Goal: Task Accomplishment & Management: Use online tool/utility

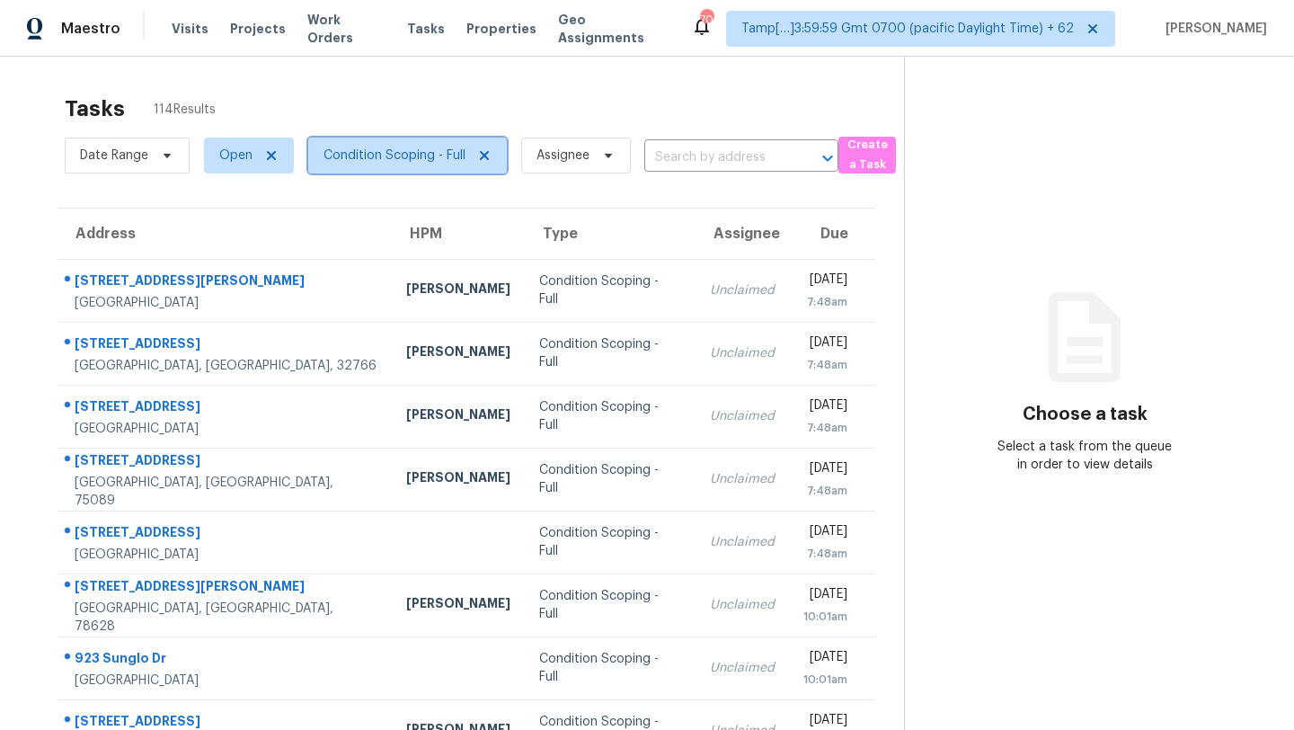
click at [353, 155] on span "Condition Scoping - Full" at bounding box center [394, 155] width 142 height 18
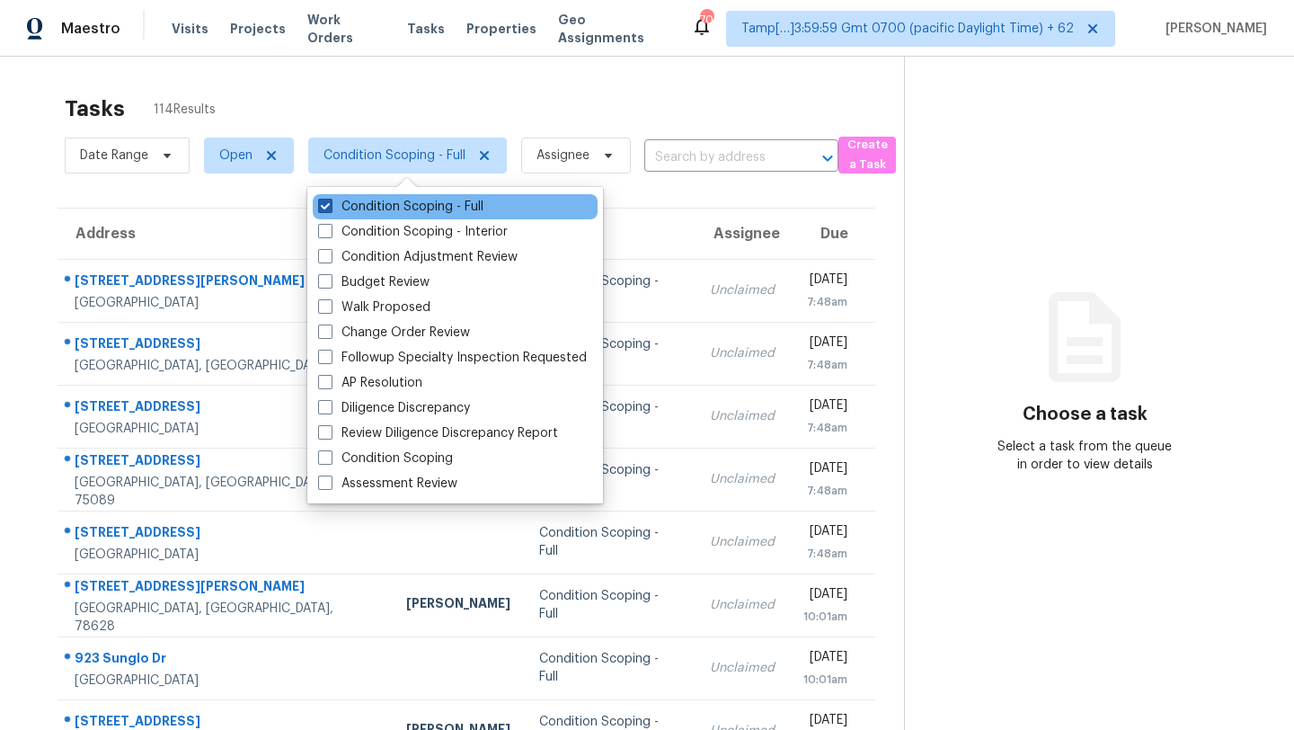
click at [351, 208] on label "Condition Scoping - Full" at bounding box center [400, 207] width 165 height 18
click at [330, 208] on input "Condition Scoping - Full" at bounding box center [324, 204] width 12 height 12
checkbox input "false"
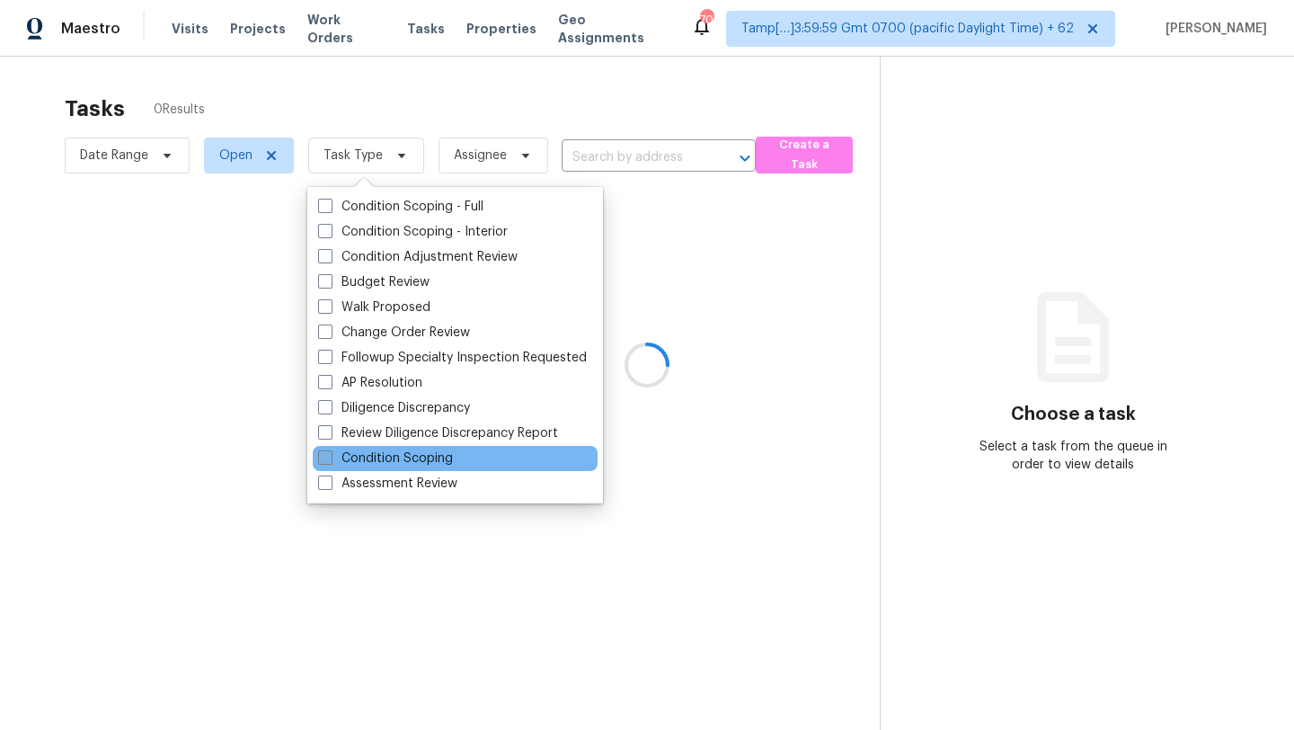
click at [354, 456] on label "Condition Scoping" at bounding box center [385, 458] width 135 height 18
click at [330, 456] on input "Condition Scoping" at bounding box center [324, 455] width 12 height 12
checkbox input "true"
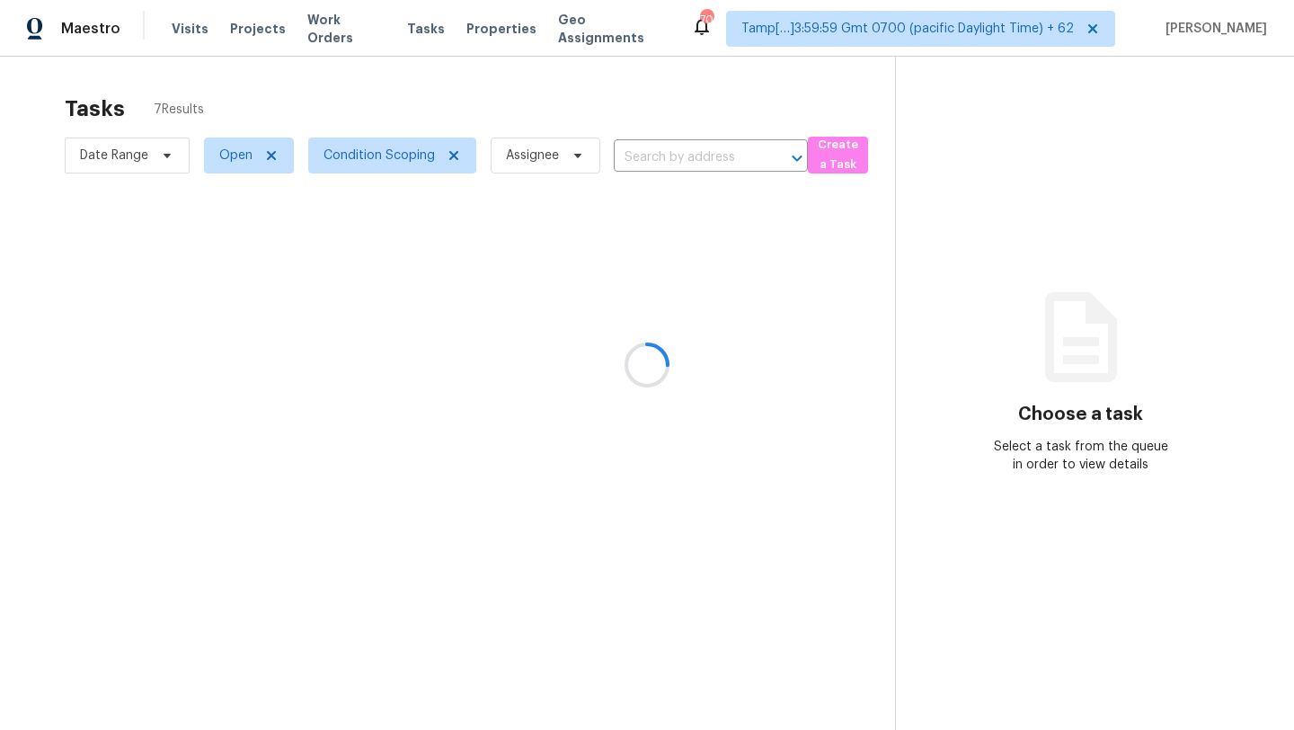
click at [458, 127] on div at bounding box center [647, 365] width 1294 height 730
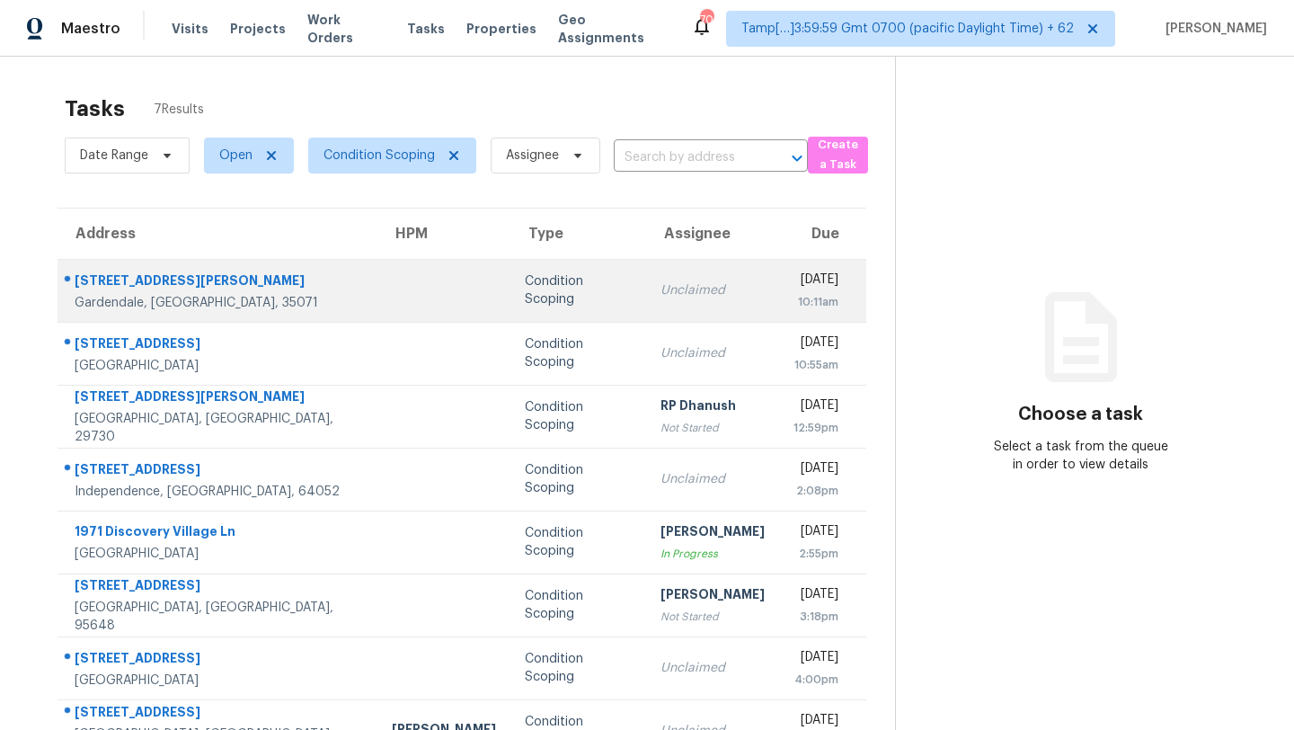
scroll to position [57, 0]
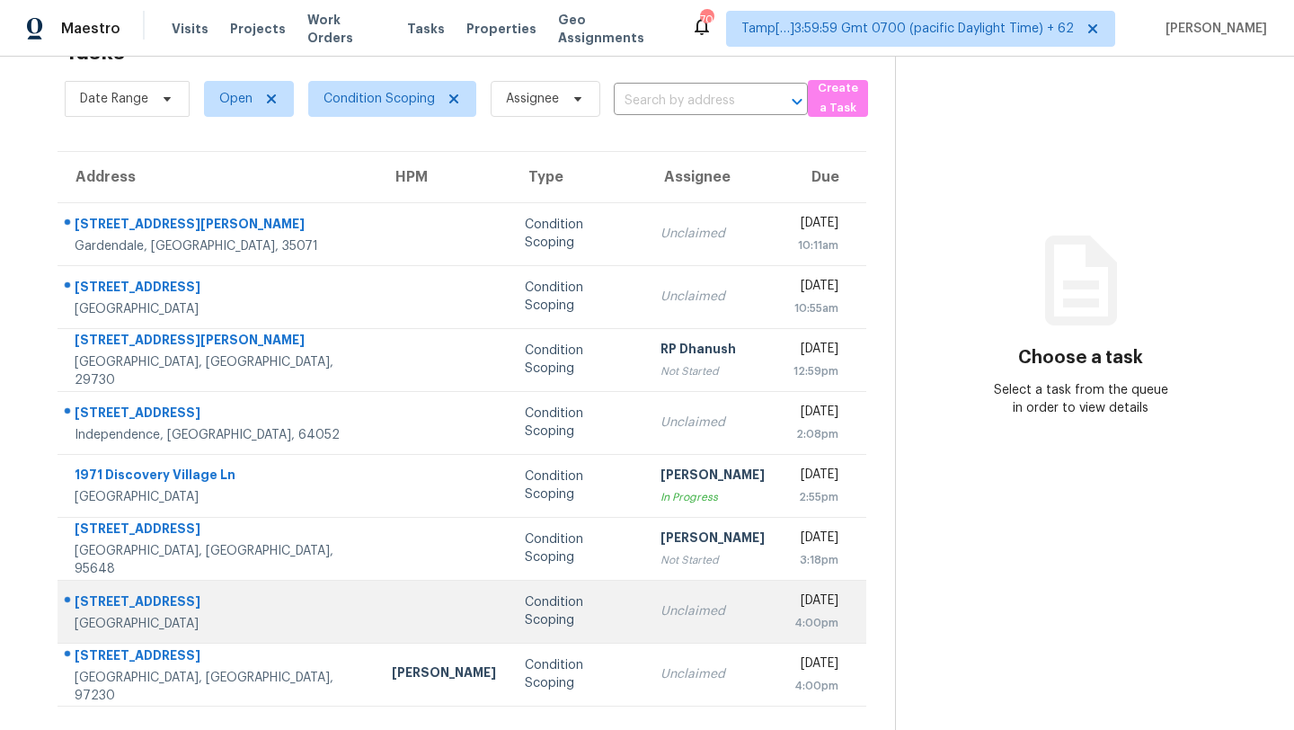
click at [646, 626] on td "Unclaimed" at bounding box center [712, 611] width 133 height 63
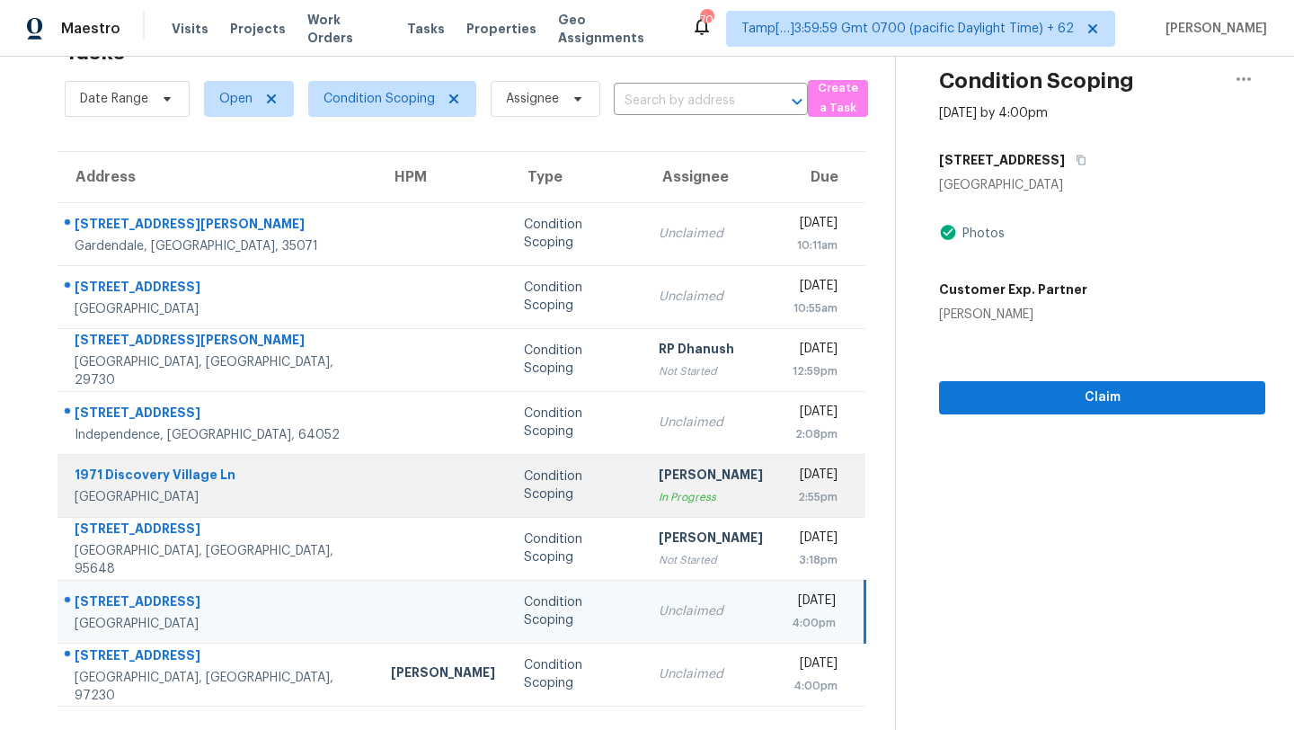
scroll to position [4, 0]
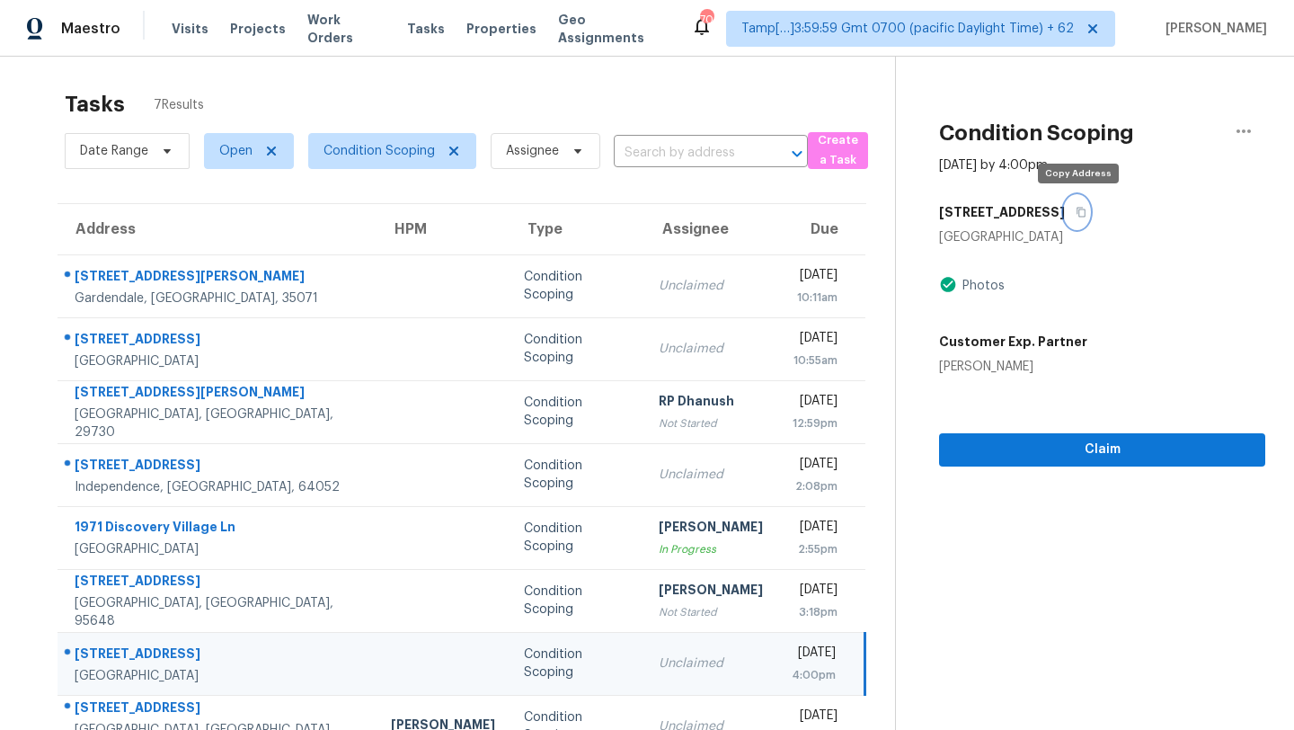
click at [1079, 217] on button "button" at bounding box center [1077, 212] width 24 height 32
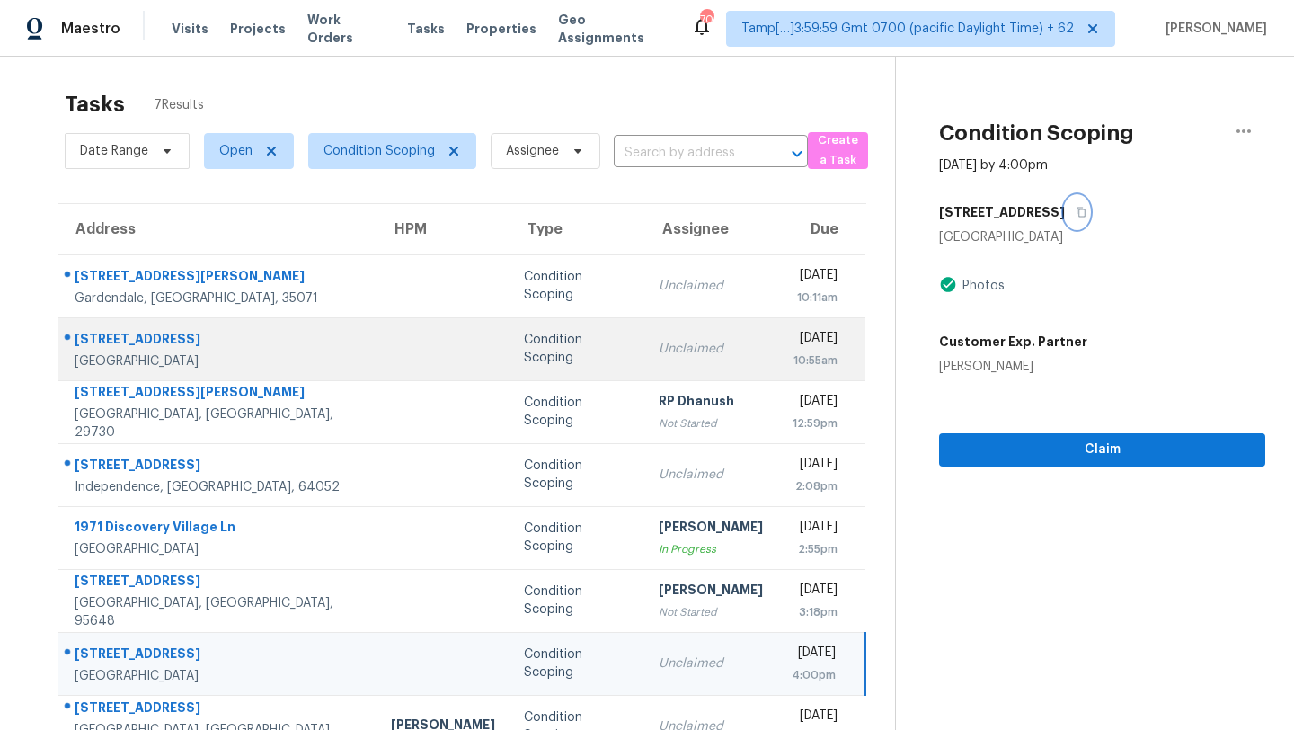
scroll to position [57, 0]
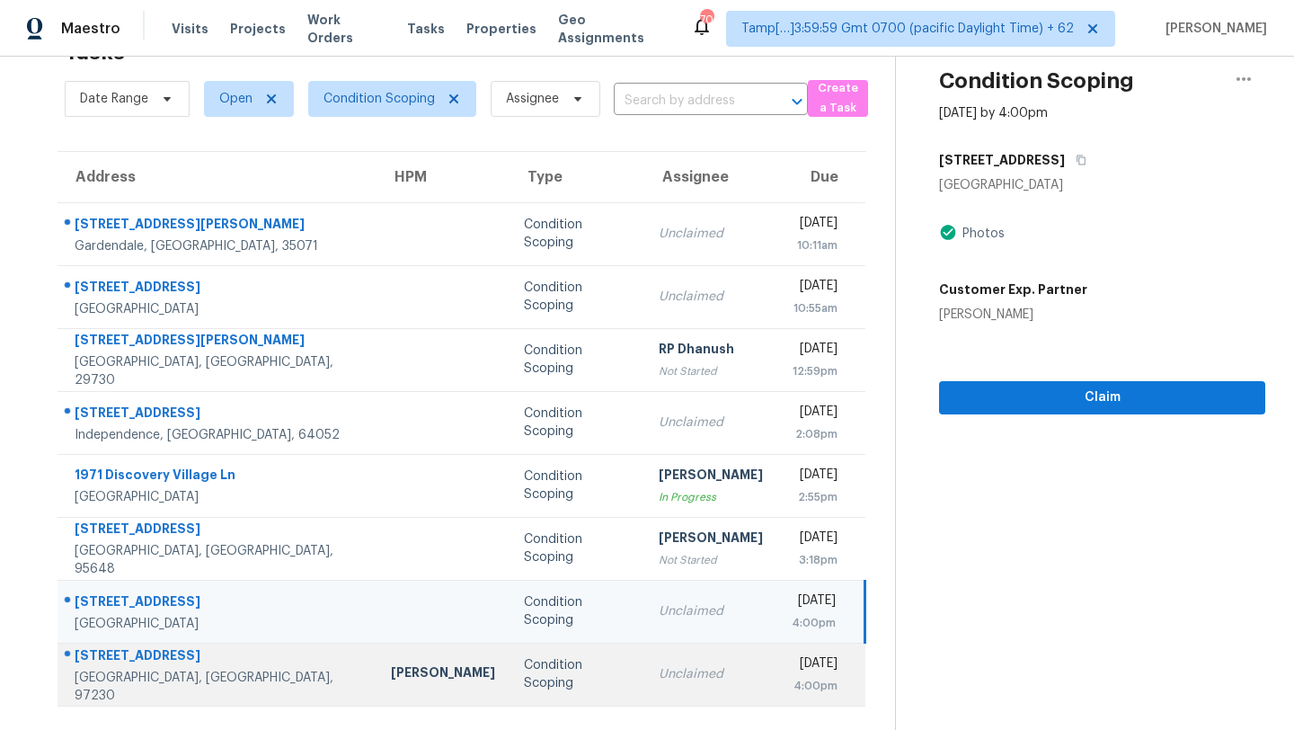
click at [659, 665] on div "Unclaimed" at bounding box center [711, 674] width 104 height 18
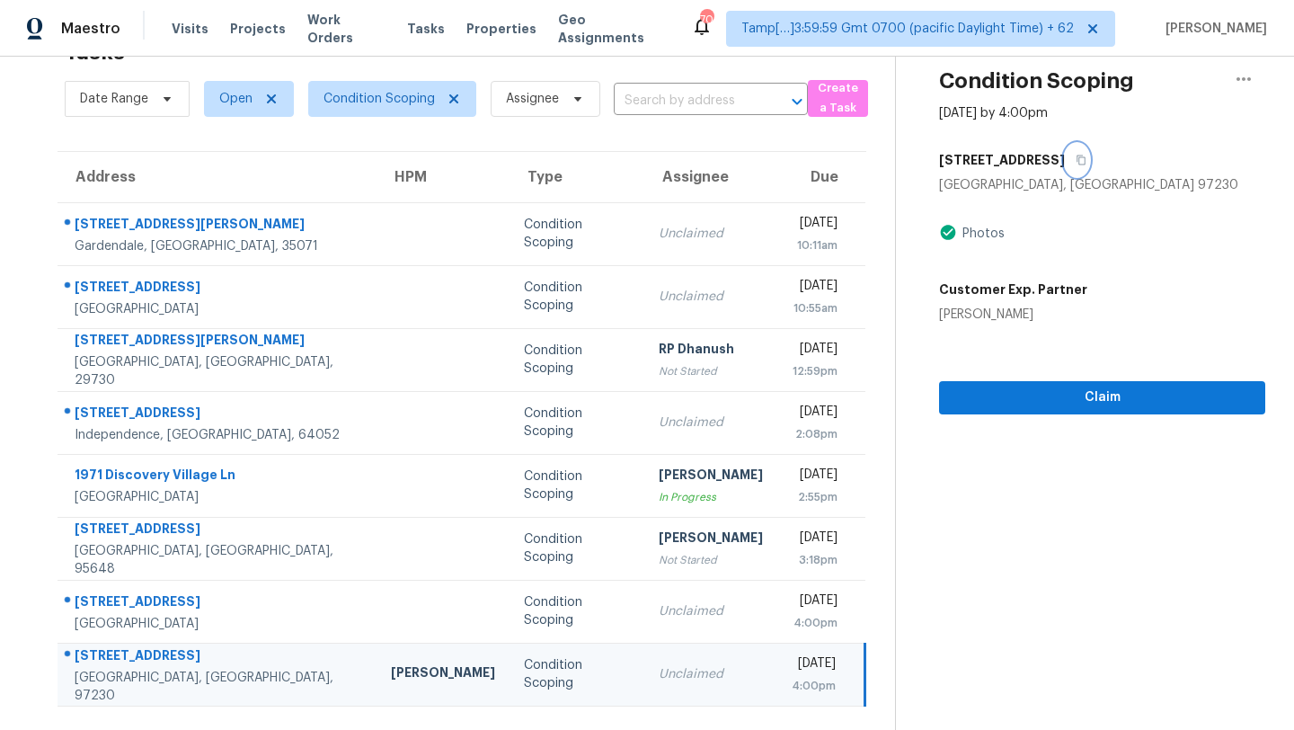
click at [1075, 159] on button "button" at bounding box center [1077, 160] width 24 height 32
click at [1073, 398] on span "Claim" at bounding box center [1101, 397] width 297 height 22
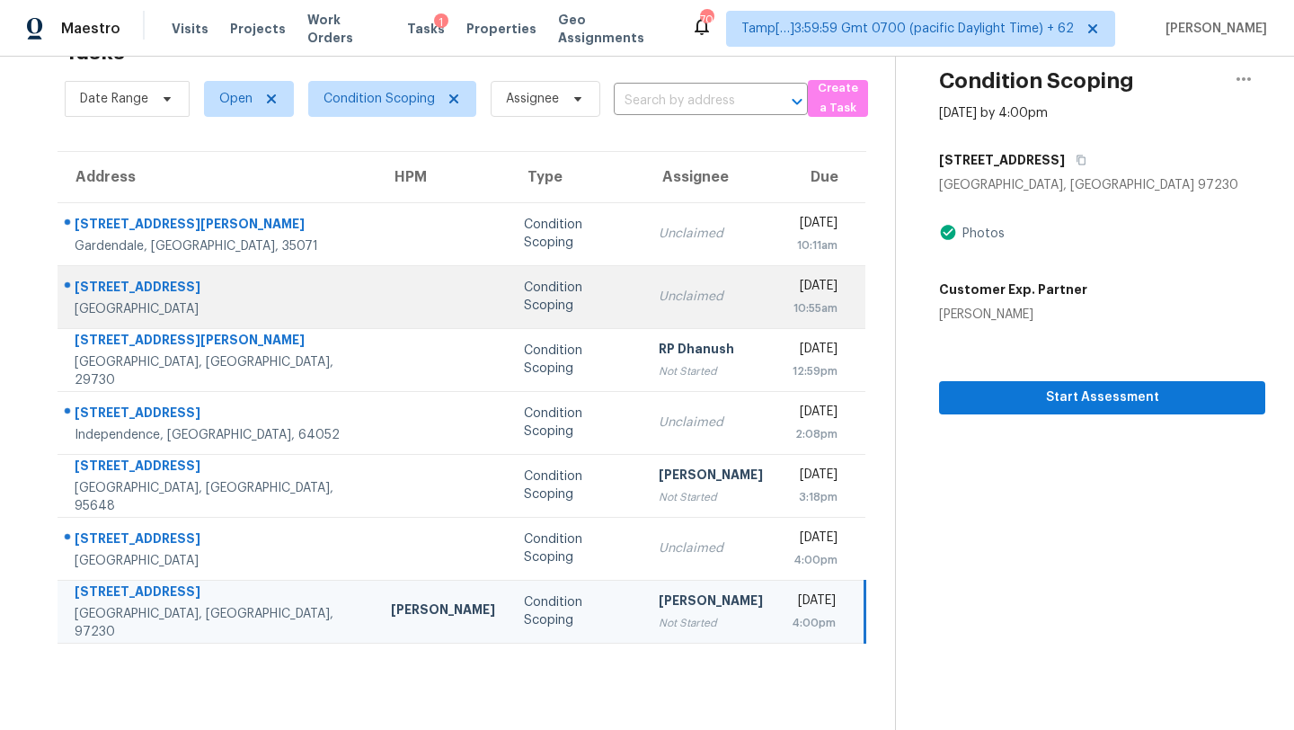
click at [644, 276] on td "Unclaimed" at bounding box center [710, 296] width 133 height 63
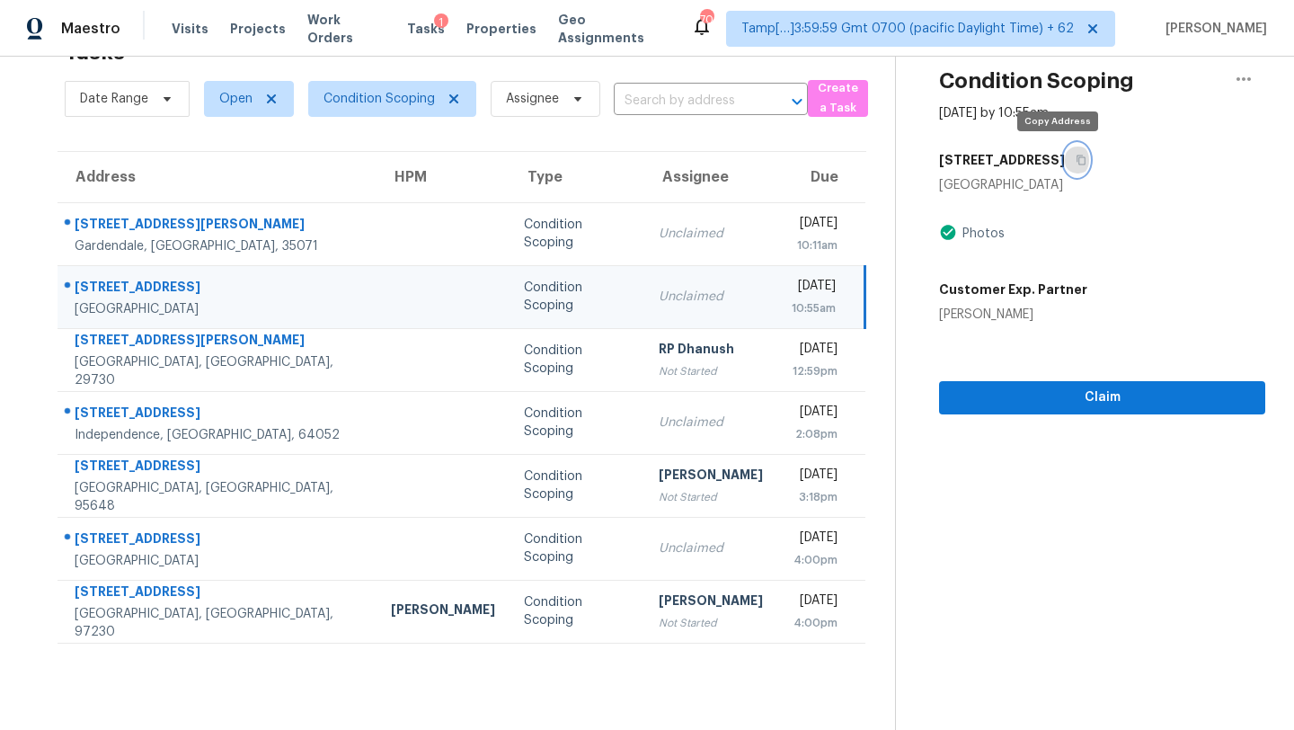
click at [1065, 153] on button "button" at bounding box center [1077, 160] width 24 height 32
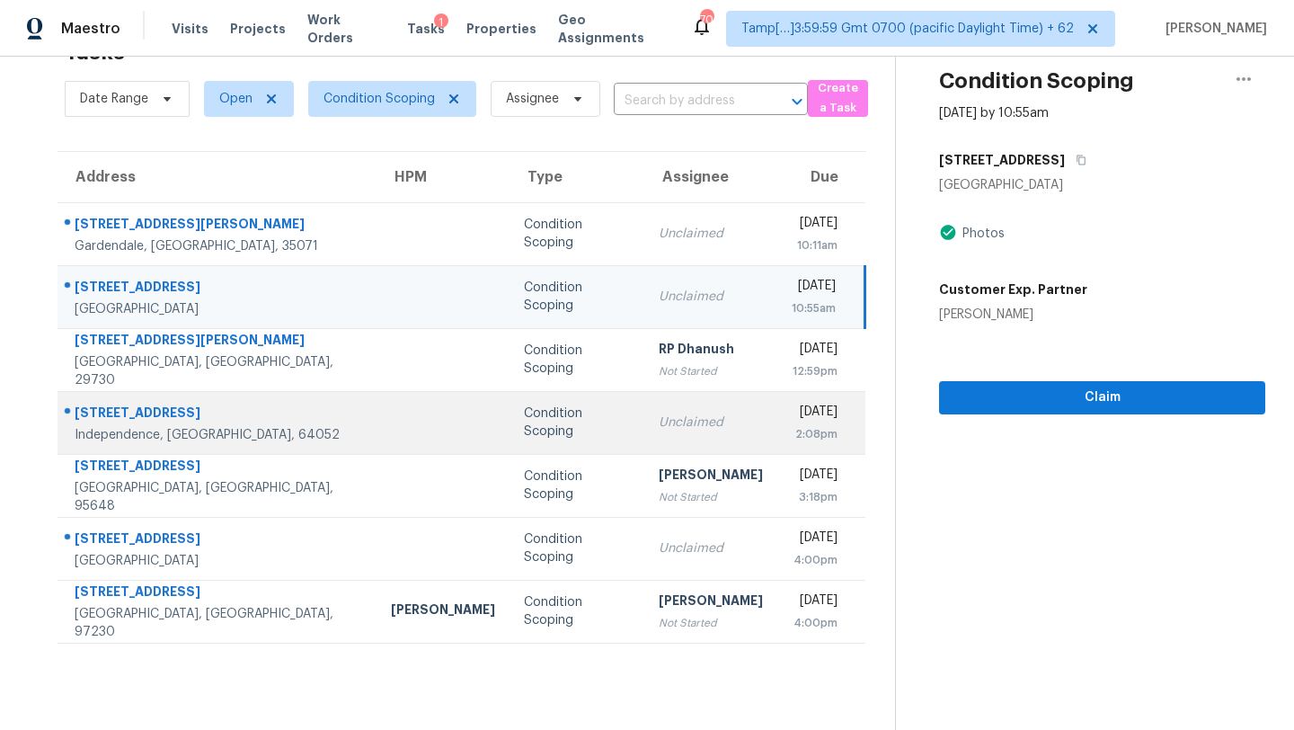
click at [644, 421] on td "Unclaimed" at bounding box center [710, 422] width 133 height 63
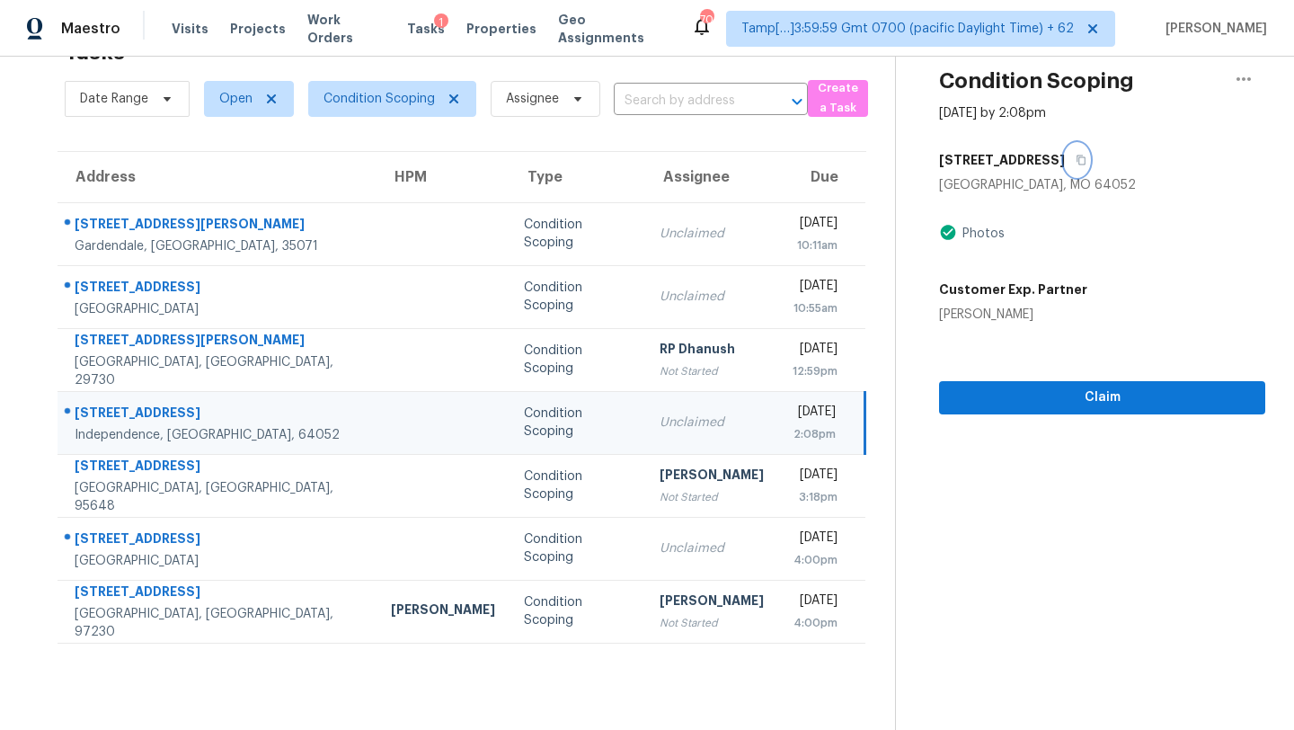
click at [1077, 164] on icon "button" at bounding box center [1081, 160] width 9 height 10
click at [1022, 389] on span "Claim" at bounding box center [1101, 397] width 297 height 22
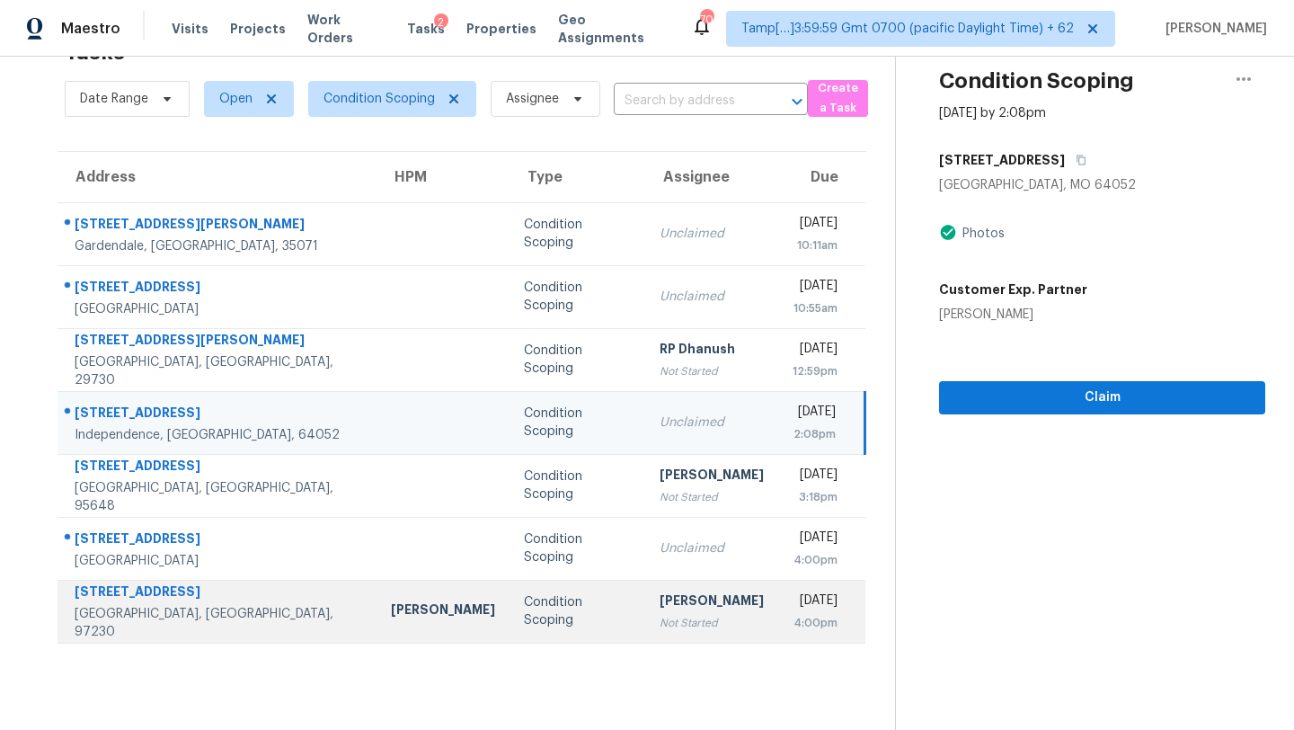
click at [690, 601] on td "Rajesh M Not Started" at bounding box center [711, 611] width 133 height 63
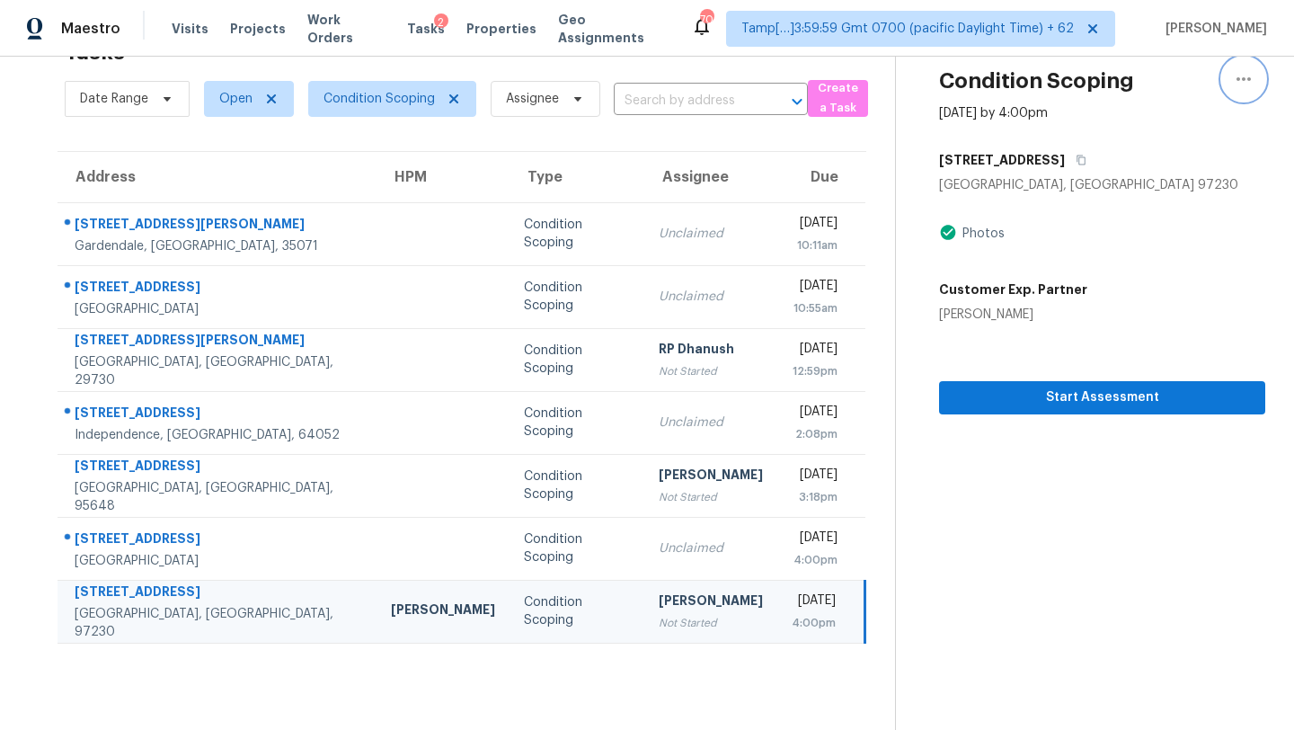
click at [1245, 76] on icon "button" at bounding box center [1244, 79] width 22 height 22
click at [1161, 110] on div "Unclaim this task" at bounding box center [1141, 106] width 140 height 18
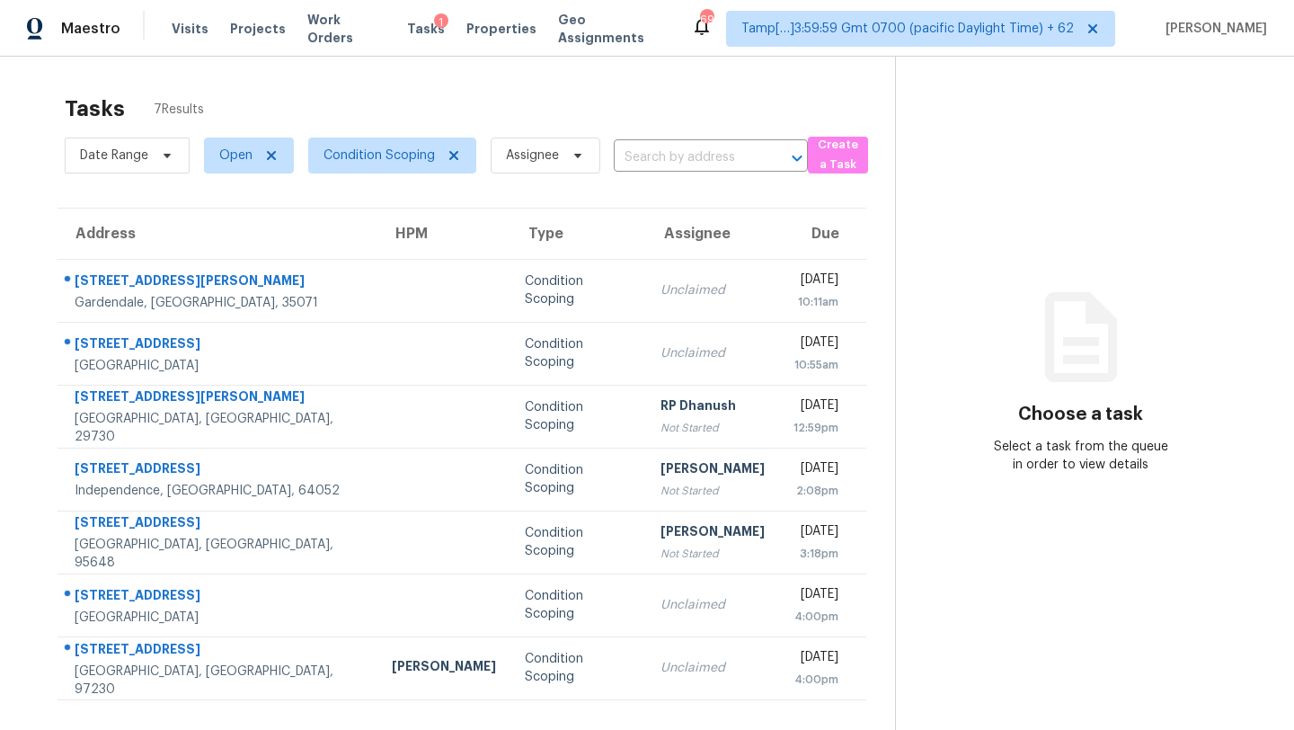
scroll to position [41, 0]
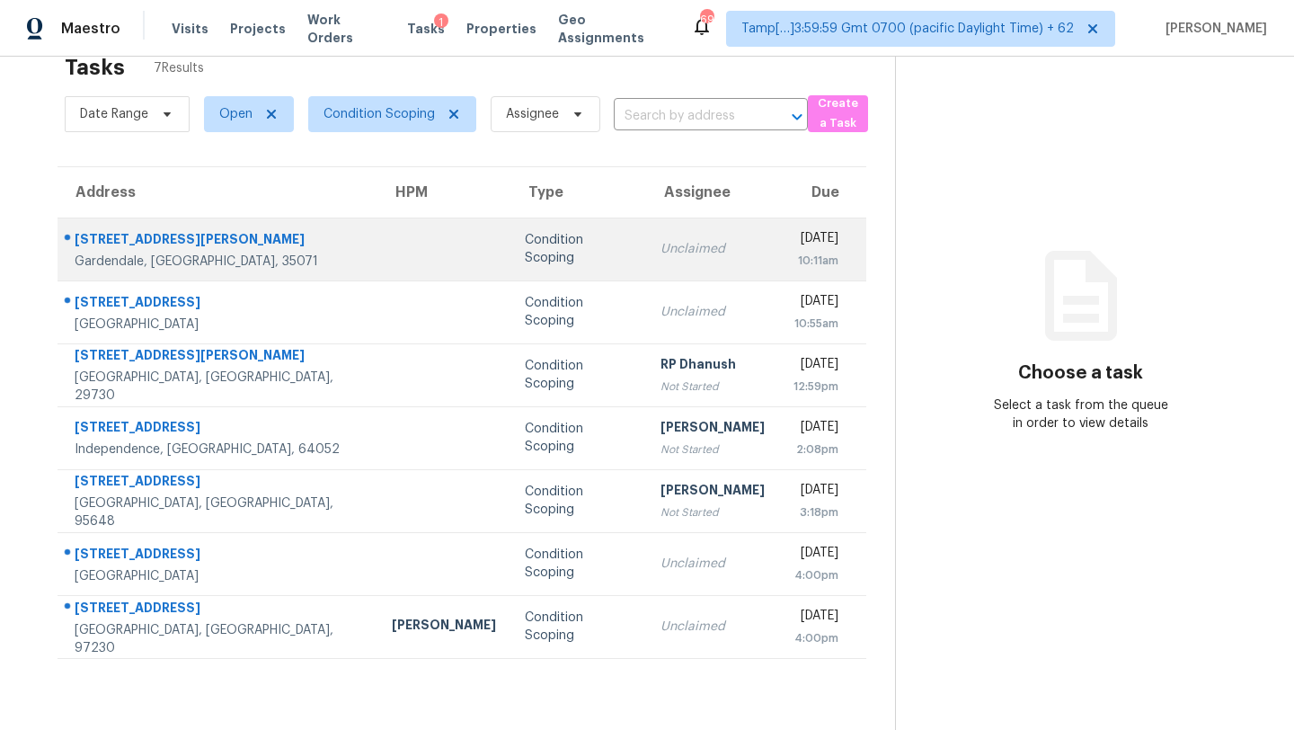
click at [660, 244] on div "Unclaimed" at bounding box center [712, 249] width 104 height 18
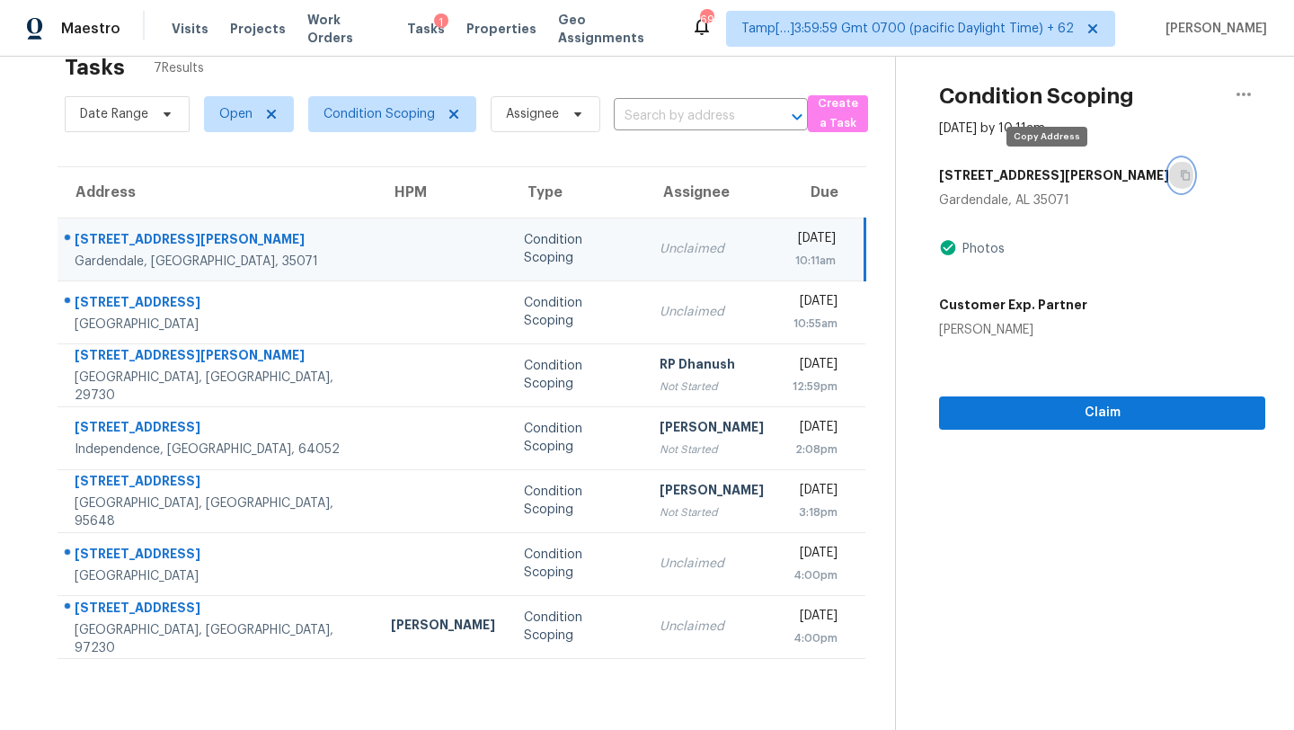
click at [1180, 173] on icon "button" at bounding box center [1185, 175] width 11 height 11
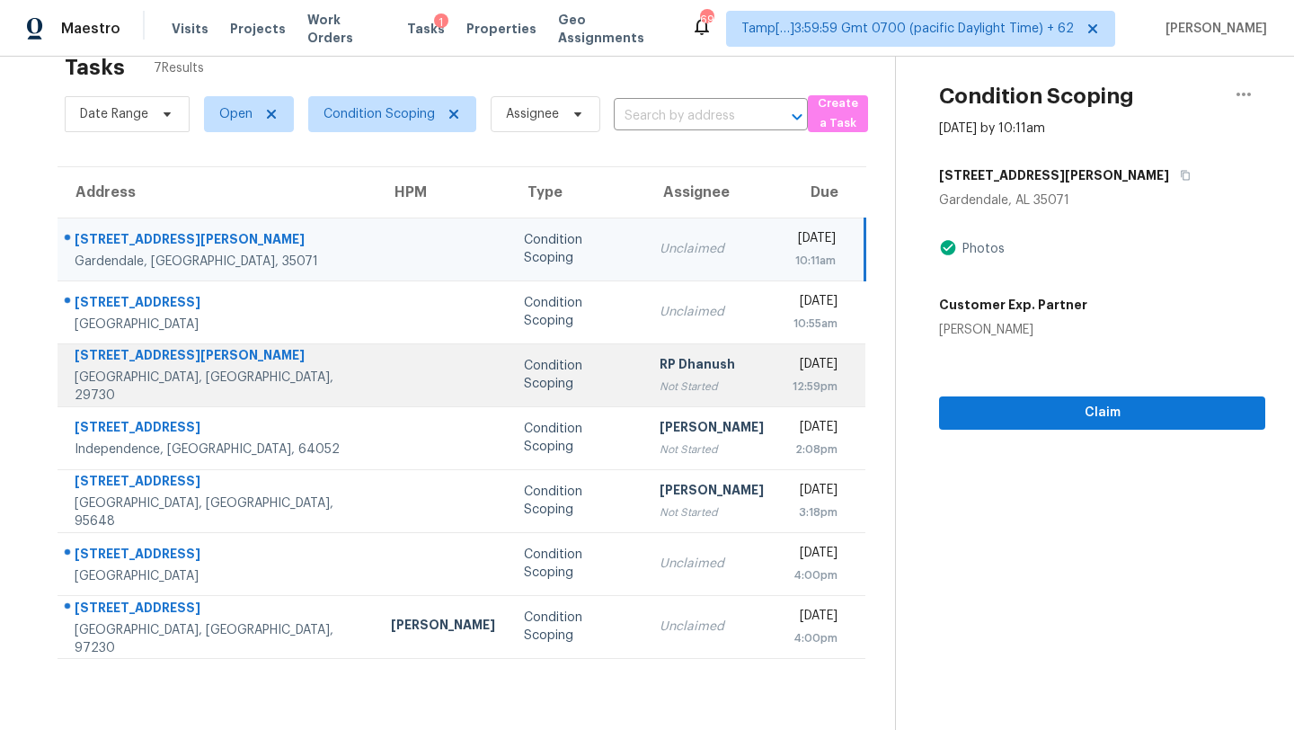
click at [659, 367] on div "RP Dhanush" at bounding box center [711, 366] width 104 height 22
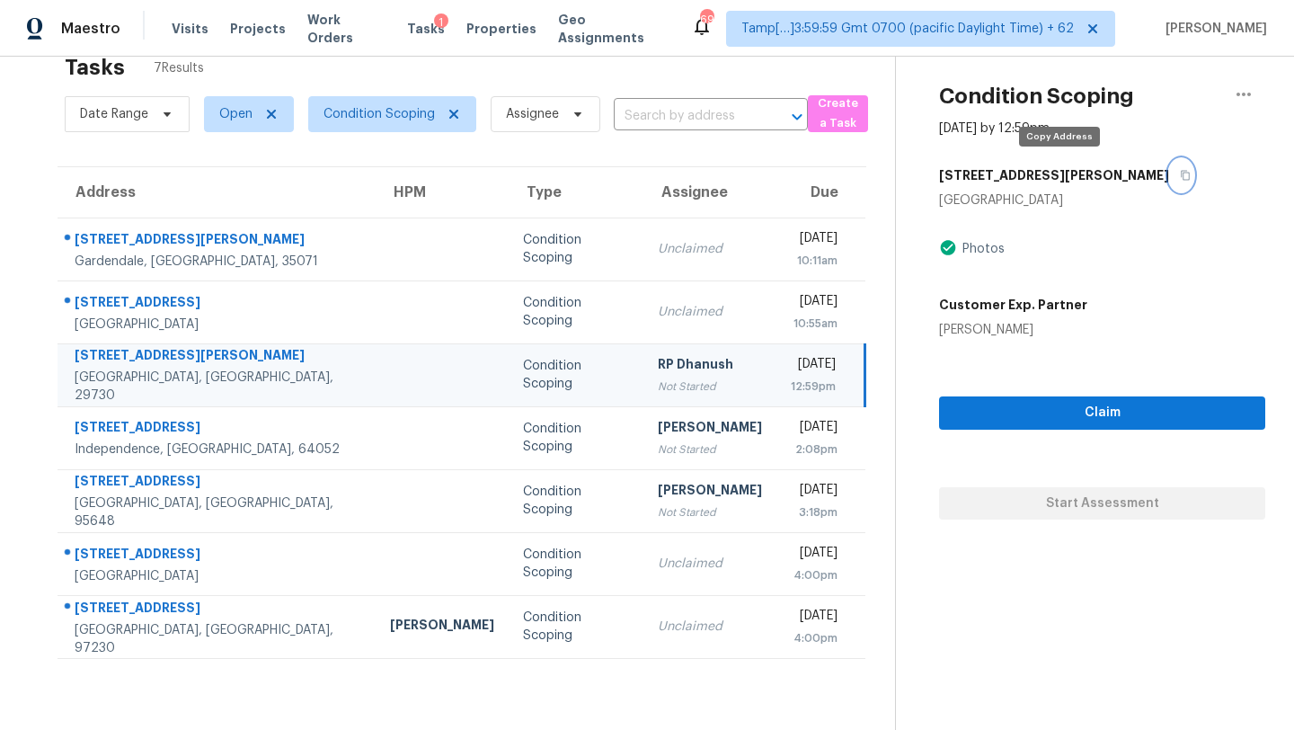
click at [1180, 170] on icon "button" at bounding box center [1185, 175] width 11 height 11
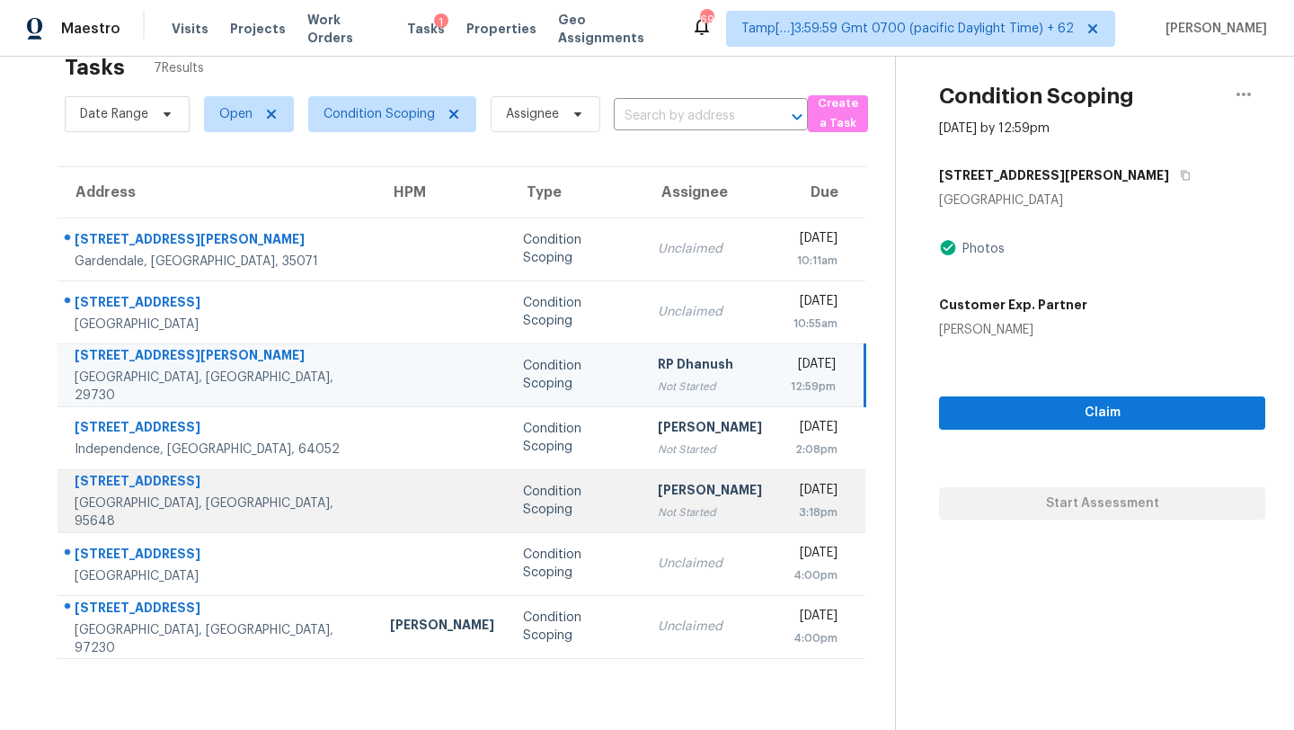
click at [658, 507] on div "Not Started" at bounding box center [710, 512] width 104 height 18
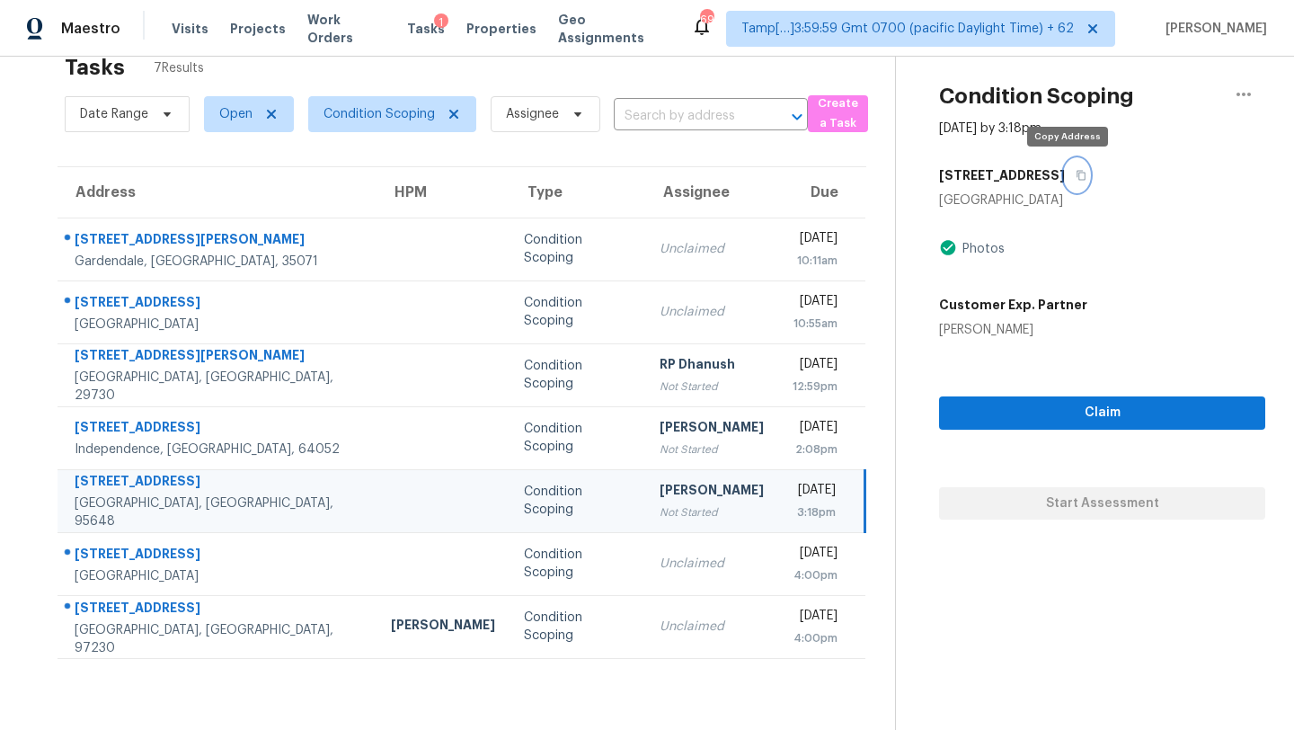
click at [1077, 173] on icon "button" at bounding box center [1081, 176] width 9 height 10
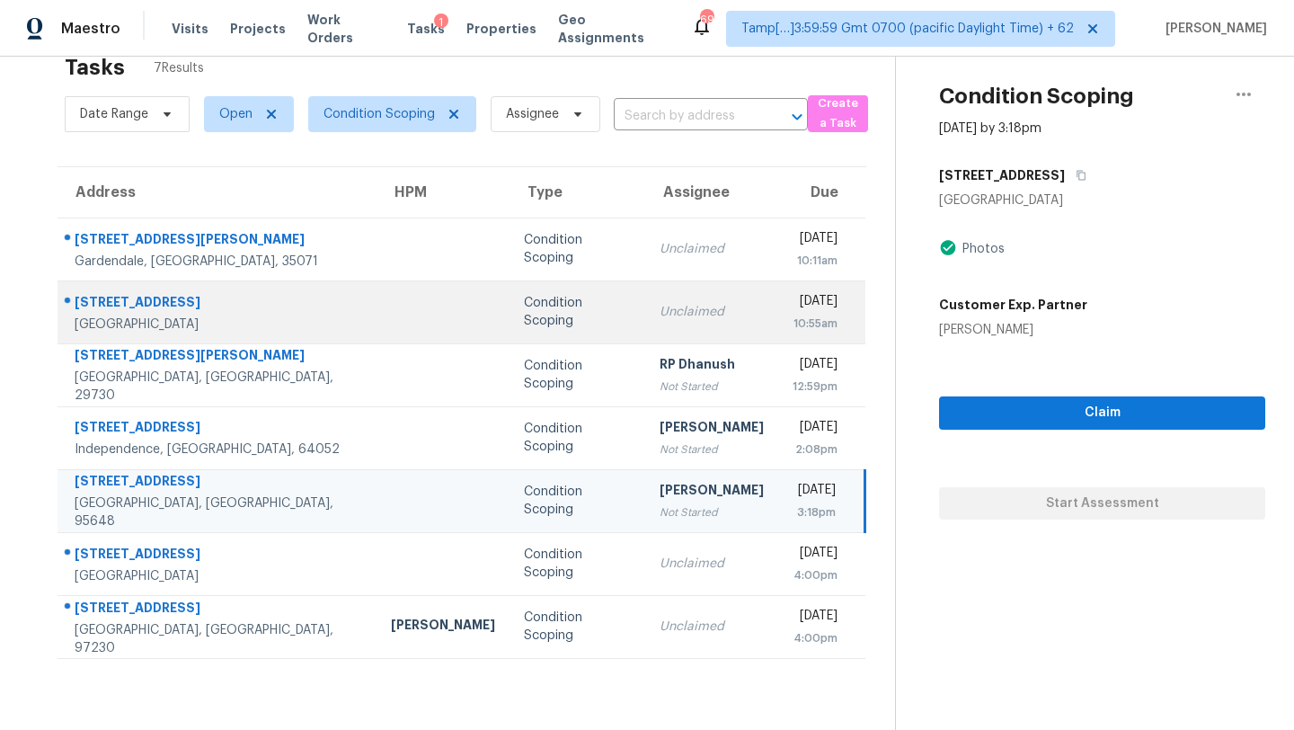
click at [645, 332] on td "Unclaimed" at bounding box center [711, 311] width 133 height 63
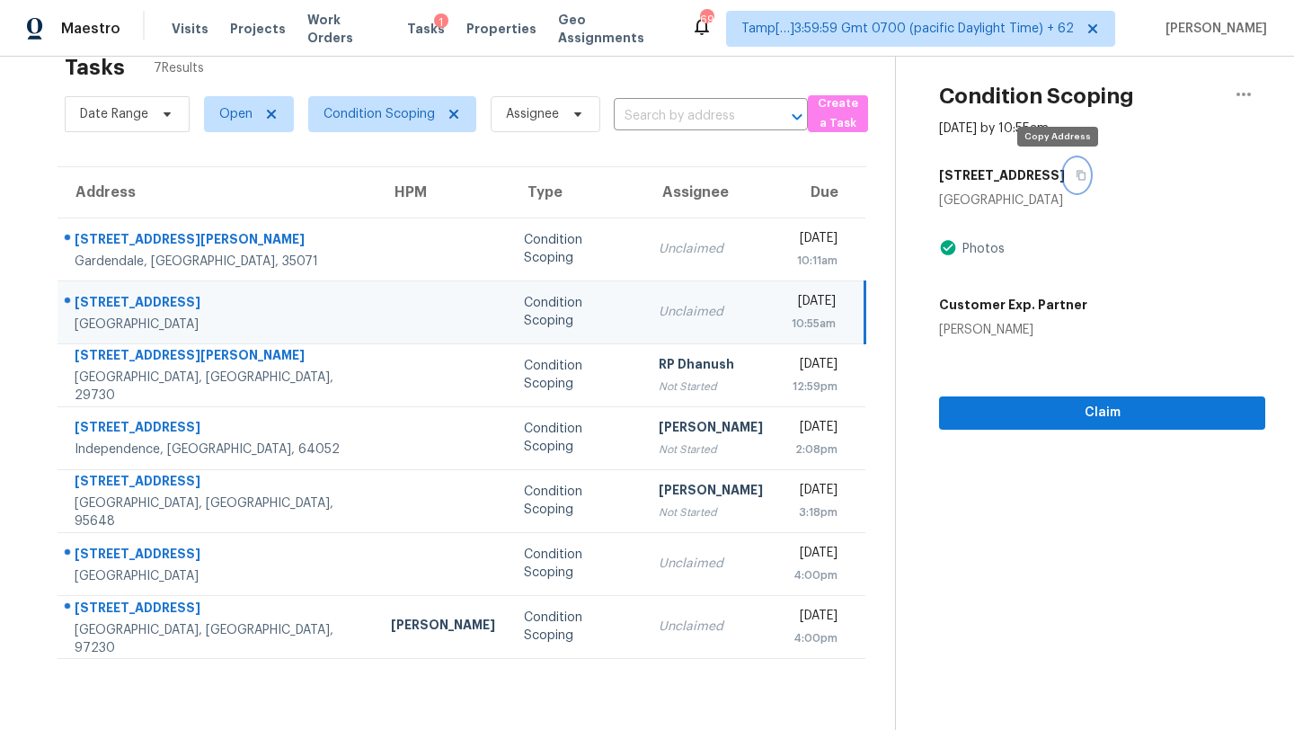
click at [1065, 175] on button "button" at bounding box center [1077, 175] width 24 height 32
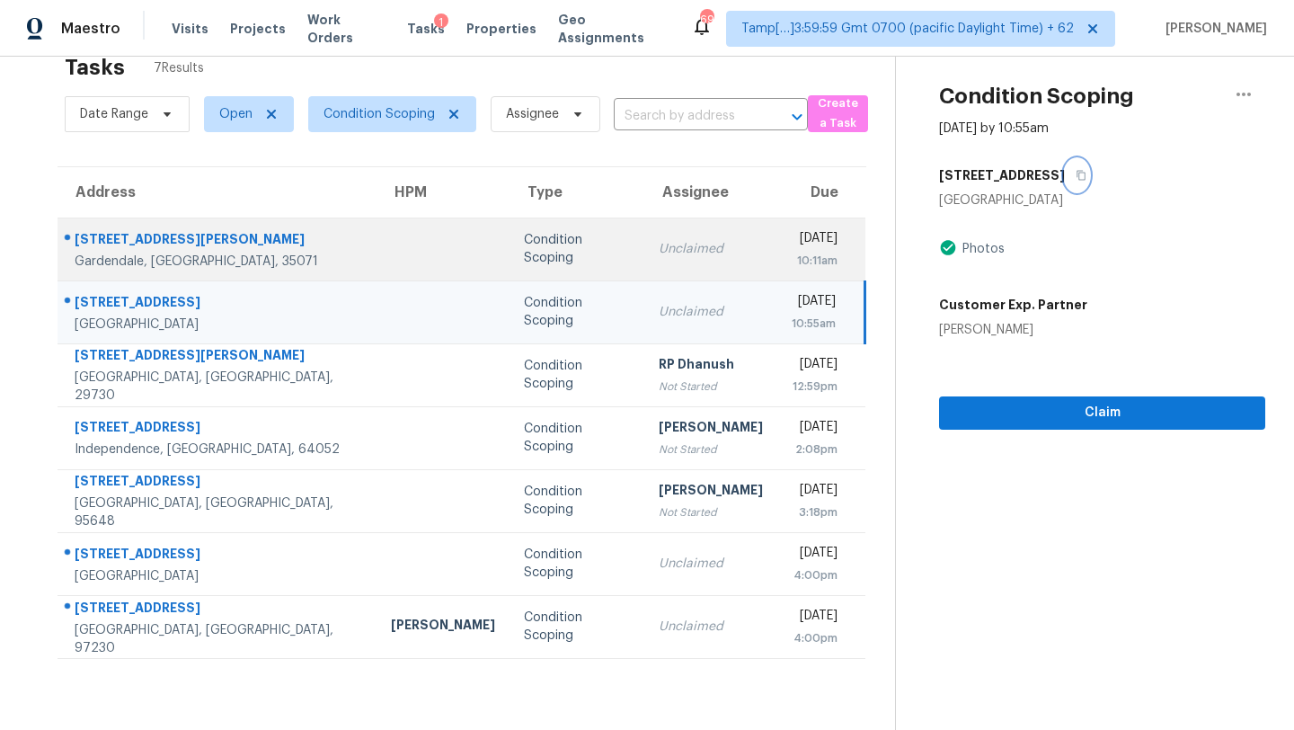
scroll to position [57, 0]
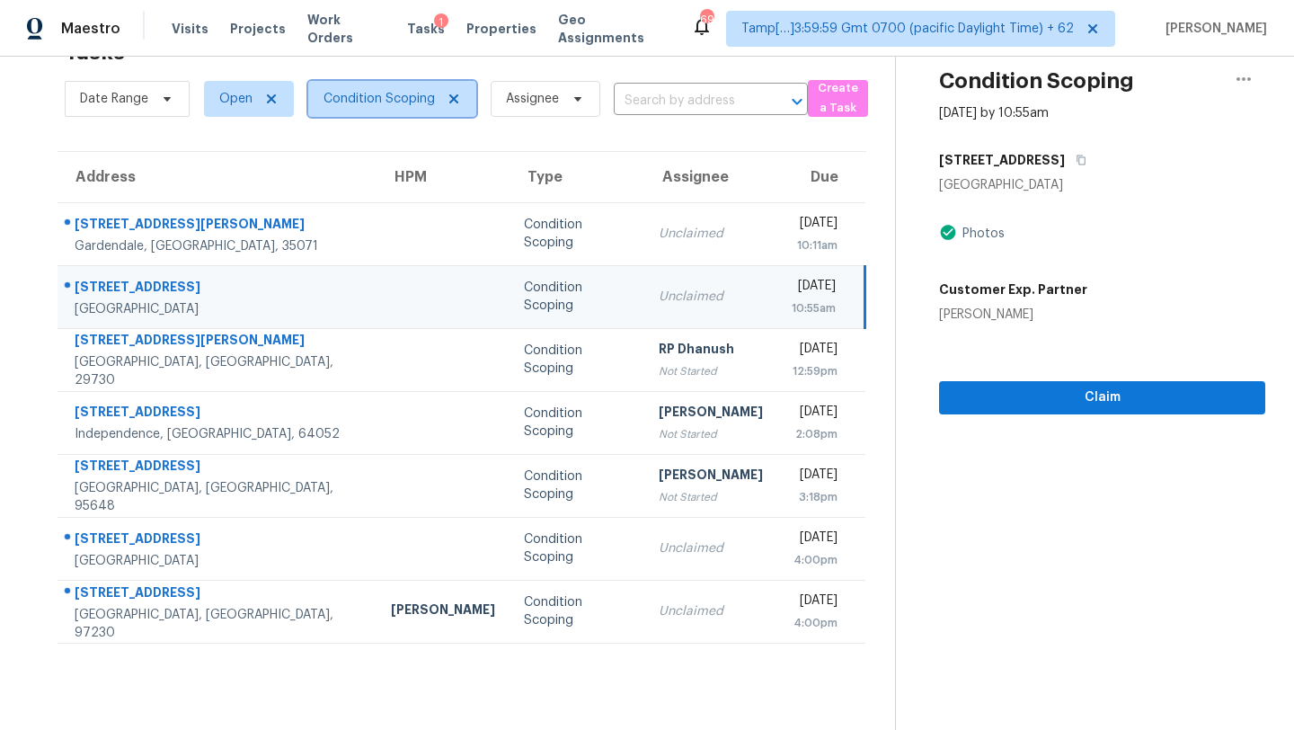
click at [363, 109] on span "Condition Scoping" at bounding box center [392, 99] width 168 height 36
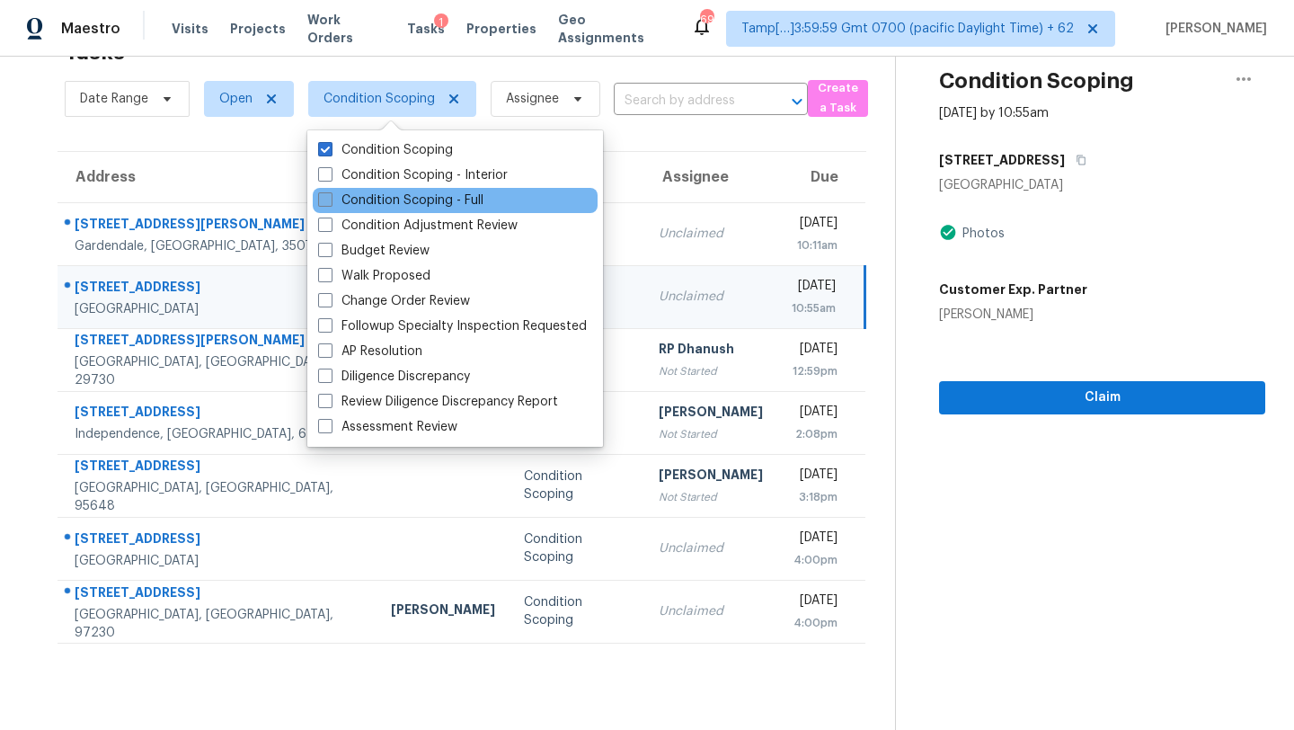
click at [371, 203] on label "Condition Scoping - Full" at bounding box center [400, 200] width 165 height 18
click at [330, 203] on input "Condition Scoping - Full" at bounding box center [324, 197] width 12 height 12
checkbox input "true"
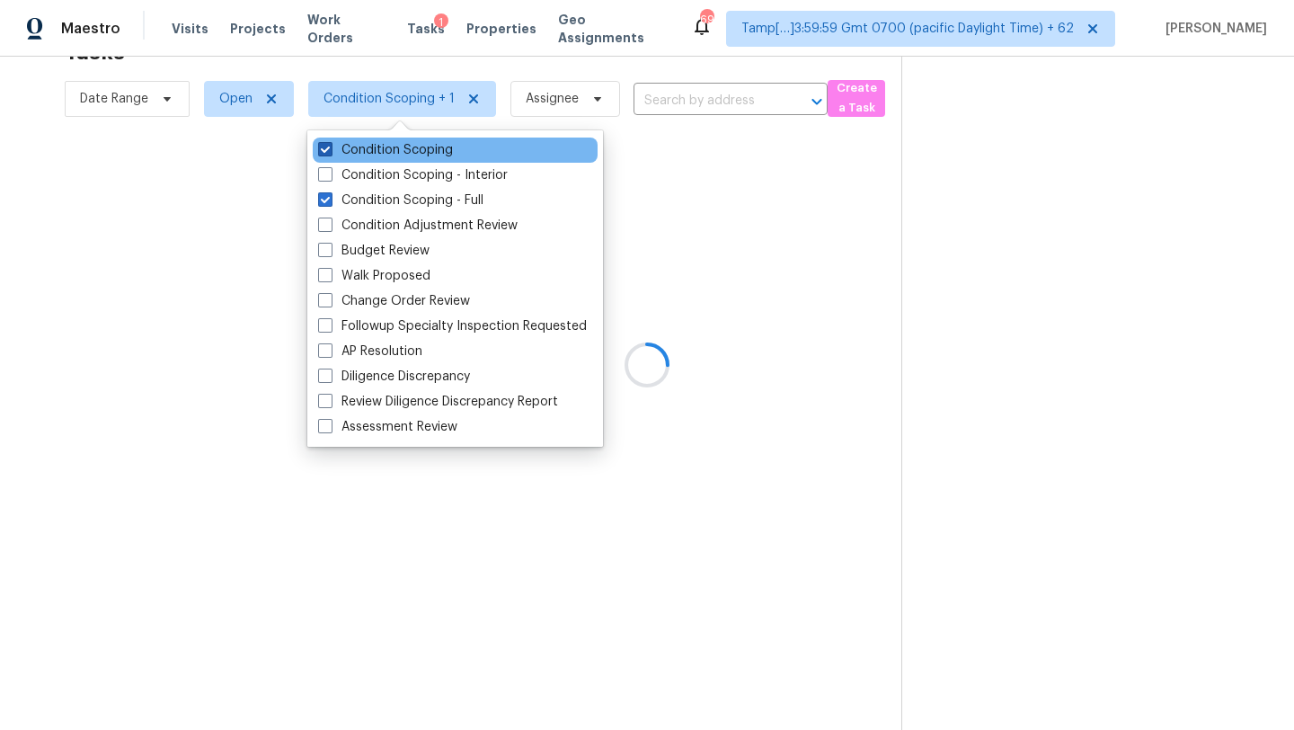
click at [362, 141] on label "Condition Scoping" at bounding box center [385, 150] width 135 height 18
click at [330, 141] on input "Condition Scoping" at bounding box center [324, 147] width 12 height 12
checkbox input "false"
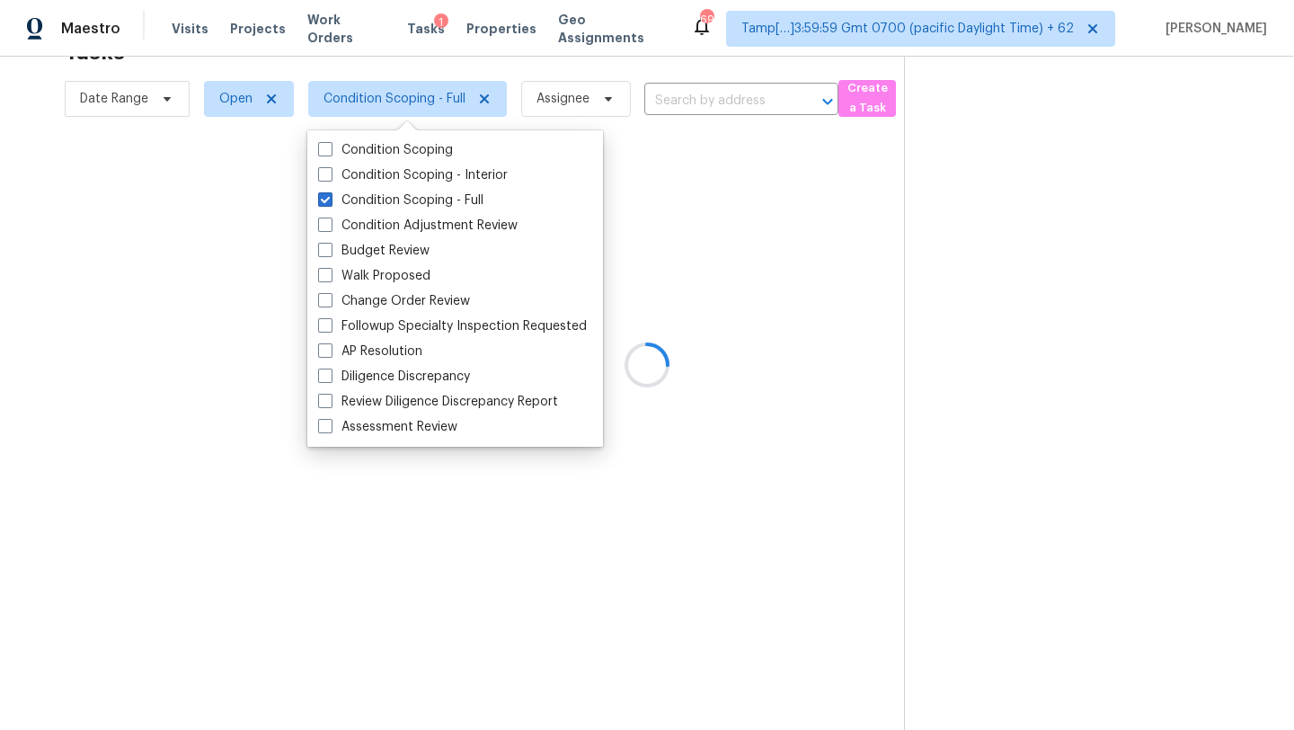
click at [727, 97] on div at bounding box center [647, 365] width 1294 height 730
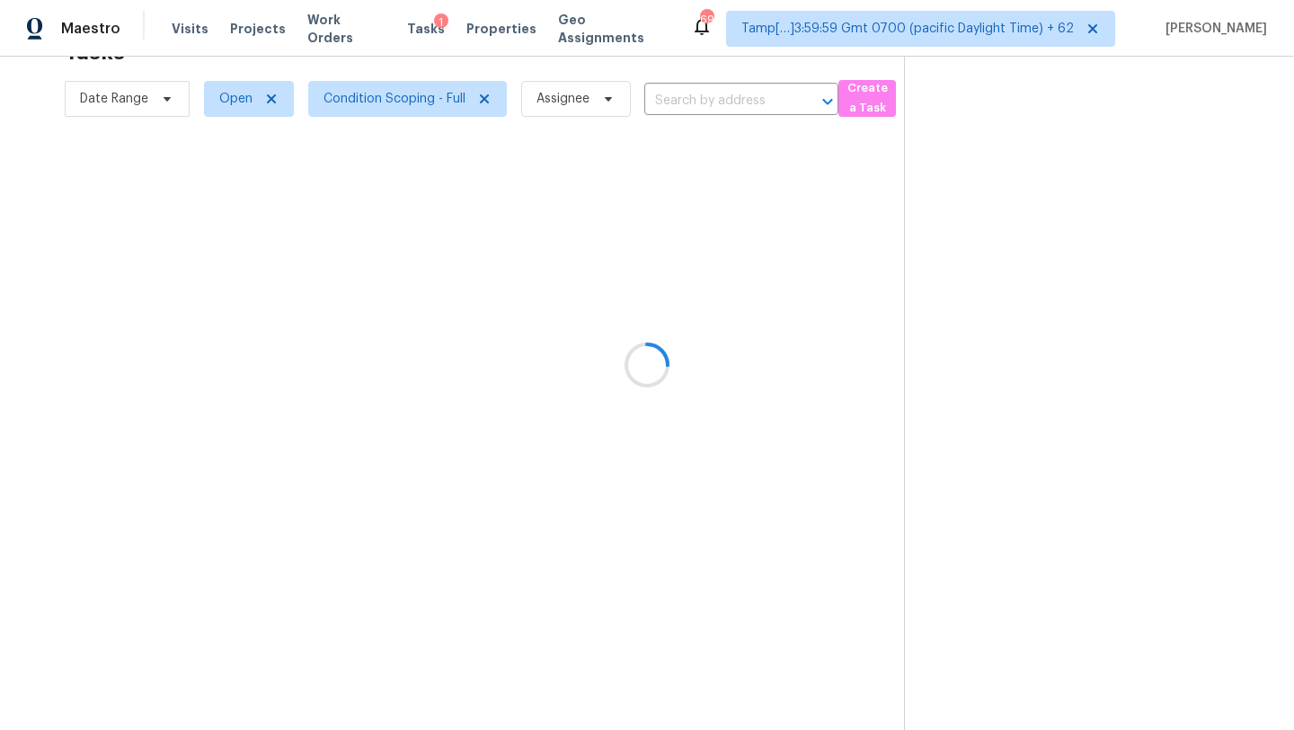
click at [720, 91] on div at bounding box center [647, 365] width 1294 height 730
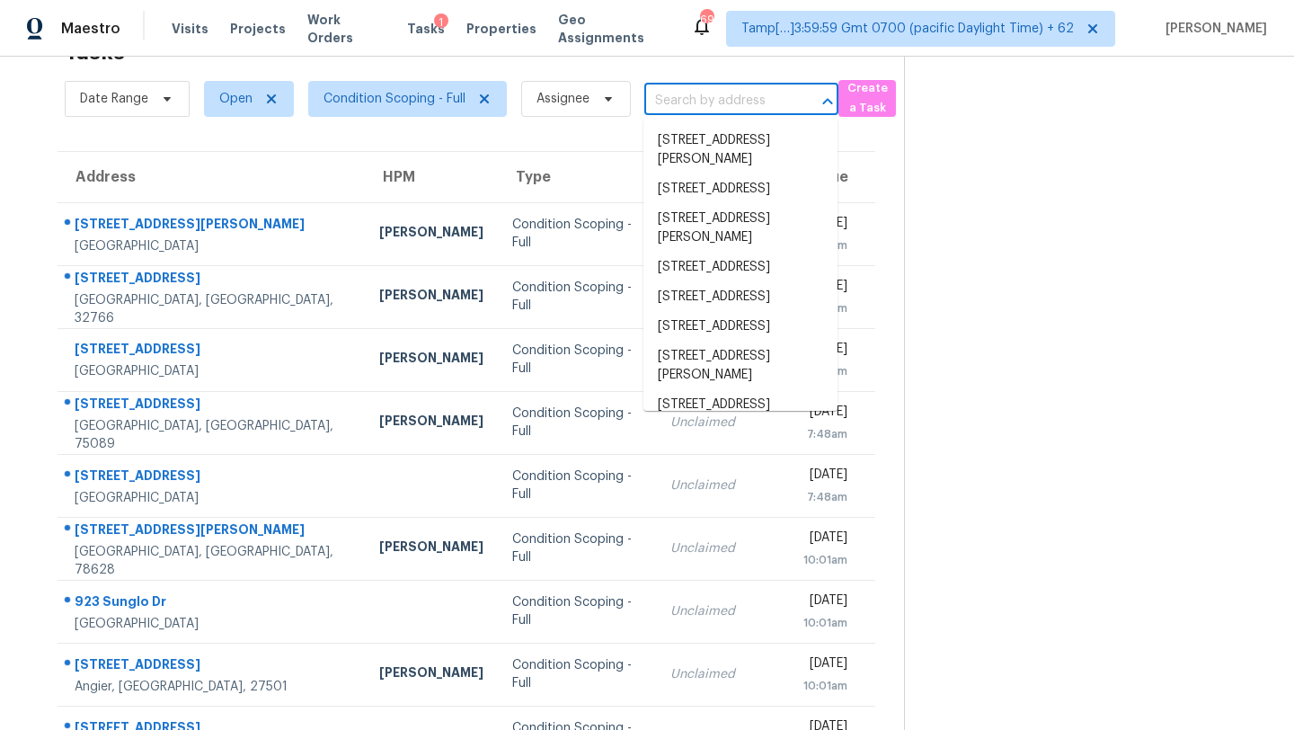
click at [717, 93] on input "text" at bounding box center [716, 101] width 144 height 28
paste input "[STREET_ADDRESS]"
type input "[STREET_ADDRESS]"
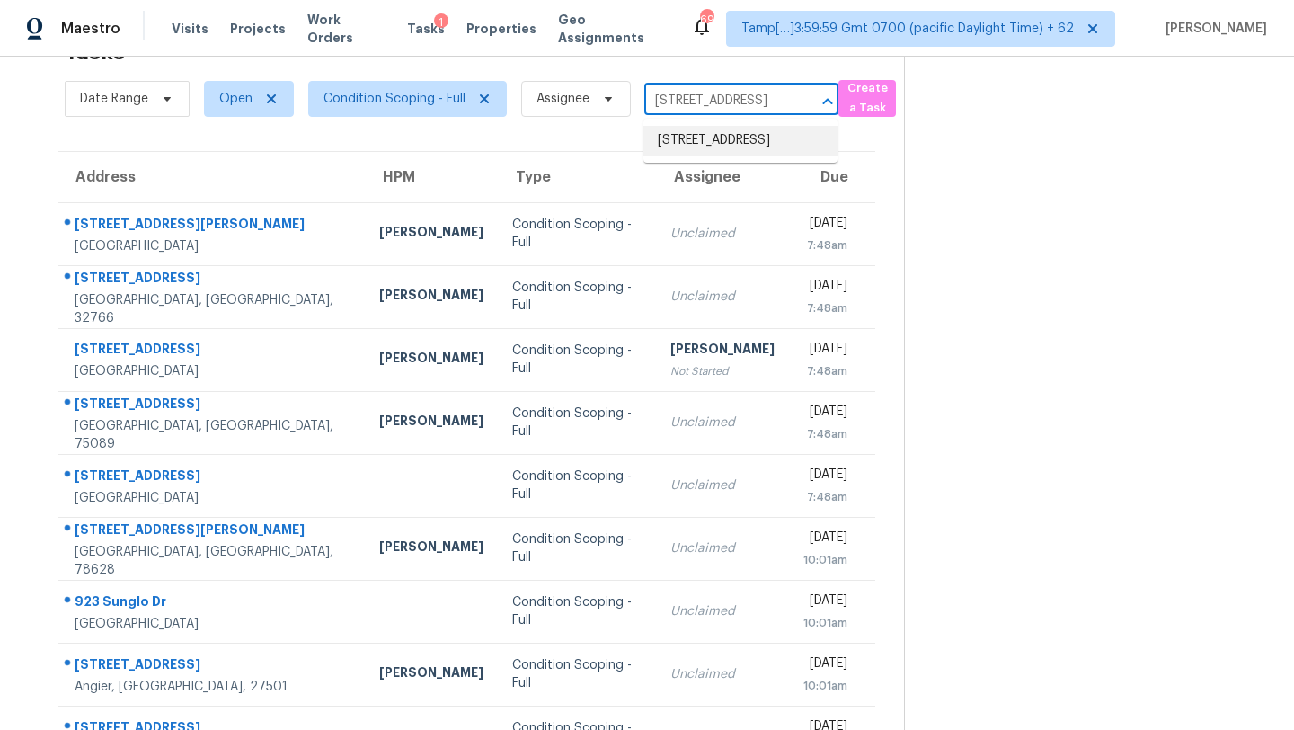
click at [719, 154] on li "[STREET_ADDRESS]" at bounding box center [740, 141] width 194 height 30
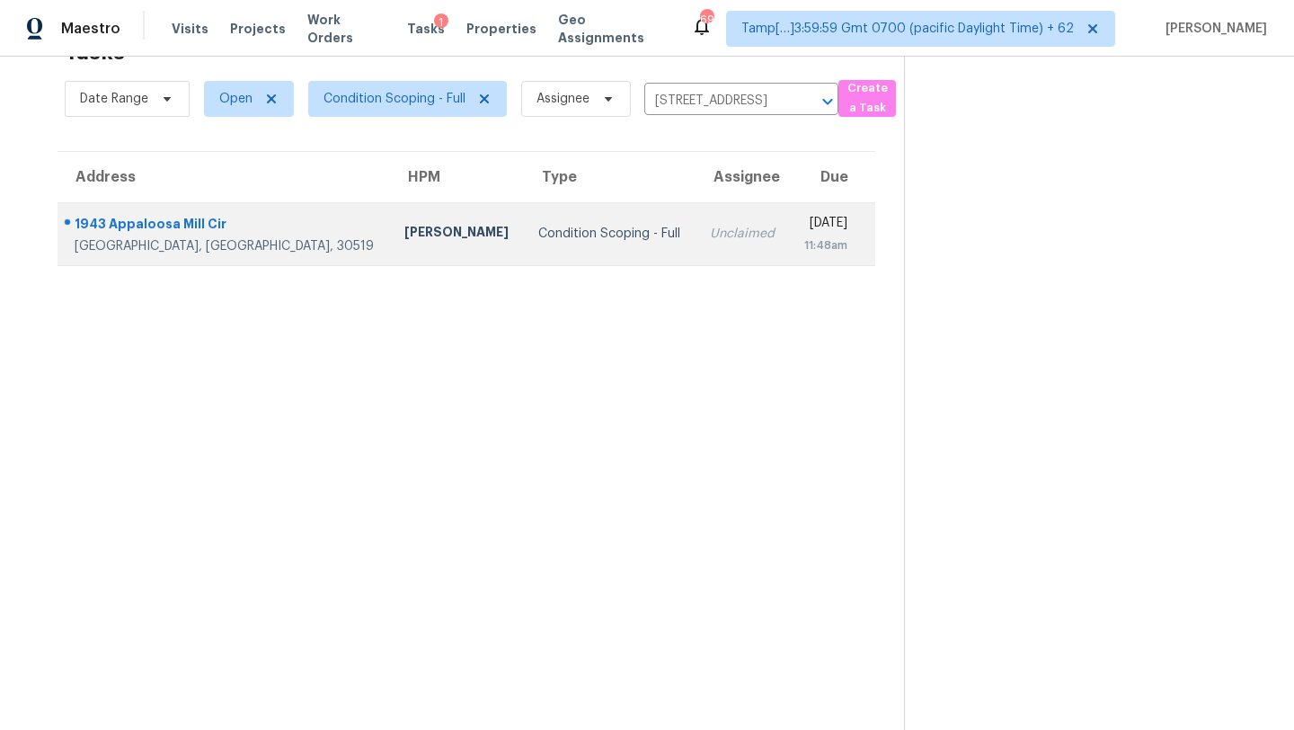
click at [803, 219] on div "[DATE]" at bounding box center [825, 225] width 44 height 22
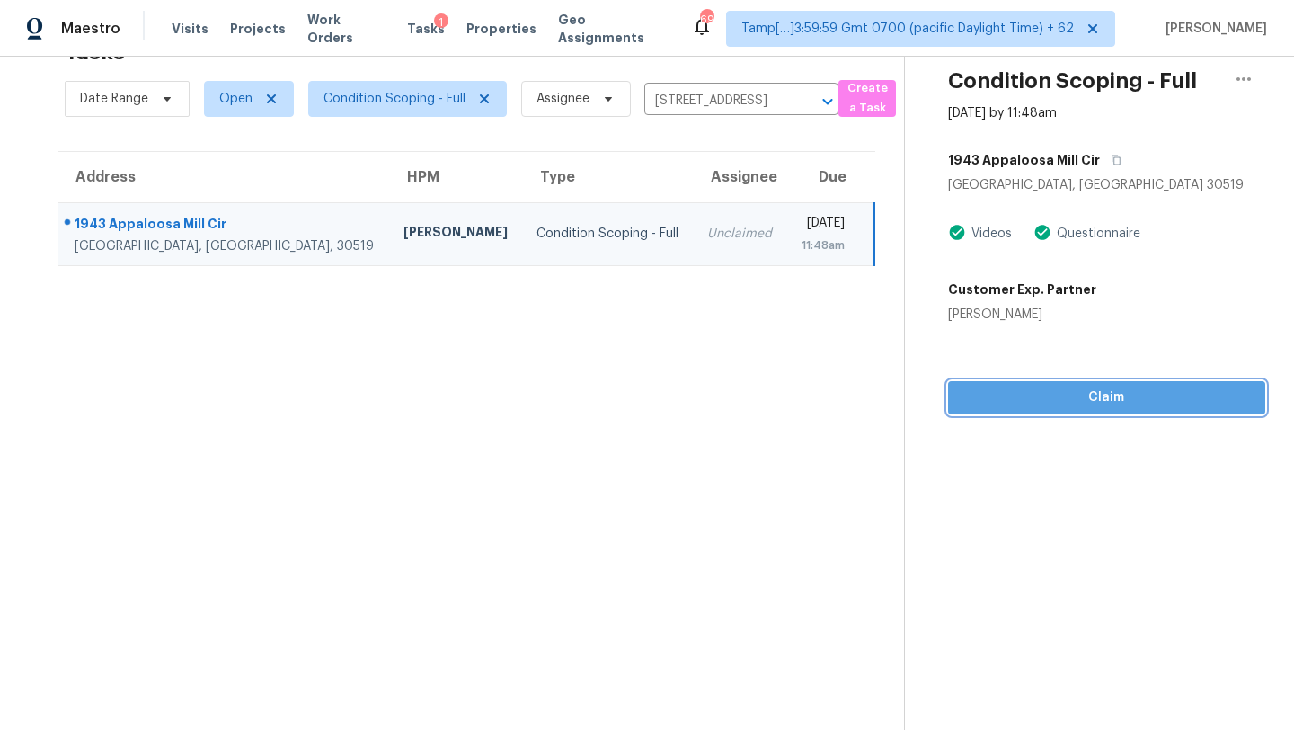
click at [1033, 399] on span "Claim" at bounding box center [1106, 397] width 288 height 22
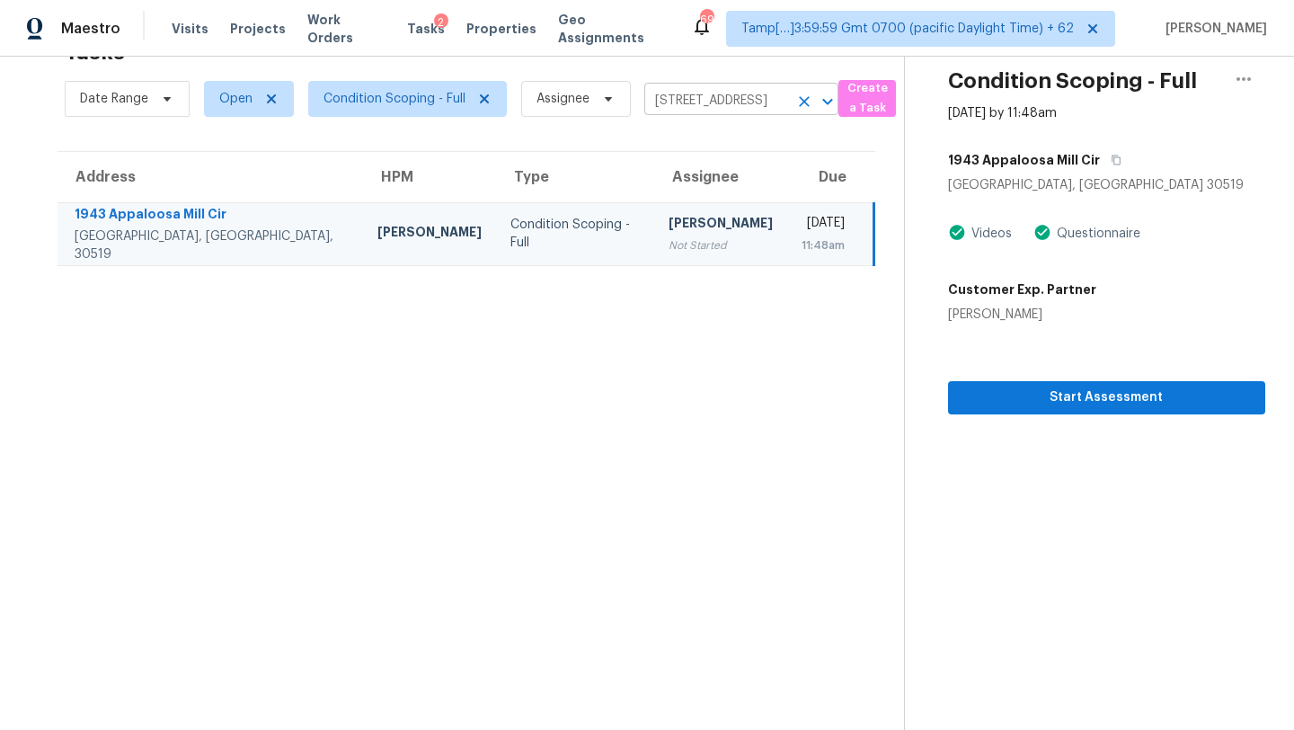
click at [739, 93] on input "[STREET_ADDRESS]" at bounding box center [716, 101] width 144 height 28
paste input "[STREET_ADDRESS][PERSON_NAME][PERSON_NAME]"
type input "[STREET_ADDRESS][PERSON_NAME][PERSON_NAME]"
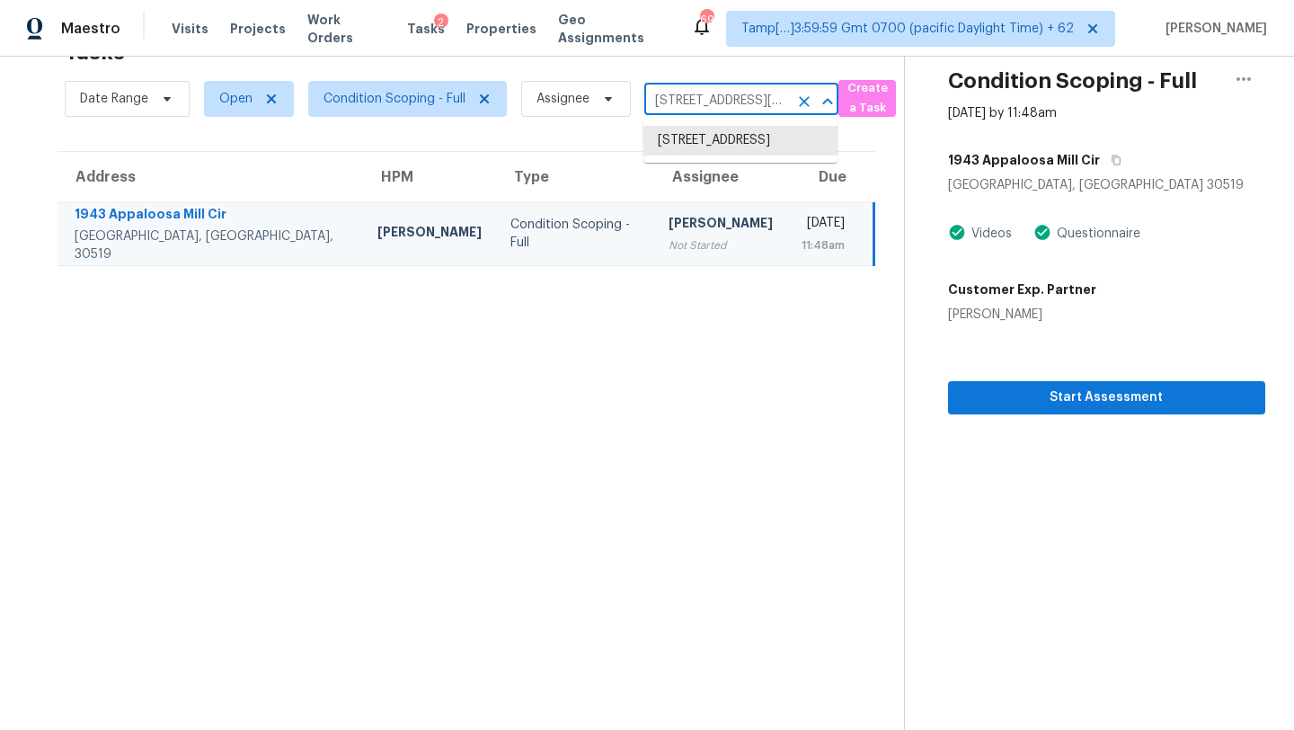
scroll to position [0, 146]
click at [735, 145] on li "[STREET_ADDRESS][PERSON_NAME][PERSON_NAME]" at bounding box center [740, 159] width 194 height 67
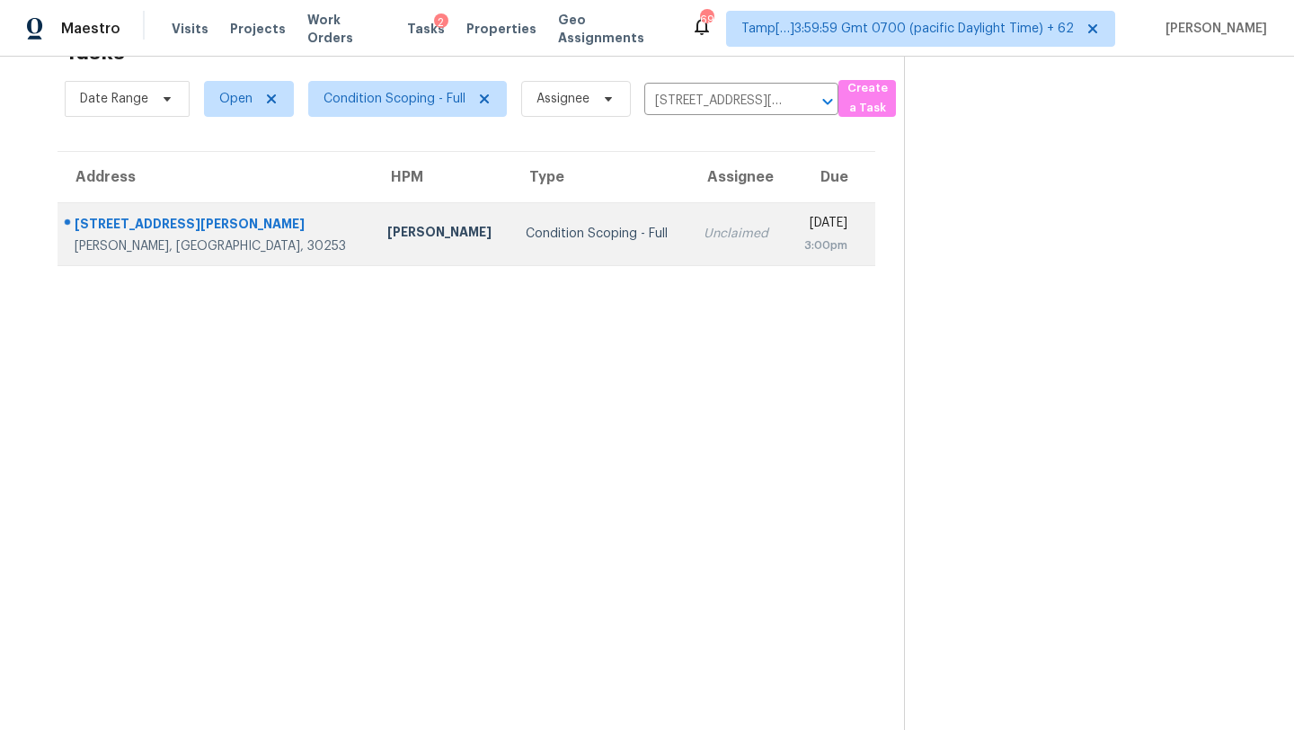
click at [689, 238] on td "Unclaimed" at bounding box center [737, 233] width 97 height 63
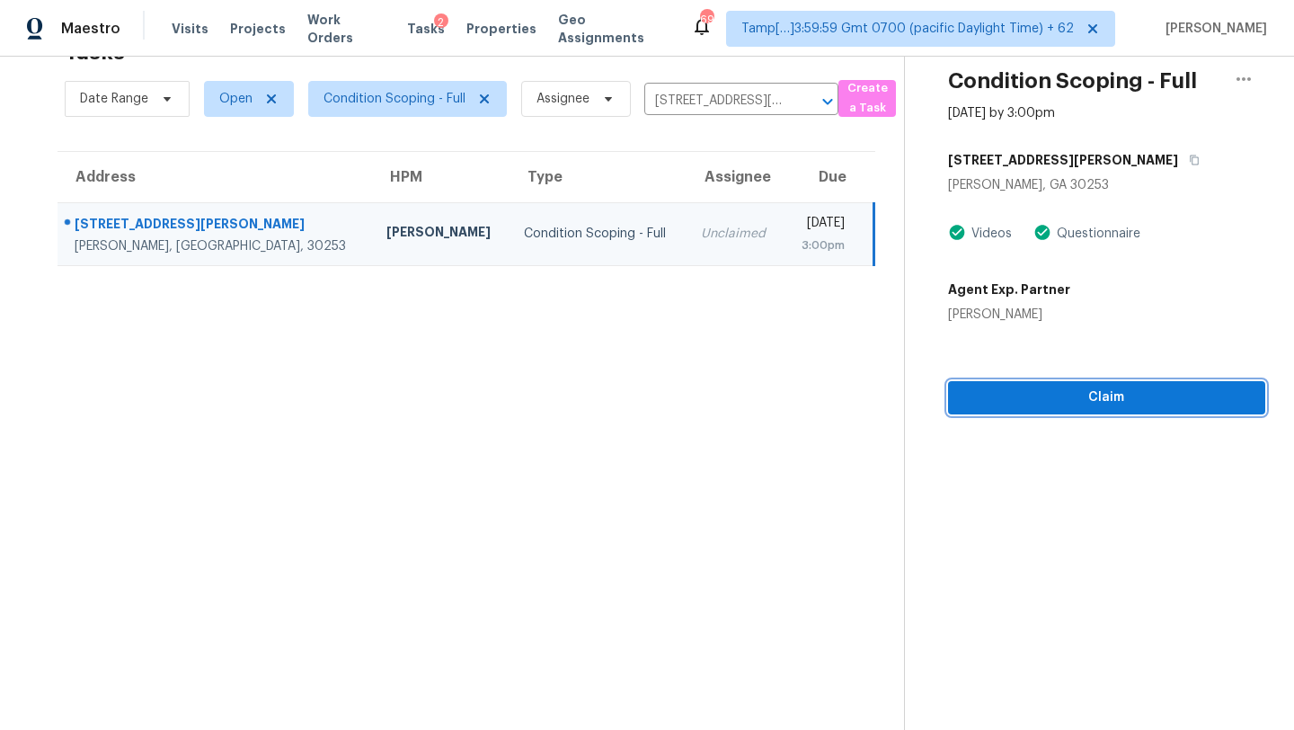
click at [1081, 401] on span "Claim" at bounding box center [1106, 397] width 288 height 22
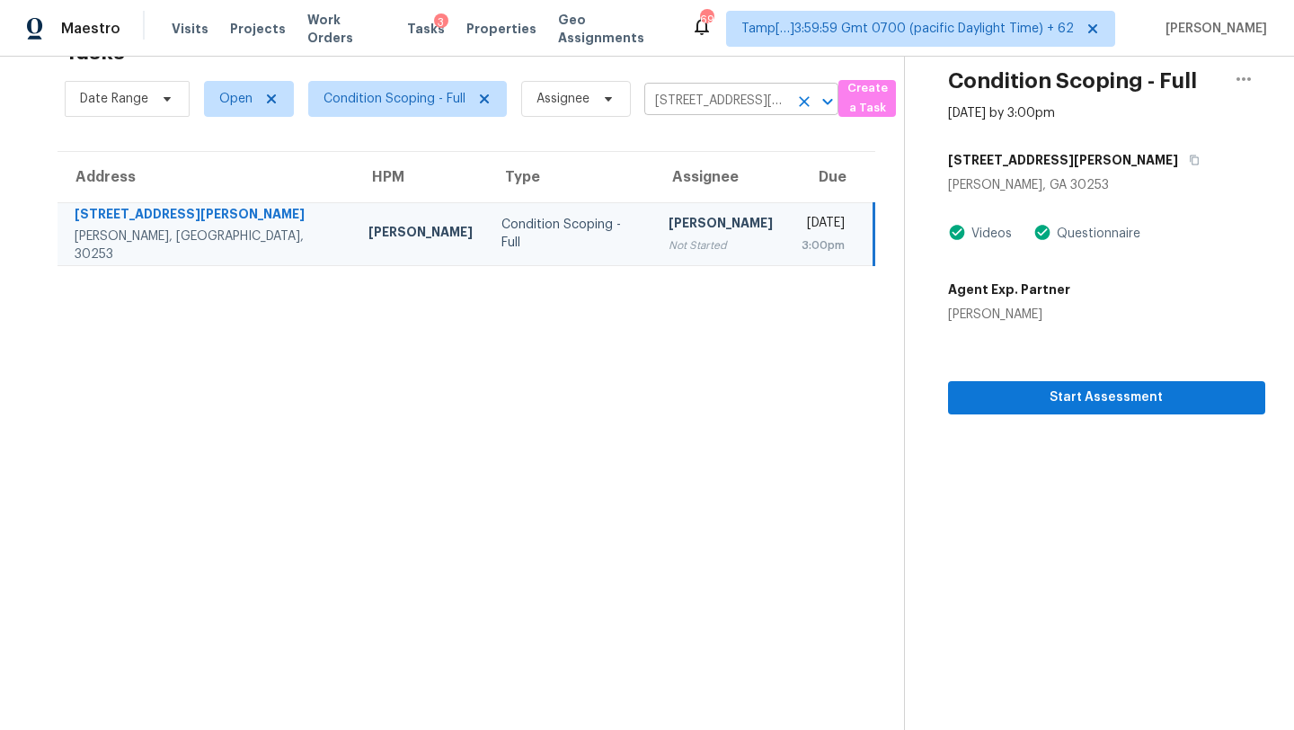
click at [753, 109] on input "[STREET_ADDRESS][PERSON_NAME][PERSON_NAME]" at bounding box center [716, 101] width 144 height 28
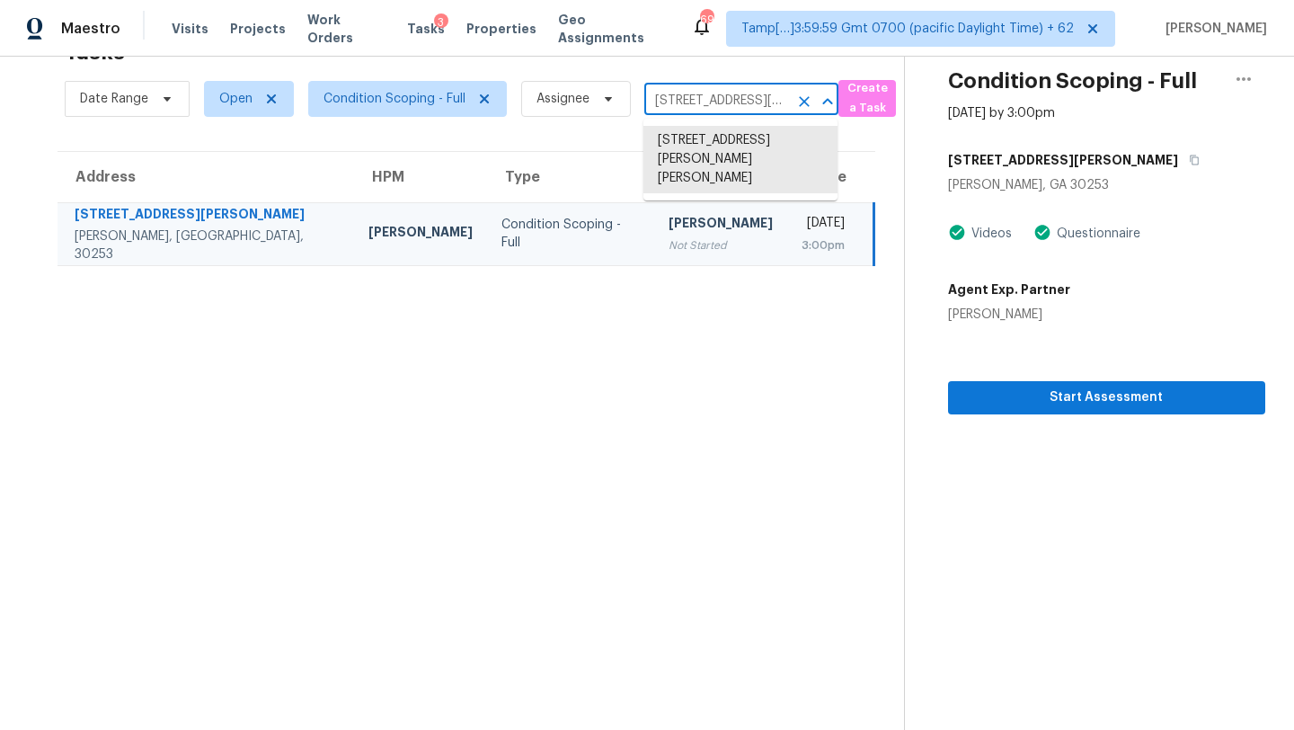
click at [753, 109] on input "[STREET_ADDRESS][PERSON_NAME][PERSON_NAME]" at bounding box center [716, 101] width 144 height 28
paste input "[STREET_ADDRESS]"
type input "[STREET_ADDRESS]"
click at [715, 138] on li "[STREET_ADDRESS]" at bounding box center [740, 141] width 194 height 30
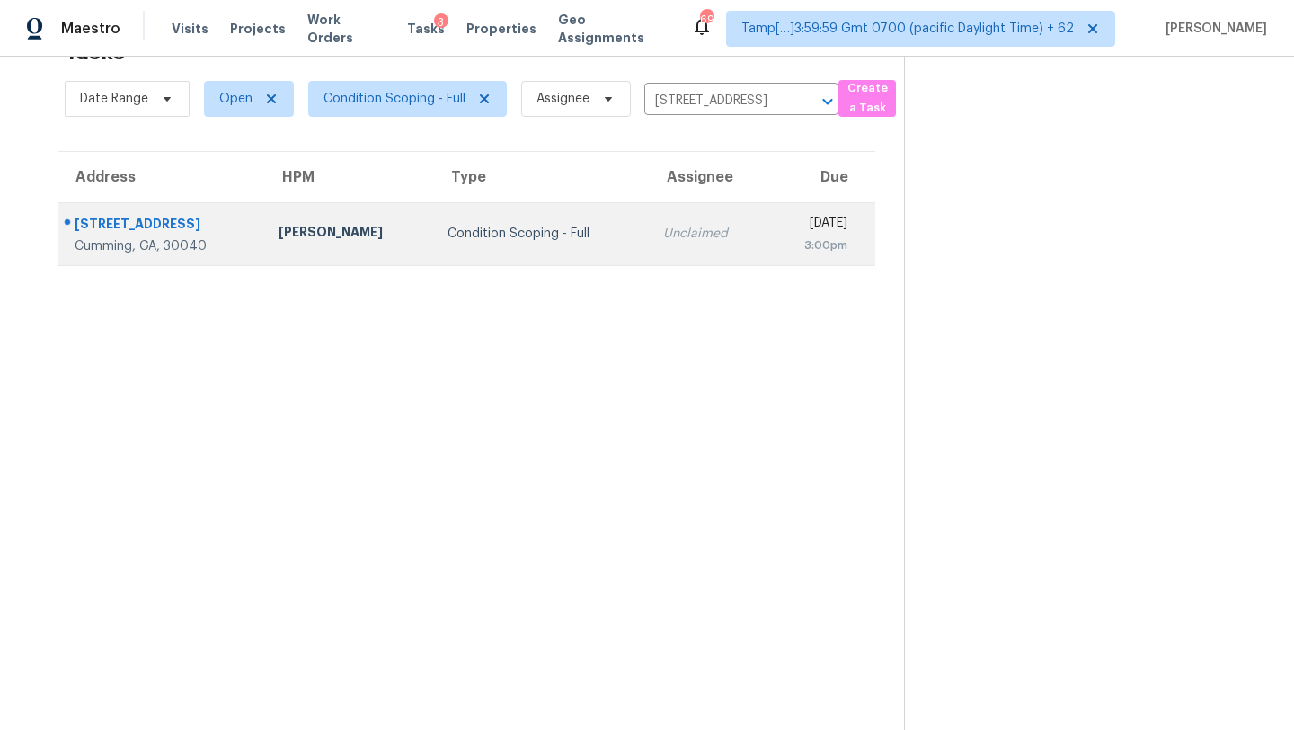
click at [664, 231] on div "Unclaimed" at bounding box center [708, 234] width 90 height 18
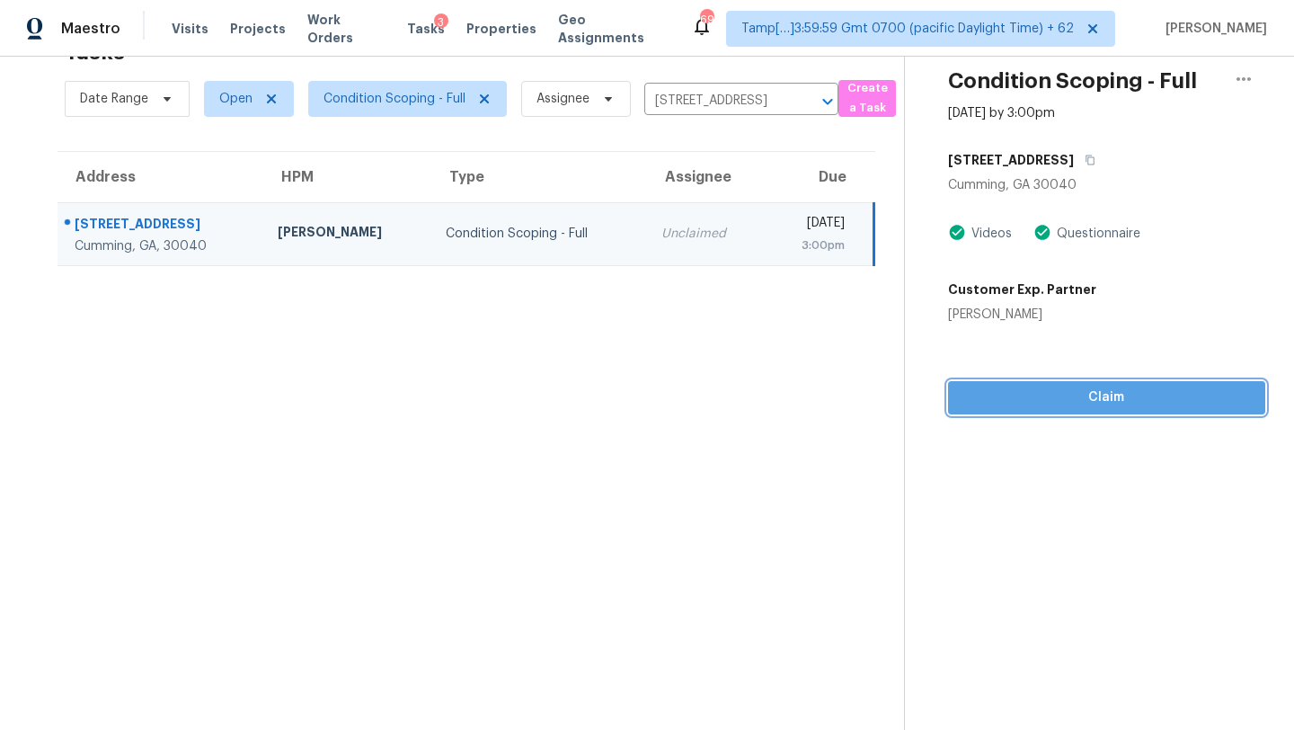
click at [1058, 387] on span "Claim" at bounding box center [1106, 397] width 288 height 22
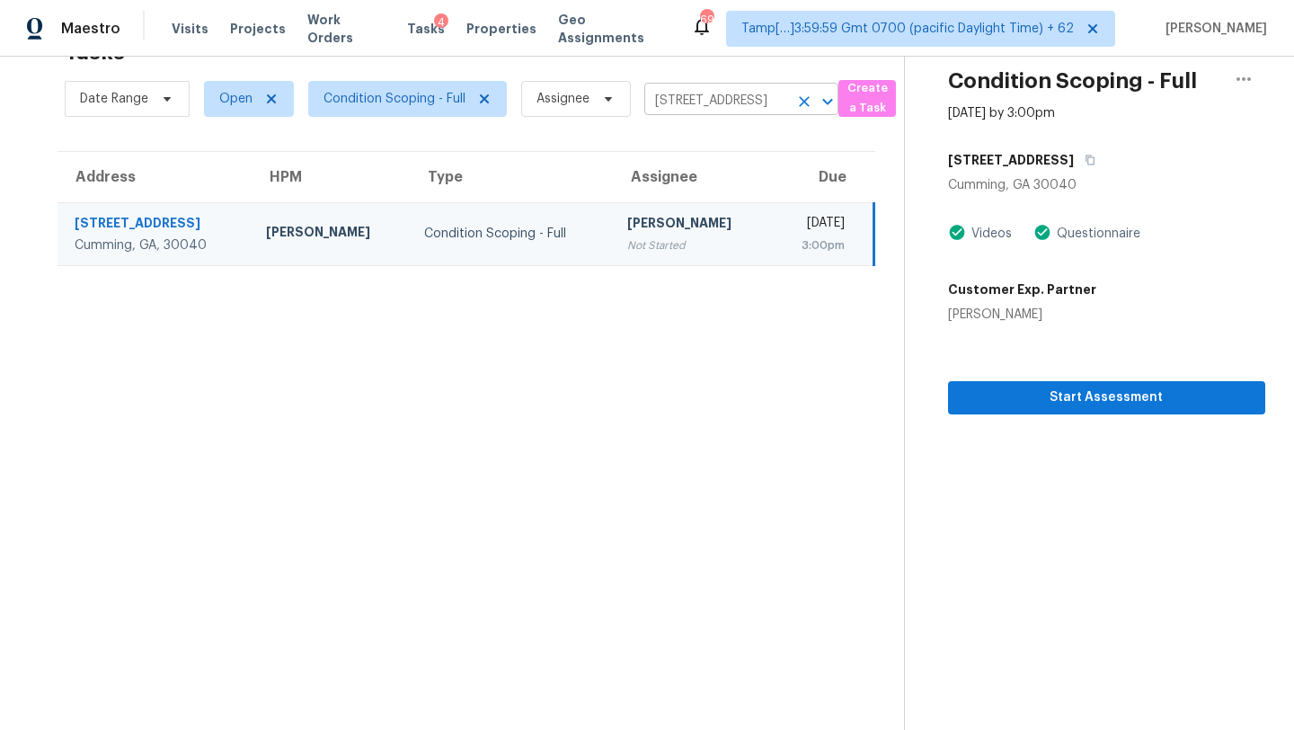
click at [709, 100] on input "[STREET_ADDRESS]" at bounding box center [716, 101] width 144 height 28
paste input "[STREET_ADDRESS][PERSON_NAME]"
type input "[STREET_ADDRESS]"
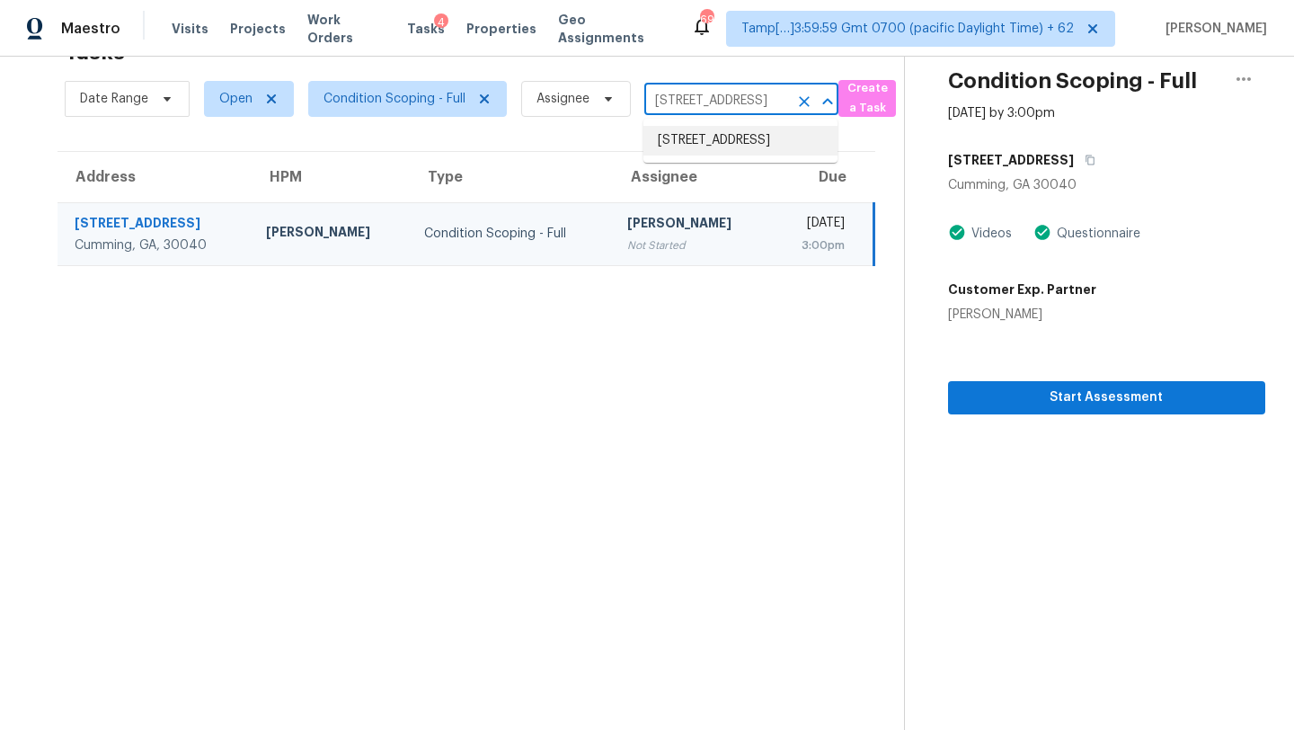
click at [711, 142] on li "[STREET_ADDRESS]" at bounding box center [740, 141] width 194 height 30
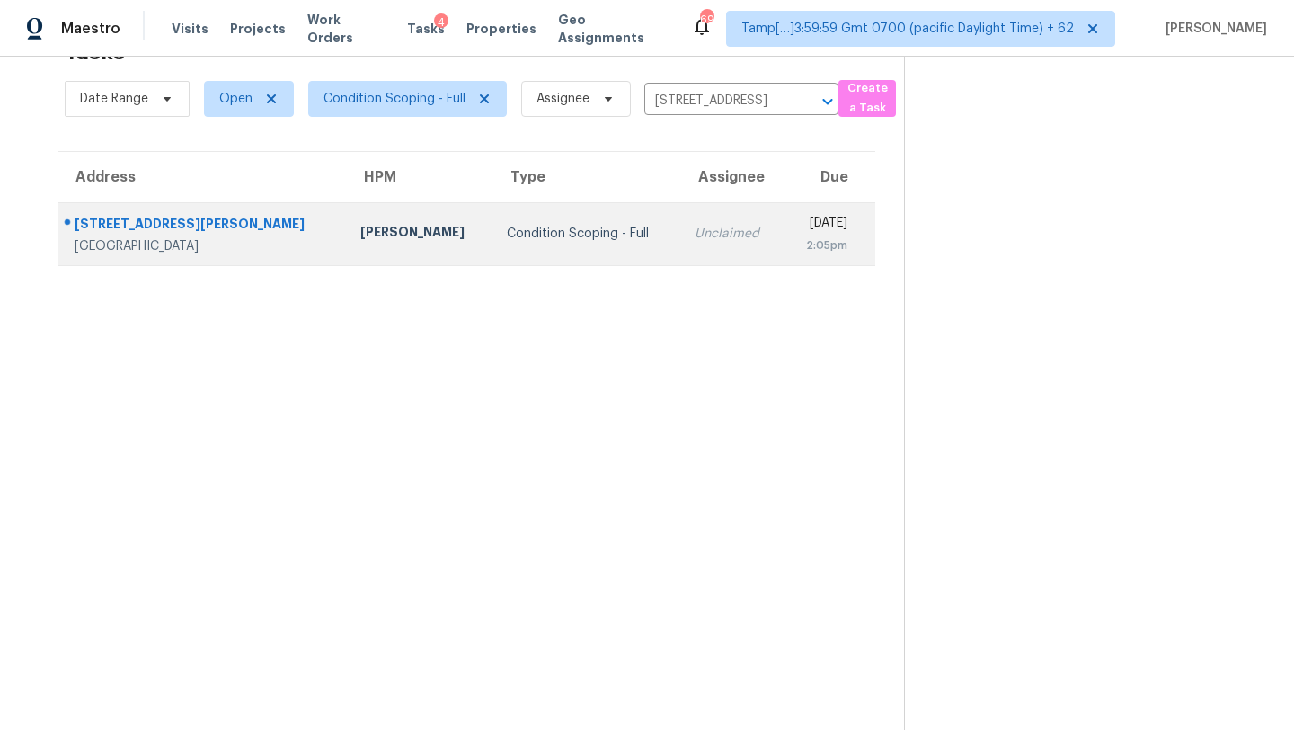
click at [704, 213] on td "Unclaimed" at bounding box center [731, 233] width 103 height 63
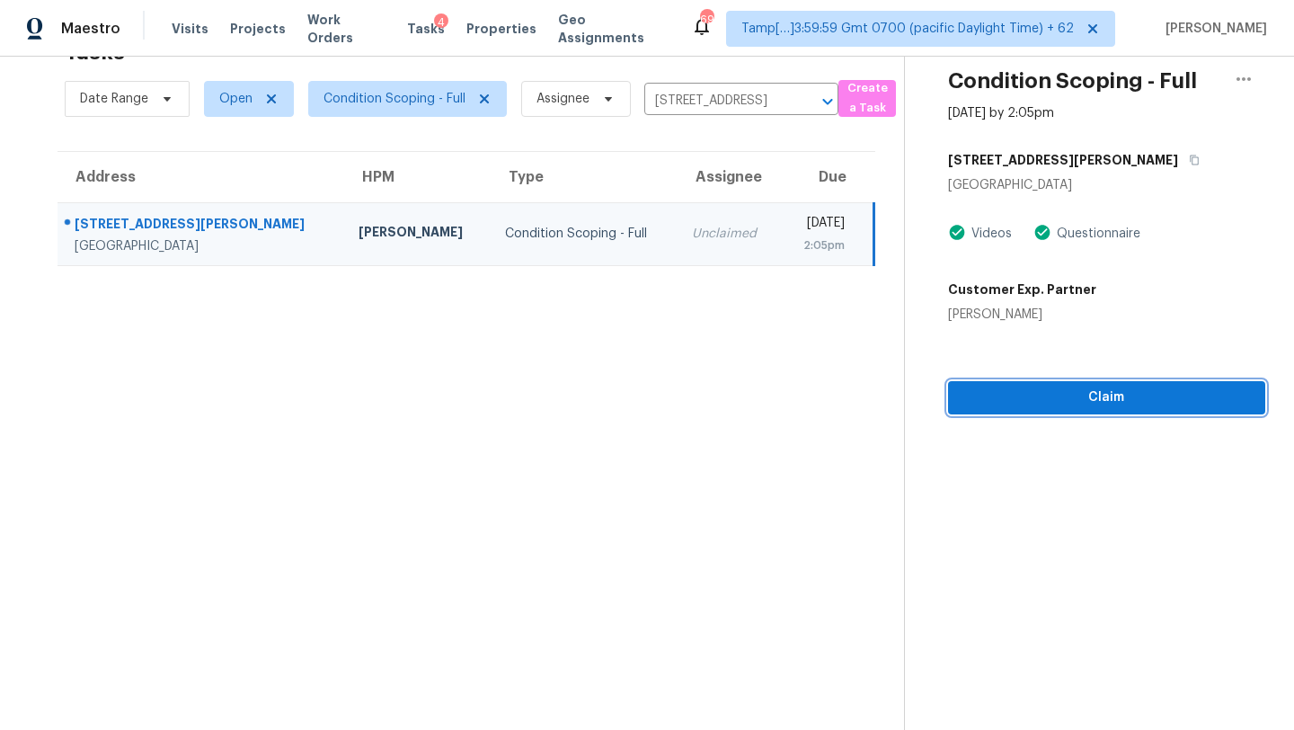
click at [1012, 404] on span "Claim" at bounding box center [1106, 397] width 288 height 22
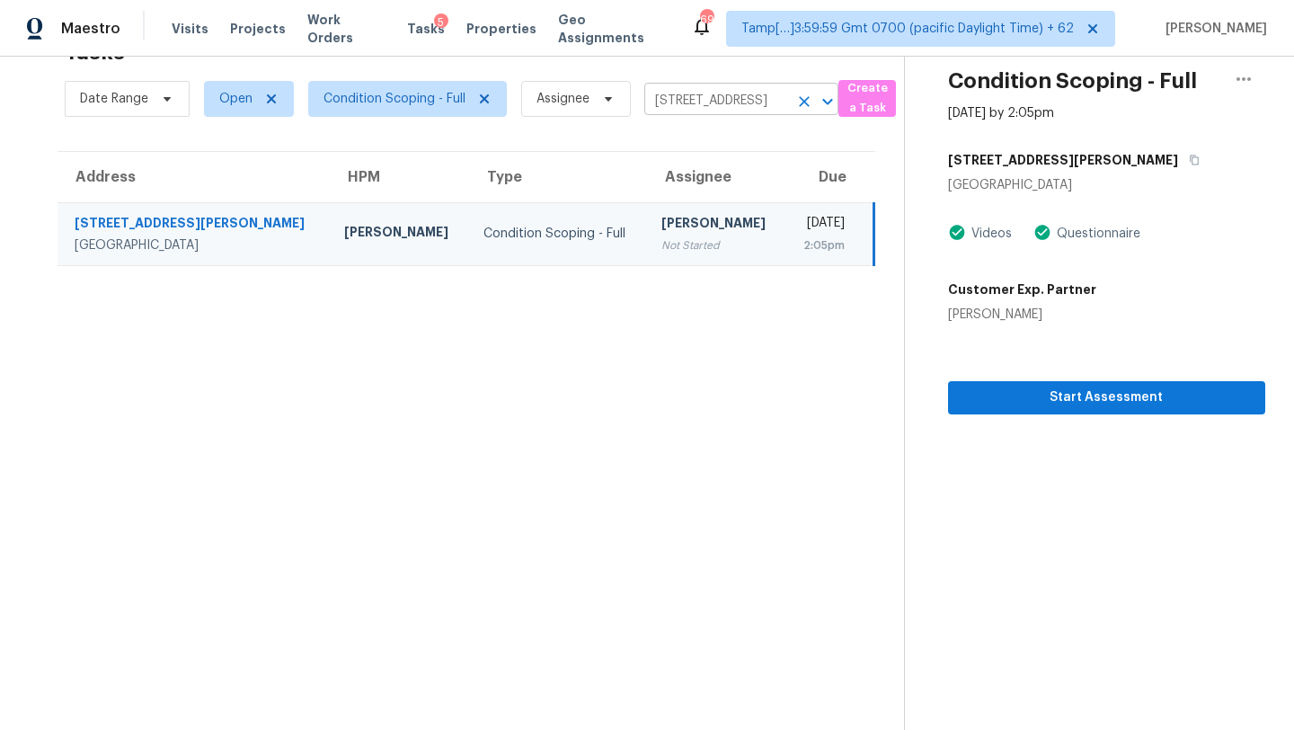
click at [699, 103] on input "[STREET_ADDRESS]" at bounding box center [716, 101] width 144 height 28
paste input "[STREET_ADDRESS]"
type input "[STREET_ADDRESS]"
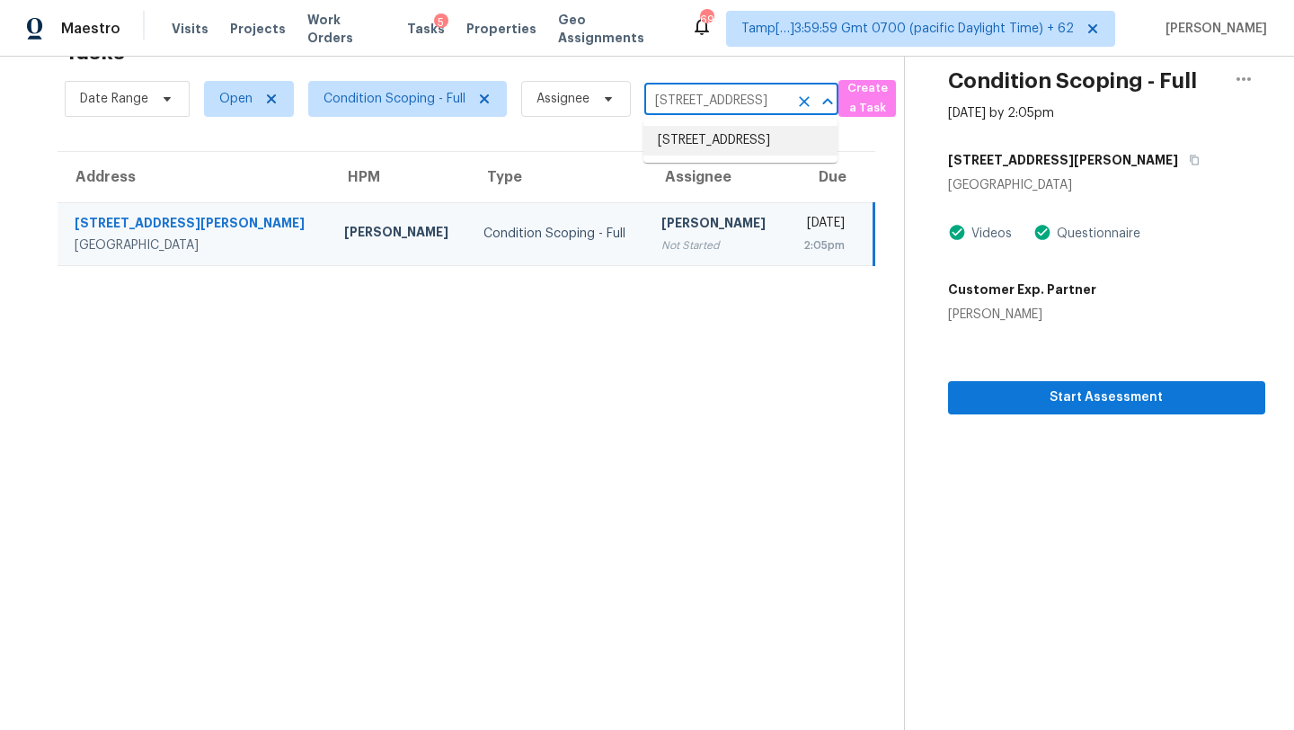
click at [714, 143] on li "[STREET_ADDRESS]" at bounding box center [740, 141] width 194 height 30
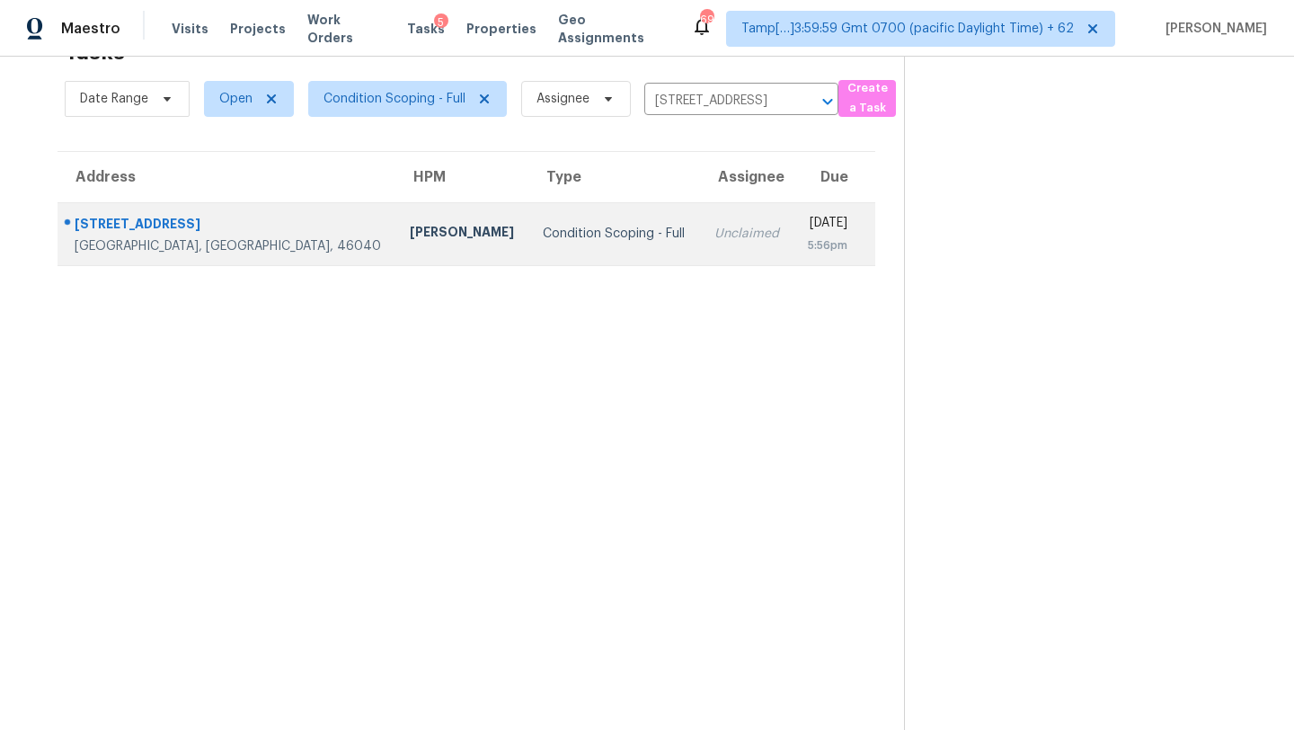
click at [793, 229] on td "[DATE] 5:56pm" at bounding box center [834, 233] width 82 height 63
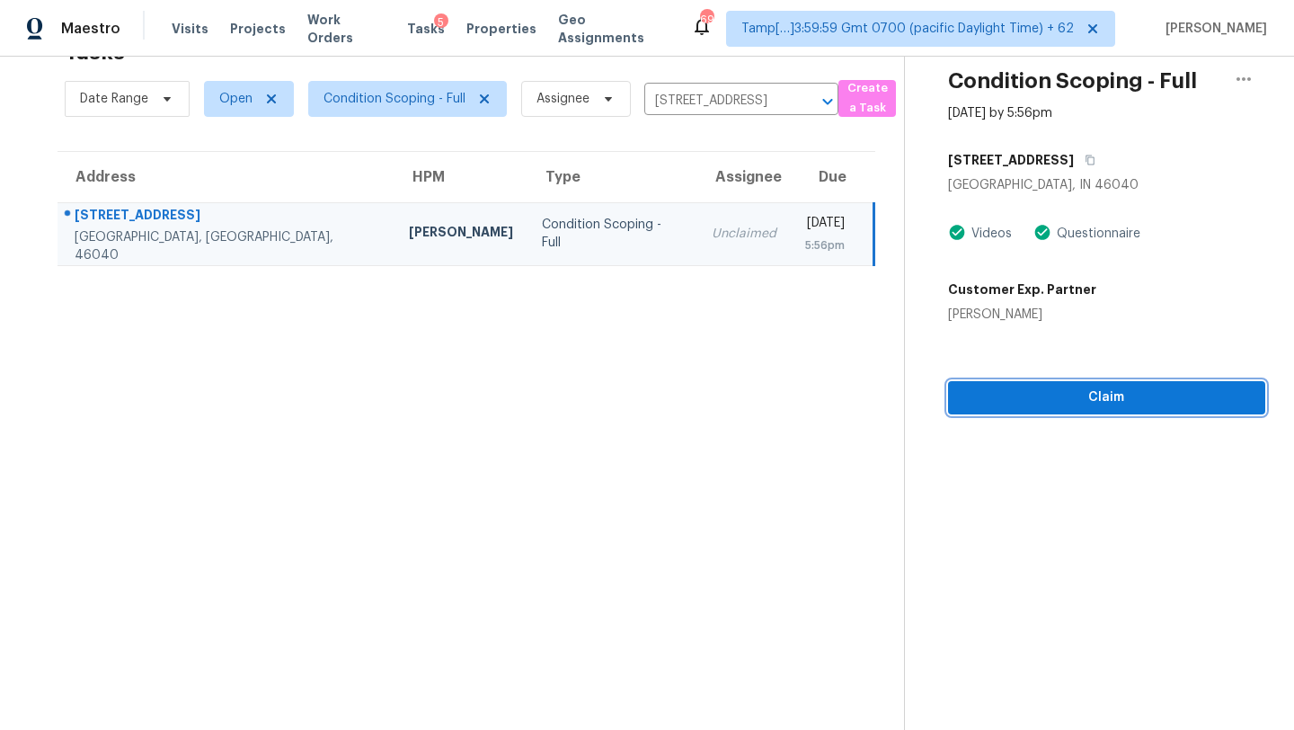
click at [1035, 396] on span "Claim" at bounding box center [1106, 397] width 288 height 22
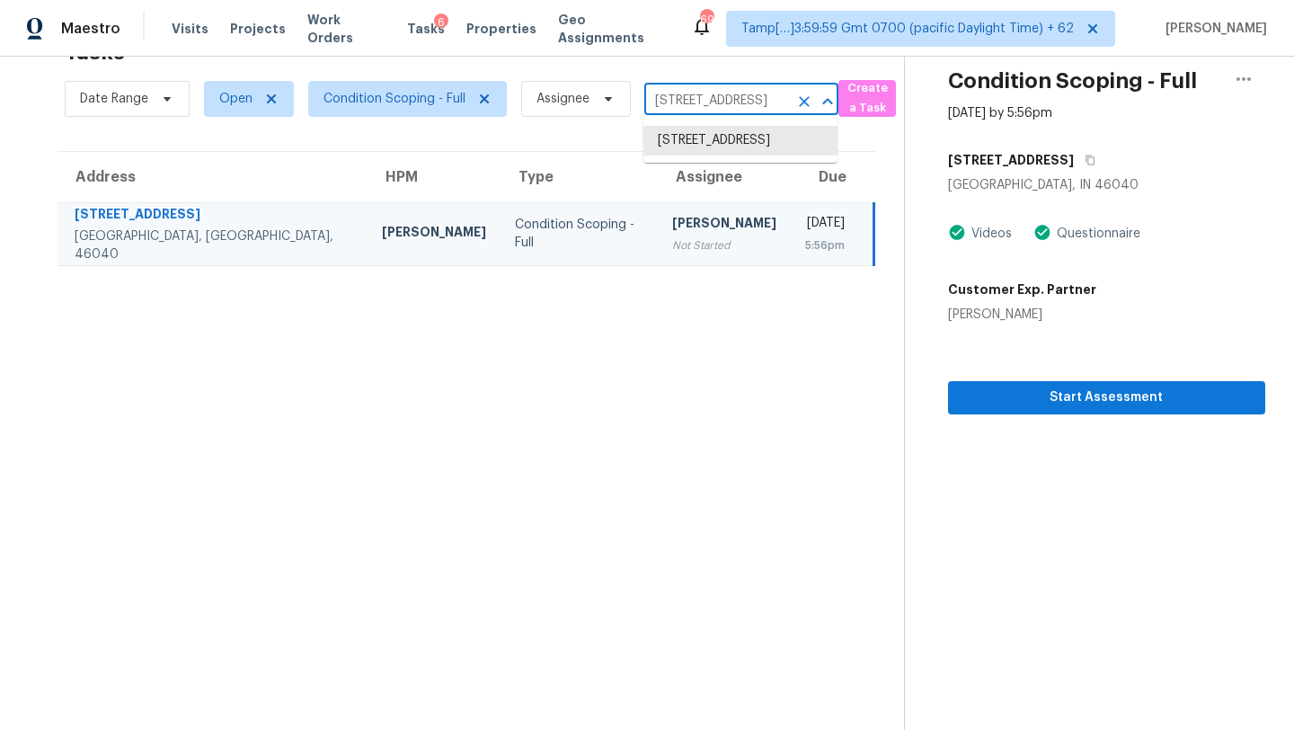
click at [660, 102] on input "[STREET_ADDRESS]" at bounding box center [716, 101] width 144 height 28
paste input "[STREET_ADDRESS][PERSON_NAME][PERSON_NAME]"
type input "[STREET_ADDRESS][PERSON_NAME][PERSON_NAME]"
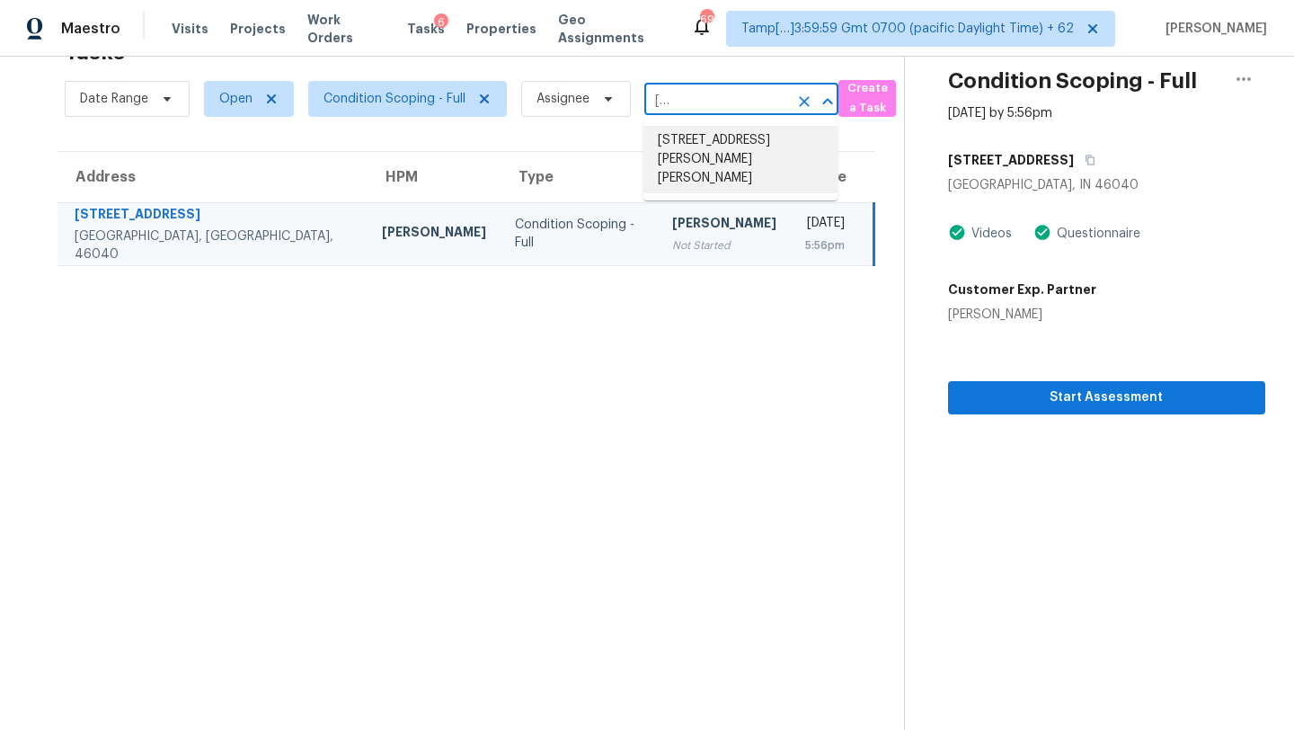
click at [715, 142] on li "[STREET_ADDRESS][PERSON_NAME][PERSON_NAME]" at bounding box center [740, 159] width 194 height 67
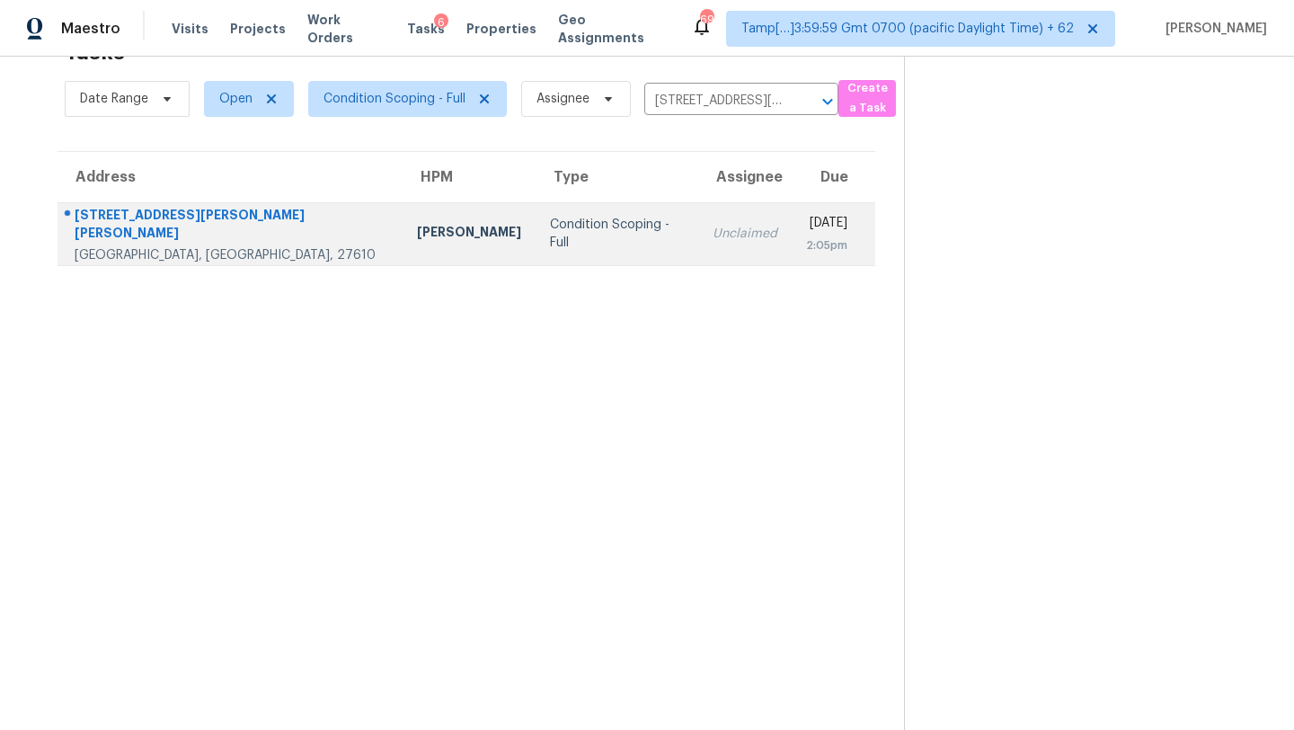
click at [712, 230] on div "Unclaimed" at bounding box center [744, 234] width 65 height 18
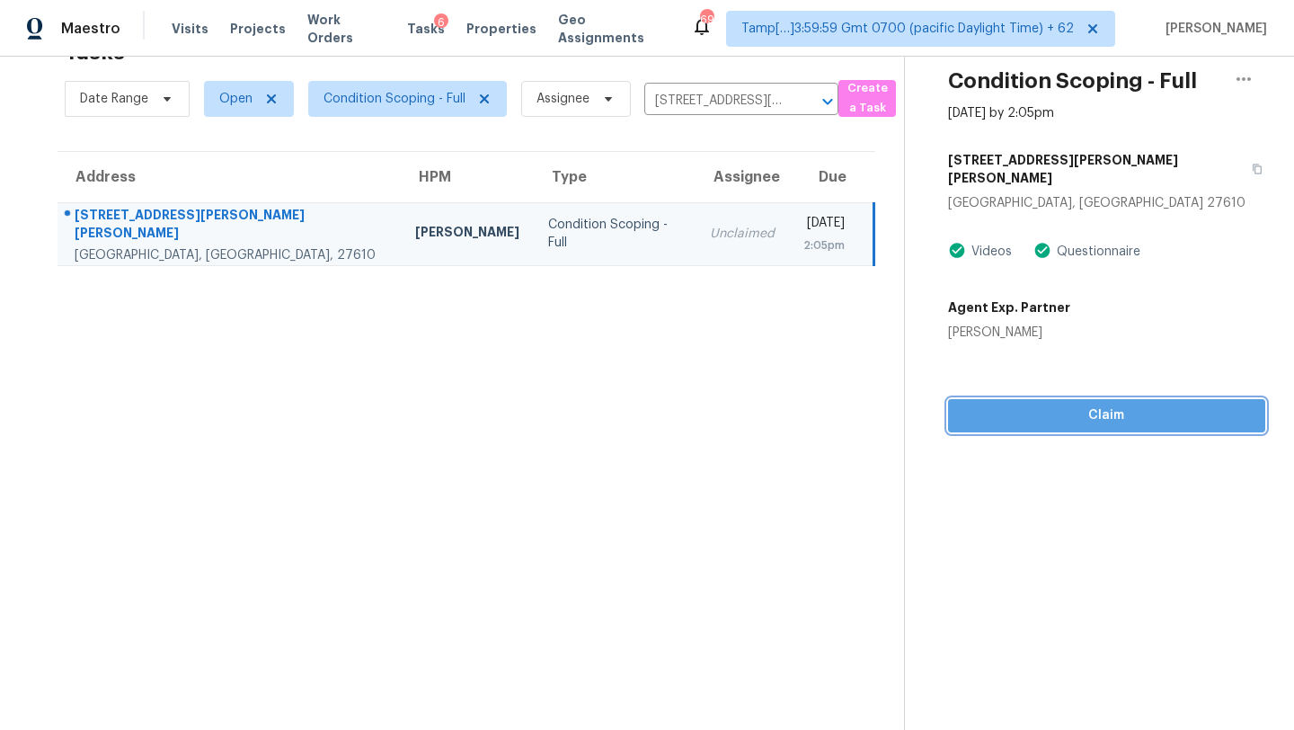
click at [1090, 404] on span "Claim" at bounding box center [1106, 415] width 288 height 22
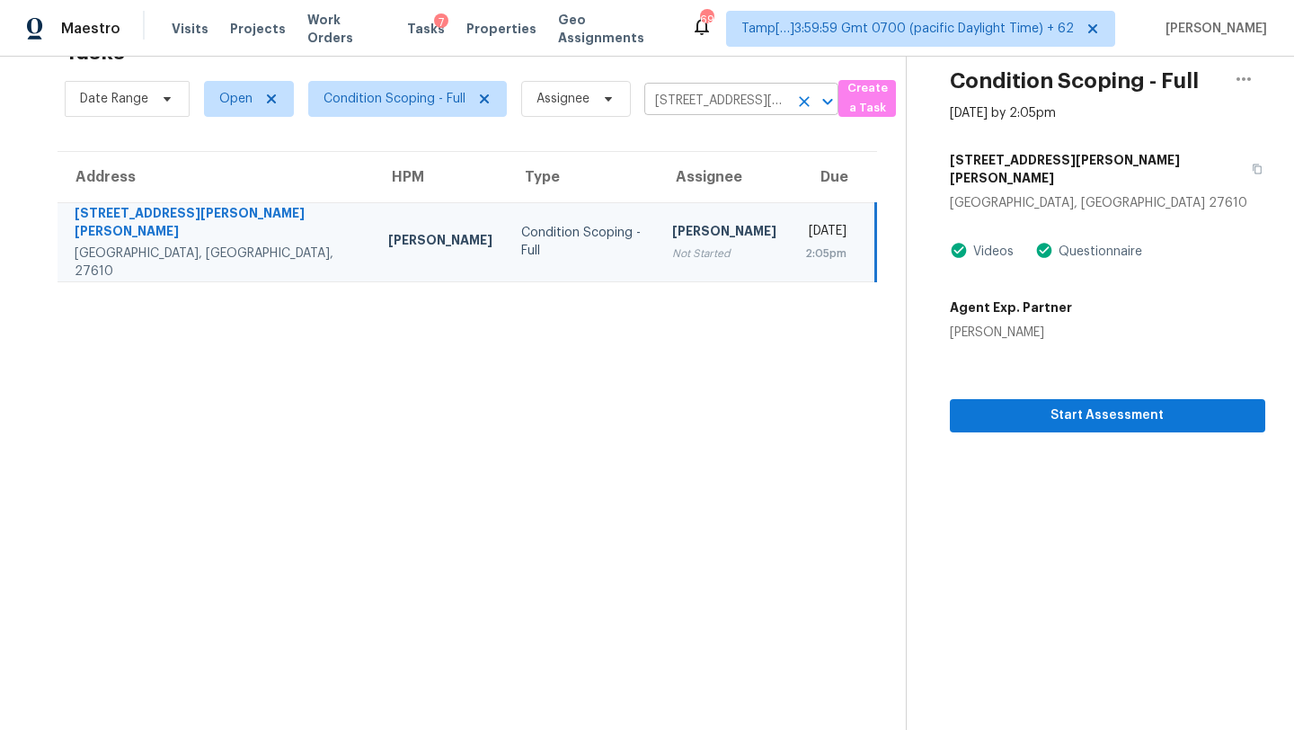
click at [721, 107] on input "[STREET_ADDRESS][PERSON_NAME][PERSON_NAME]" at bounding box center [716, 101] width 144 height 28
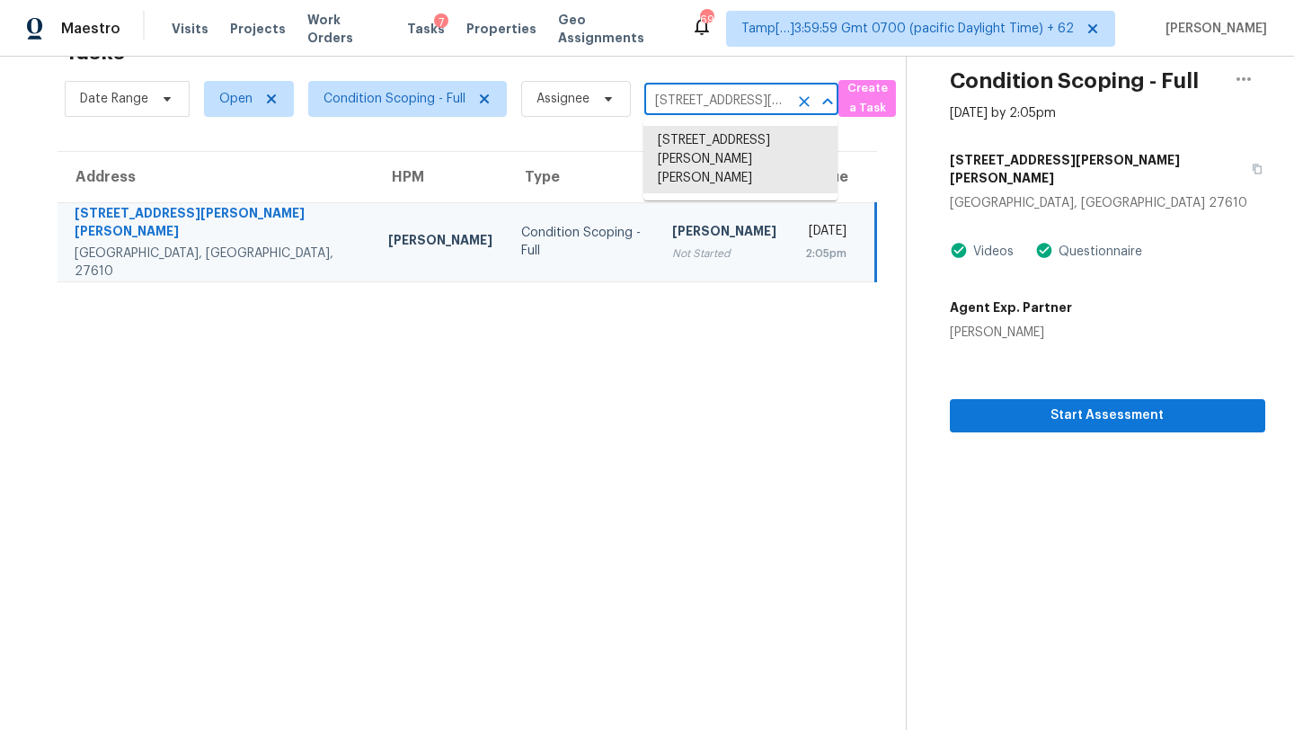
click at [721, 107] on input "[STREET_ADDRESS][PERSON_NAME][PERSON_NAME]" at bounding box center [716, 101] width 144 height 28
paste input "[STREET_ADDRESS][PERSON_NAME]"
type input "[STREET_ADDRESS][PERSON_NAME]"
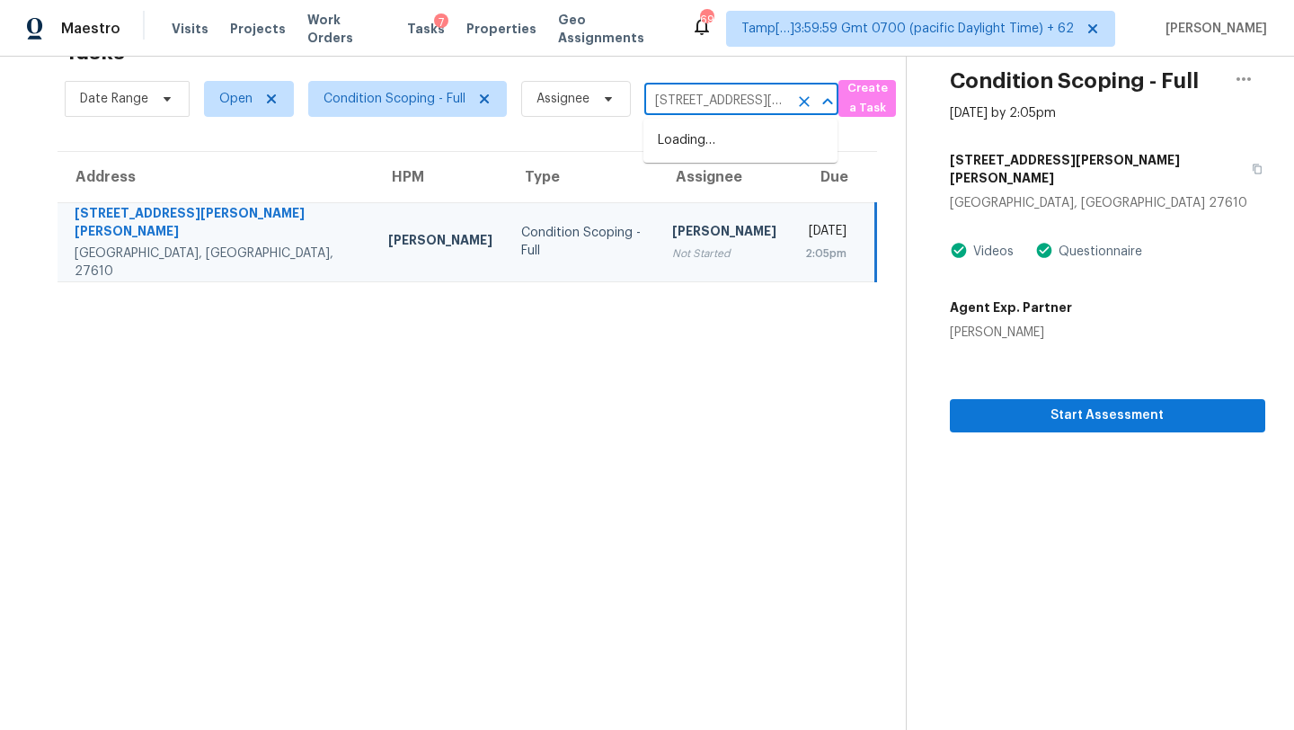
scroll to position [0, 120]
click at [722, 146] on li "[STREET_ADDRESS][PERSON_NAME]" at bounding box center [740, 150] width 194 height 49
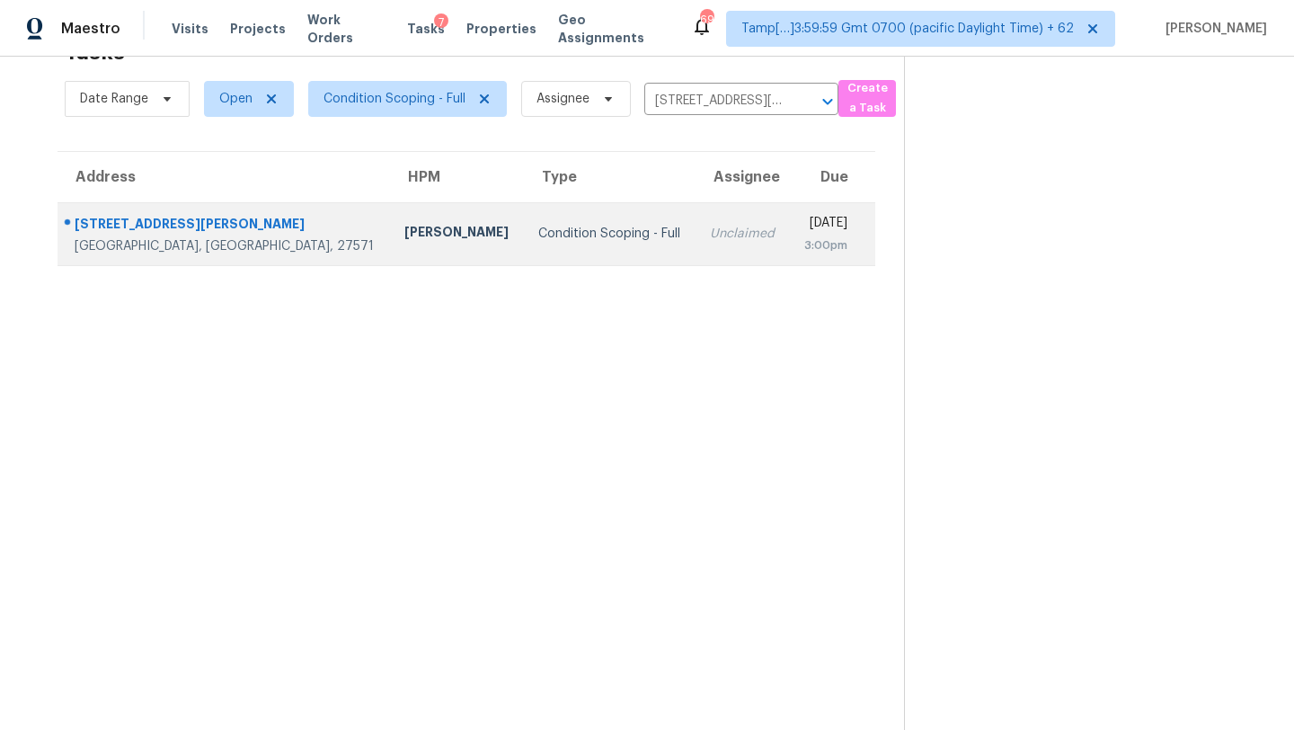
click at [789, 232] on td "[DATE] 3:00pm" at bounding box center [832, 233] width 86 height 63
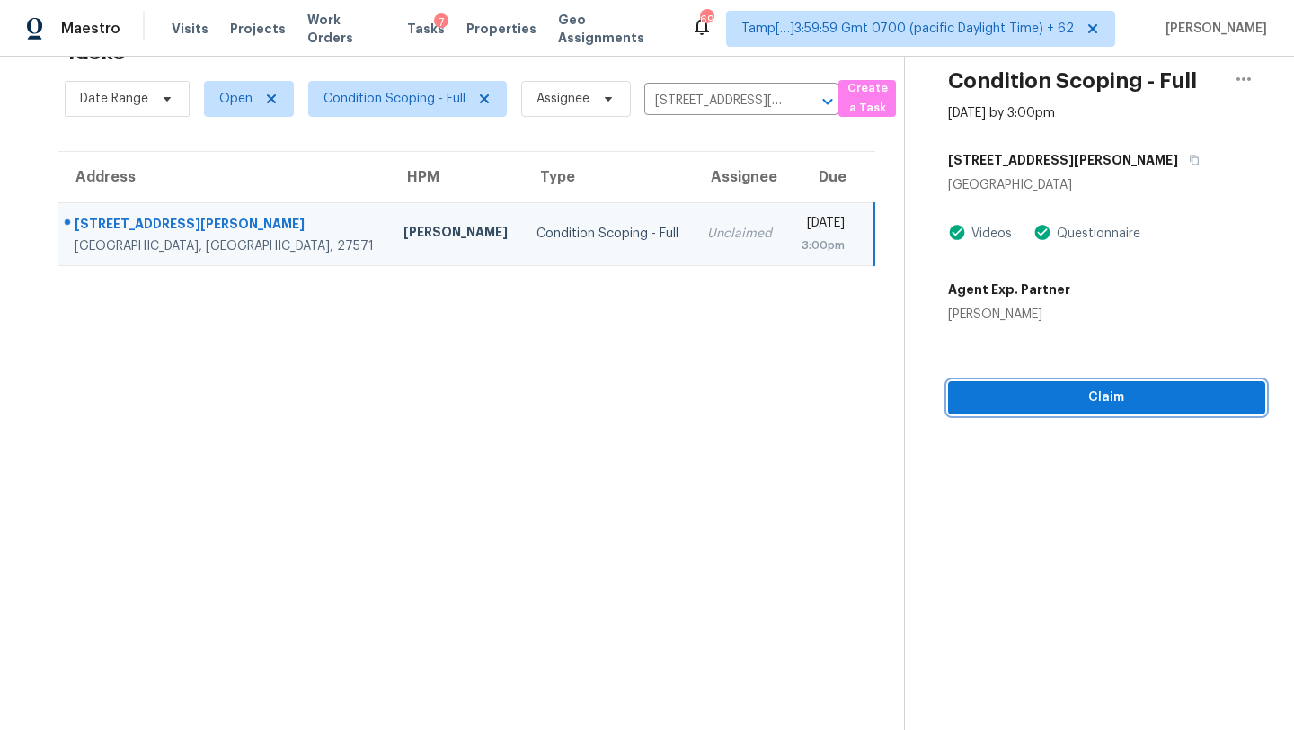
click at [1057, 386] on span "Claim" at bounding box center [1106, 397] width 288 height 22
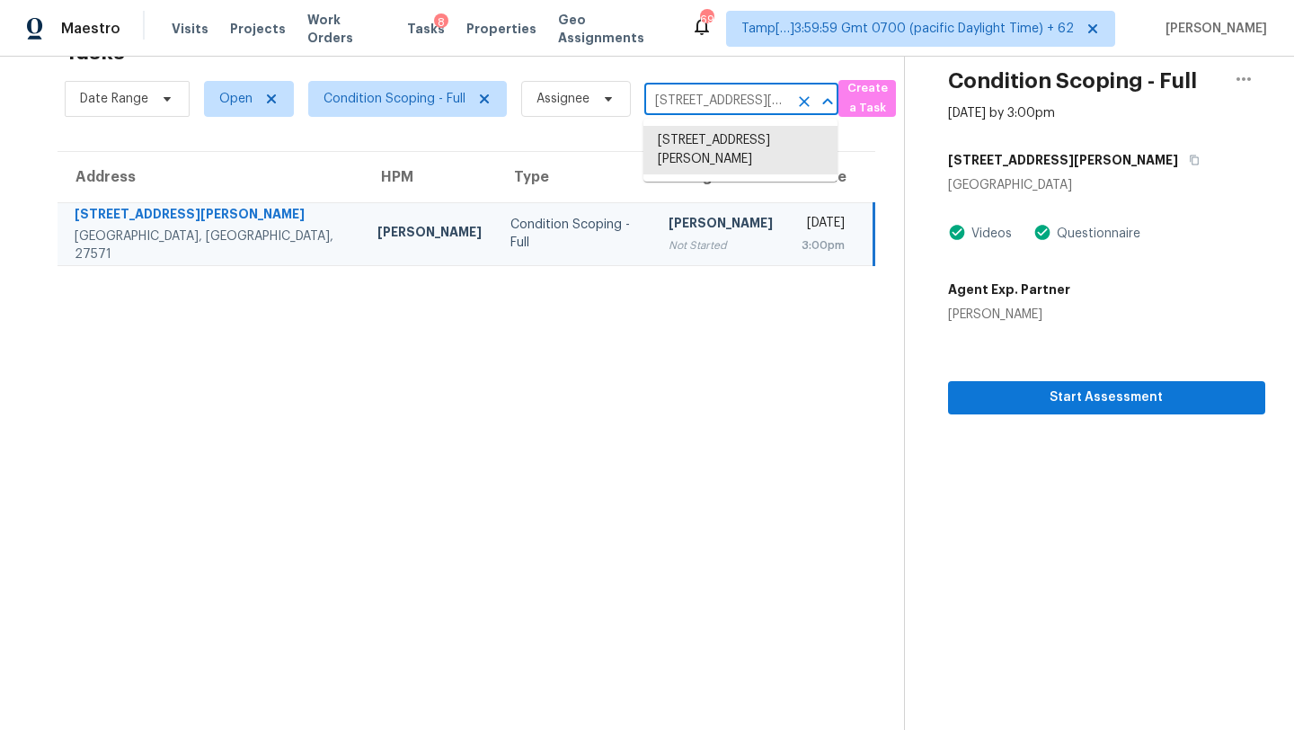
click at [697, 107] on input "[STREET_ADDRESS][PERSON_NAME]" at bounding box center [716, 101] width 144 height 28
paste input "[STREET_ADDRESS][PERSON_NAME]"
type input "[STREET_ADDRESS][PERSON_NAME]"
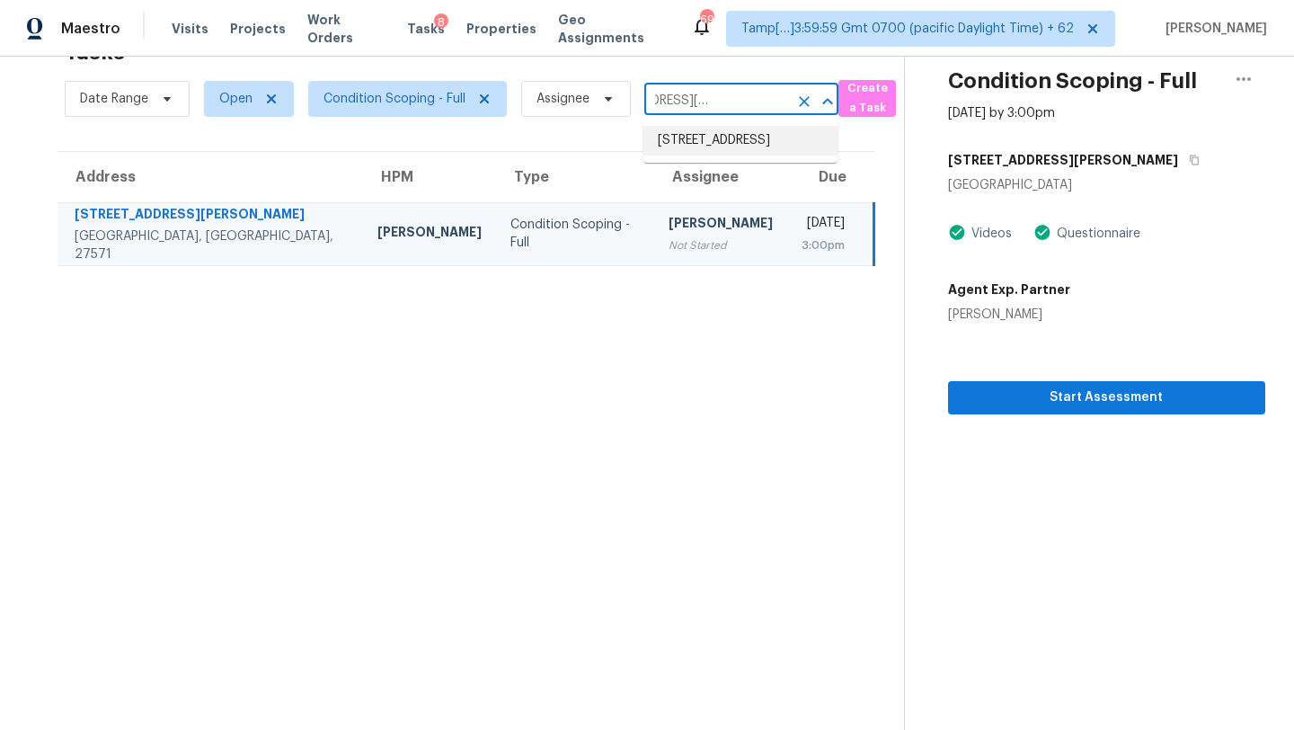
click at [716, 151] on li "[STREET_ADDRESS]" at bounding box center [740, 141] width 194 height 30
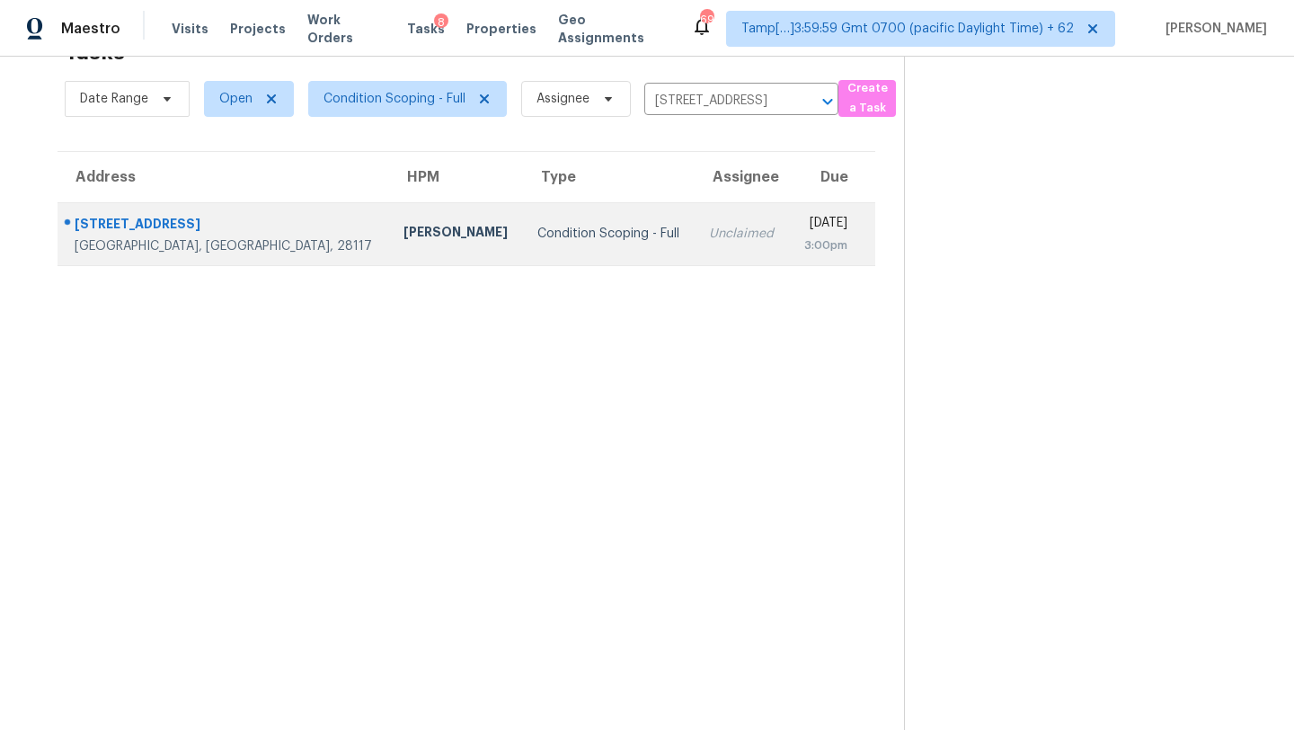
click at [789, 253] on td "[DATE] 3:00pm" at bounding box center [832, 233] width 86 height 63
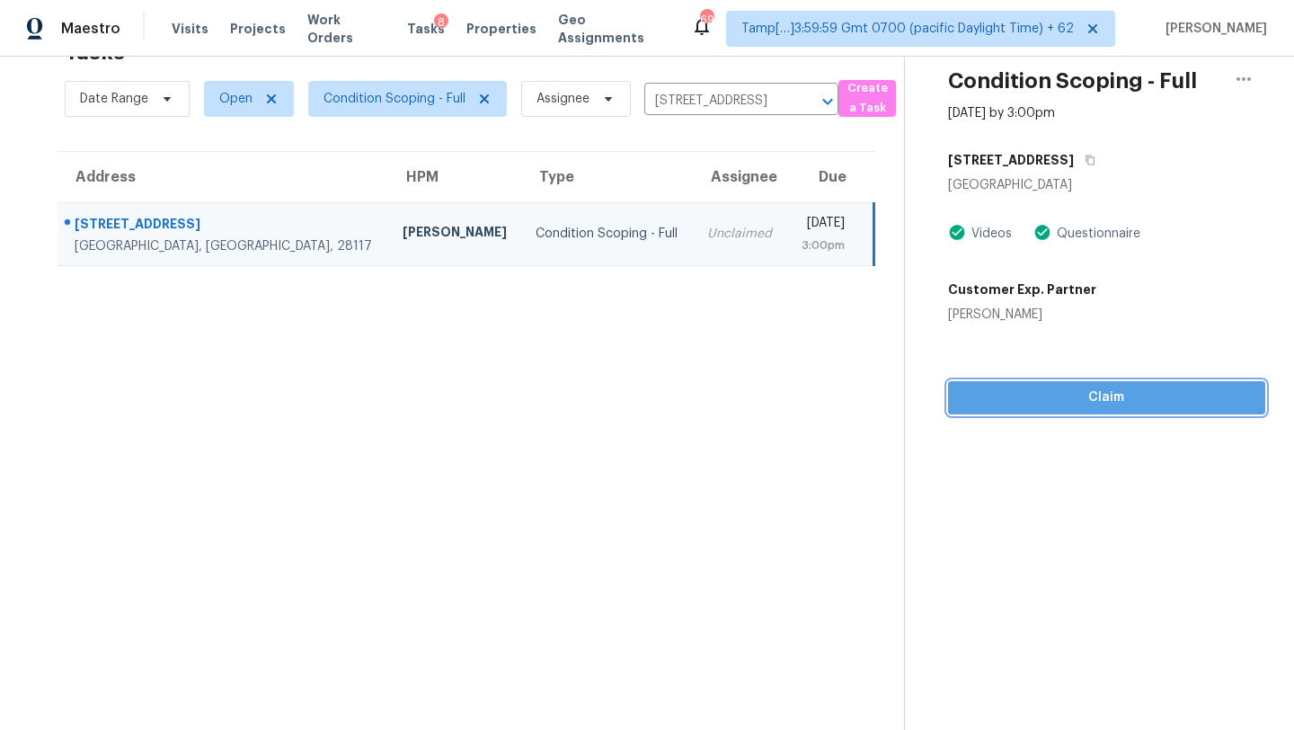
click at [1144, 403] on span "Claim" at bounding box center [1106, 397] width 288 height 22
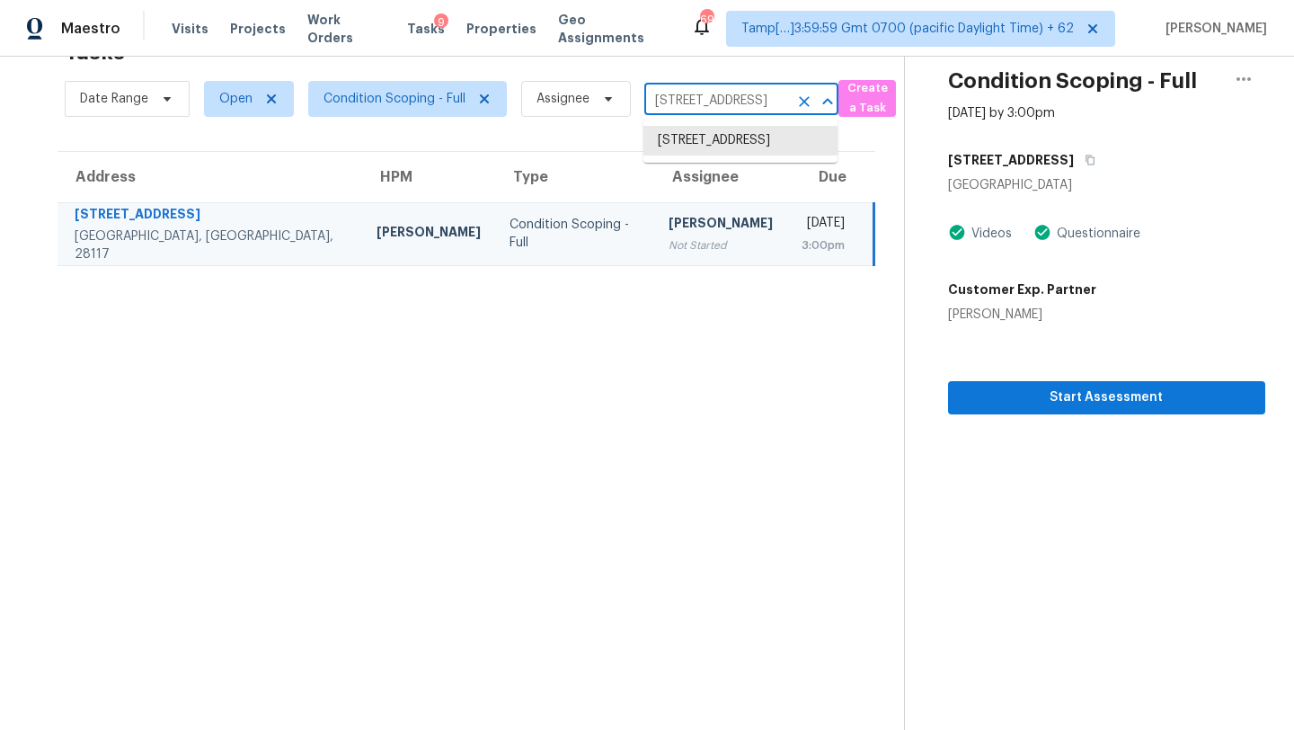
click at [669, 111] on input "[STREET_ADDRESS]" at bounding box center [716, 101] width 144 height 28
paste input "[STREET_ADDRESS][PERSON_NAME]"
type input "[STREET_ADDRESS][PERSON_NAME]"
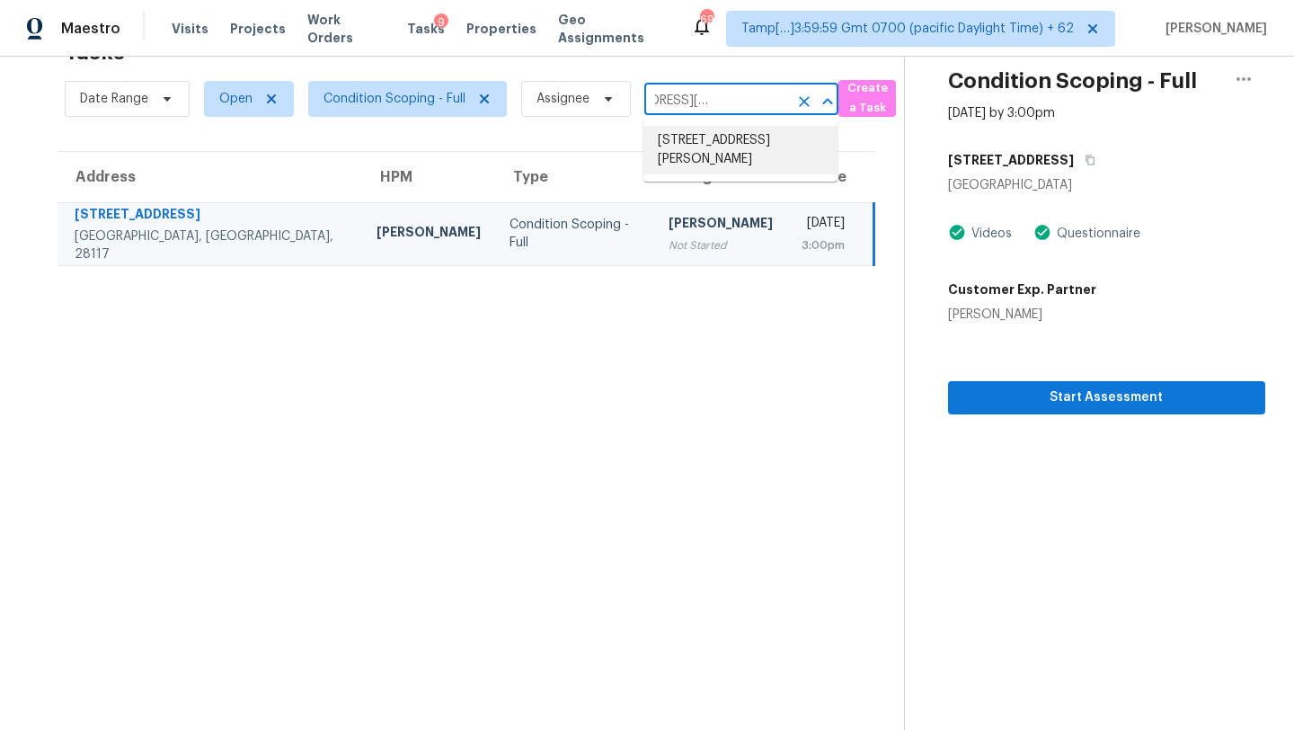
click at [680, 135] on li "[STREET_ADDRESS][PERSON_NAME]" at bounding box center [740, 150] width 194 height 49
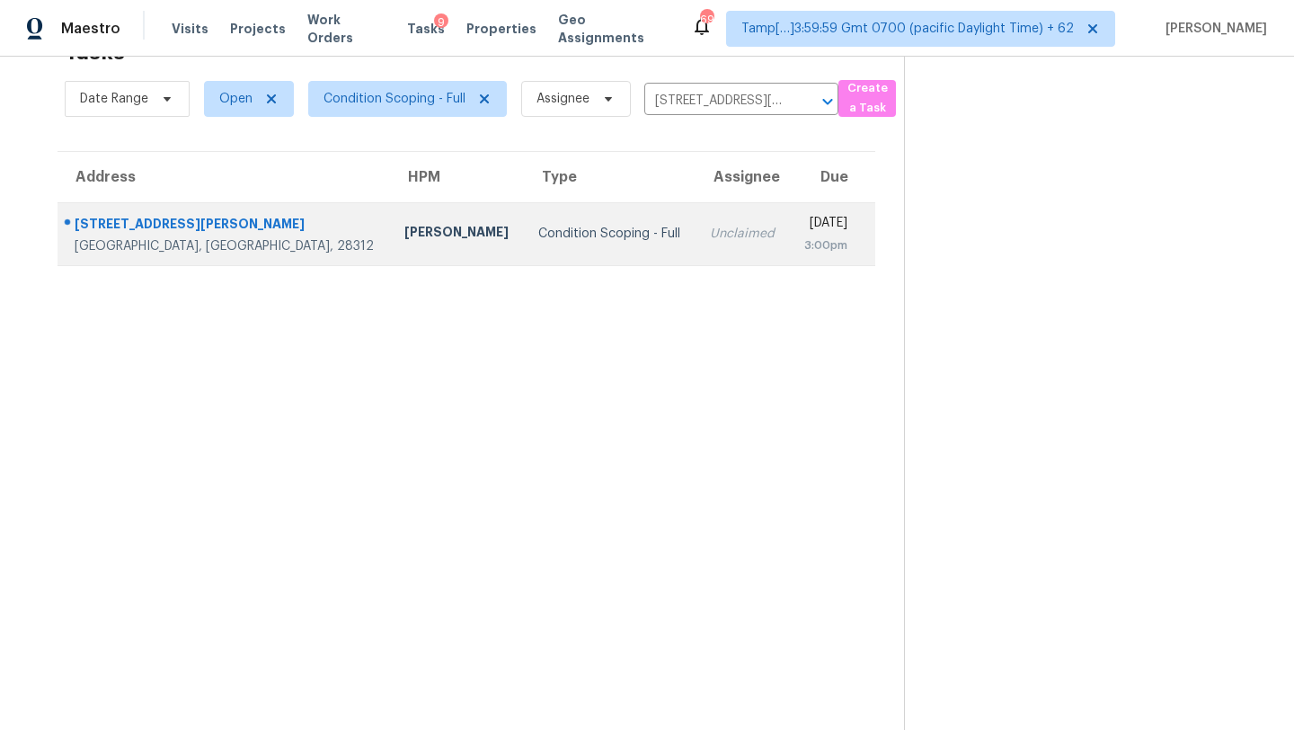
click at [696, 230] on td "Unclaimed" at bounding box center [742, 233] width 94 height 63
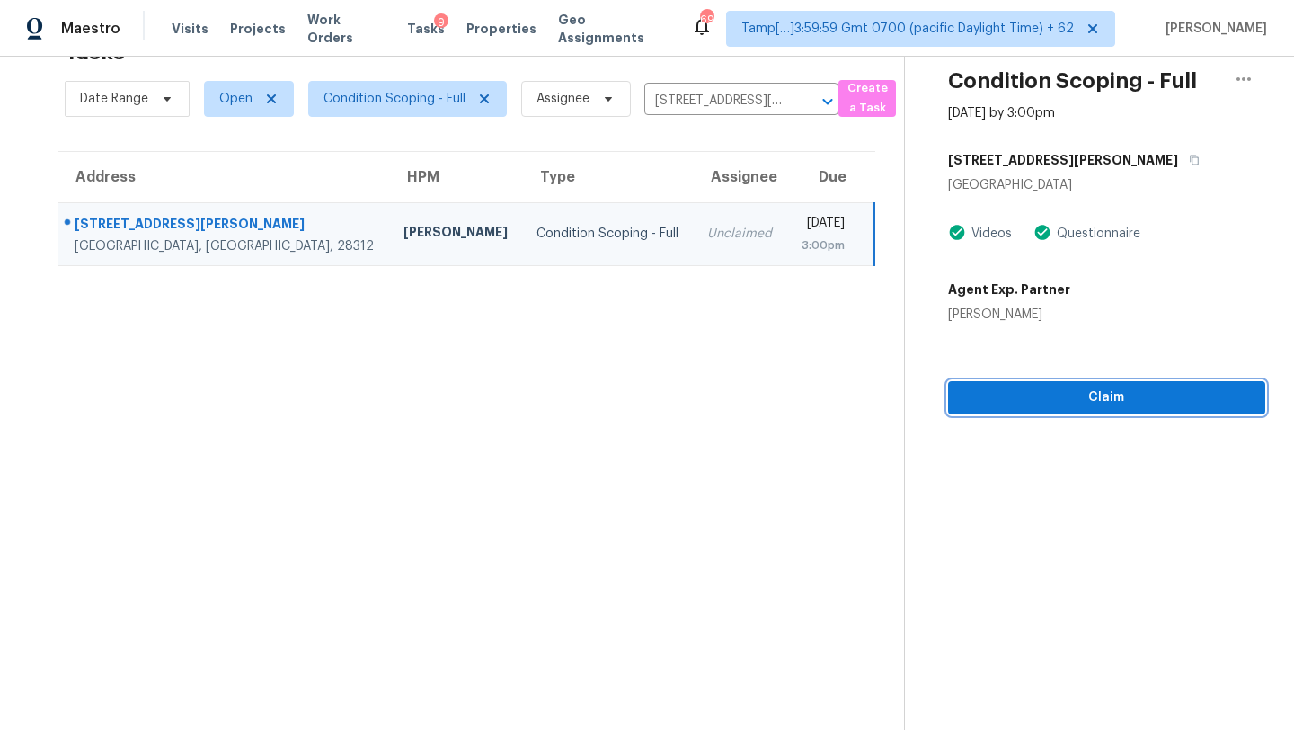
click at [1040, 387] on span "Claim" at bounding box center [1106, 397] width 288 height 22
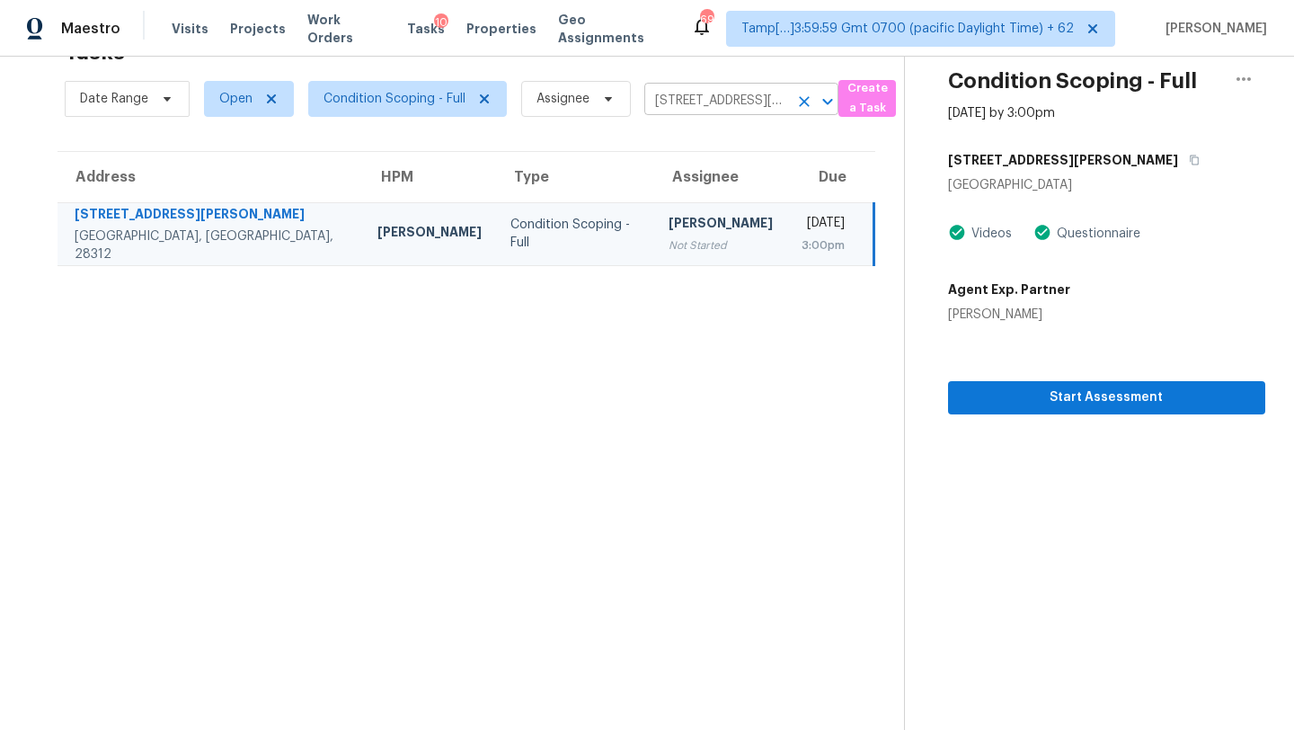
click at [709, 95] on input "[STREET_ADDRESS][PERSON_NAME]" at bounding box center [716, 101] width 144 height 28
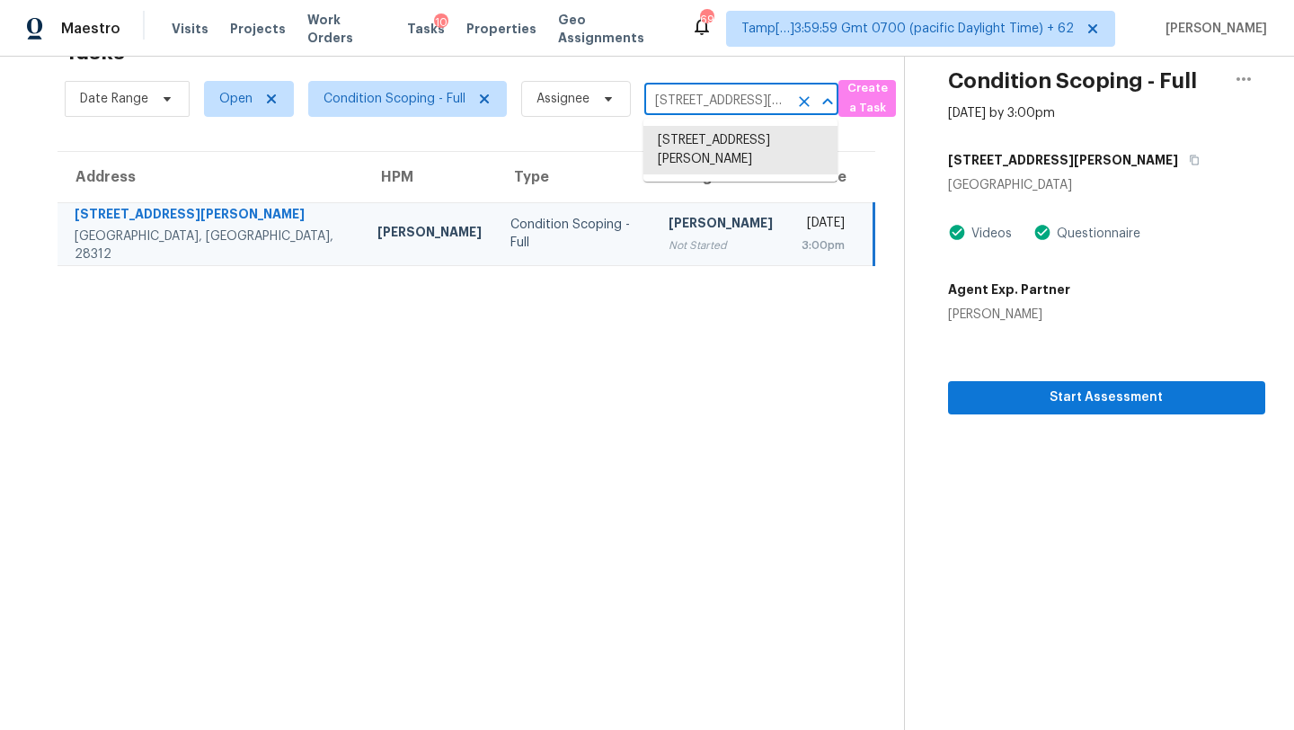
click at [709, 95] on input "[STREET_ADDRESS][PERSON_NAME]" at bounding box center [716, 101] width 144 height 28
paste input "[STREET_ADDRESS]"
type input "[STREET_ADDRESS]"
click at [713, 148] on li "[STREET_ADDRESS]" at bounding box center [740, 141] width 194 height 30
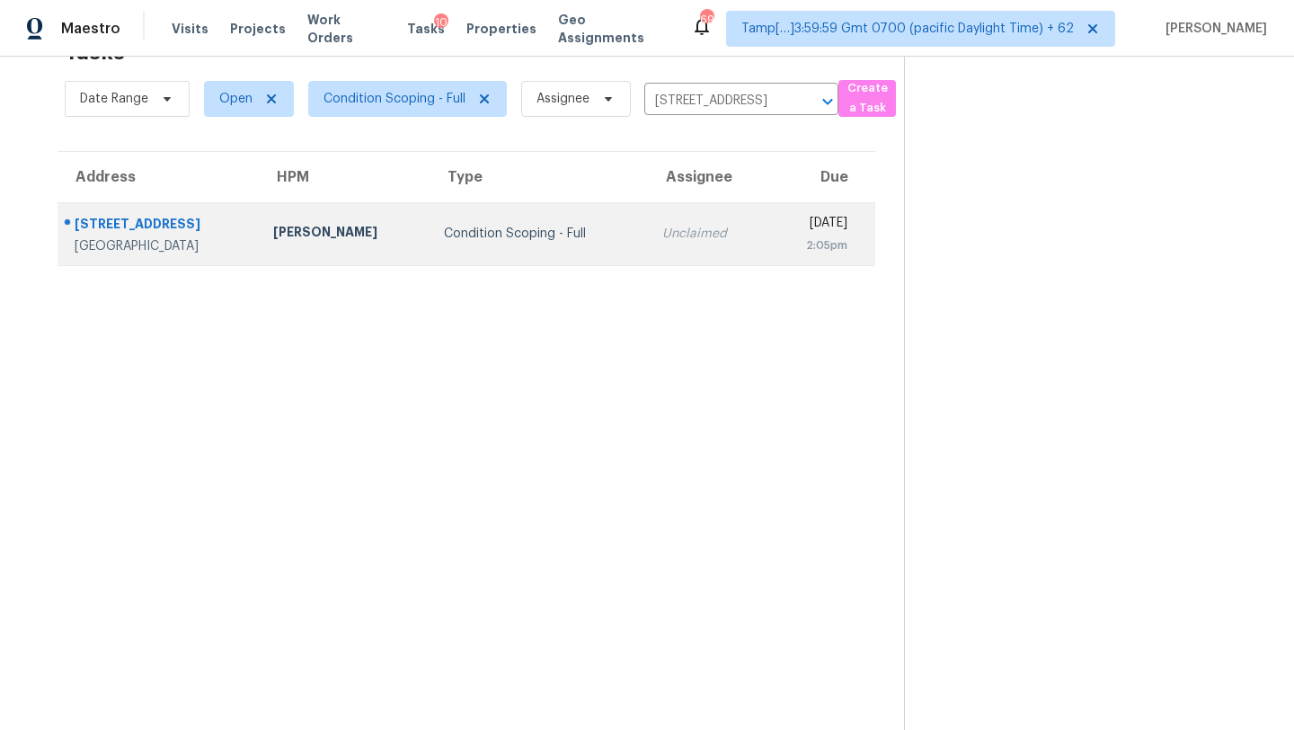
click at [768, 212] on td "[DATE] 2:05pm" at bounding box center [821, 233] width 107 height 63
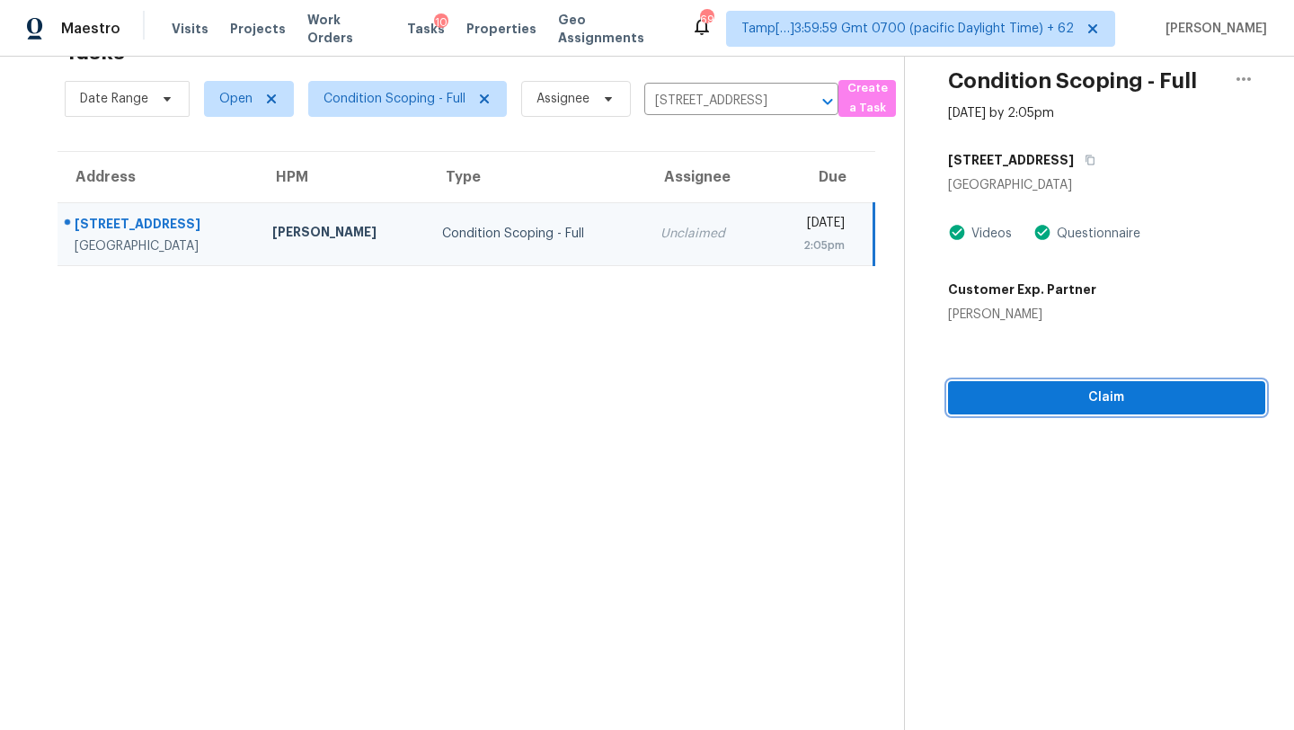
click at [1096, 402] on span "Claim" at bounding box center [1106, 397] width 288 height 22
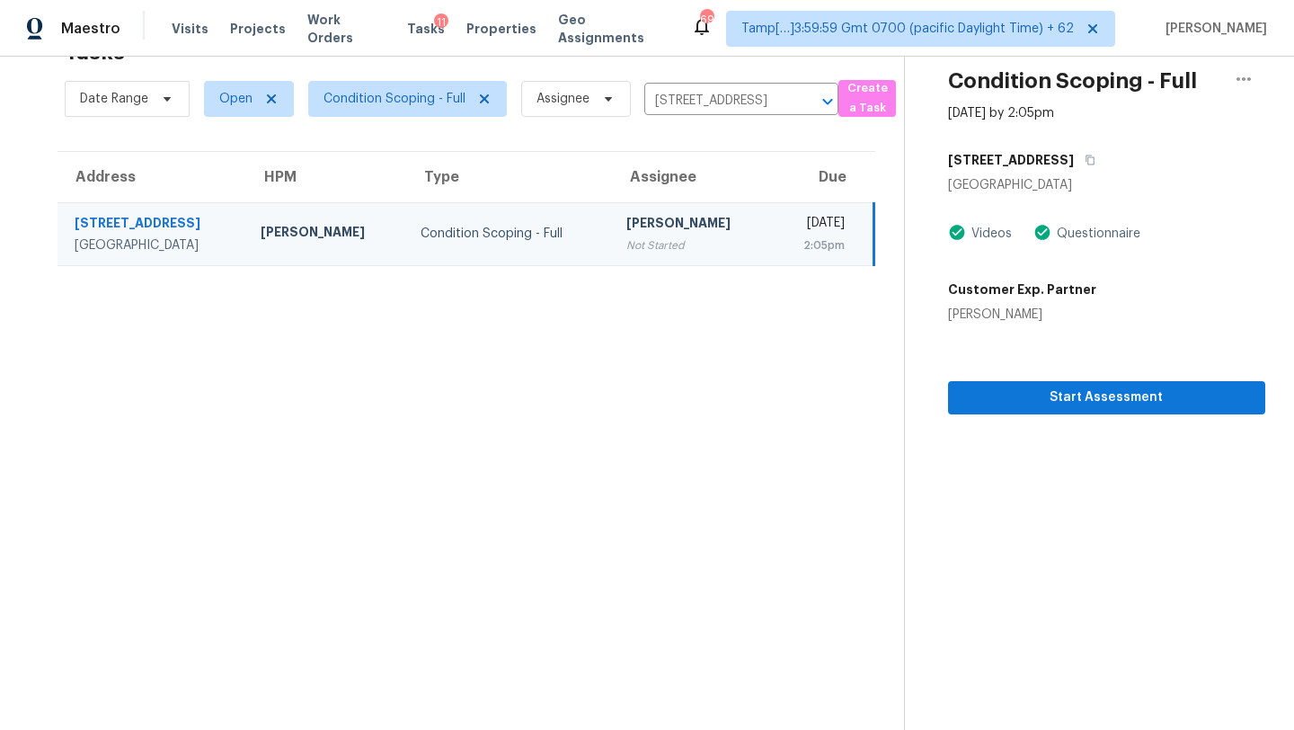
click at [722, 118] on div "Date Range Open Condition Scoping - Full Assignee [STREET_ADDRESS] ​" at bounding box center [452, 98] width 774 height 47
click at [722, 107] on input "[STREET_ADDRESS]" at bounding box center [716, 101] width 144 height 28
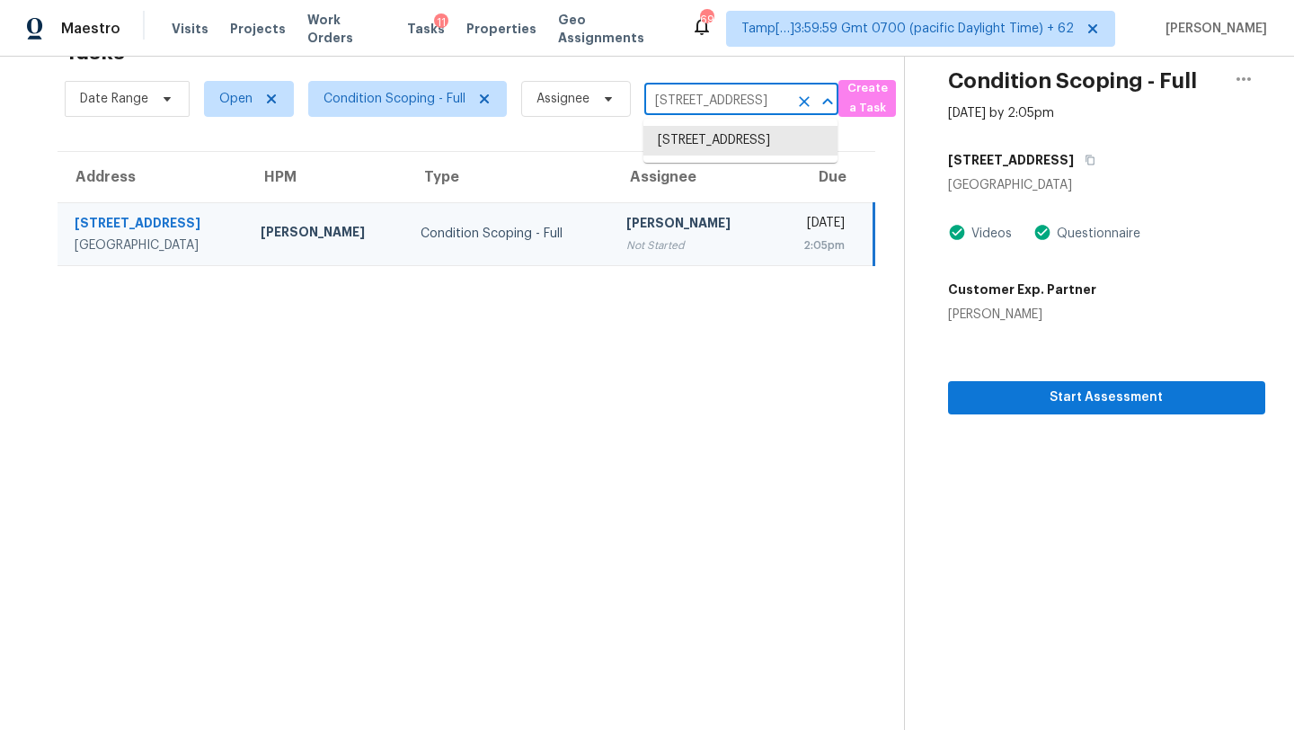
paste input "[STREET_ADDRESS][PERSON_NAME]"
type input "[STREET_ADDRESS][PERSON_NAME]"
click at [723, 150] on li "[STREET_ADDRESS][PERSON_NAME]" at bounding box center [740, 150] width 194 height 49
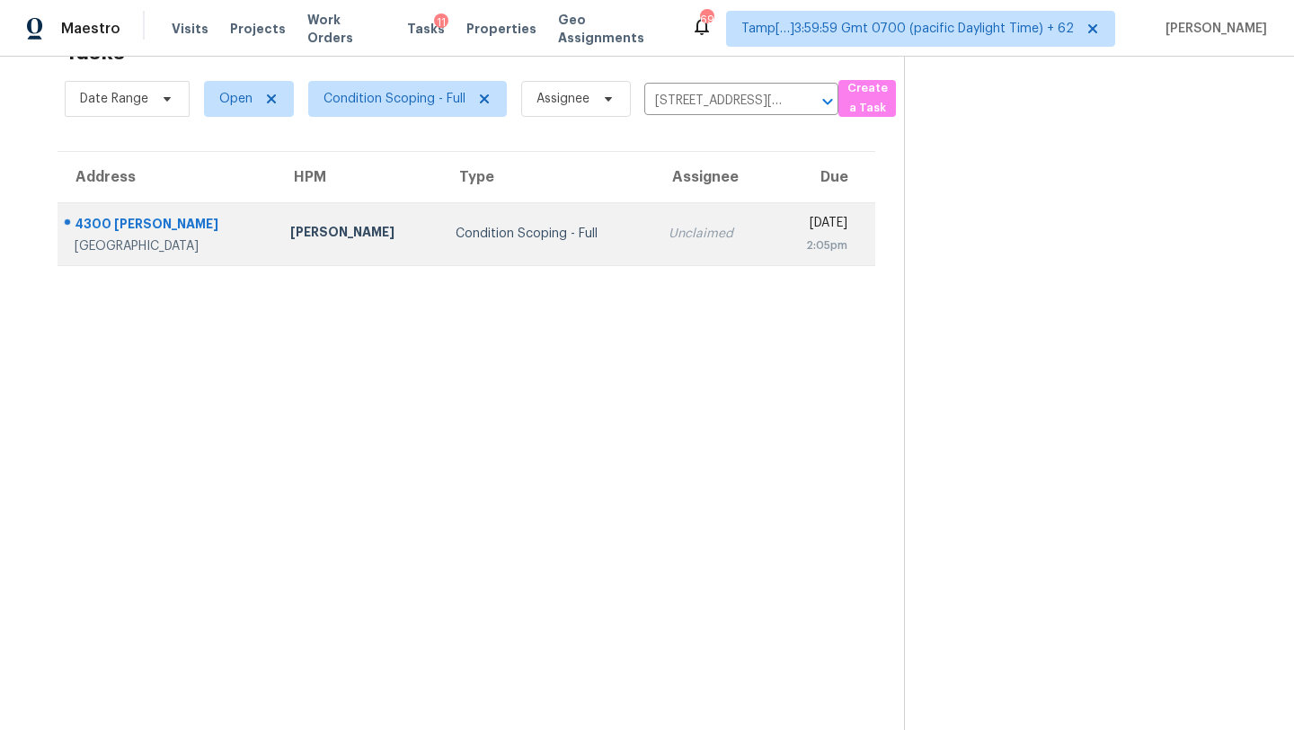
click at [706, 239] on td "Unclaimed" at bounding box center [712, 233] width 117 height 63
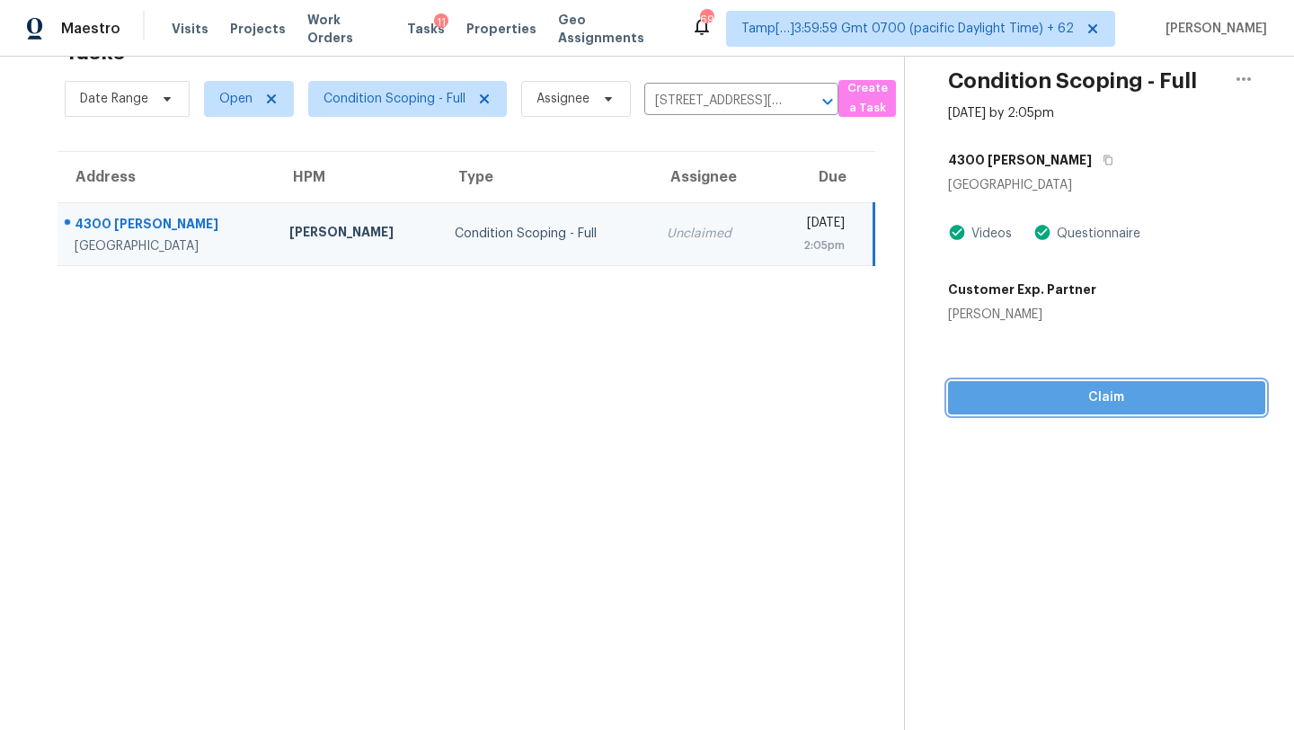
click at [1099, 397] on span "Claim" at bounding box center [1106, 397] width 288 height 22
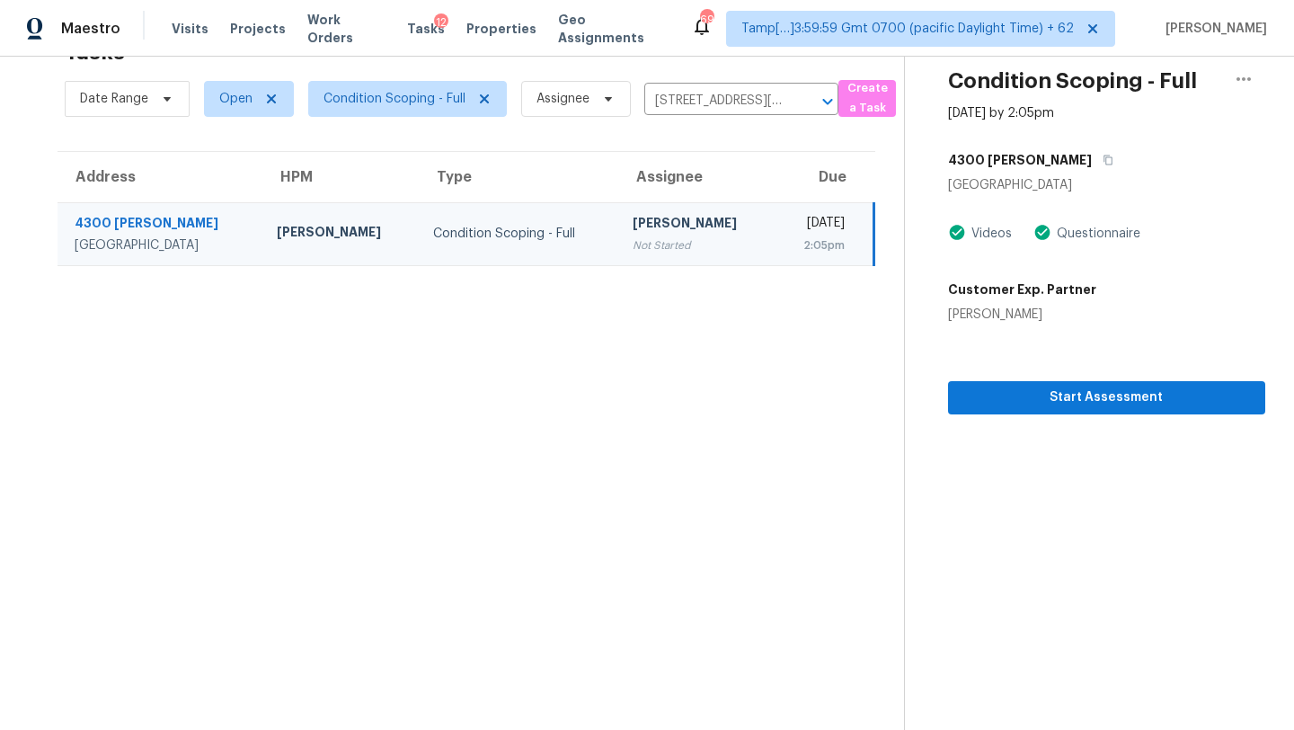
click at [718, 84] on div "Date Range Open Condition Scoping - Full Assignee [STREET_ADDRESS][PERSON_NAME]…" at bounding box center [452, 98] width 774 height 47
click at [718, 95] on input "[STREET_ADDRESS][PERSON_NAME]" at bounding box center [716, 101] width 144 height 28
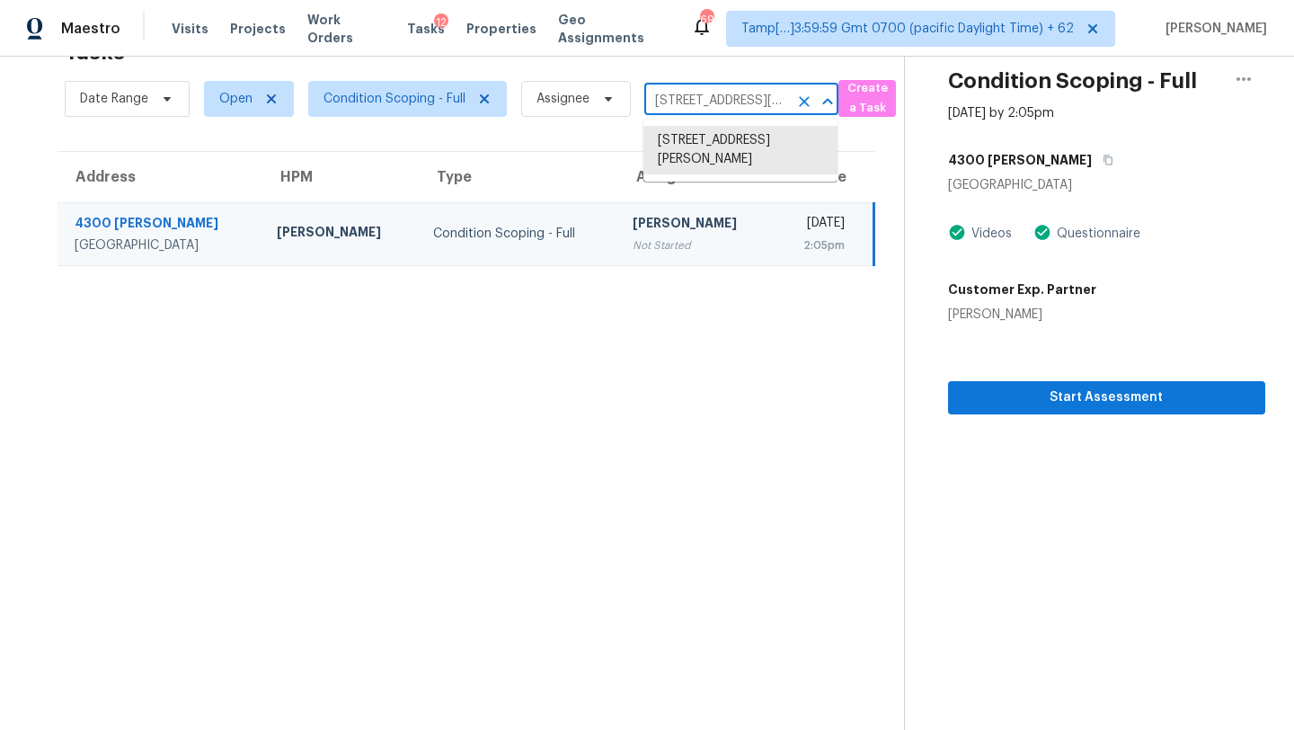
click at [718, 95] on input "[STREET_ADDRESS][PERSON_NAME]" at bounding box center [716, 101] width 144 height 28
paste input "[STREET_ADDRESS][PERSON_NAME][PERSON_NAME]"
type input "[STREET_ADDRESS][PERSON_NAME][PERSON_NAME]"
click at [760, 147] on li "[STREET_ADDRESS][PERSON_NAME]" at bounding box center [740, 150] width 194 height 49
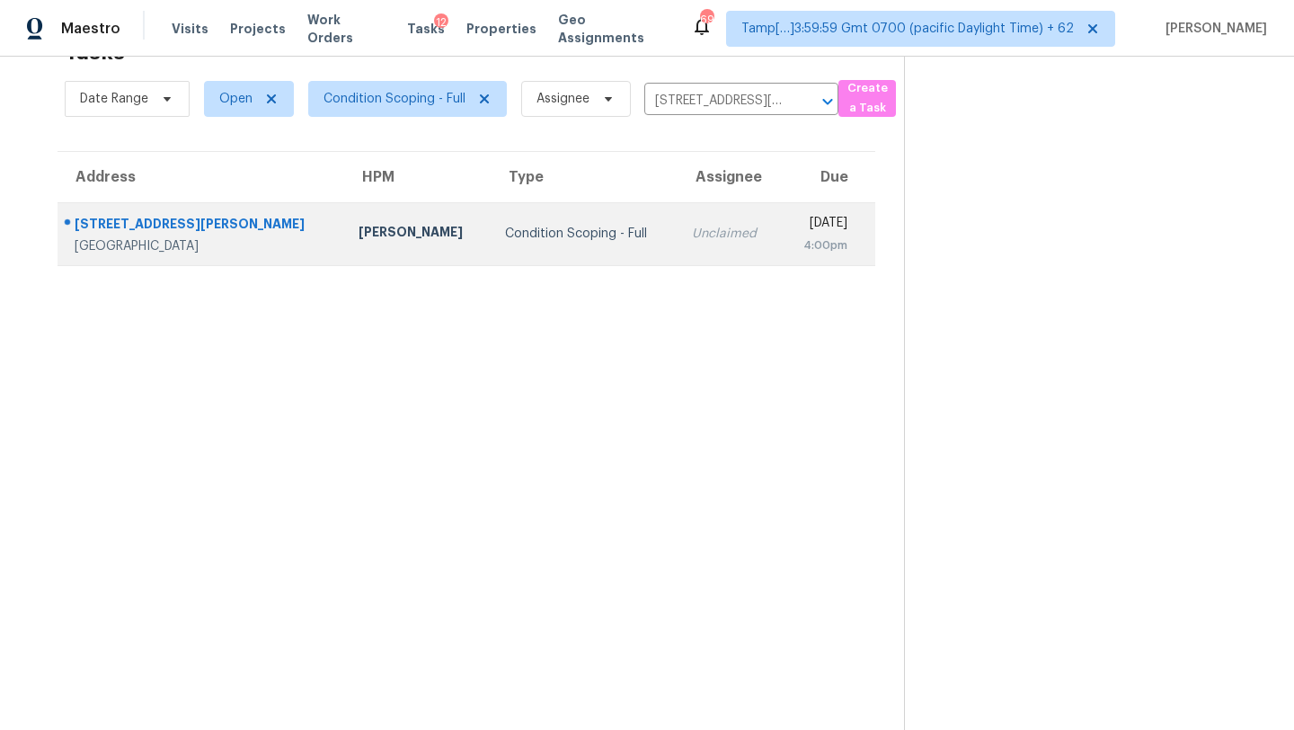
click at [794, 219] on div "[DATE]" at bounding box center [820, 225] width 52 height 22
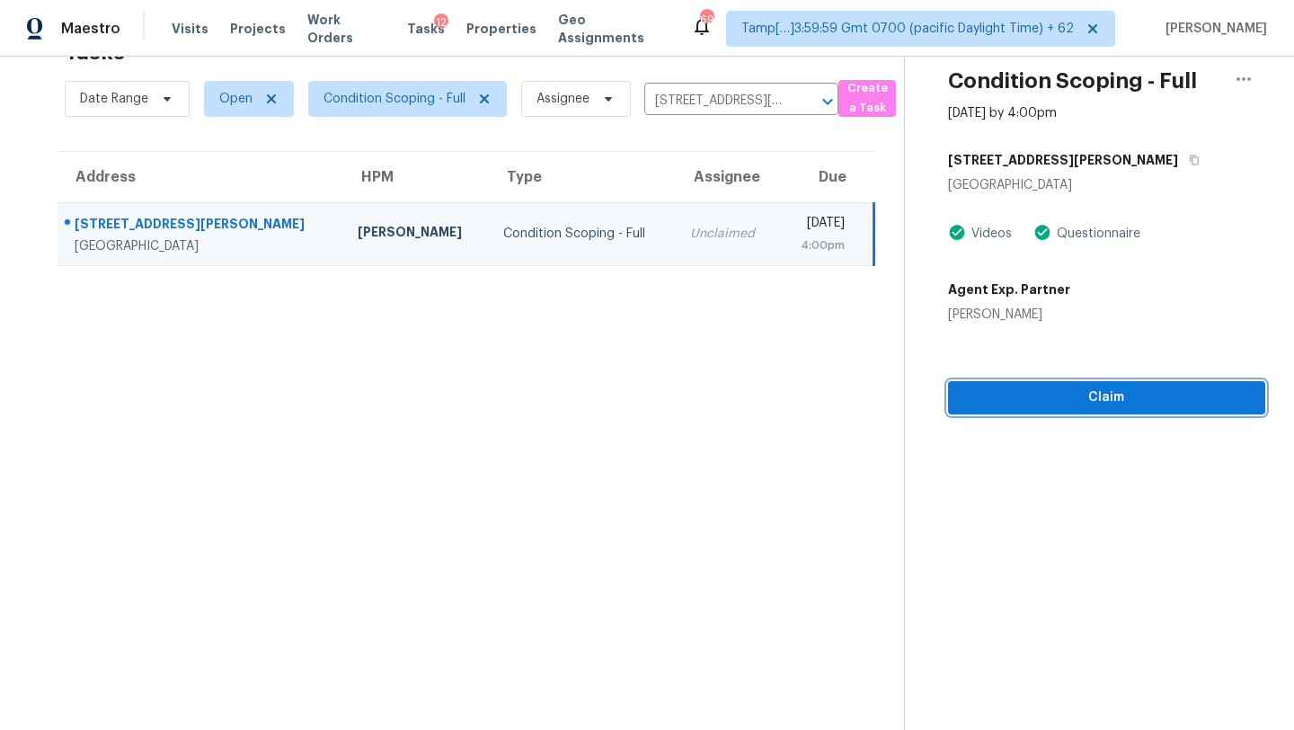
click at [1031, 394] on span "Claim" at bounding box center [1106, 397] width 288 height 22
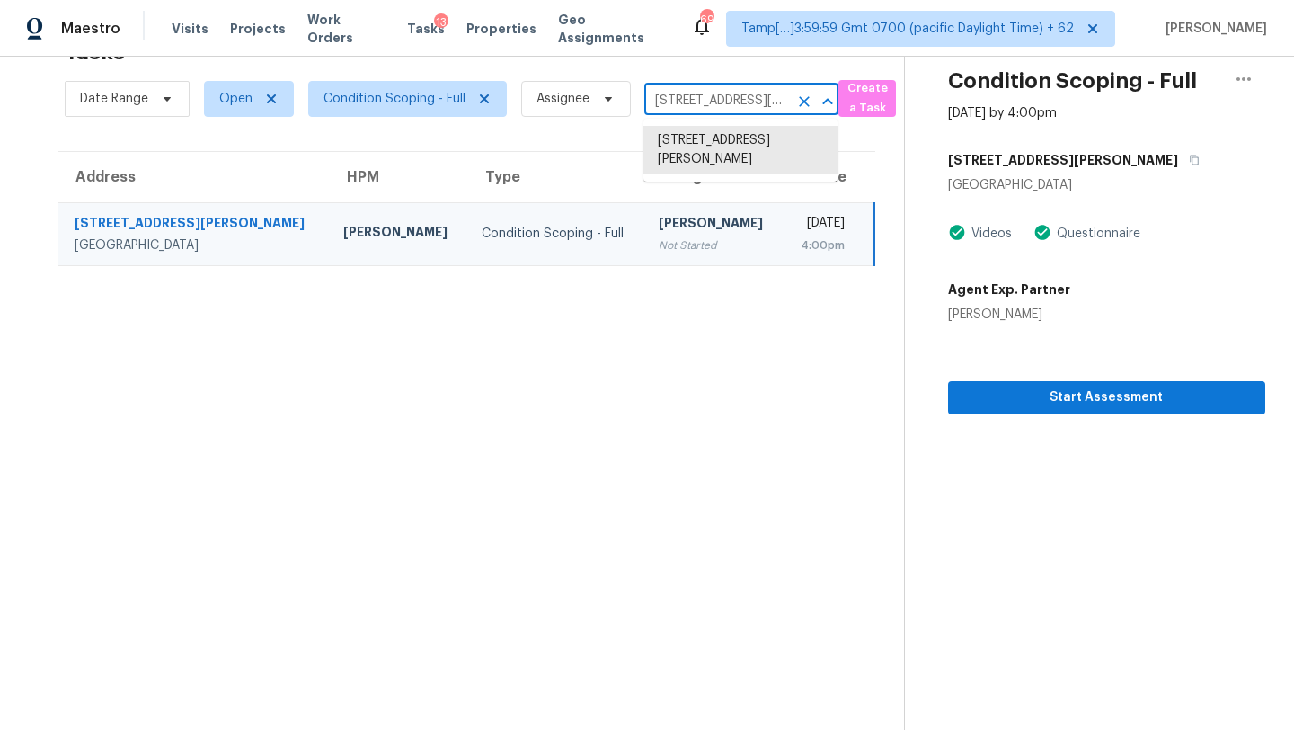
click at [695, 102] on input "[STREET_ADDRESS][PERSON_NAME]" at bounding box center [716, 101] width 144 height 28
paste input "[STREET_ADDRESS][PERSON_NAME]"
type input "[STREET_ADDRESS][PERSON_NAME]"
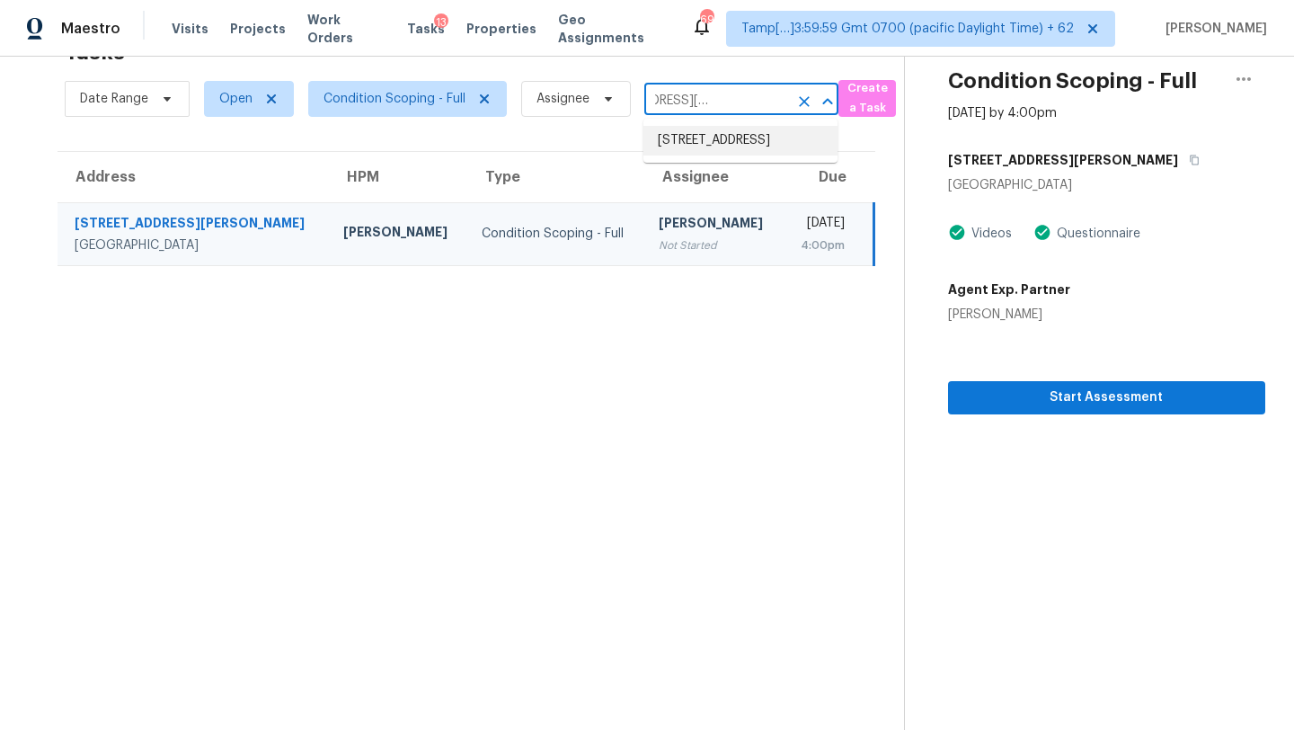
click at [703, 143] on li "[STREET_ADDRESS]" at bounding box center [740, 141] width 194 height 30
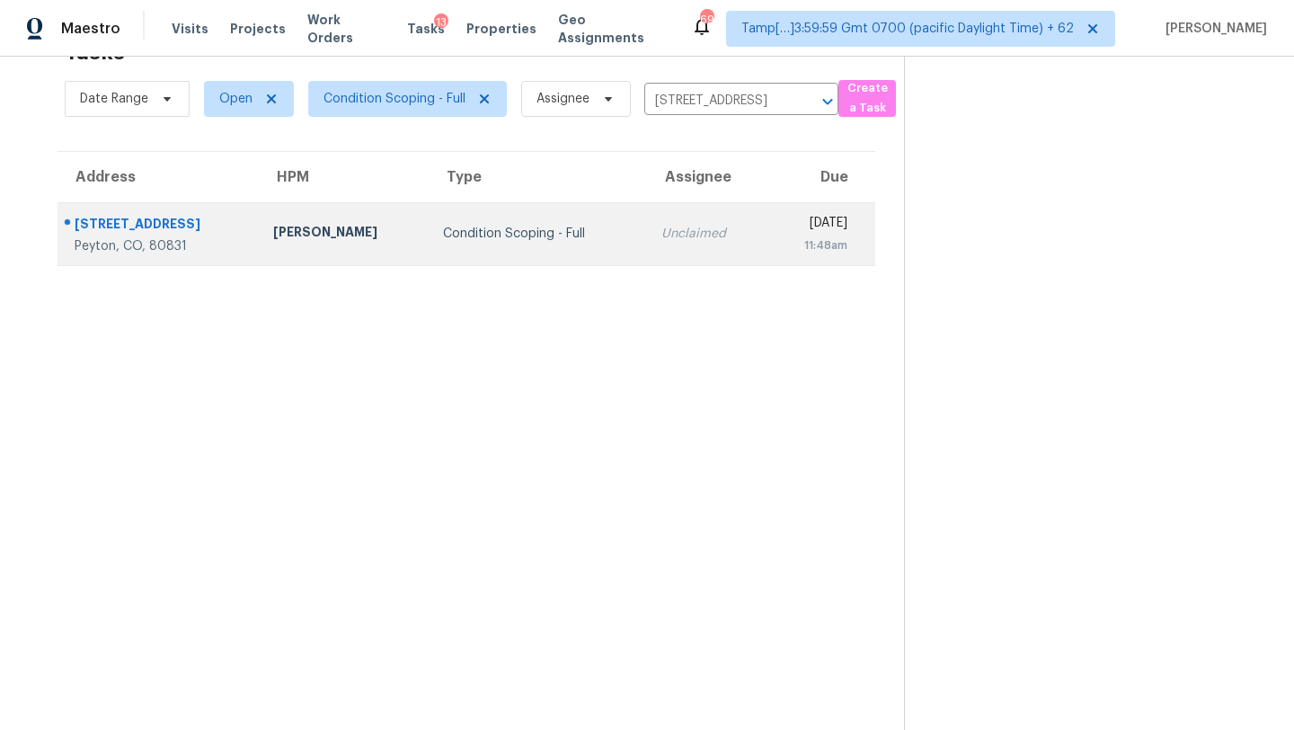
click at [695, 237] on td "Unclaimed" at bounding box center [706, 233] width 119 height 63
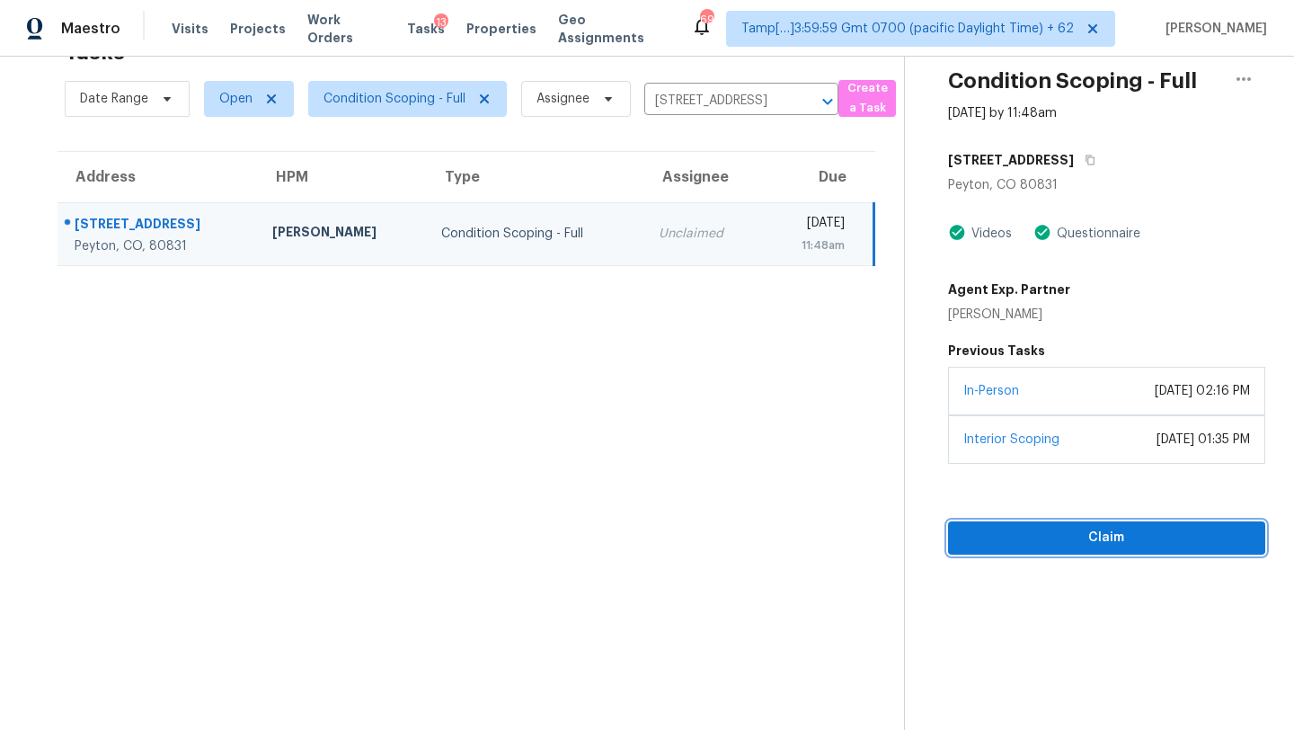
click at [1061, 527] on span "Claim" at bounding box center [1106, 537] width 288 height 22
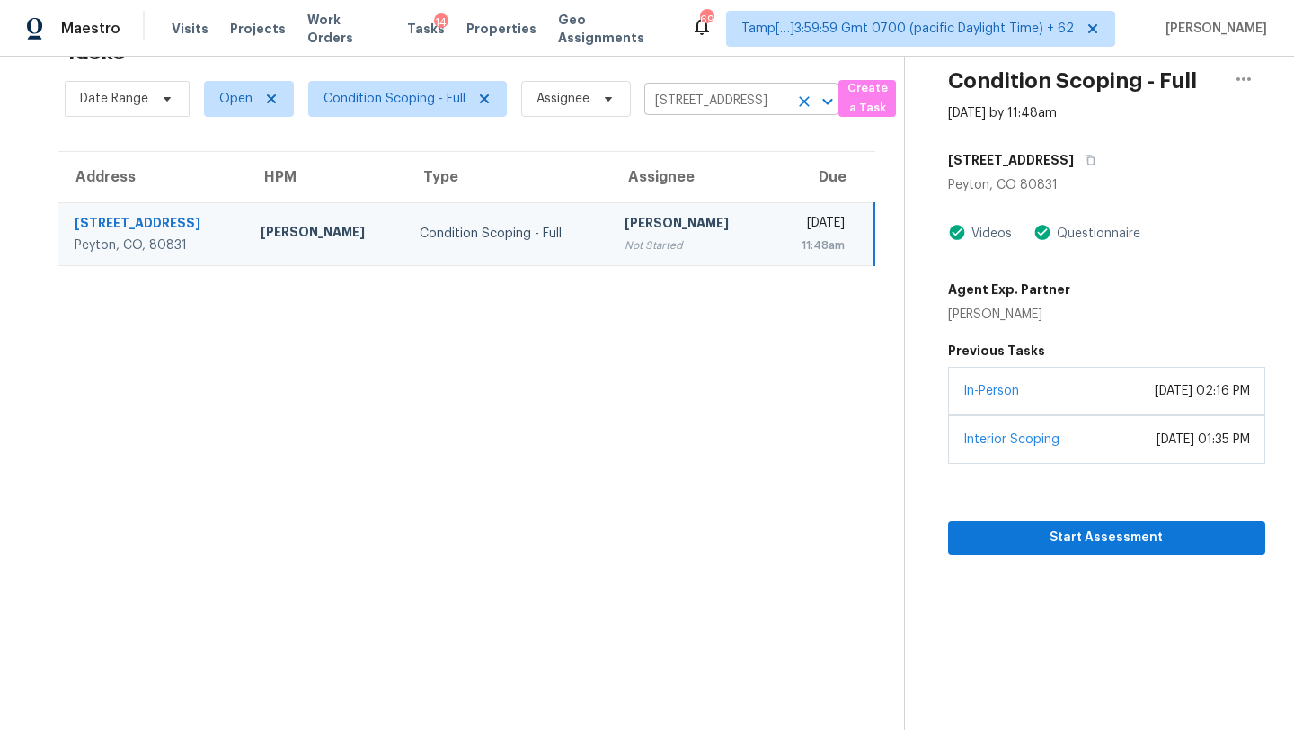
click at [708, 110] on input "[STREET_ADDRESS]" at bounding box center [716, 101] width 144 height 28
paste input "[STREET_ADDRESS]"
type input "[STREET_ADDRESS]"
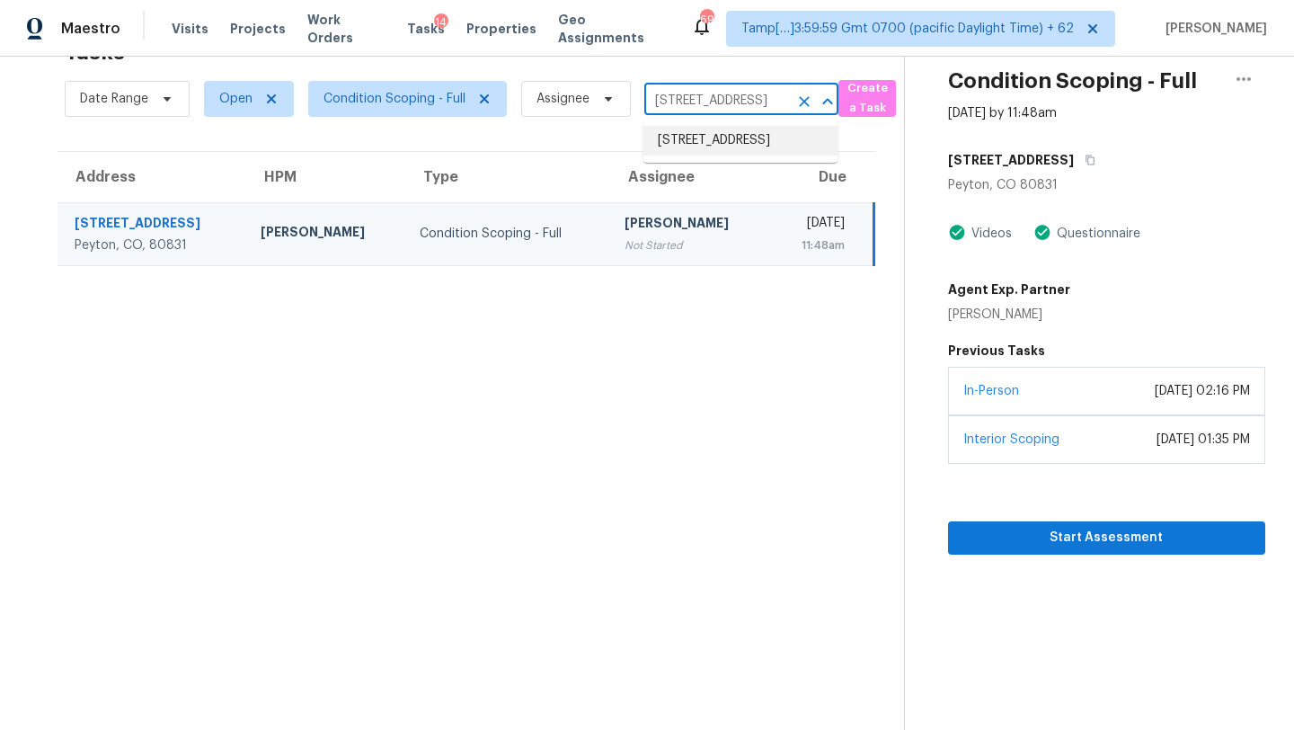
click at [726, 155] on li "[STREET_ADDRESS]" at bounding box center [740, 141] width 194 height 30
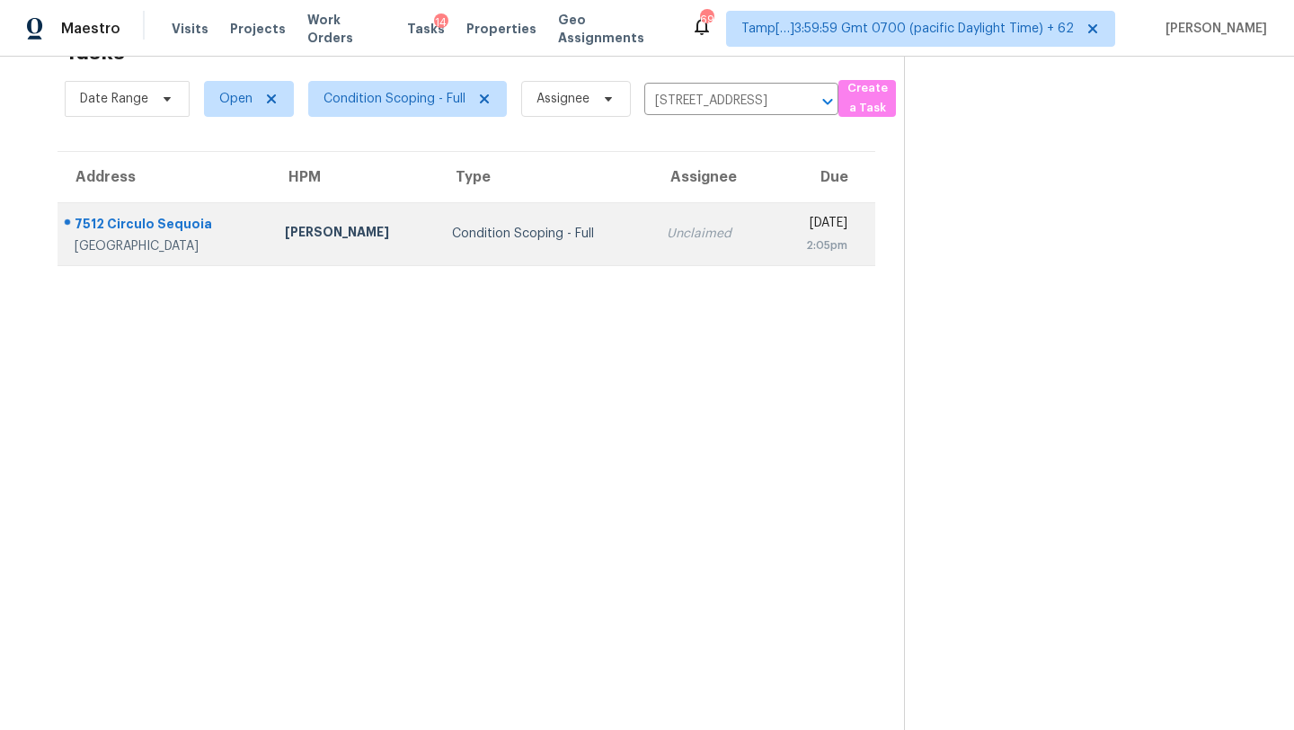
click at [667, 242] on div "Unclaimed" at bounding box center [711, 234] width 89 height 18
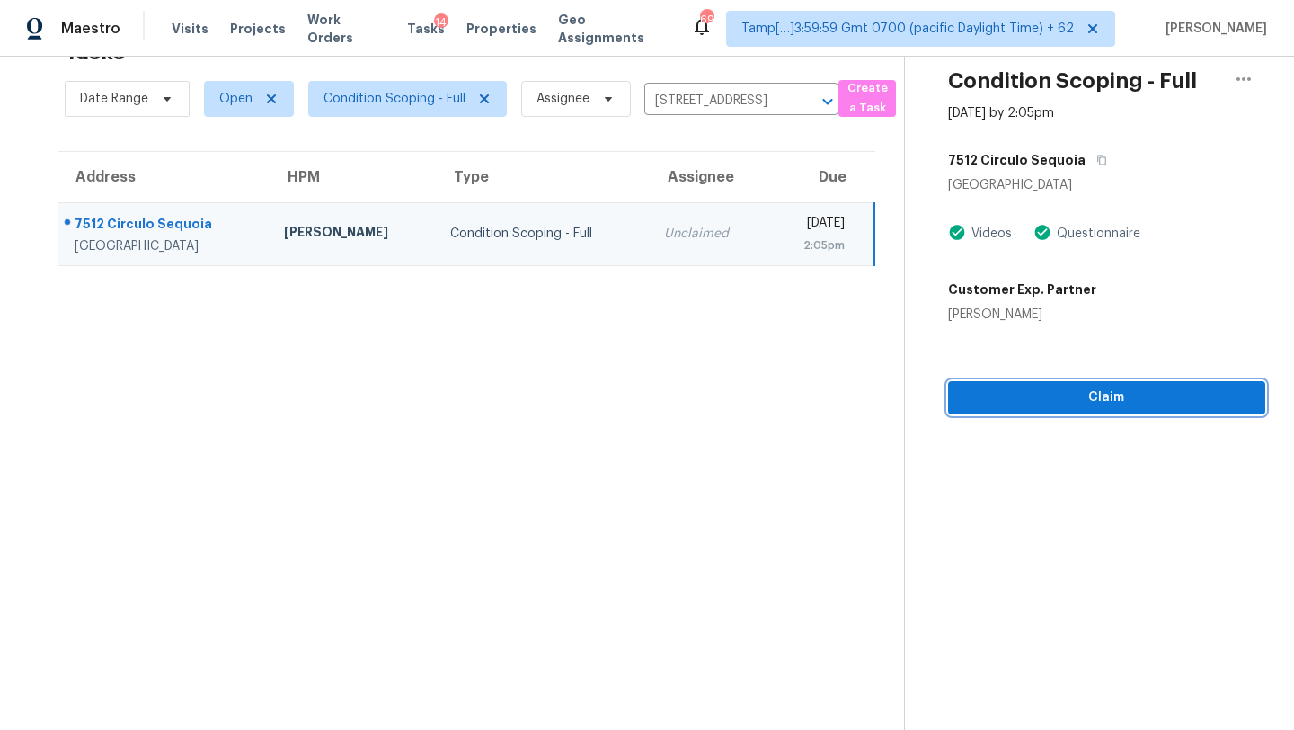
click at [1130, 400] on span "Claim" at bounding box center [1106, 397] width 288 height 22
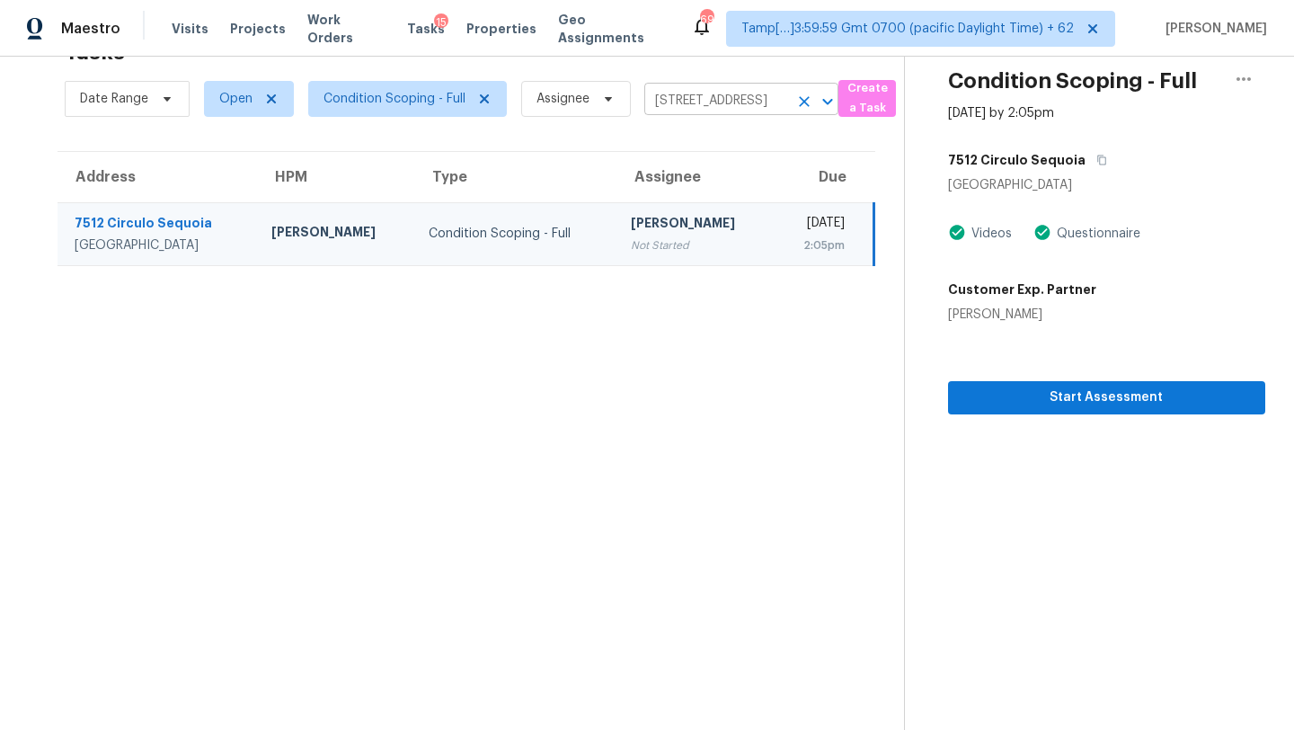
click at [706, 105] on input "[STREET_ADDRESS]" at bounding box center [716, 101] width 144 height 28
paste input "[STREET_ADDRESS]"
type input "[STREET_ADDRESS]"
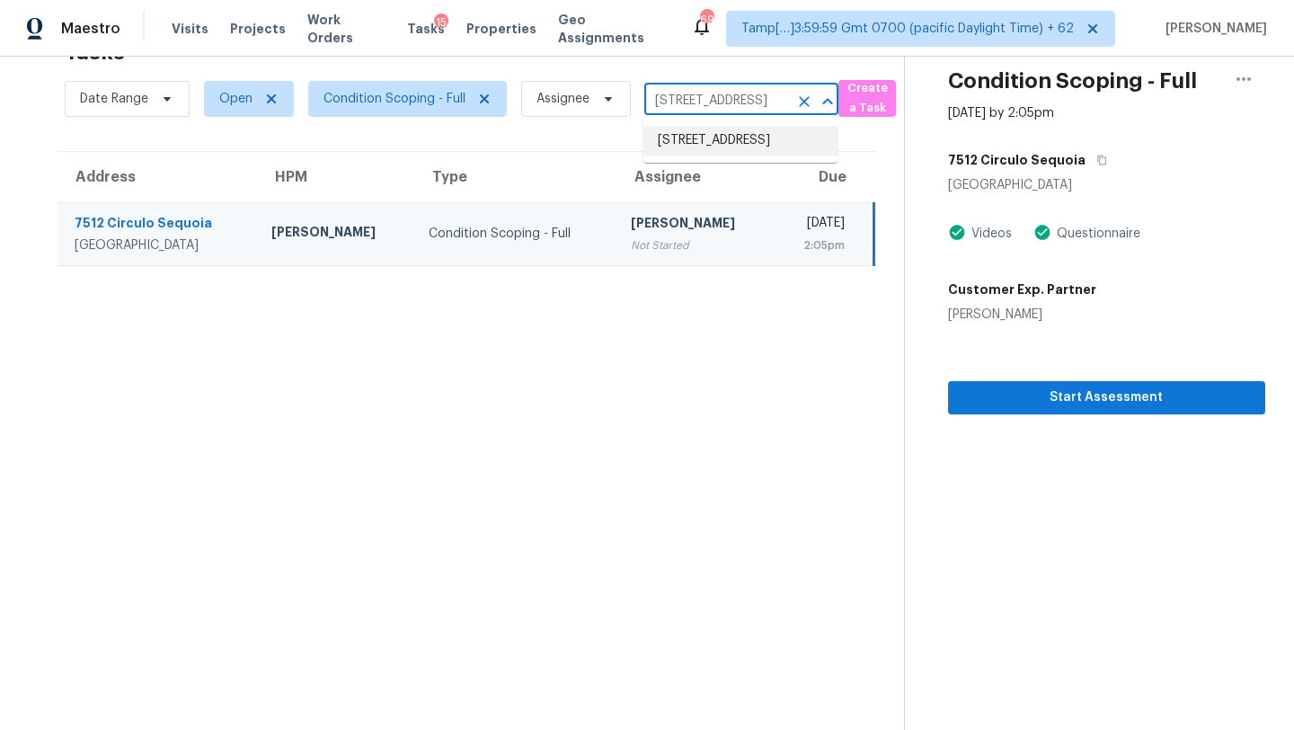
click at [703, 152] on li "[STREET_ADDRESS]" at bounding box center [740, 141] width 194 height 30
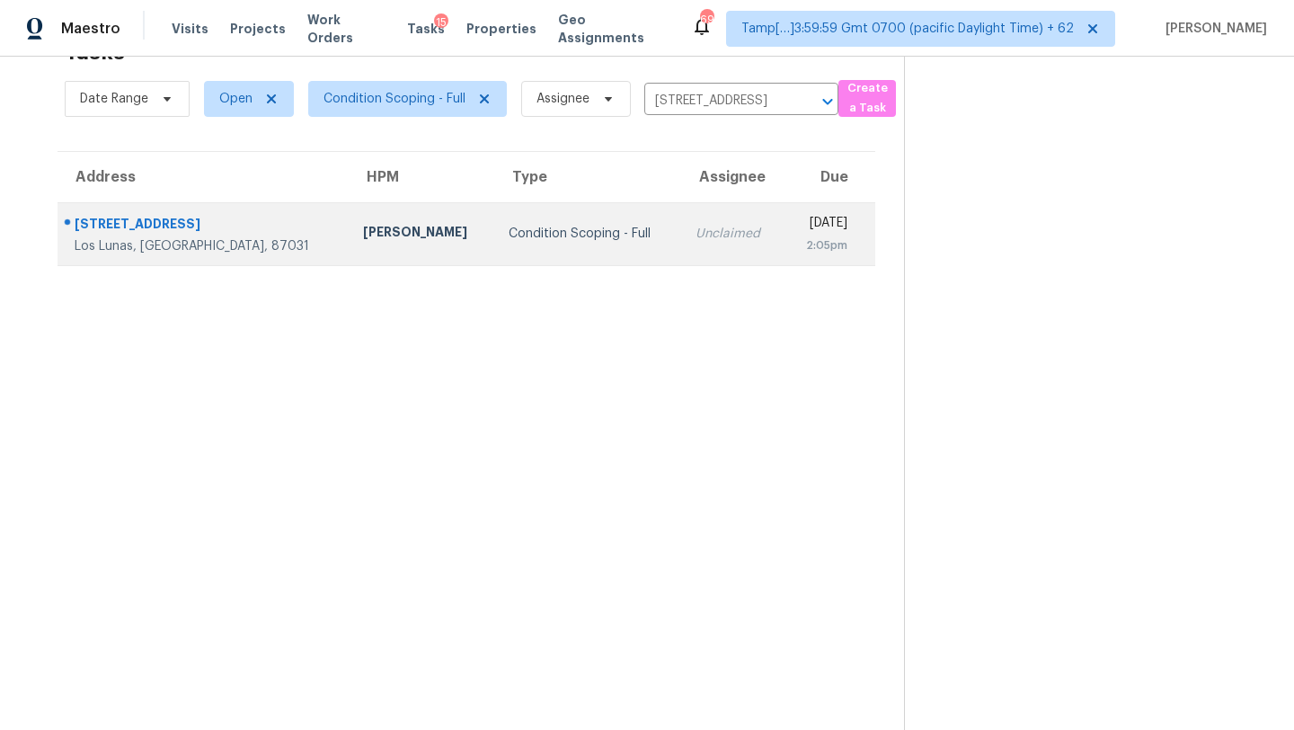
click at [681, 252] on td "Unclaimed" at bounding box center [732, 233] width 102 height 63
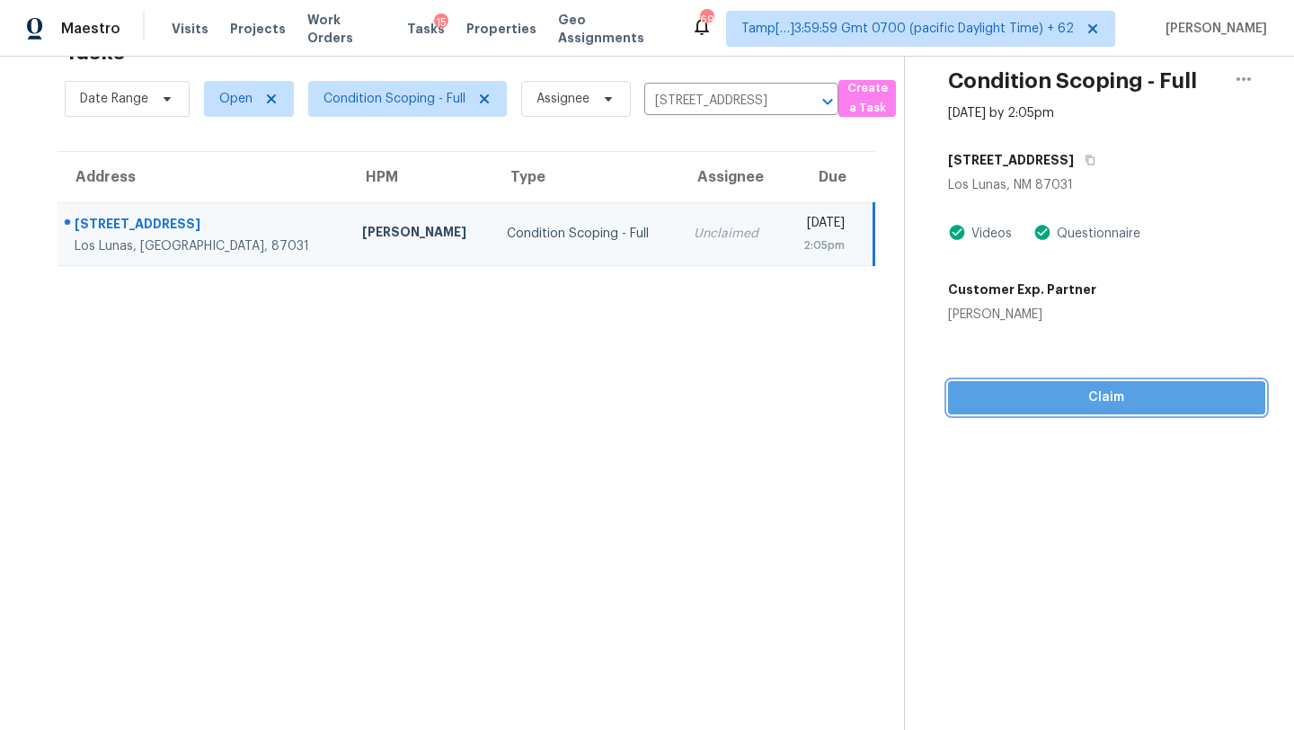
click at [1086, 393] on span "Claim" at bounding box center [1106, 397] width 288 height 22
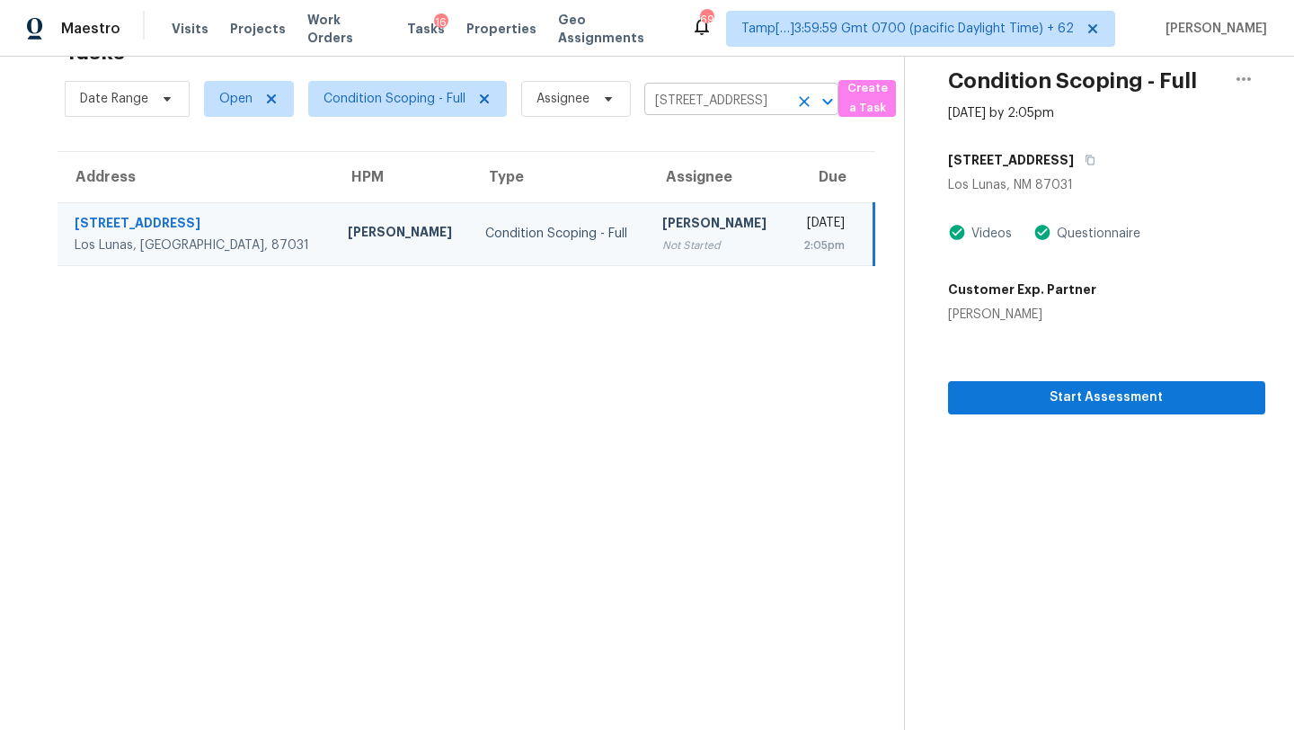
click at [693, 97] on input "[STREET_ADDRESS]" at bounding box center [716, 101] width 144 height 28
paste input "[STREET_ADDRESS]"
type input "[STREET_ADDRESS]"
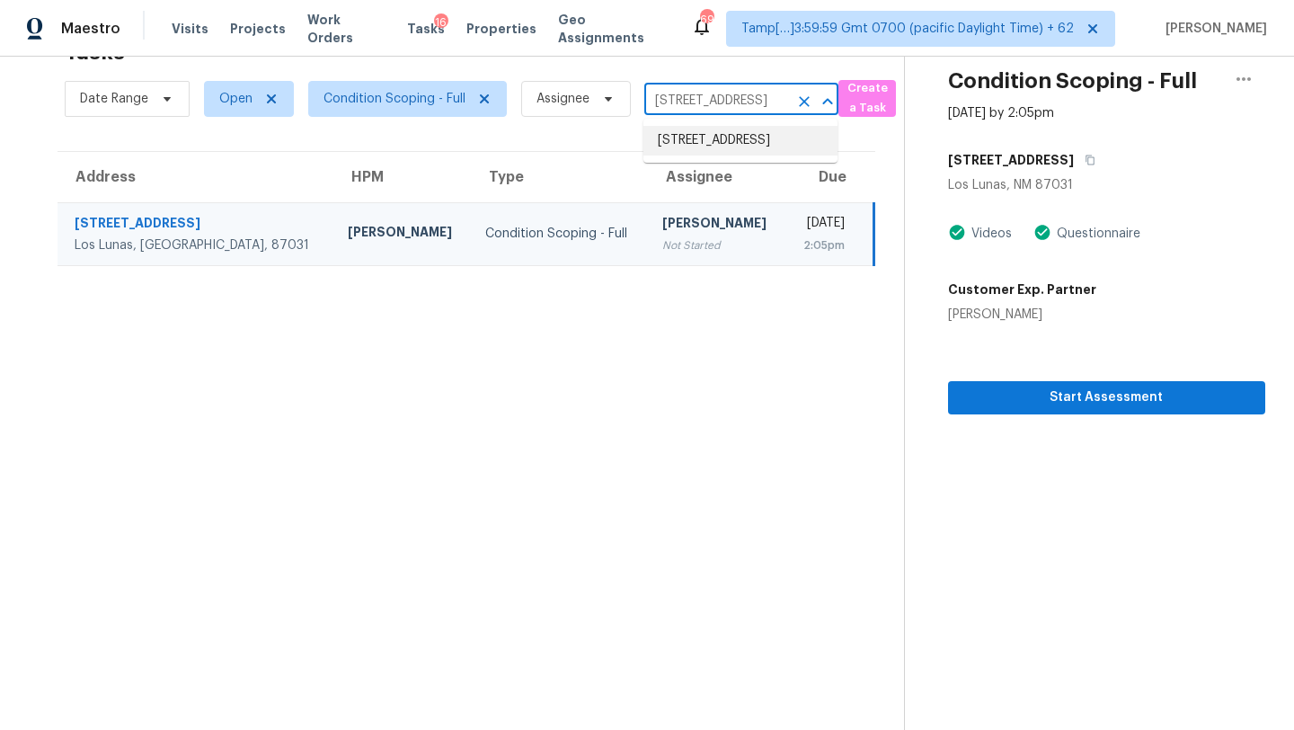
click at [694, 147] on li "[STREET_ADDRESS]" at bounding box center [740, 141] width 194 height 30
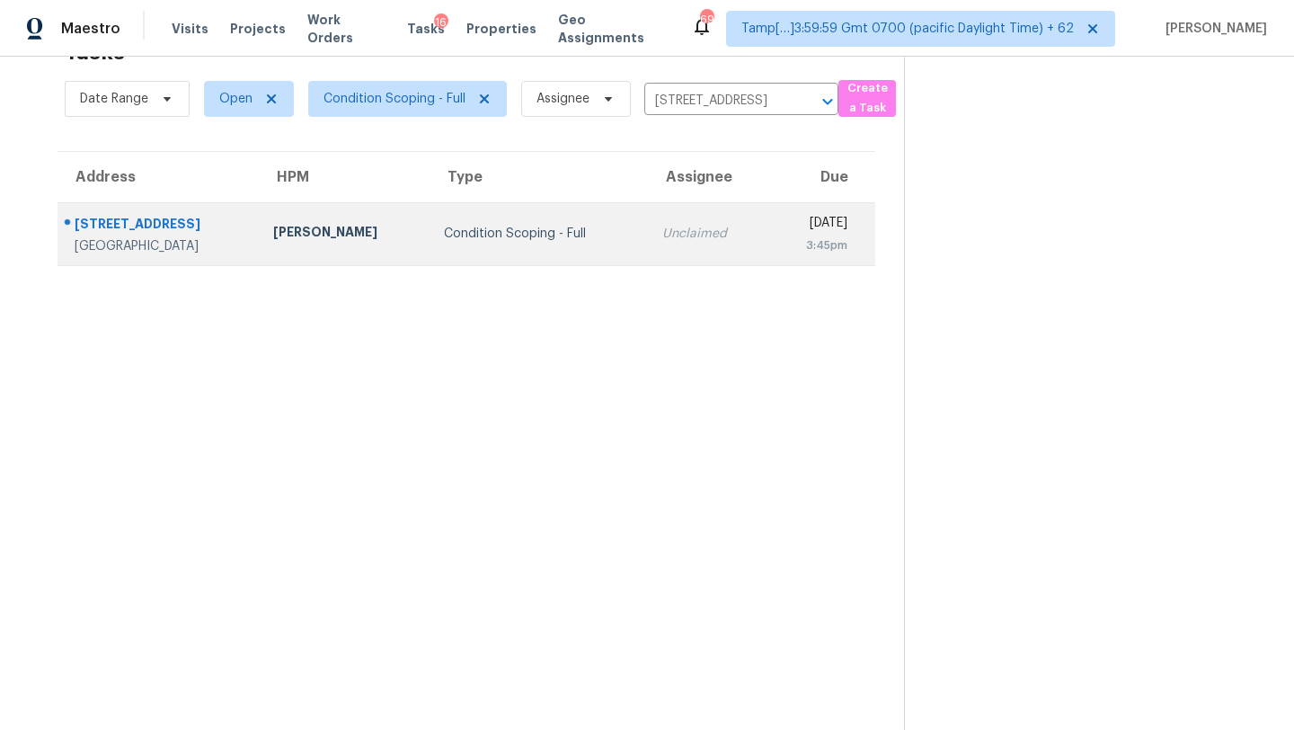
click at [693, 244] on td "Unclaimed" at bounding box center [707, 233] width 119 height 63
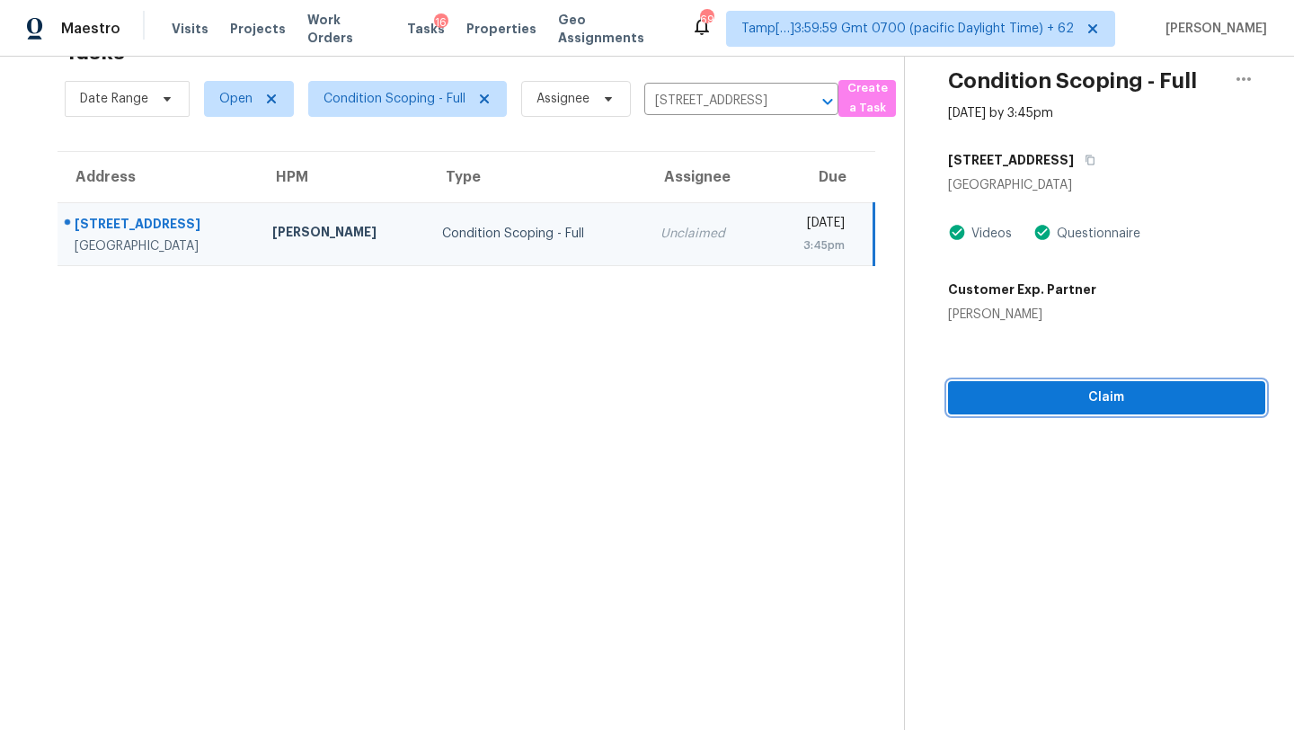
click at [1069, 405] on span "Claim" at bounding box center [1106, 397] width 288 height 22
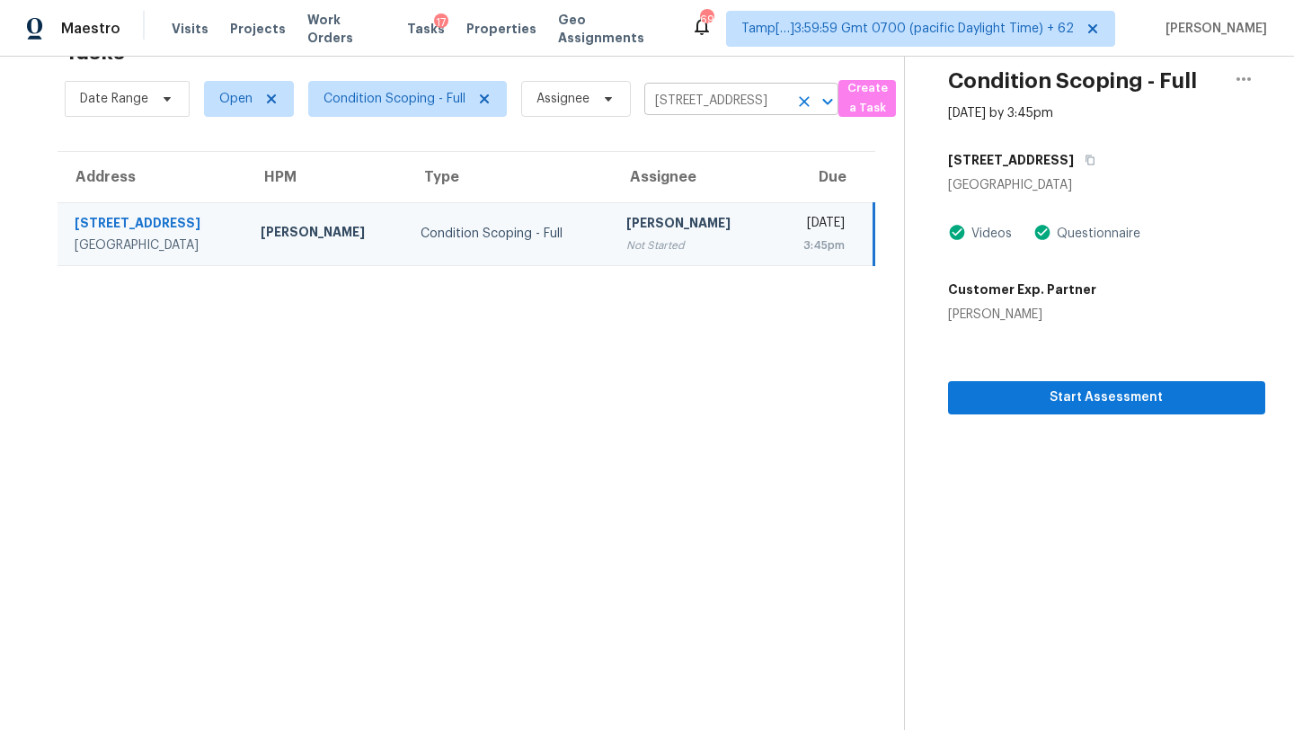
click at [681, 102] on input "[STREET_ADDRESS]" at bounding box center [716, 101] width 144 height 28
paste input "[STREET_ADDRESS][US_STATE]"
type input "[STREET_ADDRESS][US_STATE]"
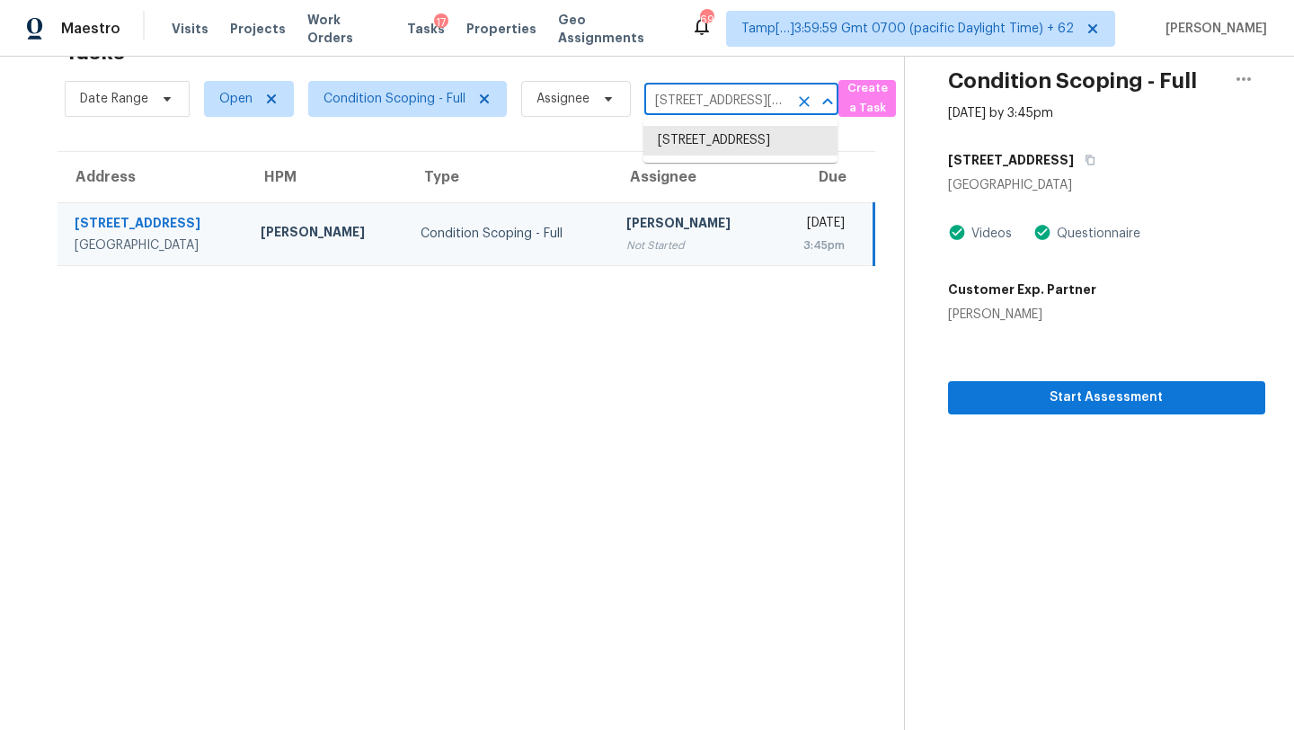
scroll to position [0, 135]
click at [721, 139] on li "[STREET_ADDRESS][US_STATE]" at bounding box center [740, 150] width 194 height 49
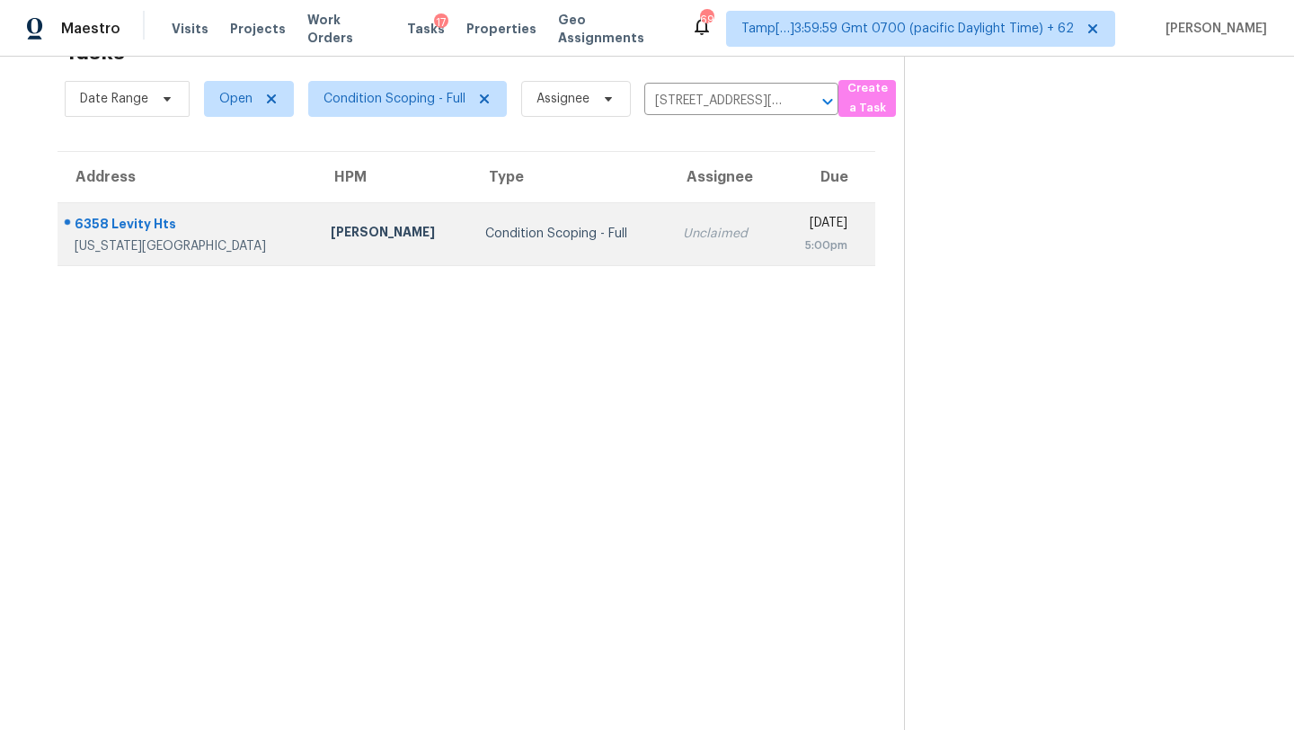
click at [777, 262] on td "[DATE] 5:00pm" at bounding box center [826, 233] width 98 height 63
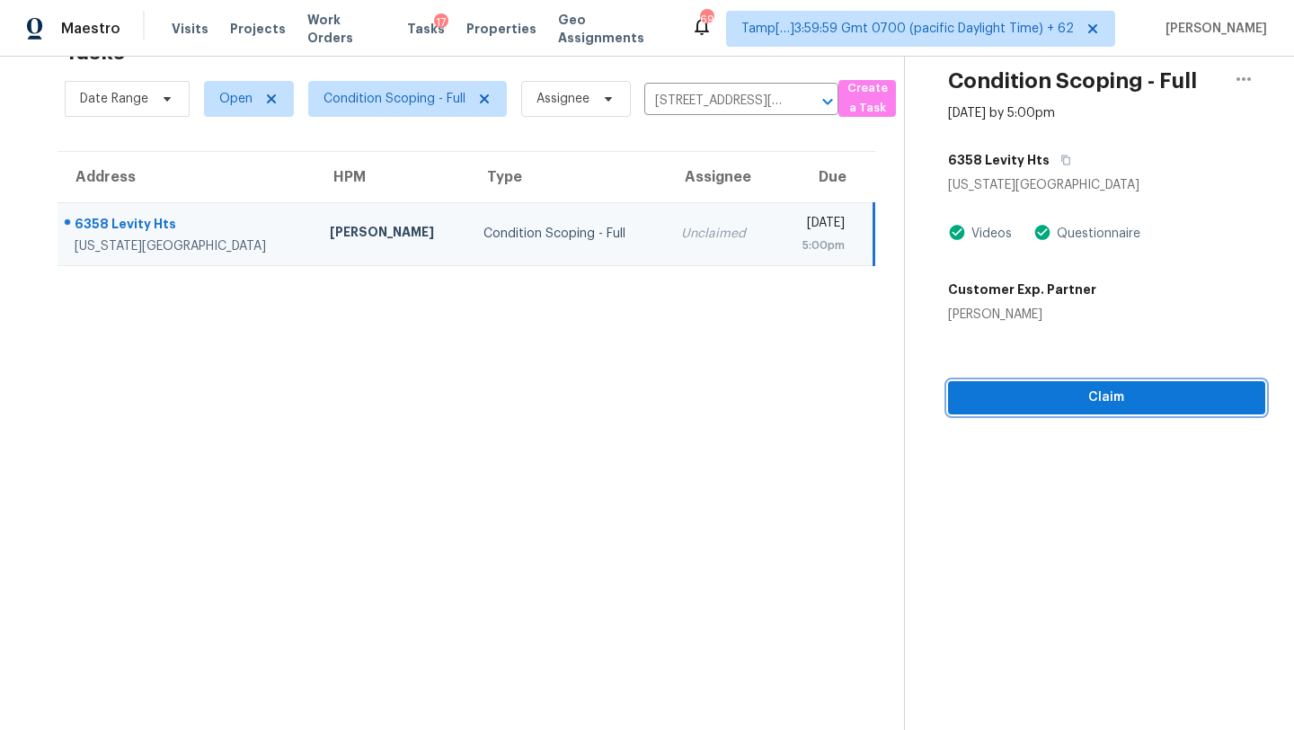
click at [1108, 403] on span "Claim" at bounding box center [1106, 397] width 288 height 22
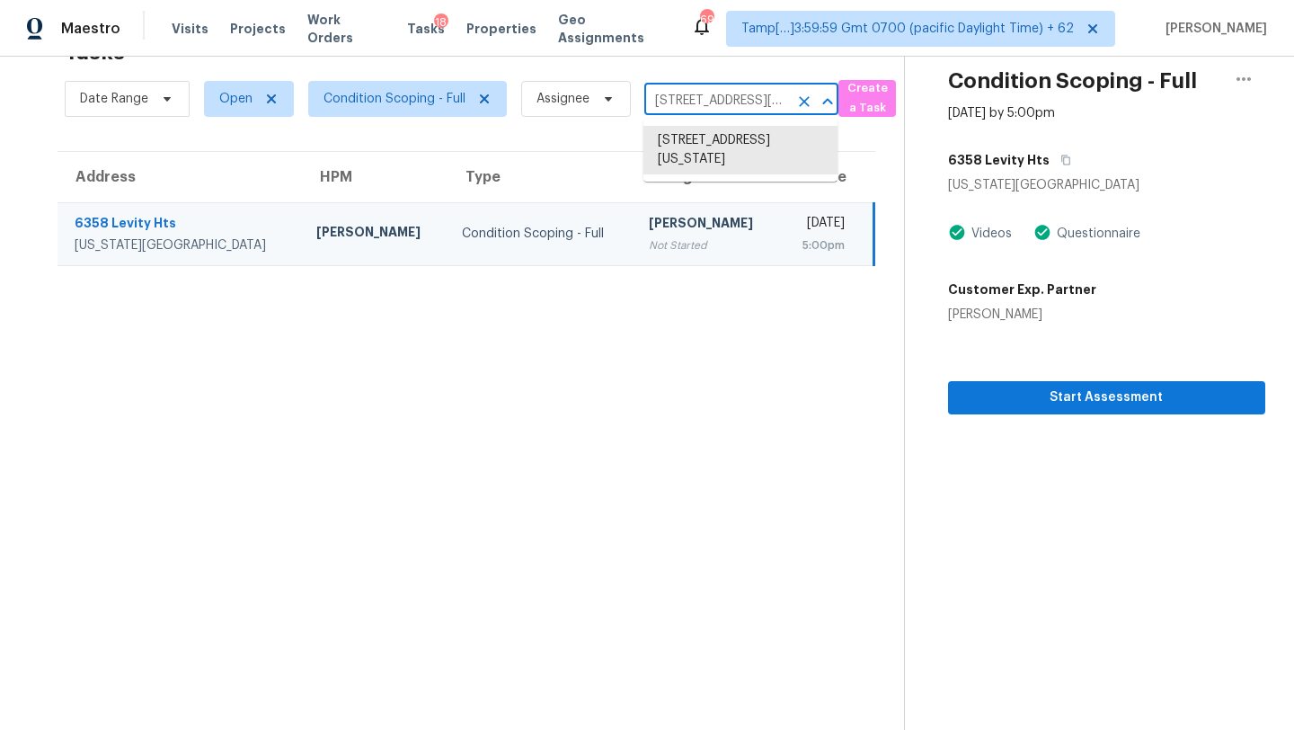
click at [712, 93] on input "[STREET_ADDRESS][US_STATE]" at bounding box center [716, 101] width 144 height 28
paste input "[STREET_ADDRESS]"
type input "[STREET_ADDRESS]"
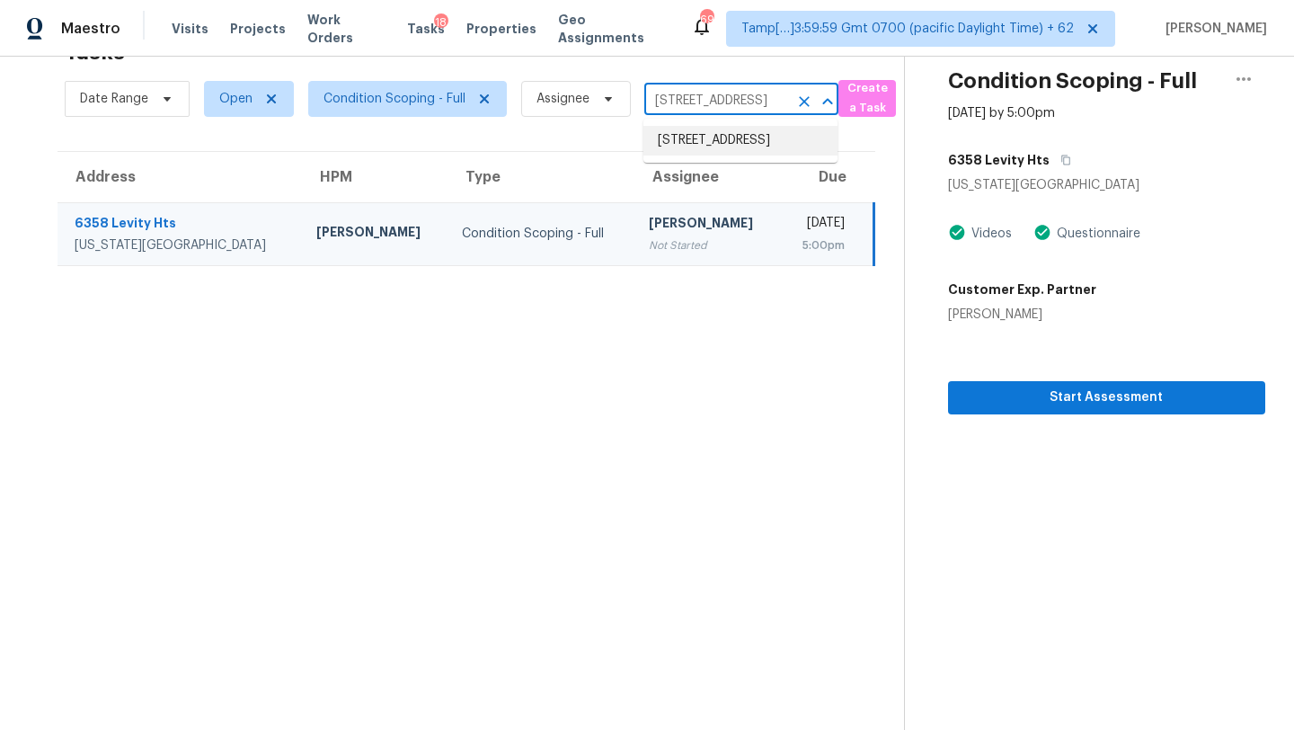
click at [748, 135] on li "[STREET_ADDRESS]" at bounding box center [740, 141] width 194 height 30
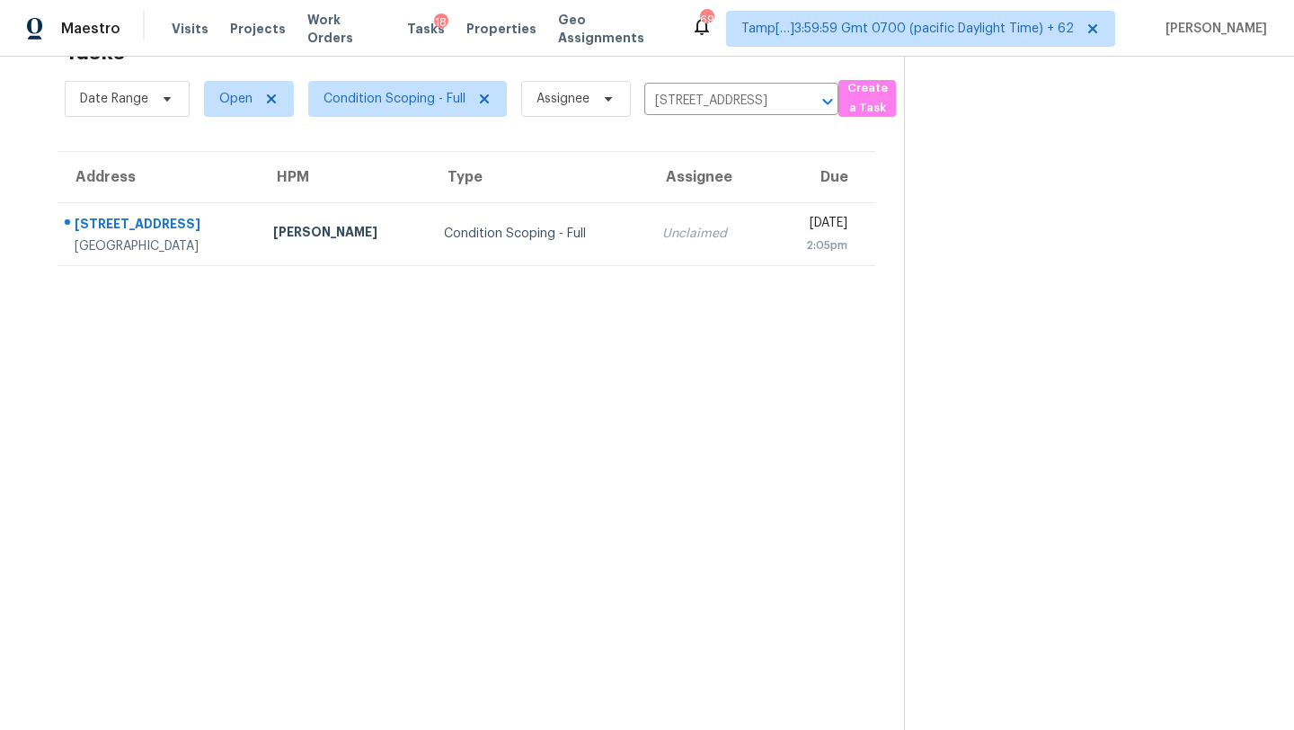
click at [702, 252] on td "Unclaimed" at bounding box center [707, 233] width 119 height 63
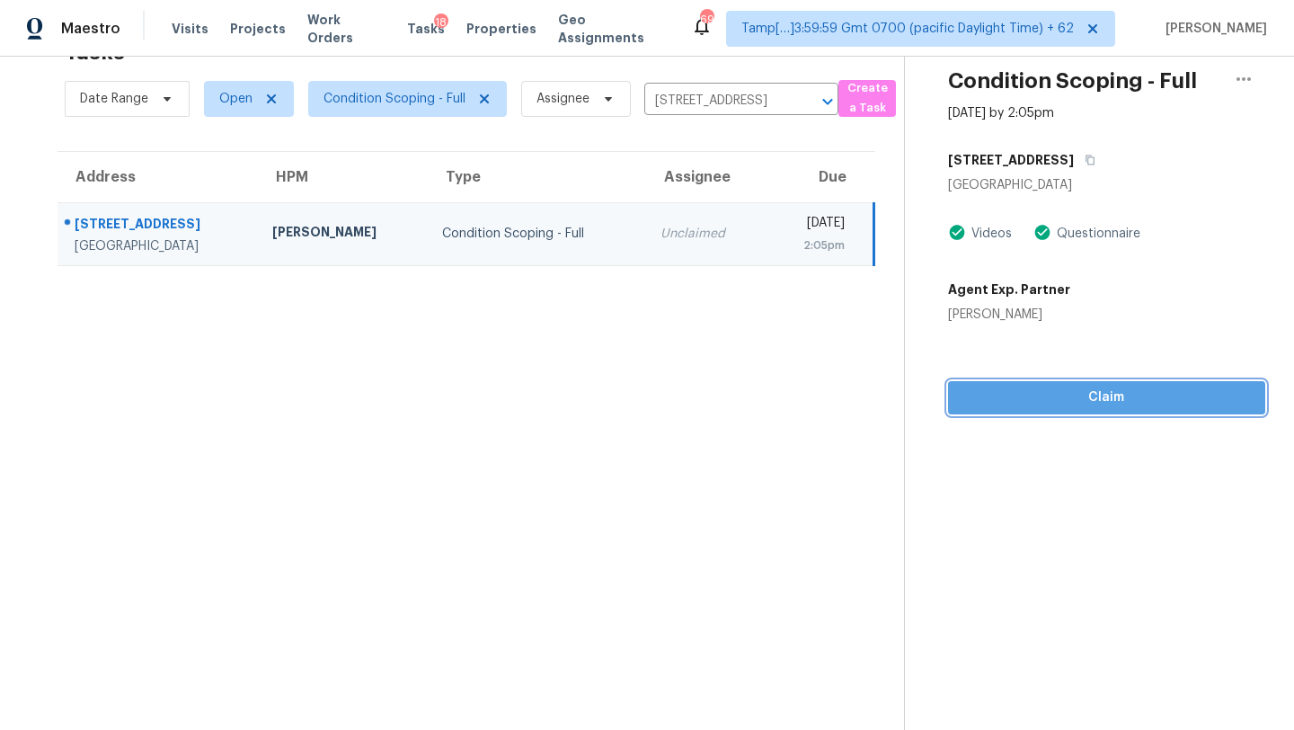
click at [1114, 407] on span "Claim" at bounding box center [1106, 397] width 288 height 22
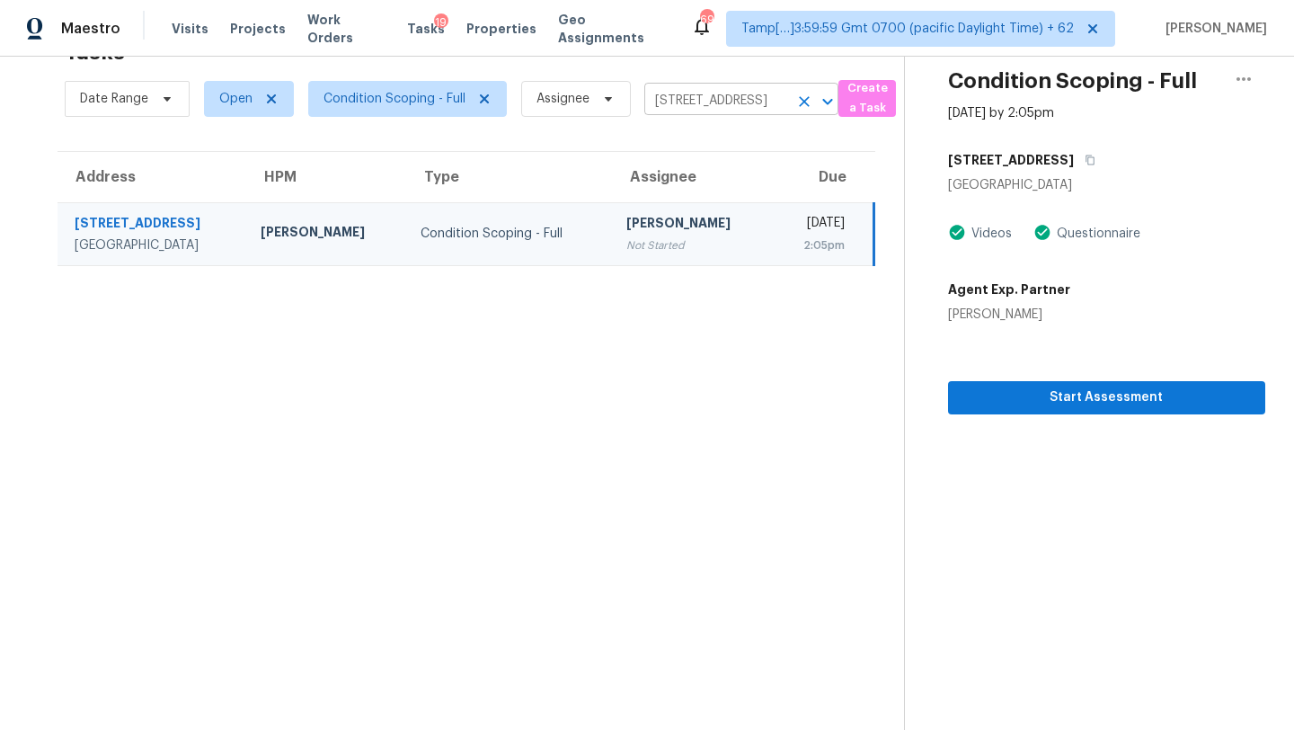
click at [789, 108] on div "[STREET_ADDRESS] ​" at bounding box center [741, 101] width 194 height 28
paste input "[STREET_ADDRESS][PERSON_NAME]"
type input "[STREET_ADDRESS][PERSON_NAME]"
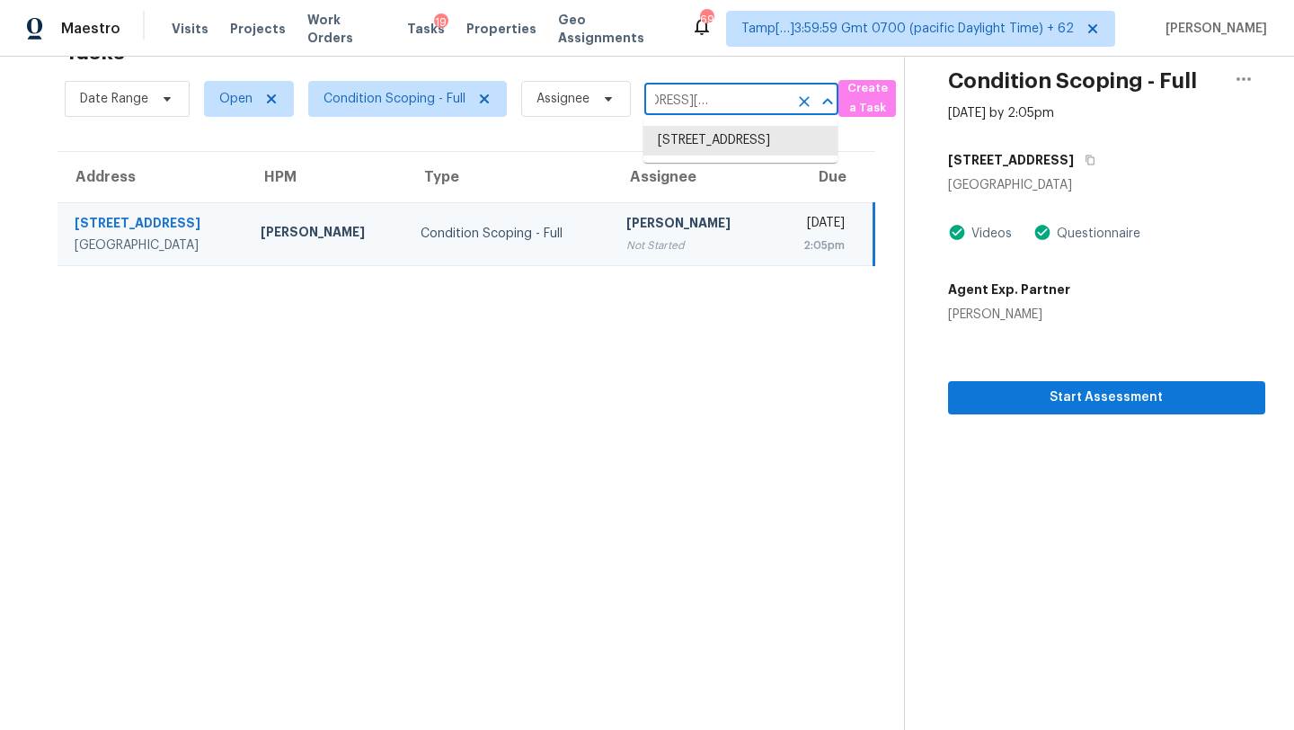
scroll to position [0, 124]
click at [709, 145] on li "[STREET_ADDRESS]" at bounding box center [740, 141] width 194 height 30
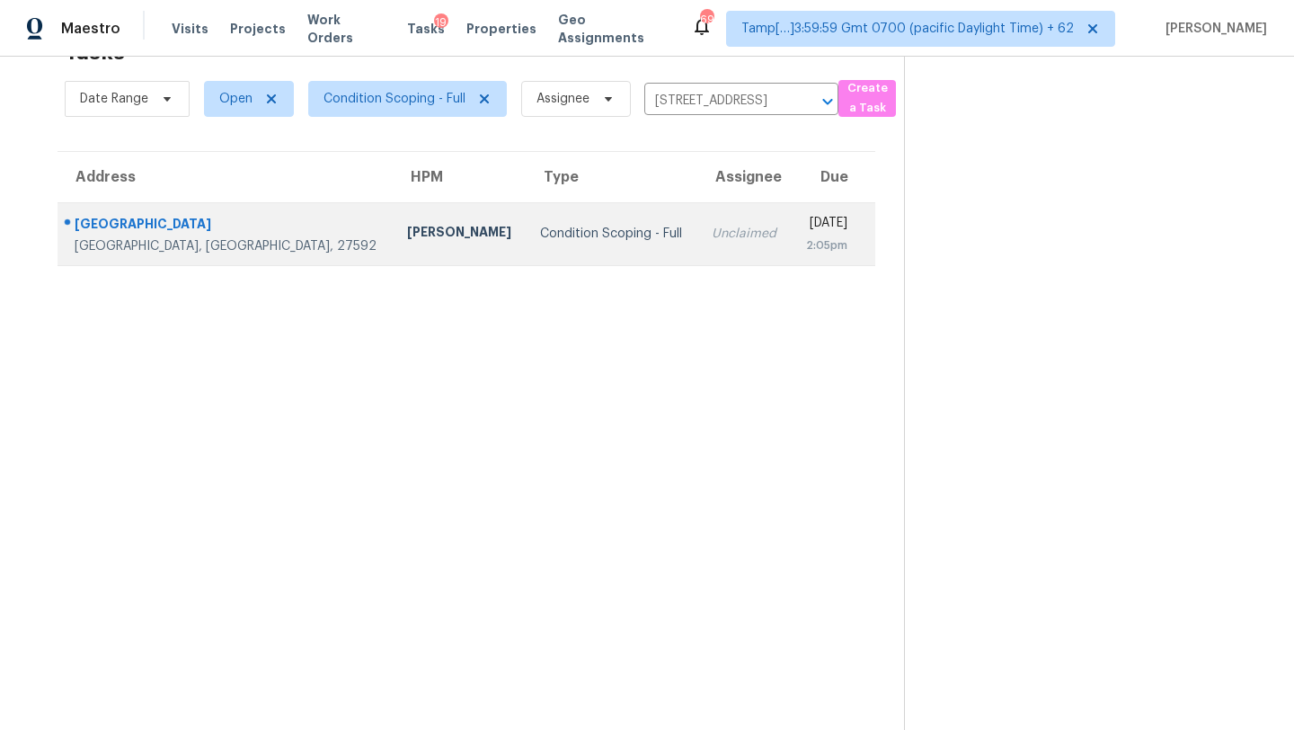
click at [805, 232] on div "[DATE]" at bounding box center [825, 225] width 41 height 22
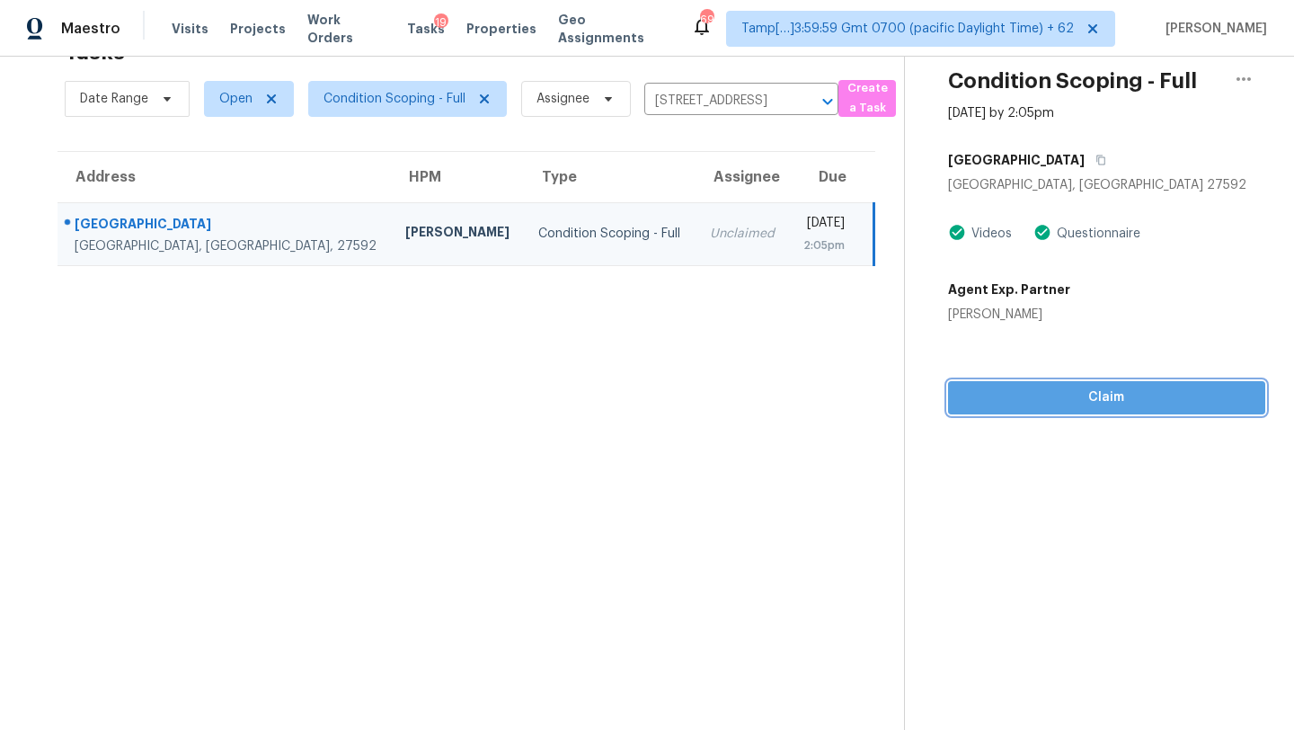
click at [1027, 403] on span "Claim" at bounding box center [1106, 397] width 288 height 22
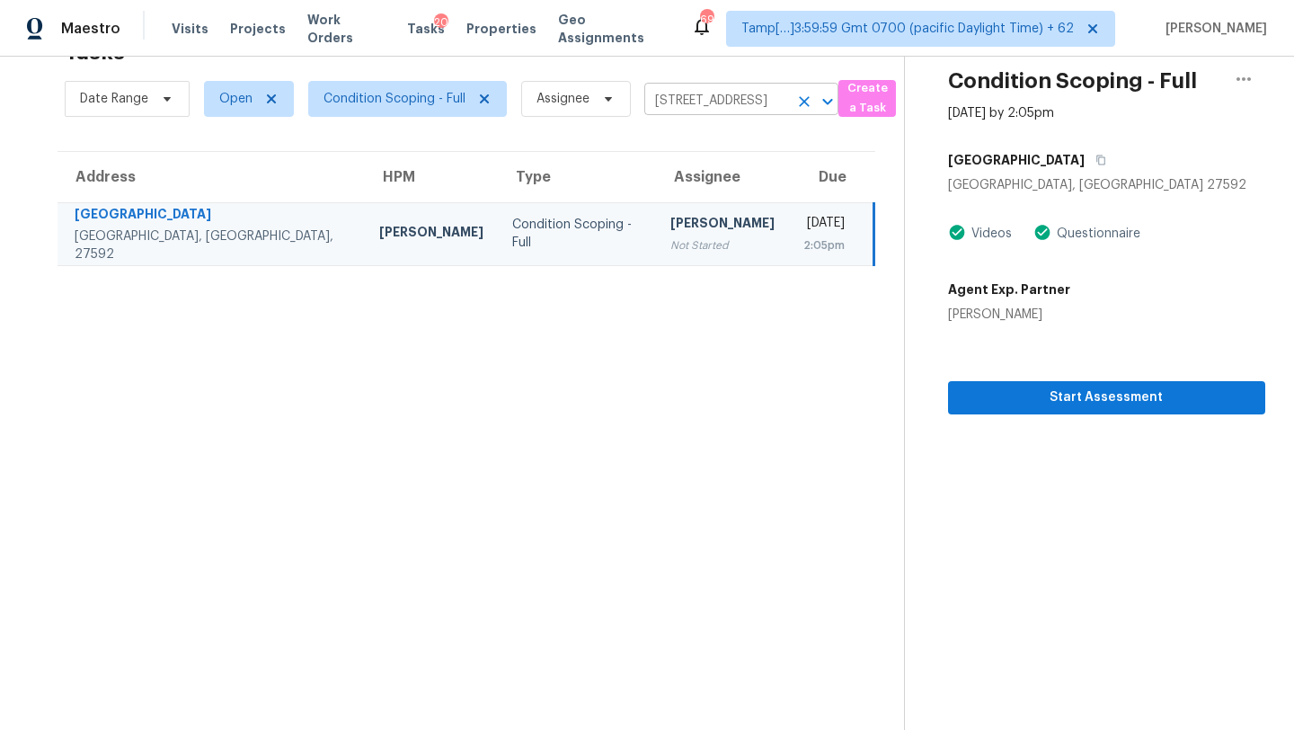
click at [803, 101] on icon "Clear" at bounding box center [804, 101] width 11 height 11
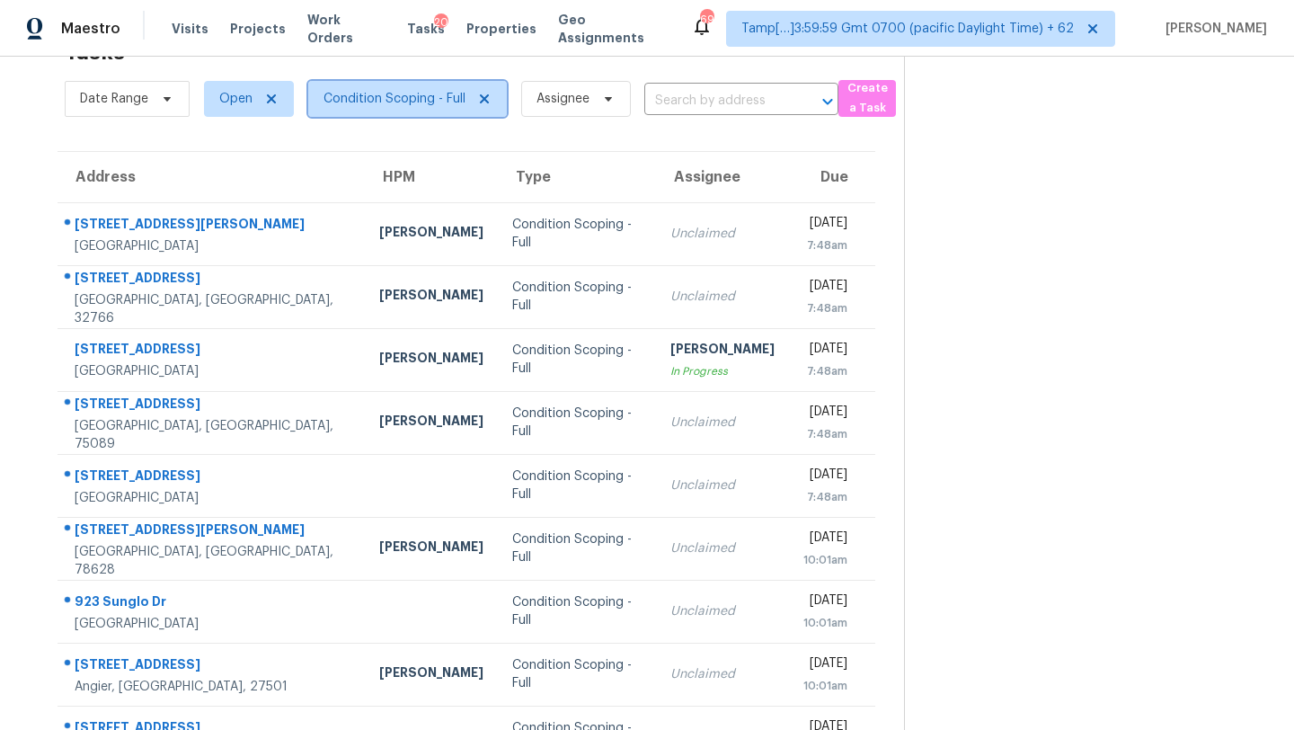
click at [406, 106] on span "Condition Scoping - Full" at bounding box center [394, 99] width 142 height 18
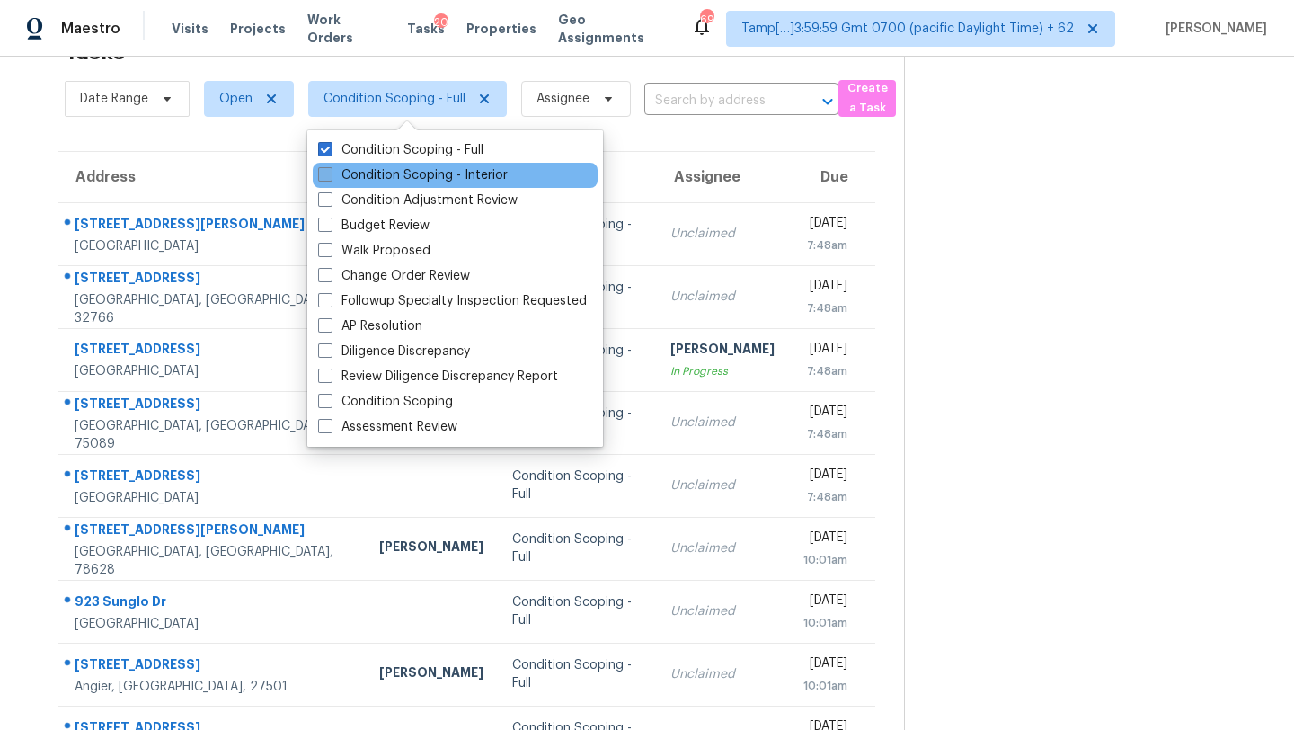
click at [398, 172] on label "Condition Scoping - Interior" at bounding box center [413, 175] width 190 height 18
click at [330, 172] on input "Condition Scoping - Interior" at bounding box center [324, 172] width 12 height 12
checkbox input "true"
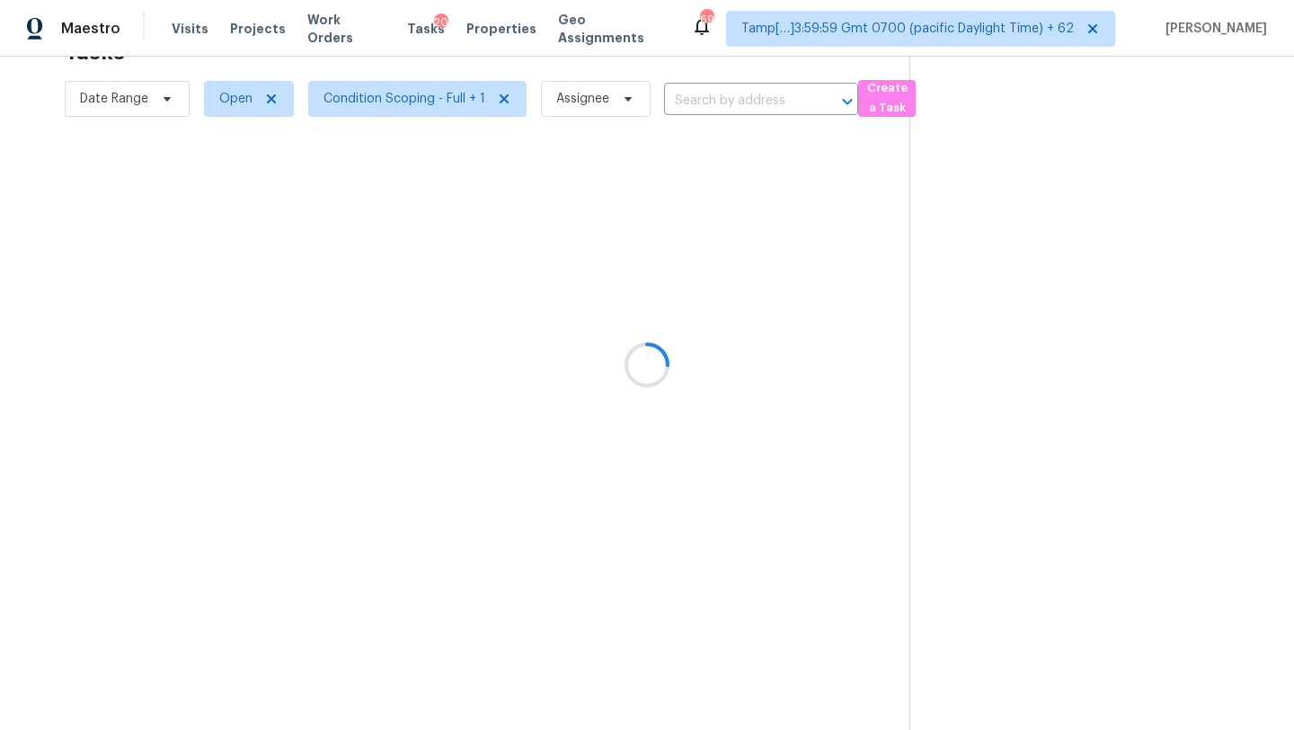
click at [239, 107] on div at bounding box center [647, 365] width 1294 height 730
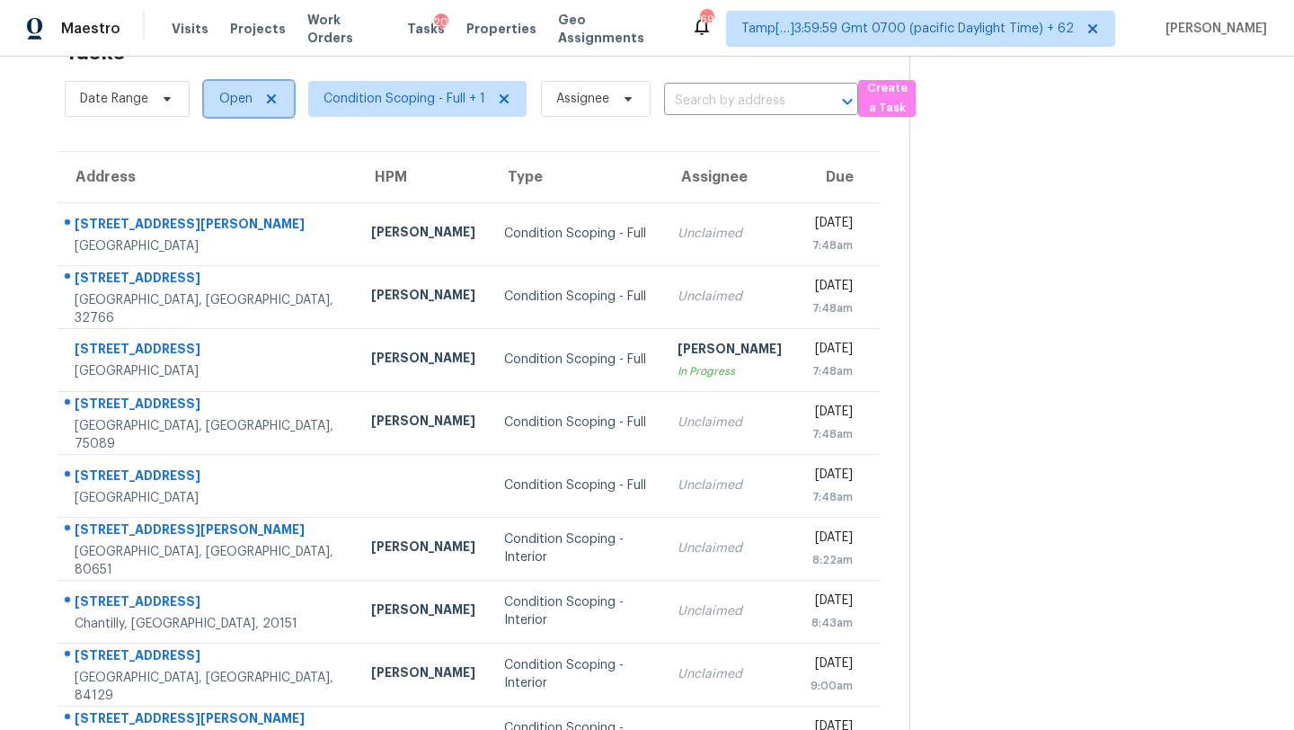
click at [239, 107] on span "Open" at bounding box center [235, 99] width 33 height 18
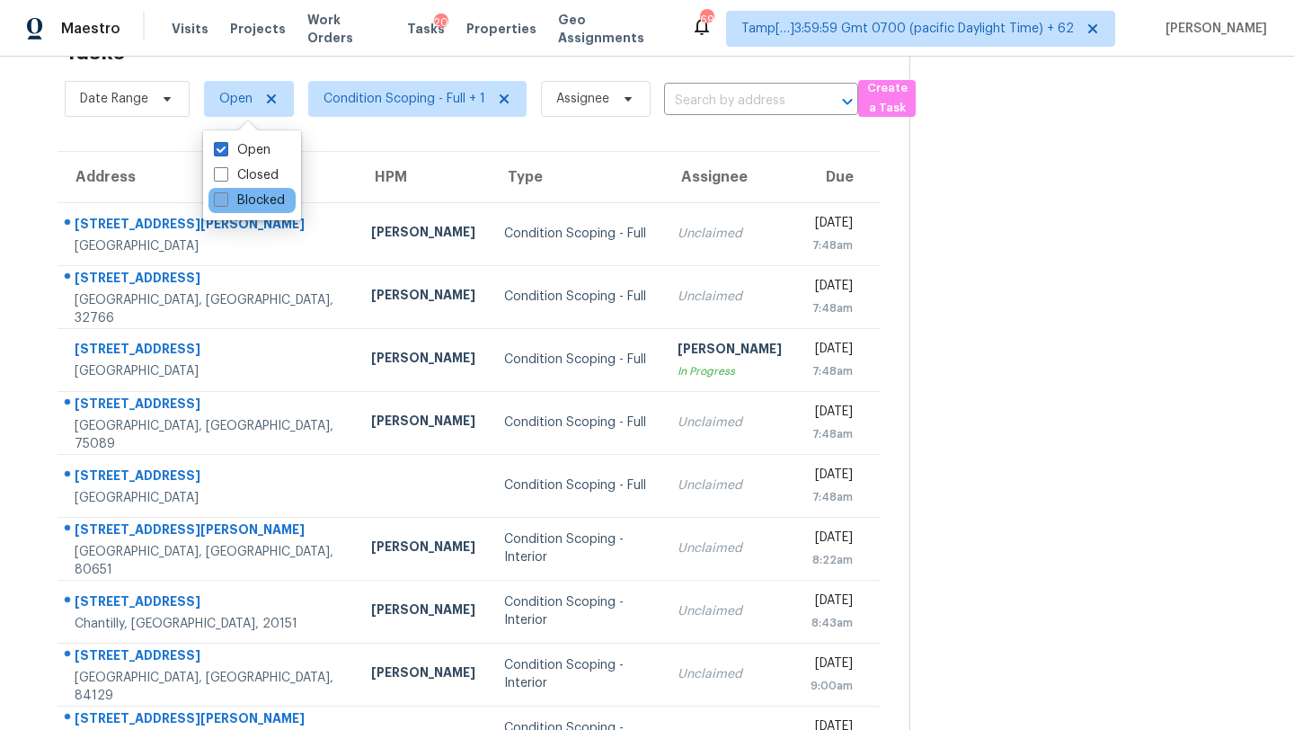
click at [247, 203] on label "Blocked" at bounding box center [249, 200] width 71 height 18
click at [226, 203] on input "Blocked" at bounding box center [220, 197] width 12 height 12
checkbox input "true"
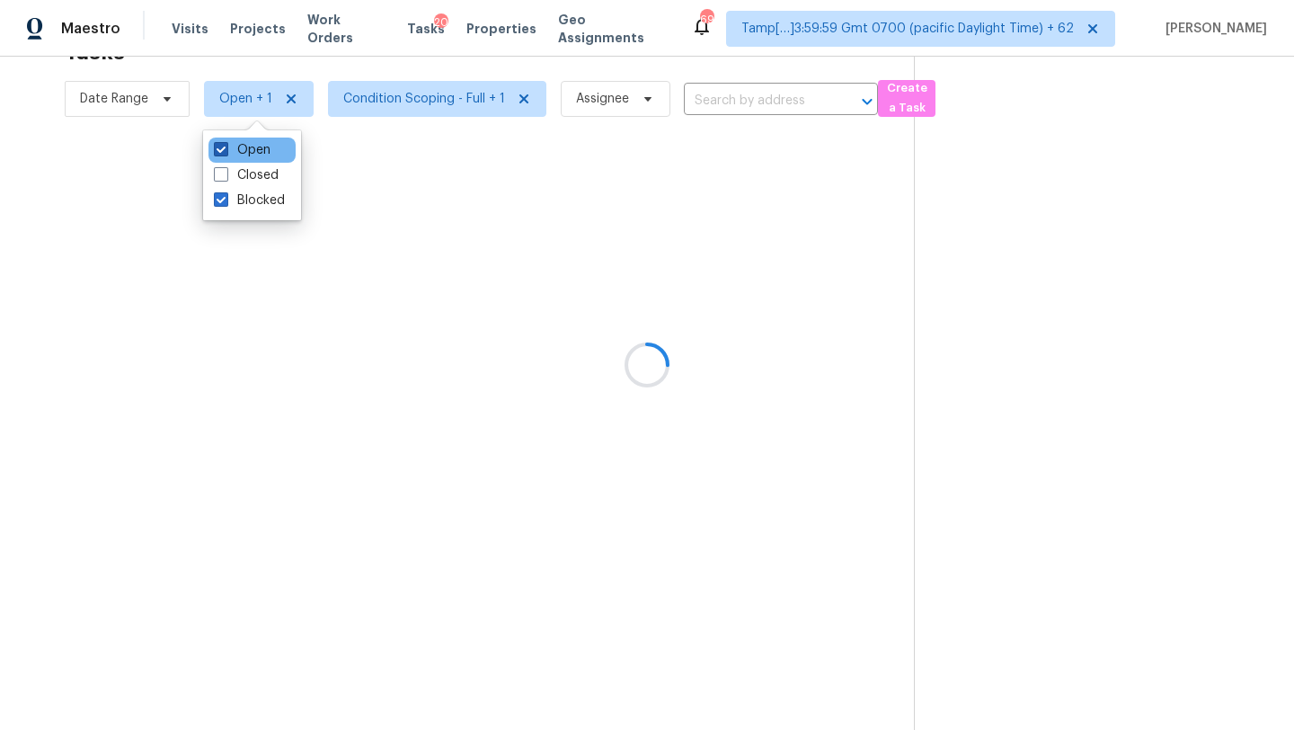
click at [241, 147] on label "Open" at bounding box center [242, 150] width 57 height 18
click at [226, 147] on input "Open" at bounding box center [220, 147] width 12 height 12
checkbox input "false"
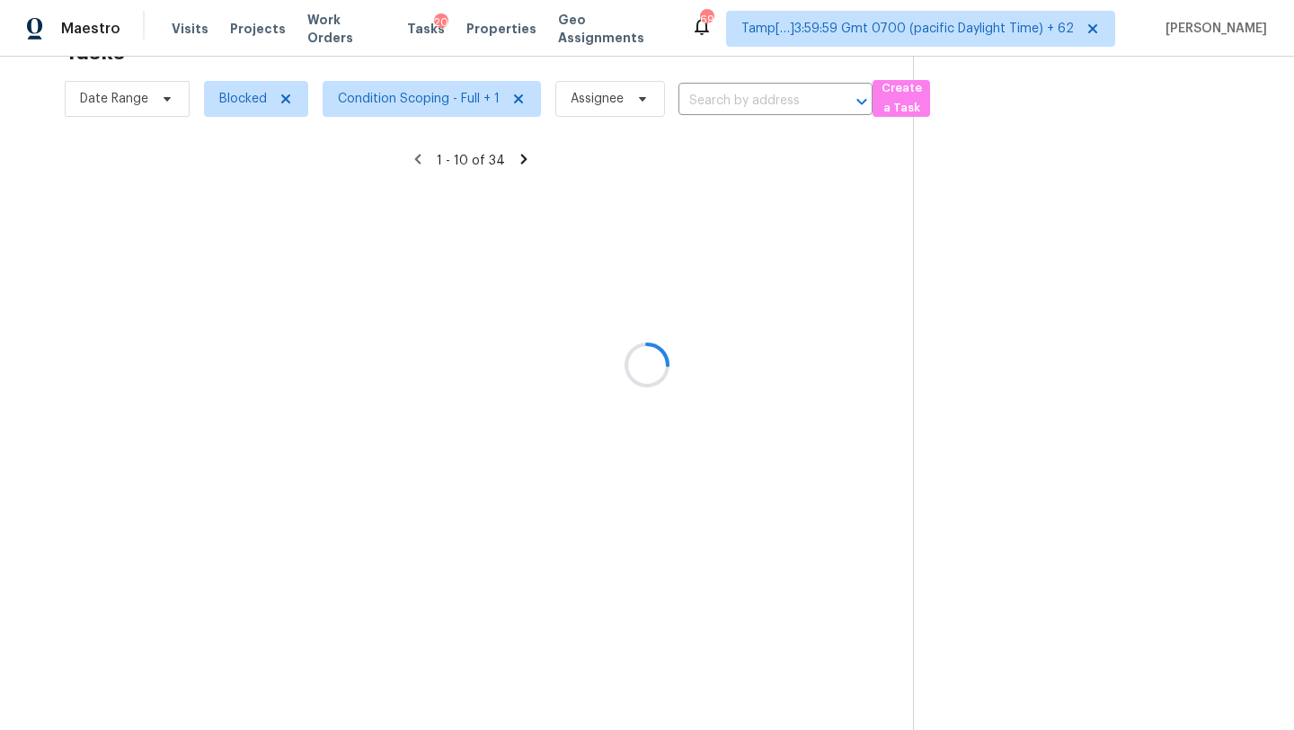
click at [1101, 173] on div at bounding box center [647, 365] width 1294 height 730
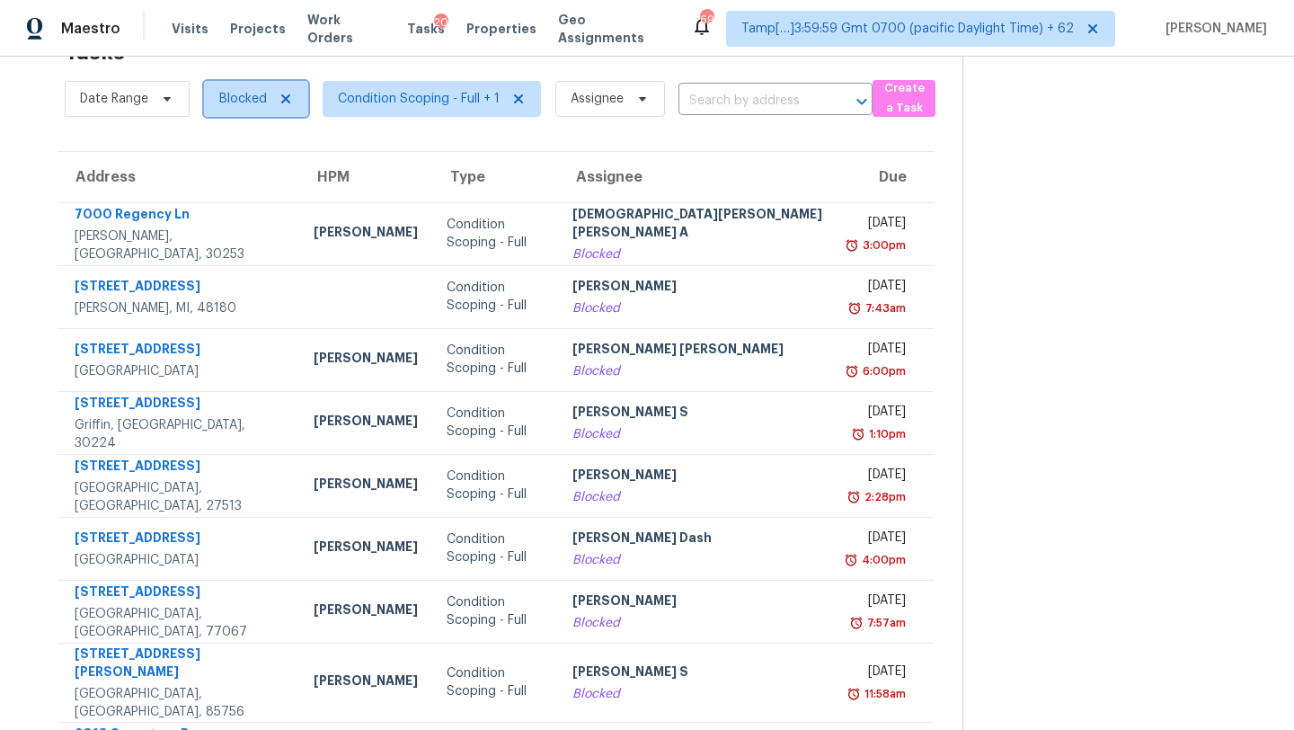
click at [253, 103] on span "Blocked" at bounding box center [243, 99] width 48 height 18
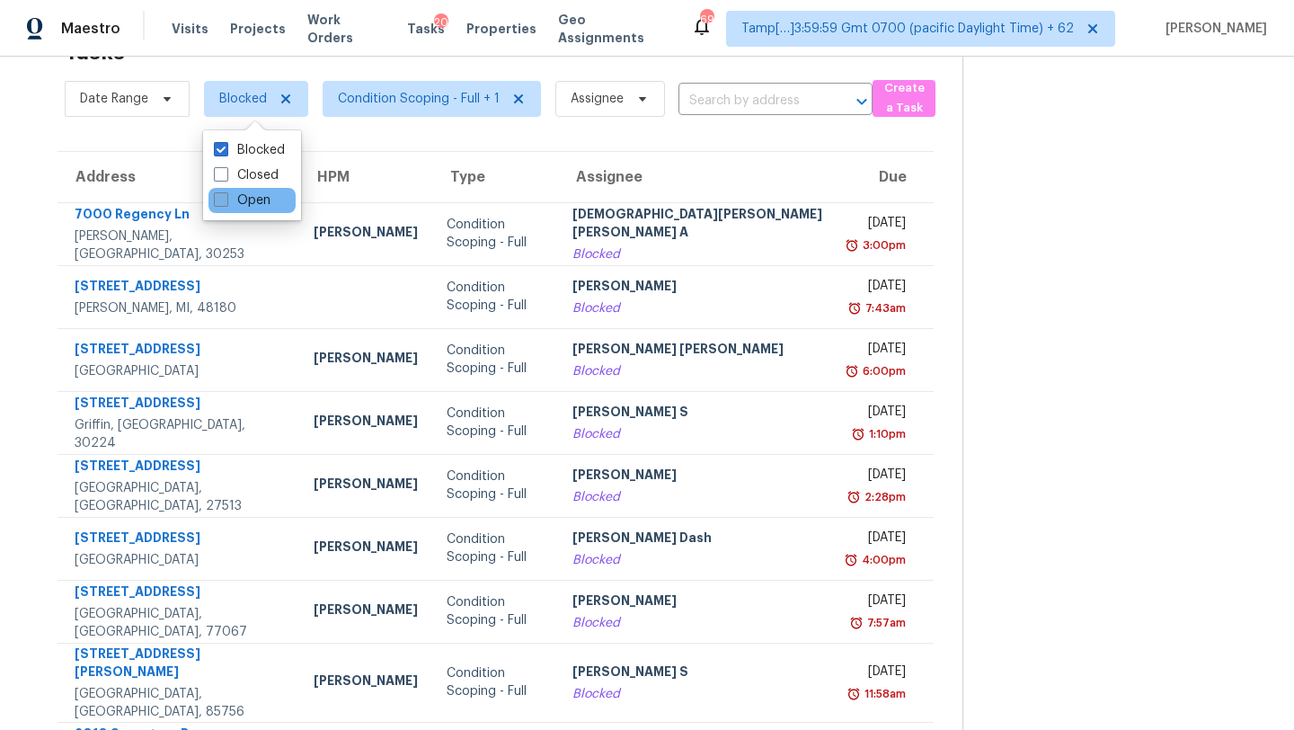
click at [256, 208] on label "Open" at bounding box center [242, 200] width 57 height 18
click at [226, 203] on input "Open" at bounding box center [220, 197] width 12 height 12
checkbox input "true"
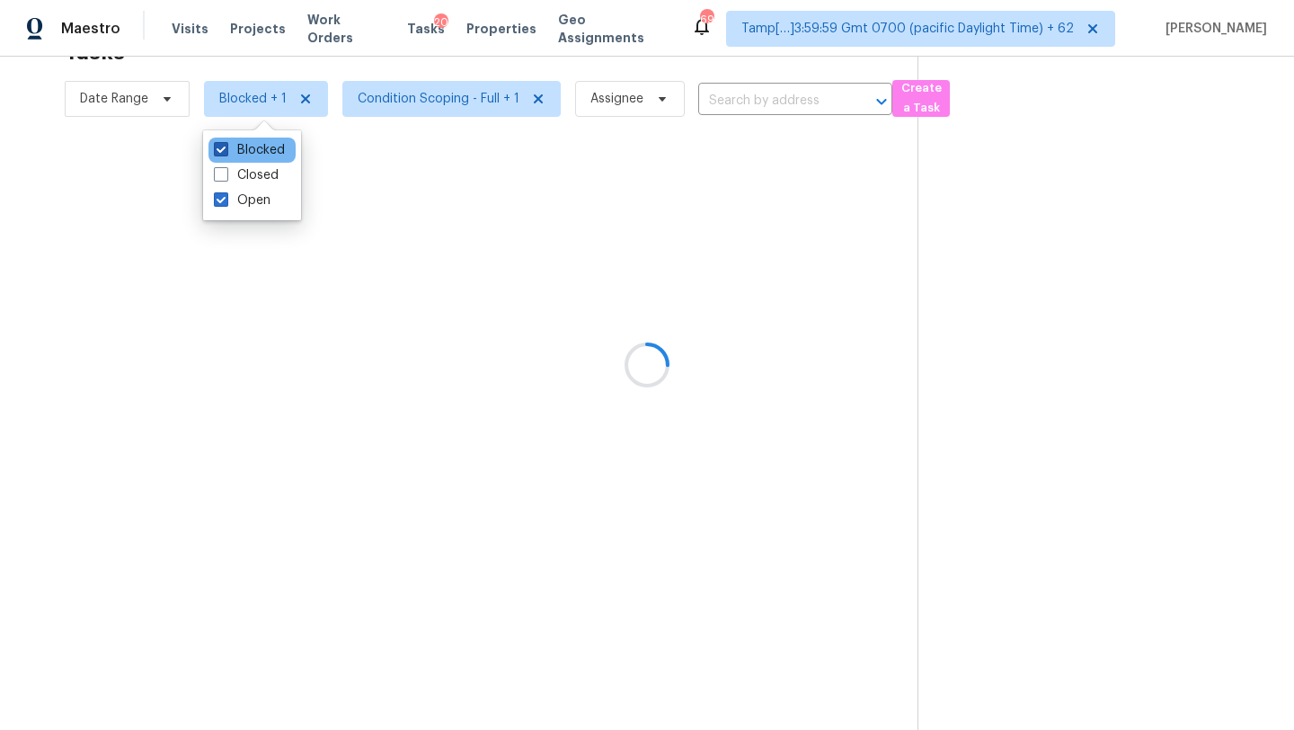
click at [249, 145] on label "Blocked" at bounding box center [249, 150] width 71 height 18
click at [226, 145] on input "Blocked" at bounding box center [220, 147] width 12 height 12
checkbox input "false"
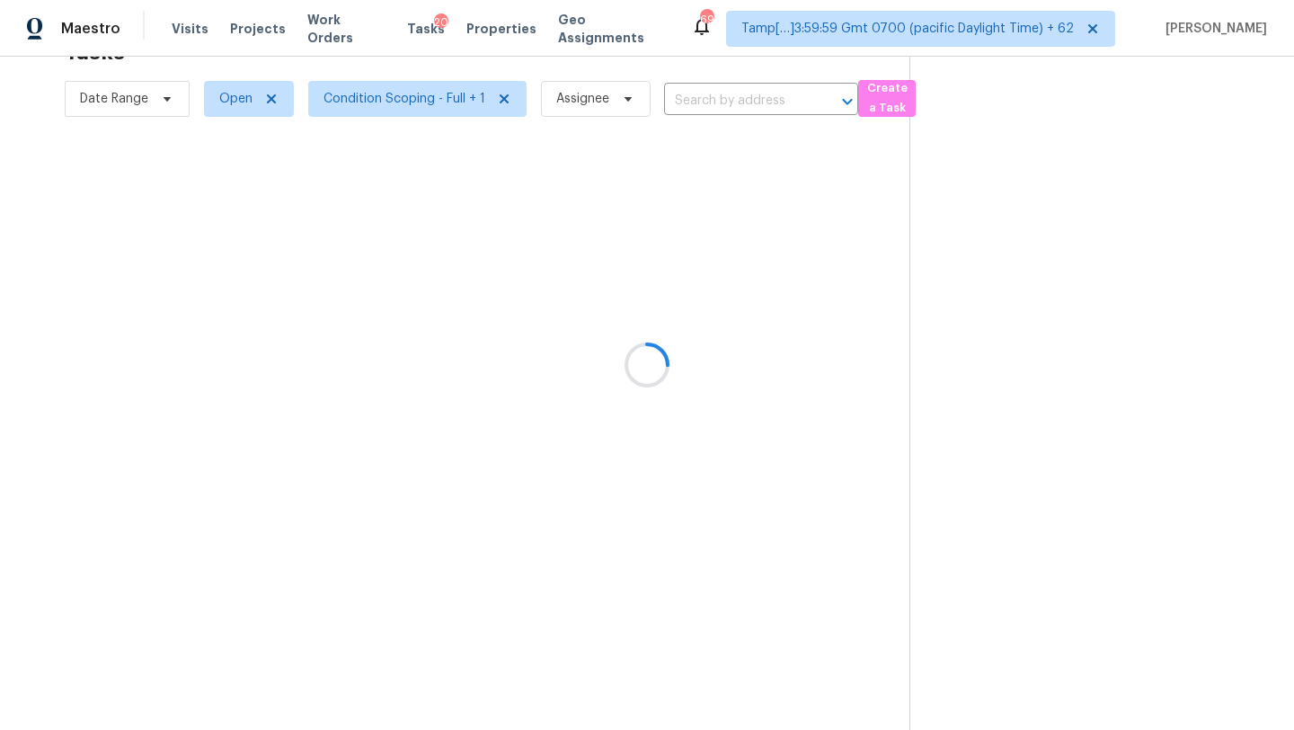
click at [394, 87] on div at bounding box center [647, 365] width 1294 height 730
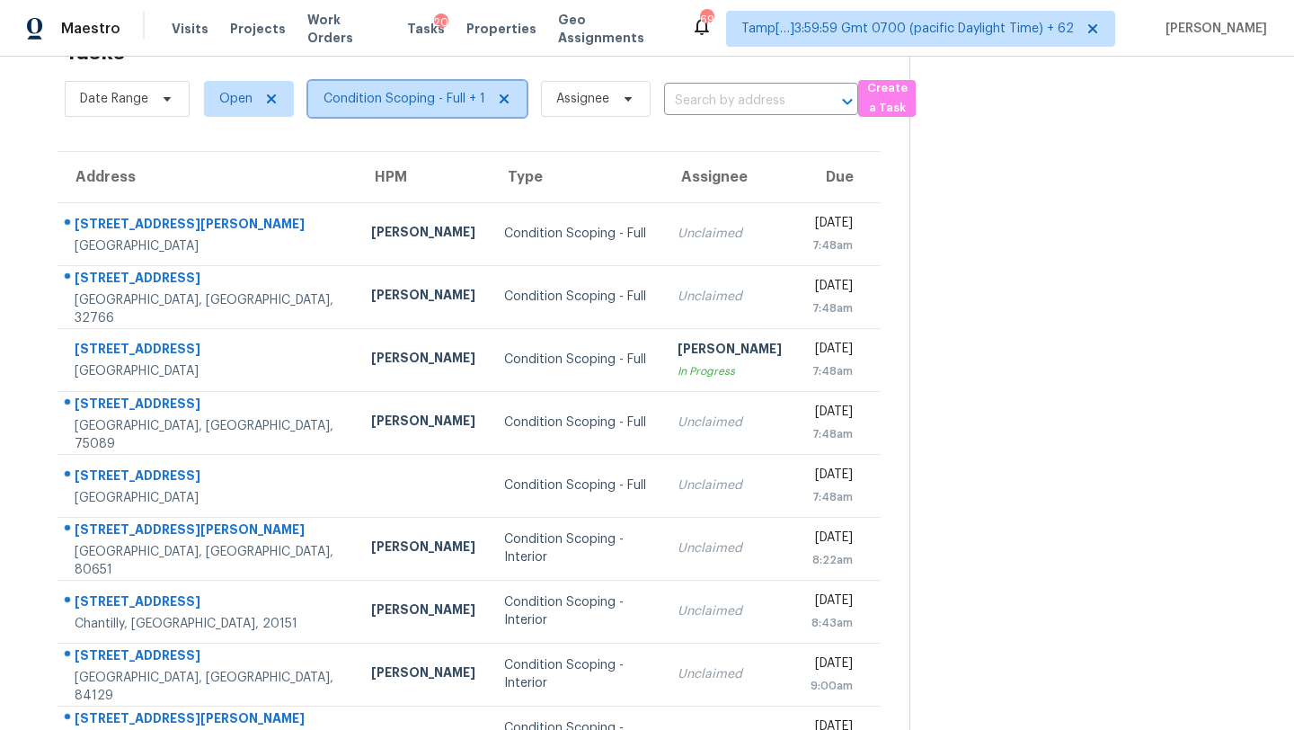
click at [400, 111] on span "Condition Scoping - Full + 1" at bounding box center [417, 99] width 218 height 36
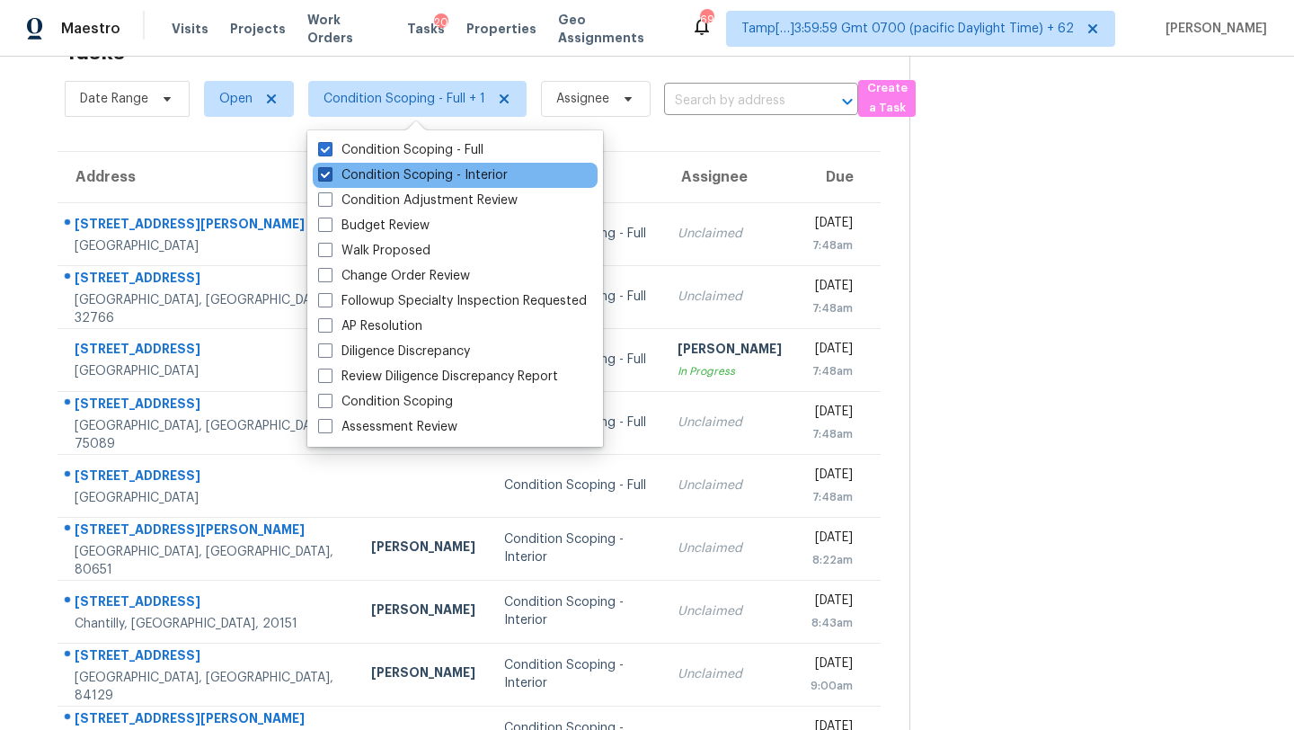
click at [397, 171] on label "Condition Scoping - Interior" at bounding box center [413, 175] width 190 height 18
click at [330, 171] on input "Condition Scoping - Interior" at bounding box center [324, 172] width 12 height 12
checkbox input "false"
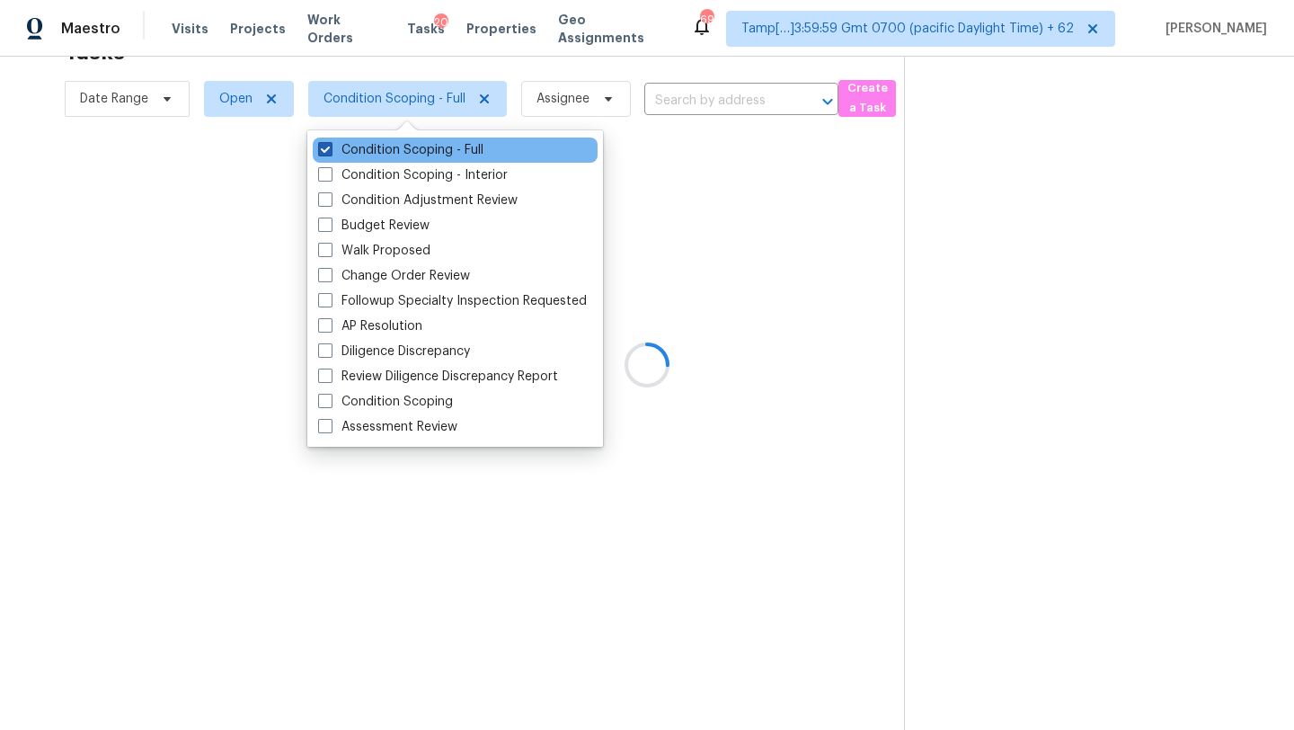
click at [398, 154] on label "Condition Scoping - Full" at bounding box center [400, 150] width 165 height 18
click at [330, 153] on input "Condition Scoping - Full" at bounding box center [324, 147] width 12 height 12
checkbox input "false"
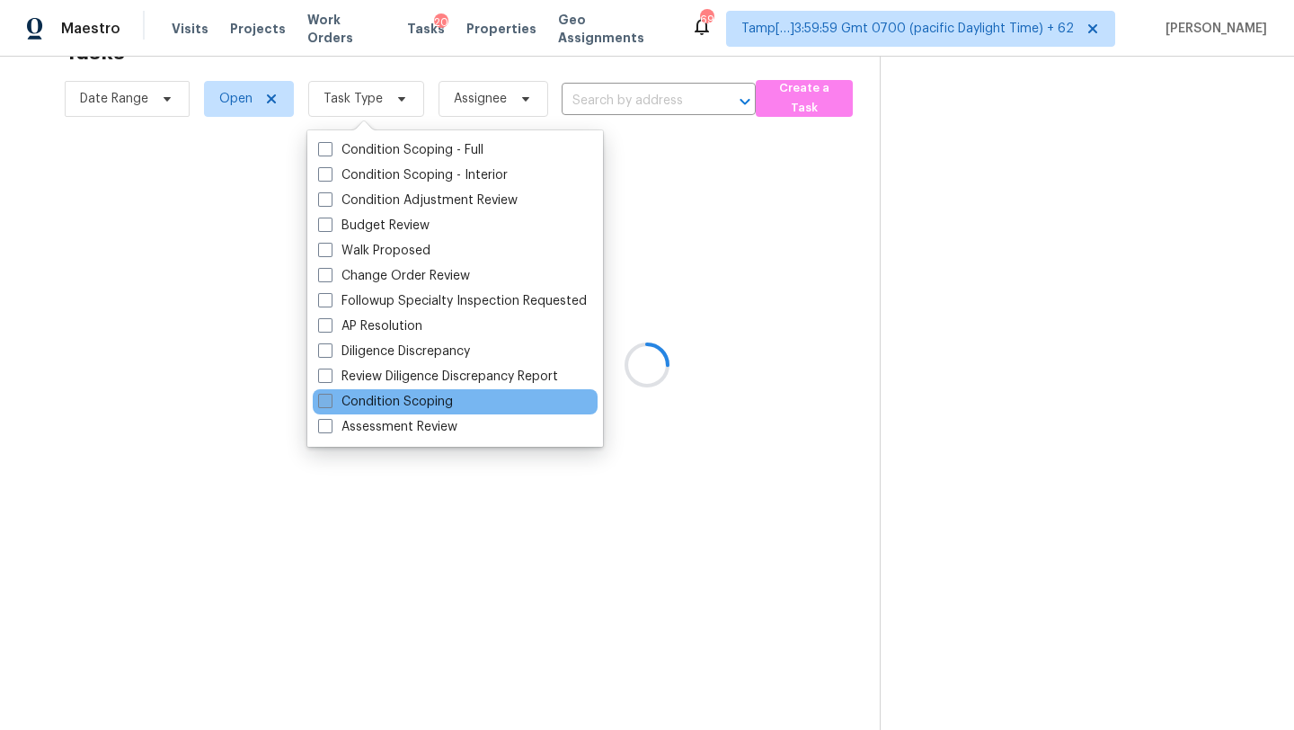
click at [408, 399] on label "Condition Scoping" at bounding box center [385, 402] width 135 height 18
click at [330, 399] on input "Condition Scoping" at bounding box center [324, 399] width 12 height 12
checkbox input "true"
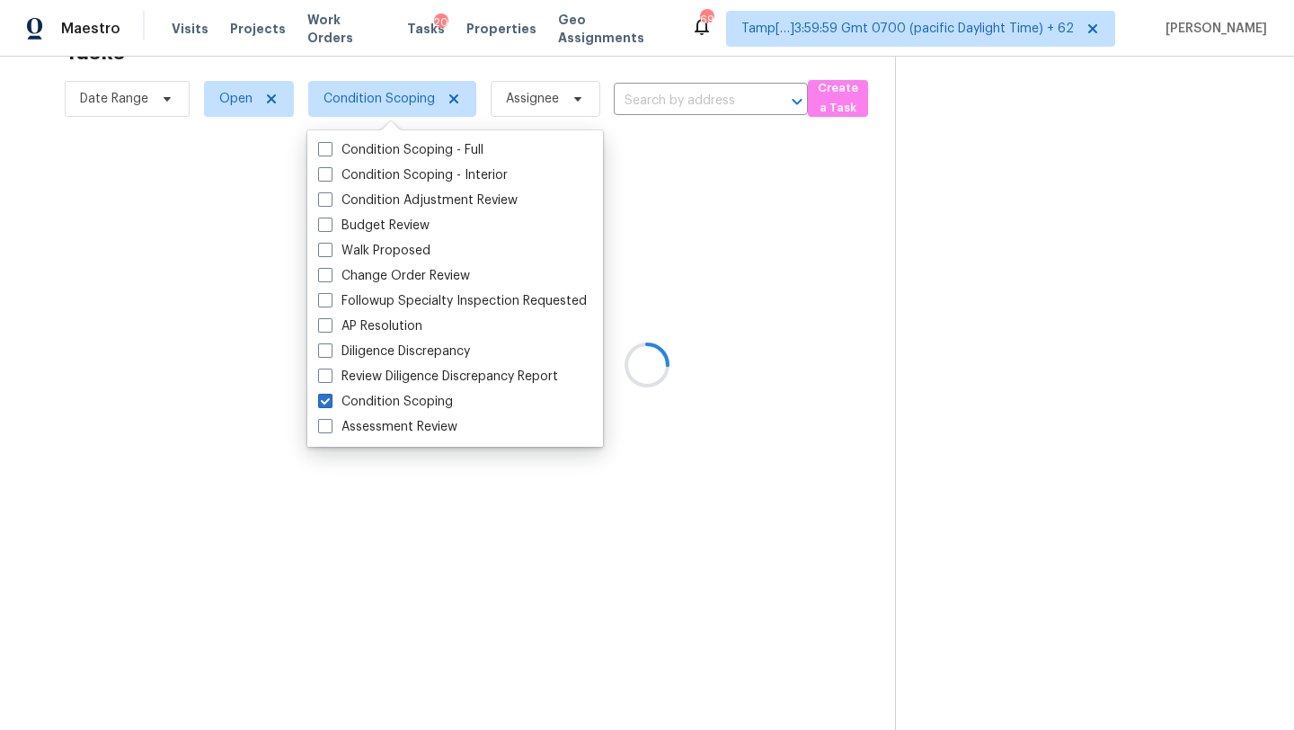
click at [1061, 152] on div at bounding box center [647, 365] width 1294 height 730
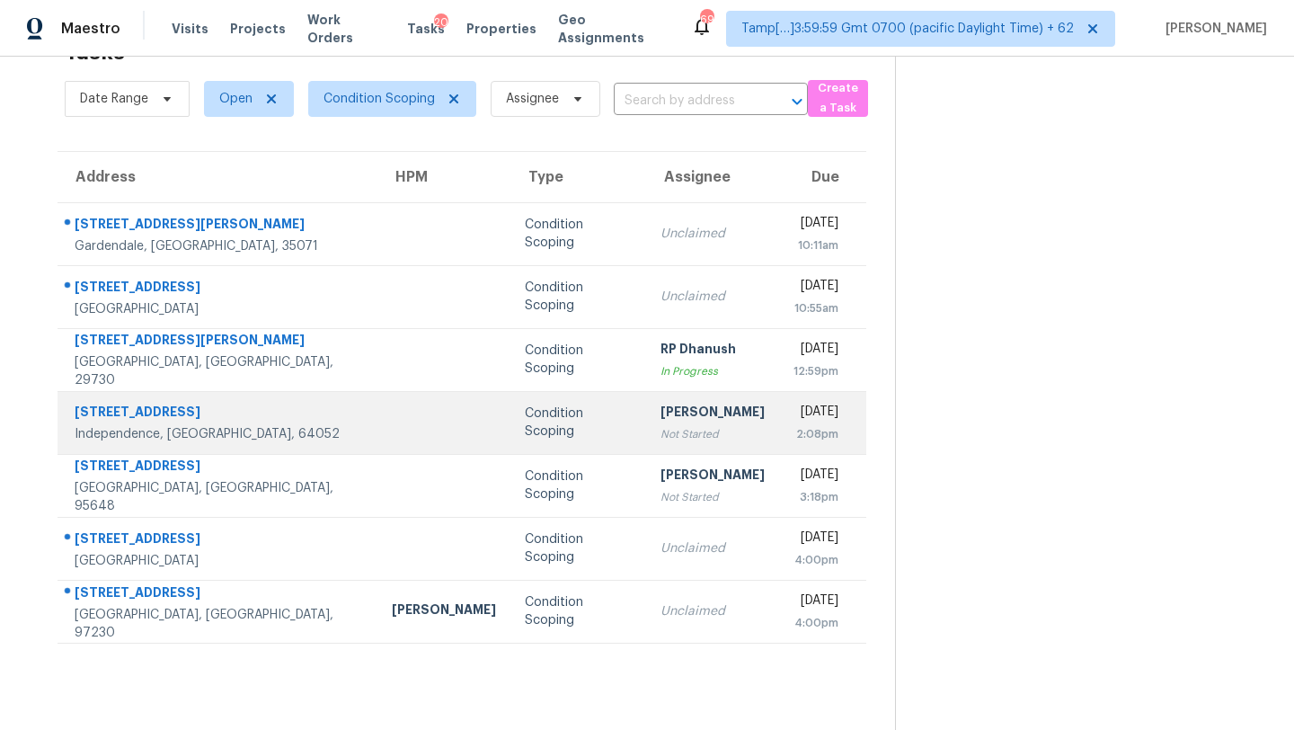
click at [660, 429] on div "Not Started" at bounding box center [712, 434] width 104 height 18
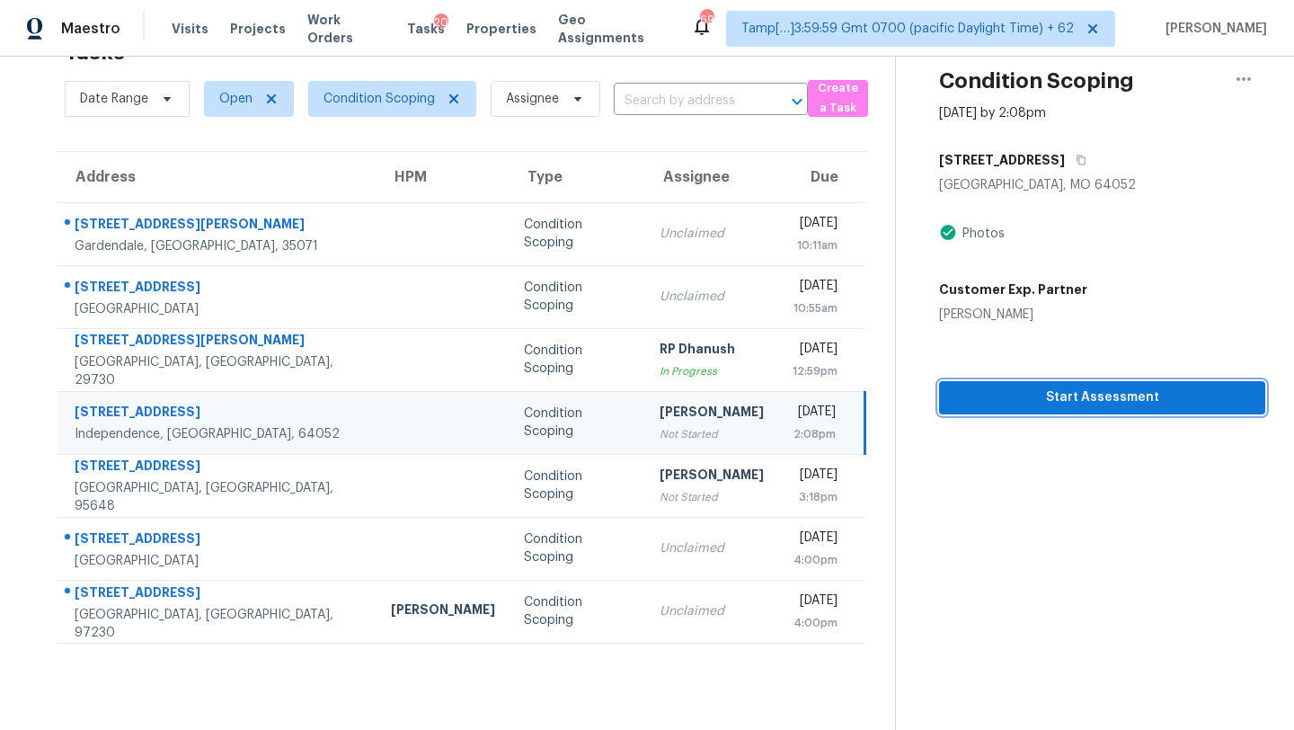
click at [1047, 406] on span "Start Assessment" at bounding box center [1101, 397] width 297 height 22
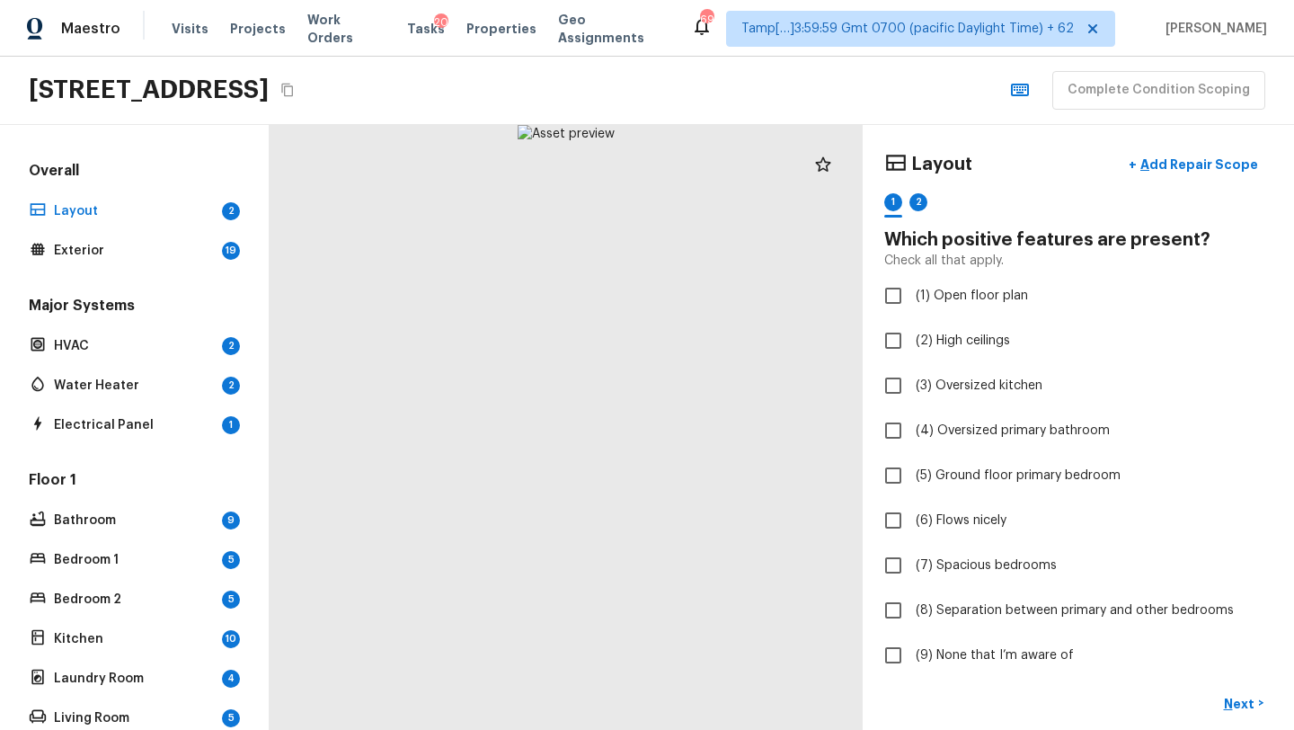
click at [883, 409] on div "Layout + Add Repair Scope 1 2 Which positive features are present? Check all th…" at bounding box center [1078, 427] width 431 height 605
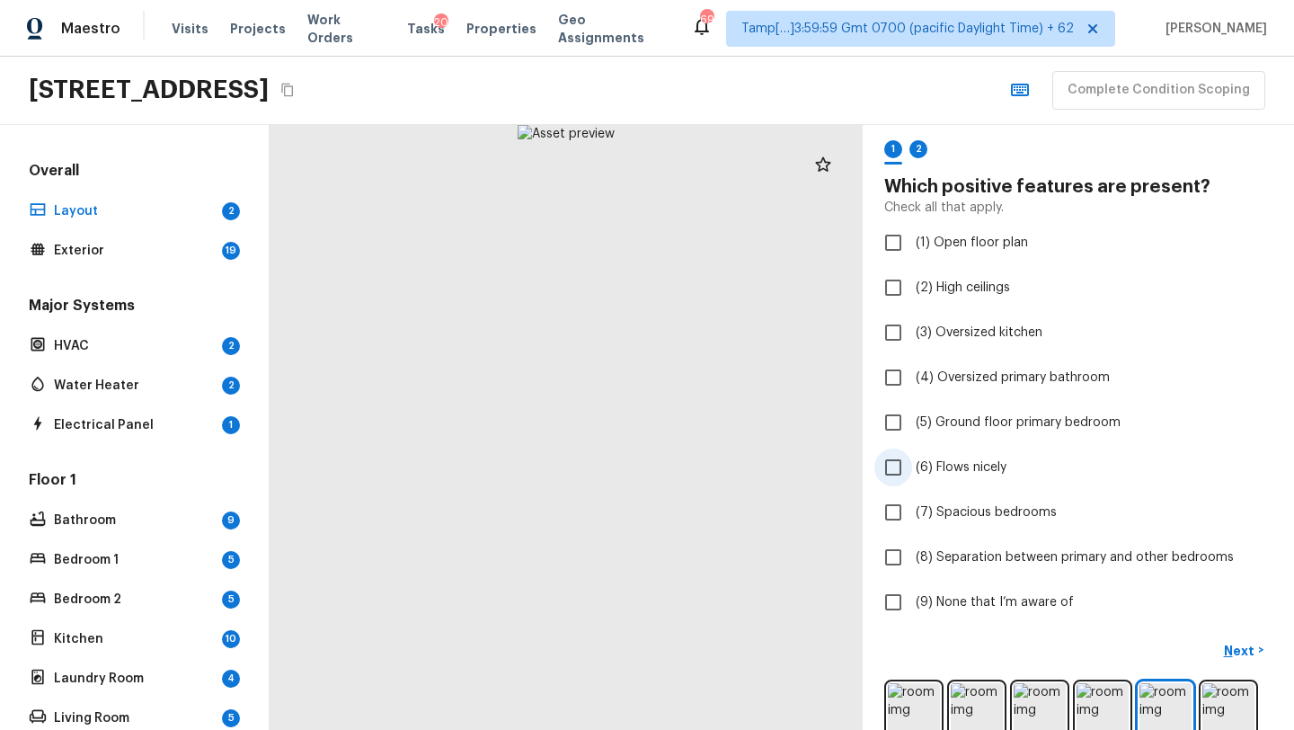
scroll to position [146, 0]
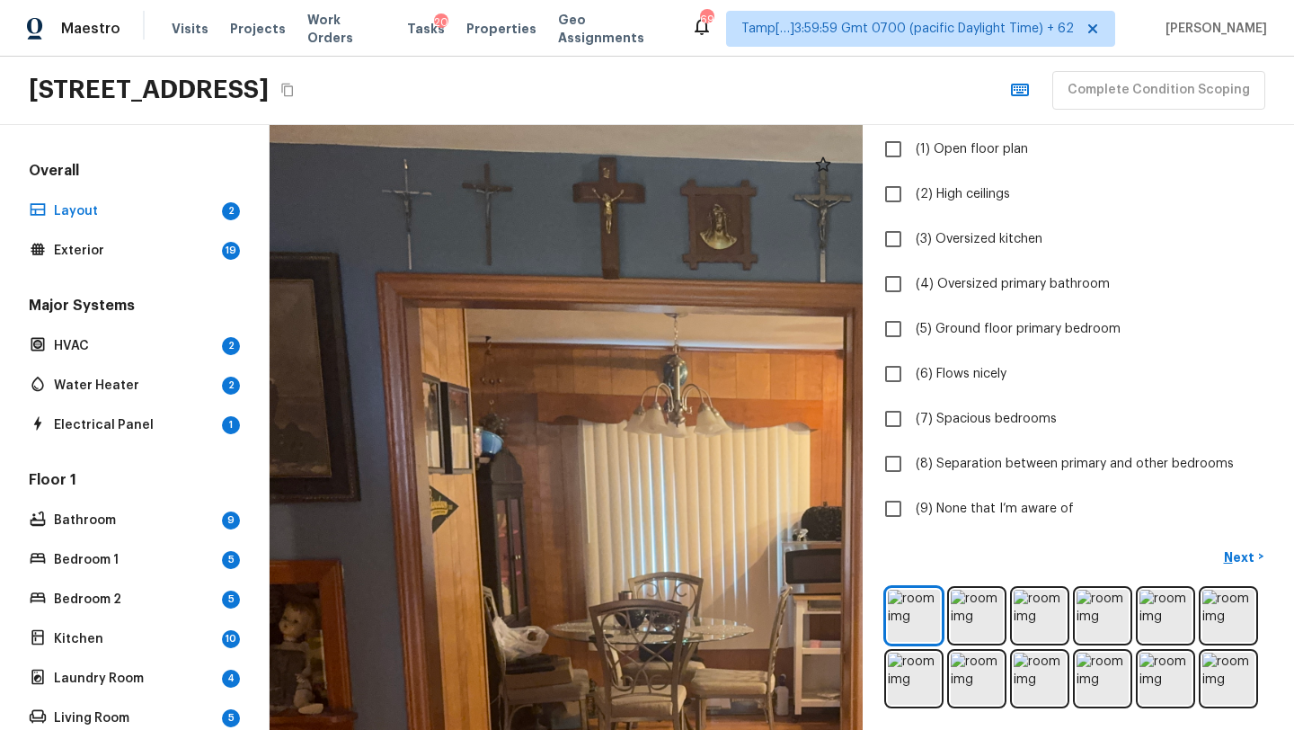
drag, startPoint x: 748, startPoint y: 449, endPoint x: 1293, endPoint y: 729, distance: 612.0
click at [1293, 729] on html "Maestro Visits Projects Work Orders Tasks 20 Properties Geo Assignments 695 Tam…" at bounding box center [647, 365] width 1294 height 730
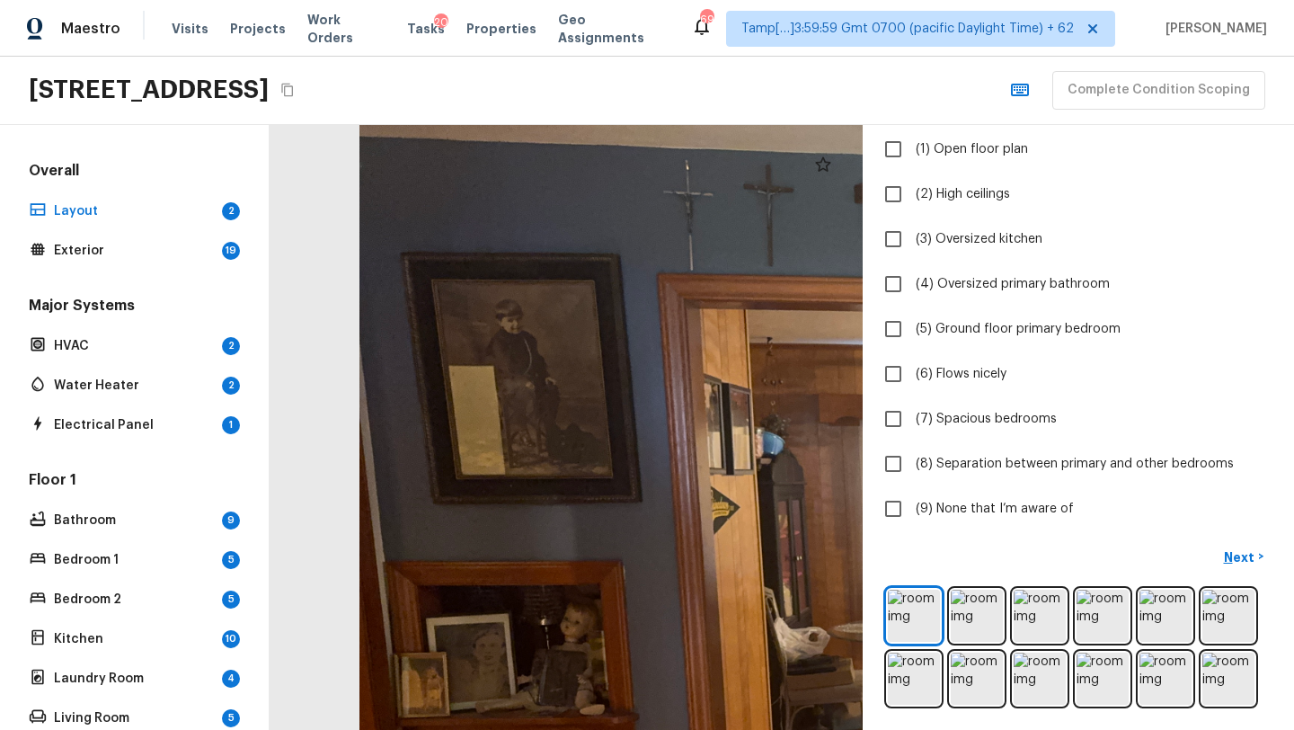
drag, startPoint x: 614, startPoint y: 540, endPoint x: 1207, endPoint y: 542, distance: 593.0
click at [1207, 542] on div "Layout + Add Repair Scope 1 2 Which positive features are present? Check all th…" at bounding box center [782, 427] width 1024 height 605
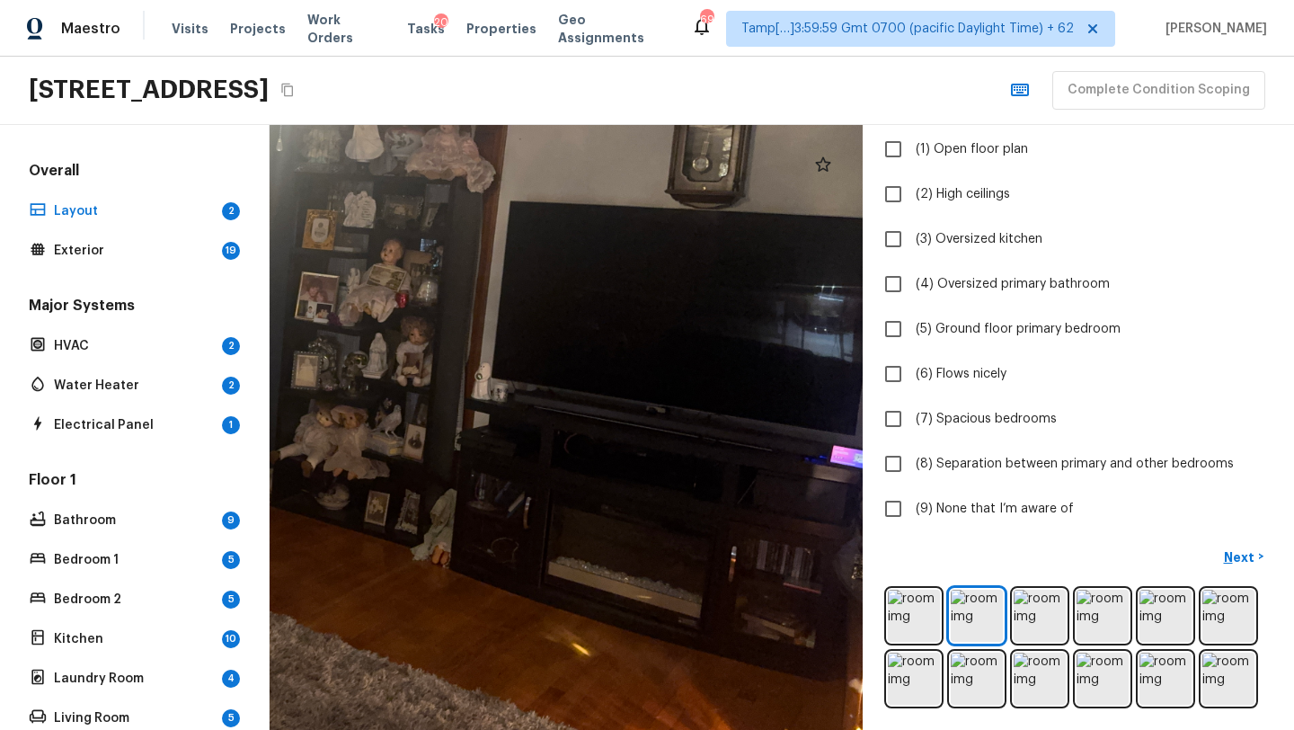
drag, startPoint x: 684, startPoint y: 506, endPoint x: 529, endPoint y: 504, distance: 154.5
click at [529, 503] on div at bounding box center [257, 320] width 1372 height 1399
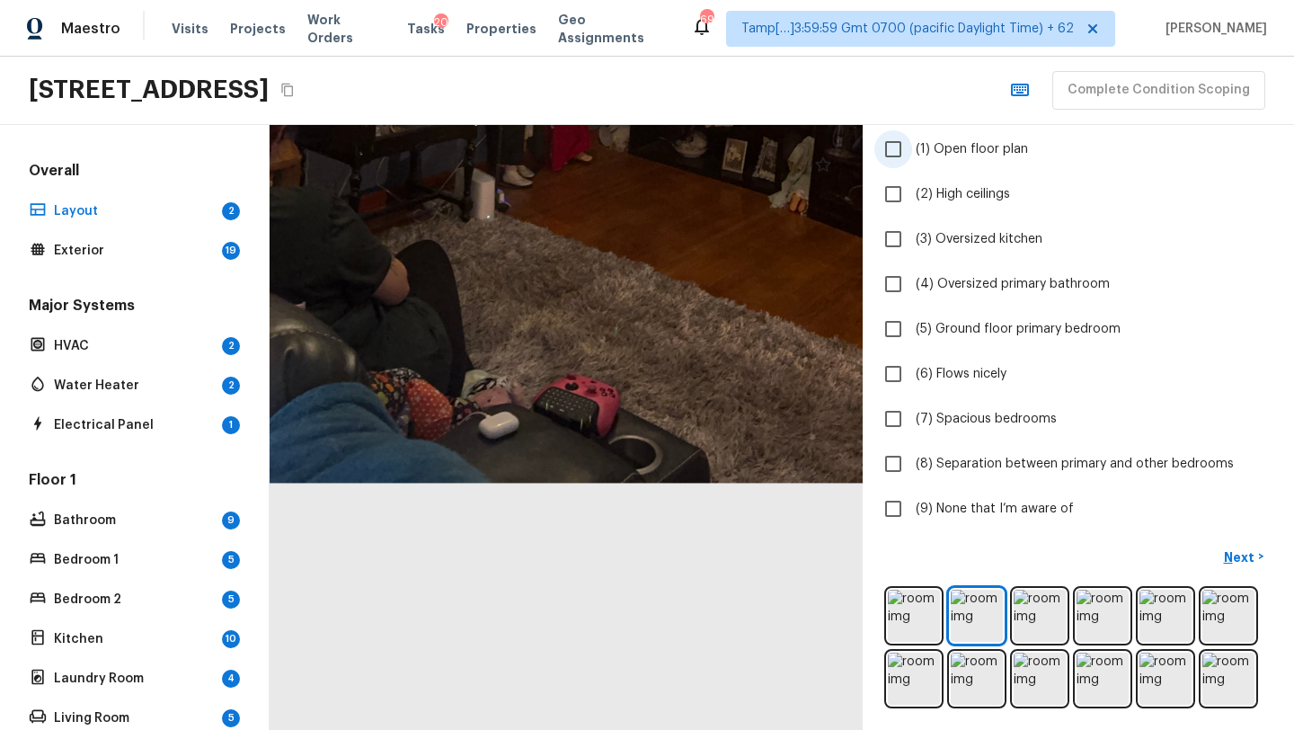
drag, startPoint x: 623, startPoint y: 514, endPoint x: 980, endPoint y: 161, distance: 502.5
click at [980, 161] on div "Layout + Add Repair Scope 1 2 Which positive features are present? Check all th…" at bounding box center [782, 427] width 1024 height 605
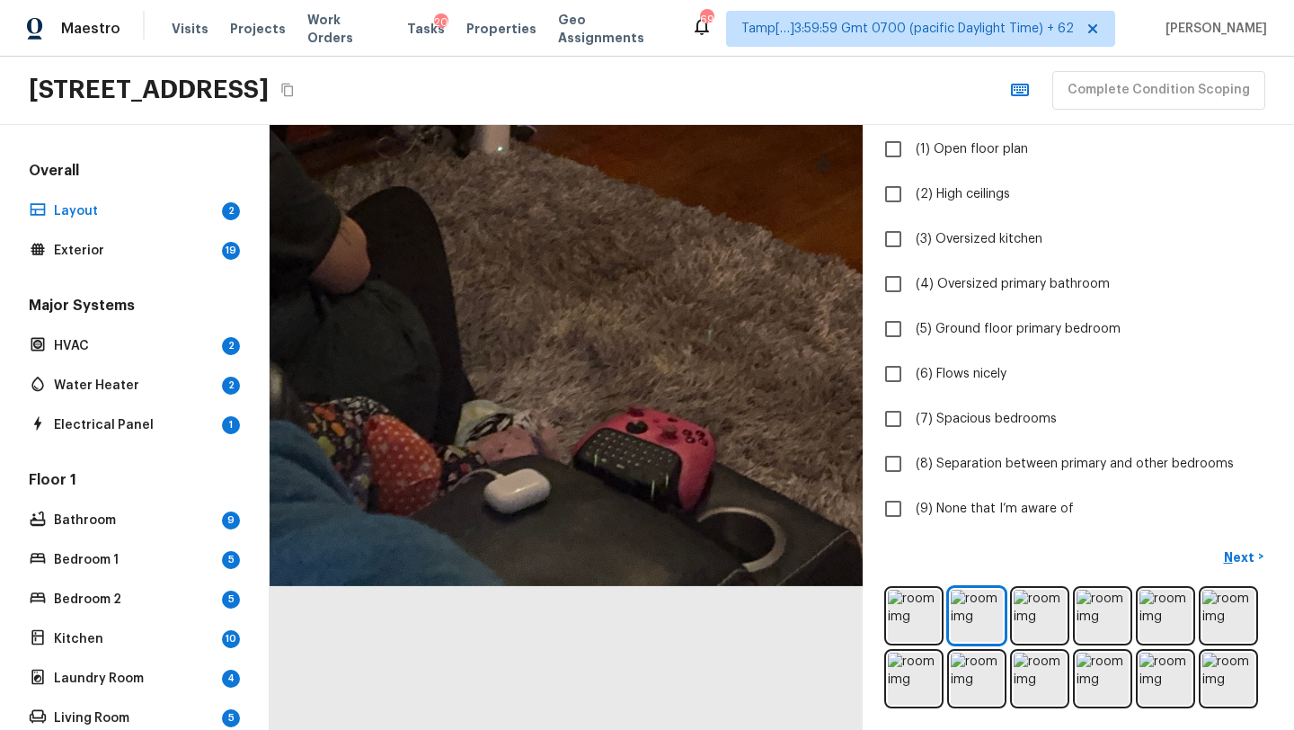
drag, startPoint x: 586, startPoint y: 506, endPoint x: 687, endPoint y: 455, distance: 113.7
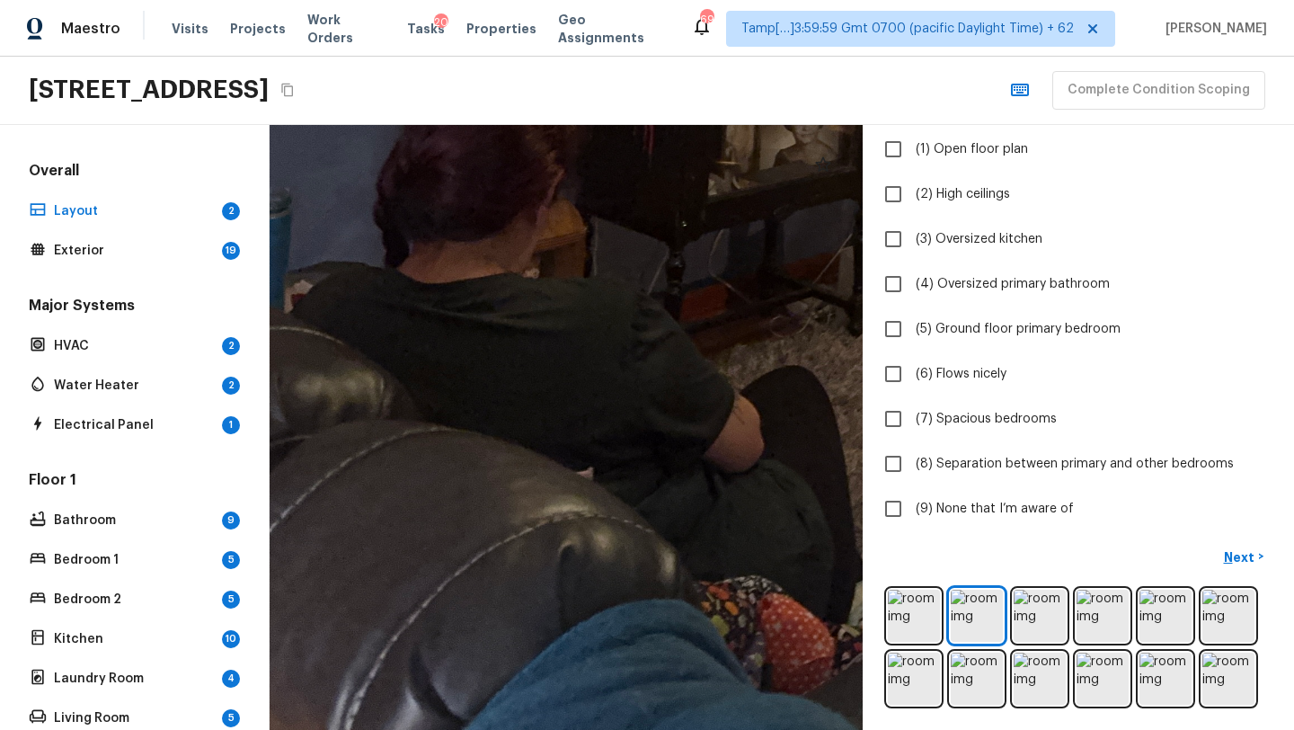
drag, startPoint x: 474, startPoint y: 315, endPoint x: 865, endPoint y: 548, distance: 454.9
click at [865, 548] on div "Layout + Add Repair Scope 1 2 Which positive features are present? Check all th…" at bounding box center [782, 427] width 1024 height 605
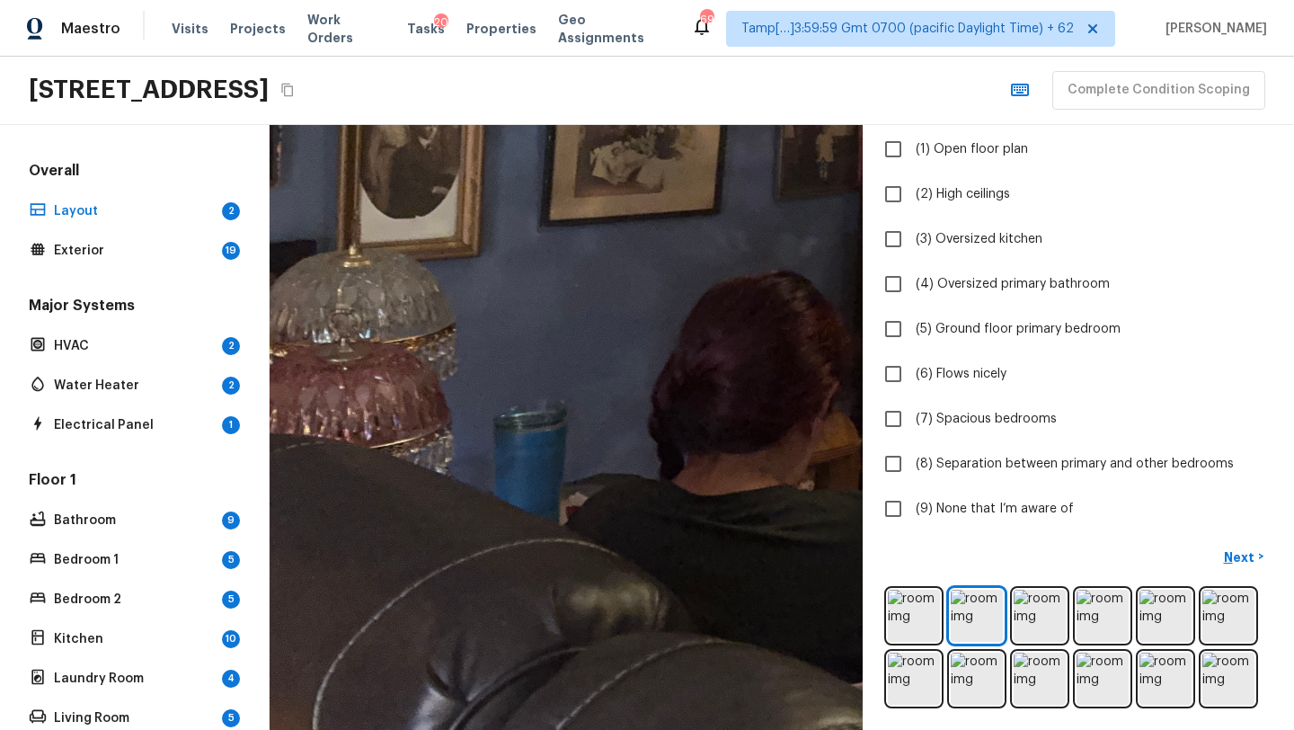
drag, startPoint x: 536, startPoint y: 518, endPoint x: 810, endPoint y: 724, distance: 342.7
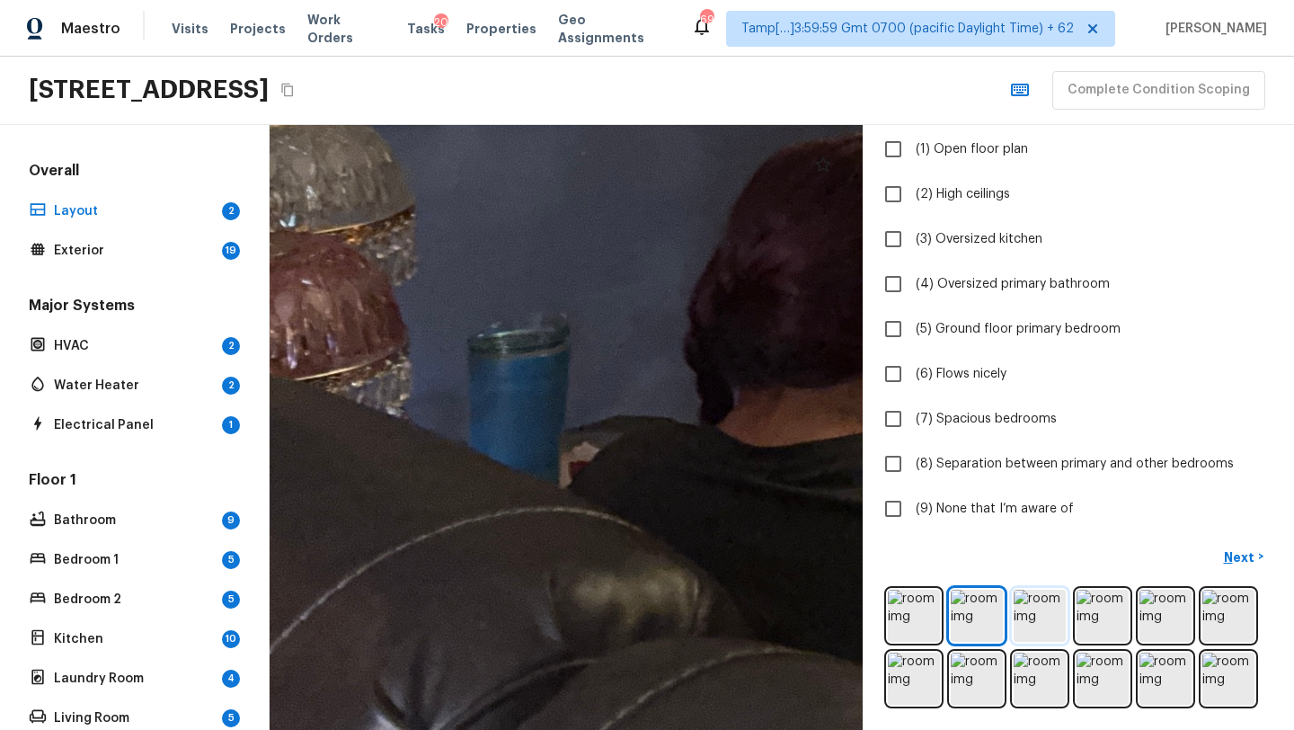
click at [1049, 614] on img at bounding box center [1039, 615] width 52 height 52
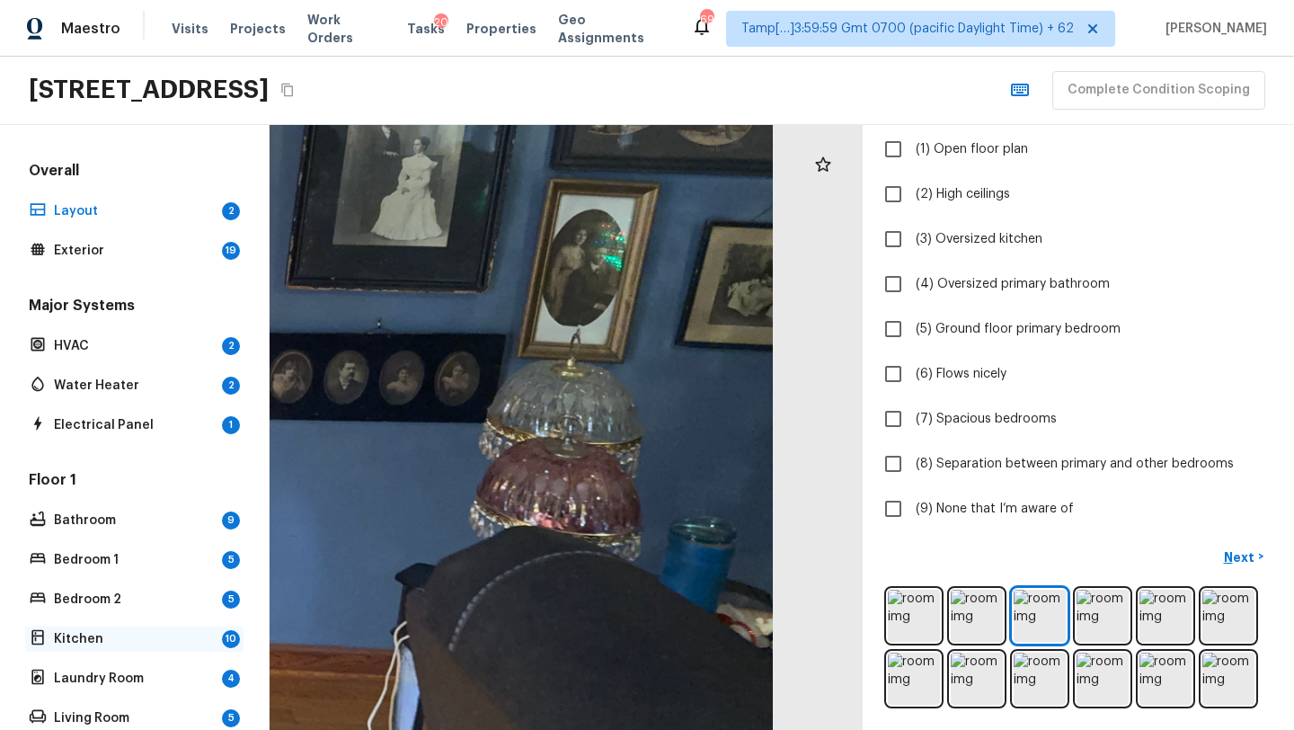
drag, startPoint x: 774, startPoint y: 385, endPoint x: 46, endPoint y: 630, distance: 768.0
click at [46, 630] on div "Overall Layout 2 Exterior 19 Major Systems HVAC 2 Water Heater 2 Electrical Pan…" at bounding box center [647, 427] width 1294 height 605
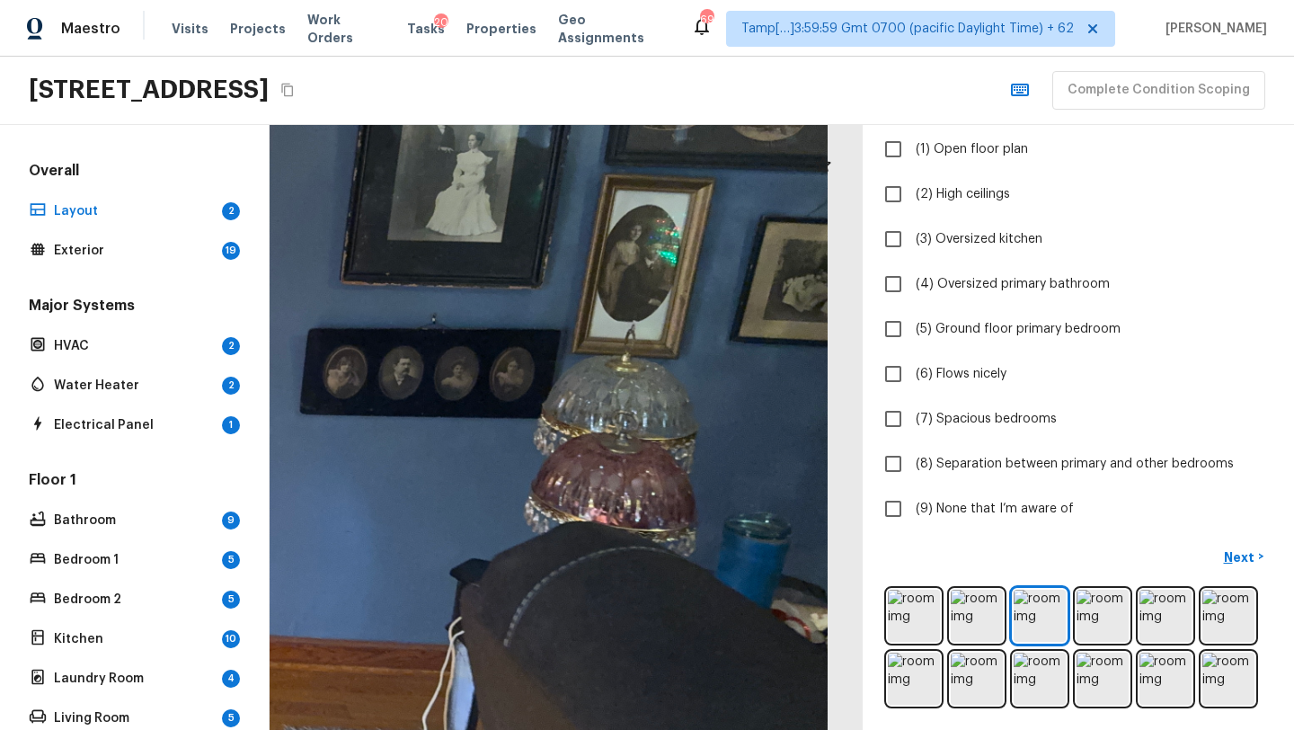
drag, startPoint x: 531, startPoint y: 593, endPoint x: 498, endPoint y: 588, distance: 33.5
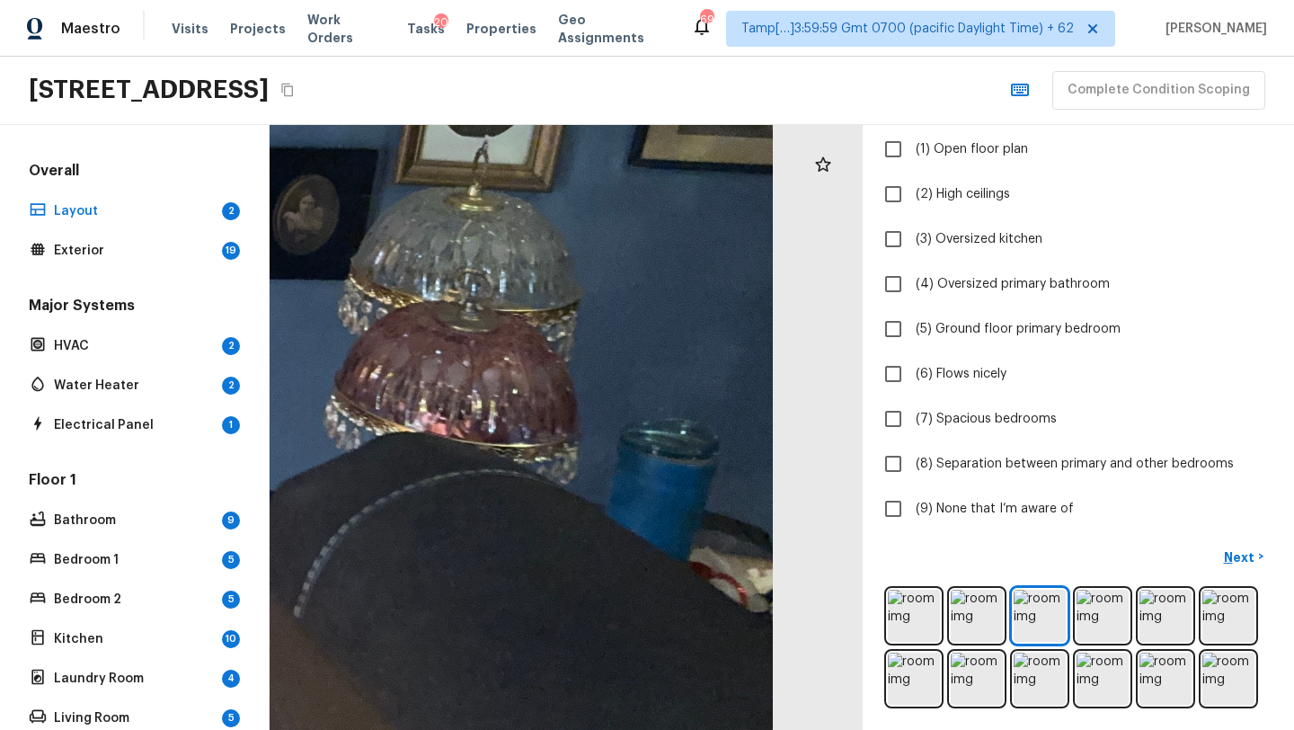
drag, startPoint x: 702, startPoint y: 571, endPoint x: 262, endPoint y: 505, distance: 444.2
click at [262, 505] on div "Overall Layout 2 Exterior 19 Major Systems HVAC 2 Water Heater 2 Electrical Pan…" at bounding box center [647, 427] width 1294 height 605
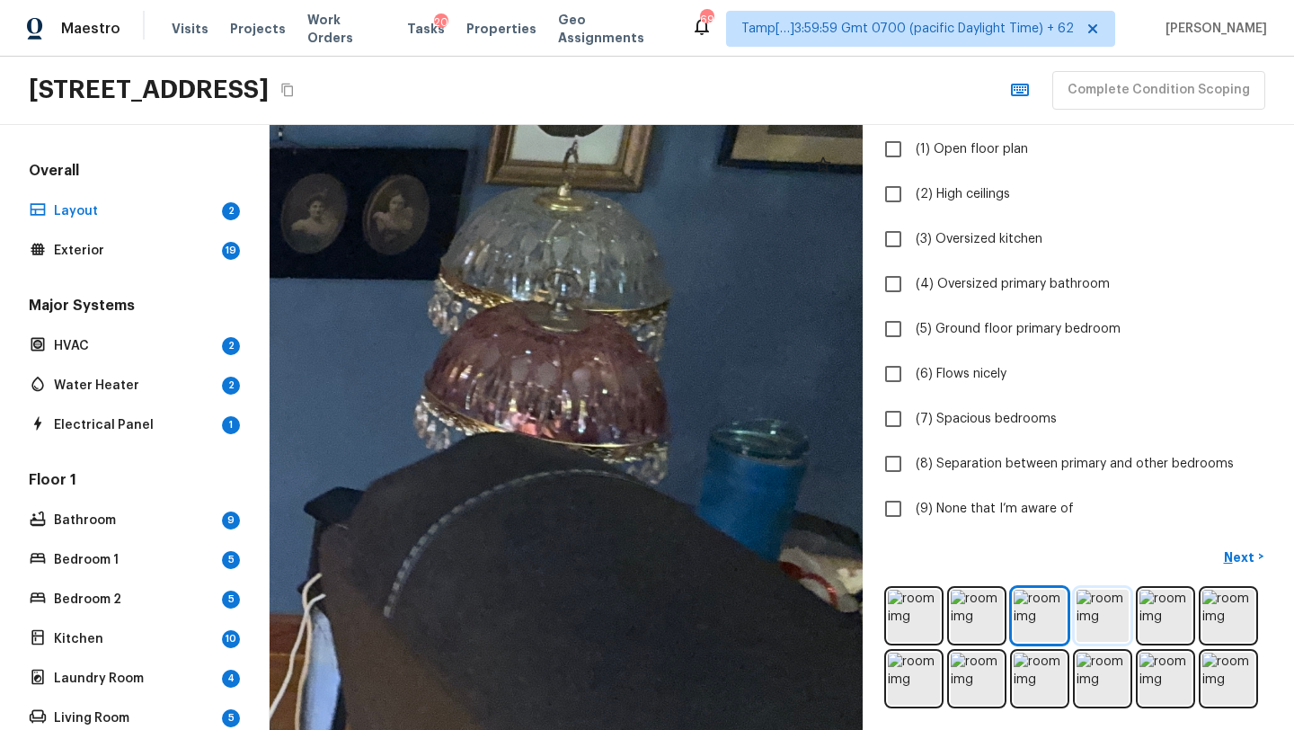
click at [1083, 631] on img at bounding box center [1102, 615] width 52 height 52
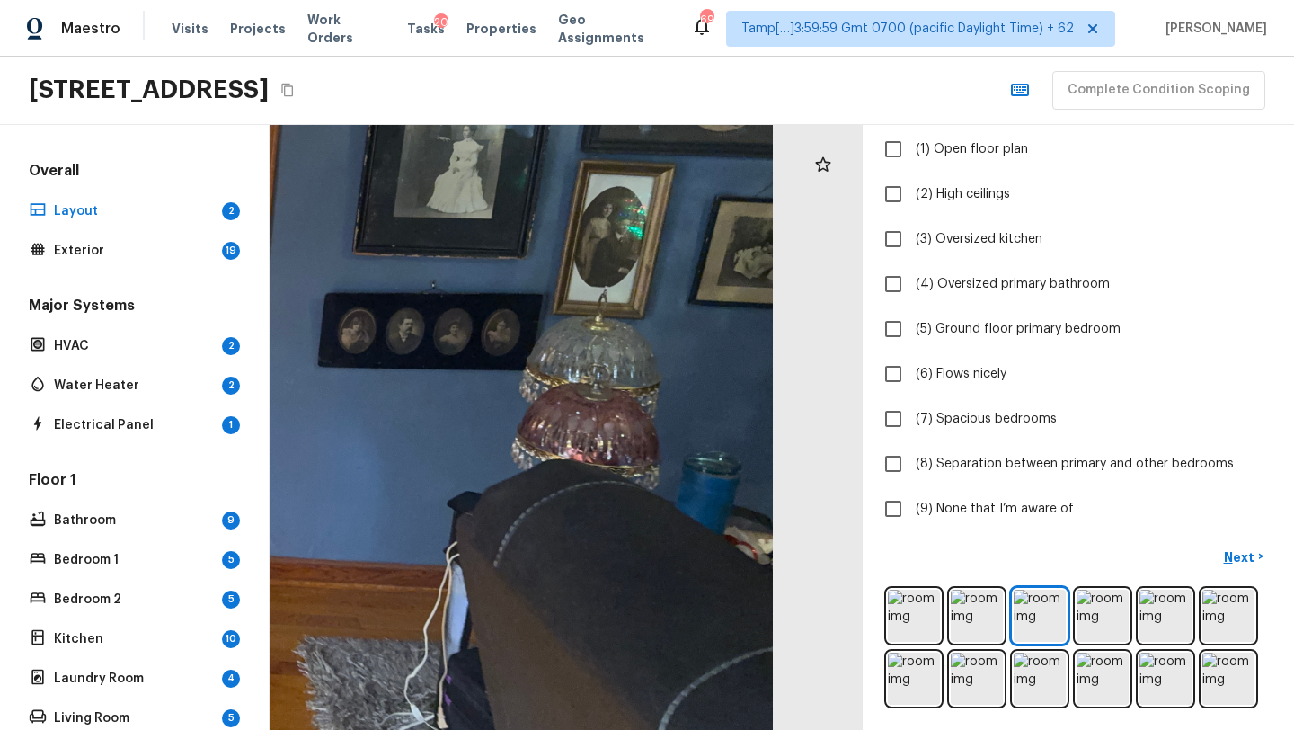
drag, startPoint x: 798, startPoint y: 507, endPoint x: 510, endPoint y: 502, distance: 287.5
click at [510, 502] on div at bounding box center [47, 307] width 1452 height 1481
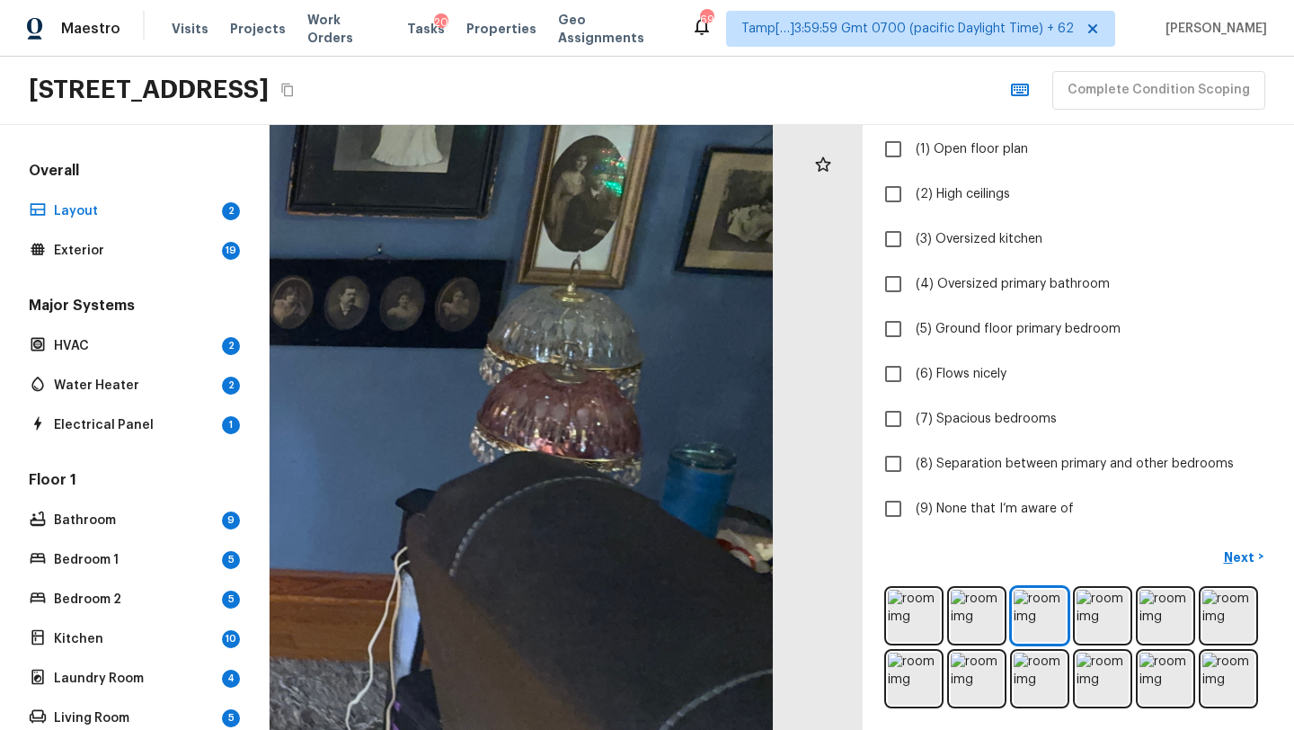
drag, startPoint x: 680, startPoint y: 498, endPoint x: 454, endPoint y: 496, distance: 226.4
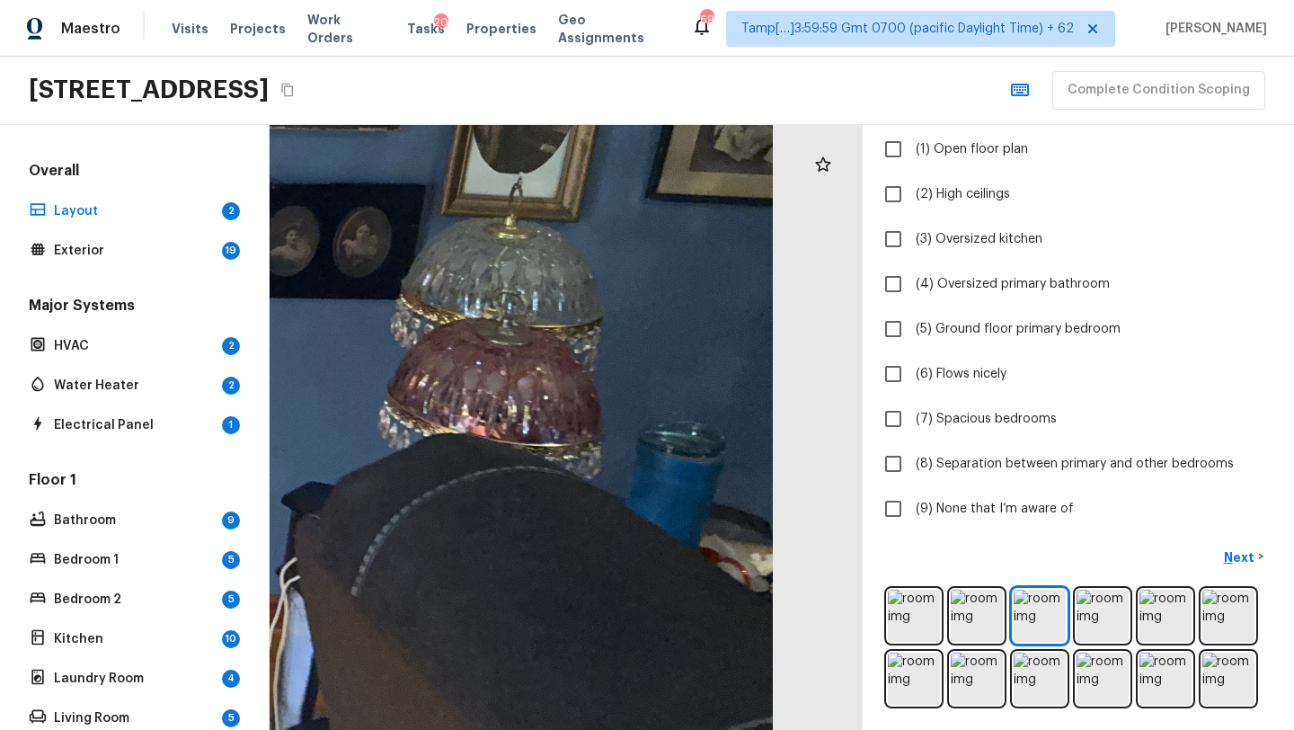
drag, startPoint x: 694, startPoint y: 511, endPoint x: 346, endPoint y: 508, distance: 347.7
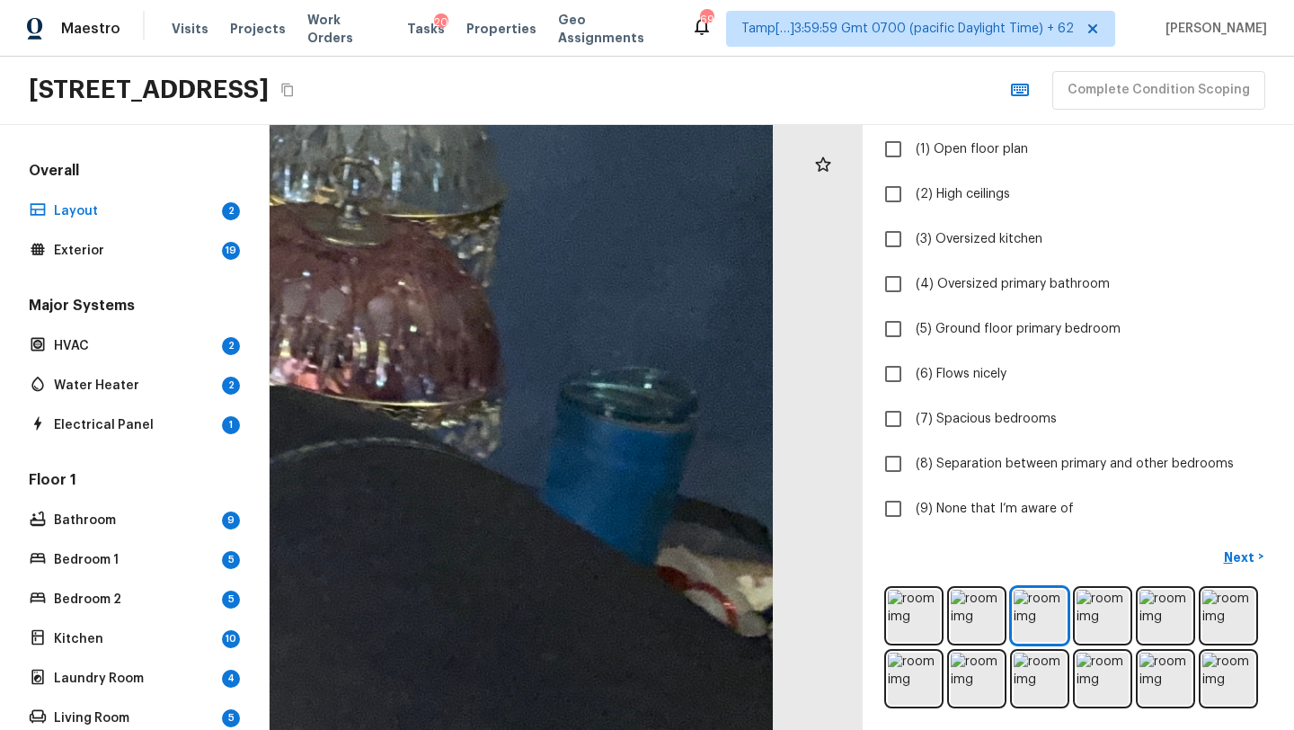
drag, startPoint x: 647, startPoint y: 489, endPoint x: 70, endPoint y: 485, distance: 576.8
click at [69, 485] on div "Overall Layout 2 Exterior 19 Major Systems HVAC 2 Water Heater 2 Electrical Pan…" at bounding box center [647, 427] width 1294 height 605
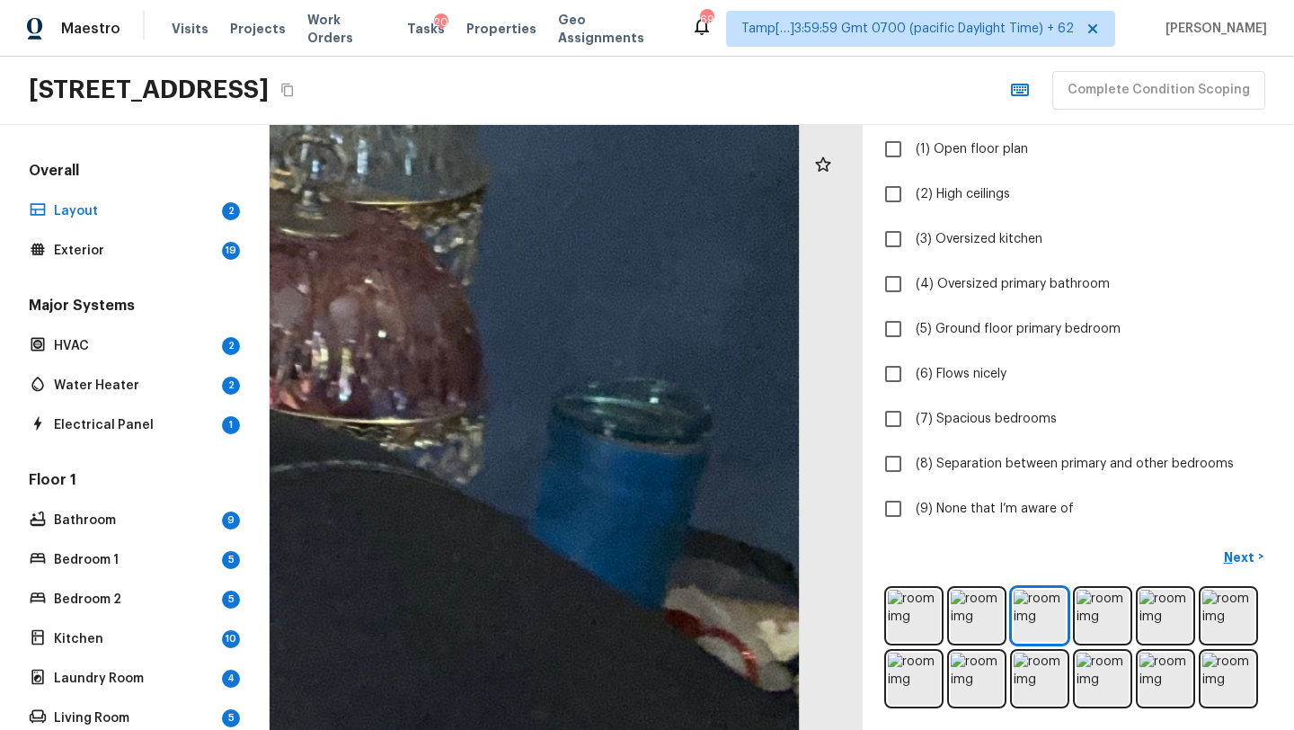
drag, startPoint x: 774, startPoint y: 442, endPoint x: 660, endPoint y: 464, distance: 116.1
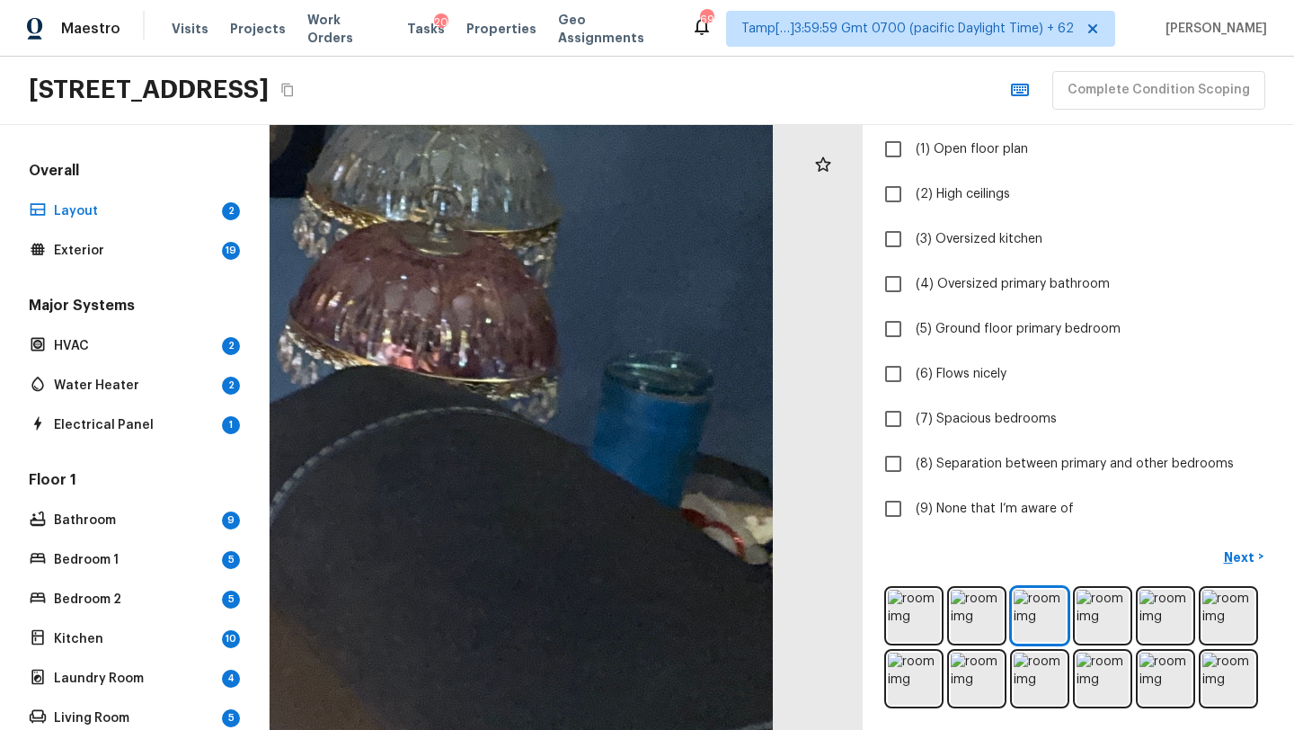
drag, startPoint x: 747, startPoint y: 444, endPoint x: 621, endPoint y: 442, distance: 125.8
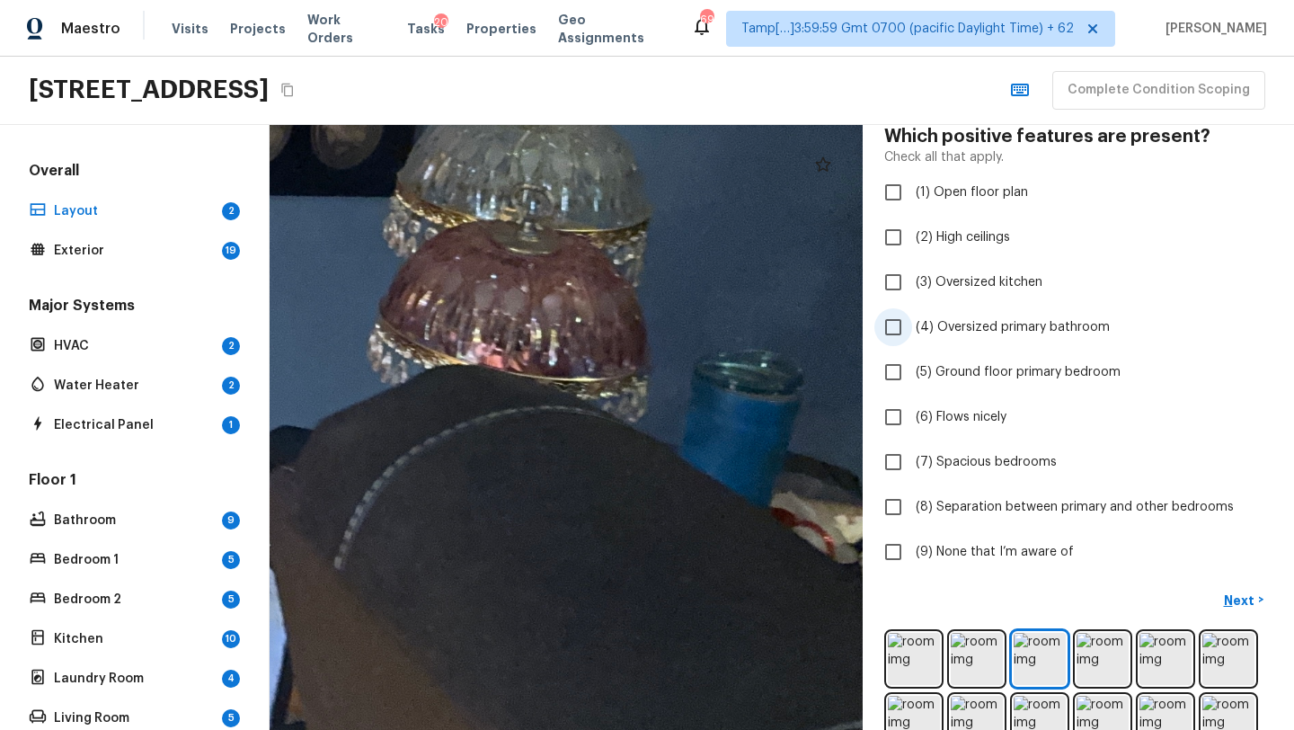
scroll to position [126, 0]
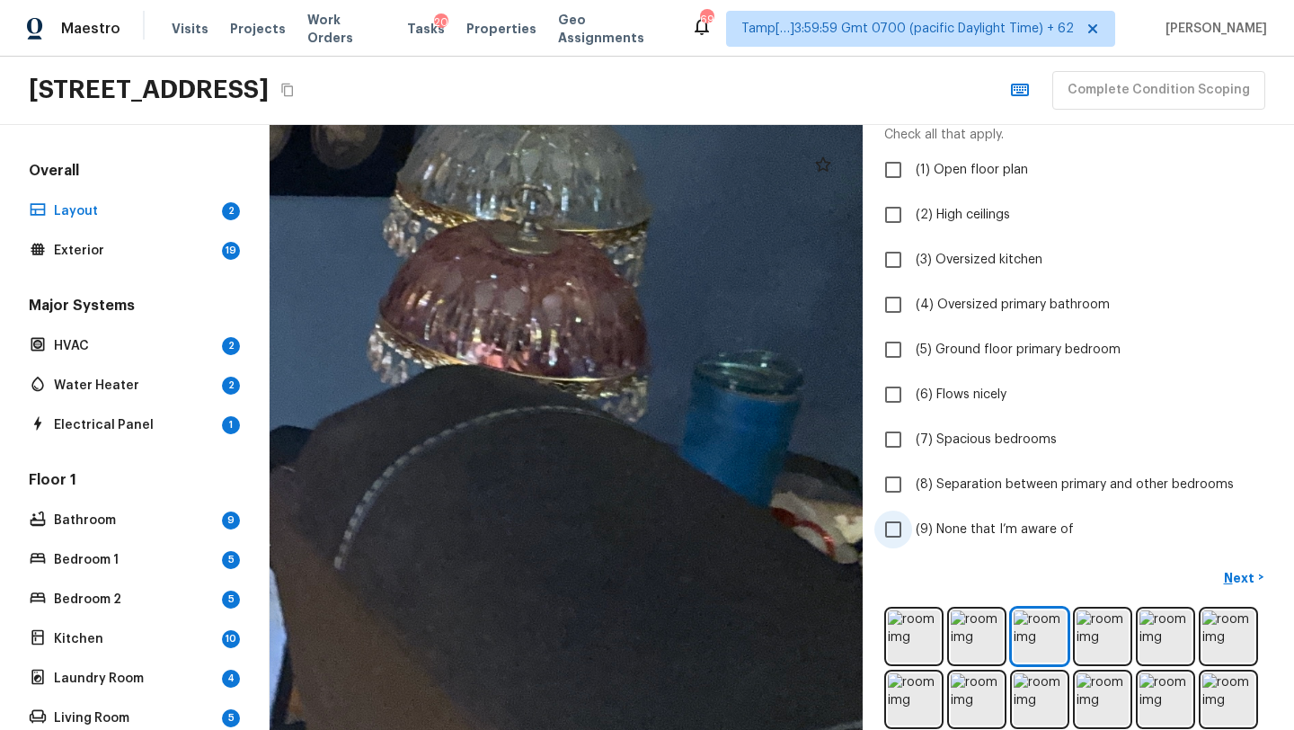
click at [907, 526] on input "(9) None that I’m aware of" at bounding box center [893, 529] width 38 height 38
checkbox input "true"
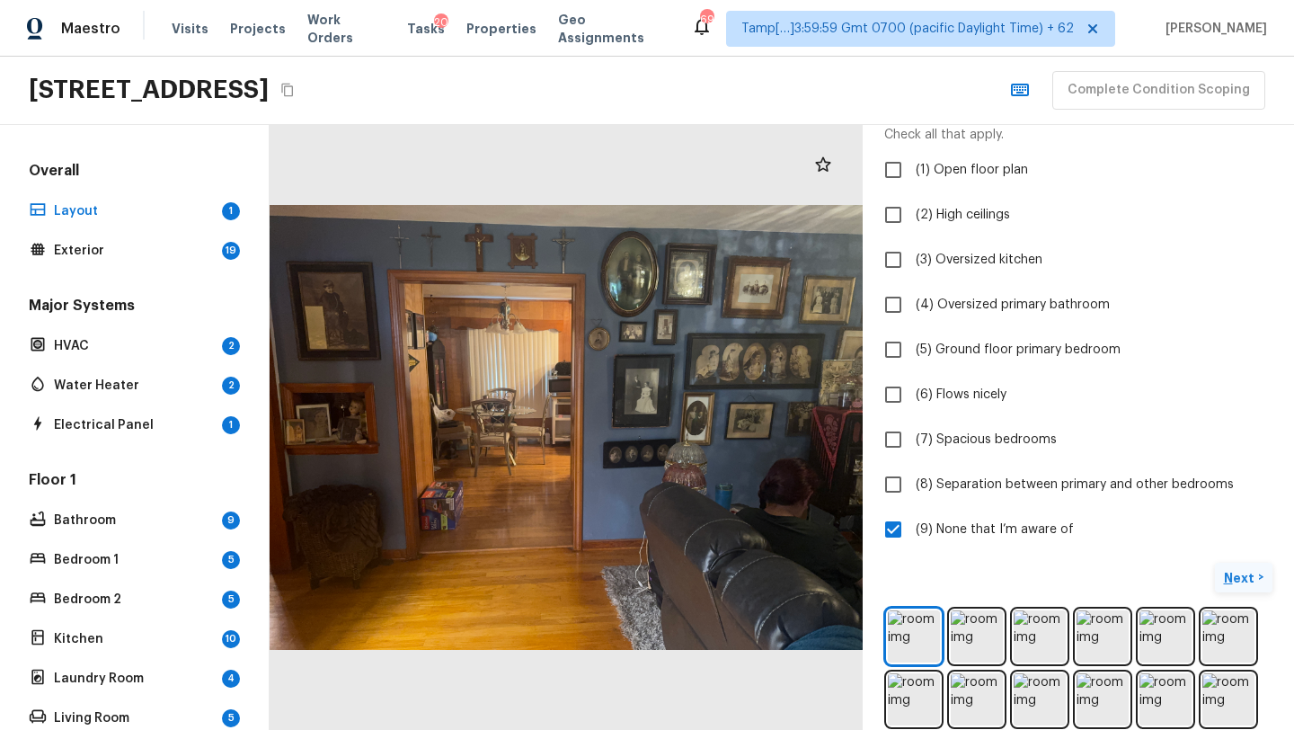
click at [1260, 581] on button "Next >" at bounding box center [1244, 577] width 58 height 30
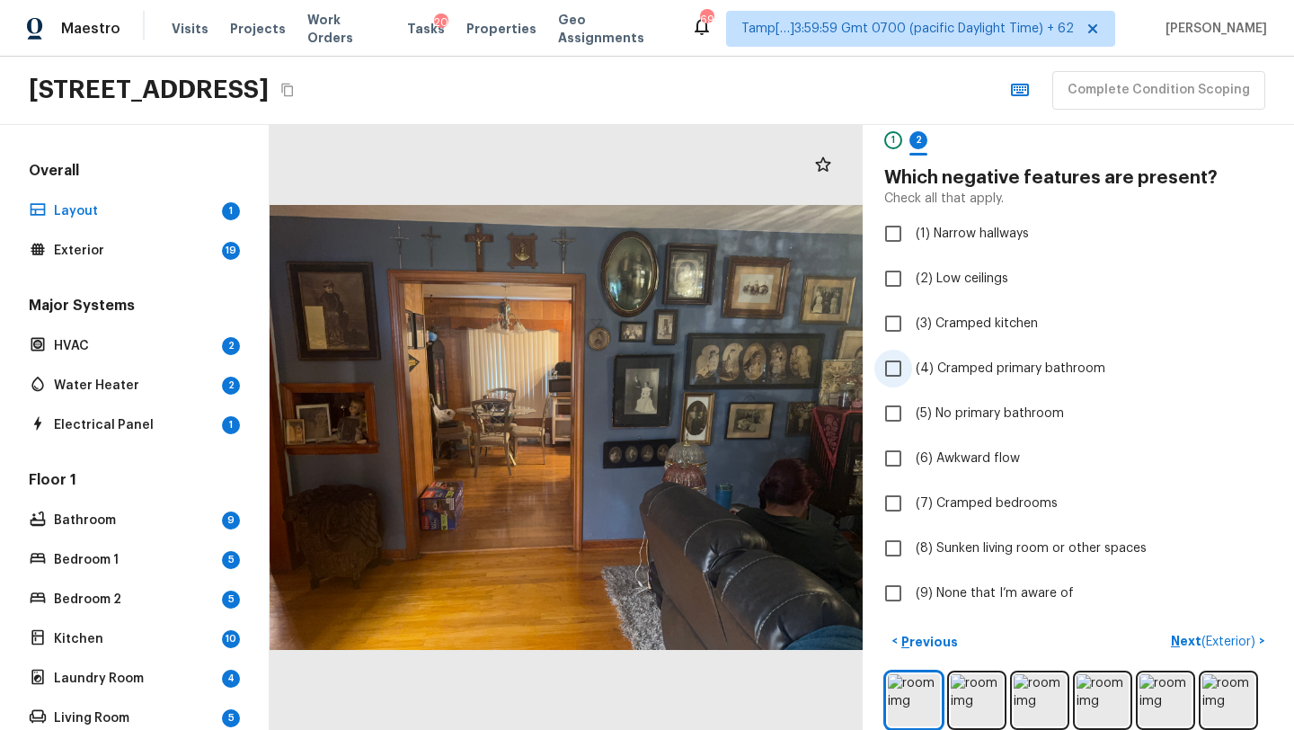
scroll to position [41, 0]
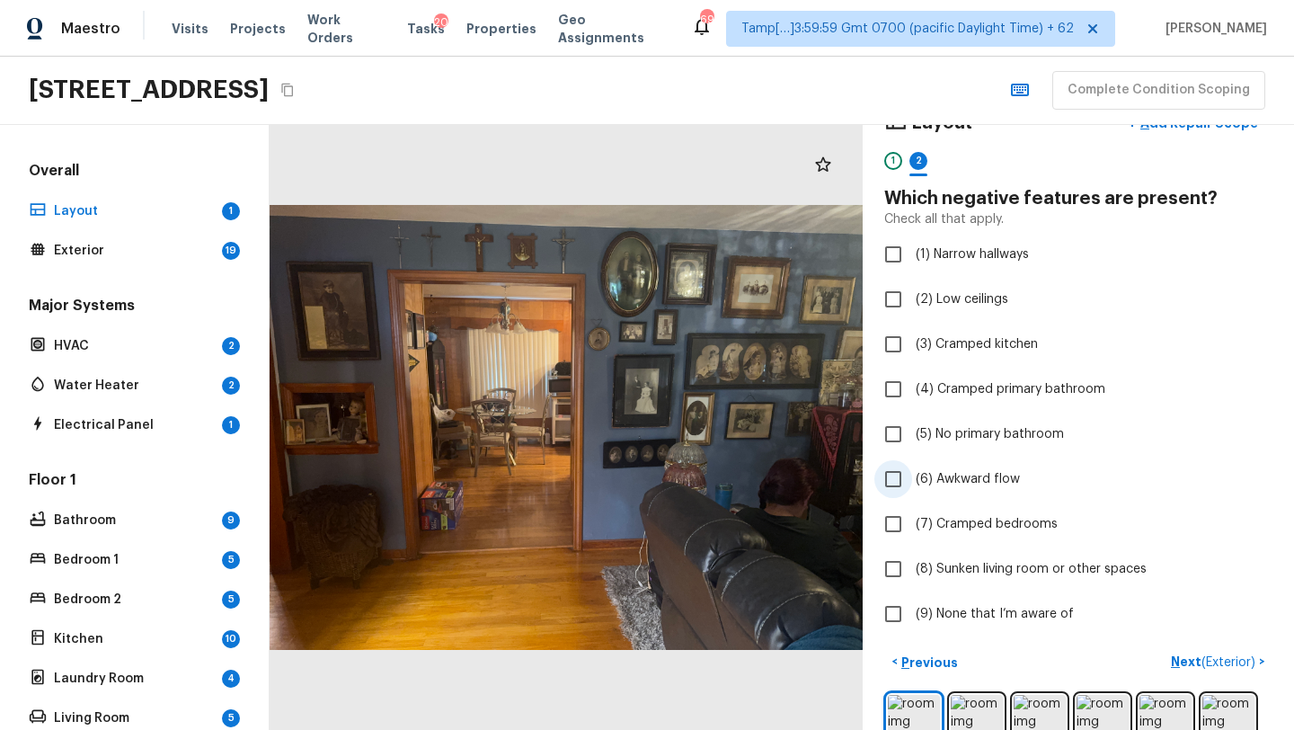
click at [962, 473] on span "(6) Awkward flow" at bounding box center [968, 479] width 104 height 18
click at [912, 473] on input "(6) Awkward flow" at bounding box center [893, 479] width 38 height 38
checkbox input "true"
click at [916, 526] on span "(7) Cramped bedrooms" at bounding box center [987, 524] width 142 height 18
click at [912, 526] on input "(7) Cramped bedrooms" at bounding box center [893, 524] width 38 height 38
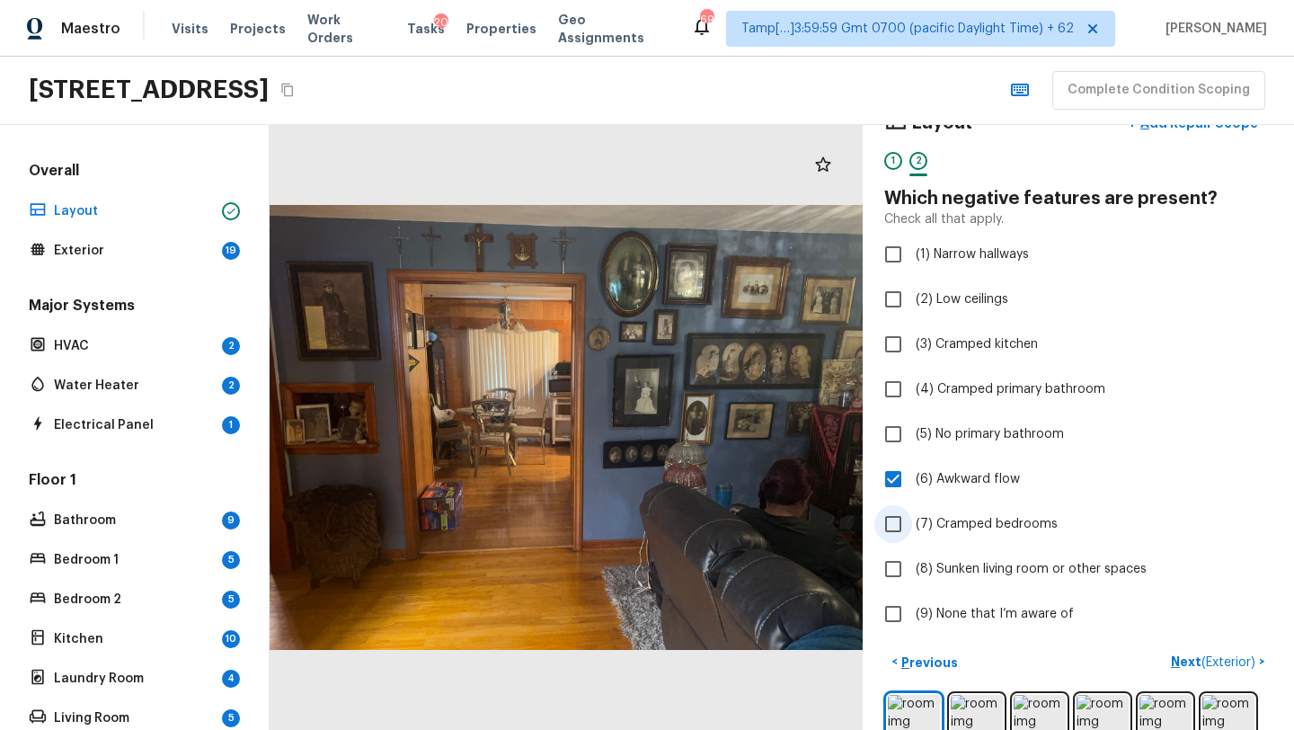
checkbox input "true"
click at [929, 353] on label "(3) Cramped kitchen" at bounding box center [1066, 344] width 384 height 38
click at [912, 353] on input "(3) Cramped kitchen" at bounding box center [893, 344] width 38 height 38
checkbox input "true"
click at [920, 310] on label "(2) Low ceilings" at bounding box center [1066, 299] width 384 height 38
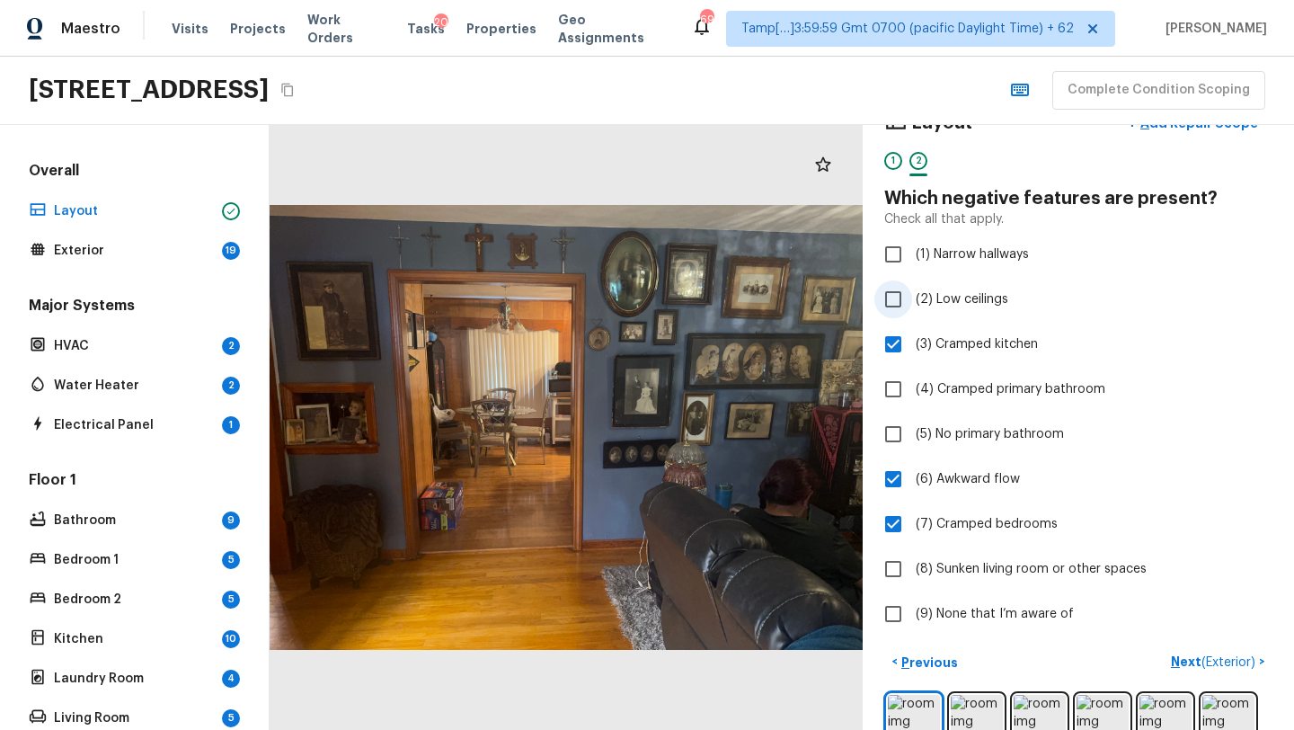
click at [912, 310] on input "(2) Low ceilings" at bounding box center [893, 299] width 38 height 38
checkbox input "true"
click at [1188, 662] on p "Next ( Exterior )" at bounding box center [1215, 661] width 88 height 19
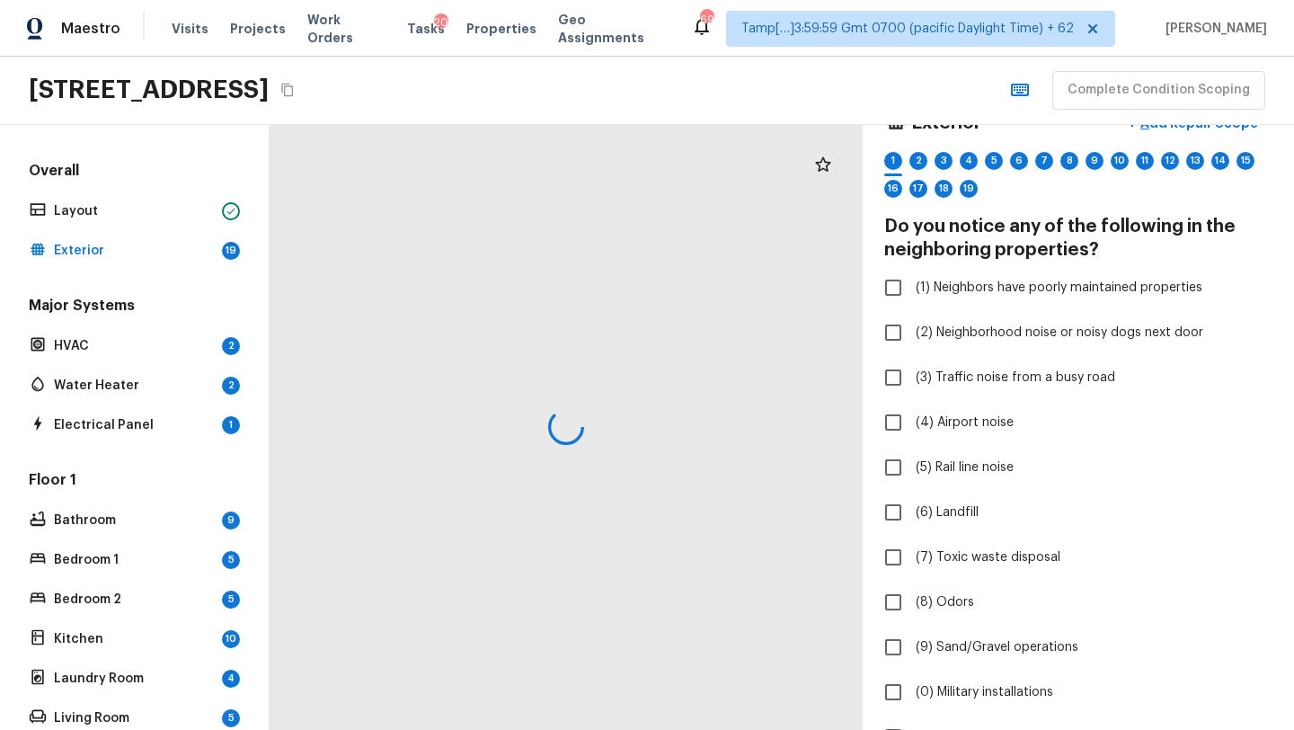
scroll to position [69, 0]
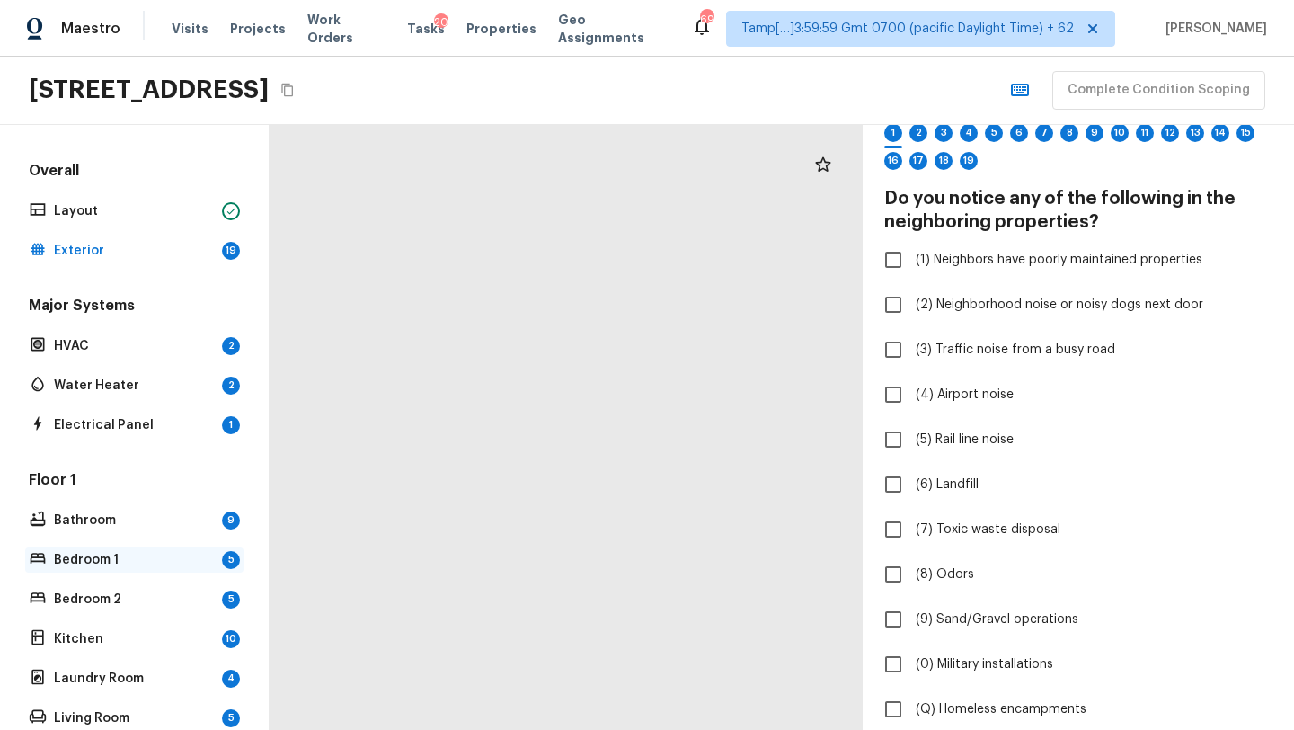
drag, startPoint x: 694, startPoint y: 312, endPoint x: 88, endPoint y: 555, distance: 652.7
click at [88, 556] on div "Overall Layout Exterior 19 Major Systems HVAC 2 Water Heater 2 Electrical Panel…" at bounding box center [647, 427] width 1294 height 605
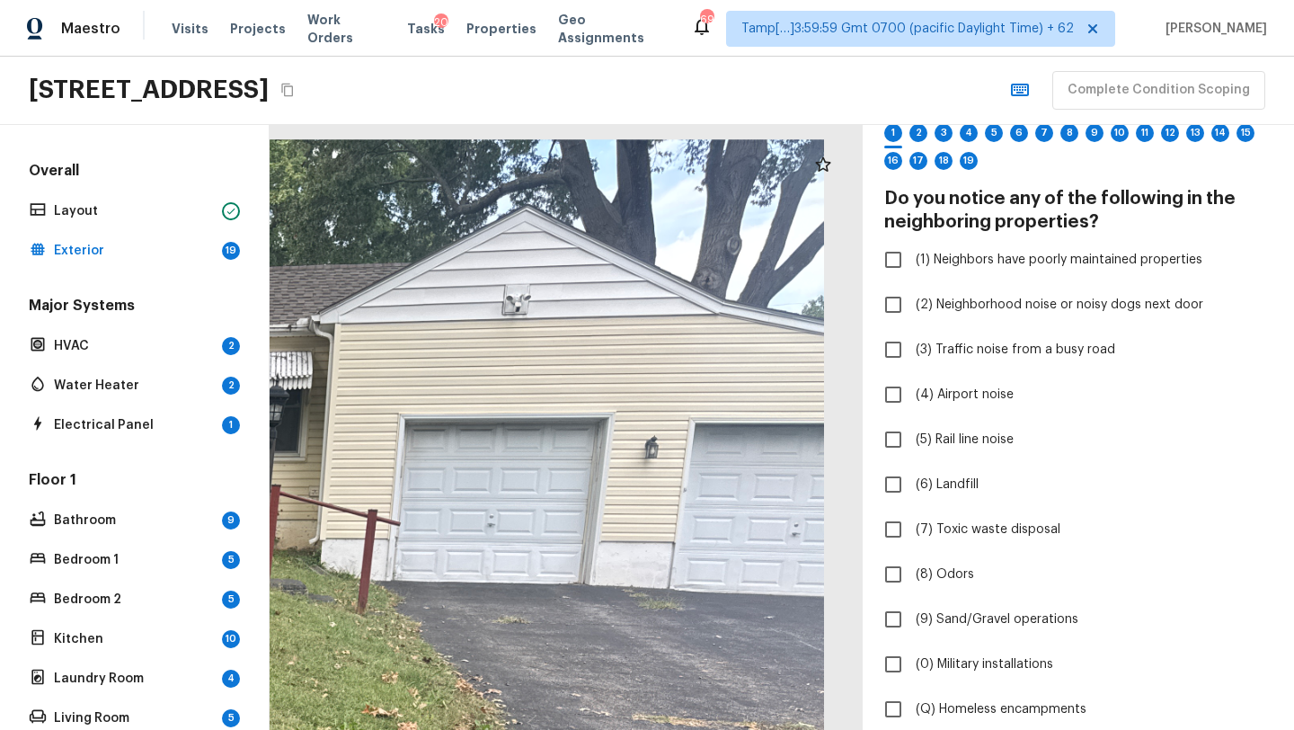
drag, startPoint x: 619, startPoint y: 517, endPoint x: 580, endPoint y: 517, distance: 38.6
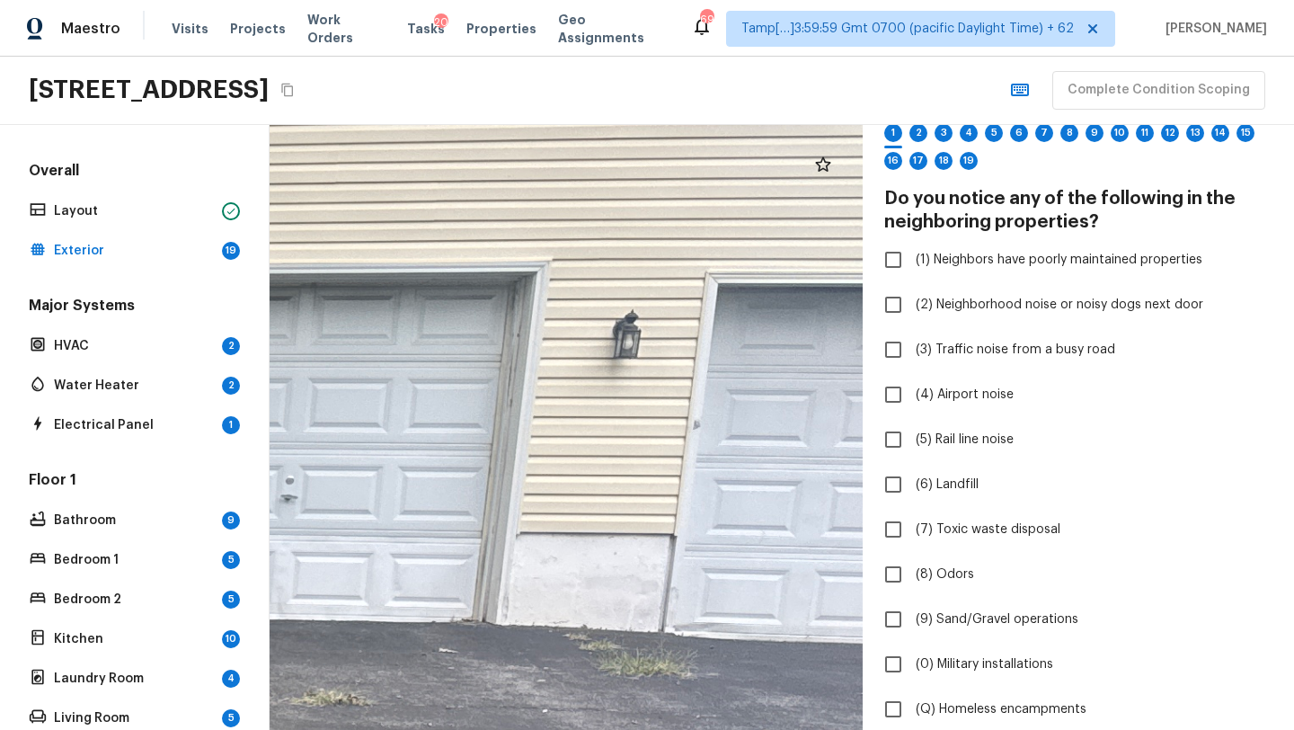
drag, startPoint x: 731, startPoint y: 567, endPoint x: 549, endPoint y: 526, distance: 186.8
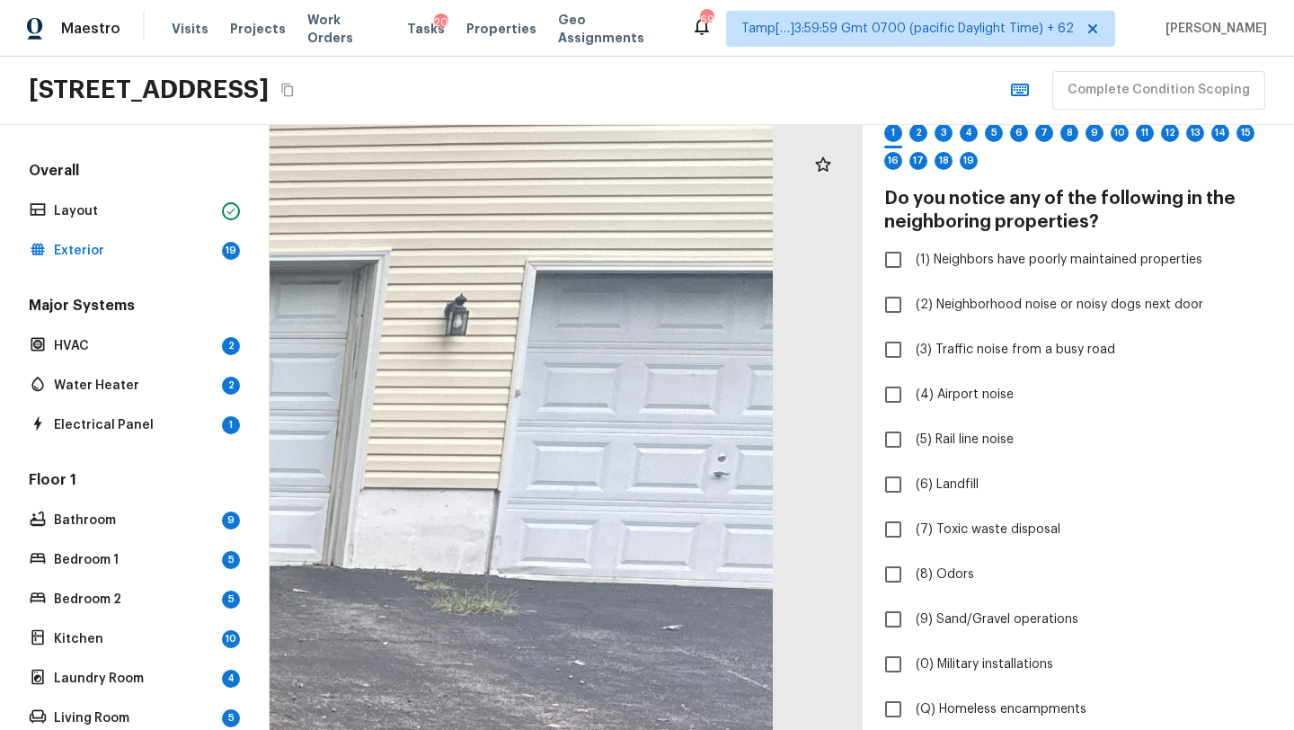
drag, startPoint x: 708, startPoint y: 562, endPoint x: 421, endPoint y: 562, distance: 286.6
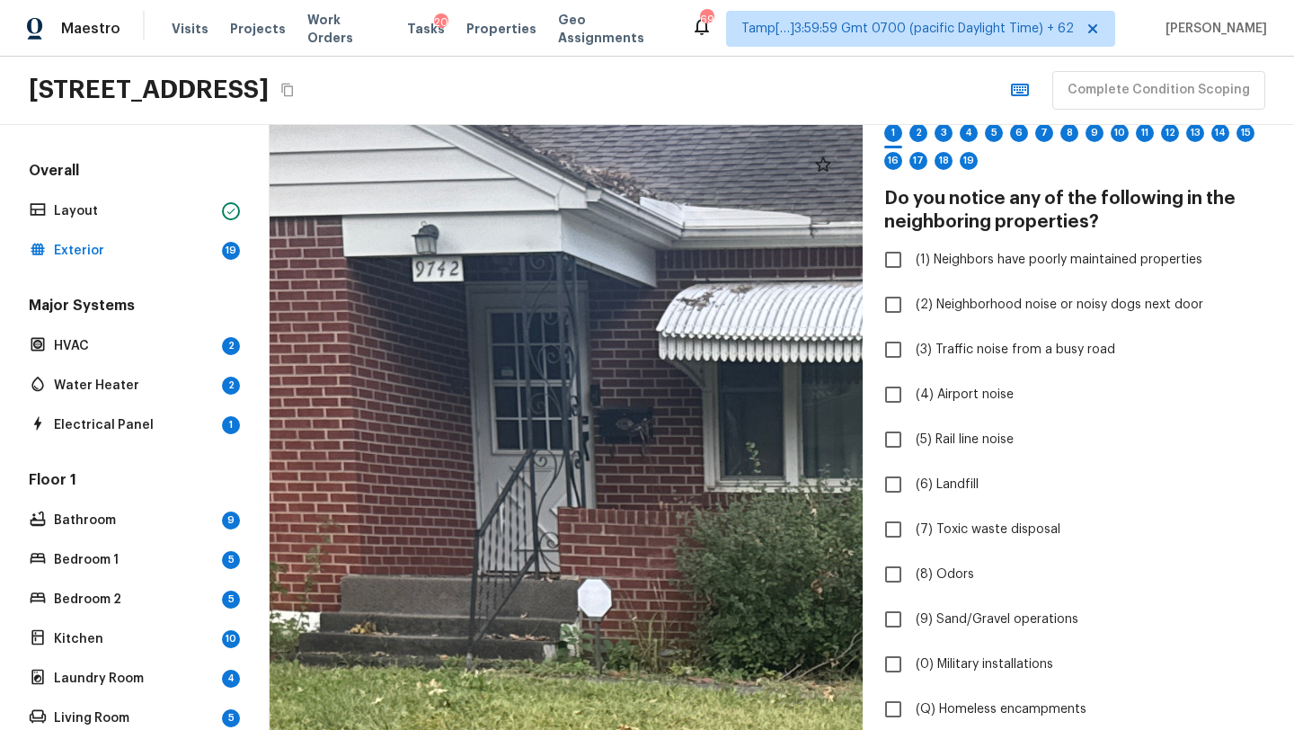
drag, startPoint x: 473, startPoint y: 320, endPoint x: 731, endPoint y: 556, distance: 350.4
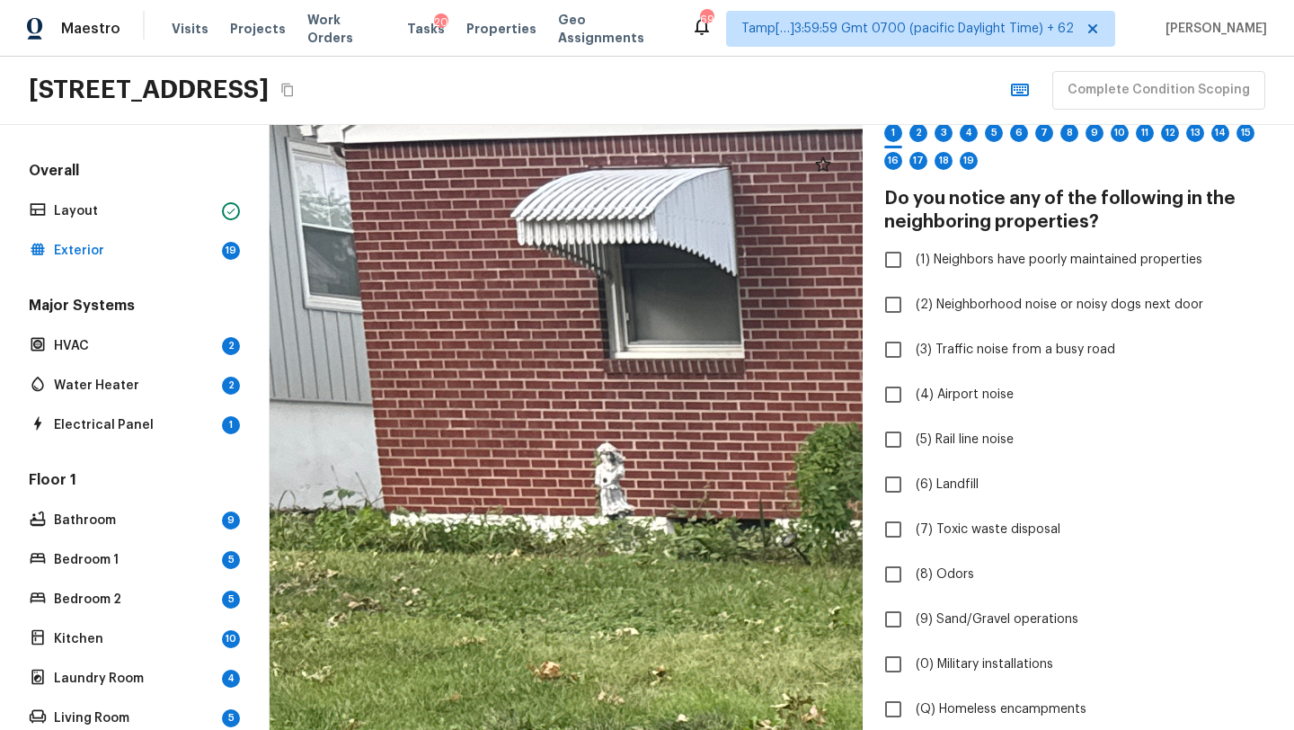
drag, startPoint x: 681, startPoint y: 399, endPoint x: 1293, endPoint y: 238, distance: 632.6
click at [1293, 238] on div "Exterior + Add Repair Scope 1 2 3 4 5 6 7 8 9 10 11 12 13 14 15 16 17 18 19 Do …" at bounding box center [782, 427] width 1024 height 605
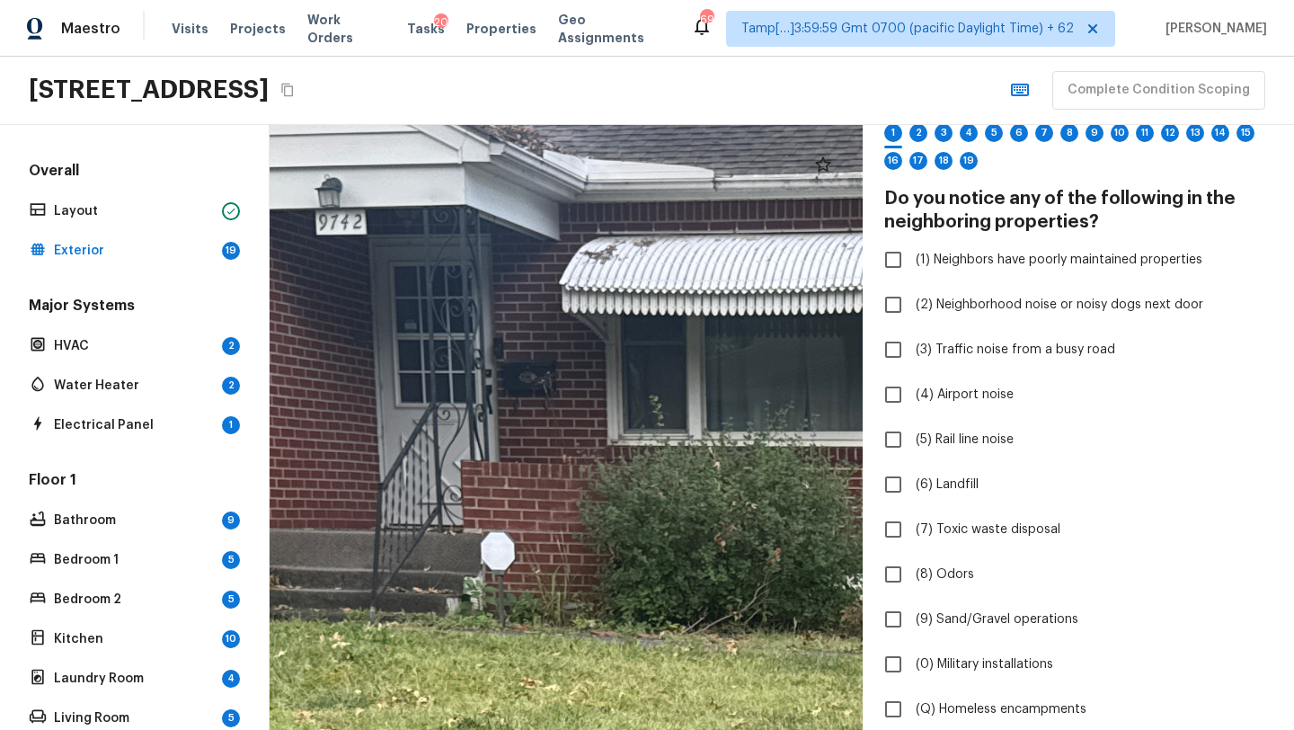
drag, startPoint x: 788, startPoint y: 394, endPoint x: 30, endPoint y: 437, distance: 759.5
click at [30, 437] on div "Overall Layout Exterior 19 Major Systems HVAC 2 Water Heater 2 Electrical Panel…" at bounding box center [647, 427] width 1294 height 605
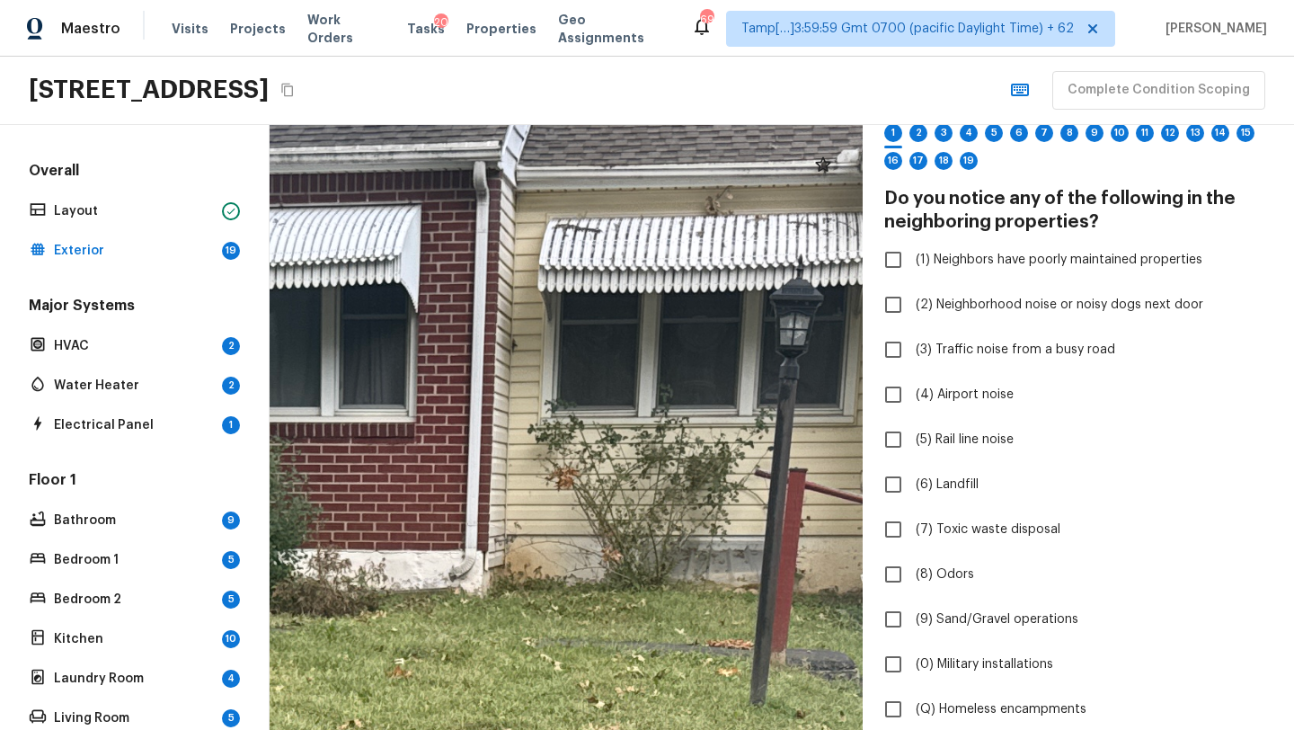
drag, startPoint x: 729, startPoint y: 400, endPoint x: 173, endPoint y: 370, distance: 556.0
click at [174, 371] on div "Overall Layout Exterior 19 Major Systems HVAC 2 Water Heater 2 Electrical Panel…" at bounding box center [647, 427] width 1294 height 605
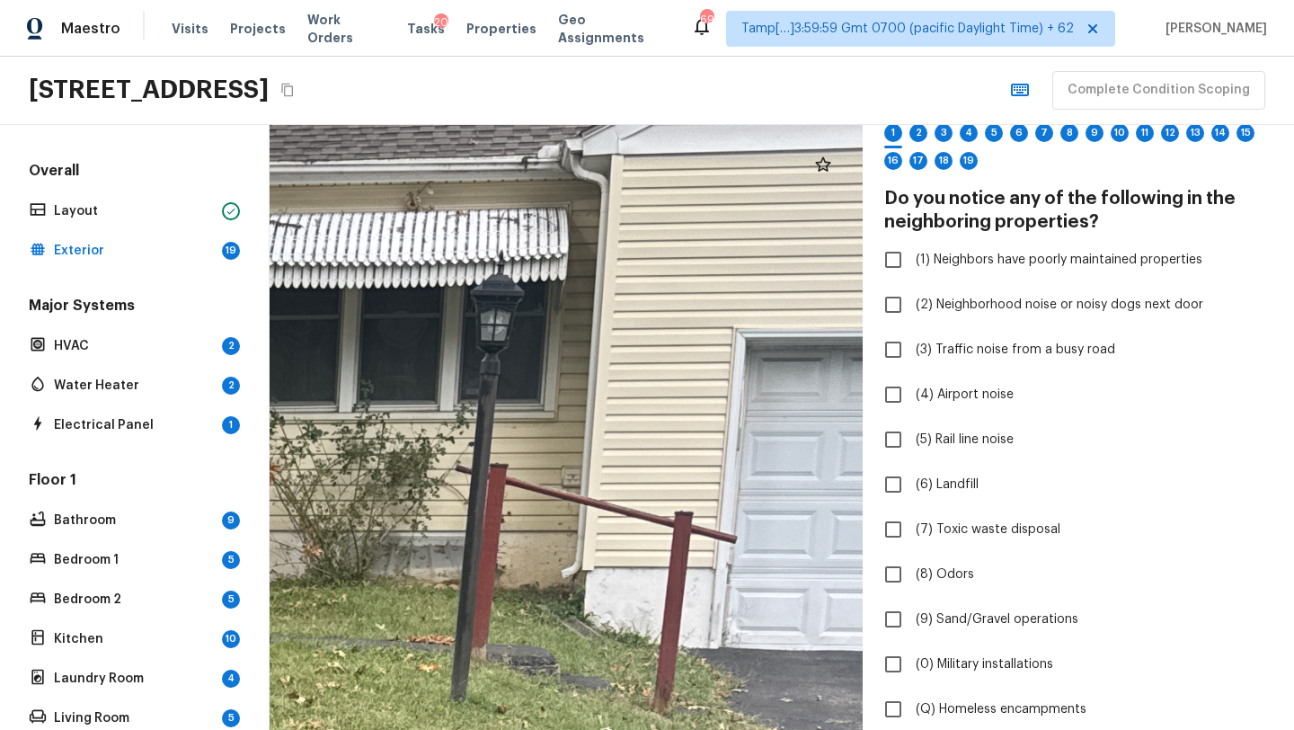
drag, startPoint x: 669, startPoint y: 491, endPoint x: 378, endPoint y: 489, distance: 291.1
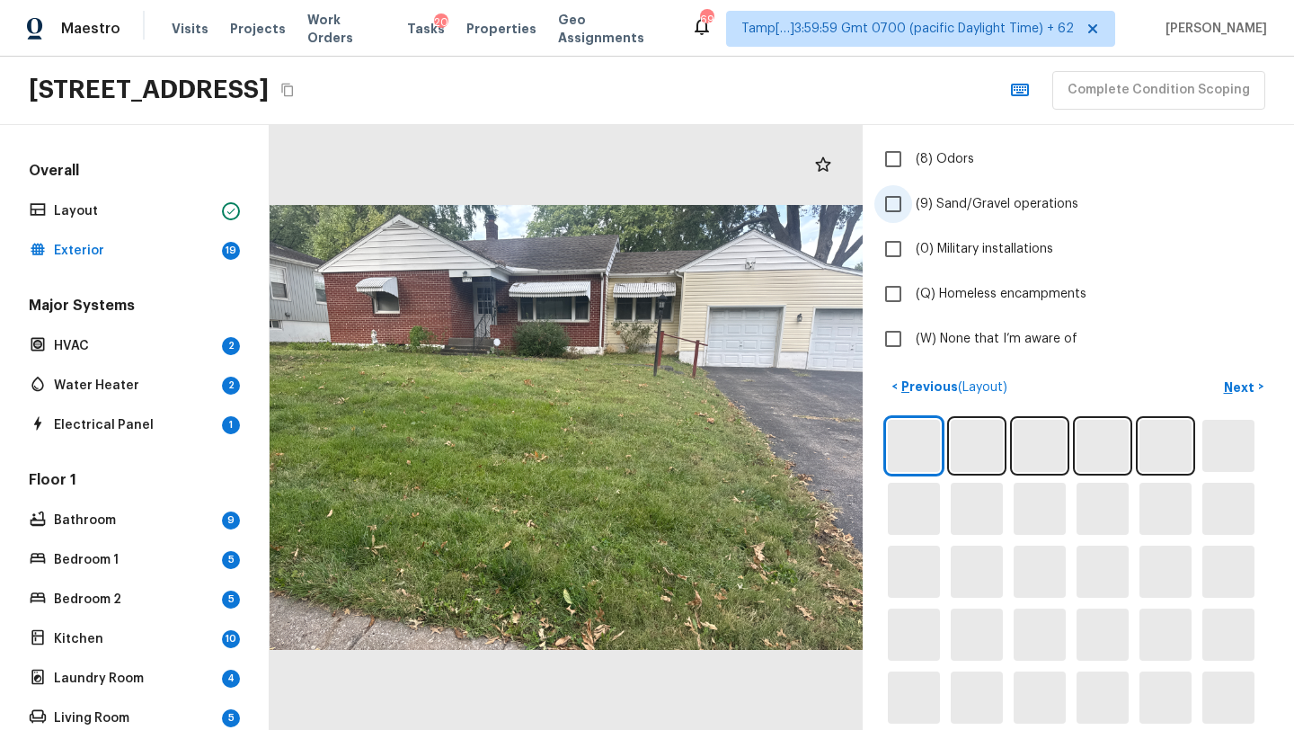
scroll to position [728, 0]
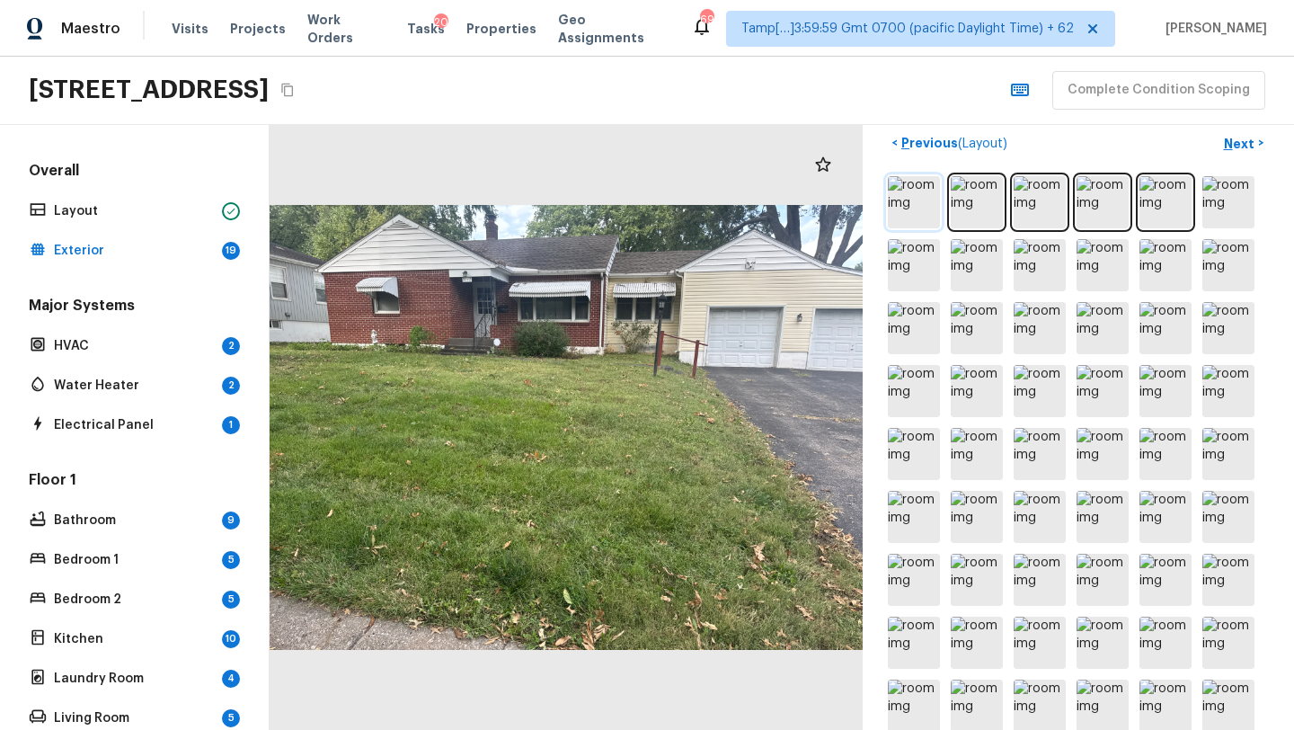
click at [900, 200] on img at bounding box center [914, 202] width 52 height 52
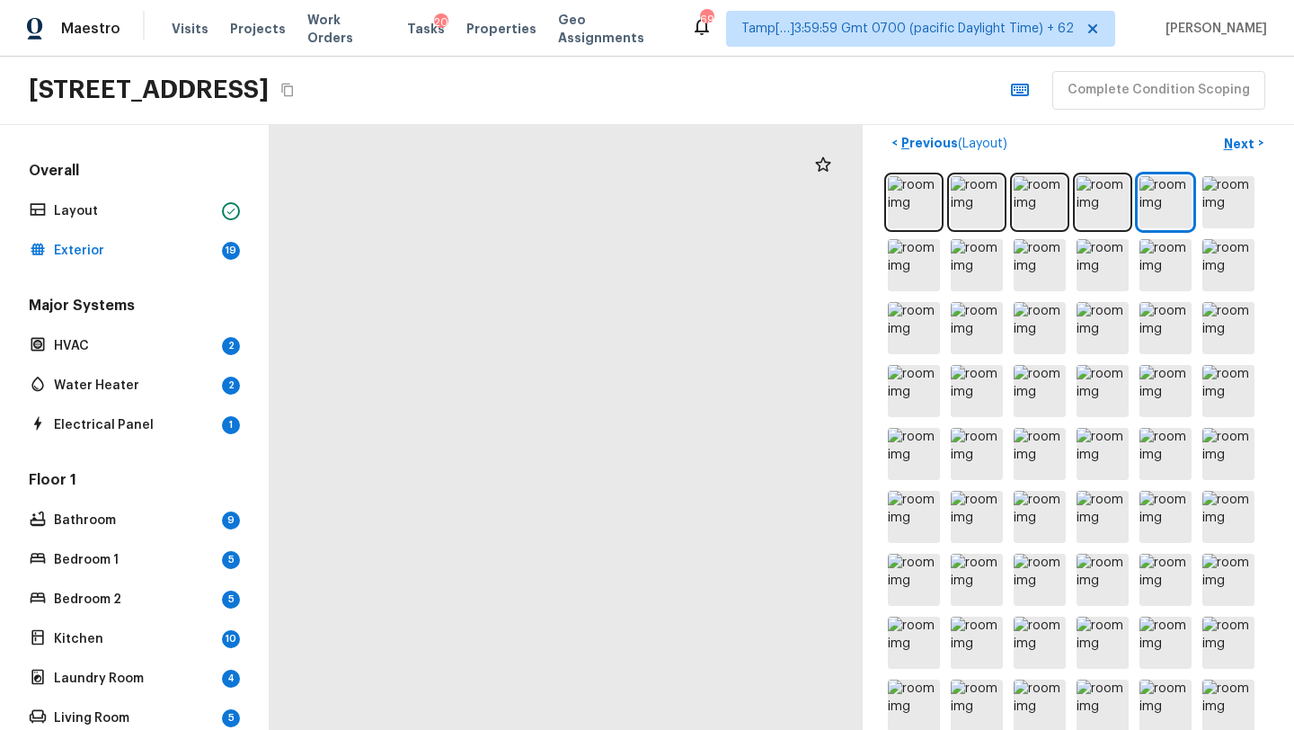
drag, startPoint x: 719, startPoint y: 501, endPoint x: 0, endPoint y: 551, distance: 720.5
click at [0, 551] on div "Overall Layout Exterior 19 Major Systems HVAC 2 Water Heater 2 Electrical Panel…" at bounding box center [647, 427] width 1294 height 605
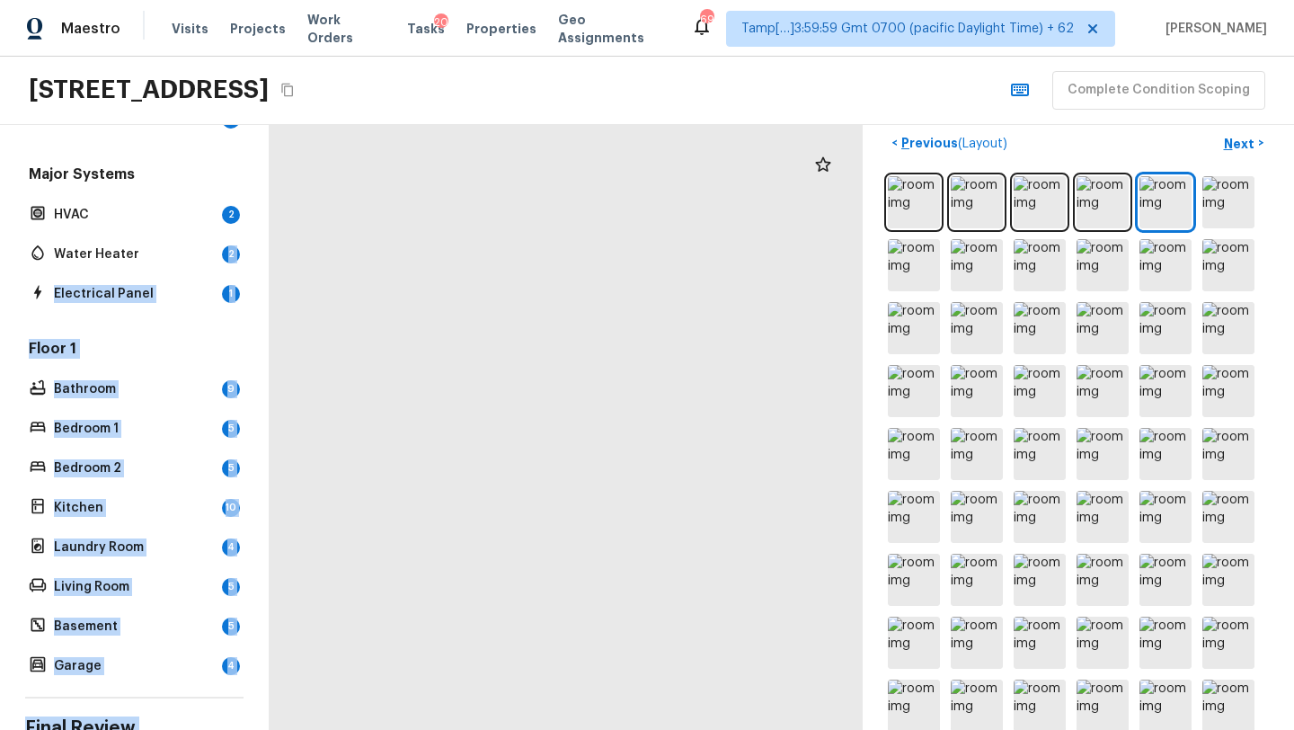
drag, startPoint x: 255, startPoint y: 372, endPoint x: 364, endPoint y: 729, distance: 372.9
click at [364, 729] on html "Maestro Visits Projects Work Orders Tasks 20 Properties Geo Assignments 695 Tam…" at bounding box center [647, 365] width 1294 height 730
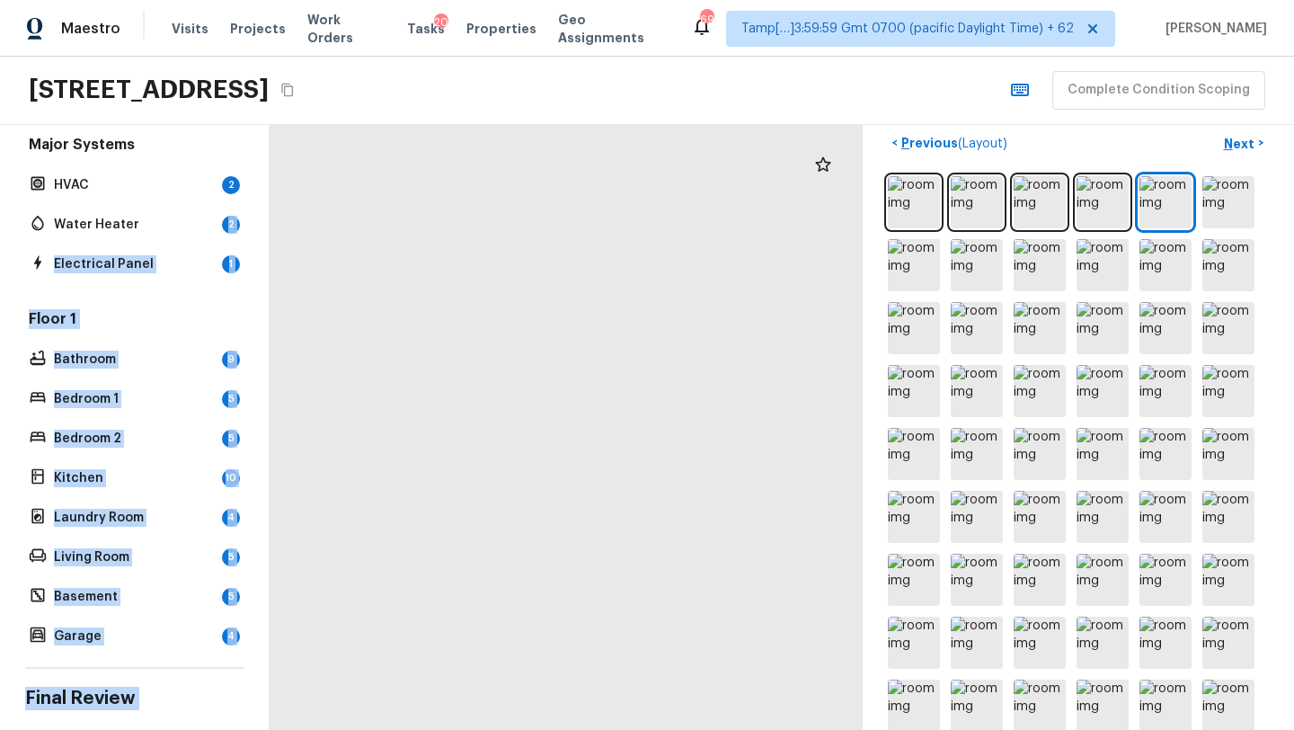
drag, startPoint x: 544, startPoint y: 390, endPoint x: 544, endPoint y: 717, distance: 327.0
click at [204, 309] on h5 "Floor 1" at bounding box center [134, 320] width 218 height 23
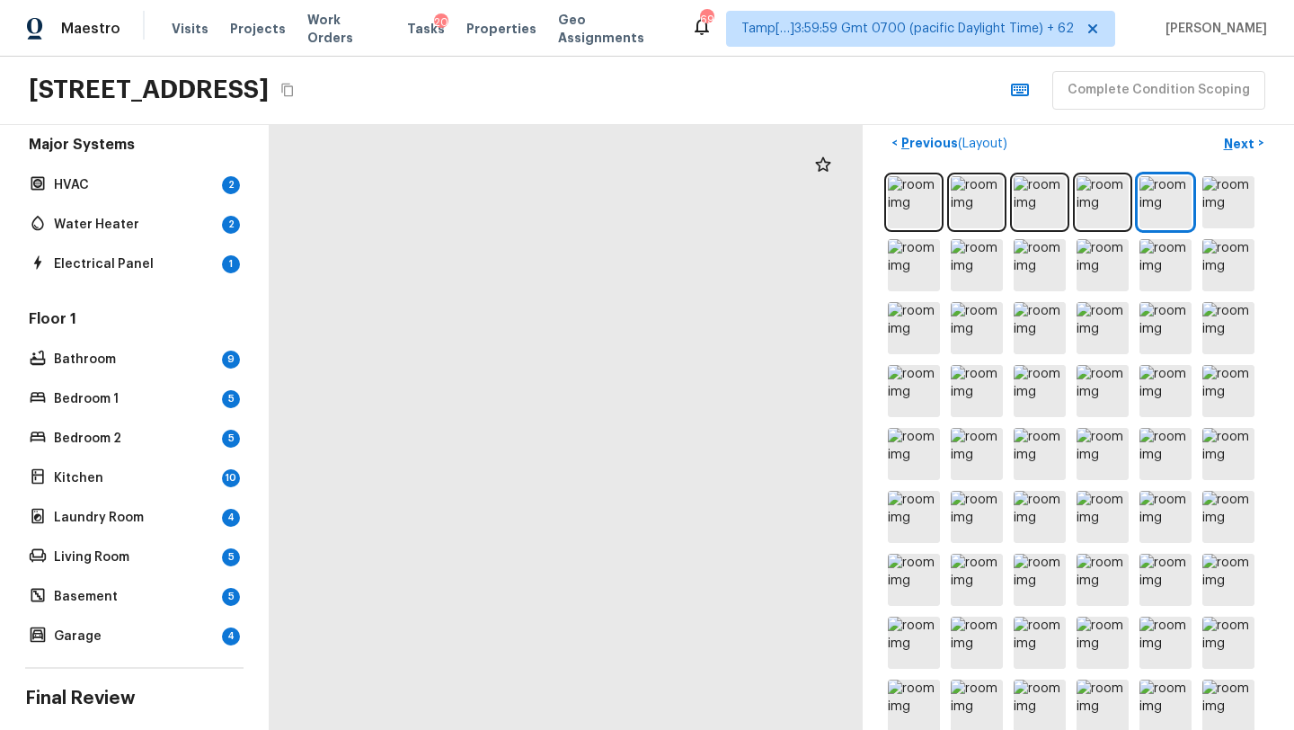
drag, startPoint x: 569, startPoint y: 321, endPoint x: 640, endPoint y: 729, distance: 414.0
click at [640, 729] on html "Maestro Visits Projects Work Orders Tasks 20 Properties Geo Assignments 695 Tam…" at bounding box center [647, 365] width 1294 height 730
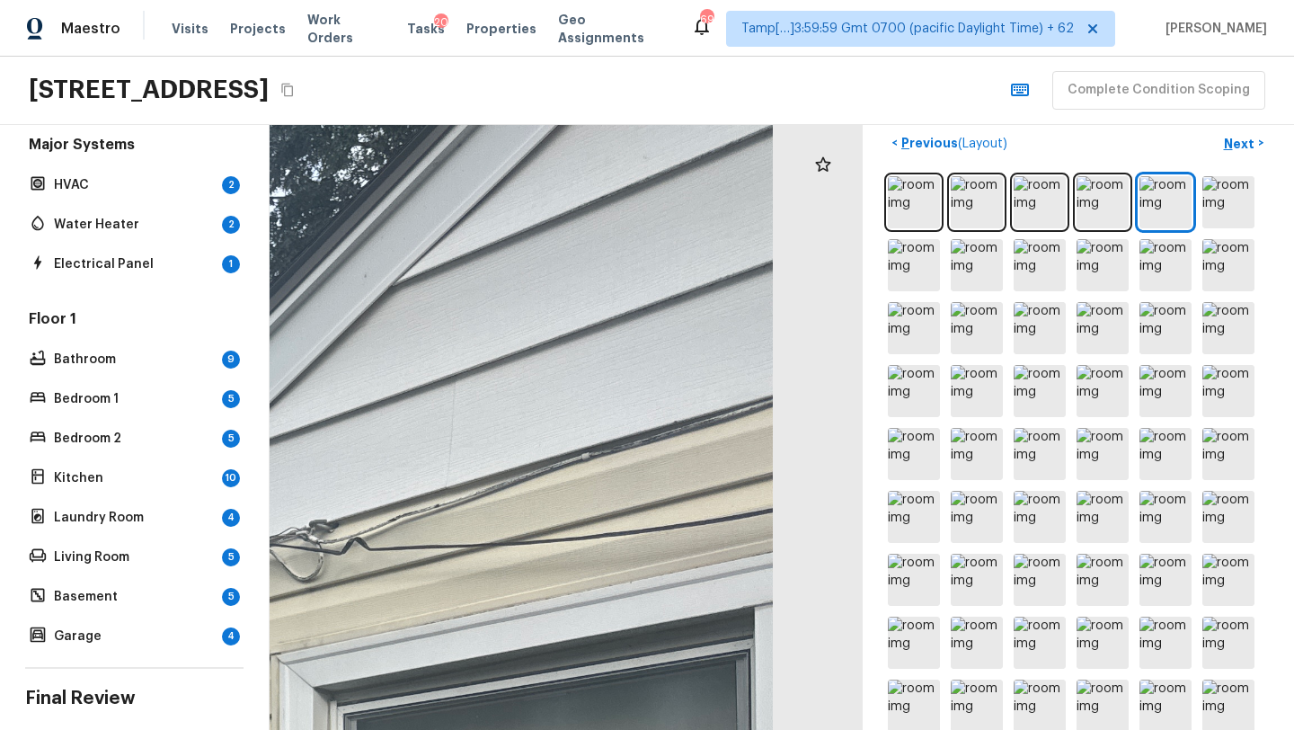
drag, startPoint x: 620, startPoint y: 373, endPoint x: 265, endPoint y: 244, distance: 377.4
click at [265, 244] on div "Overall Layout Exterior 19 Major Systems HVAC 2 Water Heater 2 Electrical Panel…" at bounding box center [647, 427] width 1294 height 605
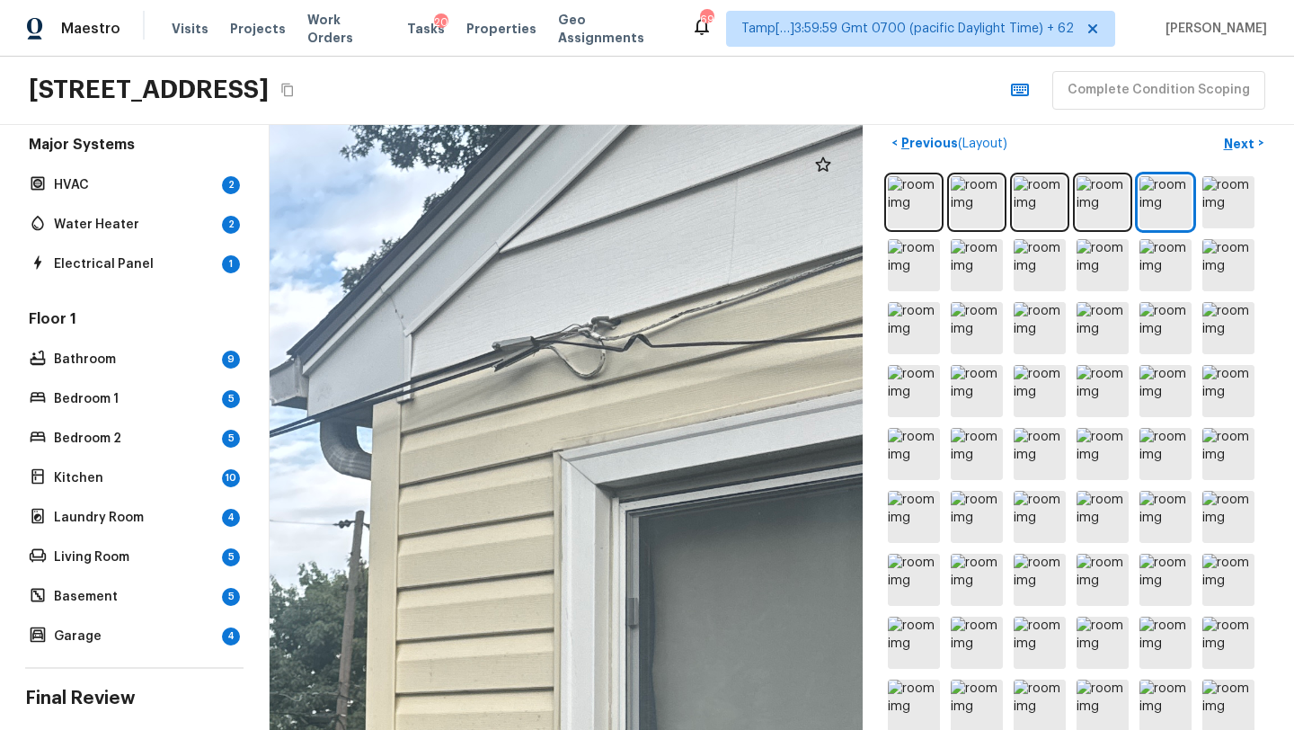
drag, startPoint x: 609, startPoint y: 432, endPoint x: 853, endPoint y: 247, distance: 305.8
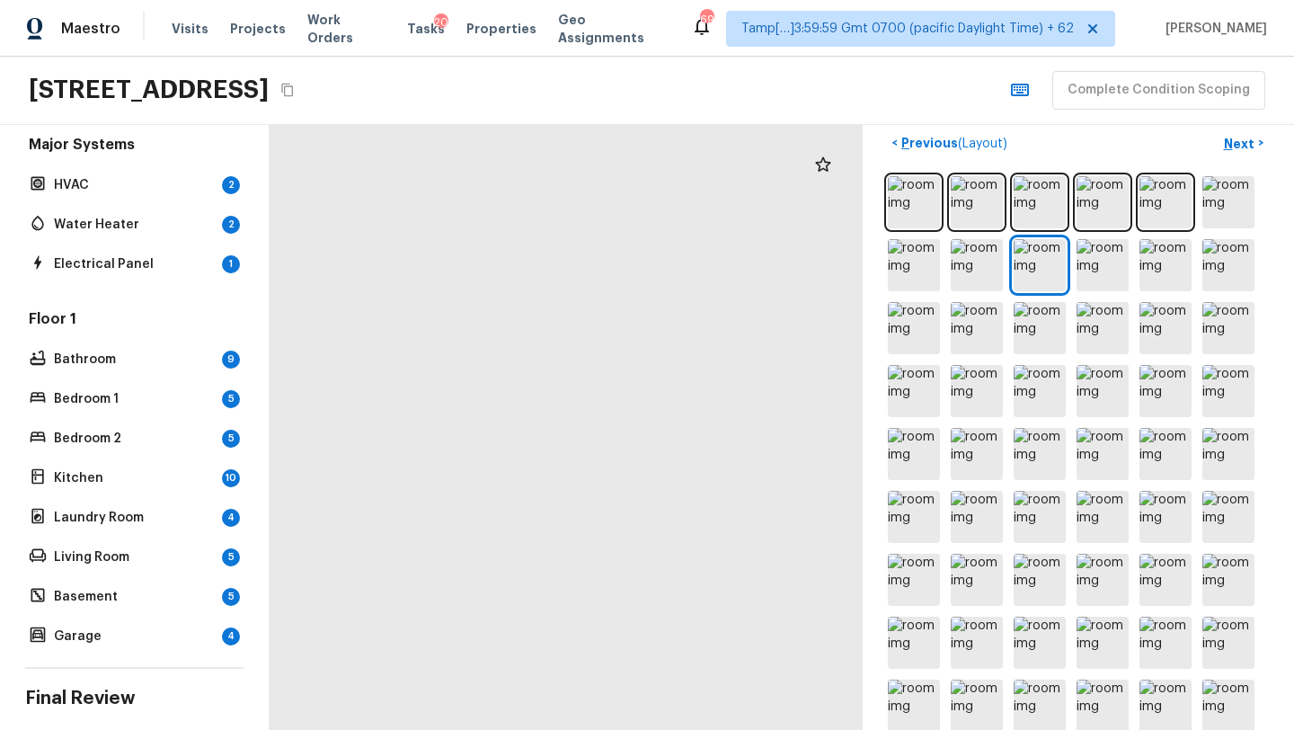
drag, startPoint x: 548, startPoint y: 530, endPoint x: 463, endPoint y: 457, distance: 112.2
click at [462, 457] on div at bounding box center [229, 300] width 1783 height 1818
drag, startPoint x: 543, startPoint y: 597, endPoint x: 739, endPoint y: 475, distance: 231.1
click at [844, 591] on div at bounding box center [486, 196] width 3008 height 3066
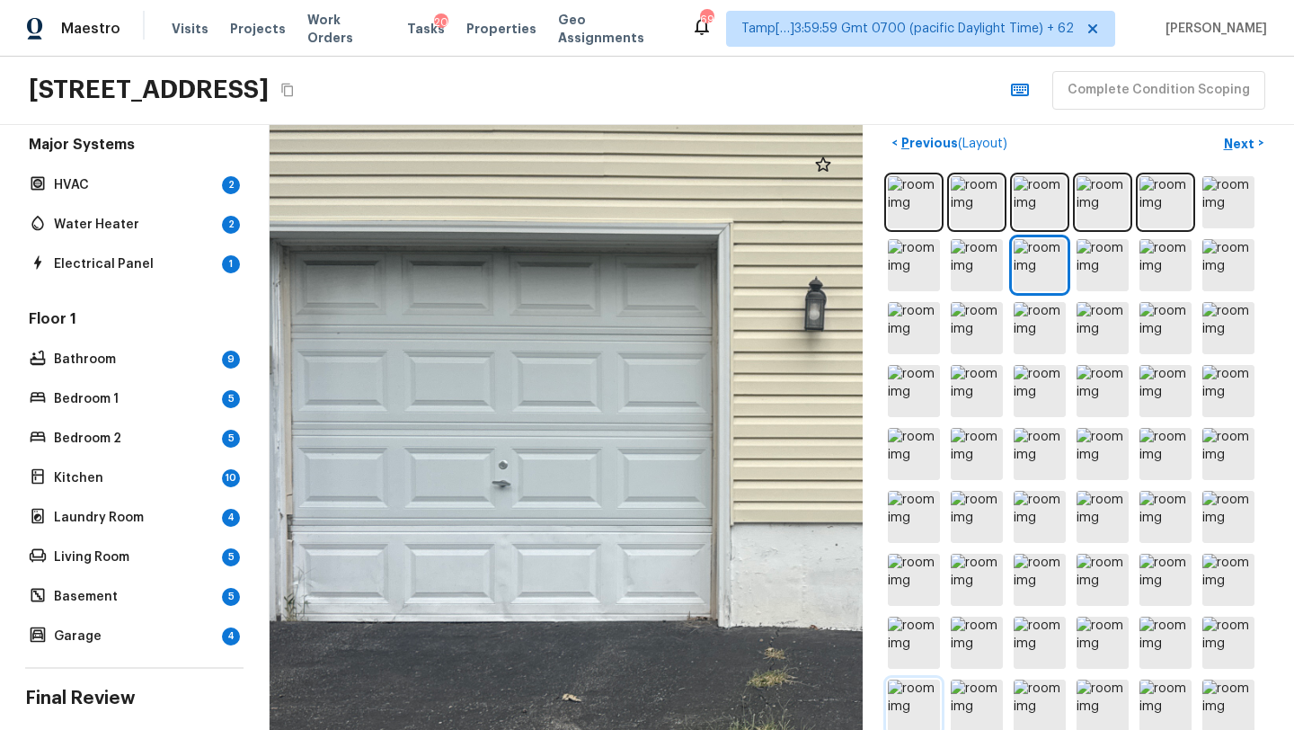
drag, startPoint x: 593, startPoint y: 488, endPoint x: 923, endPoint y: 678, distance: 380.8
click at [923, 678] on div "Exterior + Add Repair Scope 1 2 3 4 5 6 7 8 9 10 11 12 13 14 15 16 17 18 19 Do …" at bounding box center [782, 427] width 1024 height 605
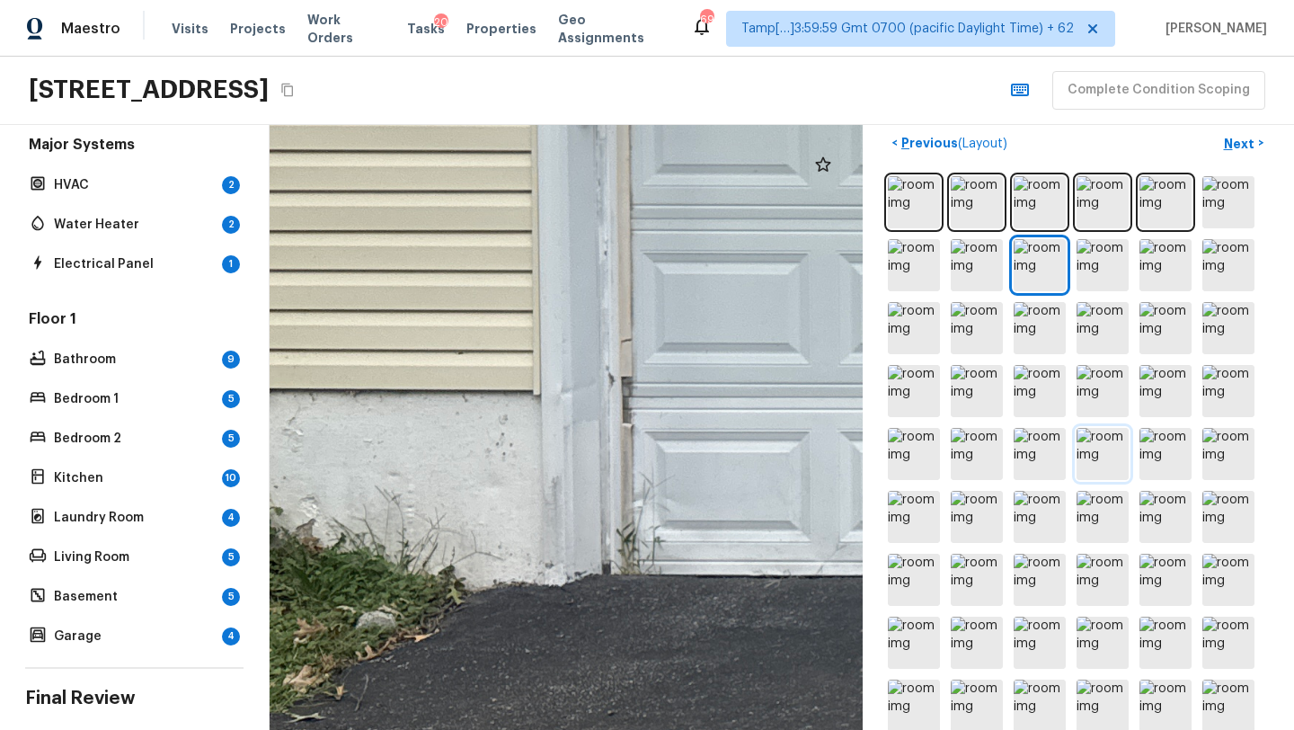
drag, startPoint x: 532, startPoint y: 674, endPoint x: 1117, endPoint y: 434, distance: 632.2
click at [1112, 435] on div "Exterior + Add Repair Scope 1 2 3 4 5 6 7 8 9 10 11 12 13 14 15 16 17 18 19 Do …" at bounding box center [782, 427] width 1024 height 605
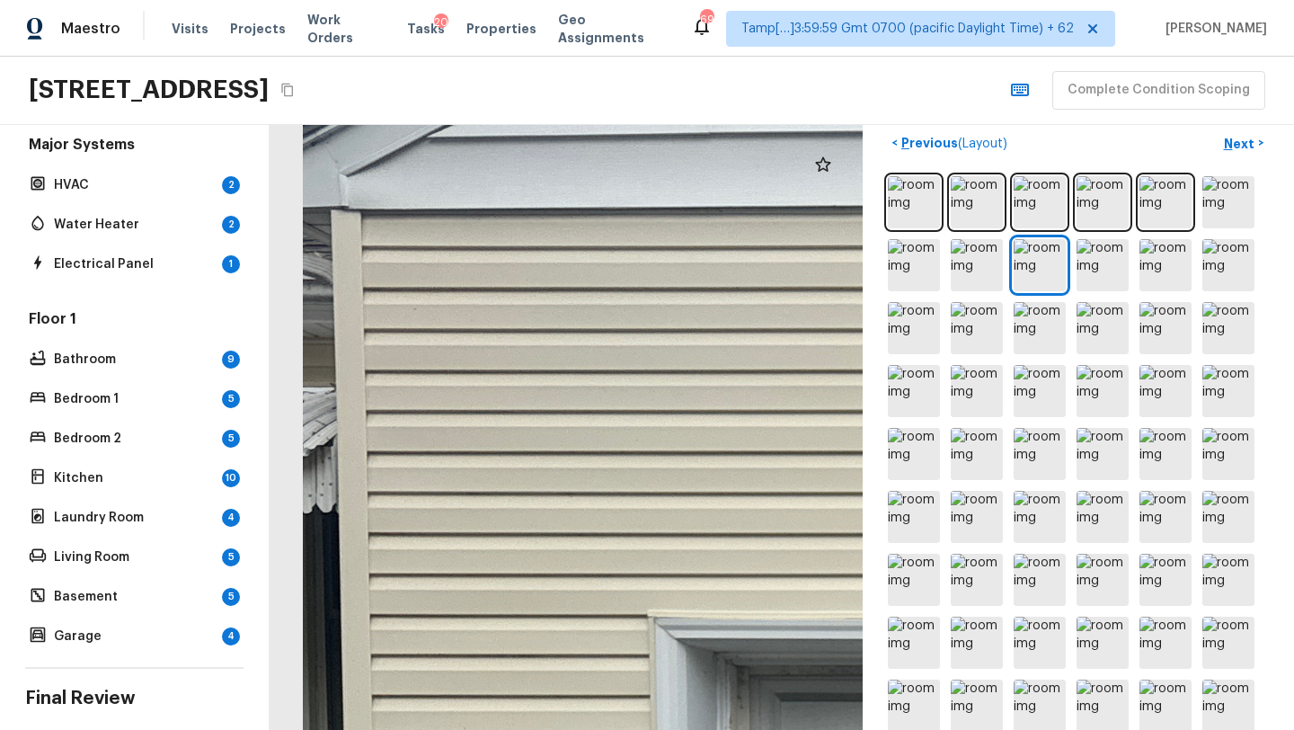
drag, startPoint x: 521, startPoint y: 507, endPoint x: 562, endPoint y: -79, distance: 587.2
click at [562, 0] on html "Maestro Visits Projects Work Orders Tasks 20 Properties Geo Assignments 695 Tam…" at bounding box center [647, 365] width 1294 height 730
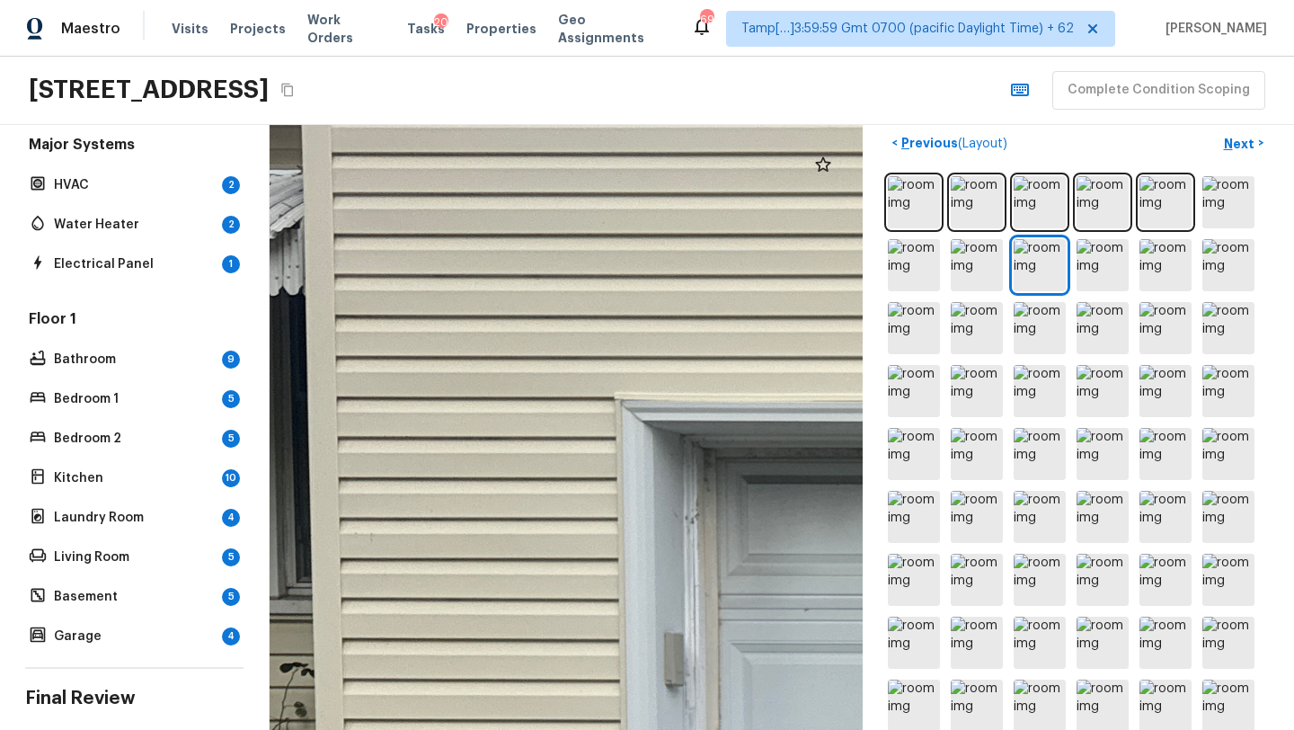
drag, startPoint x: 561, startPoint y: 394, endPoint x: 556, endPoint y: 51, distance: 343.2
click at [556, 51] on div "Maestro Visits Projects Work Orders Tasks 20 Properties Geo Assignments 695 Tam…" at bounding box center [647, 365] width 1294 height 730
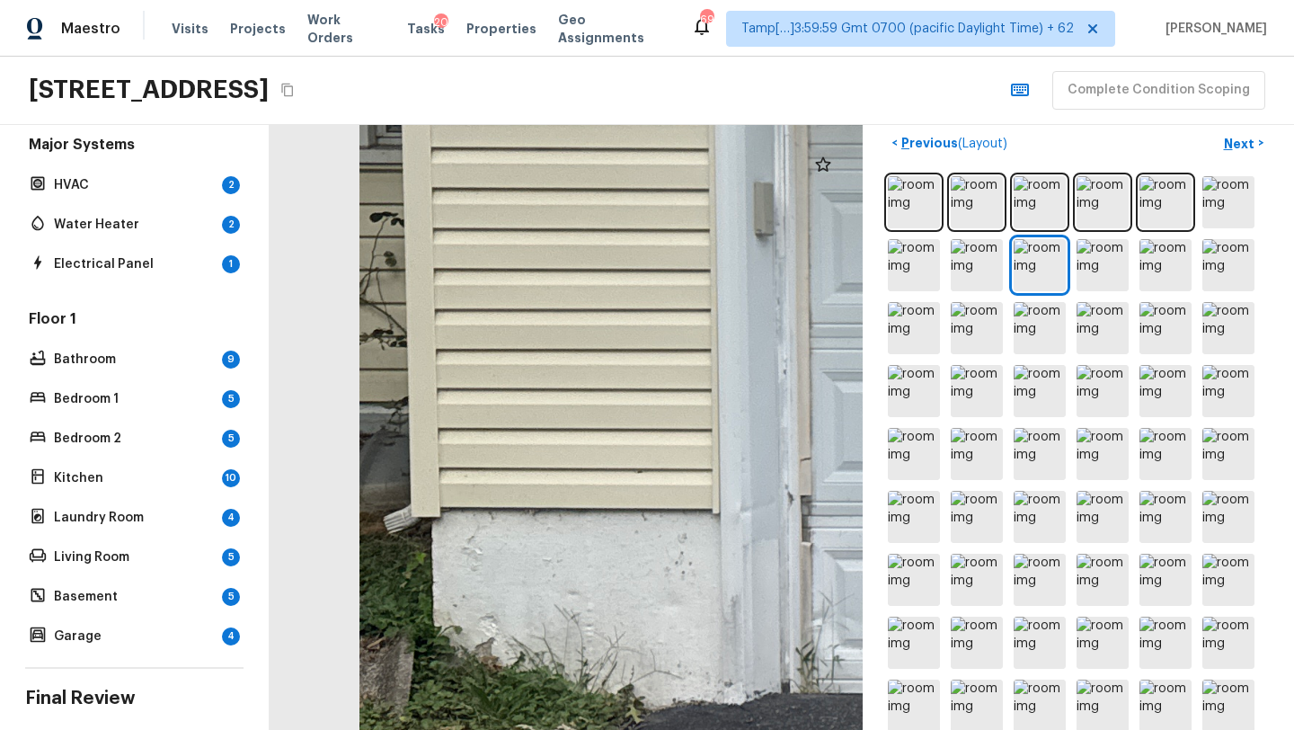
drag, startPoint x: 435, startPoint y: 535, endPoint x: 833, endPoint y: 535, distance: 398.0
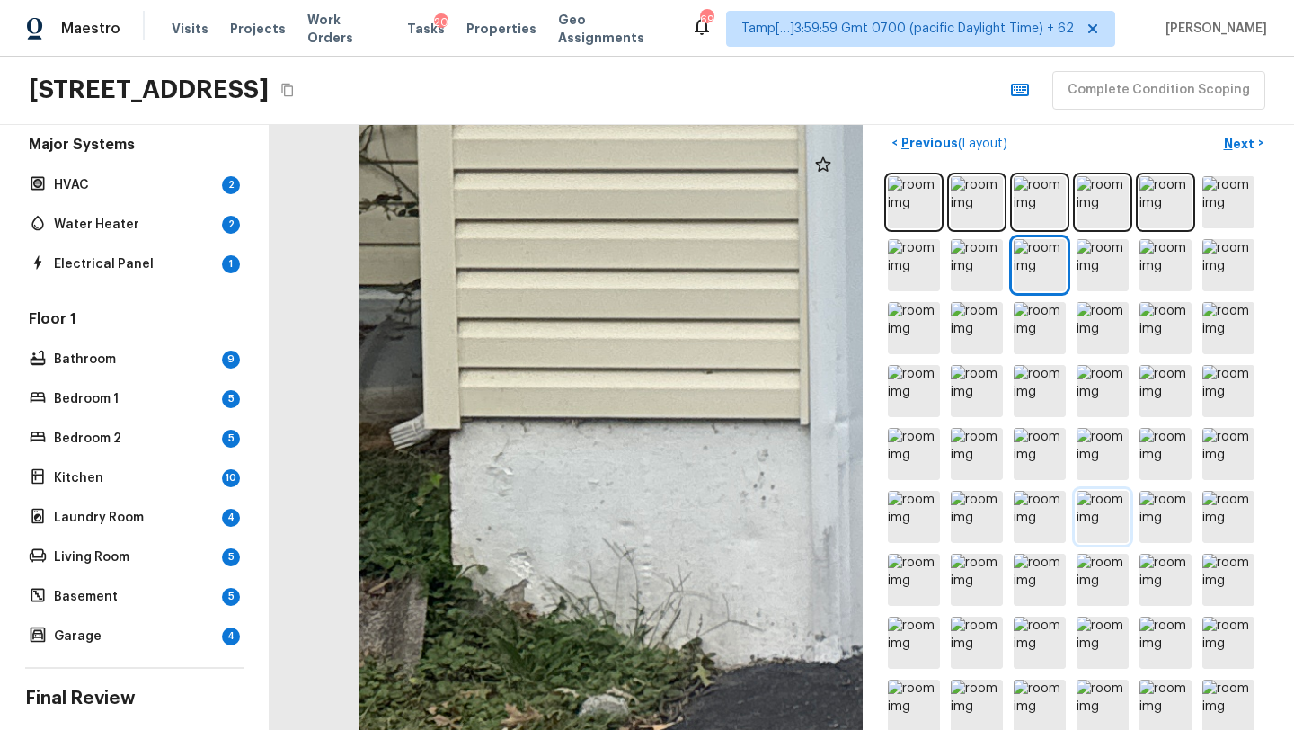
drag, startPoint x: 584, startPoint y: 599, endPoint x: 1095, endPoint y: 514, distance: 518.3
click at [1095, 514] on div "Exterior + Add Repair Scope 1 2 3 4 5 6 7 8 9 10 11 12 13 14 15 16 17 18 19 Do …" at bounding box center [782, 427] width 1024 height 605
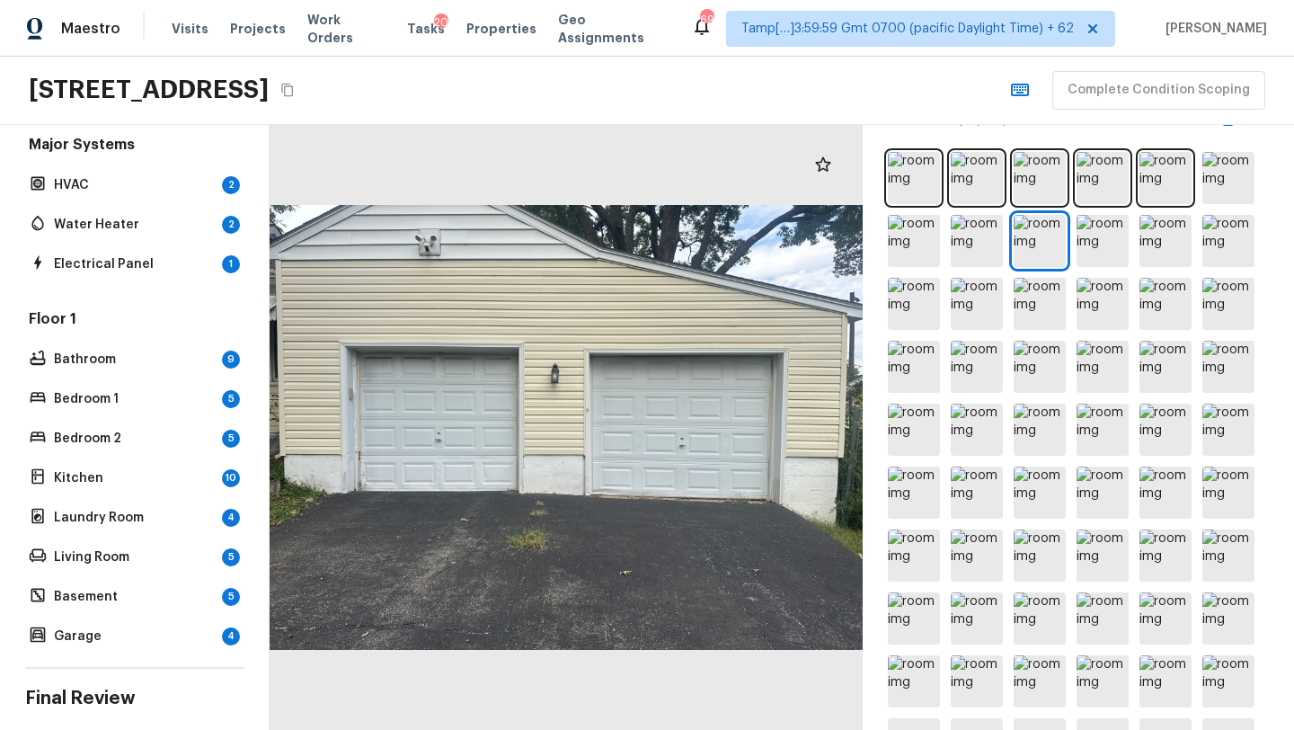
scroll to position [780, 0]
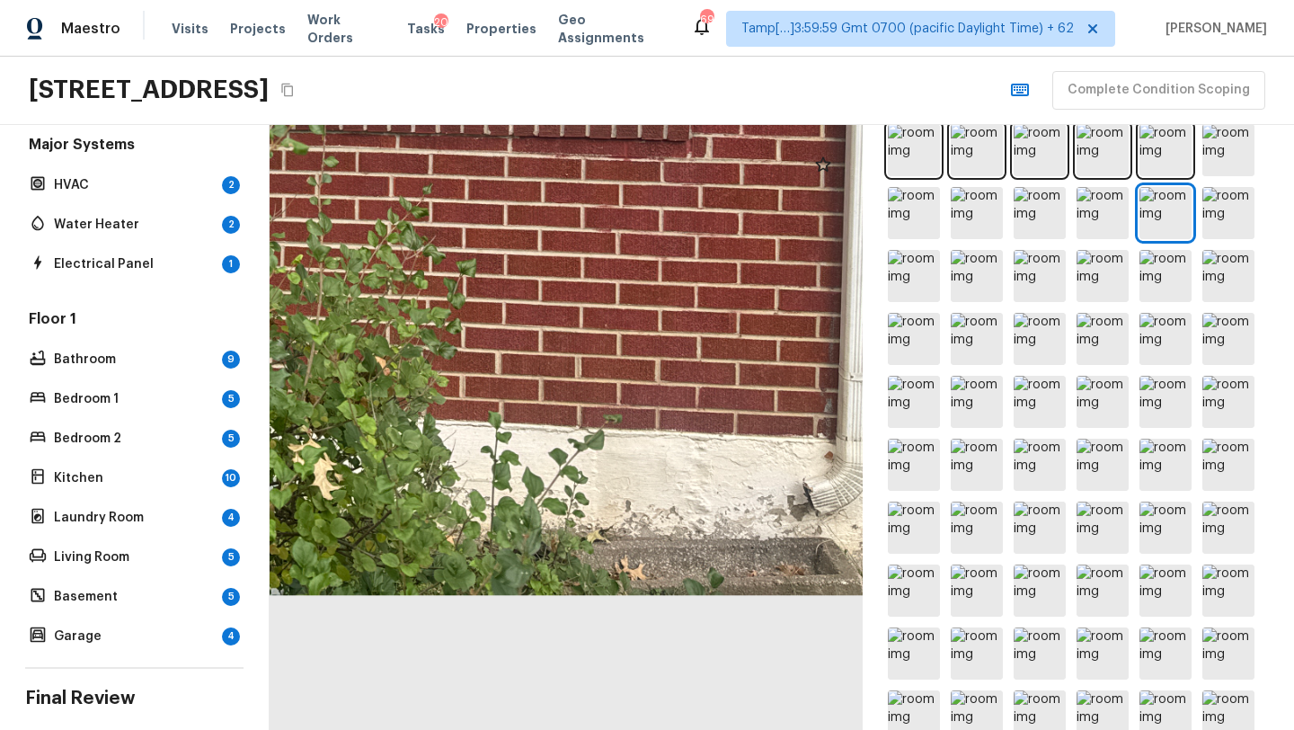
drag, startPoint x: 700, startPoint y: 560, endPoint x: 644, endPoint y: 346, distance: 221.0
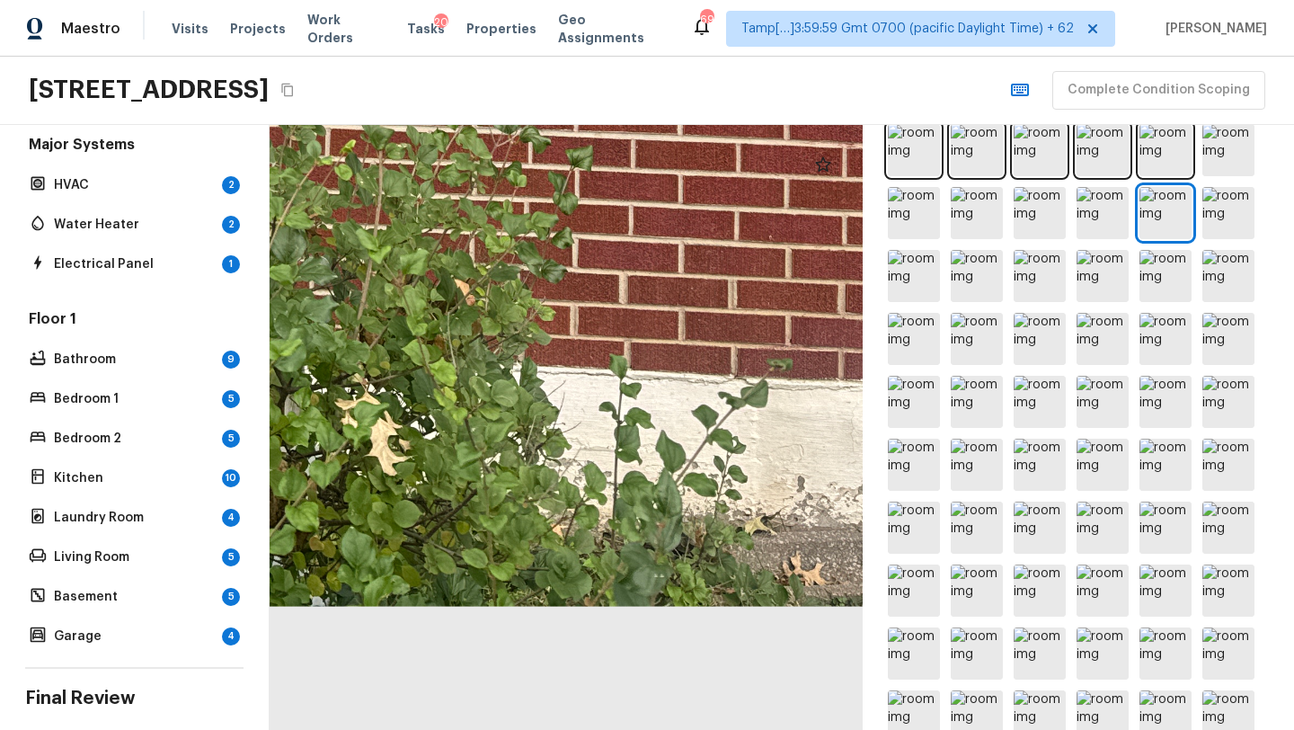
drag, startPoint x: 735, startPoint y: 385, endPoint x: 917, endPoint y: 311, distance: 197.0
click at [917, 311] on div "Exterior + Add Repair Scope 1 2 3 4 5 6 7 8 9 10 11 12 13 14 15 16 17 18 19 Do …" at bounding box center [782, 427] width 1024 height 605
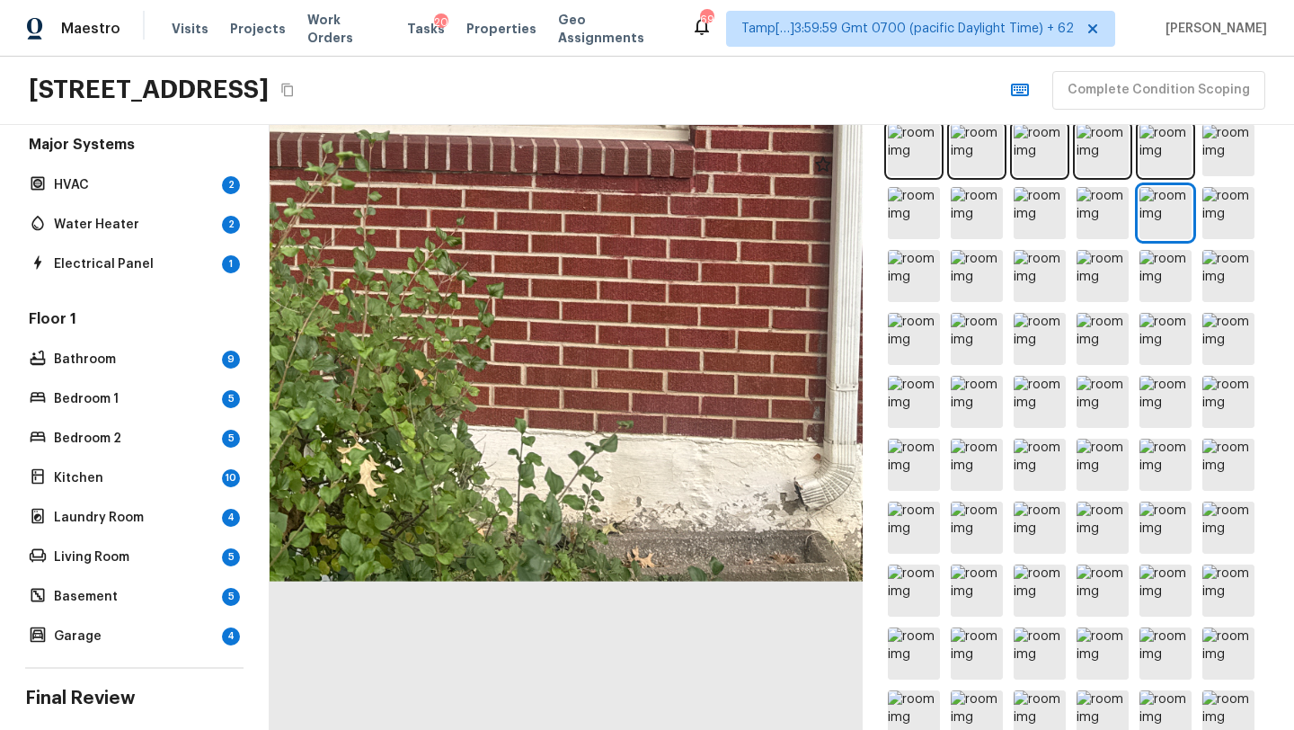
drag, startPoint x: 851, startPoint y: 438, endPoint x: 650, endPoint y: 435, distance: 200.4
click at [649, 436] on div at bounding box center [332, 44] width 1429 height 1457
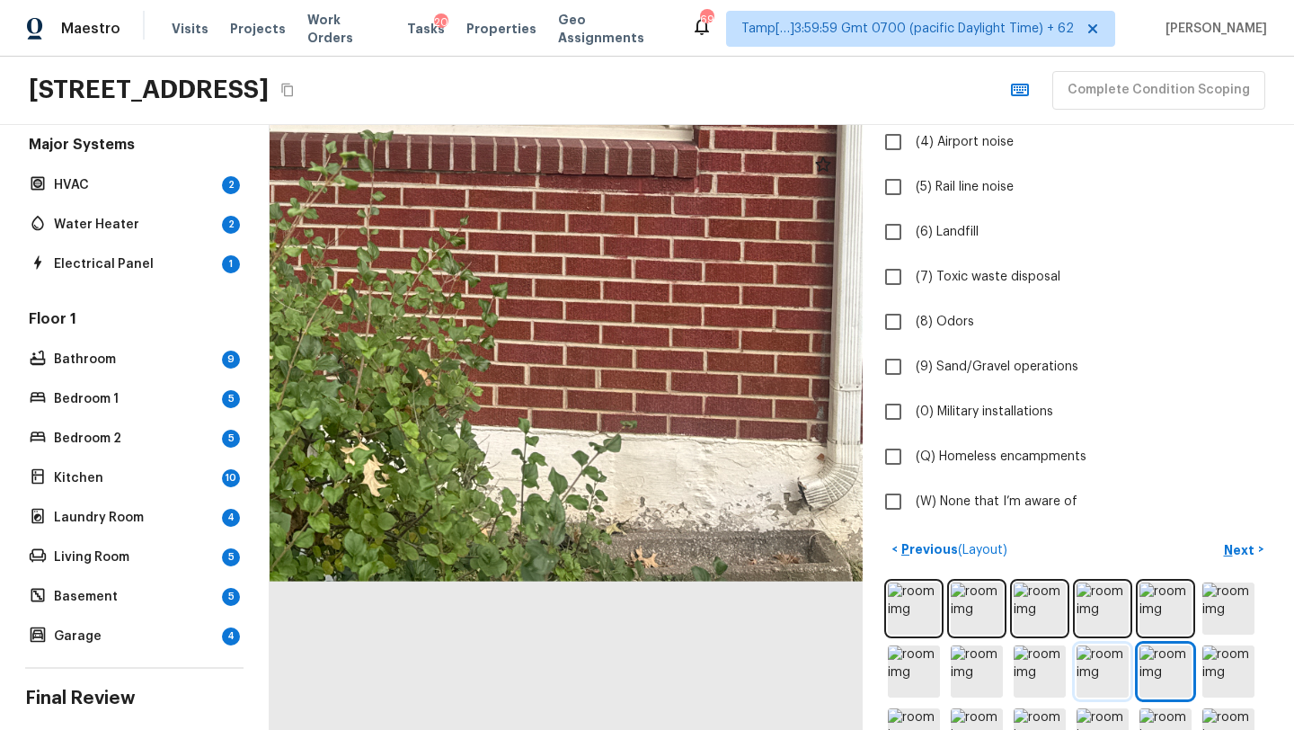
scroll to position [0, 0]
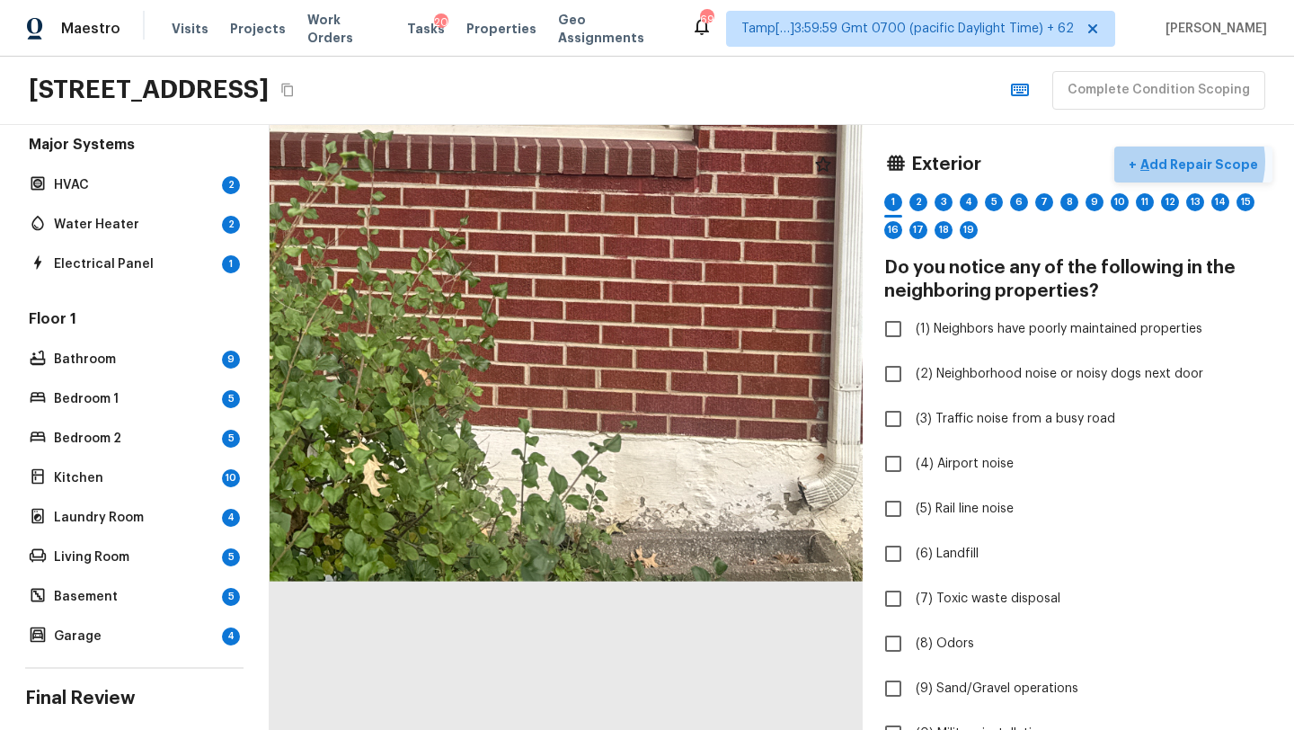
click at [1193, 161] on p "Add Repair Scope" at bounding box center [1197, 164] width 121 height 18
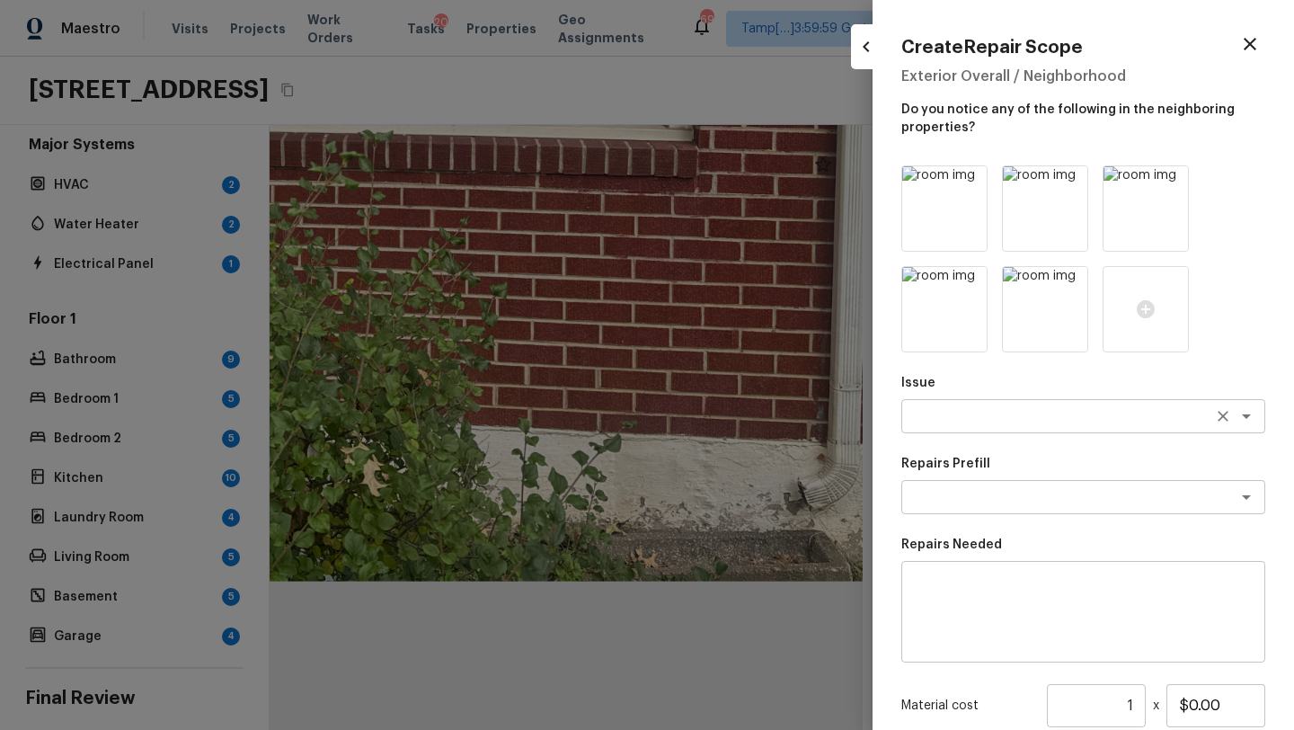
click at [993, 408] on textarea at bounding box center [1057, 416] width 297 height 18
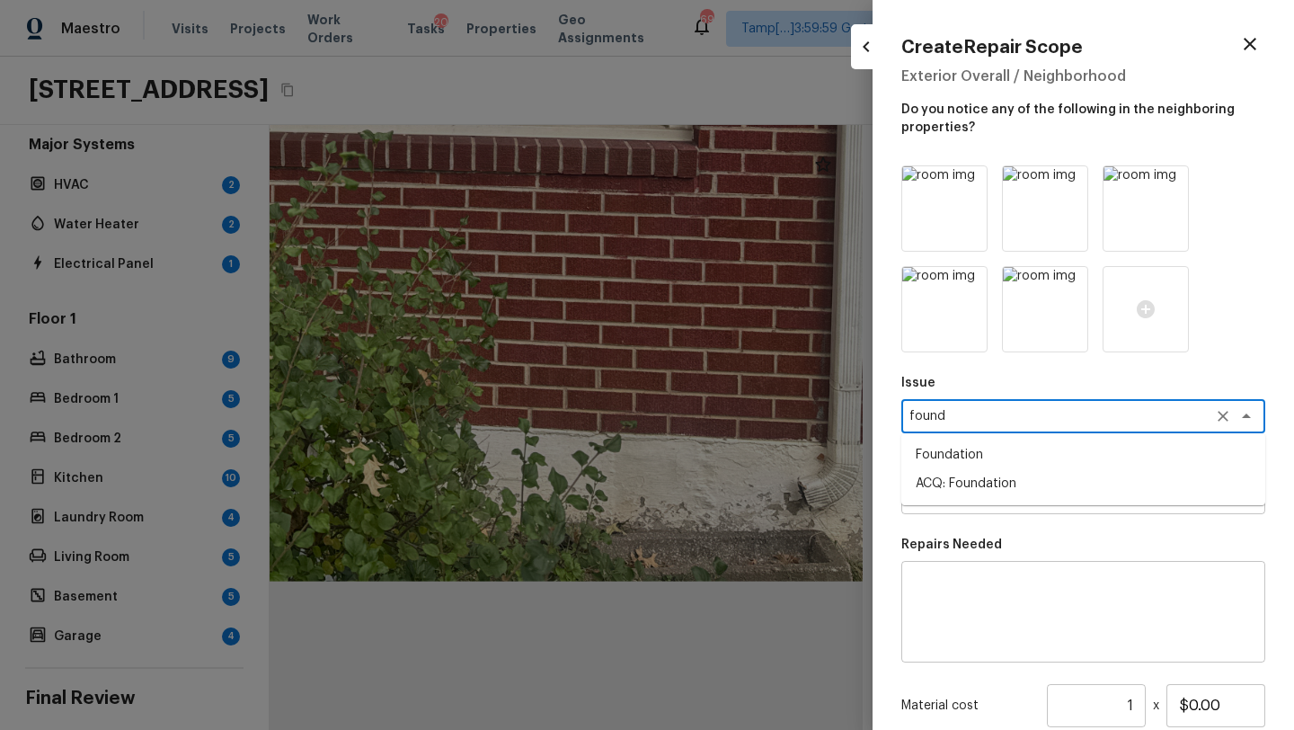
click at [995, 469] on li "ACQ: Foundation" at bounding box center [1083, 483] width 364 height 29
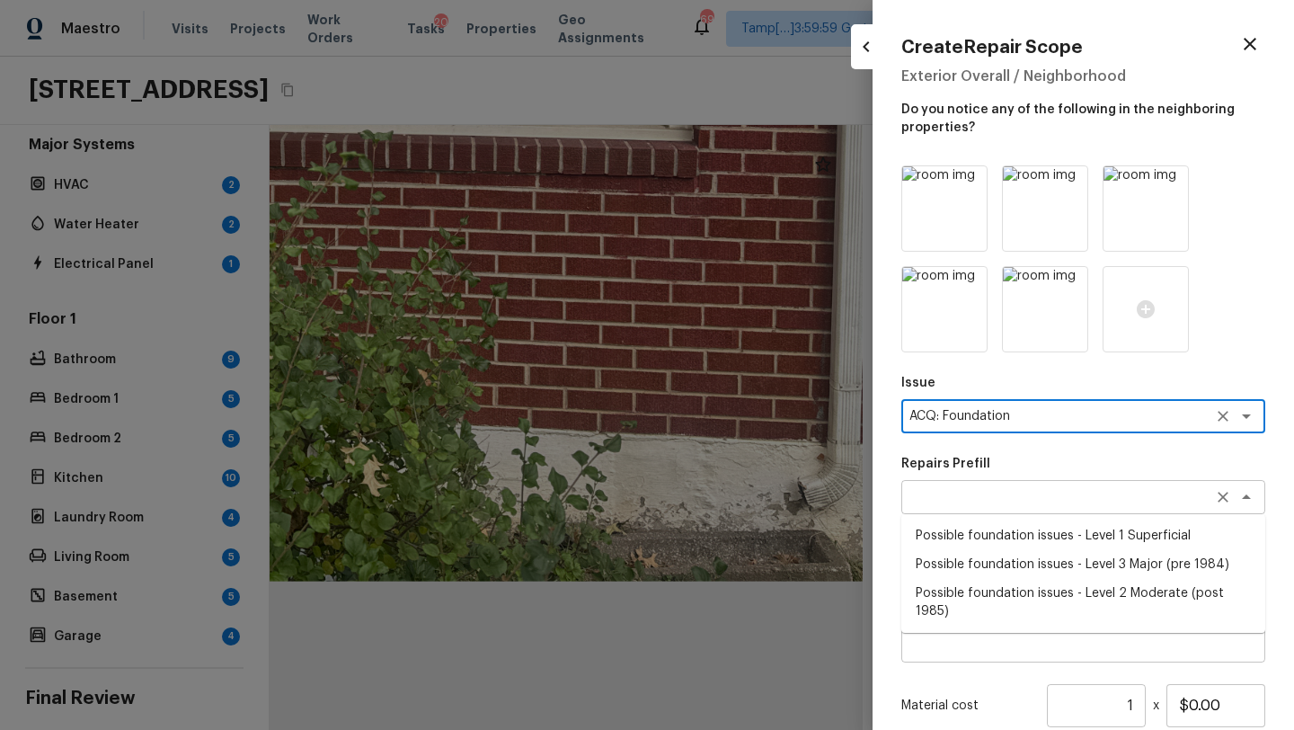
click at [991, 486] on div "x ​" at bounding box center [1083, 497] width 364 height 34
type textarea "ACQ: Foundation"
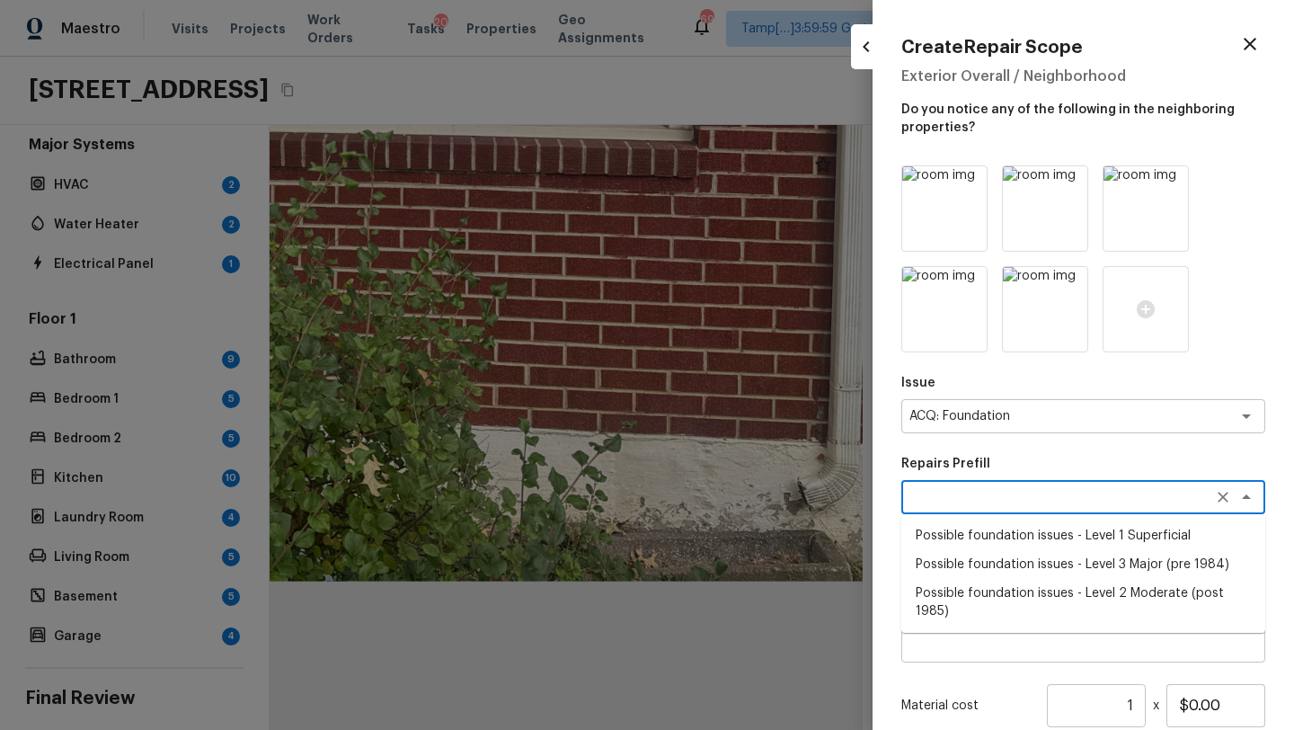
click at [987, 587] on li "Possible foundation issues - Level 2 Moderate (post 1985)" at bounding box center [1083, 602] width 364 height 47
type textarea "Possible foundation issues - Level 2 Moderate (post 1985)"
type textarea "Possible foundation issues - Level 2 Moderate: Disclaimer: This is NOT a techni…"
type input "$5,000.00"
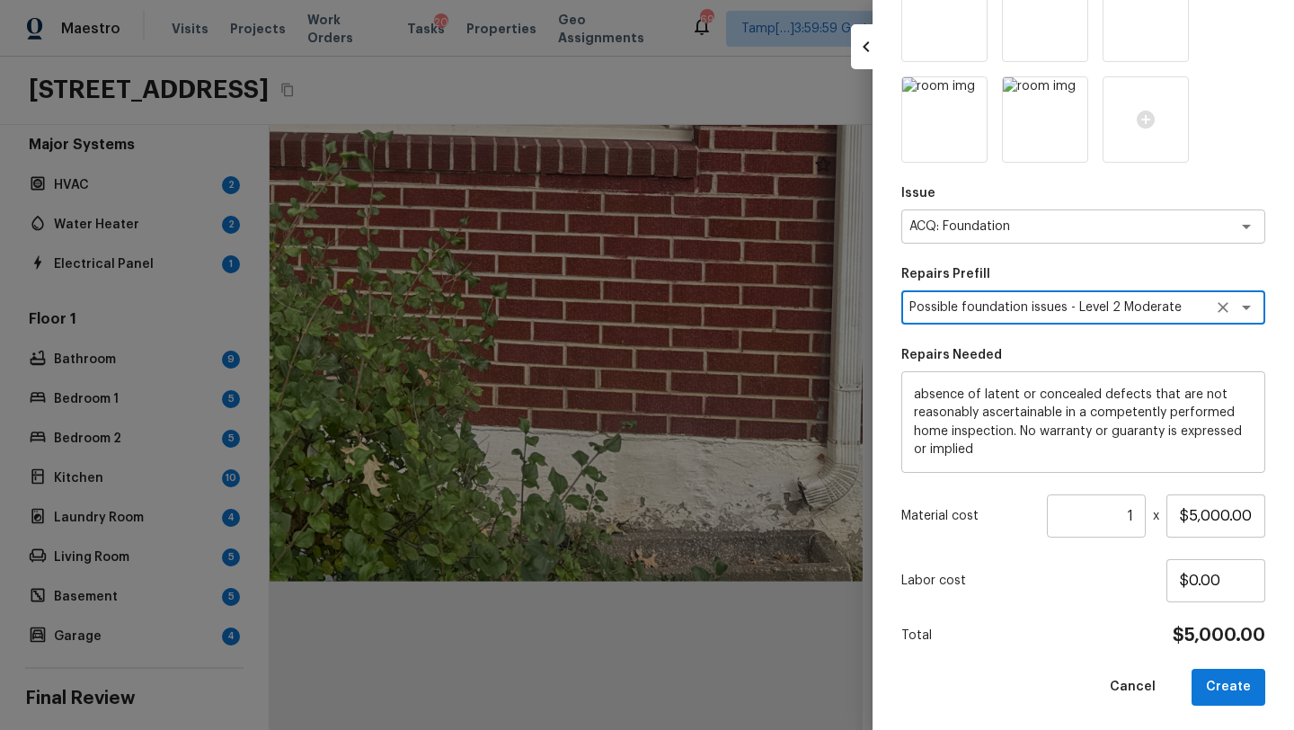
scroll to position [193, 0]
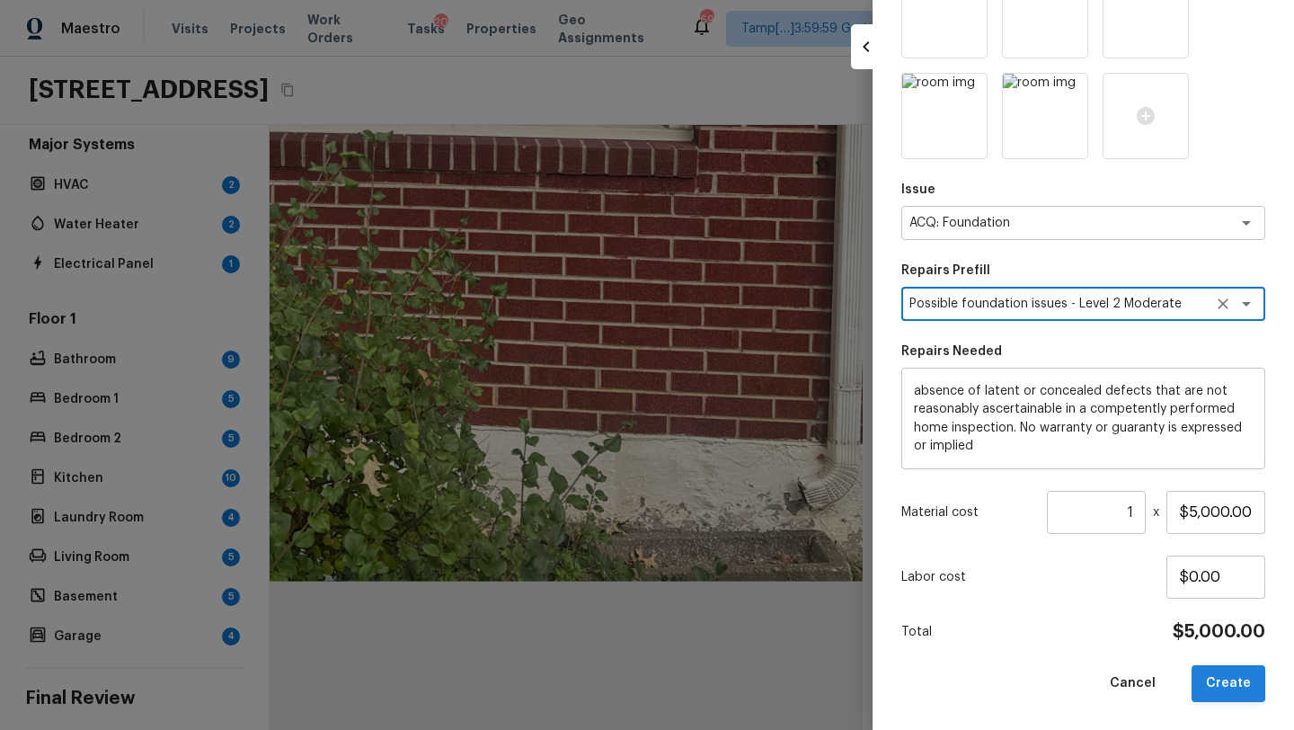
click at [1210, 674] on button "Create" at bounding box center [1228, 683] width 74 height 37
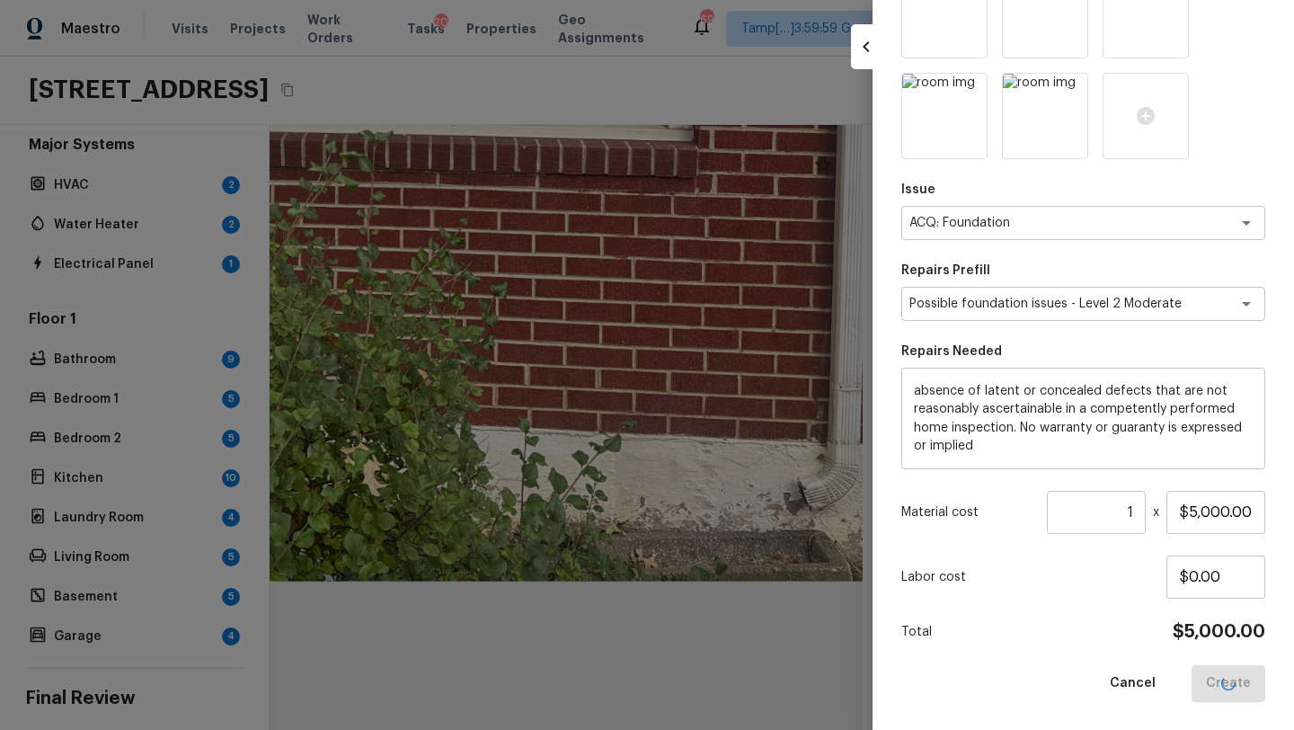
type input "$0.00"
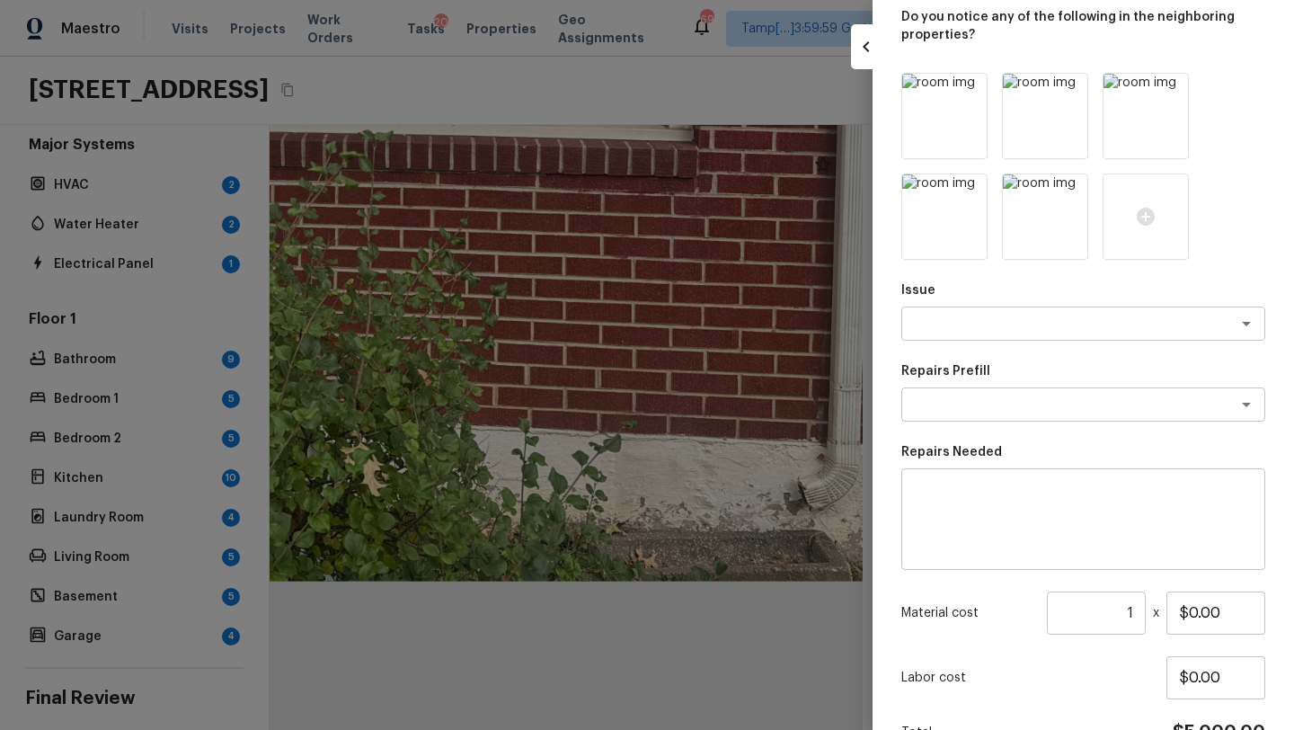
scroll to position [175, 0]
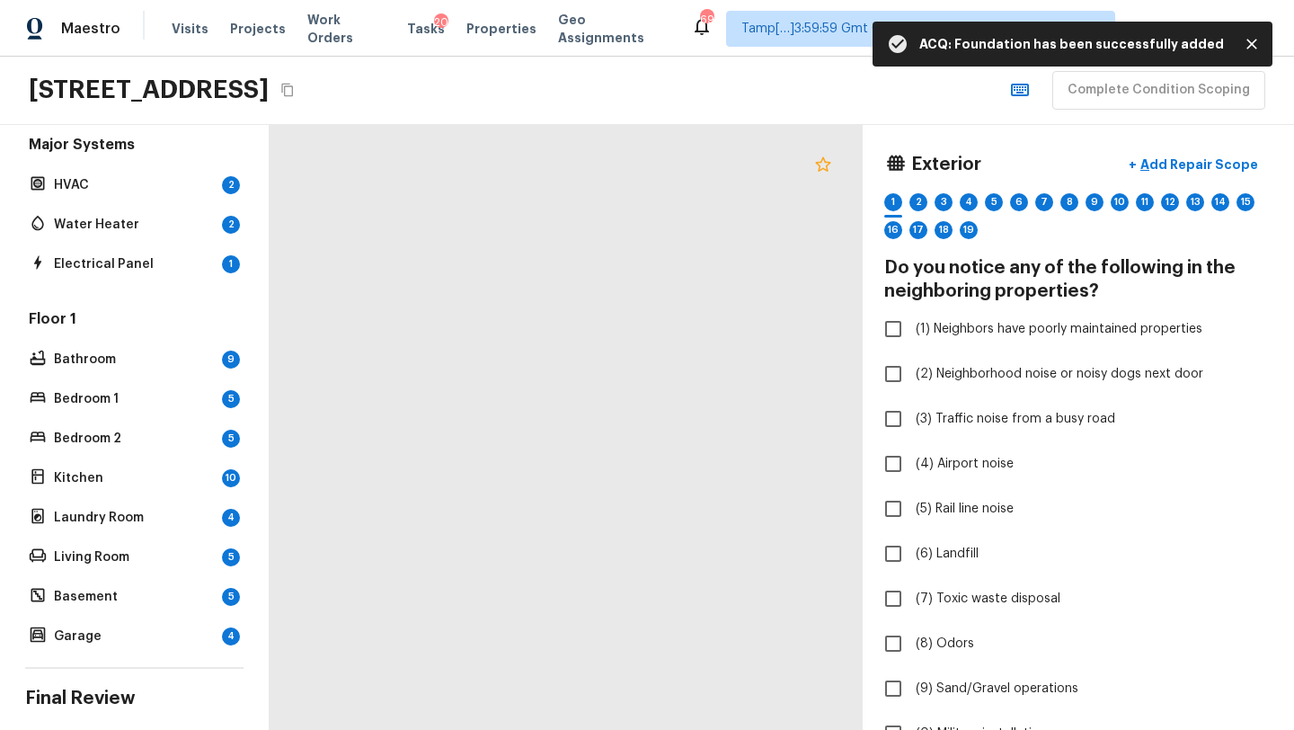
click at [829, 161] on icon at bounding box center [822, 163] width 15 height 14
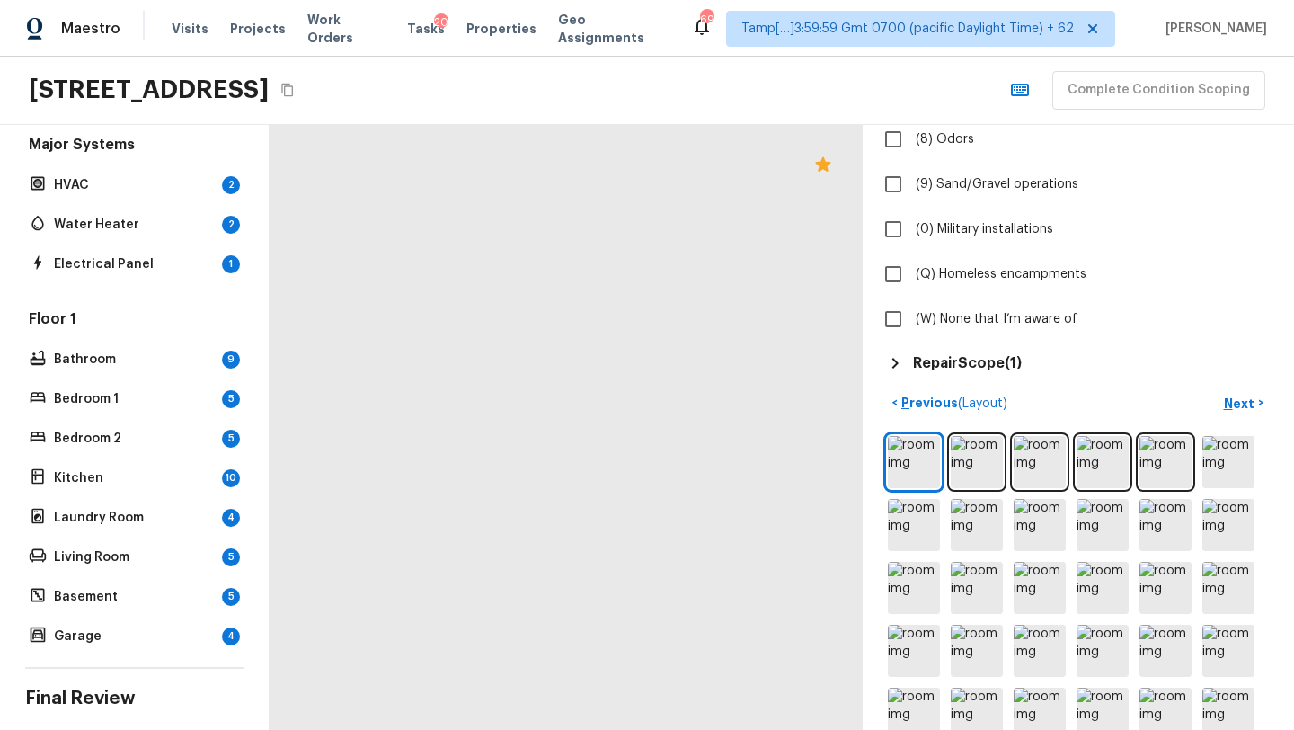
scroll to position [0, 0]
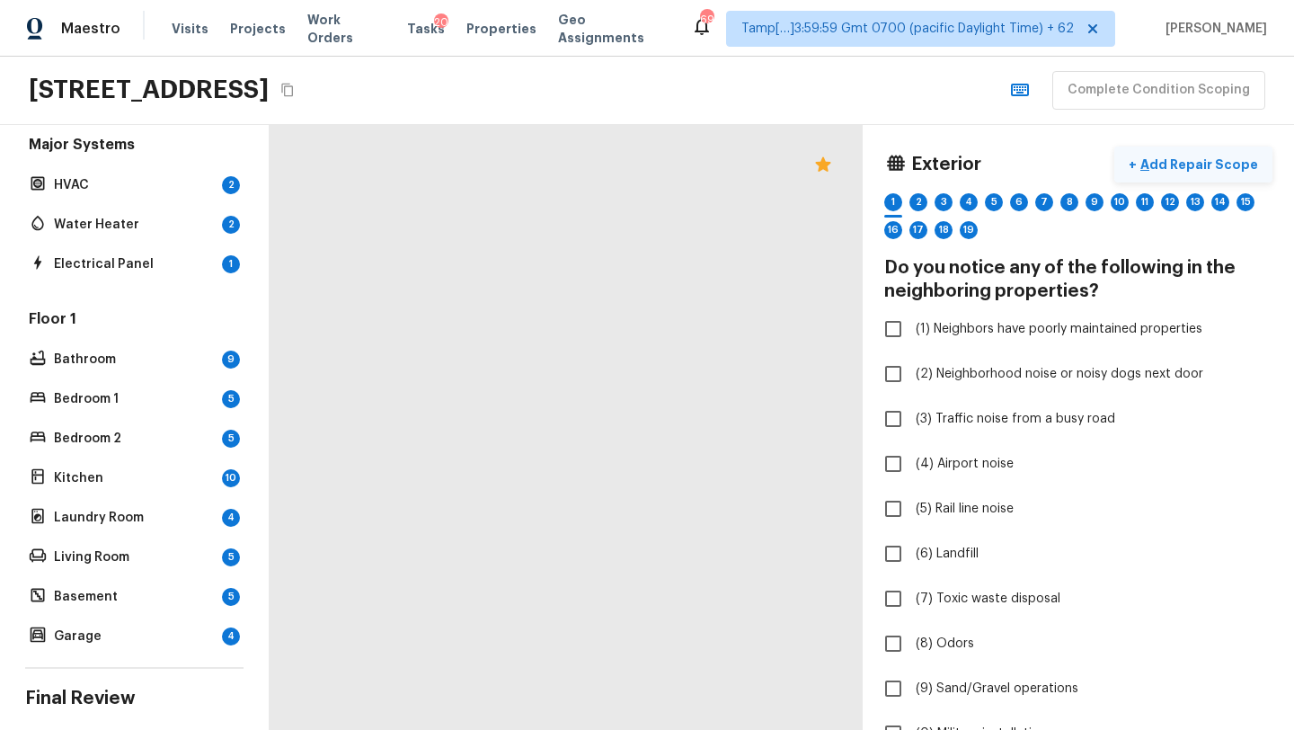
click at [1171, 146] on button "+ Add Repair Scope" at bounding box center [1193, 164] width 158 height 37
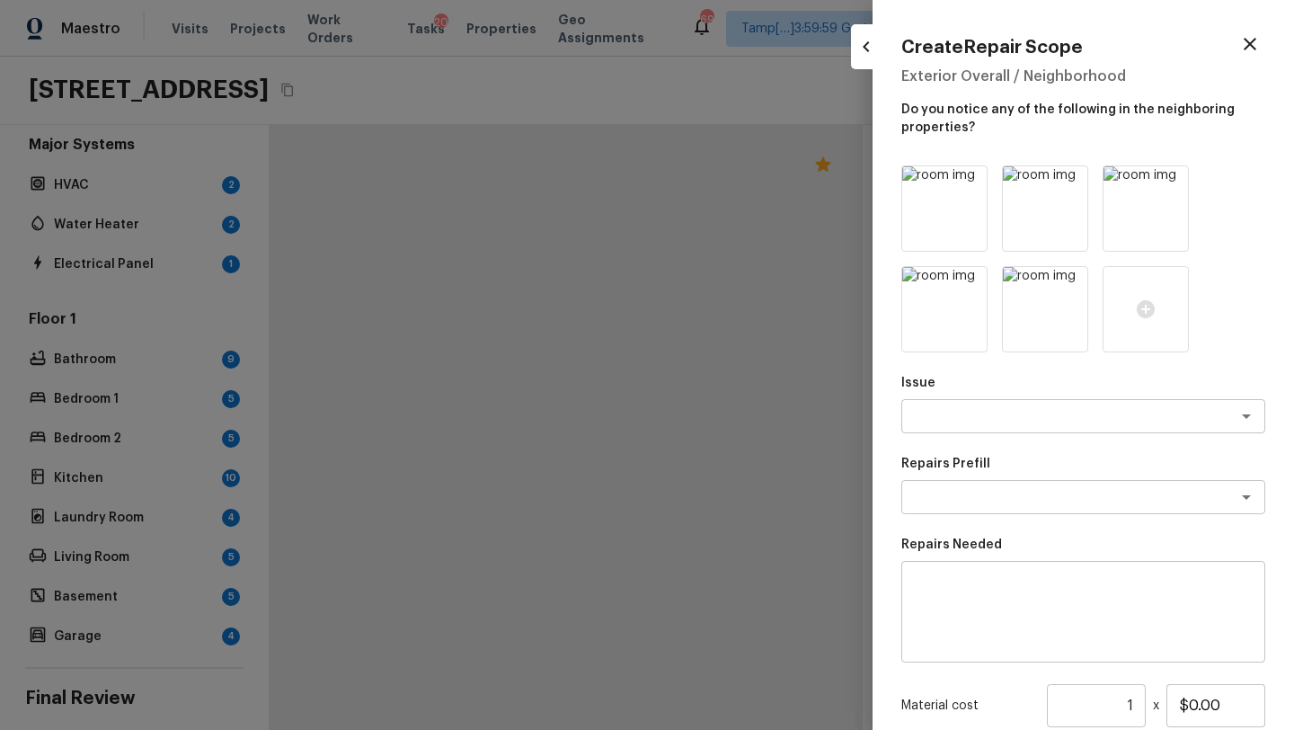
click at [990, 437] on div "Issue x ​ Repairs Prefill x ​ Repairs Needed x ​ Material cost 1 ​ x $0.00 Labo…" at bounding box center [1083, 530] width 364 height 730
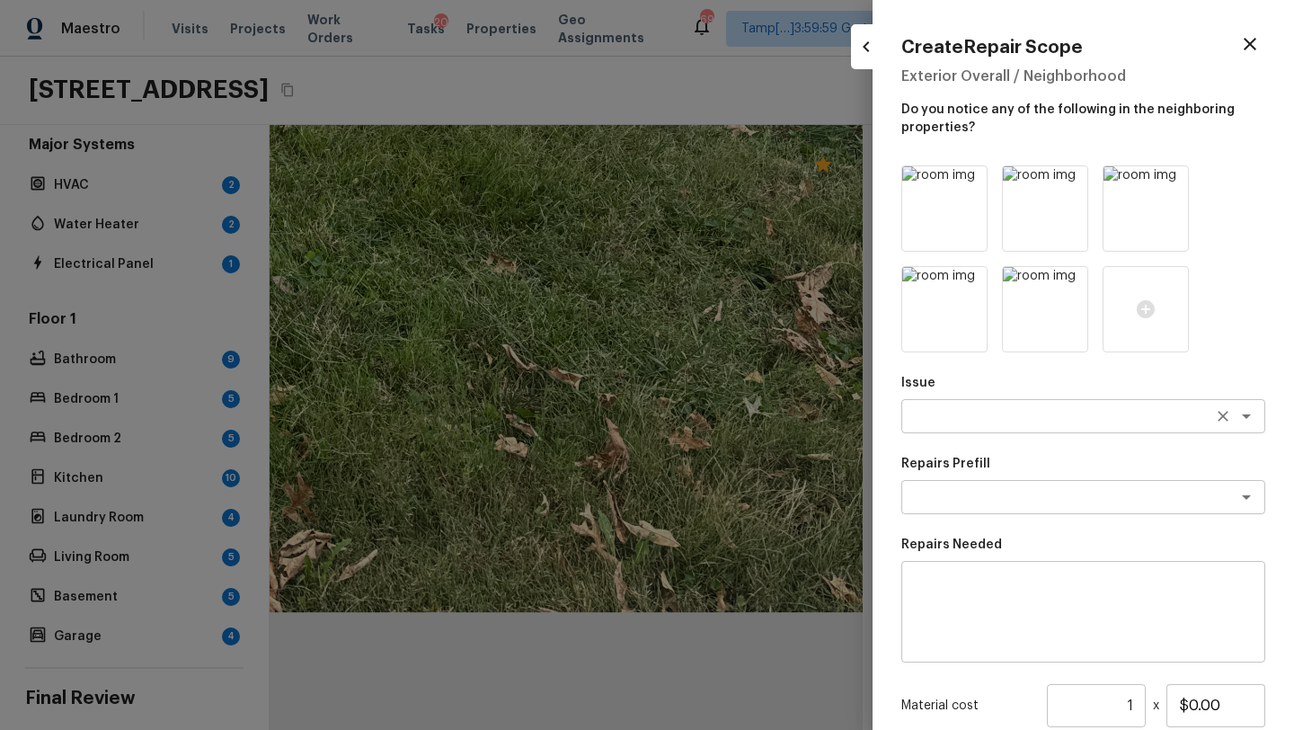
click at [990, 416] on textarea at bounding box center [1057, 416] width 297 height 18
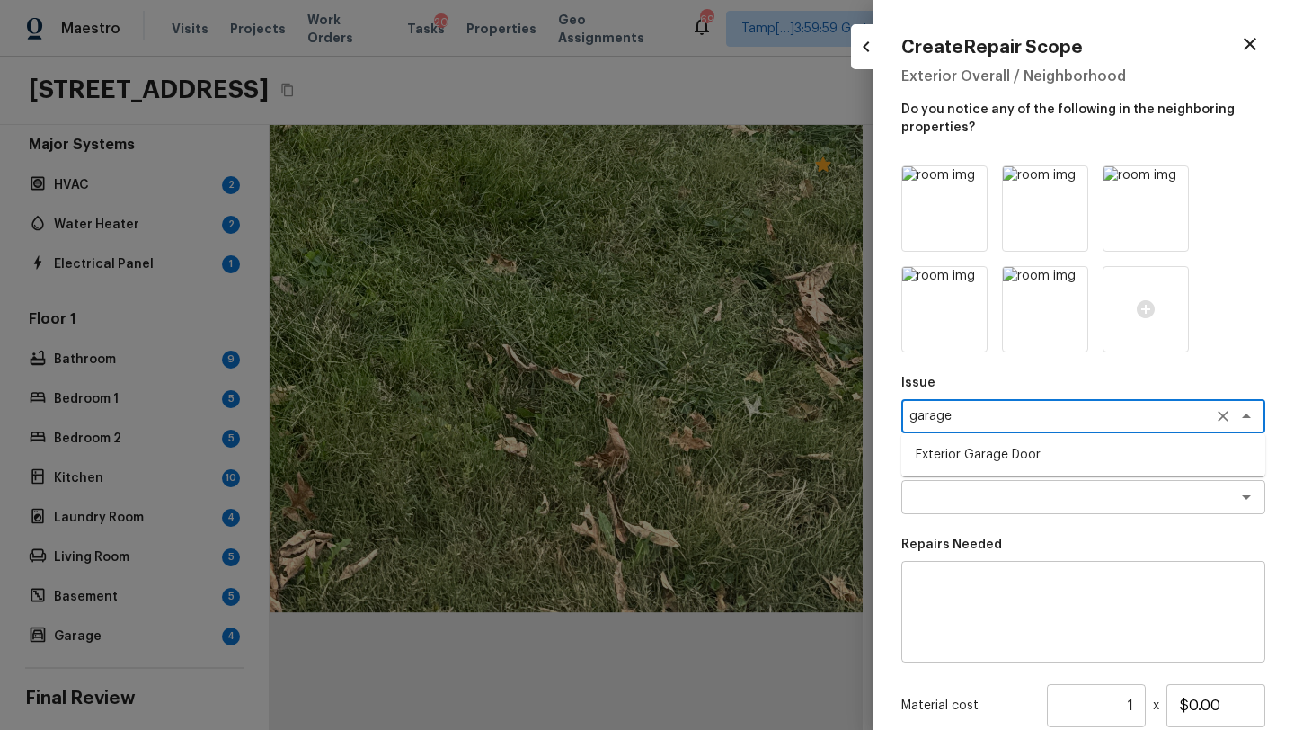
click at [983, 453] on li "Exterior Garage Door" at bounding box center [1083, 454] width 364 height 29
type textarea "Exterior Garage Door"
click at [950, 553] on p "Repairs Needed" at bounding box center [1083, 544] width 364 height 18
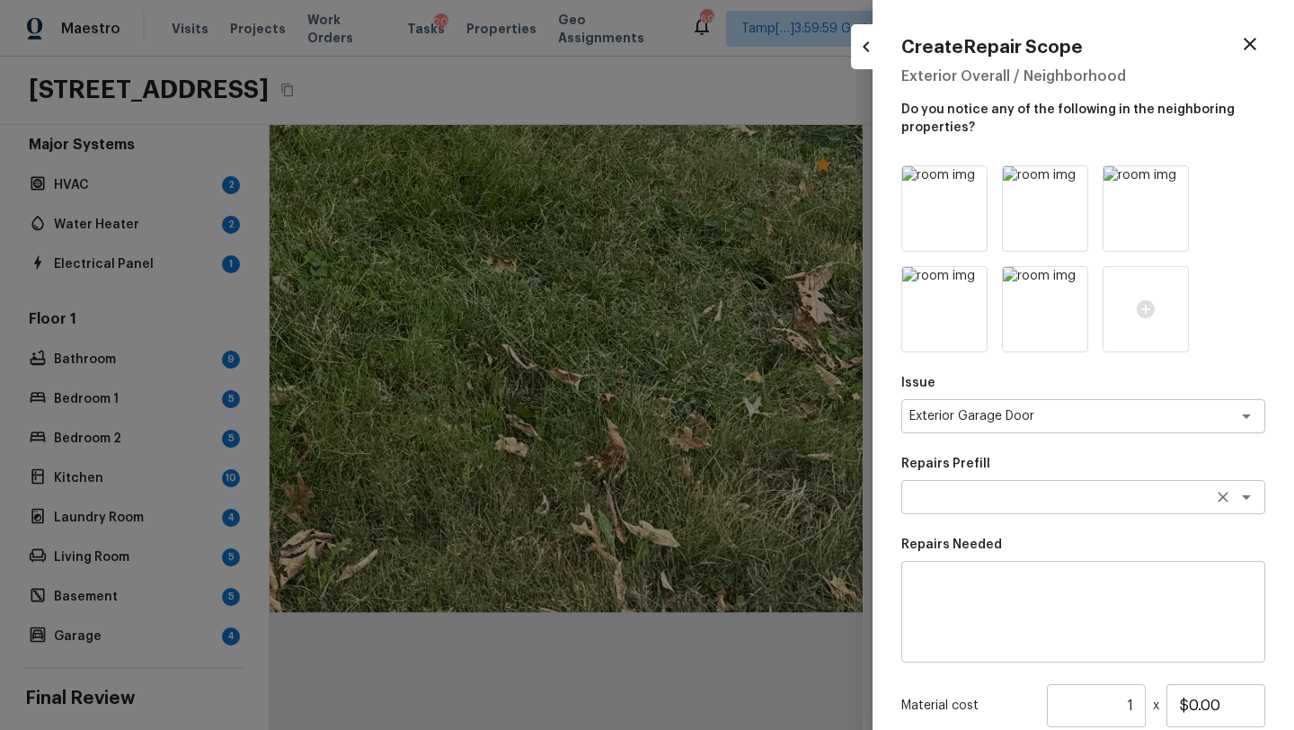
click at [952, 495] on textarea at bounding box center [1057, 497] width 297 height 18
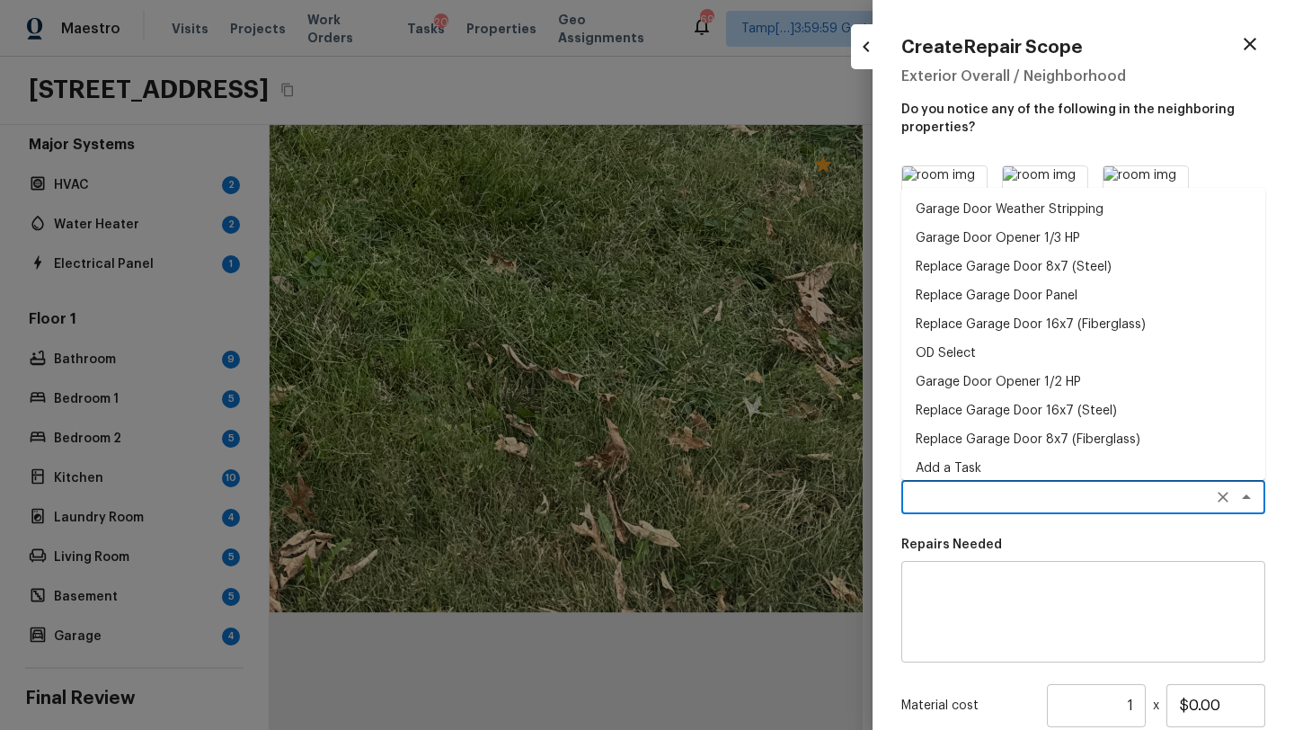
click at [984, 443] on li "Replace Garage Door 8x7 (Fiberglass)" at bounding box center [1083, 439] width 364 height 29
type textarea "Replace Garage Door 8x7 (Fiberglass)"
type textarea "Remove the existing garage door and ALL of the existing hardware. Install new h…"
type input "$785.38"
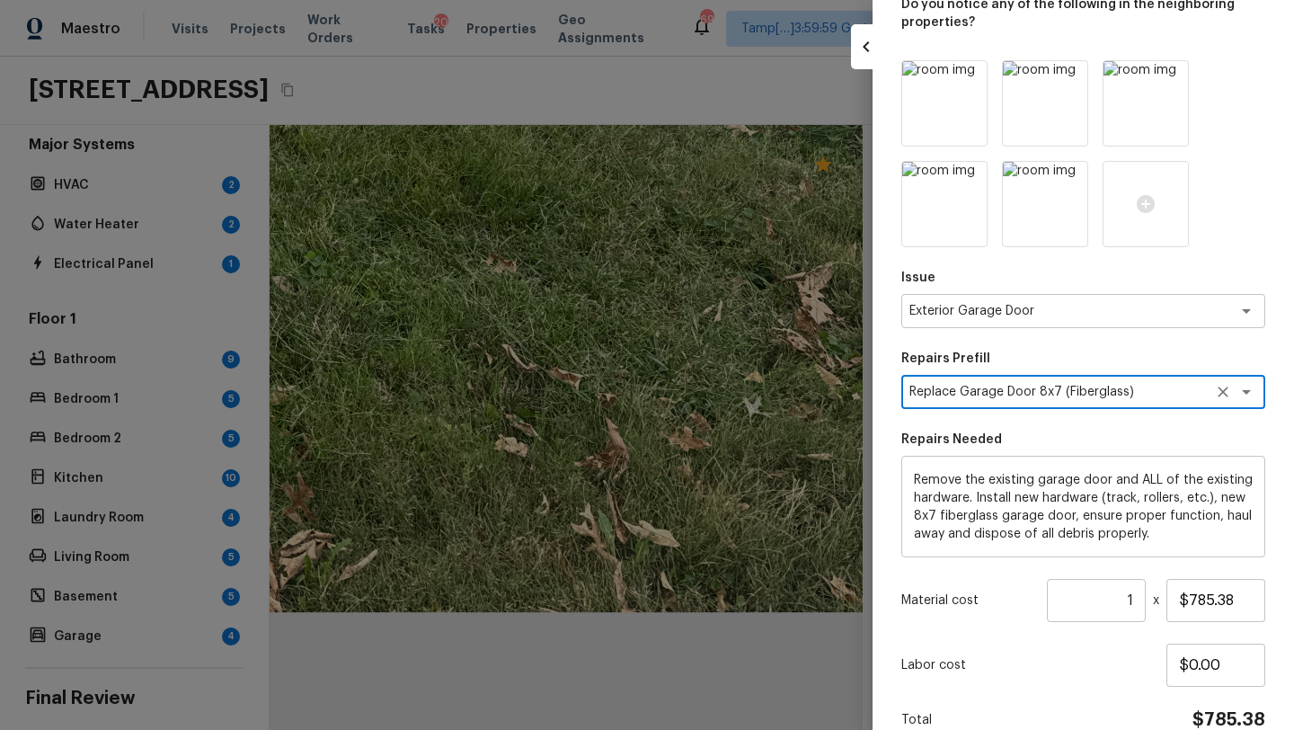
scroll to position [162, 0]
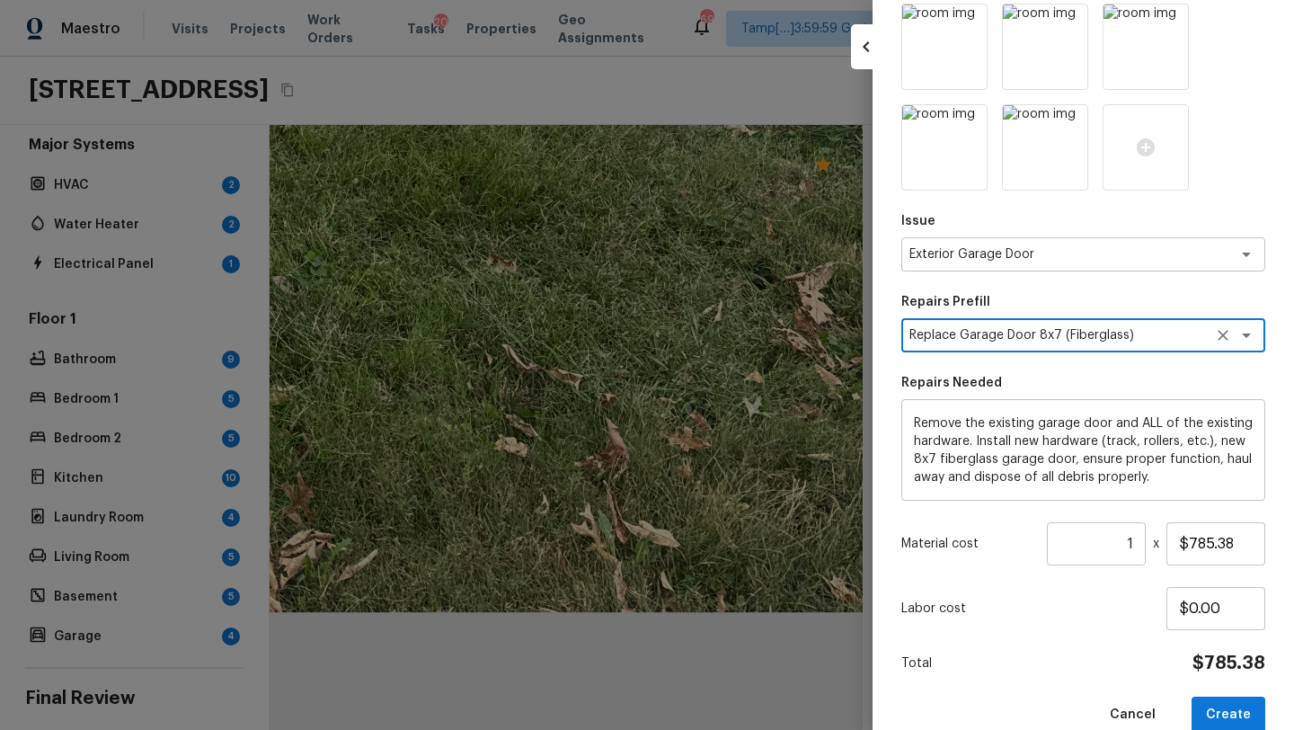
click at [1137, 549] on input "1" at bounding box center [1096, 543] width 99 height 43
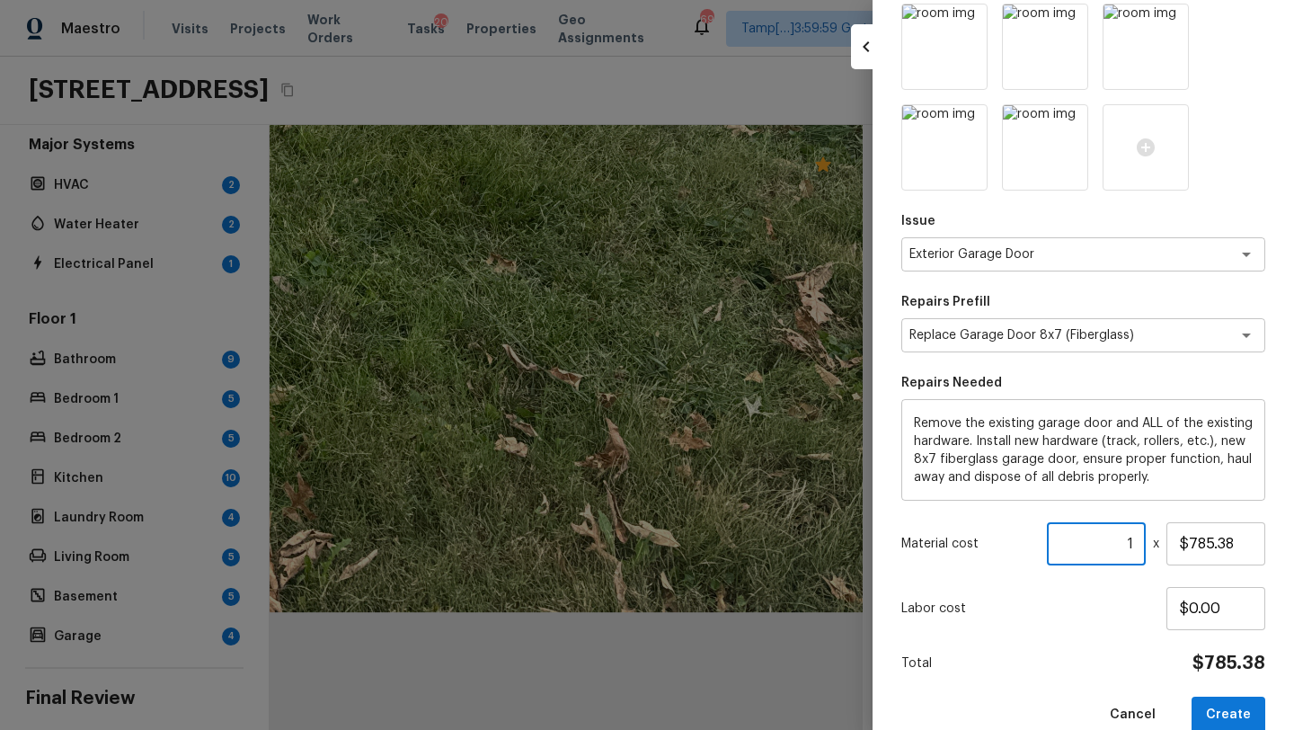
click at [1137, 549] on input "1" at bounding box center [1096, 543] width 99 height 43
drag, startPoint x: 1123, startPoint y: 544, endPoint x: 1112, endPoint y: 553, distance: 14.0
click at [1112, 553] on input "12" at bounding box center [1096, 543] width 99 height 43
type input "2"
click at [1228, 706] on button "Create" at bounding box center [1228, 714] width 74 height 37
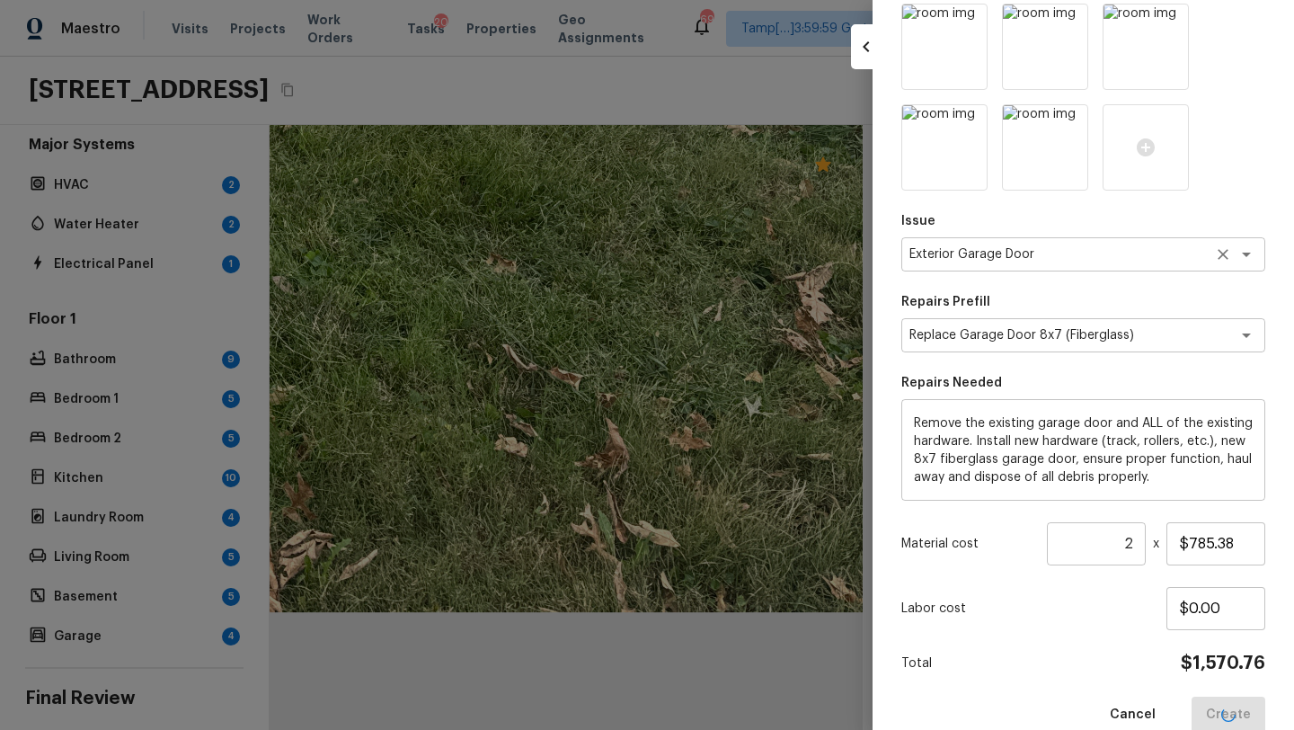
type input "1"
type input "$0.00"
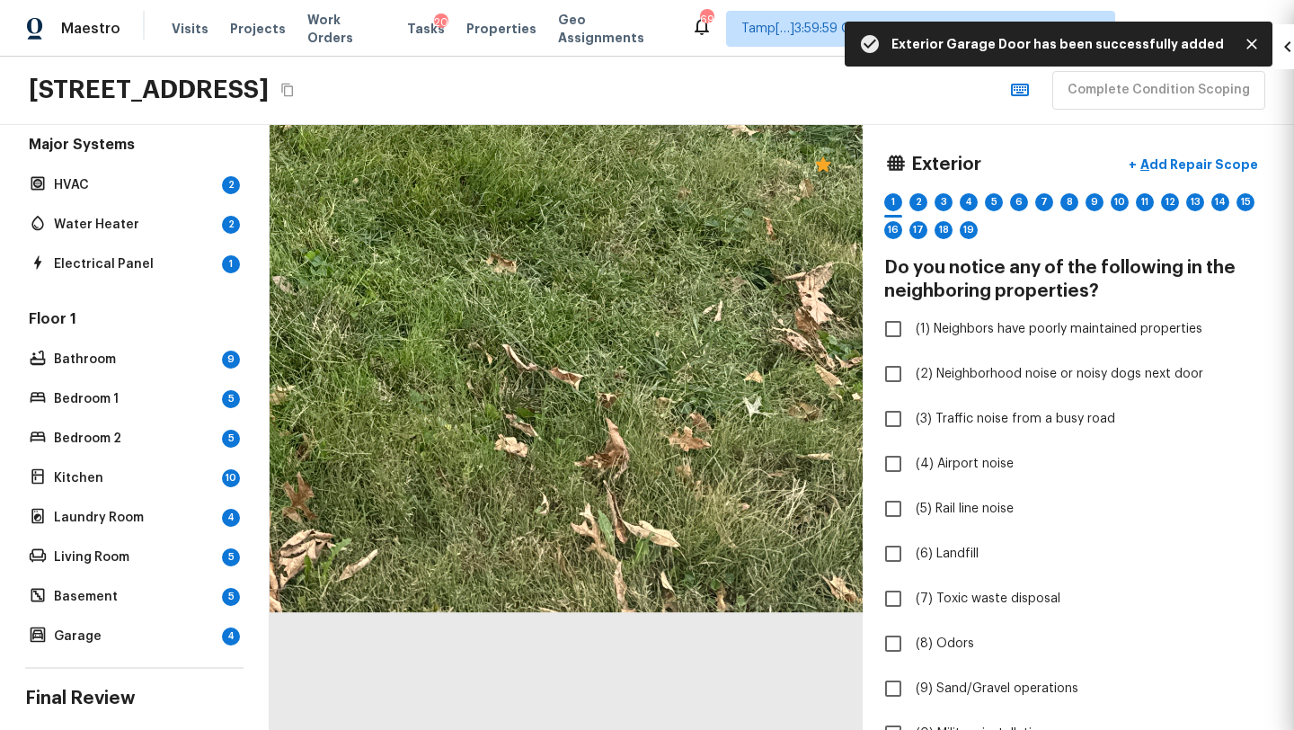
scroll to position [93, 0]
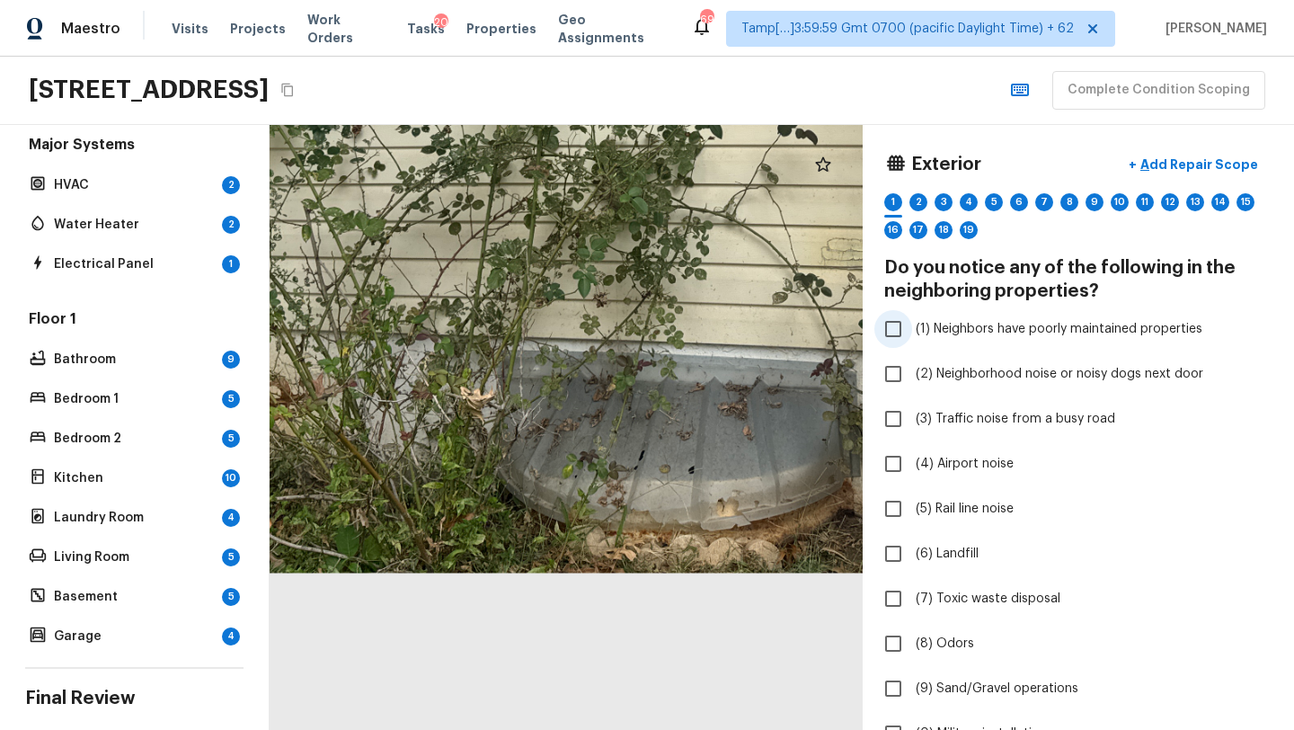
drag, startPoint x: 673, startPoint y: 565, endPoint x: 1002, endPoint y: 341, distance: 397.7
click at [1002, 341] on div "Exterior + Add Repair Scope 1 2 3 4 5 6 7 8 9 10 11 12 13 14 15 16 17 18 19 Do …" at bounding box center [782, 427] width 1024 height 605
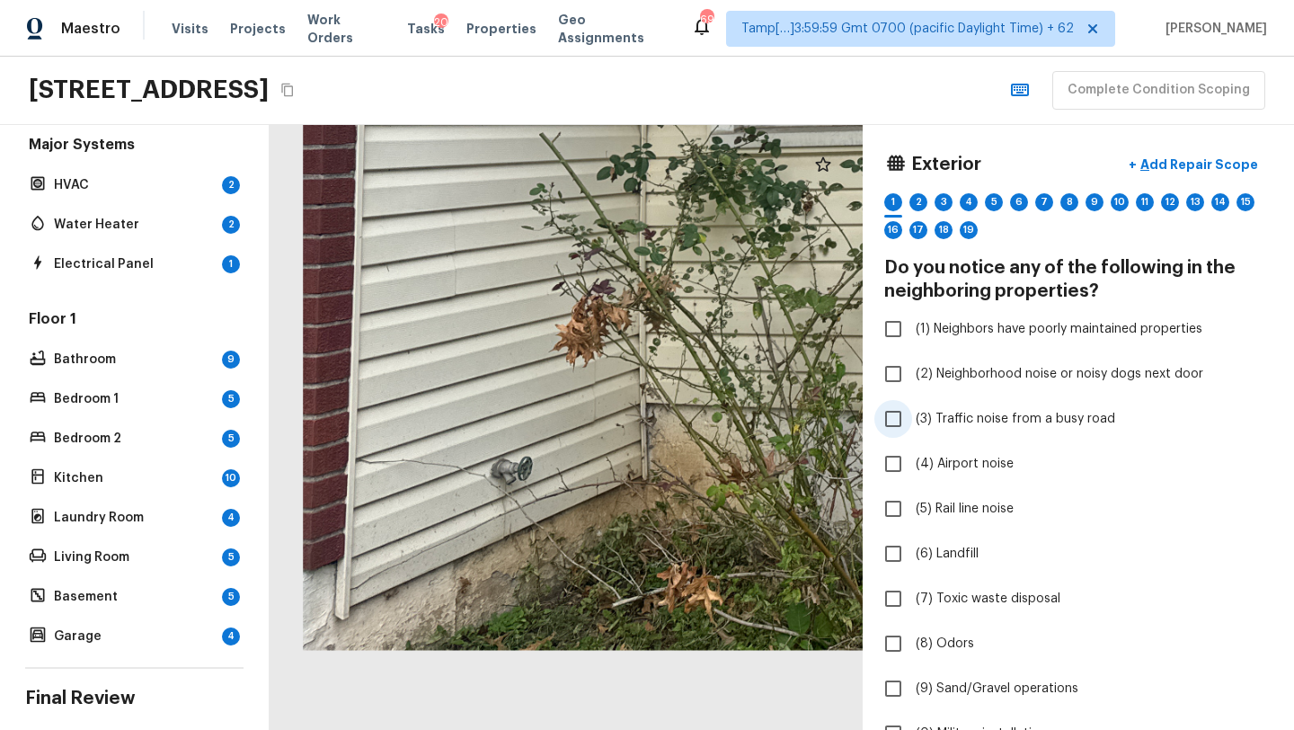
drag, startPoint x: 674, startPoint y: 340, endPoint x: 1088, endPoint y: 415, distance: 421.0
click at [1088, 416] on div "Exterior + Add Repair Scope 1 2 3 4 5 6 7 8 9 10 11 12 13 14 15 16 17 18 19 Do …" at bounding box center [782, 427] width 1024 height 605
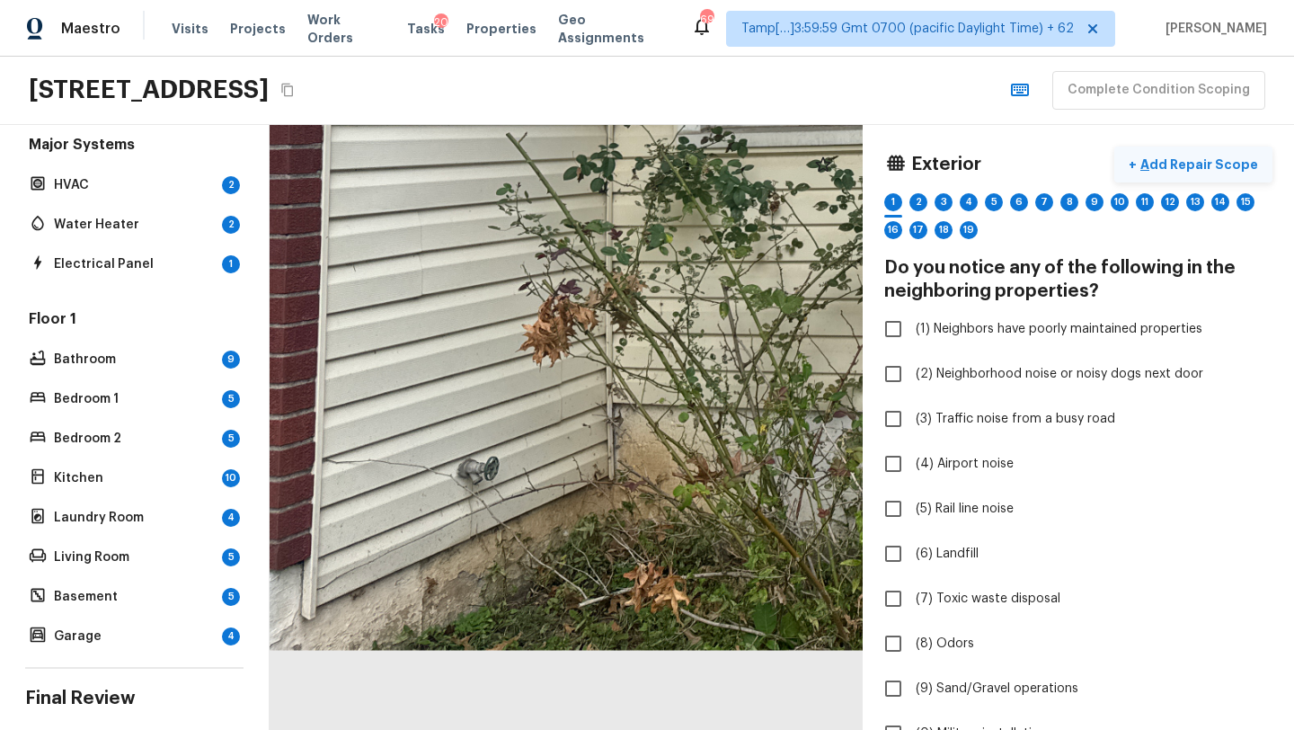
click at [1170, 148] on button "+ Add Repair Scope" at bounding box center [1193, 164] width 158 height 37
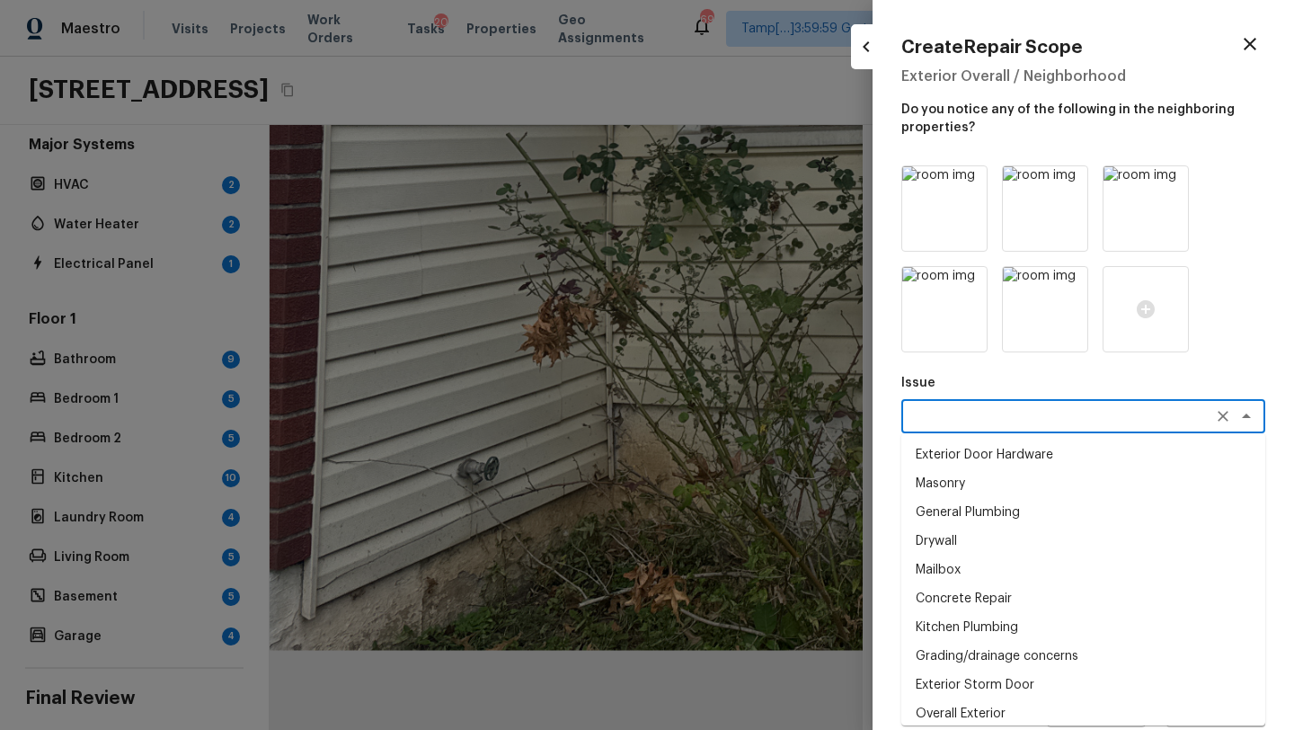
click at [977, 421] on textarea at bounding box center [1057, 416] width 297 height 18
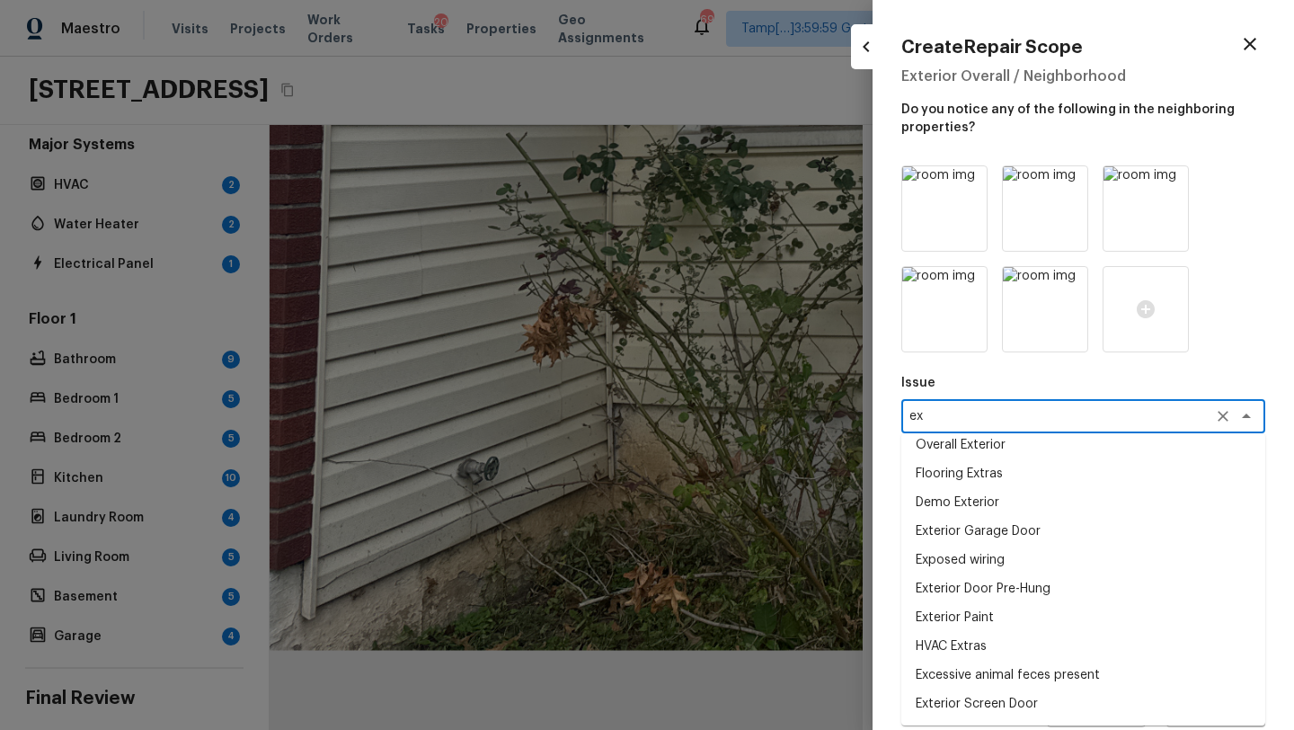
click at [960, 617] on li "Exterior Paint" at bounding box center [1083, 617] width 364 height 29
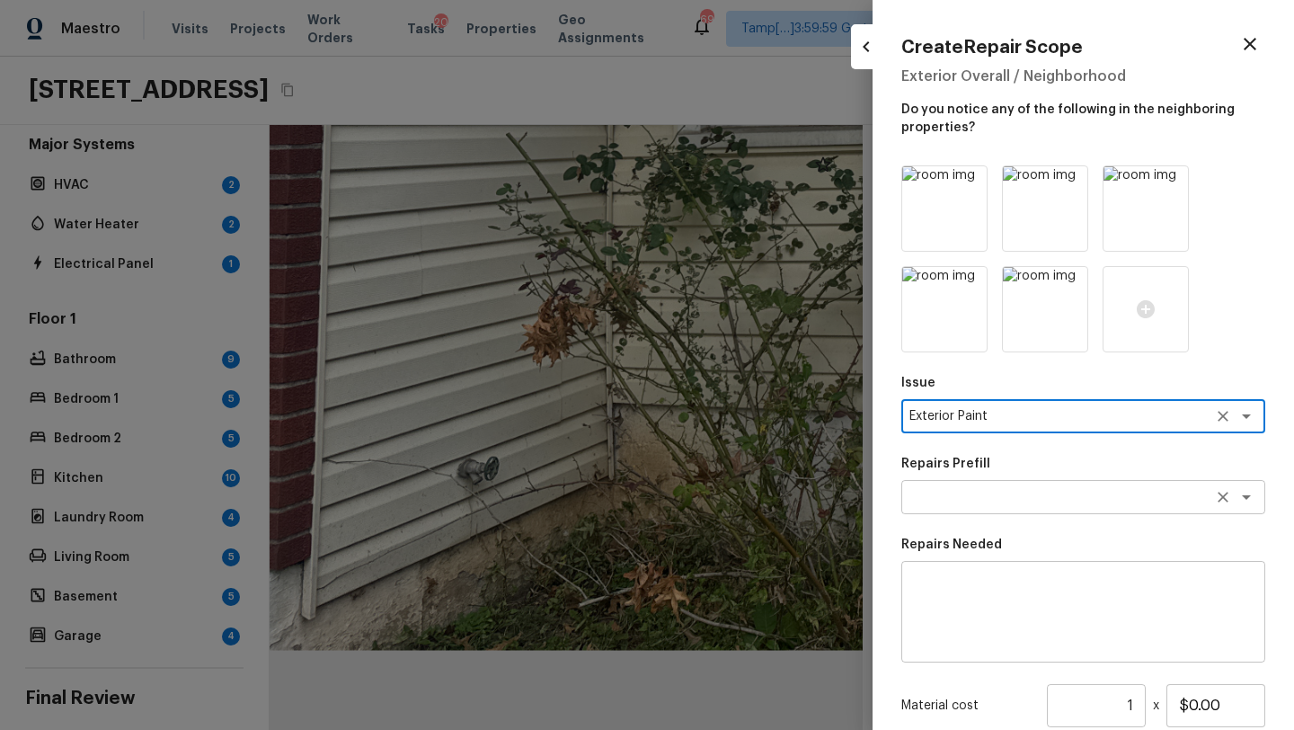
type textarea "Exterior Paint"
click at [960, 493] on textarea at bounding box center [1057, 497] width 297 height 18
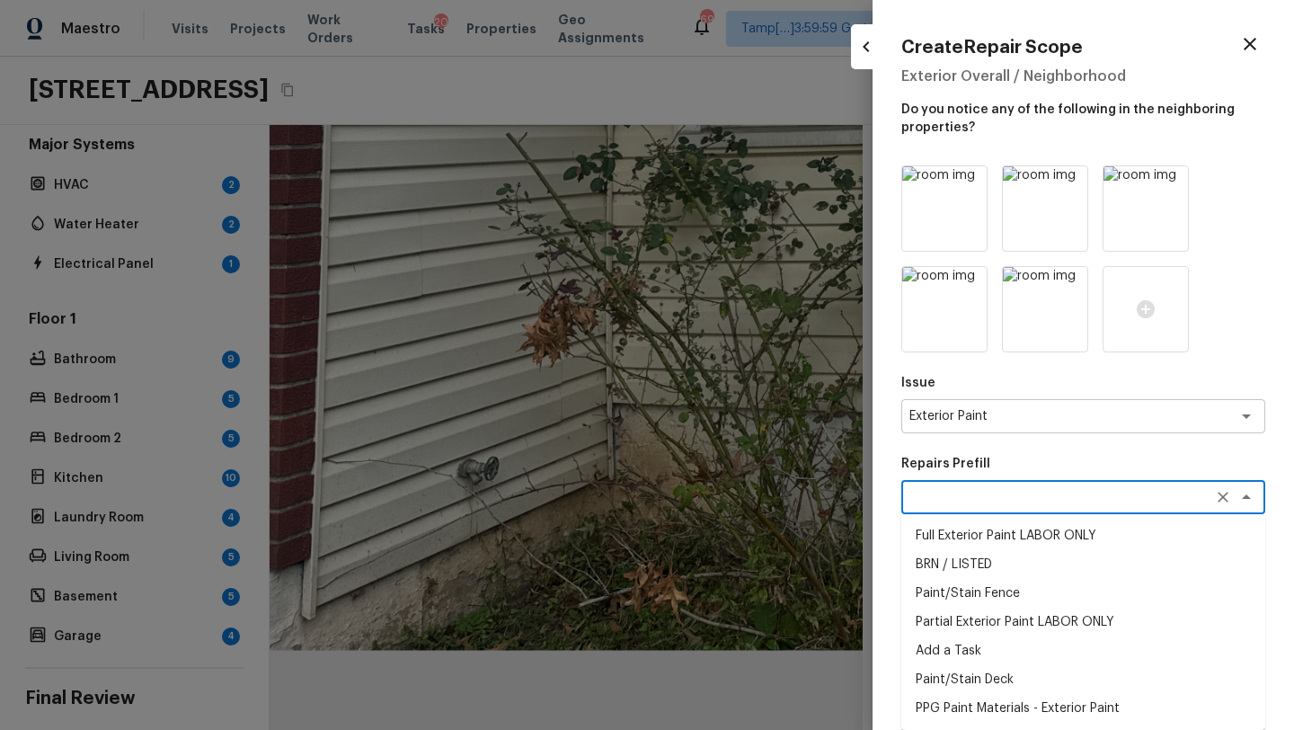
click at [979, 541] on li "Full Exterior Paint LABOR ONLY" at bounding box center [1083, 535] width 364 height 29
type textarea "Full Exterior Paint LABOR ONLY"
type textarea "Full Exterior Paint - Prep, mask and paint the exterior of the home. Ensure tha…"
type input "$1.35"
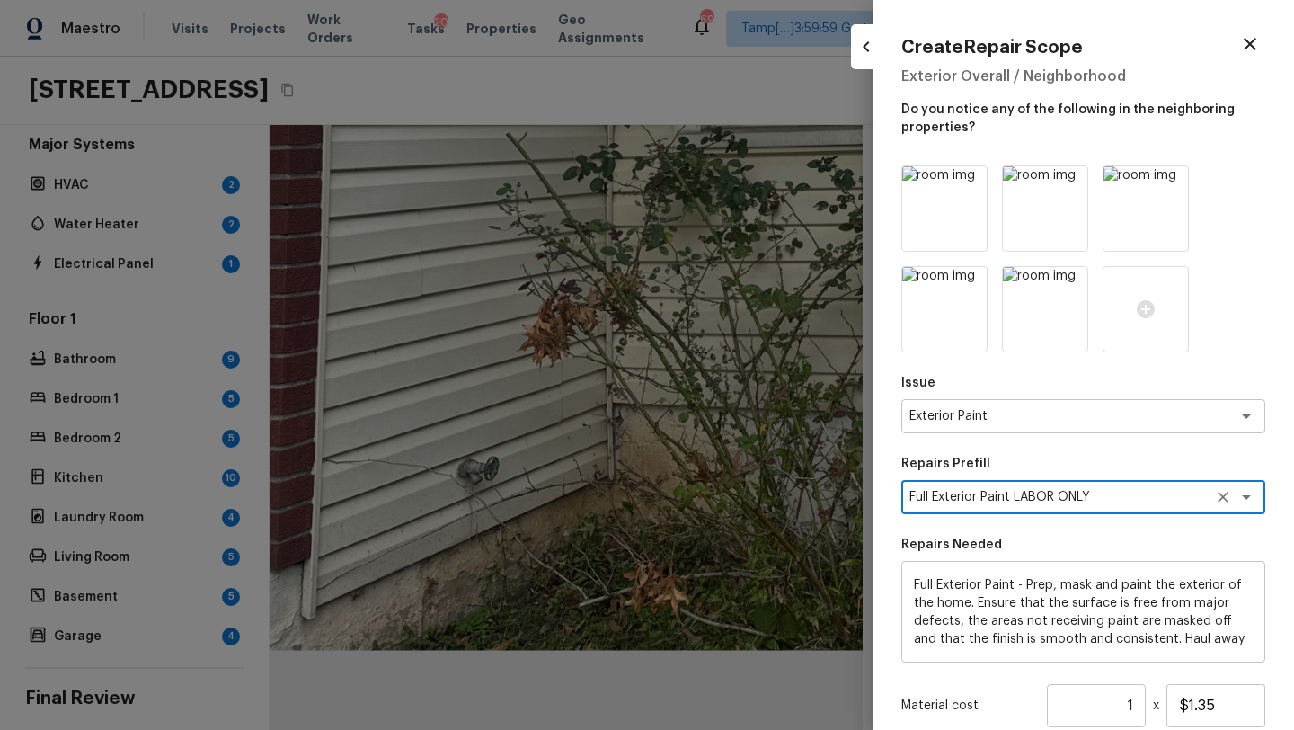
scroll to position [37, 0]
click at [641, 77] on div at bounding box center [647, 365] width 1294 height 730
type input "$0.00"
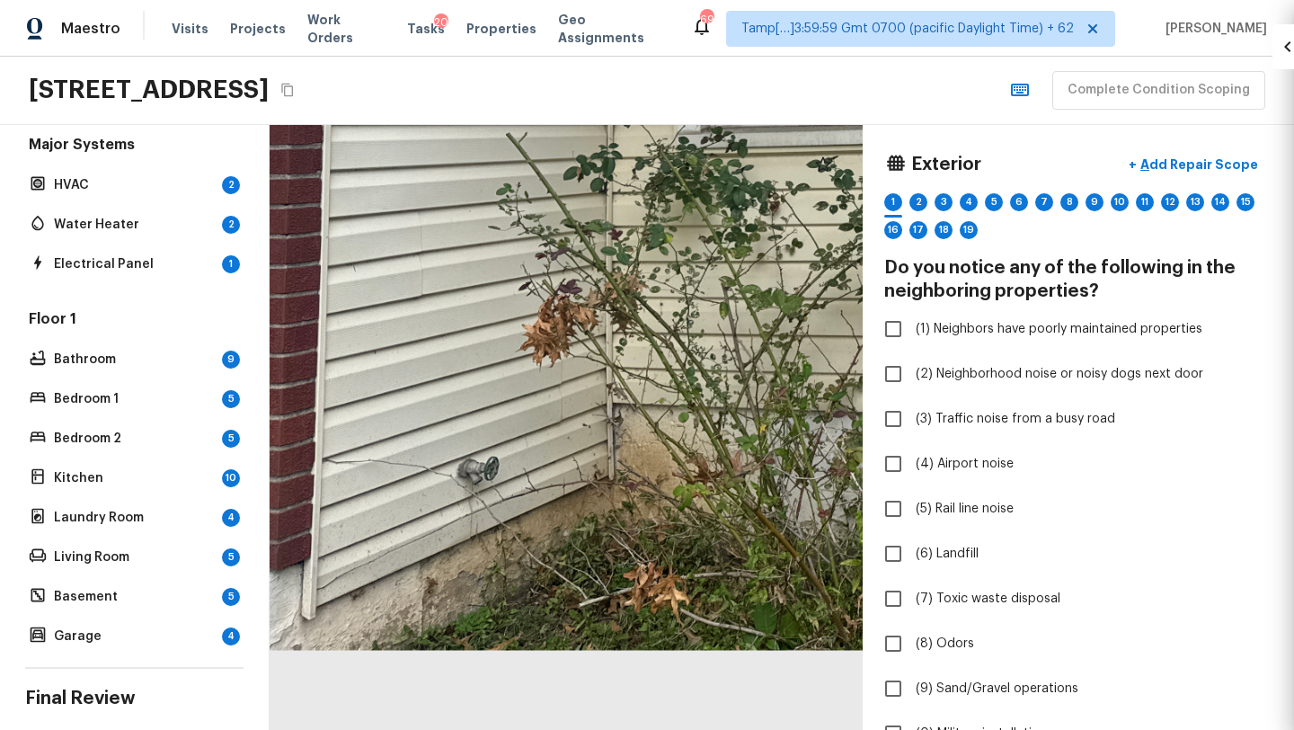
scroll to position [0, 0]
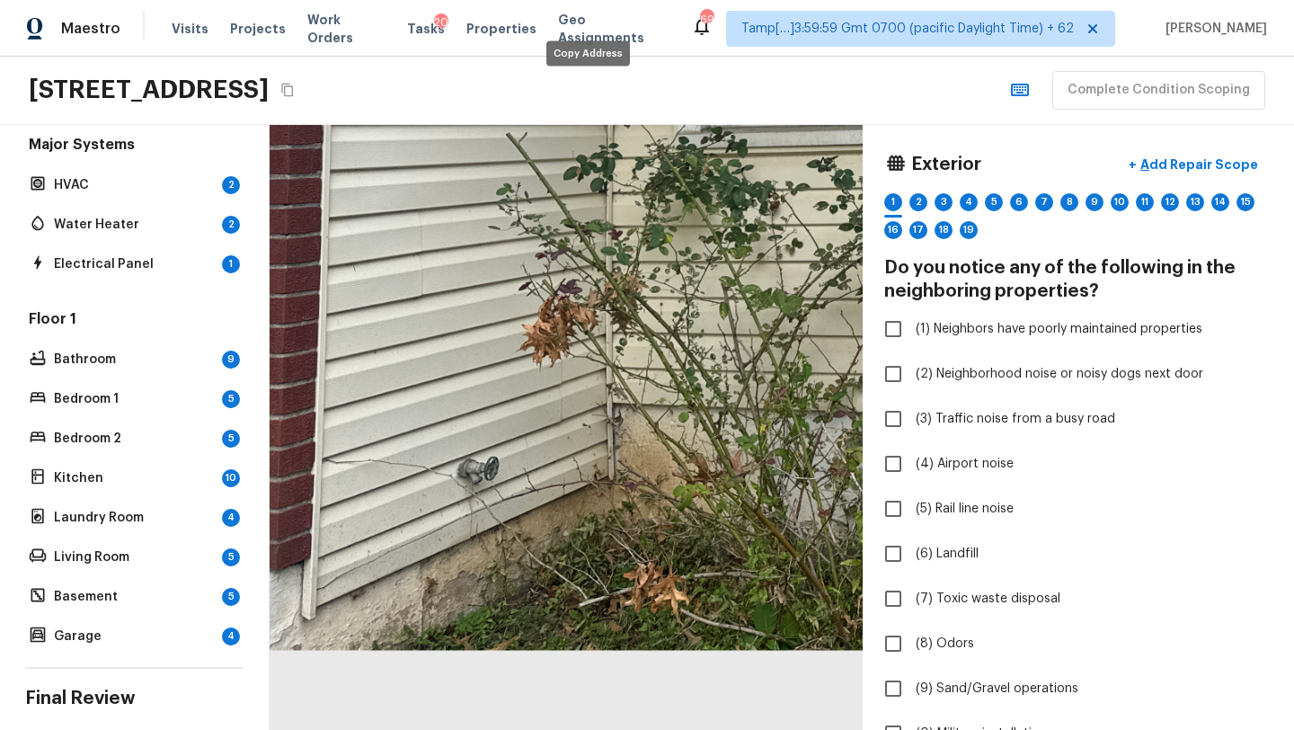
click at [295, 83] on icon "Copy Address" at bounding box center [287, 90] width 14 height 14
click at [1204, 152] on button "+ Add Repair Scope" at bounding box center [1193, 164] width 158 height 37
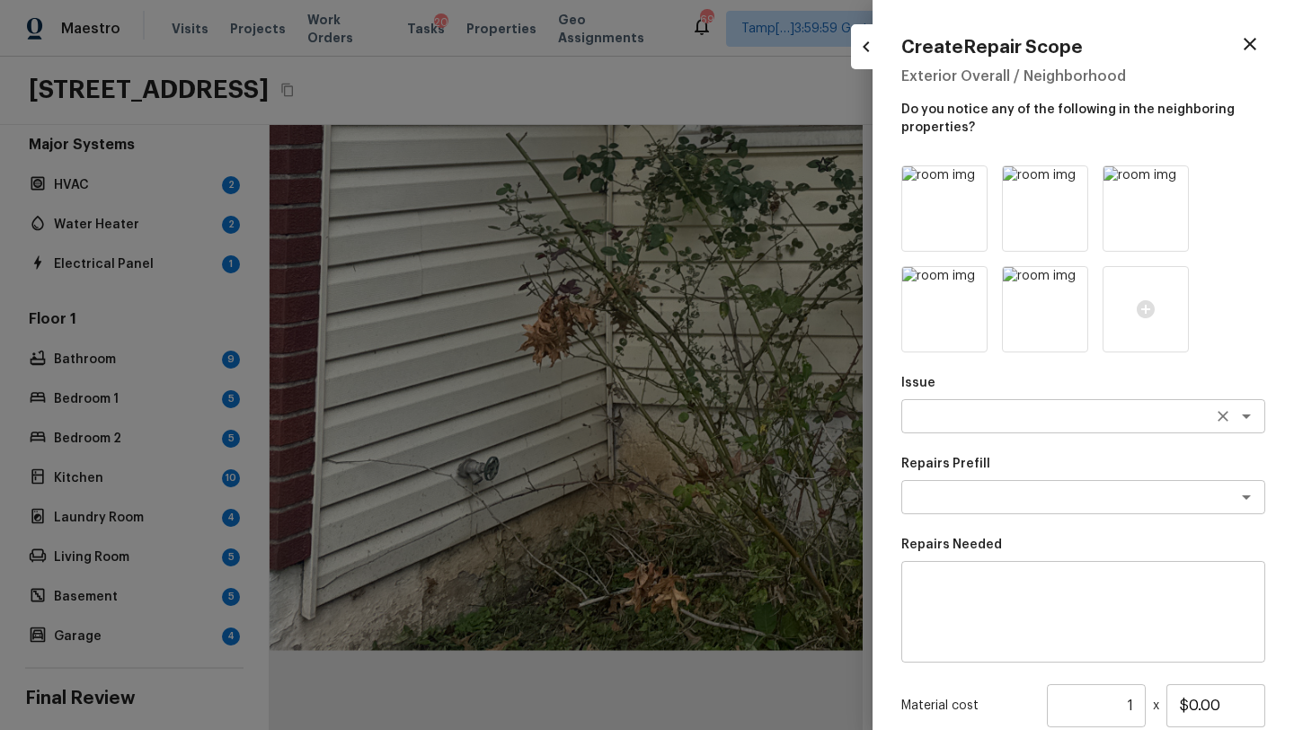
click at [973, 416] on textarea at bounding box center [1057, 416] width 297 height 18
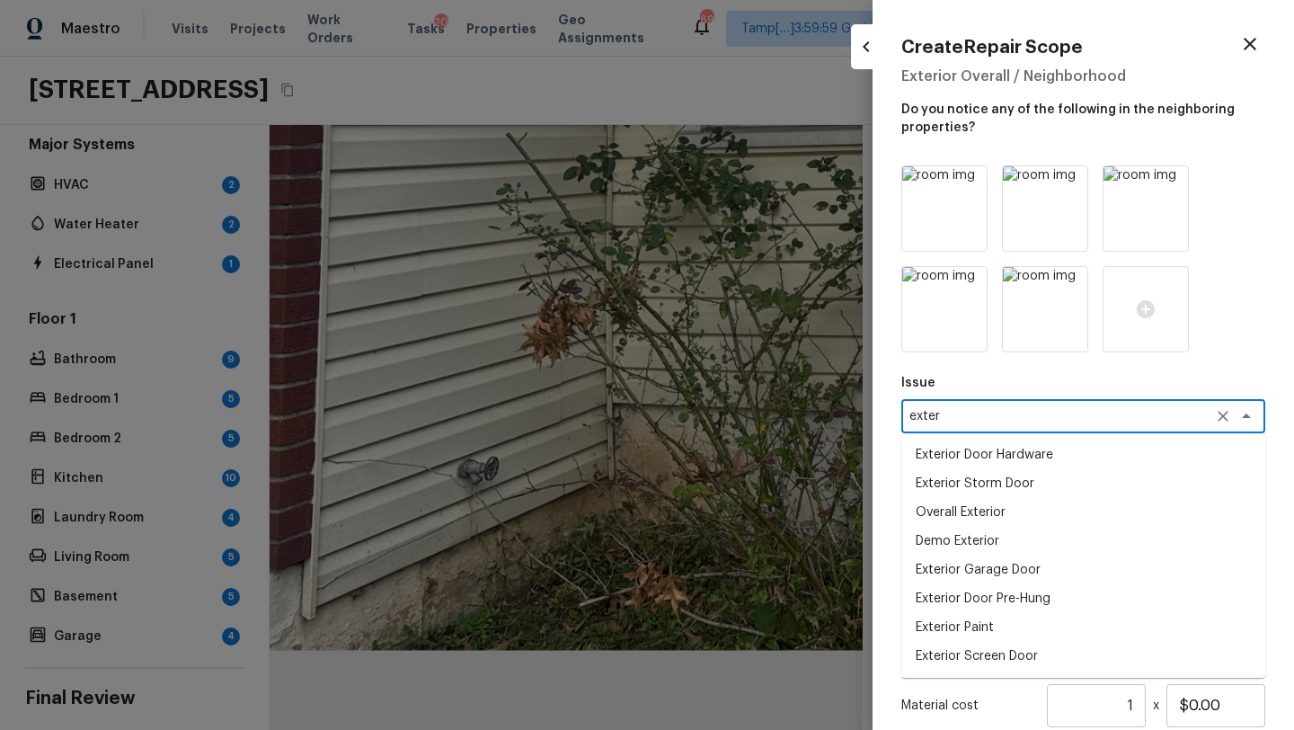
click at [955, 624] on li "Exterior Paint" at bounding box center [1083, 627] width 364 height 29
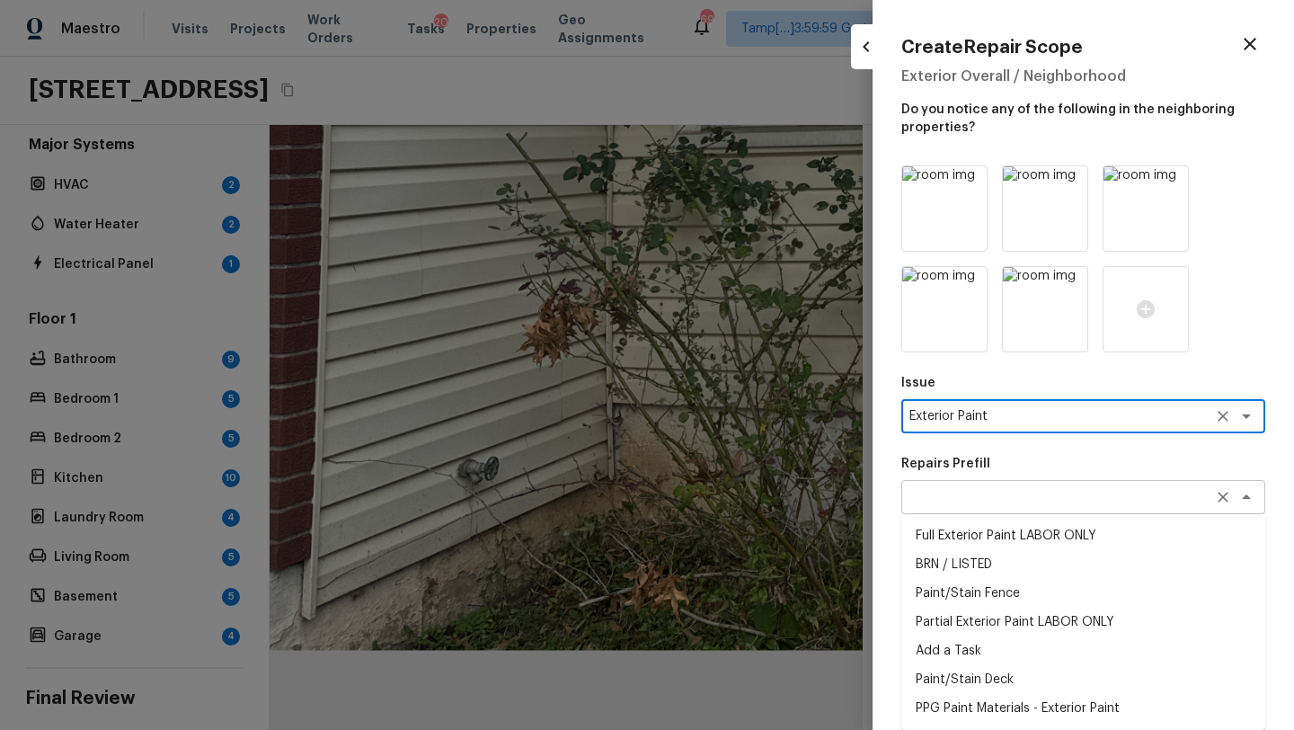
click at [943, 485] on div "x ​" at bounding box center [1083, 497] width 364 height 34
type textarea "Exterior Paint"
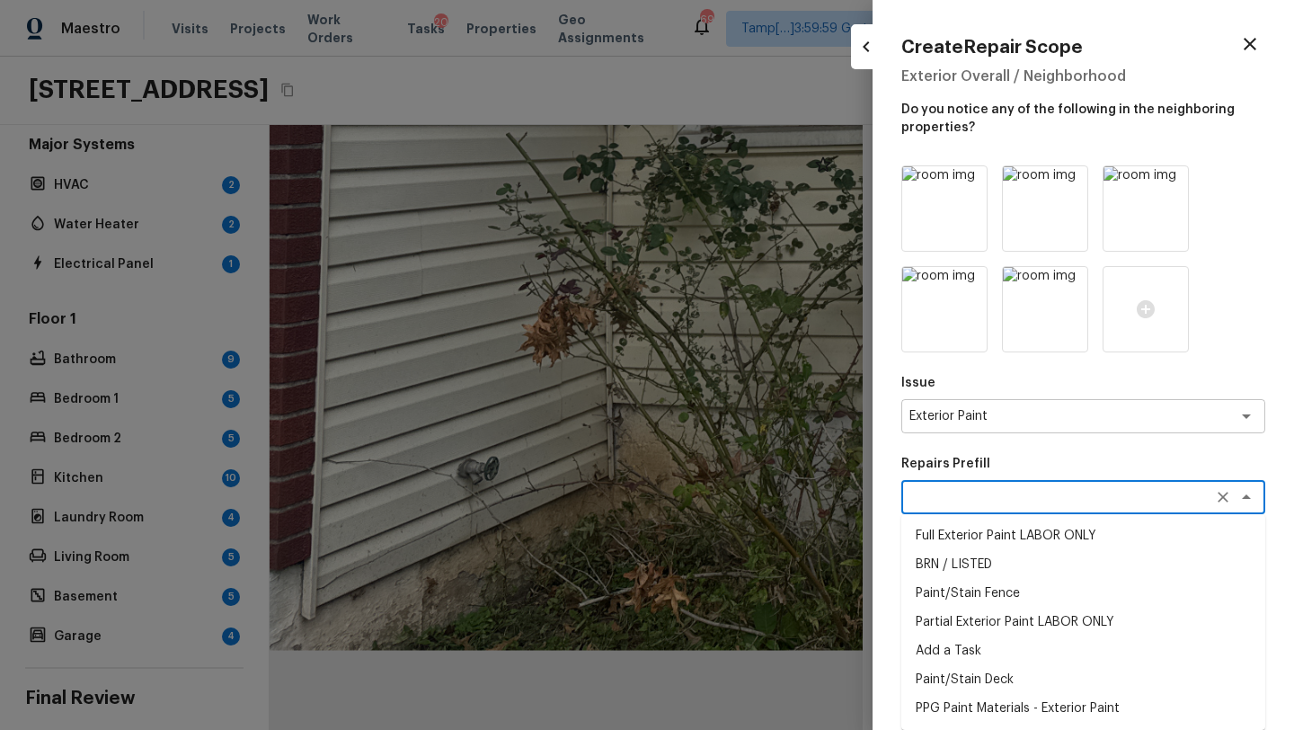
click at [960, 530] on li "Full Exterior Paint LABOR ONLY" at bounding box center [1083, 535] width 364 height 29
type textarea "Full Exterior Paint LABOR ONLY"
type textarea "Full Exterior Paint - Prep, mask and paint the exterior of the home. Ensure tha…"
type input "$1.35"
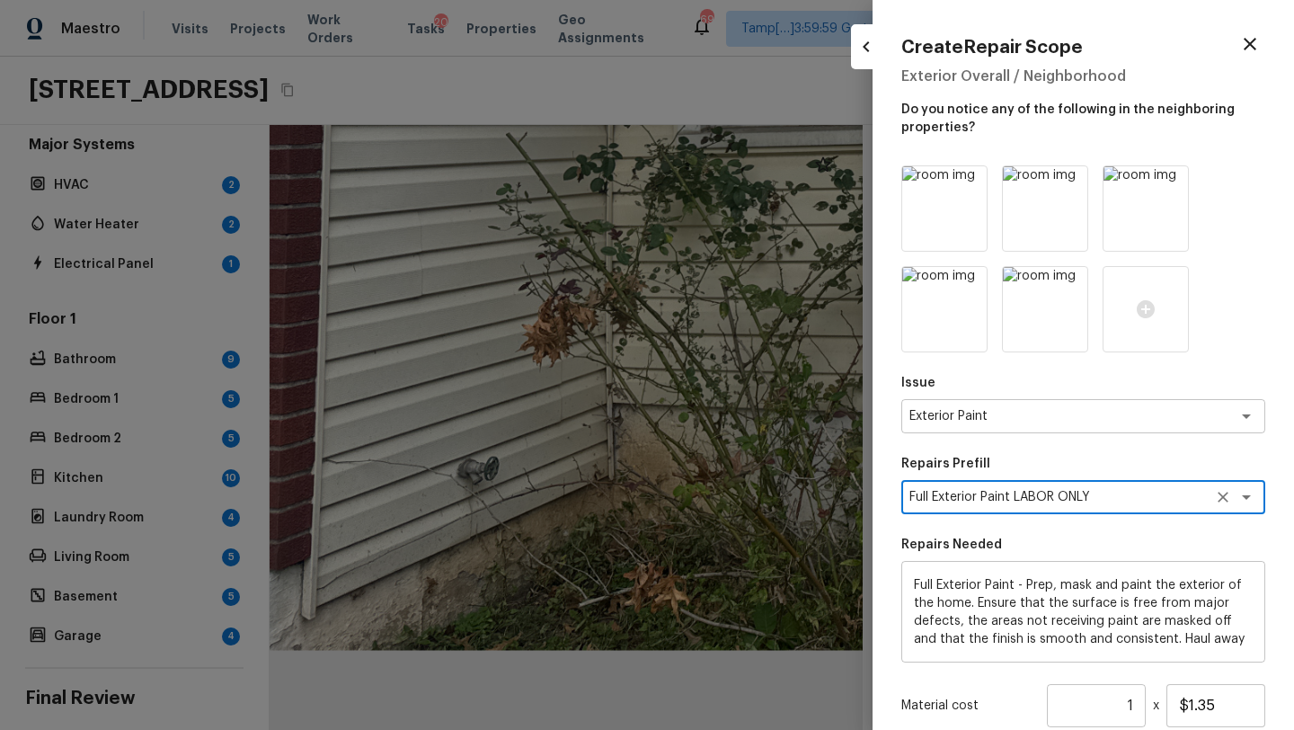
scroll to position [37, 0]
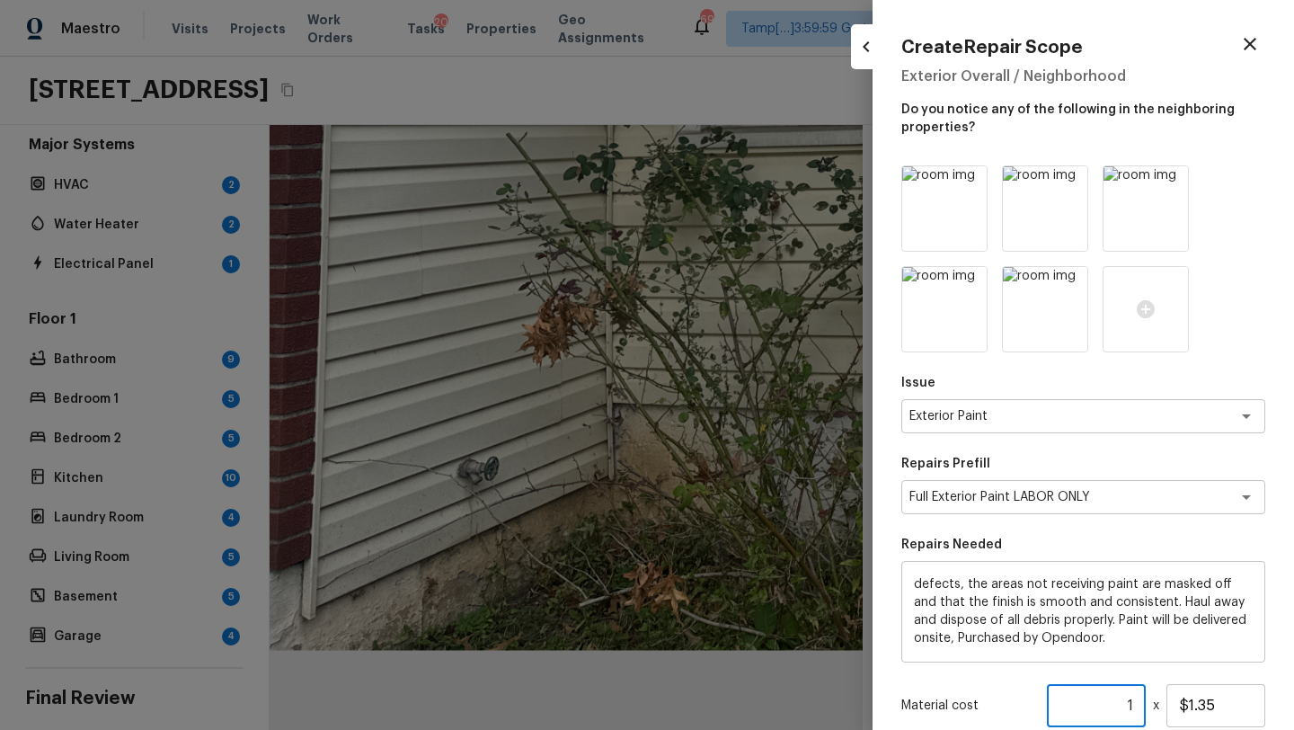
click at [1139, 709] on input "1" at bounding box center [1096, 705] width 99 height 43
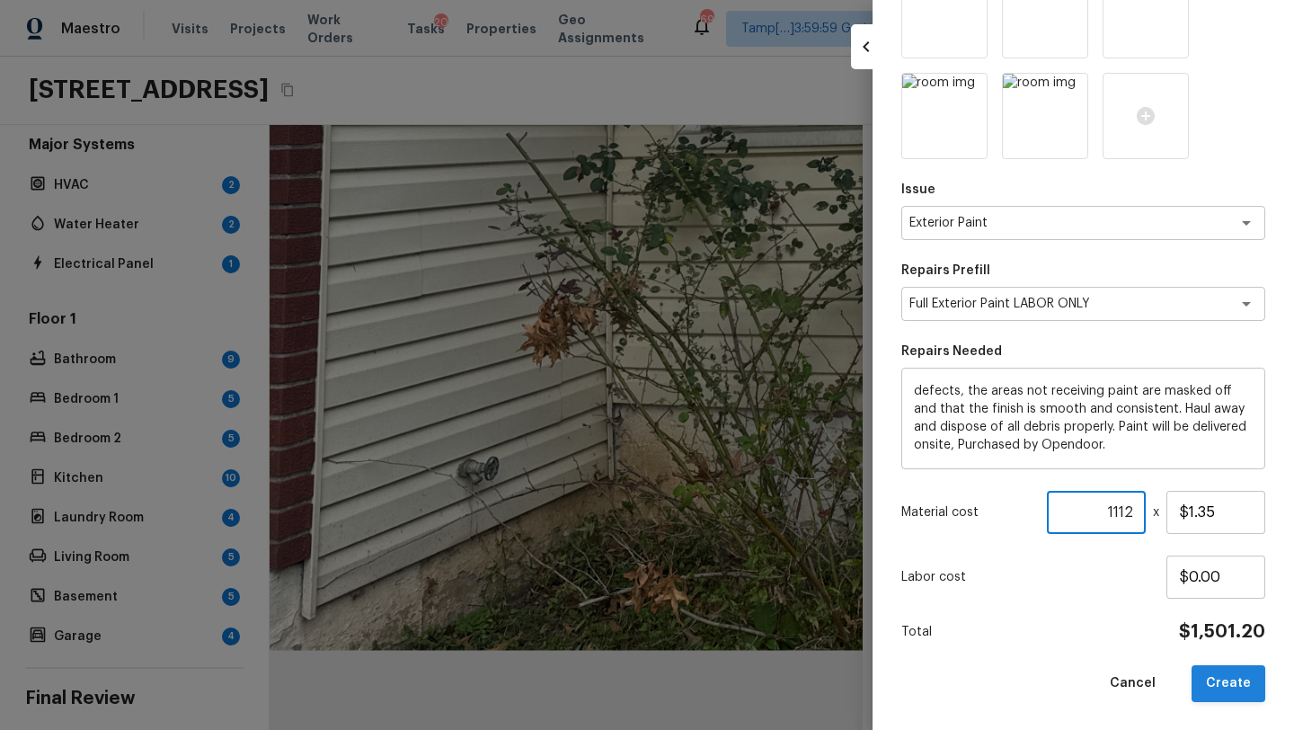
type input "1112"
click at [1217, 682] on button "Create" at bounding box center [1228, 683] width 74 height 37
type input "1"
type input "$0.00"
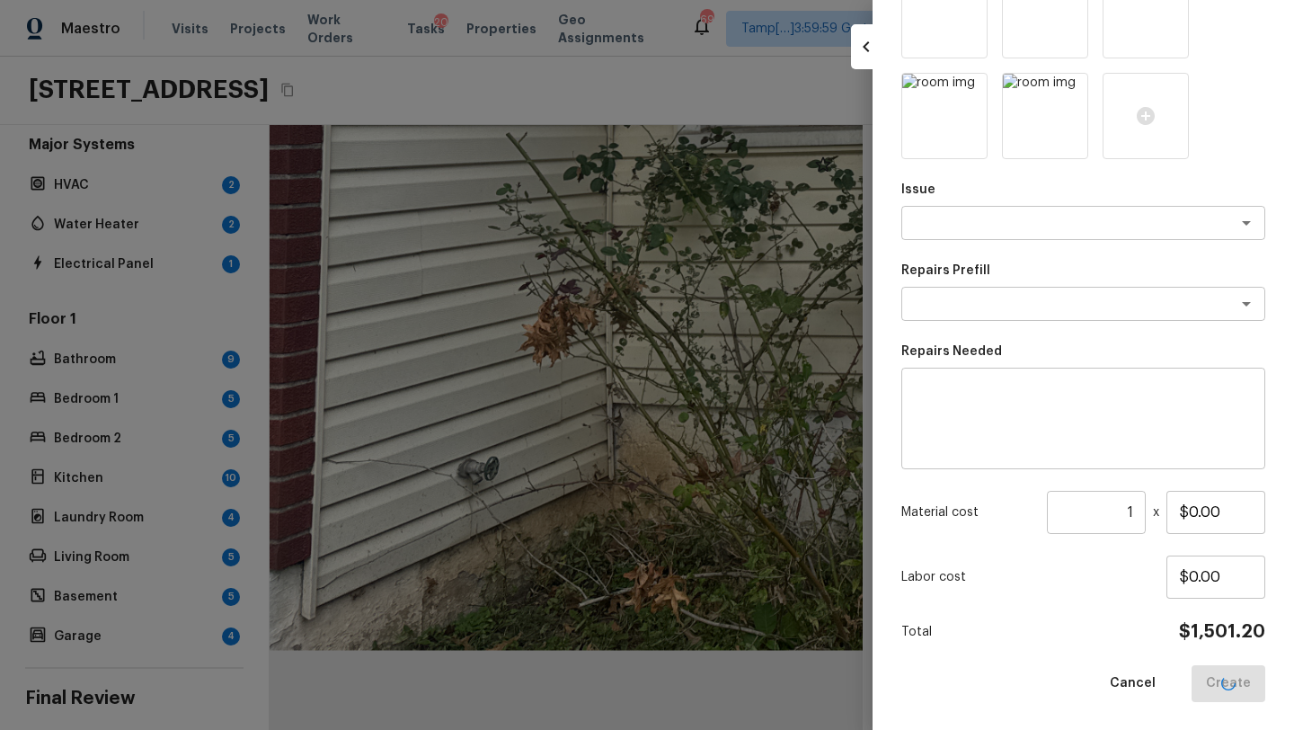
scroll to position [93, 0]
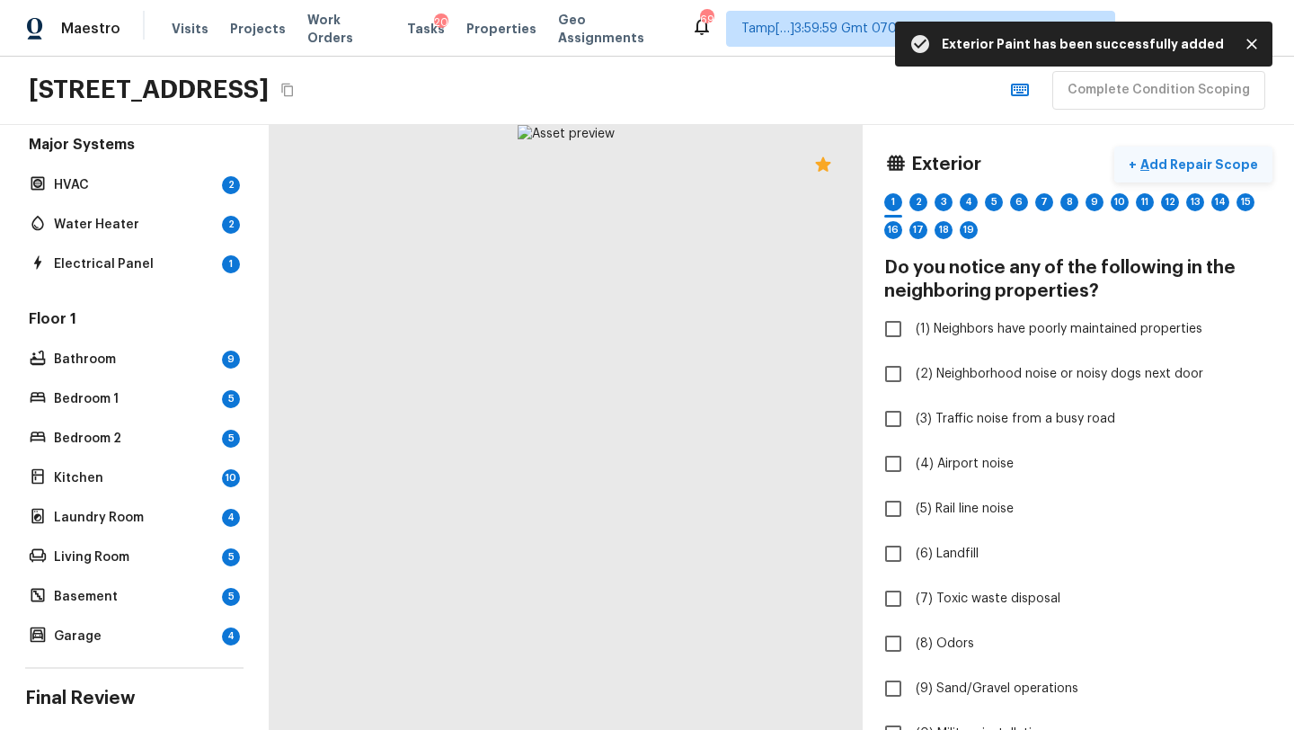
click at [1182, 164] on p "Add Repair Scope" at bounding box center [1197, 164] width 121 height 18
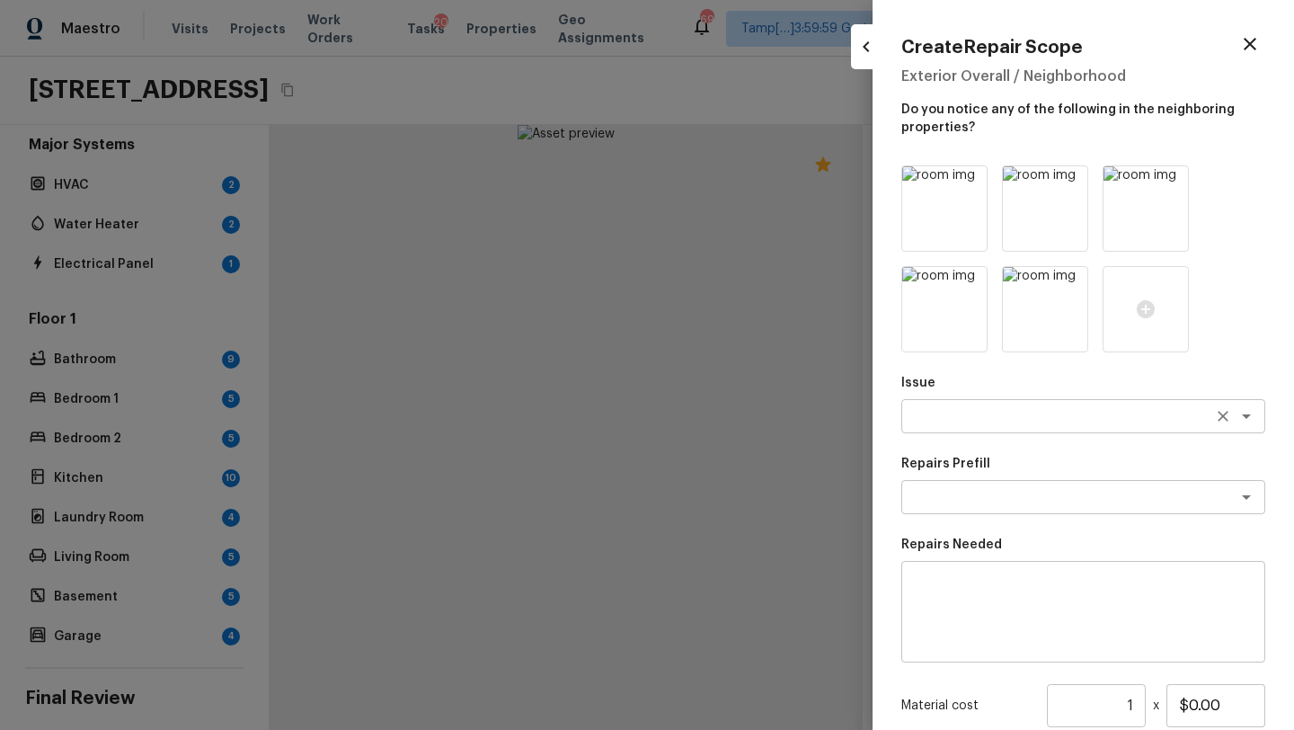
click at [1004, 429] on div "x ​" at bounding box center [1083, 416] width 364 height 34
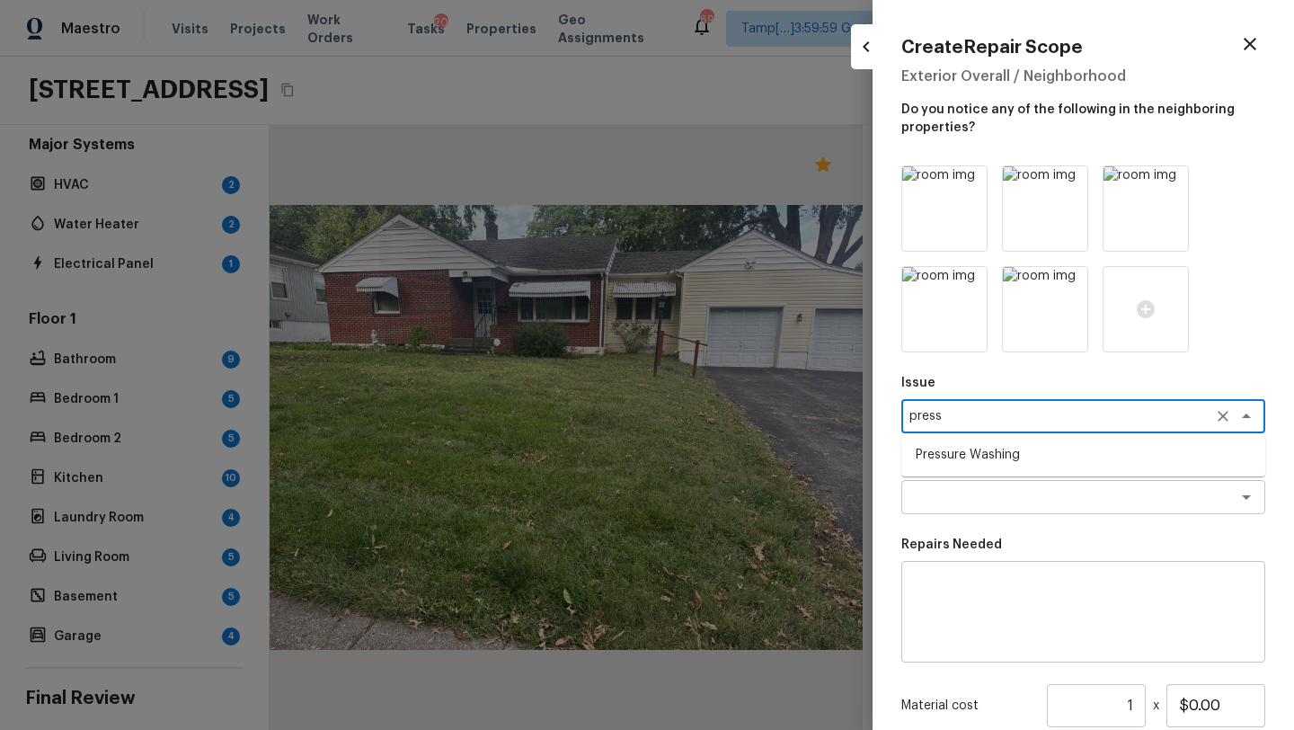
click at [985, 456] on li "Pressure Washing" at bounding box center [1083, 454] width 364 height 29
type textarea "Pressure Washing"
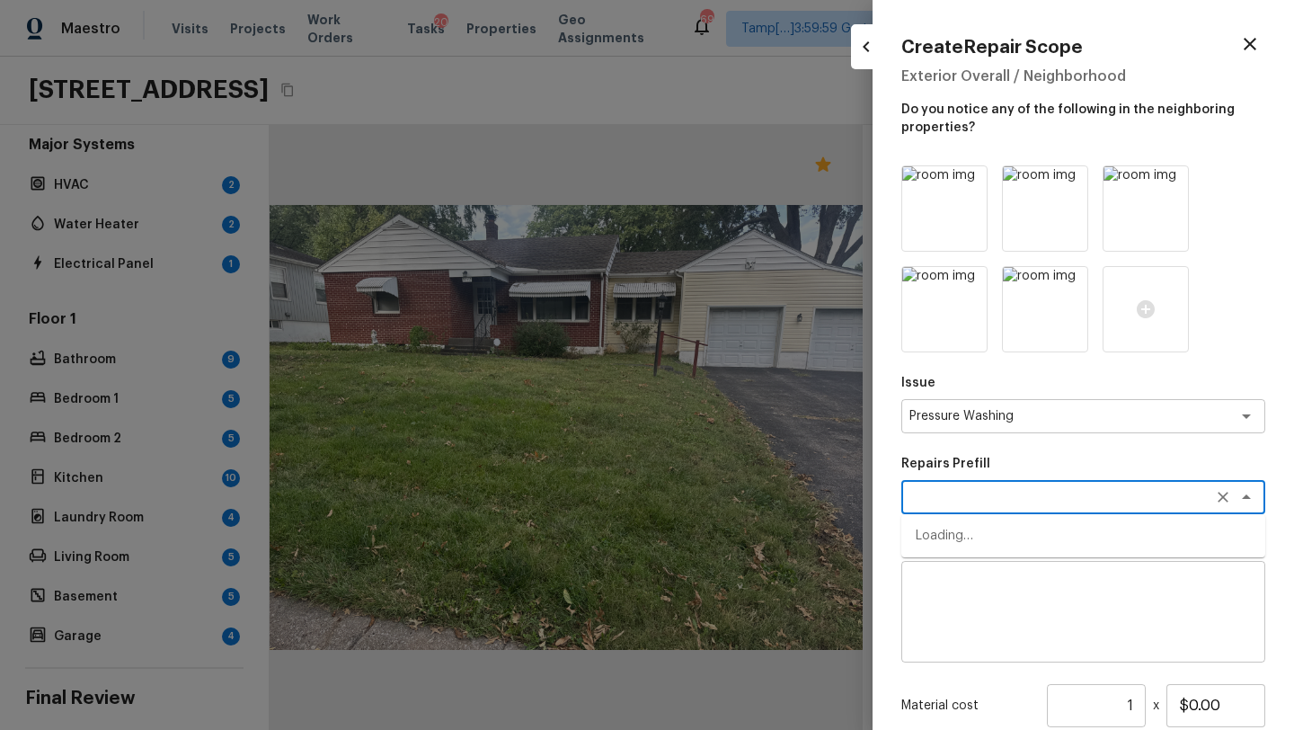
click at [980, 505] on textarea at bounding box center [1057, 497] width 297 height 18
click at [963, 577] on li "Pressure Wash Siding" at bounding box center [1083, 564] width 364 height 29
type textarea "Pressure Wash Siding"
type textarea "Protect areas as needed for pressure washing. Pressure wash the siding on the h…"
type input "$170.00"
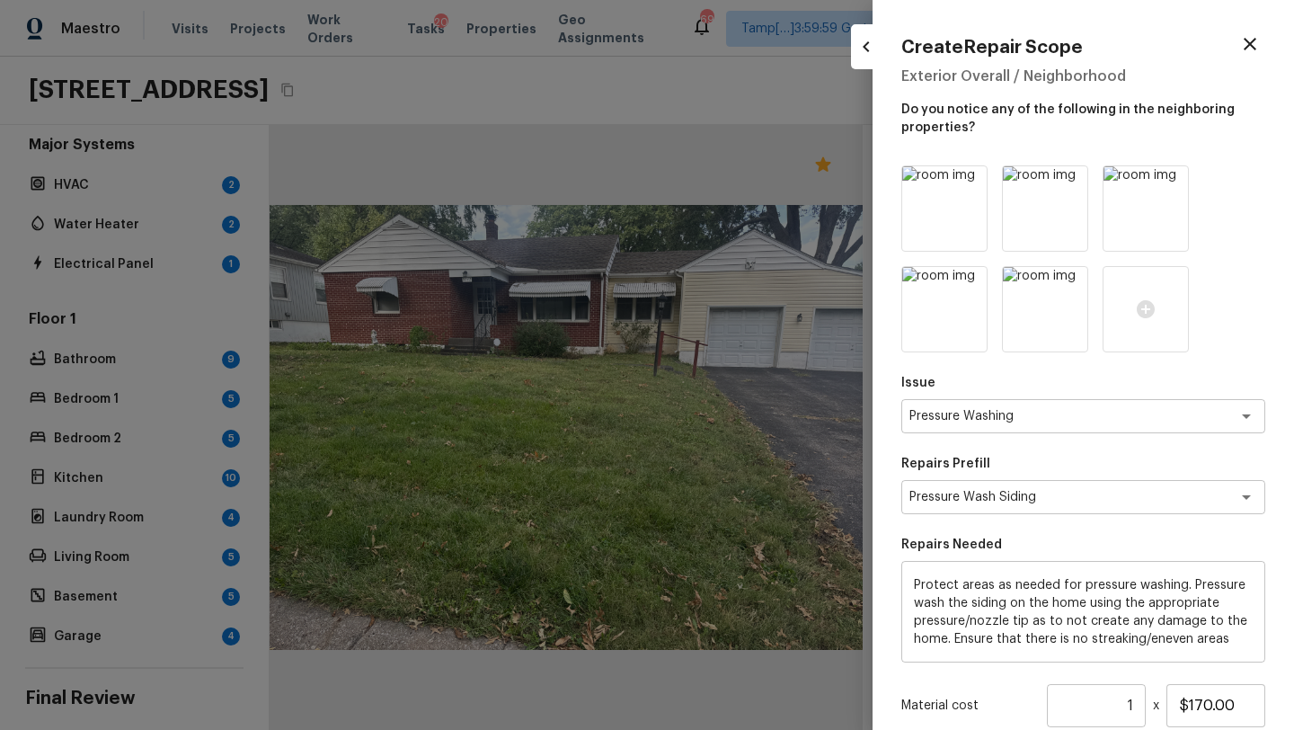
click at [955, 624] on textarea "Protect areas as needed for pressure washing. Pressure wash the siding on the h…" at bounding box center [1083, 612] width 339 height 72
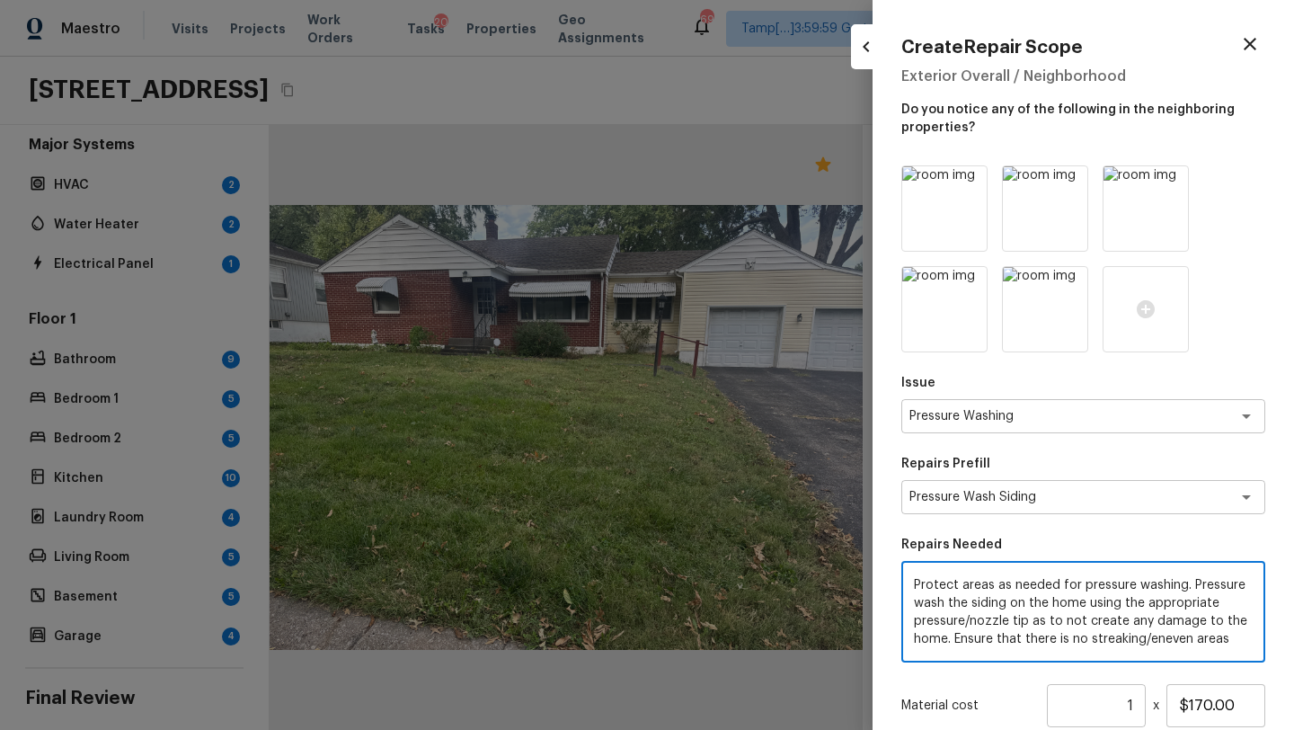
click at [955, 624] on textarea "Protect areas as needed for pressure washing. Pressure wash the siding on the h…" at bounding box center [1083, 612] width 339 height 72
paste textarea "[MEDICAL_DATA] wash home, driveway, walkways/sidewalks and patio. Must use a su…"
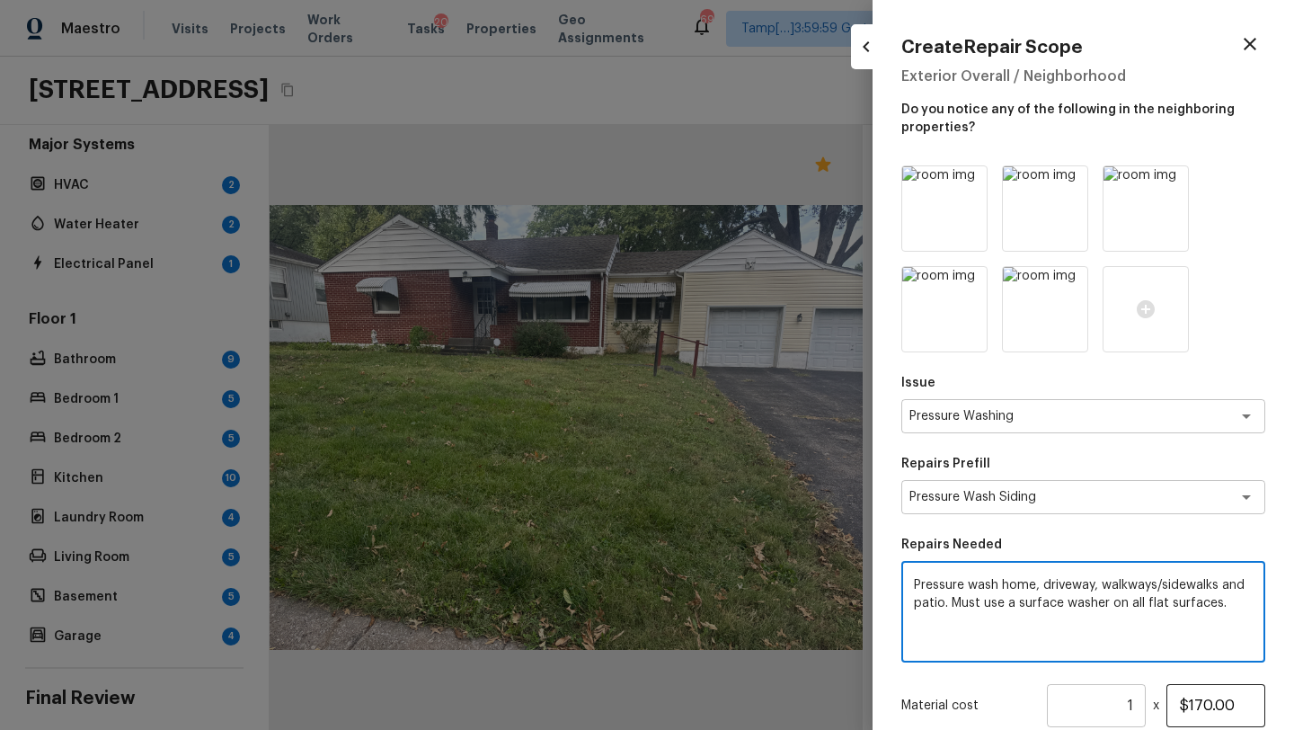
type textarea "Pressure wash home, driveway, walkways/sidewalks and patio. Must use a surface …"
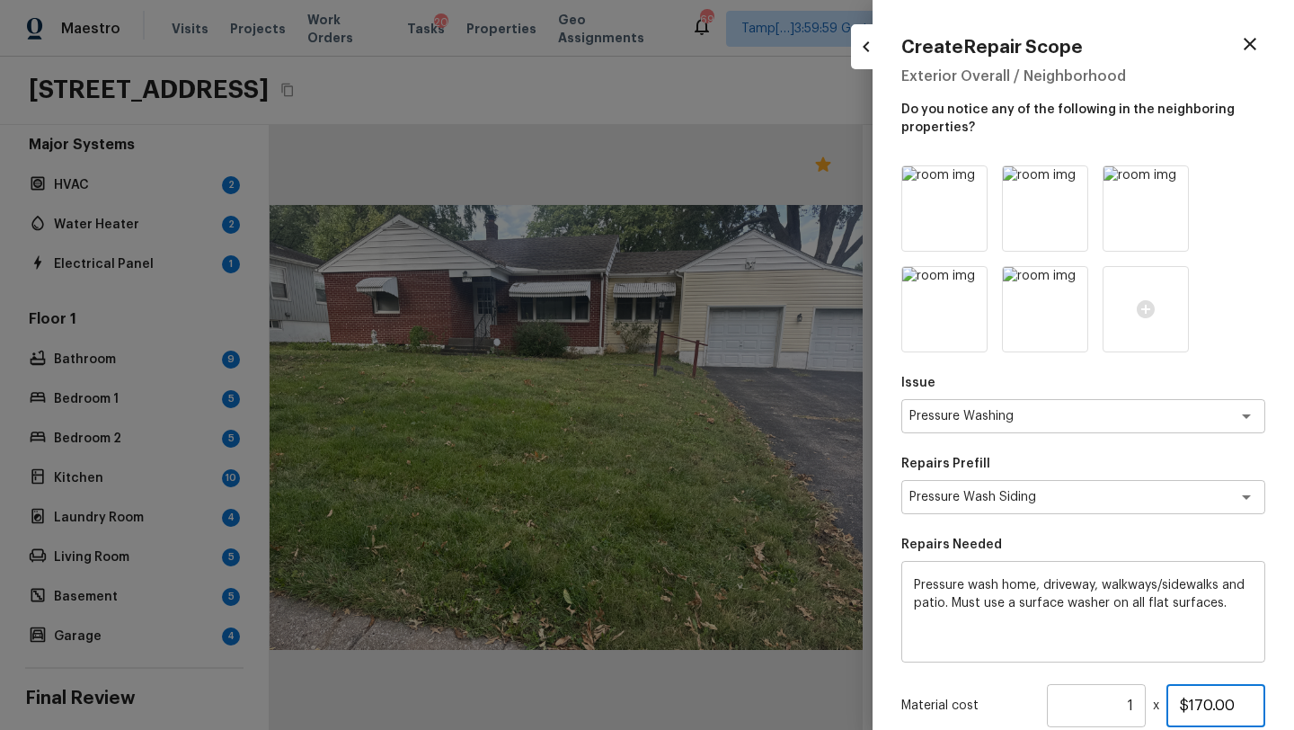
drag, startPoint x: 1190, startPoint y: 705, endPoint x: 1261, endPoint y: 705, distance: 71.0
click at [1261, 705] on input "$170.00" at bounding box center [1215, 705] width 99 height 43
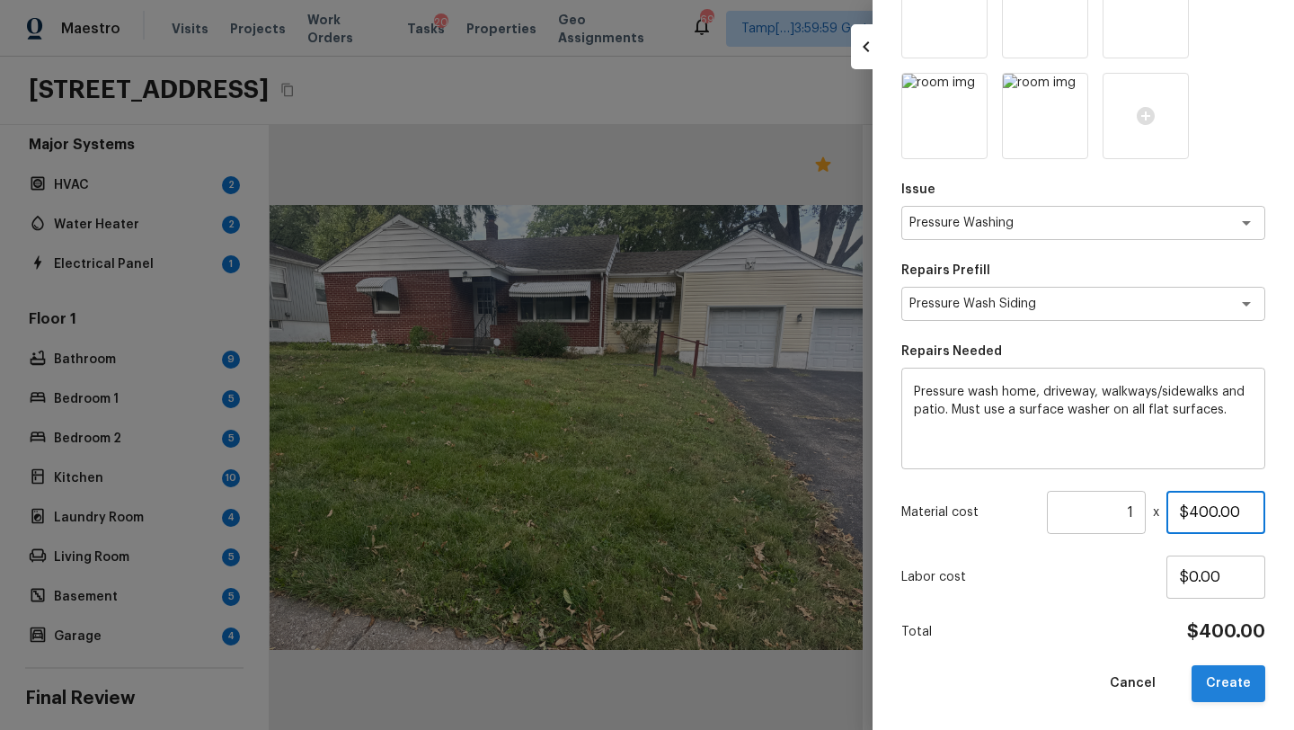
type input "$400.00"
click at [1226, 691] on button "Create" at bounding box center [1228, 683] width 74 height 37
type input "$0.00"
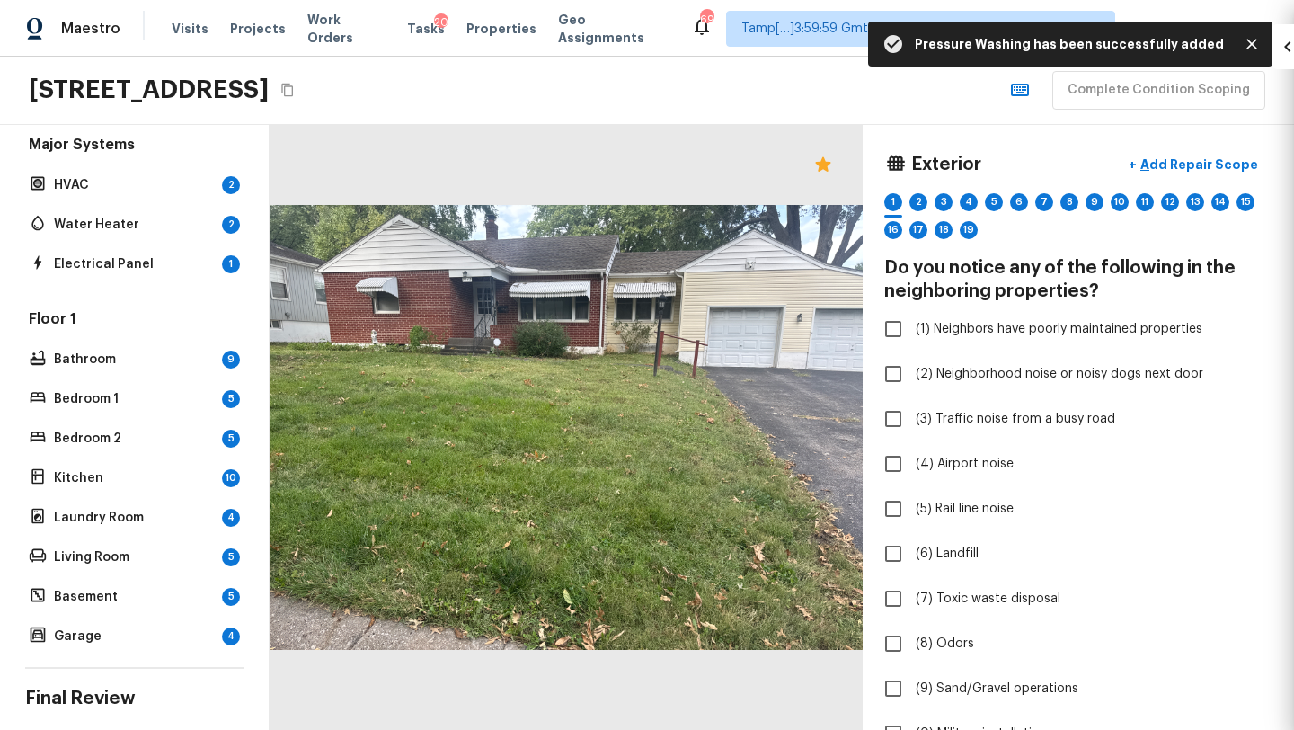
scroll to position [93, 0]
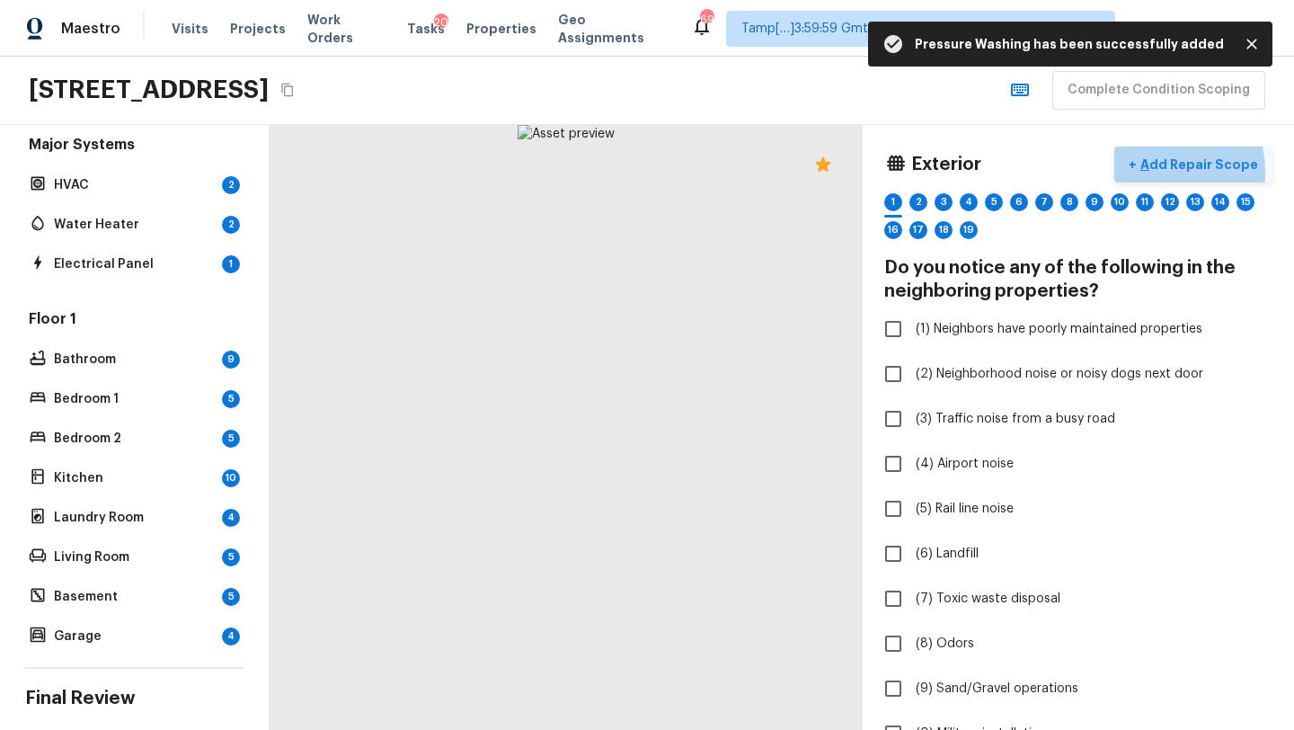
click at [1155, 172] on p "Add Repair Scope" at bounding box center [1197, 164] width 121 height 18
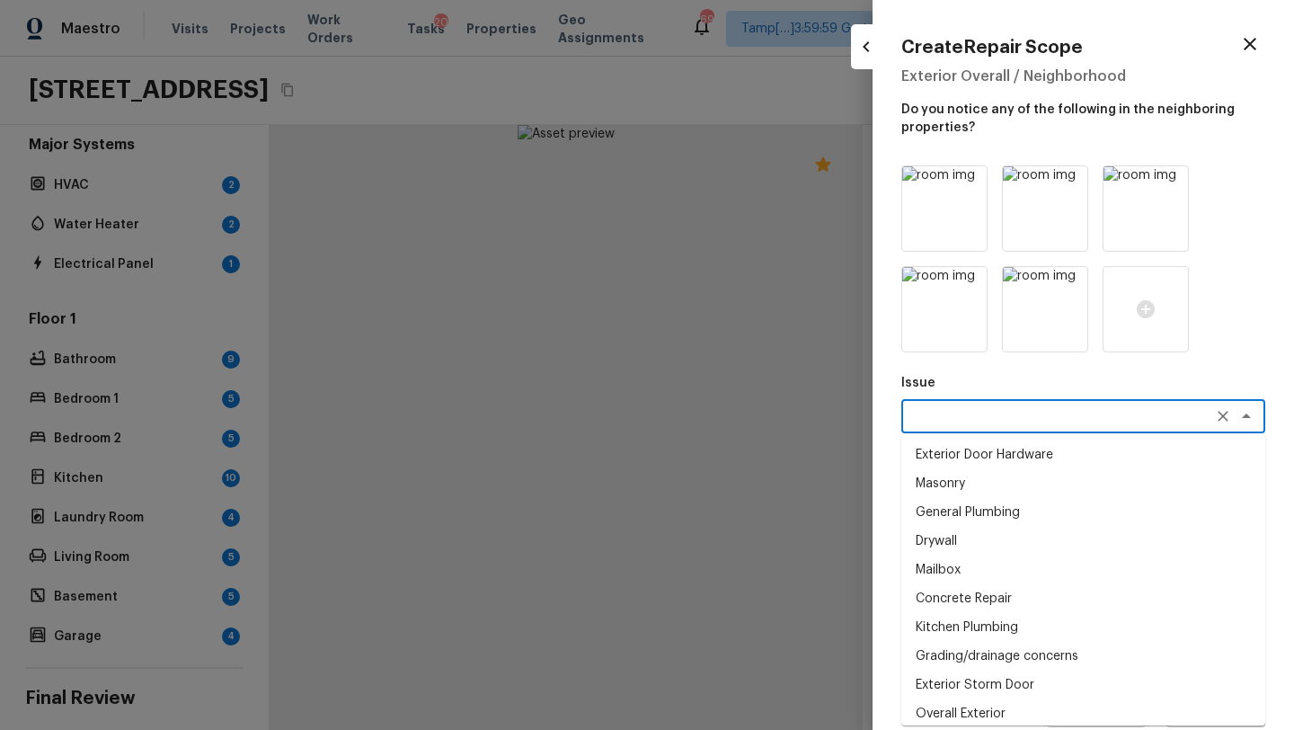
click at [934, 418] on textarea at bounding box center [1057, 416] width 297 height 18
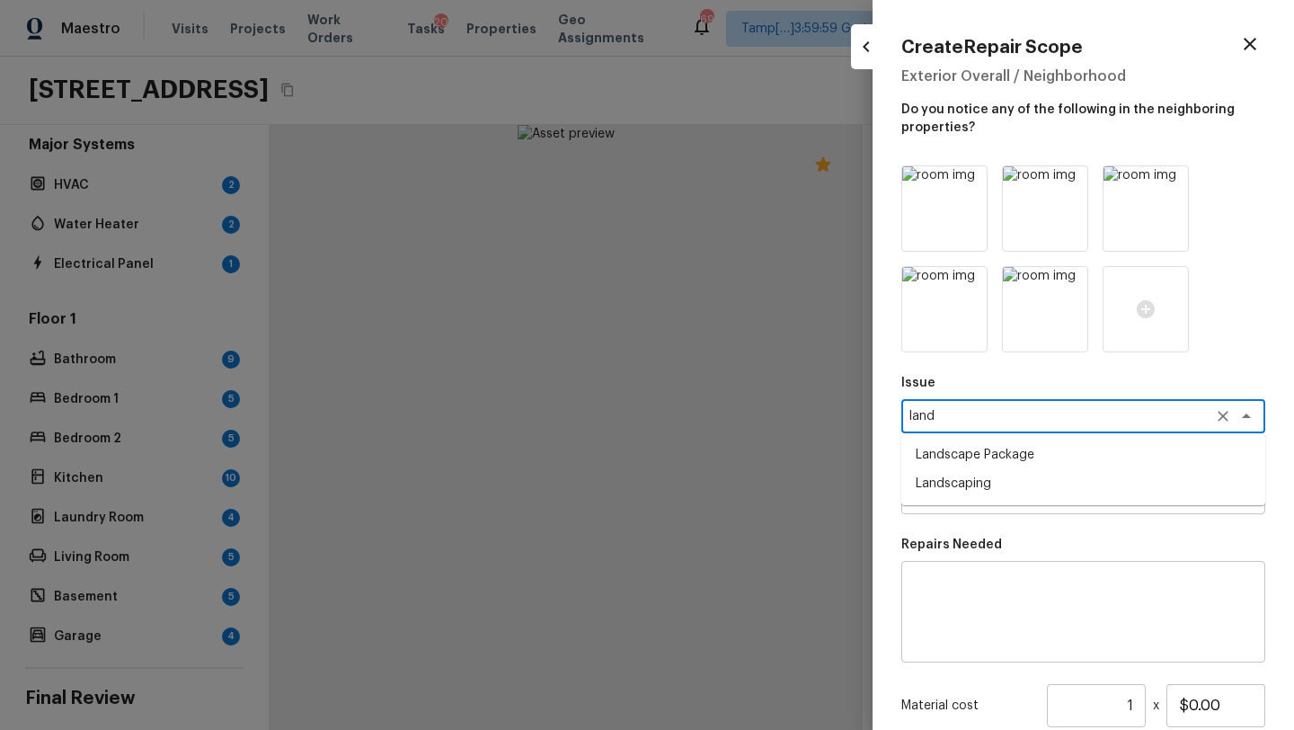
click at [942, 463] on li "Landscape Package" at bounding box center [1083, 454] width 364 height 29
type textarea "Landscape Package"
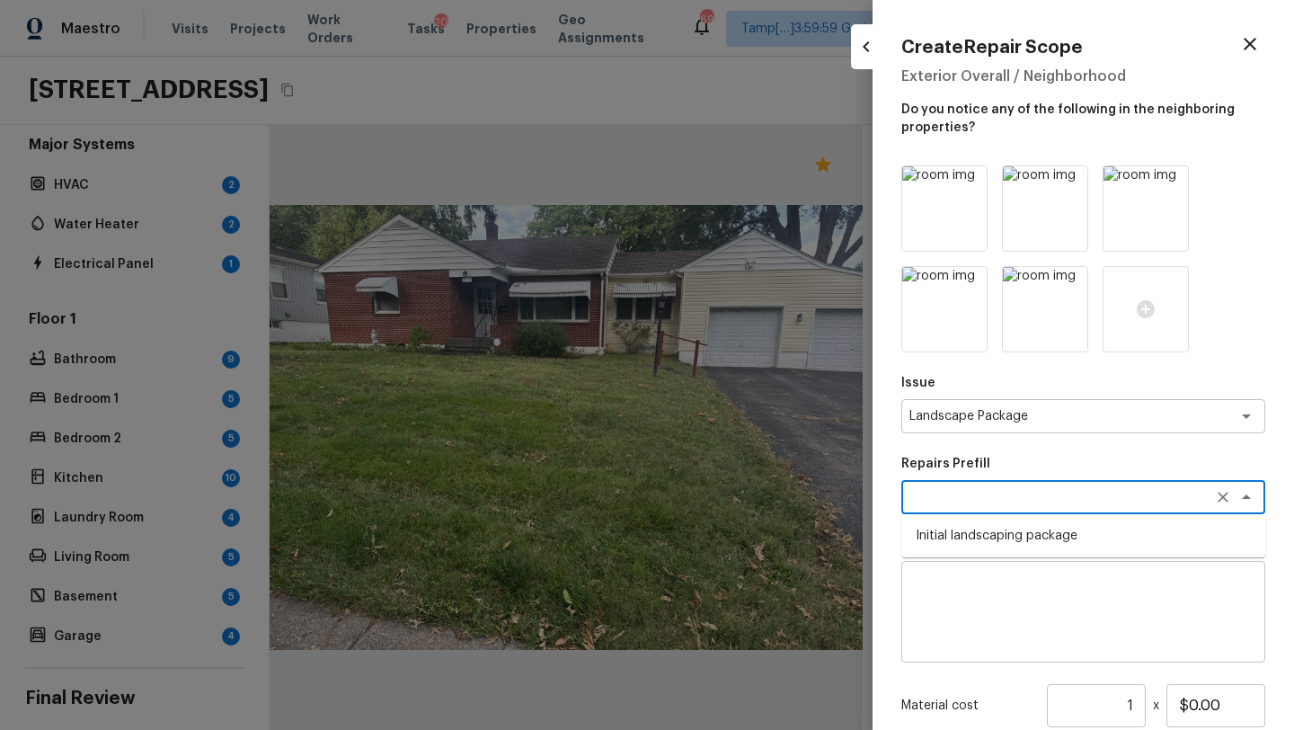
click at [949, 489] on textarea at bounding box center [1057, 497] width 297 height 18
click at [951, 531] on li "Initial landscaping package" at bounding box center [1083, 535] width 364 height 29
type textarea "Initial landscaping package"
type textarea "Mowing of grass up to 6" in height. Mow, edge along driveways & sidewalks, trim…"
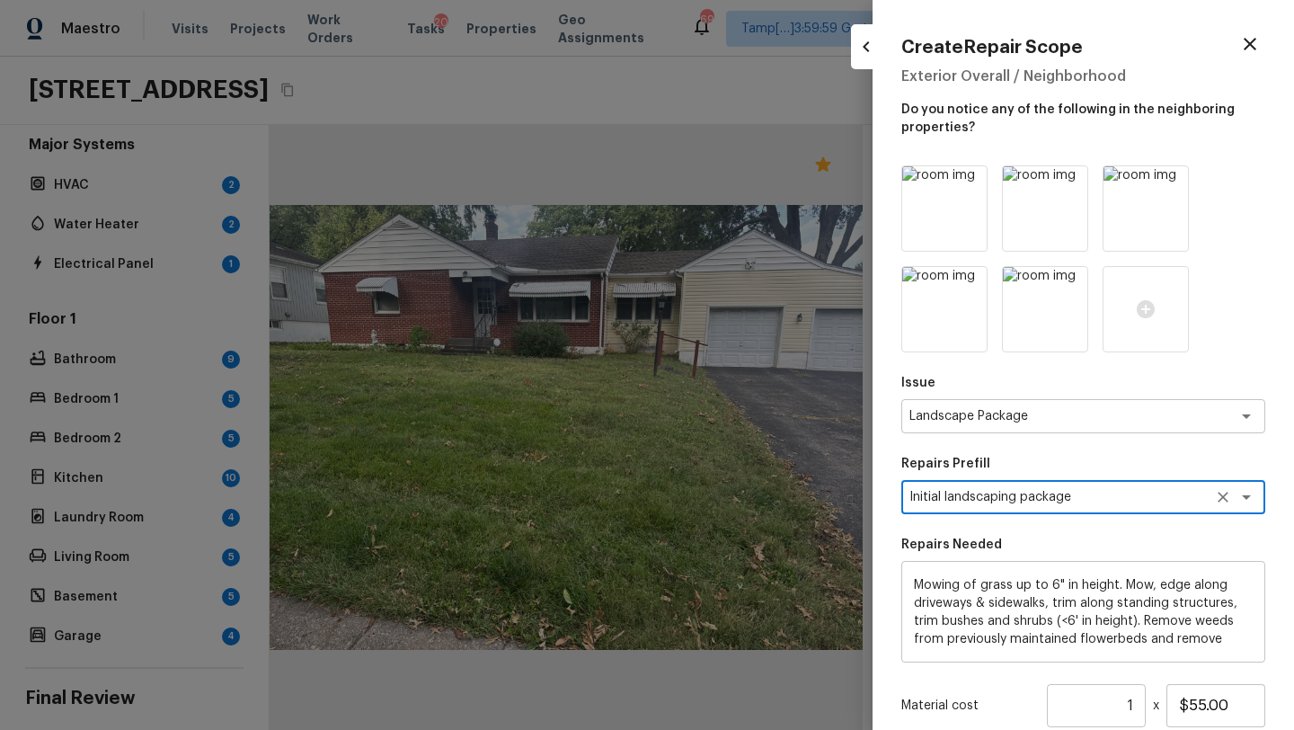
scroll to position [55, 0]
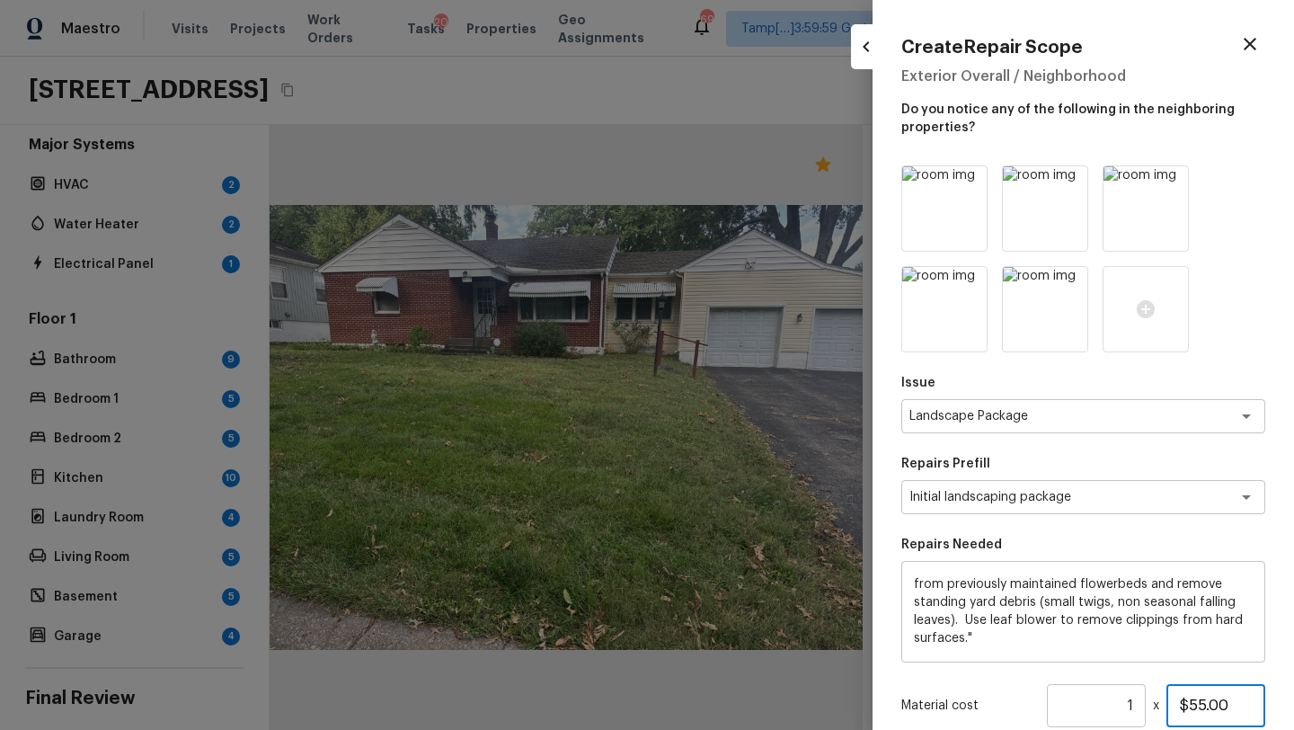
drag, startPoint x: 1188, startPoint y: 706, endPoint x: 1231, endPoint y: 706, distance: 43.1
click at [1231, 706] on input "$55.00" at bounding box center [1215, 705] width 99 height 43
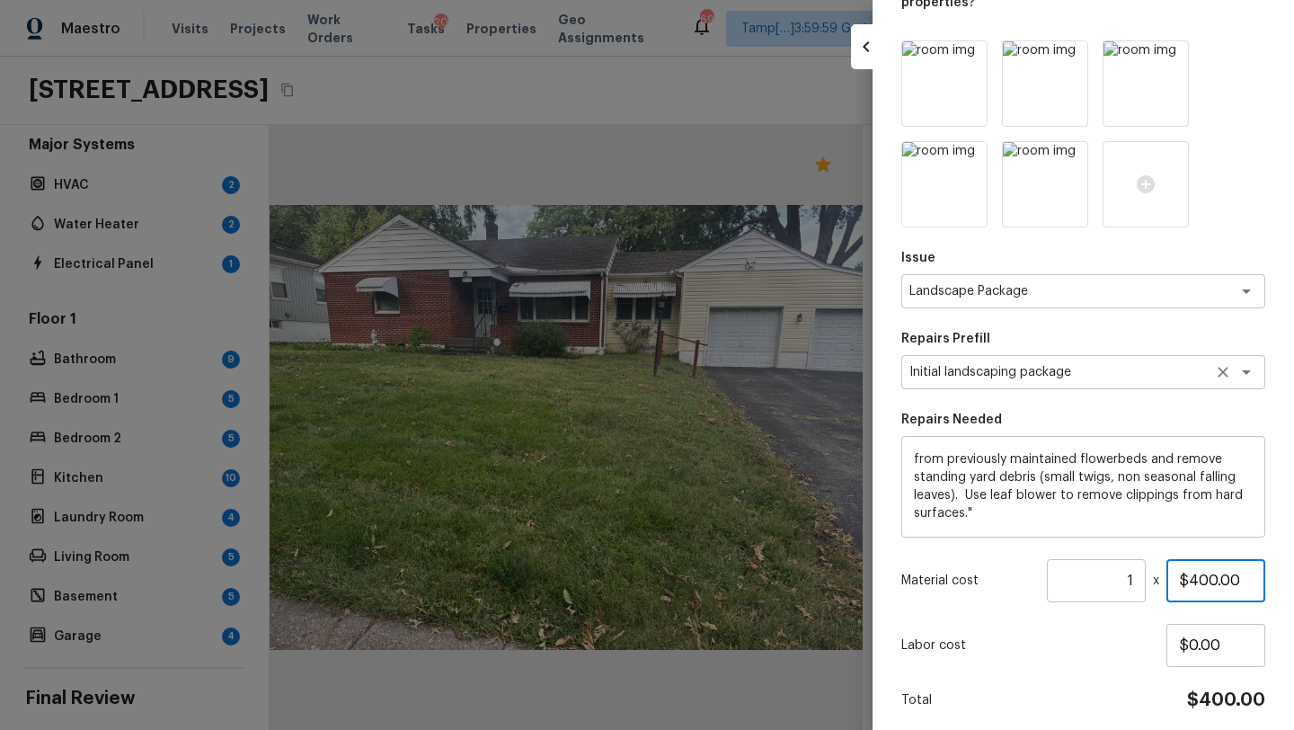
scroll to position [193, 0]
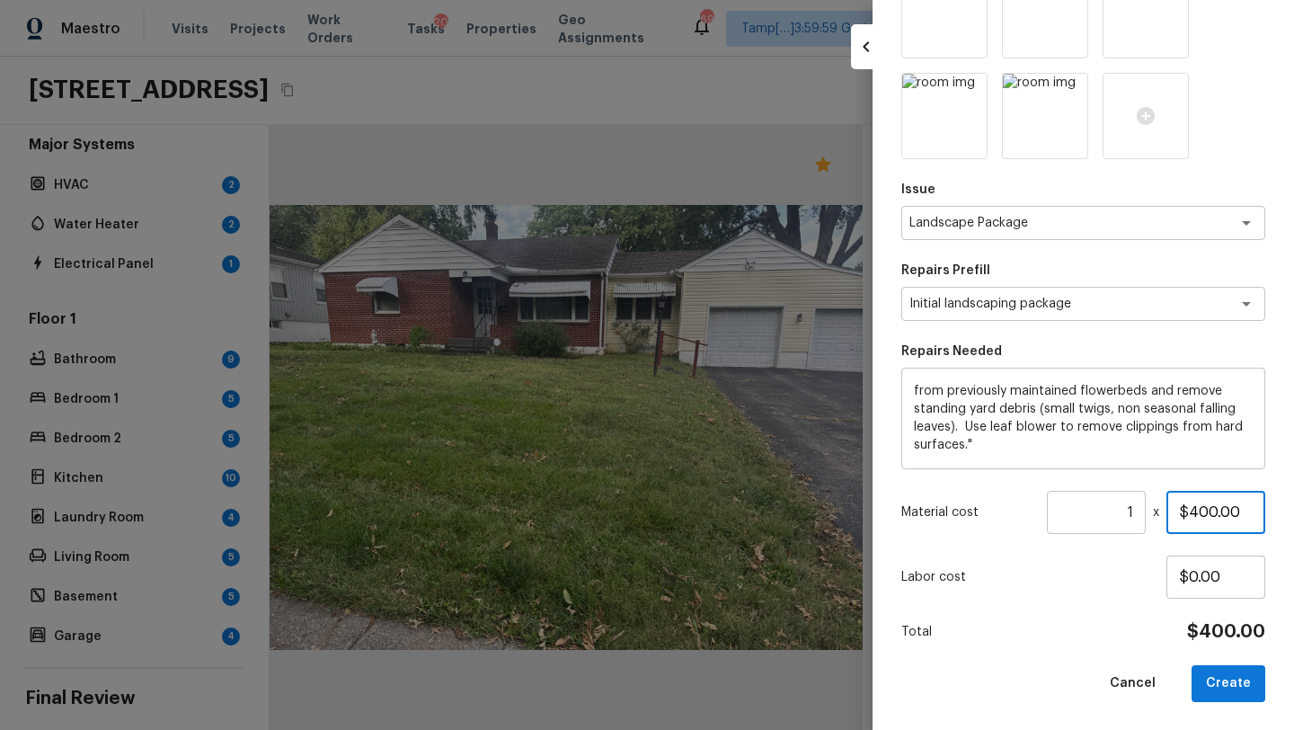
type input "$400.00"
click at [1140, 633] on div "Total $400.00" at bounding box center [1083, 631] width 364 height 23
click at [1219, 576] on input "$0.00" at bounding box center [1215, 576] width 99 height 43
click at [1226, 677] on button "Create" at bounding box center [1228, 683] width 74 height 37
type input "$0.00"
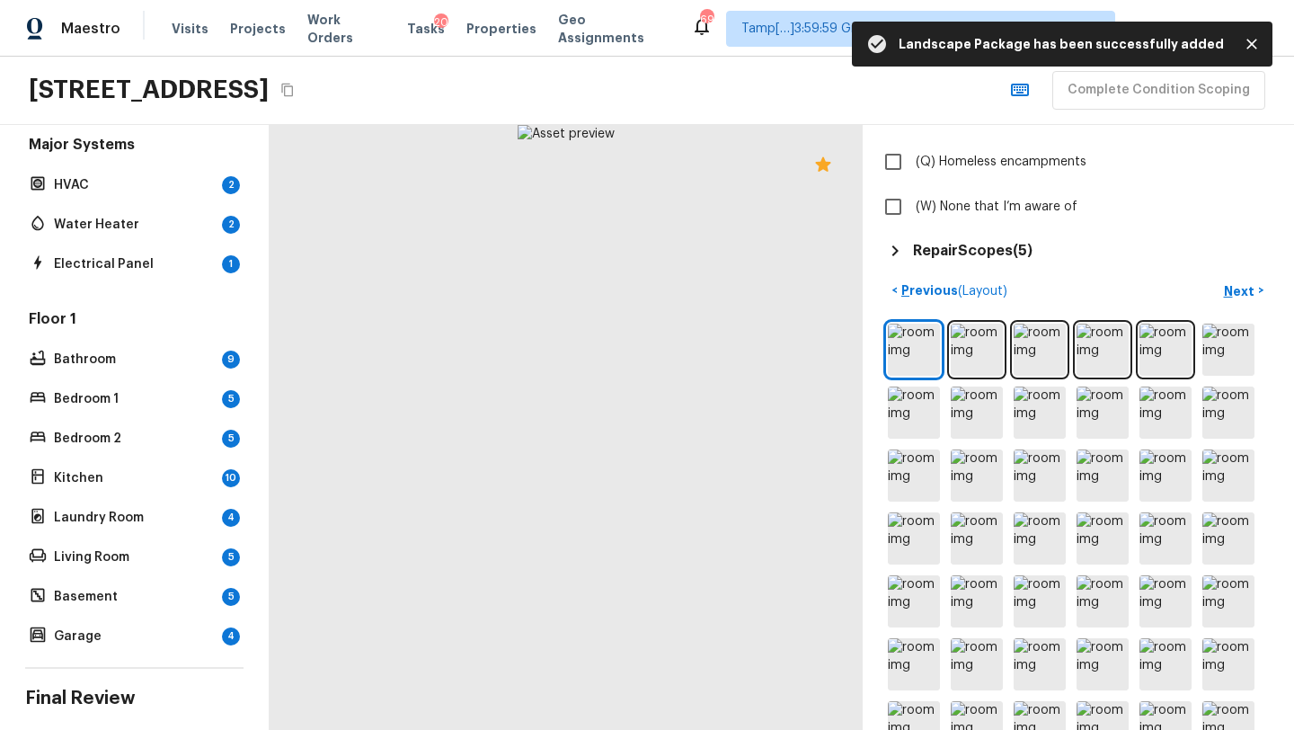
scroll to position [691, 0]
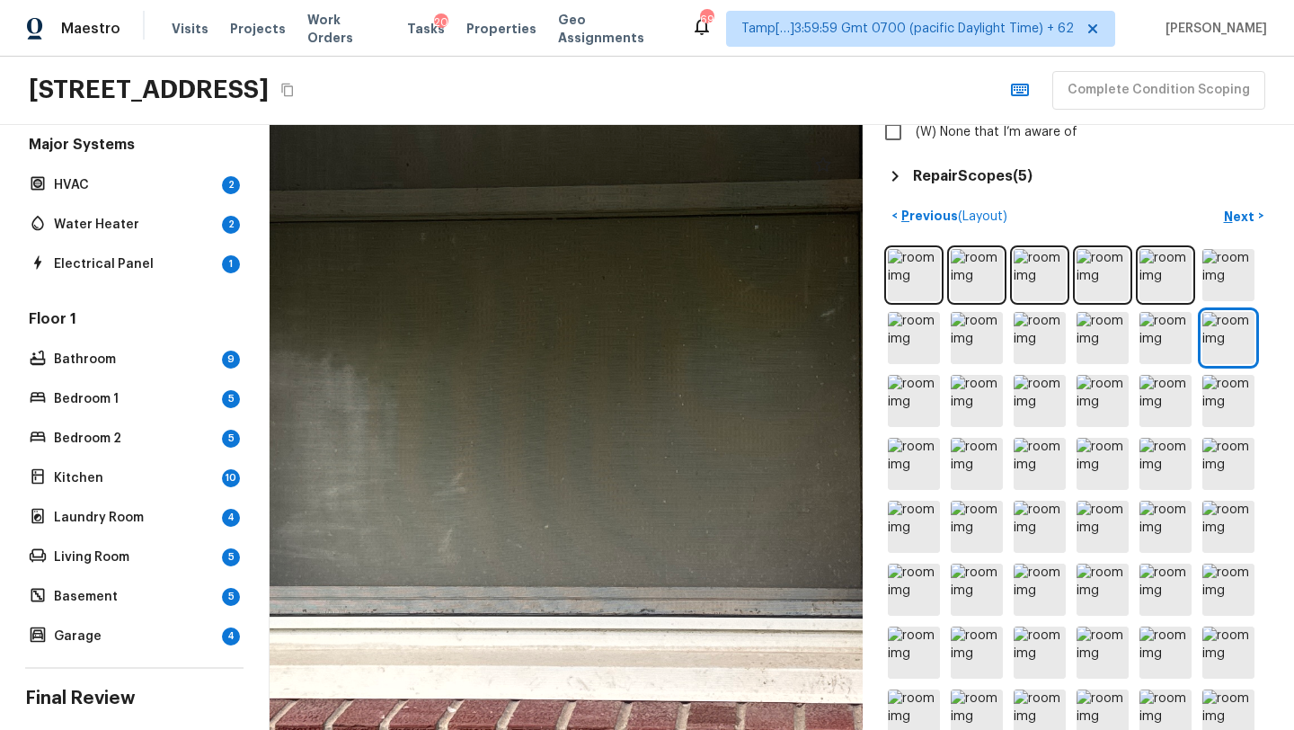
drag, startPoint x: 642, startPoint y: 509, endPoint x: 571, endPoint y: 729, distance: 230.4
click at [571, 729] on html "Maestro Visits Projects Work Orders Tasks 20 Properties Geo Assignments 695 Tam…" at bounding box center [647, 365] width 1294 height 730
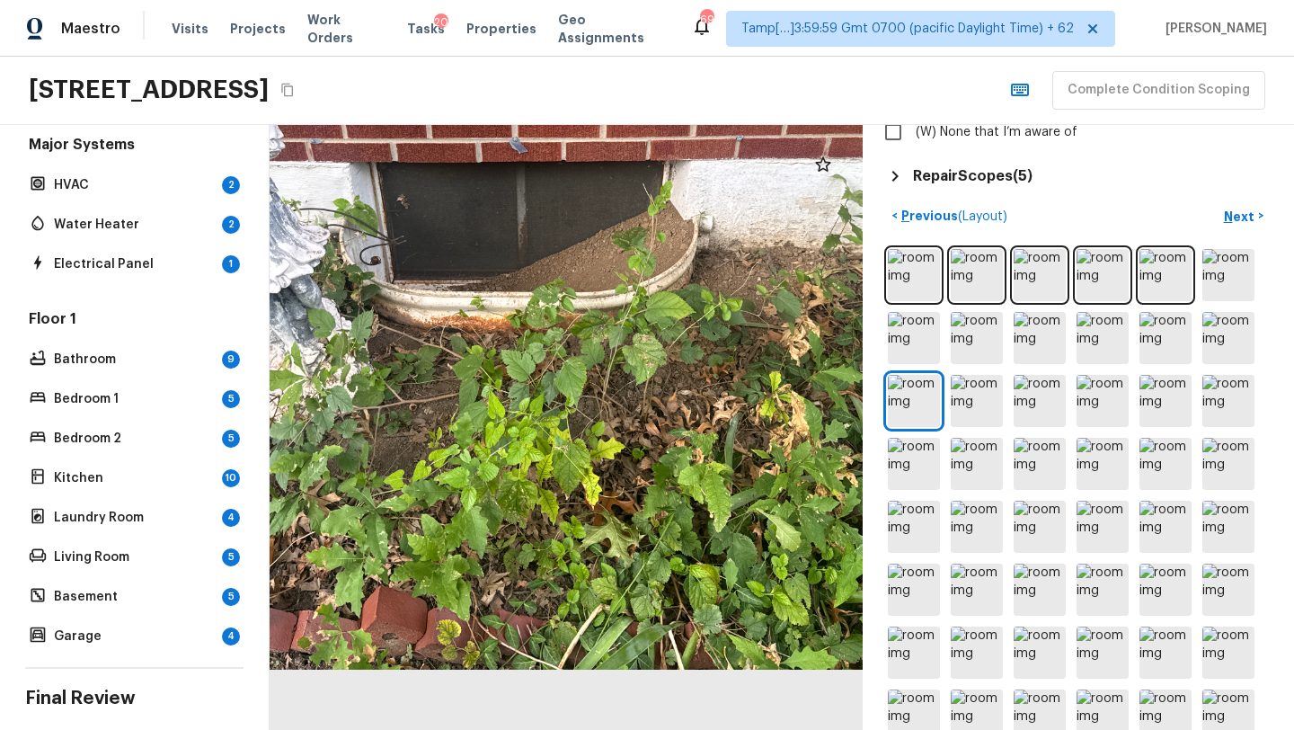
drag, startPoint x: 664, startPoint y: 621, endPoint x: 660, endPoint y: 686, distance: 65.7
click at [661, 684] on div at bounding box center [513, 230] width 1168 height 1191
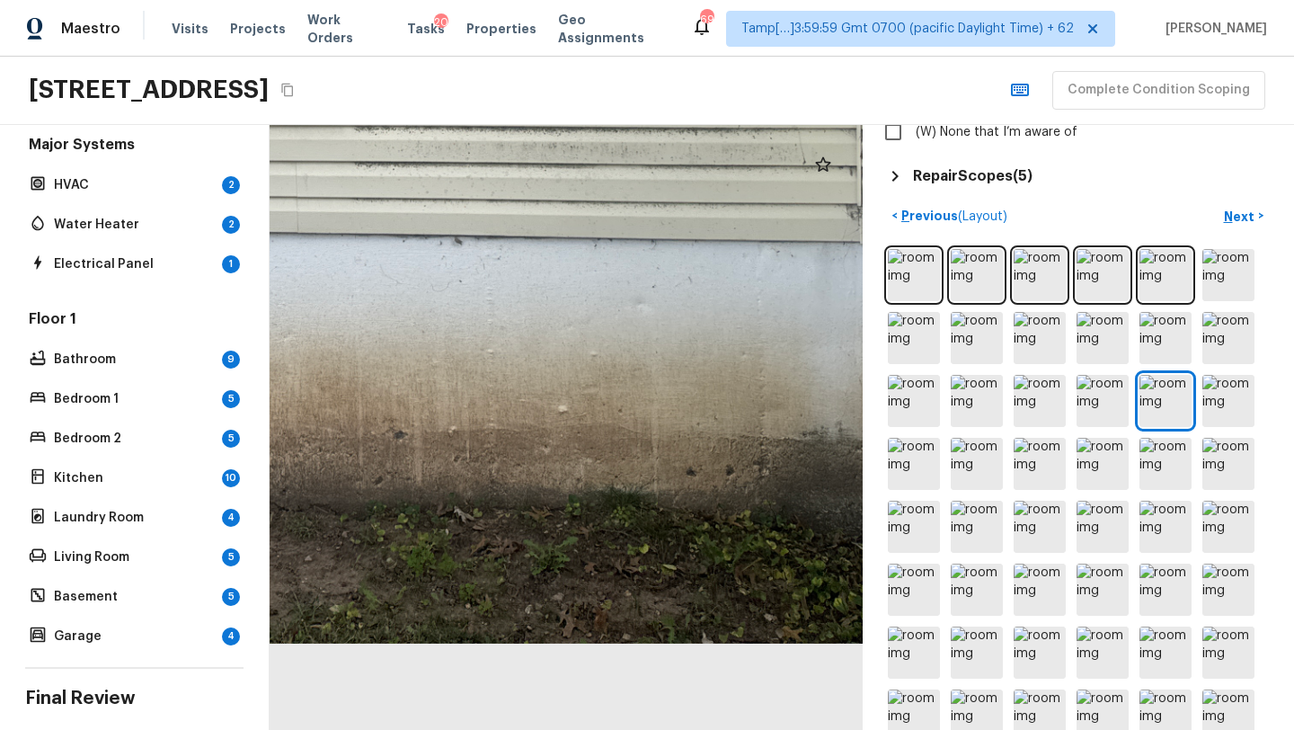
drag, startPoint x: 609, startPoint y: 512, endPoint x: 122, endPoint y: -69, distance: 758.3
click at [122, 0] on html "Maestro Visits Projects Work Orders Tasks 20 Properties Geo Assignments 695 Tam…" at bounding box center [647, 365] width 1294 height 730
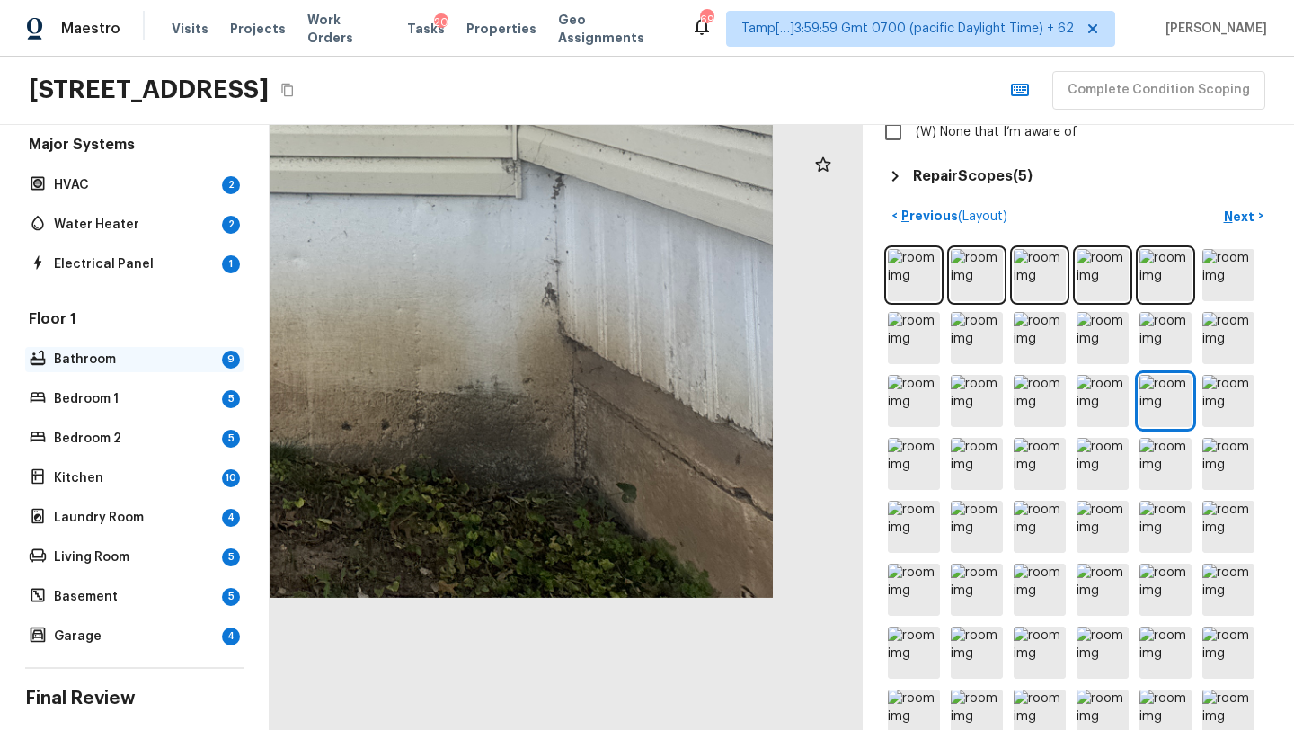
drag, startPoint x: 734, startPoint y: 393, endPoint x: 191, endPoint y: 351, distance: 544.2
click at [191, 352] on div "Overall Layout Exterior 19 Est. repair cost - $8,871.96 Major Systems HVAC 2 Wa…" at bounding box center [647, 427] width 1294 height 605
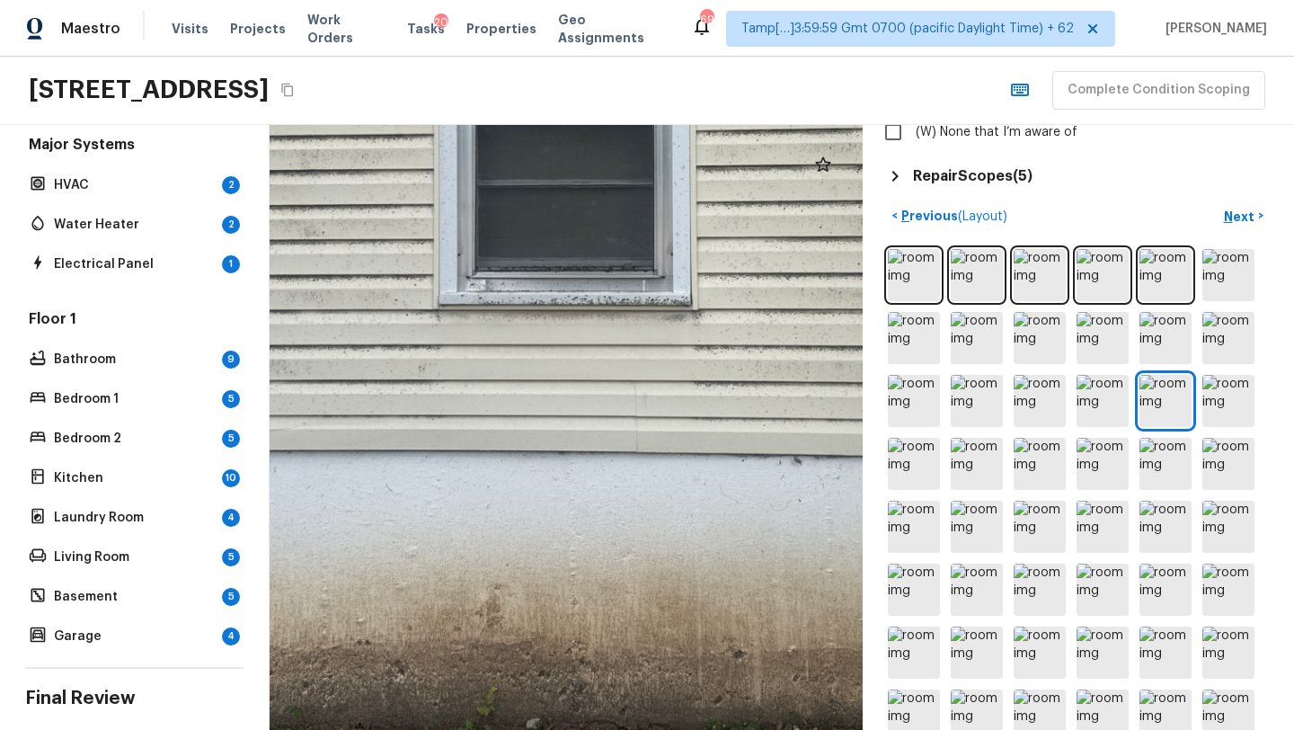
drag, startPoint x: 491, startPoint y: 413, endPoint x: 1084, endPoint y: 679, distance: 650.7
click at [1084, 679] on div "Exterior + Add Repair Scope 1 2 3 4 5 6 7 8 9 10 11 12 13 14 15 16 17 18 19 Do …" at bounding box center [782, 427] width 1024 height 605
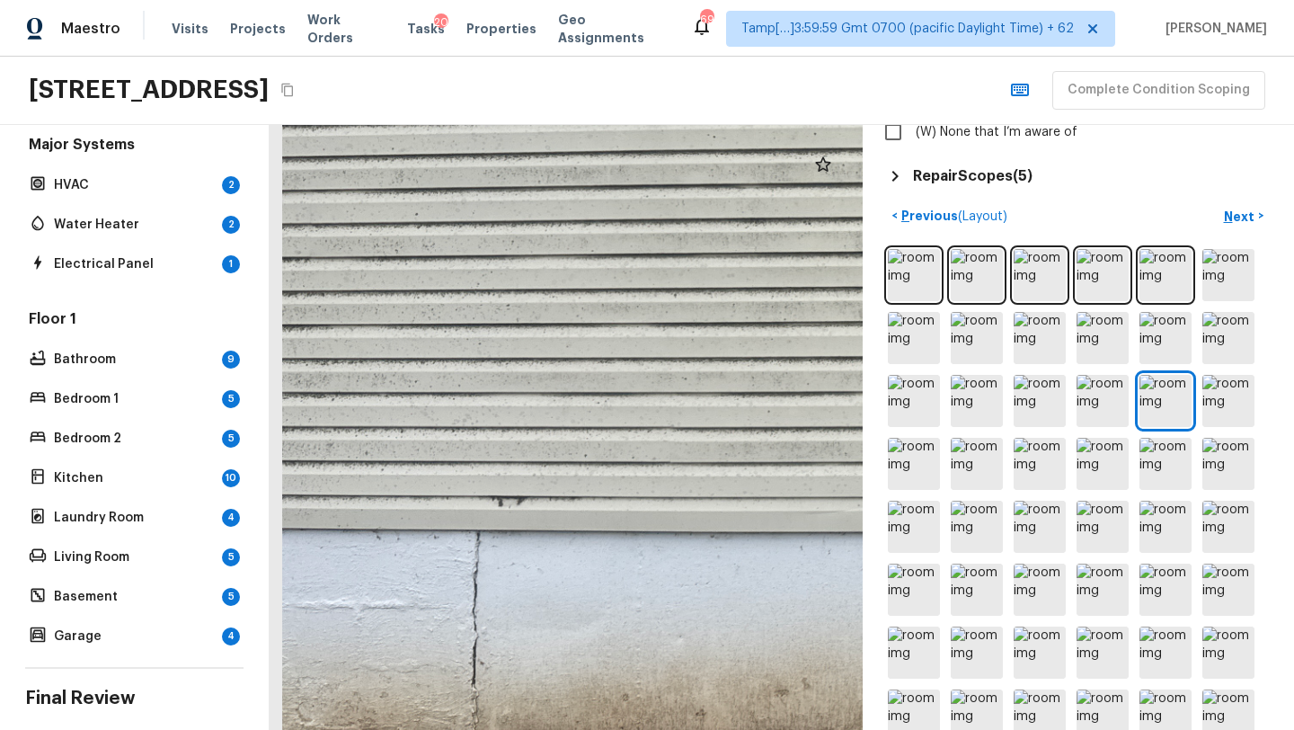
drag, startPoint x: 739, startPoint y: 543, endPoint x: 1293, endPoint y: 632, distance: 561.4
click at [1293, 628] on div "Exterior + Add Repair Scope 1 2 3 4 5 6 7 8 9 10 11 12 13 14 15 16 17 18 19 Do …" at bounding box center [782, 427] width 1024 height 605
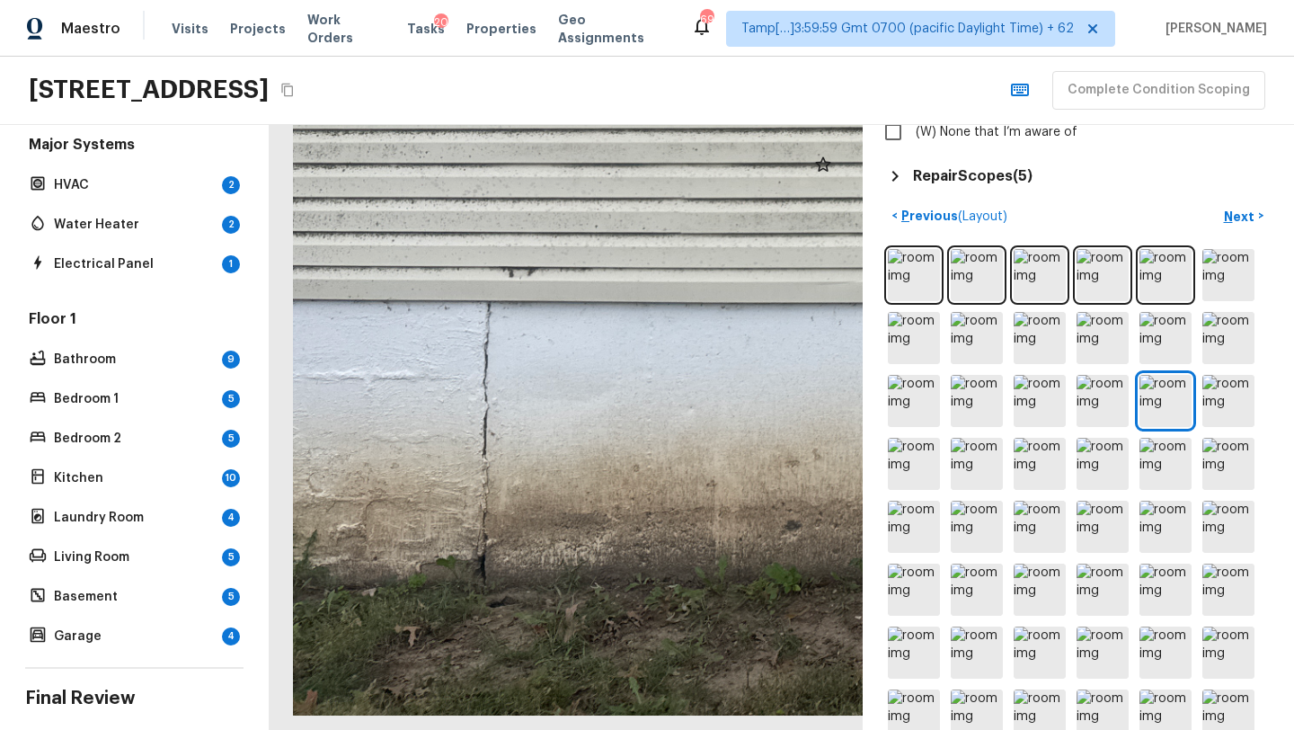
drag, startPoint x: 783, startPoint y: 491, endPoint x: 805, endPoint y: 166, distance: 326.0
click at [805, 165] on div at bounding box center [566, 427] width 593 height 605
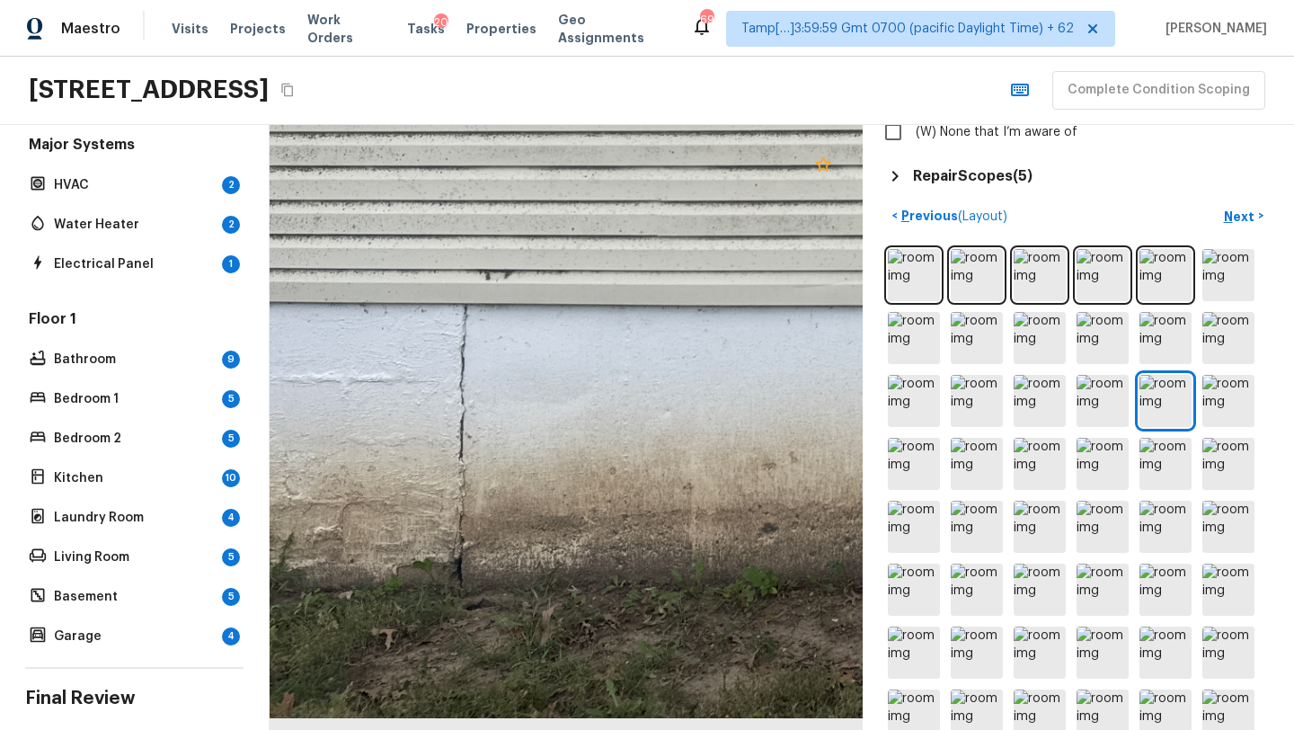
click at [820, 164] on icon at bounding box center [823, 165] width 22 height 22
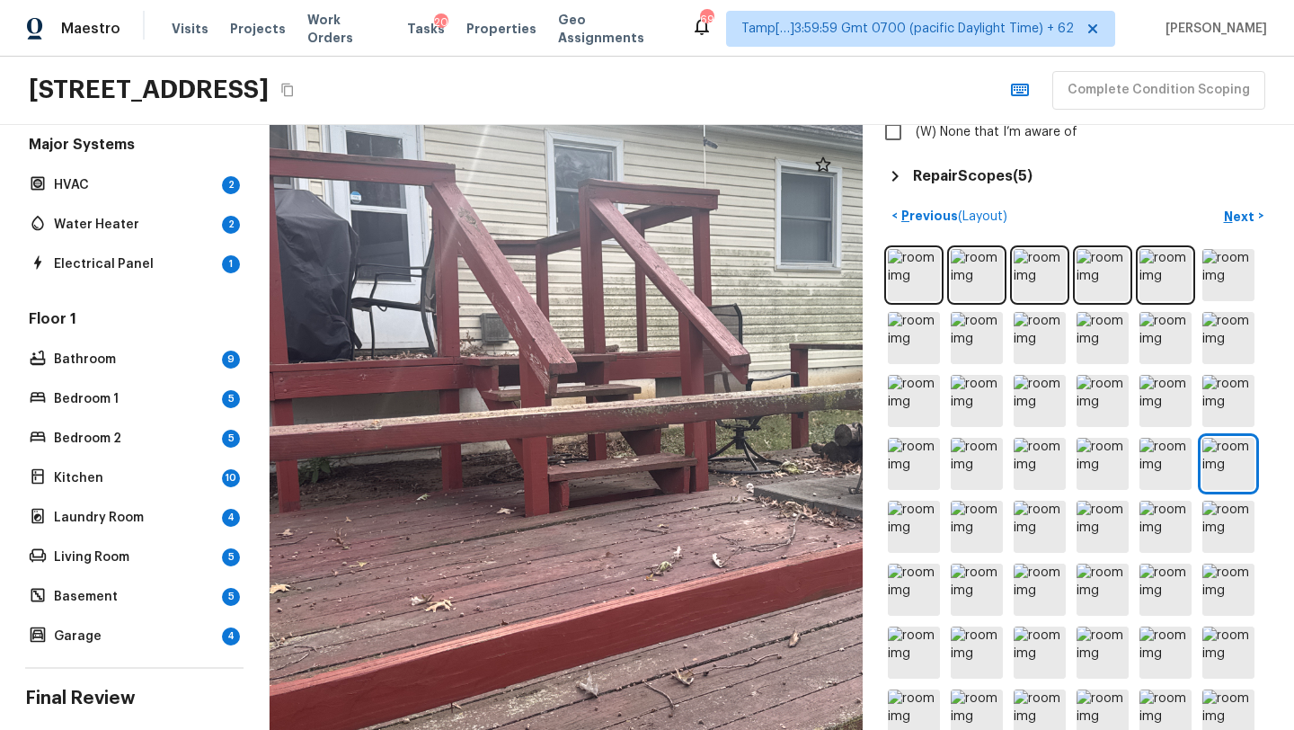
drag, startPoint x: 448, startPoint y: 654, endPoint x: 601, endPoint y: 668, distance: 153.4
click at [601, 671] on div at bounding box center [586, 433] width 1180 height 1203
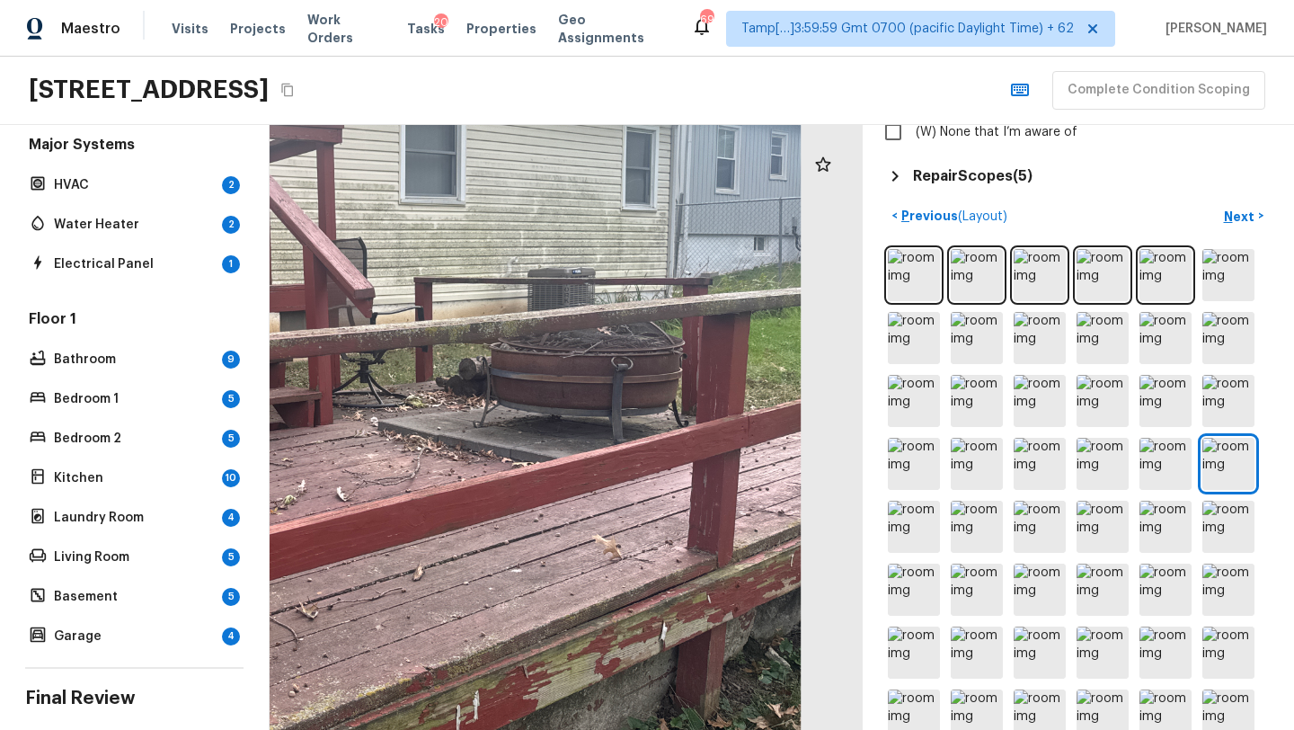
drag, startPoint x: 712, startPoint y: 601, endPoint x: 341, endPoint y: 608, distance: 370.2
click at [341, 609] on div at bounding box center [211, 367] width 1180 height 1203
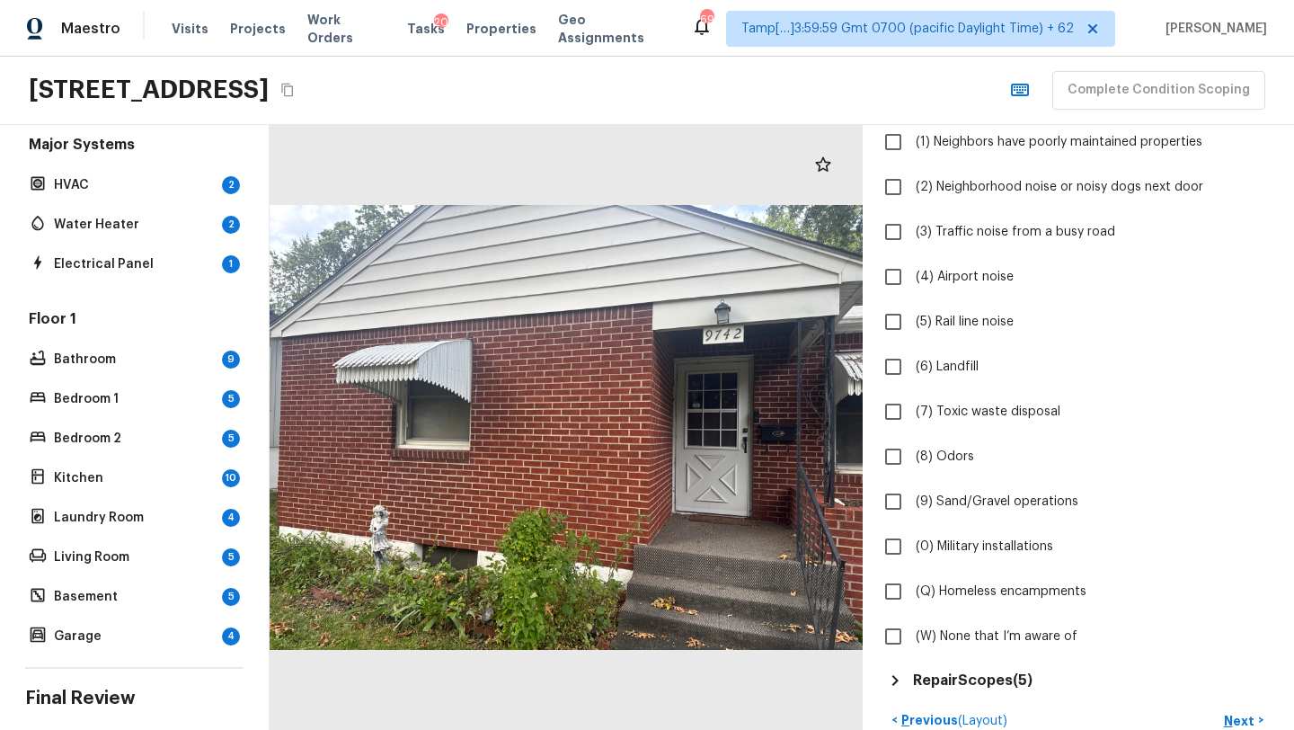
scroll to position [0, 0]
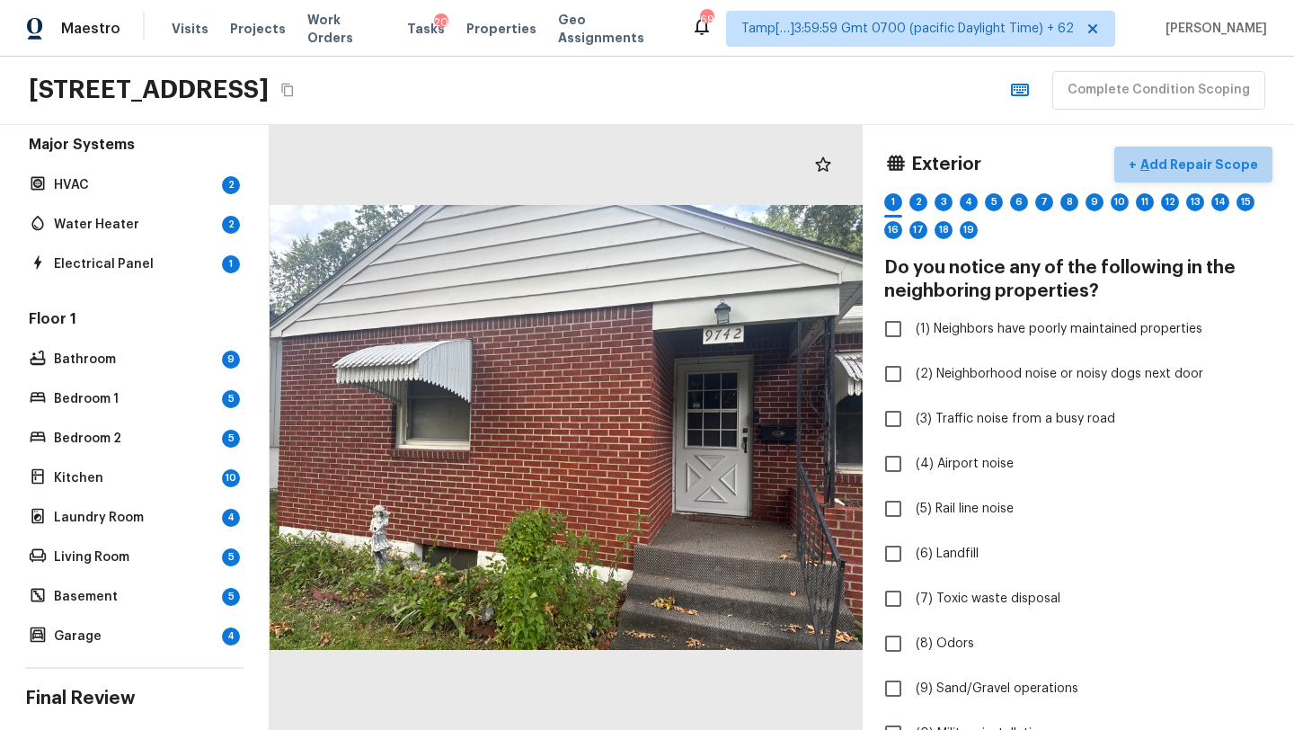
click at [1205, 158] on p "Add Repair Scope" at bounding box center [1197, 164] width 121 height 18
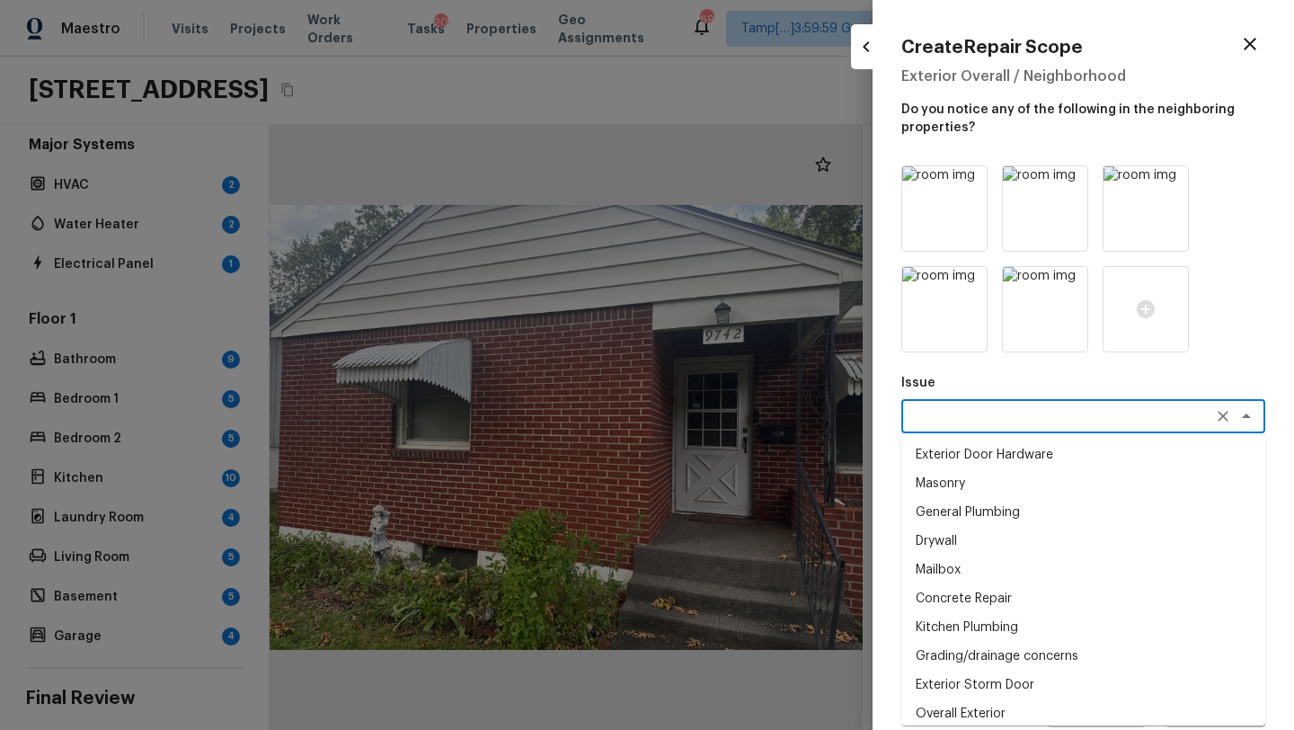
click at [948, 411] on textarea at bounding box center [1057, 416] width 297 height 18
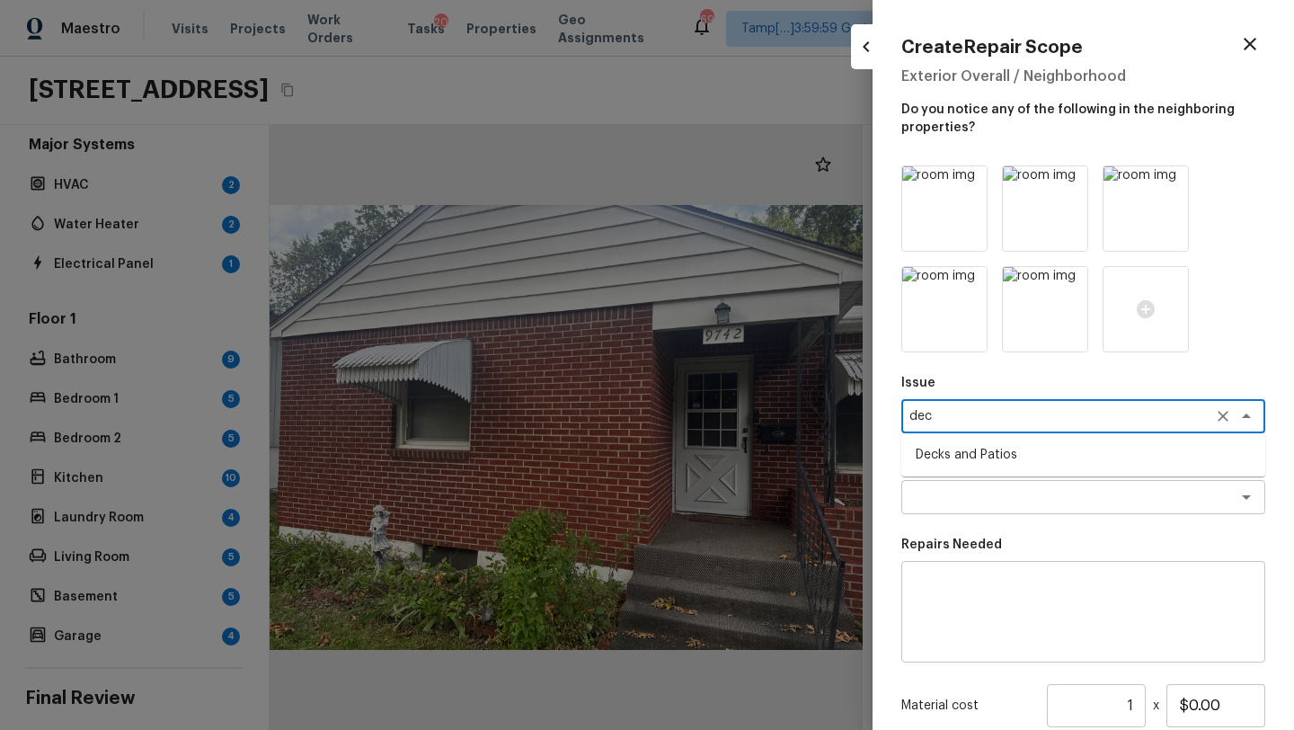
click at [952, 448] on li "Decks and Patios" at bounding box center [1083, 454] width 364 height 29
type textarea "Decks and Patios"
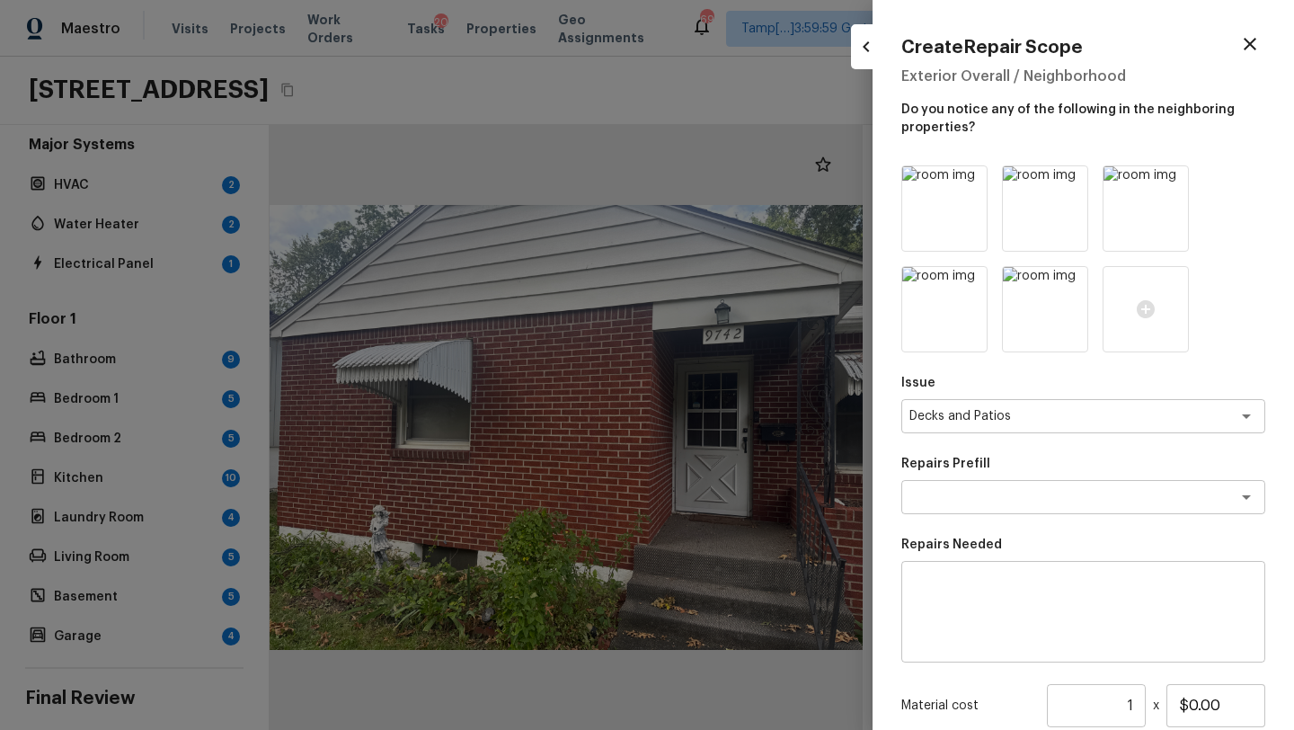
click at [952, 475] on div "Repairs Prefill x ​" at bounding box center [1083, 484] width 364 height 59
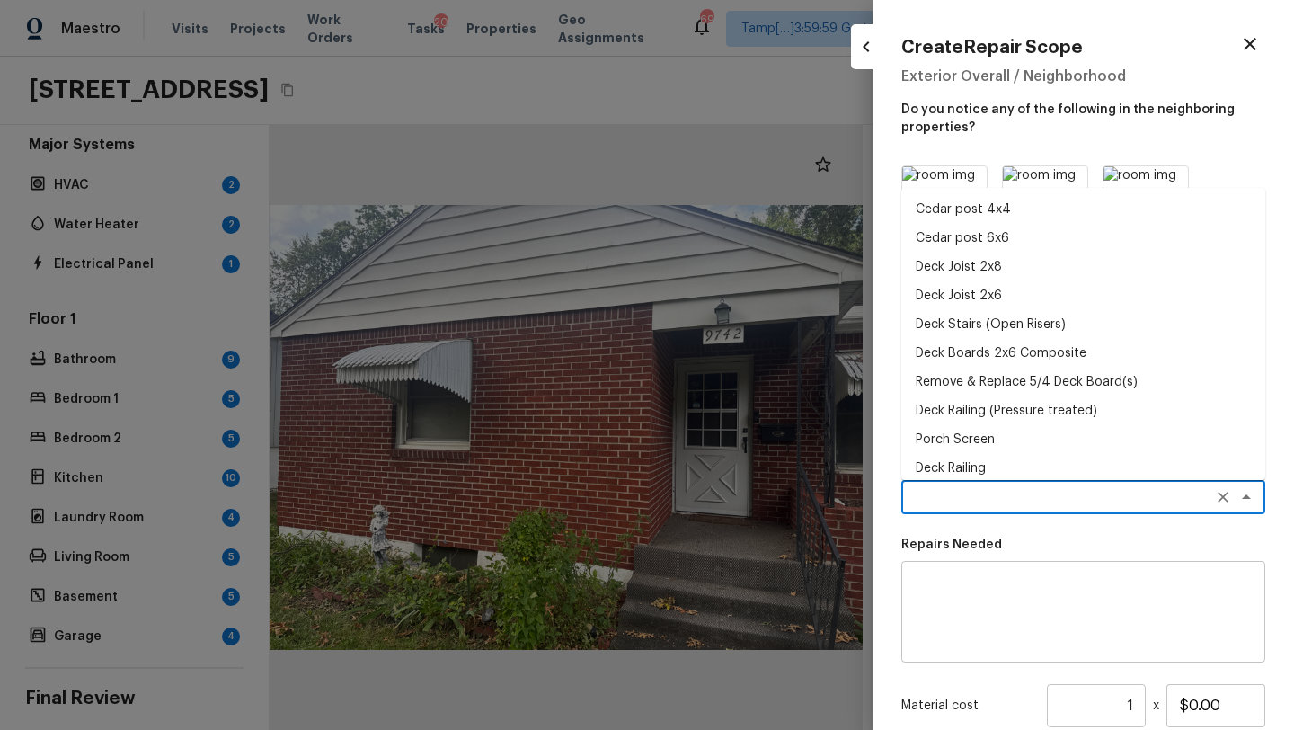
click at [954, 499] on textarea at bounding box center [1057, 497] width 297 height 18
click at [949, 631] on textarea at bounding box center [1083, 612] width 339 height 72
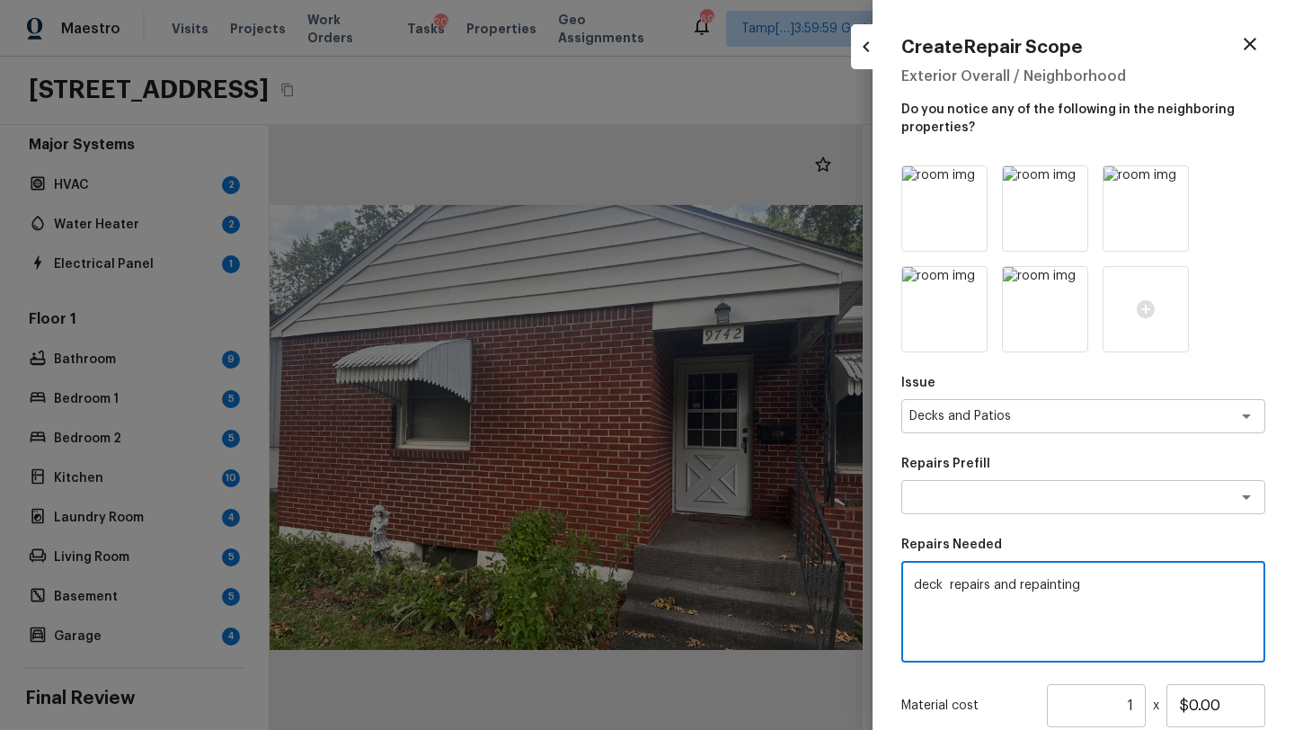
scroll to position [193, 0]
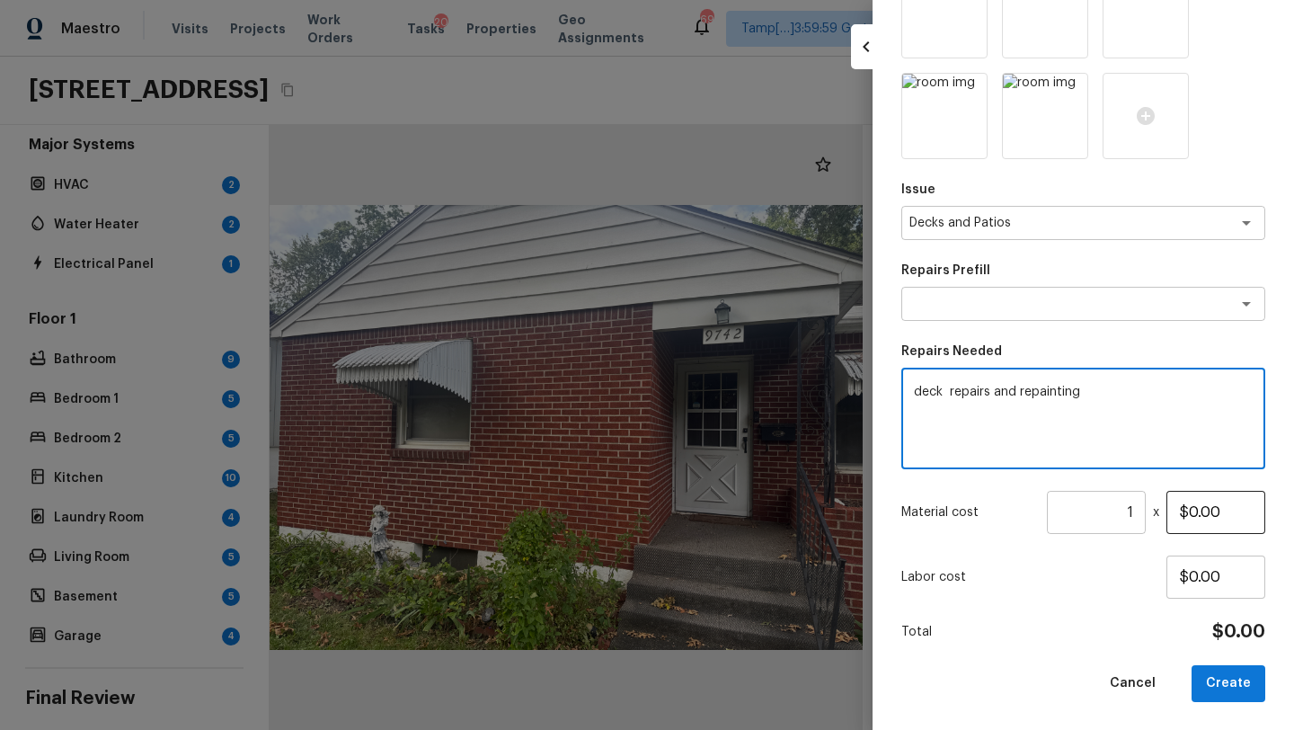
type textarea "deck repairs and repainting"
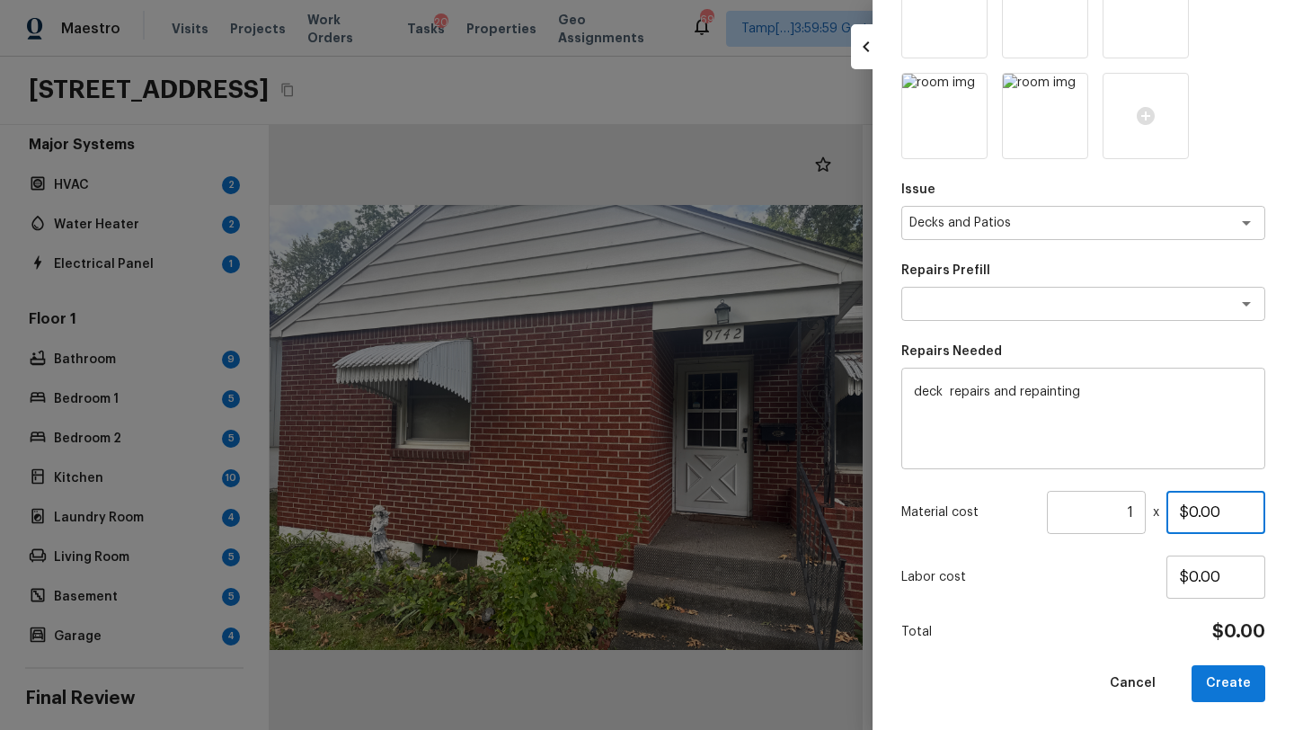
drag, startPoint x: 1190, startPoint y: 518, endPoint x: 1252, endPoint y: 500, distance: 63.7
click at [1252, 500] on input "$0.00" at bounding box center [1215, 512] width 99 height 43
click at [1240, 505] on input "$0.00" at bounding box center [1215, 512] width 99 height 43
drag, startPoint x: 1186, startPoint y: 515, endPoint x: 1228, endPoint y: 515, distance: 42.2
click at [1228, 515] on input "$0.00" at bounding box center [1215, 512] width 99 height 43
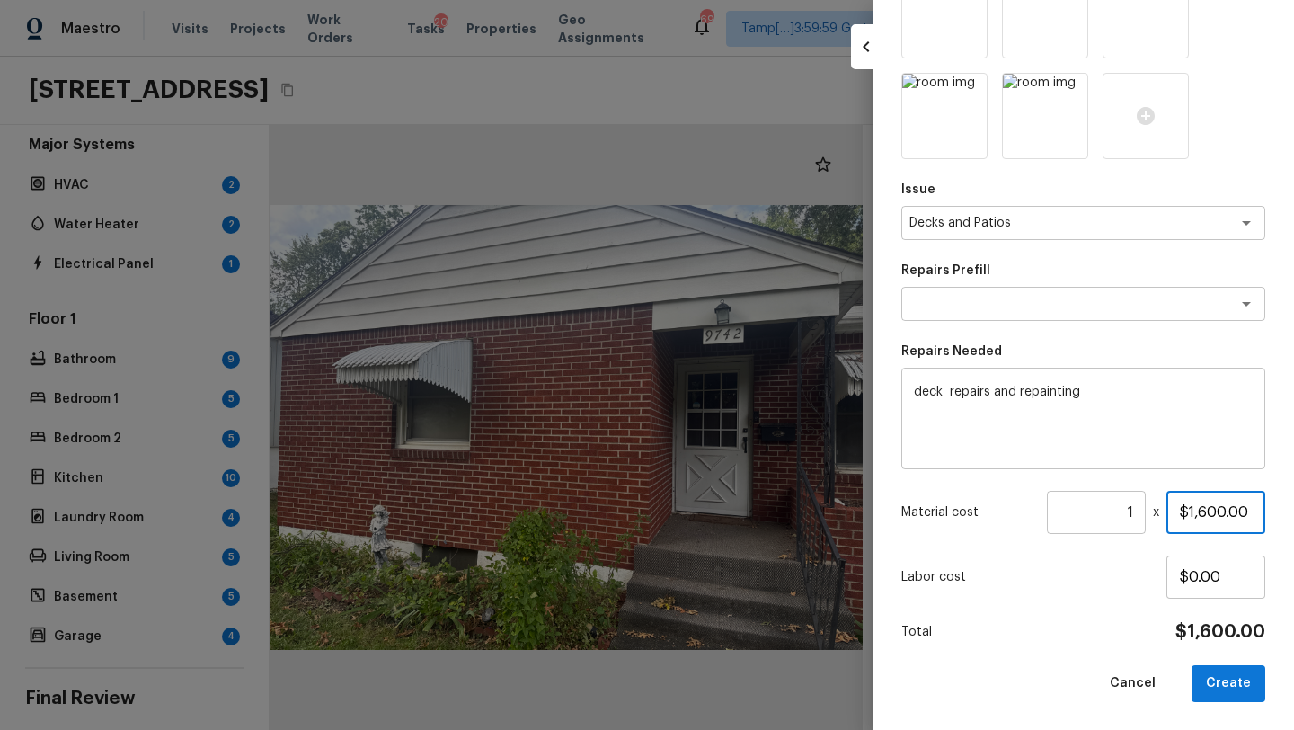
type input "$1,600.00"
click at [1090, 447] on textarea "deck repairs and repainting" at bounding box center [1083, 419] width 339 height 72
click at [1227, 687] on button "Create" at bounding box center [1228, 683] width 74 height 37
type input "$0.00"
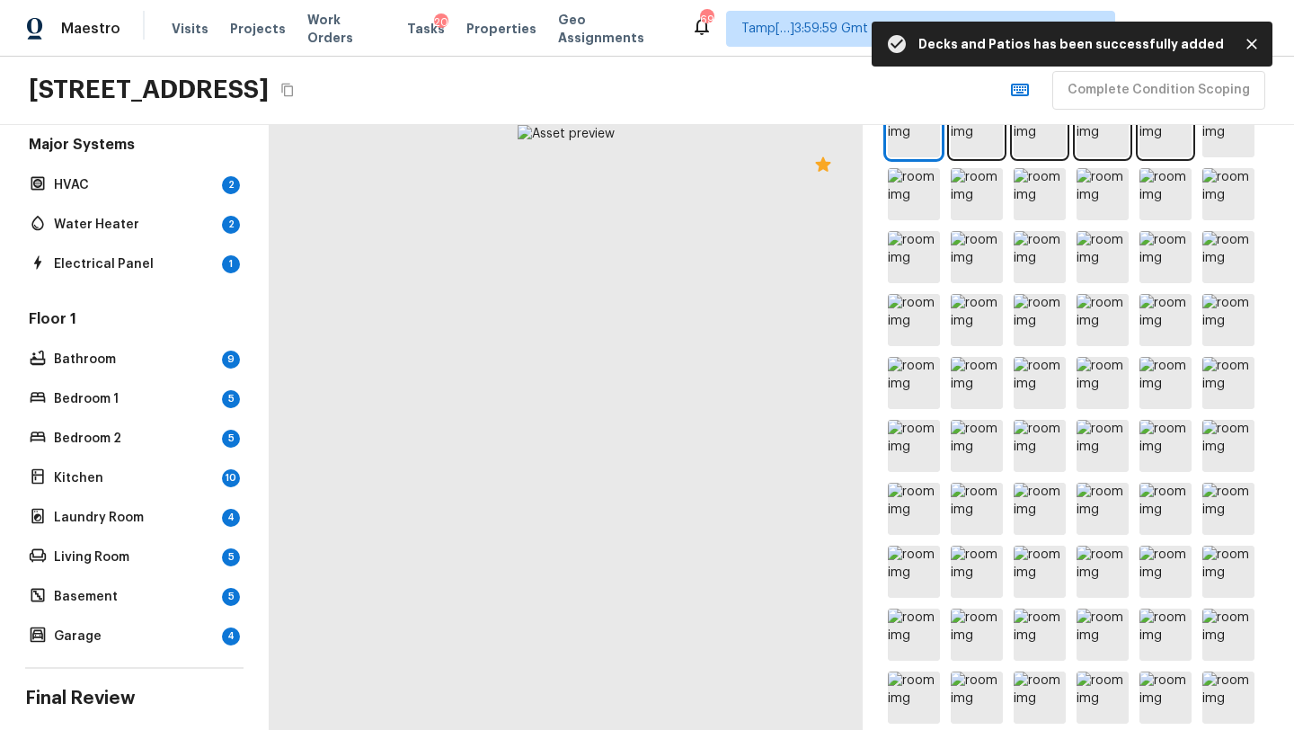
scroll to position [916, 0]
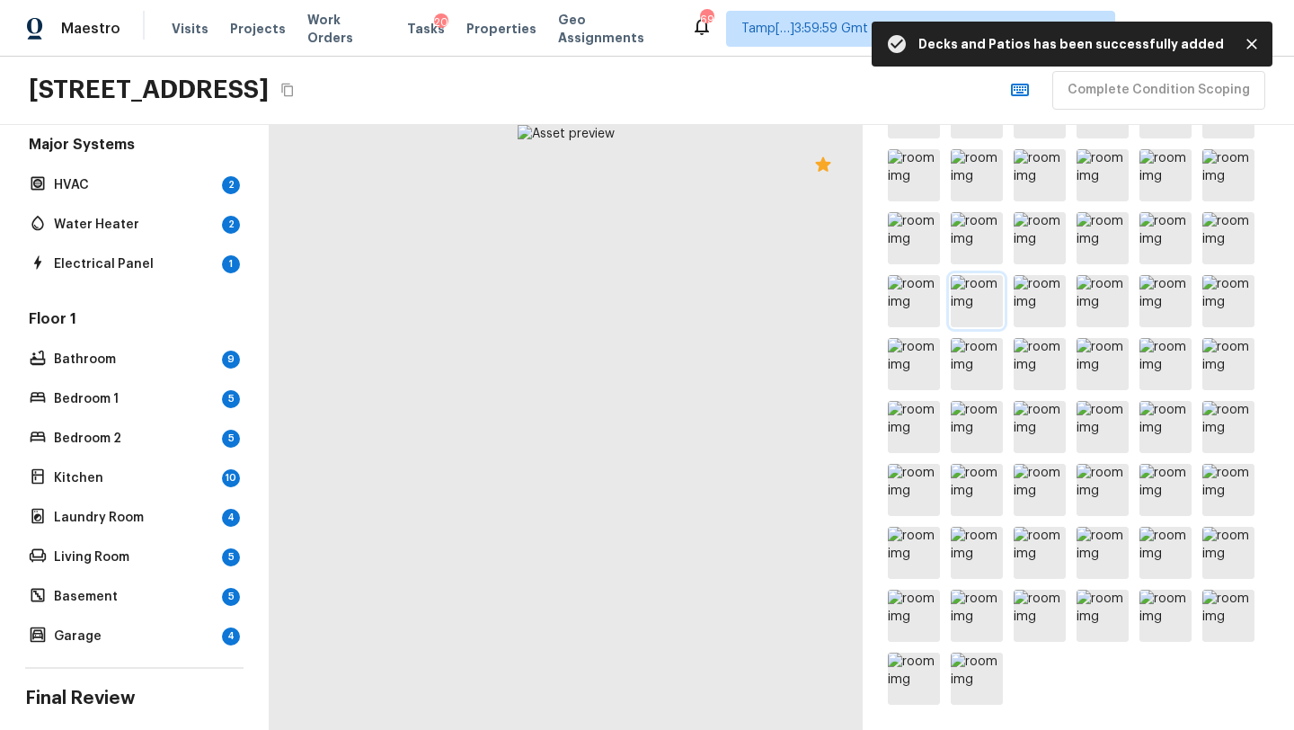
click at [984, 313] on img at bounding box center [977, 301] width 52 height 52
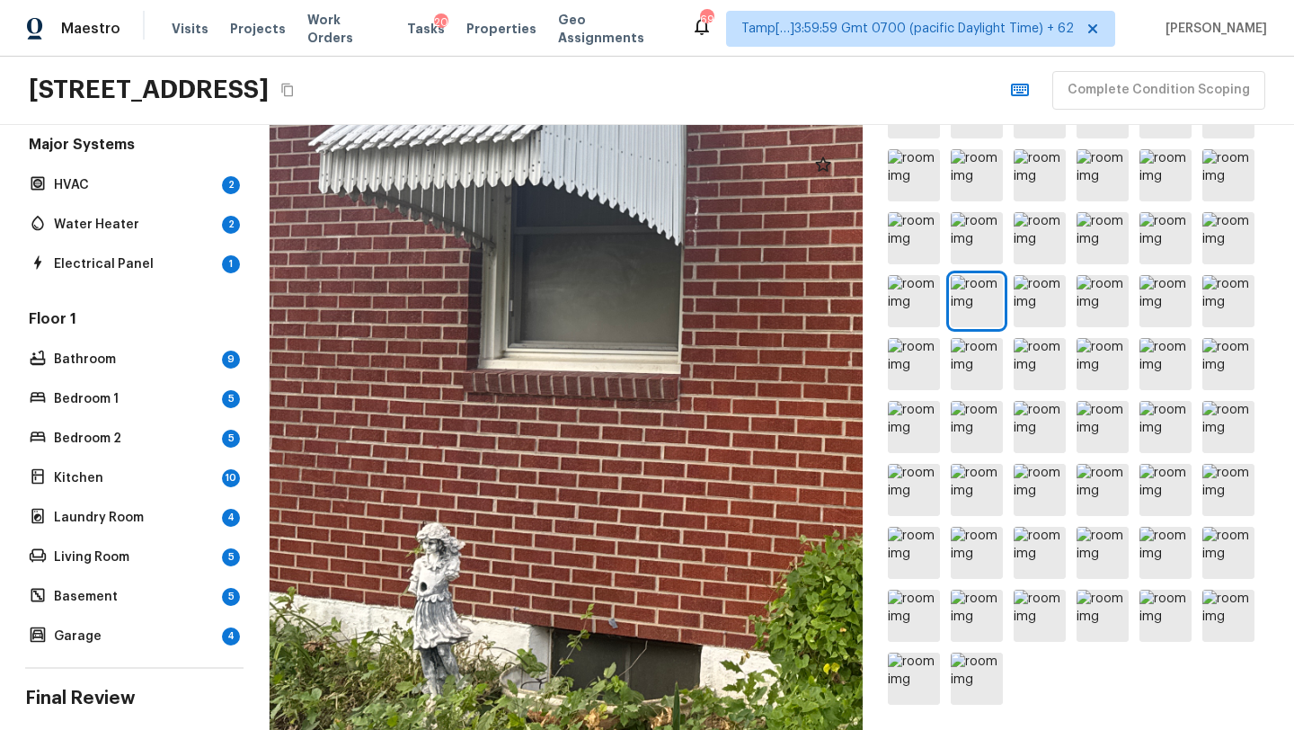
drag, startPoint x: 634, startPoint y: 553, endPoint x: 1283, endPoint y: 305, distance: 694.5
click at [1284, 305] on div "Exterior + Add Repair Scope 1 2 3 4 5 6 7 8 9 10 11 12 13 14 15 16 17 18 19 Do …" at bounding box center [782, 427] width 1024 height 605
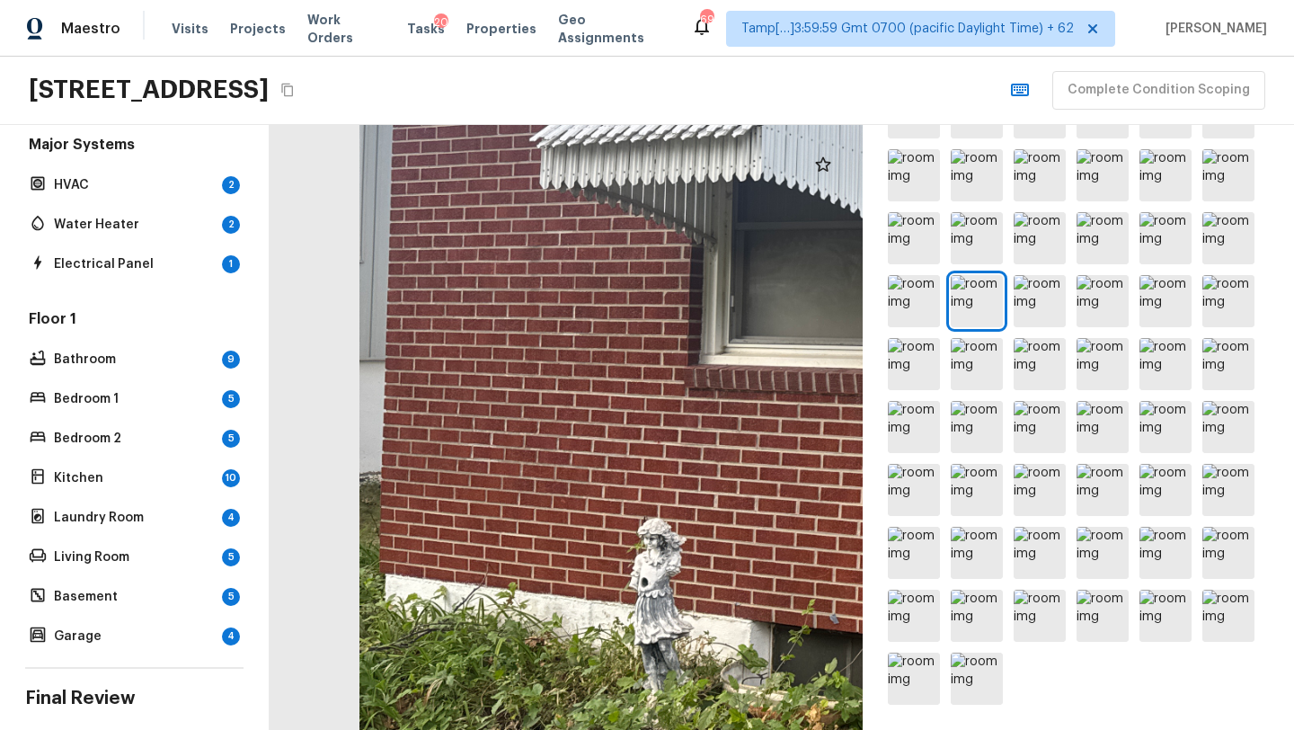
drag, startPoint x: 677, startPoint y: 467, endPoint x: 946, endPoint y: 463, distance: 268.7
click at [947, 463] on div "Exterior + Add Repair Scope 1 2 3 4 5 6 7 8 9 10 11 12 13 14 15 16 17 18 19 Do …" at bounding box center [782, 427] width 1024 height 605
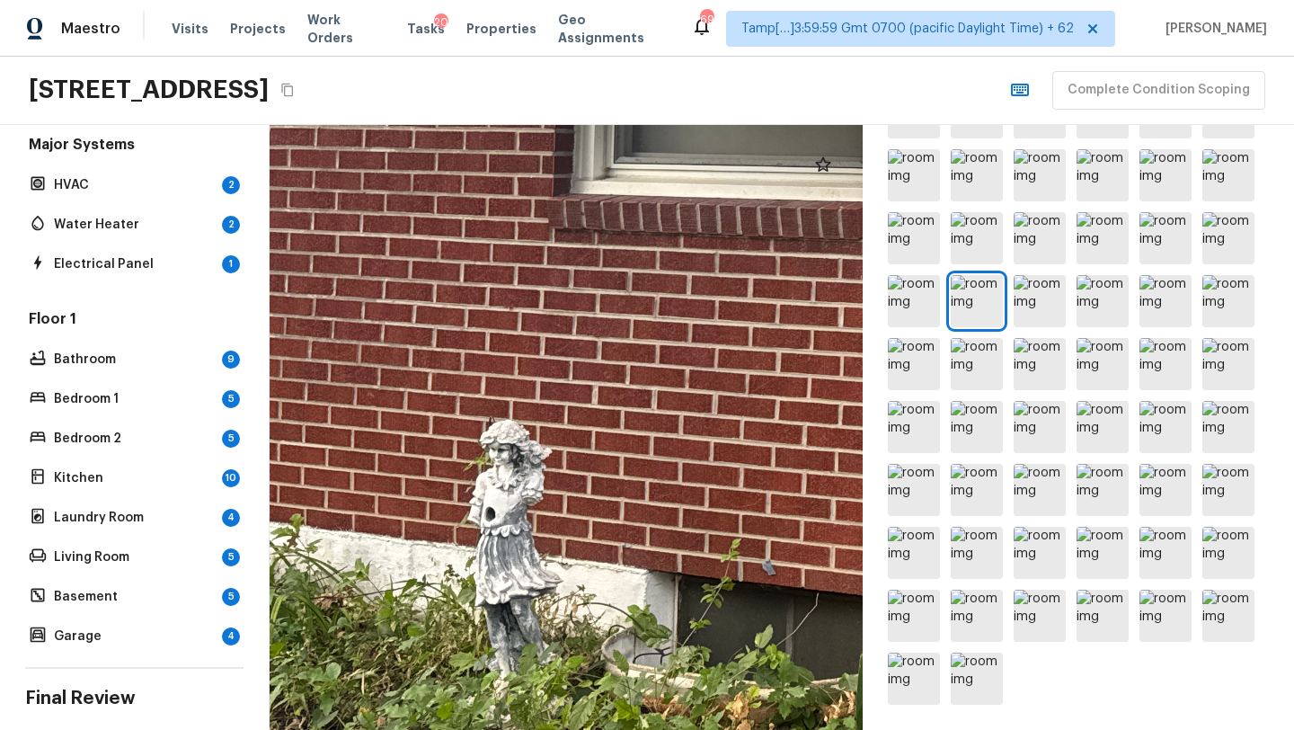
drag, startPoint x: 663, startPoint y: 464, endPoint x: 678, endPoint y: 273, distance: 191.1
click at [678, 273] on div at bounding box center [1248, 110] width 2353 height 2399
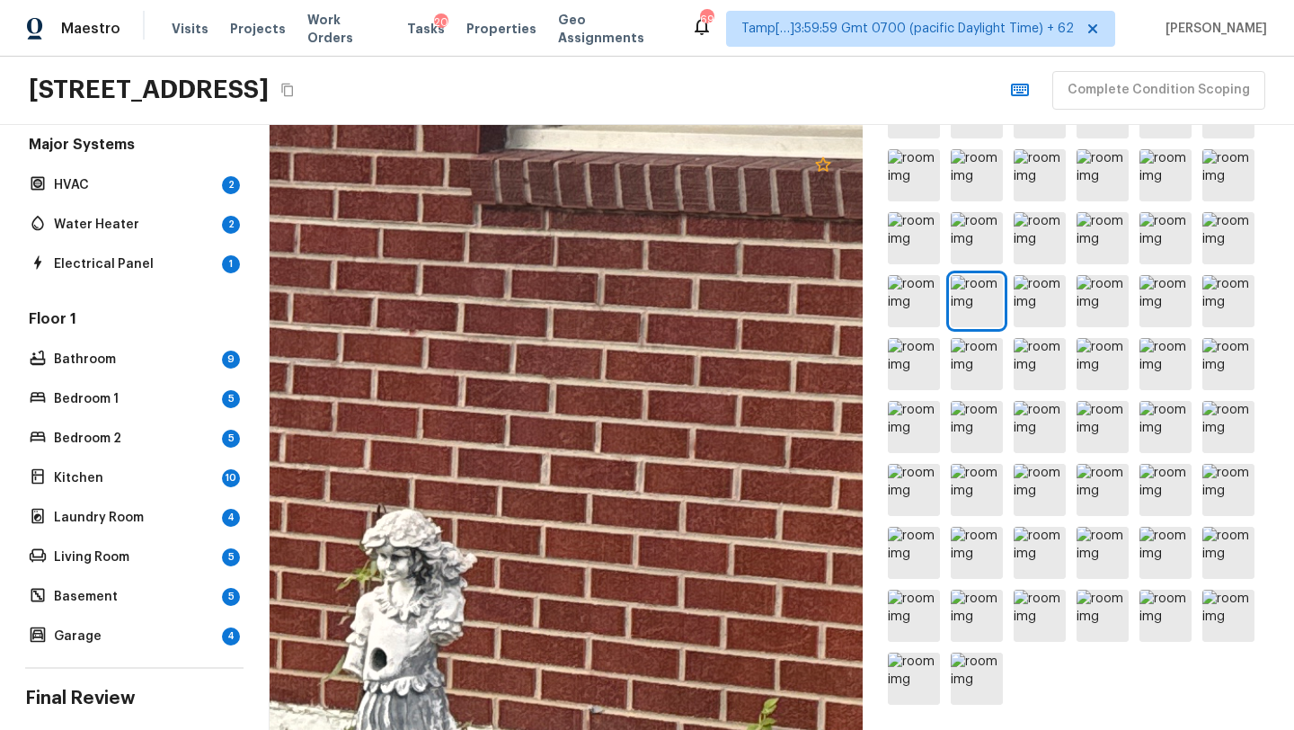
click at [819, 158] on icon at bounding box center [823, 165] width 22 height 22
click at [1037, 316] on img at bounding box center [1039, 301] width 52 height 52
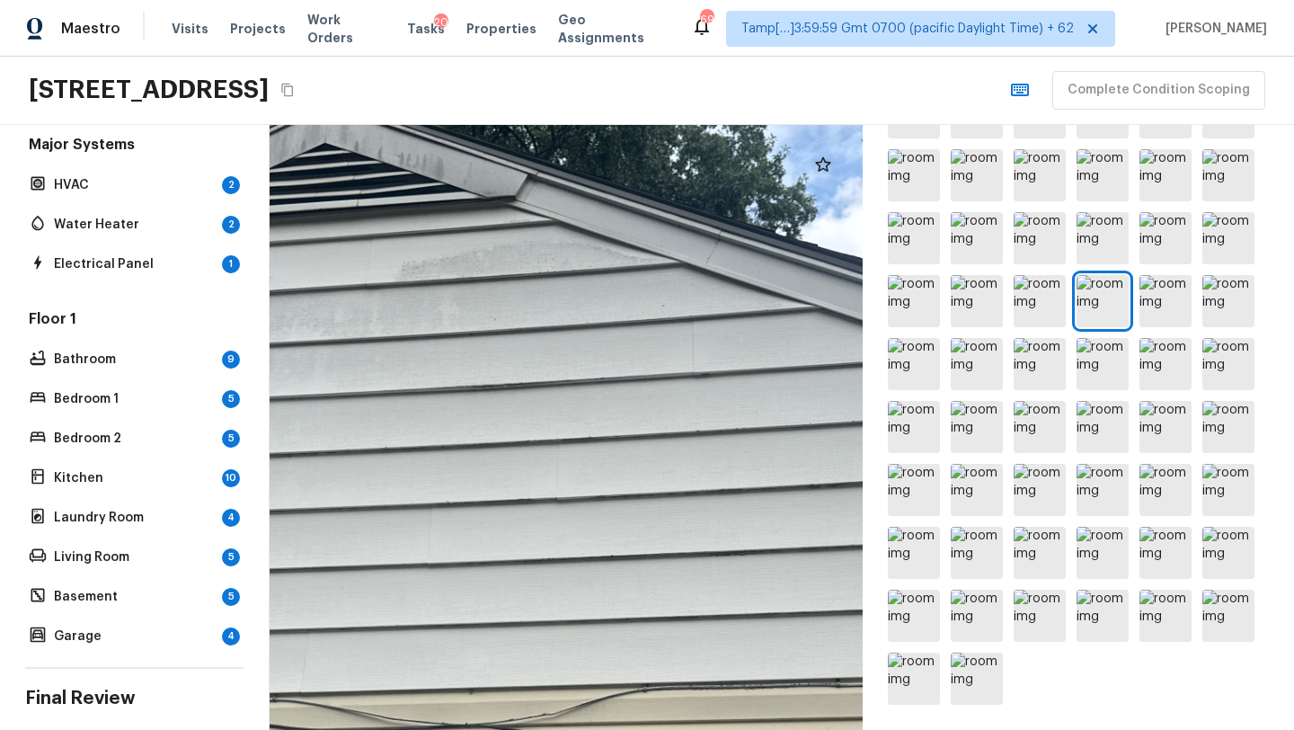
click at [571, 305] on div at bounding box center [557, 654] width 1707 height 1741
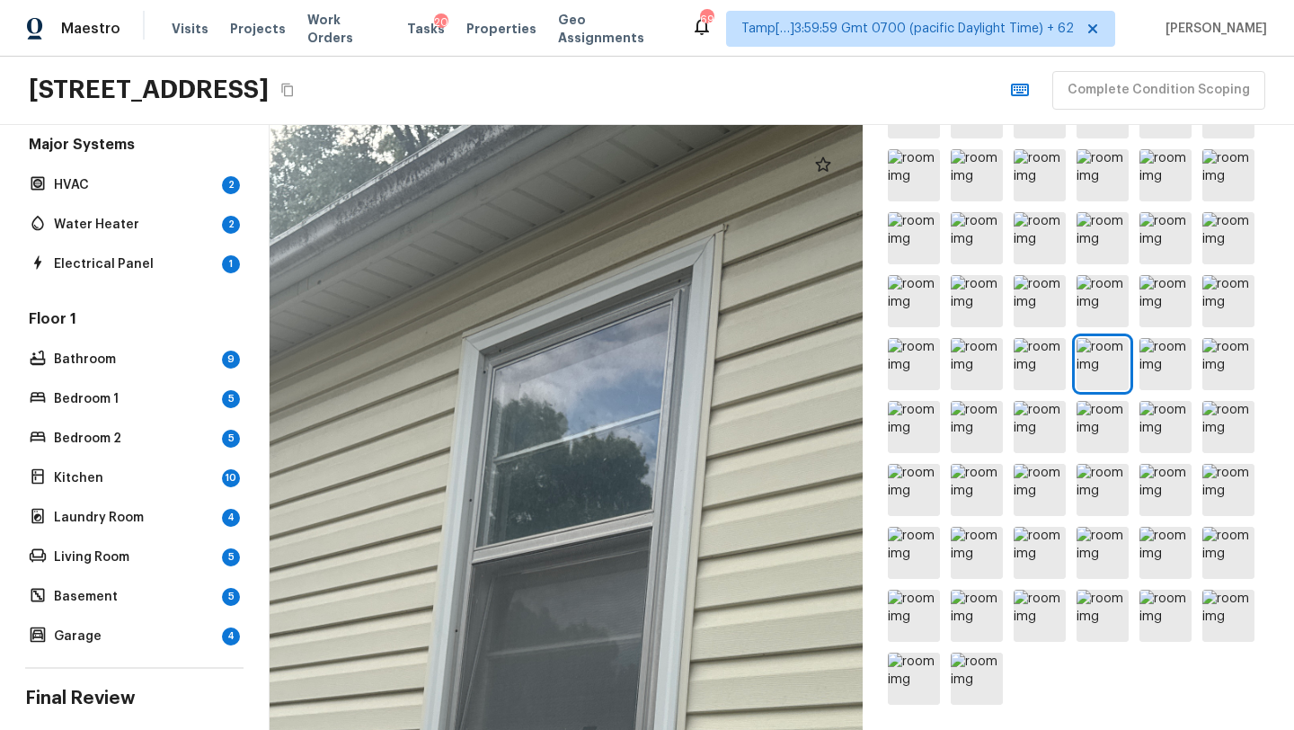
drag, startPoint x: 605, startPoint y: 433, endPoint x: 603, endPoint y: 721, distance: 287.5
click at [603, 724] on div at bounding box center [501, 710] width 1614 height 1645
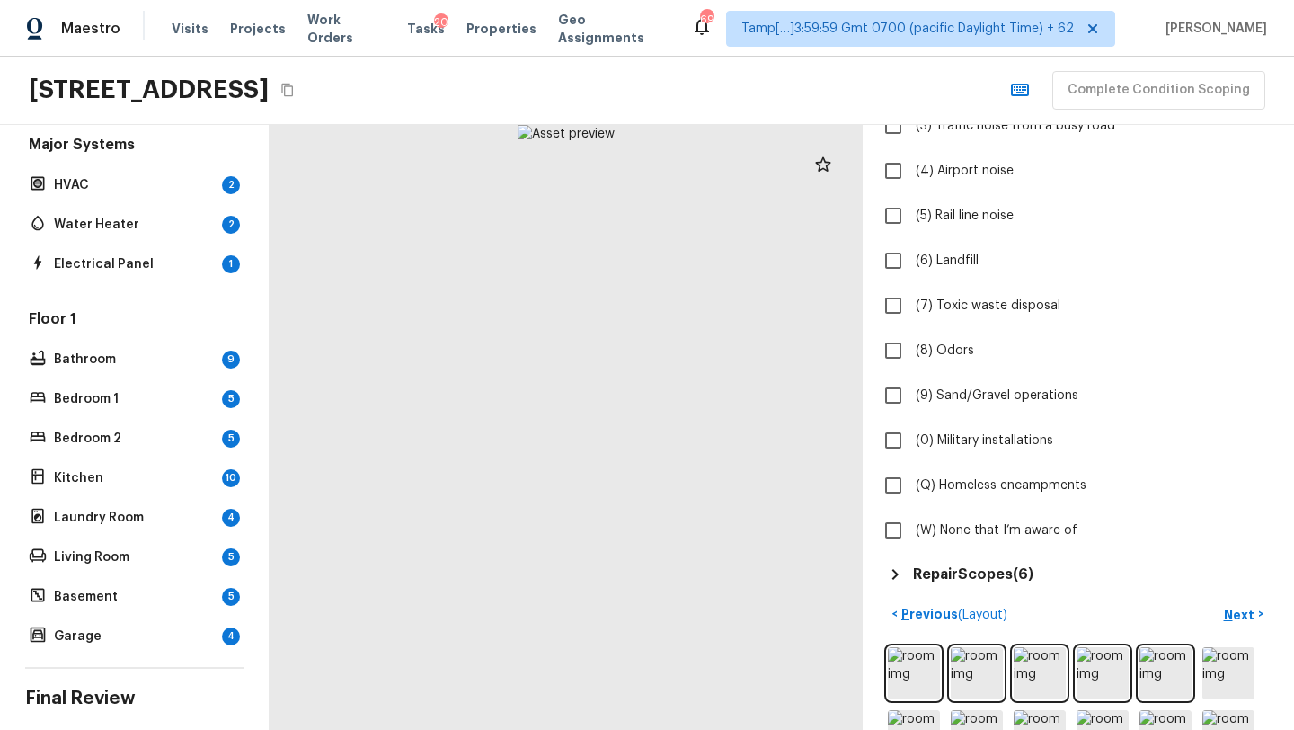
scroll to position [10, 0]
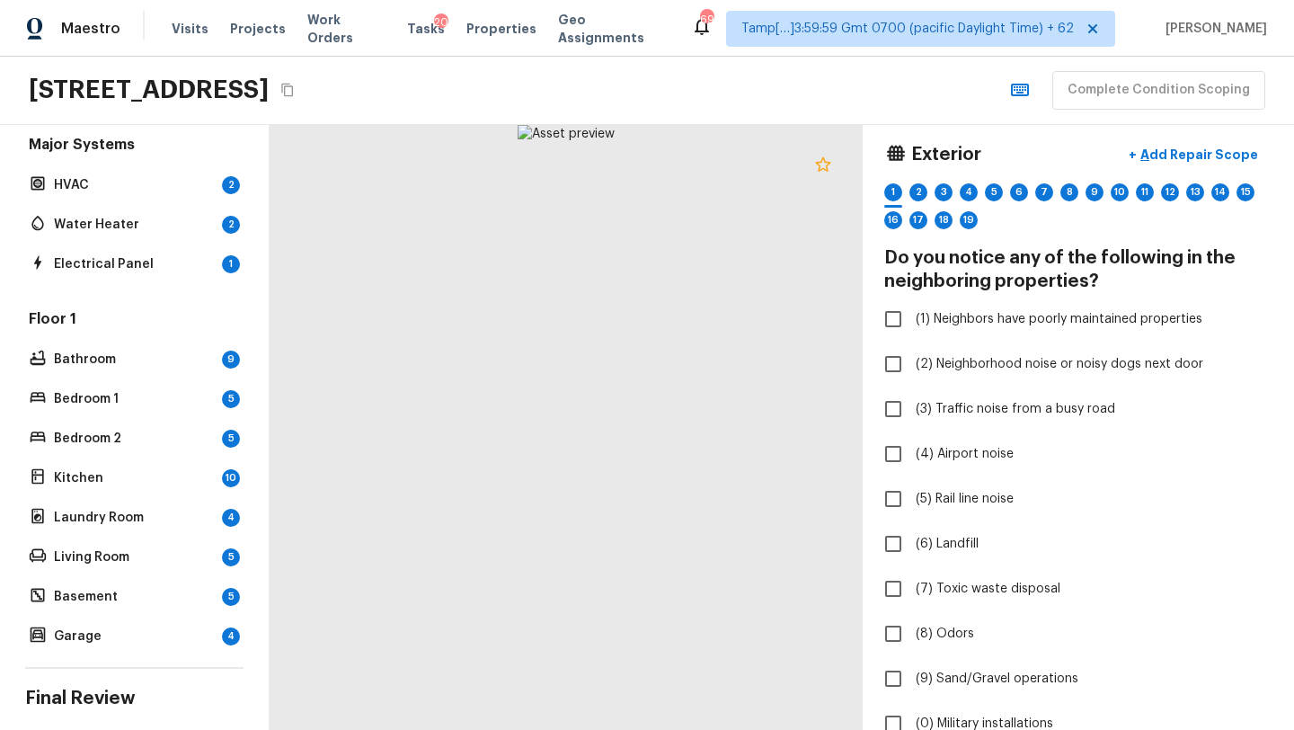
click at [816, 172] on icon at bounding box center [823, 165] width 22 height 22
click at [1195, 150] on p "Add Repair Scope" at bounding box center [1197, 155] width 121 height 18
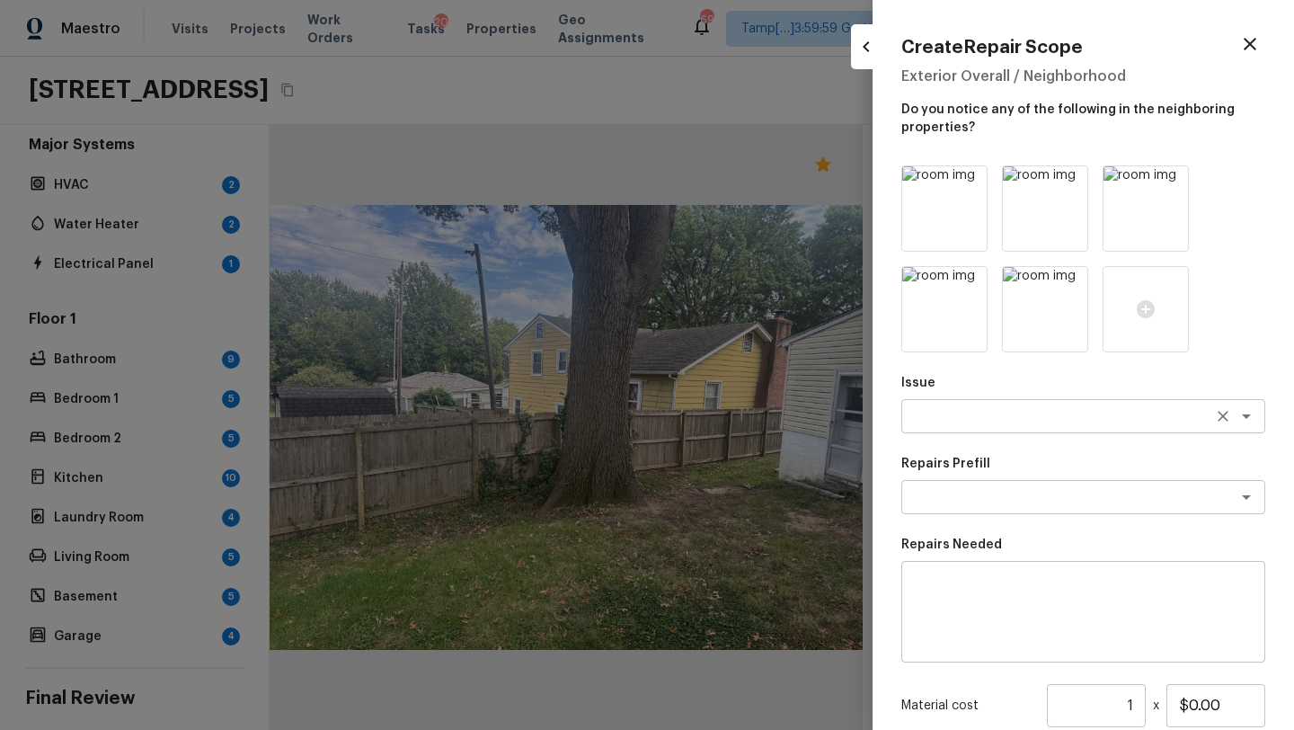
click at [963, 432] on div "x ​" at bounding box center [1083, 416] width 364 height 34
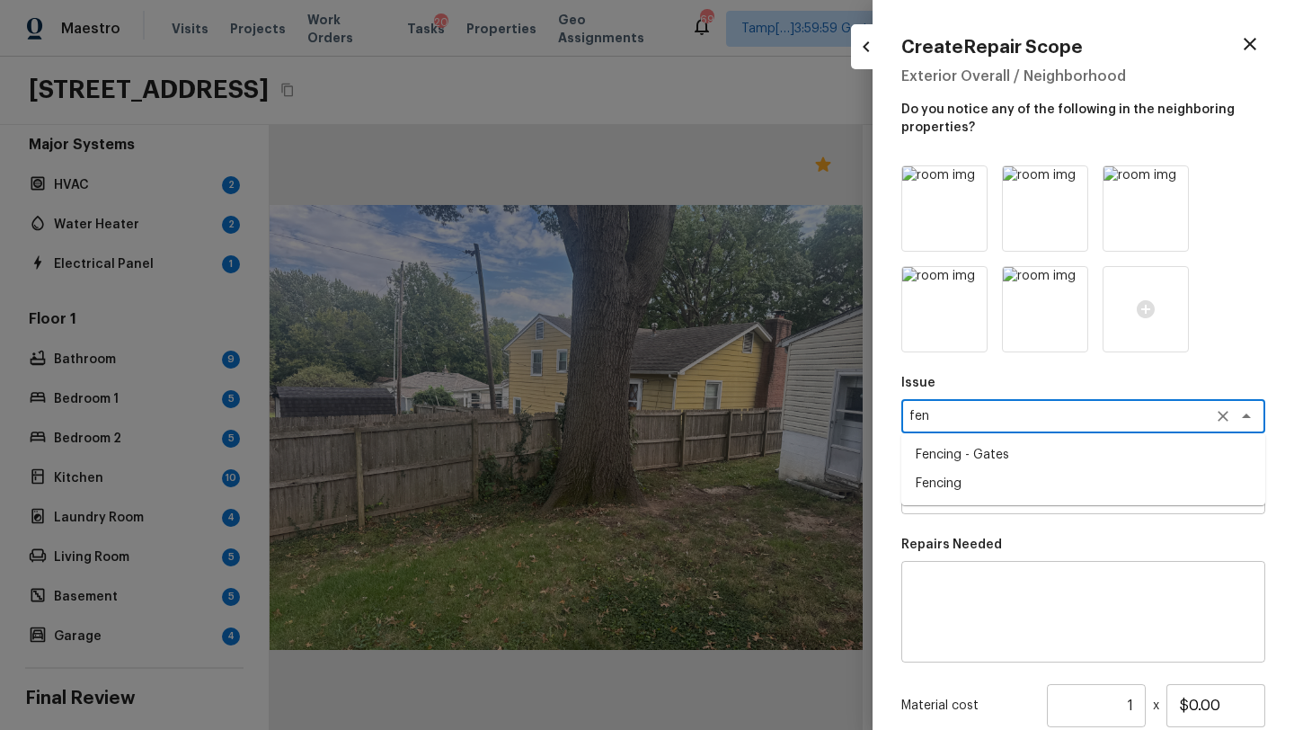
click at [948, 470] on li "Fencing" at bounding box center [1083, 483] width 364 height 29
type textarea "Fencing"
click at [949, 582] on textarea at bounding box center [1083, 612] width 339 height 72
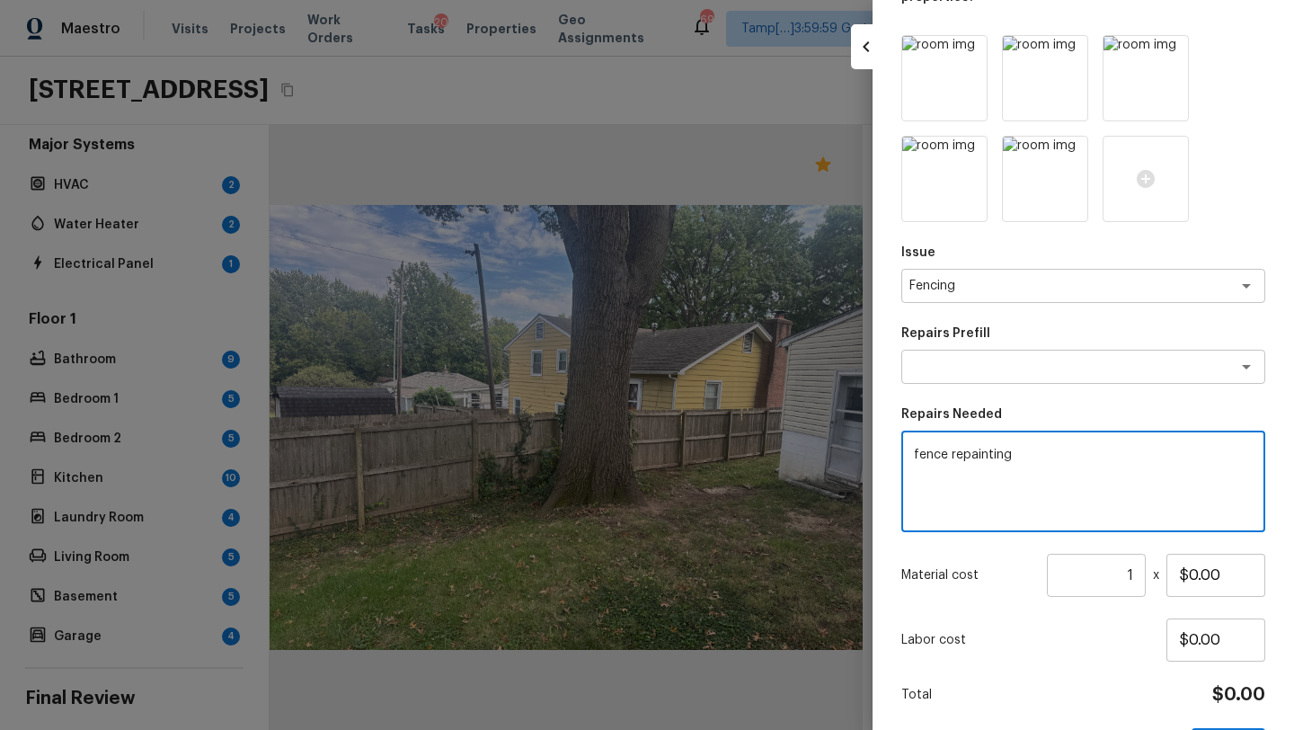
scroll to position [193, 0]
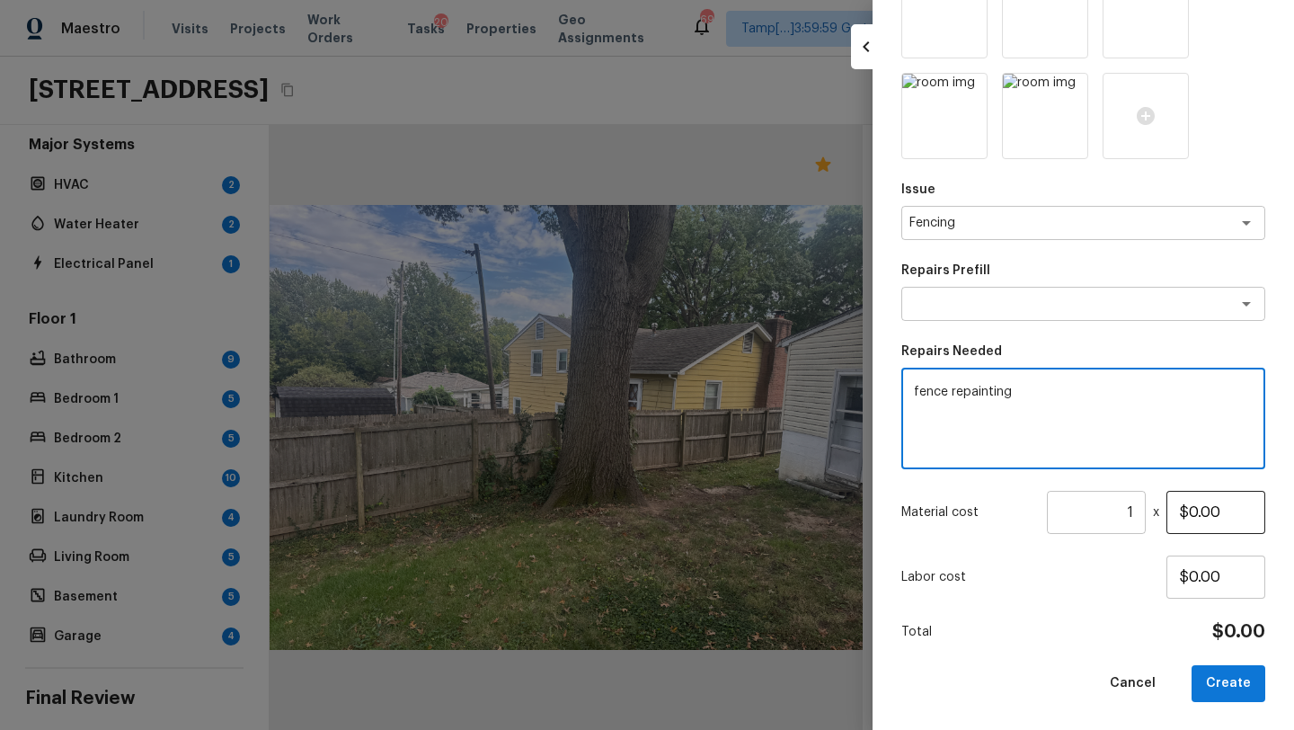
type textarea "fence repainting"
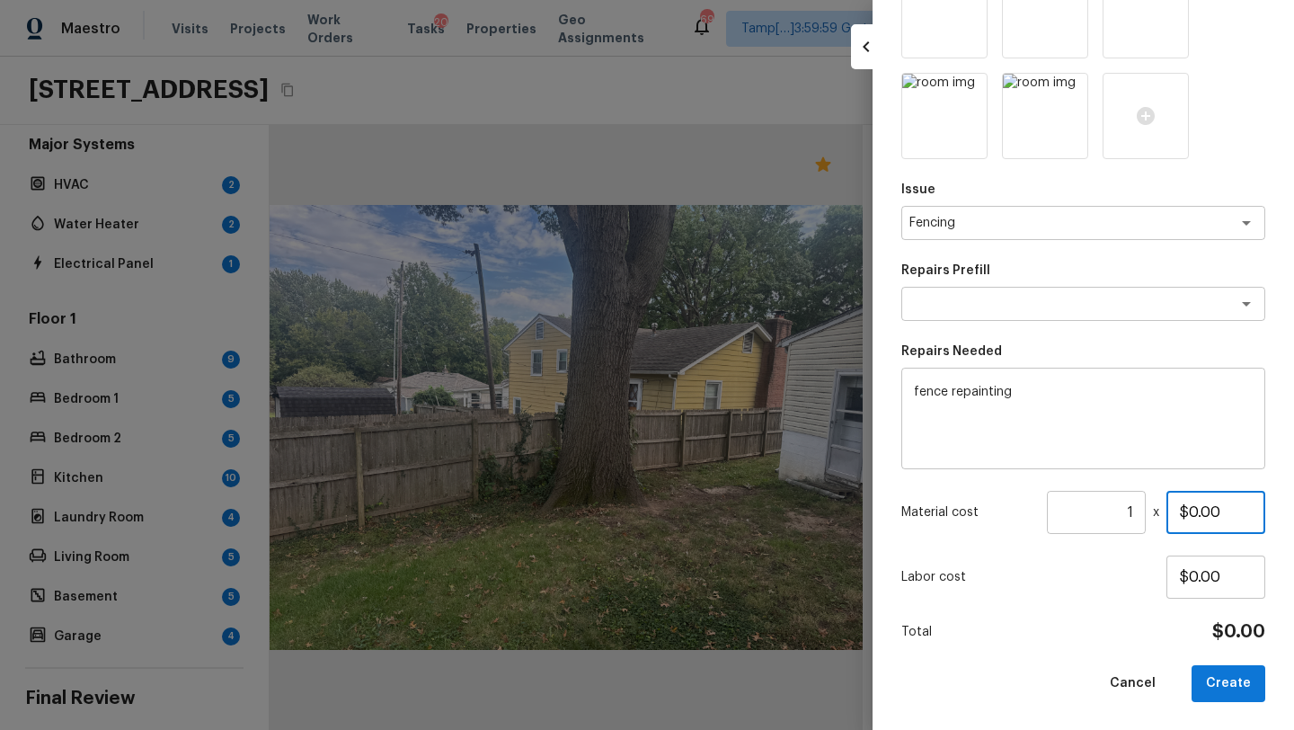
drag, startPoint x: 1187, startPoint y: 512, endPoint x: 1236, endPoint y: 512, distance: 49.4
click at [1236, 512] on input "$0.00" at bounding box center [1215, 512] width 99 height 43
type input "$800.00"
click at [1221, 680] on button "Create" at bounding box center [1228, 683] width 74 height 37
type input "$0.00"
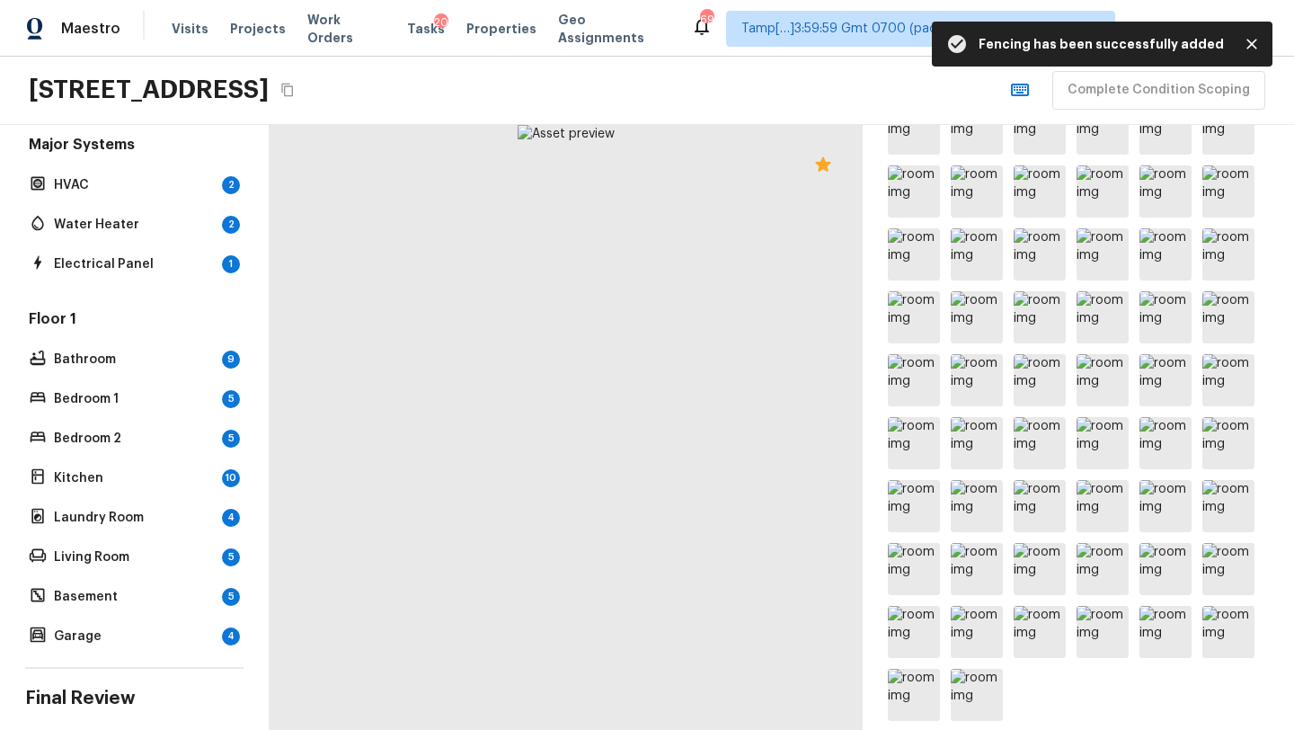
scroll to position [916, 0]
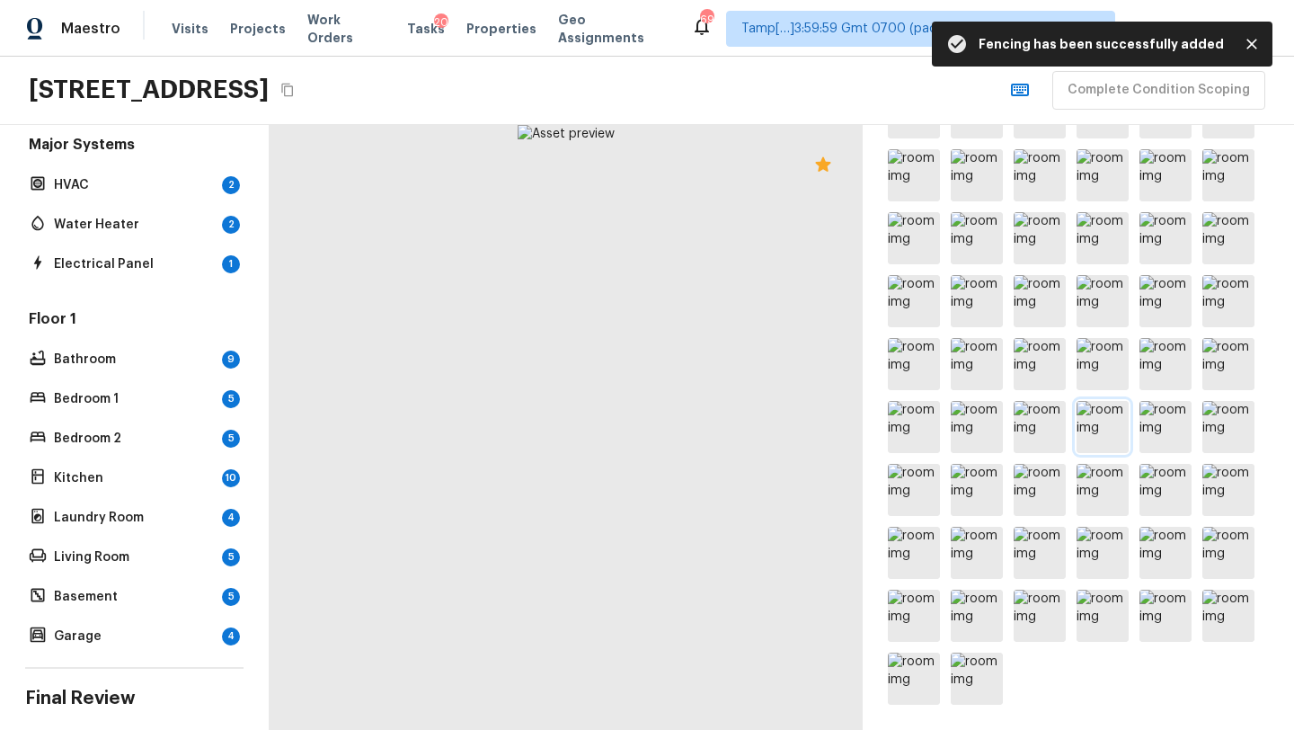
click at [1105, 432] on img at bounding box center [1102, 427] width 52 height 52
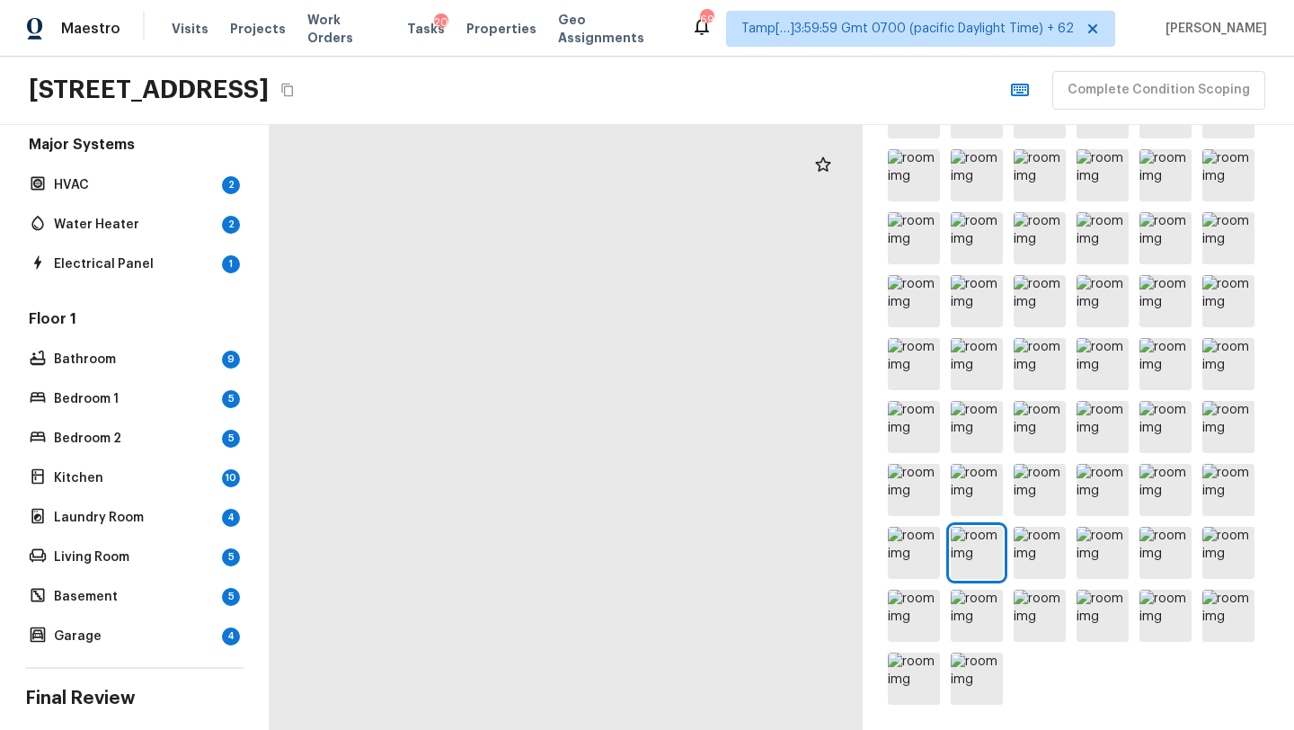
drag, startPoint x: 518, startPoint y: 377, endPoint x: 843, endPoint y: 659, distance: 430.0
click at [843, 659] on div at bounding box center [727, 681] width 1434 height 1462
click at [825, 166] on icon at bounding box center [823, 165] width 22 height 22
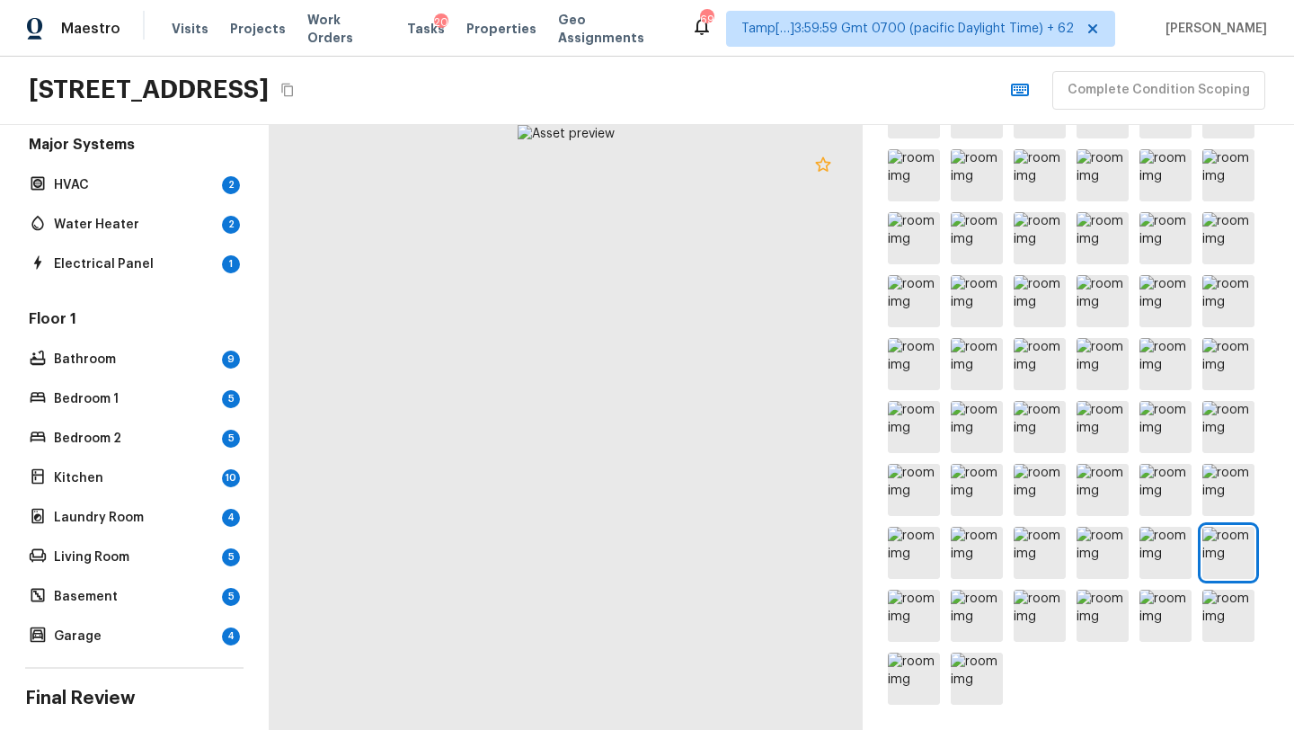
click at [825, 159] on icon at bounding box center [823, 165] width 22 height 22
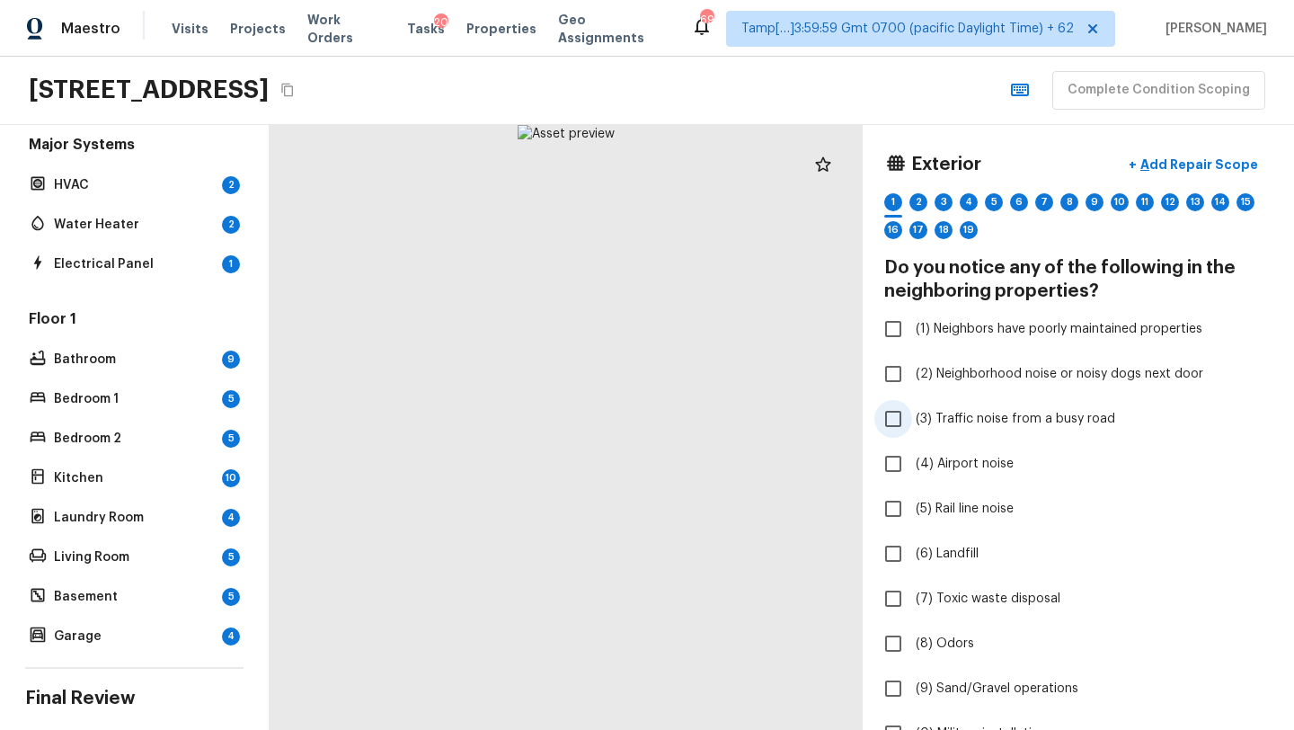
scroll to position [408, 0]
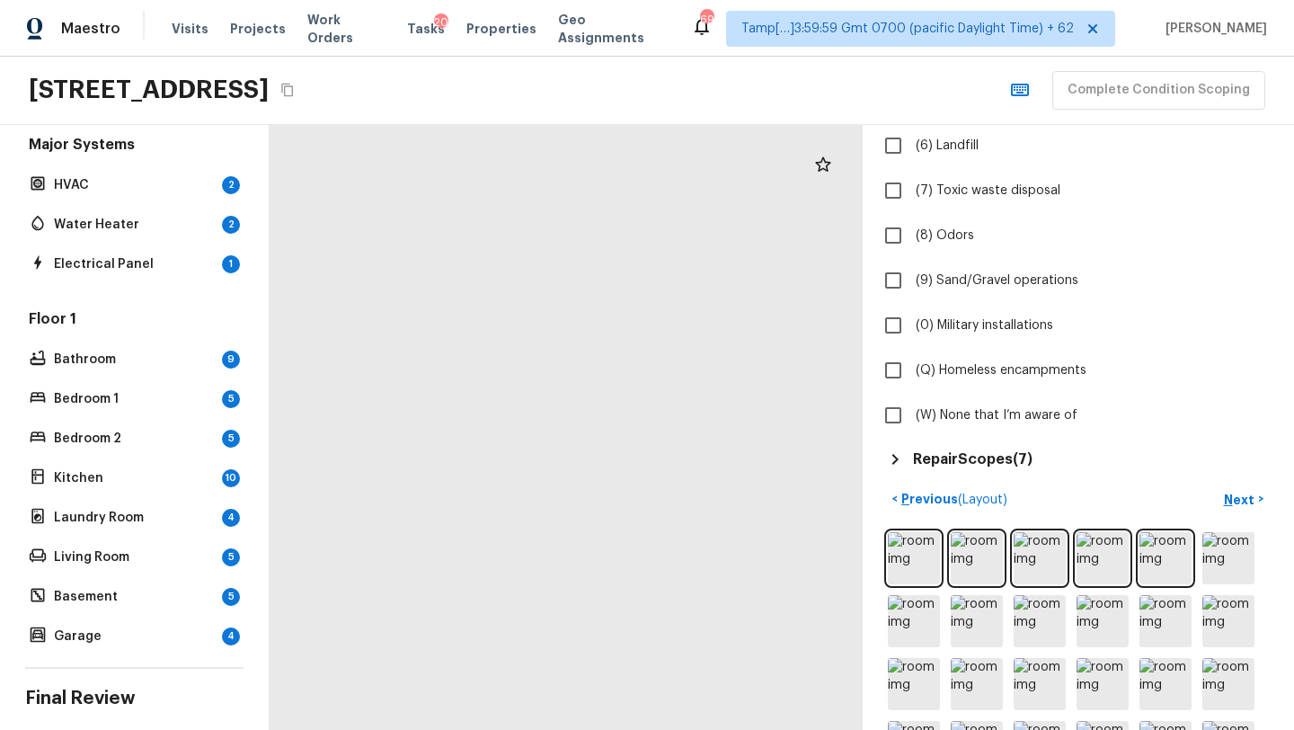
drag, startPoint x: 676, startPoint y: 433, endPoint x: 1, endPoint y: 471, distance: 675.8
click at [0, 471] on div "Overall Layout Exterior 19 Est. repair cost - $11,271.96 Major Systems HVAC 2 W…" at bounding box center [647, 427] width 1294 height 605
drag, startPoint x: 623, startPoint y: 408, endPoint x: 759, endPoint y: 492, distance: 160.6
click at [761, 493] on div at bounding box center [120, 467] width 1761 height 1795
drag, startPoint x: 458, startPoint y: 604, endPoint x: 1092, endPoint y: 597, distance: 633.4
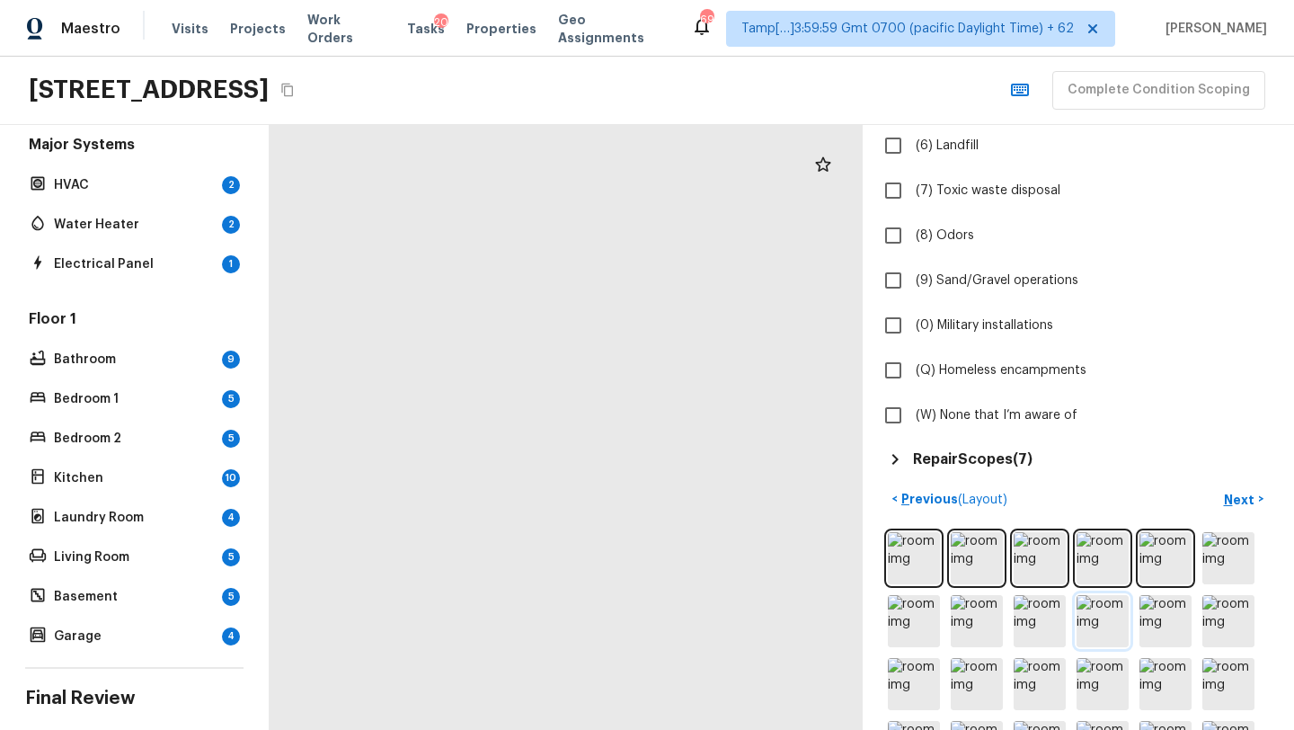
click at [1093, 598] on div "Exterior + Add Repair Scope 1 2 3 4 5 6 7 8 9 10 11 12 13 14 15 16 17 18 19 Do …" at bounding box center [782, 427] width 1024 height 605
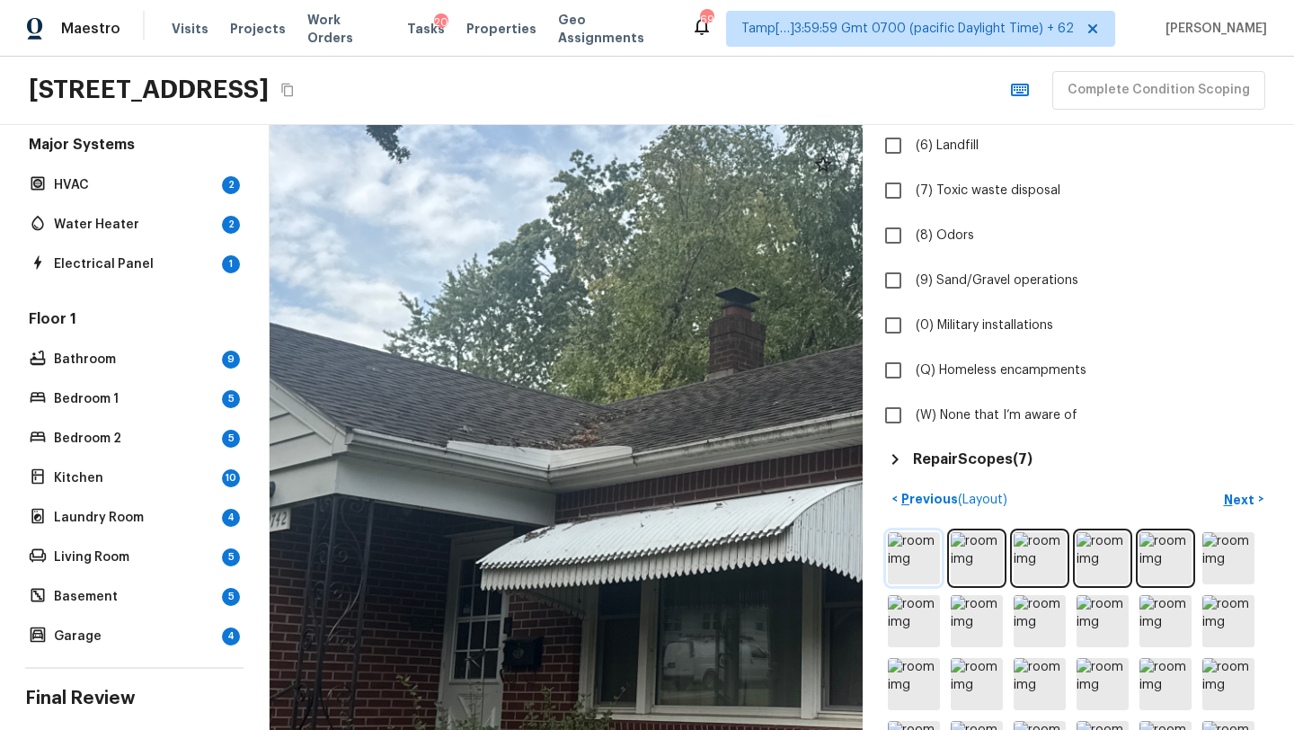
click at [909, 544] on img at bounding box center [914, 558] width 52 height 52
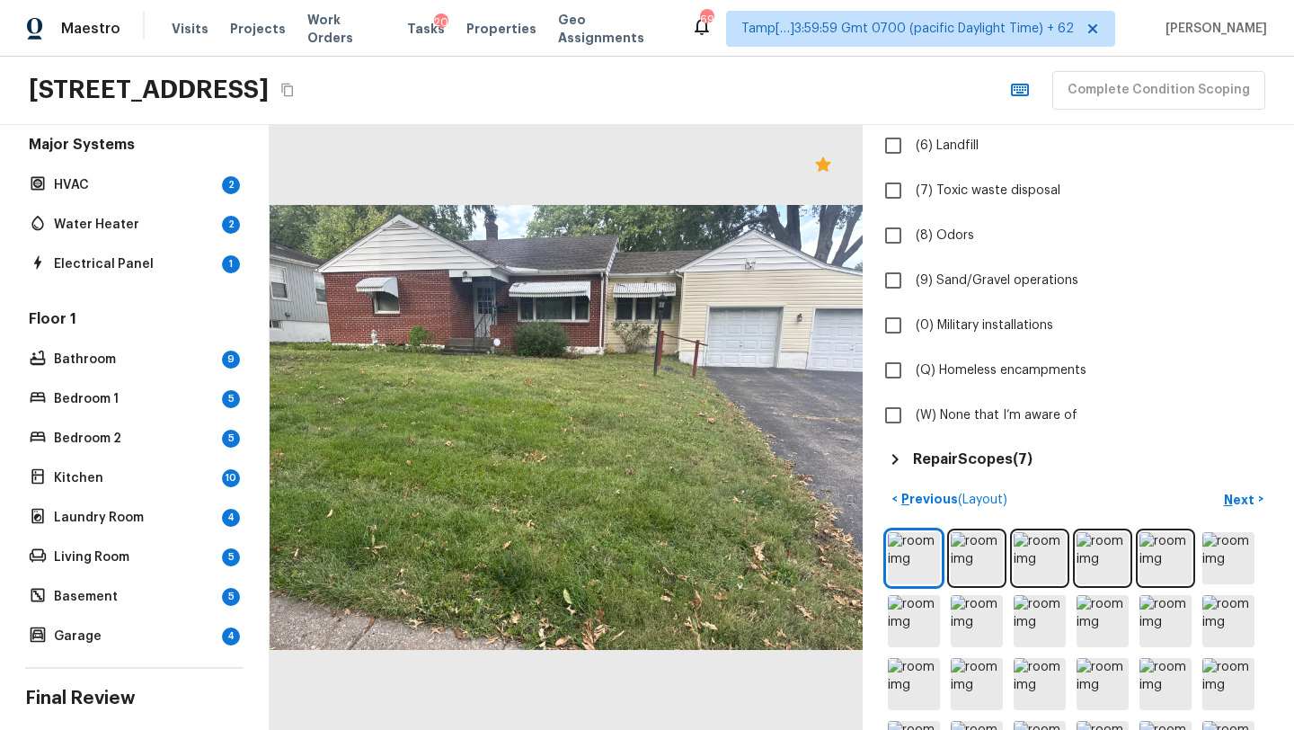
scroll to position [916, 0]
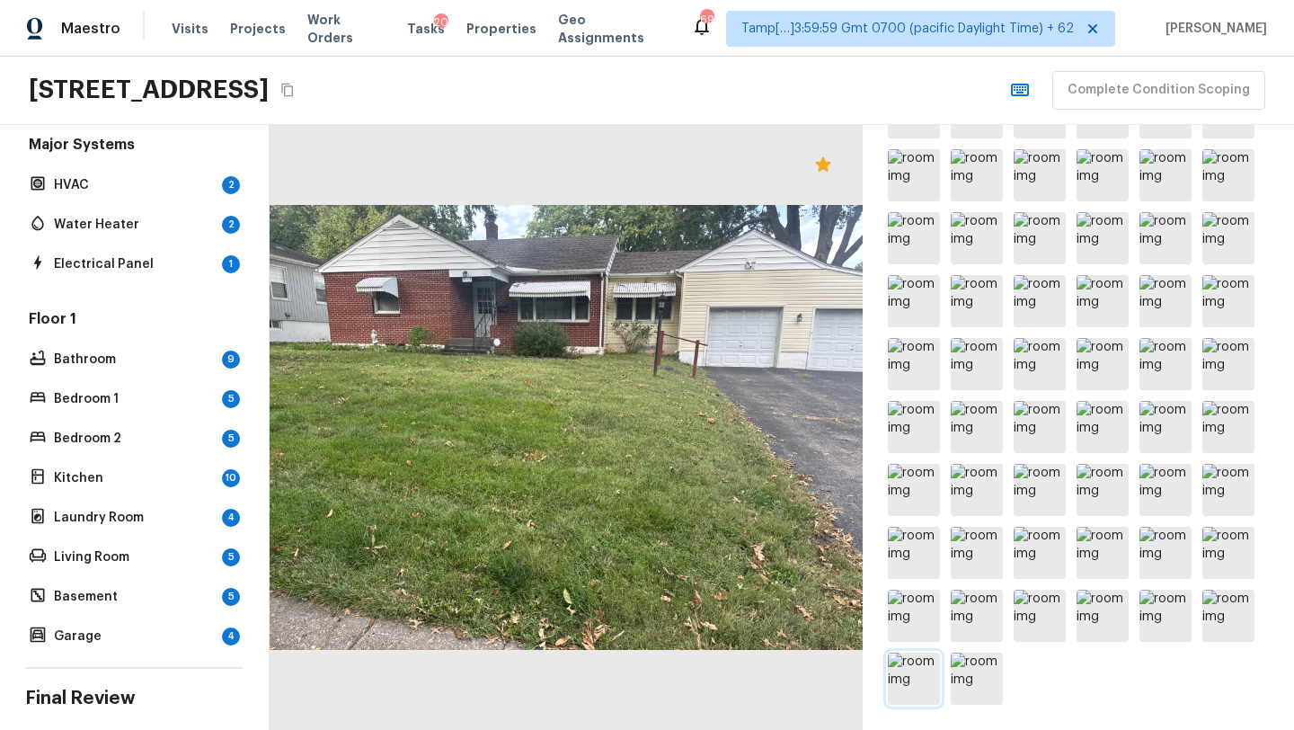
click at [902, 681] on img at bounding box center [914, 678] width 52 height 52
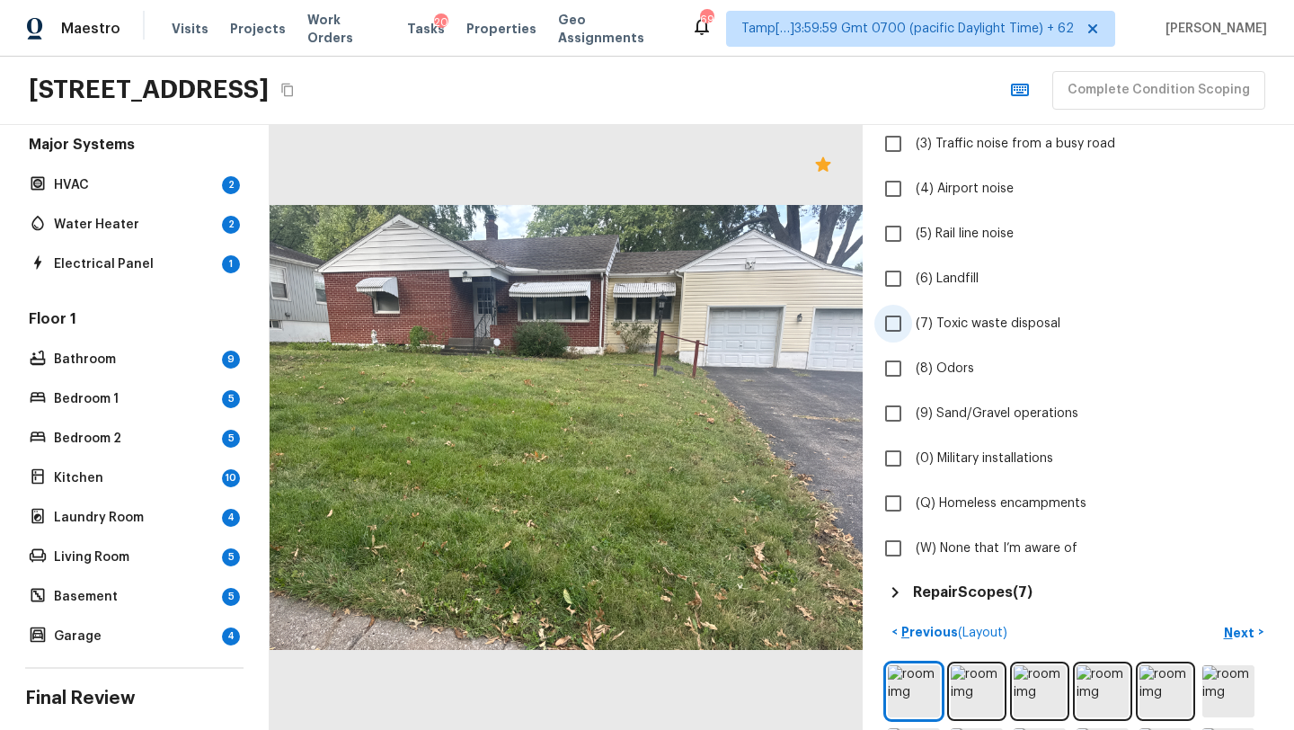
scroll to position [323, 0]
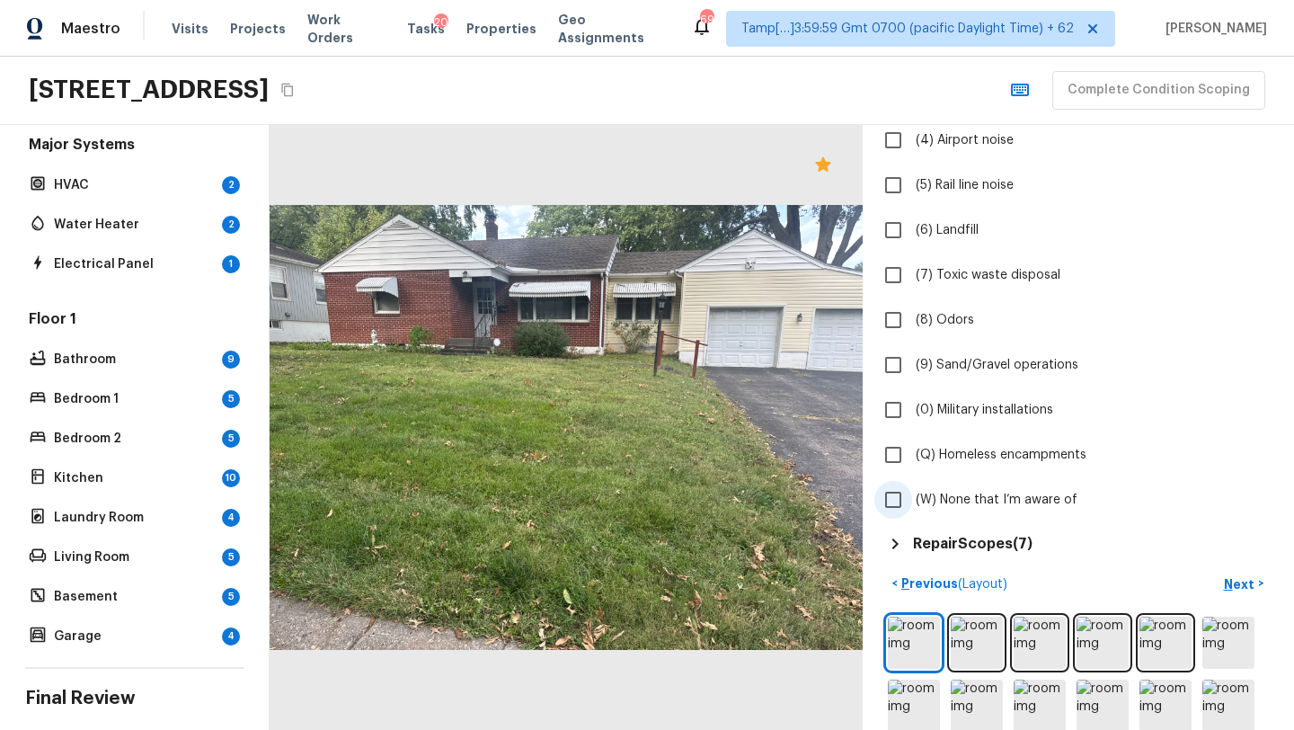
click at [926, 503] on span "(W) None that I’m aware of" at bounding box center [997, 500] width 162 height 18
click at [912, 503] on input "(W) None that I’m aware of" at bounding box center [893, 500] width 38 height 38
checkbox input "true"
click at [1242, 581] on p "Next" at bounding box center [1241, 584] width 34 height 18
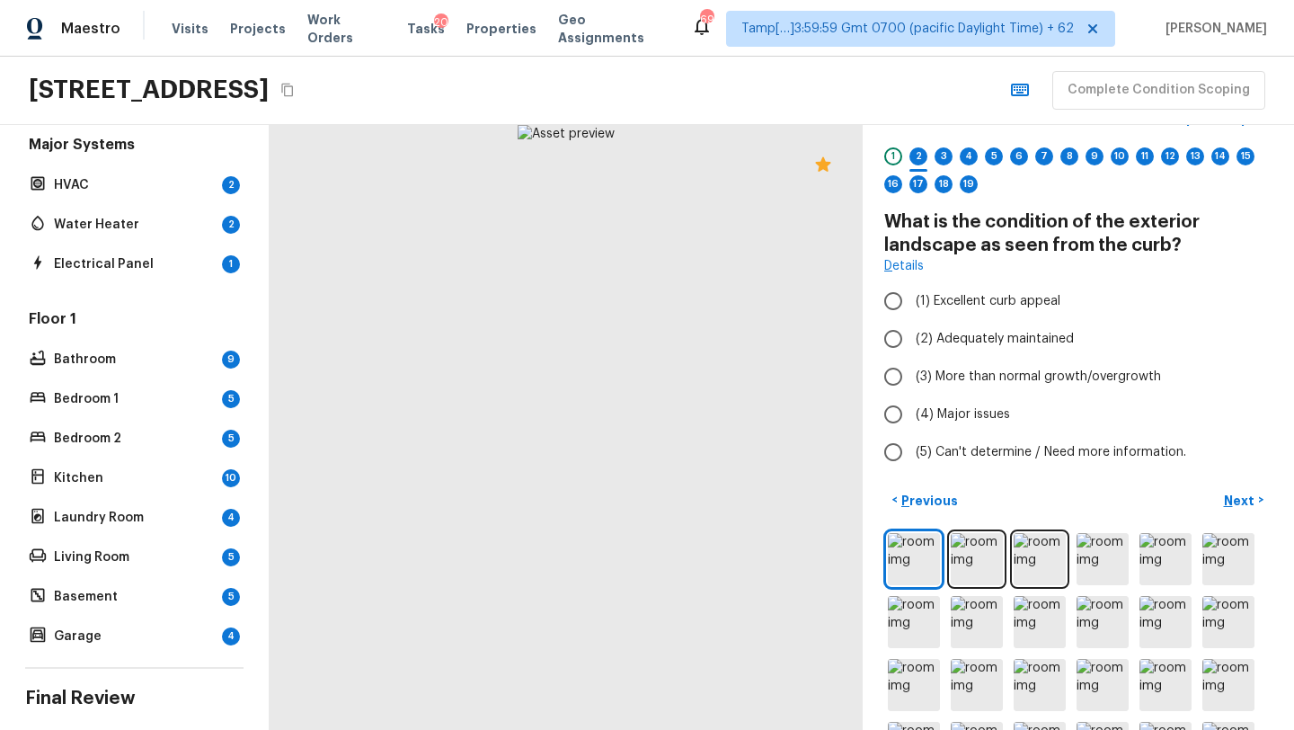
scroll to position [0, 0]
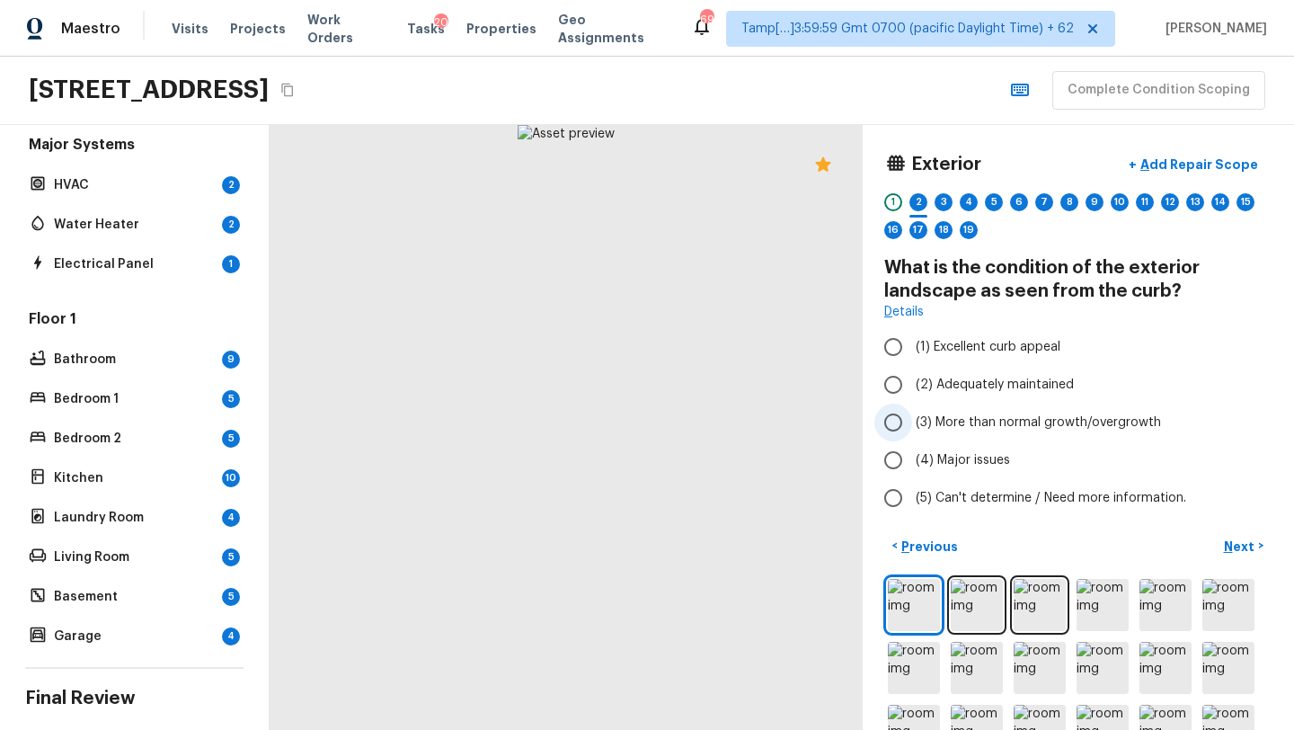
click at [962, 424] on span "(3) More than normal growth/overgrowth" at bounding box center [1038, 422] width 245 height 18
click at [912, 424] on input "(3) More than normal growth/overgrowth" at bounding box center [893, 422] width 38 height 38
radio input "true"
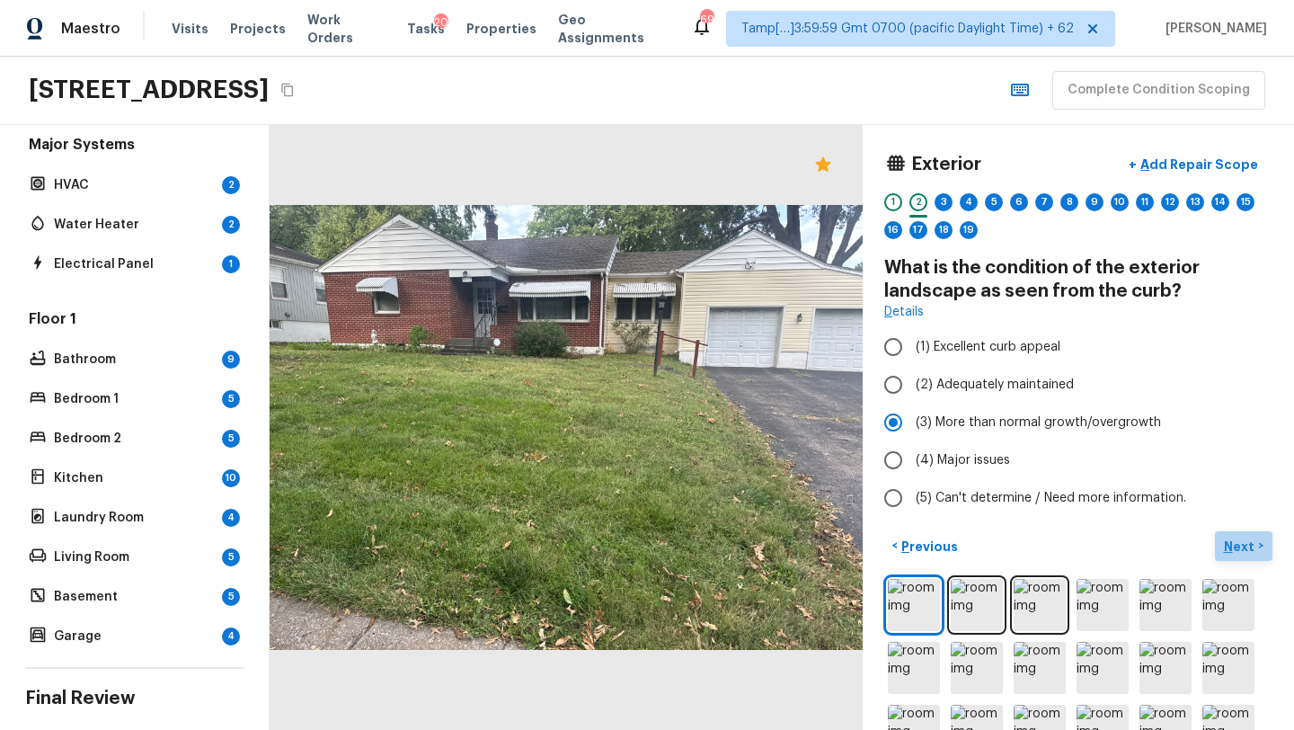
click at [1235, 544] on p "Next" at bounding box center [1241, 546] width 34 height 18
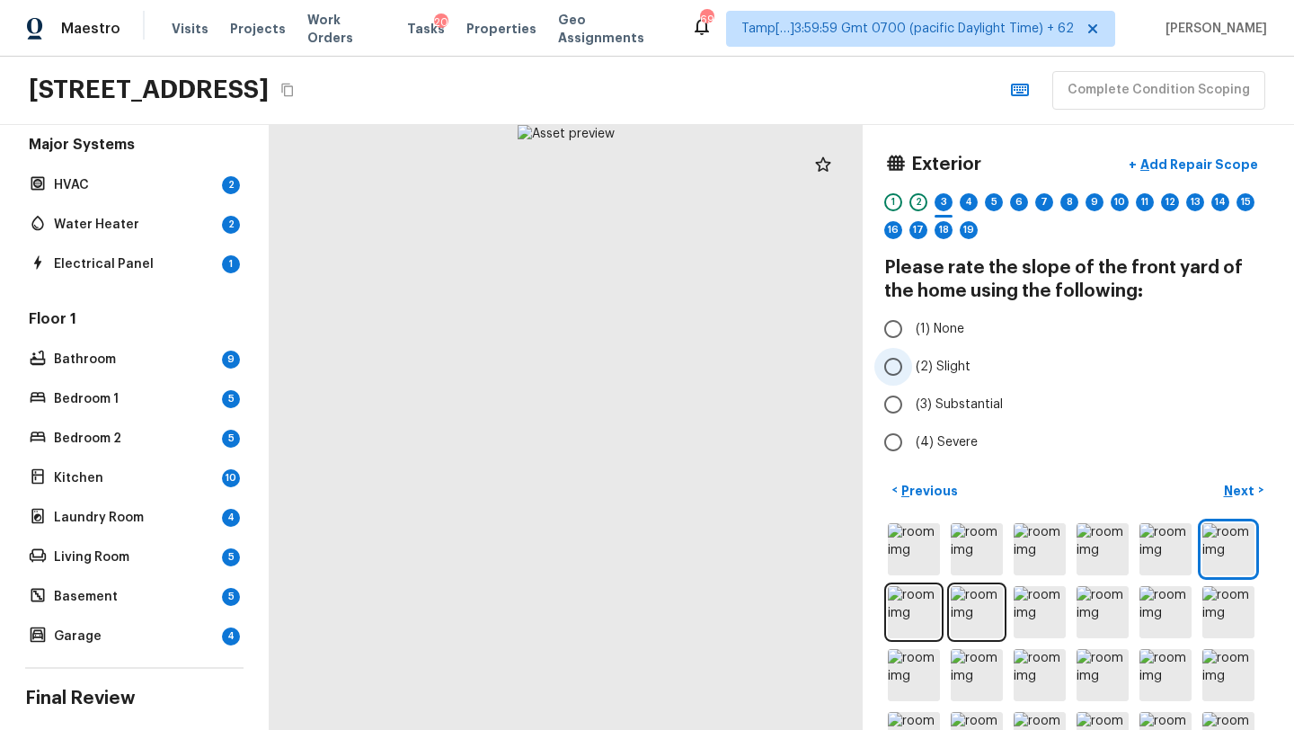
click at [942, 370] on span "(2) Slight" at bounding box center [943, 367] width 55 height 18
click at [912, 370] on input "(2) Slight" at bounding box center [893, 367] width 38 height 38
radio input "true"
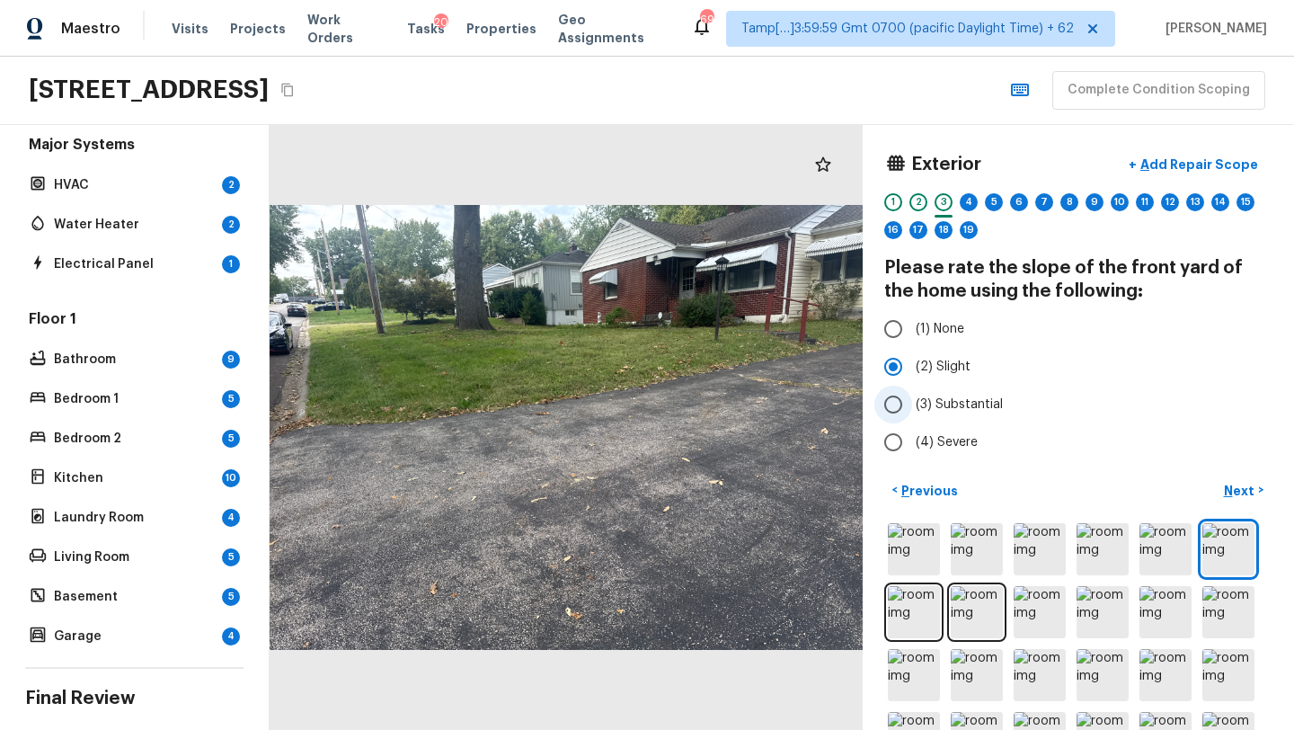
click at [919, 406] on span "(3) Substantial" at bounding box center [959, 404] width 87 height 18
click at [912, 406] on input "(3) Substantial" at bounding box center [893, 404] width 38 height 38
radio input "true"
click at [1238, 484] on p "Next" at bounding box center [1241, 491] width 34 height 18
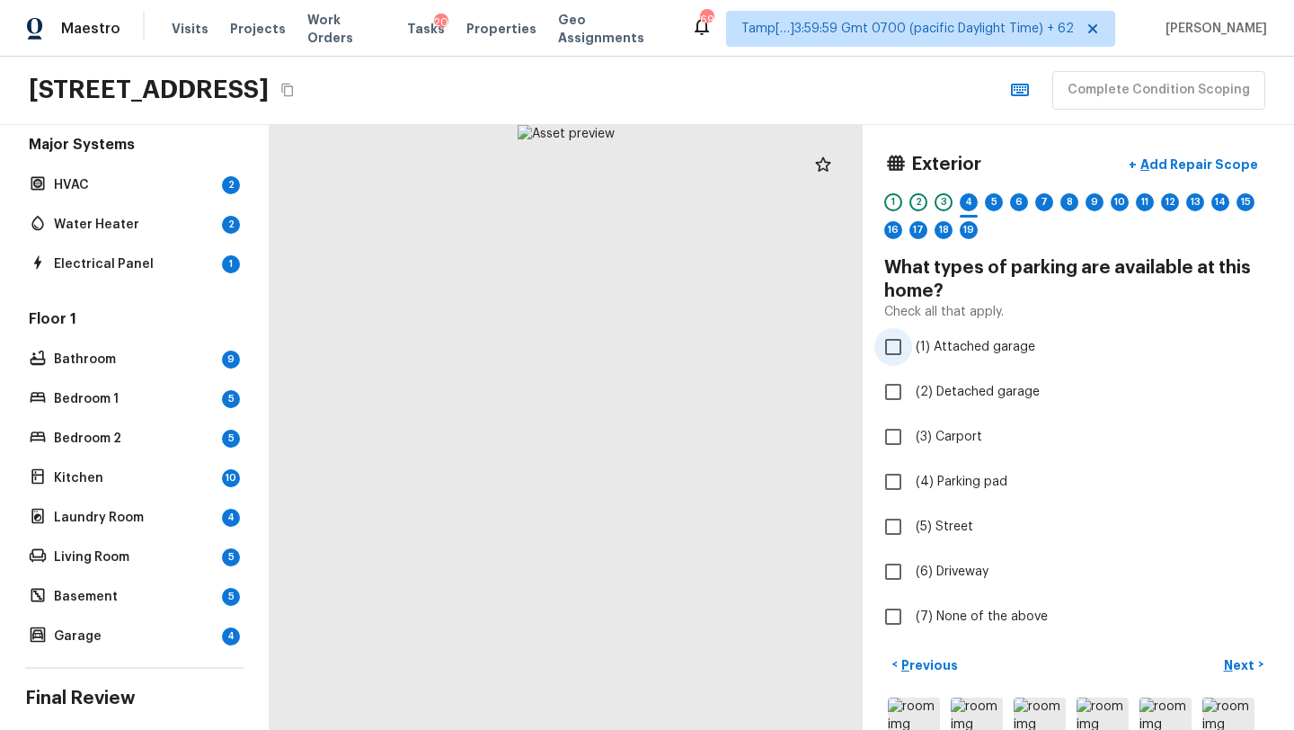
click at [929, 350] on span "(1) Attached garage" at bounding box center [975, 347] width 119 height 18
click at [912, 350] on input "(1) Attached garage" at bounding box center [893, 347] width 38 height 38
checkbox input "true"
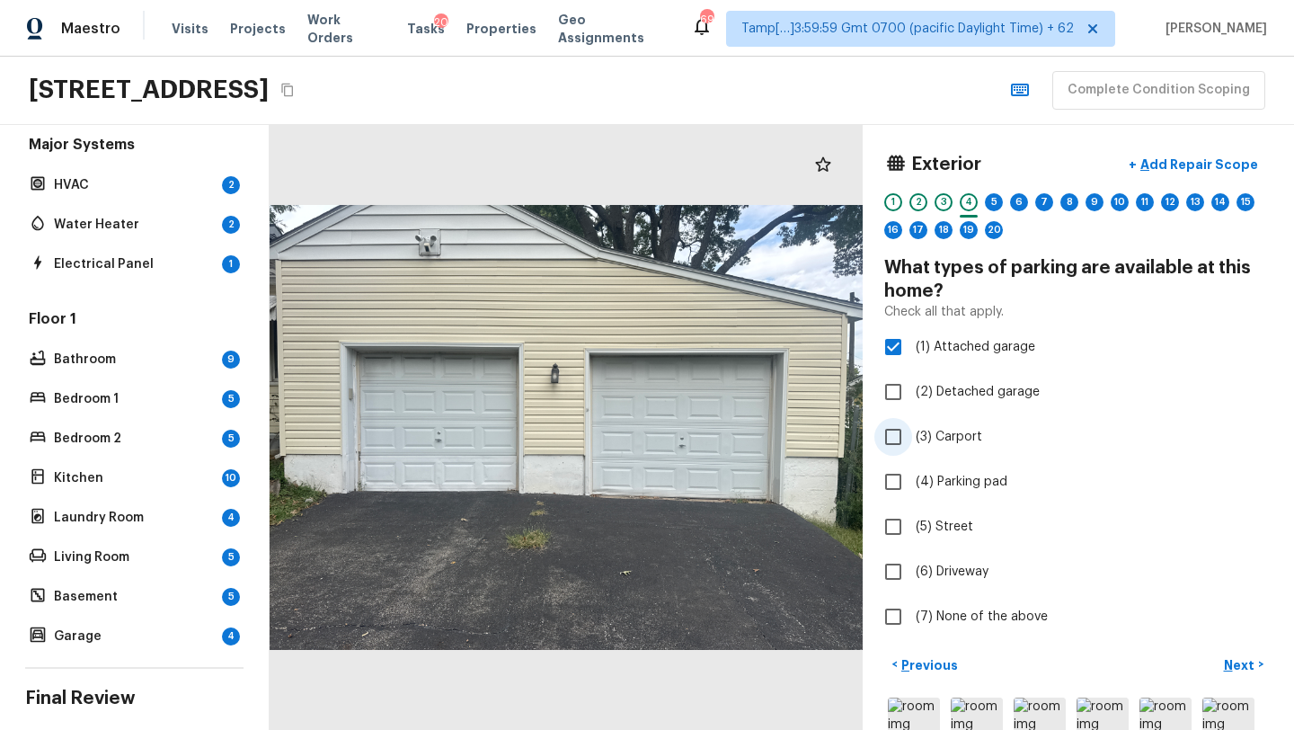
click at [951, 446] on label "(3) Carport" at bounding box center [1066, 437] width 384 height 38
click at [912, 446] on input "(3) Carport" at bounding box center [893, 437] width 38 height 38
click at [942, 429] on span "(3) Carport" at bounding box center [949, 437] width 66 height 18
click at [912, 429] on input "(3) Carport" at bounding box center [893, 437] width 38 height 38
checkbox input "false"
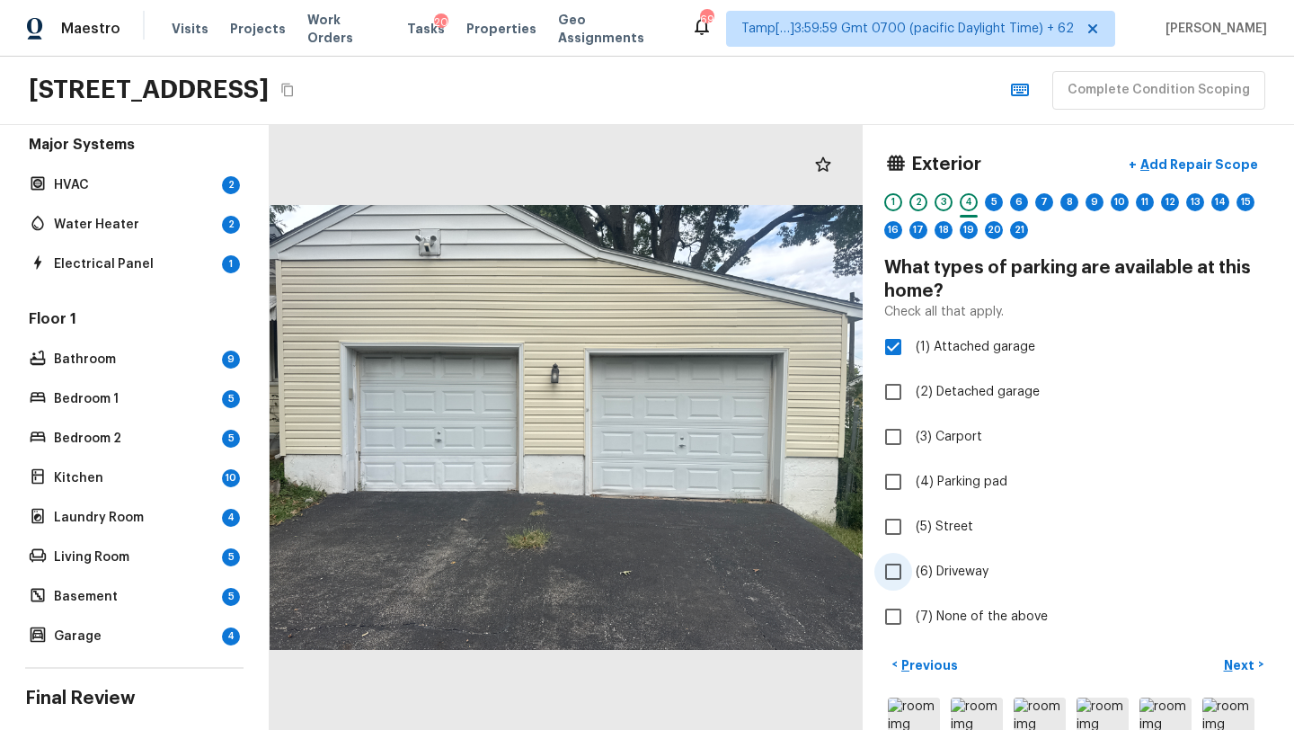
click at [939, 566] on span "(6) Driveway" at bounding box center [952, 571] width 73 height 18
click at [912, 566] on input "(6) Driveway" at bounding box center [893, 572] width 38 height 38
checkbox input "true"
click at [1246, 667] on p "Next" at bounding box center [1241, 665] width 34 height 18
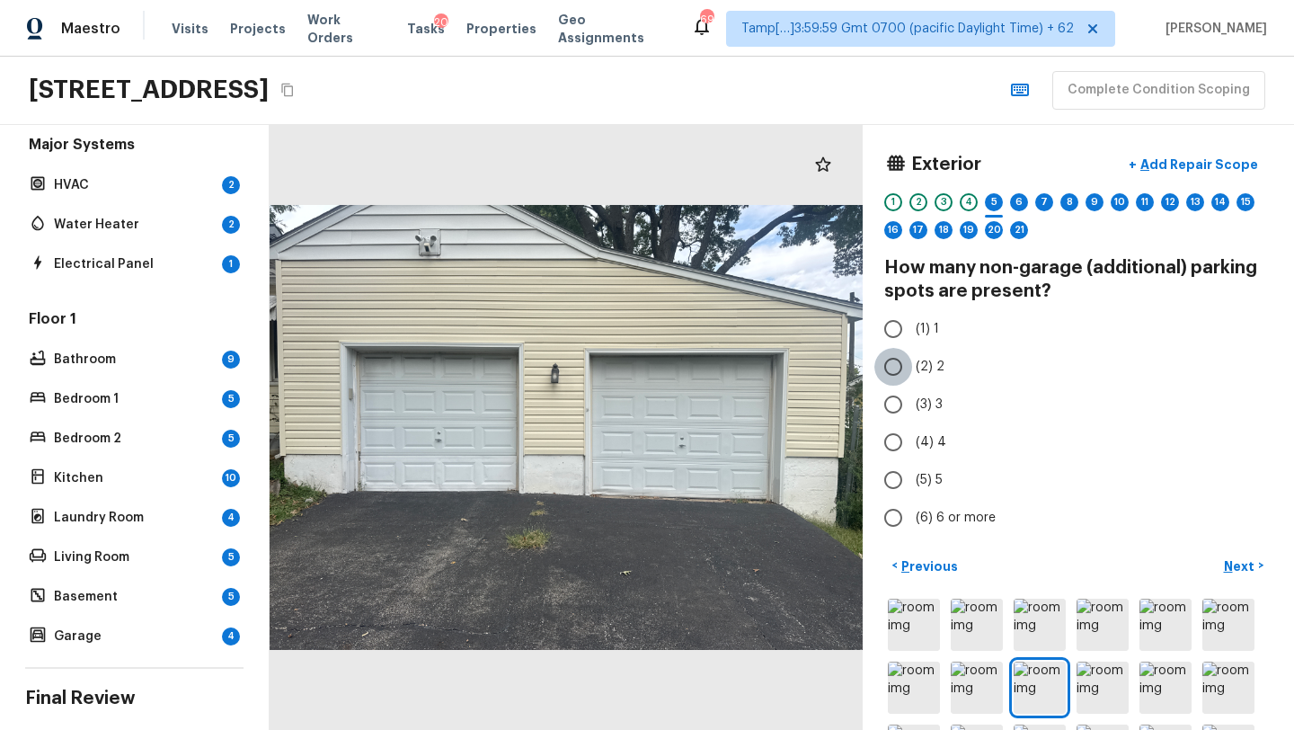
click at [900, 375] on input "(2) 2" at bounding box center [893, 367] width 38 height 38
radio input "true"
click at [1238, 567] on p "Next" at bounding box center [1241, 566] width 34 height 18
click at [905, 379] on input "(2) 2" at bounding box center [893, 367] width 38 height 38
radio input "true"
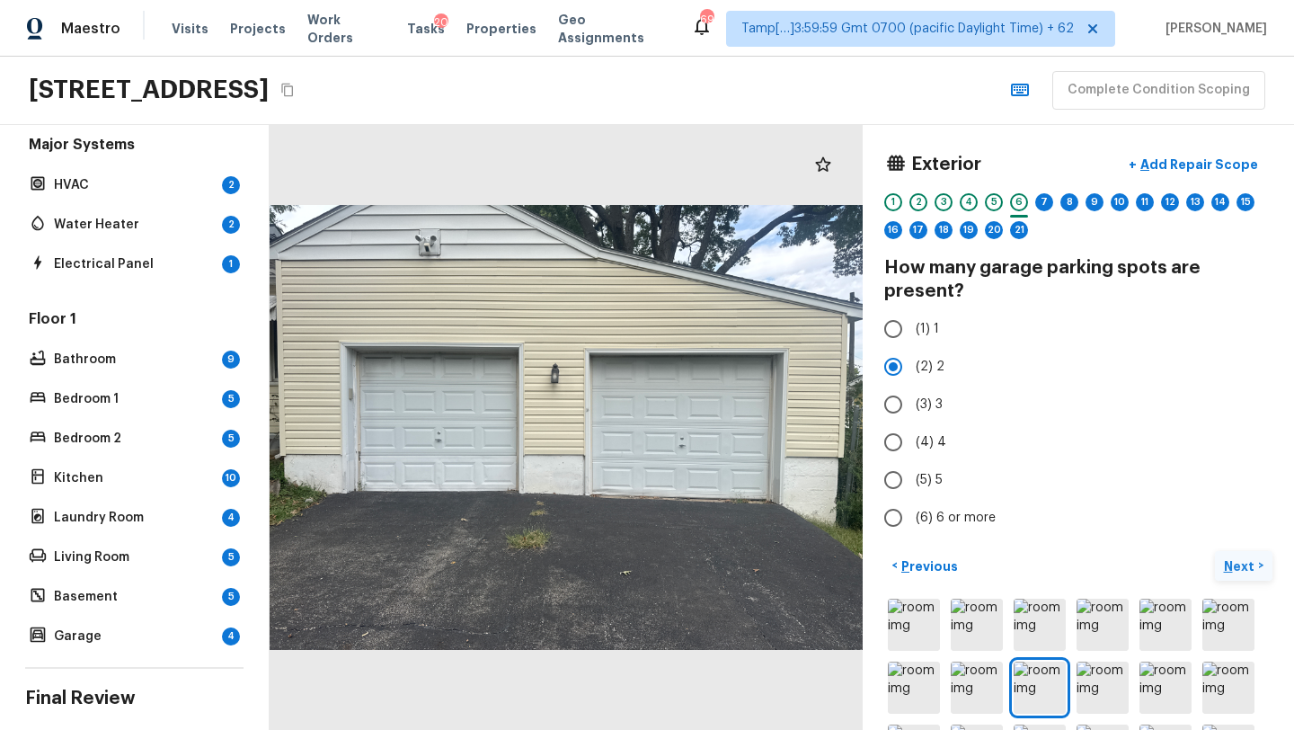
click at [1238, 561] on p "Next" at bounding box center [1241, 566] width 34 height 18
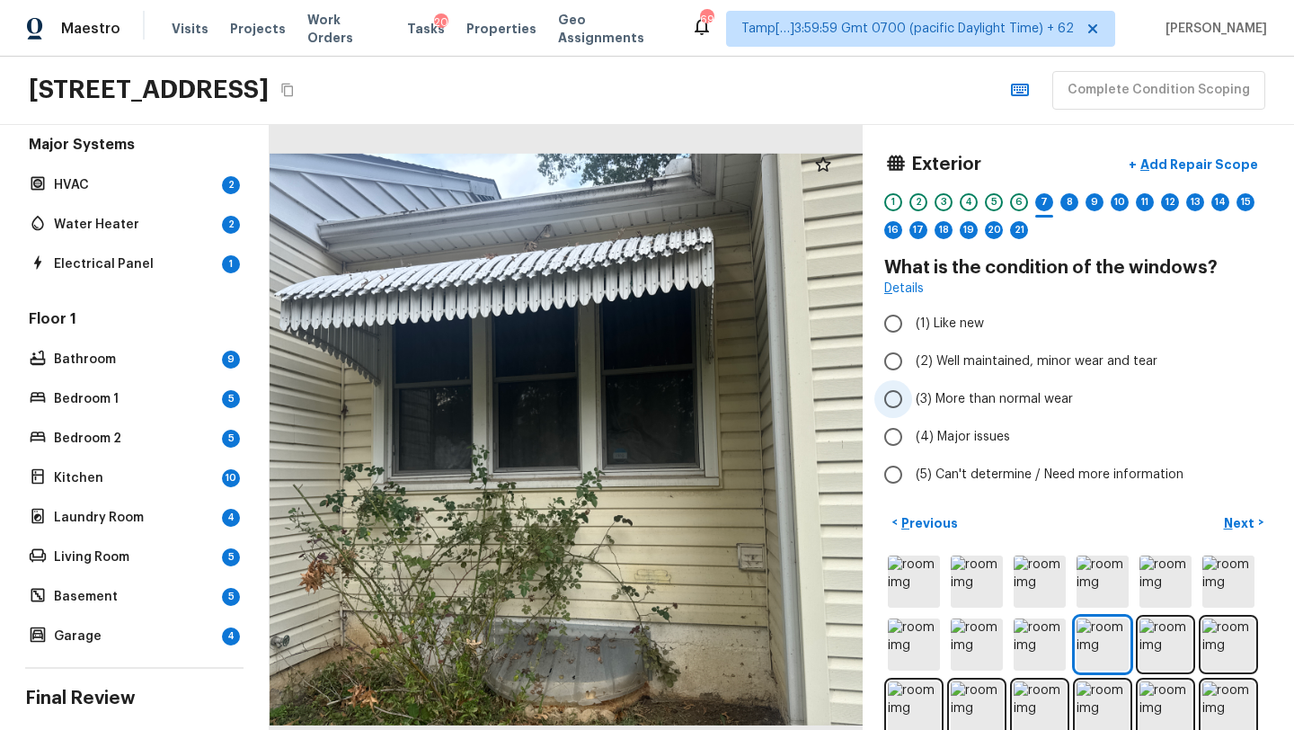
click at [905, 393] on input "(3) More than normal wear" at bounding box center [893, 399] width 38 height 38
radio input "true"
click at [1234, 521] on p "Next" at bounding box center [1241, 523] width 34 height 18
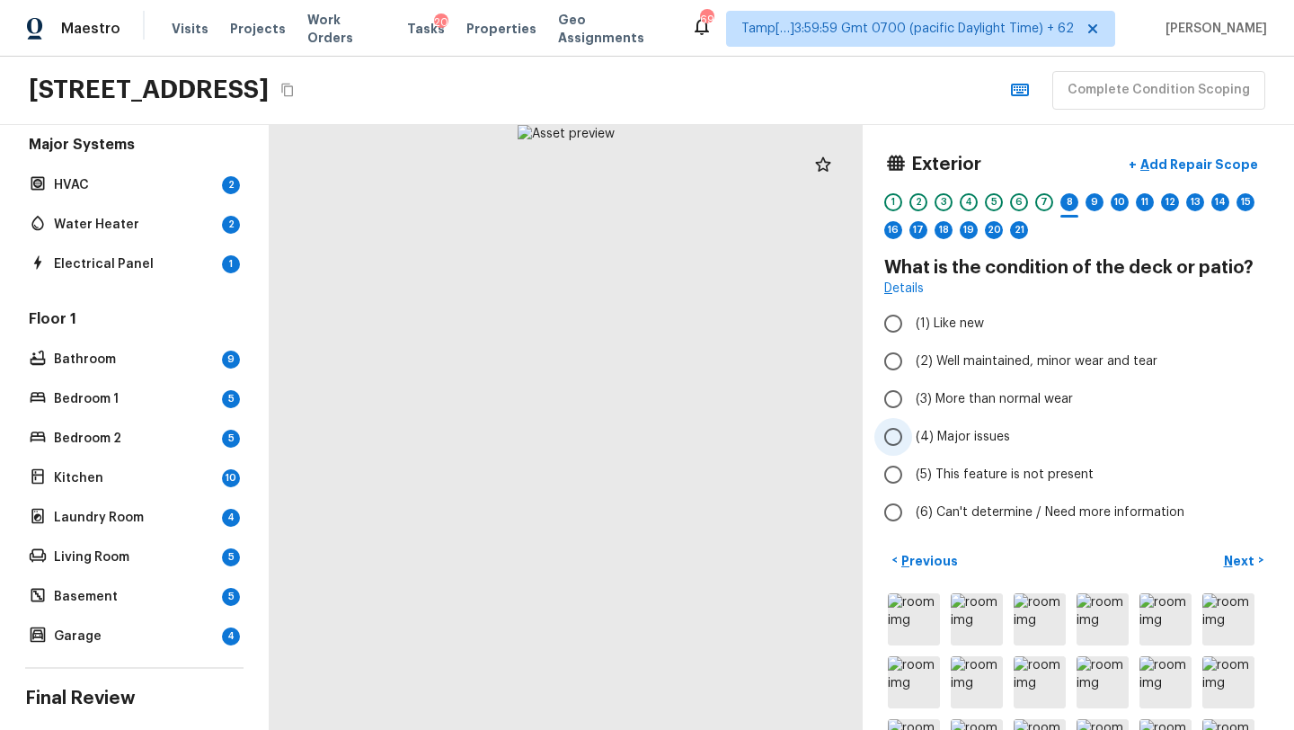
click at [971, 438] on span "(4) Major issues" at bounding box center [963, 437] width 94 height 18
click at [912, 438] on input "(4) Major issues" at bounding box center [893, 437] width 38 height 38
radio input "true"
click at [1233, 557] on p "Next" at bounding box center [1241, 561] width 34 height 18
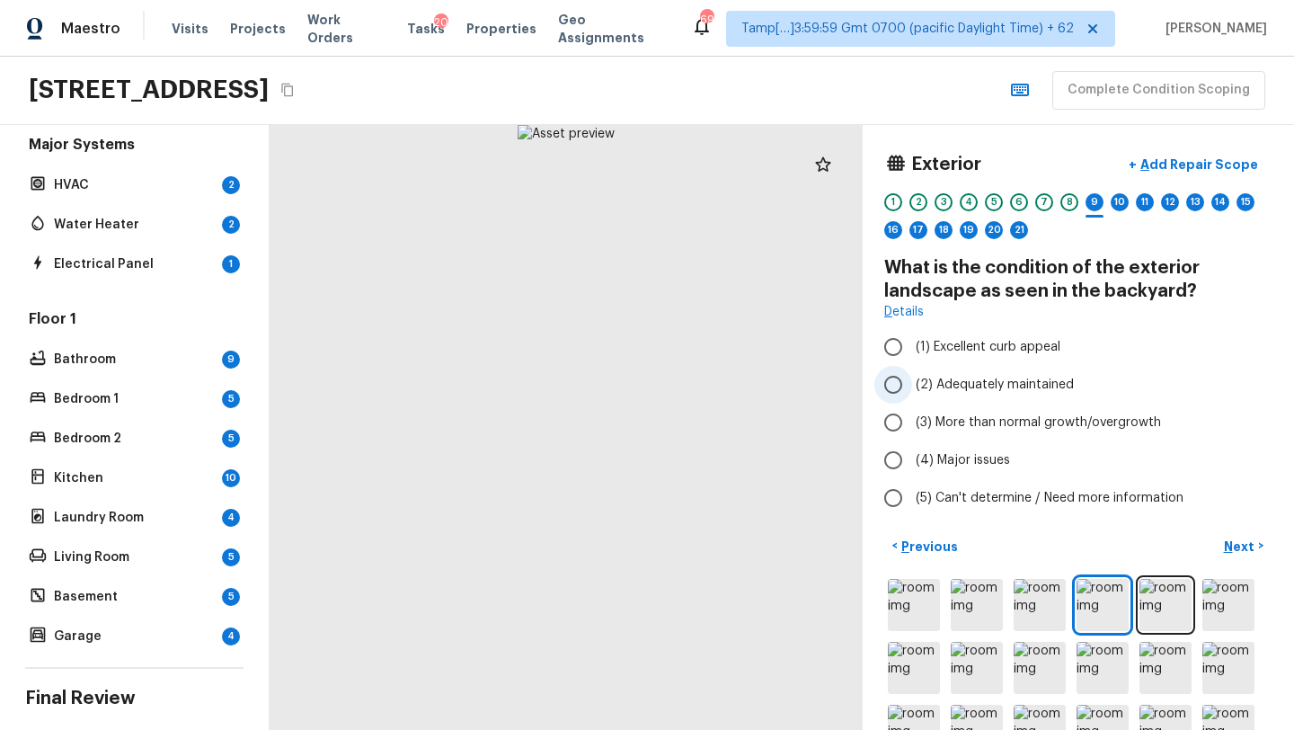
click at [1018, 390] on span "(2) Adequately maintained" at bounding box center [995, 385] width 158 height 18
click at [912, 390] on input "(2) Adequately maintained" at bounding box center [893, 385] width 38 height 38
radio input "true"
click at [1238, 554] on p "Next" at bounding box center [1241, 546] width 34 height 18
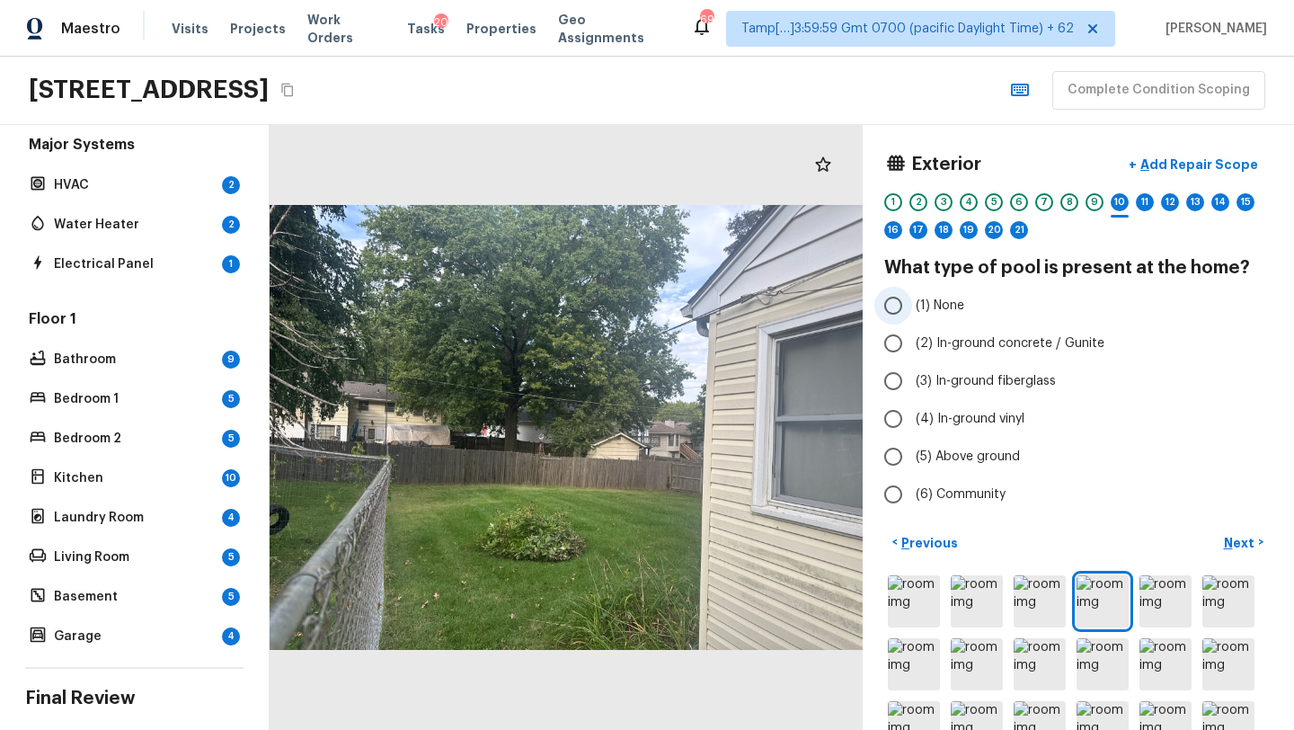
click at [917, 306] on span "(1) None" at bounding box center [940, 305] width 49 height 18
click at [912, 306] on input "(1) None" at bounding box center [893, 306] width 38 height 38
radio input "true"
click at [1244, 544] on p "Next" at bounding box center [1241, 543] width 34 height 18
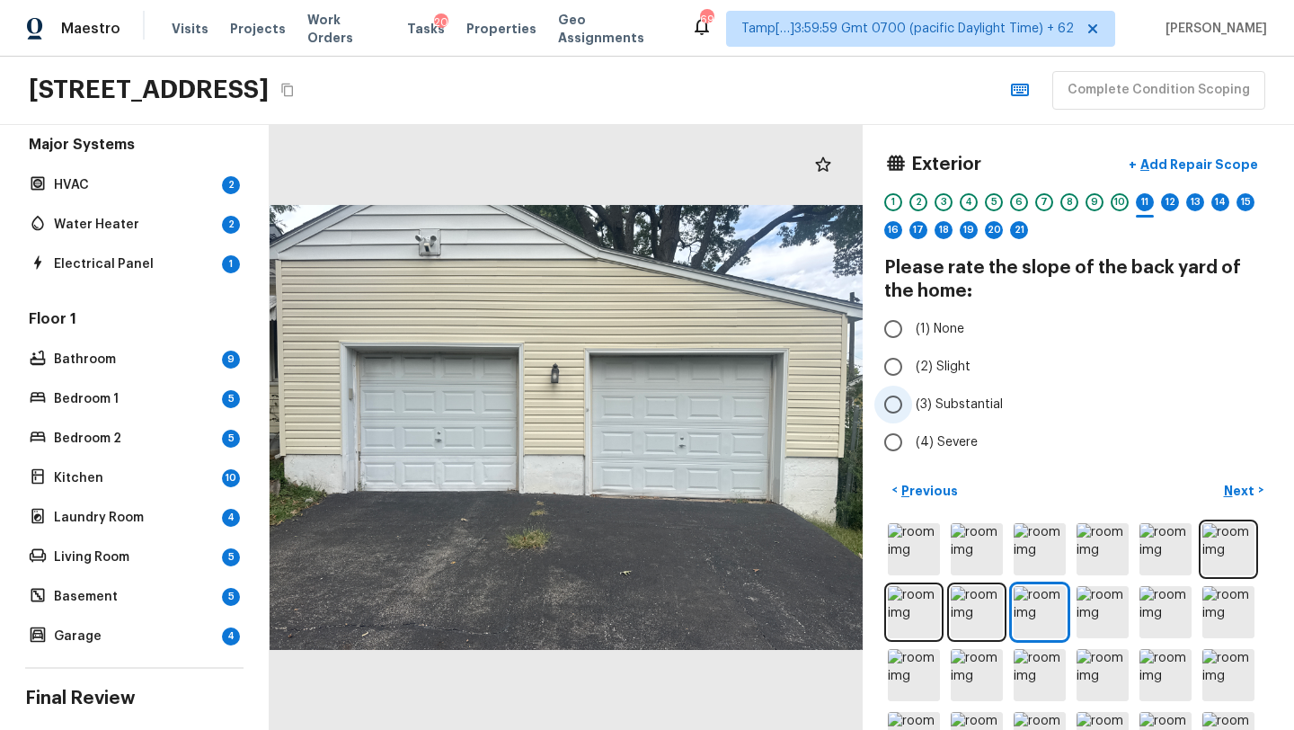
click at [899, 405] on input "(3) Substantial" at bounding box center [893, 404] width 38 height 38
radio input "true"
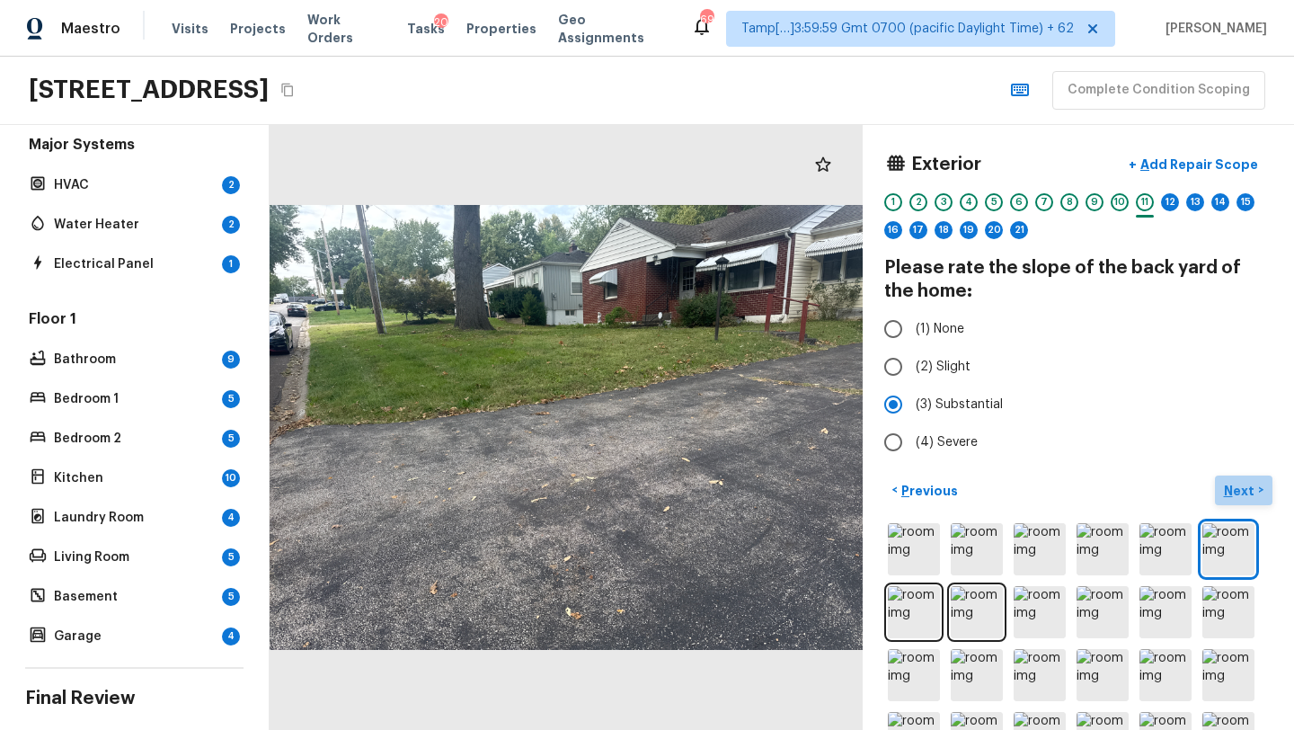
click at [1245, 489] on p "Next" at bounding box center [1241, 491] width 34 height 18
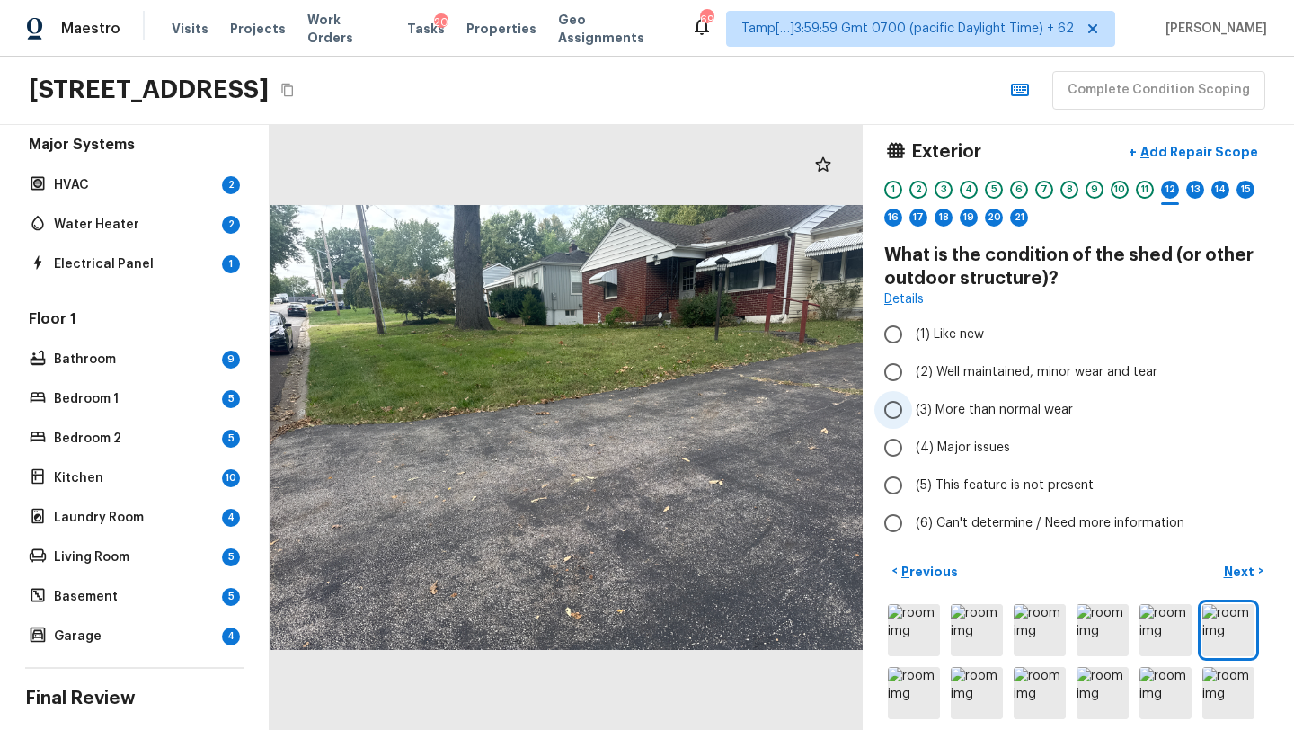
scroll to position [13, 0]
click at [929, 513] on span "(6) Can't determine / Need more information" at bounding box center [1050, 522] width 269 height 18
click at [912, 513] on input "(6) Can't determine / Need more information" at bounding box center [893, 522] width 38 height 38
radio input "true"
click at [987, 477] on span "(5) This feature is not present" at bounding box center [1005, 484] width 178 height 18
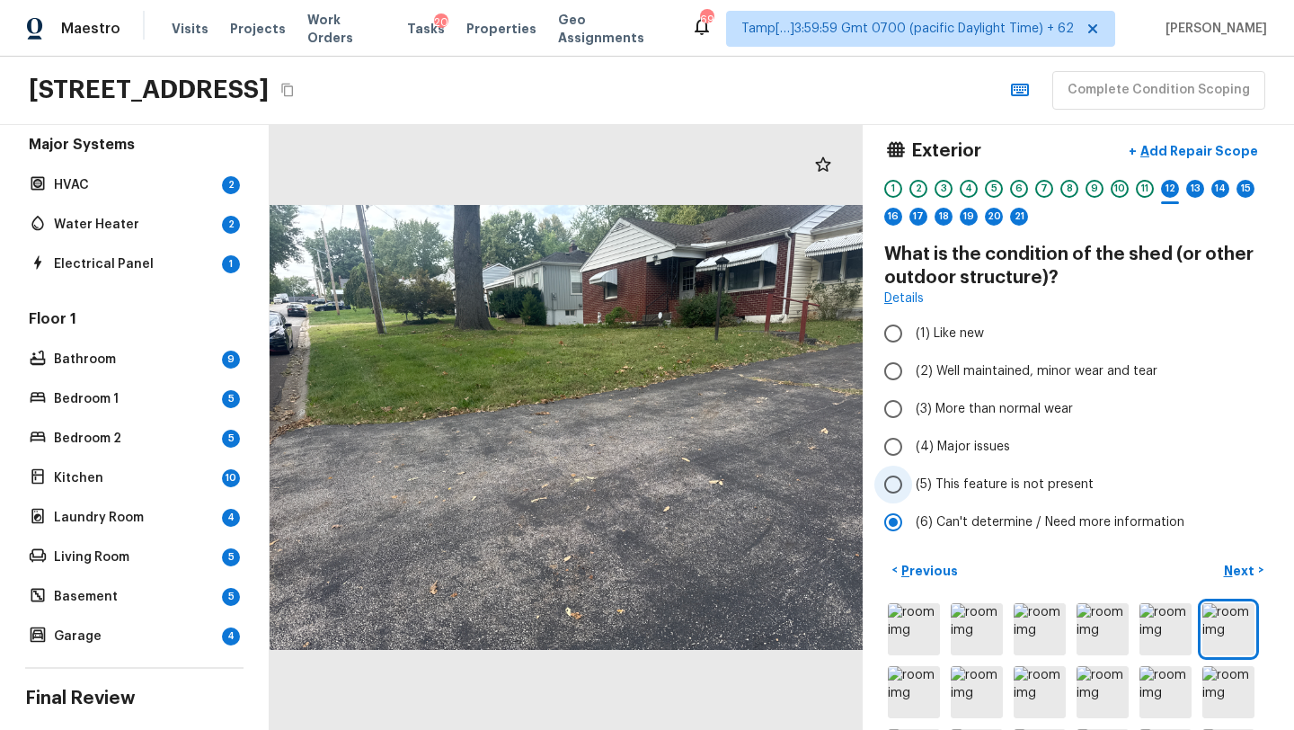
click at [912, 477] on input "(5) This feature is not present" at bounding box center [893, 484] width 38 height 38
radio input "true"
click at [1239, 560] on button "Next >" at bounding box center [1244, 570] width 58 height 30
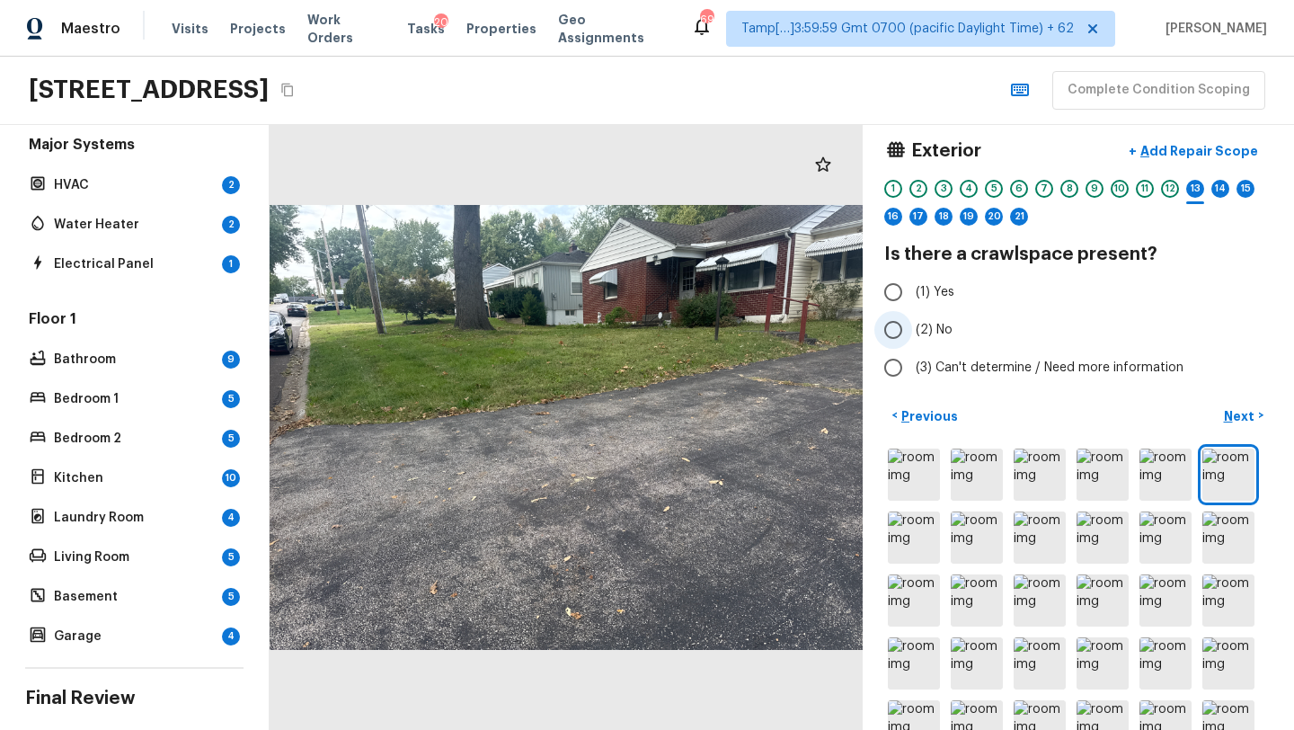
click at [925, 326] on span "(2) No" at bounding box center [934, 330] width 37 height 18
click at [912, 326] on input "(2) No" at bounding box center [893, 330] width 38 height 38
radio input "true"
click at [1248, 414] on p "Next" at bounding box center [1241, 416] width 34 height 18
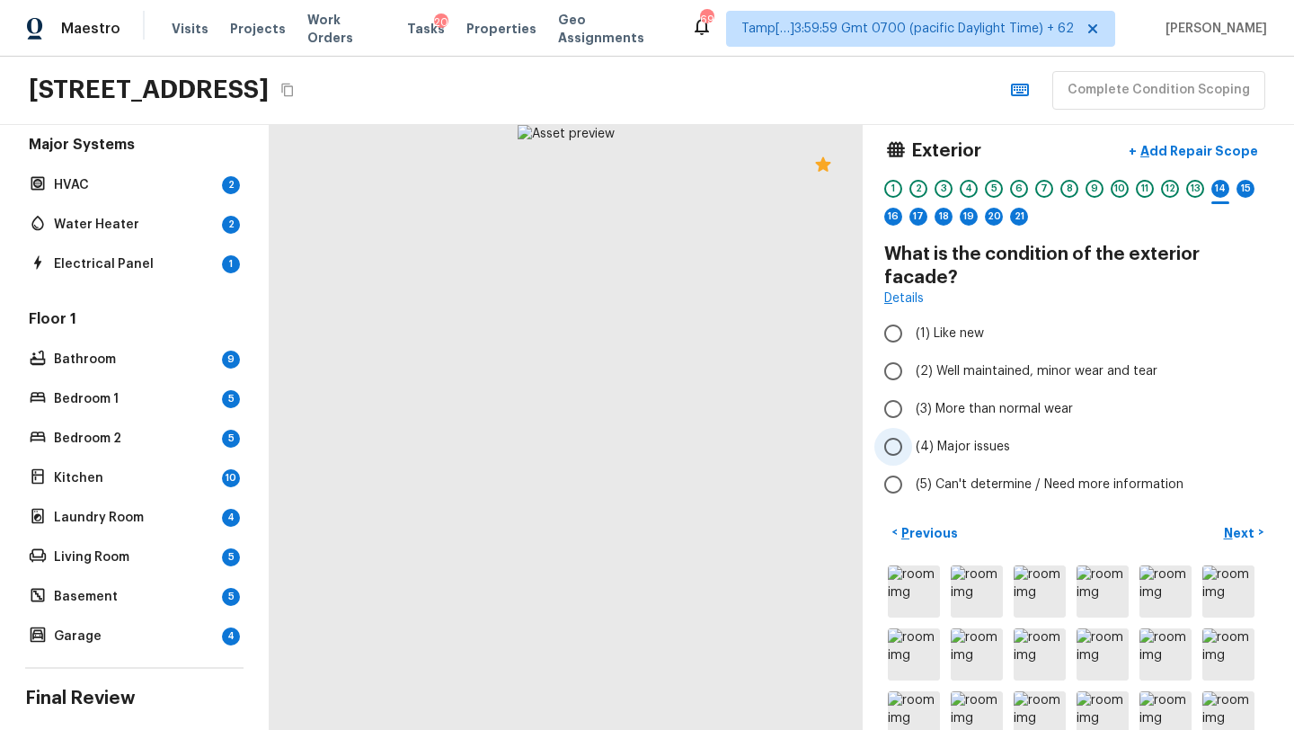
click at [955, 438] on span "(4) Major issues" at bounding box center [963, 447] width 94 height 18
click at [912, 428] on input "(4) Major issues" at bounding box center [893, 447] width 38 height 38
radio input "true"
click at [955, 400] on span "(3) More than normal wear" at bounding box center [994, 409] width 157 height 18
click at [912, 391] on input "(3) More than normal wear" at bounding box center [893, 409] width 38 height 38
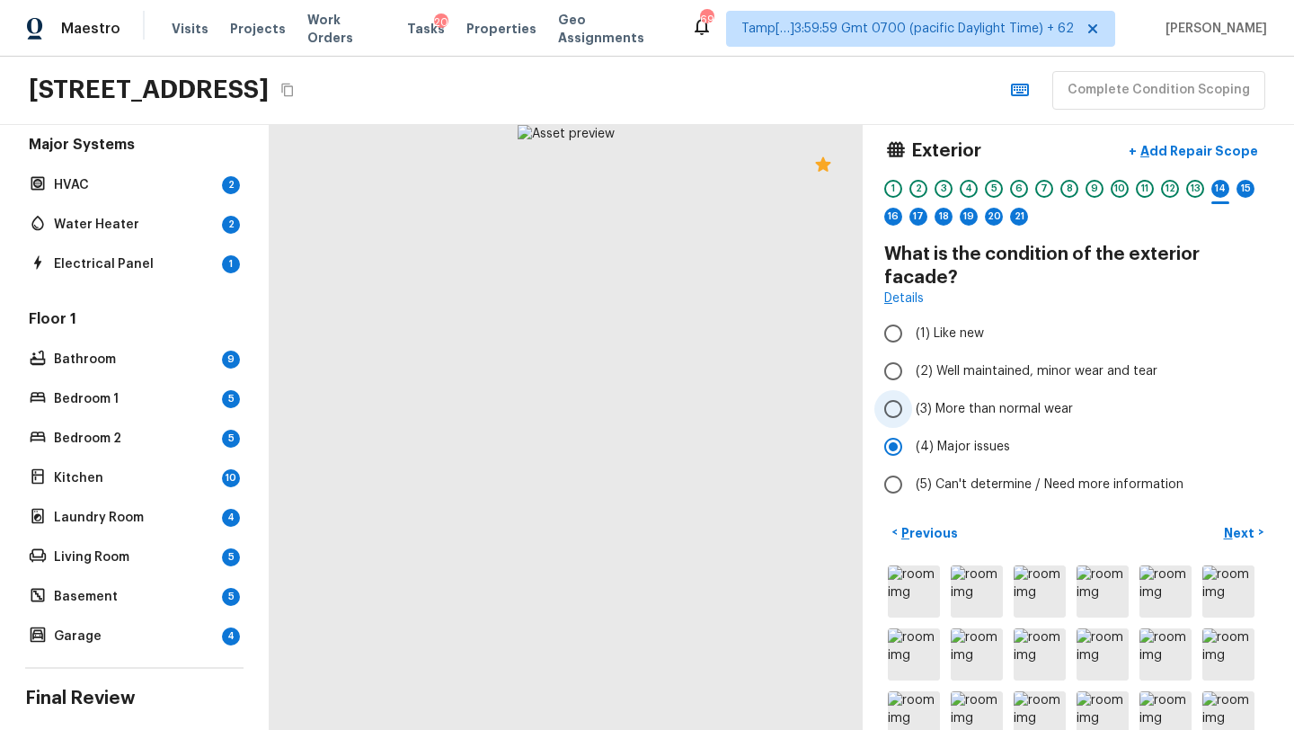
radio input "true"
click at [959, 428] on label "(4) Major issues" at bounding box center [1066, 447] width 384 height 38
click at [912, 428] on input "(4) Major issues" at bounding box center [893, 447] width 38 height 38
radio input "true"
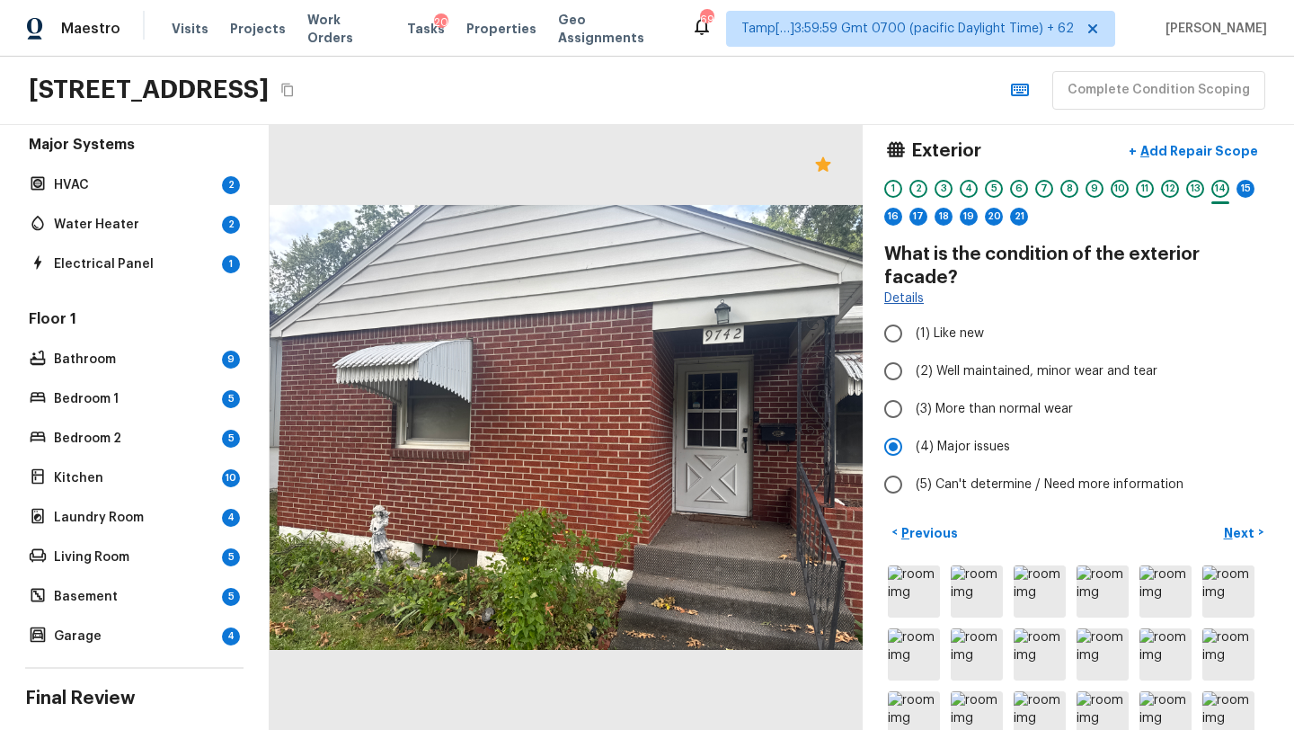
click at [922, 289] on link "Details" at bounding box center [904, 298] width 40 height 18
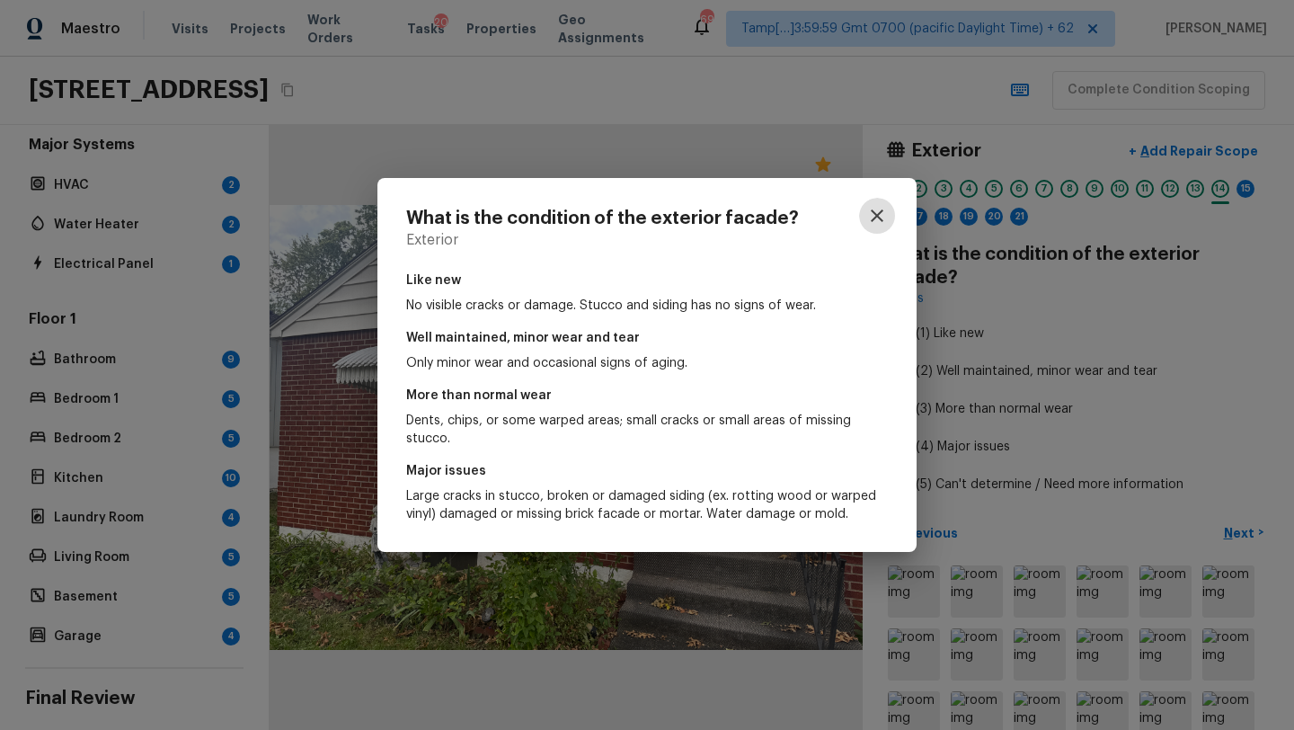
click at [877, 222] on icon "button" at bounding box center [877, 216] width 22 height 22
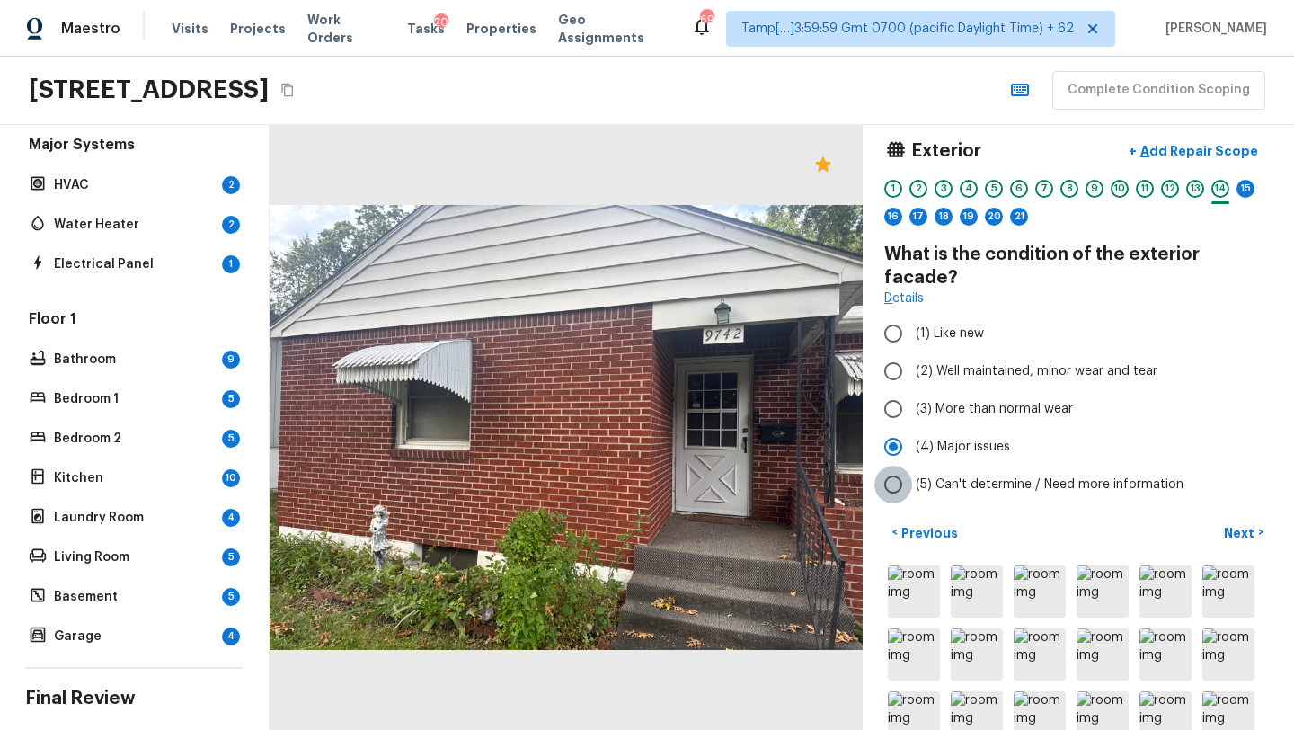
click at [907, 476] on input "(5) Can't determine / Need more information" at bounding box center [893, 484] width 38 height 38
radio input "true"
click at [951, 438] on span "(4) Major issues" at bounding box center [963, 447] width 94 height 18
click at [912, 428] on input "(4) Major issues" at bounding box center [893, 447] width 38 height 38
radio input "true"
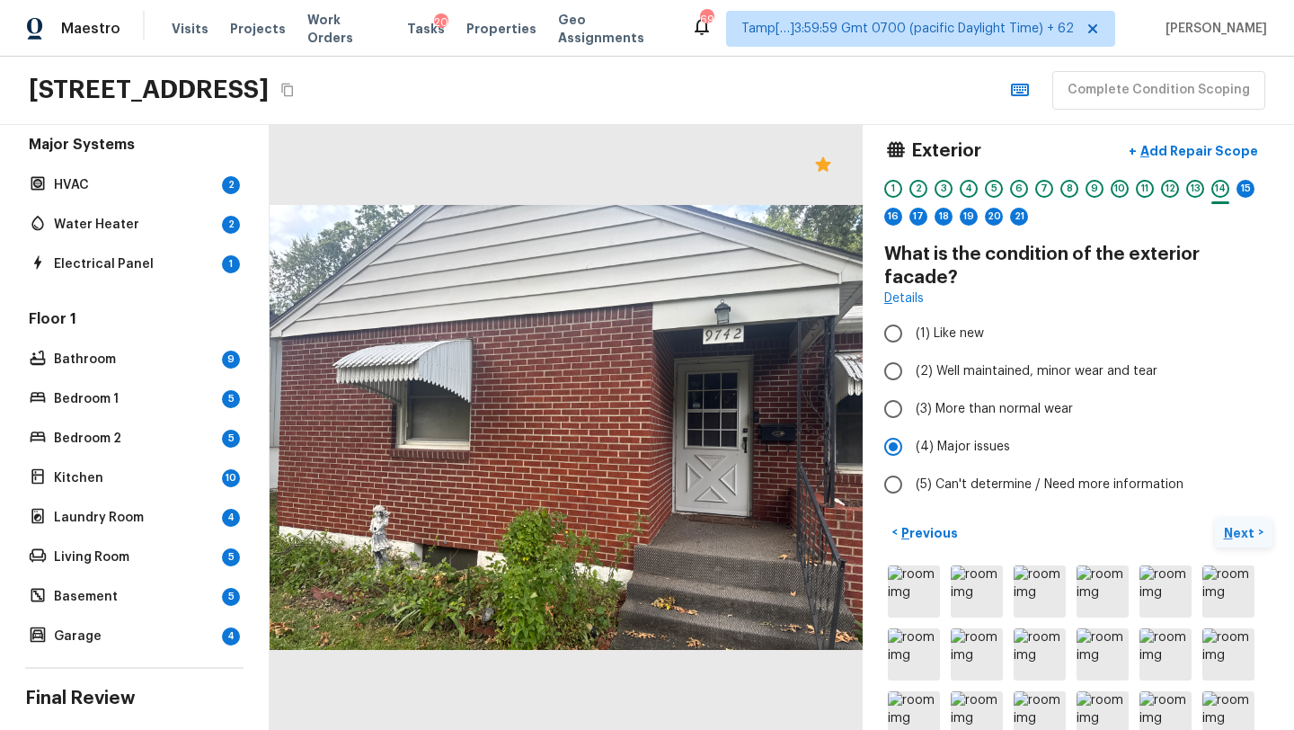
click at [1239, 524] on p "Next" at bounding box center [1241, 533] width 34 height 18
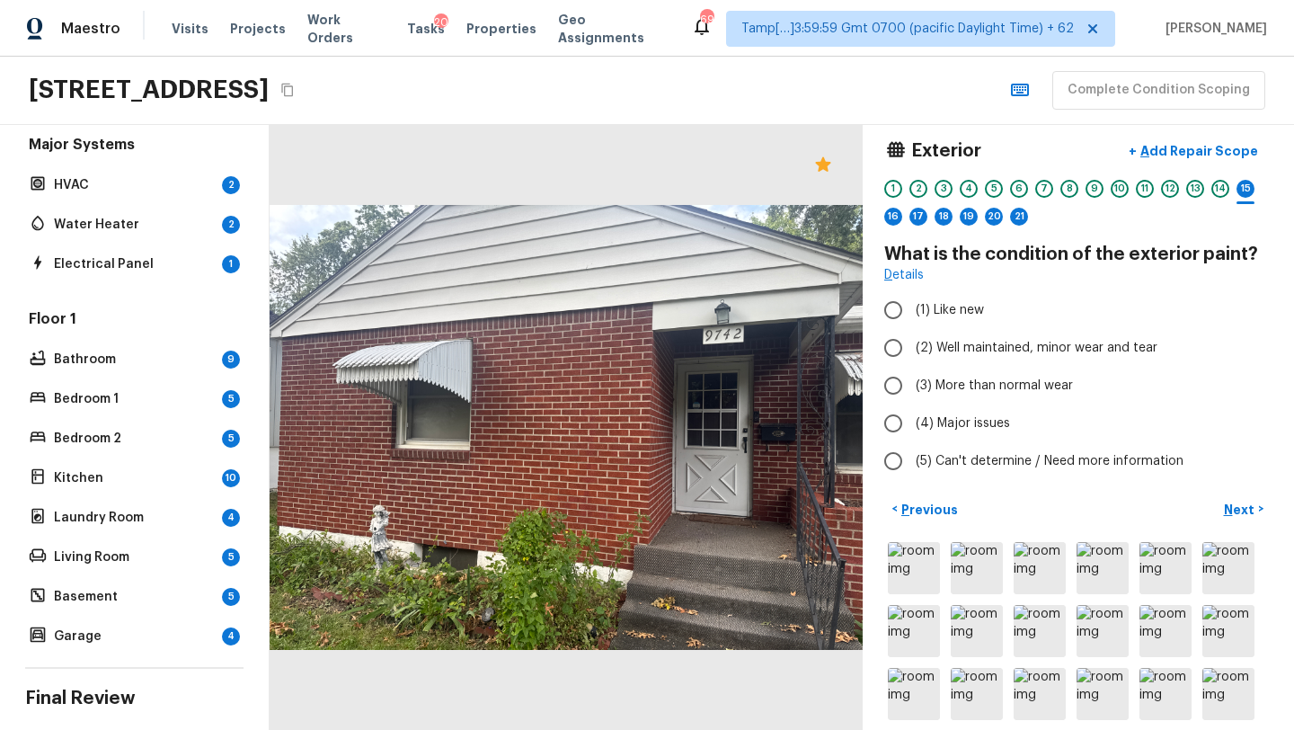
scroll to position [15, 0]
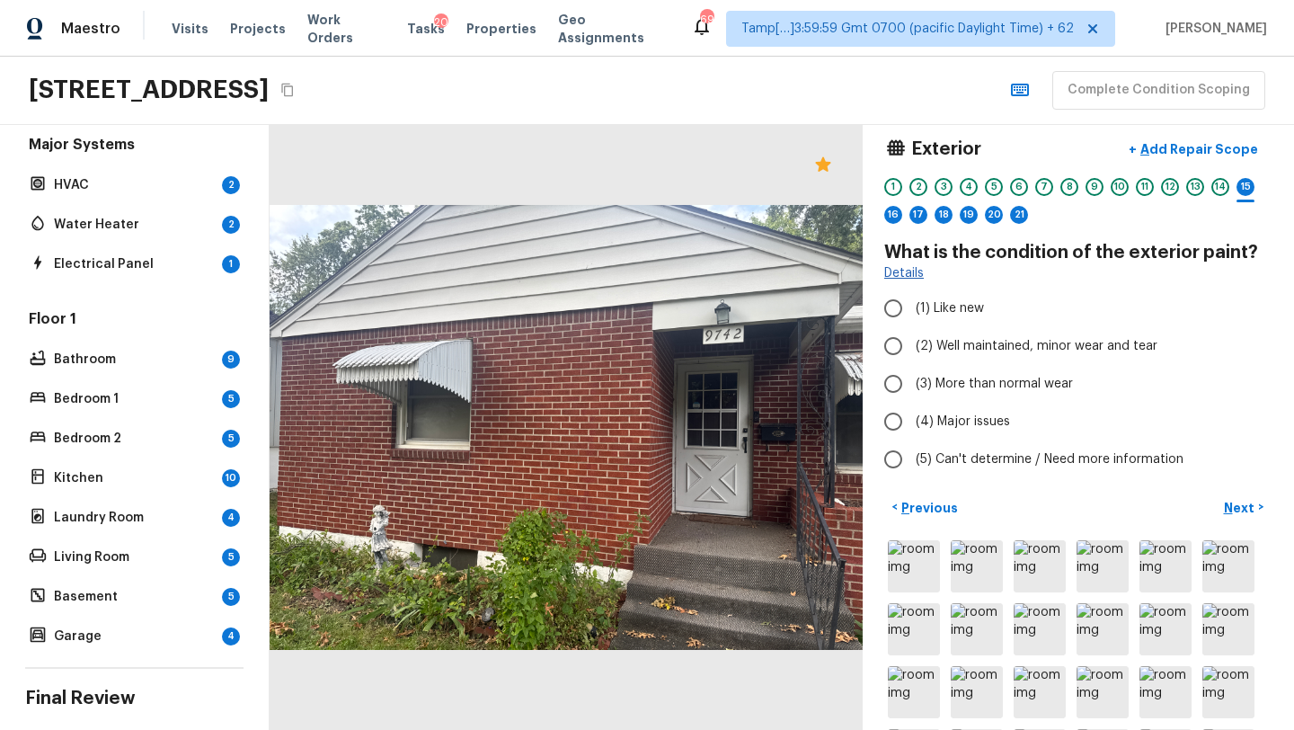
click at [916, 279] on link "Details" at bounding box center [904, 273] width 40 height 18
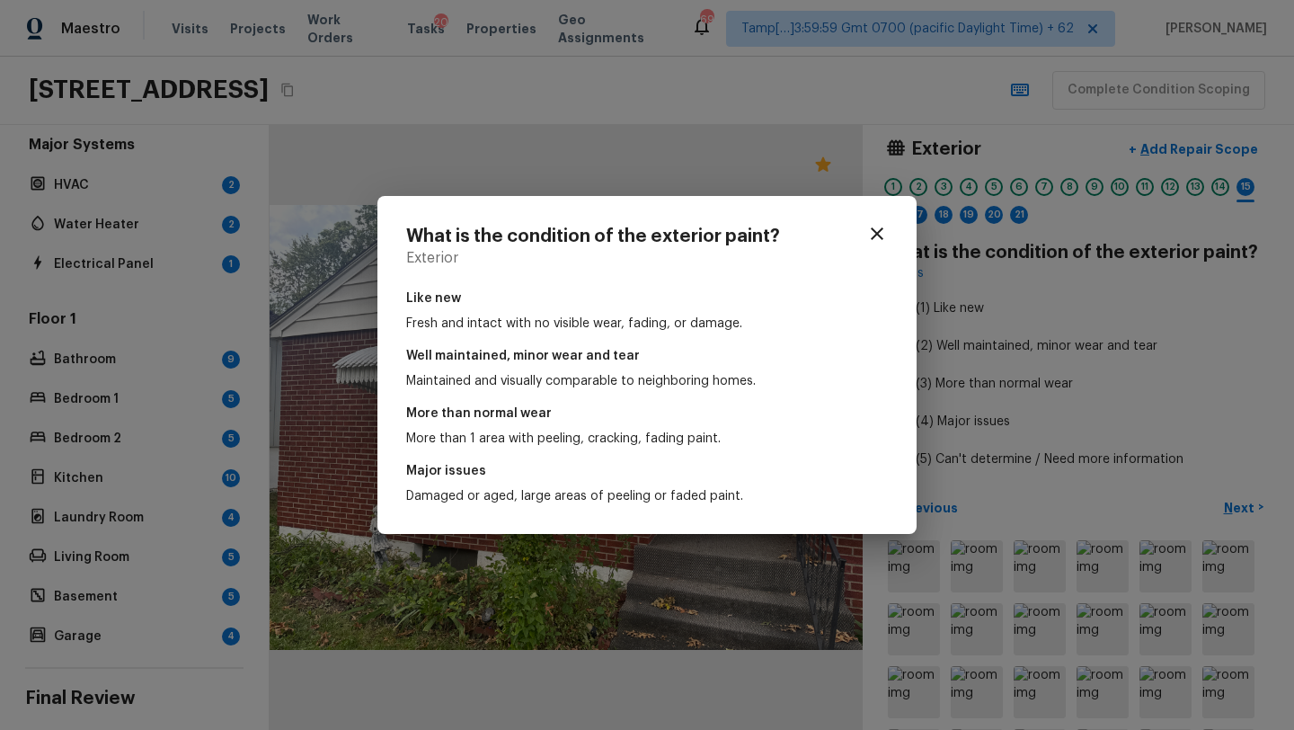
click at [1108, 350] on div "What is the condition of the exterior paint? Exterior Like new Fresh and intact…" at bounding box center [647, 365] width 1294 height 730
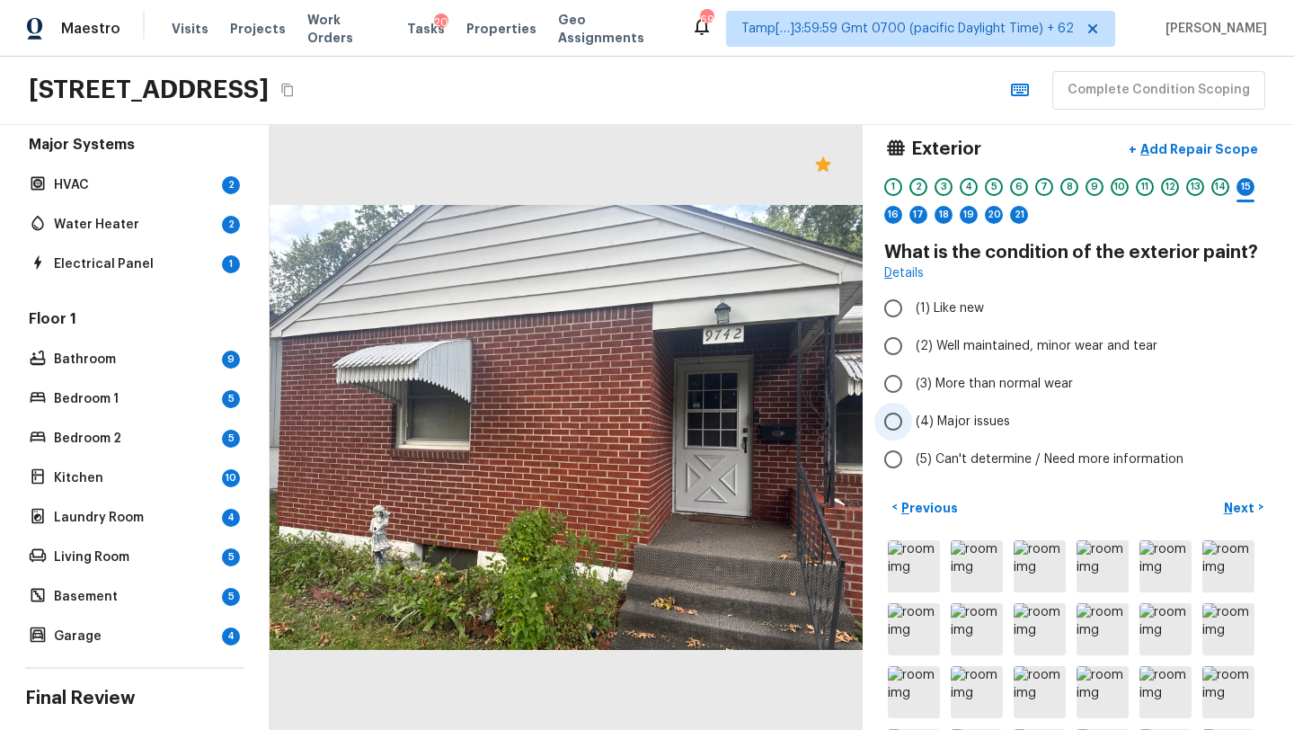
click at [897, 429] on input "(4) Major issues" at bounding box center [893, 422] width 38 height 38
radio input "true"
click at [1240, 500] on p "Next" at bounding box center [1241, 508] width 34 height 18
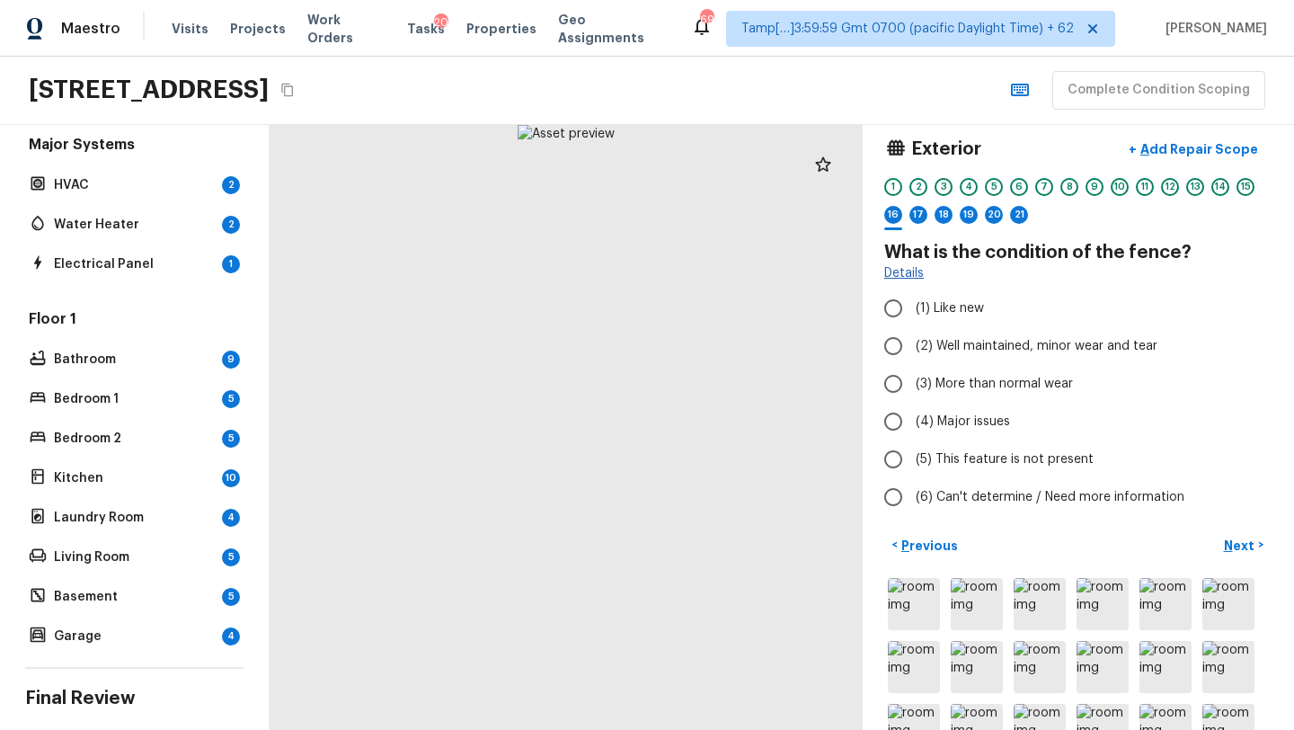
click at [904, 275] on link "Details" at bounding box center [904, 273] width 40 height 18
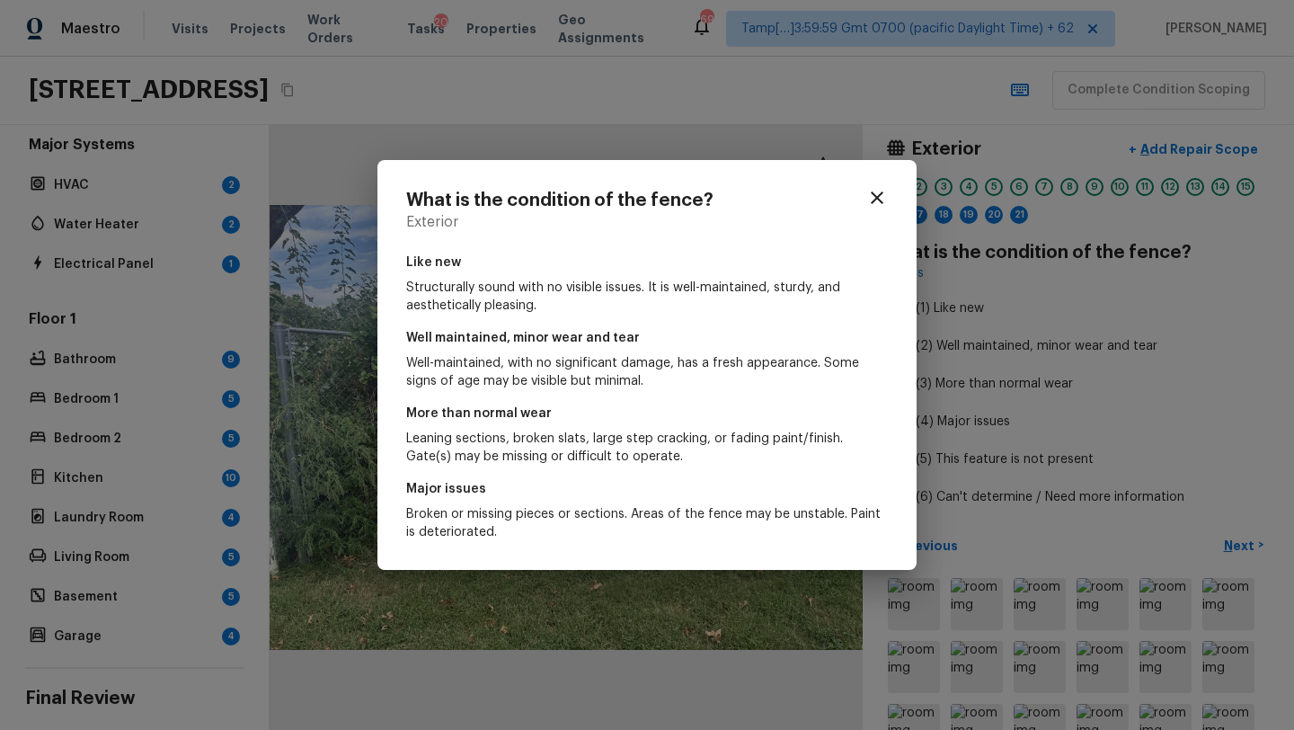
click at [1027, 399] on div "What is the condition of the fence? Exterior Like new Structurally sound with n…" at bounding box center [647, 365] width 1294 height 730
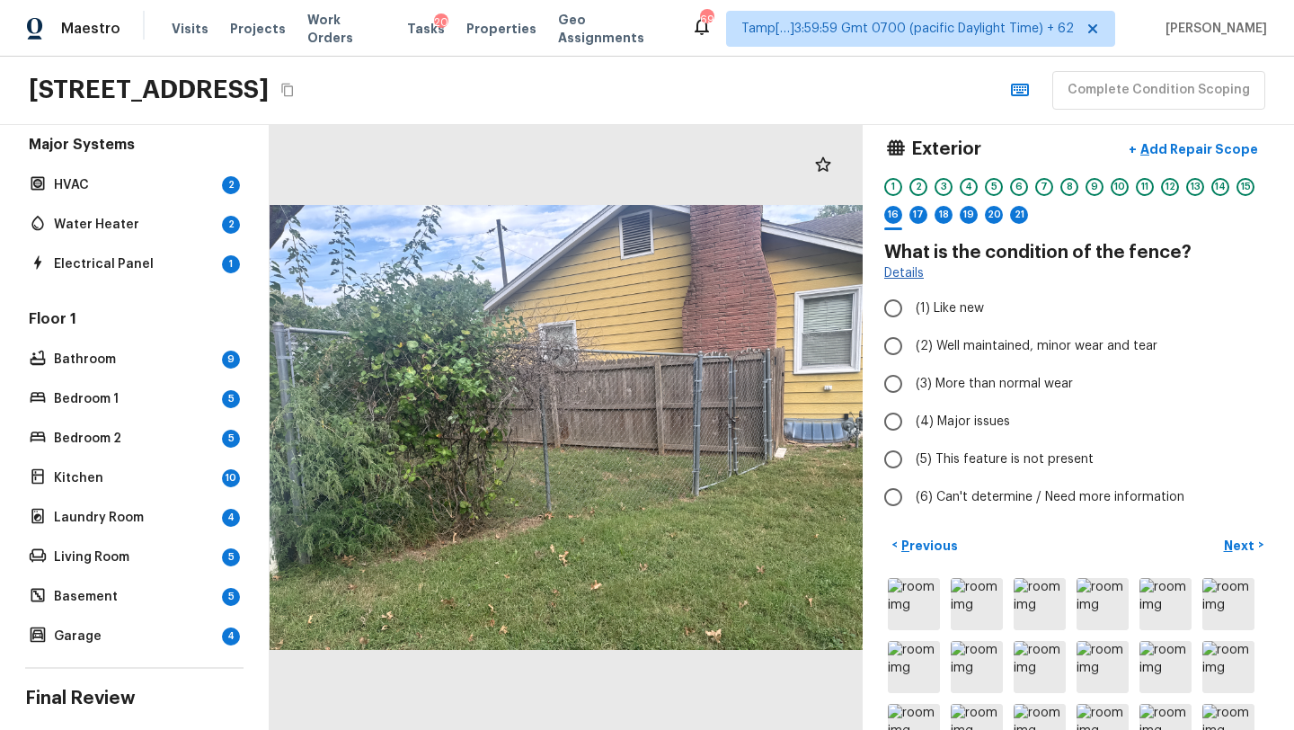
click at [906, 275] on link "Details" at bounding box center [904, 273] width 40 height 18
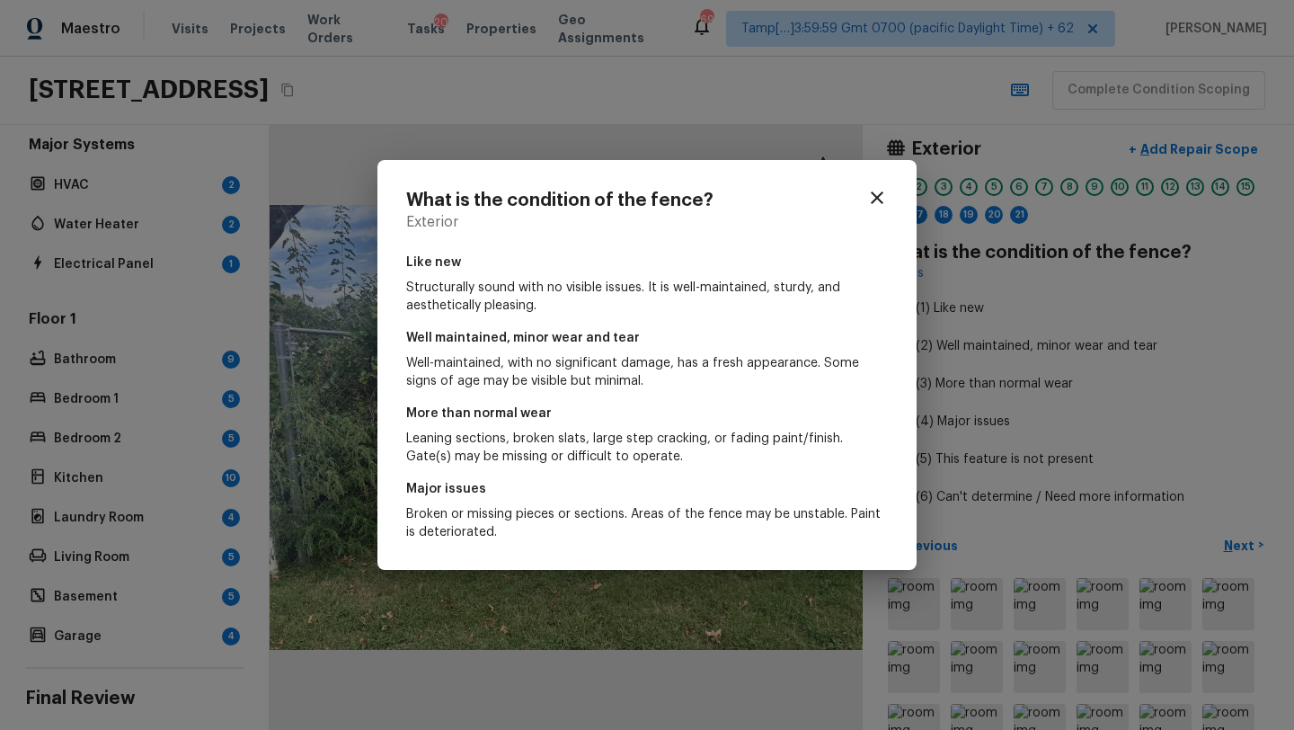
click at [1128, 448] on div "What is the condition of the fence? Exterior Like new Structurally sound with n…" at bounding box center [647, 365] width 1294 height 730
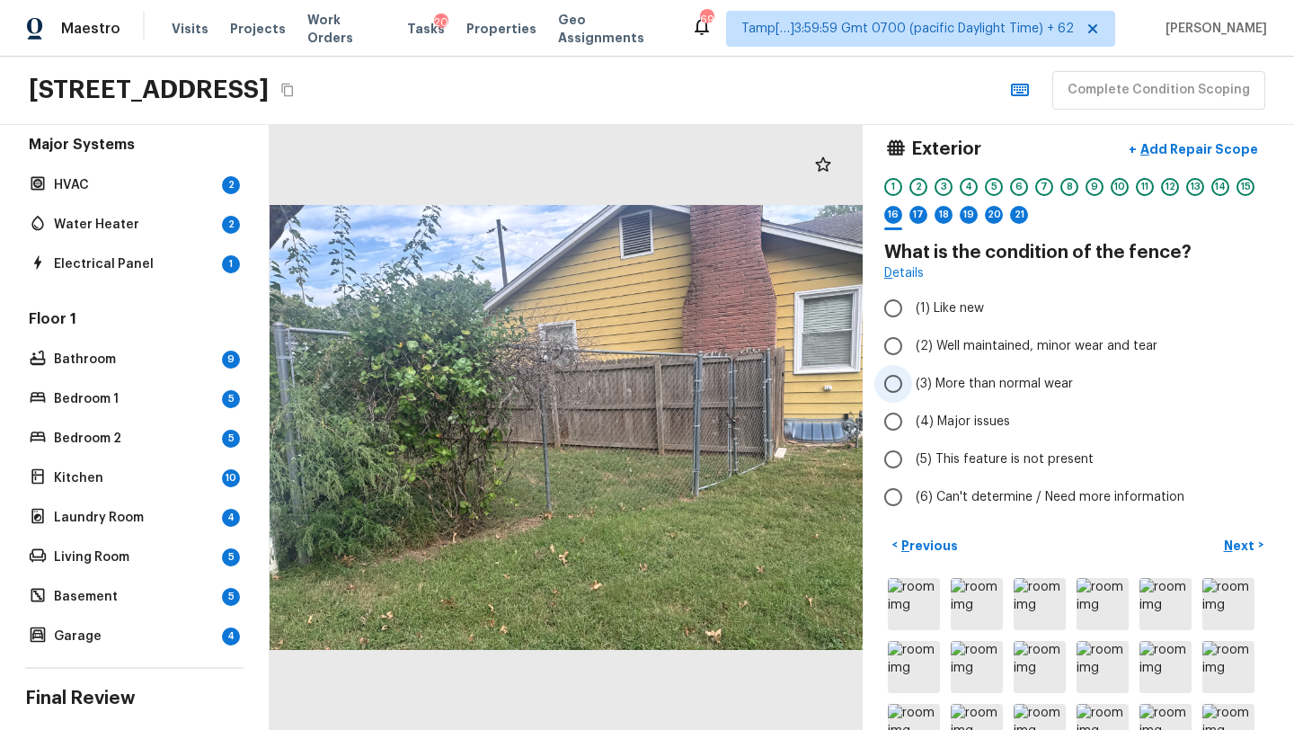
click at [904, 399] on input "(3) More than normal wear" at bounding box center [893, 384] width 38 height 38
radio input "true"
click at [1251, 549] on p "Next" at bounding box center [1241, 545] width 34 height 18
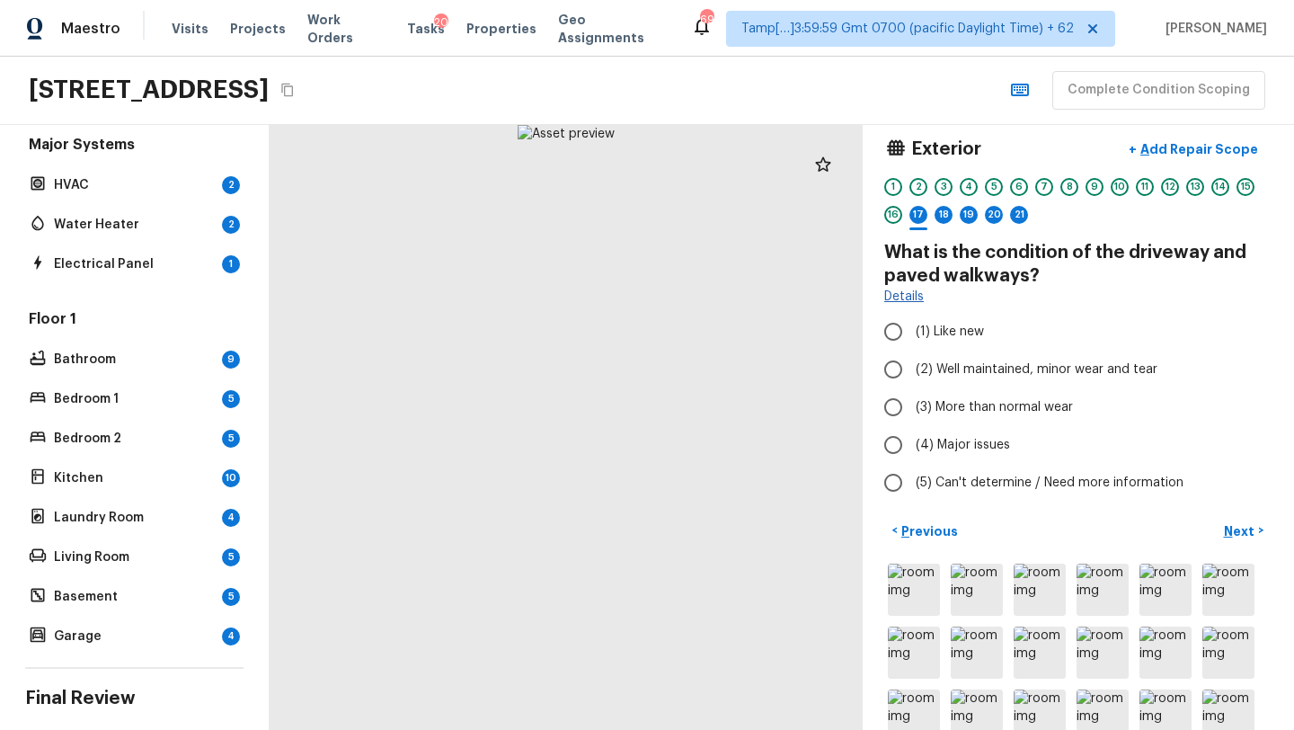
click at [907, 303] on link "Details" at bounding box center [904, 297] width 40 height 18
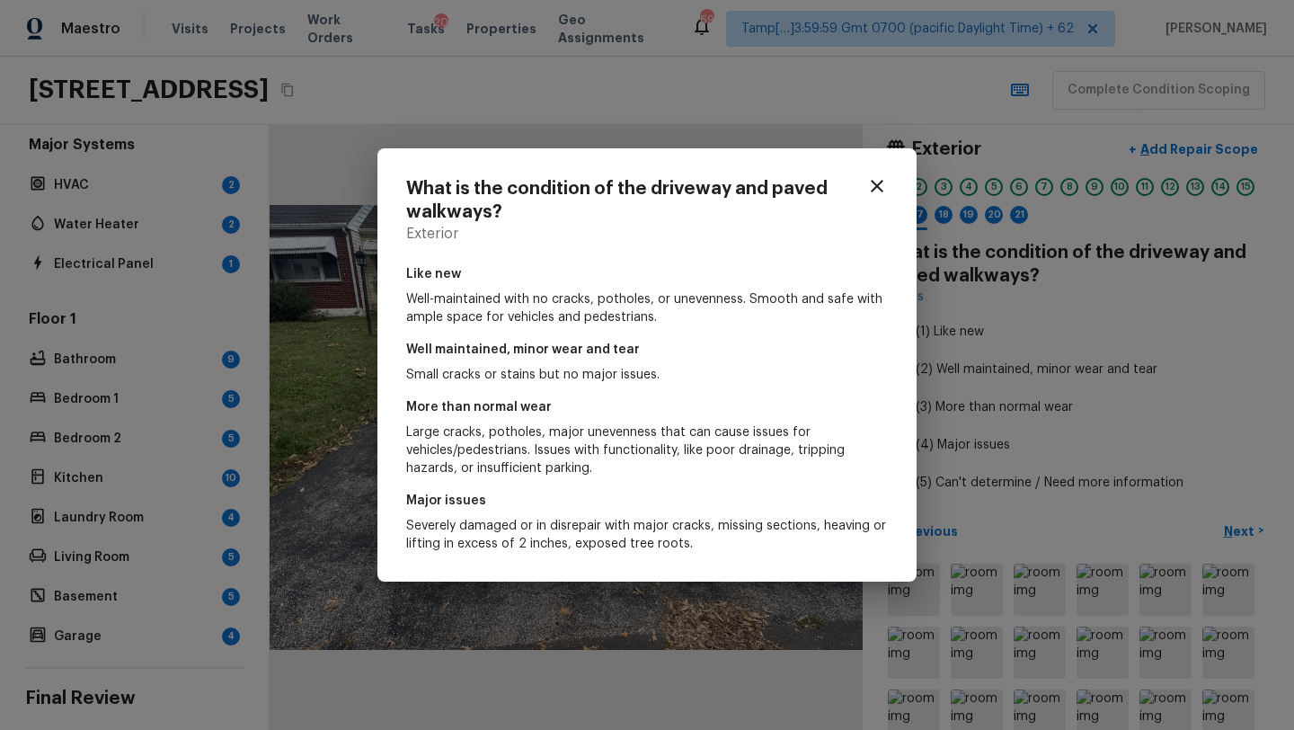
click at [876, 193] on icon "button" at bounding box center [877, 186] width 22 height 22
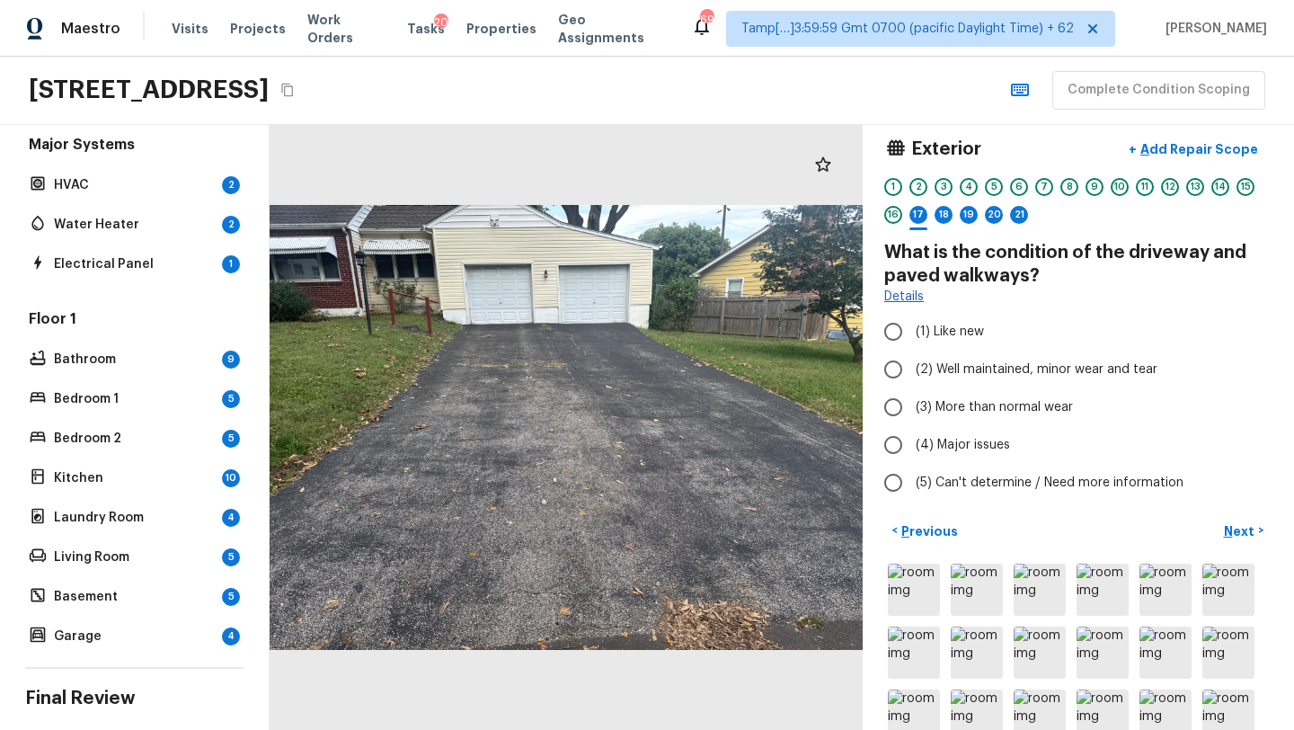
click at [905, 295] on link "Details" at bounding box center [904, 297] width 40 height 18
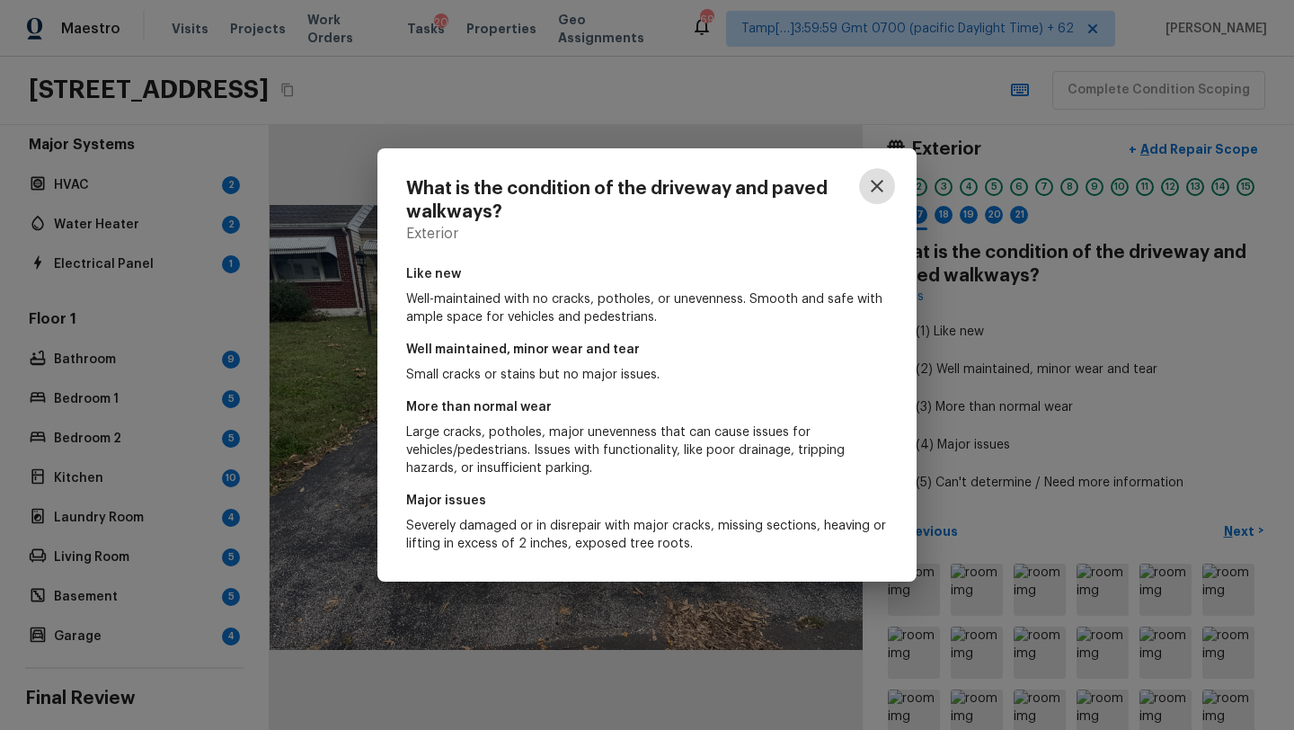
click at [877, 181] on icon "button" at bounding box center [877, 186] width 22 height 22
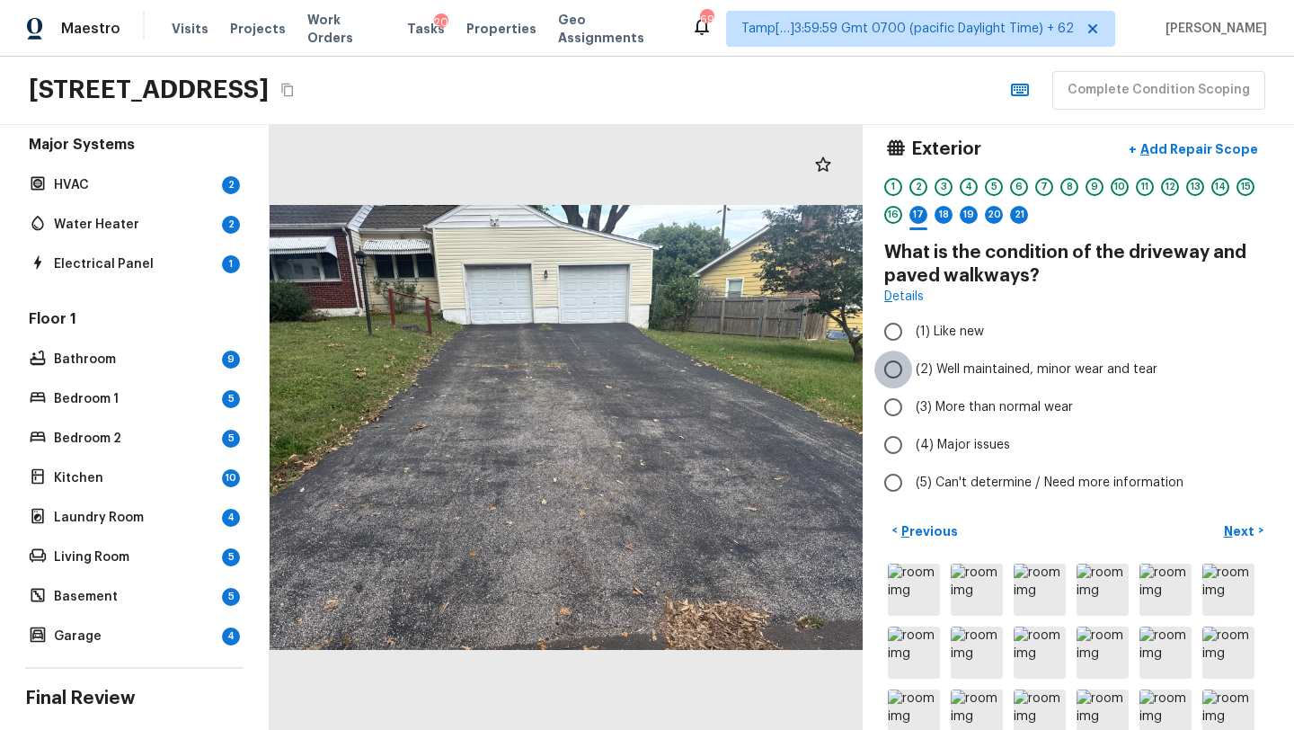
click at [907, 377] on input "(2) Well maintained, minor wear and tear" at bounding box center [893, 369] width 38 height 38
radio input "true"
click at [1257, 529] on button "Next >" at bounding box center [1244, 531] width 58 height 30
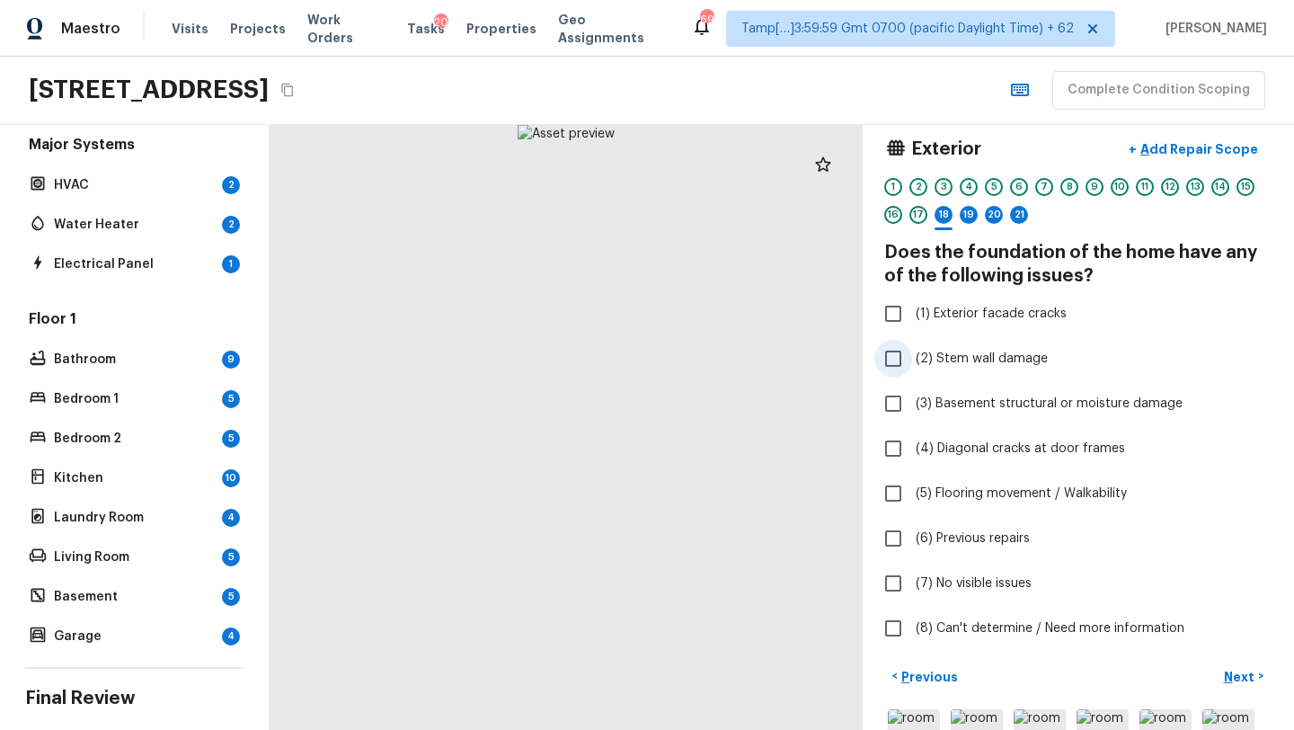
click at [890, 361] on input "(2) Stem wall damage" at bounding box center [893, 359] width 38 height 38
checkbox input "true"
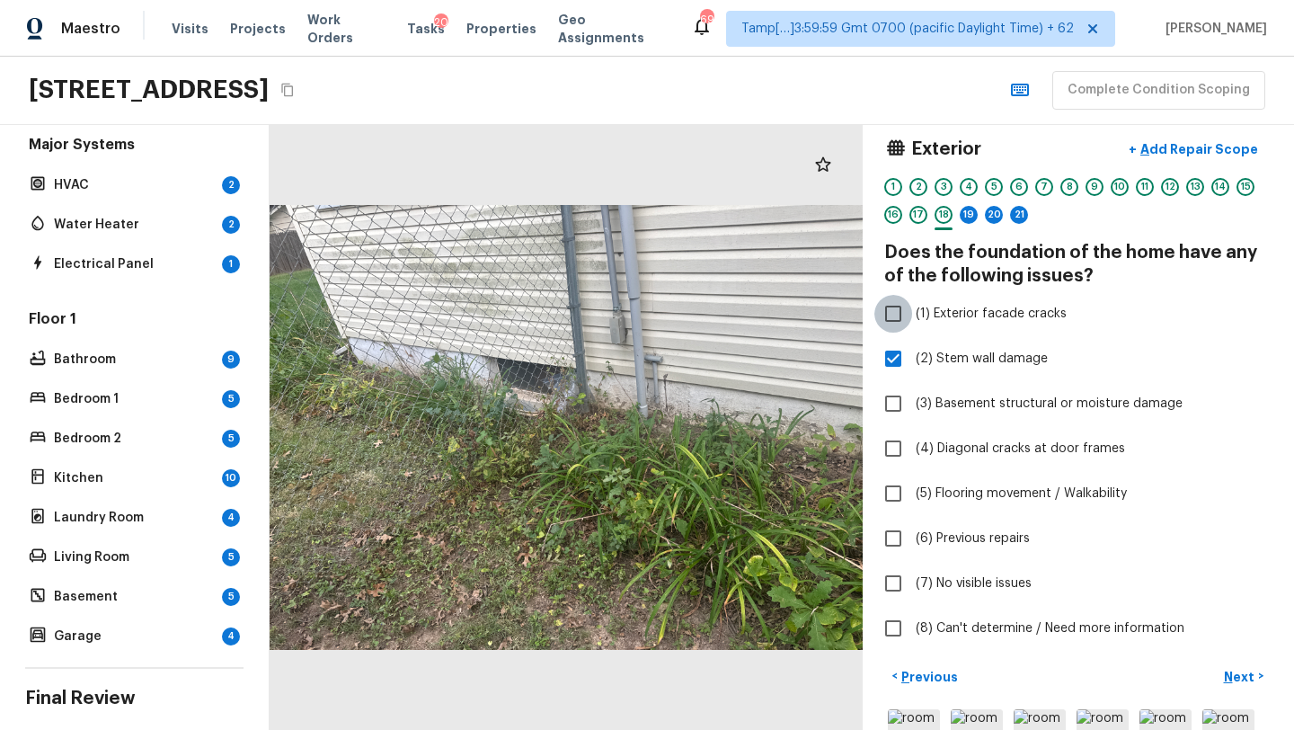
click at [894, 327] on input "(1) Exterior facade cracks" at bounding box center [893, 314] width 38 height 38
checkbox input "true"
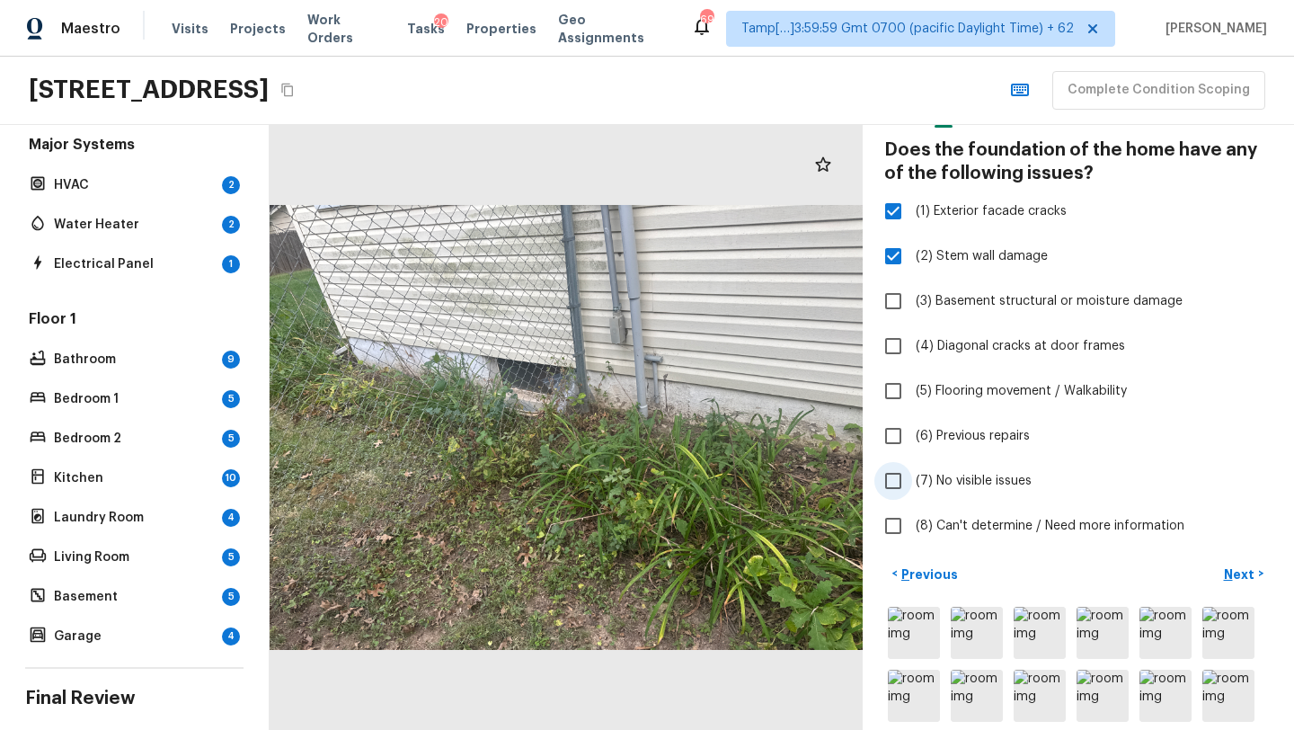
scroll to position [132, 0]
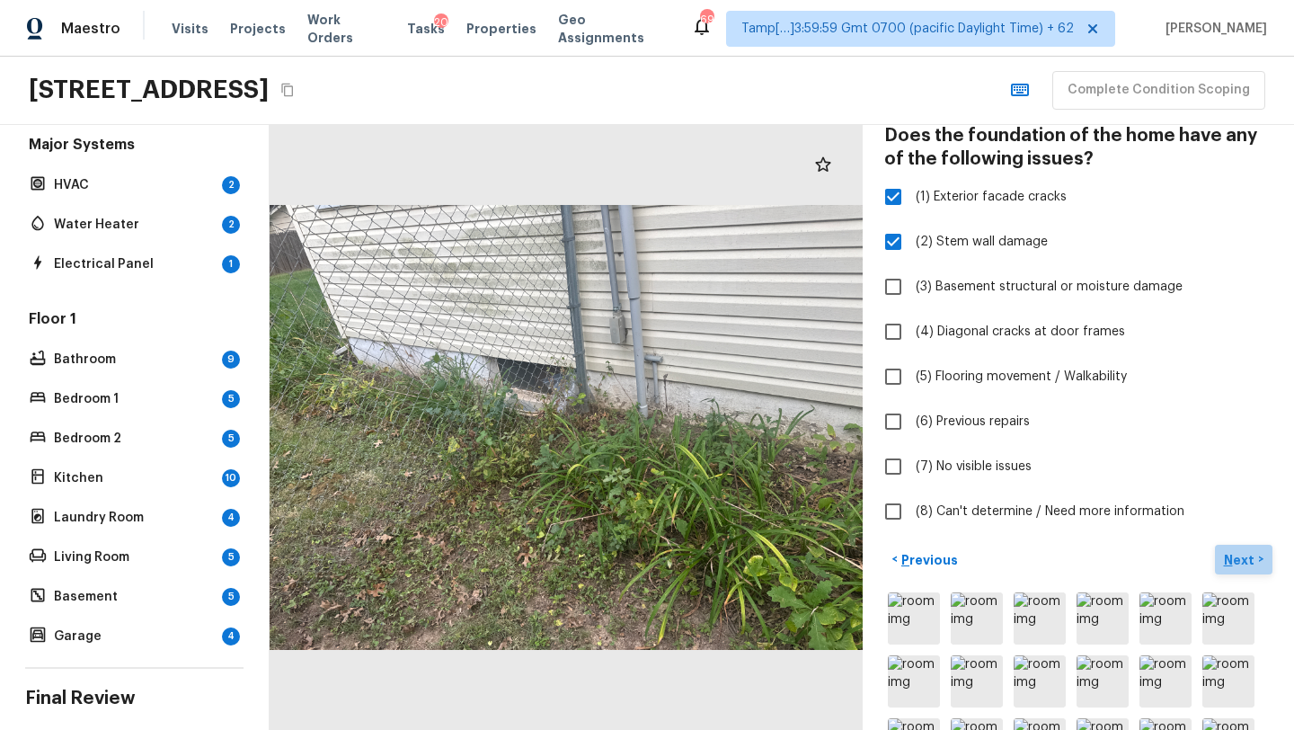
click at [1238, 561] on p "Next" at bounding box center [1241, 560] width 34 height 18
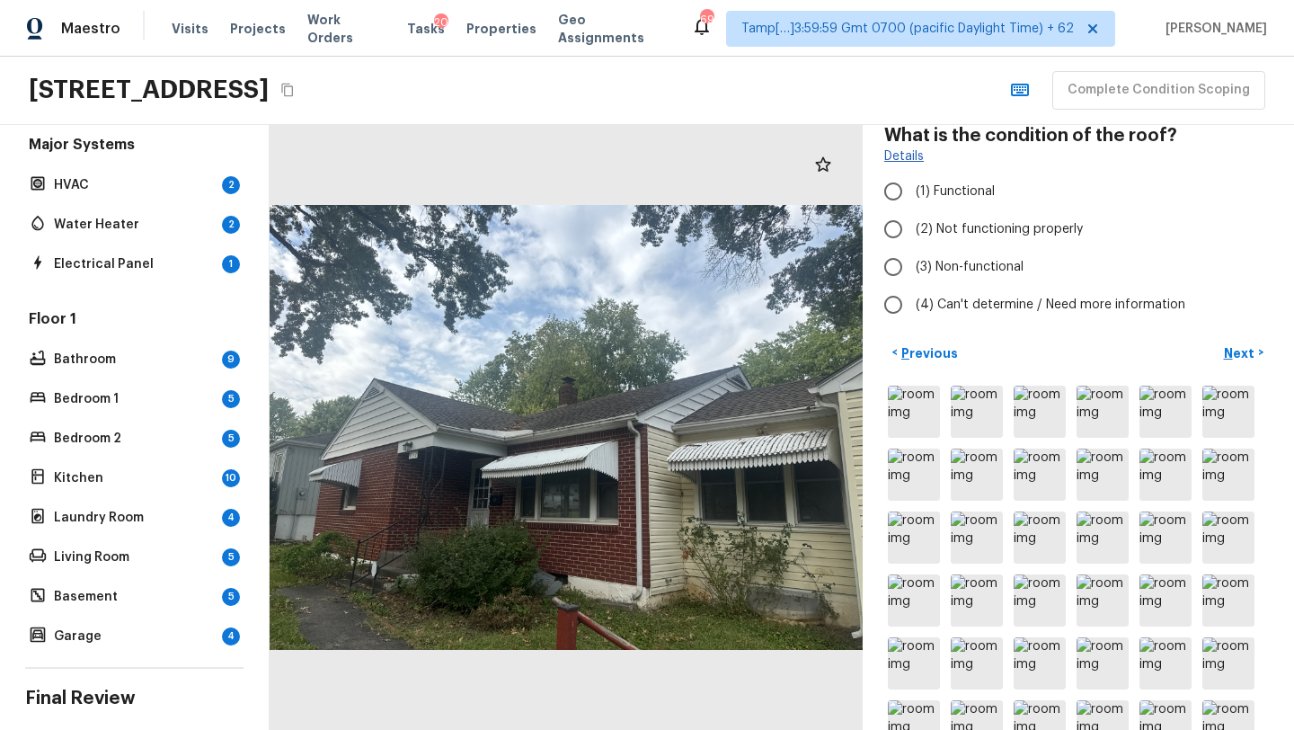
click at [900, 159] on link "Details" at bounding box center [904, 156] width 40 height 18
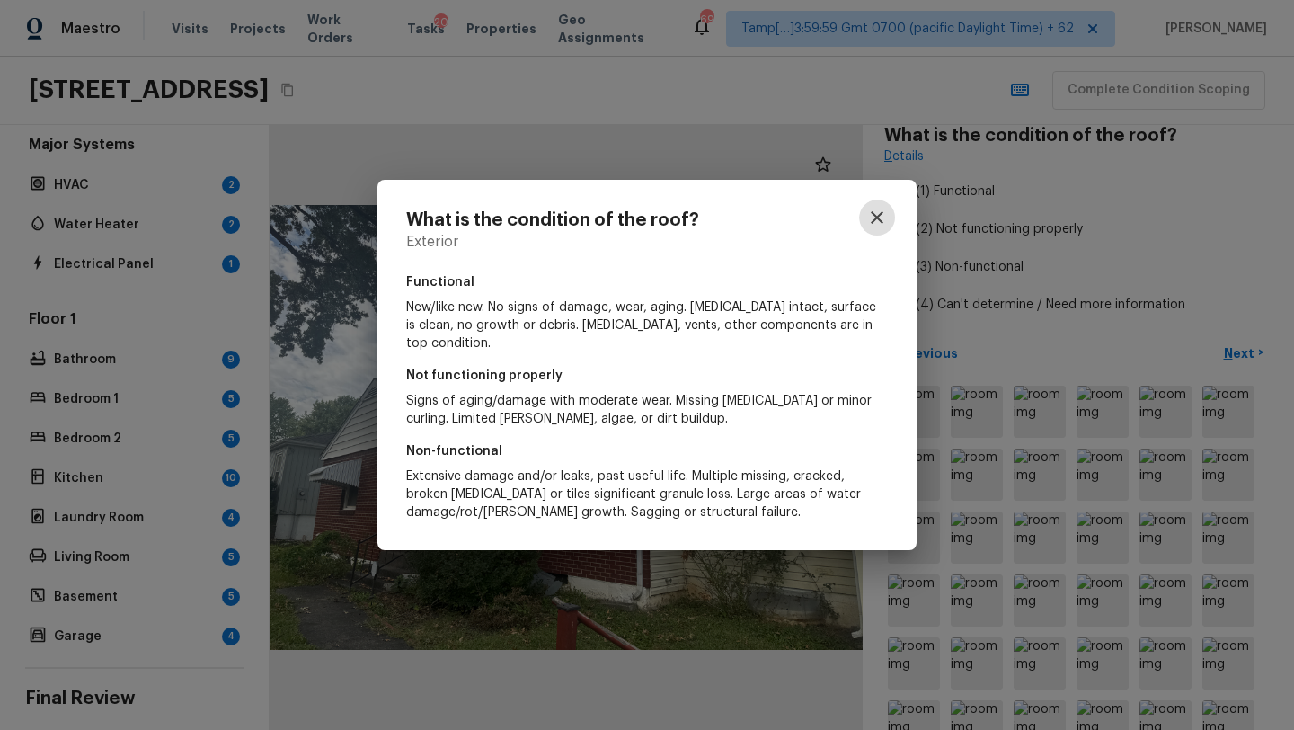
click at [870, 219] on icon "button" at bounding box center [877, 218] width 22 height 22
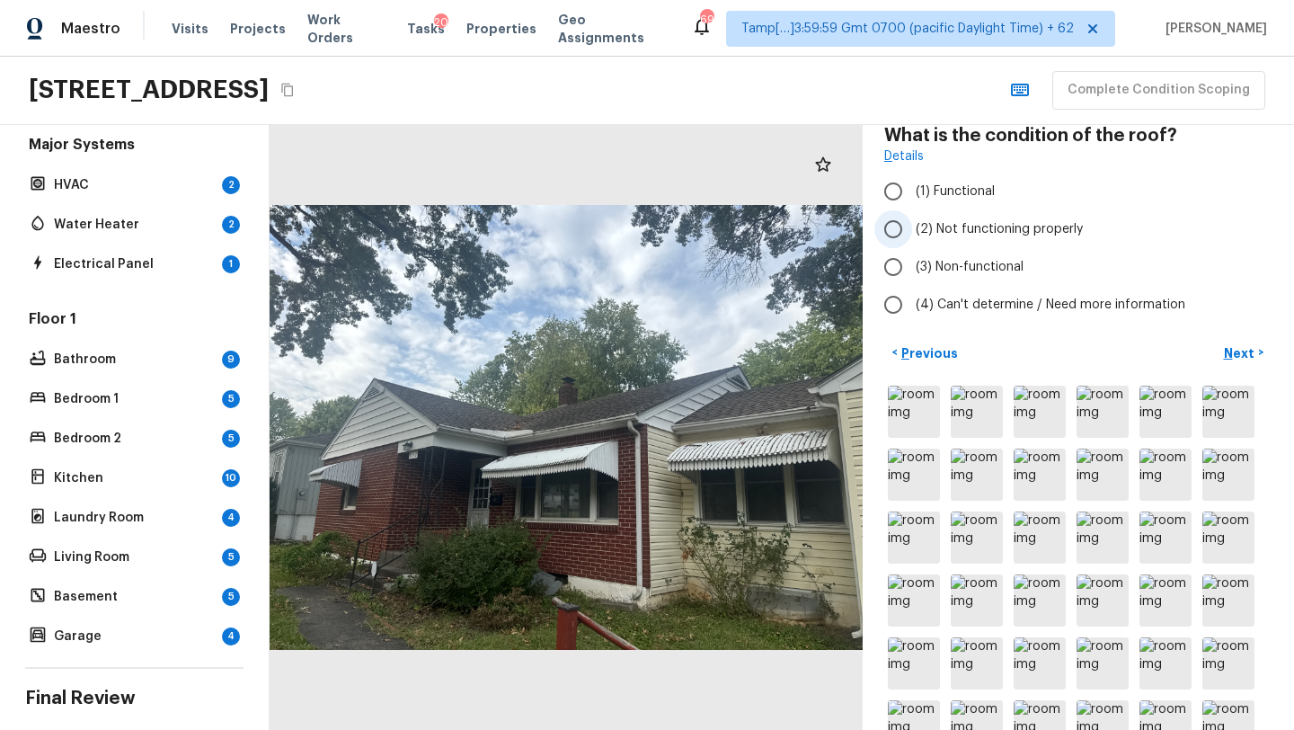
click at [933, 234] on span "(2) Not functioning properly" at bounding box center [999, 229] width 167 height 18
click at [912, 234] on input "(2) Not functioning properly" at bounding box center [893, 229] width 38 height 38
radio input "true"
click at [1239, 356] on p "Next" at bounding box center [1241, 353] width 34 height 18
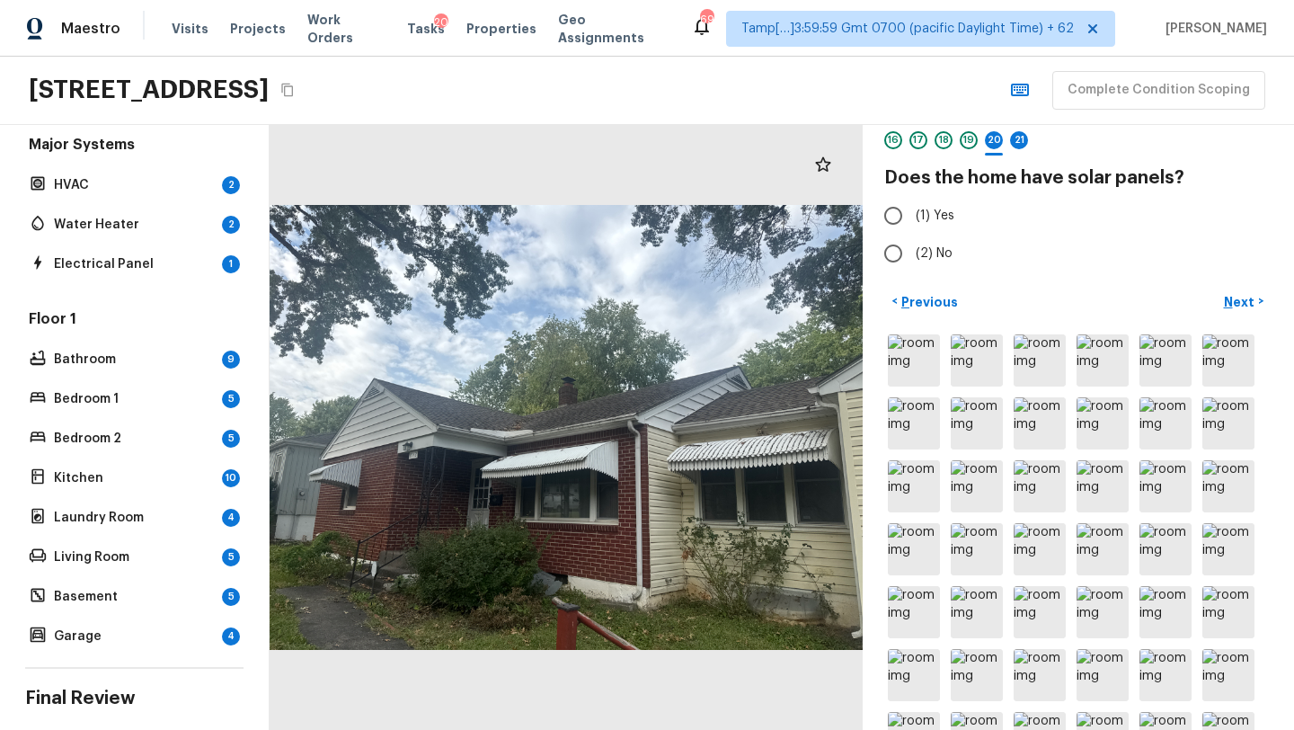
scroll to position [63, 0]
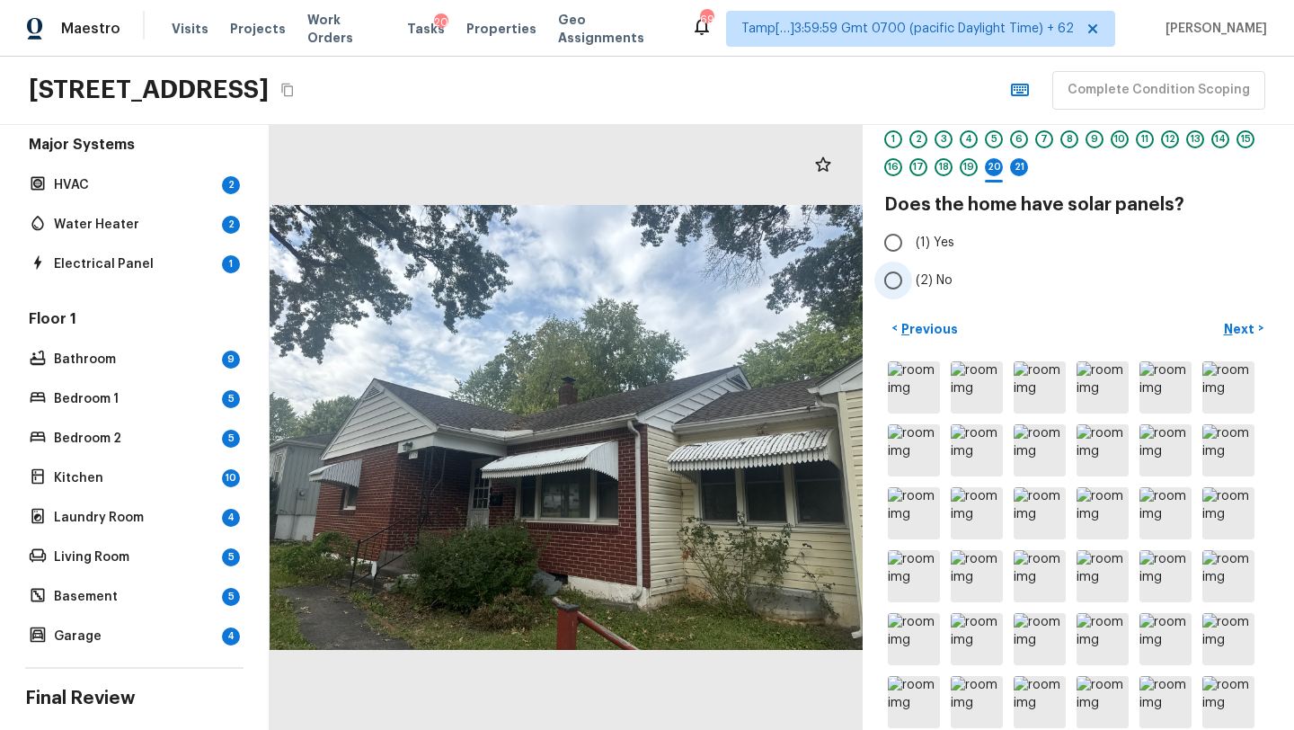
click at [931, 282] on span "(2) No" at bounding box center [934, 280] width 37 height 18
click at [912, 282] on input "(2) No" at bounding box center [893, 280] width 38 height 38
radio input "true"
click at [1253, 322] on p "Next" at bounding box center [1241, 329] width 34 height 18
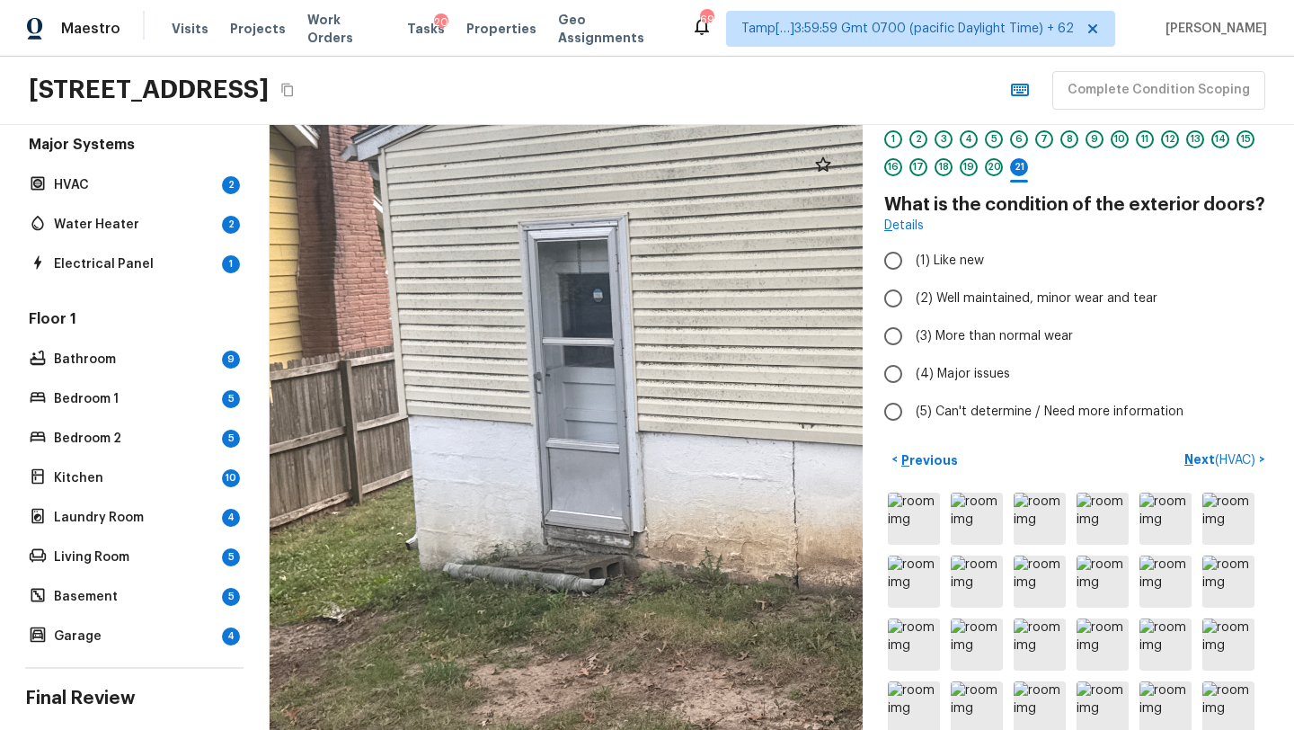
drag, startPoint x: 420, startPoint y: 435, endPoint x: 708, endPoint y: 457, distance: 288.4
click at [708, 457] on div at bounding box center [791, 428] width 1858 height 1895
click at [946, 321] on label "(3) More than normal wear" at bounding box center [1066, 336] width 384 height 38
click at [912, 321] on input "(3) More than normal wear" at bounding box center [893, 336] width 38 height 38
radio input "true"
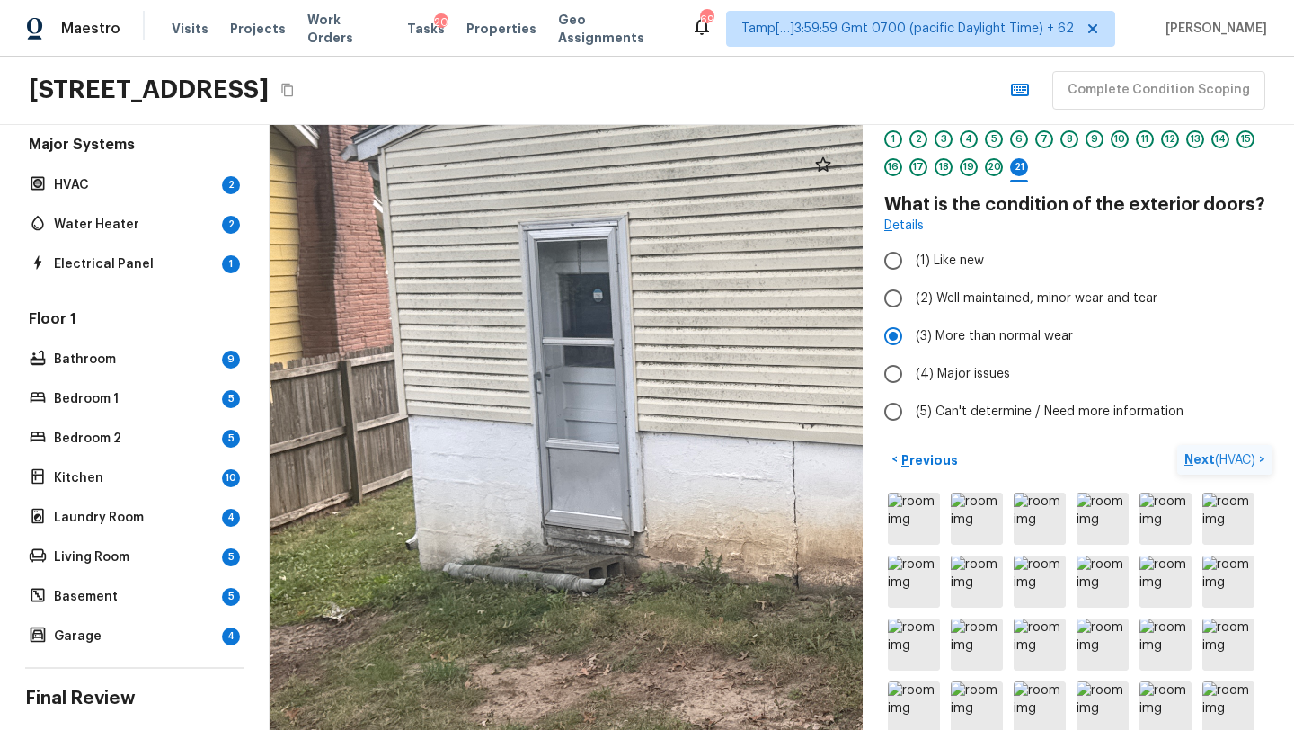
click at [1196, 455] on p "Next ( HVAC )" at bounding box center [1221, 459] width 75 height 19
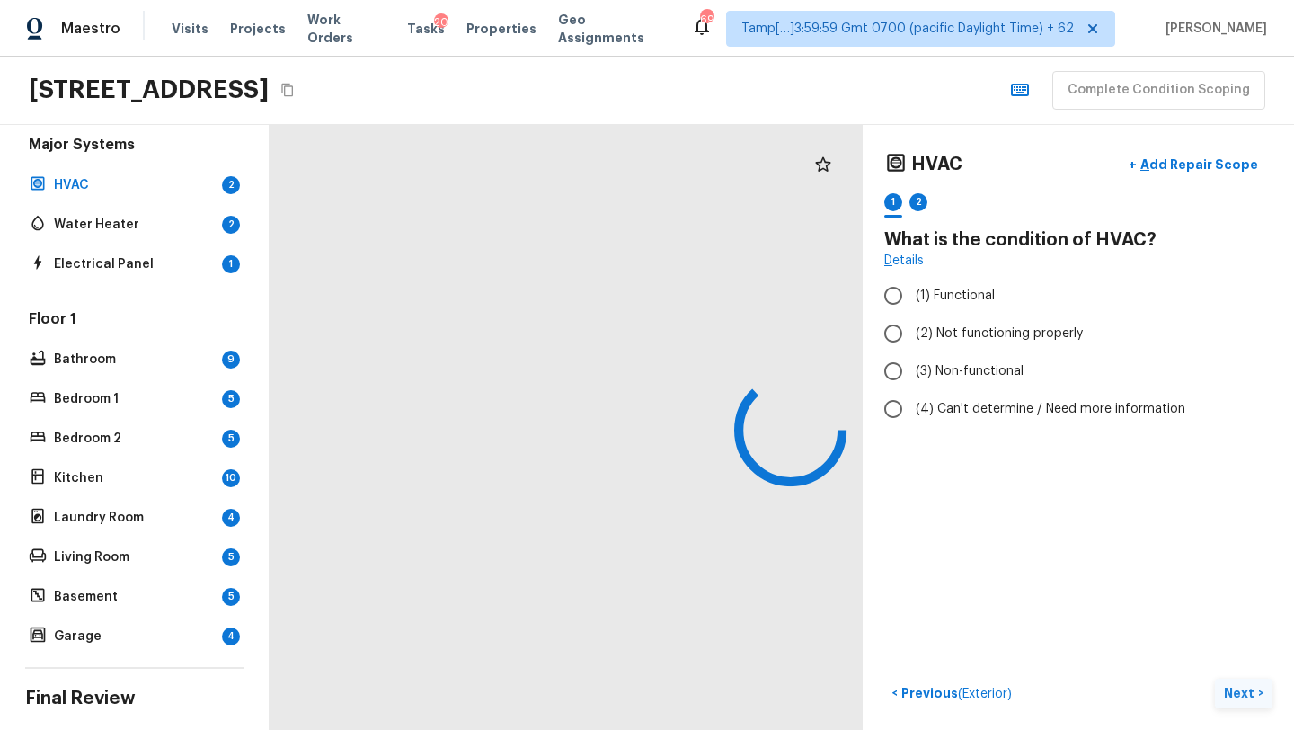
scroll to position [0, 0]
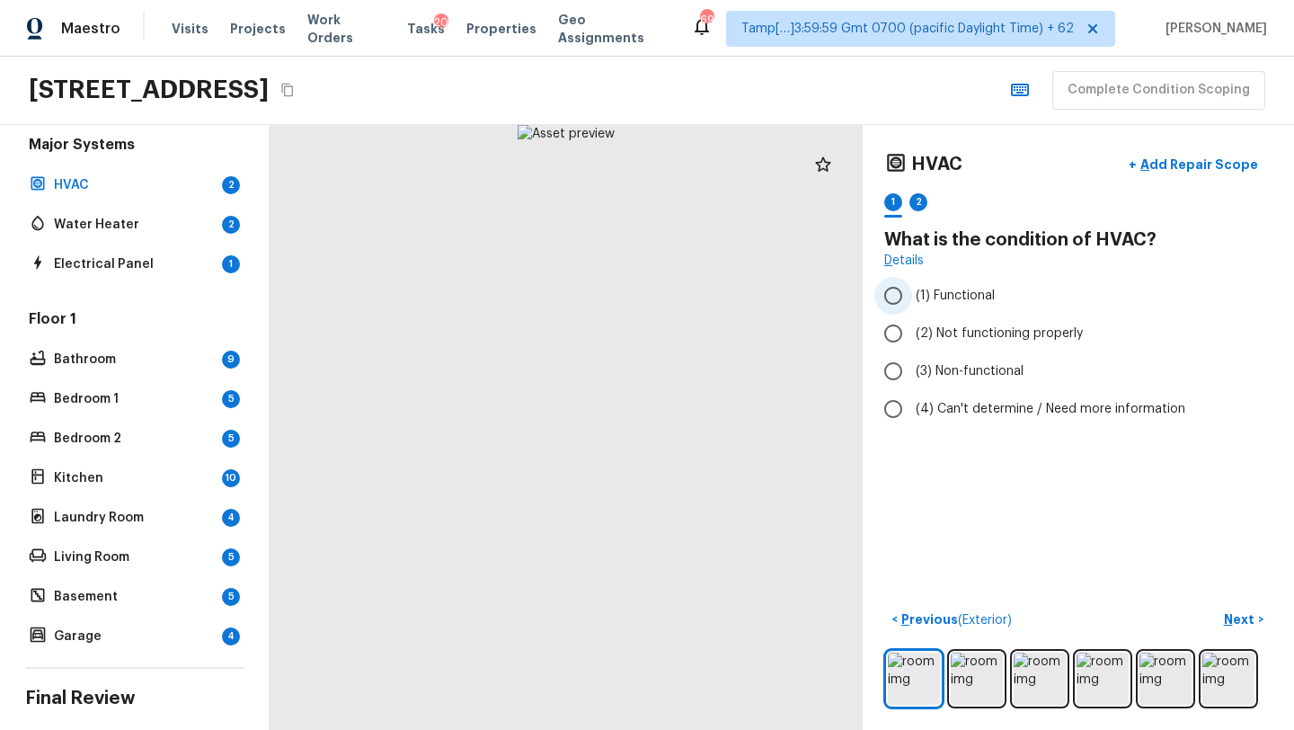
click at [929, 304] on span "(1) Functional" at bounding box center [955, 296] width 79 height 18
click at [912, 304] on input "(1) Functional" at bounding box center [893, 296] width 38 height 38
radio input "true"
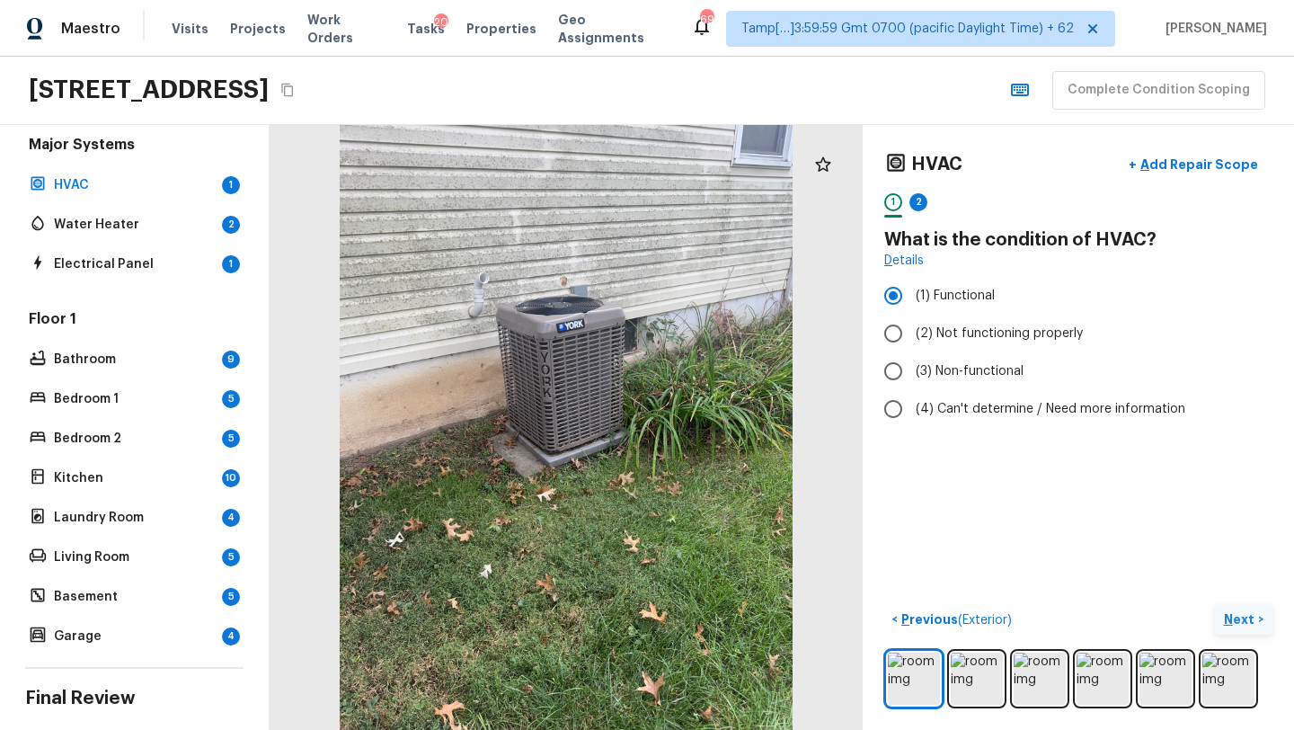
click at [1239, 622] on p "Next" at bounding box center [1241, 619] width 34 height 18
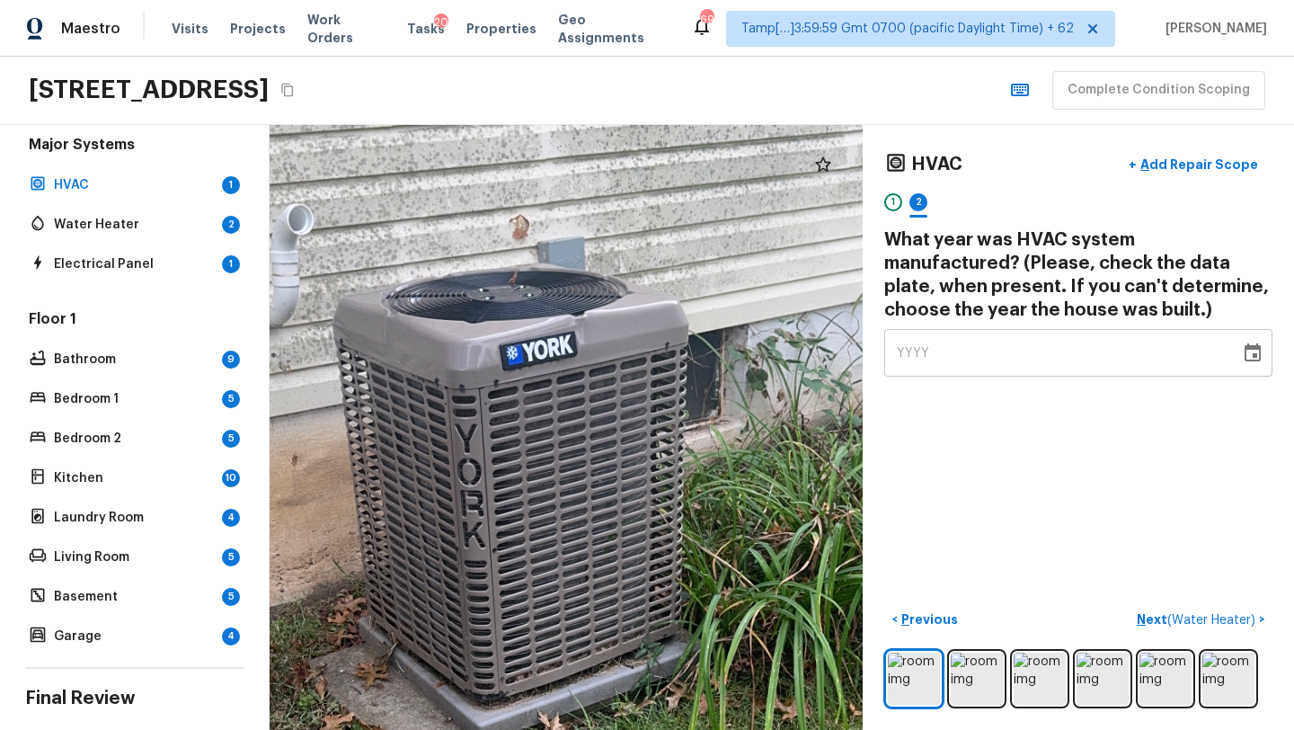
drag, startPoint x: 544, startPoint y: 357, endPoint x: 580, endPoint y: 456, distance: 105.5
click at [581, 456] on div at bounding box center [527, 629] width 1632 height 1663
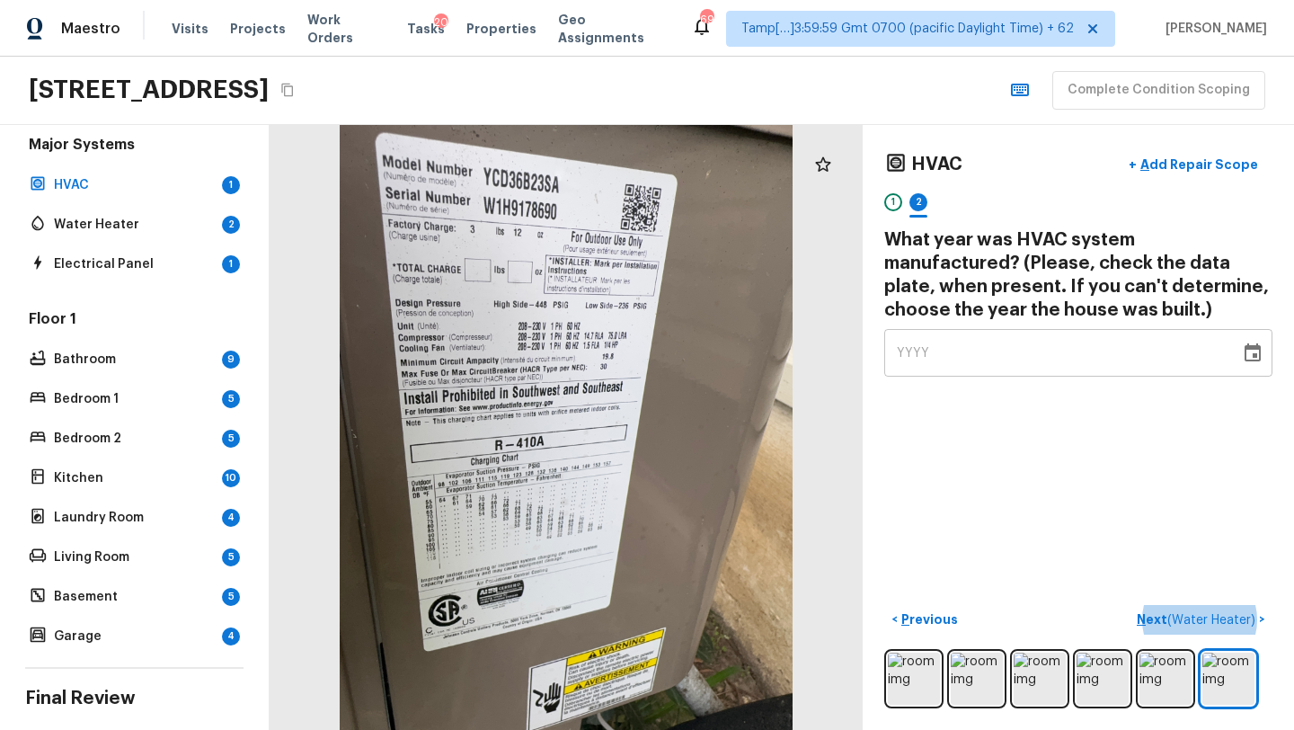
click at [919, 364] on div "YYYY" at bounding box center [1062, 353] width 331 height 48
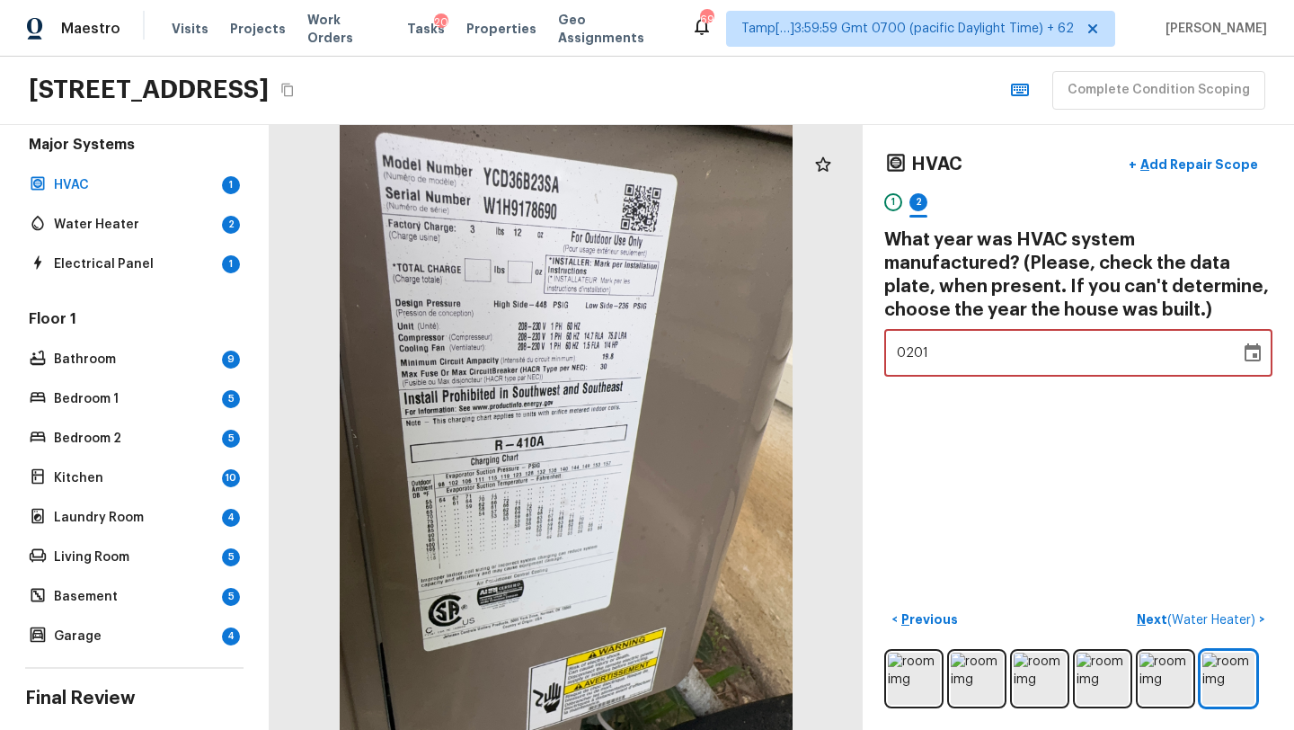
type input "2016"
click at [1184, 491] on div "HVAC + Add Repair Scope 1 2 What year was HVAC system manufactured? (Please, ch…" at bounding box center [1078, 427] width 431 height 605
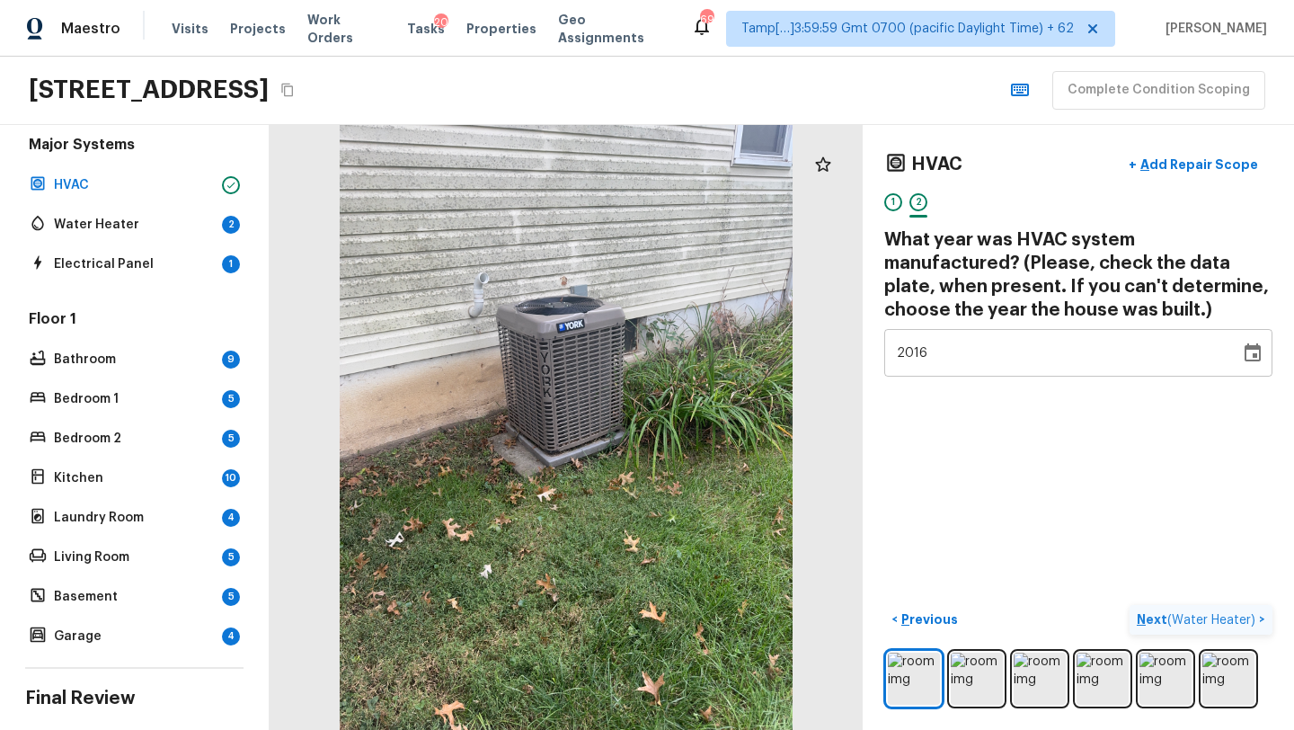
click at [1149, 619] on p "Next ( Water Heater )" at bounding box center [1198, 619] width 122 height 19
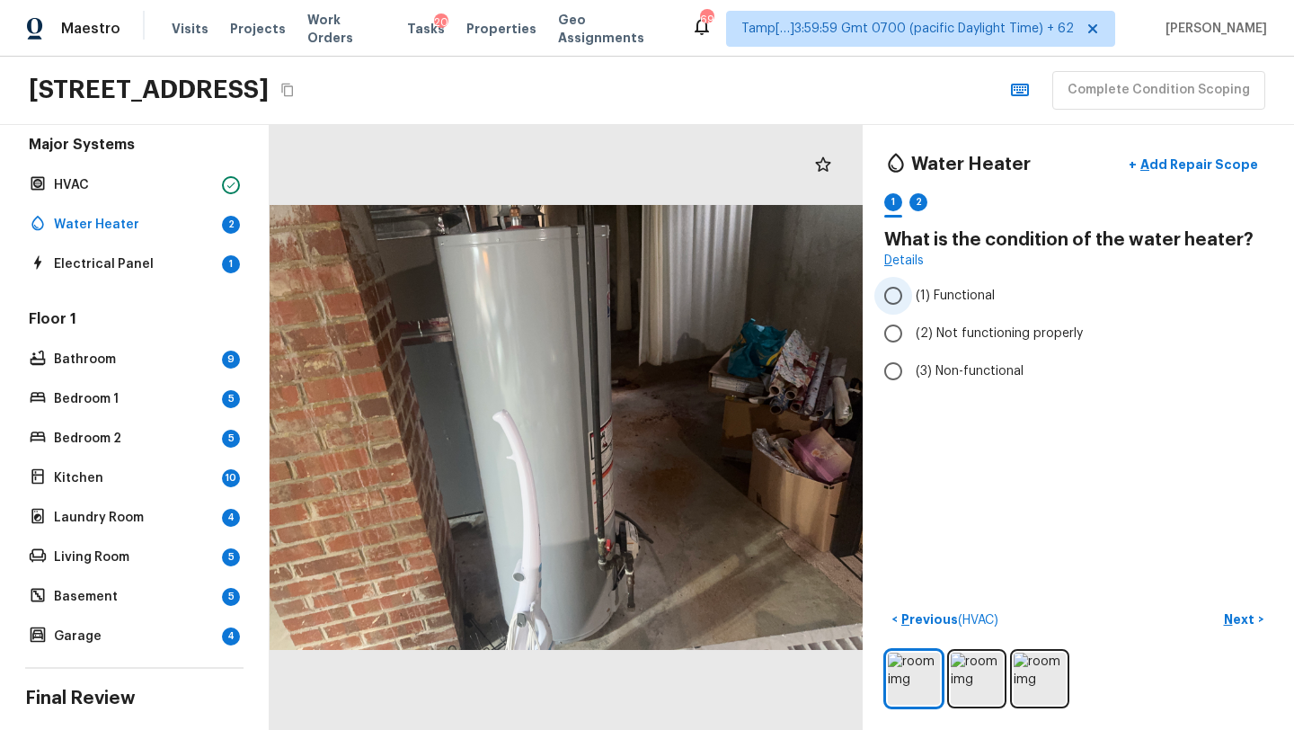
click at [936, 299] on span "(1) Functional" at bounding box center [955, 296] width 79 height 18
click at [912, 299] on input "(1) Functional" at bounding box center [893, 296] width 38 height 38
radio input "true"
click at [1261, 615] on button "Next >" at bounding box center [1244, 620] width 58 height 30
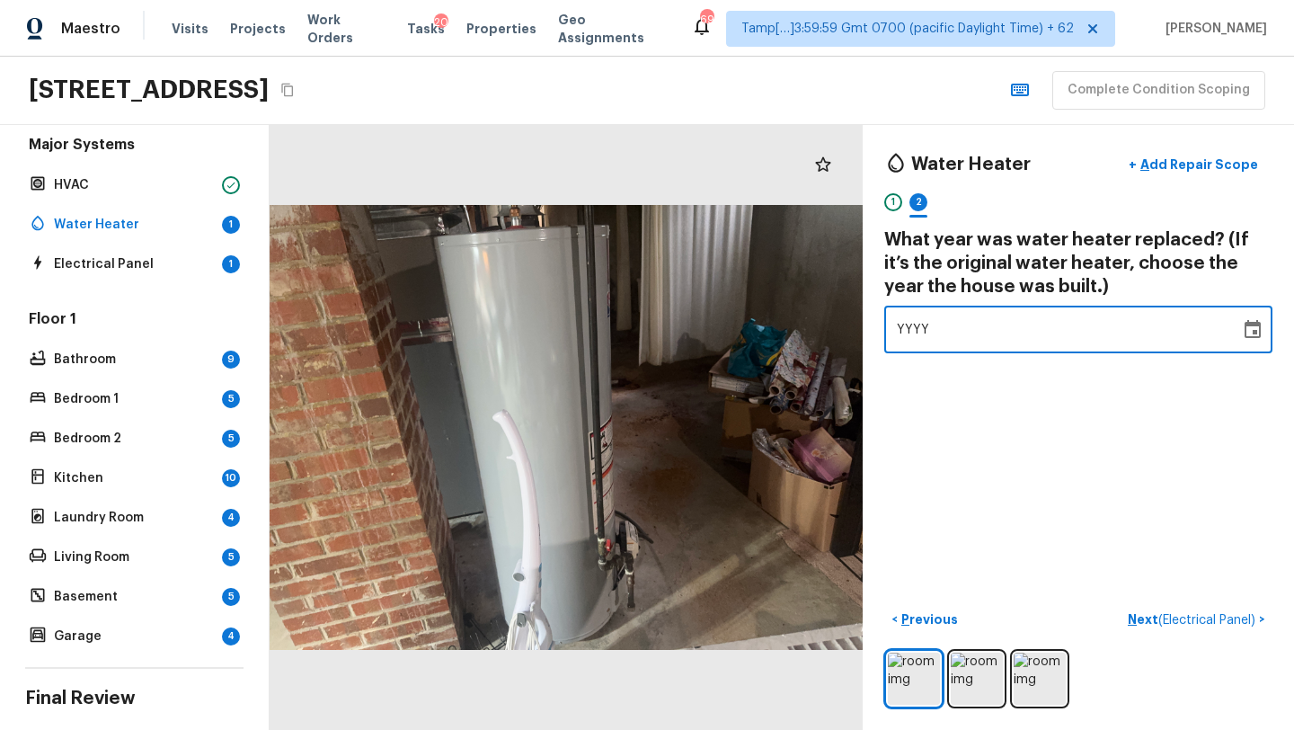
click at [916, 331] on span "YYYY" at bounding box center [913, 329] width 33 height 13
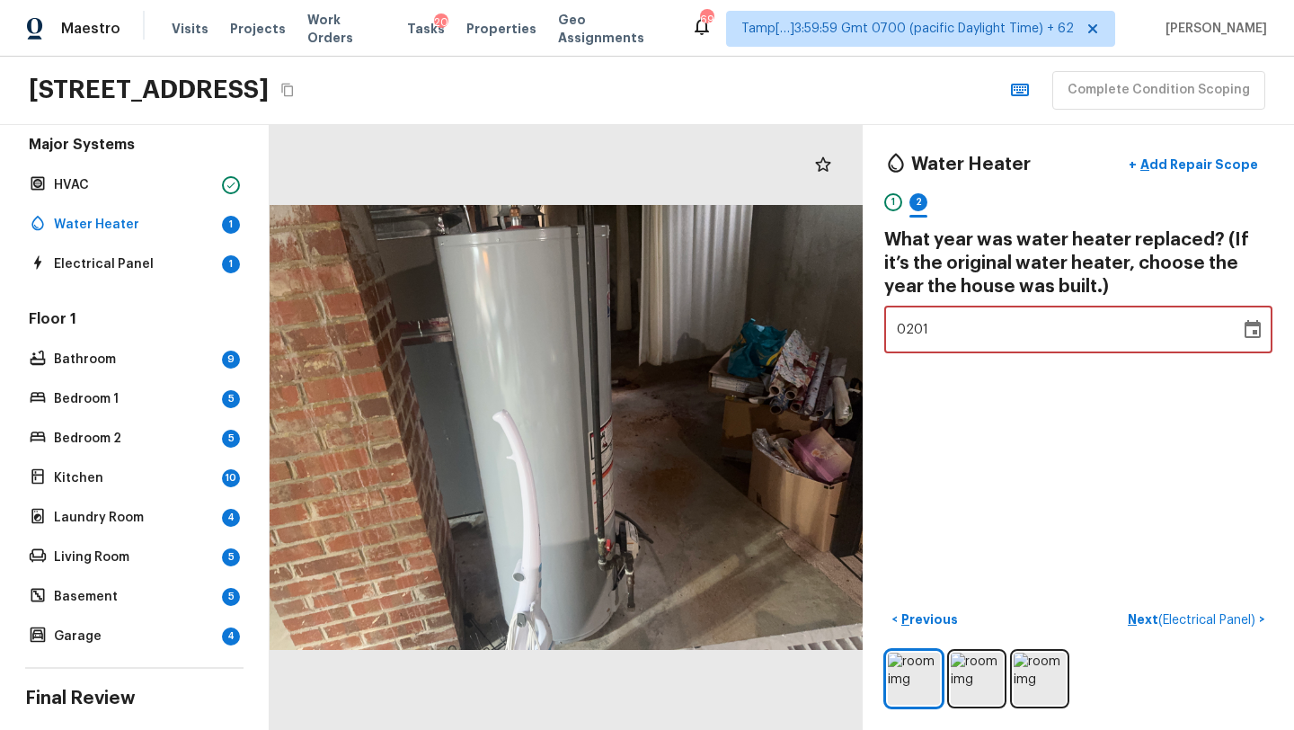
type input "2016"
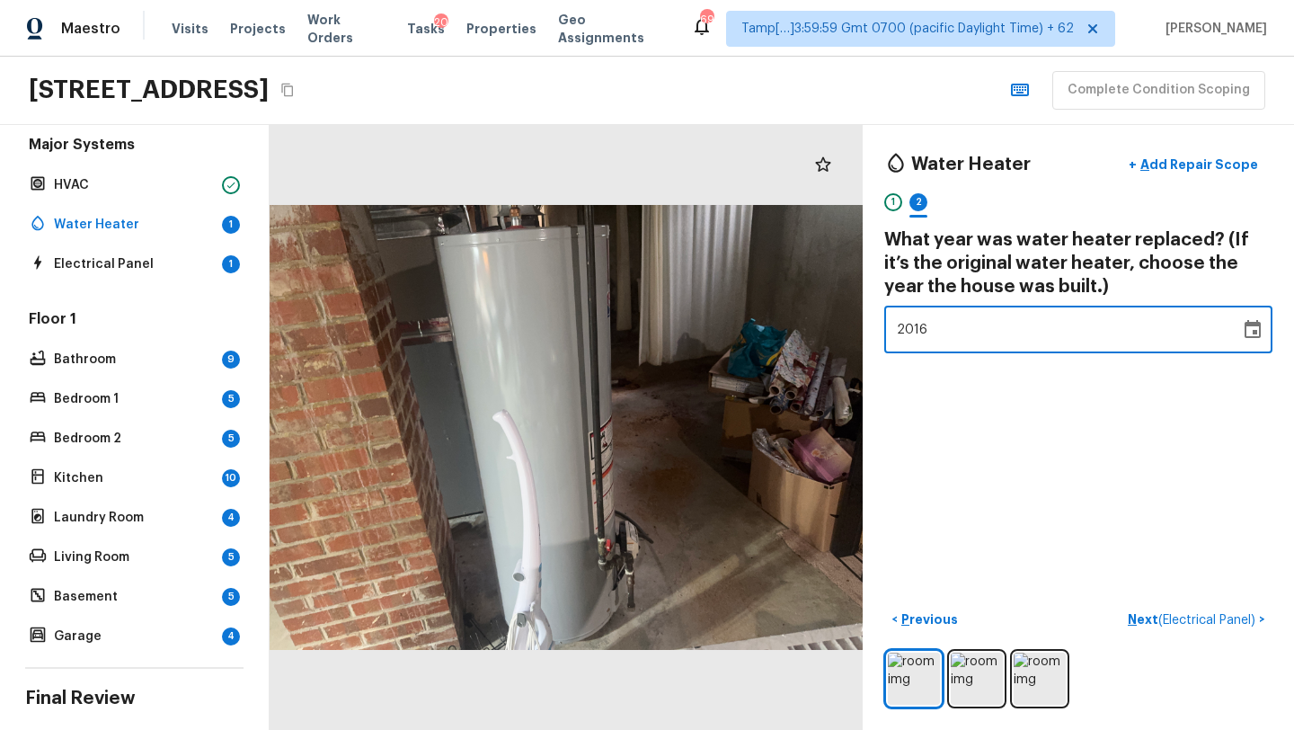
click at [1060, 388] on div "Water Heater + Add Repair Scope 1 2 What year was water heater replaced? (If it…" at bounding box center [1078, 427] width 431 height 605
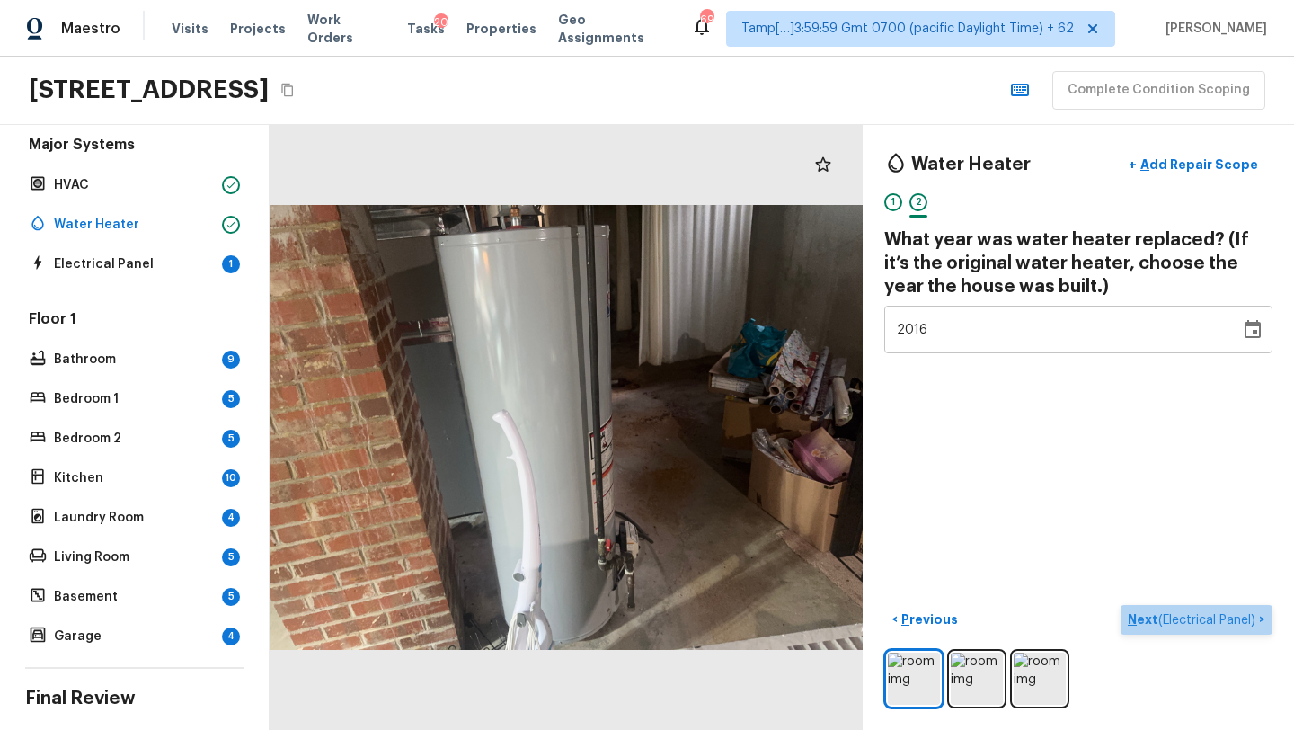
click at [1138, 622] on p "Next ( Electrical Panel )" at bounding box center [1193, 619] width 131 height 19
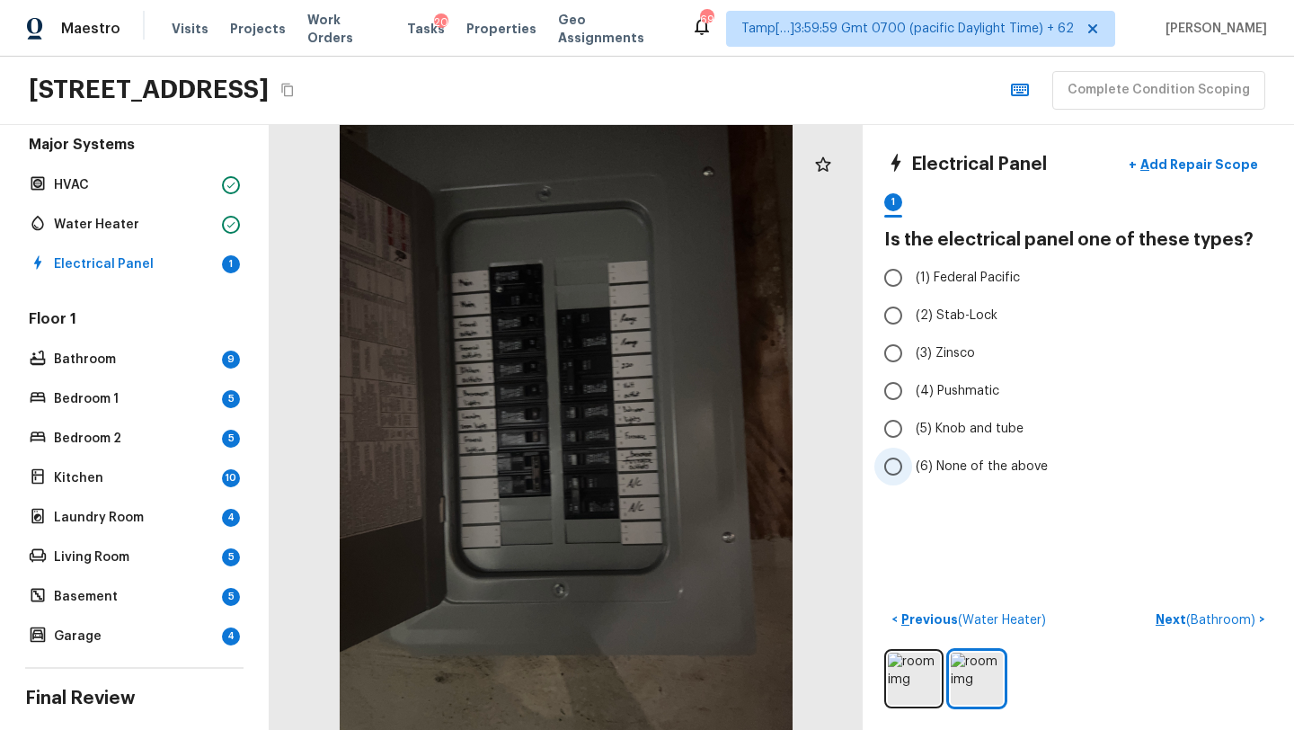
click at [947, 471] on span "(6) None of the above" at bounding box center [982, 466] width 132 height 18
click at [912, 471] on input "(6) None of the above" at bounding box center [893, 466] width 38 height 38
radio input "true"
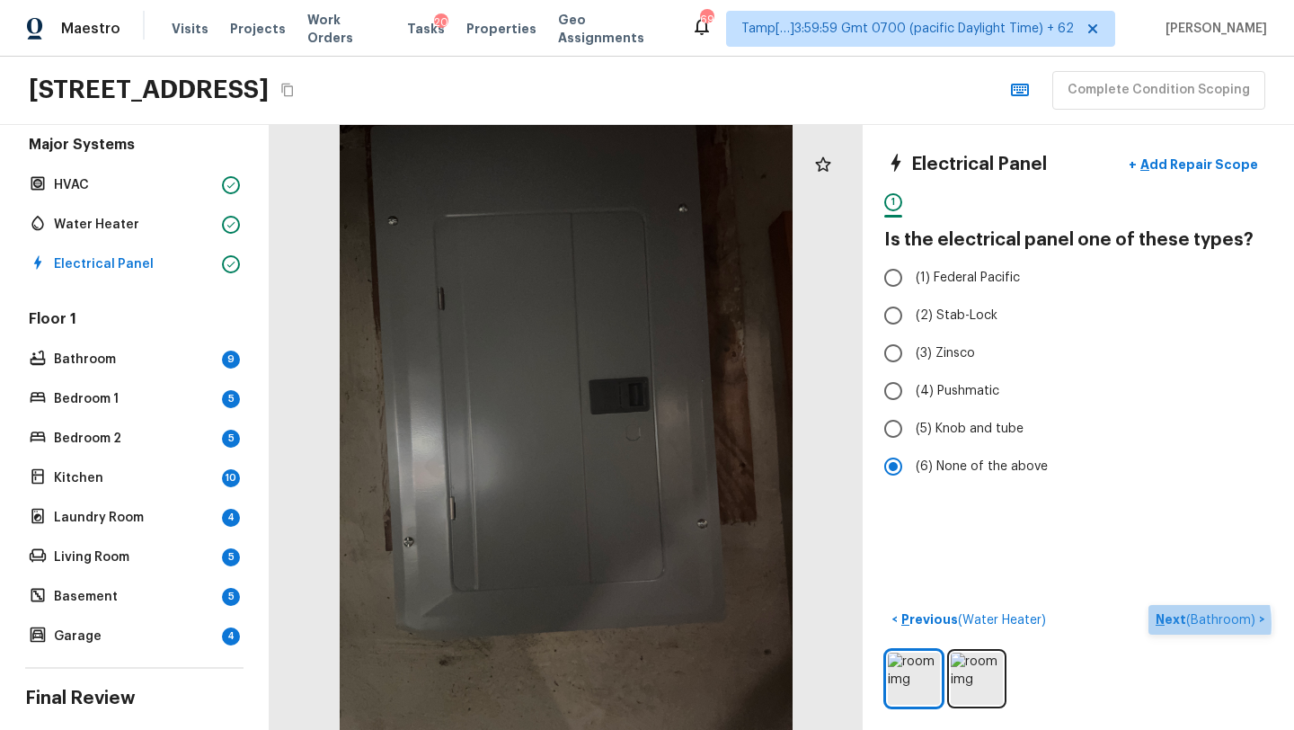
click at [1178, 623] on p "Next ( Bathroom )" at bounding box center [1206, 619] width 103 height 19
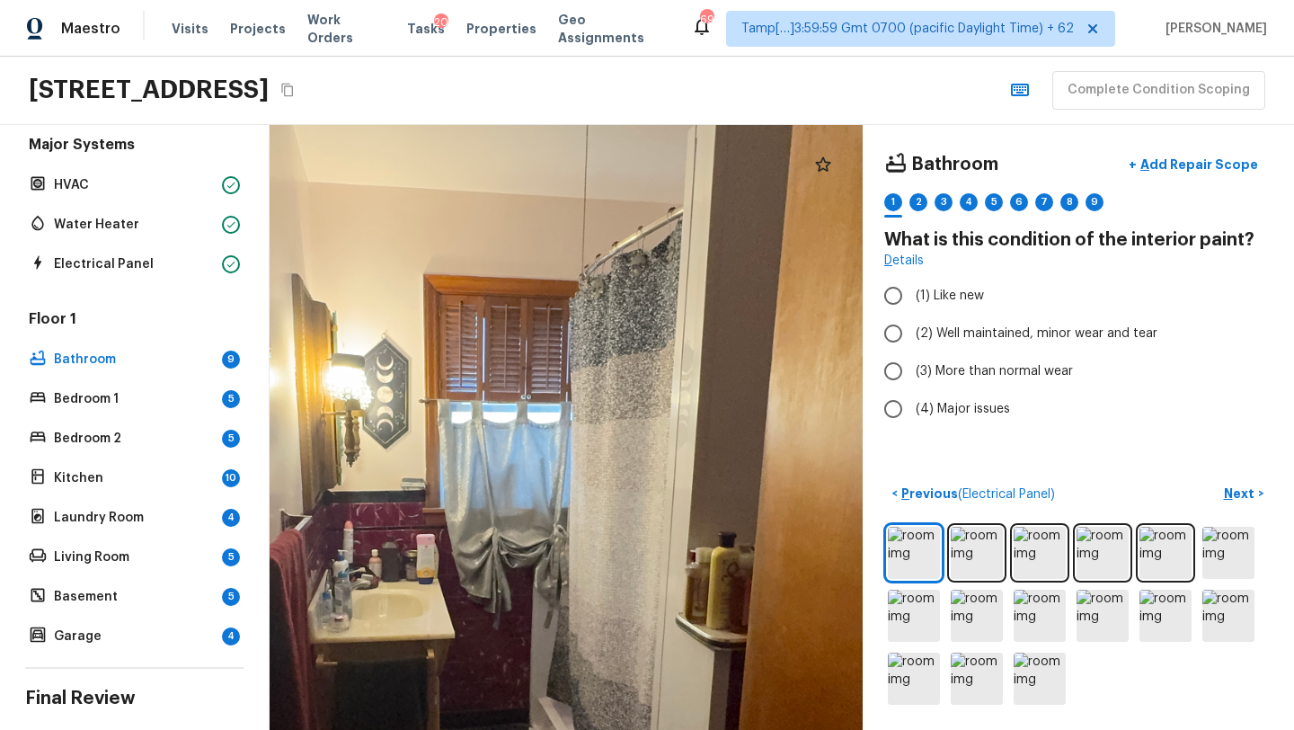
drag, startPoint x: 468, startPoint y: 538, endPoint x: 461, endPoint y: 729, distance: 190.6
click at [461, 729] on html "Maestro Visits Projects Work Orders Tasks 20 Properties Geo Assignments 695 Tam…" at bounding box center [647, 365] width 1294 height 730
click at [596, 603] on div at bounding box center [478, 558] width 1530 height 1560
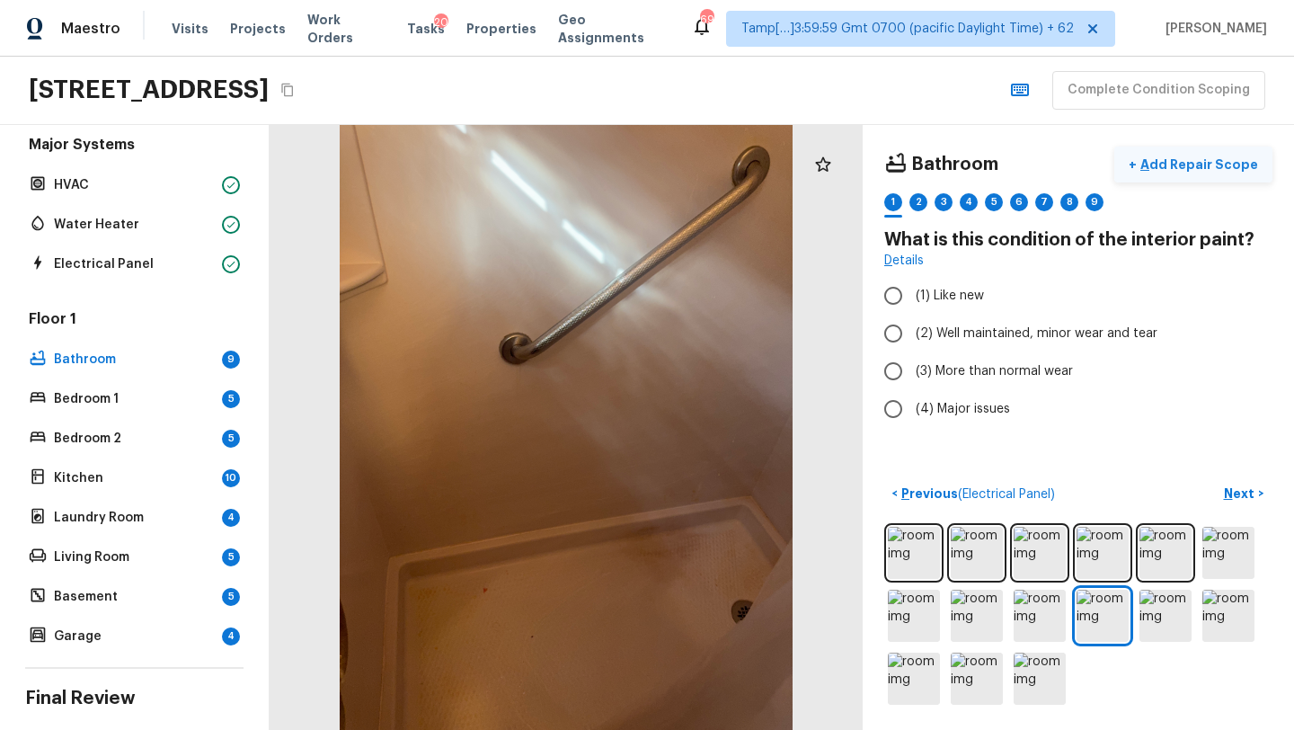
click at [1222, 166] on p "Add Repair Scope" at bounding box center [1197, 164] width 121 height 18
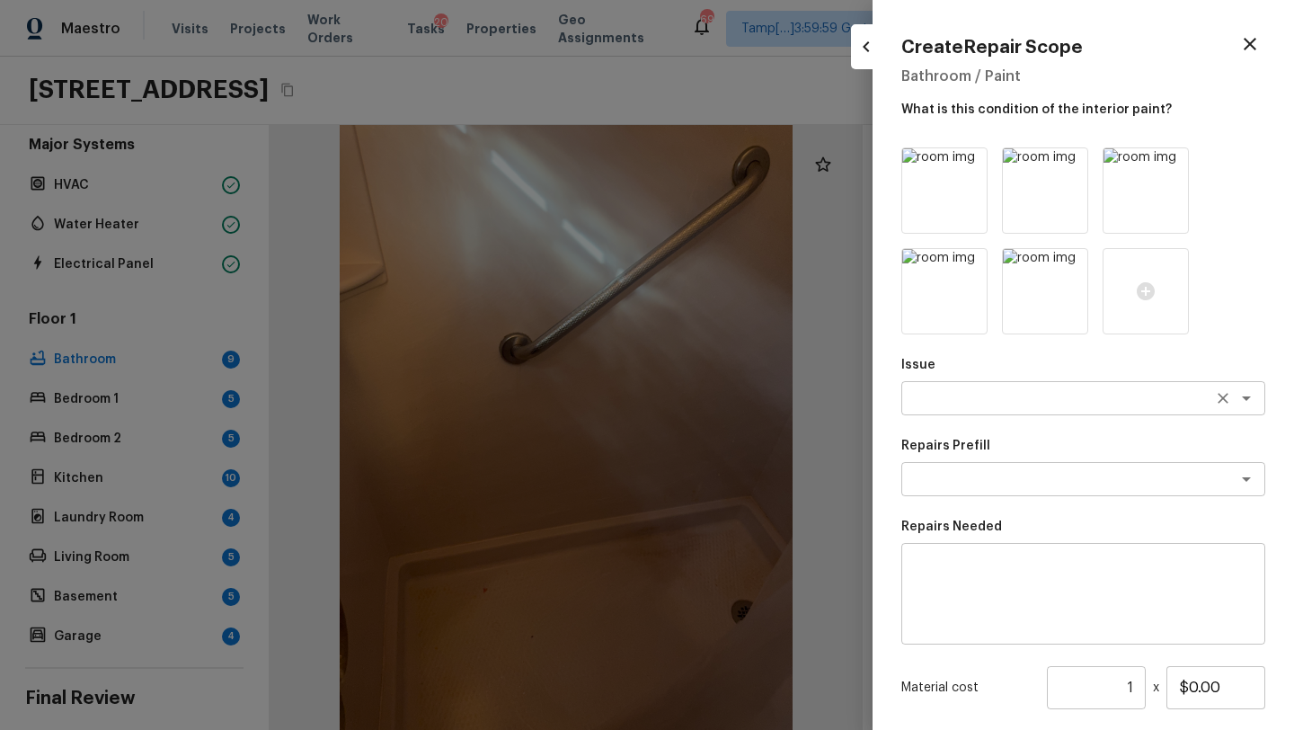
click at [947, 397] on textarea at bounding box center [1057, 398] width 297 height 18
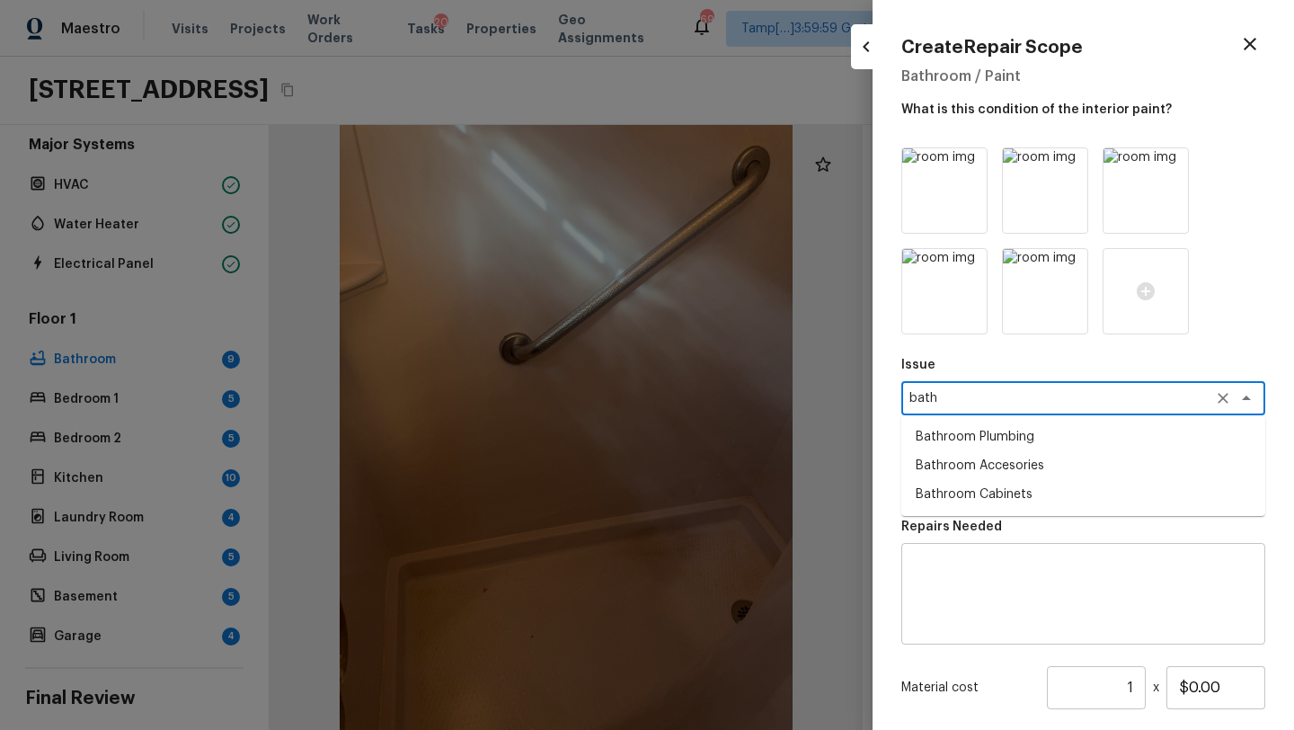
click at [1007, 428] on li "Bathroom Plumbing" at bounding box center [1083, 436] width 364 height 29
type textarea "Bathroom Plumbing"
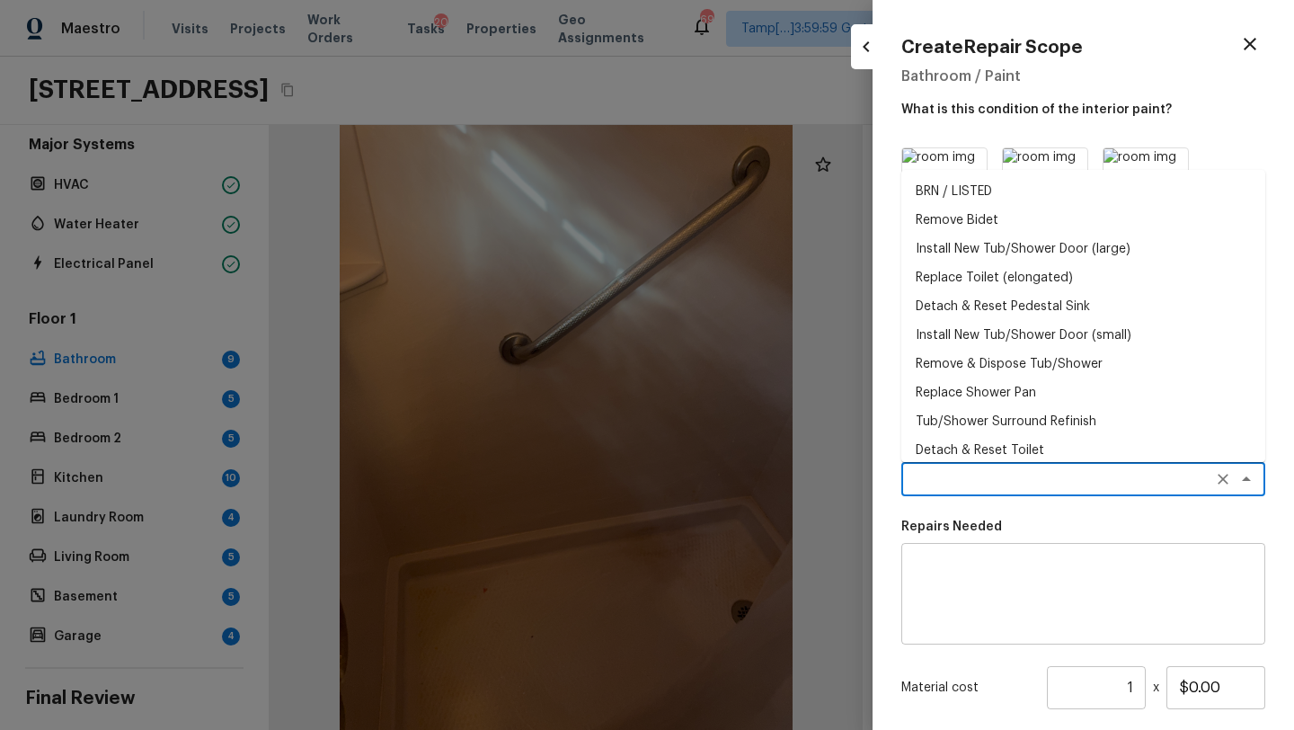
click at [1003, 475] on textarea at bounding box center [1057, 479] width 297 height 18
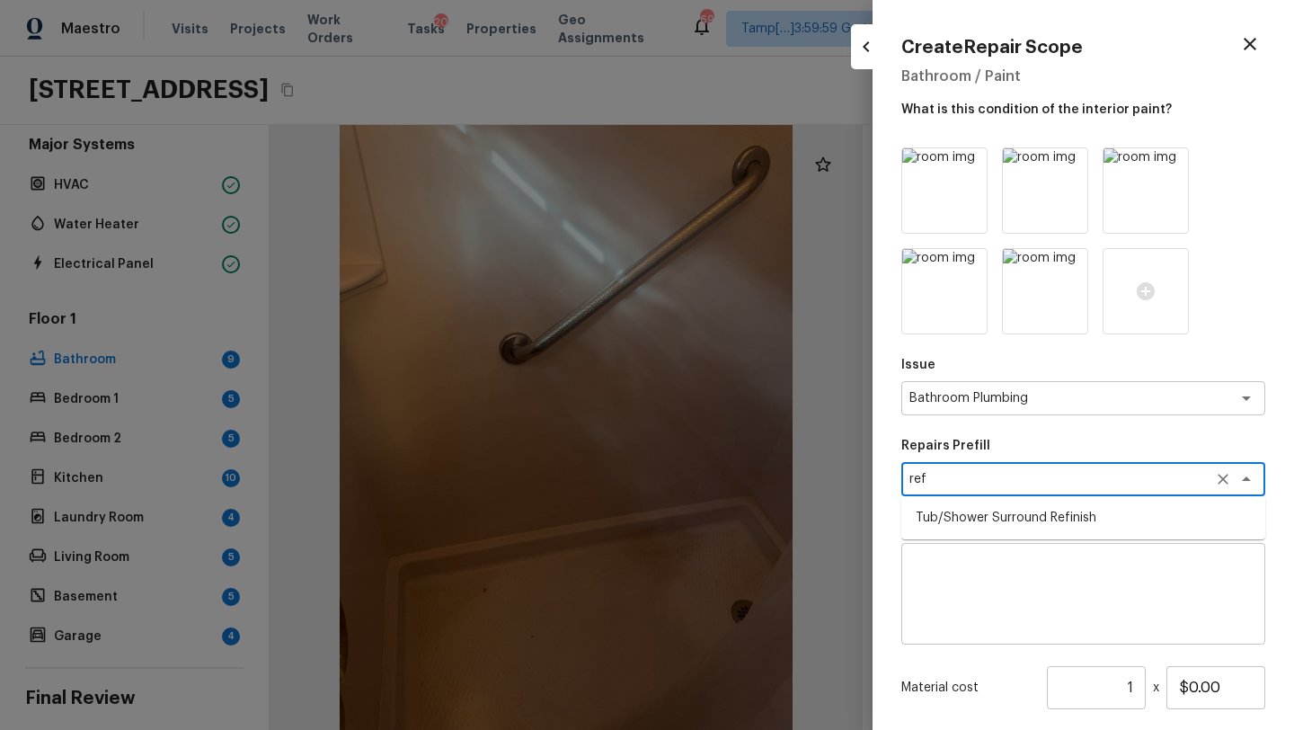
click at [991, 504] on li "Tub/Shower Surround Refinish" at bounding box center [1083, 517] width 364 height 29
type textarea "Tub/Shower Surround Refinish"
type textarea "Prep, mask, clean and refinish the tub/shower tile surround both all sides ensu…"
type input "$6.46"
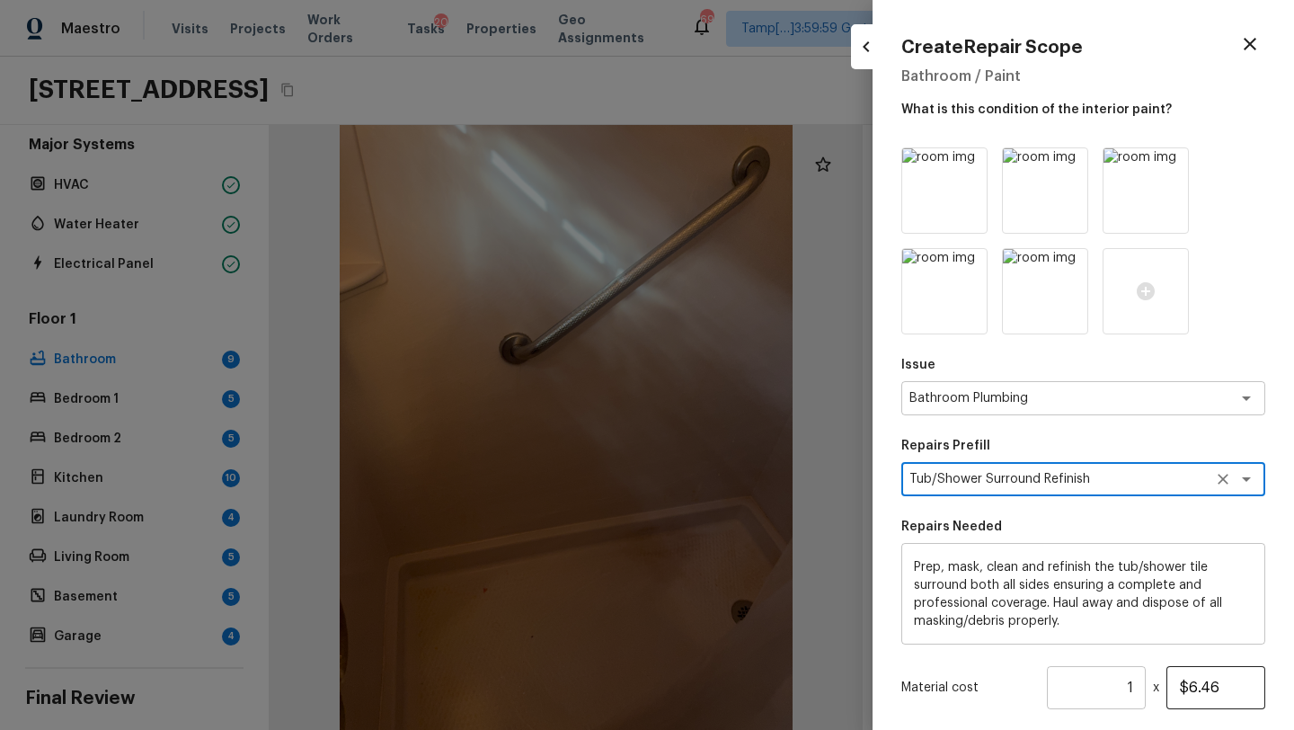
type textarea "Tub/Shower Surround Refinish"
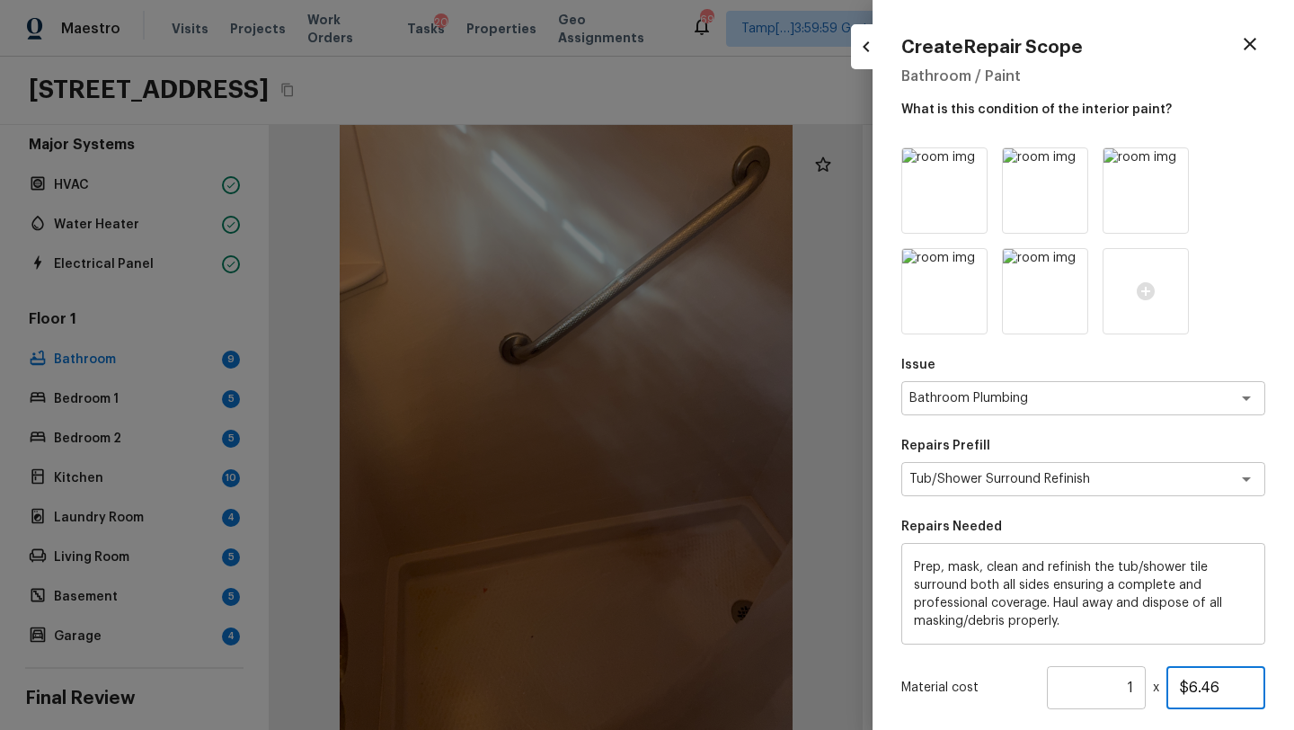
drag, startPoint x: 1189, startPoint y: 682, endPoint x: 1252, endPoint y: 683, distance: 62.9
click at [1252, 683] on input "$6.46" at bounding box center [1215, 687] width 99 height 43
type input "$350.00"
click at [1220, 519] on p "Repairs Needed" at bounding box center [1083, 527] width 364 height 18
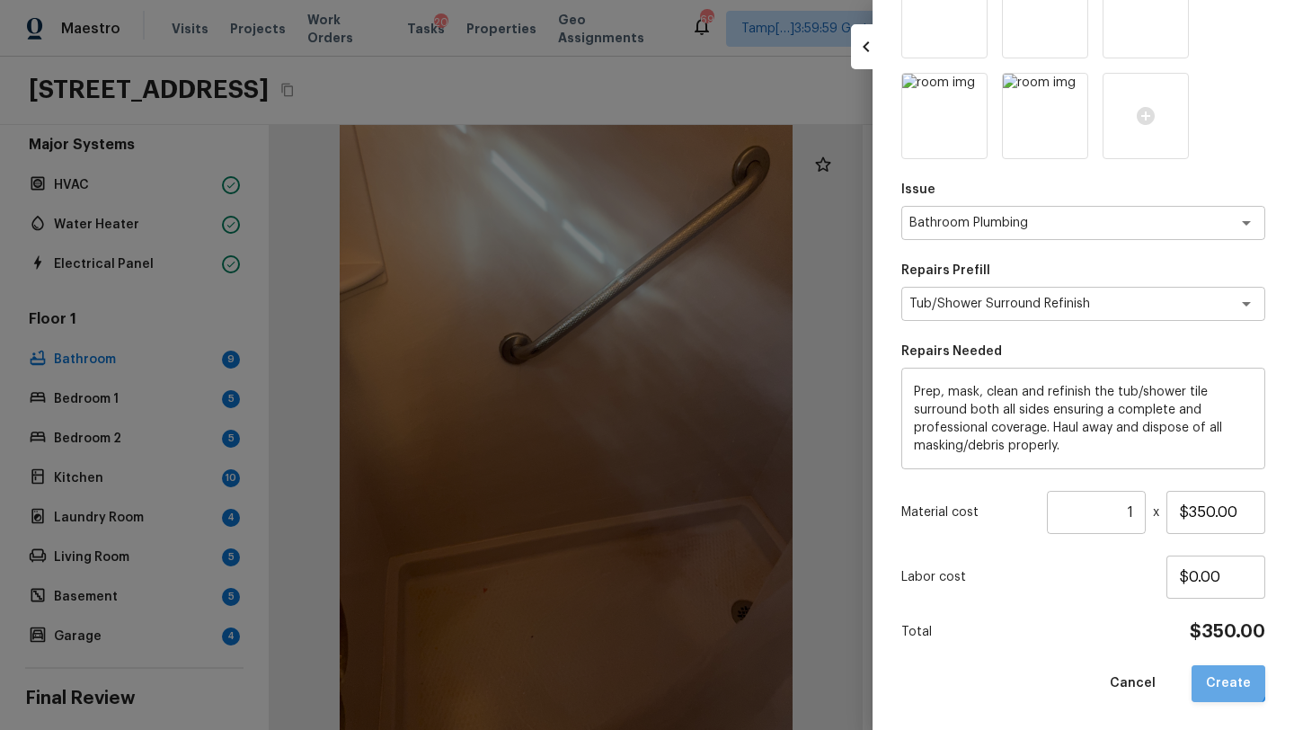
click at [1223, 674] on button "Create" at bounding box center [1228, 683] width 74 height 37
type input "$0.00"
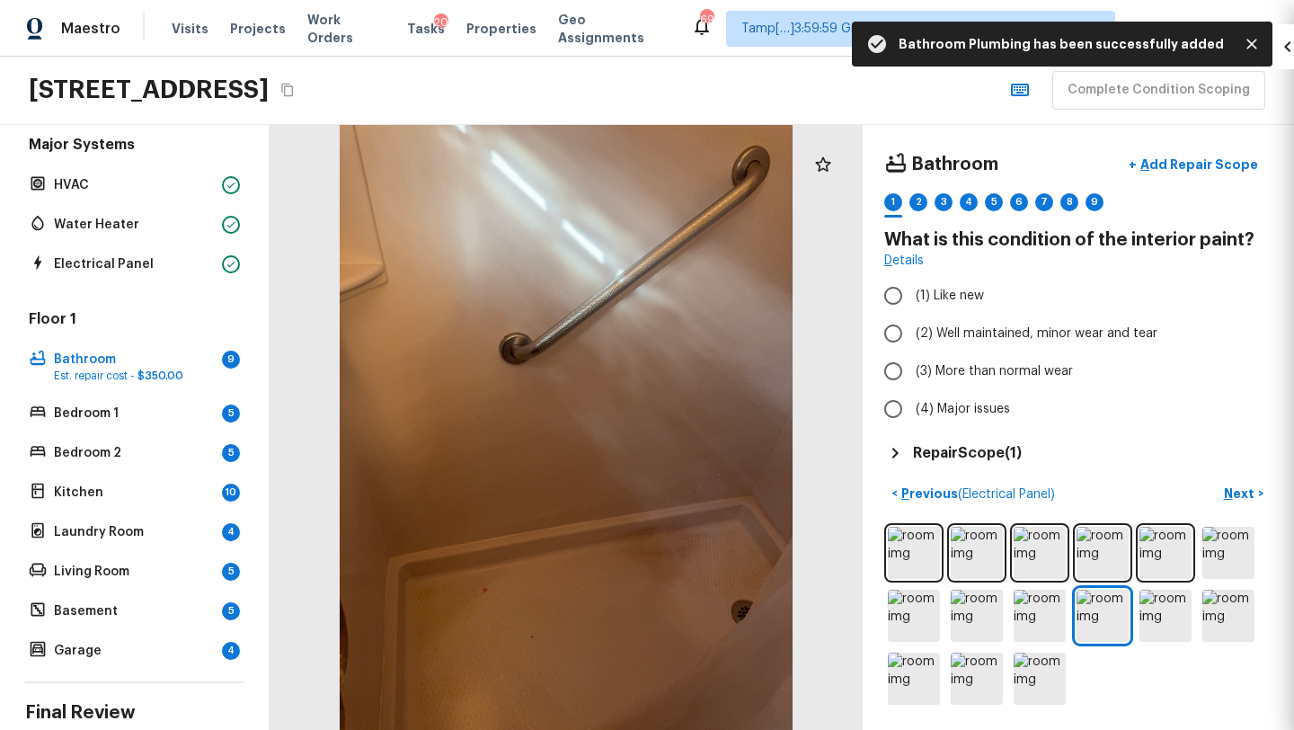
scroll to position [75, 0]
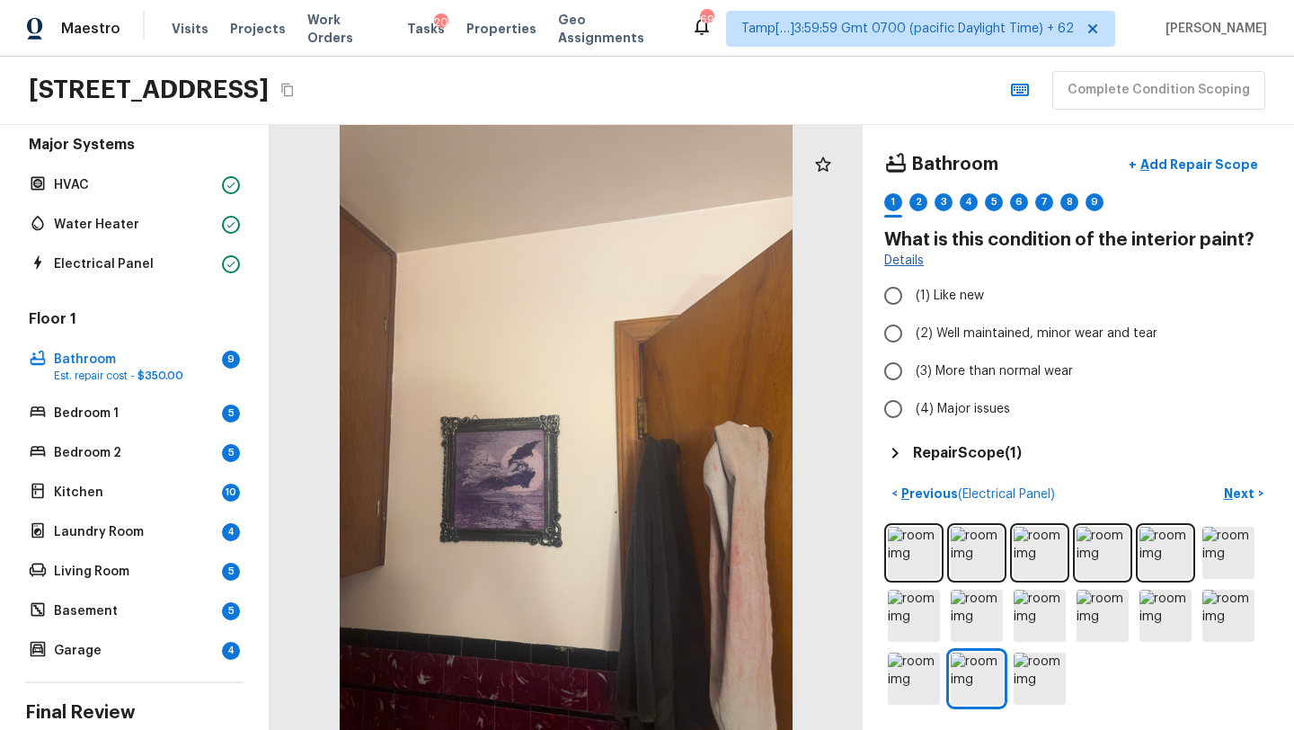
click at [906, 261] on link "Details" at bounding box center [904, 261] width 40 height 18
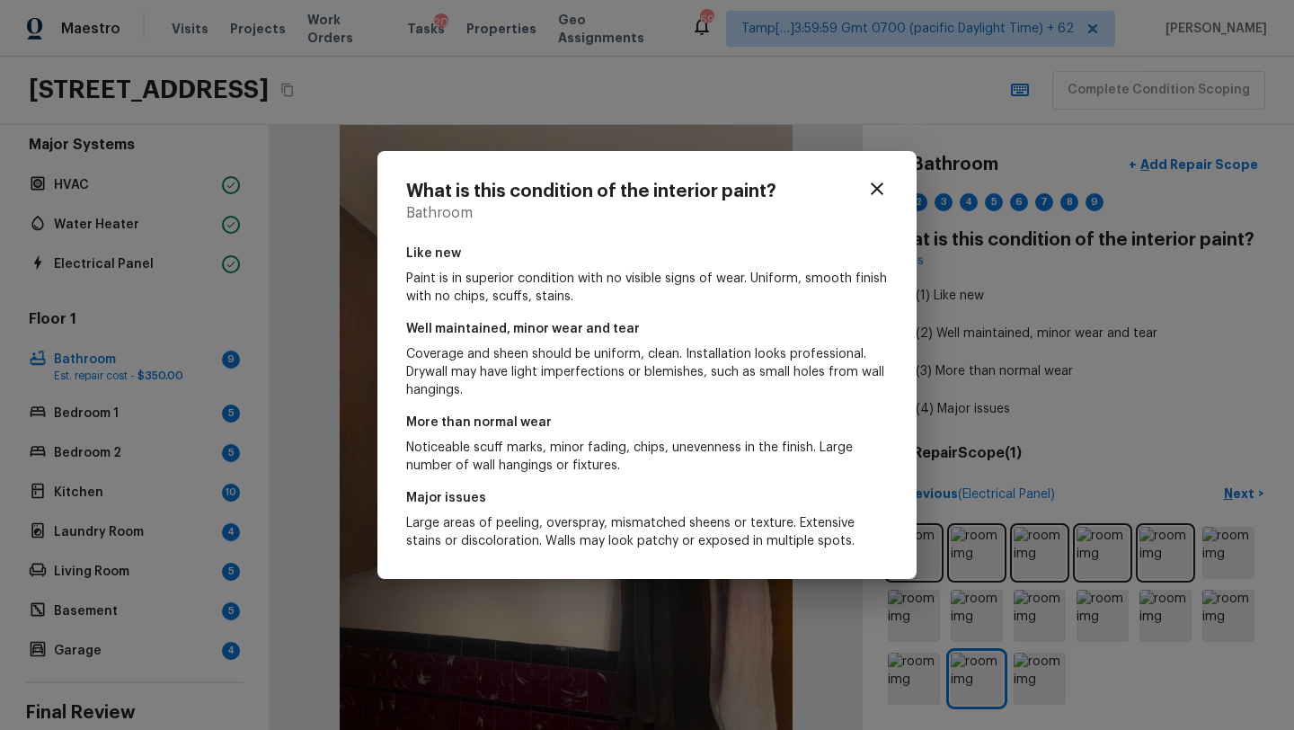
click at [1031, 379] on div "What is this condition of the interior paint? Bathroom Like new Paint is in sup…" at bounding box center [647, 365] width 1294 height 730
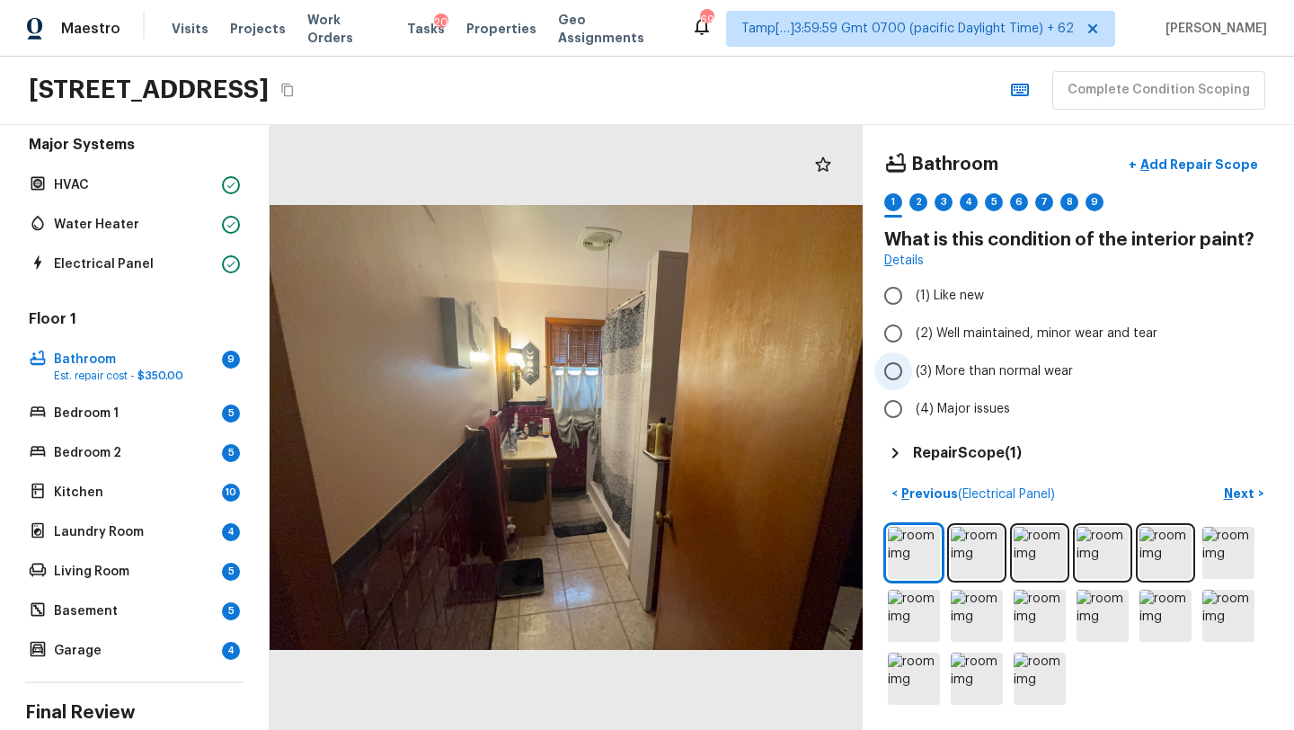
click at [948, 370] on span "(3) More than normal wear" at bounding box center [994, 371] width 157 height 18
click at [912, 370] on input "(3) More than normal wear" at bounding box center [893, 371] width 38 height 38
radio input "true"
click at [1252, 498] on p "Next" at bounding box center [1241, 493] width 34 height 18
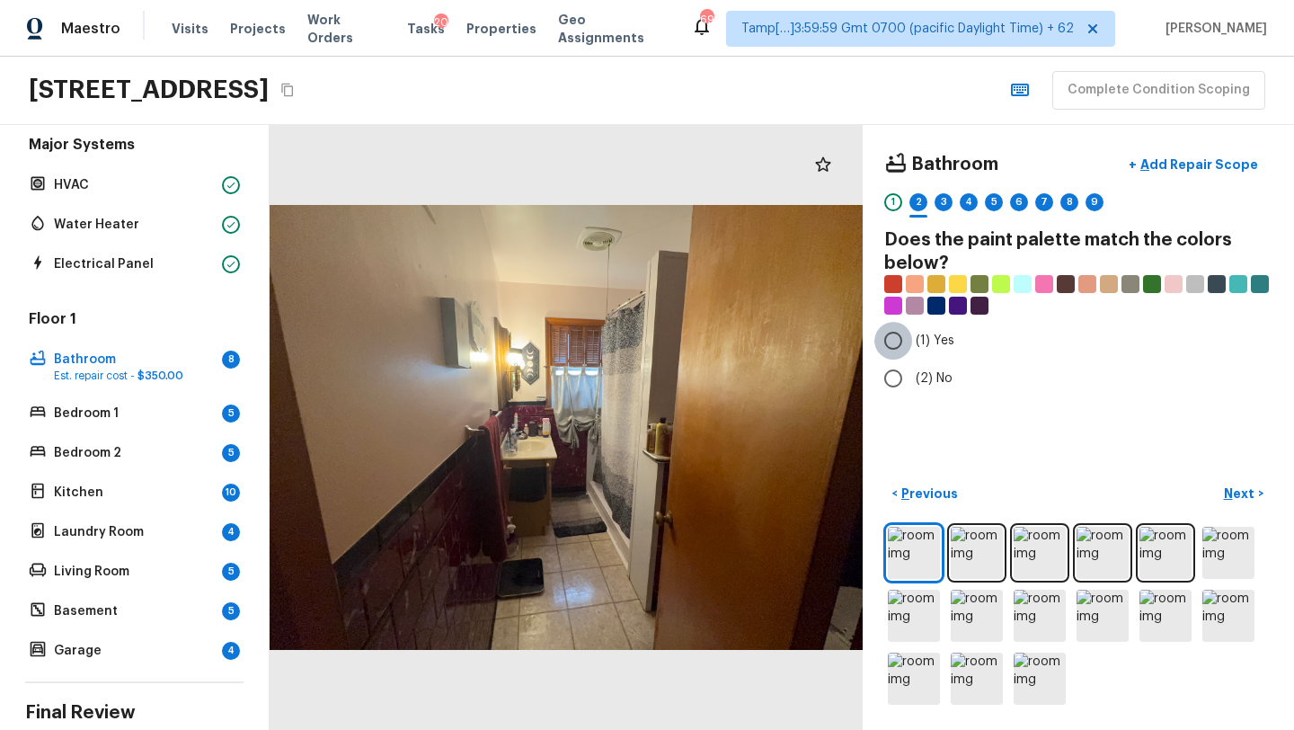
click at [887, 349] on input "(1) Yes" at bounding box center [893, 341] width 38 height 38
radio input "true"
click at [1272, 492] on div "Bathroom + Add Repair Scope 1 2 3 4 5 6 7 8 9 Does the paint palette match the …" at bounding box center [1078, 427] width 431 height 605
click at [1252, 492] on p "Next" at bounding box center [1241, 493] width 34 height 18
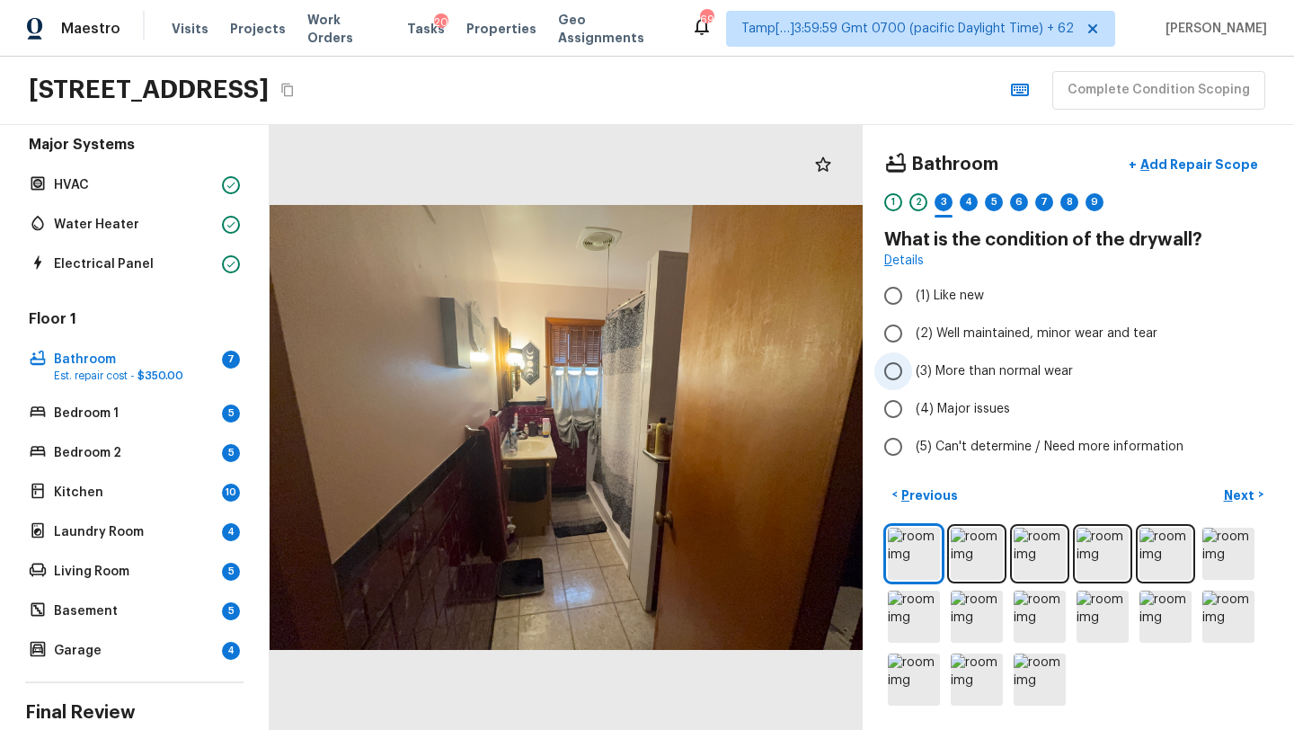
click at [1013, 379] on span "(3) More than normal wear" at bounding box center [994, 371] width 157 height 18
click at [912, 379] on input "(3) More than normal wear" at bounding box center [893, 371] width 38 height 38
radio input "true"
click at [1225, 497] on p "Next" at bounding box center [1241, 495] width 34 height 18
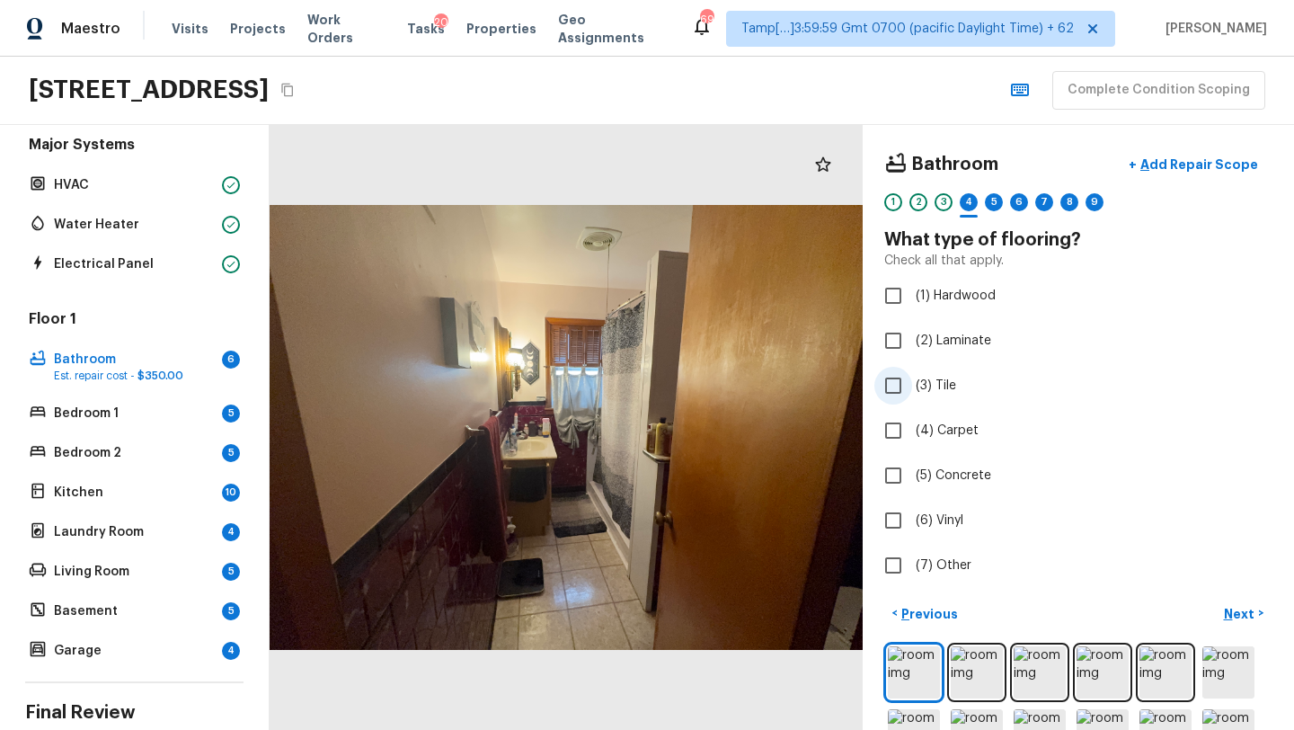
click at [921, 401] on label "(3) Tile" at bounding box center [1066, 386] width 384 height 38
click at [912, 401] on input "(3) Tile" at bounding box center [893, 386] width 38 height 38
checkbox input "true"
click at [1237, 618] on p "Next" at bounding box center [1241, 614] width 34 height 18
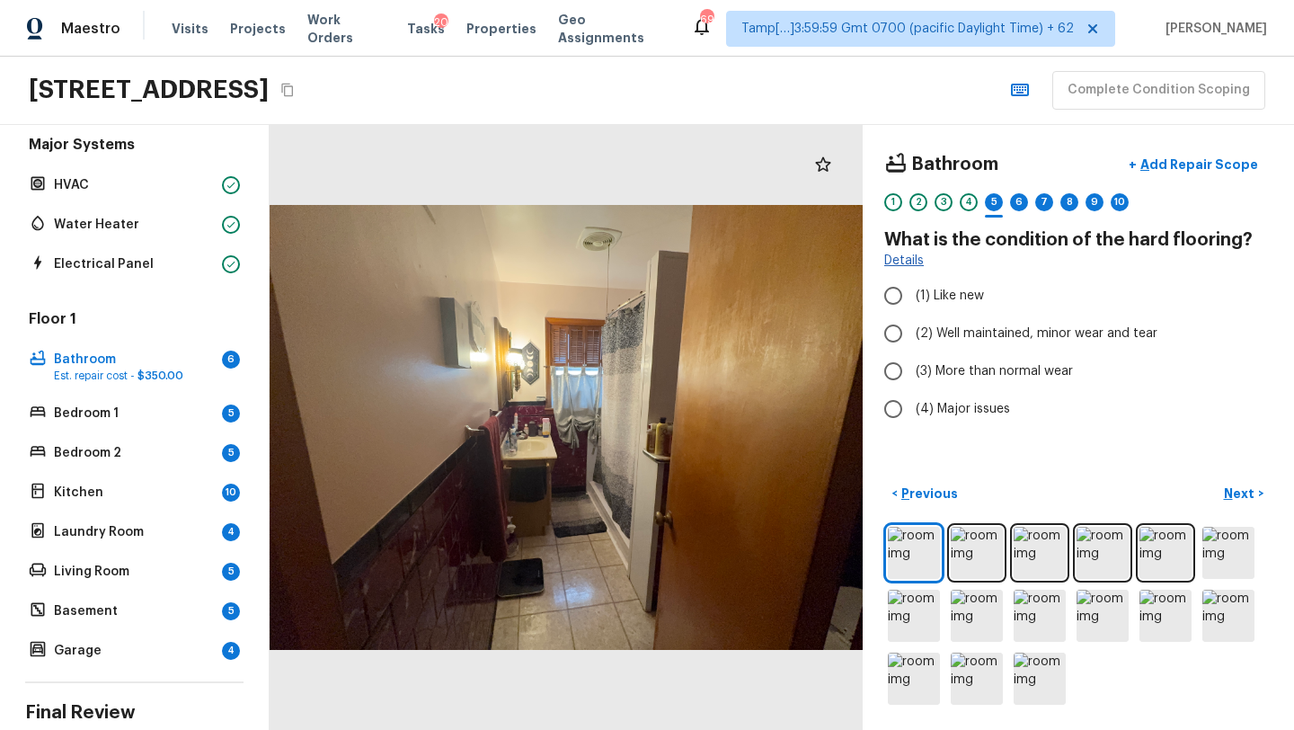
click at [904, 265] on link "Details" at bounding box center [904, 261] width 40 height 18
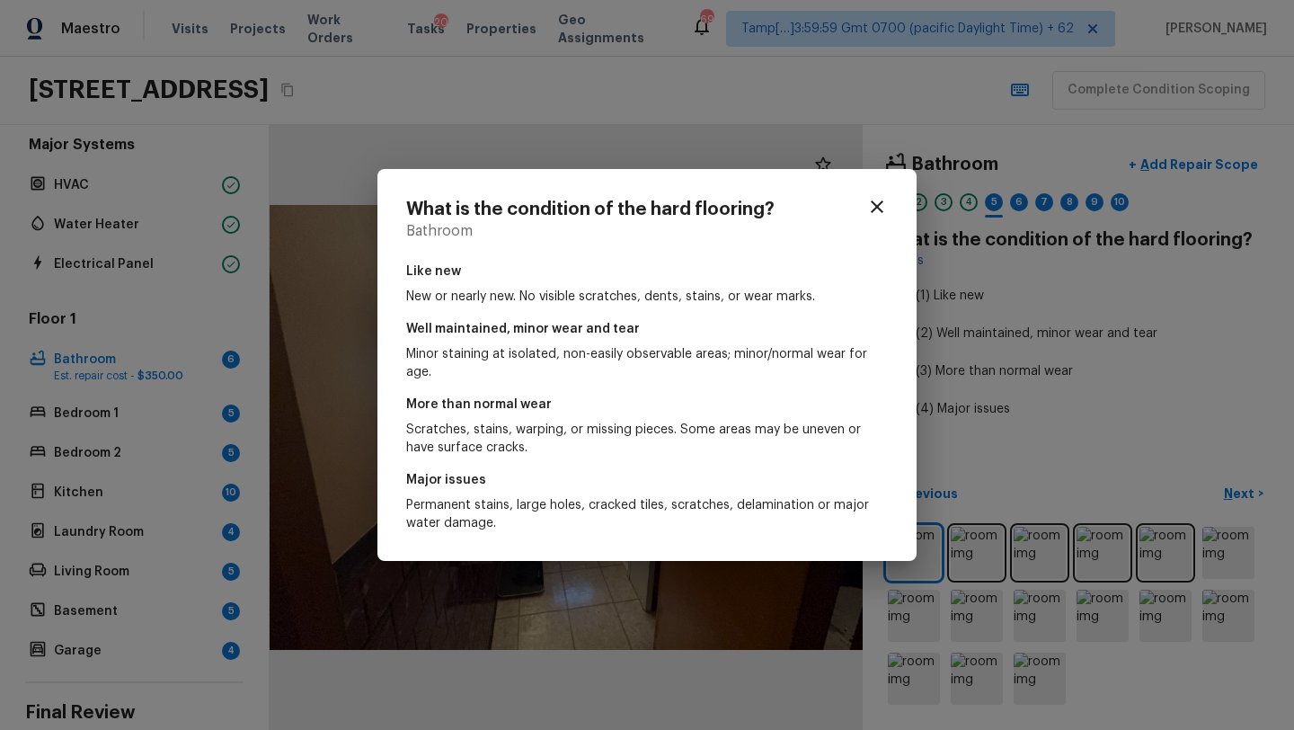
click at [1092, 394] on div "What is the condition of the hard flooring? Bathroom Like new New or nearly new…" at bounding box center [647, 365] width 1294 height 730
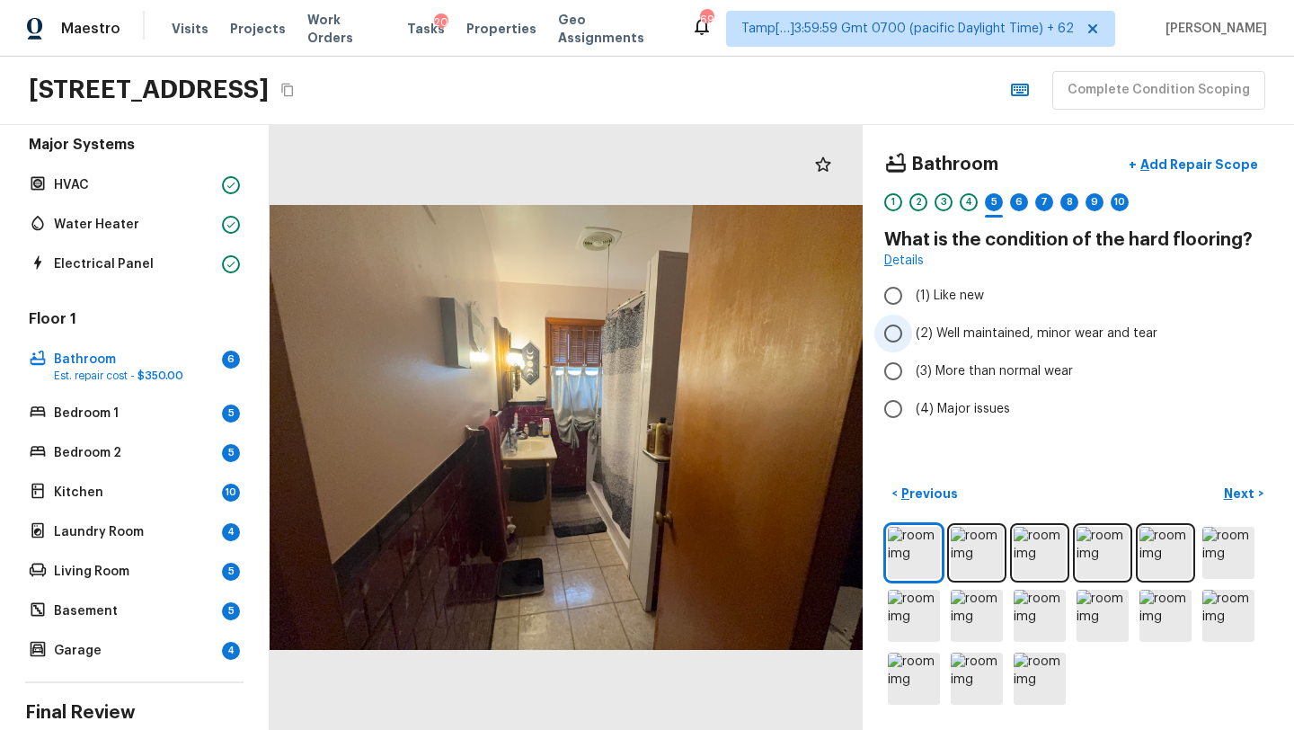
click at [961, 327] on span "(2) Well maintained, minor wear and tear" at bounding box center [1037, 333] width 242 height 18
click at [912, 327] on input "(2) Well maintained, minor wear and tear" at bounding box center [893, 333] width 38 height 38
radio input "true"
click at [1240, 494] on p "Next" at bounding box center [1241, 493] width 34 height 18
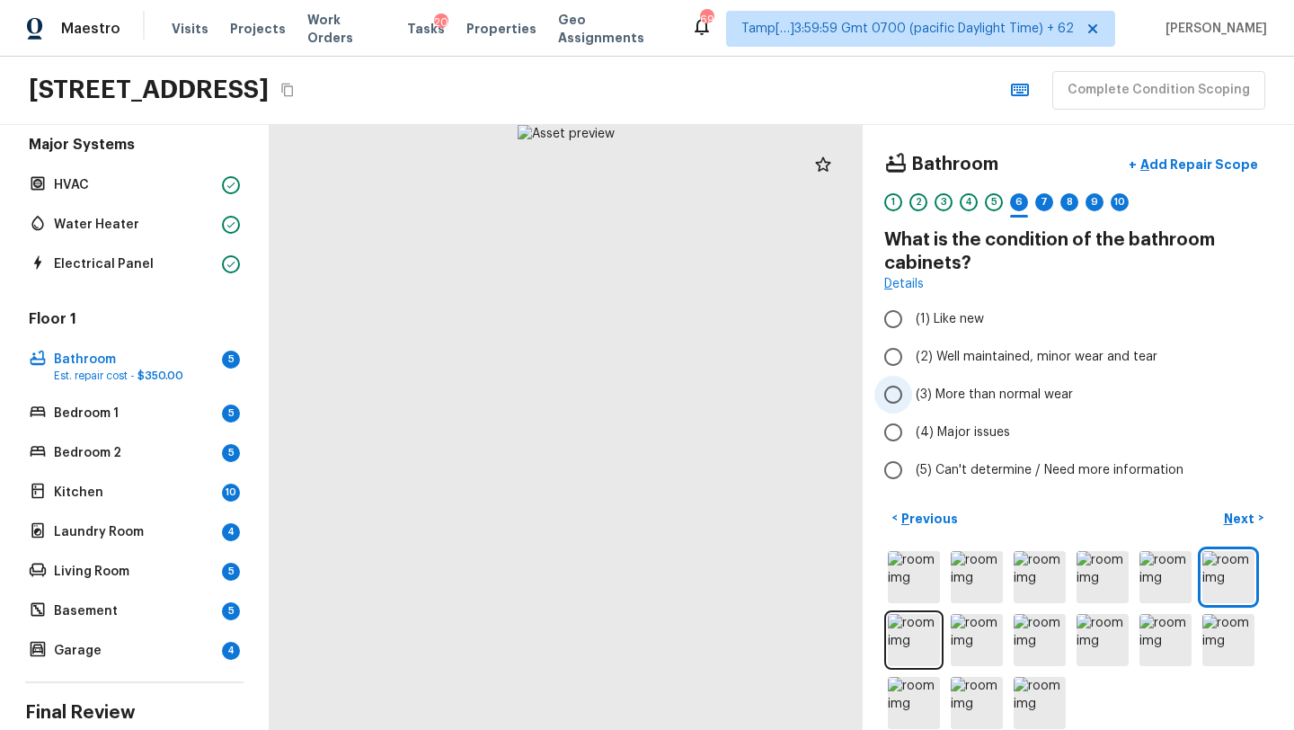
click at [959, 385] on span "(3) More than normal wear" at bounding box center [994, 394] width 157 height 18
click at [912, 385] on input "(3) More than normal wear" at bounding box center [893, 395] width 38 height 38
radio input "true"
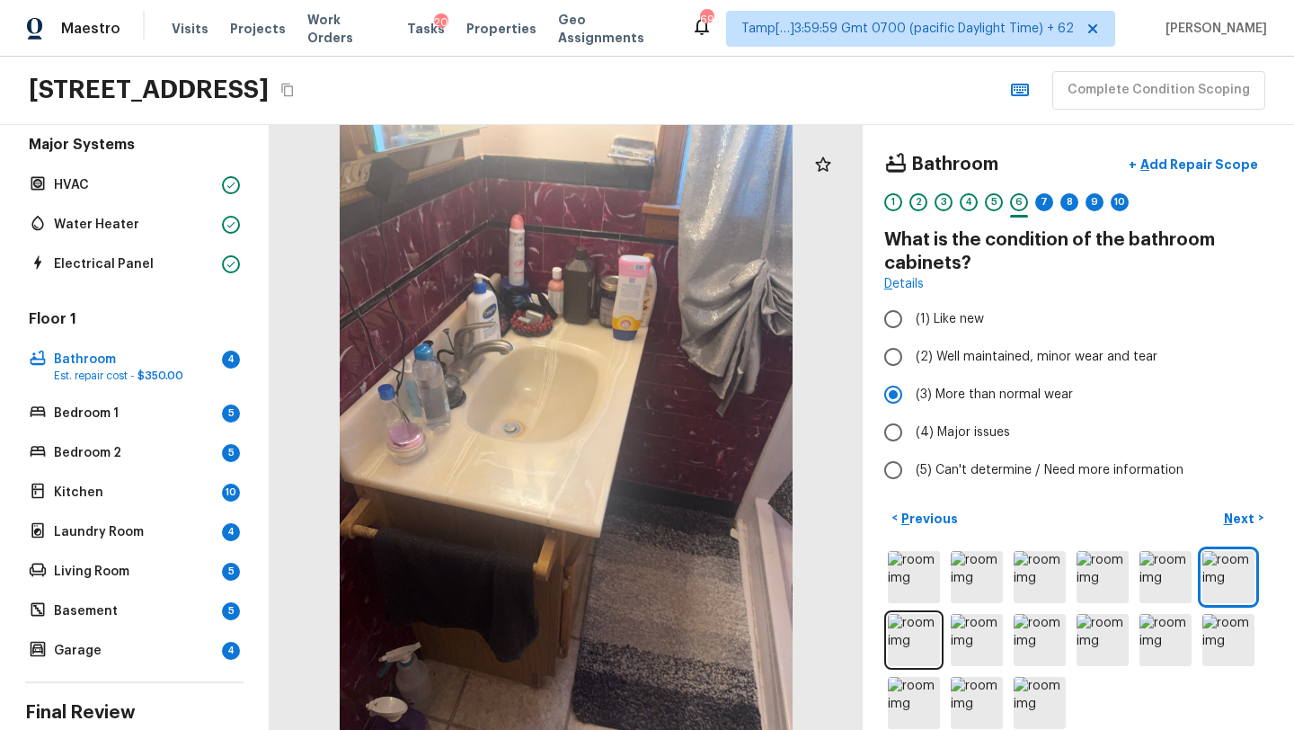
click at [1249, 533] on div "< Previous Next >" at bounding box center [1078, 617] width 388 height 229
click at [1246, 521] on p "Next" at bounding box center [1241, 518] width 34 height 18
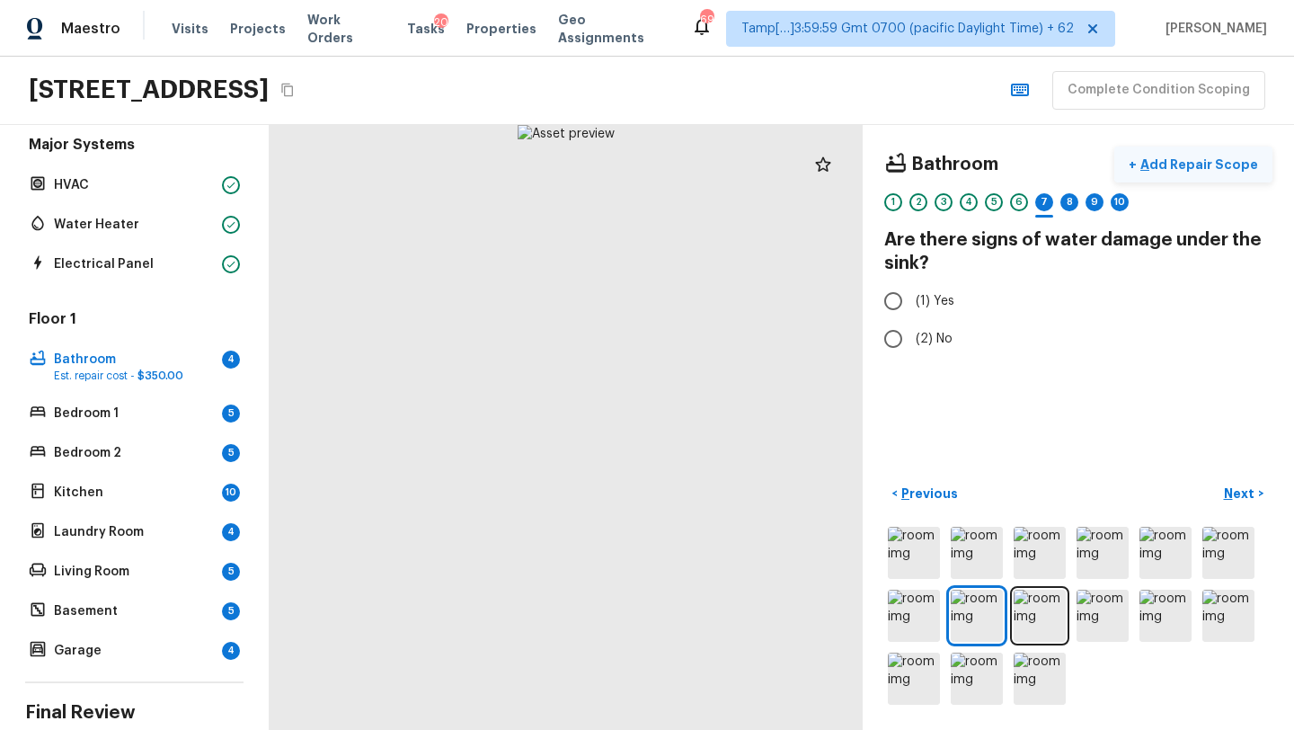
click at [1188, 154] on button "+ Add Repair Scope" at bounding box center [1193, 164] width 158 height 37
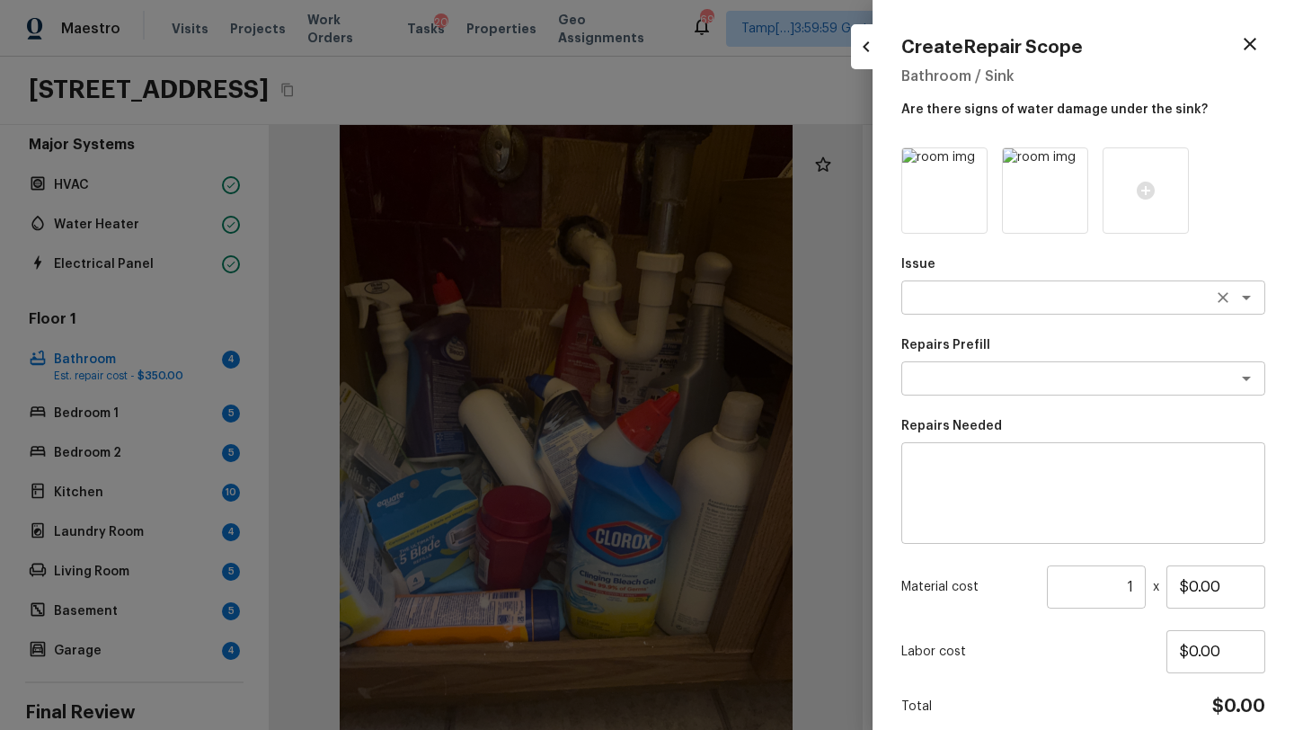
click at [951, 286] on div "x ​" at bounding box center [1083, 297] width 364 height 34
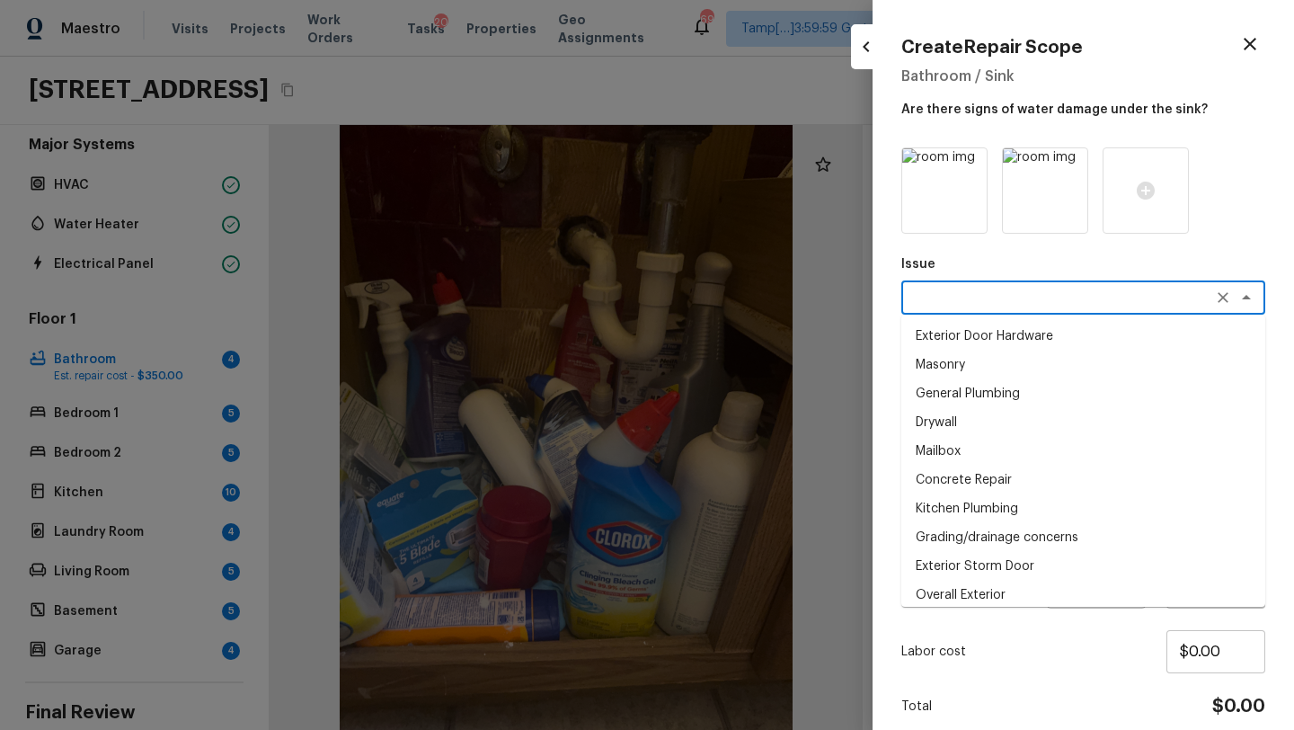
click at [951, 286] on div "x ​" at bounding box center [1083, 297] width 364 height 34
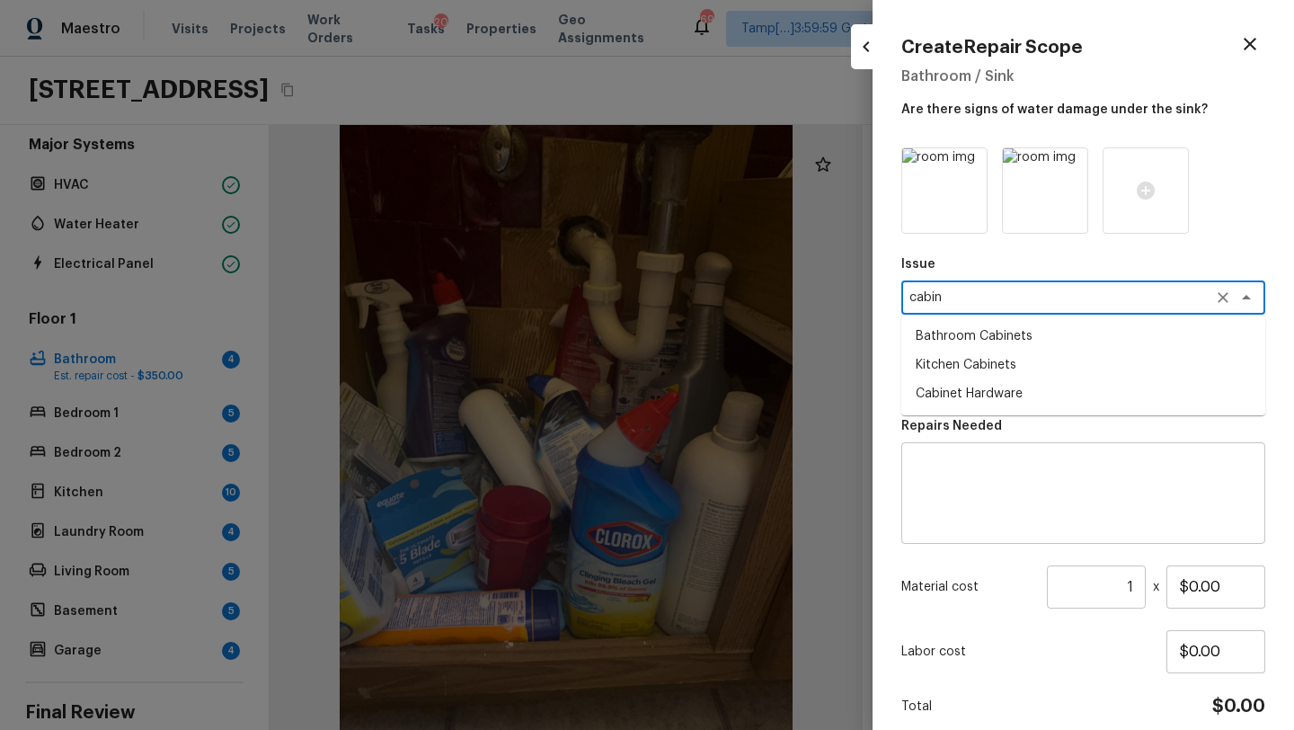
click at [959, 327] on li "Bathroom Cabinets" at bounding box center [1083, 336] width 364 height 29
type textarea "Bathroom Cabinets"
click at [942, 358] on div "Repairs Prefill x ​" at bounding box center [1083, 365] width 364 height 59
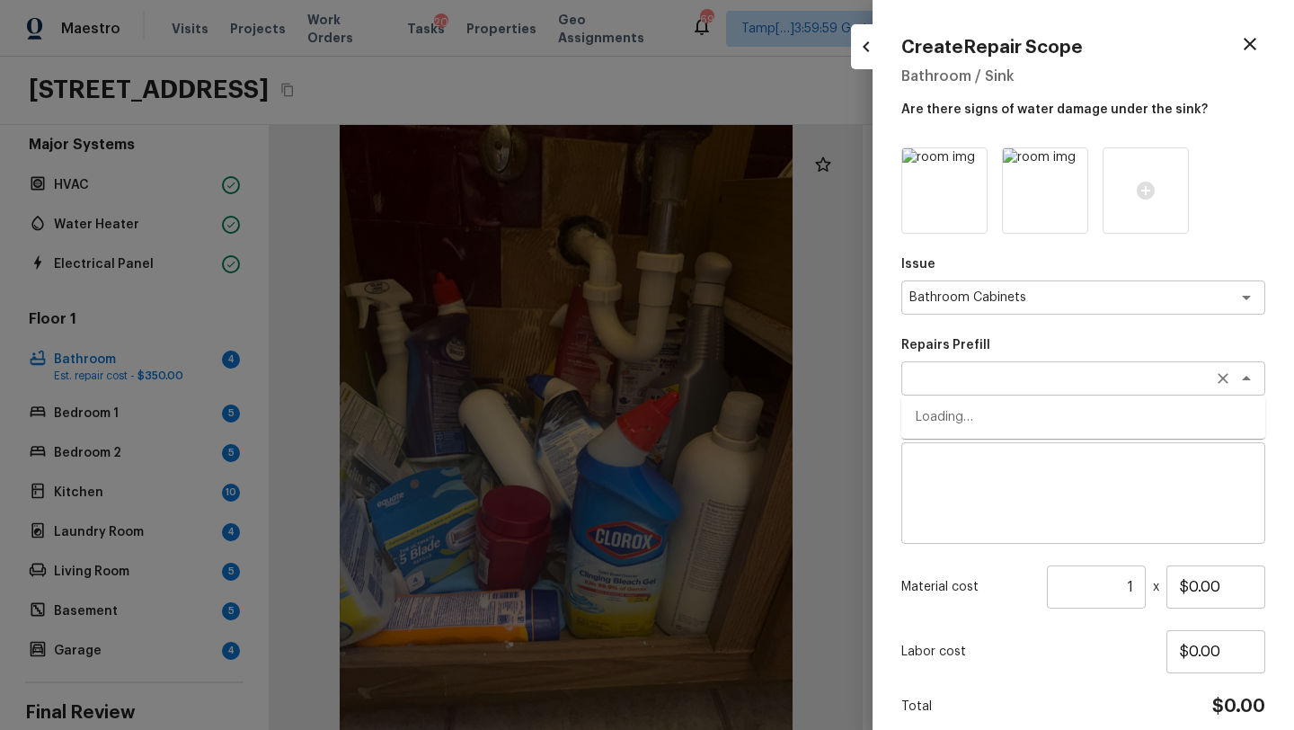
click at [942, 367] on div "x ​" at bounding box center [1083, 378] width 364 height 34
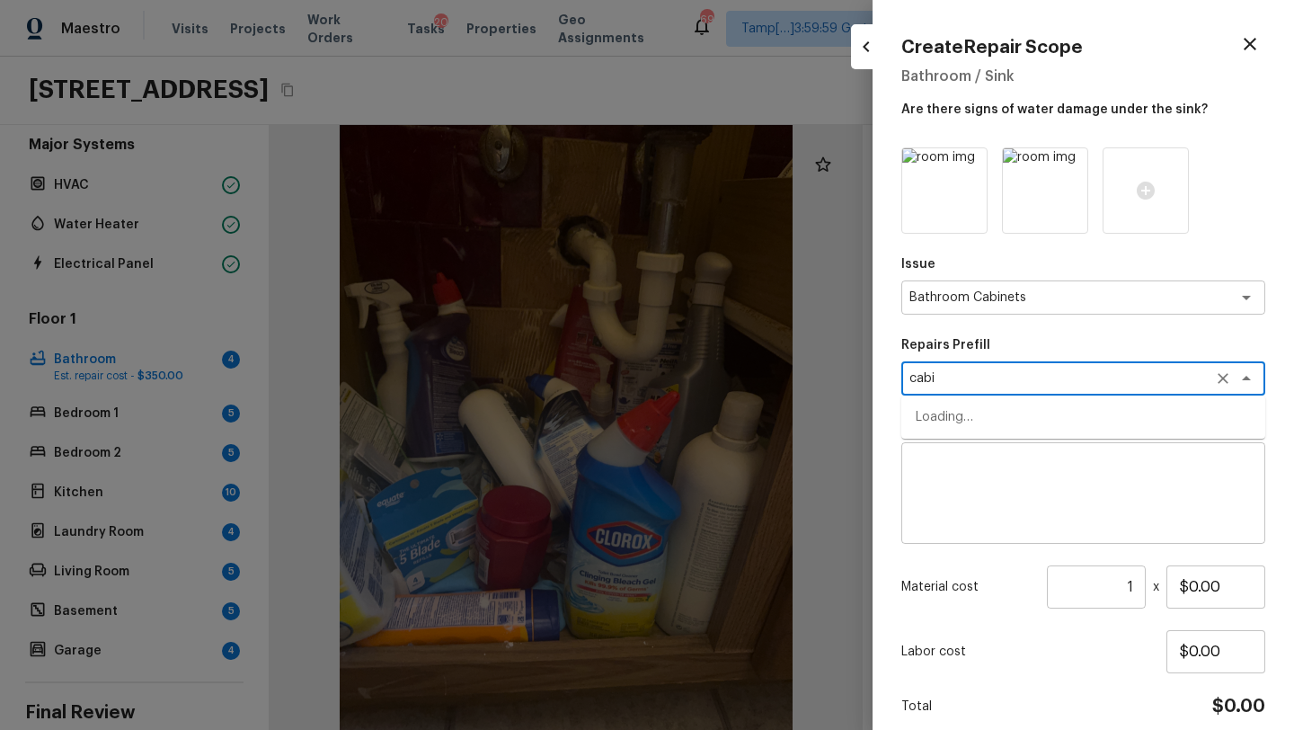
type textarea "cabin"
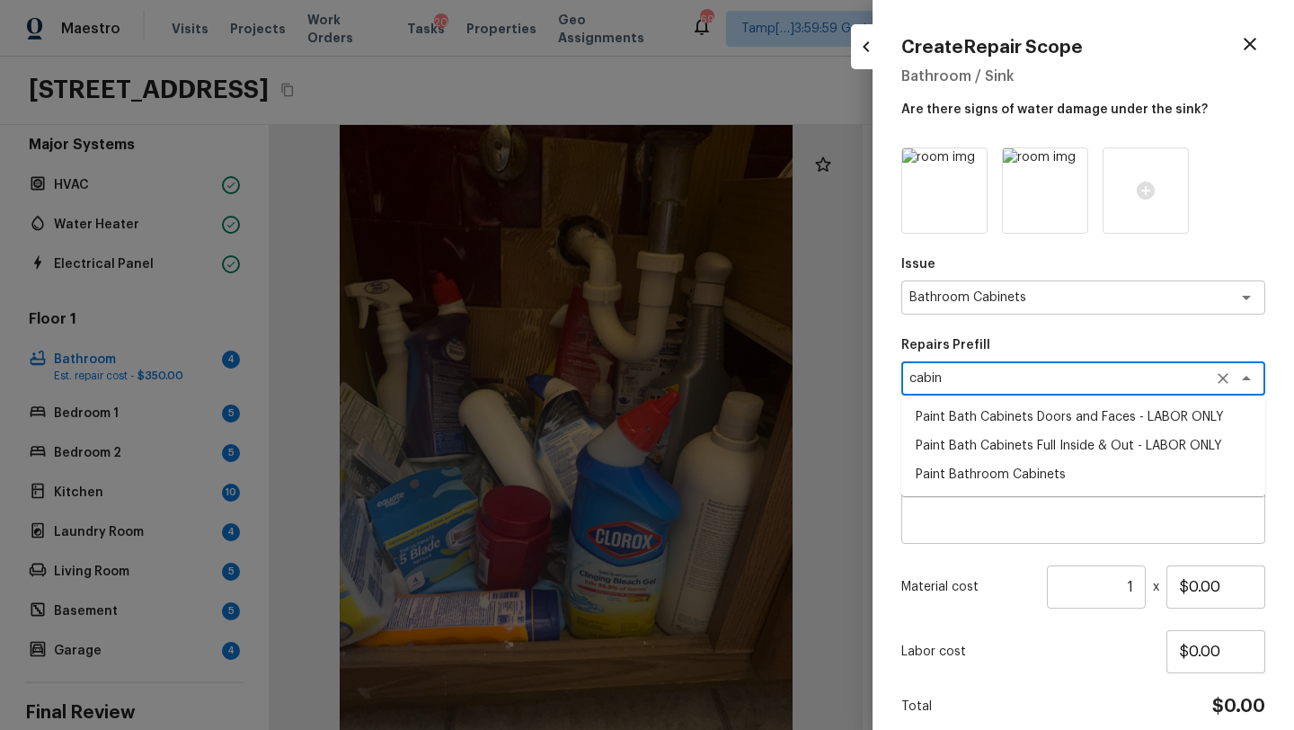
click at [1045, 424] on li "Paint Bath Cabinets Doors and Faces - LABOR ONLY" at bounding box center [1083, 417] width 364 height 29
type textarea "Paint Bath Cabinets Doors and Faces - LABOR ONLY"
type textarea "Prep, sand, mask and apply 2 coats of paint to the bathroom cabinet doors and b…"
type input "$27.00"
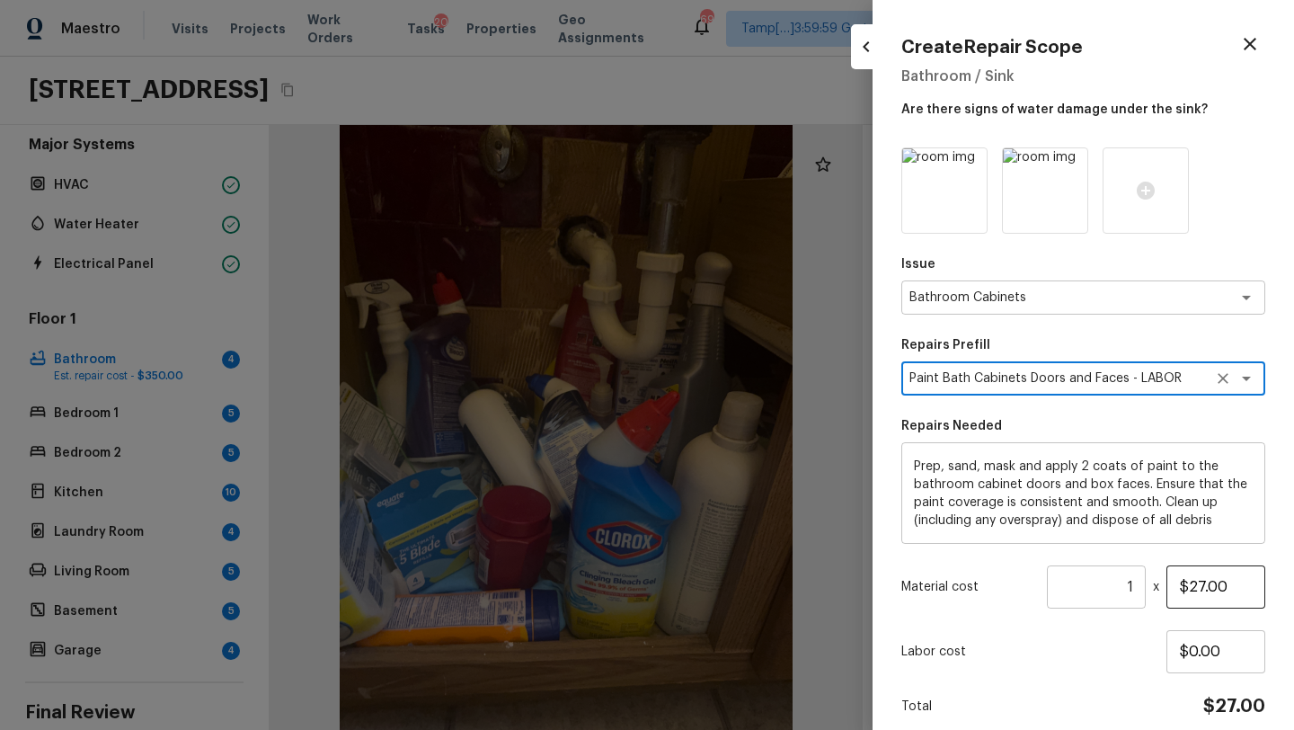
type textarea "Paint Bath Cabinets Doors and Faces - LABOR ONLY"
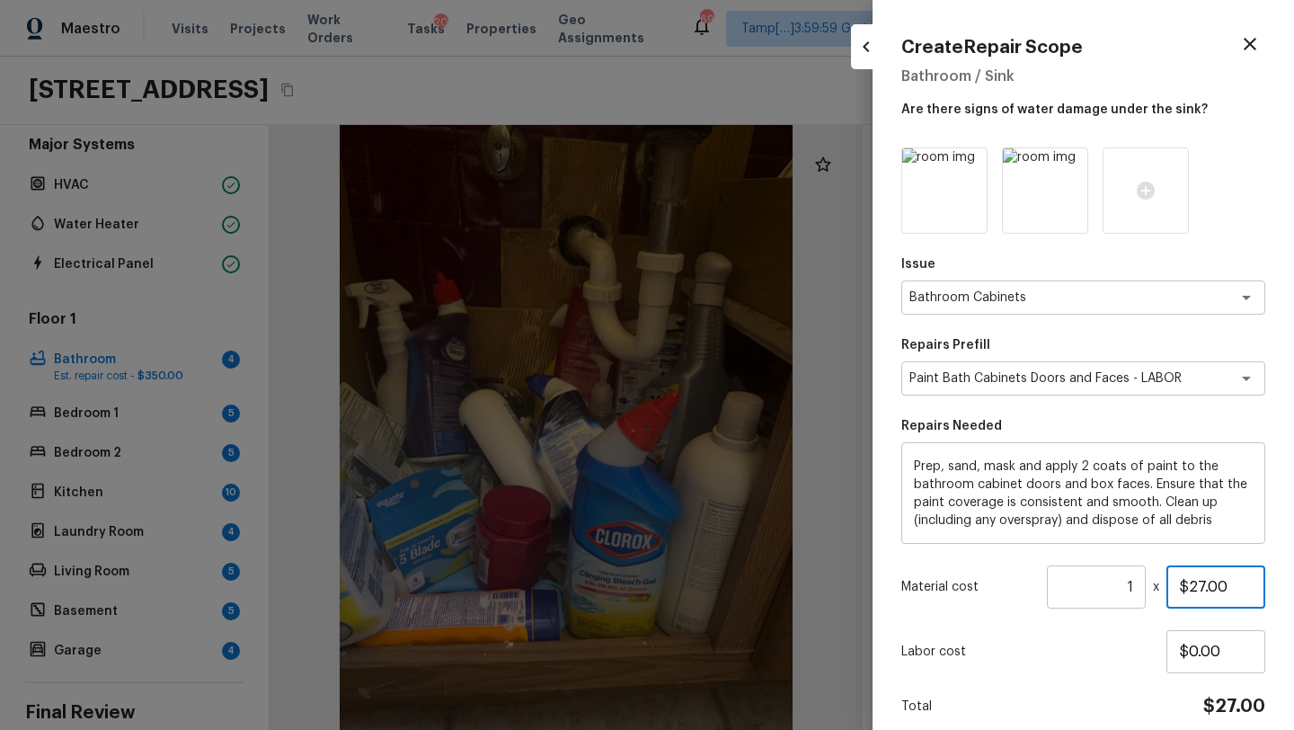
drag, startPoint x: 1189, startPoint y: 590, endPoint x: 1225, endPoint y: 588, distance: 36.0
click at [1225, 588] on input "$27.00" at bounding box center [1215, 586] width 99 height 43
type input "$300.00"
click at [1101, 666] on div "Labor cost $0.00" at bounding box center [1083, 651] width 364 height 43
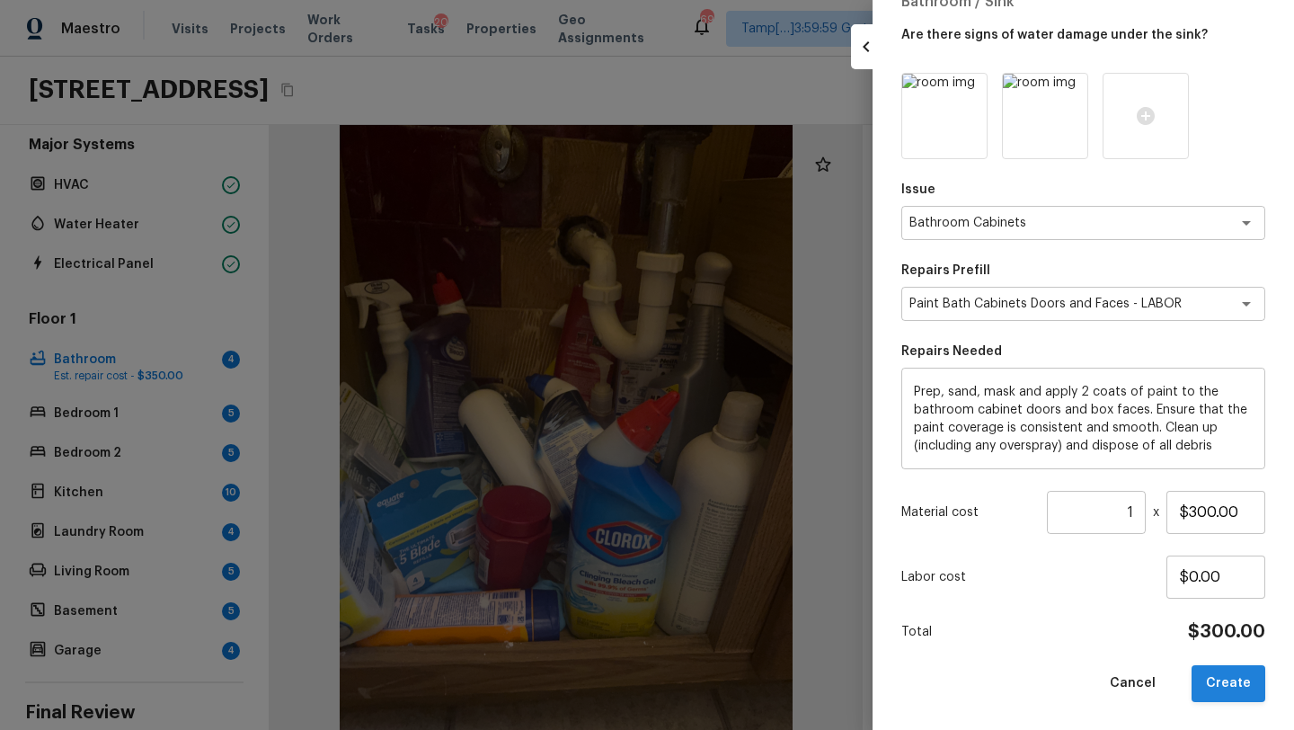
click at [1232, 681] on button "Create" at bounding box center [1228, 683] width 74 height 37
type input "$0.00"
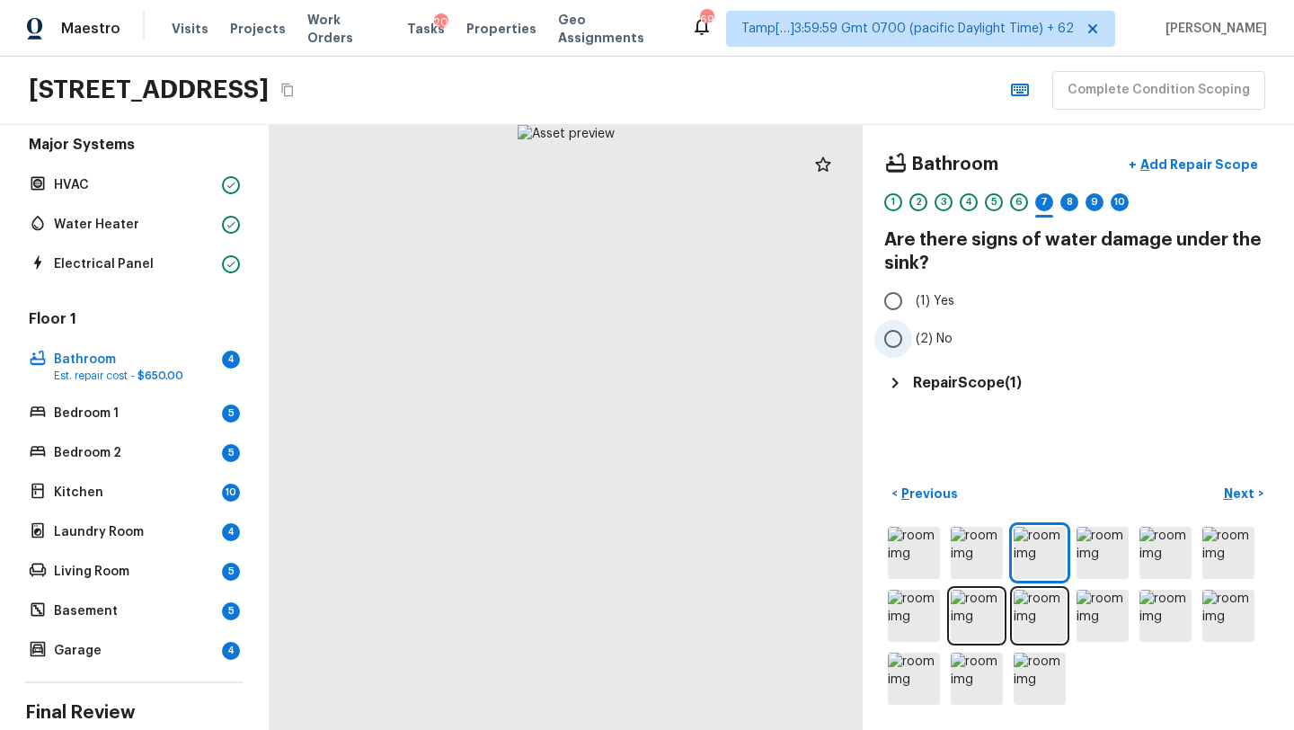
click at [933, 341] on span "(2) No" at bounding box center [934, 339] width 37 height 18
click at [912, 341] on input "(2) No" at bounding box center [893, 339] width 38 height 38
radio input "true"
click at [1228, 484] on p "Next" at bounding box center [1241, 493] width 34 height 18
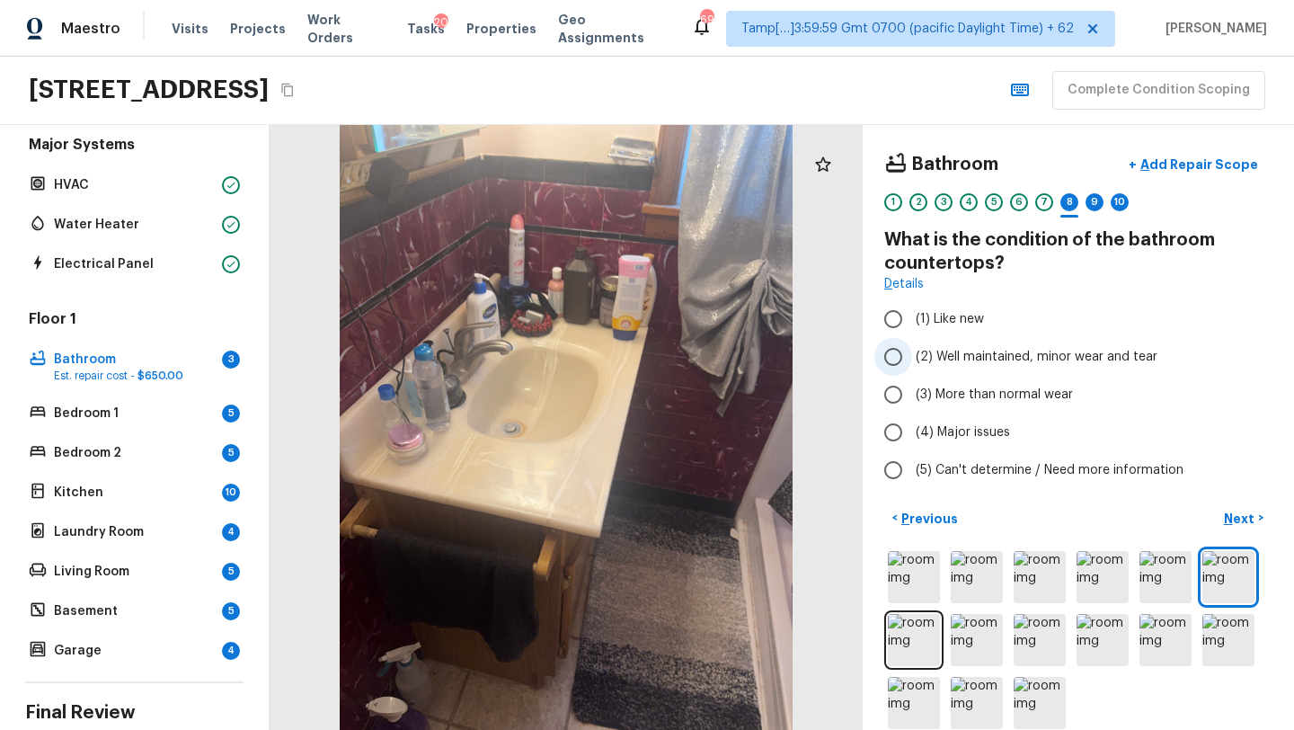
click at [971, 358] on span "(2) Well maintained, minor wear and tear" at bounding box center [1037, 357] width 242 height 18
click at [912, 358] on input "(2) Well maintained, minor wear and tear" at bounding box center [893, 357] width 38 height 38
radio input "true"
click at [1234, 512] on p "Next" at bounding box center [1241, 518] width 34 height 18
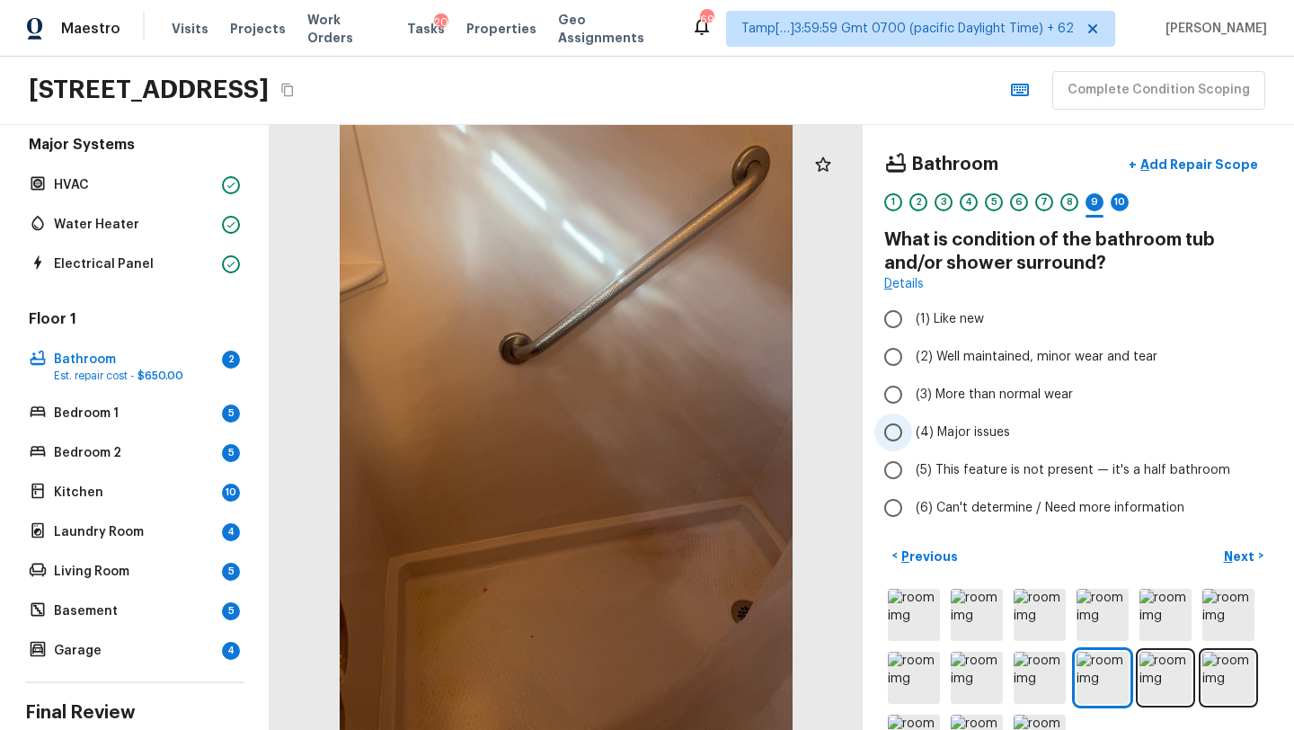
click at [989, 438] on span "(4) Major issues" at bounding box center [963, 432] width 94 height 18
click at [912, 438] on input "(4) Major issues" at bounding box center [893, 432] width 38 height 38
radio input "true"
click at [1230, 552] on p "Next" at bounding box center [1241, 556] width 34 height 18
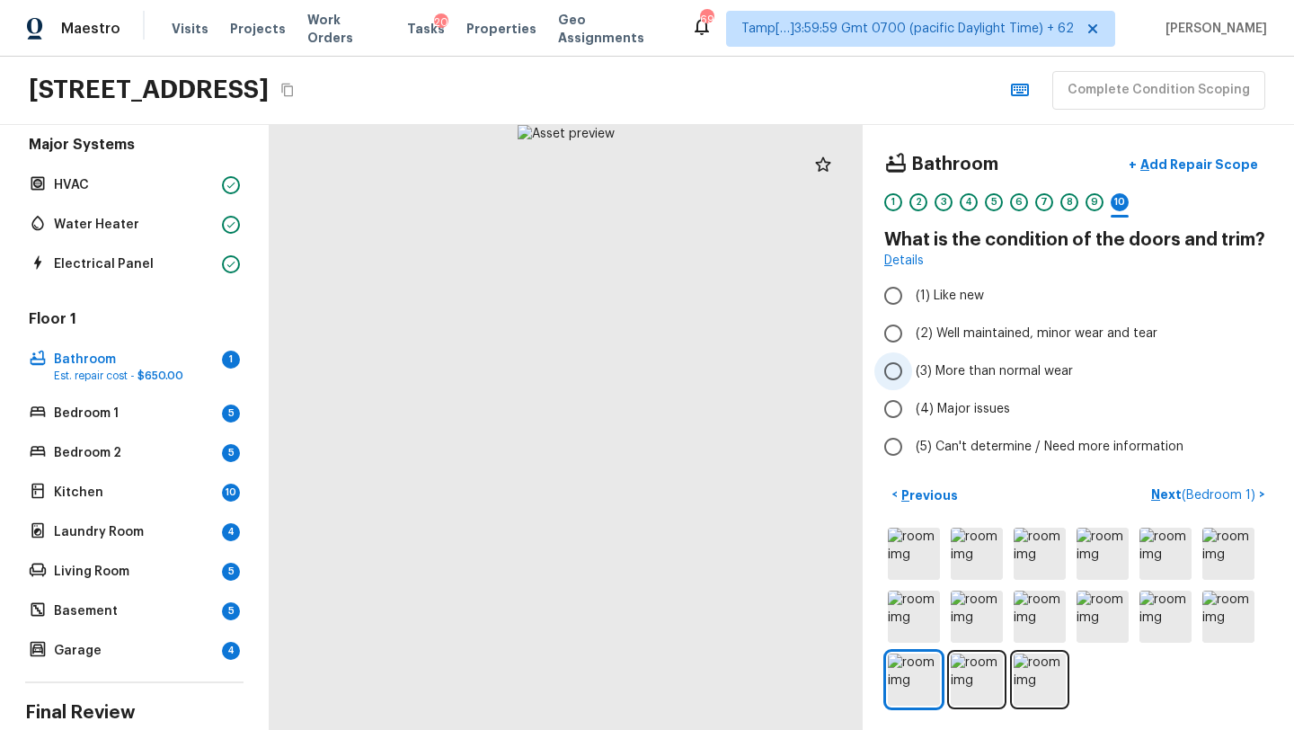
click at [996, 363] on span "(3) More than normal wear" at bounding box center [994, 371] width 157 height 18
click at [912, 363] on input "(3) More than normal wear" at bounding box center [893, 371] width 38 height 38
radio input "true"
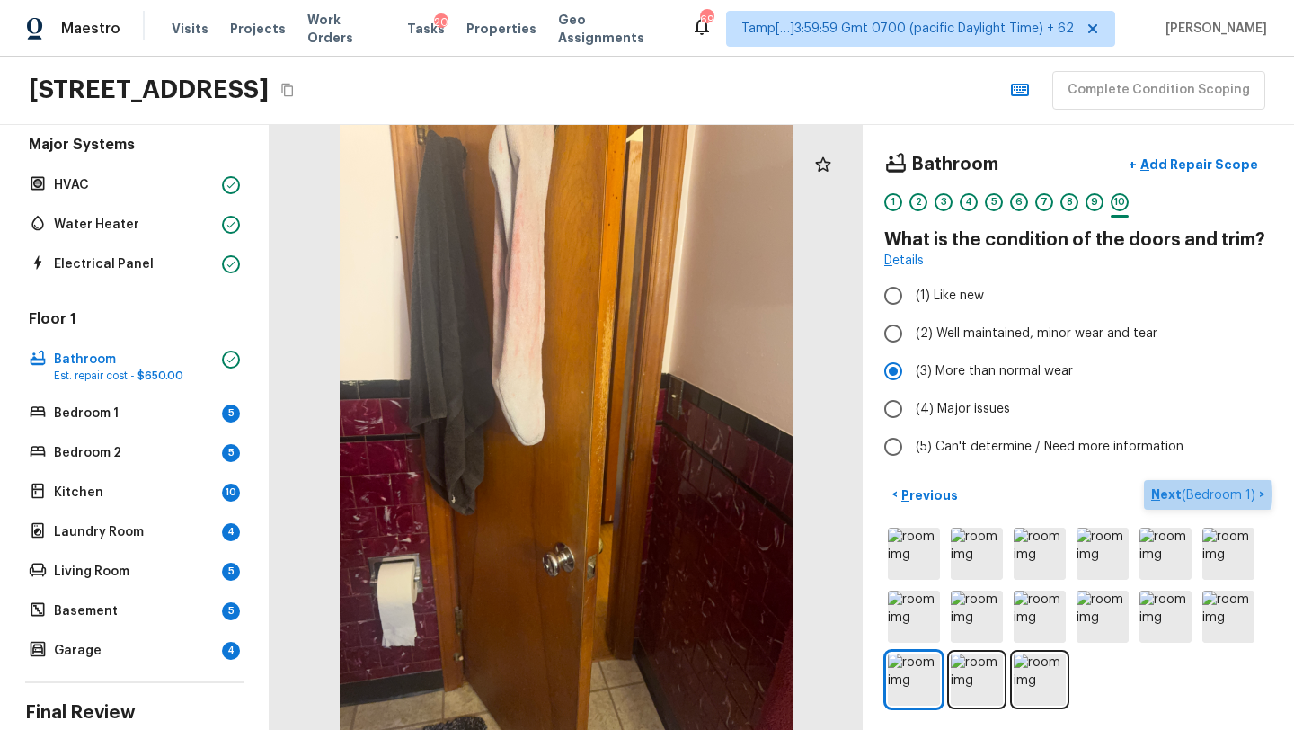
click at [1166, 493] on p "Next ( Bedroom 1 )" at bounding box center [1205, 494] width 108 height 19
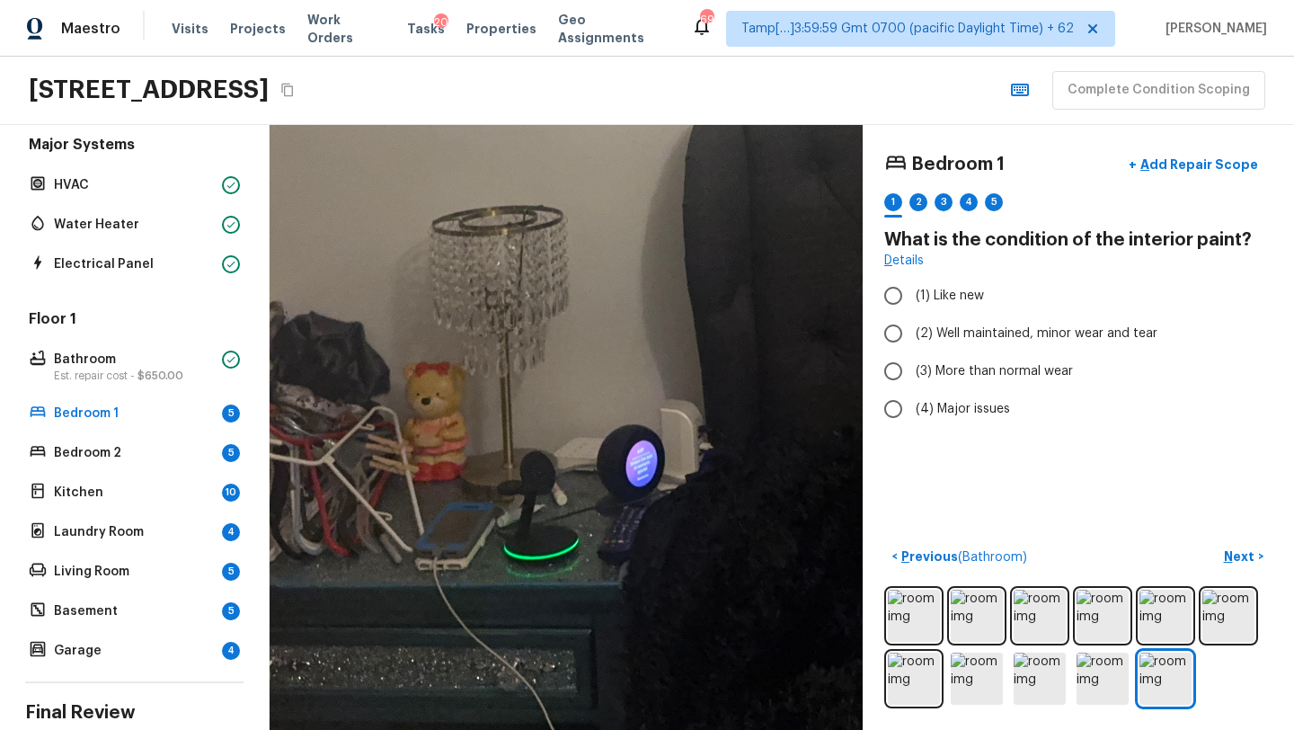
drag, startPoint x: 500, startPoint y: 571, endPoint x: 506, endPoint y: 306, distance: 264.2
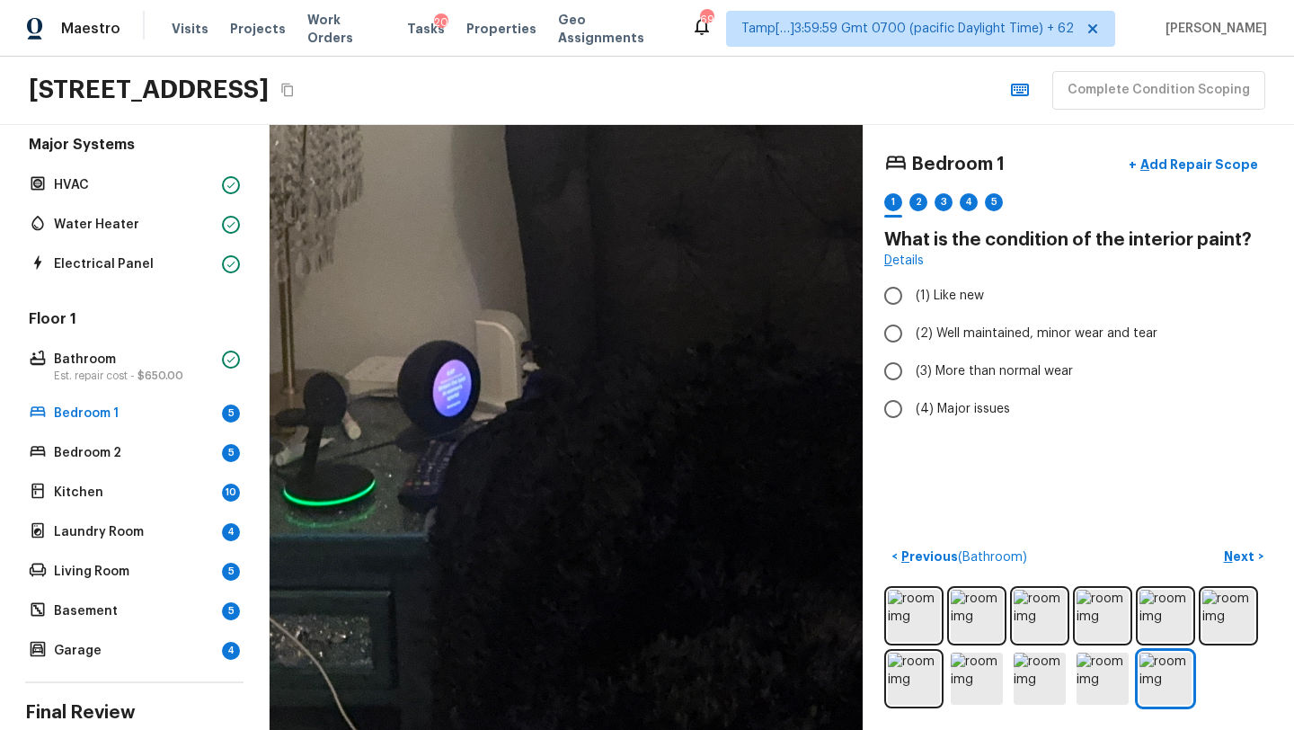
drag, startPoint x: 533, startPoint y: 460, endPoint x: 311, endPoint y: 345, distance: 249.9
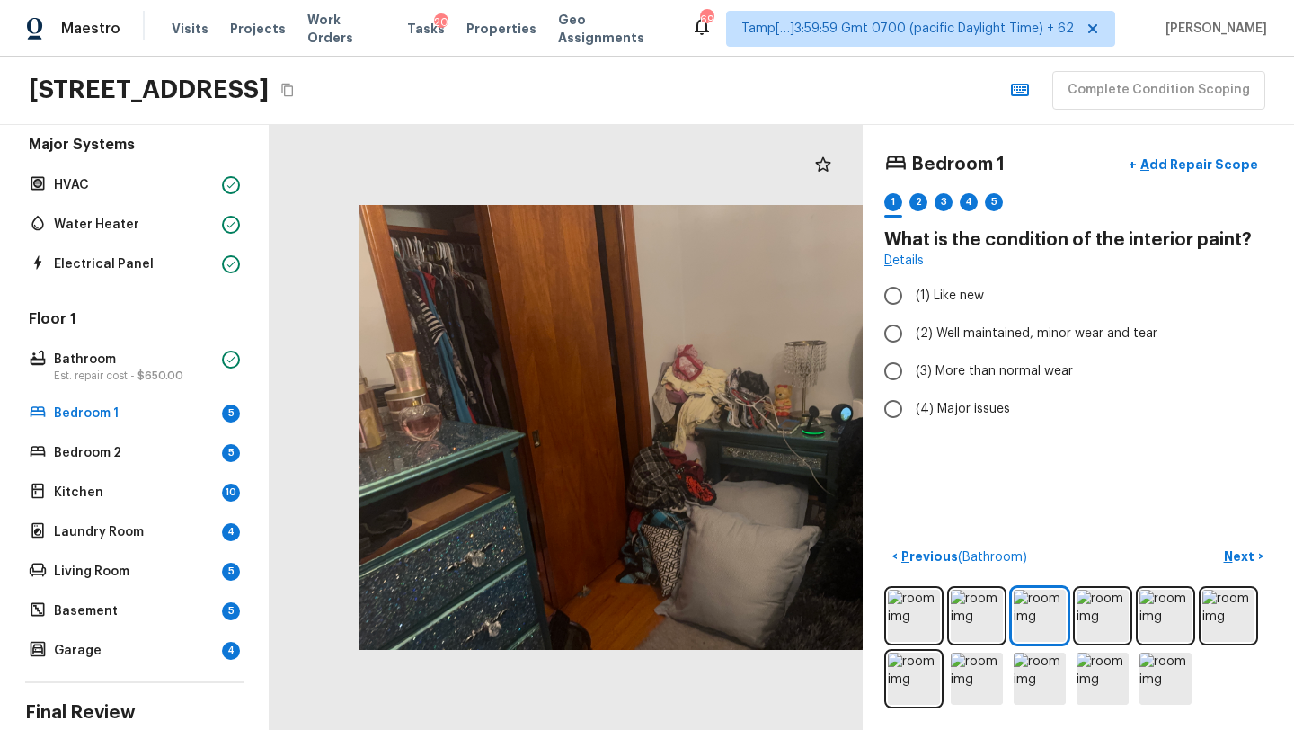
drag, startPoint x: 483, startPoint y: 454, endPoint x: 629, endPoint y: 454, distance: 145.5
click at [629, 454] on div at bounding box center [655, 427] width 593 height 605
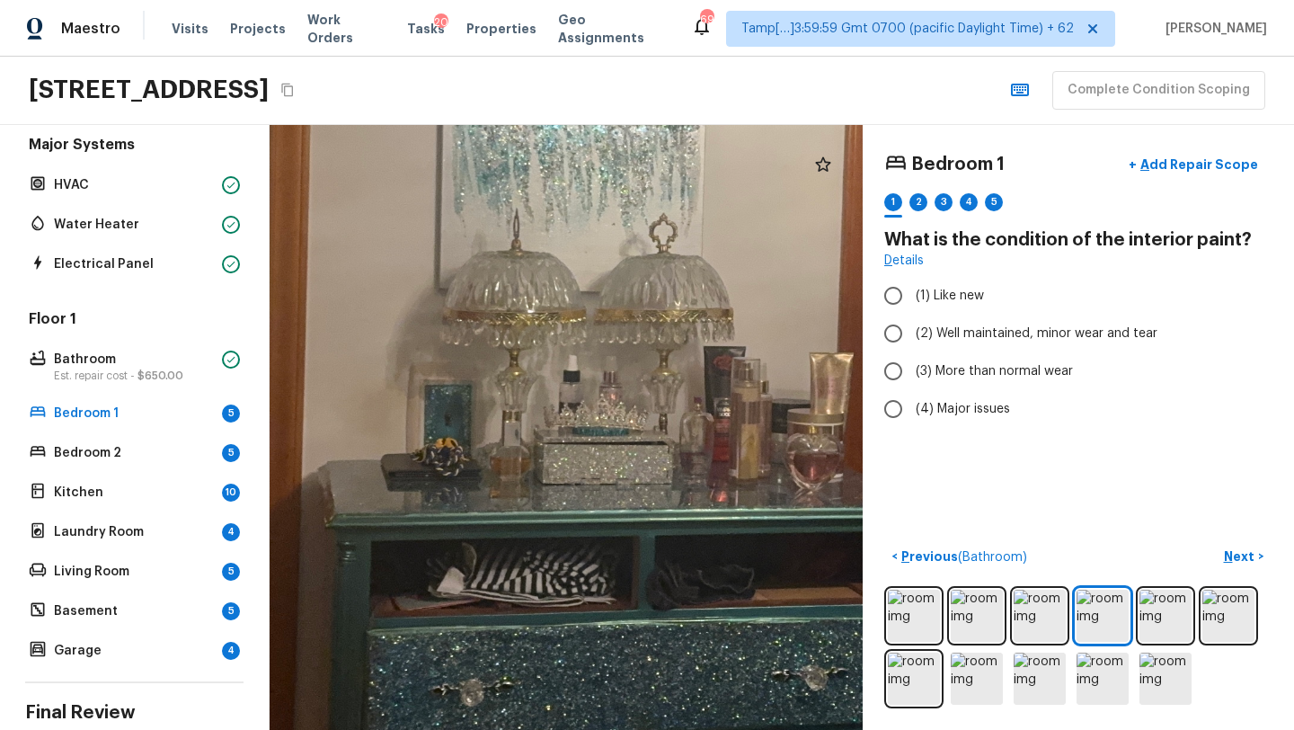
drag, startPoint x: 500, startPoint y: 480, endPoint x: 846, endPoint y: 396, distance: 356.7
click at [846, 397] on div at bounding box center [681, 289] width 2406 height 2453
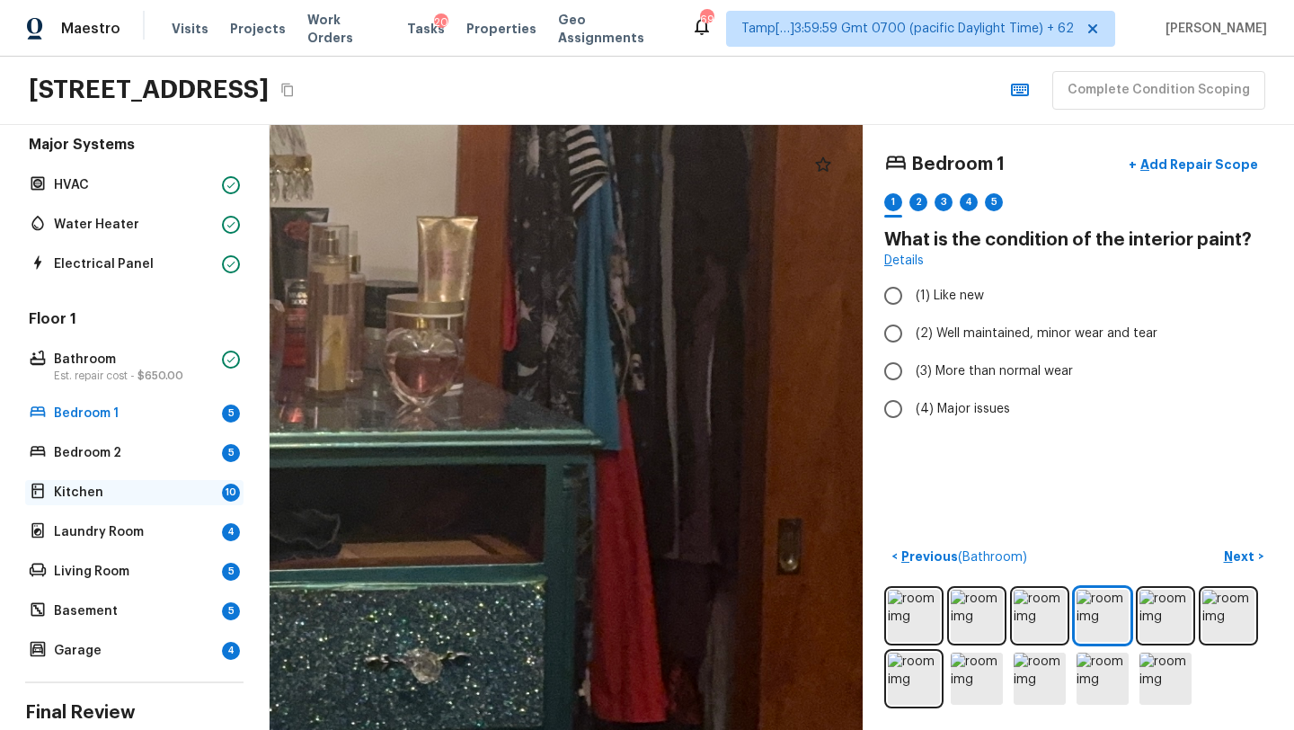
drag, startPoint x: 730, startPoint y: 411, endPoint x: 237, endPoint y: 481, distance: 497.2
click at [240, 476] on div "Overall Layout Exterior Est. repair cost - $11,271.96 Major Systems HVAC Water …" at bounding box center [647, 427] width 1294 height 605
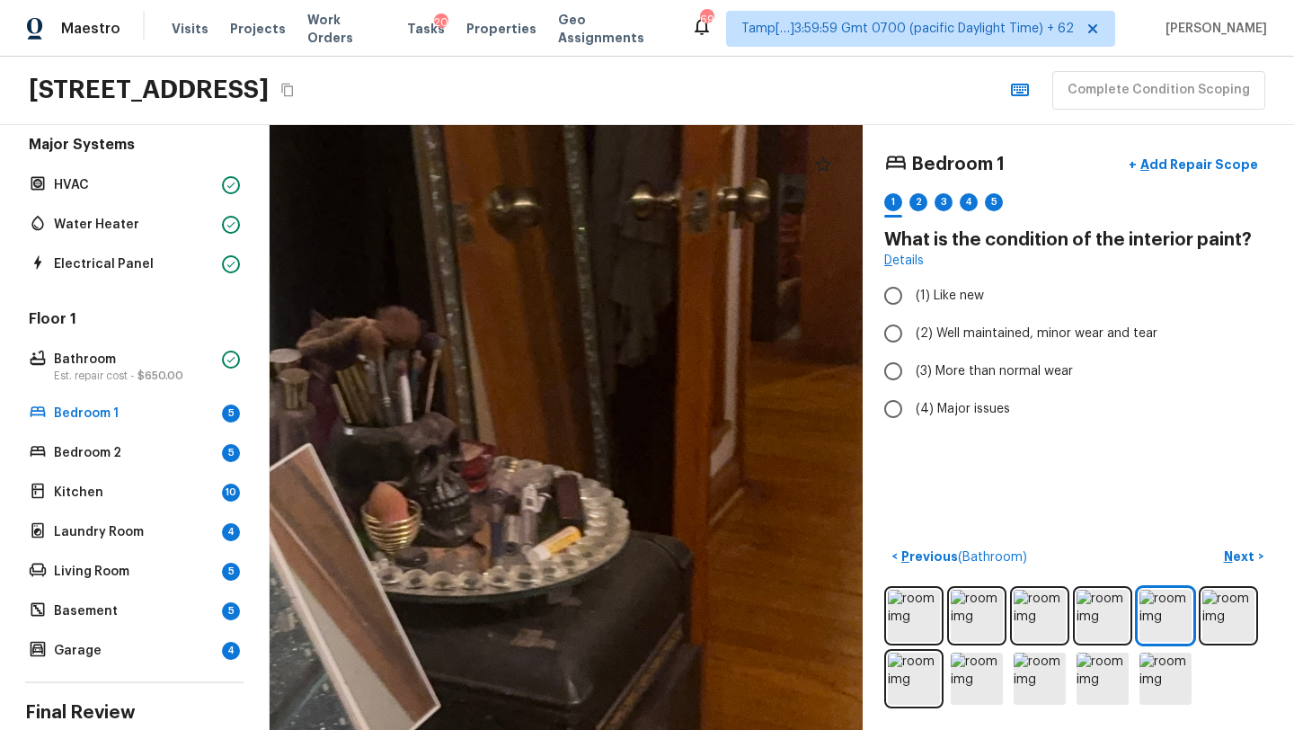
drag, startPoint x: 512, startPoint y: 549, endPoint x: 541, endPoint y: 497, distance: 59.5
click at [541, 497] on div at bounding box center [232, 372] width 2671 height 2724
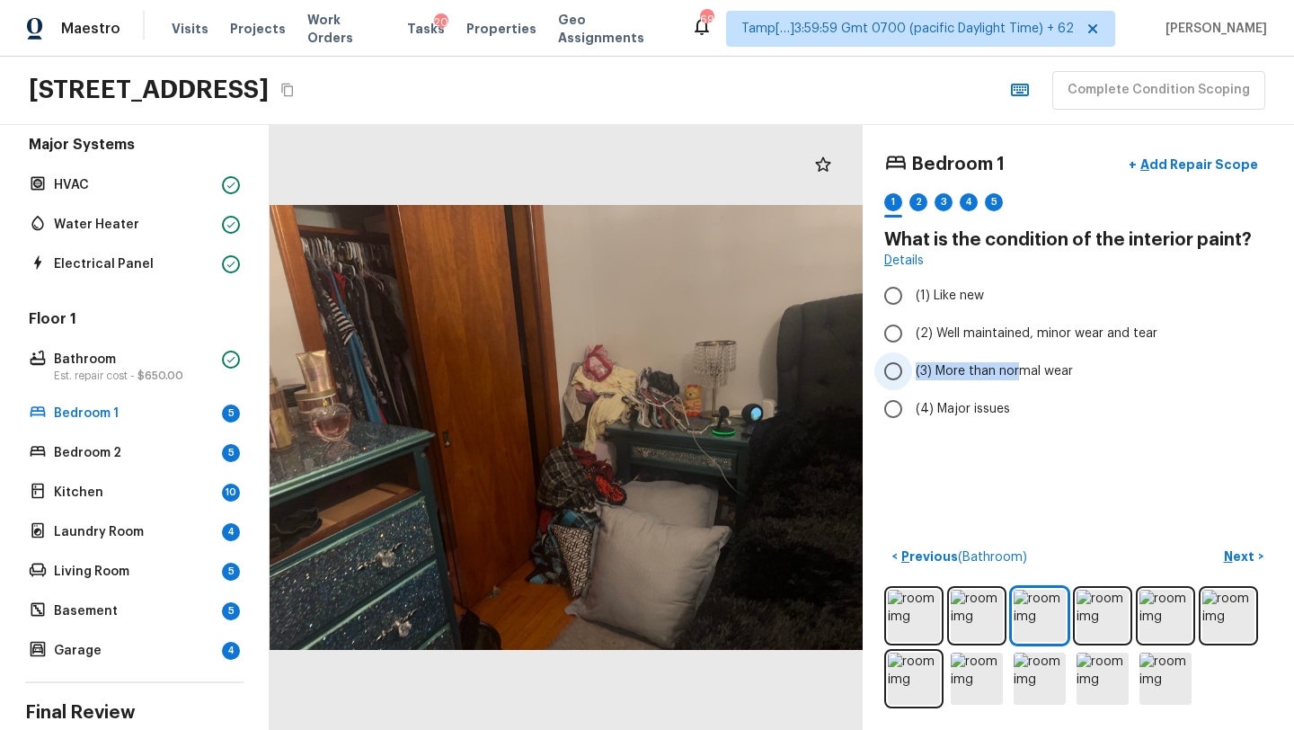
click at [1022, 362] on span "(3) More than normal wear" at bounding box center [994, 371] width 157 height 18
click at [1243, 555] on p "Next" at bounding box center [1241, 556] width 34 height 18
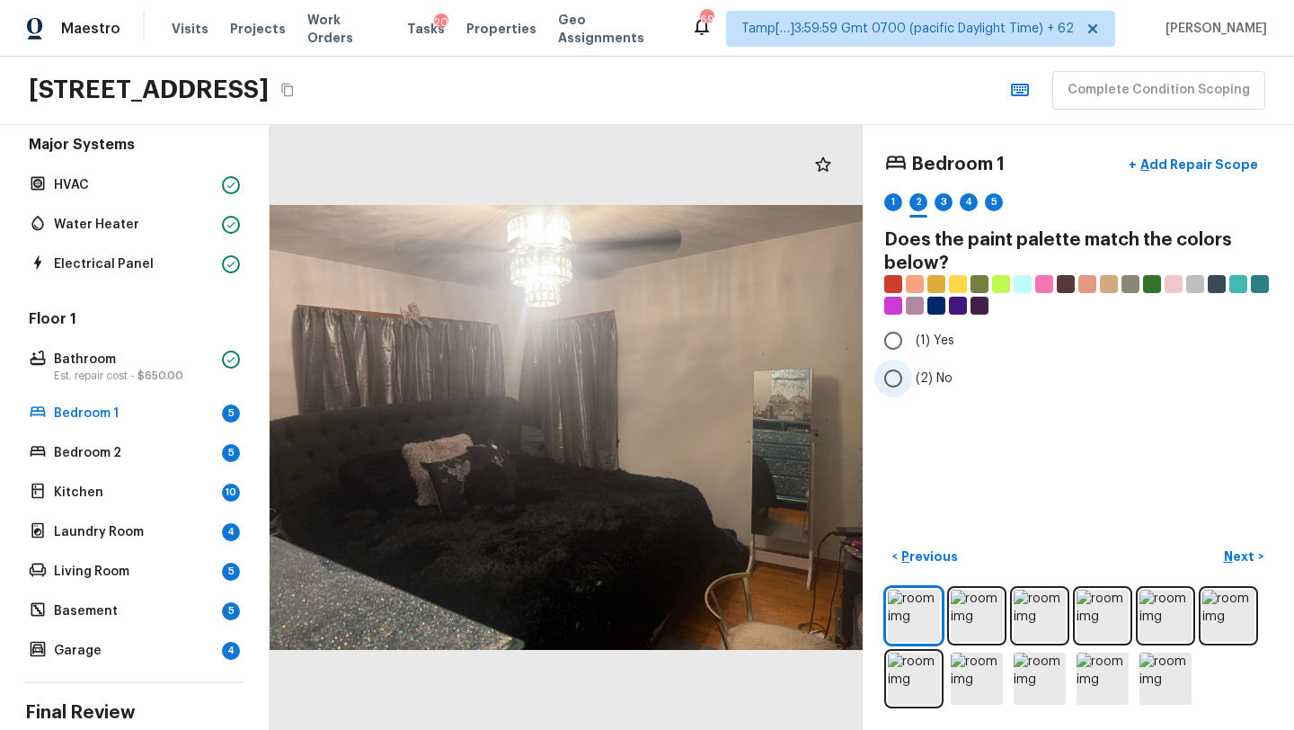
click at [917, 381] on span "(2) No" at bounding box center [934, 378] width 37 height 18
click at [912, 381] on input "(2) No" at bounding box center [893, 378] width 38 height 38
radio input "true"
click at [1252, 557] on p "Next" at bounding box center [1241, 556] width 34 height 18
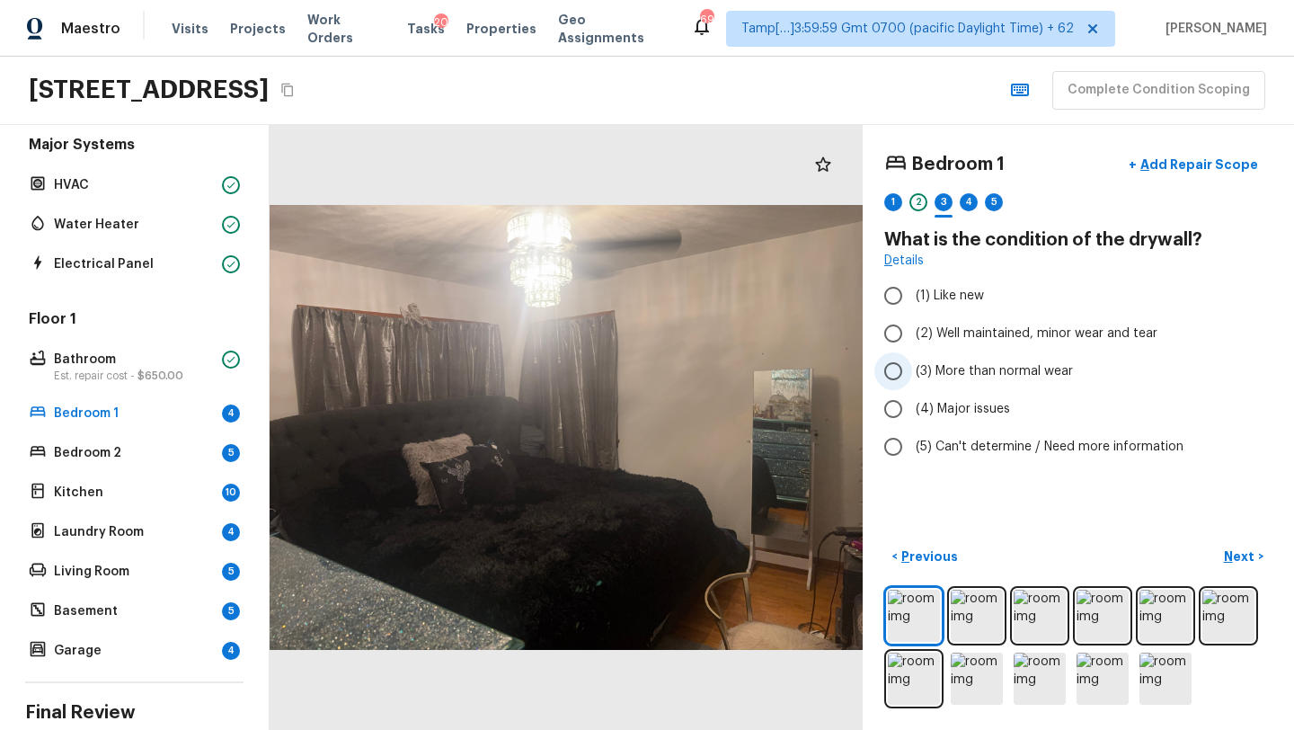
click at [963, 362] on span "(3) More than normal wear" at bounding box center [994, 371] width 157 height 18
click at [912, 362] on input "(3) More than normal wear" at bounding box center [893, 371] width 38 height 38
radio input "true"
click at [1247, 563] on p "Next" at bounding box center [1241, 556] width 34 height 18
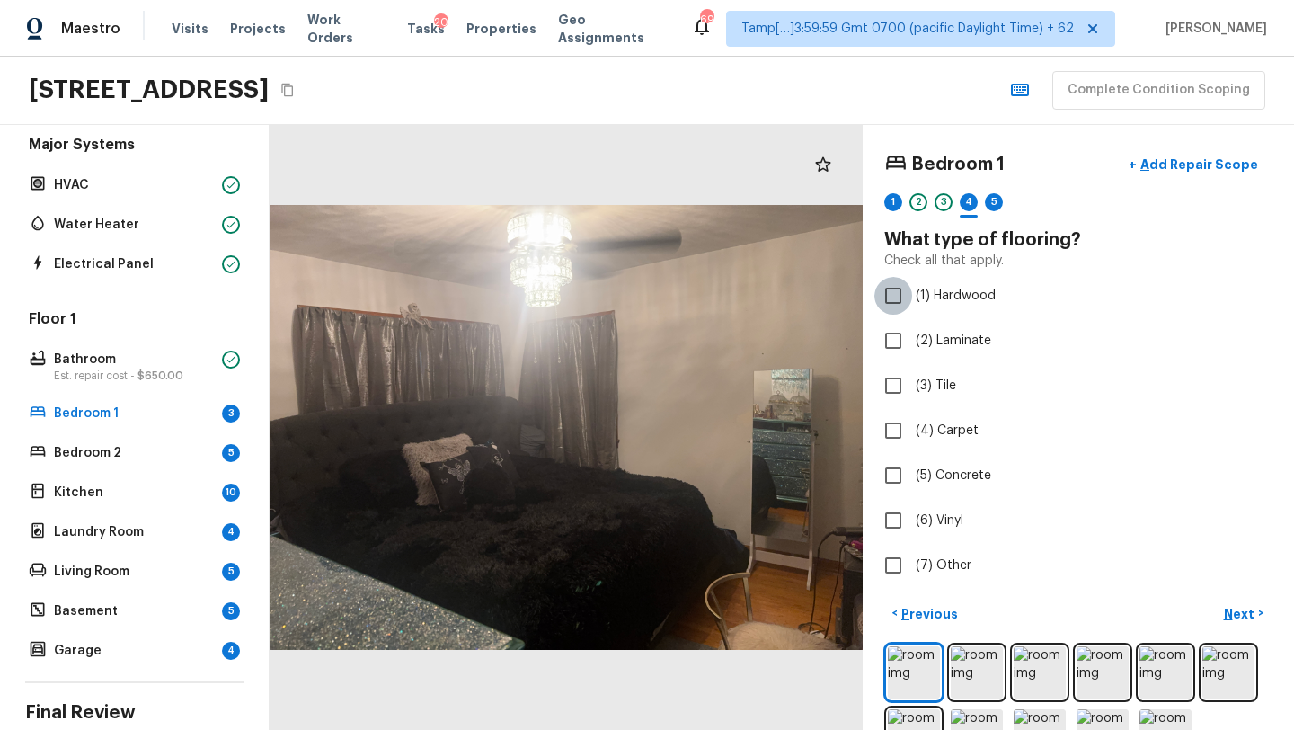
click at [892, 294] on input "(1) Hardwood" at bounding box center [893, 296] width 38 height 38
checkbox input "true"
click at [1227, 606] on p "Next" at bounding box center [1241, 614] width 34 height 18
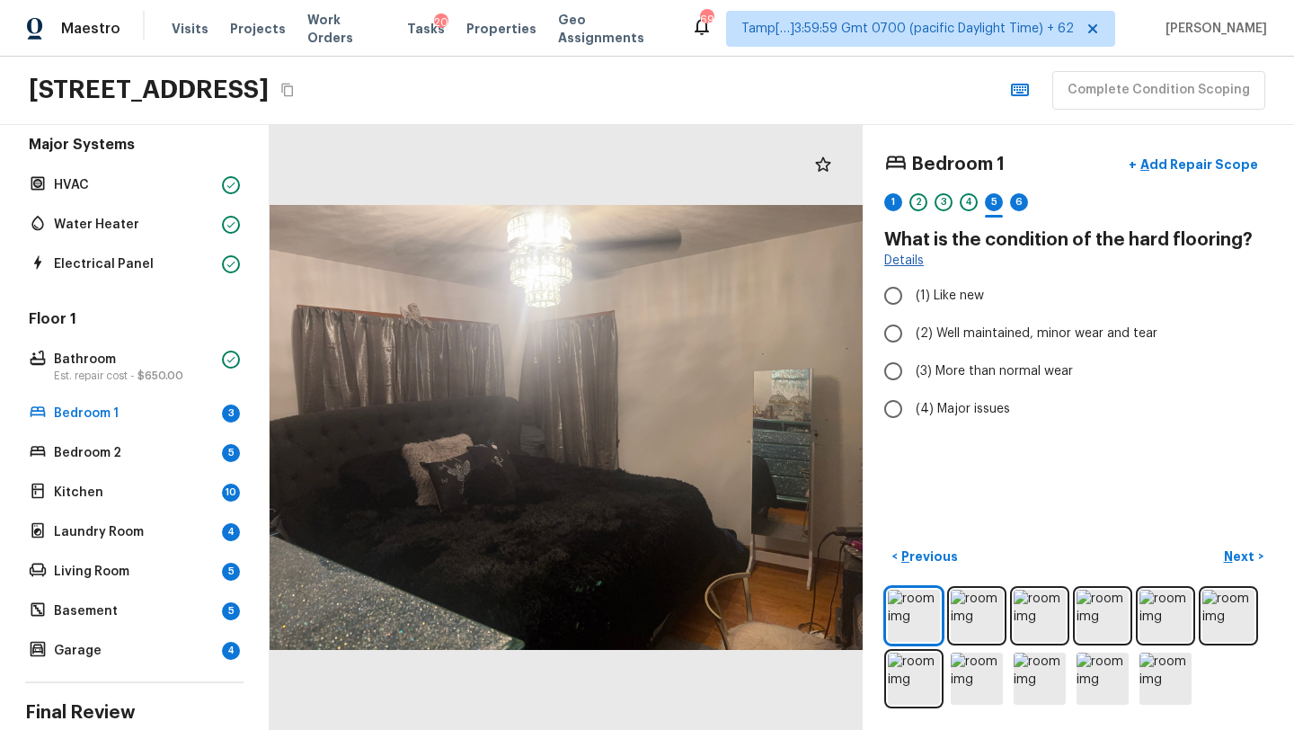
click at [902, 257] on link "Details" at bounding box center [904, 261] width 40 height 18
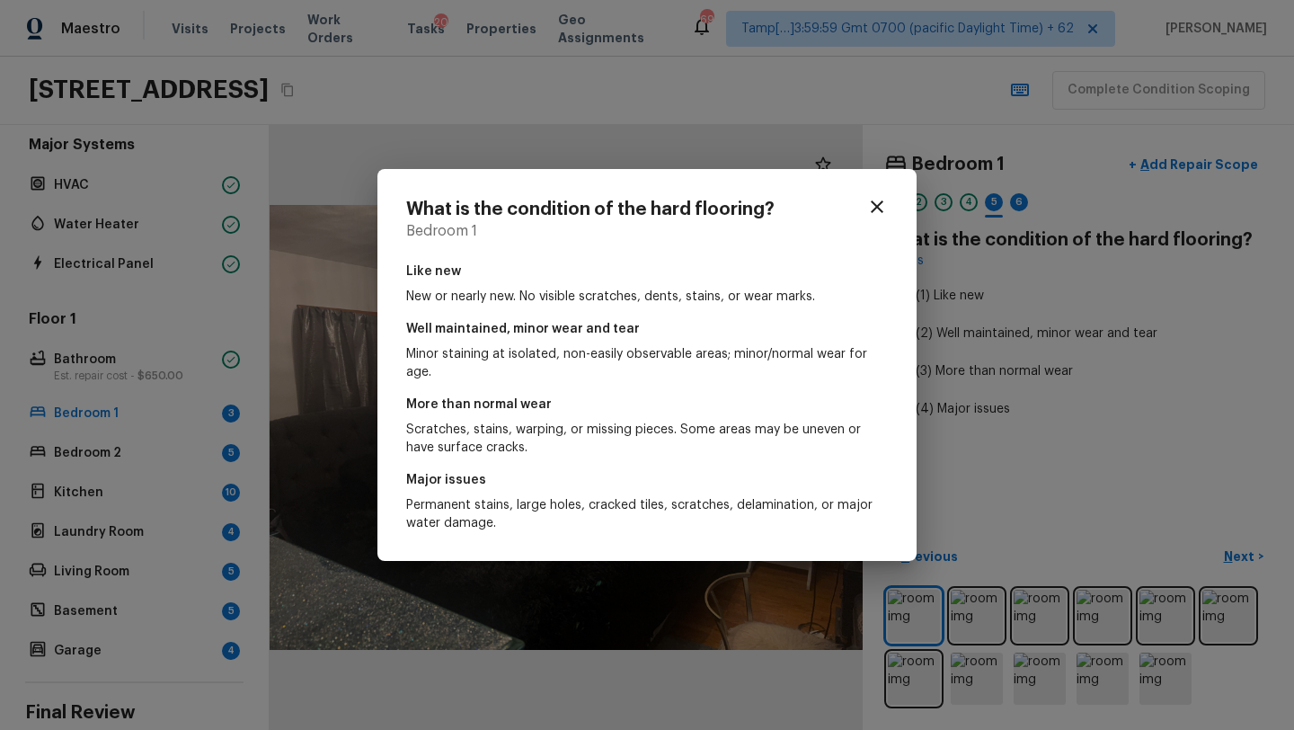
click at [880, 206] on icon "button" at bounding box center [877, 207] width 22 height 22
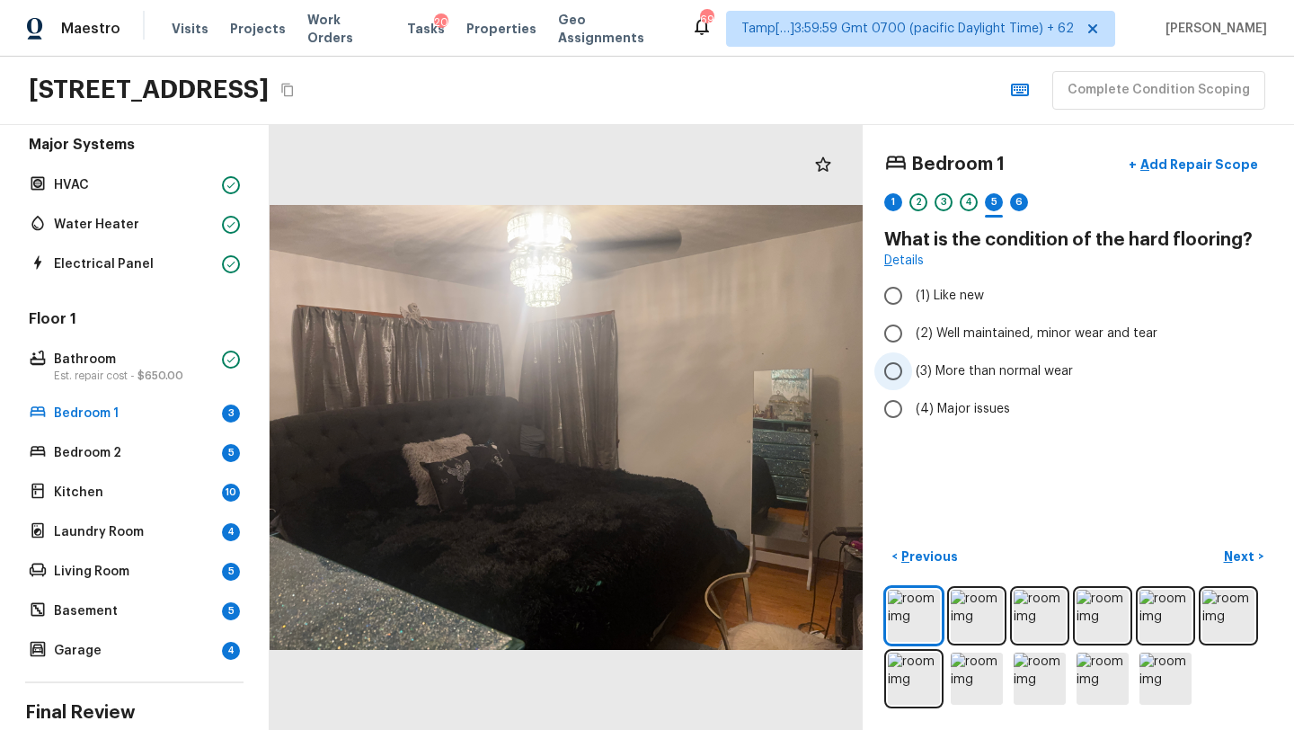
click at [924, 374] on span "(3) More than normal wear" at bounding box center [994, 371] width 157 height 18
click at [912, 374] on input "(3) More than normal wear" at bounding box center [893, 371] width 38 height 38
radio input "true"
click at [1248, 562] on p "Next" at bounding box center [1241, 556] width 34 height 18
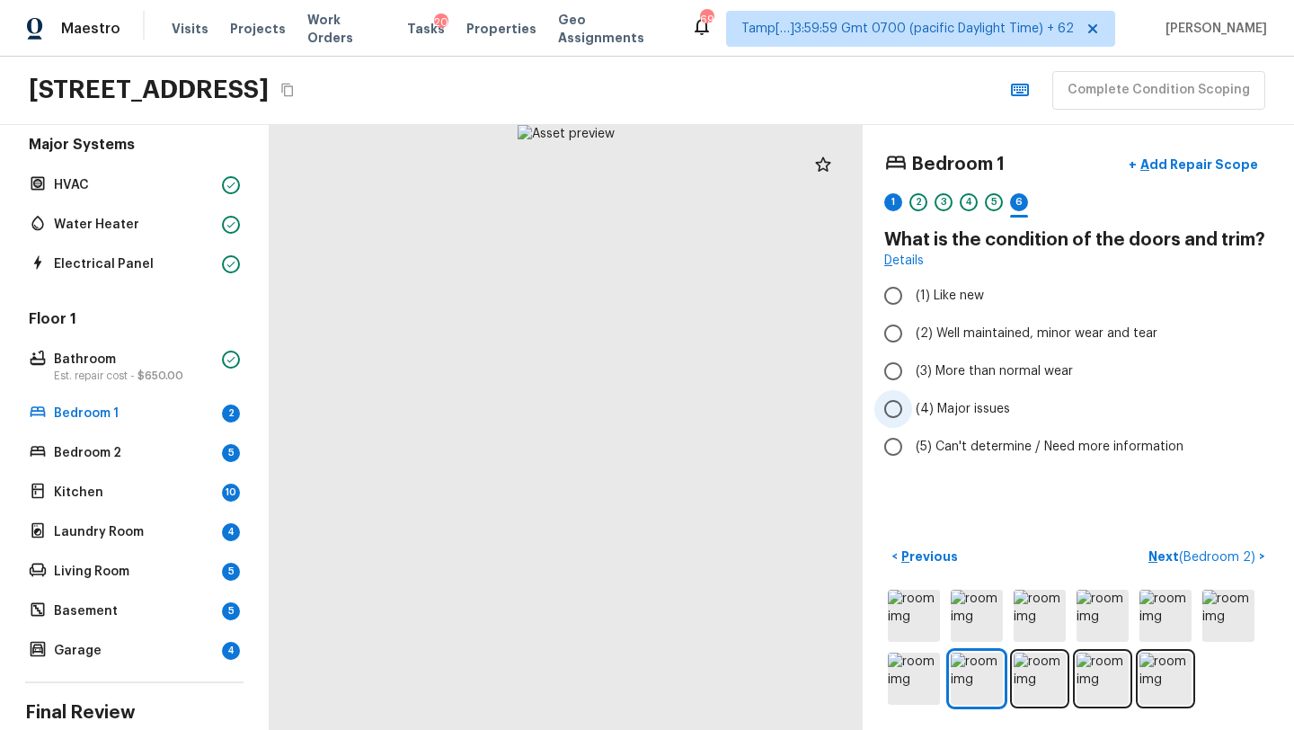
click at [985, 398] on label "(4) Major issues" at bounding box center [1066, 409] width 384 height 38
click at [912, 398] on input "(4) Major issues" at bounding box center [893, 409] width 38 height 38
radio input "true"
click at [1202, 555] on span "( Bedroom 2 )" at bounding box center [1217, 557] width 76 height 13
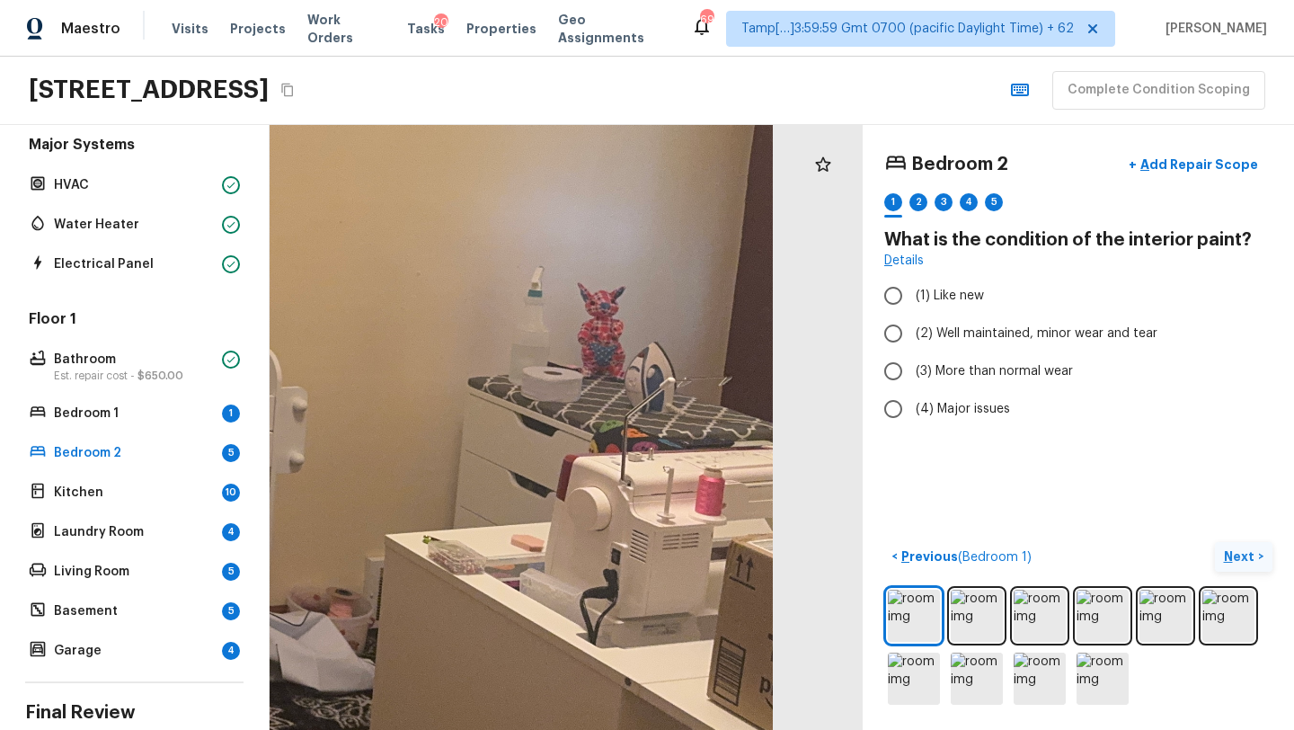
drag, startPoint x: 752, startPoint y: 522, endPoint x: 173, endPoint y: 721, distance: 612.6
click at [173, 721] on div "Overall Layout Exterior Est. repair cost - $11,271.96 Major Systems HVAC Water …" at bounding box center [647, 427] width 1294 height 605
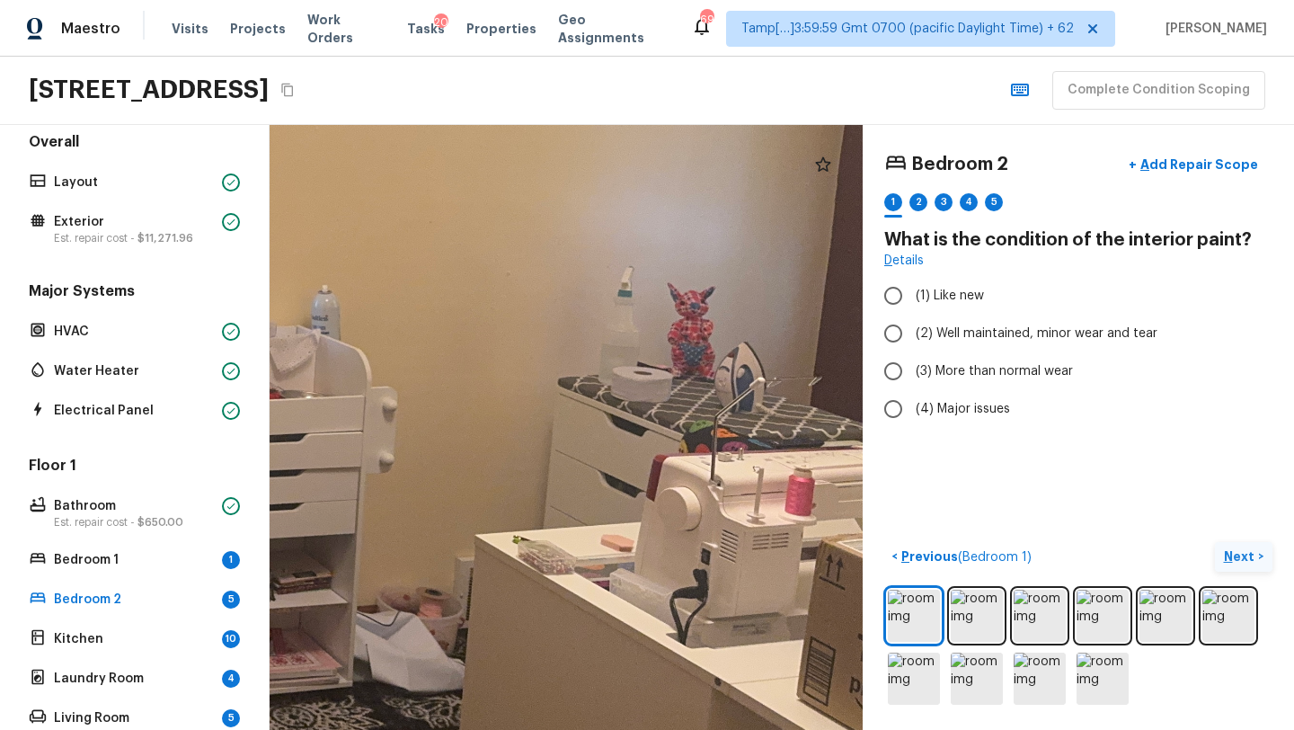
scroll to position [0, 0]
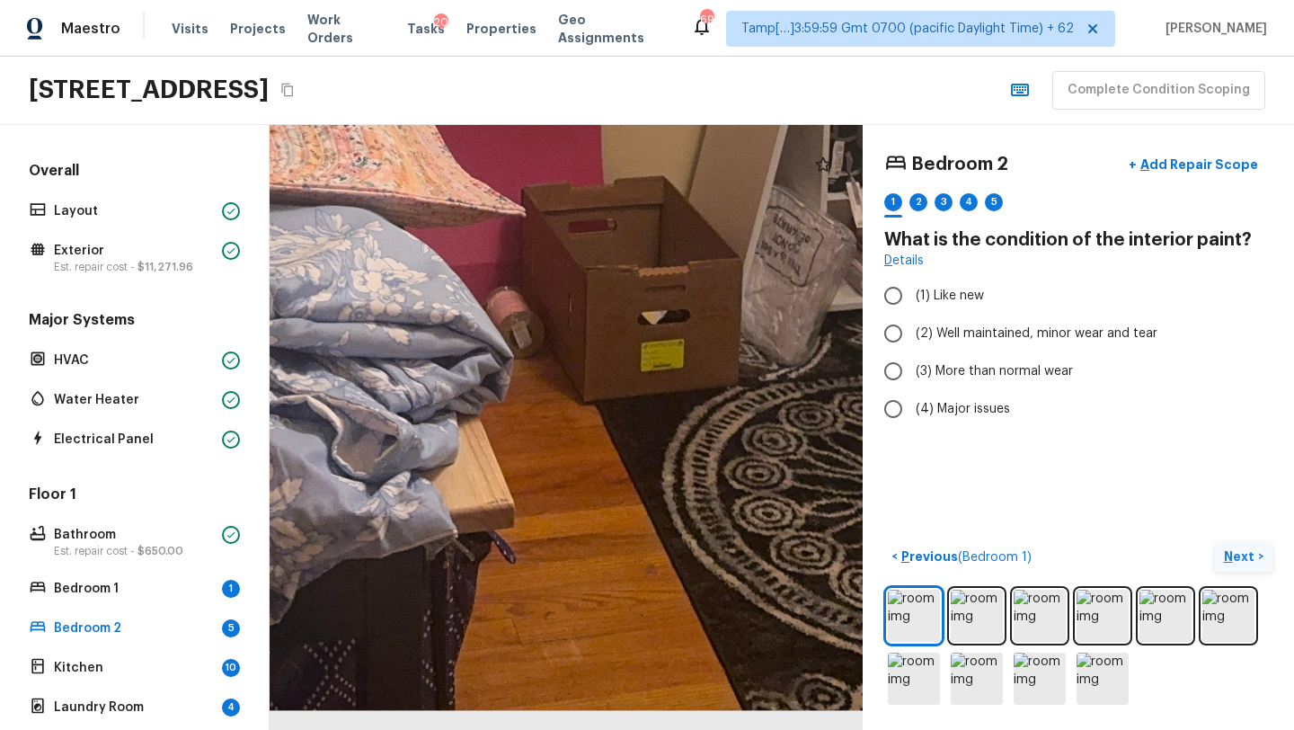
drag, startPoint x: 597, startPoint y: 488, endPoint x: 1293, endPoint y: 54, distance: 819.7
click at [1293, 54] on div "Maestro Visits Projects Work Orders Tasks 20 Properties Geo Assignments 695 Tam…" at bounding box center [647, 365] width 1294 height 730
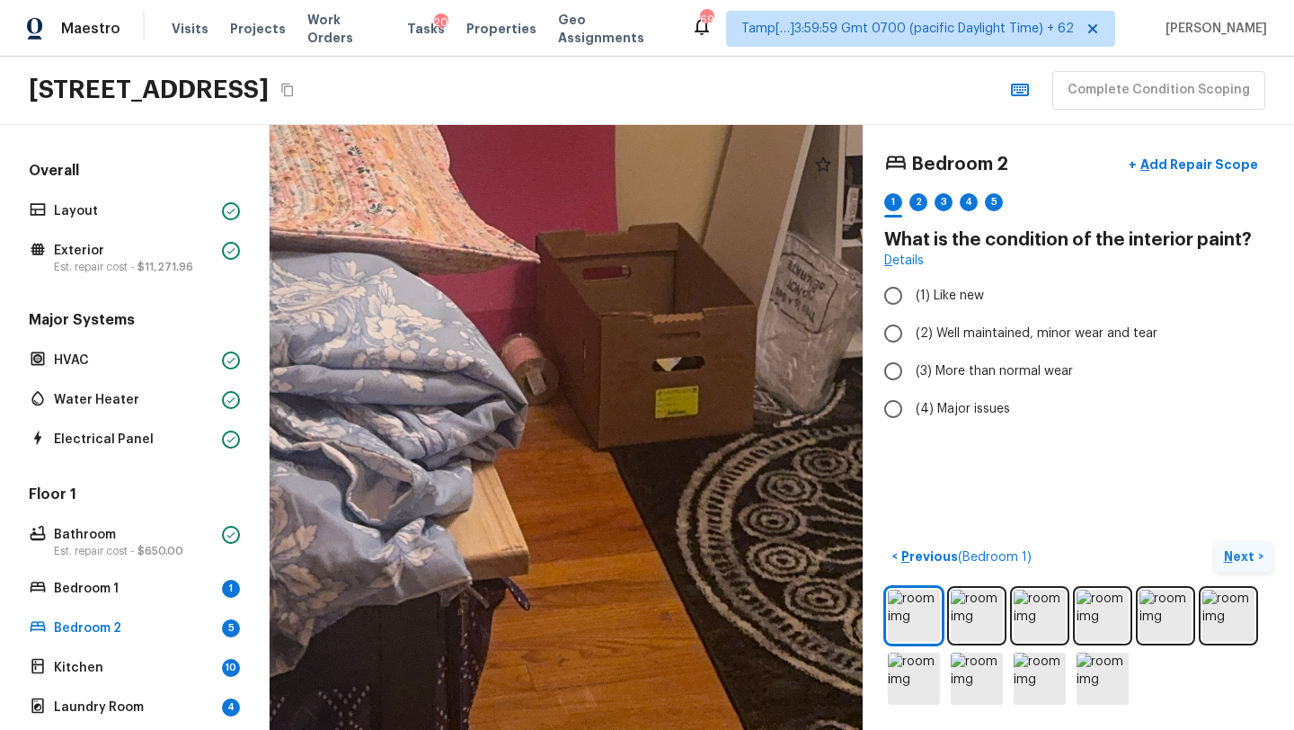
drag, startPoint x: 544, startPoint y: 434, endPoint x: 537, endPoint y: 456, distance: 23.6
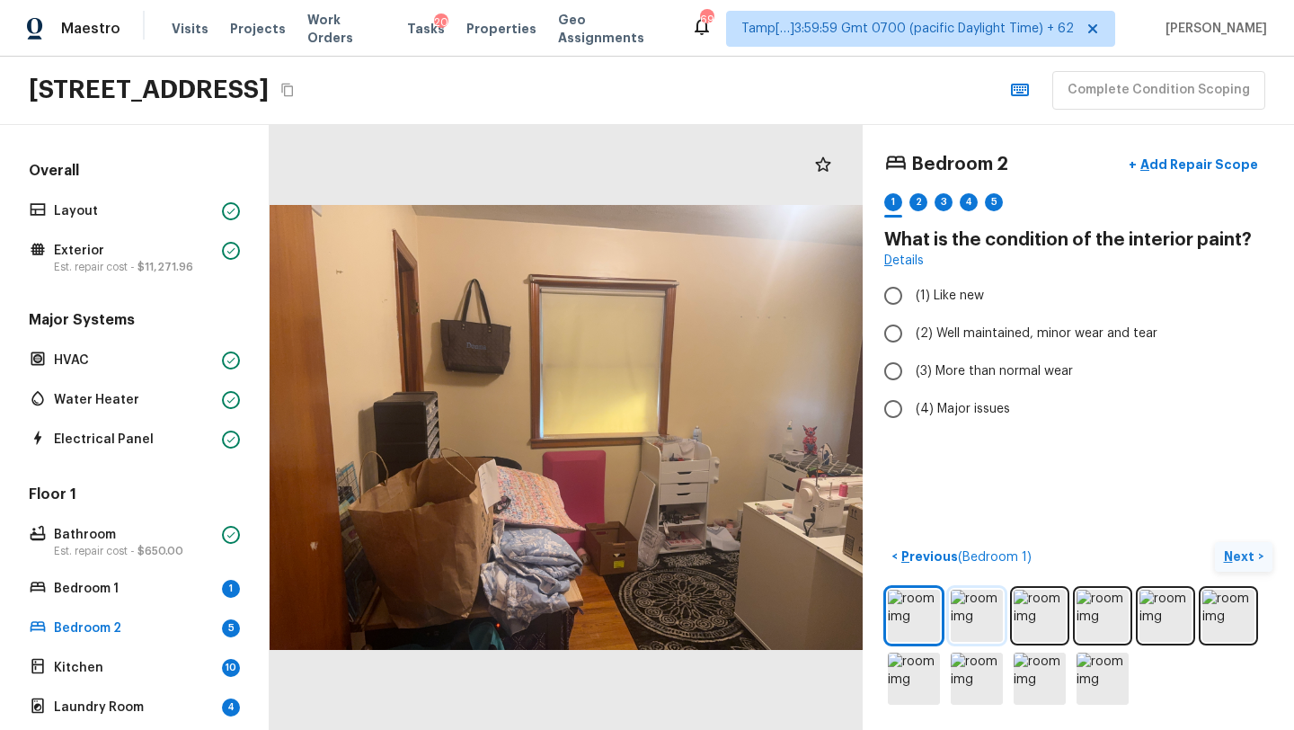
click at [995, 634] on img at bounding box center [977, 615] width 52 height 52
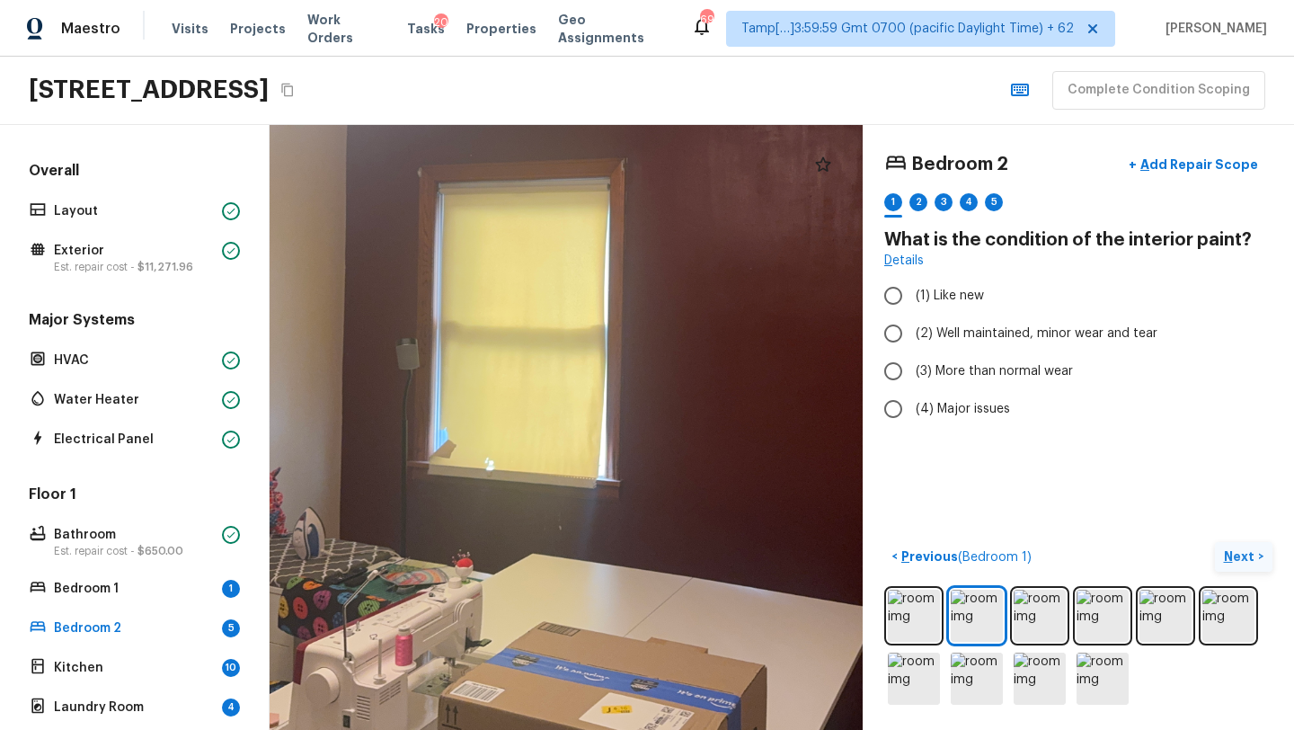
drag, startPoint x: 509, startPoint y: 423, endPoint x: 544, endPoint y: 250, distance: 176.7
click at [544, 250] on div at bounding box center [667, 259] width 1301 height 1327
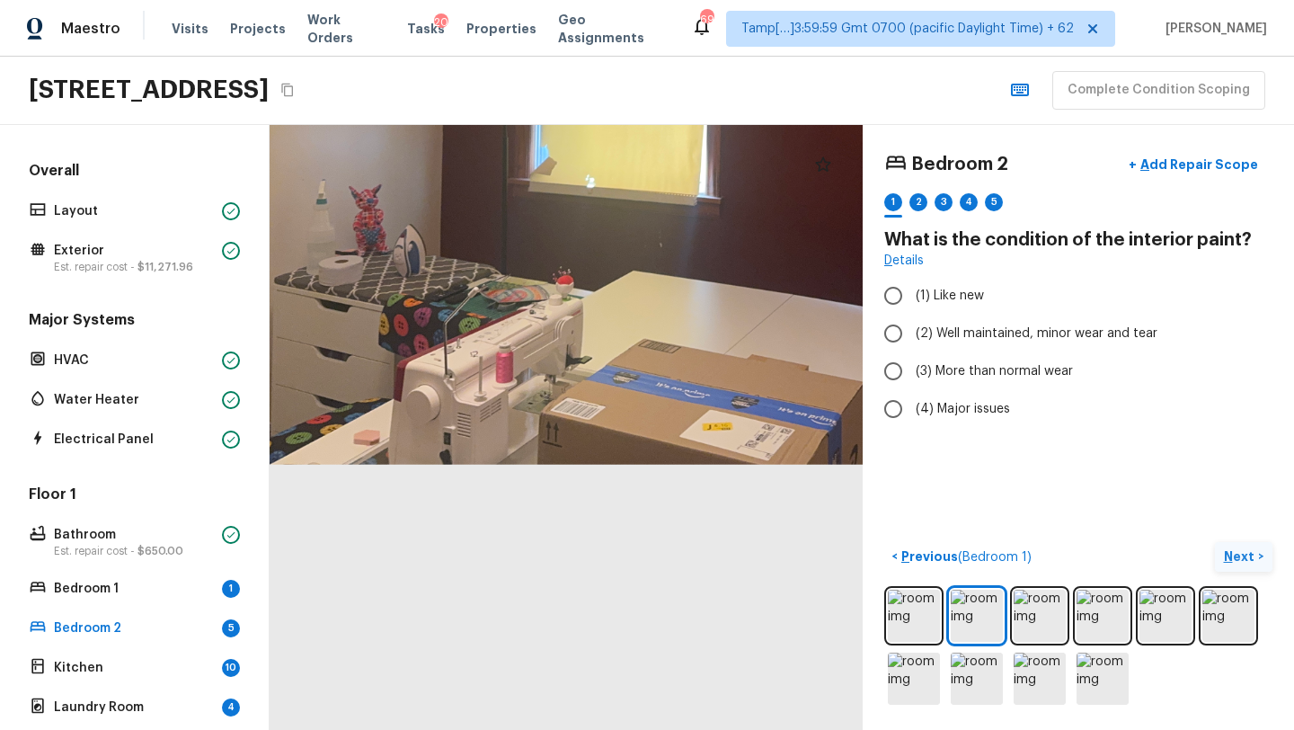
drag, startPoint x: 564, startPoint y: 441, endPoint x: 666, endPoint y: 39, distance: 415.1
click at [666, 39] on div "Maestro Visits Projects Work Orders Tasks 20 Properties Geo Assignments 695 Tam…" at bounding box center [647, 365] width 1294 height 730
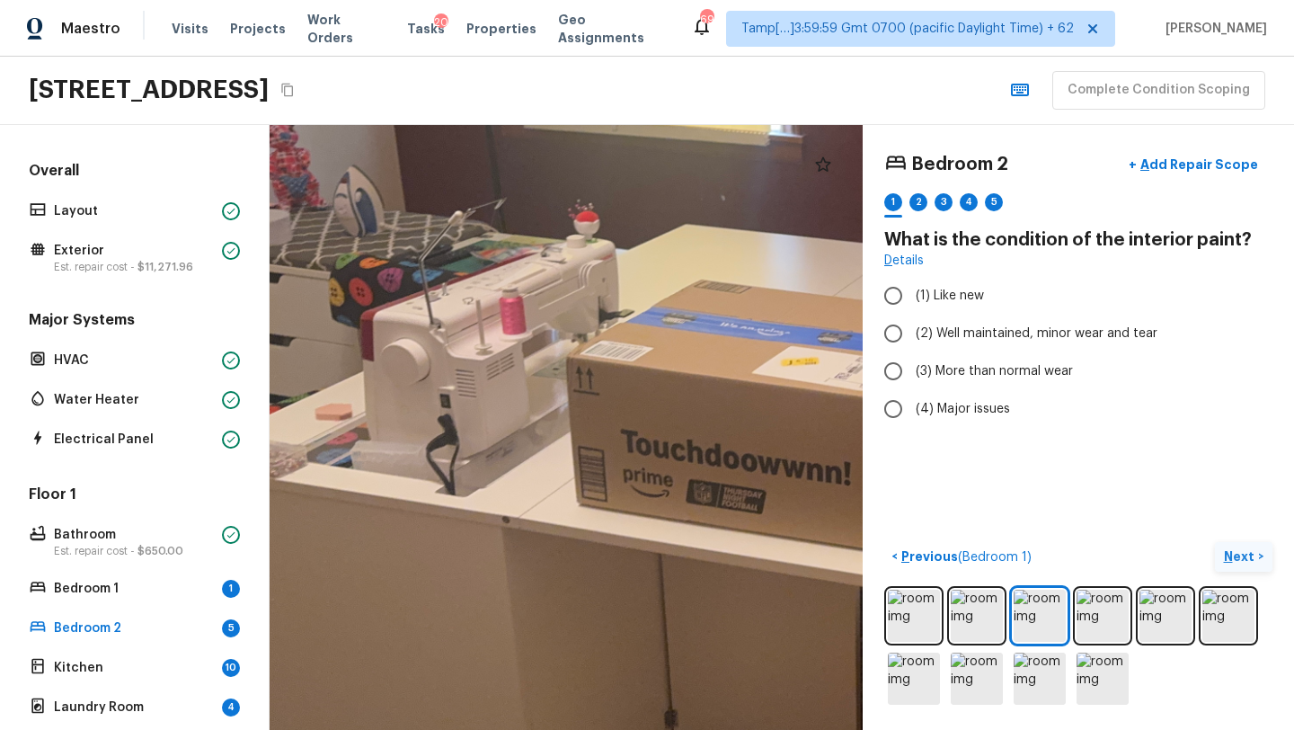
drag, startPoint x: 444, startPoint y: 442, endPoint x: 740, endPoint y: 352, distance: 309.8
click at [740, 353] on div at bounding box center [1104, 320] width 1756 height 1791
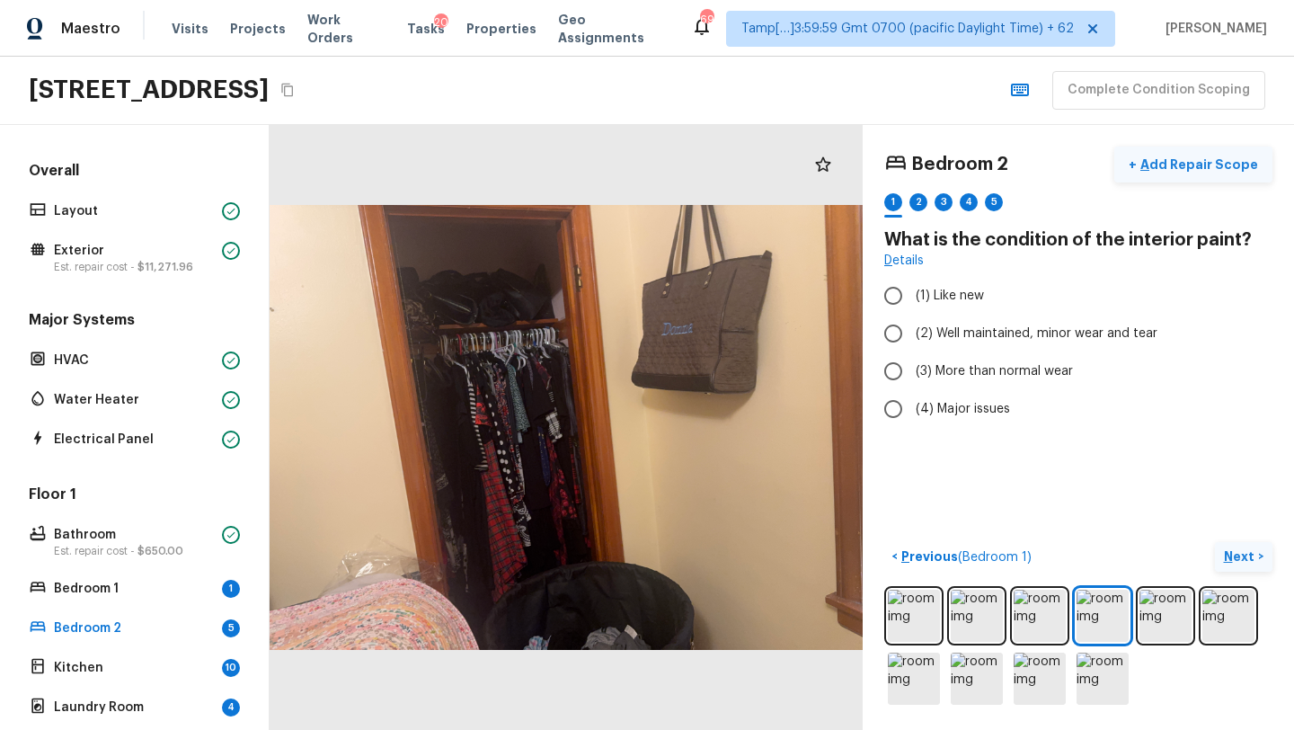
click at [1203, 157] on p "Add Repair Scope" at bounding box center [1197, 164] width 121 height 18
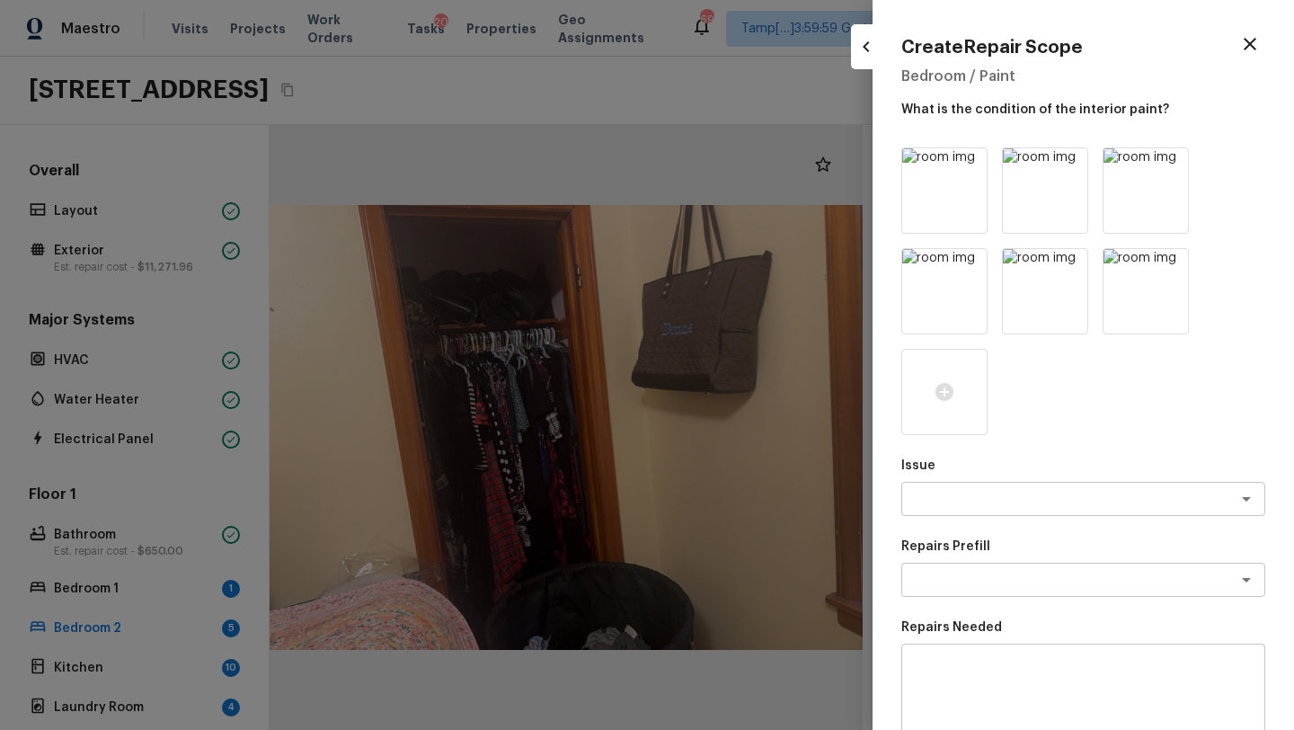
click at [827, 168] on div at bounding box center [647, 365] width 1294 height 730
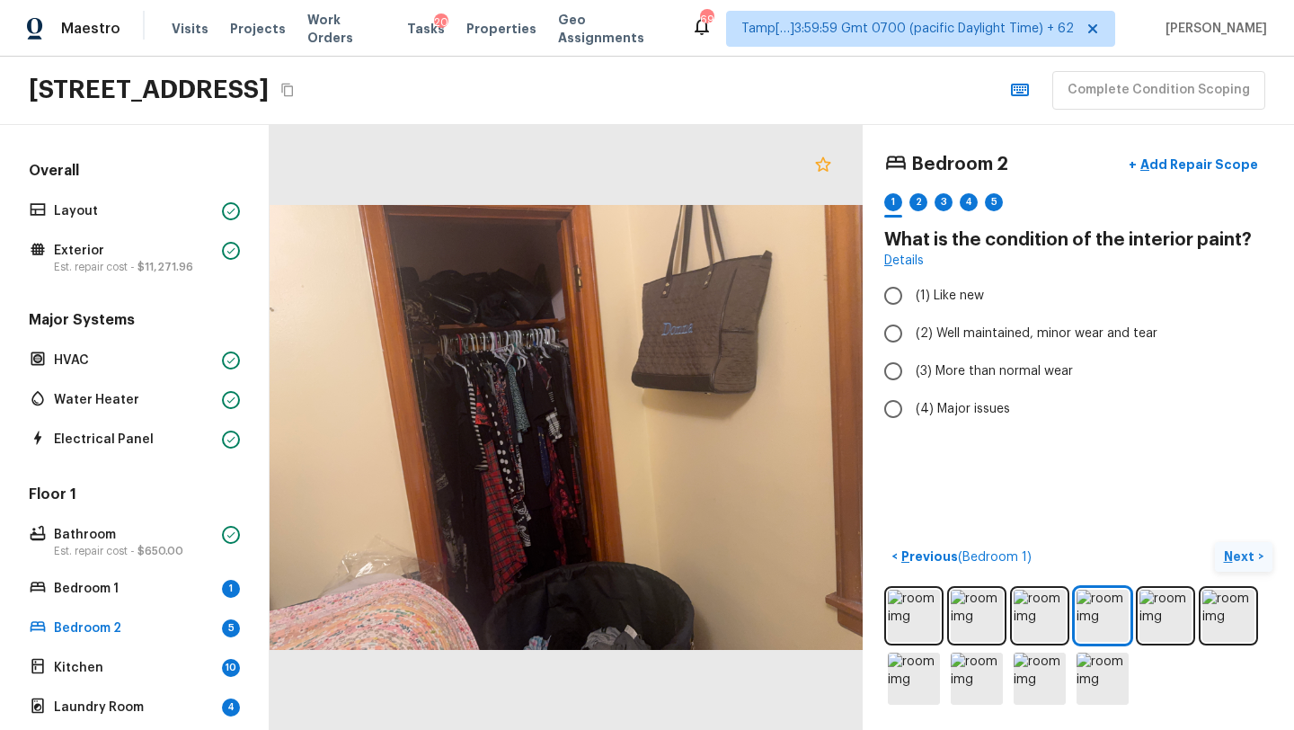
click at [827, 168] on icon at bounding box center [822, 163] width 15 height 14
click at [1232, 161] on p "Add Repair Scope" at bounding box center [1197, 164] width 121 height 18
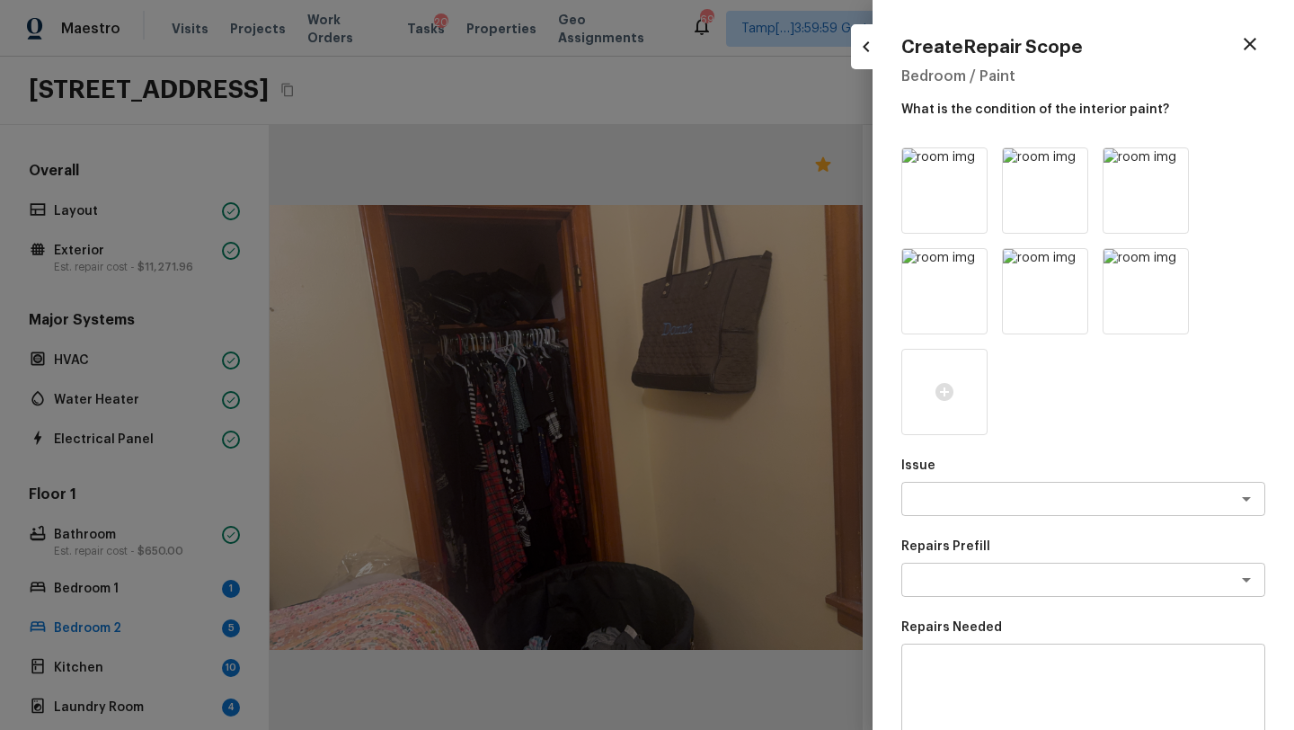
click at [970, 517] on div "Issue x ​ Repairs Prefill x ​ Repairs Needed x ​ Material cost 1 ​ x $0.00 Labo…" at bounding box center [1083, 562] width 364 height 830
click at [970, 508] on div "x ​" at bounding box center [1083, 499] width 364 height 34
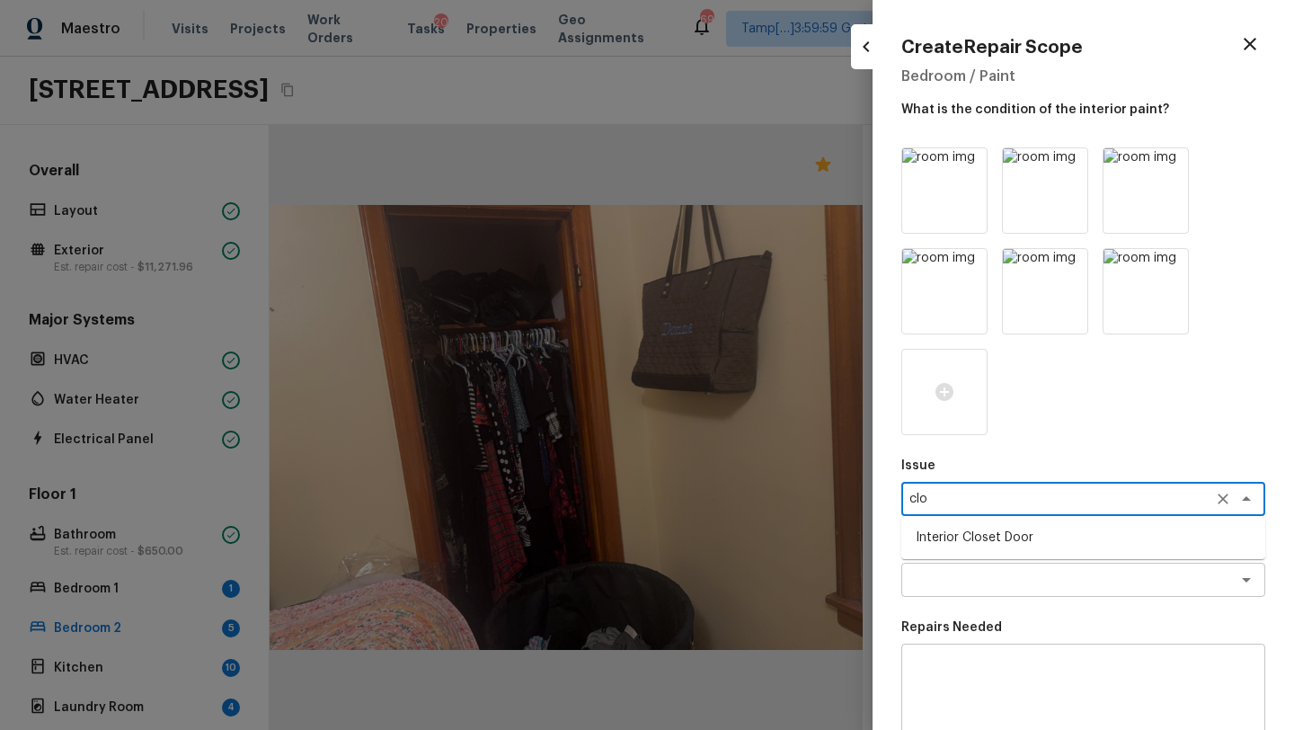
click at [975, 540] on li "Interior Closet Door" at bounding box center [1083, 537] width 364 height 29
type textarea "Interior Closet Door"
click at [966, 574] on textarea at bounding box center [1057, 580] width 297 height 18
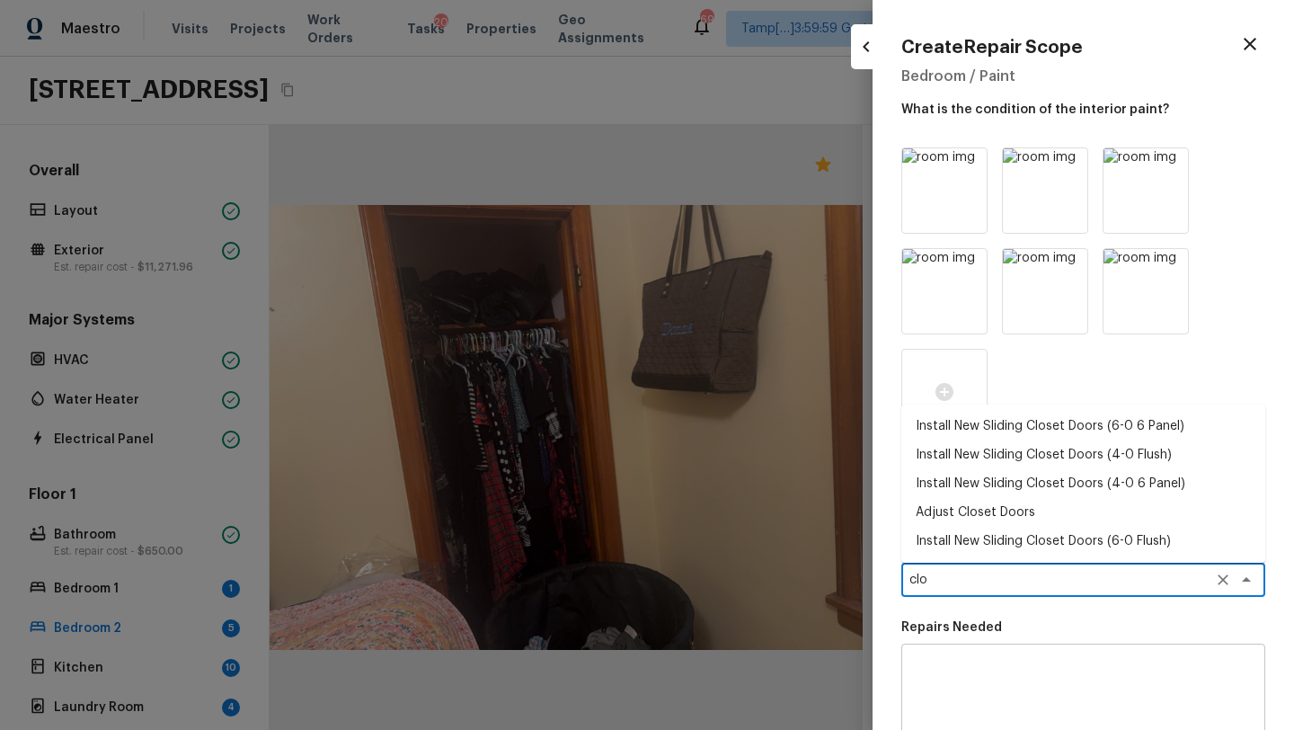
click at [957, 535] on li "Install New Sliding Closet Doors (6-0 Flush)" at bounding box center [1083, 540] width 364 height 29
type textarea "Install New Sliding Closet Doors (6-0 Flush)"
type textarea "Remove the existing door (if present). Install a new 6-0 bi-fold flush panel in…"
type input "$342.47"
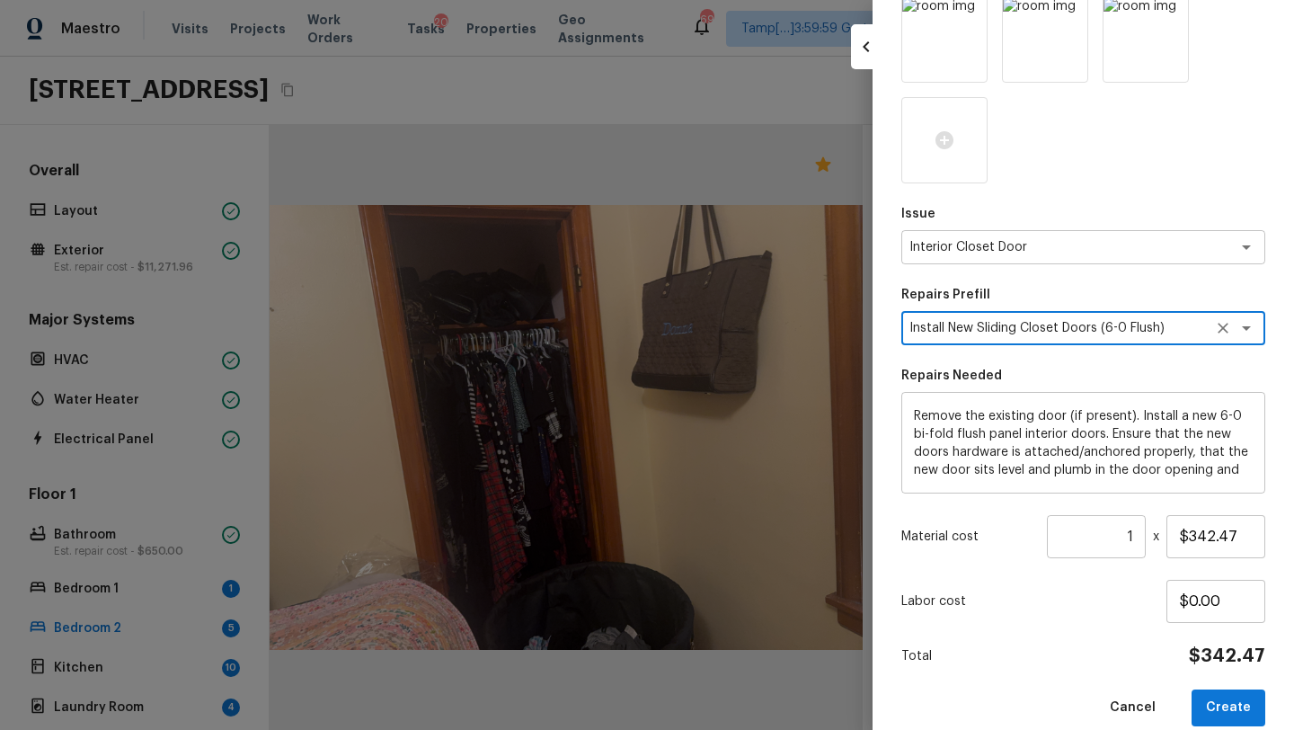
scroll to position [262, 0]
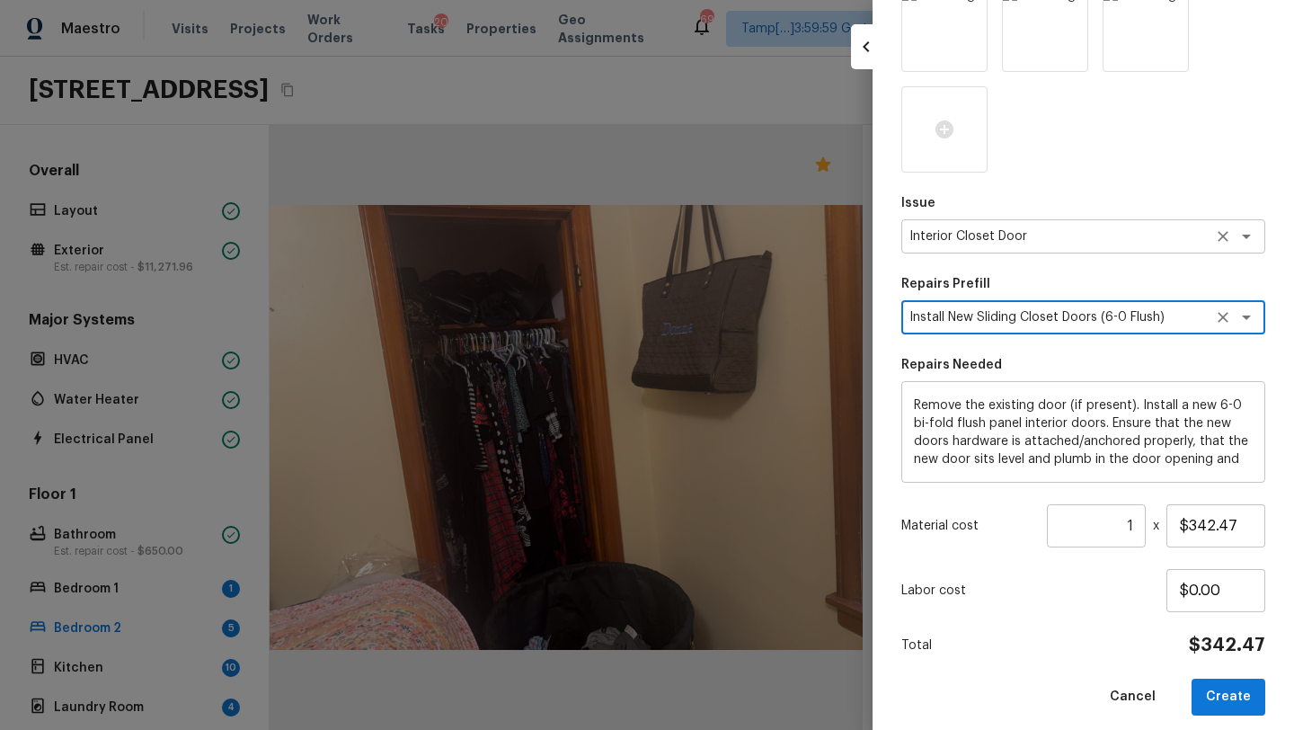
type textarea "Install New Sliding Closet Doors (6-0 Flush)"
click at [1073, 243] on textarea "Interior Closet Door" at bounding box center [1057, 236] width 297 height 18
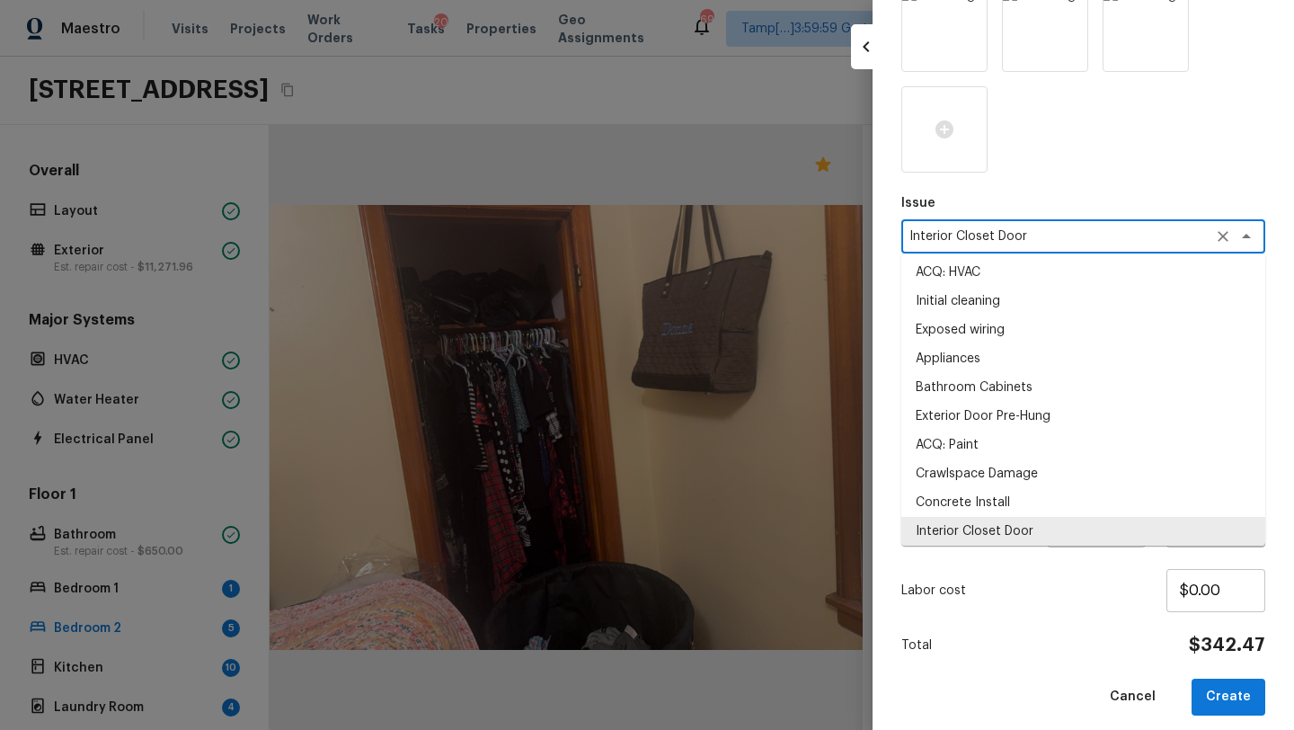
click at [1073, 243] on textarea "Interior Closet Door" at bounding box center [1057, 236] width 297 height 18
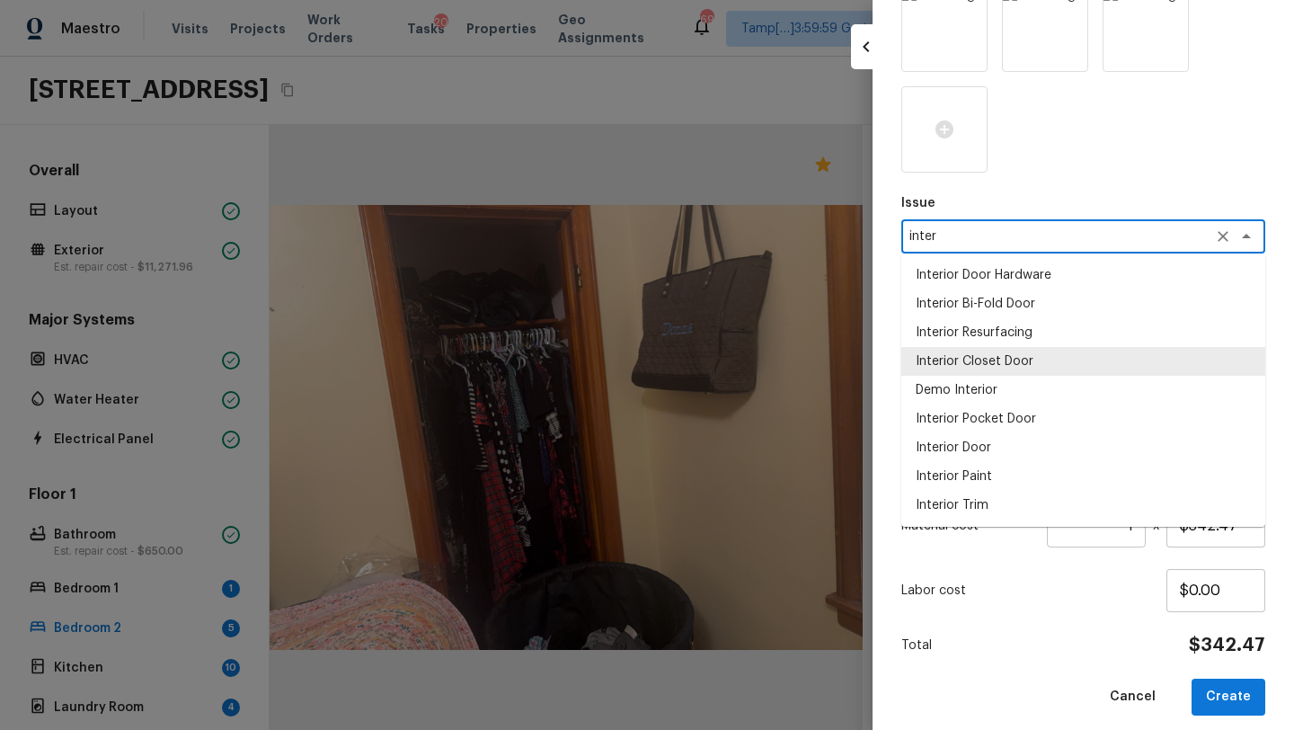
scroll to position [0, 0]
click at [1016, 433] on li "Interior Door" at bounding box center [1083, 447] width 364 height 29
type textarea "Interior Door"
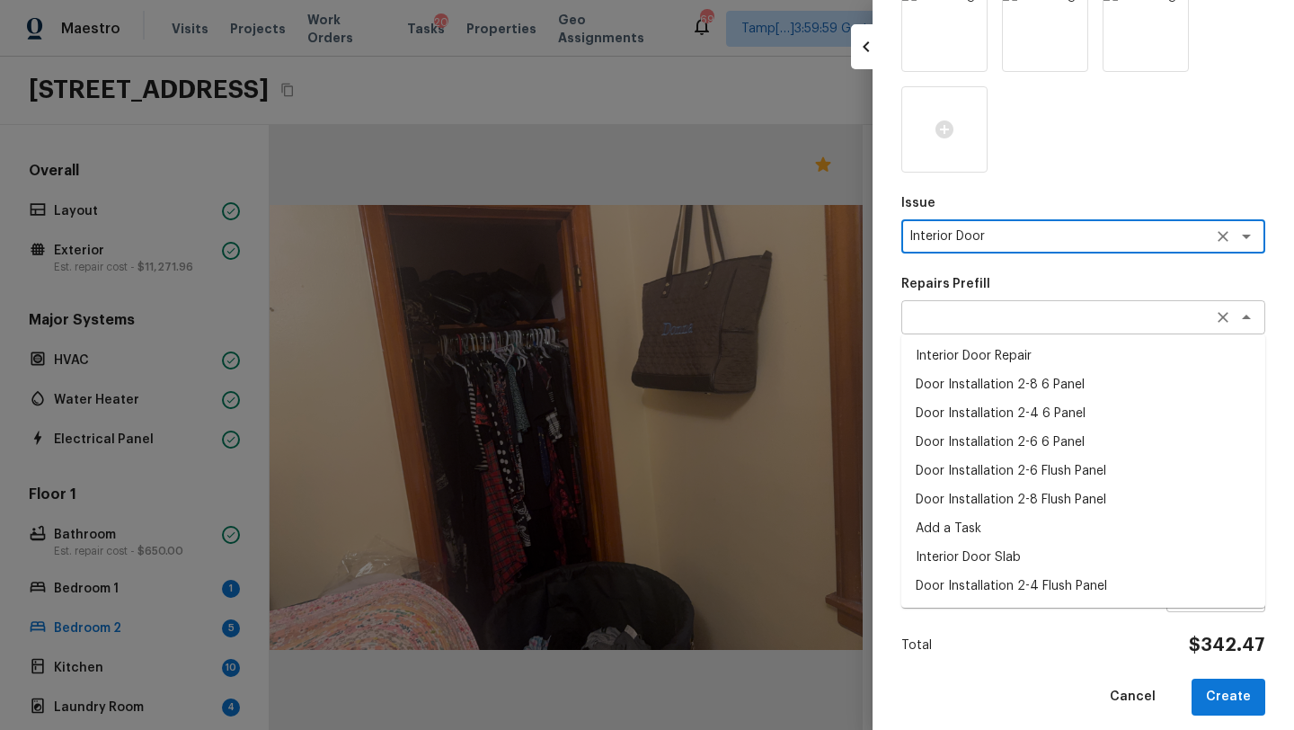
click at [1128, 303] on div "x ​" at bounding box center [1083, 317] width 364 height 34
type textarea "Interior Door"
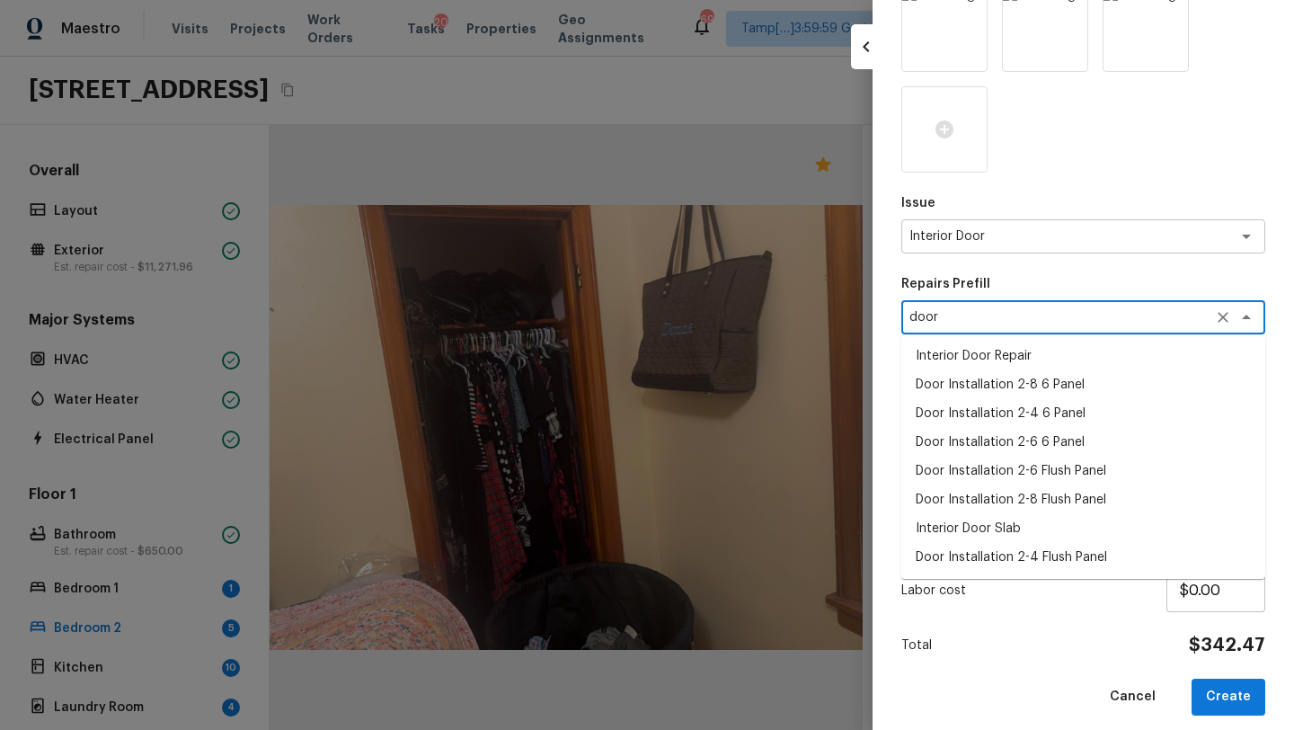
click at [977, 528] on li "Interior Door Slab" at bounding box center [1083, 528] width 364 height 29
type textarea "Interior Door Slab"
type textarea "Remove the existing door slab and replace it with new. Ensure that the new door…"
type input "$60.00"
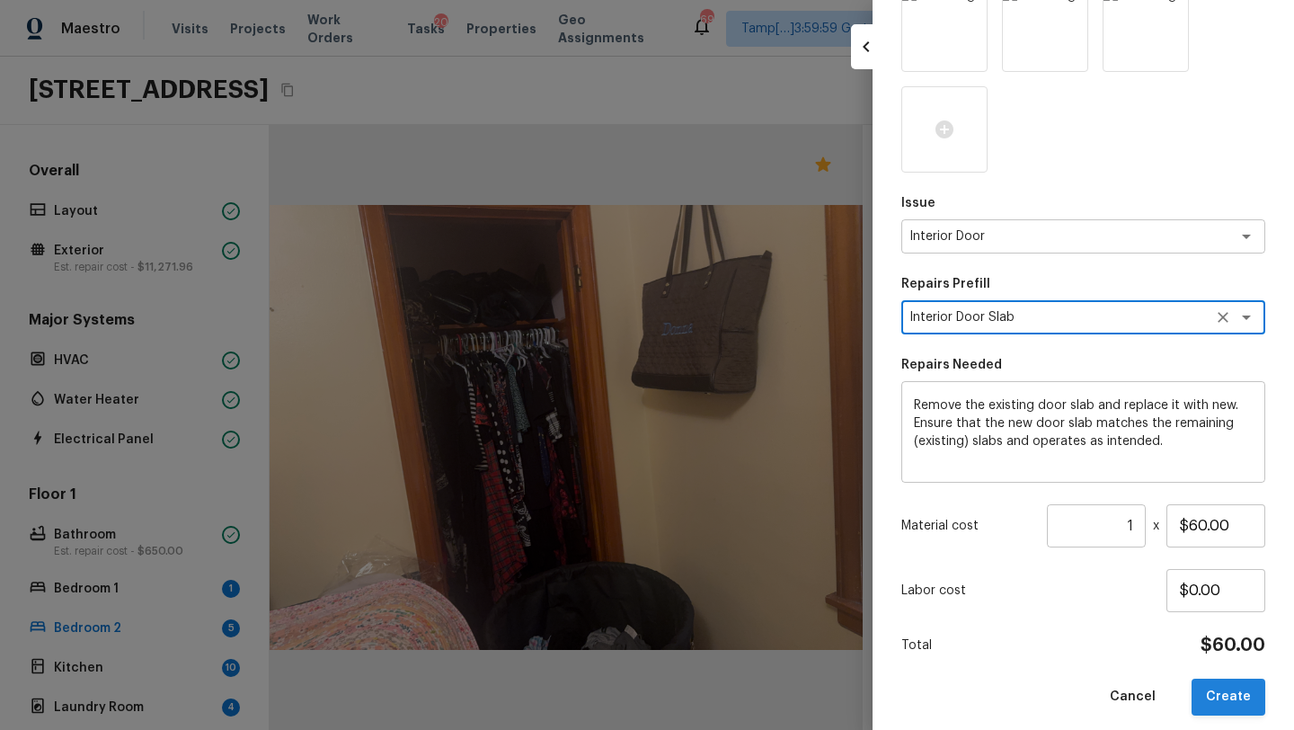
type textarea "Interior Door Slab"
click at [1225, 692] on button "Create" at bounding box center [1228, 696] width 74 height 37
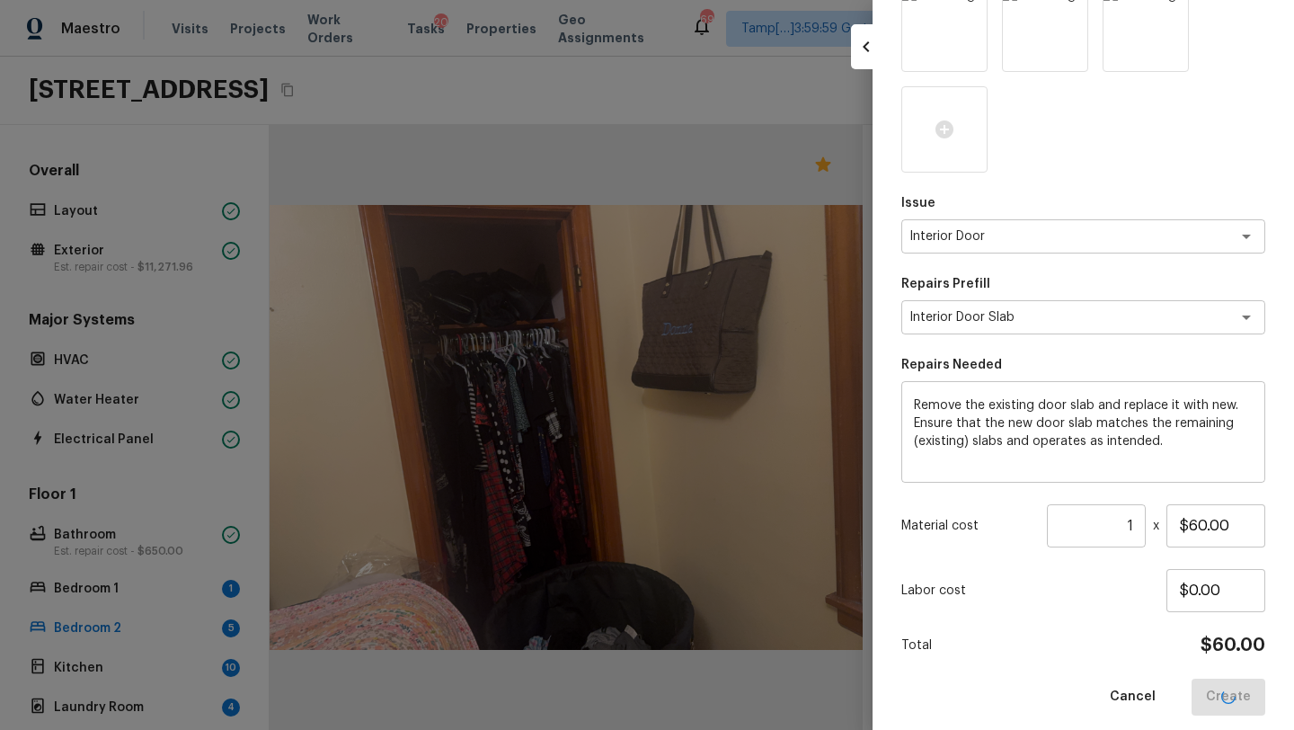
type input "$0.00"
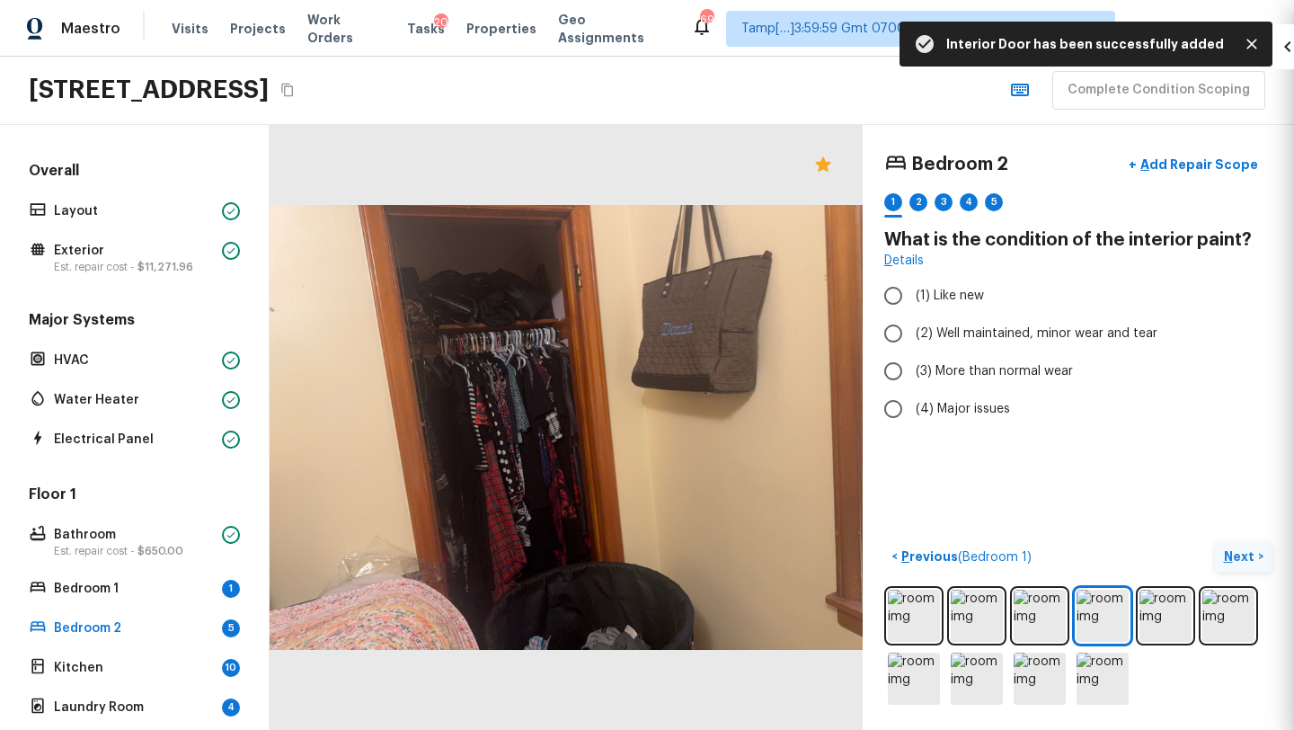
scroll to position [61, 0]
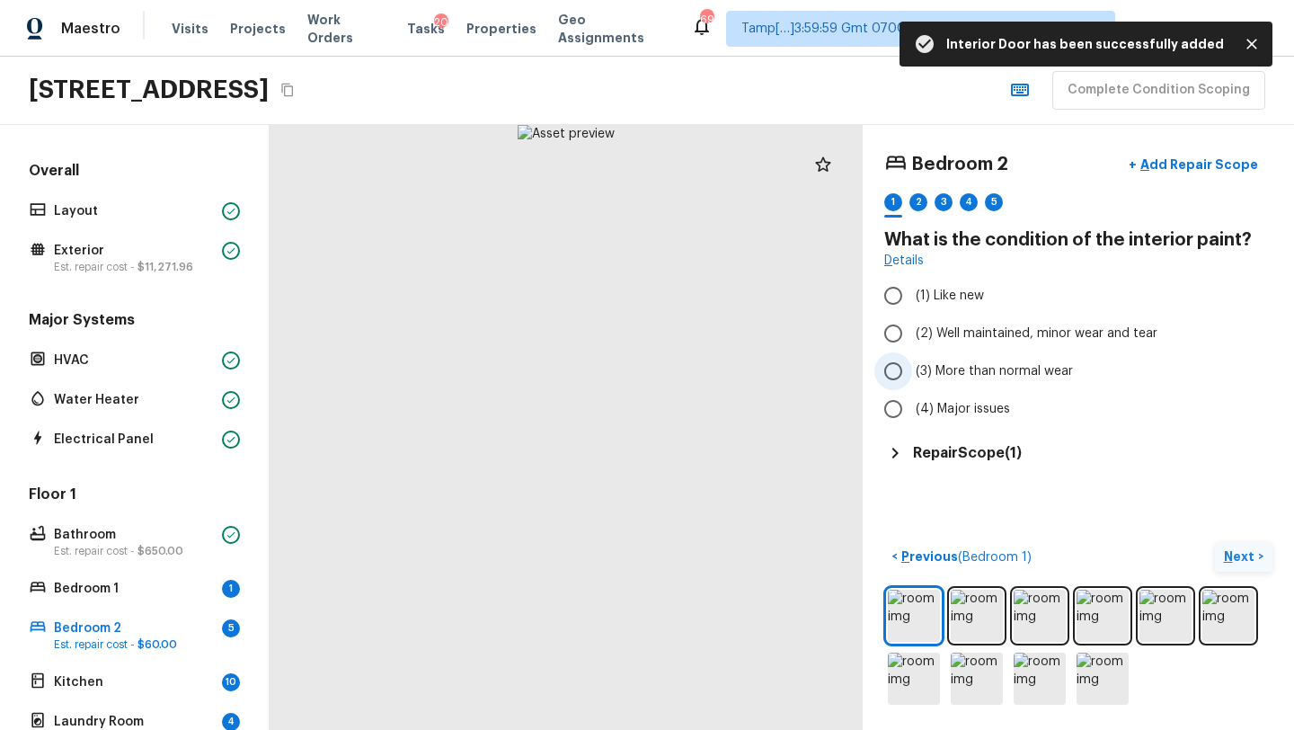
click at [960, 366] on span "(3) More than normal wear" at bounding box center [994, 371] width 157 height 18
click at [912, 366] on input "(3) More than normal wear" at bounding box center [893, 371] width 38 height 38
radio input "true"
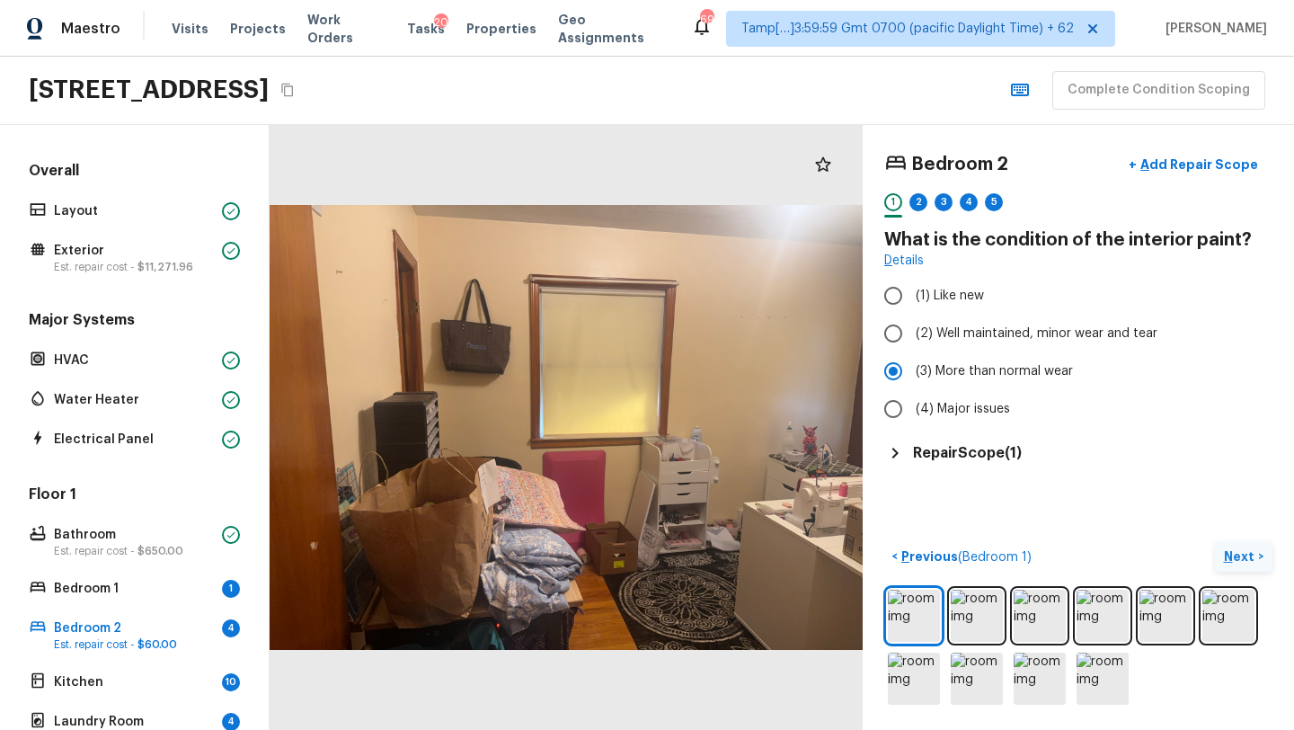
click at [1232, 559] on p "Next" at bounding box center [1241, 556] width 34 height 18
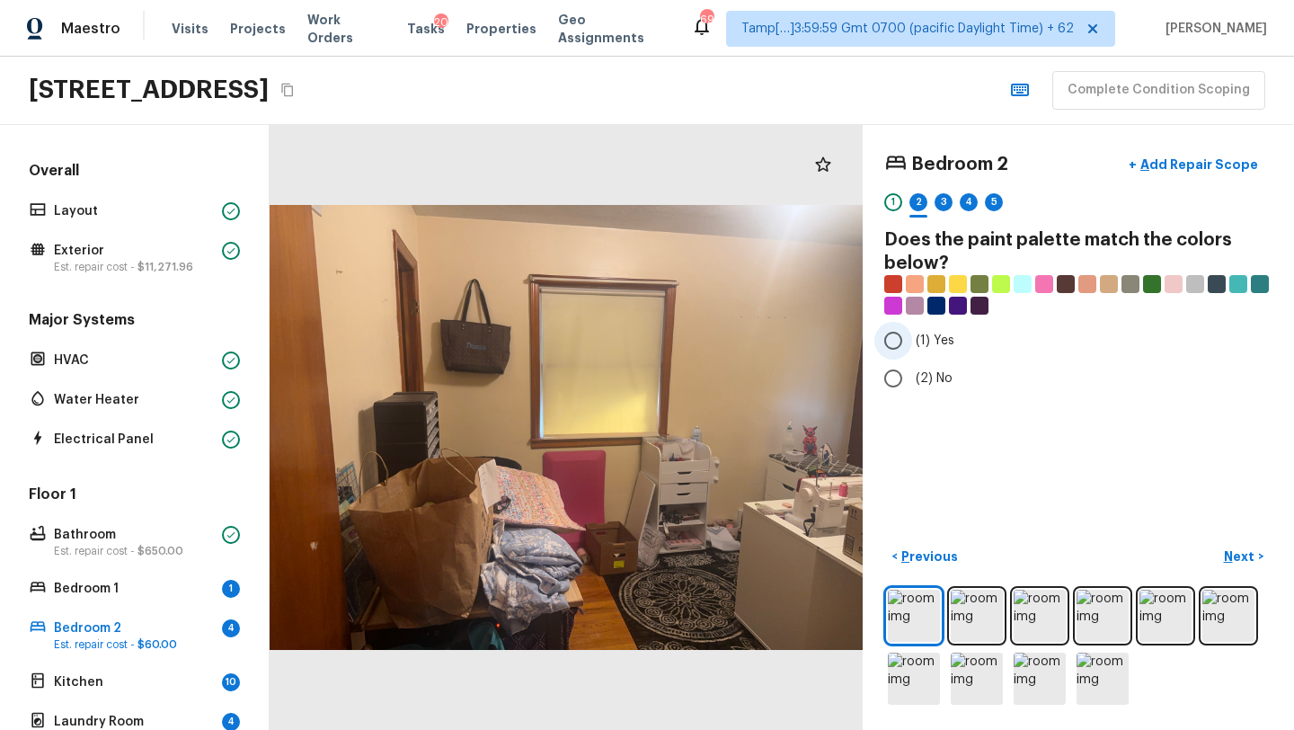
click at [914, 343] on label "(1) Yes" at bounding box center [1066, 341] width 384 height 38
click at [912, 343] on input "(1) Yes" at bounding box center [893, 341] width 38 height 38
radio input "true"
click at [1234, 553] on p "Next" at bounding box center [1241, 556] width 34 height 18
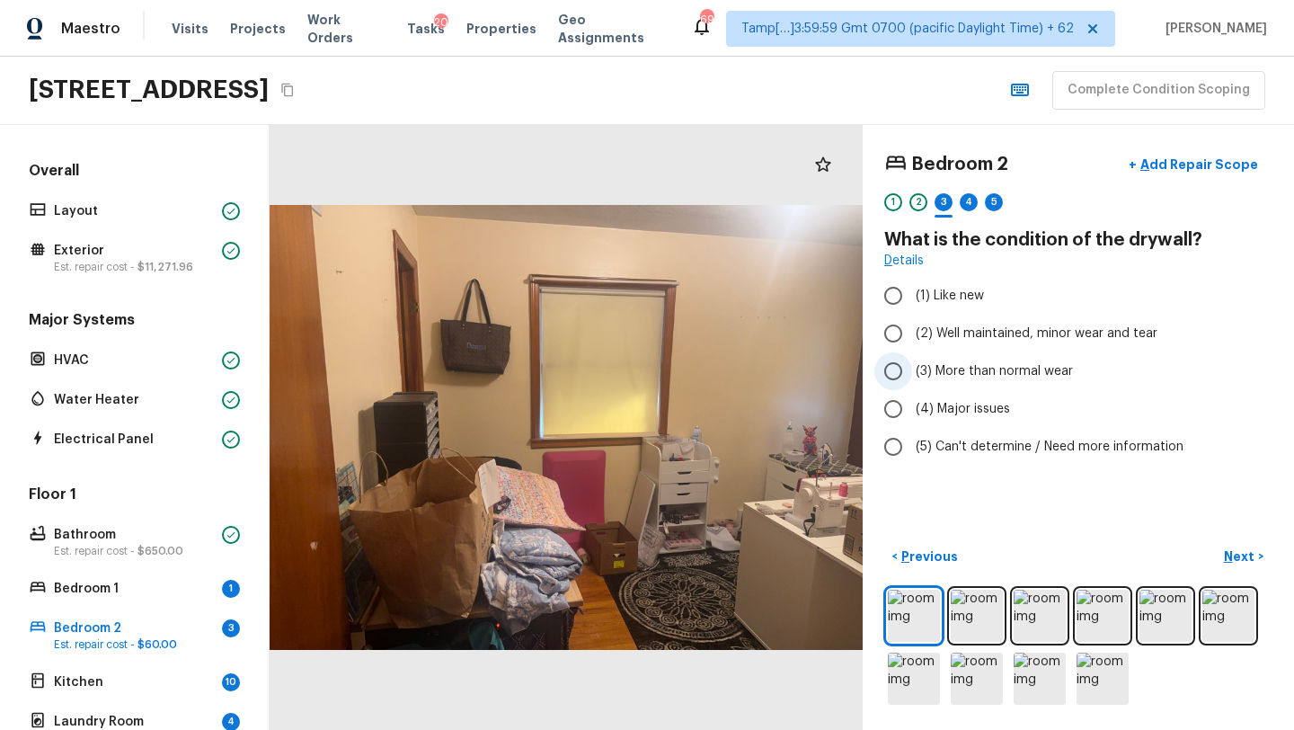
click at [1004, 372] on span "(3) More than normal wear" at bounding box center [994, 371] width 157 height 18
click at [912, 372] on input "(3) More than normal wear" at bounding box center [893, 371] width 38 height 38
radio input "true"
click at [1007, 343] on label "(2) Well maintained, minor wear and tear" at bounding box center [1066, 333] width 384 height 38
click at [912, 343] on input "(2) Well maintained, minor wear and tear" at bounding box center [893, 333] width 38 height 38
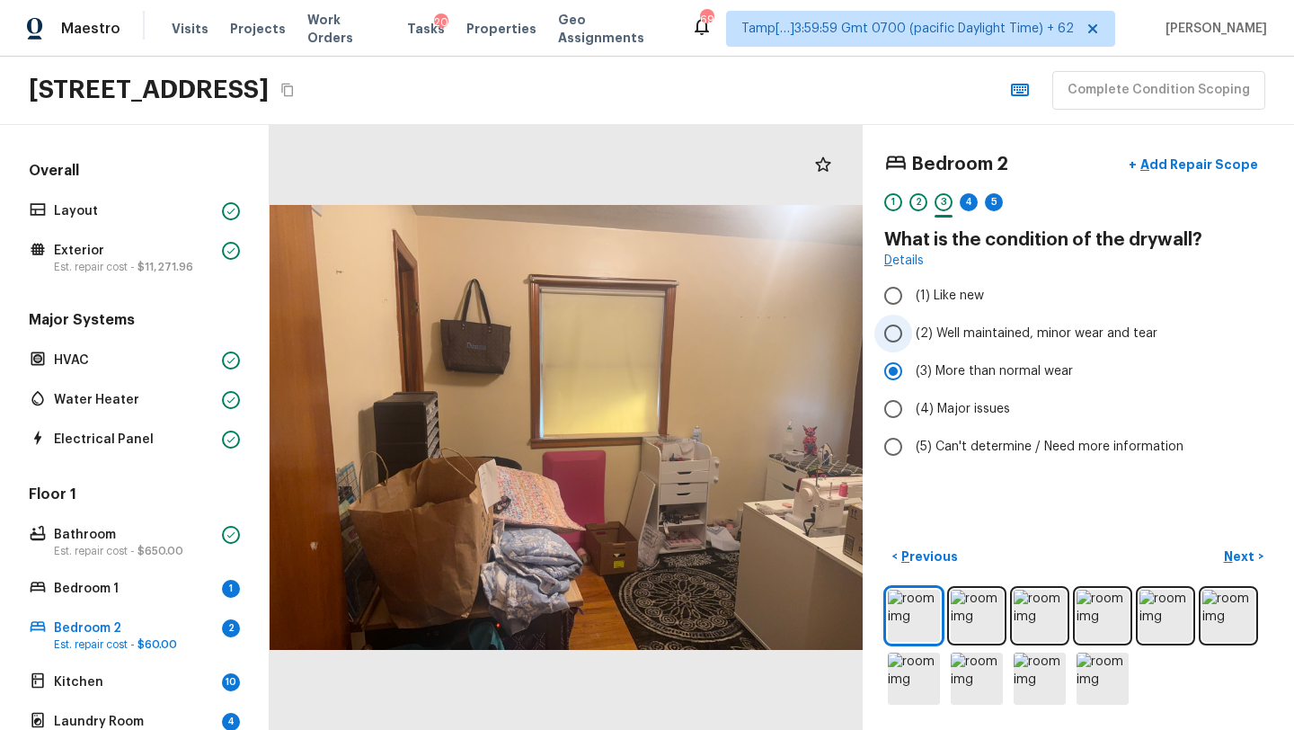
radio input "true"
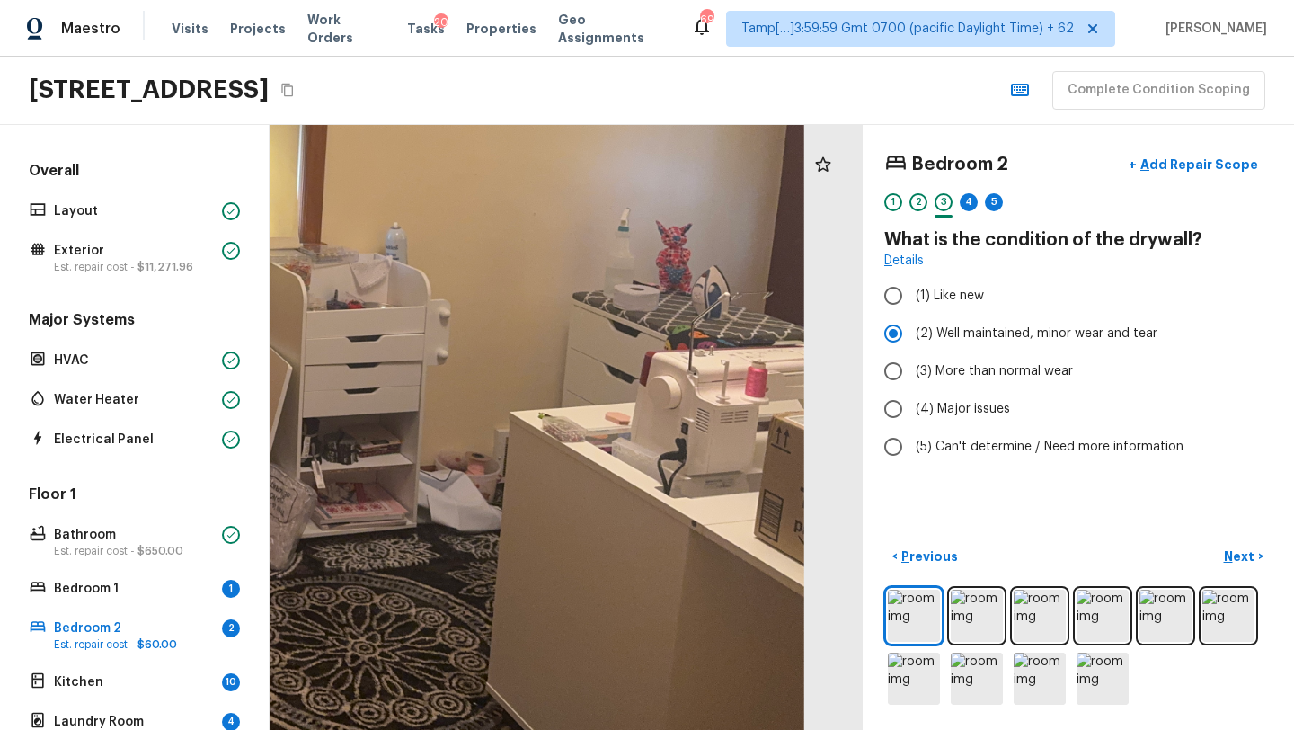
drag, startPoint x: 793, startPoint y: 541, endPoint x: 509, endPoint y: 473, distance: 291.8
click at [509, 473] on div at bounding box center [72, 225] width 1464 height 1493
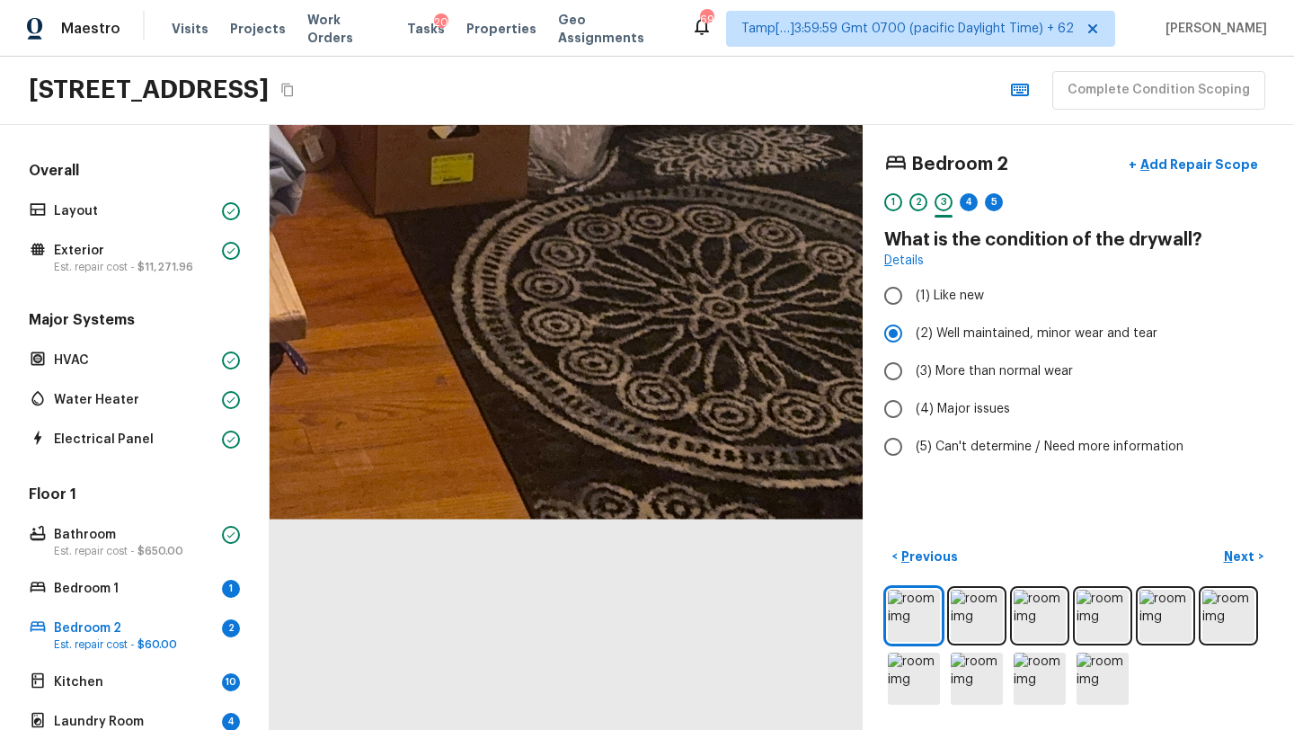
drag, startPoint x: 752, startPoint y: 454, endPoint x: 1293, endPoint y: 9, distance: 700.2
click at [1293, 9] on div "Maestro Visits Projects Work Orders Tasks 20 Properties Geo Assignments 695 Tam…" at bounding box center [647, 365] width 1294 height 730
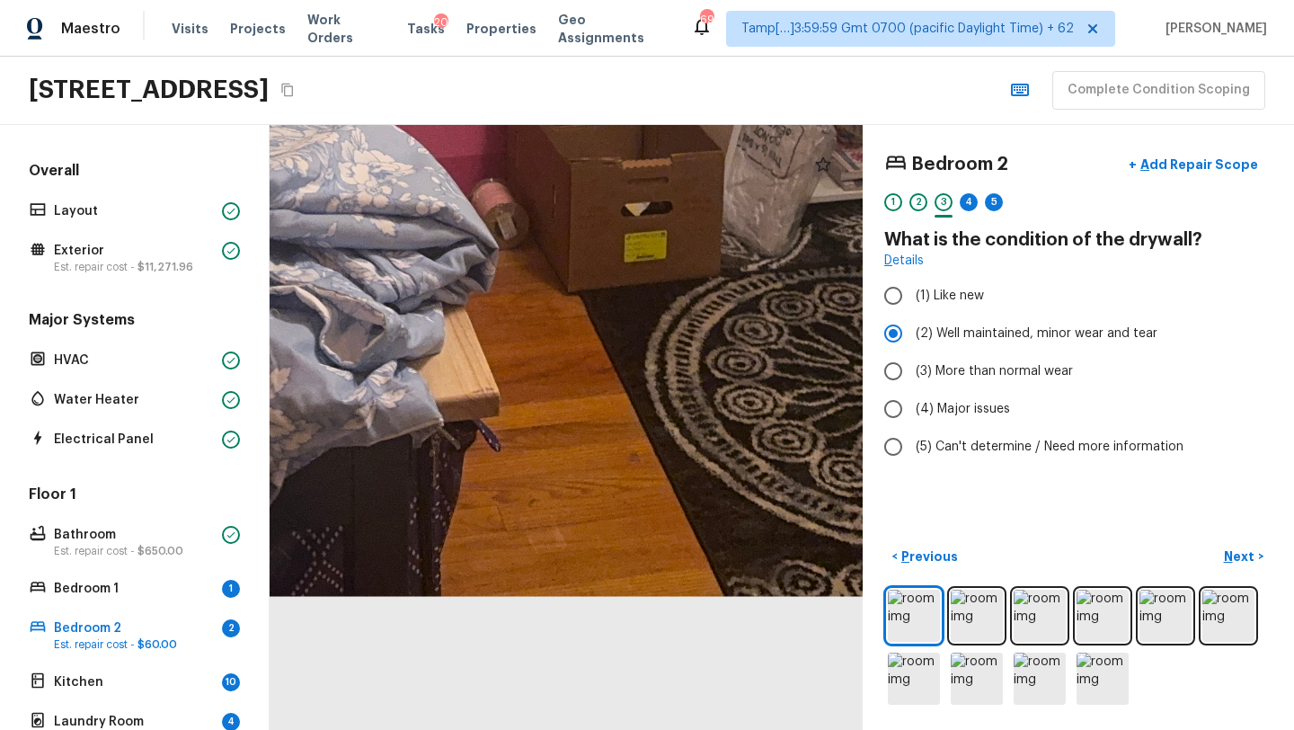
drag, startPoint x: 693, startPoint y: 160, endPoint x: 904, endPoint y: 246, distance: 228.1
click at [904, 247] on div "Bedroom 2 + Add Repair Scope 1 2 3 4 5 What is the condition of the drywall? De…" at bounding box center [782, 427] width 1024 height 605
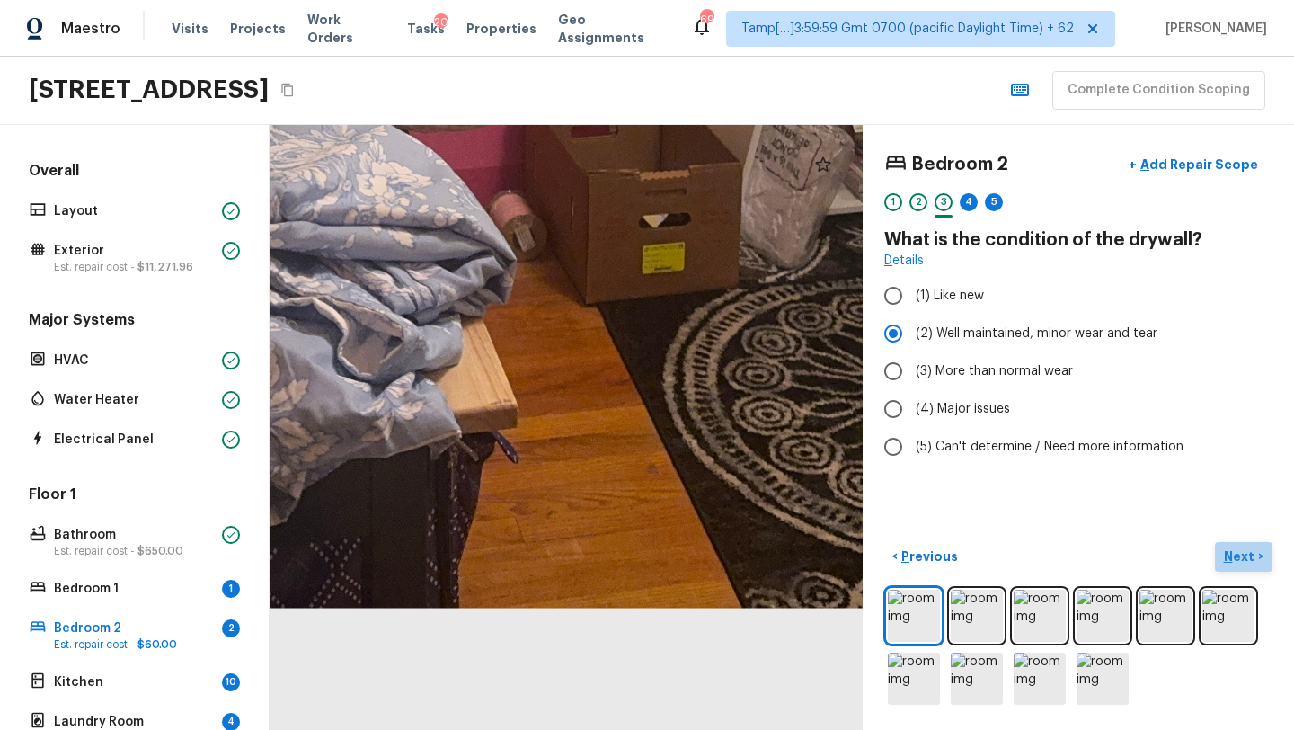
click at [1234, 551] on p "Next" at bounding box center [1241, 556] width 34 height 18
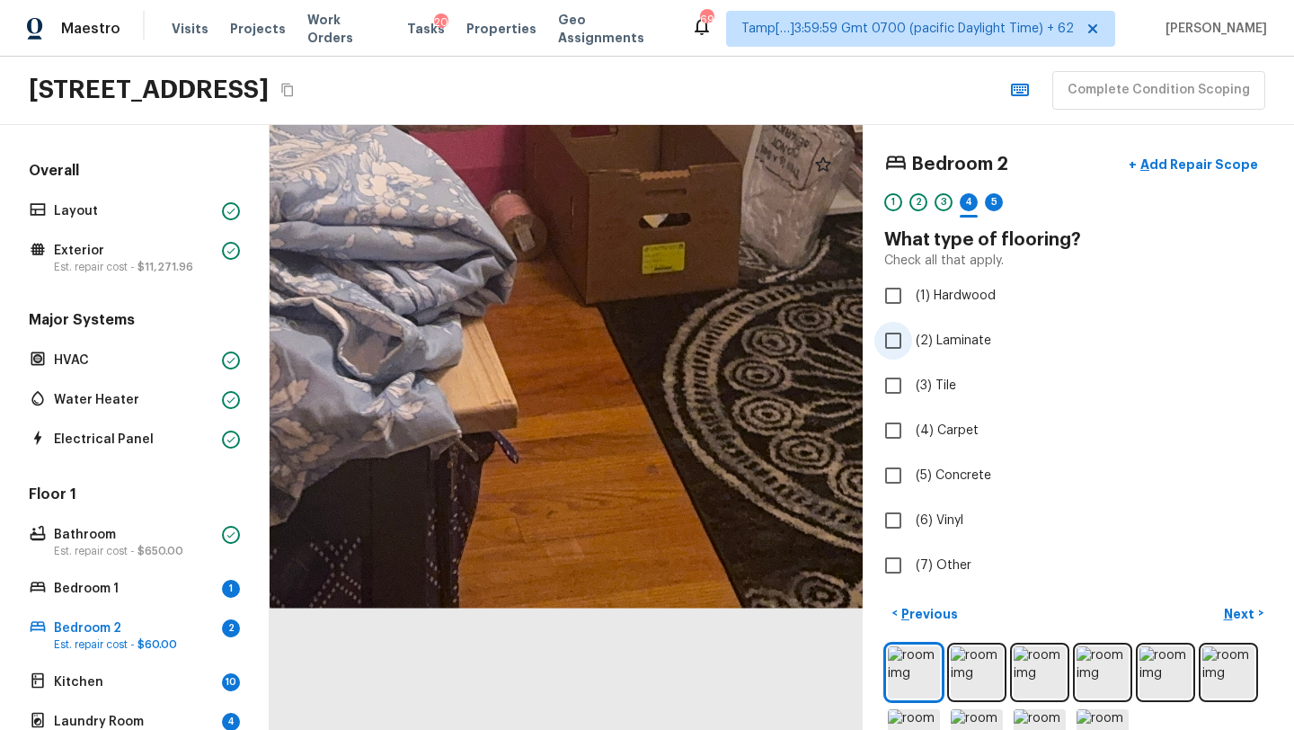
click at [933, 336] on span "(2) Laminate" at bounding box center [953, 341] width 75 height 18
click at [912, 336] on input "(2) Laminate" at bounding box center [893, 341] width 38 height 38
checkbox input "true"
click at [922, 297] on span "(1) Hardwood" at bounding box center [956, 296] width 80 height 18
click at [912, 297] on input "(1) Hardwood" at bounding box center [893, 296] width 38 height 38
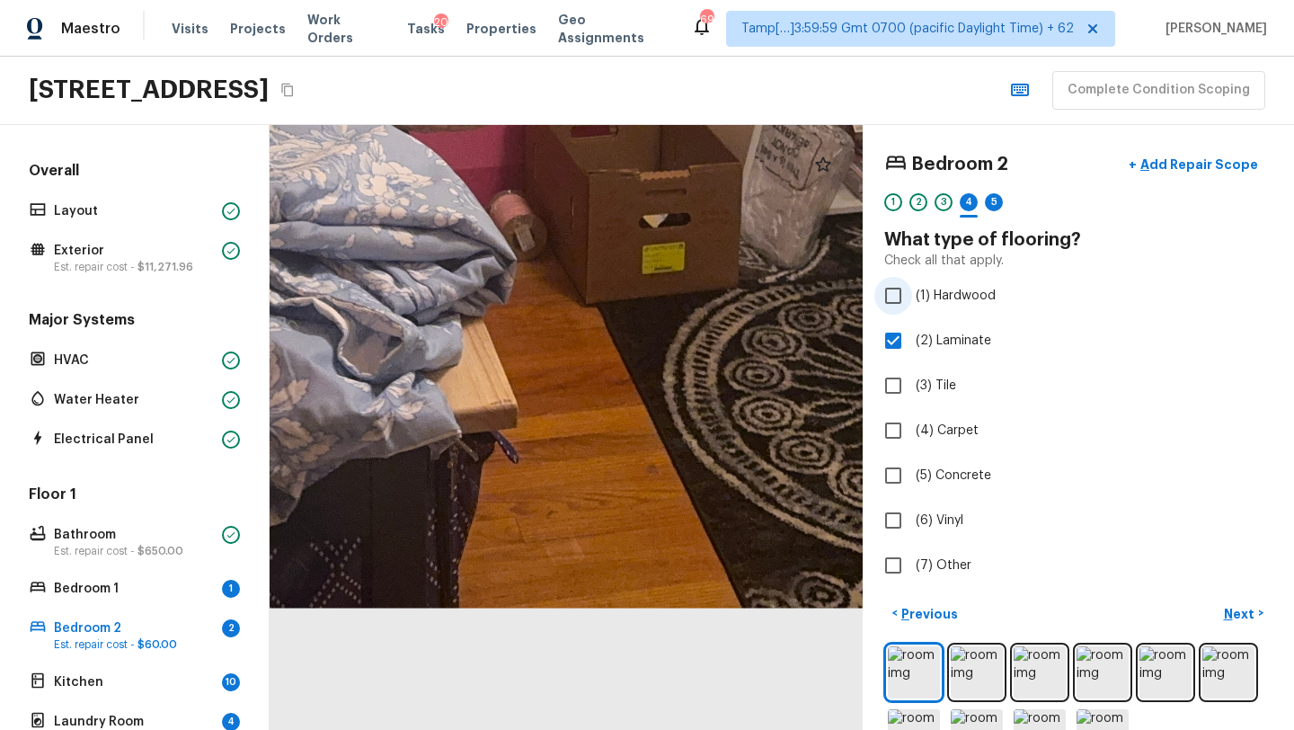
checkbox input "true"
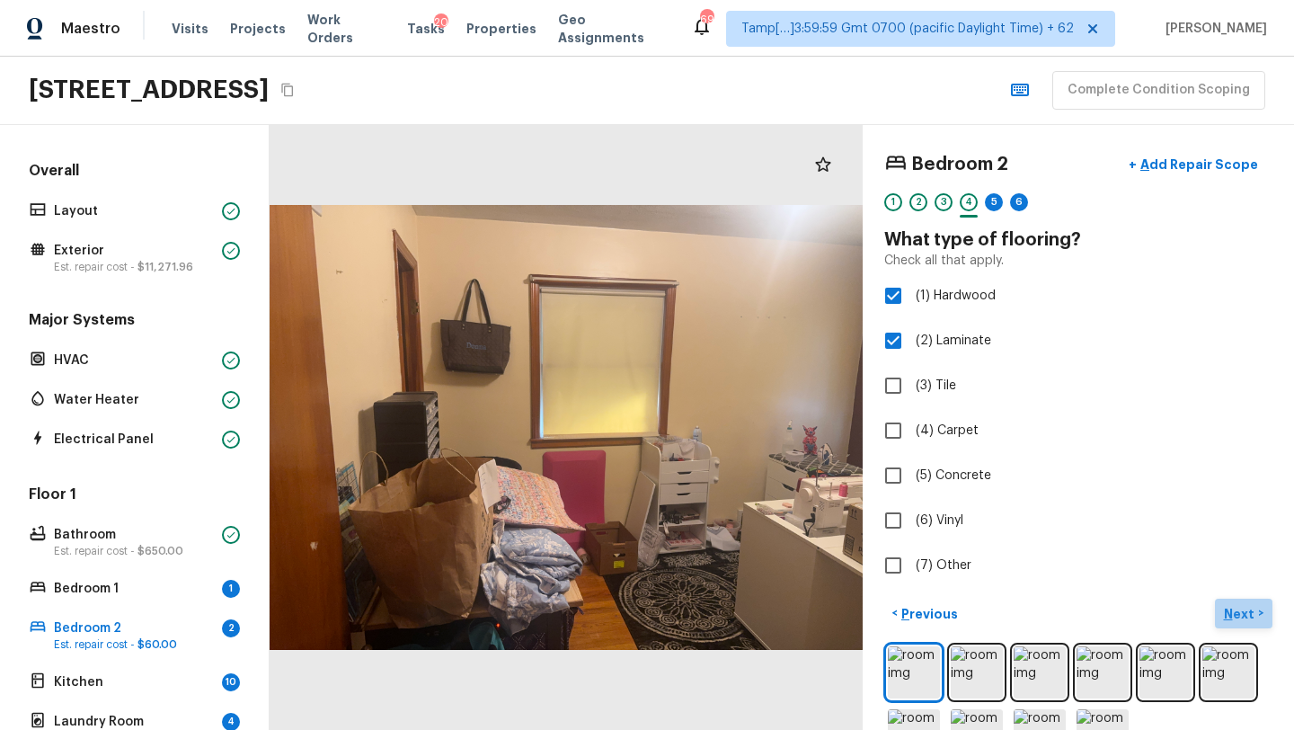
click at [1261, 615] on button "Next >" at bounding box center [1244, 613] width 58 height 30
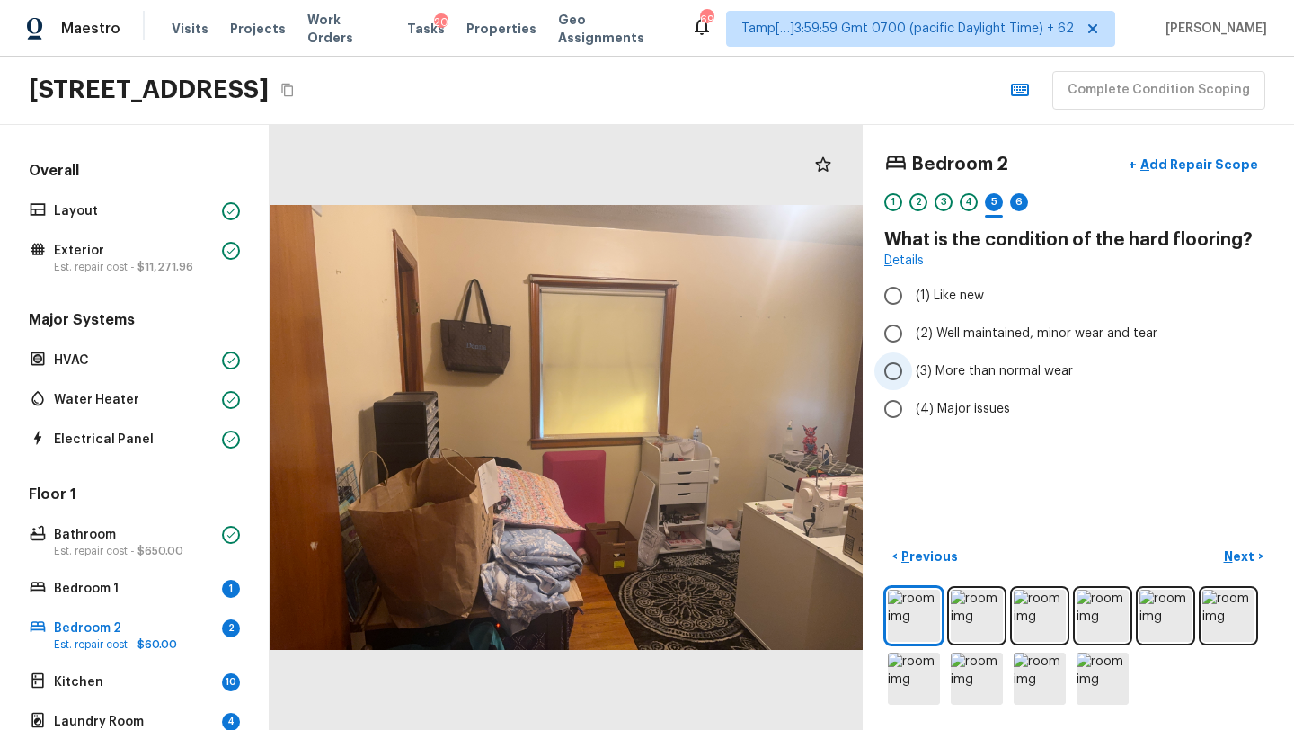
click at [931, 373] on span "(3) More than normal wear" at bounding box center [994, 371] width 157 height 18
click at [912, 373] on input "(3) More than normal wear" at bounding box center [893, 371] width 38 height 38
radio input "true"
click at [1235, 559] on p "Next" at bounding box center [1241, 556] width 34 height 18
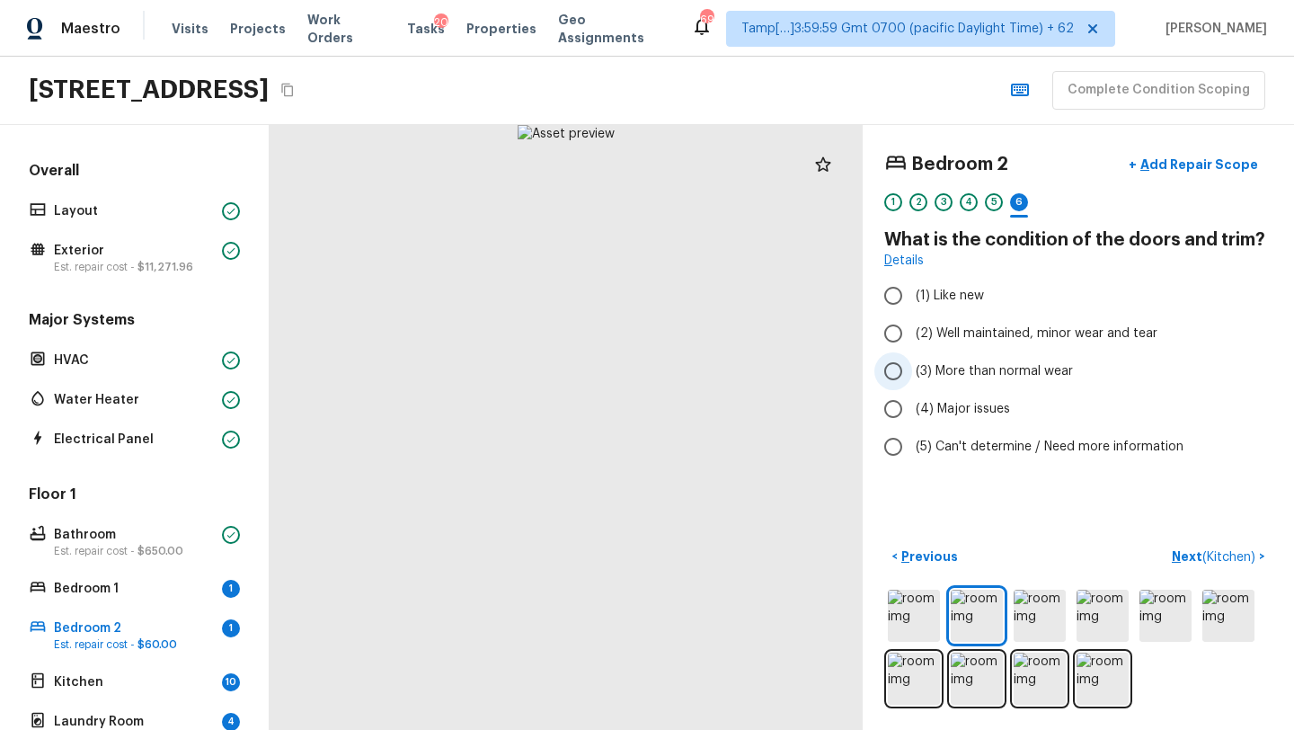
click at [961, 372] on span "(3) More than normal wear" at bounding box center [994, 371] width 157 height 18
click at [912, 372] on input "(3) More than normal wear" at bounding box center [893, 371] width 38 height 38
radio input "true"
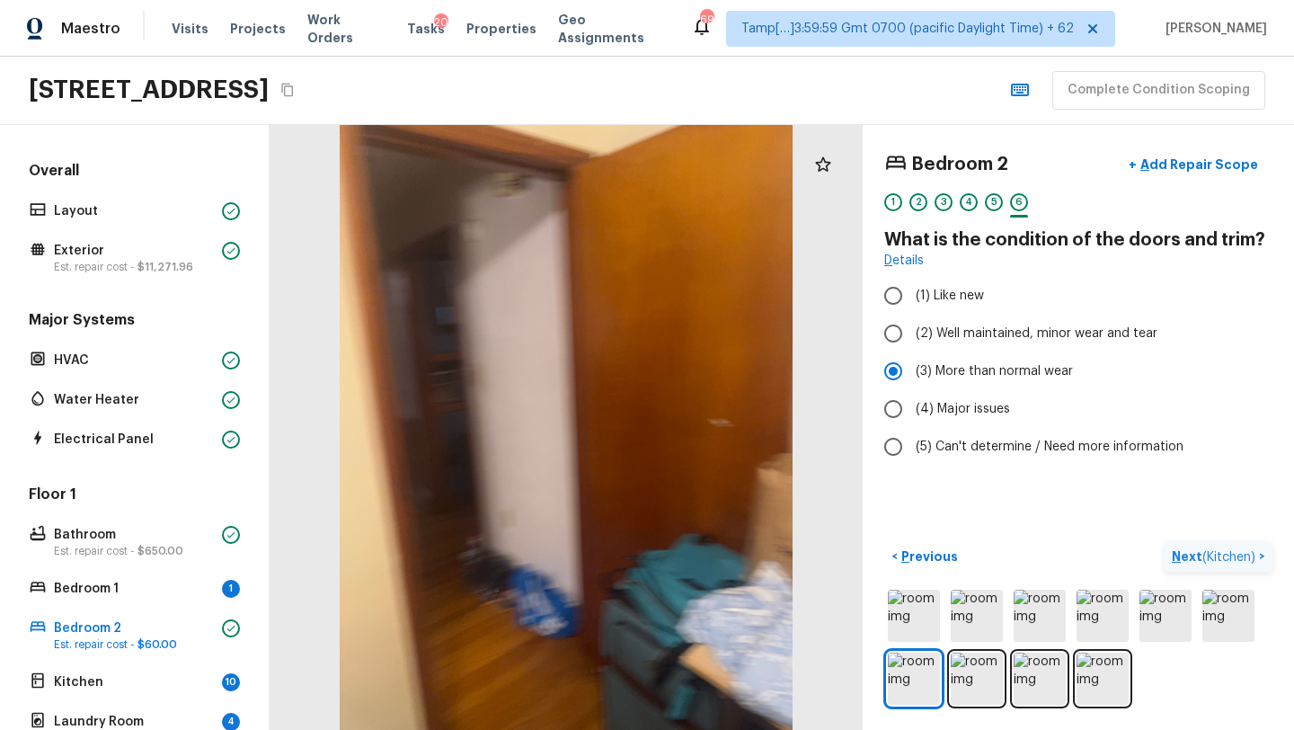
click at [1194, 553] on p "Next ( Kitchen )" at bounding box center [1215, 556] width 87 height 19
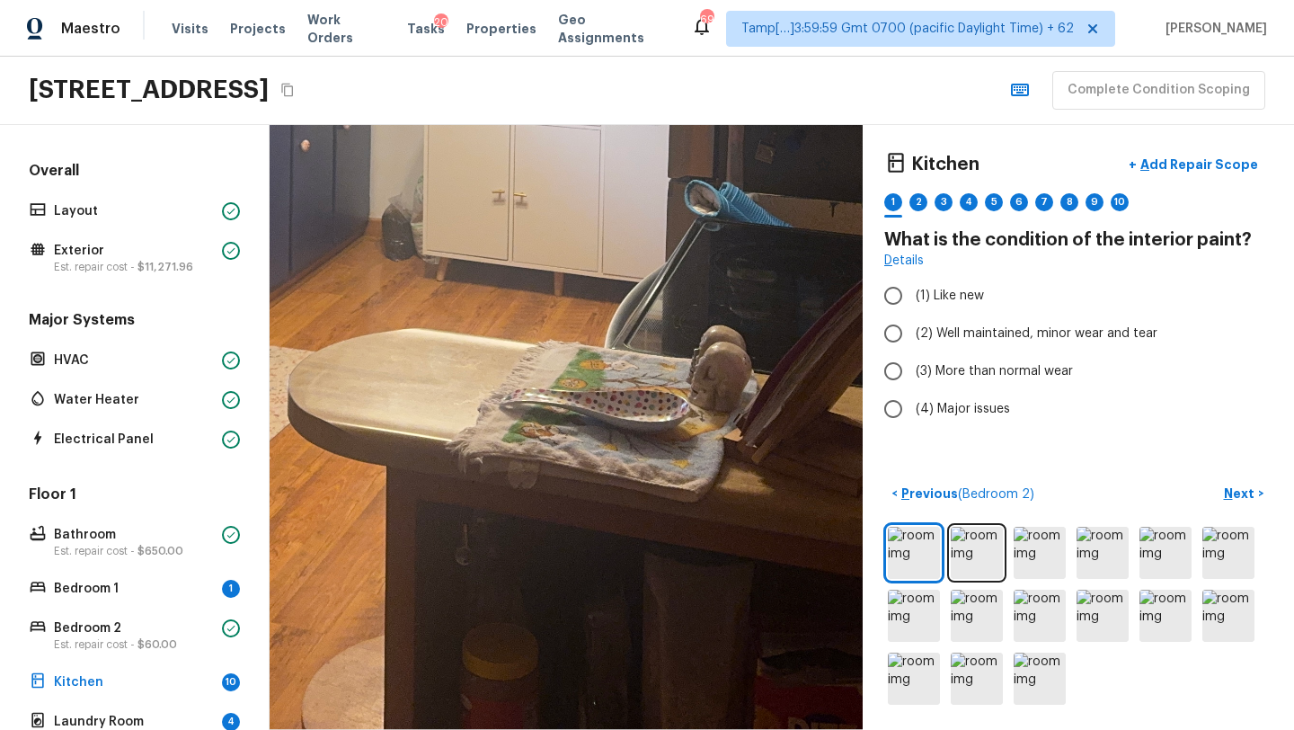
drag, startPoint x: 517, startPoint y: 507, endPoint x: 409, endPoint y: 123, distance: 398.5
click at [410, 124] on div at bounding box center [486, 5] width 1930 height 1969
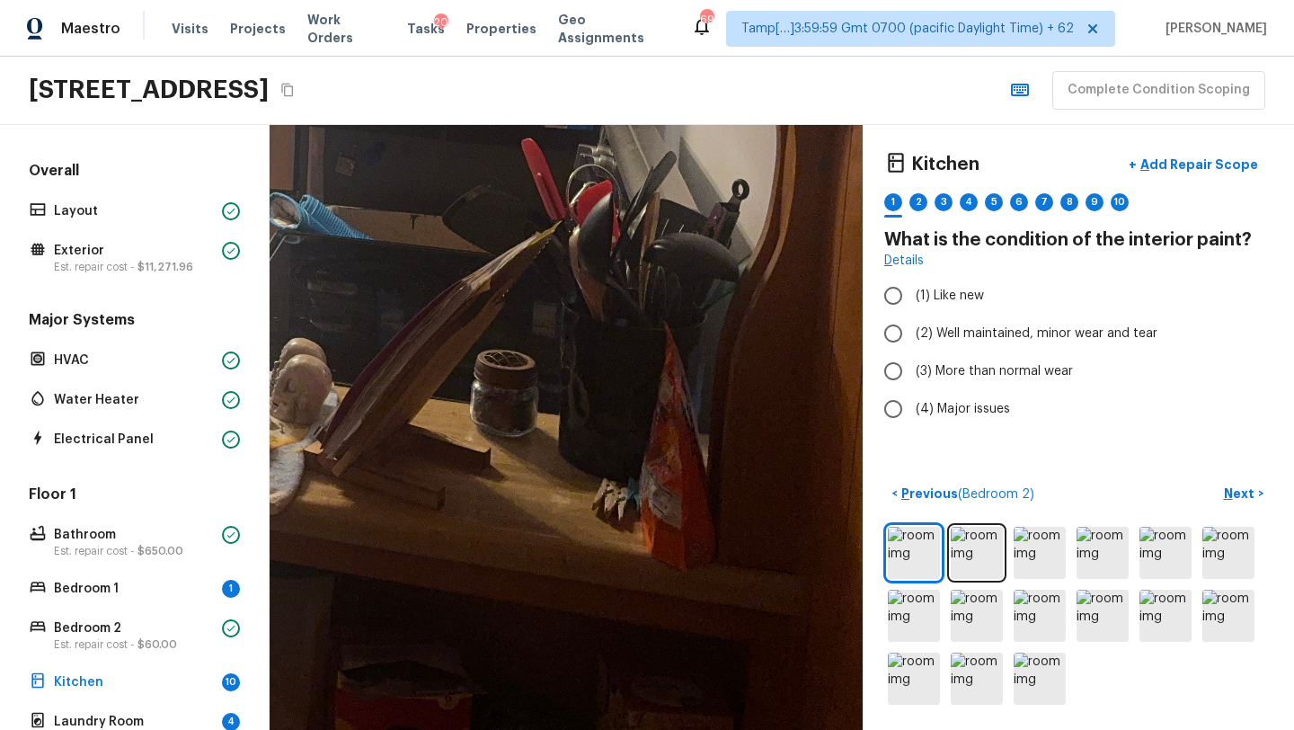
drag, startPoint x: 684, startPoint y: 337, endPoint x: 265, endPoint y: 349, distance: 418.8
click at [265, 349] on div "Overall Layout Exterior Est. repair cost - $11,271.96 Major Systems HVAC Water …" at bounding box center [647, 427] width 1294 height 605
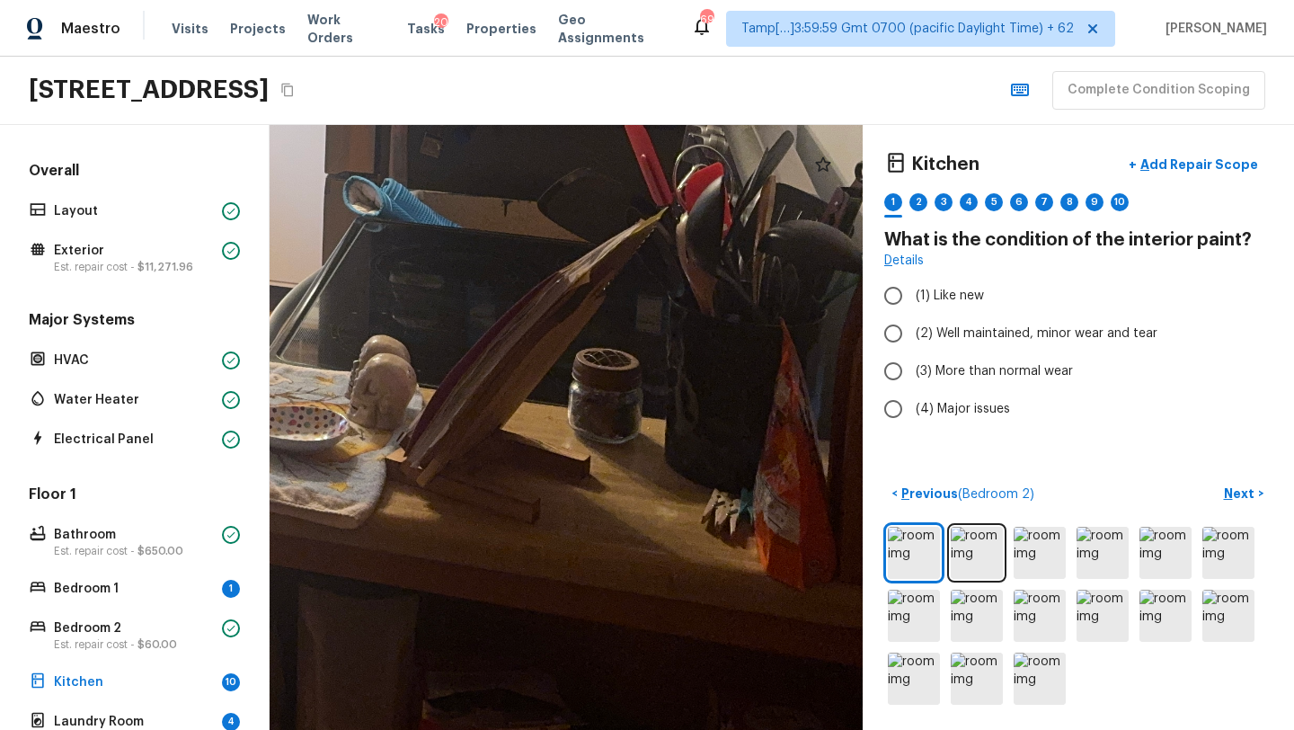
drag, startPoint x: 383, startPoint y: 420, endPoint x: 510, endPoint y: 420, distance: 127.6
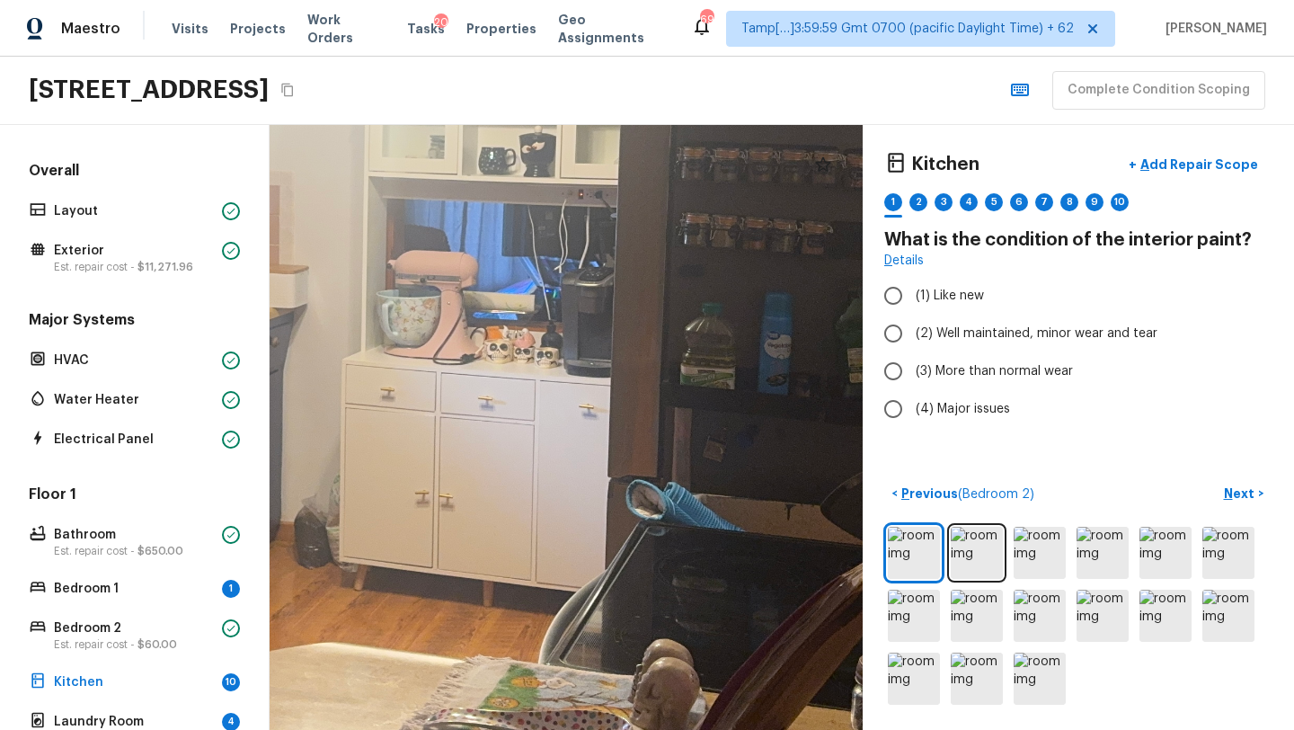
drag, startPoint x: 510, startPoint y: 420, endPoint x: 758, endPoint y: 726, distance: 393.5
click at [758, 728] on div at bounding box center [408, 287] width 2115 height 2156
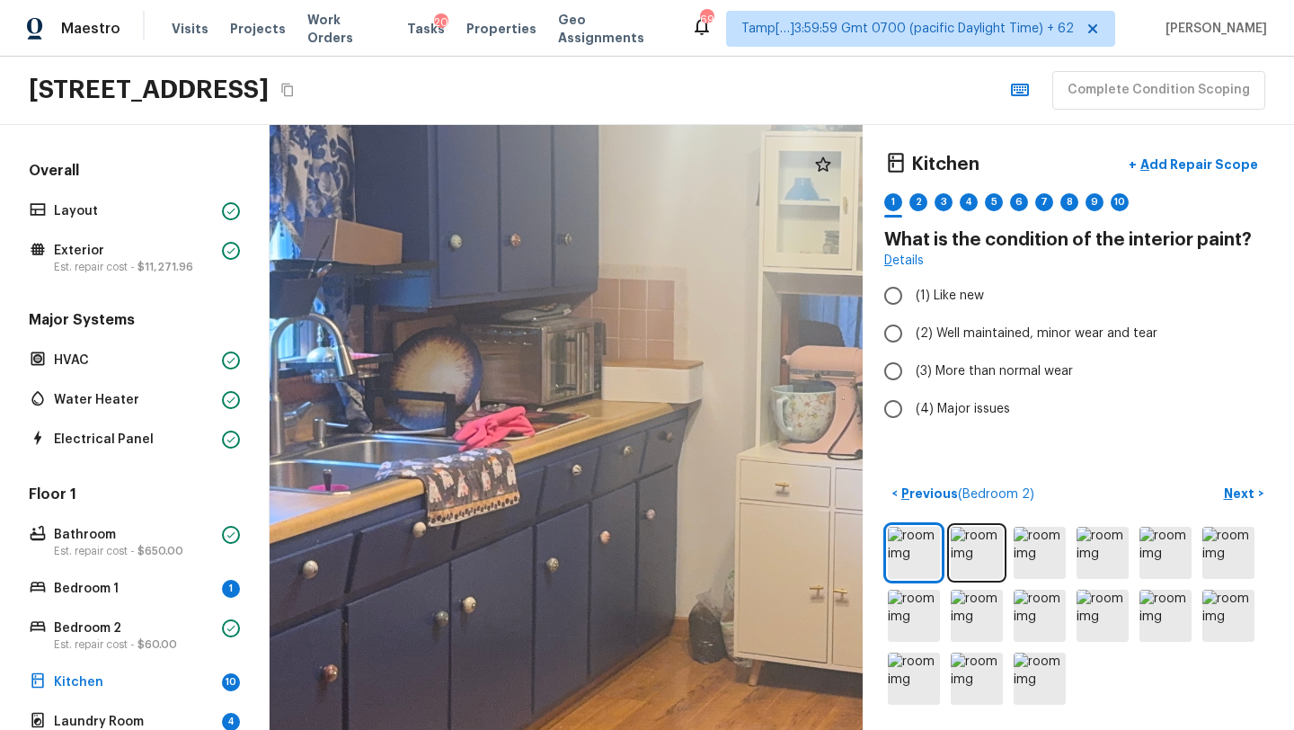
drag, startPoint x: 833, startPoint y: 546, endPoint x: 1278, endPoint y: 627, distance: 452.0
click at [1278, 627] on div "Kitchen + Add Repair Scope 1 2 3 4 5 6 7 8 9 10 What is the condition of the in…" at bounding box center [782, 427] width 1024 height 605
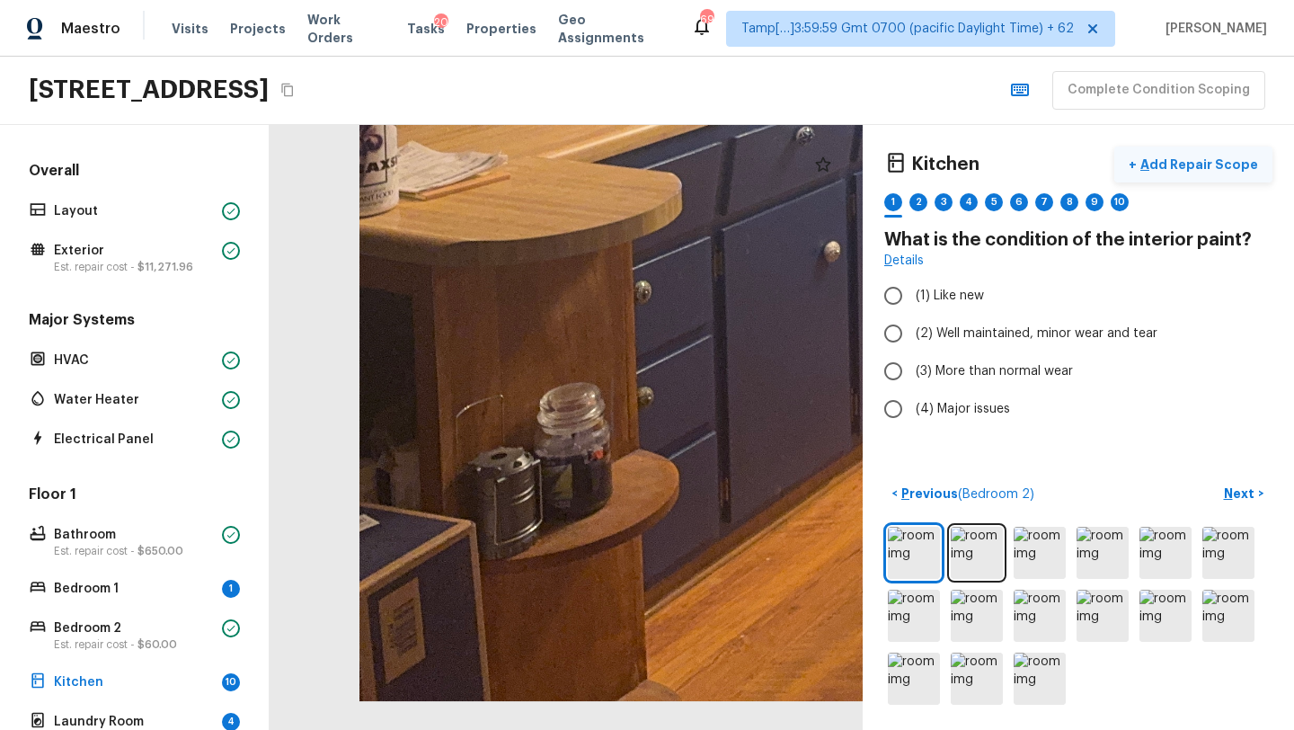
drag, startPoint x: 666, startPoint y: 625, endPoint x: 1221, endPoint y: 160, distance: 724.5
click at [1222, 160] on div "Kitchen + Add Repair Scope 1 2 3 4 5 6 7 8 9 10 What is the condition of the in…" at bounding box center [782, 427] width 1024 height 605
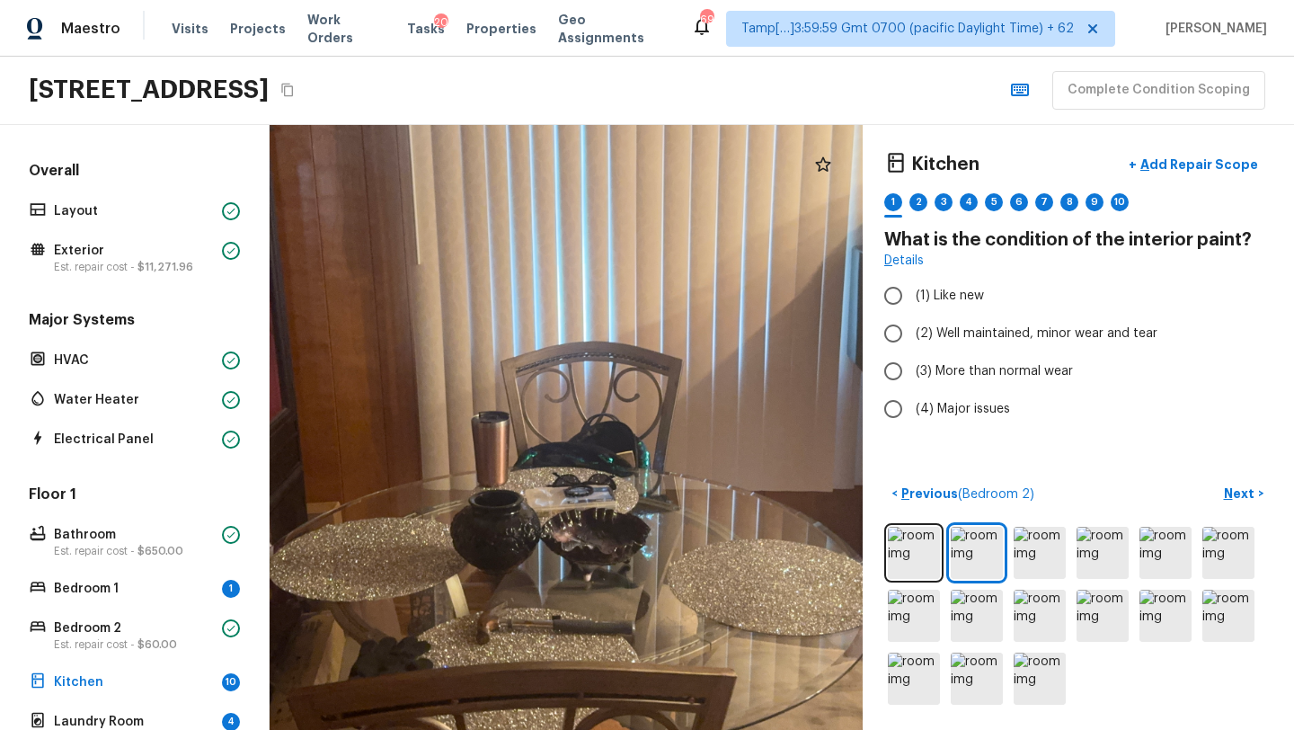
drag, startPoint x: 504, startPoint y: 610, endPoint x: 562, endPoint y: 560, distance: 76.4
click at [562, 560] on div at bounding box center [574, 413] width 1390 height 1418
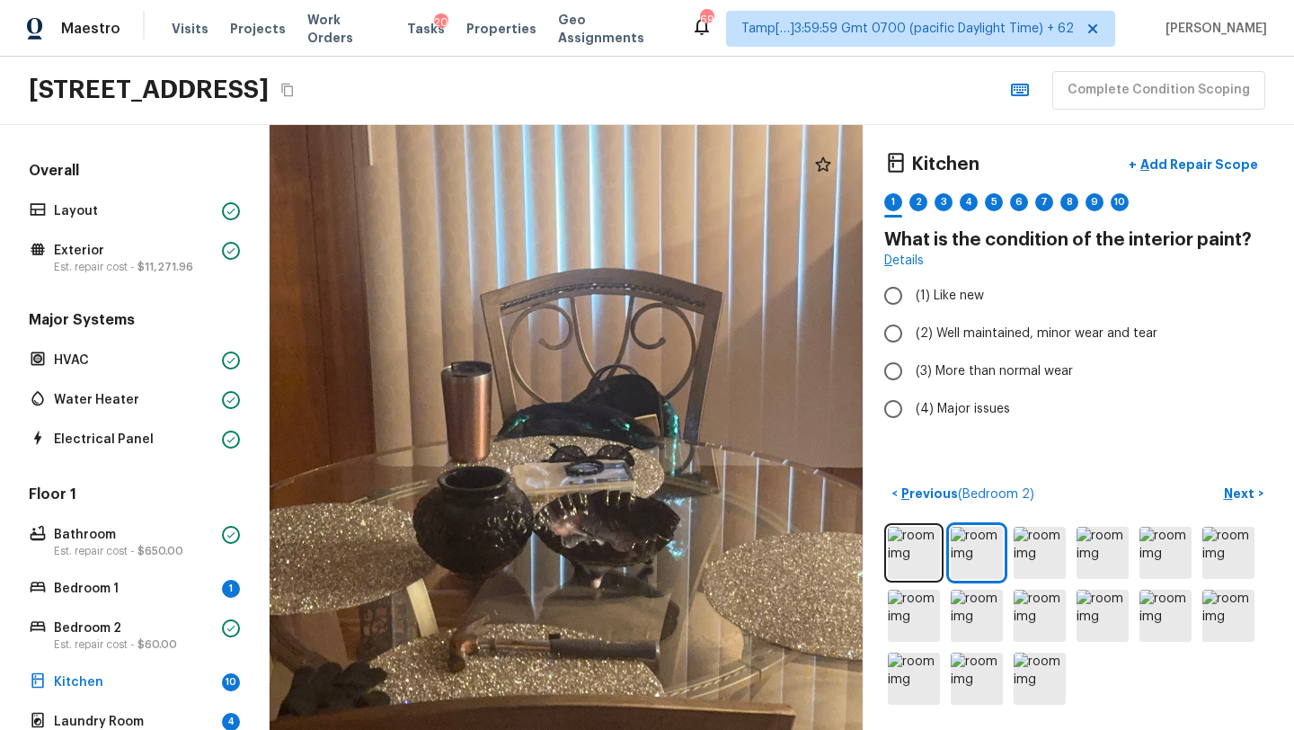
click at [624, 523] on div at bounding box center [578, 363] width 1854 height 1890
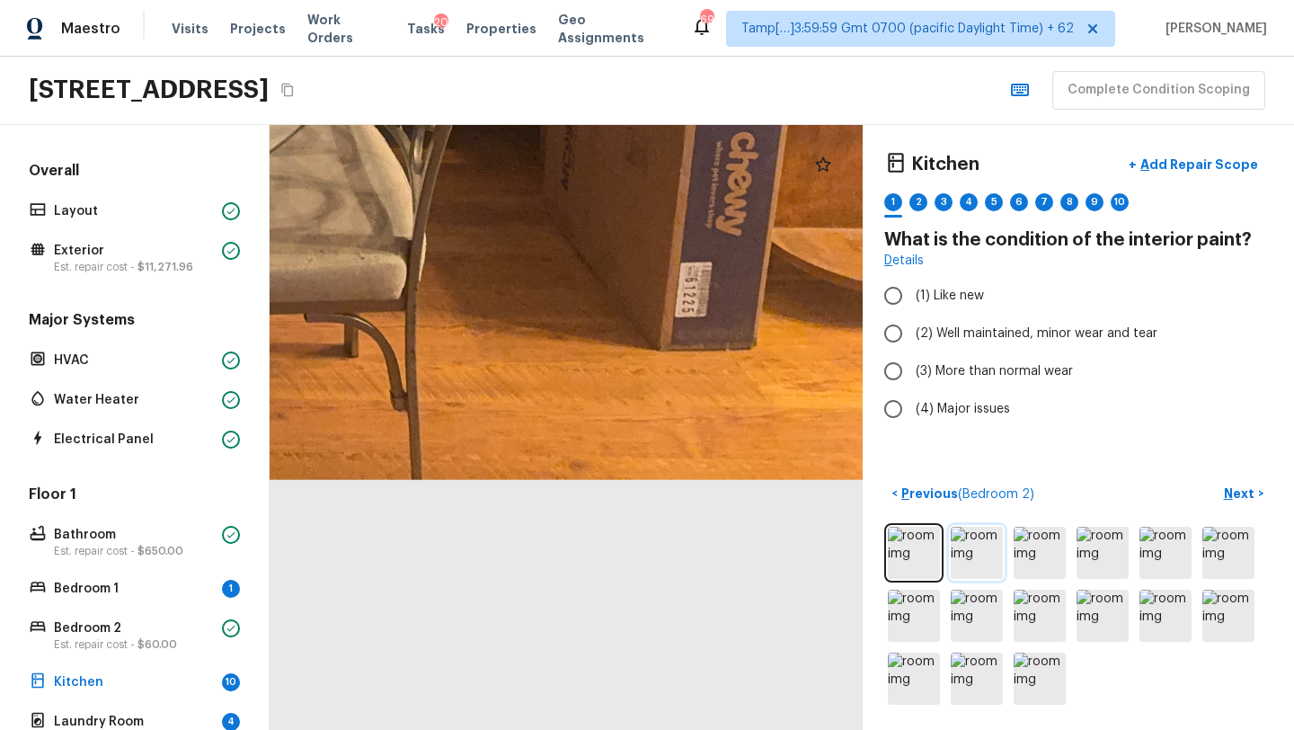
click at [980, 544] on img at bounding box center [977, 552] width 52 height 52
click at [916, 549] on img at bounding box center [914, 552] width 52 height 52
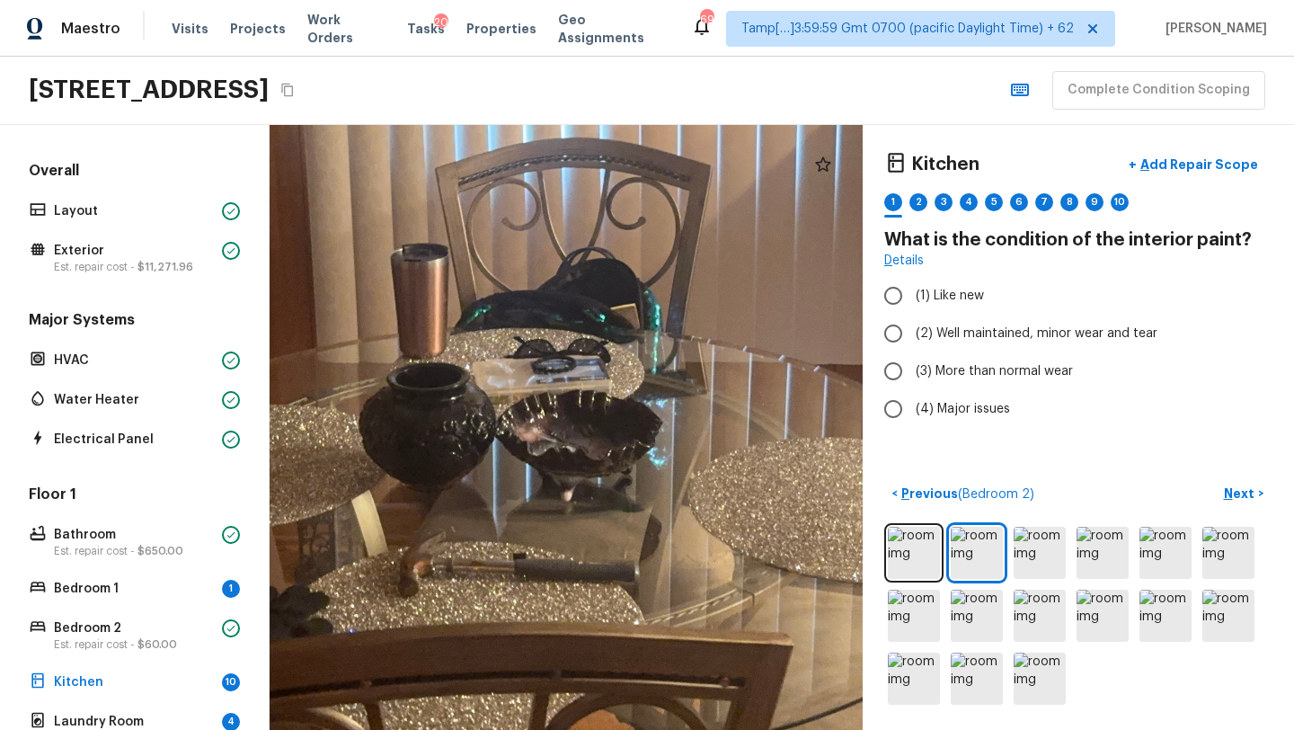
drag, startPoint x: 419, startPoint y: 415, endPoint x: 635, endPoint y: 544, distance: 251.8
click at [637, 545] on div at bounding box center [546, 246] width 2106 height 2147
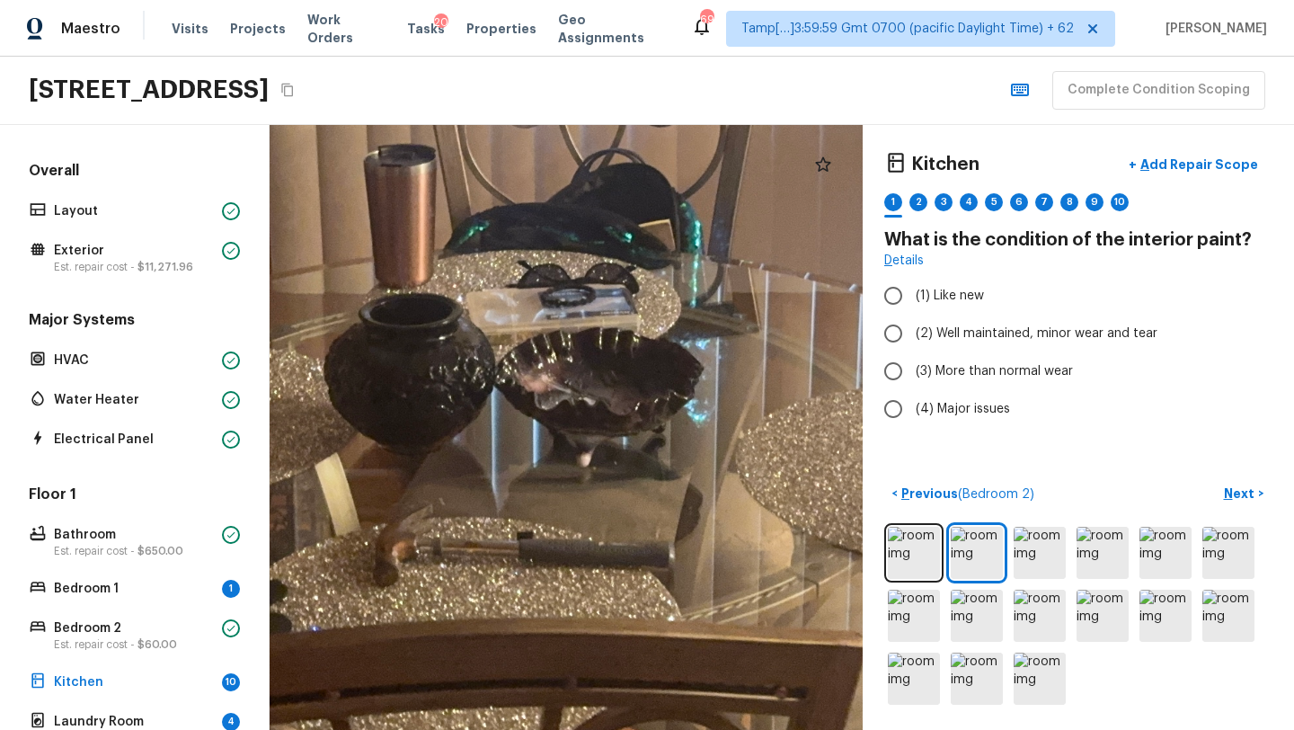
drag, startPoint x: 606, startPoint y: 440, endPoint x: 584, endPoint y: 442, distance: 21.6
click at [584, 442] on div at bounding box center [559, 148] width 2634 height 2686
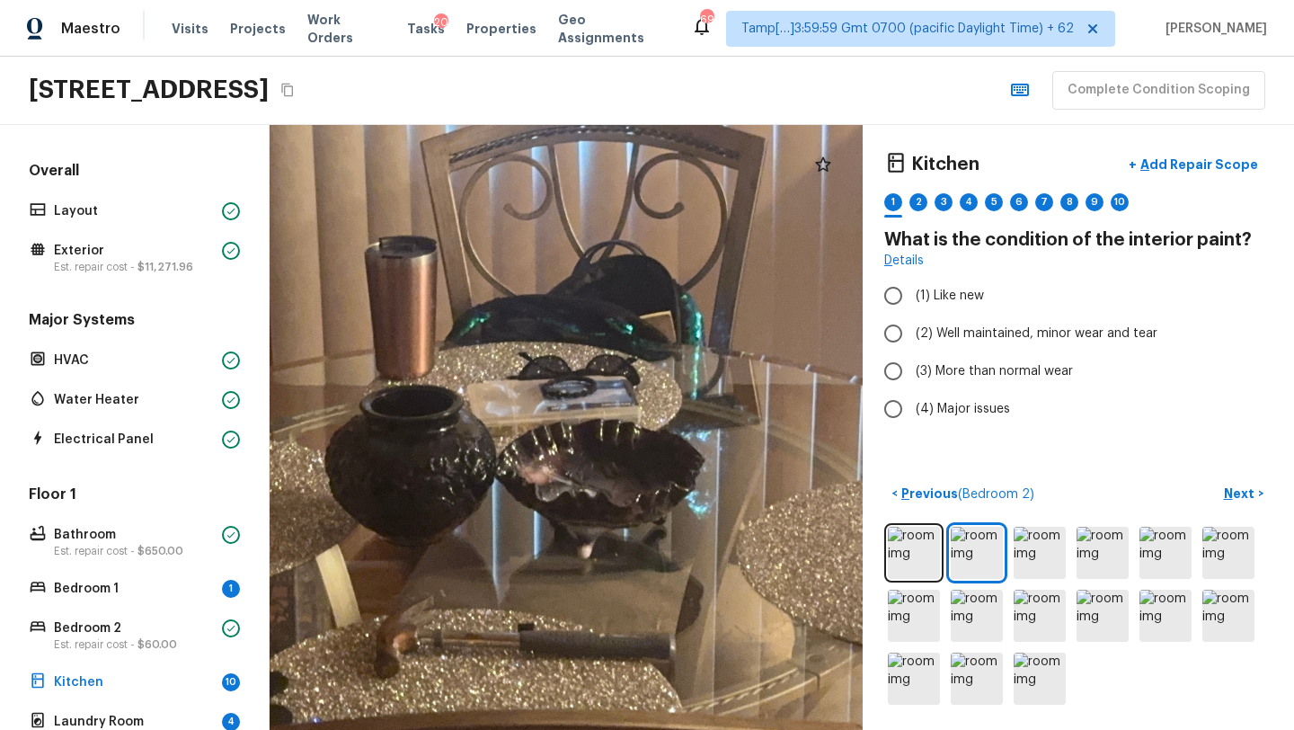
drag, startPoint x: 584, startPoint y: 442, endPoint x: 583, endPoint y: 527, distance: 85.4
click at [583, 530] on div at bounding box center [560, 240] width 2634 height 2686
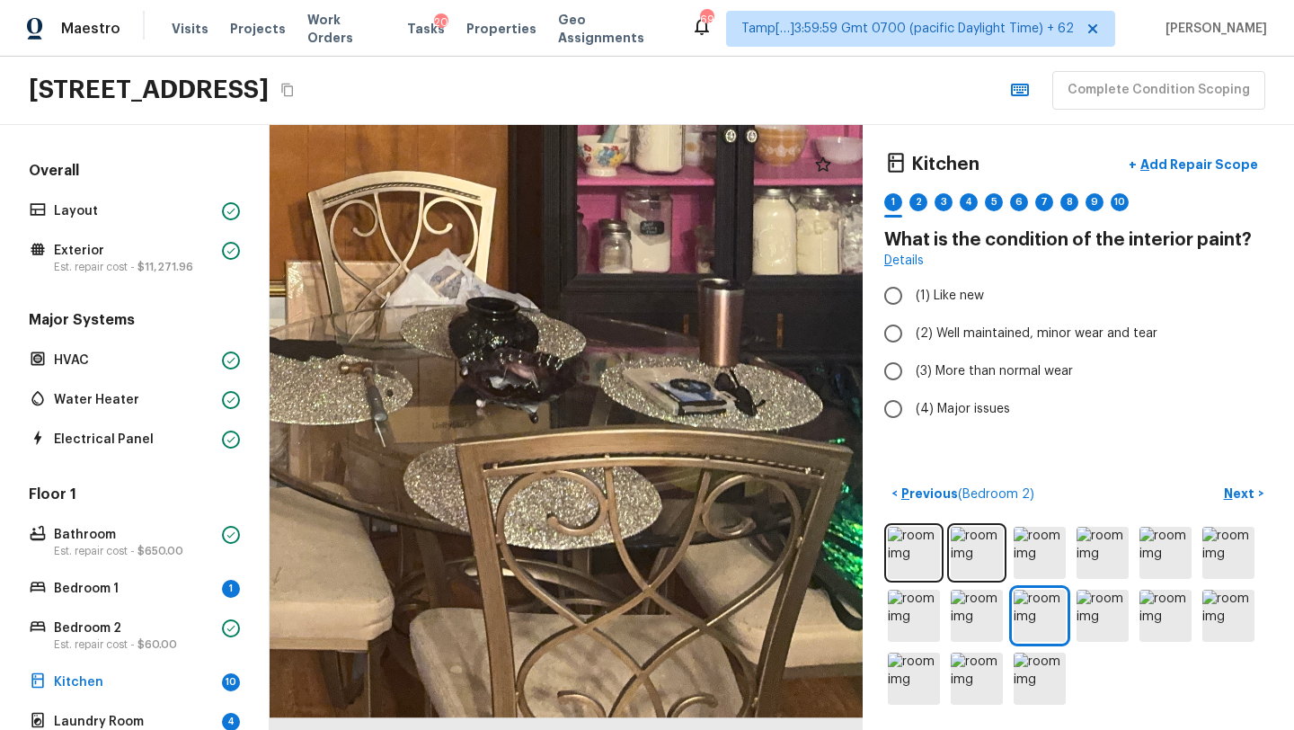
drag, startPoint x: 637, startPoint y: 640, endPoint x: 638, endPoint y: 264, distance: 375.6
click at [638, 264] on div at bounding box center [189, 24] width 1845 height 1881
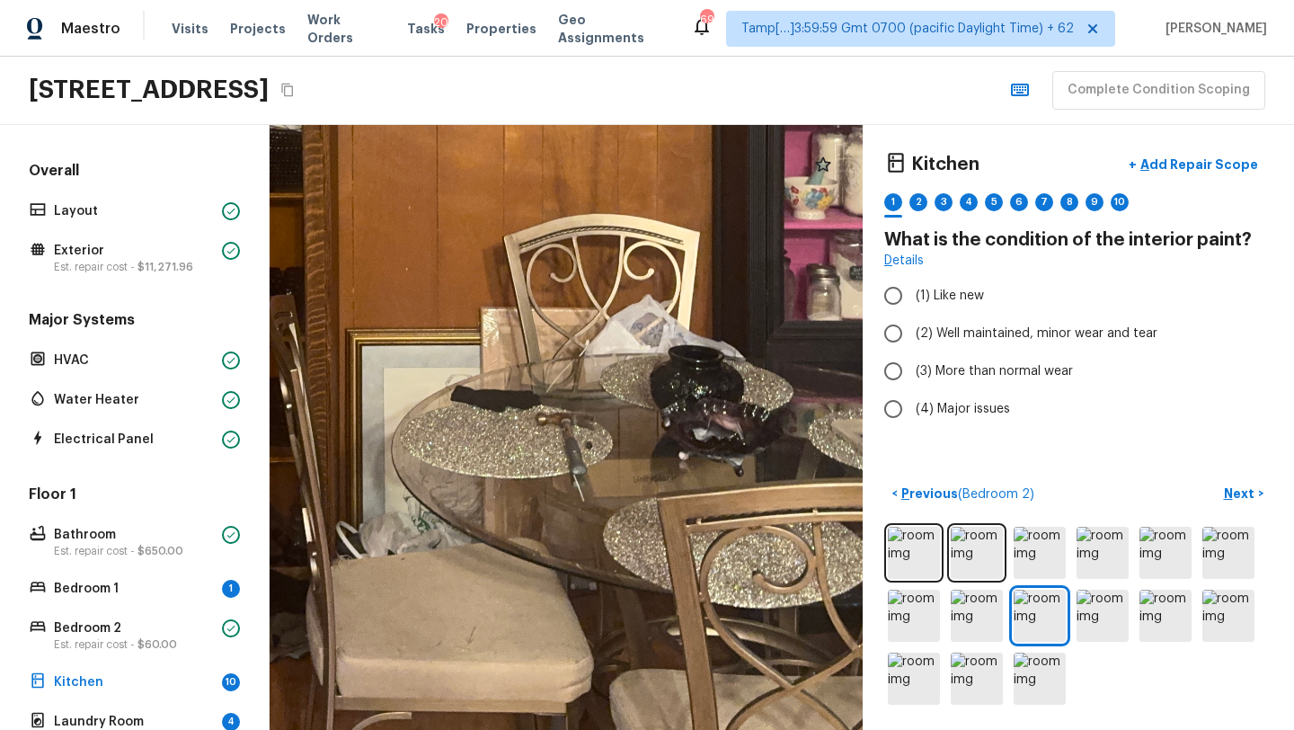
drag, startPoint x: 471, startPoint y: 339, endPoint x: 698, endPoint y: 343, distance: 227.4
click at [680, 378] on div at bounding box center [380, 62] width 1922 height 1960
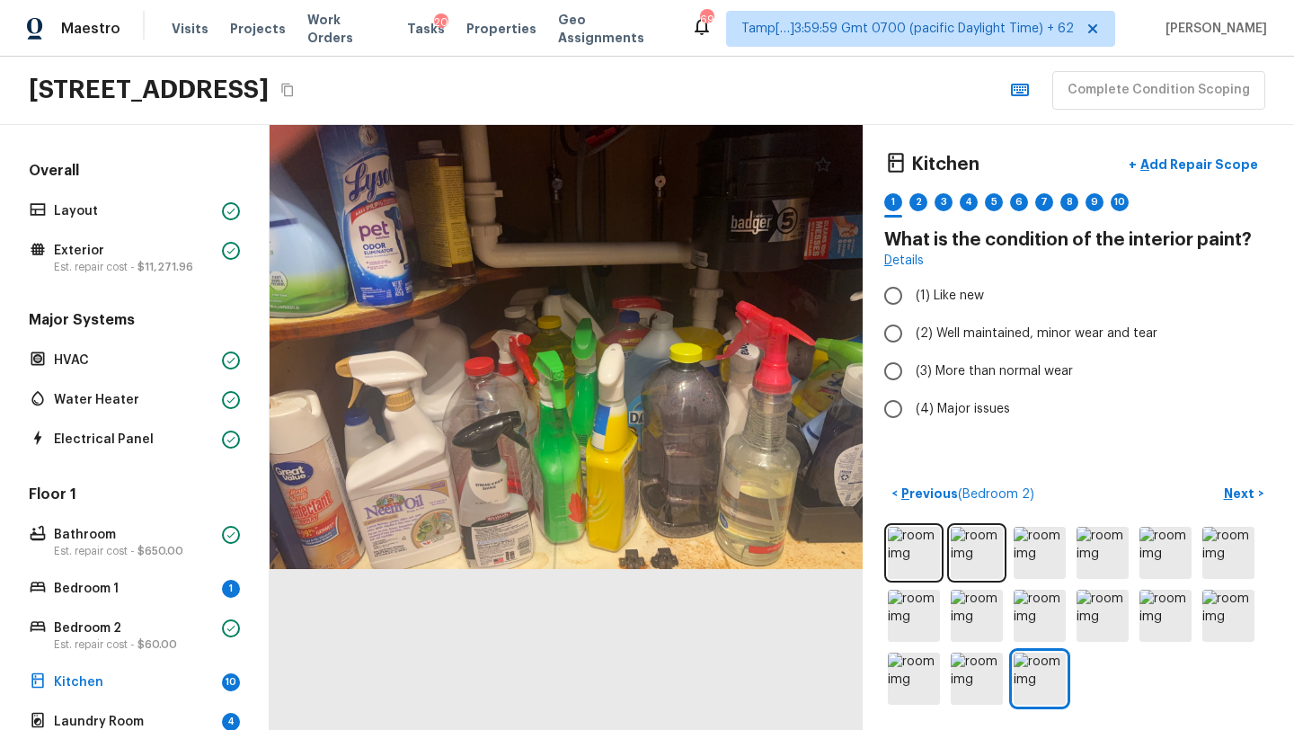
drag, startPoint x: 643, startPoint y: 543, endPoint x: 644, endPoint y: 462, distance: 80.9
click at [643, 462] on div at bounding box center [566, 346] width 593 height 605
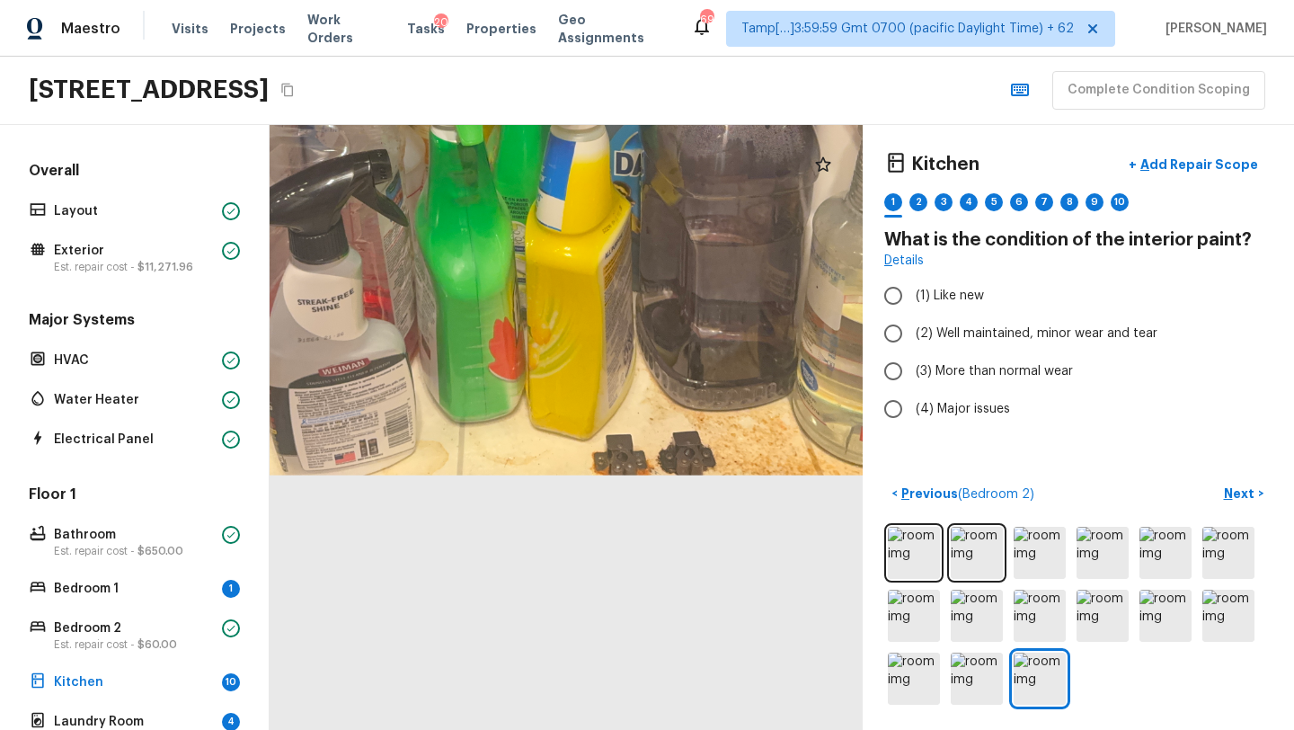
drag, startPoint x: 616, startPoint y: 564, endPoint x: 617, endPoint y: 92, distance: 472.6
click at [617, 92] on div "Maestro Visits Projects Work Orders Tasks 20 Properties Geo Assignments 695 Tam…" at bounding box center [647, 365] width 1294 height 730
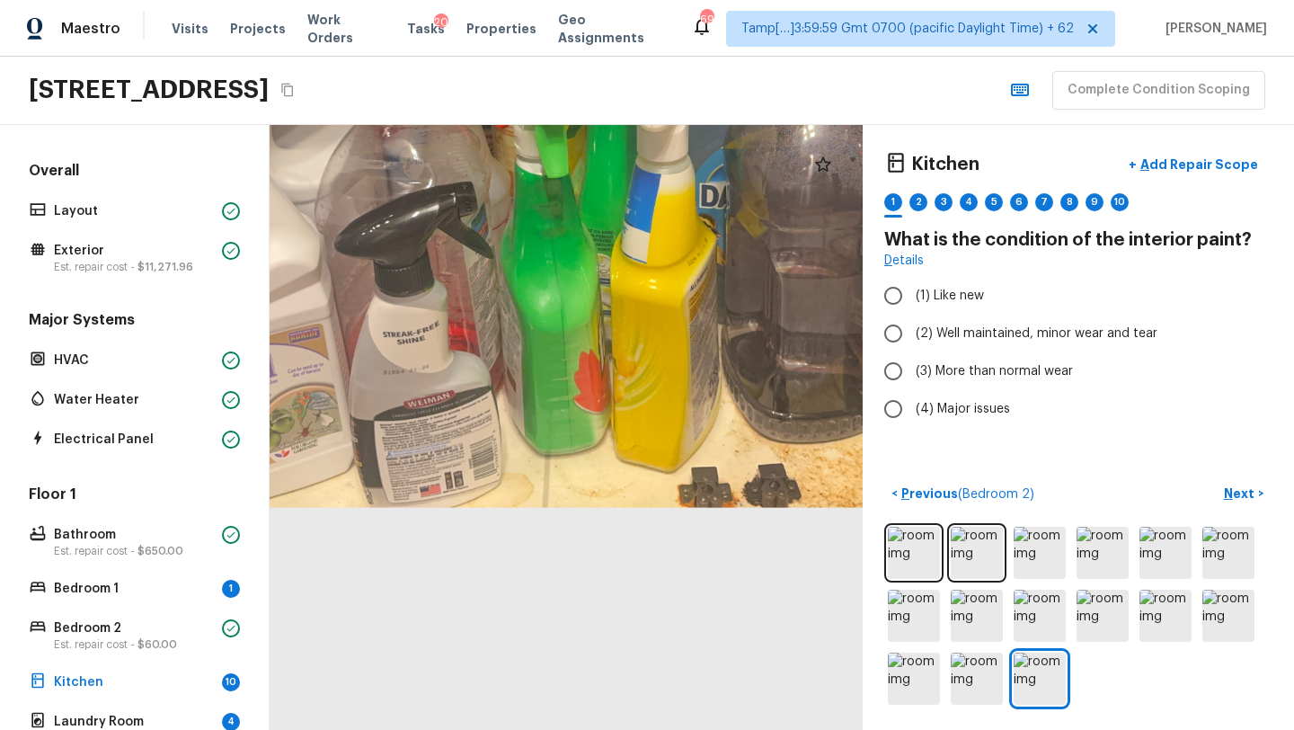
drag, startPoint x: 666, startPoint y: 332, endPoint x: 751, endPoint y: 273, distance: 103.9
click at [752, 273] on div at bounding box center [570, 48] width 1222 height 1245
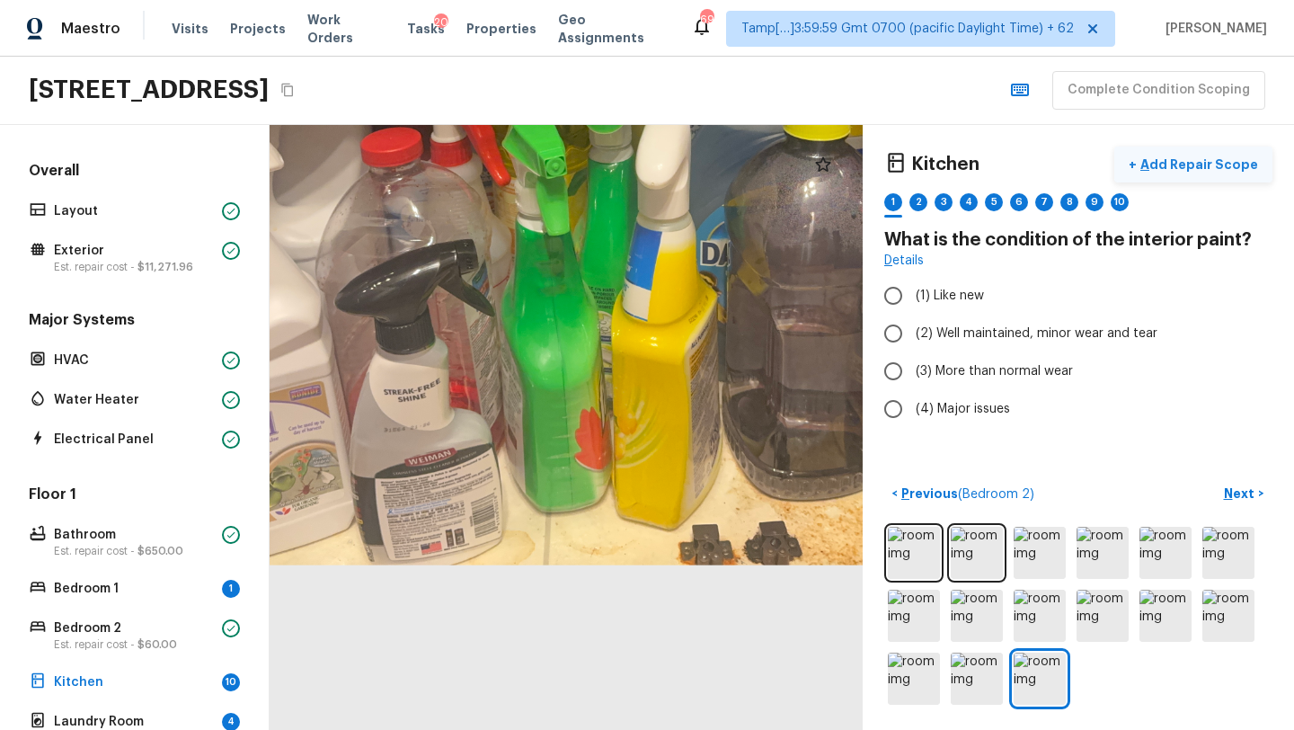
click at [1195, 165] on p "Add Repair Scope" at bounding box center [1197, 164] width 121 height 18
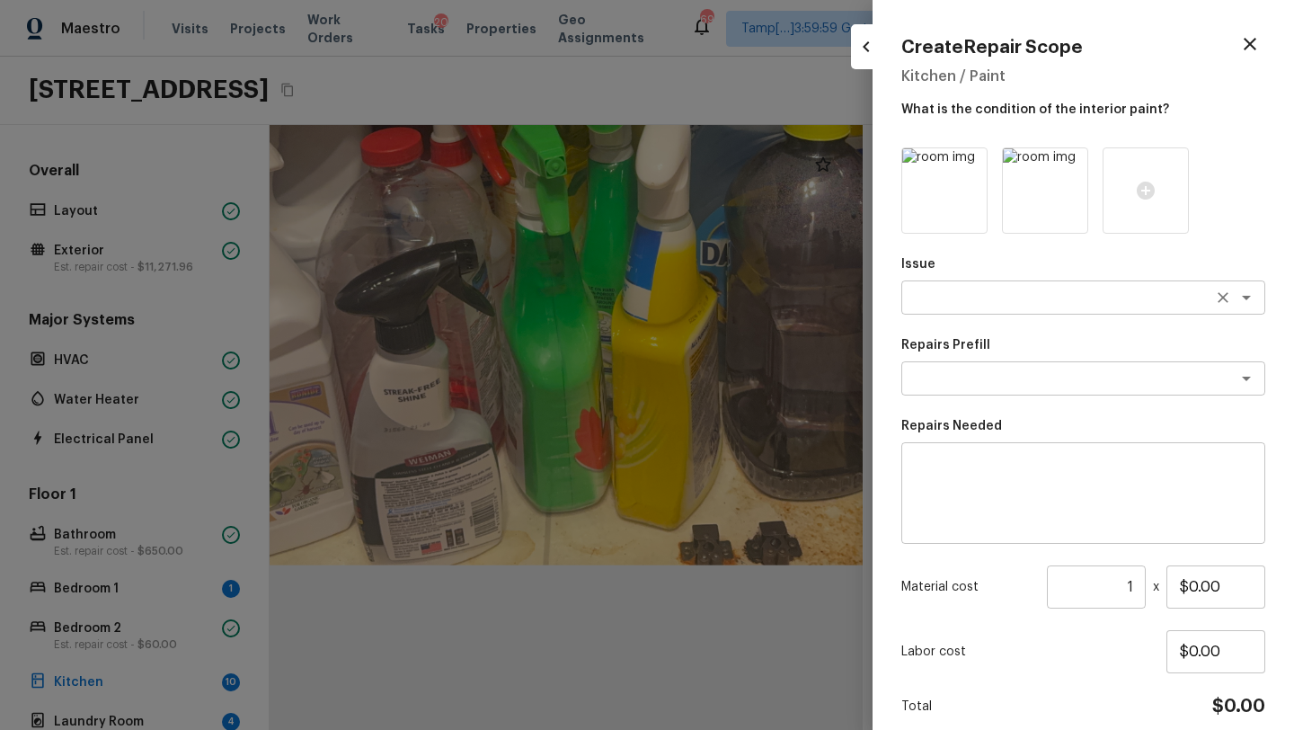
click at [936, 305] on textarea at bounding box center [1057, 297] width 297 height 18
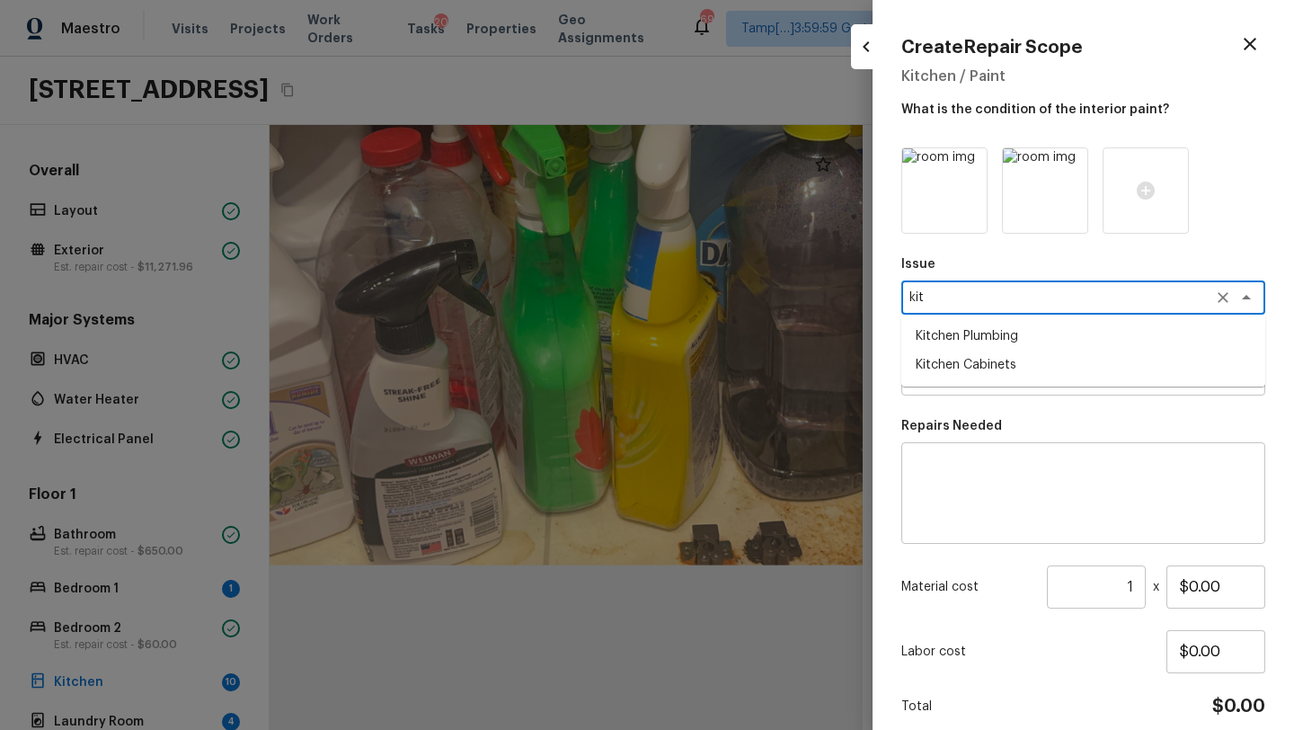
click at [958, 362] on li "Kitchen Cabinets" at bounding box center [1083, 364] width 364 height 29
click at [958, 365] on div "x ​" at bounding box center [1083, 378] width 364 height 34
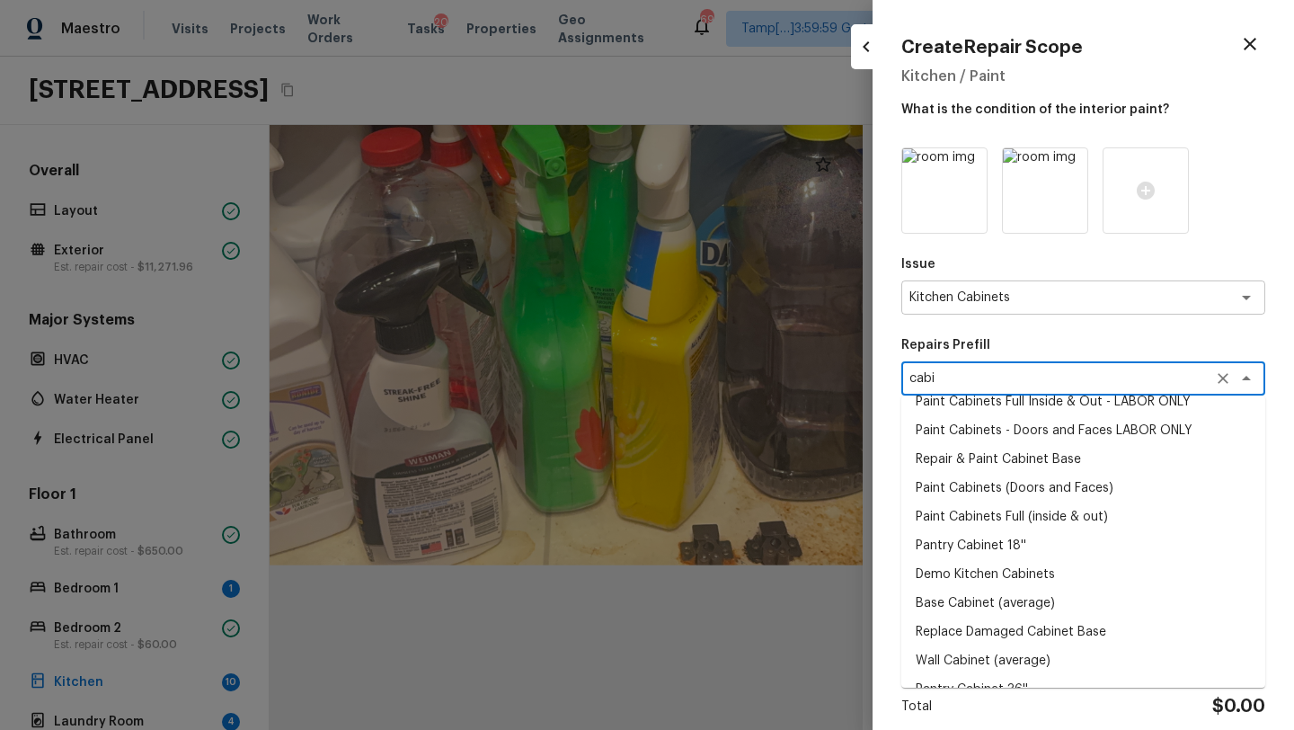
scroll to position [74, 0]
click at [961, 603] on li "Base Cabinet (average)" at bounding box center [1083, 602] width 364 height 29
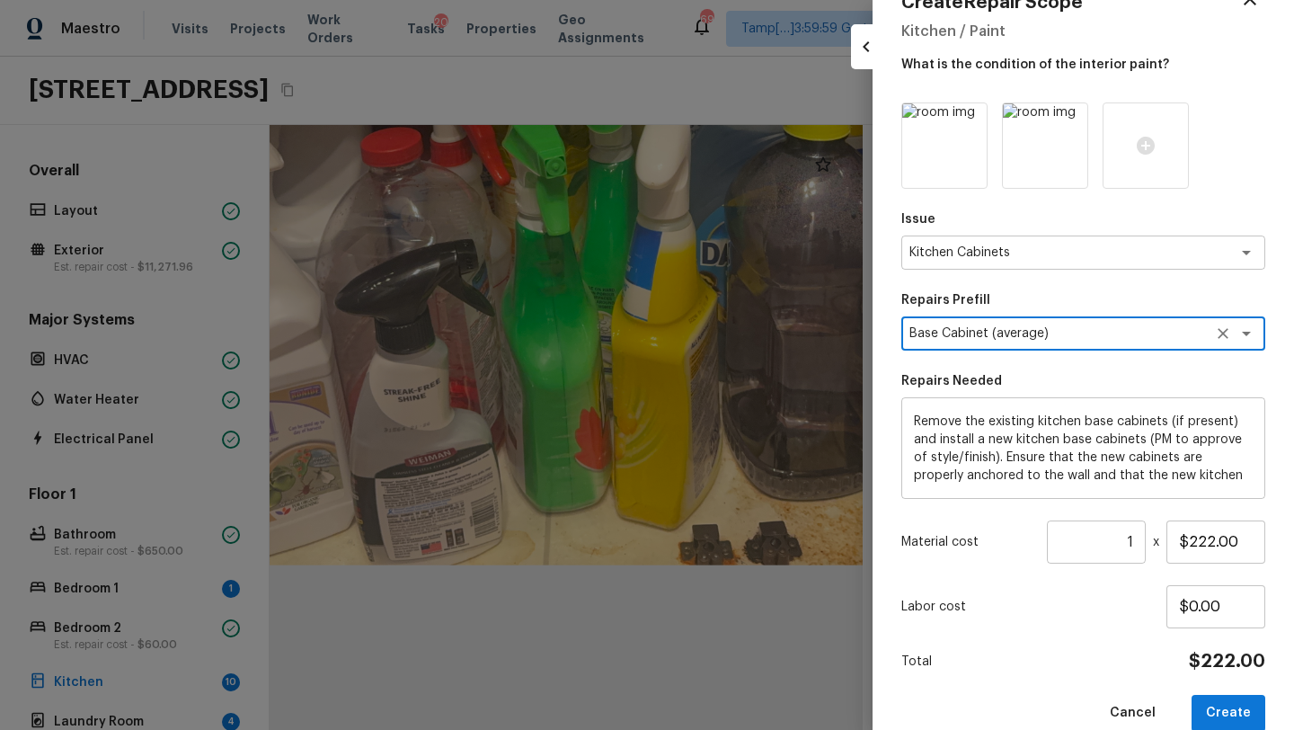
scroll to position [19, 0]
click at [1229, 710] on button "Create" at bounding box center [1228, 713] width 74 height 37
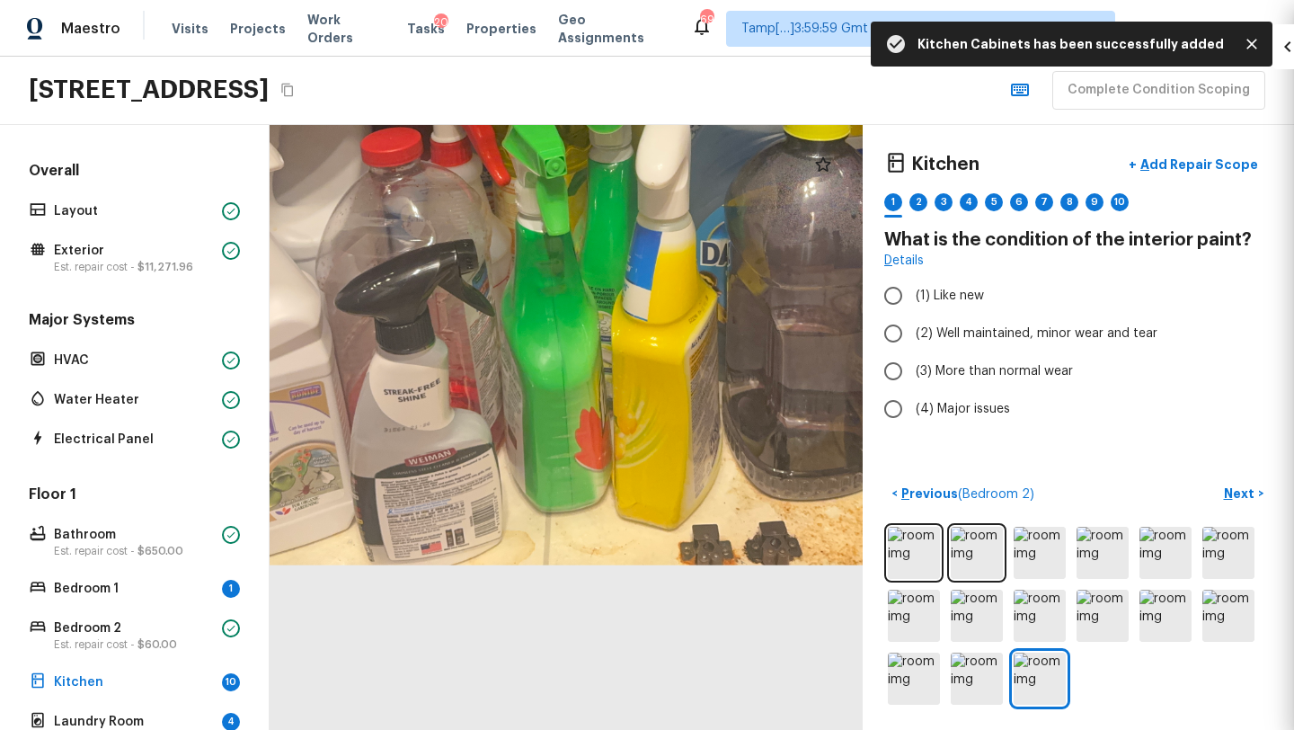
scroll to position [0, 0]
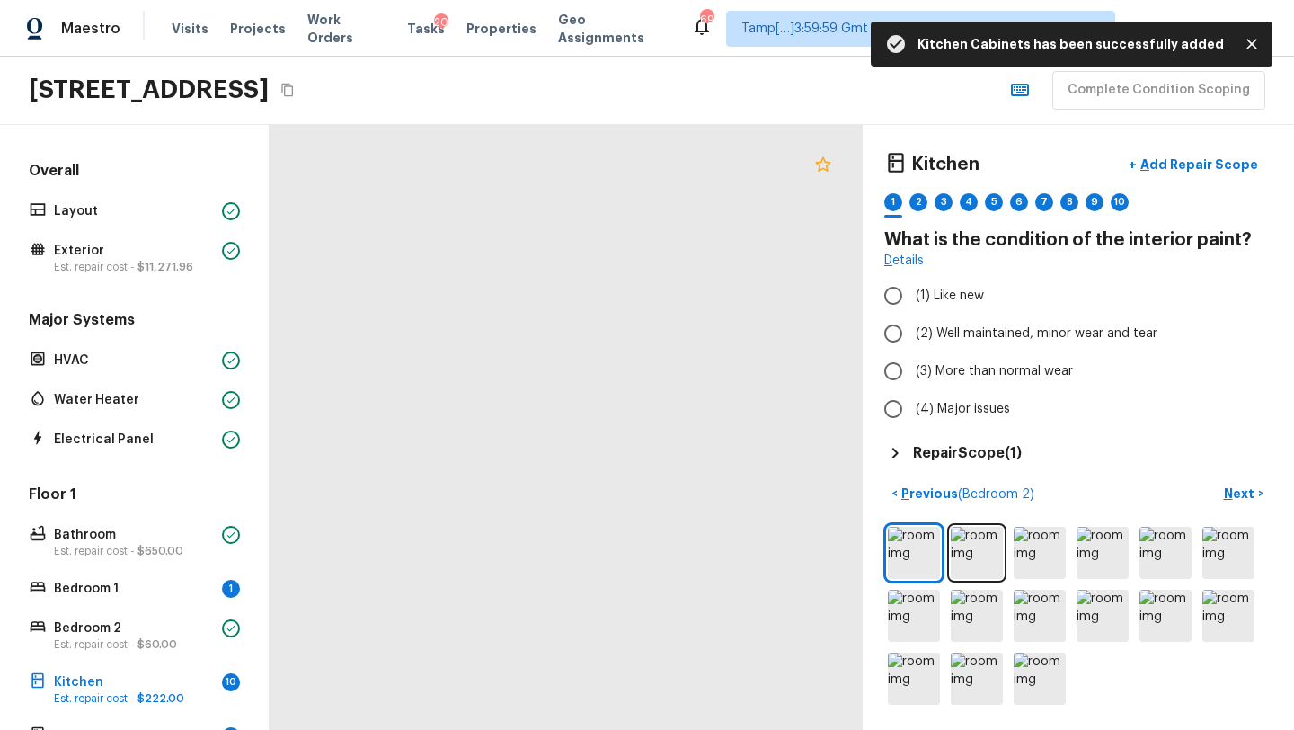
click at [820, 173] on icon at bounding box center [823, 165] width 22 height 22
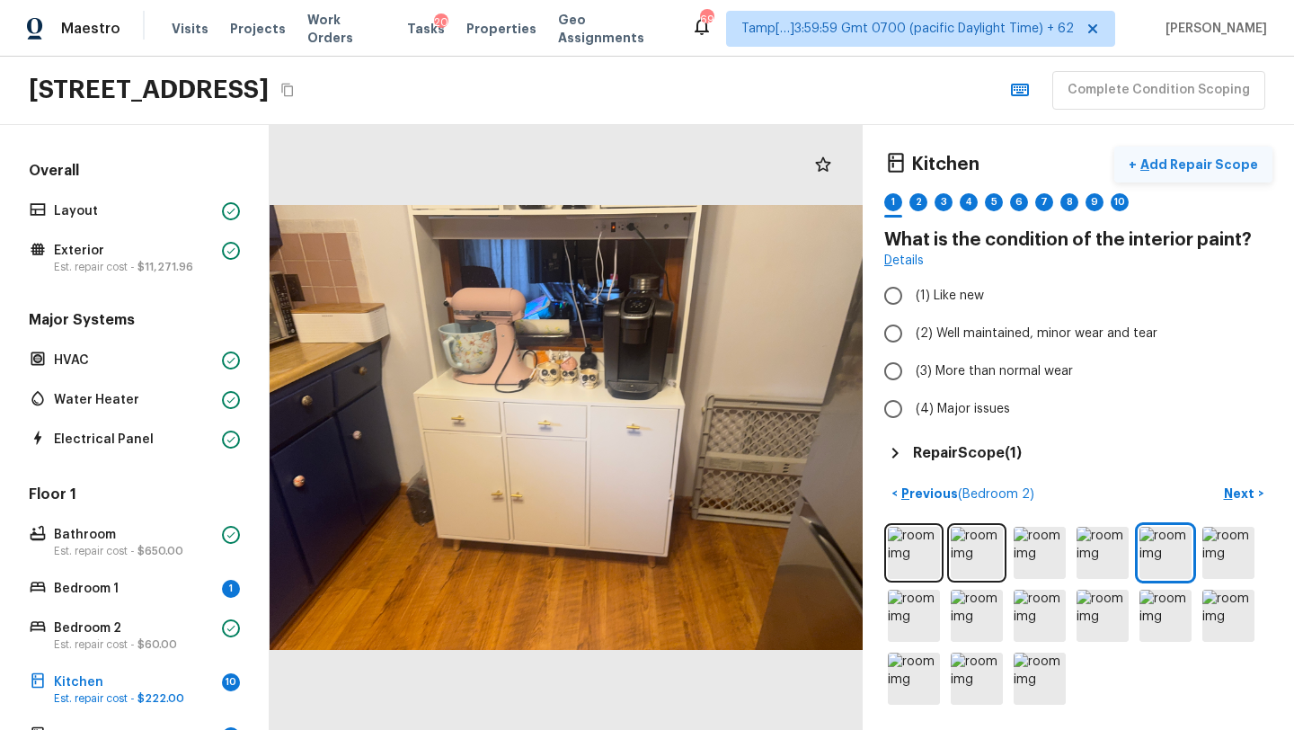
click at [1193, 173] on p "Add Repair Scope" at bounding box center [1197, 164] width 121 height 18
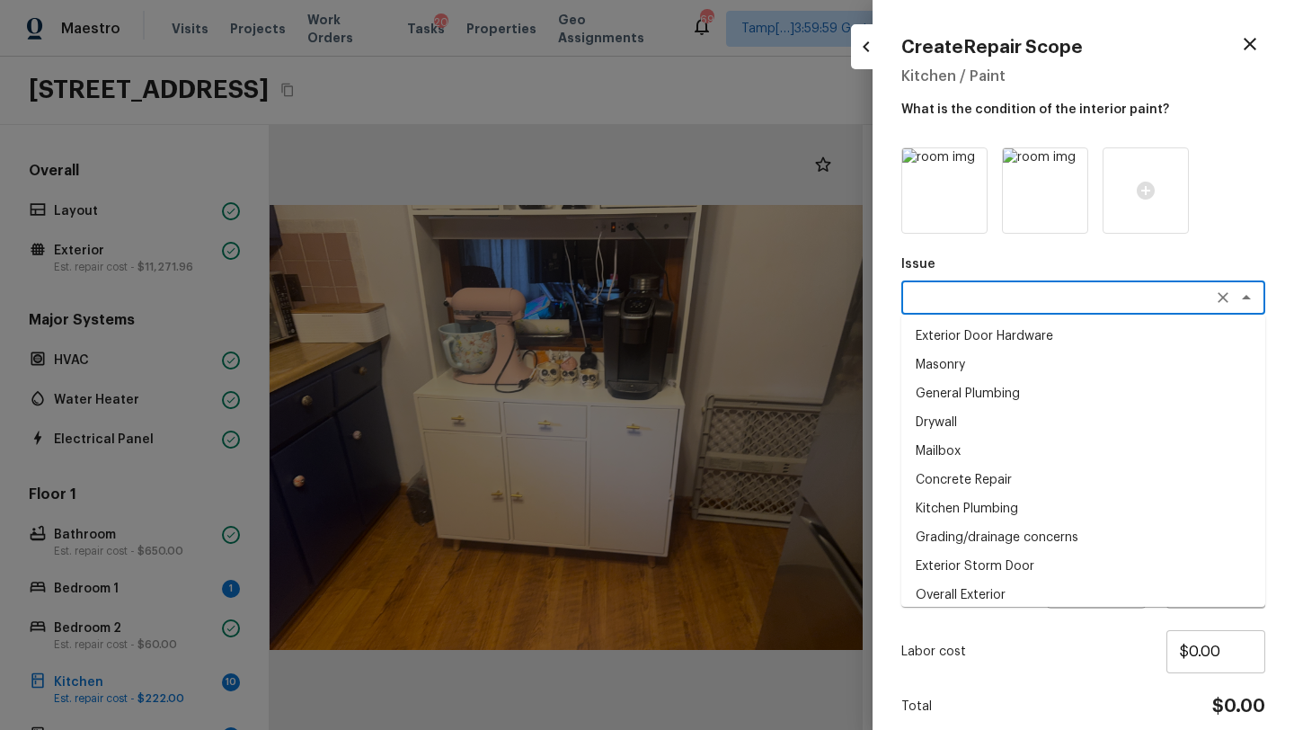
click at [916, 290] on textarea at bounding box center [1057, 297] width 297 height 18
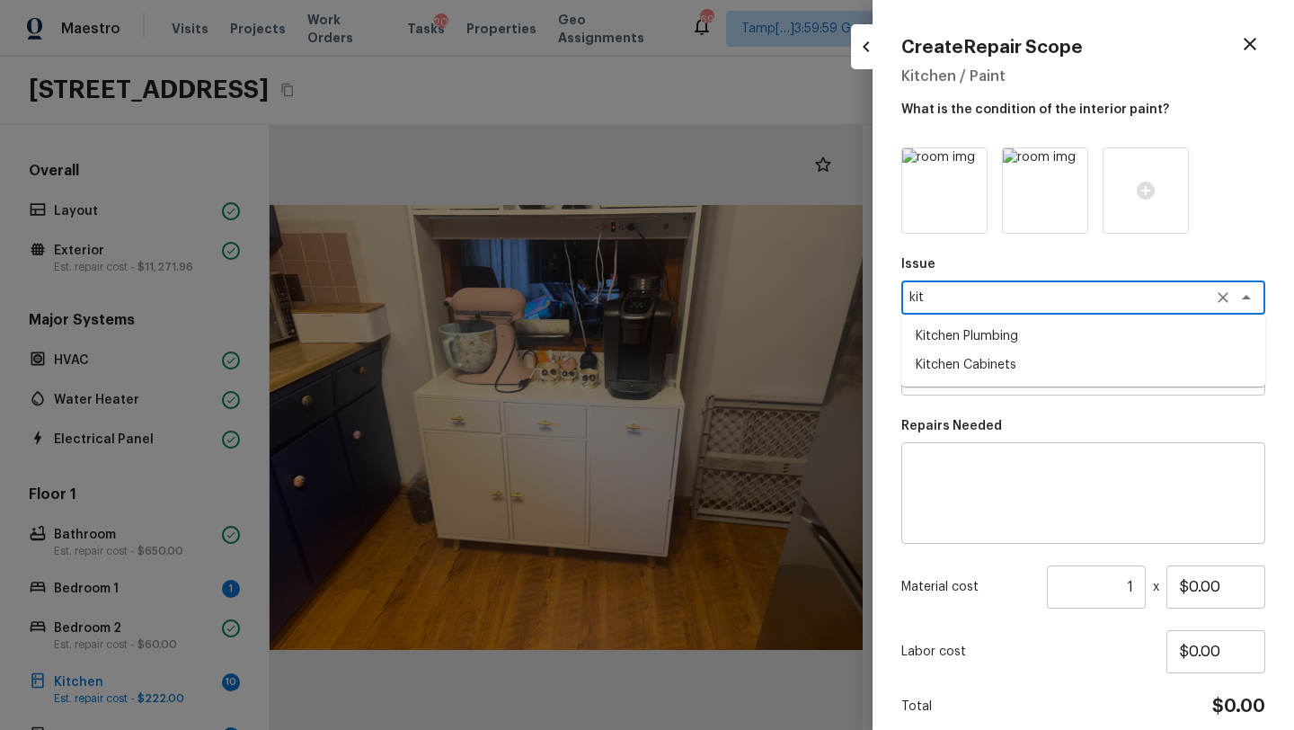
click at [933, 353] on li "Kitchen Cabinets" at bounding box center [1083, 364] width 364 height 29
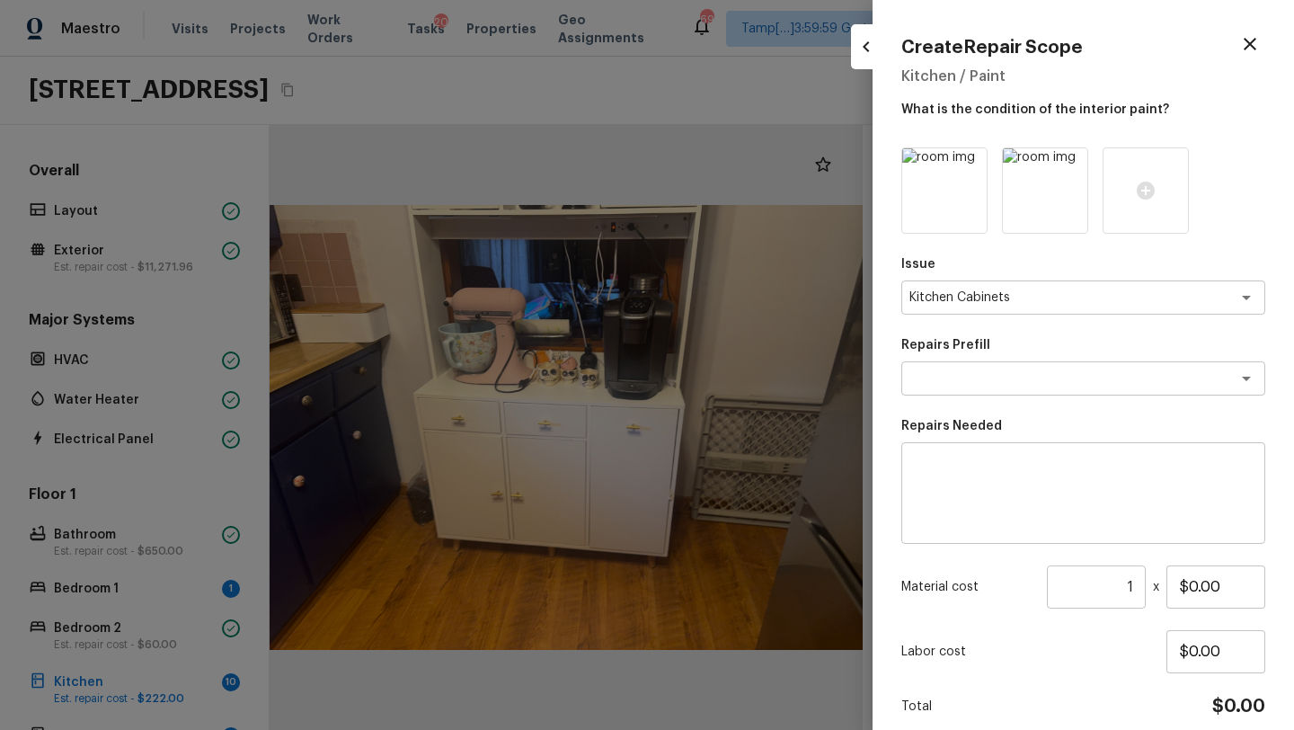
click at [933, 417] on p "Repairs Needed" at bounding box center [1083, 426] width 364 height 18
click at [936, 388] on div "x ​" at bounding box center [1083, 378] width 364 height 34
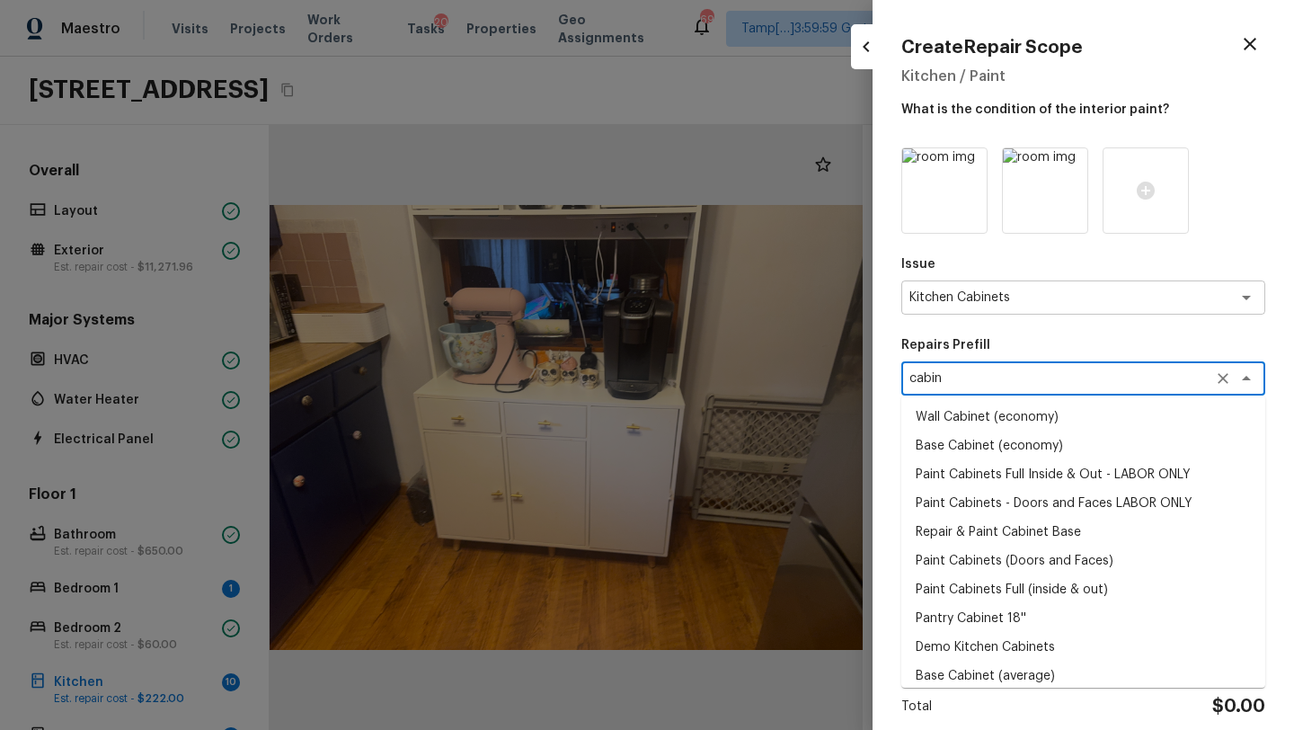
click at [1010, 472] on li "Paint Cabinets Full Inside & Out - LABOR ONLY" at bounding box center [1083, 474] width 364 height 29
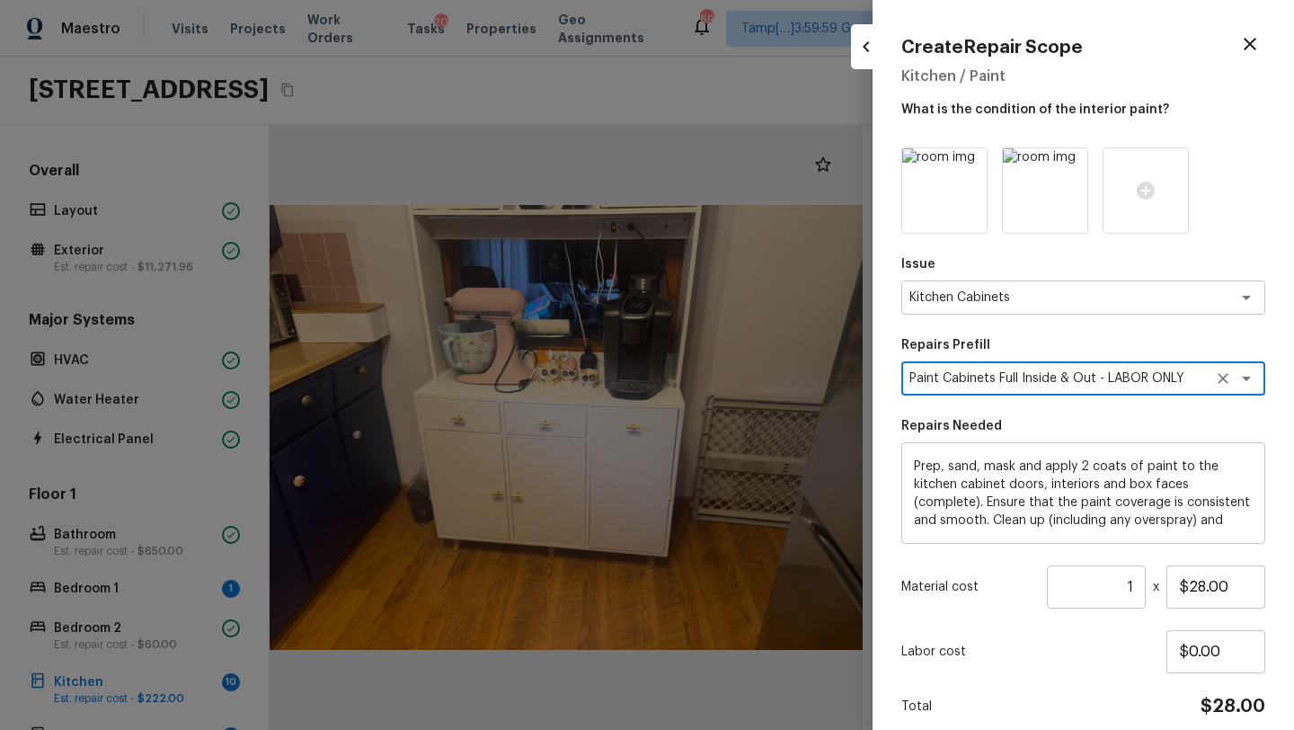
scroll to position [75, 0]
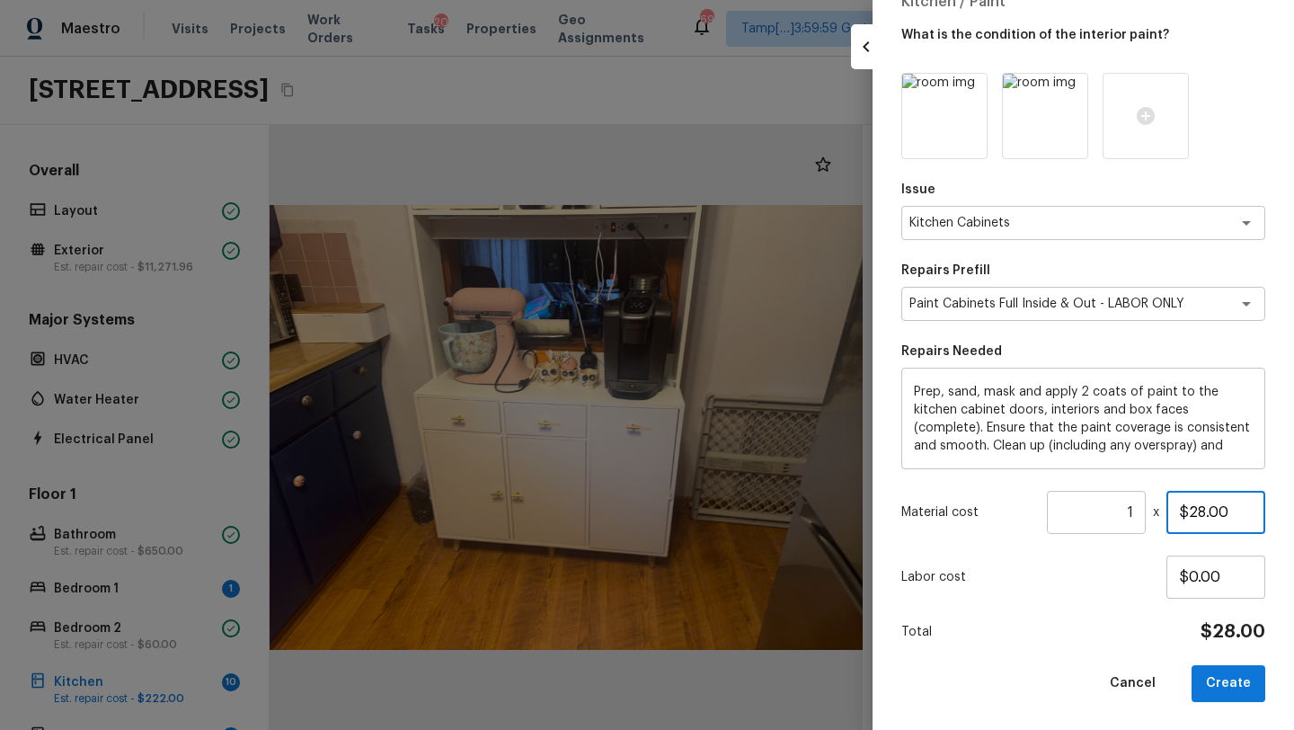
drag, startPoint x: 1185, startPoint y: 509, endPoint x: 1233, endPoint y: 515, distance: 48.0
click at [1234, 515] on input "$28.00" at bounding box center [1215, 512] width 99 height 43
click at [1059, 675] on div "Cancel Create" at bounding box center [1083, 683] width 364 height 37
click at [1230, 692] on button "Create" at bounding box center [1228, 683] width 74 height 37
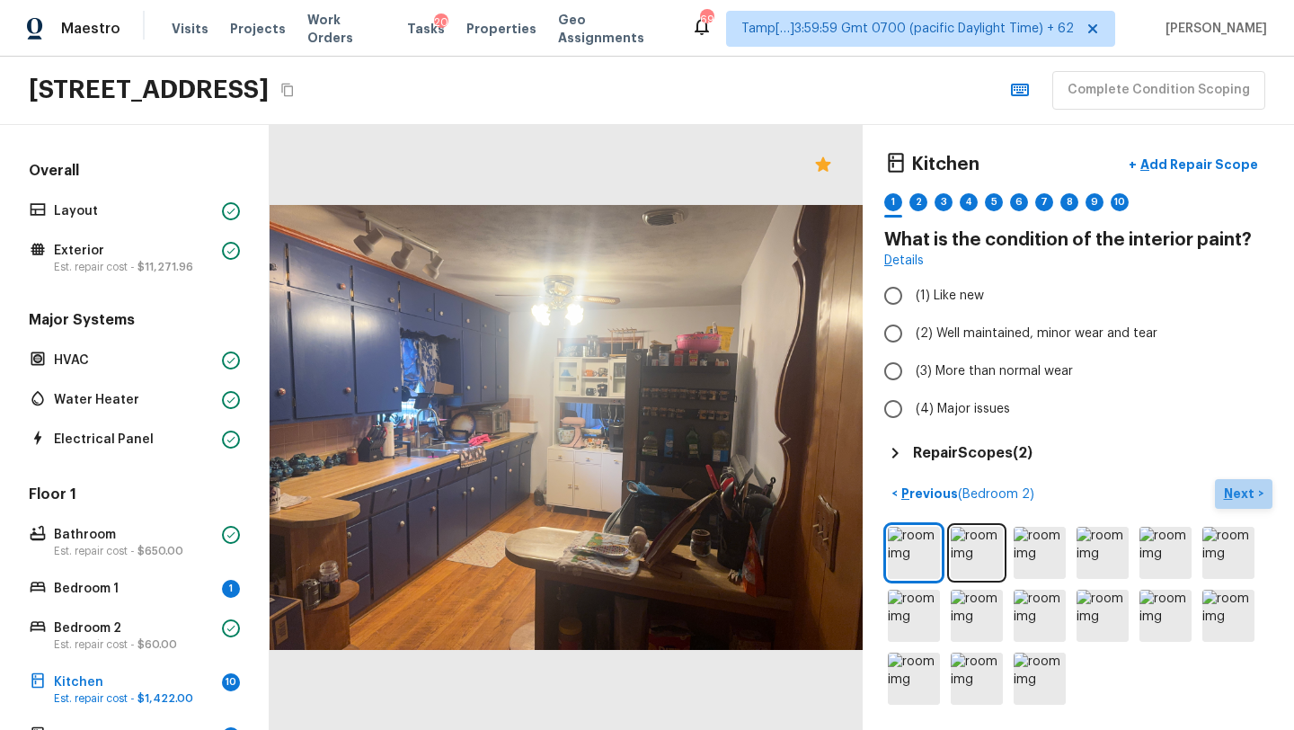
click at [1232, 491] on p "Next" at bounding box center [1241, 493] width 34 height 18
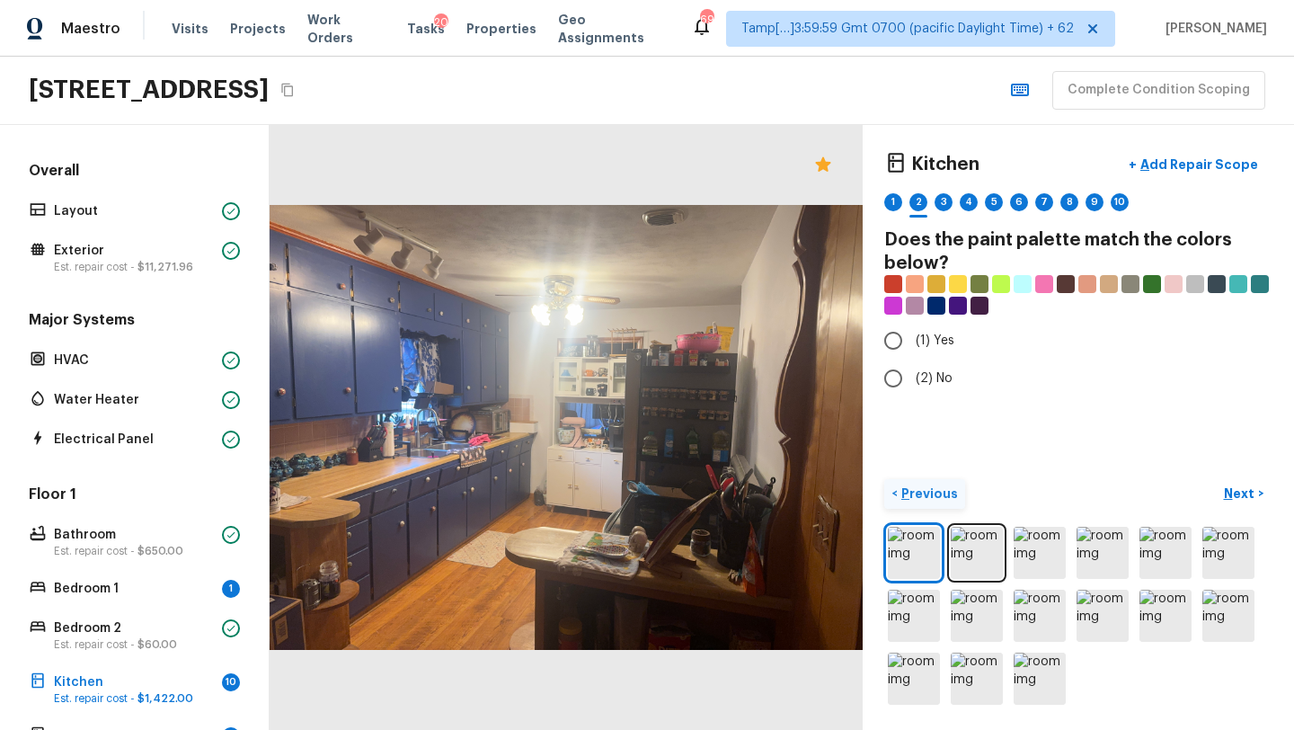
click at [924, 491] on p "Previous" at bounding box center [928, 493] width 60 height 18
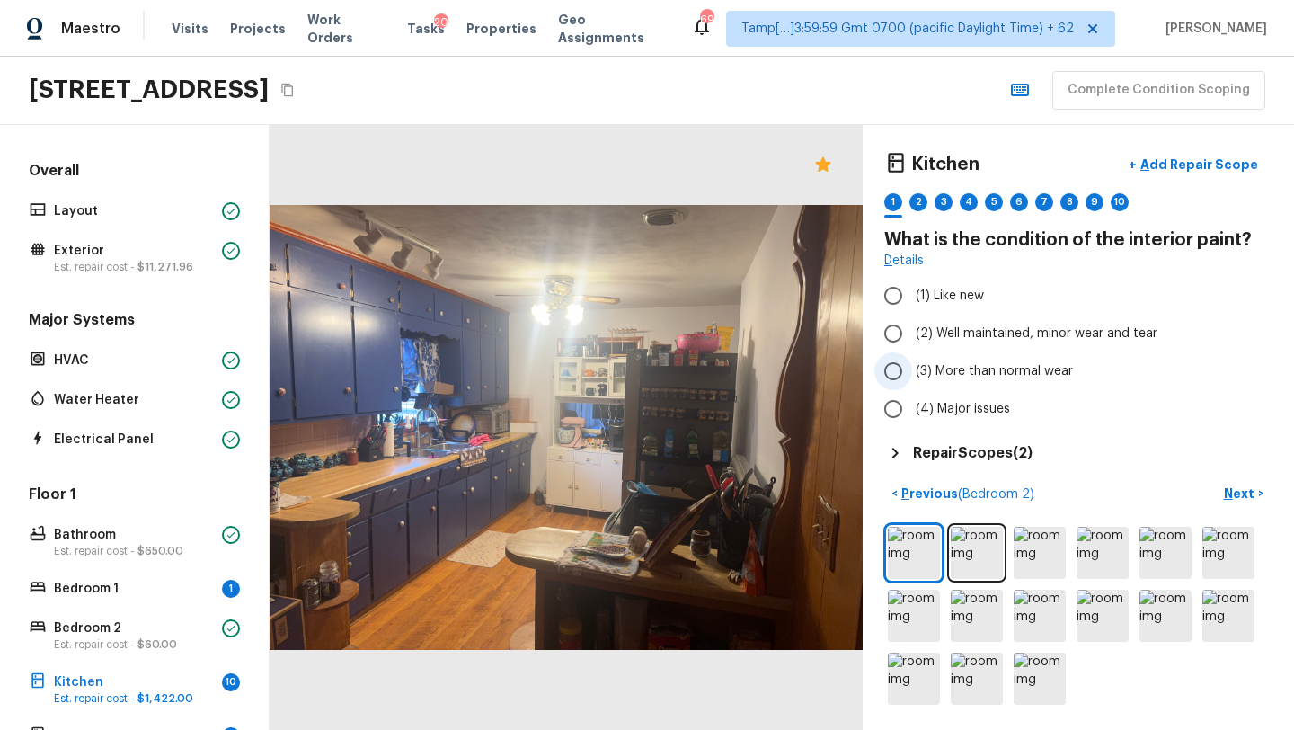
click at [922, 384] on label "(3) More than normal wear" at bounding box center [1066, 371] width 384 height 38
click at [912, 384] on input "(3) More than normal wear" at bounding box center [893, 371] width 38 height 38
click at [1254, 499] on p "Next" at bounding box center [1241, 493] width 34 height 18
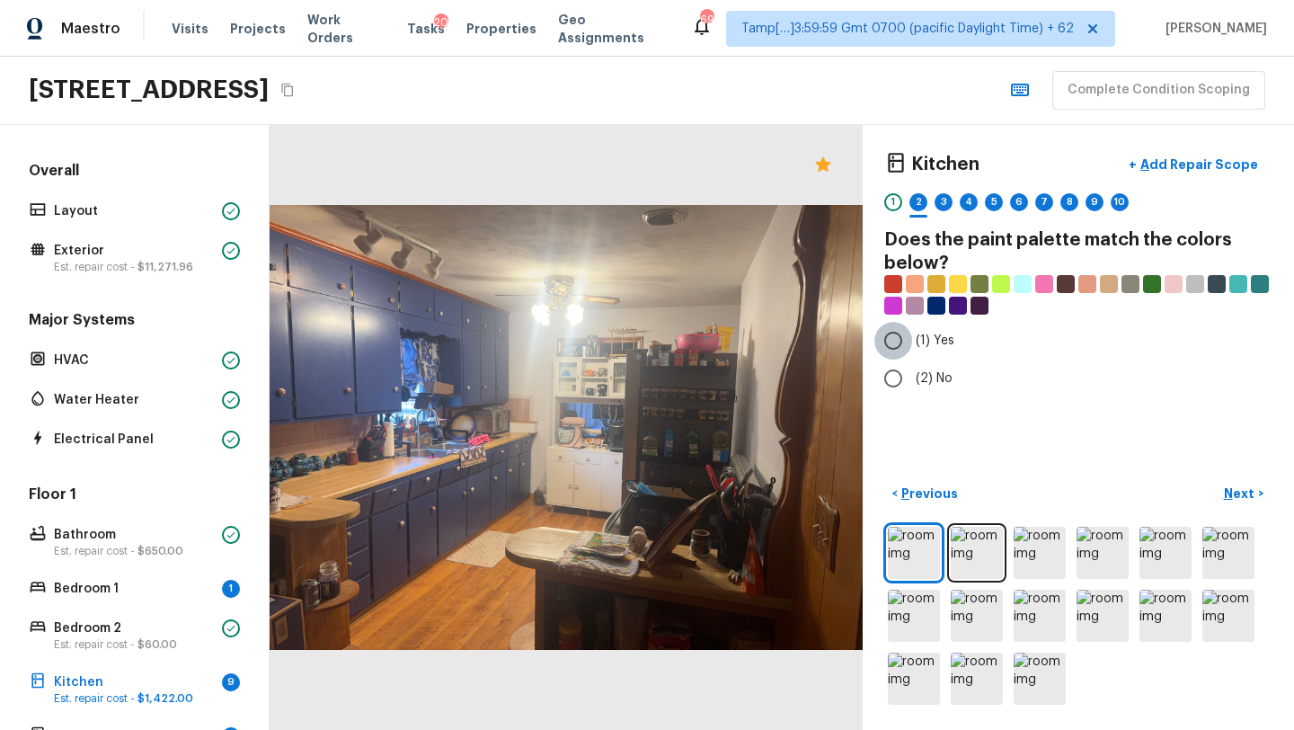
click at [894, 346] on input "(1) Yes" at bounding box center [893, 341] width 38 height 38
click at [910, 367] on input "(2) No" at bounding box center [893, 378] width 38 height 38
click at [1237, 493] on p "Next" at bounding box center [1241, 493] width 34 height 18
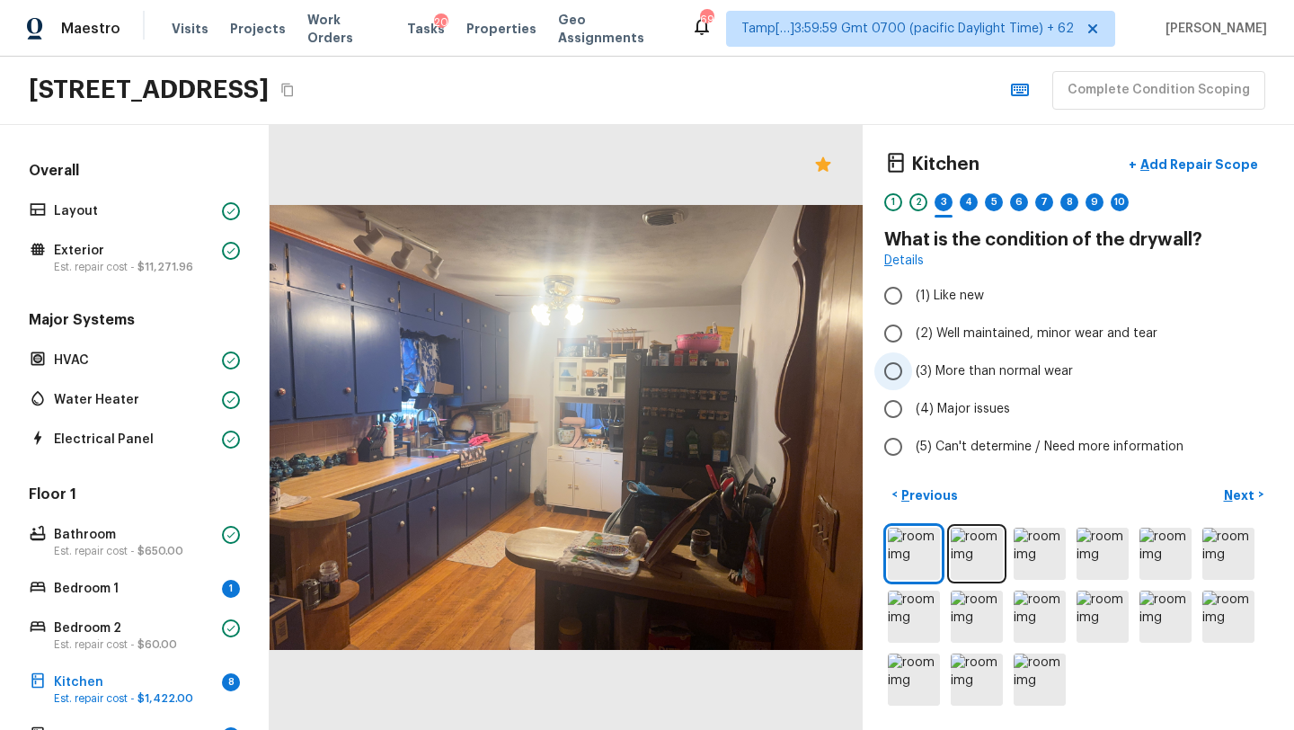
click at [989, 382] on label "(3) More than normal wear" at bounding box center [1066, 371] width 384 height 38
click at [912, 382] on input "(3) More than normal wear" at bounding box center [893, 371] width 38 height 38
click at [1237, 491] on p "Next" at bounding box center [1241, 495] width 34 height 18
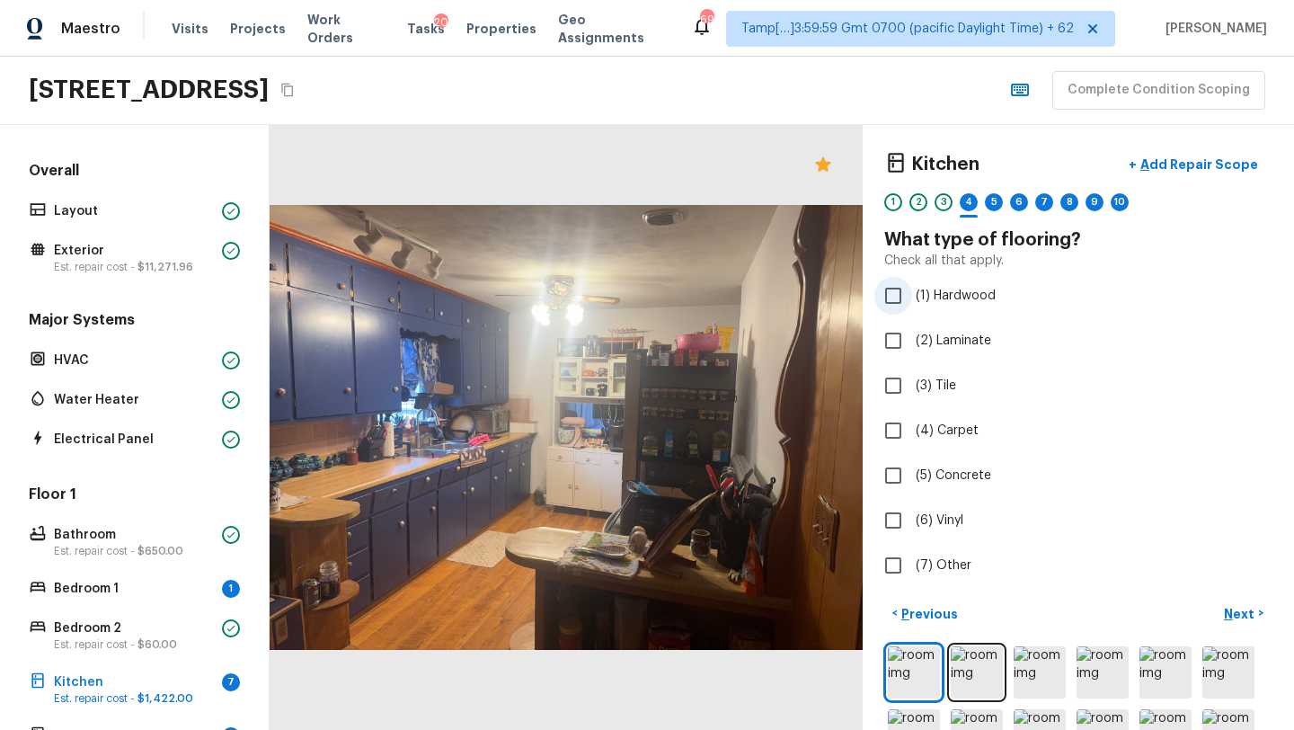
click at [896, 303] on input "(1) Hardwood" at bounding box center [893, 296] width 38 height 38
click at [1252, 607] on p "Next" at bounding box center [1241, 614] width 34 height 18
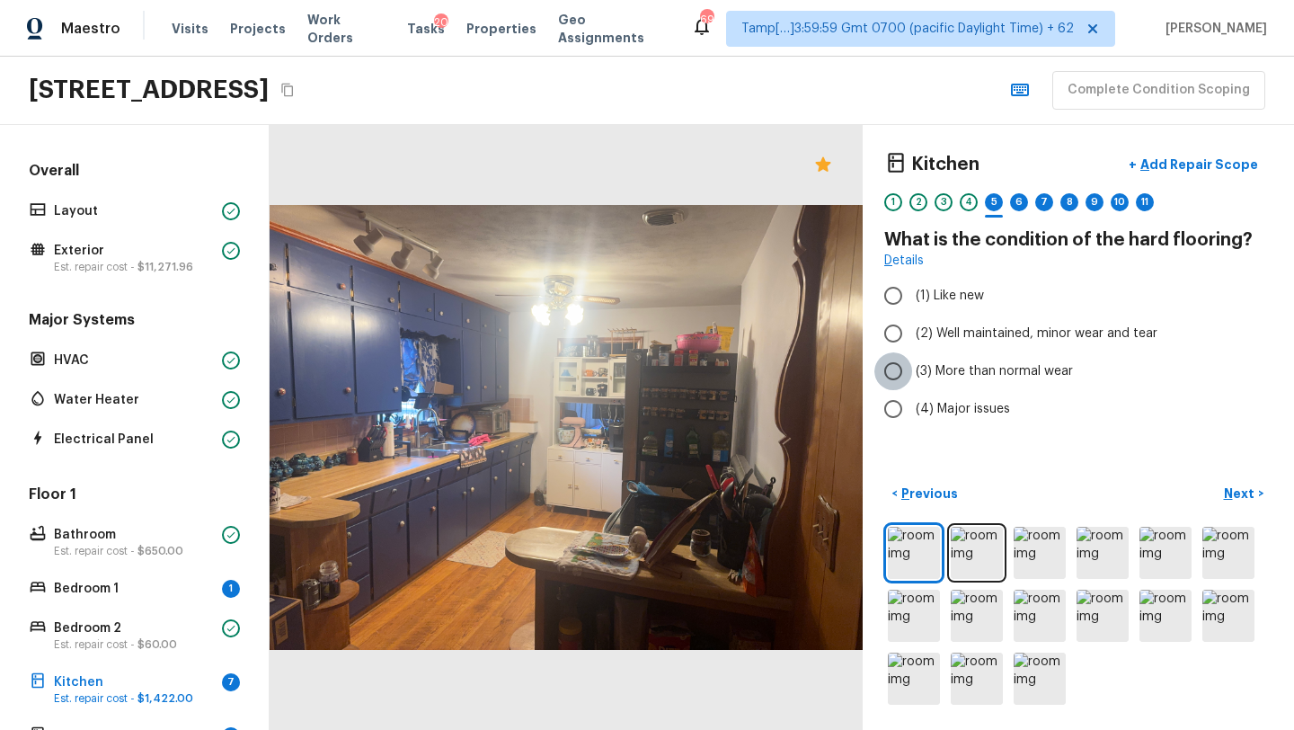
click at [904, 376] on input "(3) More than normal wear" at bounding box center [893, 371] width 38 height 38
click at [1243, 505] on button "Next >" at bounding box center [1244, 494] width 58 height 30
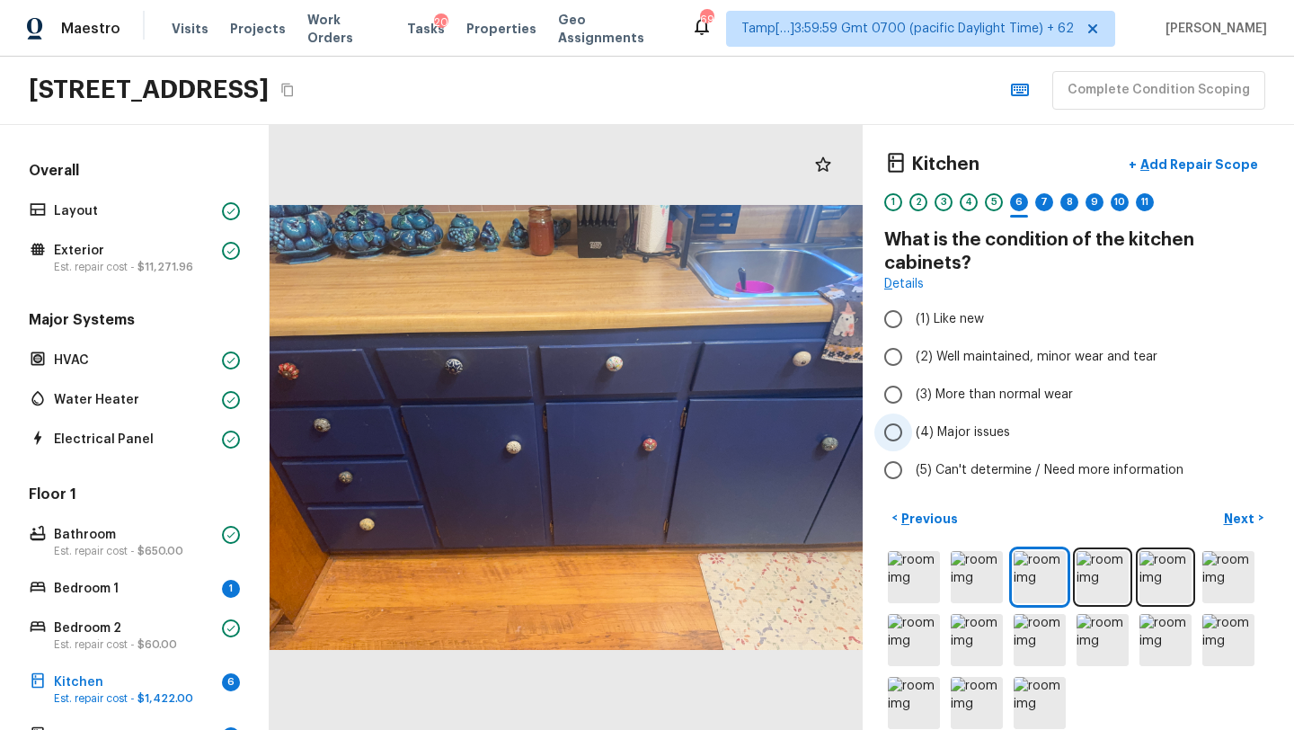
click at [991, 415] on label "(4) Major issues" at bounding box center [1066, 432] width 384 height 38
click at [912, 415] on input "(4) Major issues" at bounding box center [893, 432] width 38 height 38
click at [1236, 524] on p "Next" at bounding box center [1241, 518] width 34 height 18
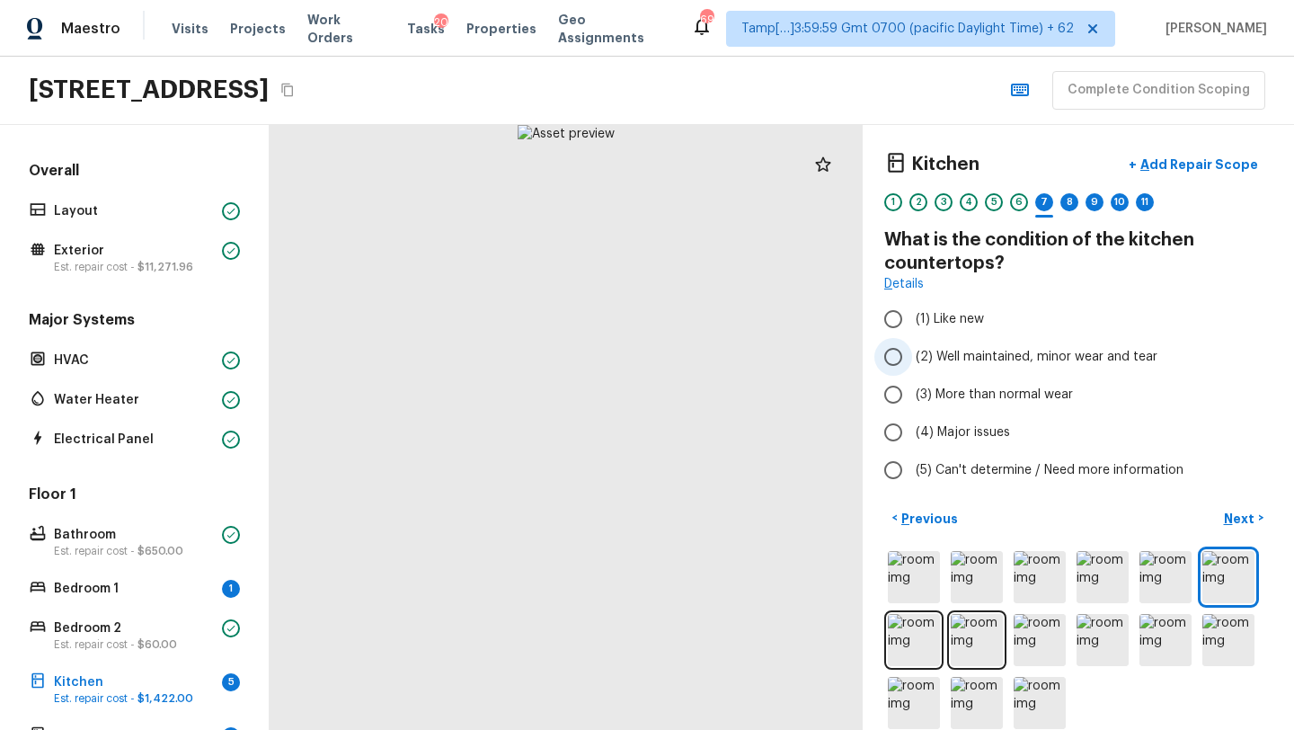
click at [970, 352] on span "(2) Well maintained, minor wear and tear" at bounding box center [1037, 357] width 242 height 18
click at [912, 352] on input "(2) Well maintained, minor wear and tear" at bounding box center [893, 357] width 38 height 38
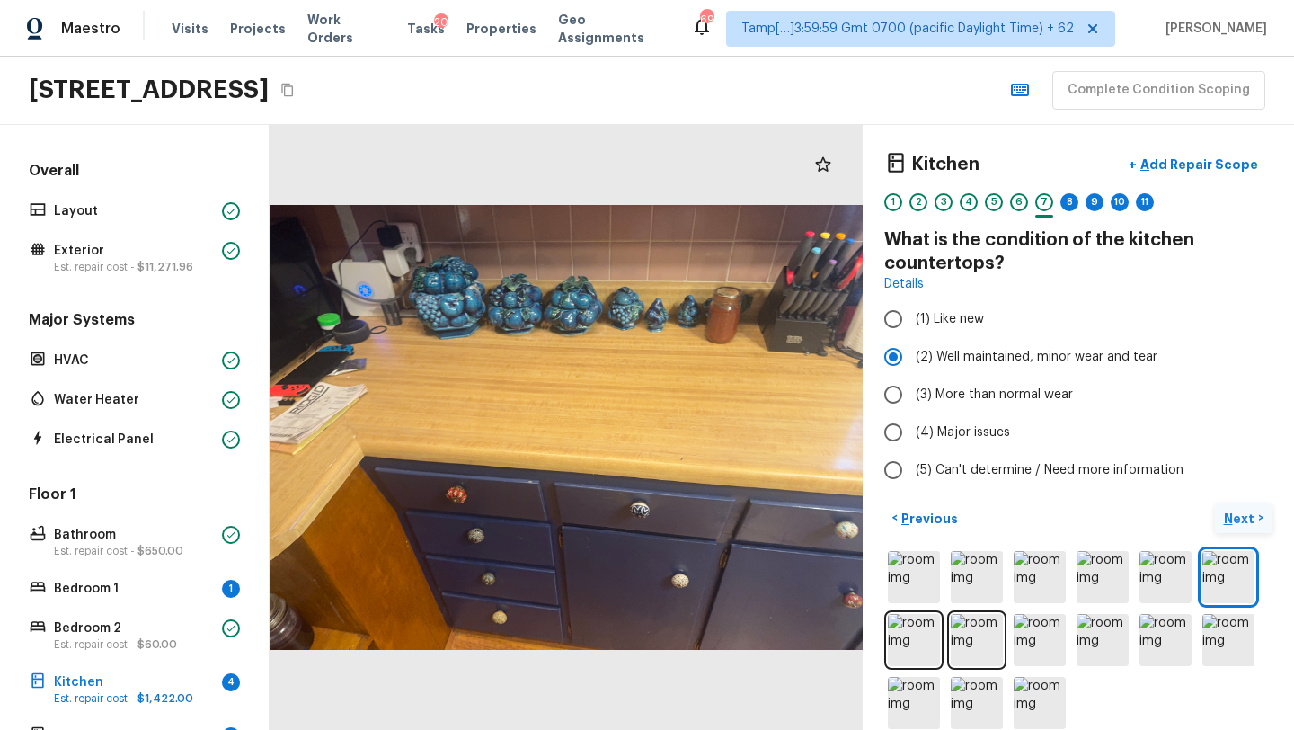
click at [1256, 514] on button "Next >" at bounding box center [1244, 518] width 58 height 30
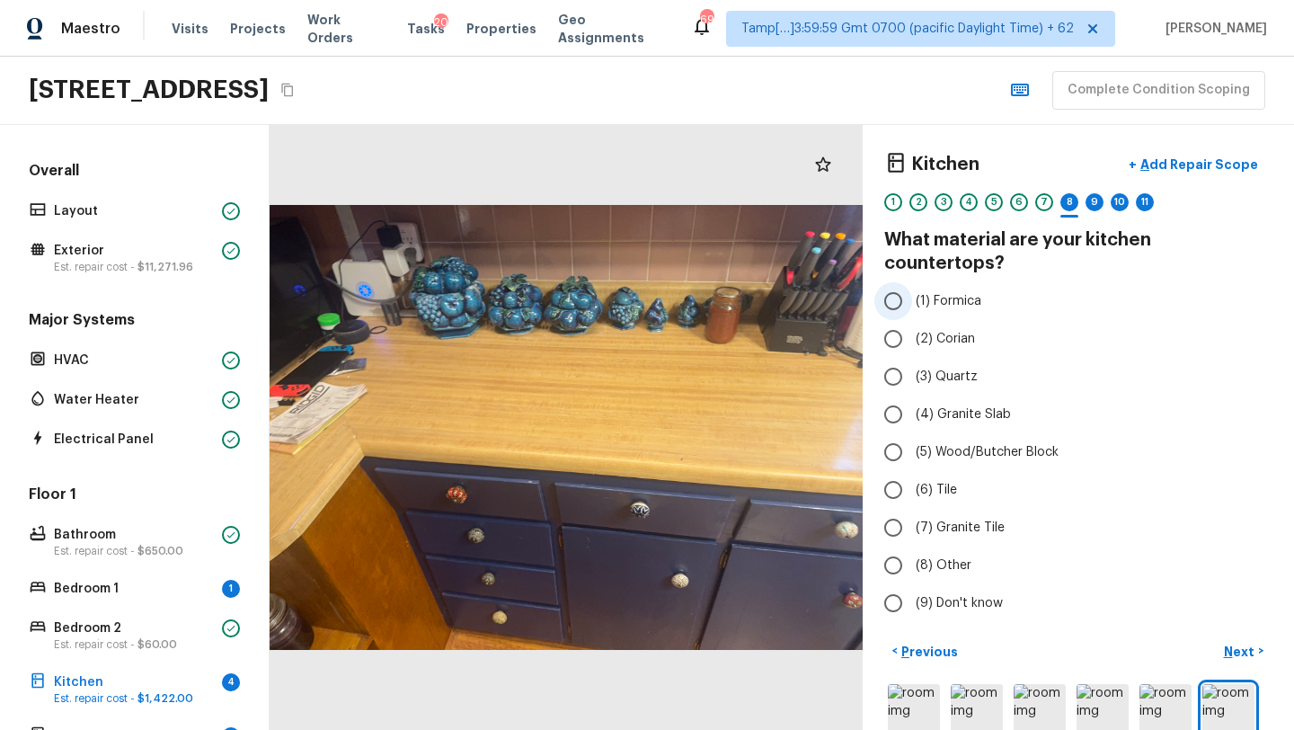
click at [951, 292] on span "(1) Formica" at bounding box center [949, 301] width 66 height 18
click at [912, 282] on input "(1) Formica" at bounding box center [893, 301] width 38 height 38
click at [1232, 642] on p "Next" at bounding box center [1241, 651] width 34 height 18
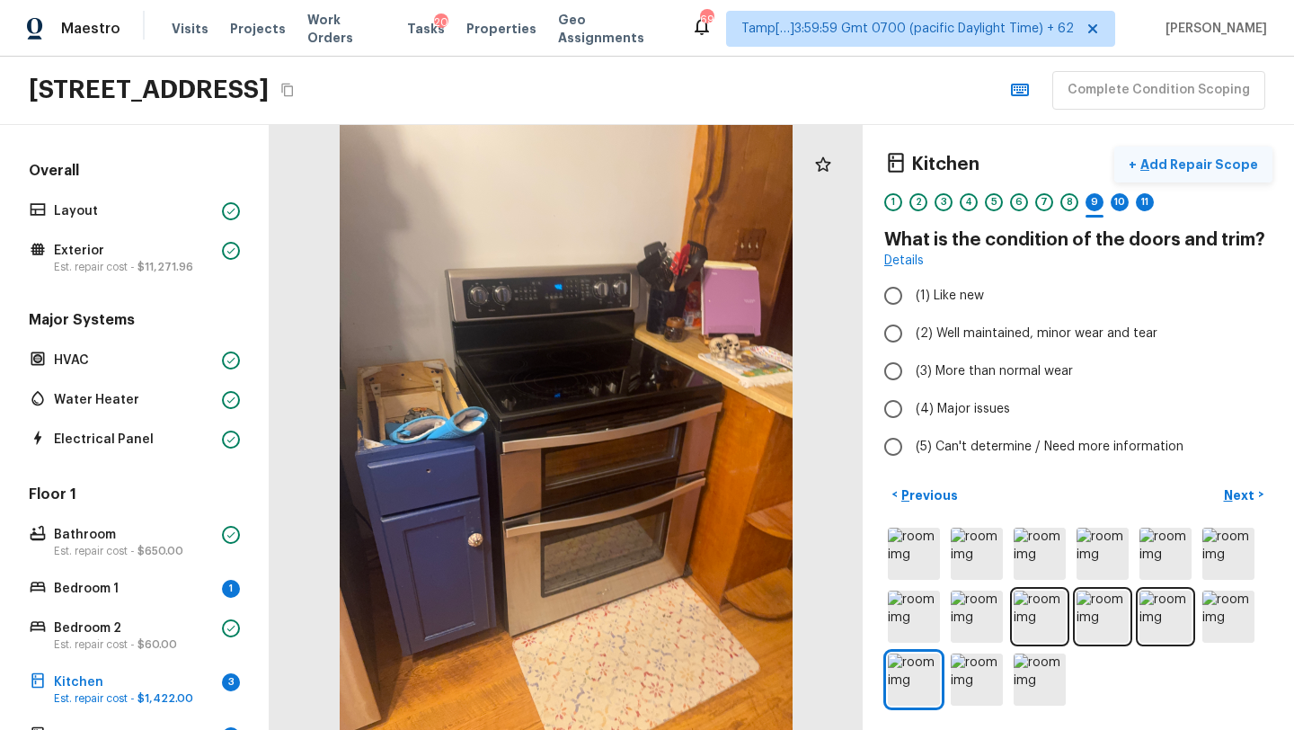
click at [1209, 161] on p "Add Repair Scope" at bounding box center [1197, 164] width 121 height 18
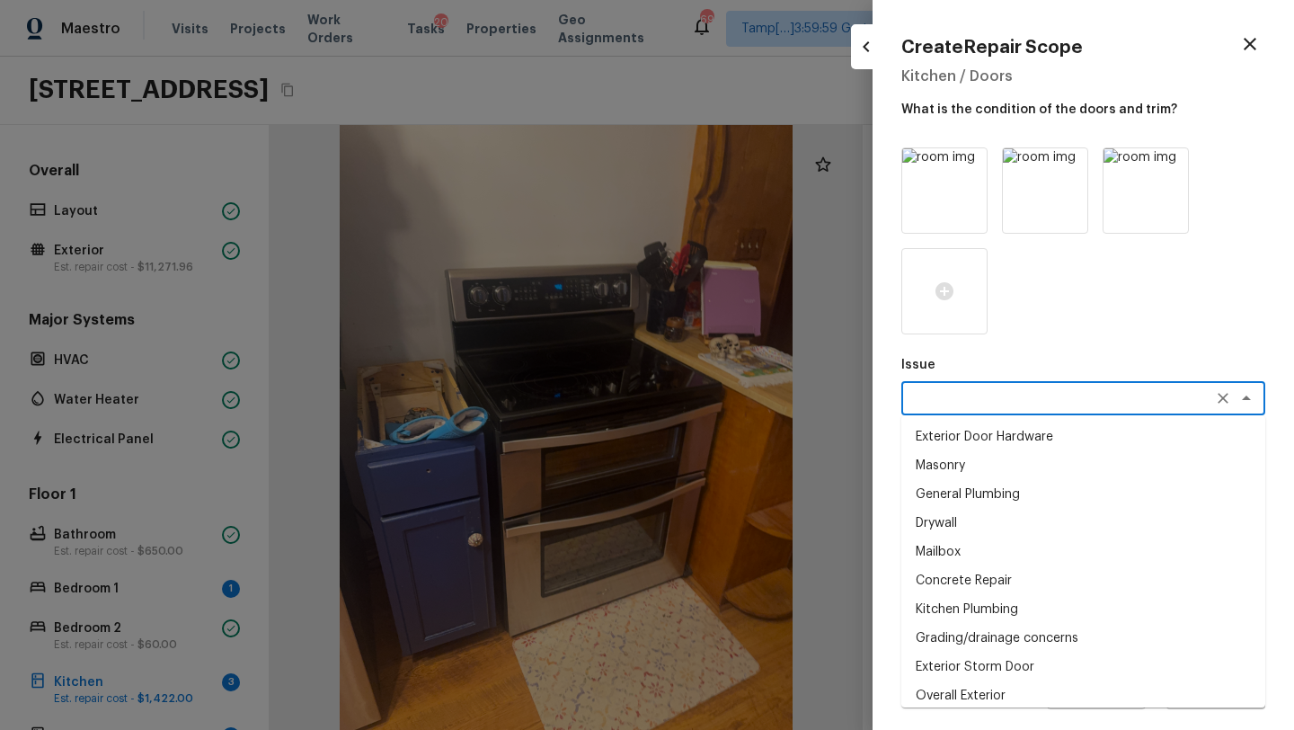
click at [942, 390] on textarea at bounding box center [1057, 398] width 297 height 18
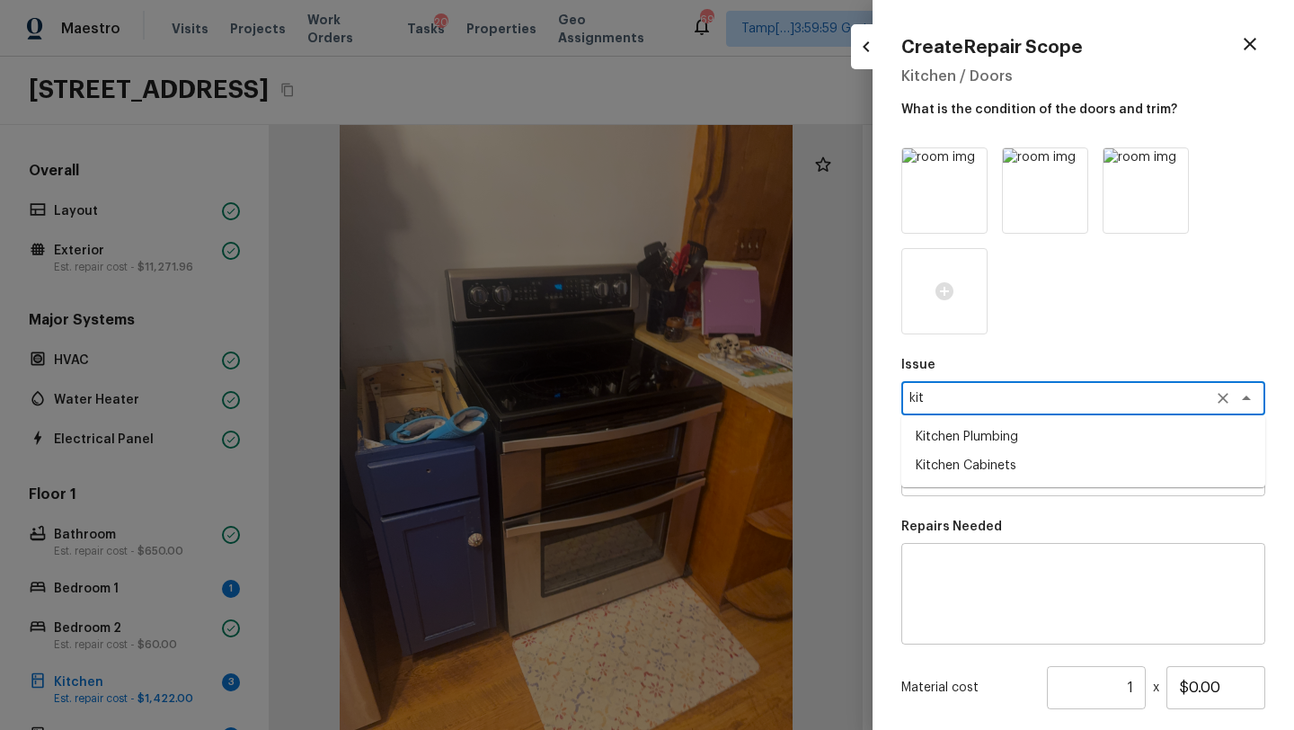
click at [948, 405] on textarea "kit" at bounding box center [1057, 398] width 297 height 18
click at [953, 430] on li "Appliances" at bounding box center [1083, 436] width 364 height 29
click at [953, 467] on div "x ​" at bounding box center [1083, 479] width 364 height 34
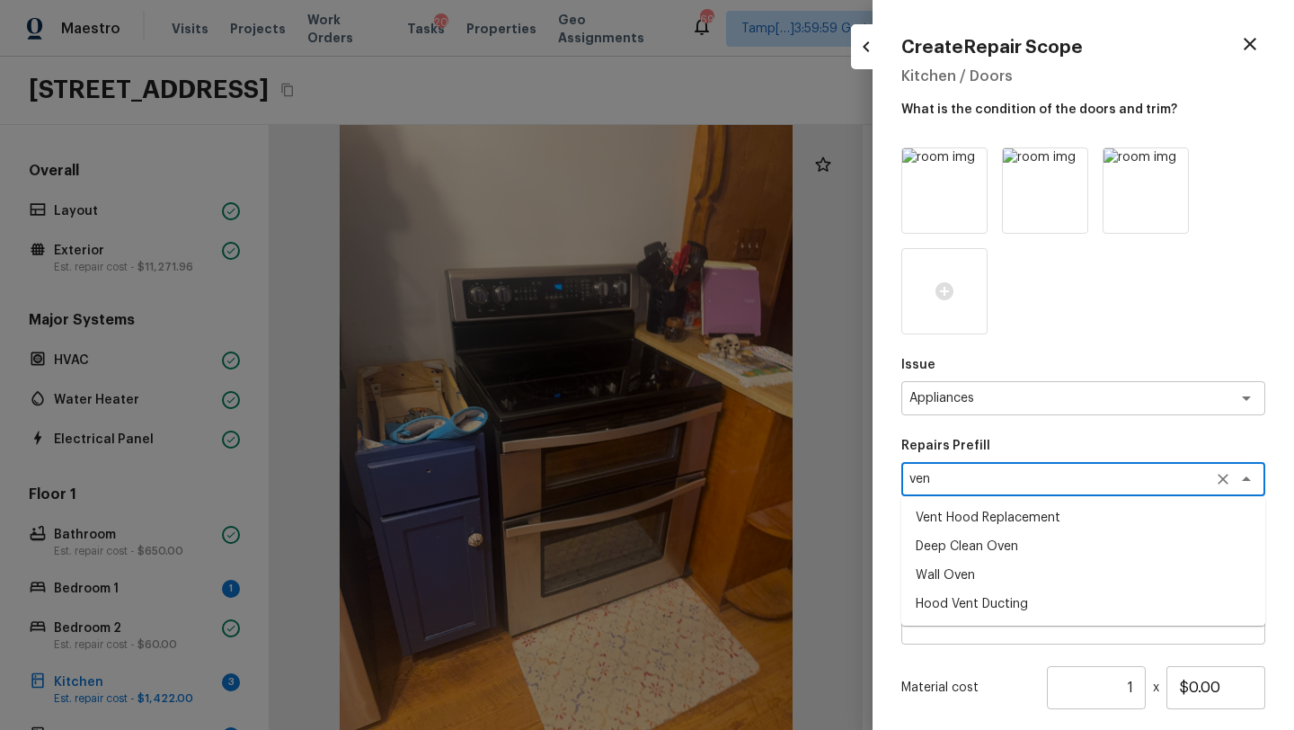
click at [978, 509] on li "Vent Hood Replacement" at bounding box center [1083, 517] width 364 height 29
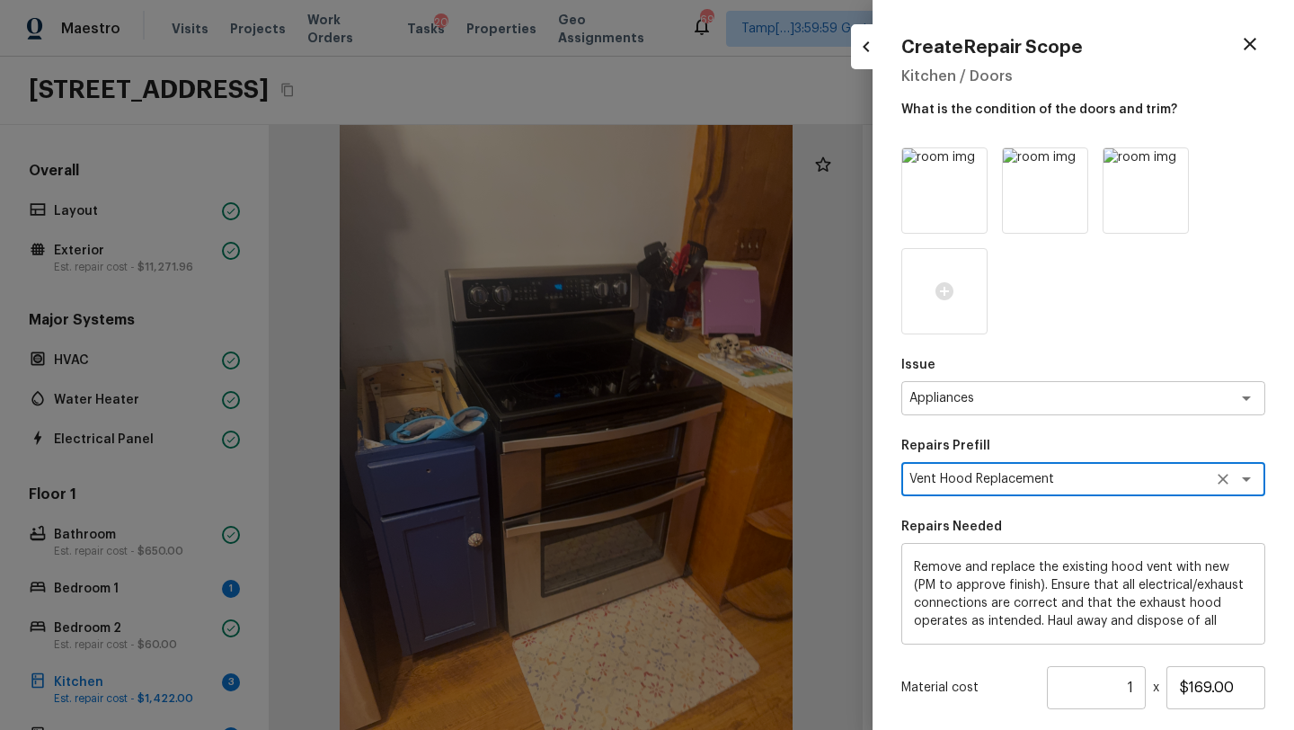
scroll to position [175, 0]
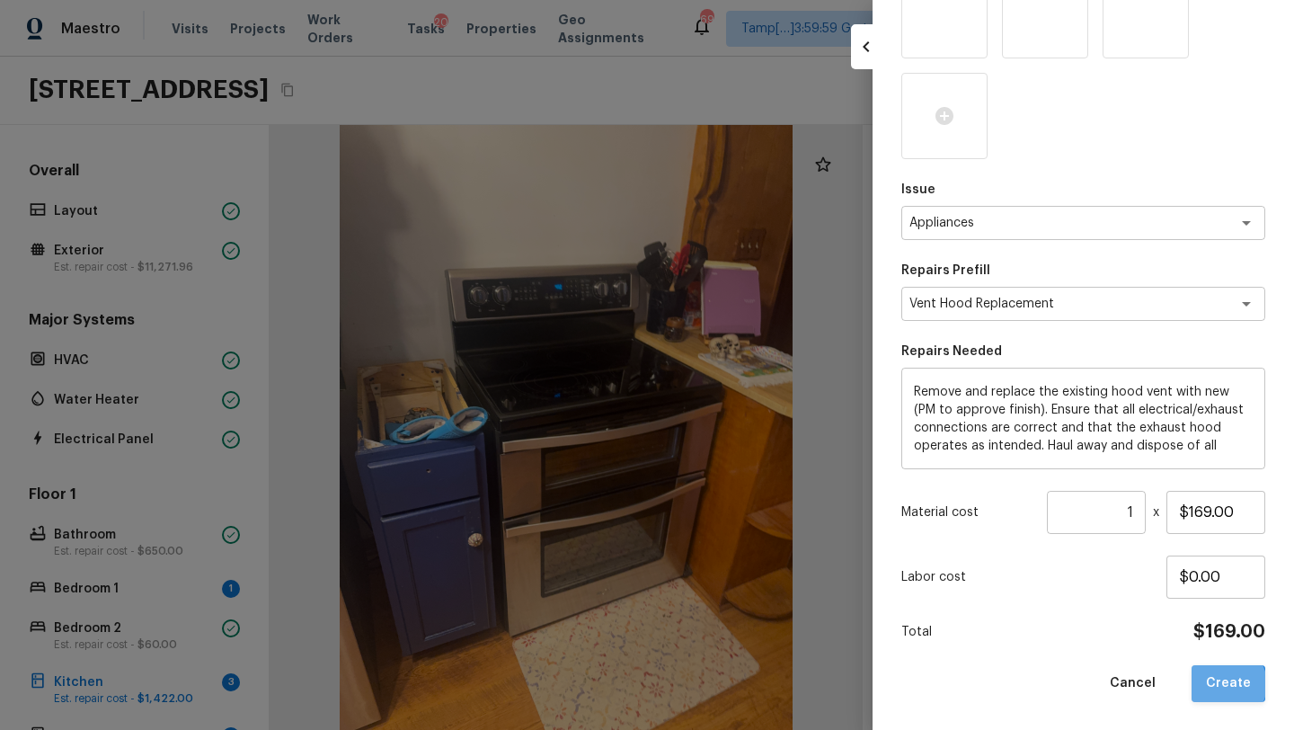
click at [1229, 683] on button "Create" at bounding box center [1228, 683] width 74 height 37
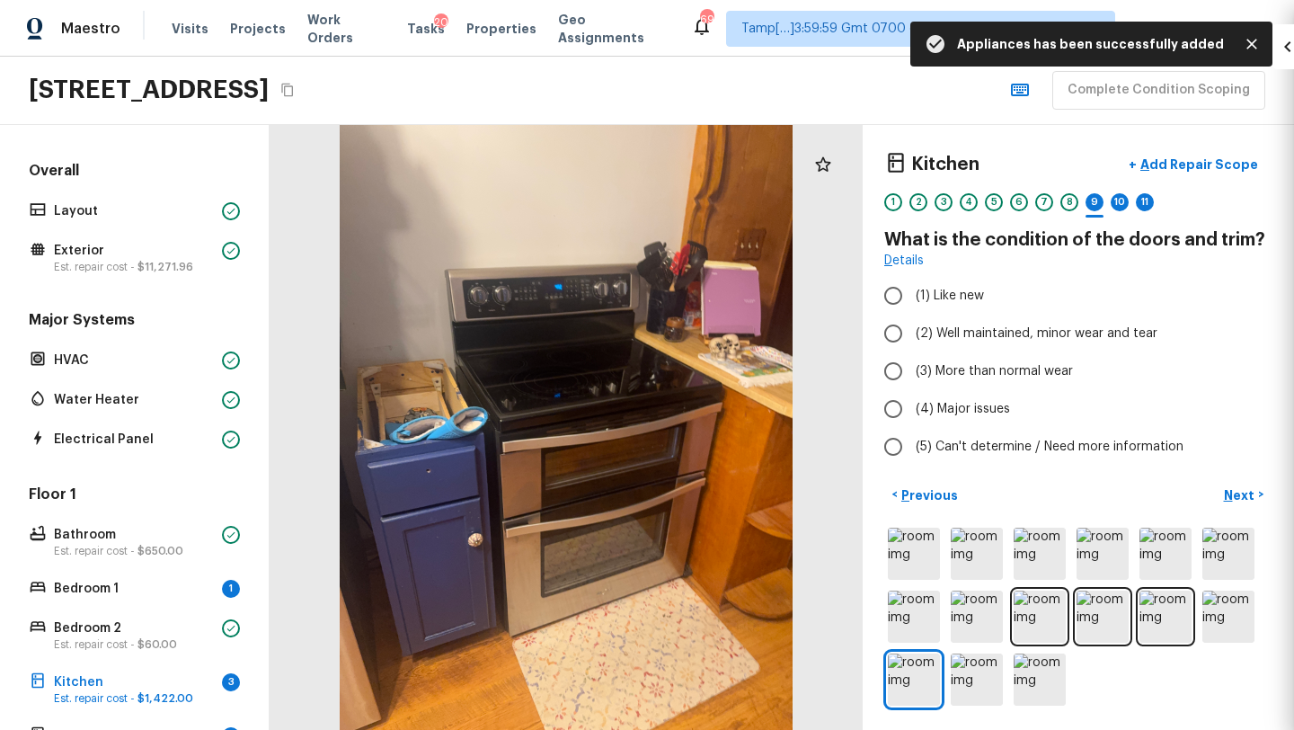
scroll to position [75, 0]
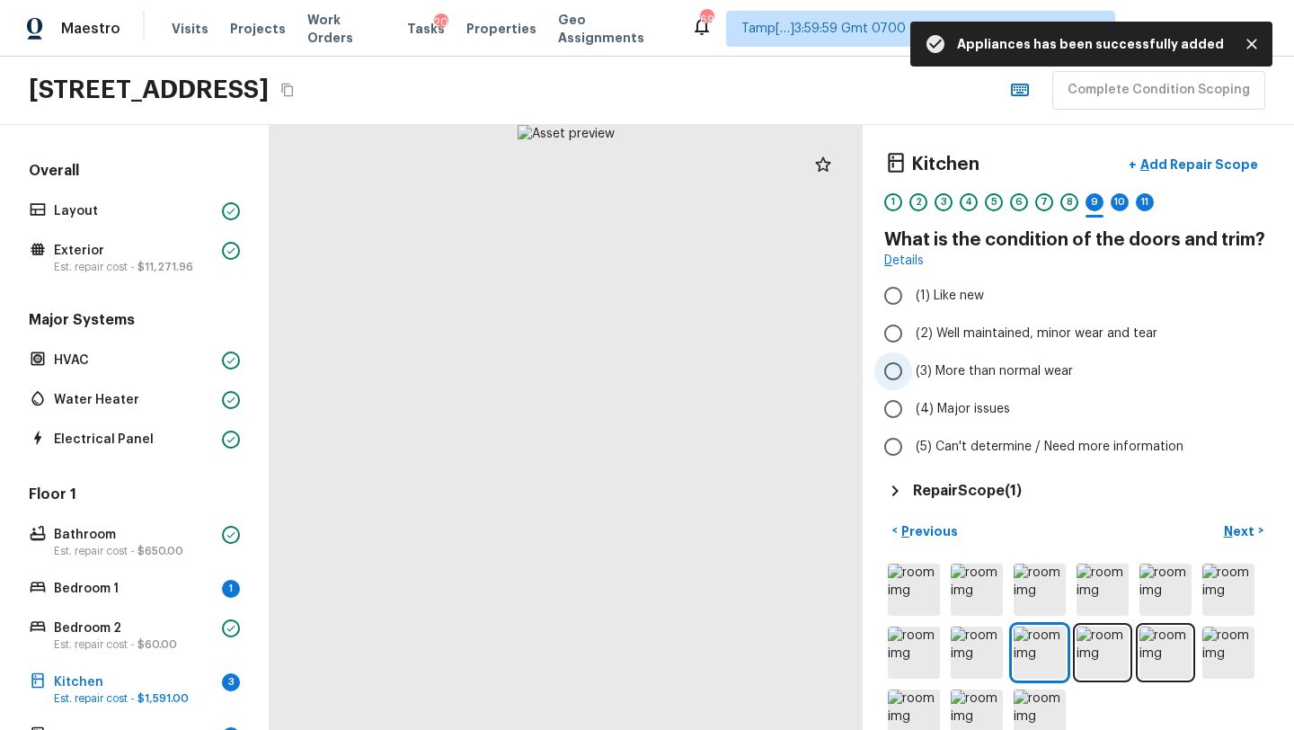
click at [941, 380] on label "(3) More than normal wear" at bounding box center [1066, 371] width 384 height 38
click at [912, 380] on input "(3) More than normal wear" at bounding box center [893, 371] width 38 height 38
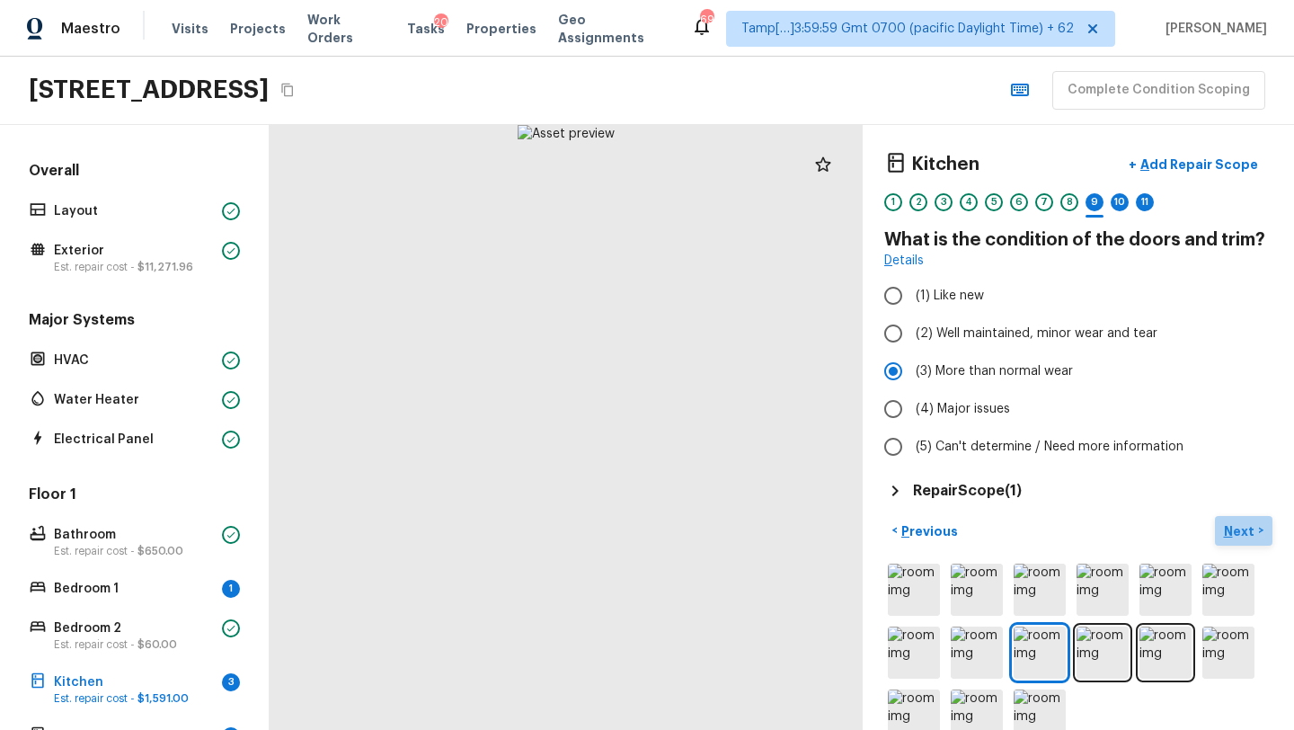
click at [1249, 520] on button "Next >" at bounding box center [1244, 531] width 58 height 30
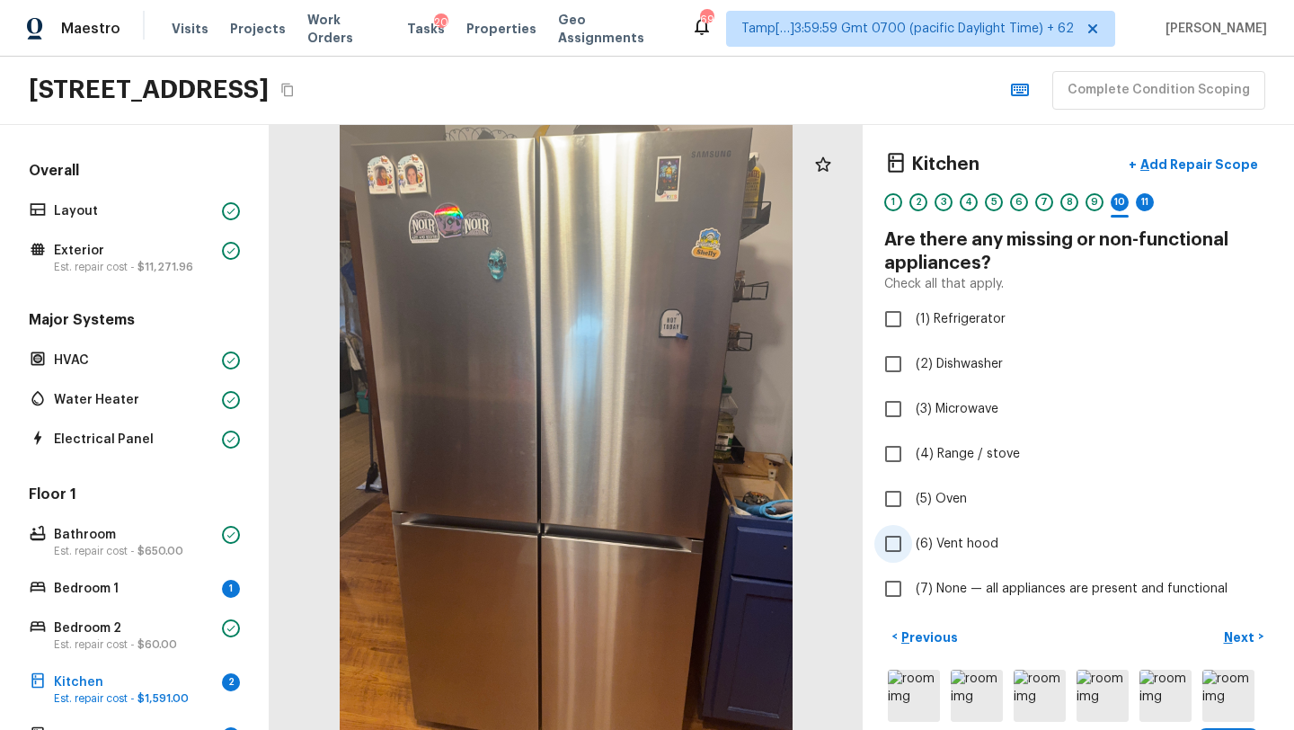
click at [958, 534] on label "(6) Vent hood" at bounding box center [1066, 544] width 384 height 38
click at [912, 534] on input "(6) Vent hood" at bounding box center [893, 544] width 38 height 38
click at [1240, 640] on p "Next" at bounding box center [1241, 637] width 34 height 18
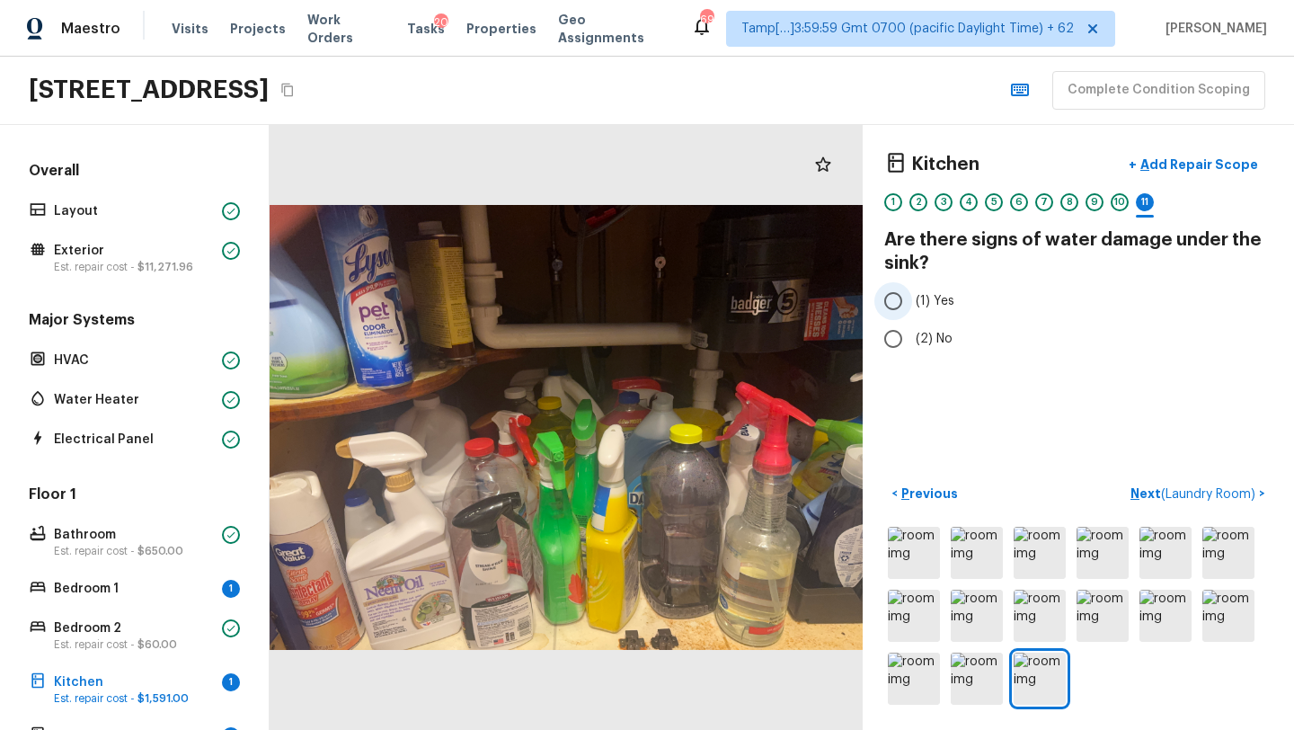
click at [894, 310] on input "(1) Yes" at bounding box center [893, 301] width 38 height 38
click at [1141, 499] on p "Next ( Laundry Room )" at bounding box center [1194, 493] width 128 height 19
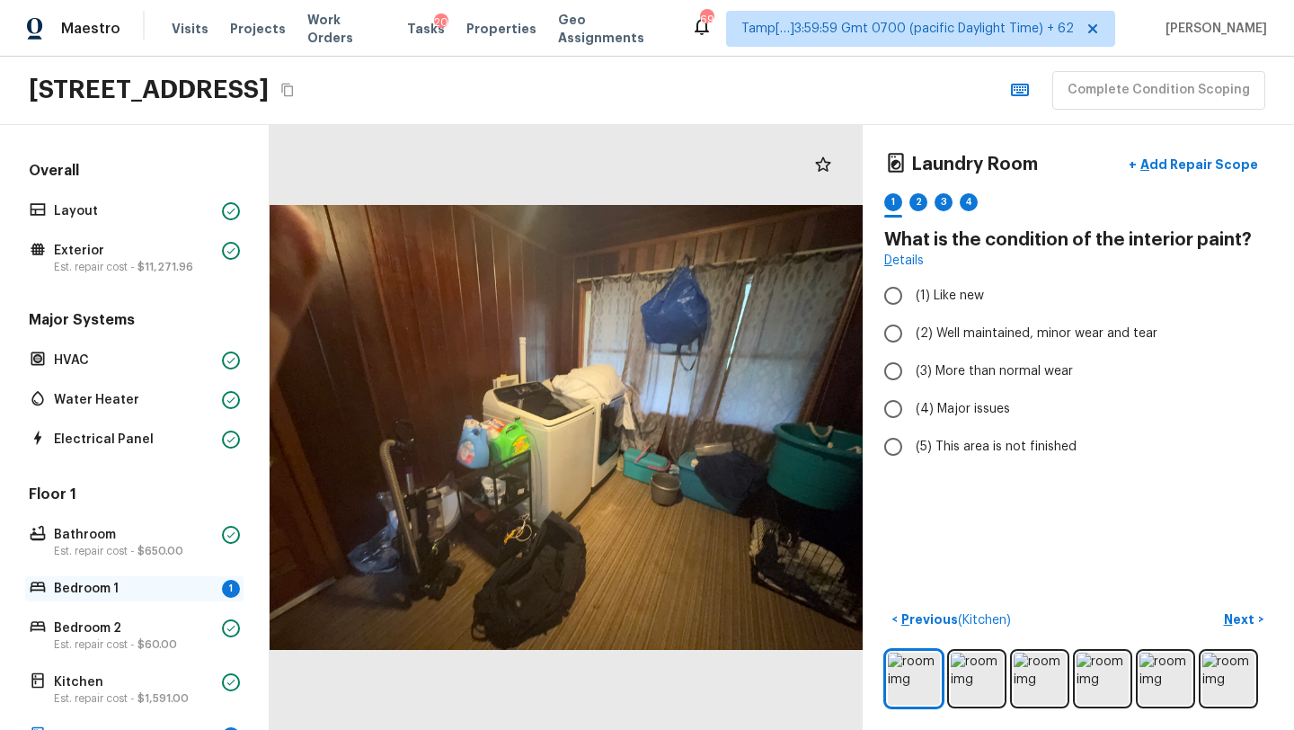
click at [101, 598] on div "Bedroom 1 1" at bounding box center [134, 588] width 218 height 25
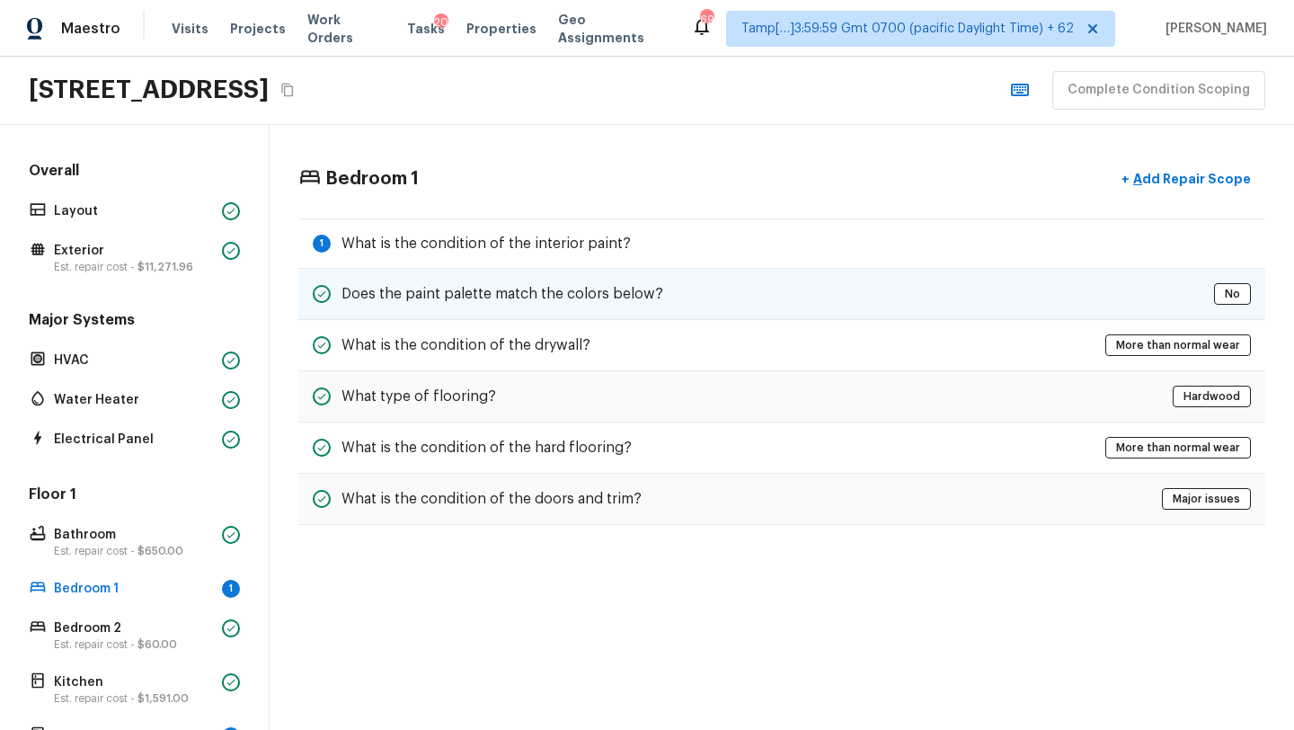
click at [631, 296] on h5 "Does the paint palette match the colors below?" at bounding box center [502, 294] width 322 height 20
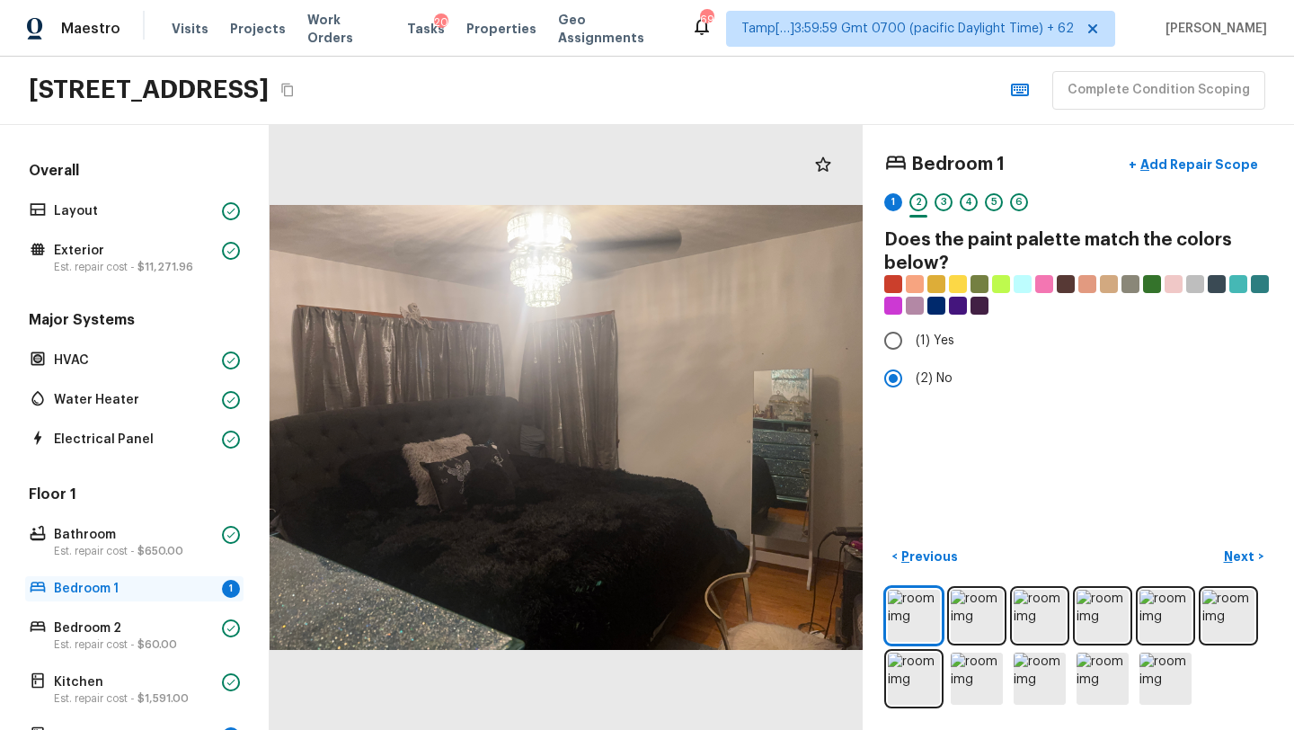
click at [73, 591] on p "Bedroom 1" at bounding box center [134, 589] width 161 height 18
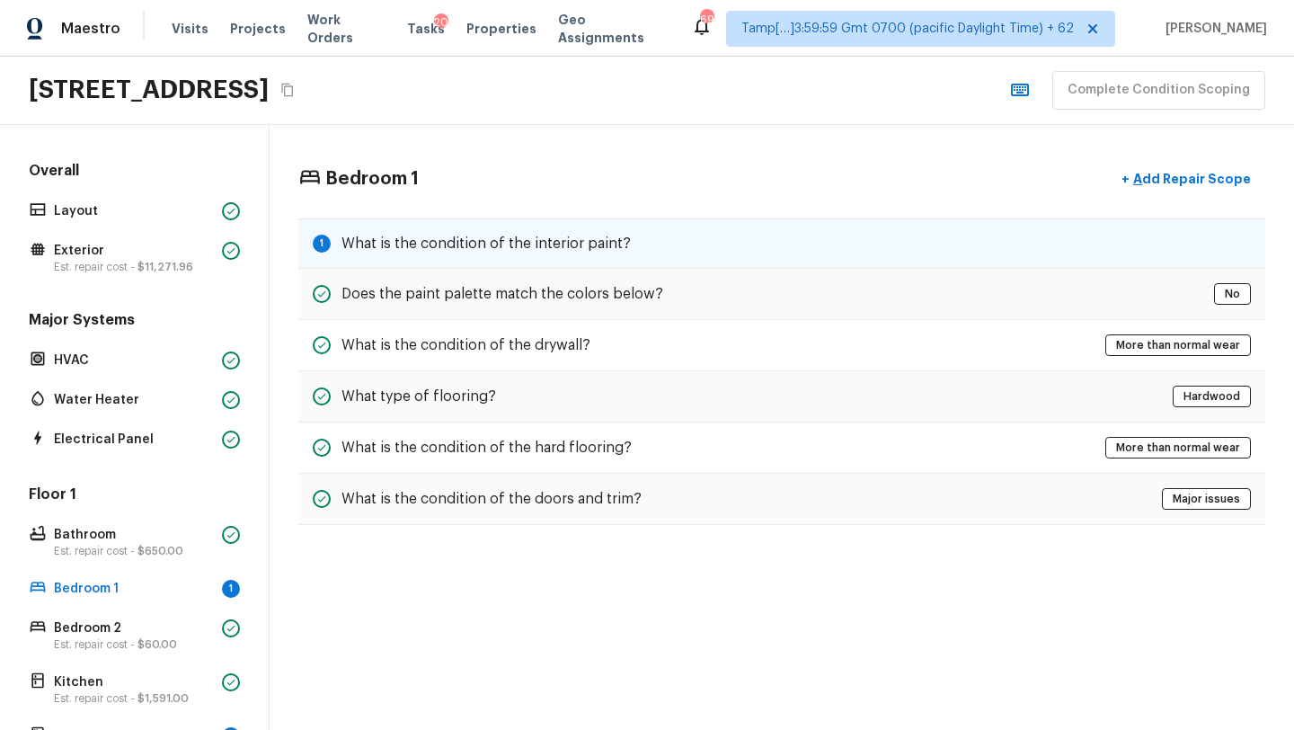
click at [606, 255] on div "1 What is the condition of the interior paint?" at bounding box center [781, 243] width 967 height 50
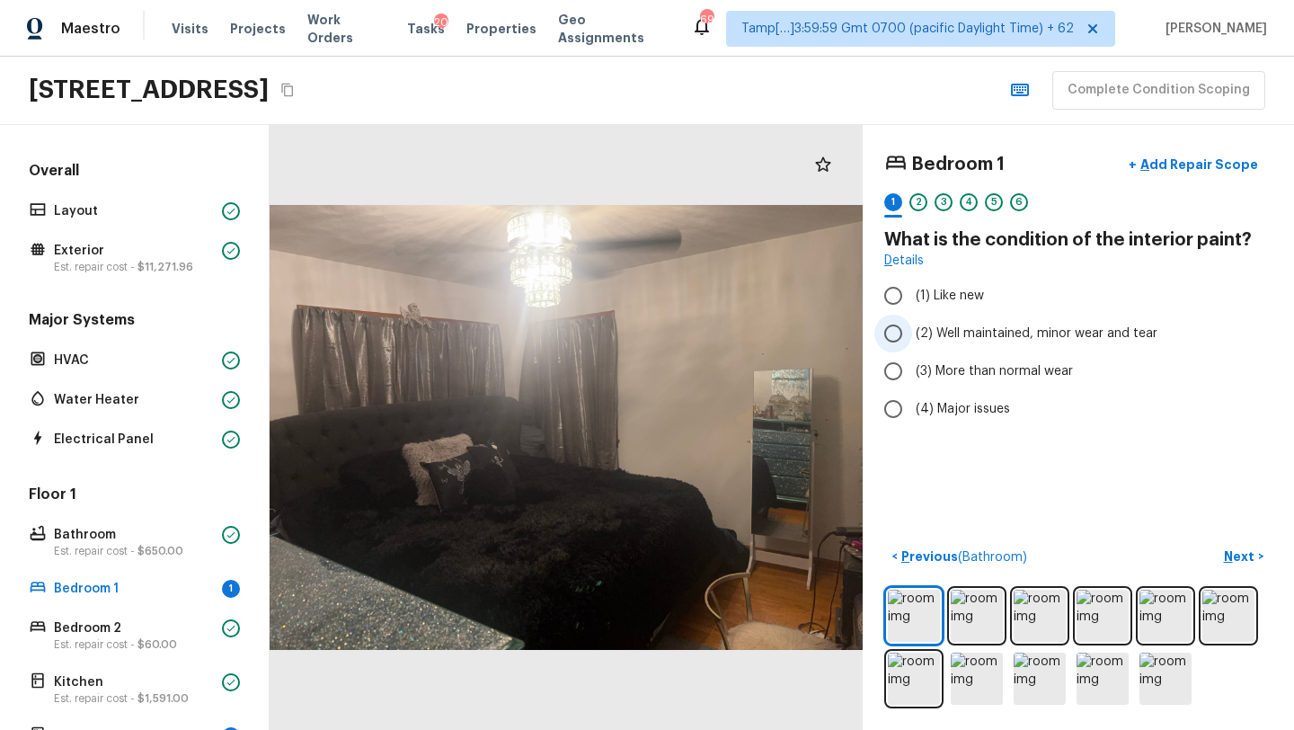
click at [973, 332] on span "(2) Well maintained, minor wear and tear" at bounding box center [1037, 333] width 242 height 18
click at [912, 332] on input "(2) Well maintained, minor wear and tear" at bounding box center [893, 333] width 38 height 38
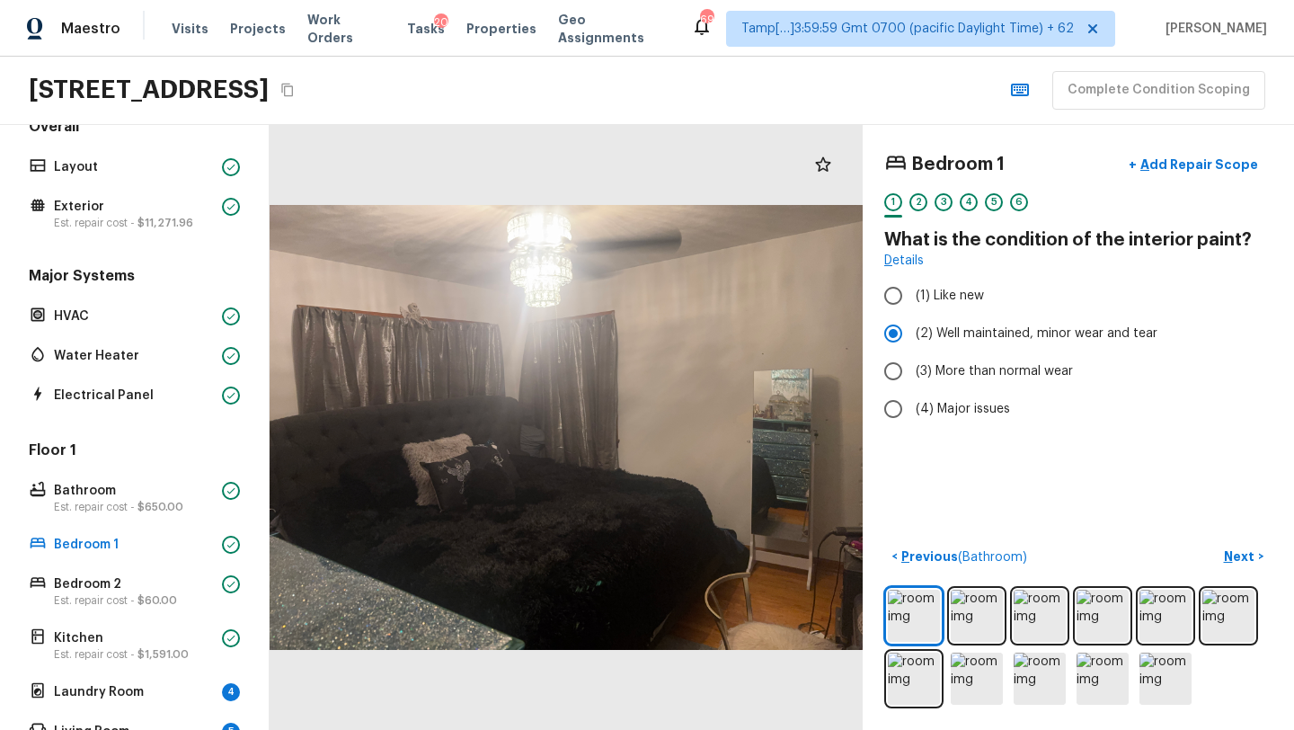
scroll to position [93, 0]
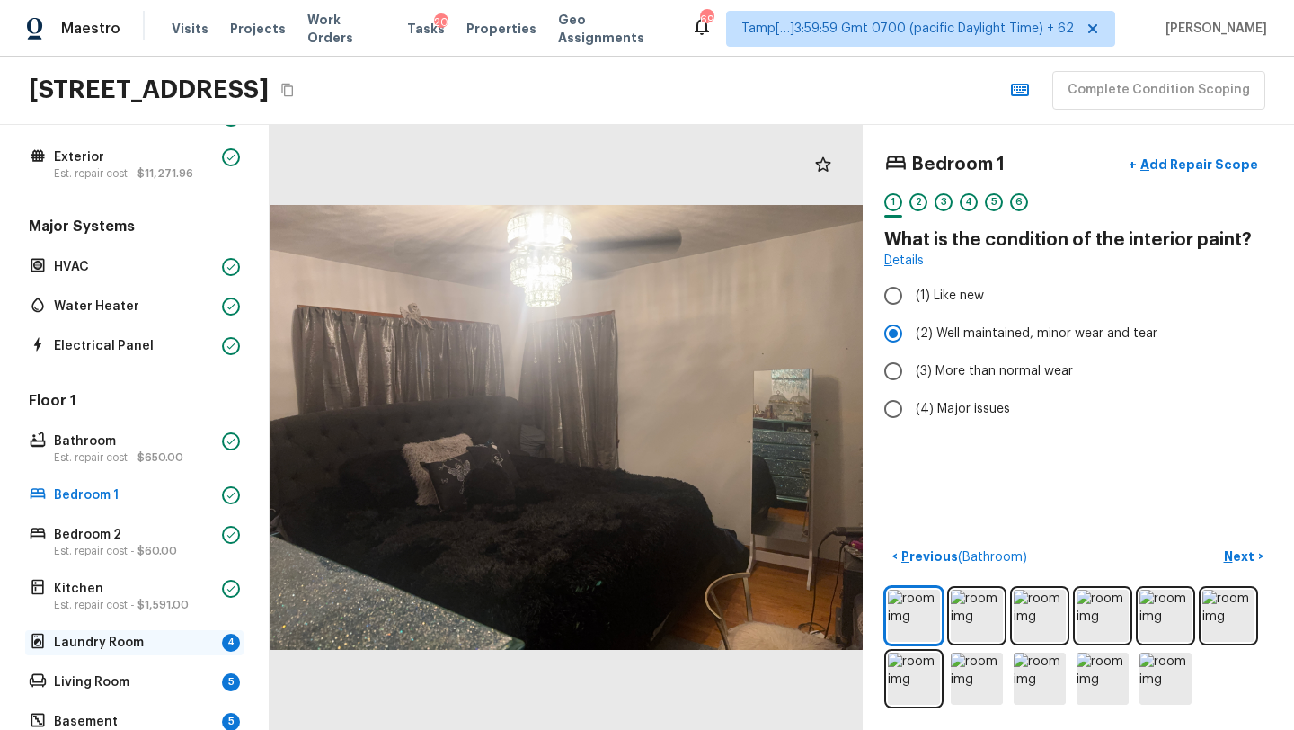
click at [121, 635] on p "Laundry Room" at bounding box center [134, 642] width 161 height 18
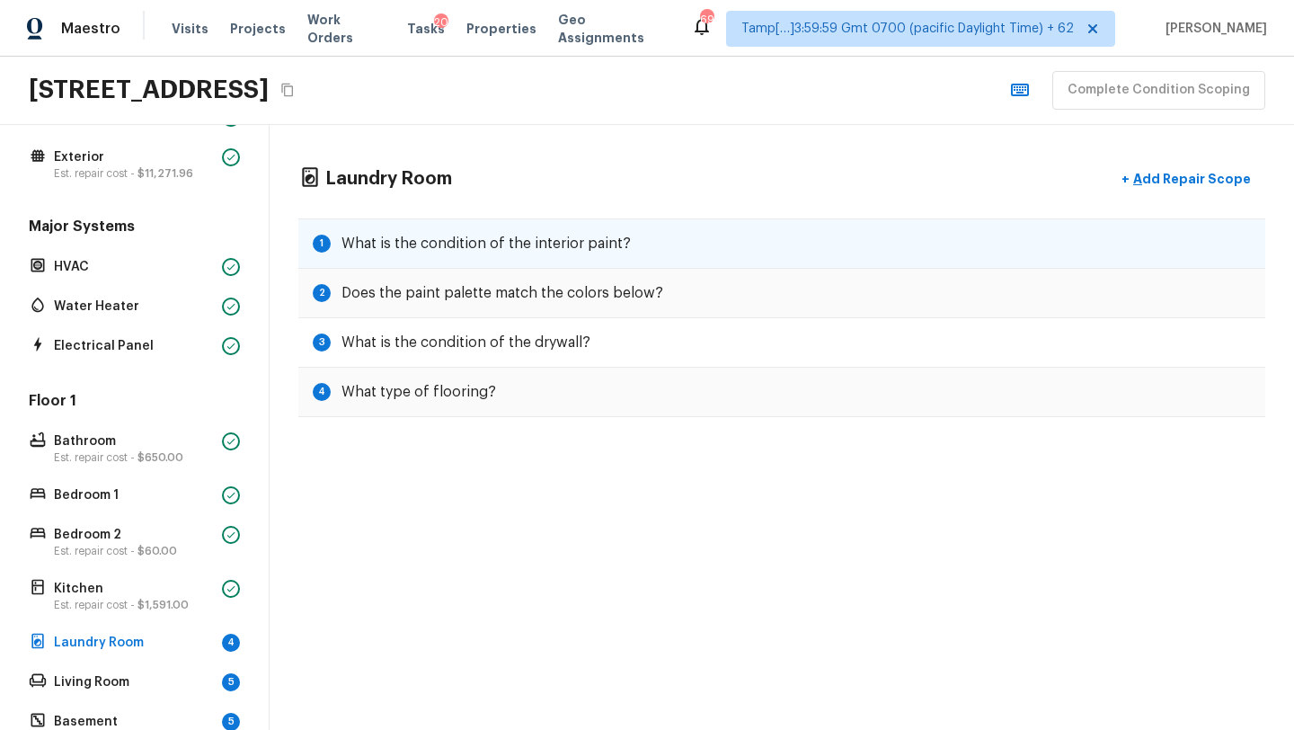
click at [653, 240] on div "1 What is the condition of the interior paint?" at bounding box center [781, 243] width 967 height 50
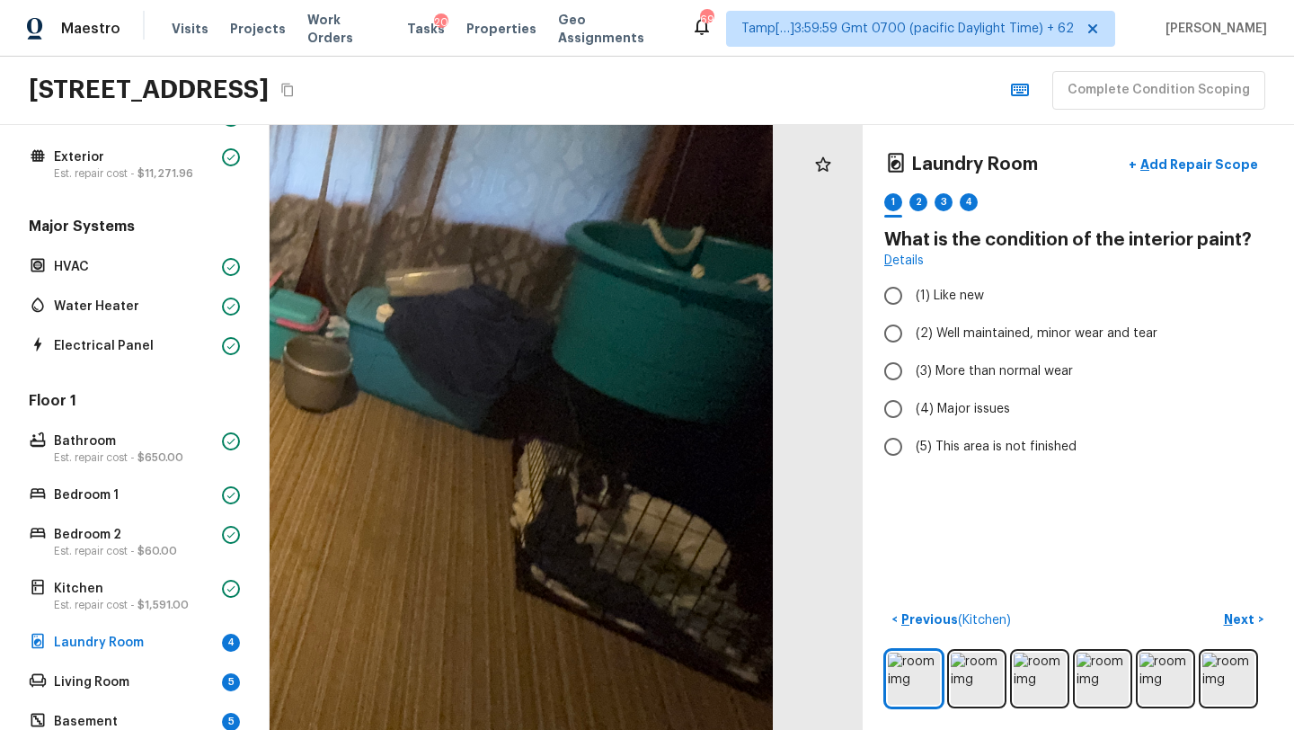
drag, startPoint x: 739, startPoint y: 577, endPoint x: 394, endPoint y: 577, distance: 345.0
click at [394, 577] on div at bounding box center [88, 230] width 1370 height 1397
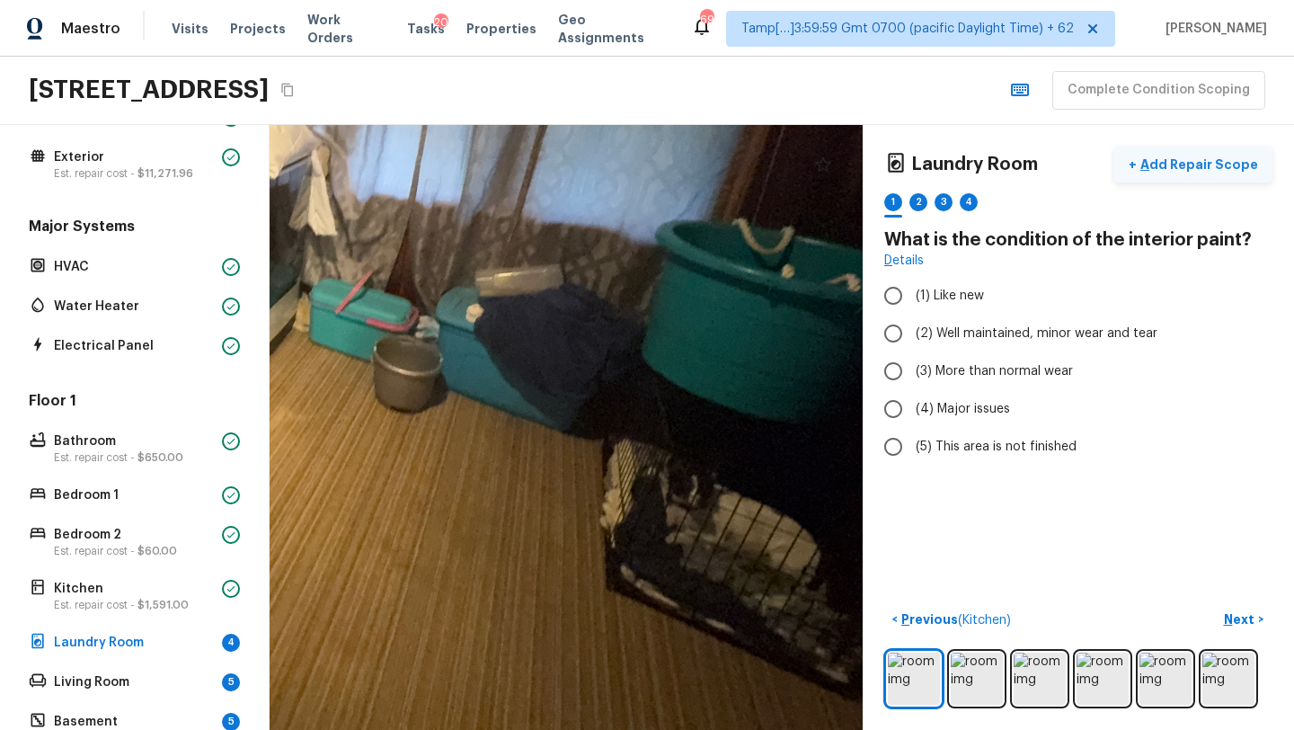
click at [1208, 172] on p "Add Repair Scope" at bounding box center [1197, 164] width 121 height 18
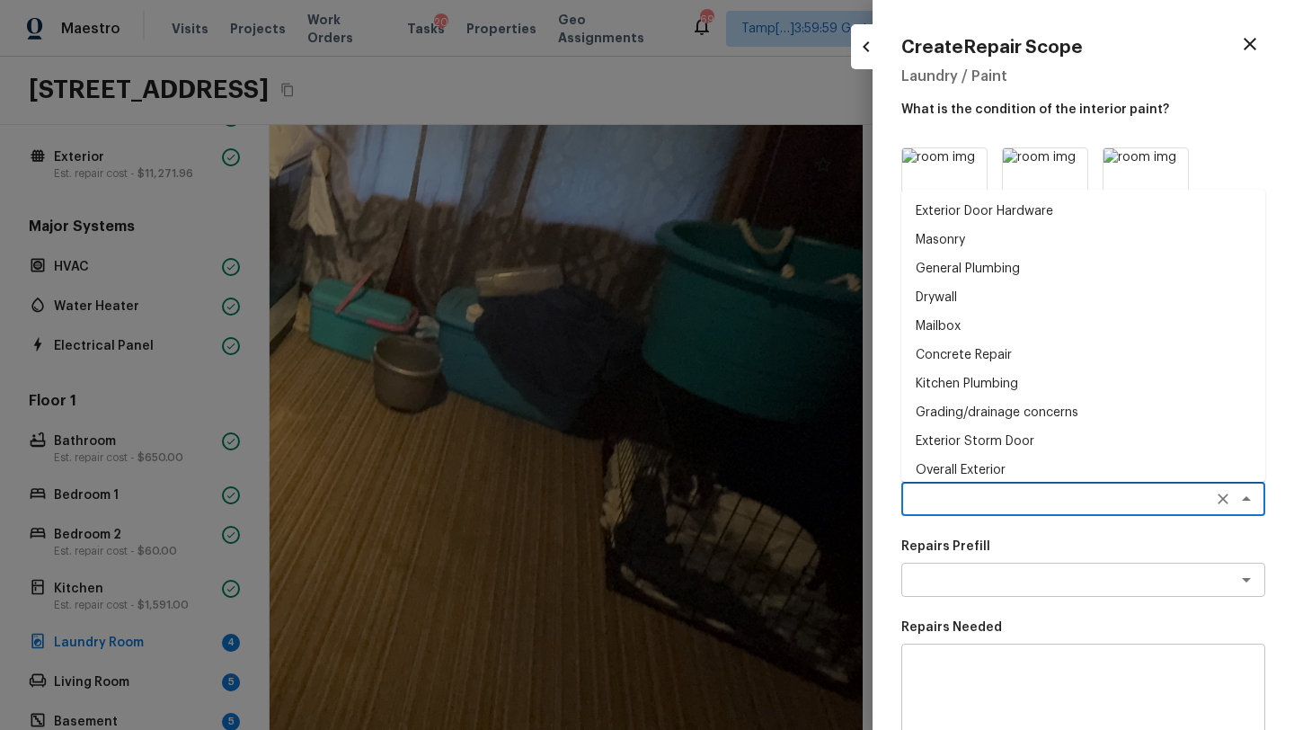
click at [947, 498] on textarea at bounding box center [1057, 499] width 297 height 18
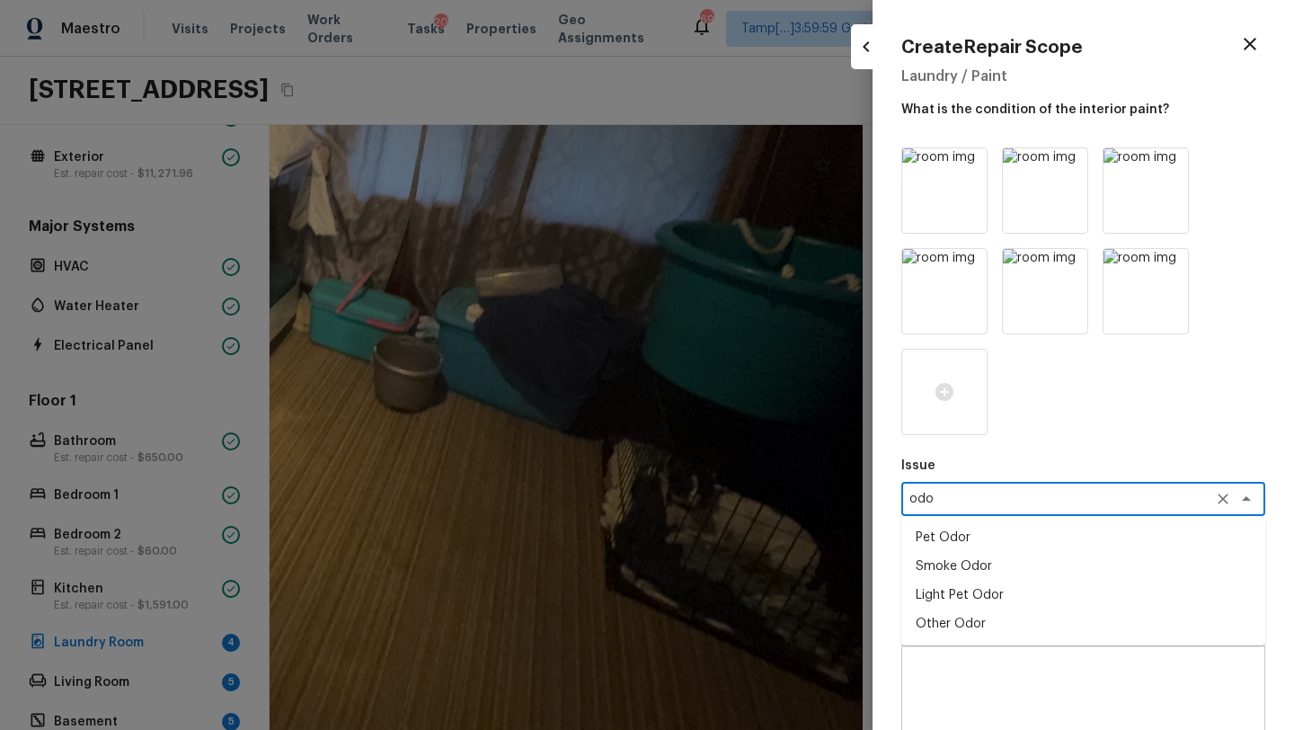
click at [963, 591] on ul "Pet Odor Smoke Odor Light Pet Odor Other Odor" at bounding box center [1083, 580] width 364 height 129
click at [963, 587] on li "Light Pet Odor" at bounding box center [1083, 594] width 364 height 29
click at [985, 555] on div "Repairs Prefill x ​" at bounding box center [1083, 566] width 364 height 59
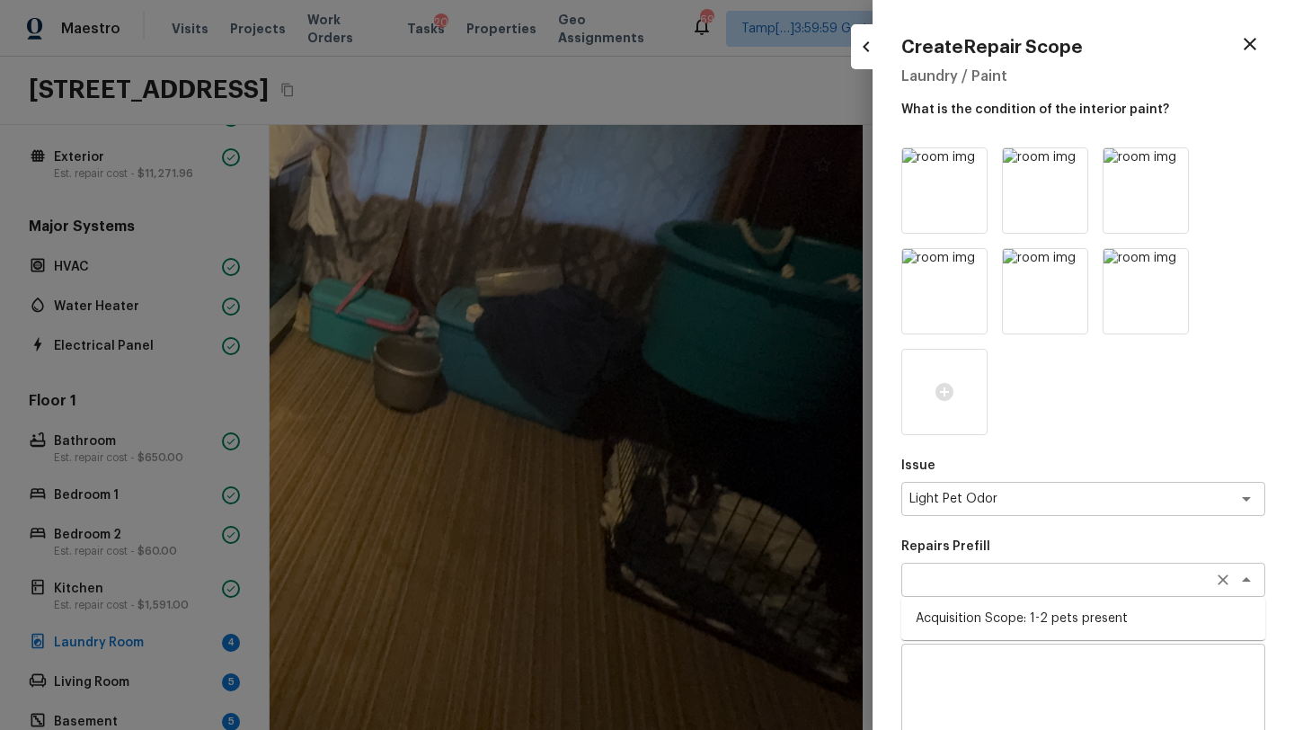
click at [985, 569] on div "x ​" at bounding box center [1083, 579] width 364 height 34
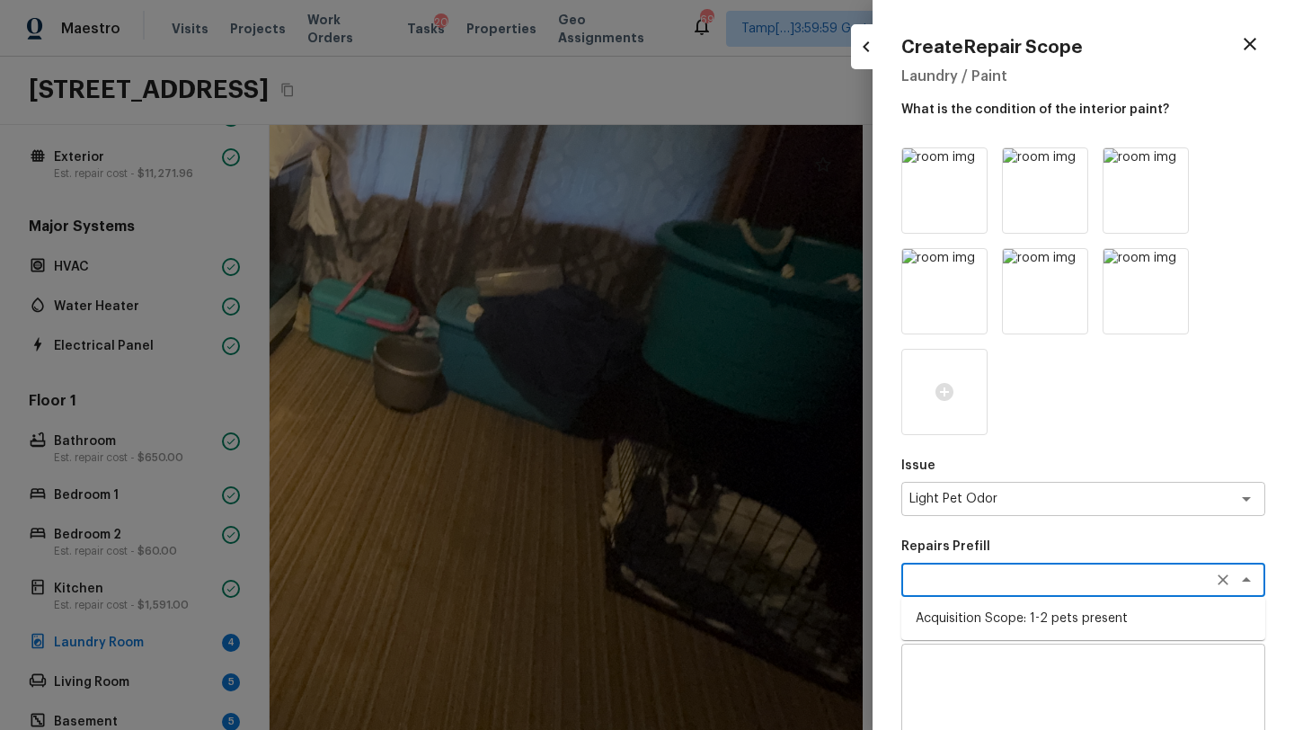
click at [986, 615] on li "Acquisition Scope: 1-2 pets present" at bounding box center [1083, 618] width 364 height 29
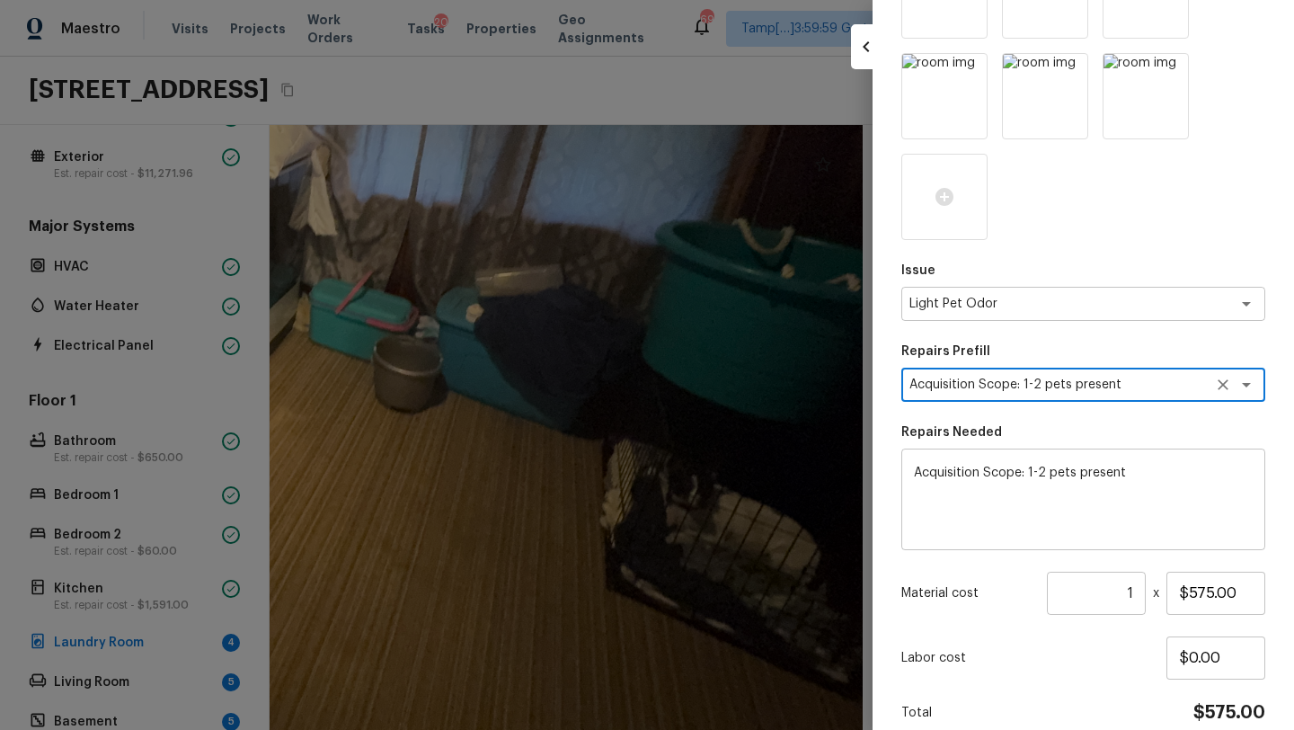
scroll to position [276, 0]
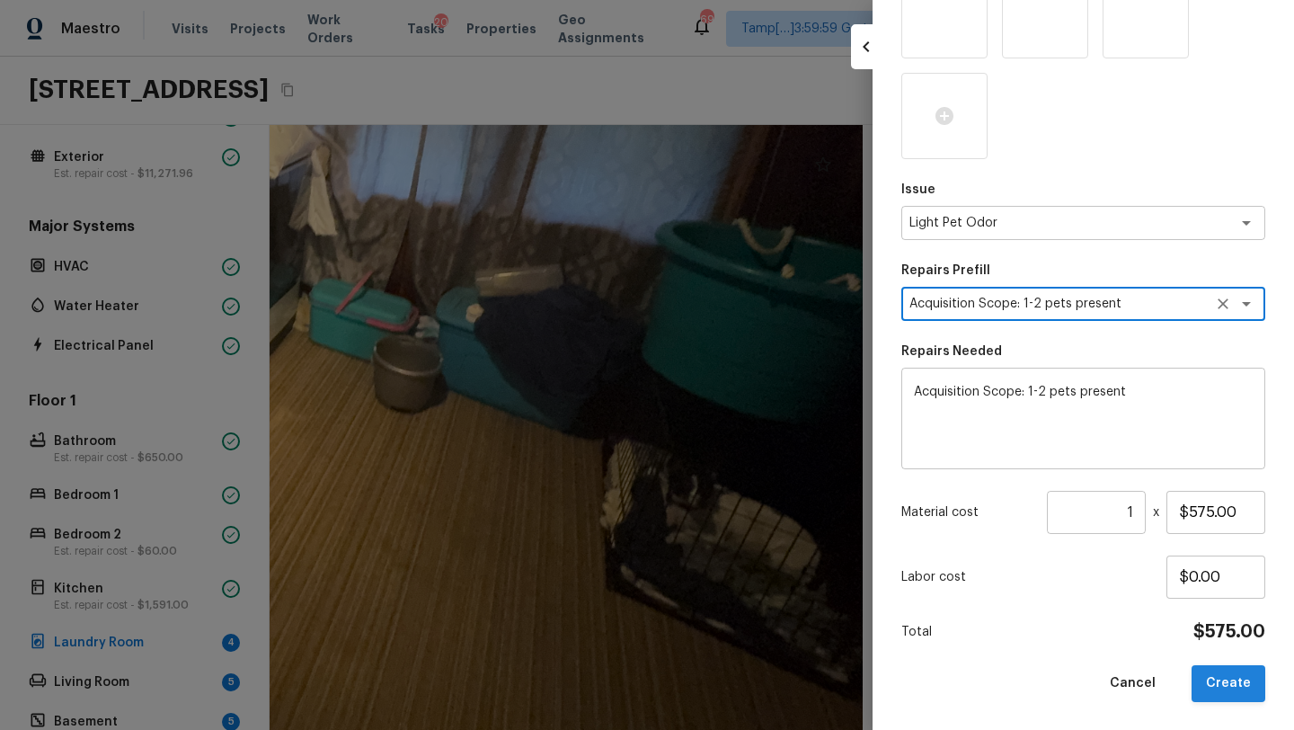
click at [1224, 691] on button "Create" at bounding box center [1228, 683] width 74 height 37
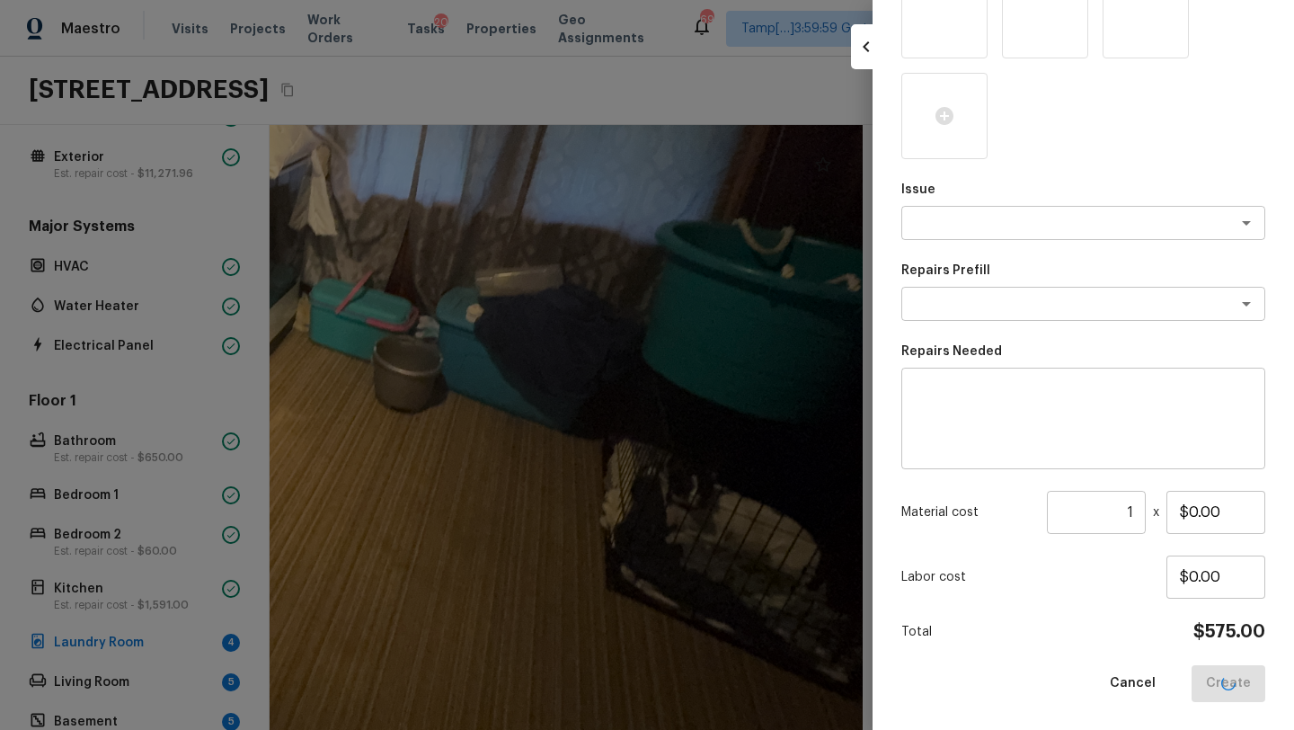
scroll to position [75, 0]
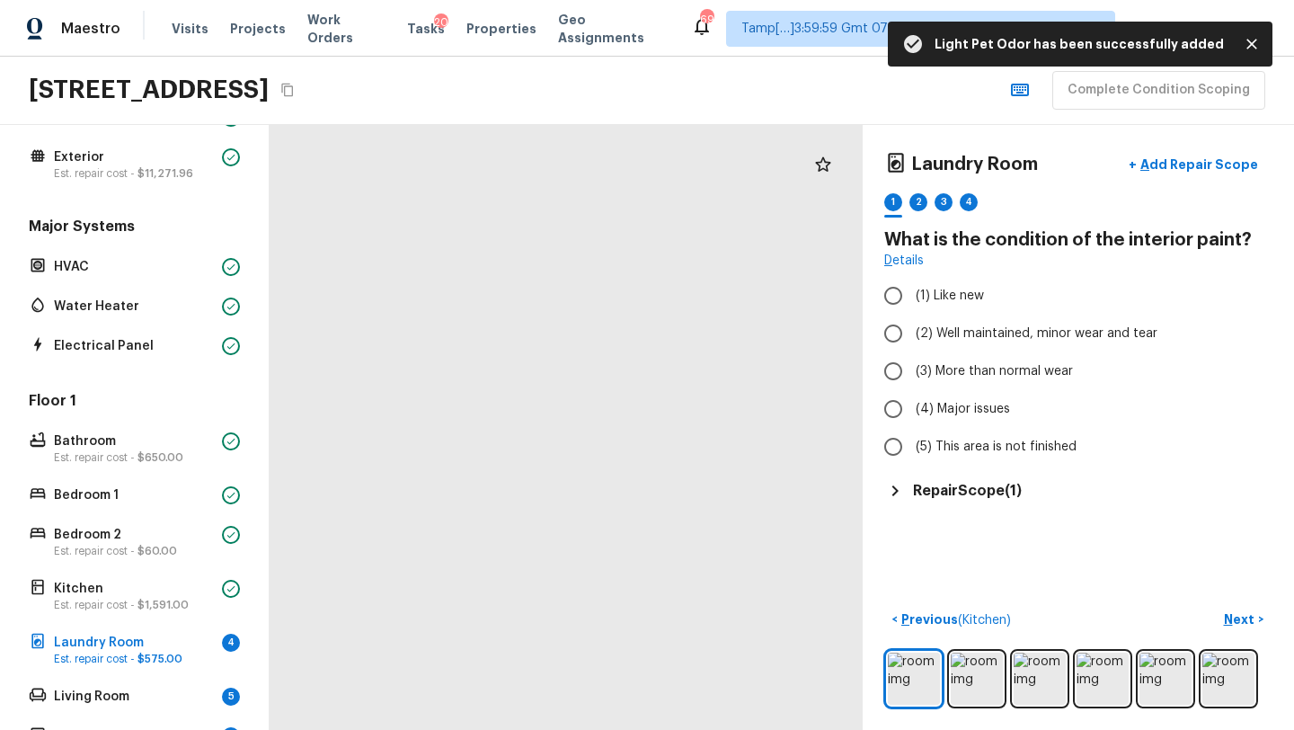
drag, startPoint x: 498, startPoint y: 555, endPoint x: 520, endPoint y: 439, distance: 118.1
click at [520, 438] on div at bounding box center [745, 287] width 1244 height 1270
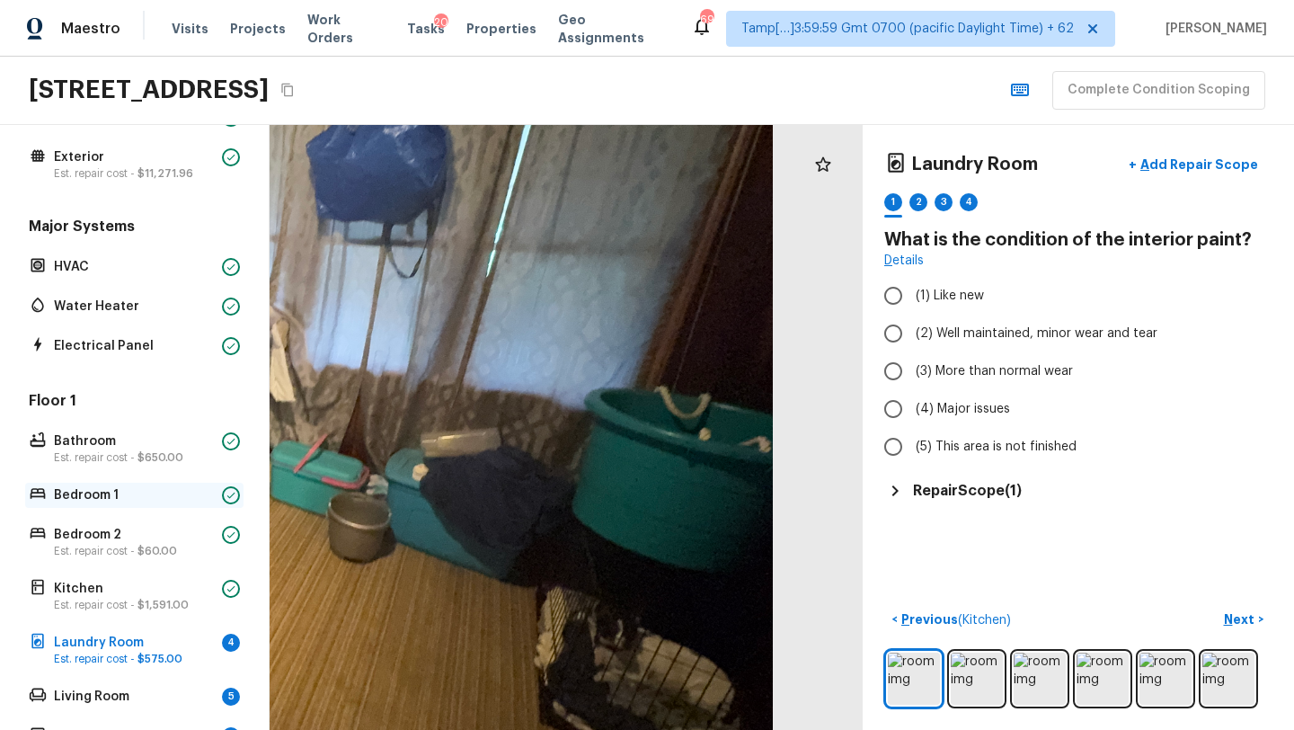
drag, startPoint x: 690, startPoint y: 395, endPoint x: 31, endPoint y: 501, distance: 667.9
click at [31, 504] on div "Overall Layout Exterior Est. repair cost - $11,271.96 Major Systems HVAC Water …" at bounding box center [647, 427] width 1294 height 605
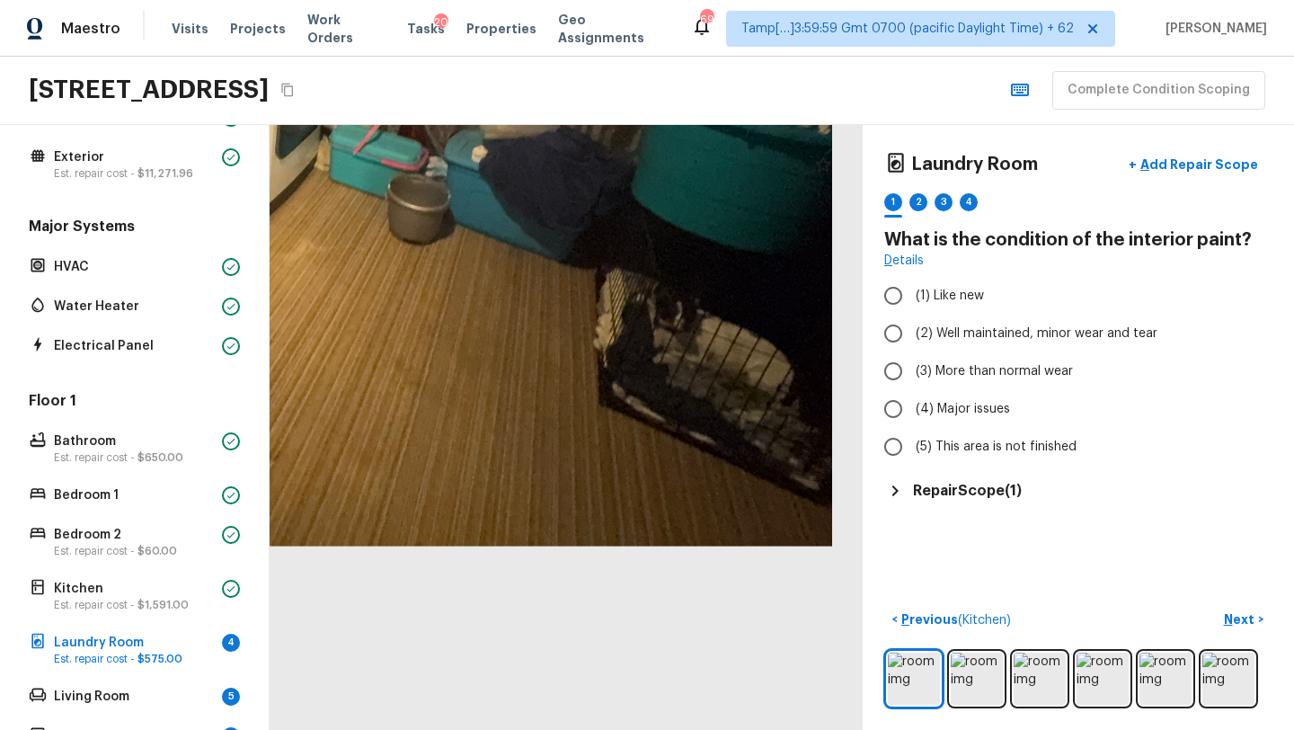
drag, startPoint x: 552, startPoint y: 538, endPoint x: 521, endPoint y: 223, distance: 316.8
click at [521, 222] on div at bounding box center [210, 79] width 1244 height 1270
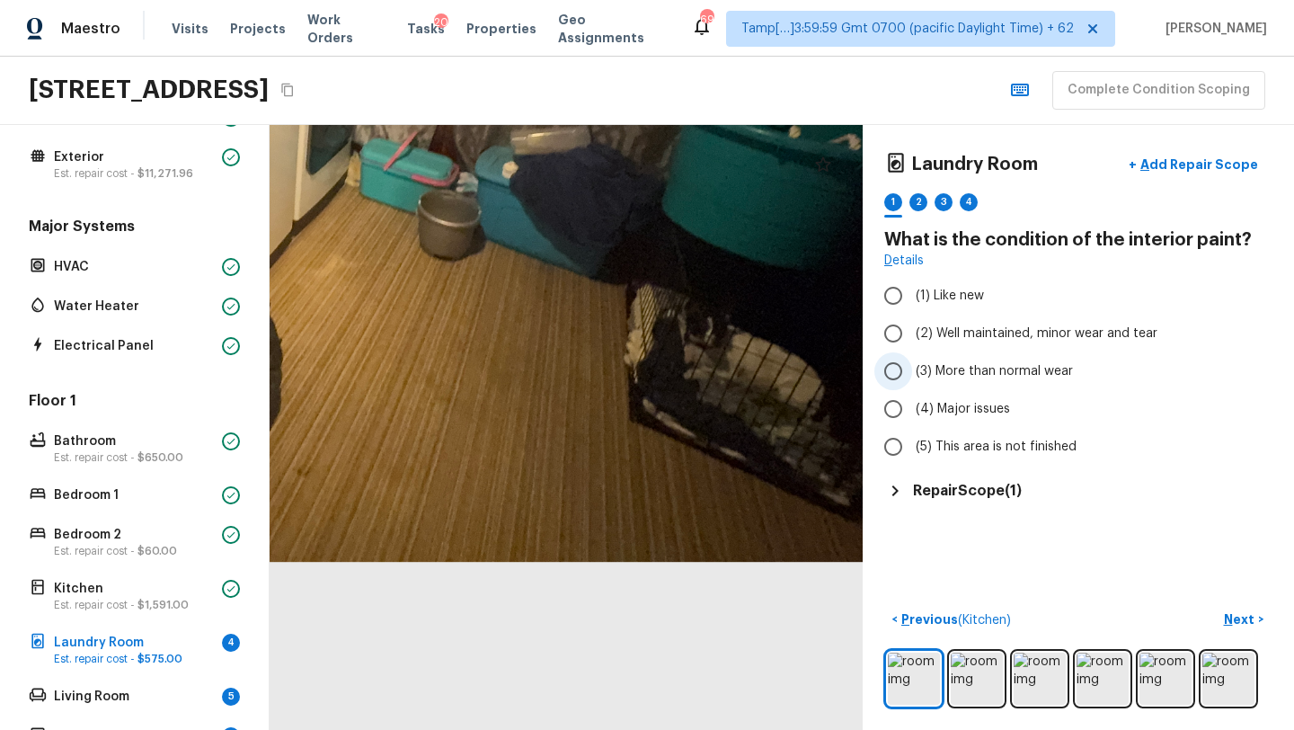
click at [982, 373] on span "(3) More than normal wear" at bounding box center [994, 371] width 157 height 18
click at [912, 373] on input "(3) More than normal wear" at bounding box center [893, 371] width 38 height 38
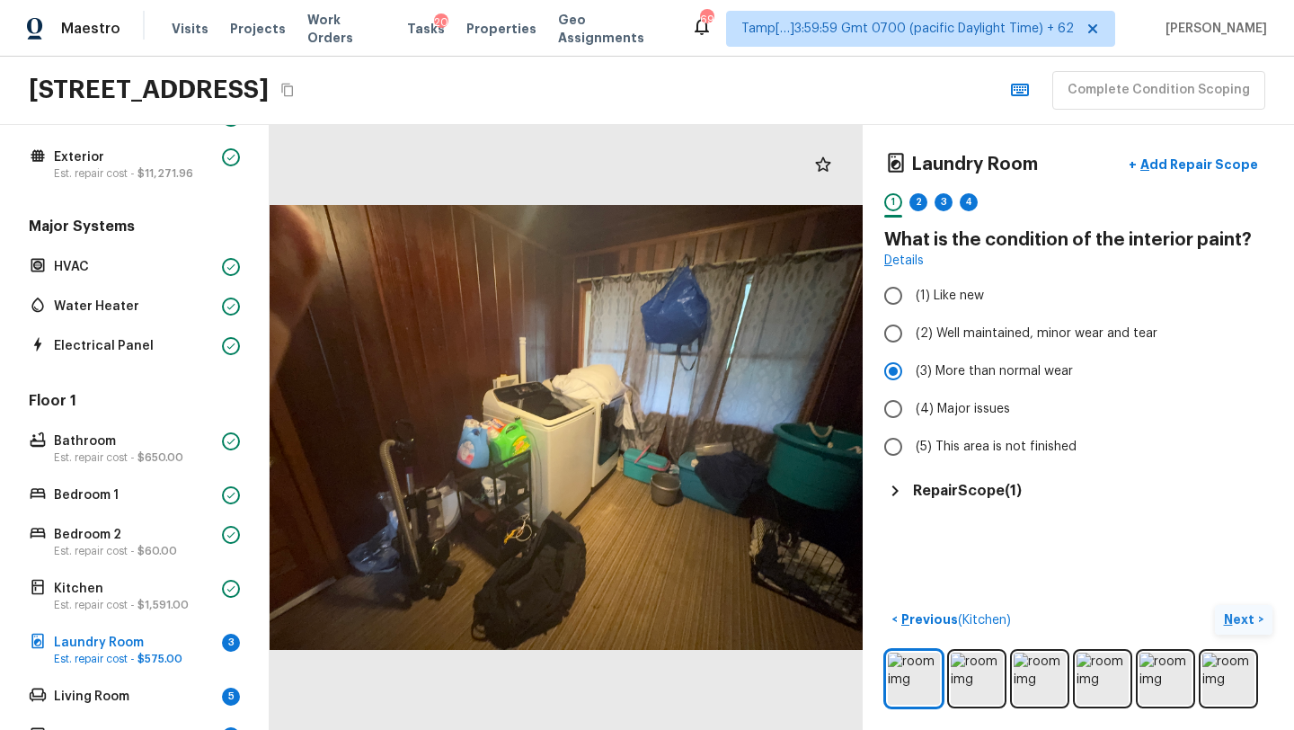
click at [1243, 611] on p "Next" at bounding box center [1241, 619] width 34 height 18
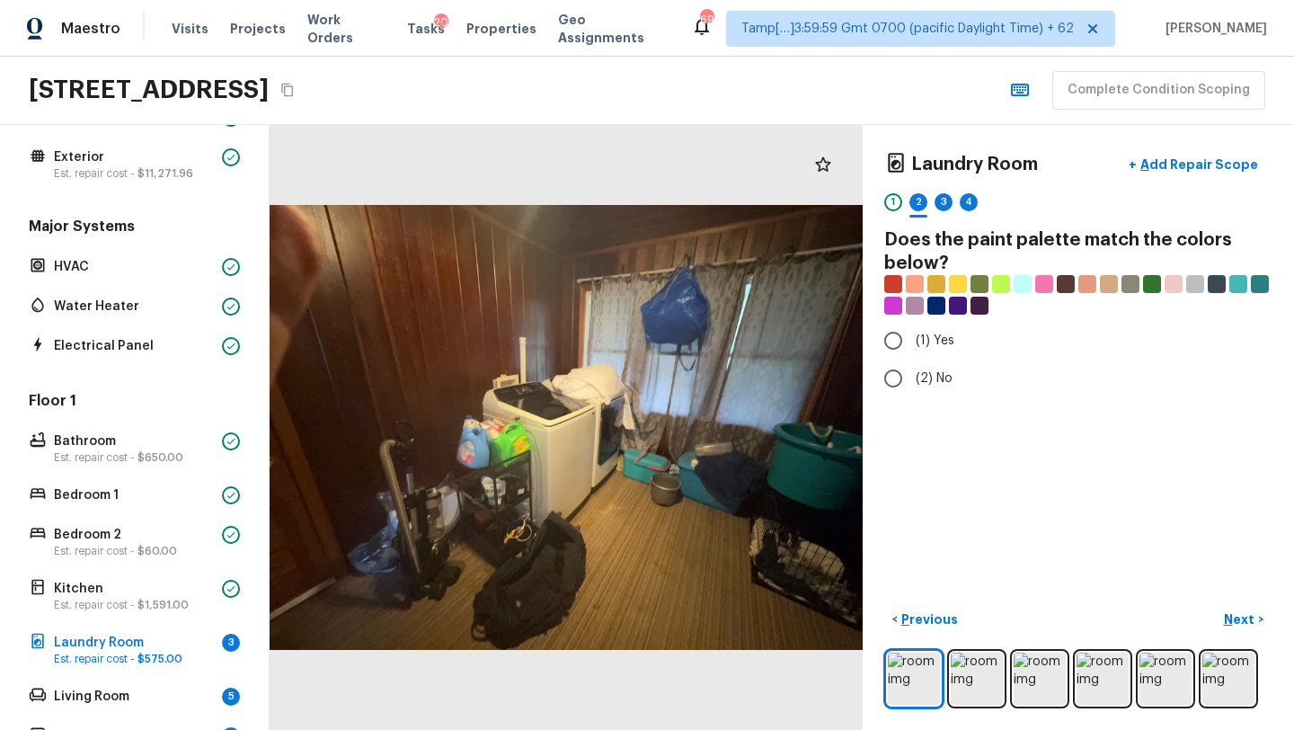
click at [866, 368] on div "Laundry Room + Add Repair Scope 1 2 3 4 Does the paint palette match the colors…" at bounding box center [1078, 427] width 431 height 605
click at [916, 384] on span "(2) No" at bounding box center [934, 378] width 37 height 18
click at [912, 384] on input "(2) No" at bounding box center [893, 378] width 38 height 38
click at [1251, 616] on p "Next" at bounding box center [1241, 619] width 34 height 18
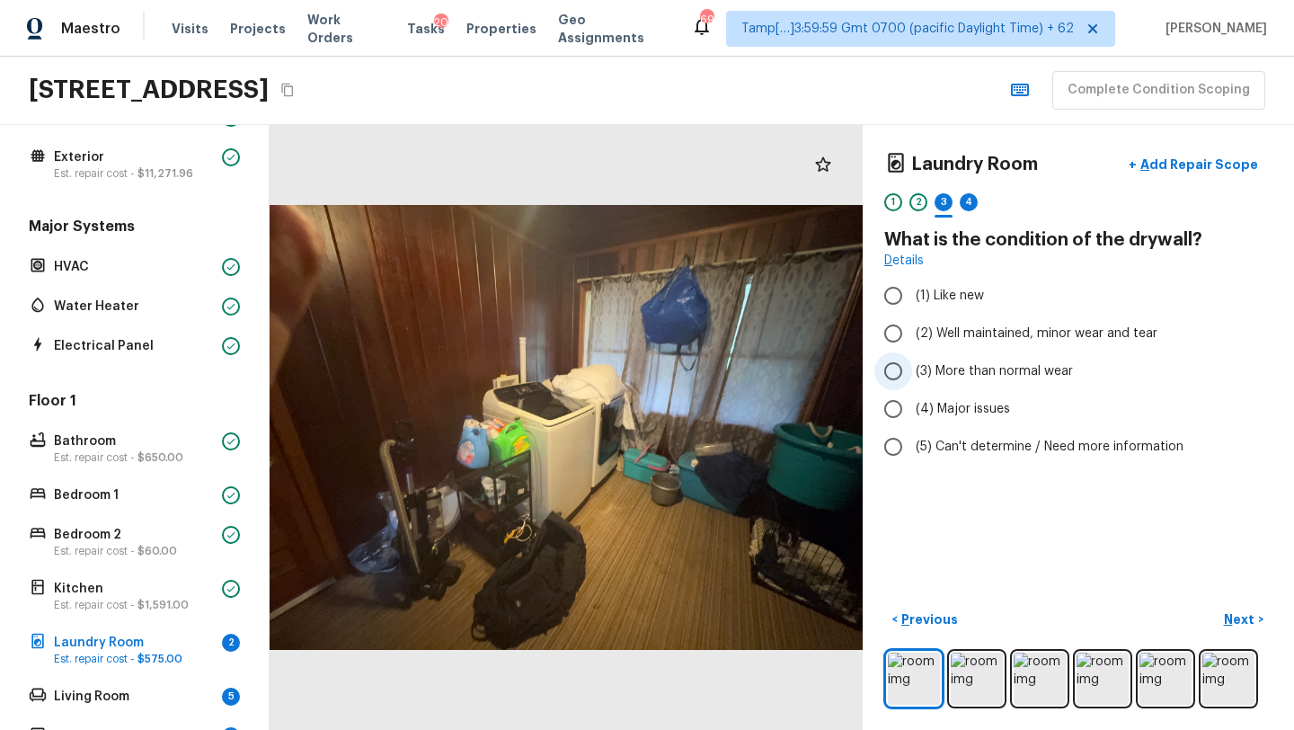
click at [940, 369] on span "(3) More than normal wear" at bounding box center [994, 371] width 157 height 18
click at [912, 369] on input "(3) More than normal wear" at bounding box center [893, 371] width 38 height 38
click at [1236, 615] on p "Next" at bounding box center [1241, 619] width 34 height 18
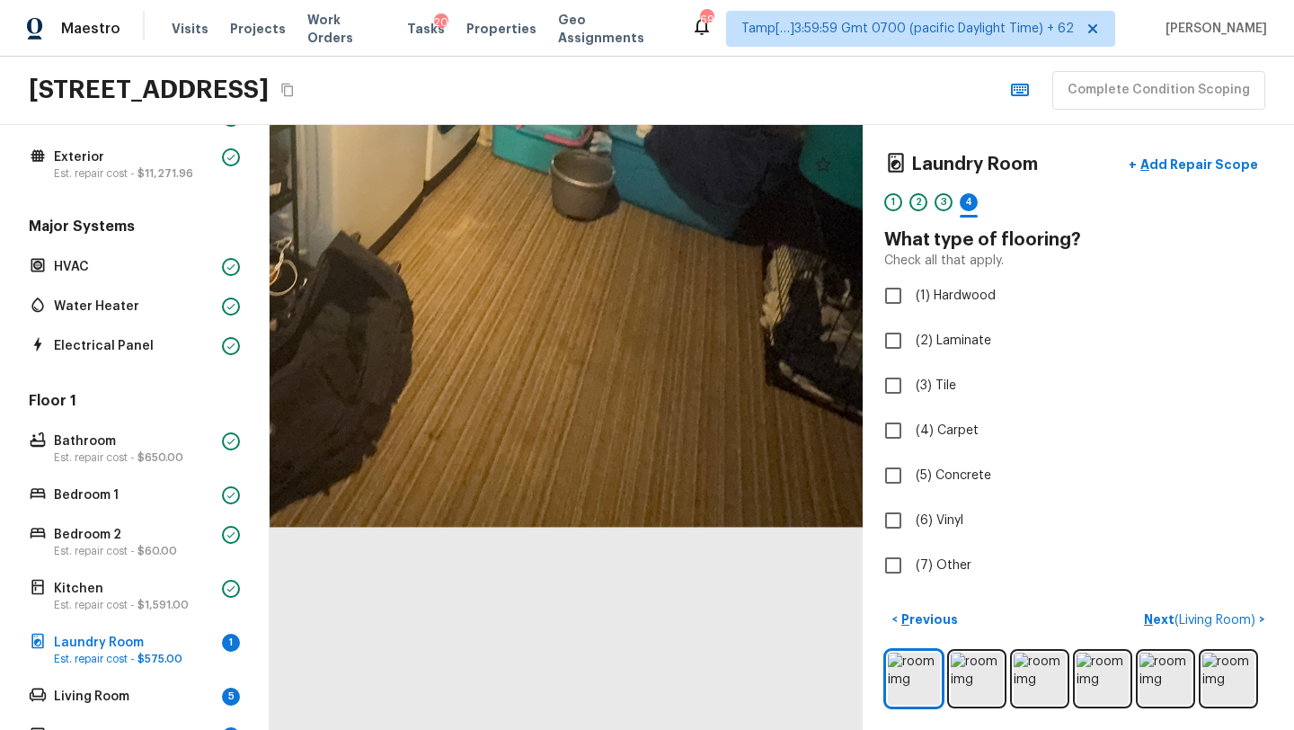
drag, startPoint x: 615, startPoint y: 540, endPoint x: 486, endPoint y: 215, distance: 349.7
click at [486, 215] on div at bounding box center [370, 52] width 1263 height 1287
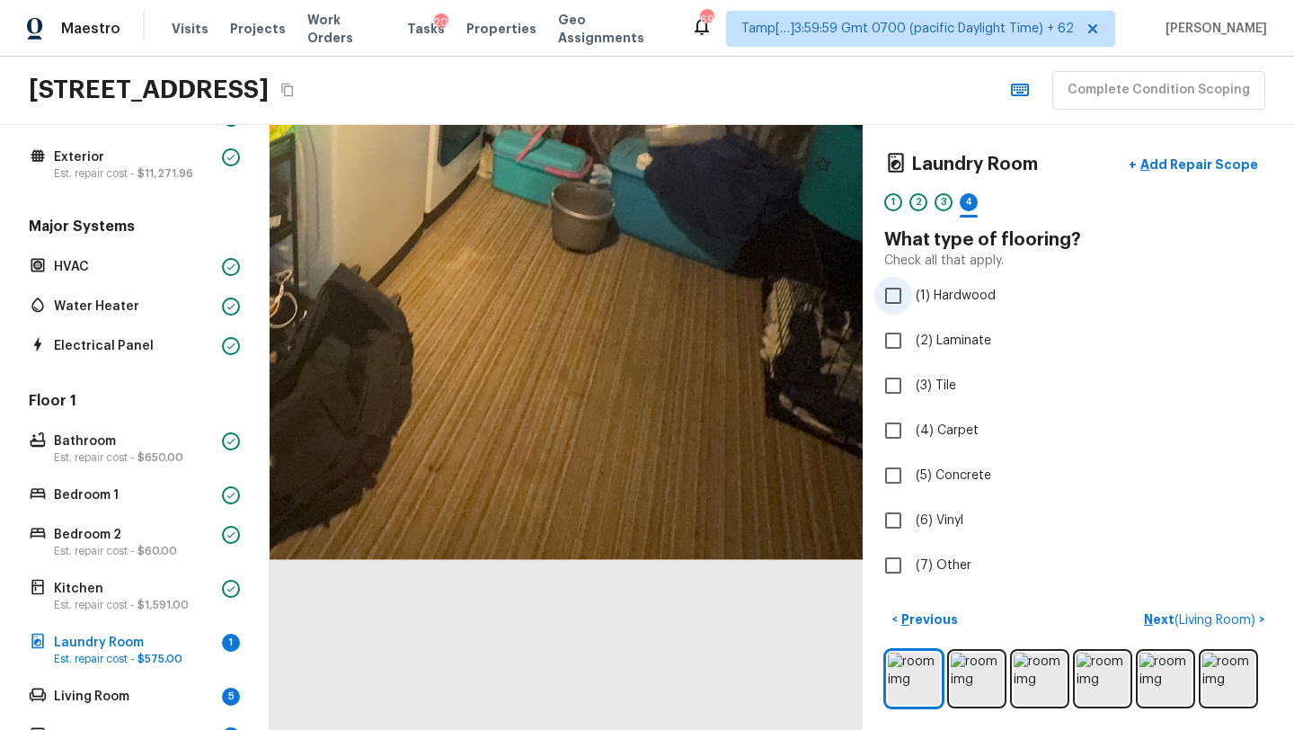
click at [933, 290] on span "(1) Hardwood" at bounding box center [956, 296] width 80 height 18
click at [912, 290] on input "(1) Hardwood" at bounding box center [893, 296] width 38 height 38
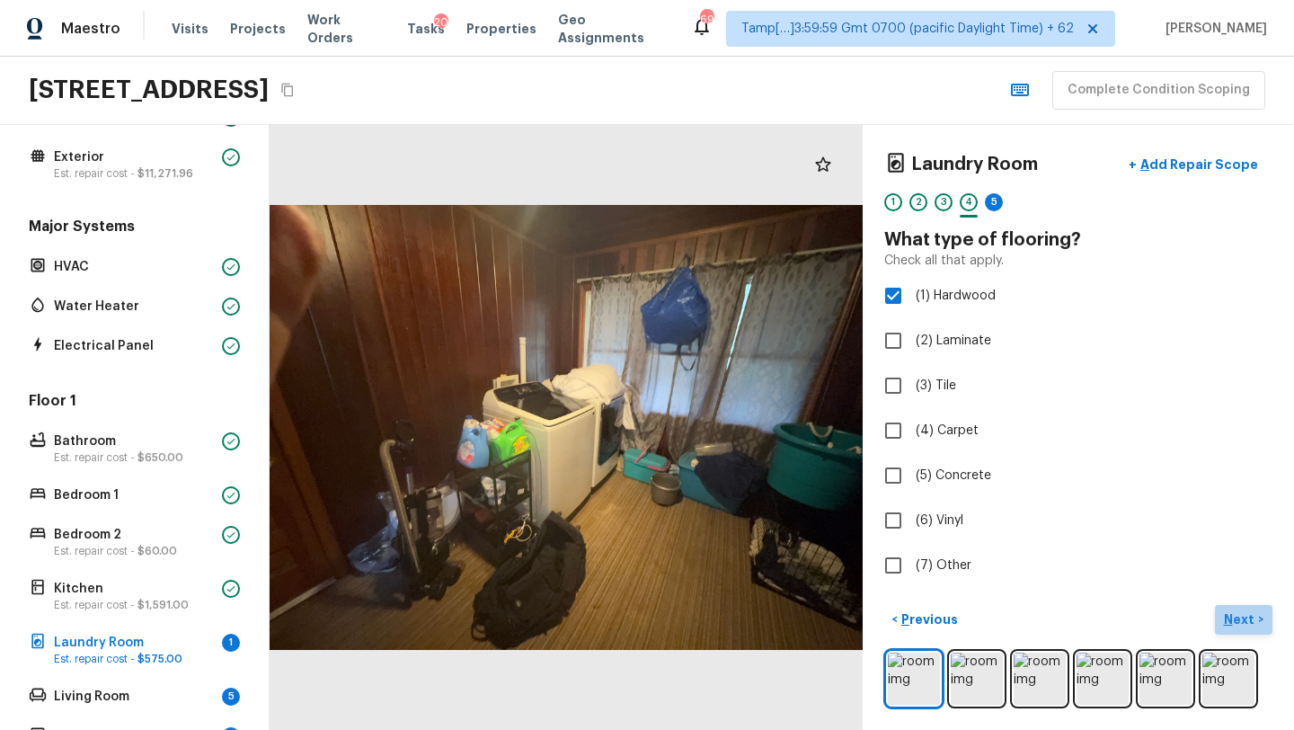
click at [1243, 624] on p "Next" at bounding box center [1241, 619] width 34 height 18
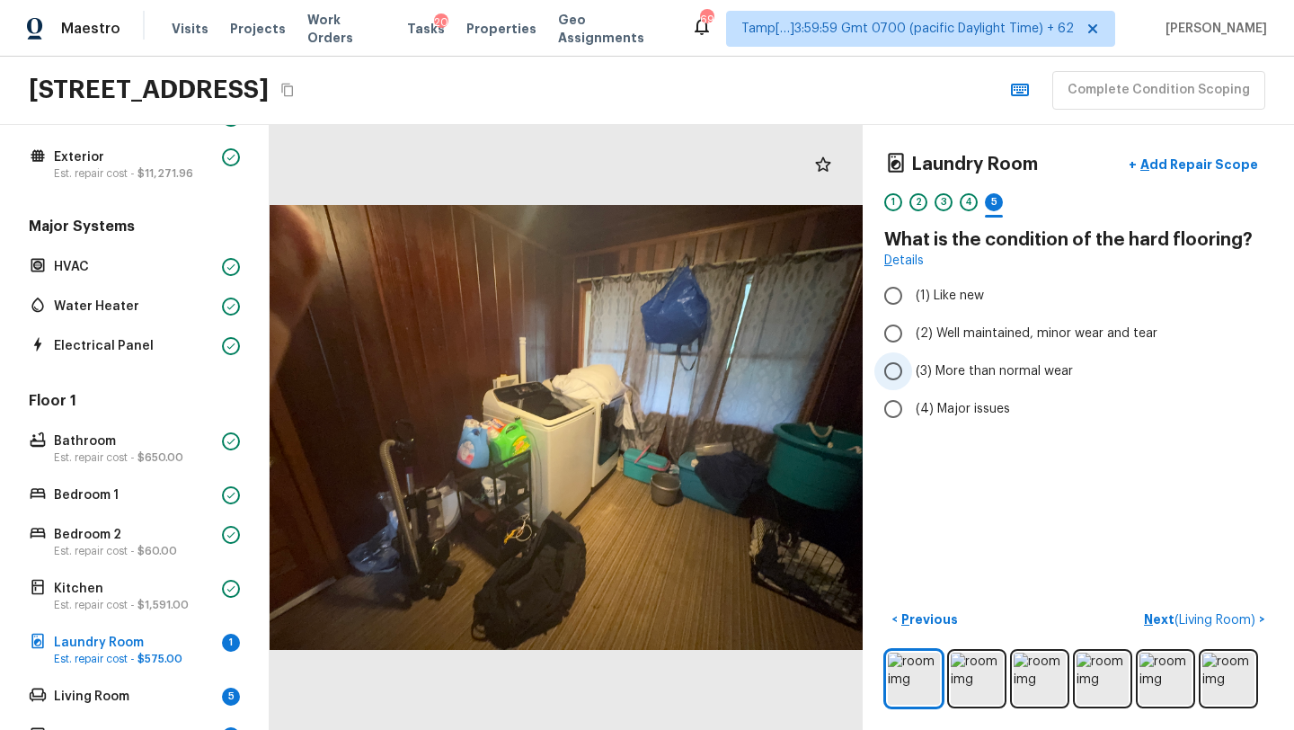
click at [971, 366] on span "(3) More than normal wear" at bounding box center [994, 371] width 157 height 18
click at [912, 366] on input "(3) More than normal wear" at bounding box center [893, 371] width 38 height 38
click at [1151, 610] on p "Next ( Living Room )" at bounding box center [1201, 619] width 115 height 19
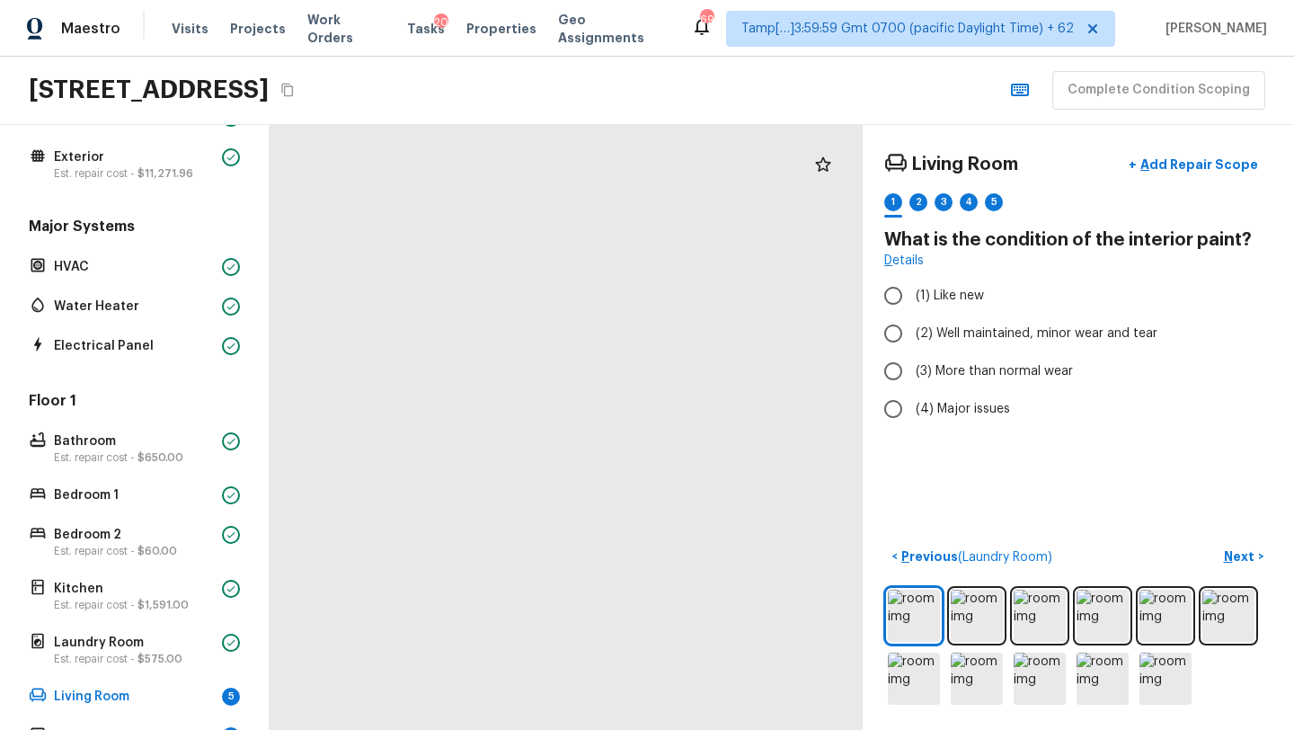
click at [708, 427] on div at bounding box center [328, 426] width 1588 height 1619
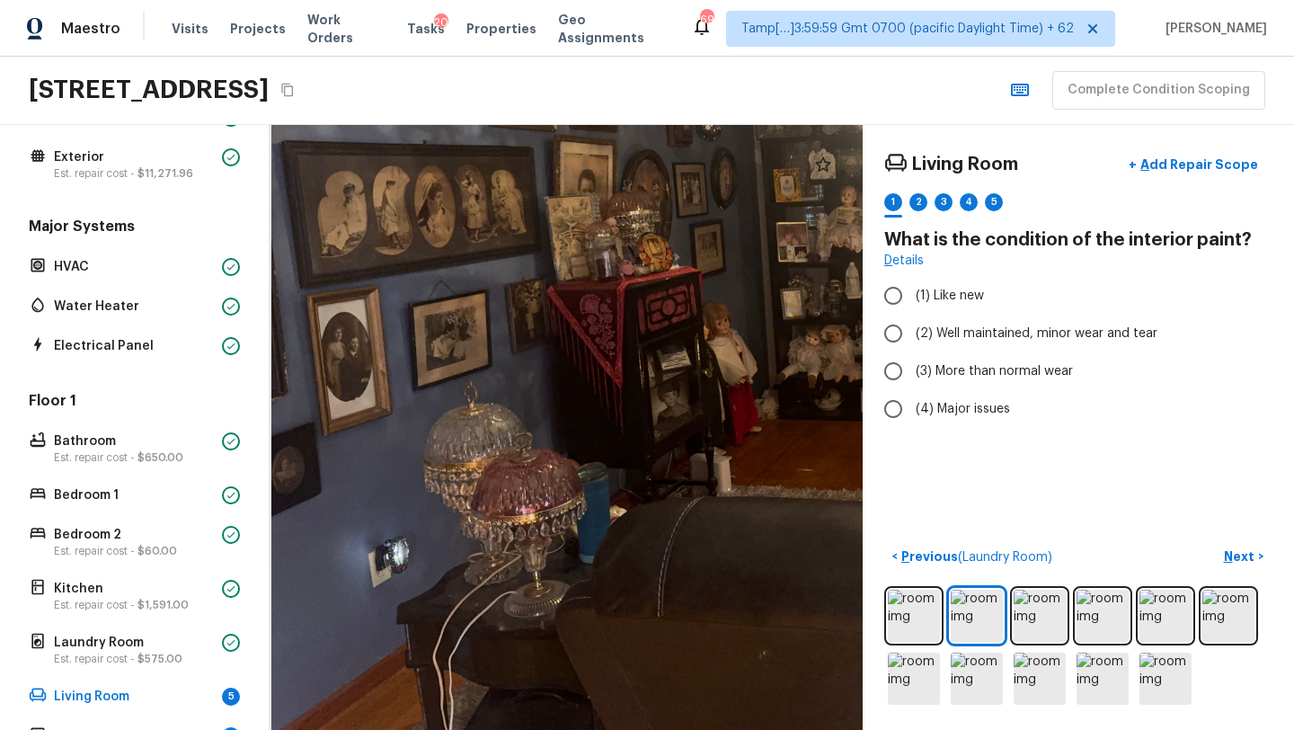
drag, startPoint x: 509, startPoint y: 489, endPoint x: 734, endPoint y: 334, distance: 273.4
click at [734, 335] on div at bounding box center [851, 304] width 1161 height 1184
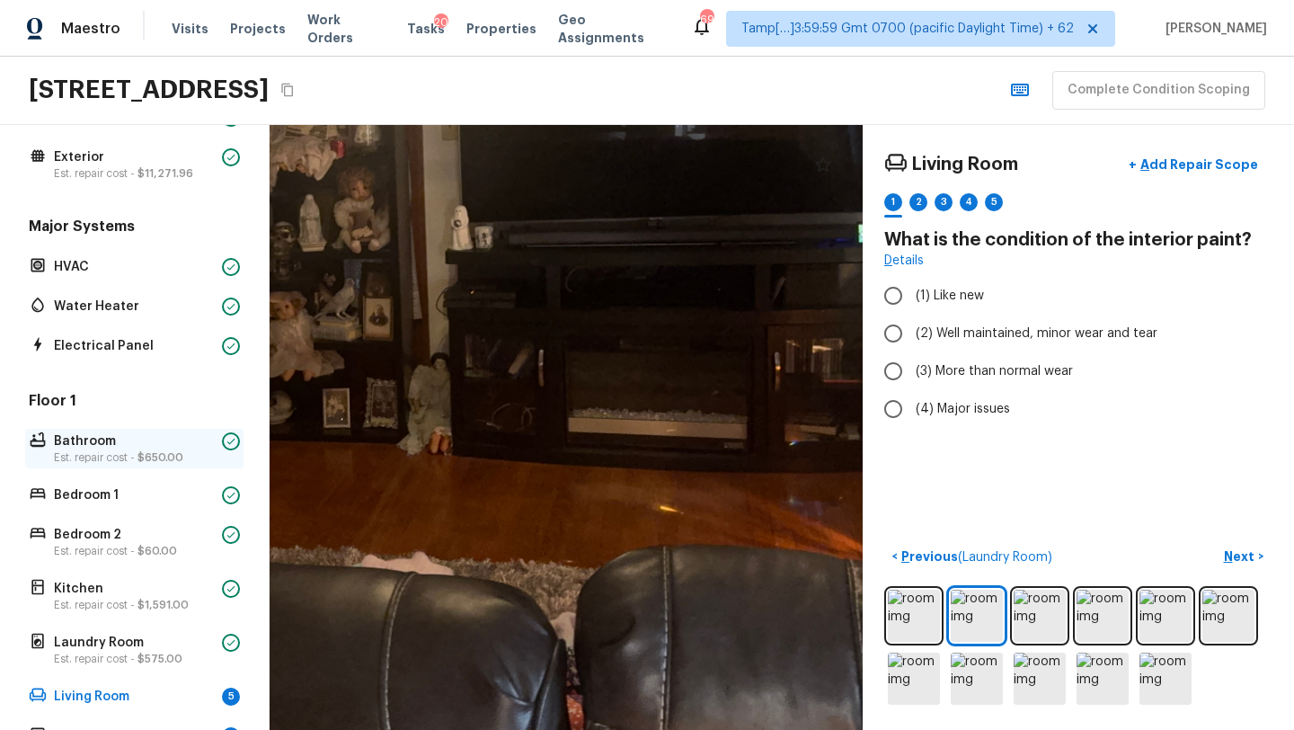
drag, startPoint x: 709, startPoint y: 396, endPoint x: 51, endPoint y: 457, distance: 660.5
click at [53, 454] on div "Overall Layout Exterior Est. repair cost - $11,271.96 Major Systems HVAC Water …" at bounding box center [647, 427] width 1294 height 605
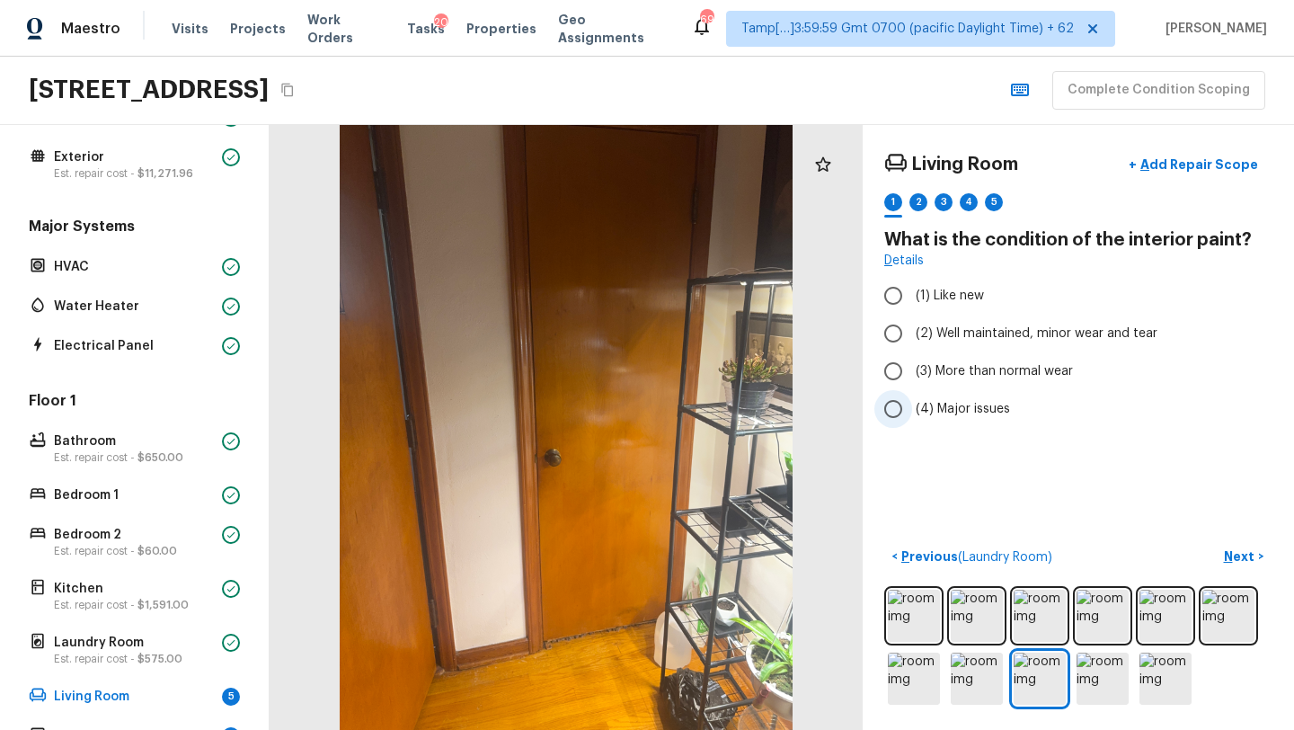
click at [923, 403] on span "(4) Major issues" at bounding box center [963, 409] width 94 height 18
click at [912, 403] on input "(4) Major issues" at bounding box center [893, 409] width 38 height 38
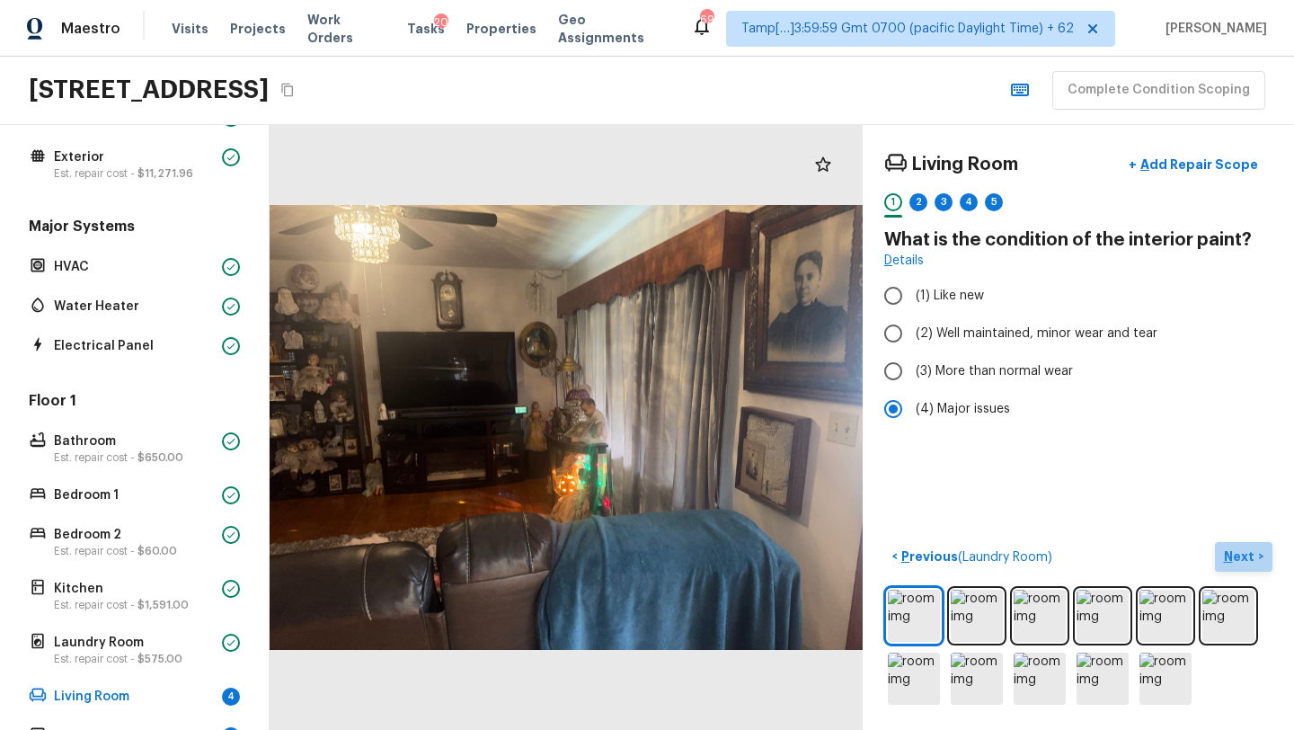
click at [1254, 548] on p "Next" at bounding box center [1241, 556] width 34 height 18
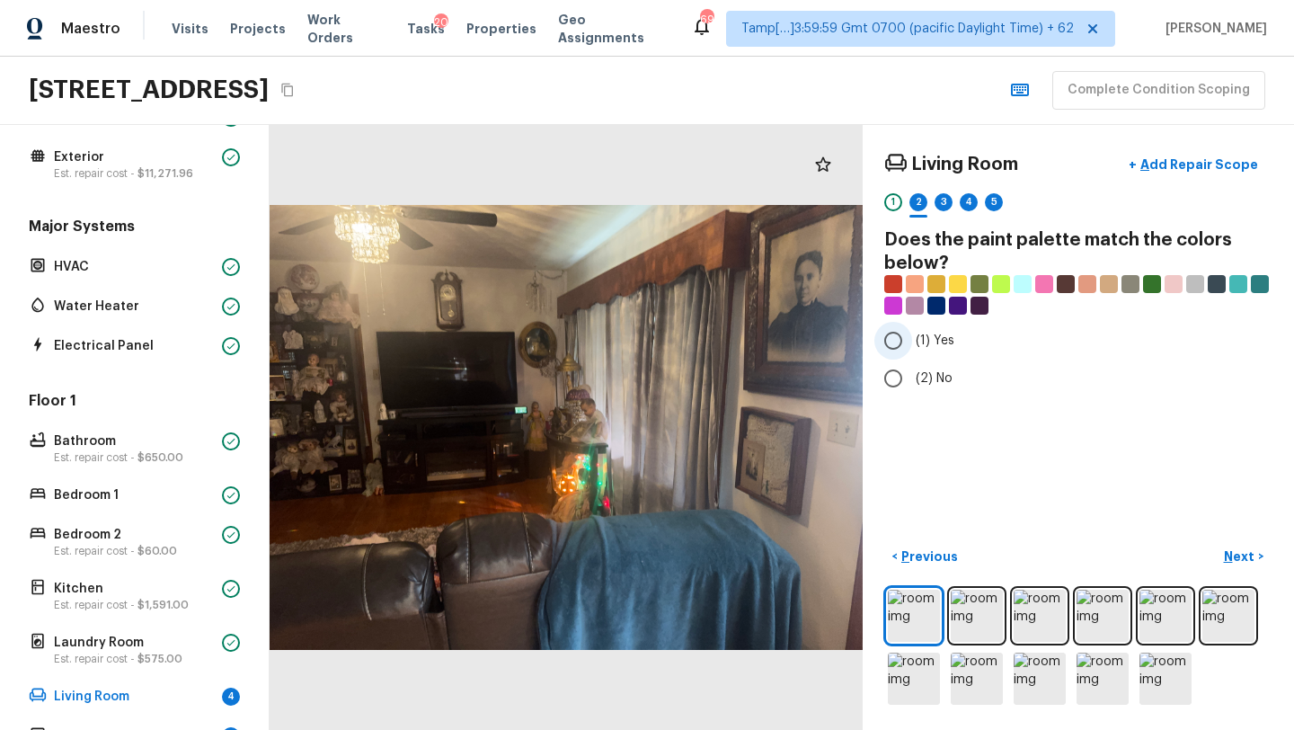
click at [907, 352] on input "(1) Yes" at bounding box center [893, 341] width 38 height 38
click at [1238, 561] on p "Next" at bounding box center [1241, 556] width 34 height 18
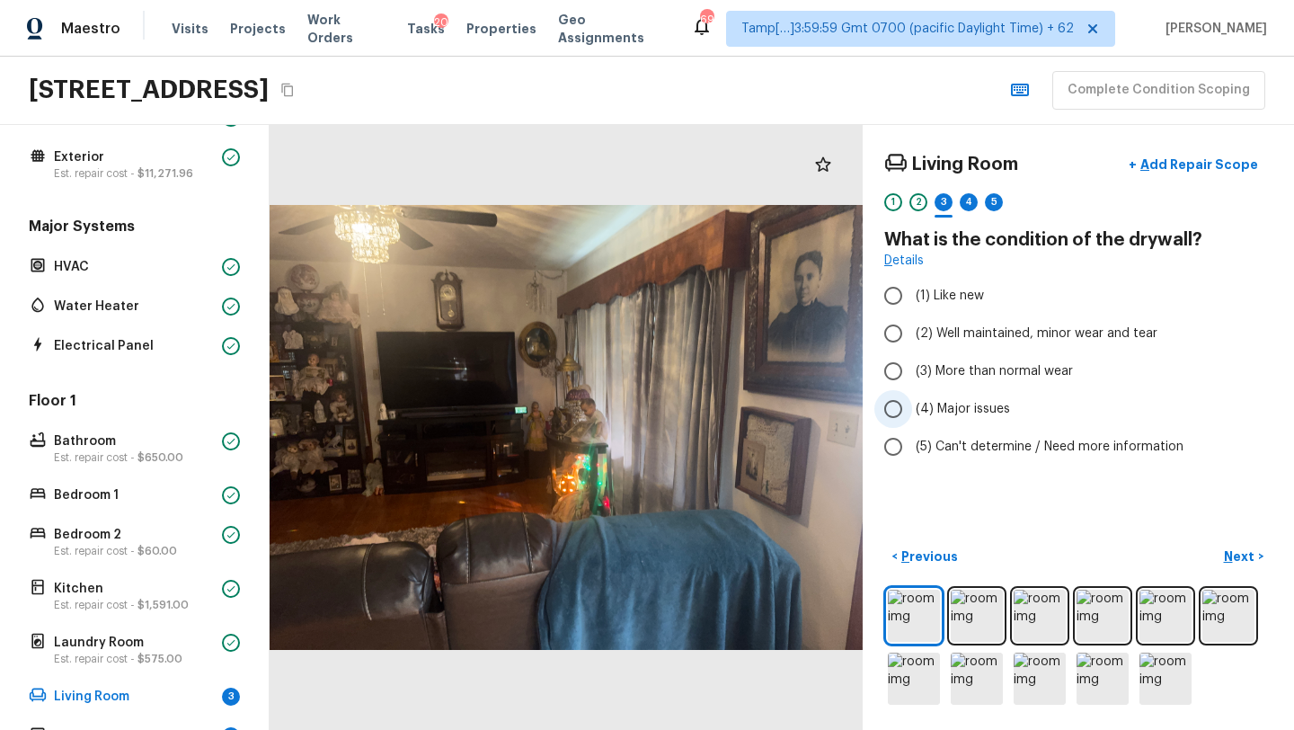
click at [929, 415] on span "(4) Major issues" at bounding box center [963, 409] width 94 height 18
click at [912, 415] on input "(4) Major issues" at bounding box center [893, 409] width 38 height 38
click at [1229, 560] on p "Next" at bounding box center [1241, 556] width 34 height 18
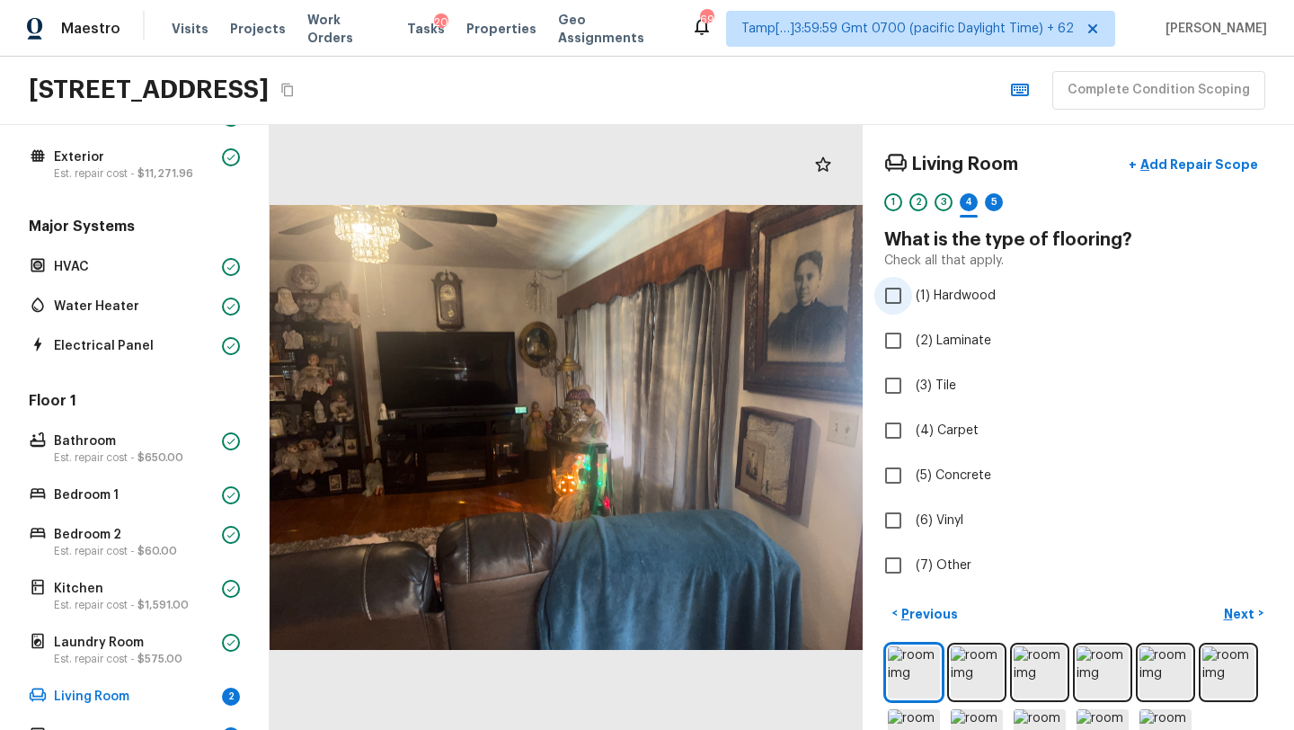
click at [898, 296] on input "(1) Hardwood" at bounding box center [893, 296] width 38 height 38
click at [1234, 605] on p "Next" at bounding box center [1241, 614] width 34 height 18
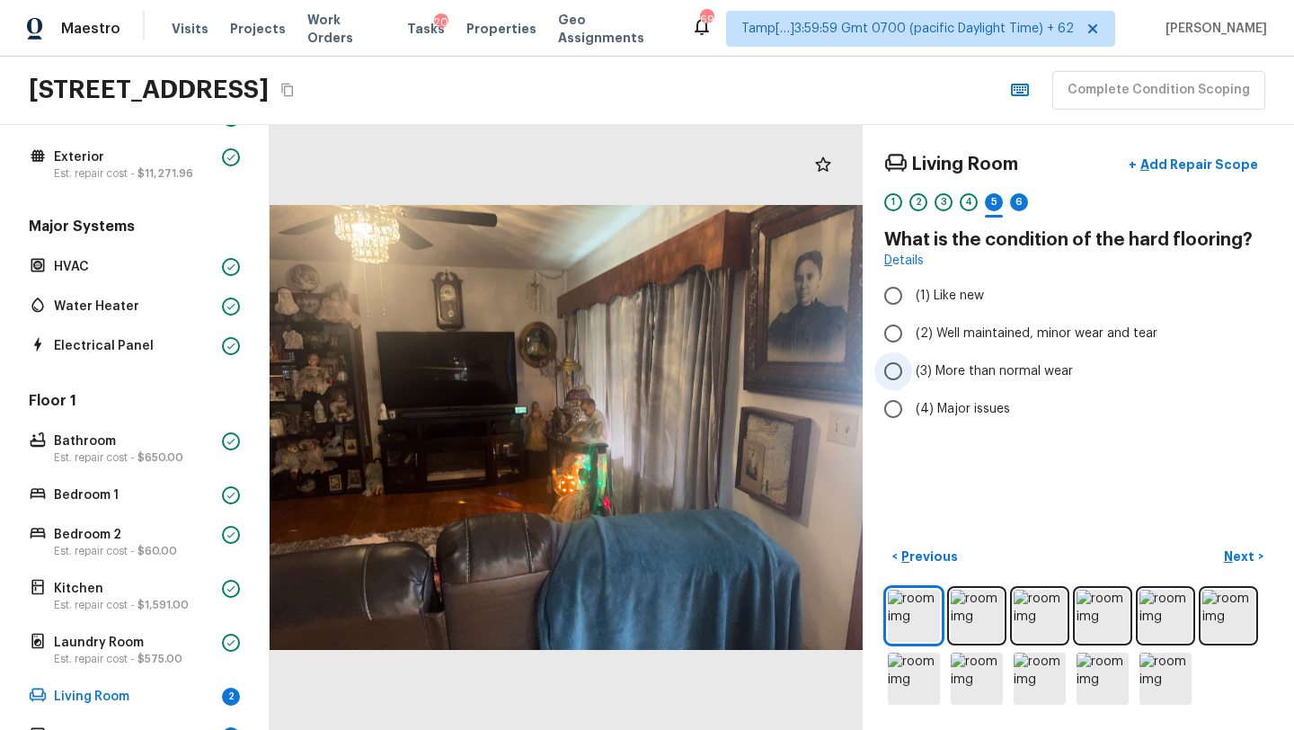
click at [934, 357] on label "(3) More than normal wear" at bounding box center [1066, 371] width 384 height 38
click at [912, 357] on input "(3) More than normal wear" at bounding box center [893, 371] width 38 height 38
click at [1243, 553] on p "Next" at bounding box center [1241, 556] width 34 height 18
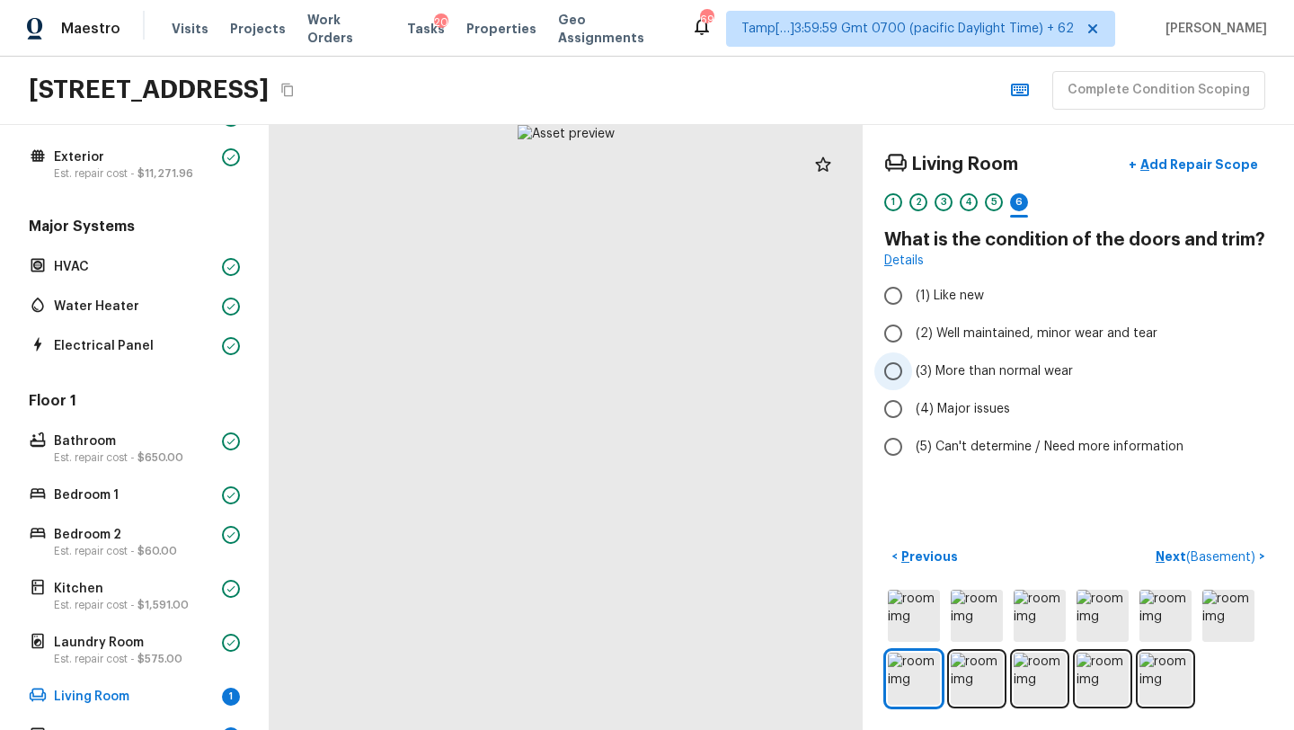
click at [941, 376] on span "(3) More than normal wear" at bounding box center [994, 371] width 157 height 18
click at [912, 376] on input "(3) More than normal wear" at bounding box center [893, 371] width 38 height 38
click at [1172, 554] on p "Next ( Basement )" at bounding box center [1206, 556] width 103 height 19
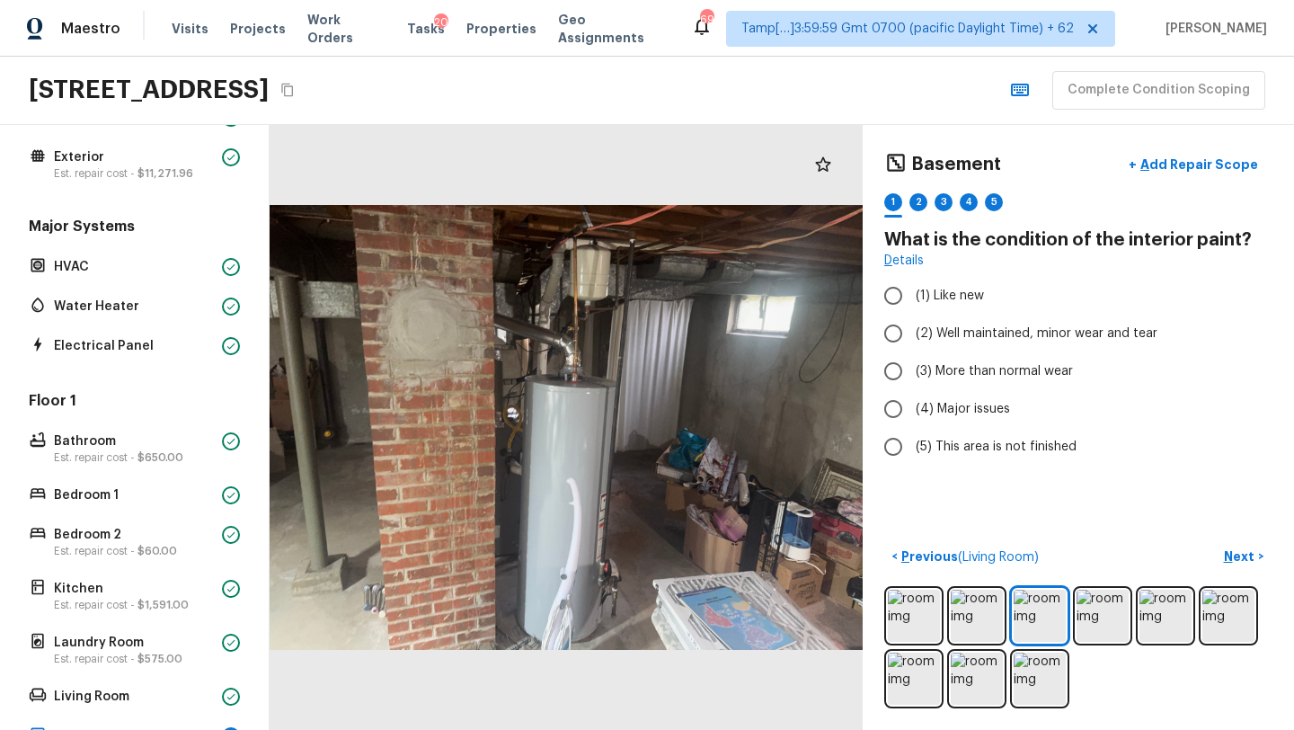
scroll to position [349, 0]
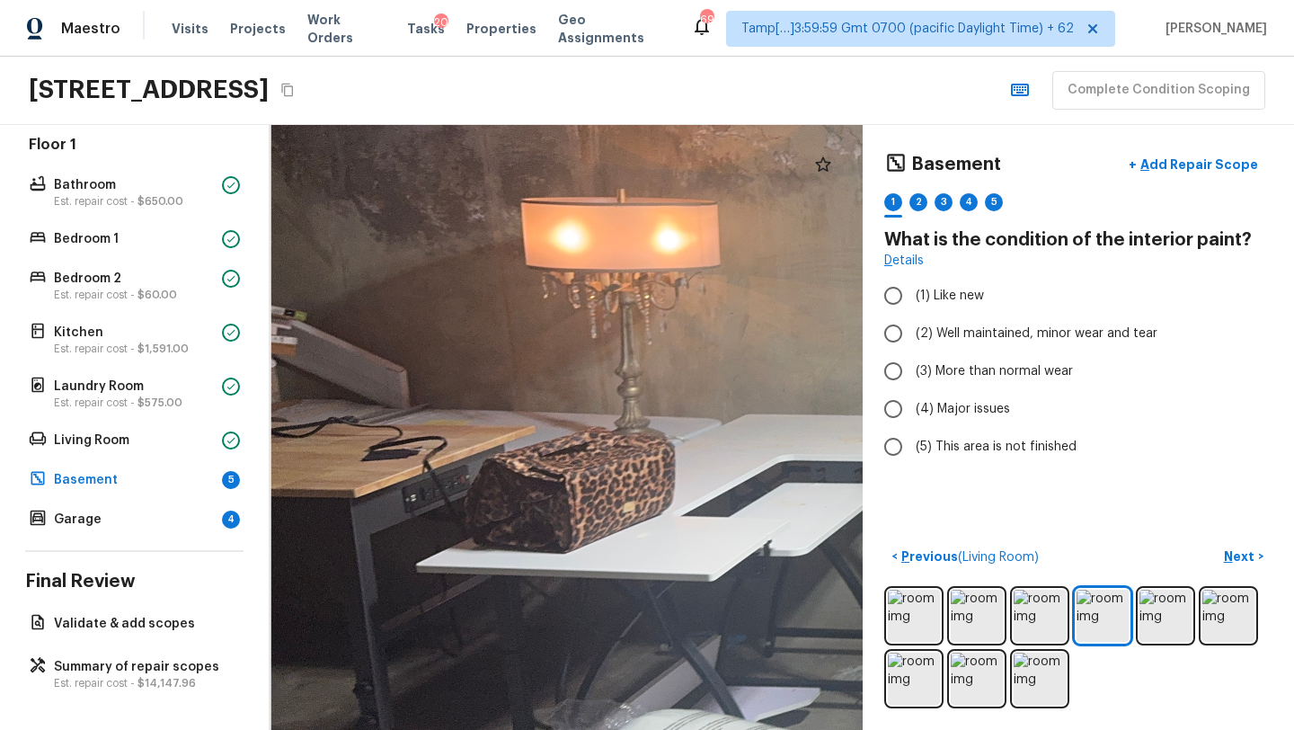
drag, startPoint x: 581, startPoint y: 366, endPoint x: 936, endPoint y: 261, distance: 370.1
click at [936, 261] on div "Basement + Add Repair Scope 1 2 3 4 5 What is the condition of the interior pai…" at bounding box center [782, 427] width 1024 height 605
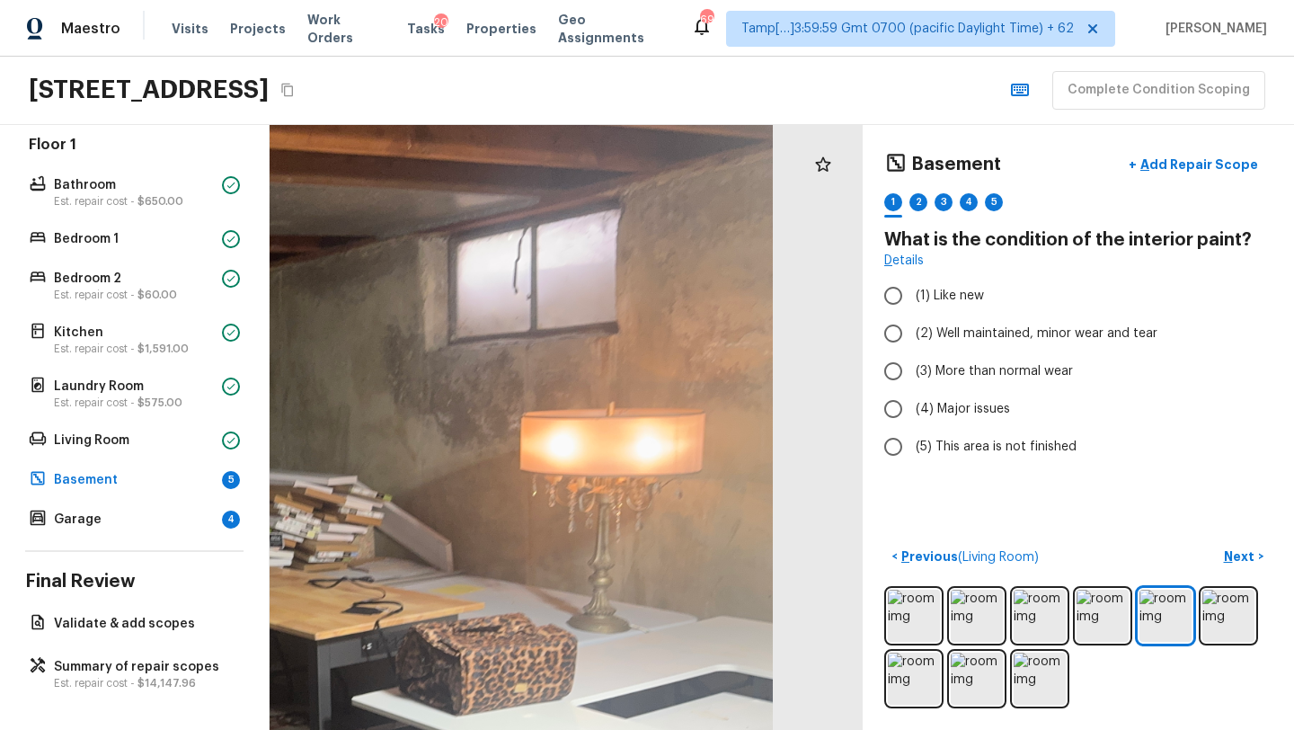
drag, startPoint x: 721, startPoint y: 386, endPoint x: 363, endPoint y: 384, distance: 357.6
click at [363, 385] on div at bounding box center [54, 522] width 1437 height 1465
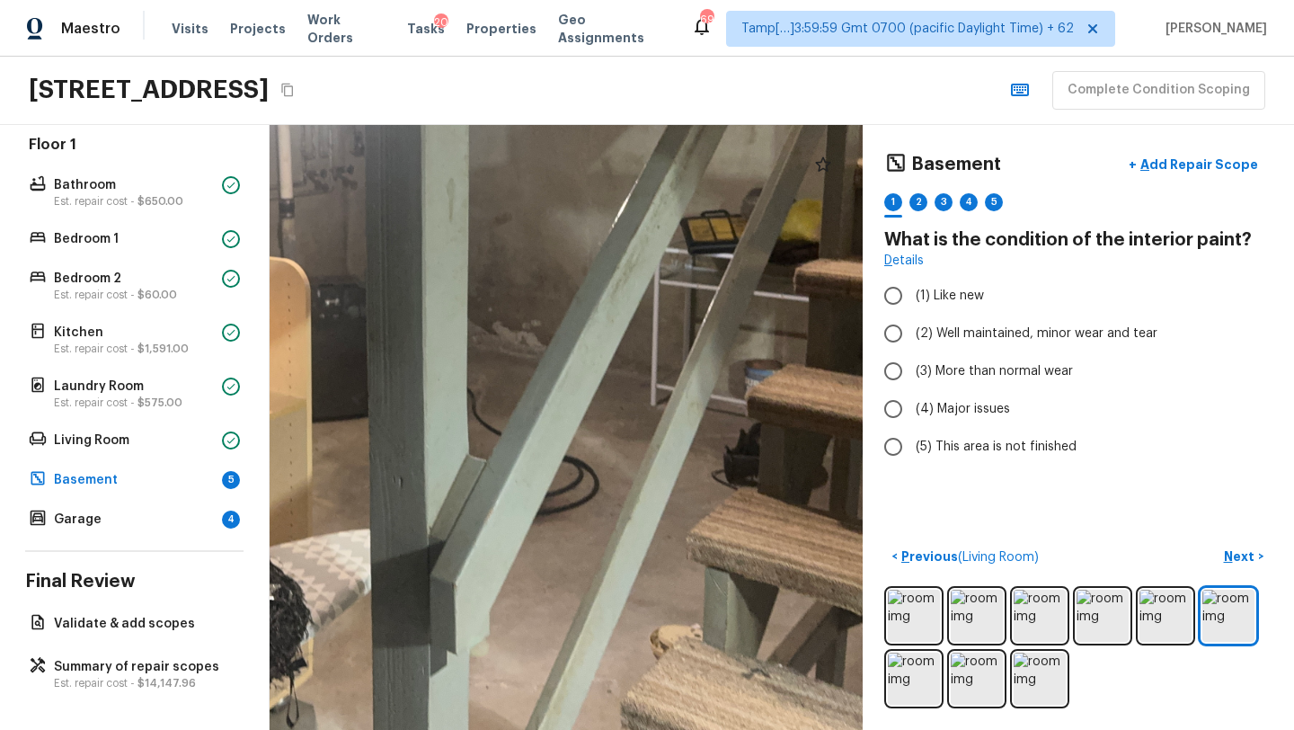
drag, startPoint x: 688, startPoint y: 417, endPoint x: 296, endPoint y: 54, distance: 534.7
click at [263, 102] on div "Maestro Visits Projects Work Orders Tasks 20 Properties Geo Assignments 695 Tam…" at bounding box center [647, 365] width 1294 height 730
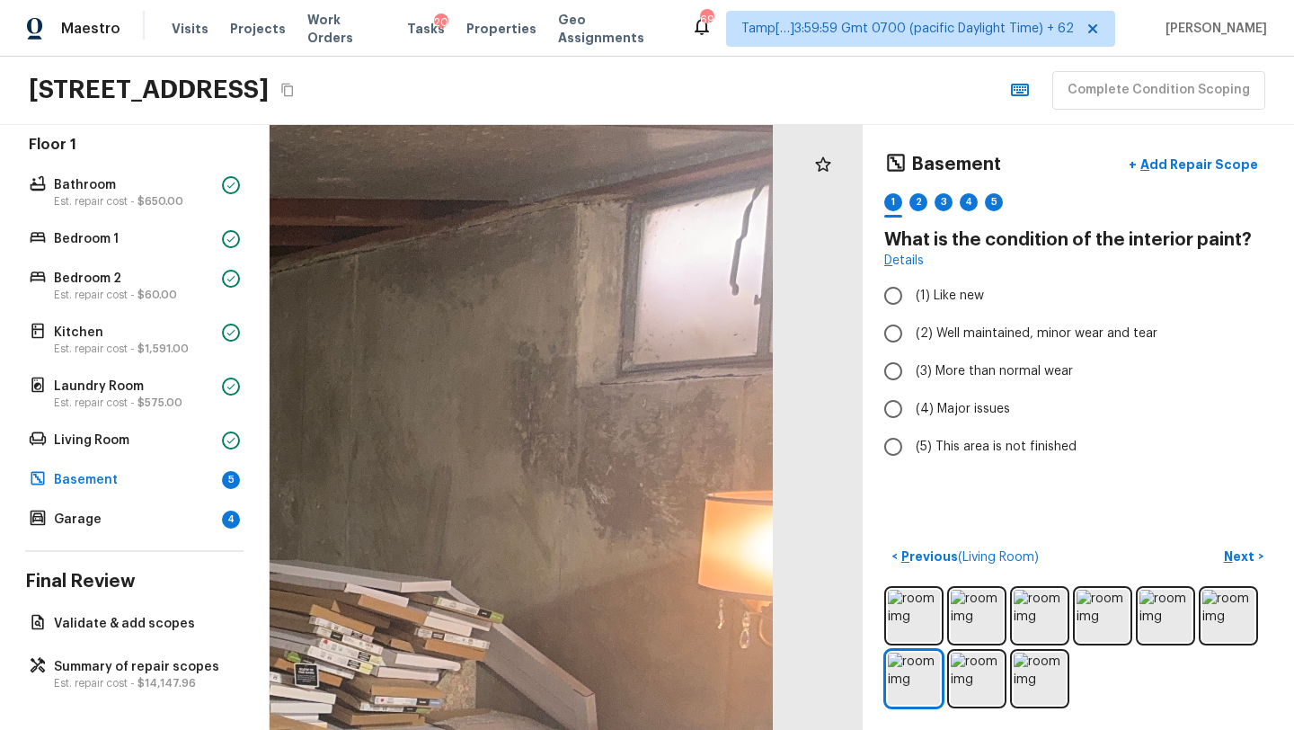
drag, startPoint x: 731, startPoint y: 356, endPoint x: 90, endPoint y: 716, distance: 735.7
click at [90, 717] on div "Overall Layout Exterior Est. repair cost - $11,271.96 Major Systems HVAC Water …" at bounding box center [647, 427] width 1294 height 605
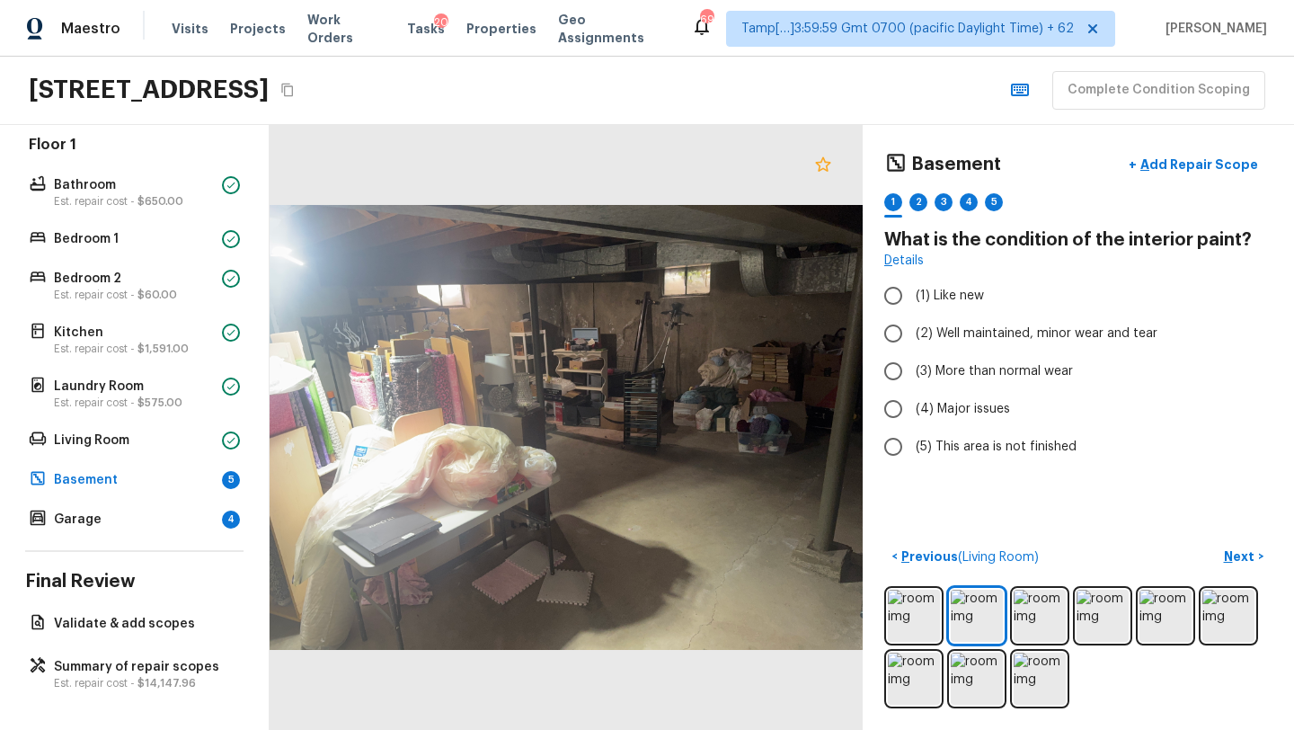
click at [818, 164] on icon at bounding box center [822, 163] width 15 height 14
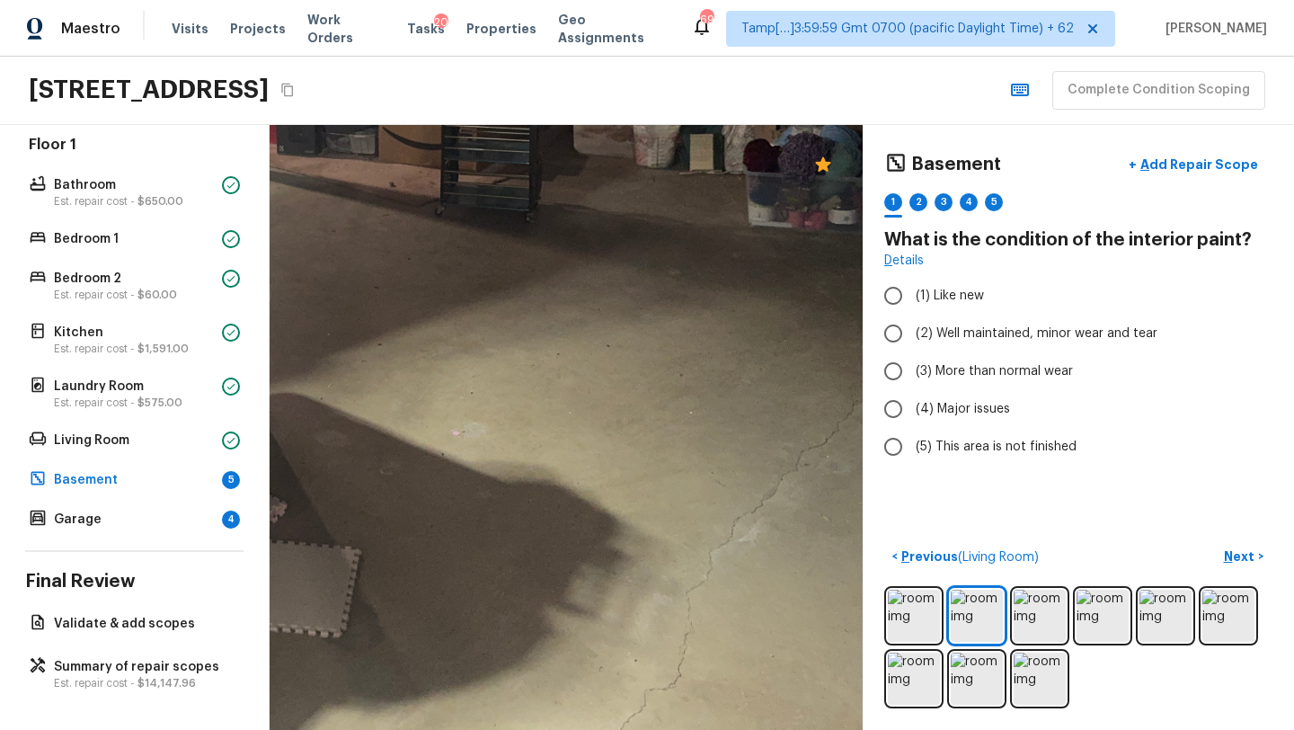
drag, startPoint x: 695, startPoint y: 545, endPoint x: 590, endPoint y: 417, distance: 166.0
click at [590, 417] on div at bounding box center [286, 160] width 1590 height 1622
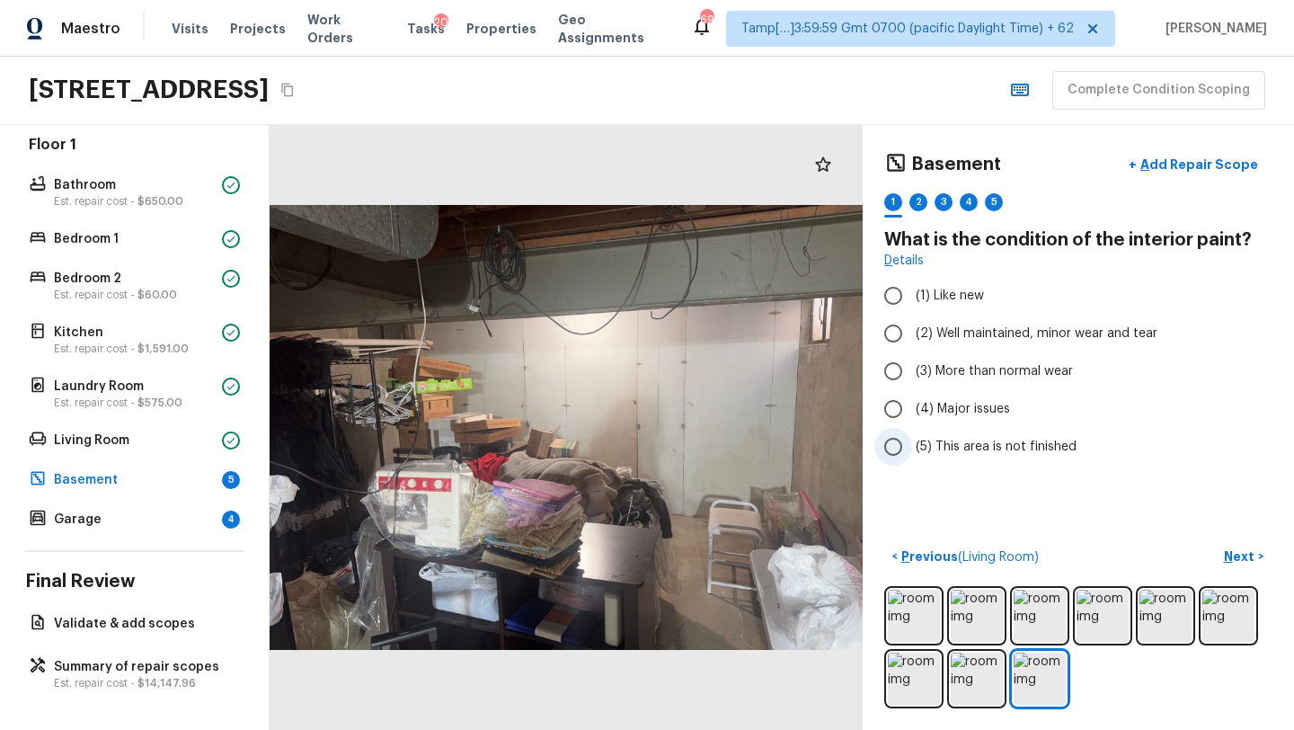
click at [941, 441] on span "(5) This area is not finished" at bounding box center [996, 447] width 161 height 18
click at [912, 441] on input "(5) This area is not finished" at bounding box center [893, 447] width 38 height 38
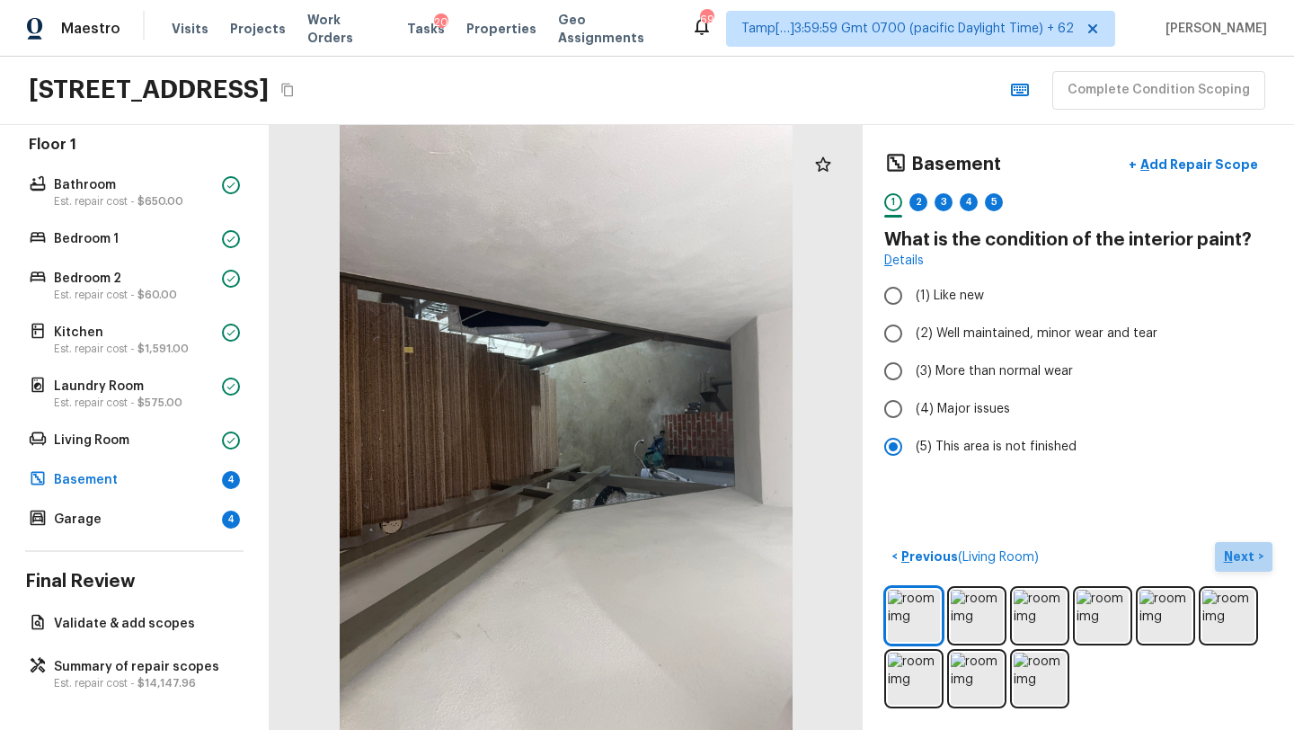
click at [1226, 546] on button "Next >" at bounding box center [1244, 557] width 58 height 30
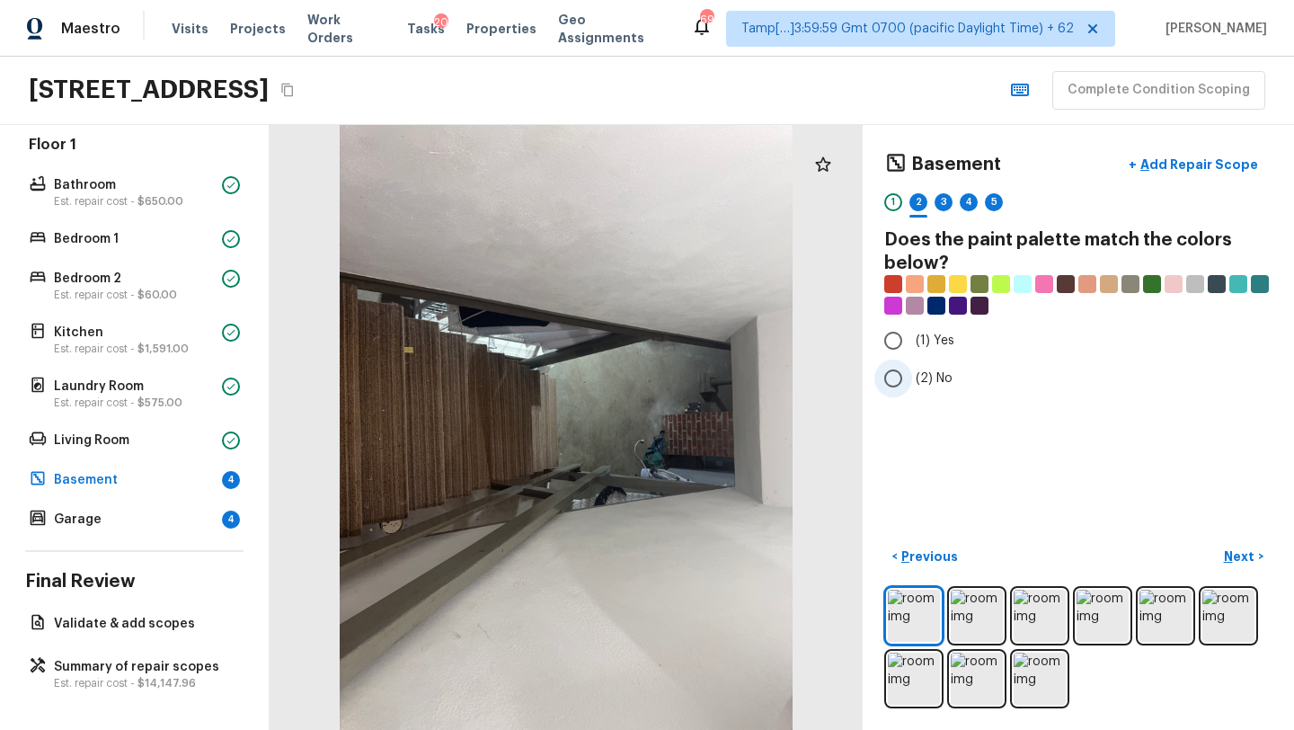
click at [925, 380] on span "(2) No" at bounding box center [934, 378] width 37 height 18
click at [912, 380] on input "(2) No" at bounding box center [893, 378] width 38 height 38
click at [1239, 560] on p "Next" at bounding box center [1241, 556] width 34 height 18
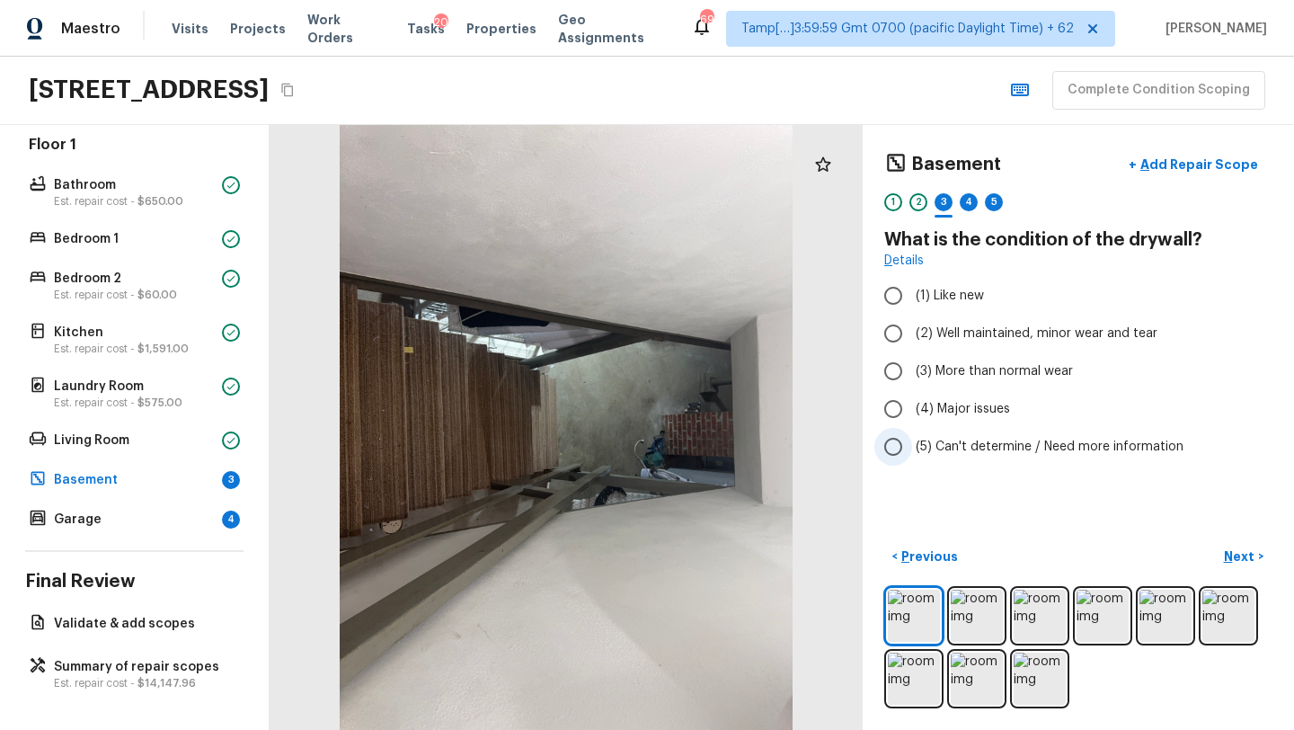
click at [952, 447] on span "(5) Can't determine / Need more information" at bounding box center [1050, 447] width 268 height 18
click at [912, 447] on input "(5) Can't determine / Need more information" at bounding box center [893, 447] width 38 height 38
click at [1256, 560] on button "Next >" at bounding box center [1244, 557] width 58 height 30
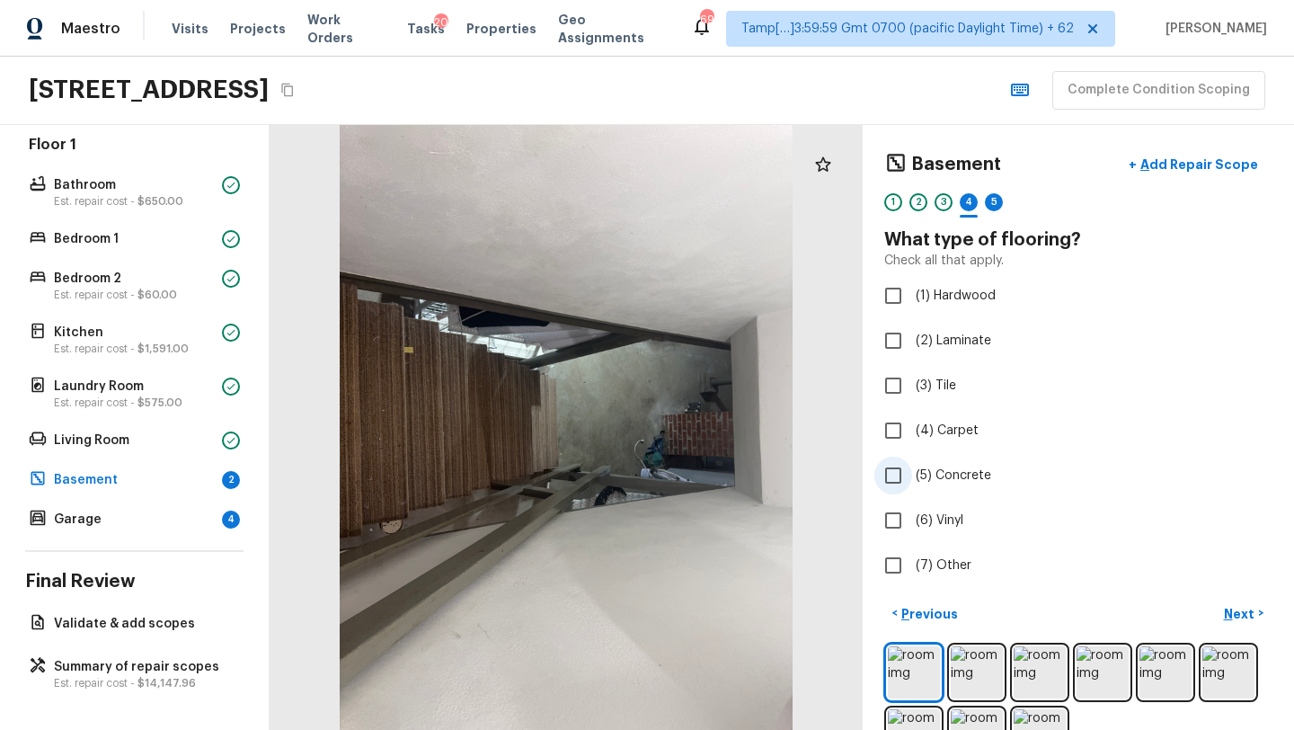
click at [911, 485] on input "(5) Concrete" at bounding box center [893, 475] width 38 height 38
click at [1237, 611] on p "Next" at bounding box center [1241, 614] width 34 height 18
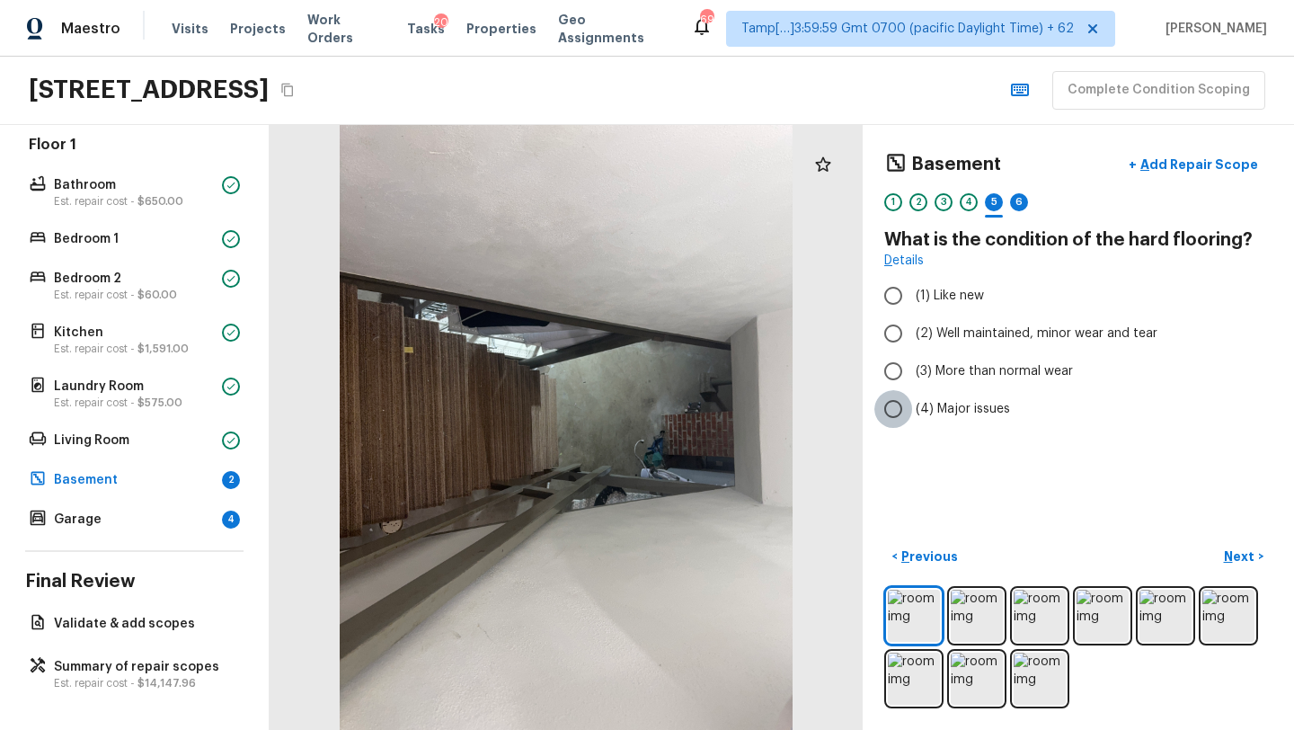
click at [894, 408] on input "(4) Major issues" at bounding box center [893, 409] width 38 height 38
click at [1254, 554] on p "Next" at bounding box center [1241, 556] width 34 height 18
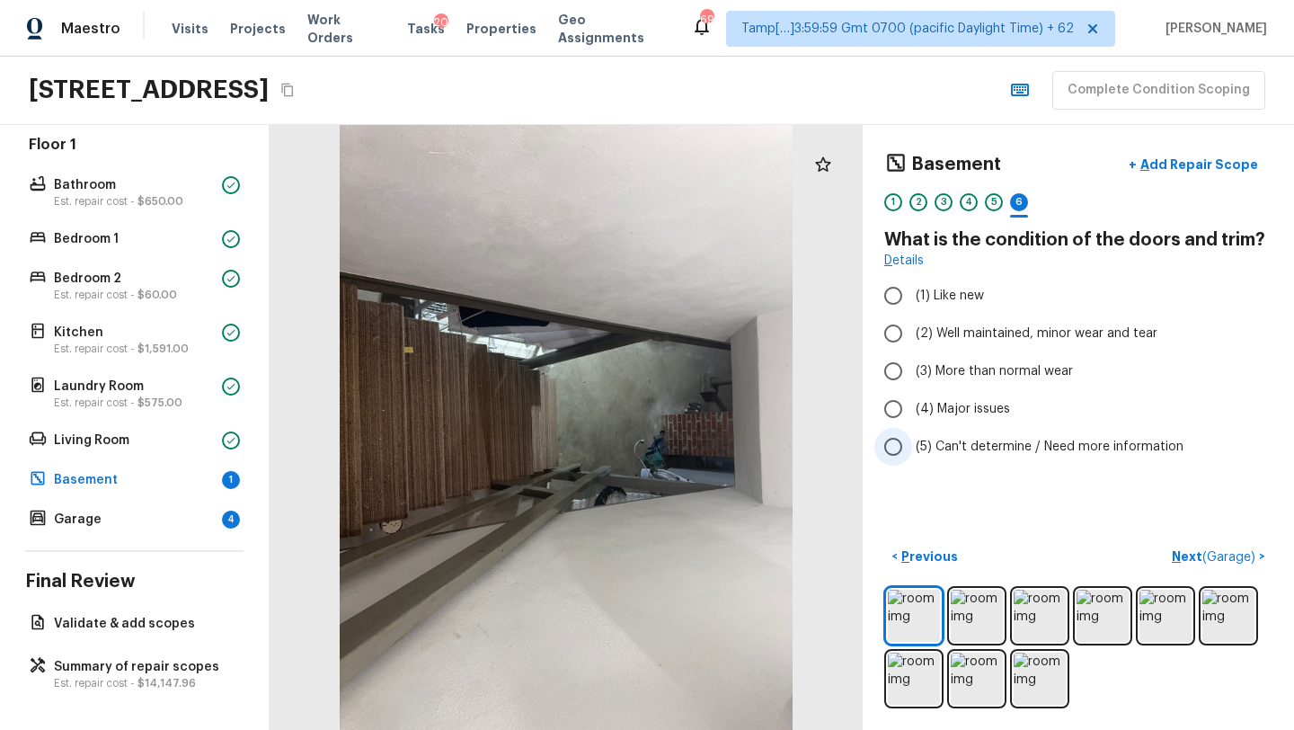
click at [961, 447] on span "(5) Can't determine / Need more information" at bounding box center [1050, 447] width 268 height 18
click at [912, 447] on input "(5) Can't determine / Need more information" at bounding box center [893, 447] width 38 height 38
click at [1188, 555] on p "Next ( Garage )" at bounding box center [1215, 556] width 87 height 19
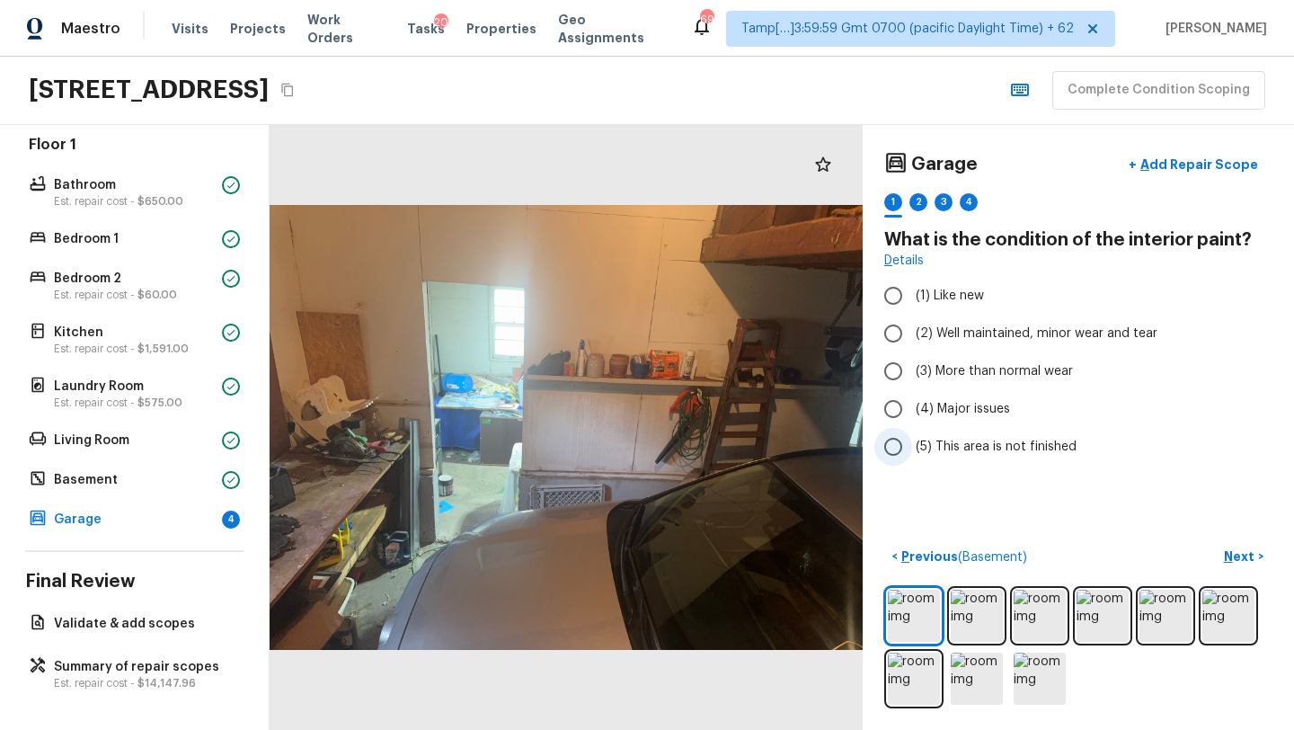
click at [1012, 443] on span "(5) This area is not finished" at bounding box center [996, 447] width 161 height 18
click at [912, 443] on input "(5) This area is not finished" at bounding box center [893, 447] width 38 height 38
click at [991, 416] on span "(4) Major issues" at bounding box center [963, 409] width 94 height 18
click at [912, 416] on input "(4) Major issues" at bounding box center [893, 409] width 38 height 38
click at [1249, 559] on p "Next" at bounding box center [1241, 556] width 34 height 18
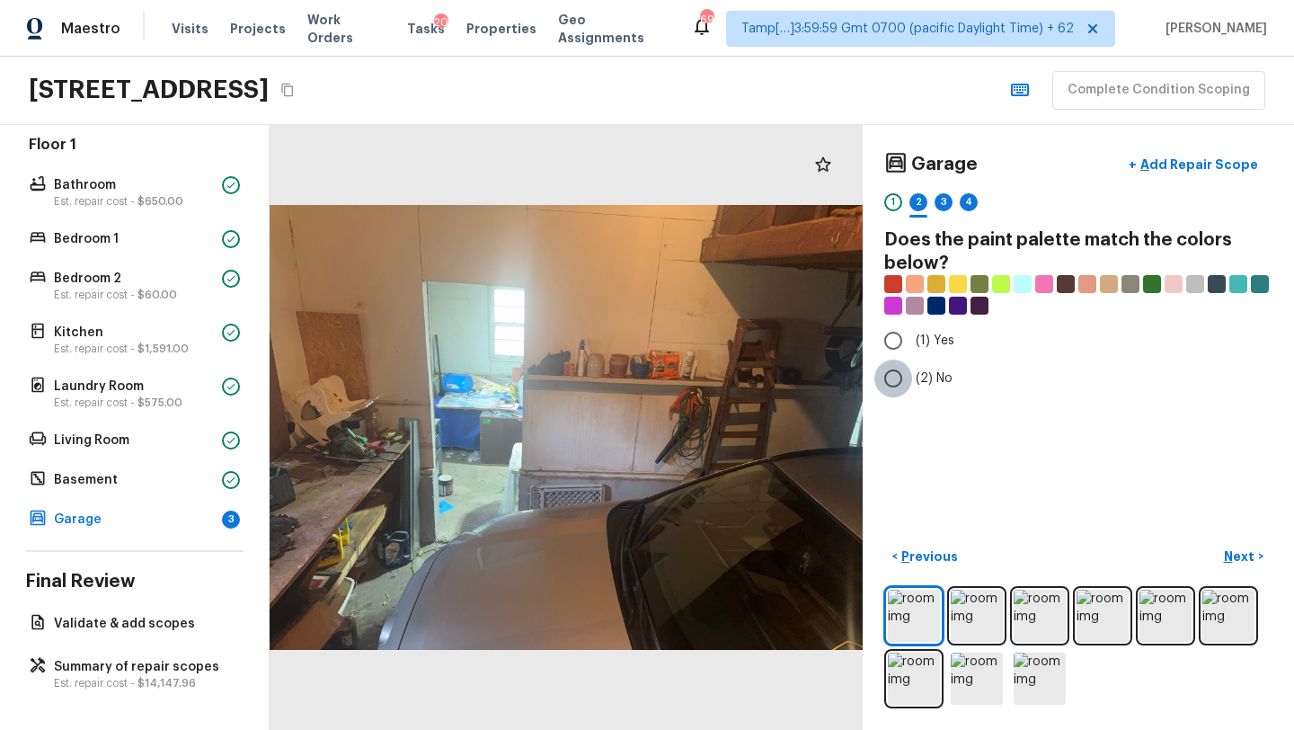
click at [905, 371] on input "(2) No" at bounding box center [893, 378] width 38 height 38
click at [1235, 552] on p "Next" at bounding box center [1241, 556] width 34 height 18
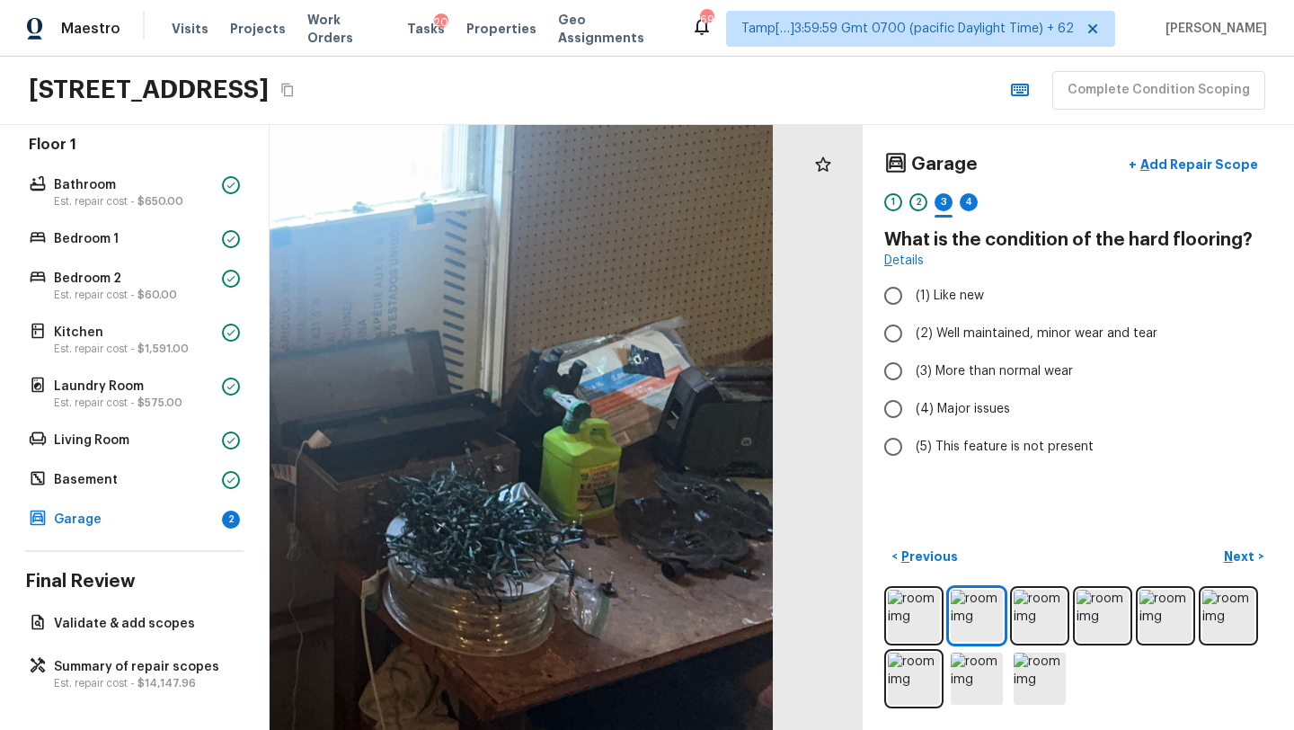
drag, startPoint x: 803, startPoint y: 537, endPoint x: 586, endPoint y: 492, distance: 222.0
click at [586, 492] on div at bounding box center [16, 210] width 1513 height 1543
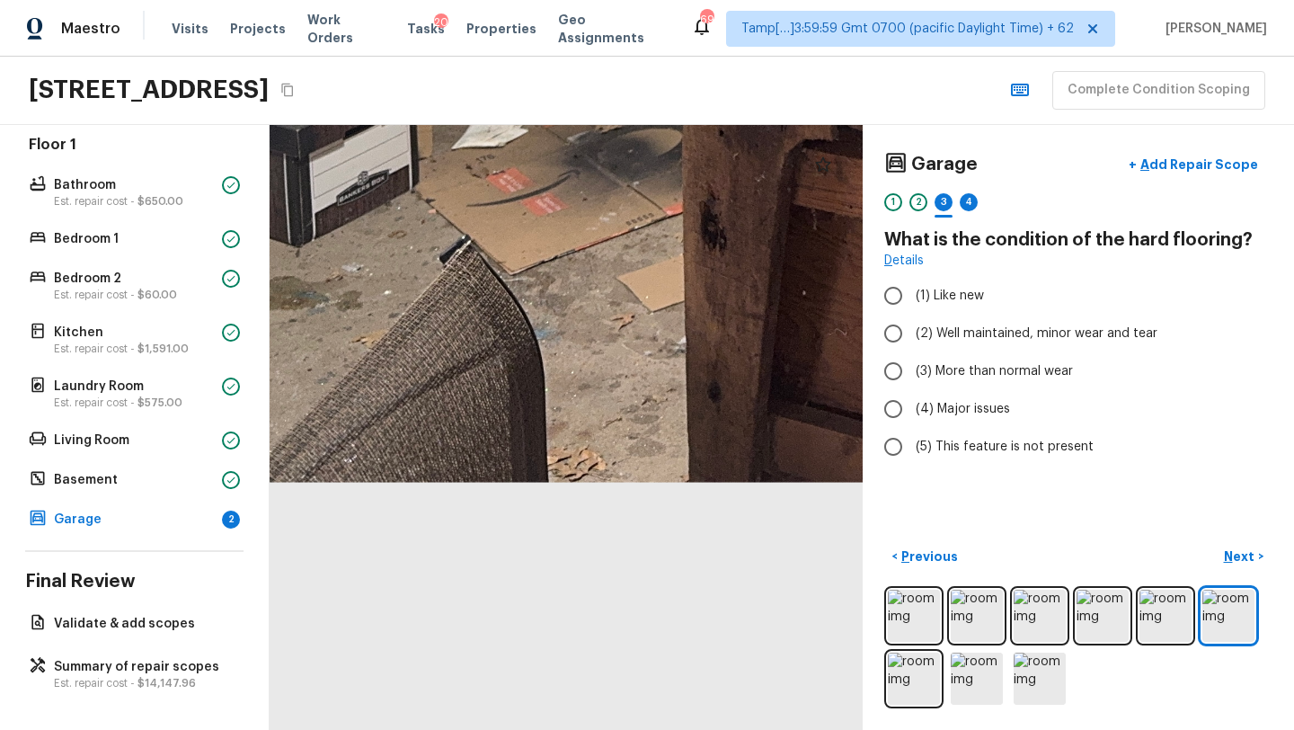
drag, startPoint x: 542, startPoint y: 574, endPoint x: 1035, endPoint y: -4, distance: 760.3
click at [1035, 0] on html "Maestro Visits Projects Work Orders Tasks 20 Properties Geo Assignments 695 Tam…" at bounding box center [647, 365] width 1294 height 730
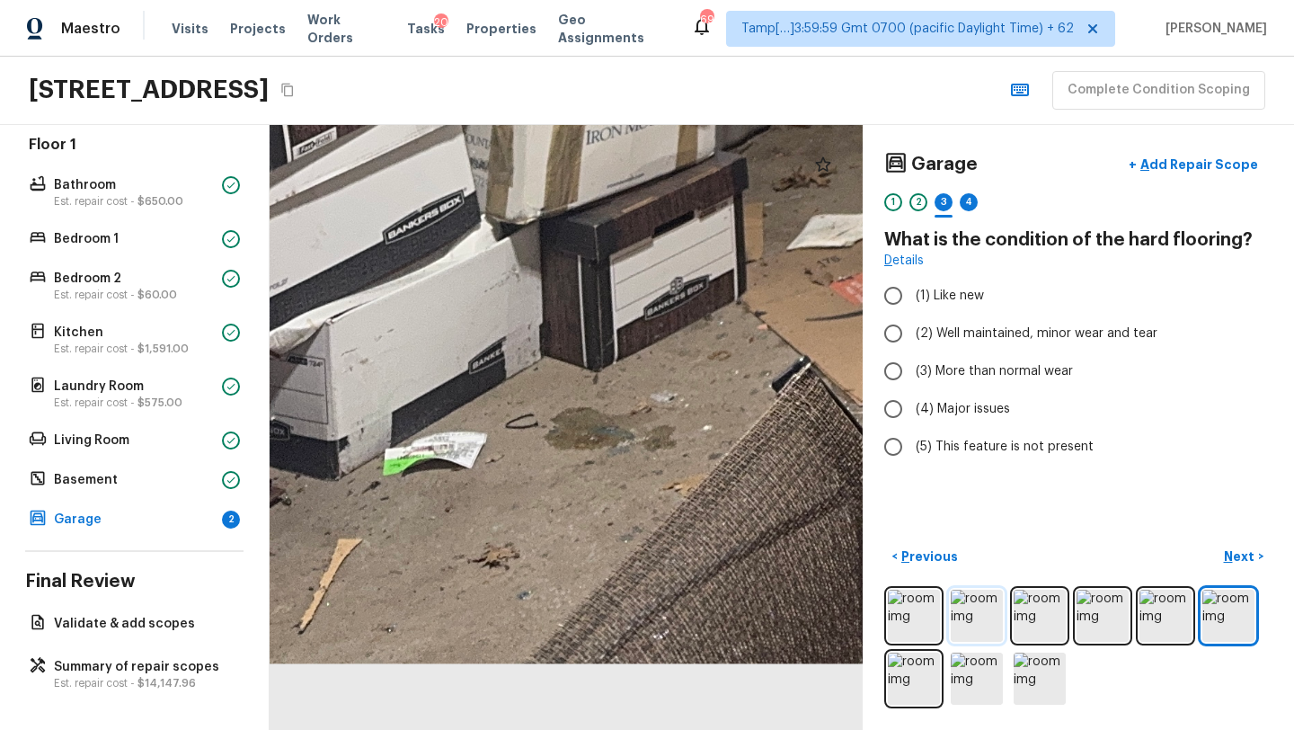
drag, startPoint x: 586, startPoint y: 515, endPoint x: 969, endPoint y: 623, distance: 398.5
click at [969, 623] on div "Garage + Add Repair Scope 1 2 3 4 What is the condition of the hard flooring? D…" at bounding box center [782, 427] width 1024 height 605
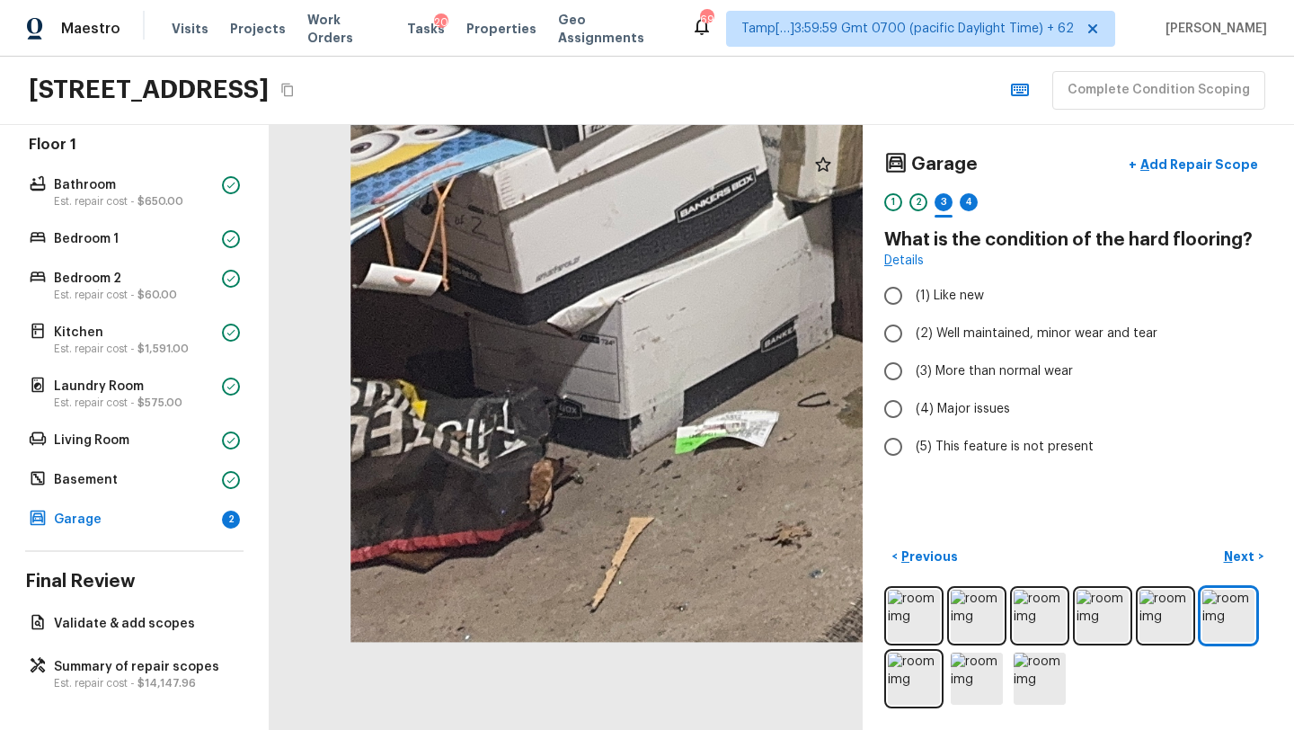
drag, startPoint x: 668, startPoint y: 577, endPoint x: 960, endPoint y: 555, distance: 292.8
click at [960, 555] on div "Garage + Add Repair Scope 1 2 3 4 What is the condition of the hard flooring? D…" at bounding box center [782, 427] width 1024 height 605
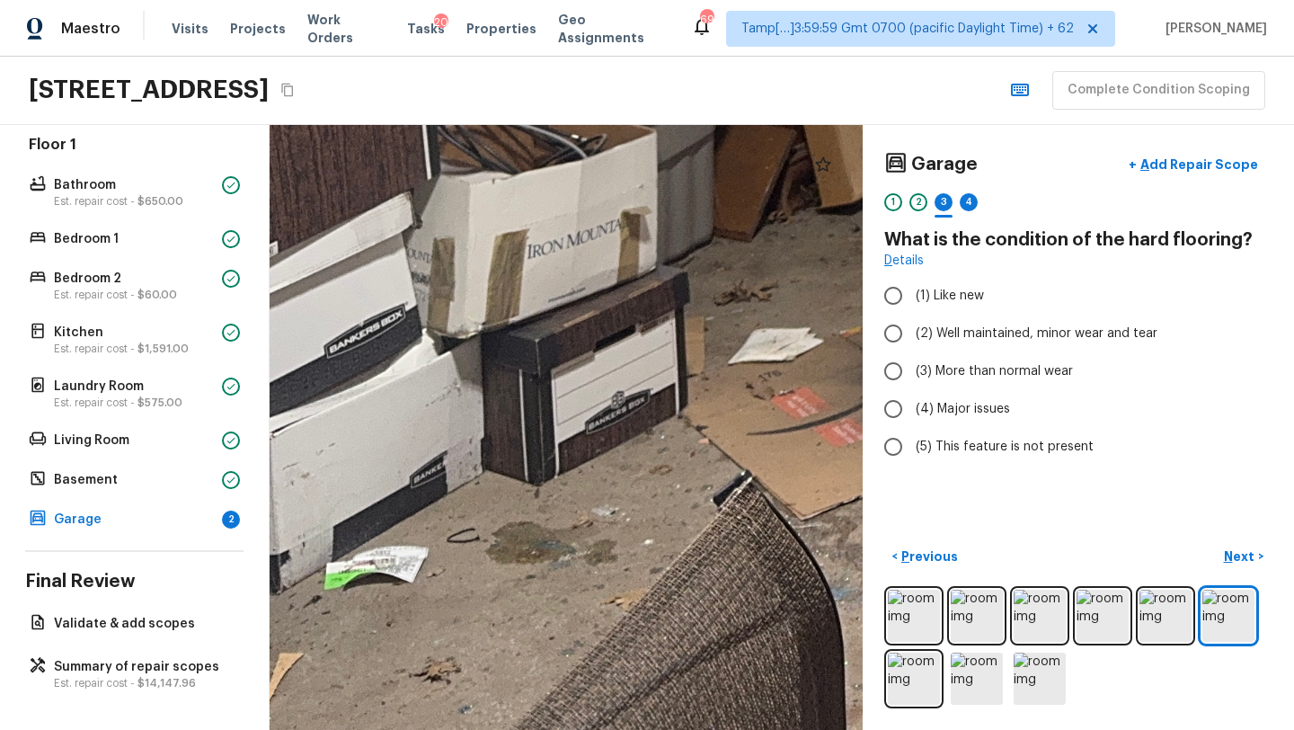
drag, startPoint x: 643, startPoint y: 568, endPoint x: 360, endPoint y: 704, distance: 314.2
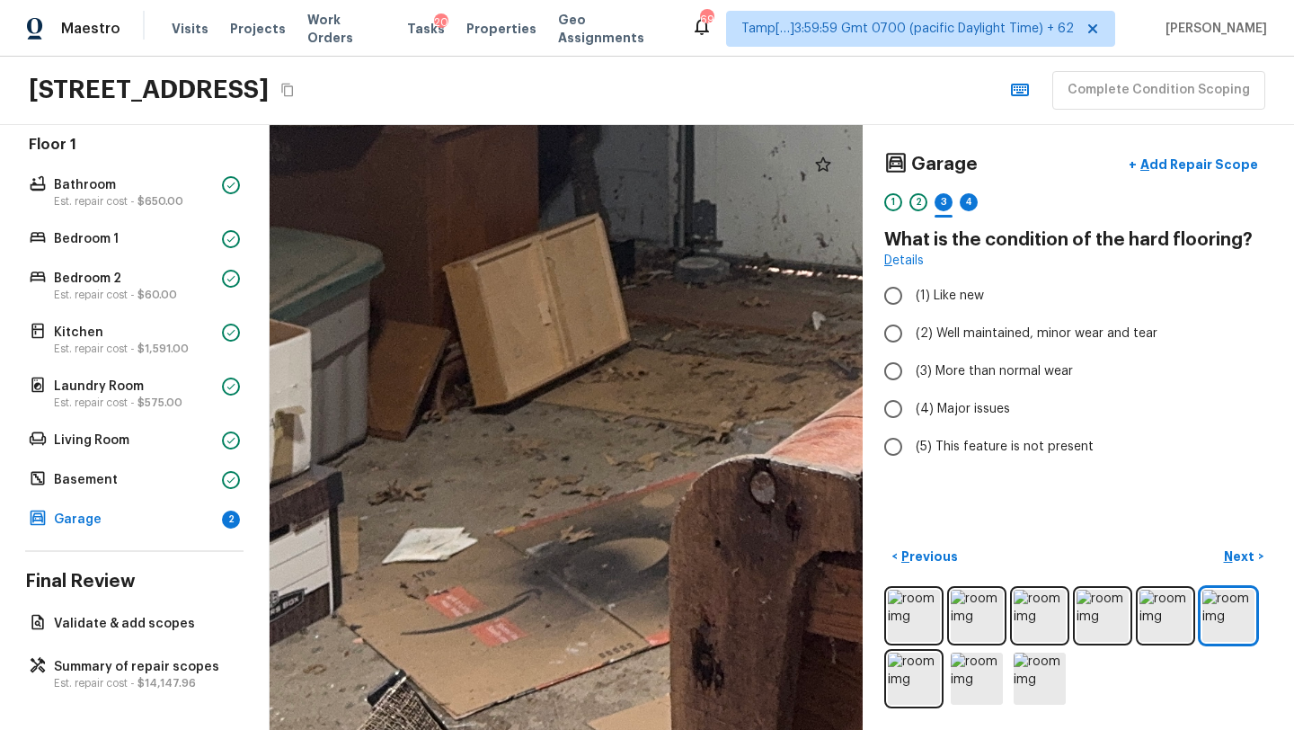
drag, startPoint x: 649, startPoint y: 530, endPoint x: 436, endPoint y: 729, distance: 291.1
click at [436, 729] on html "Maestro Visits Projects Work Orders Tasks 20 Properties Geo Assignments 695 Tam…" at bounding box center [647, 365] width 1294 height 730
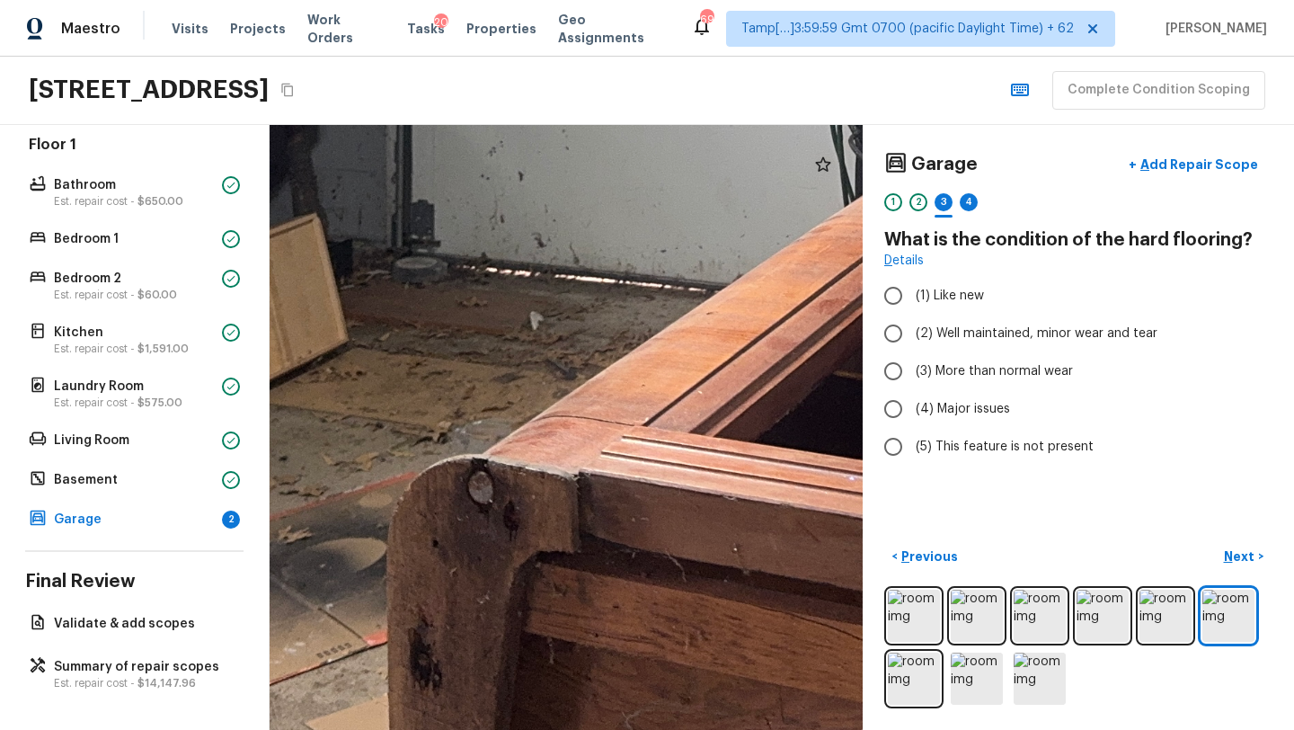
drag, startPoint x: 566, startPoint y: 571, endPoint x: 202, endPoint y: 560, distance: 364.0
click at [204, 562] on div "Overall Layout Exterior Est. repair cost - $11,271.96 Major Systems HVAC Water …" at bounding box center [647, 427] width 1294 height 605
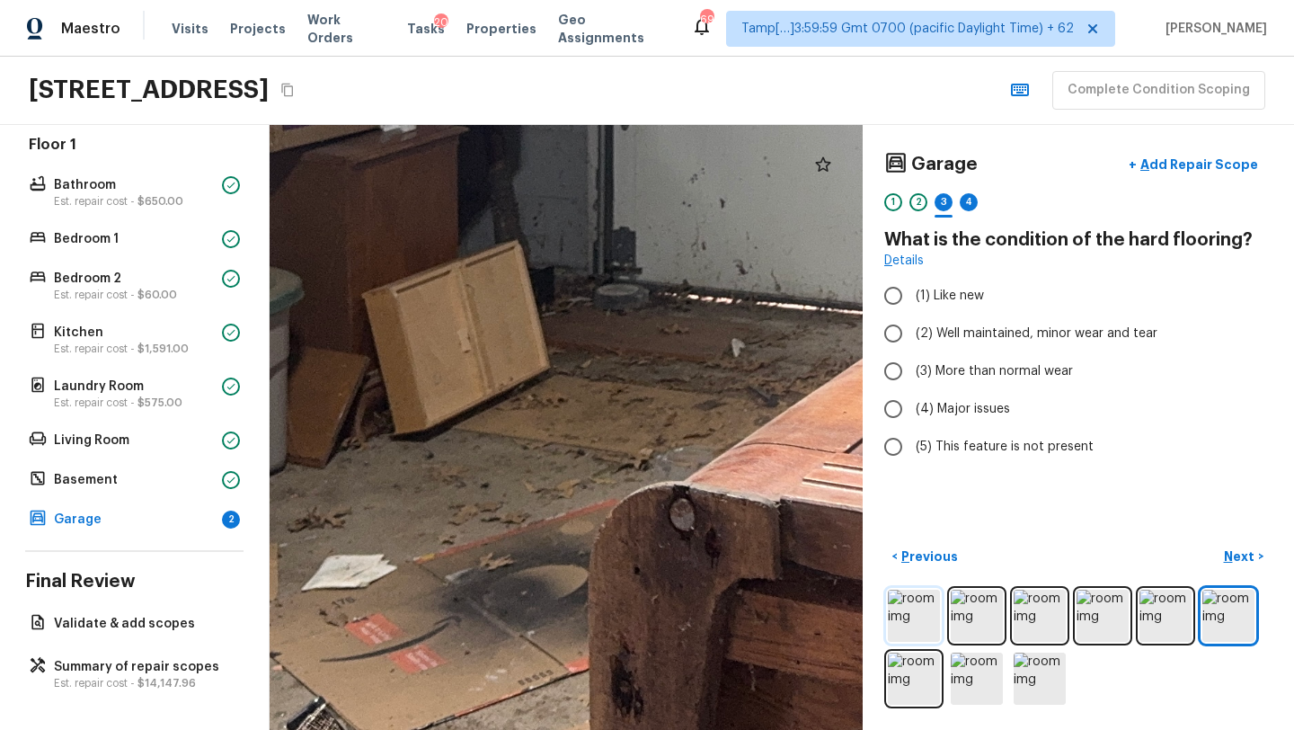
drag, startPoint x: 500, startPoint y: 547, endPoint x: 903, endPoint y: 631, distance: 411.1
click at [903, 631] on div "Garage + Add Repair Scope 1 2 3 4 What is the condition of the hard flooring? D…" at bounding box center [782, 427] width 1024 height 605
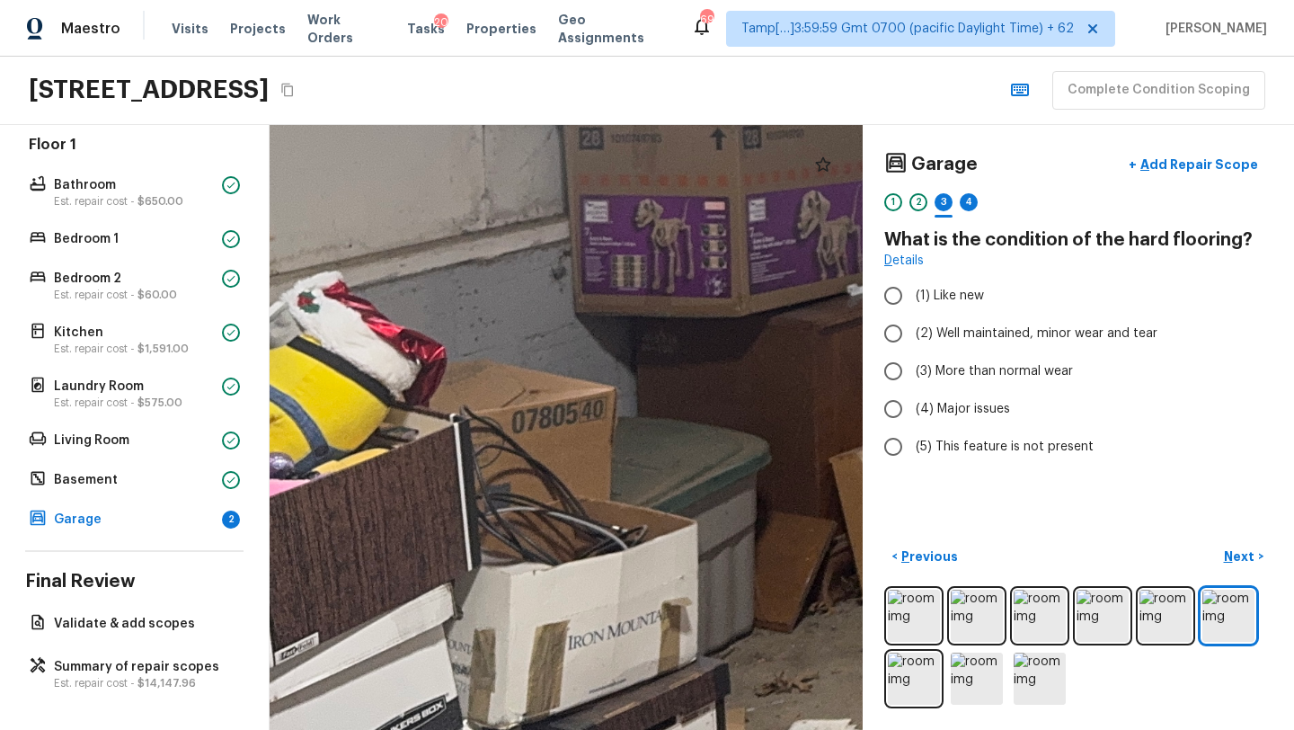
drag, startPoint x: 714, startPoint y: 564, endPoint x: 1181, endPoint y: 729, distance: 495.3
click at [1181, 729] on html "Maestro Visits Projects Work Orders Tasks 20 Properties Geo Assignments 695 Tam…" at bounding box center [647, 365] width 1294 height 730
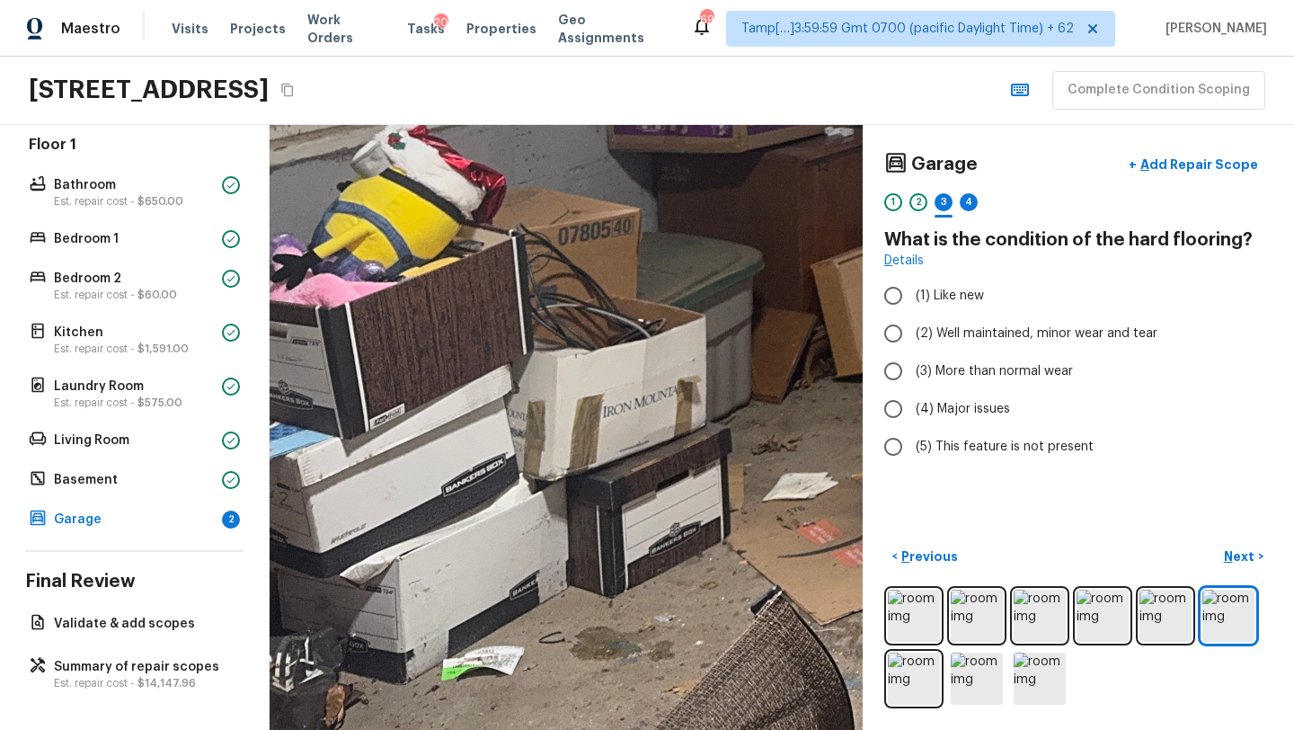
drag, startPoint x: 595, startPoint y: 600, endPoint x: 495, endPoint y: 378, distance: 243.3
click at [502, 379] on div at bounding box center [1283, 4] width 2200 height 2243
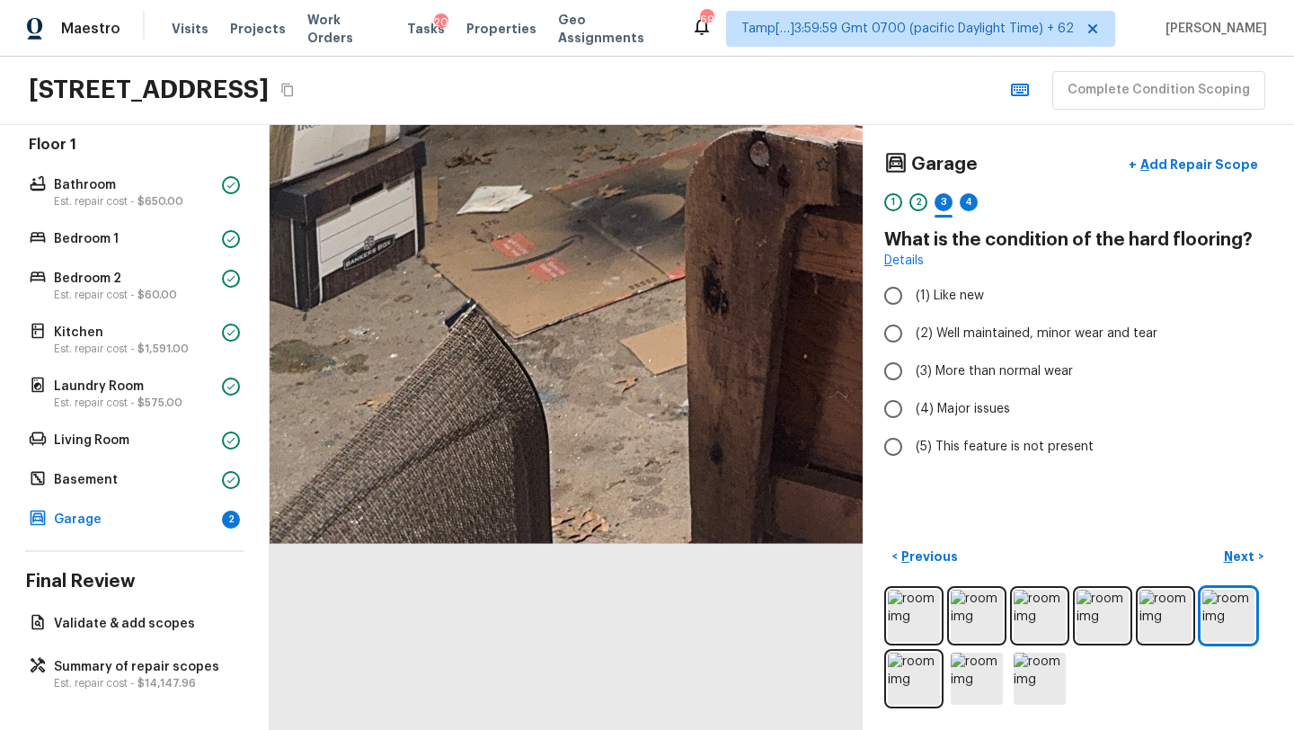
drag, startPoint x: 552, startPoint y: 495, endPoint x: 553, endPoint y: 278, distance: 217.4
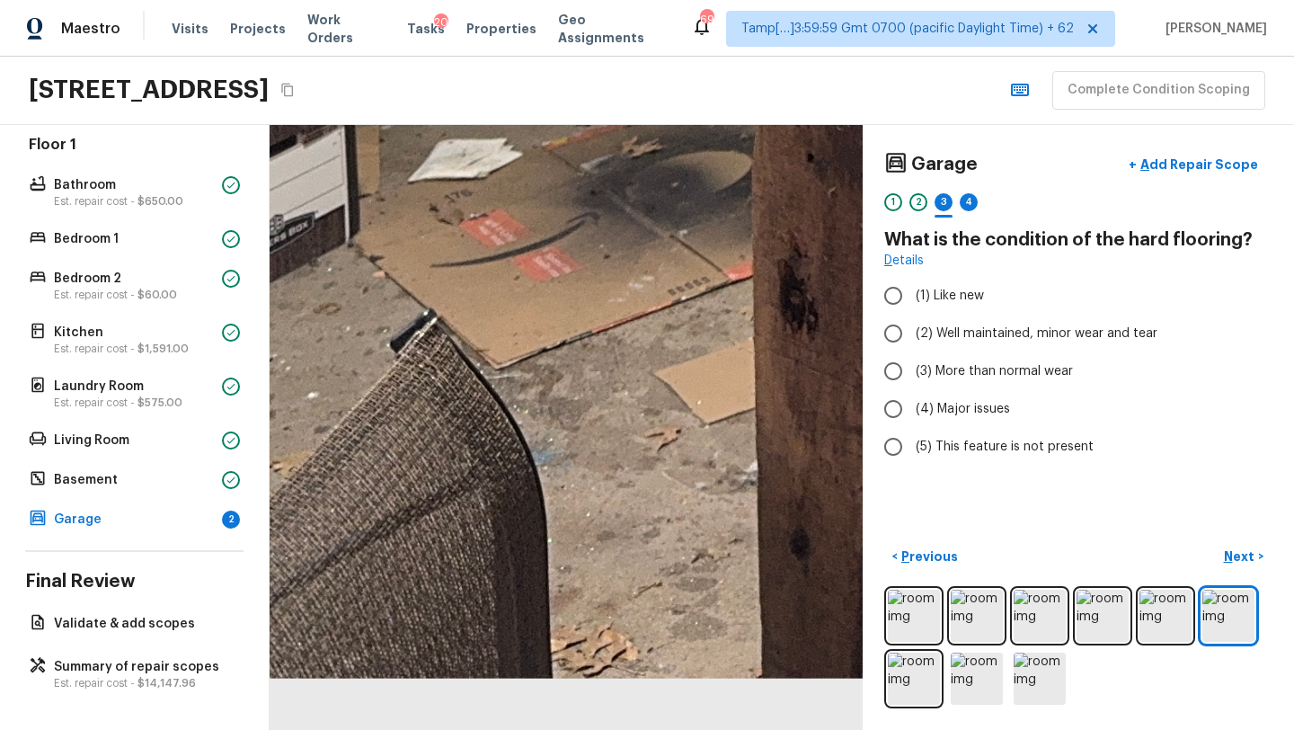
click at [949, 696] on div at bounding box center [1078, 647] width 388 height 122
click at [968, 696] on img at bounding box center [977, 678] width 52 height 52
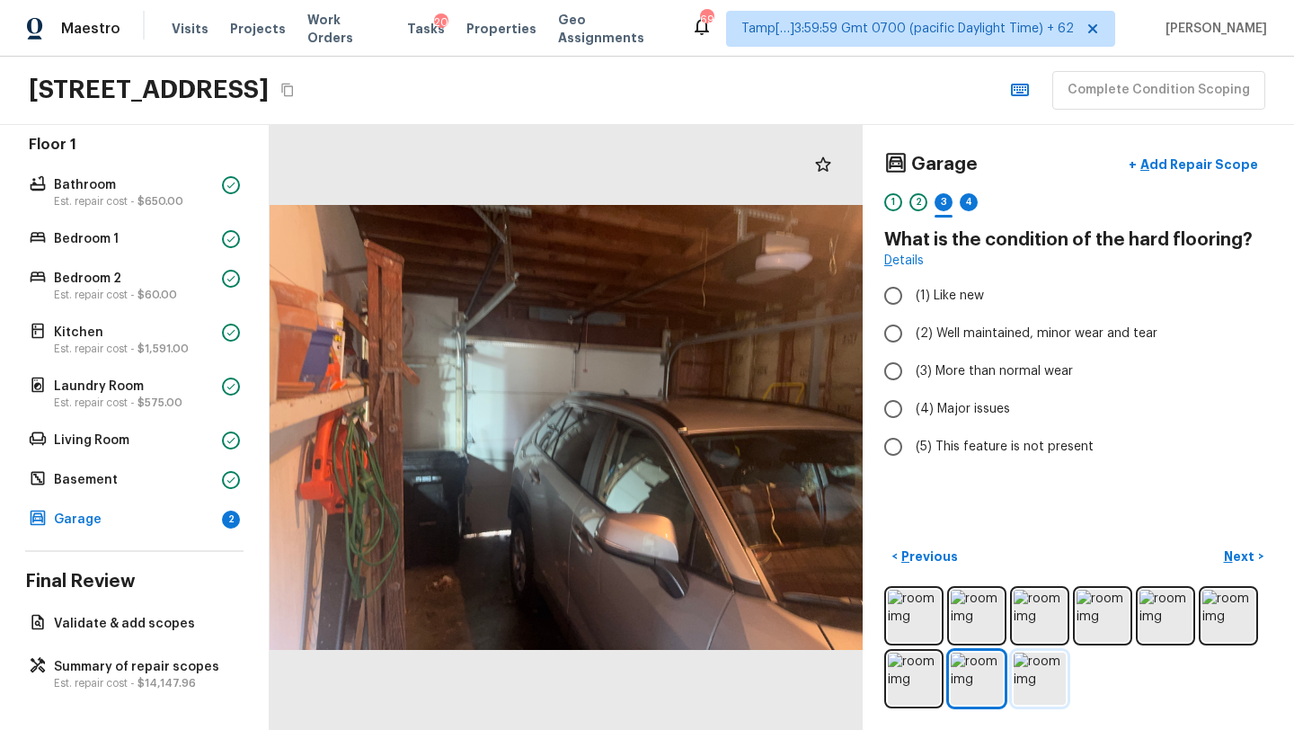
click at [1048, 694] on img at bounding box center [1039, 678] width 52 height 52
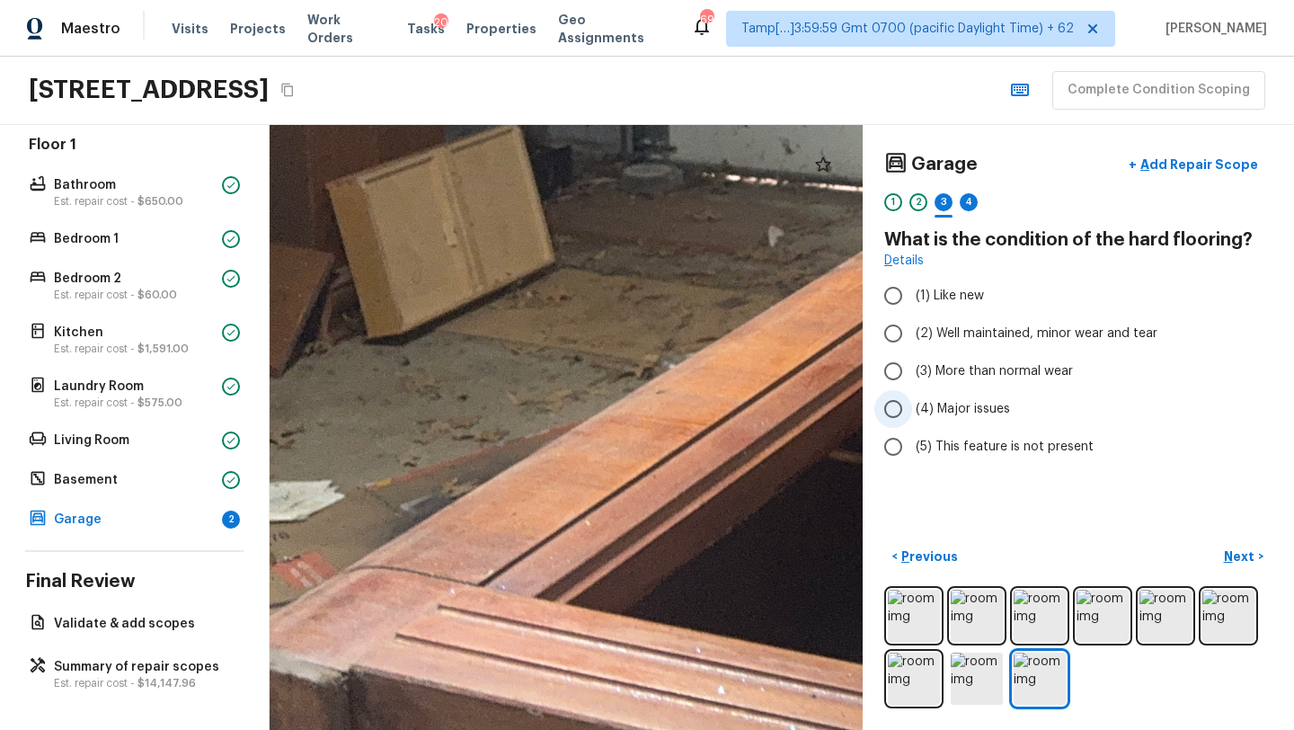
click at [935, 406] on span "(4) Major issues" at bounding box center [963, 409] width 94 height 18
click at [912, 406] on input "(4) Major issues" at bounding box center [893, 409] width 38 height 38
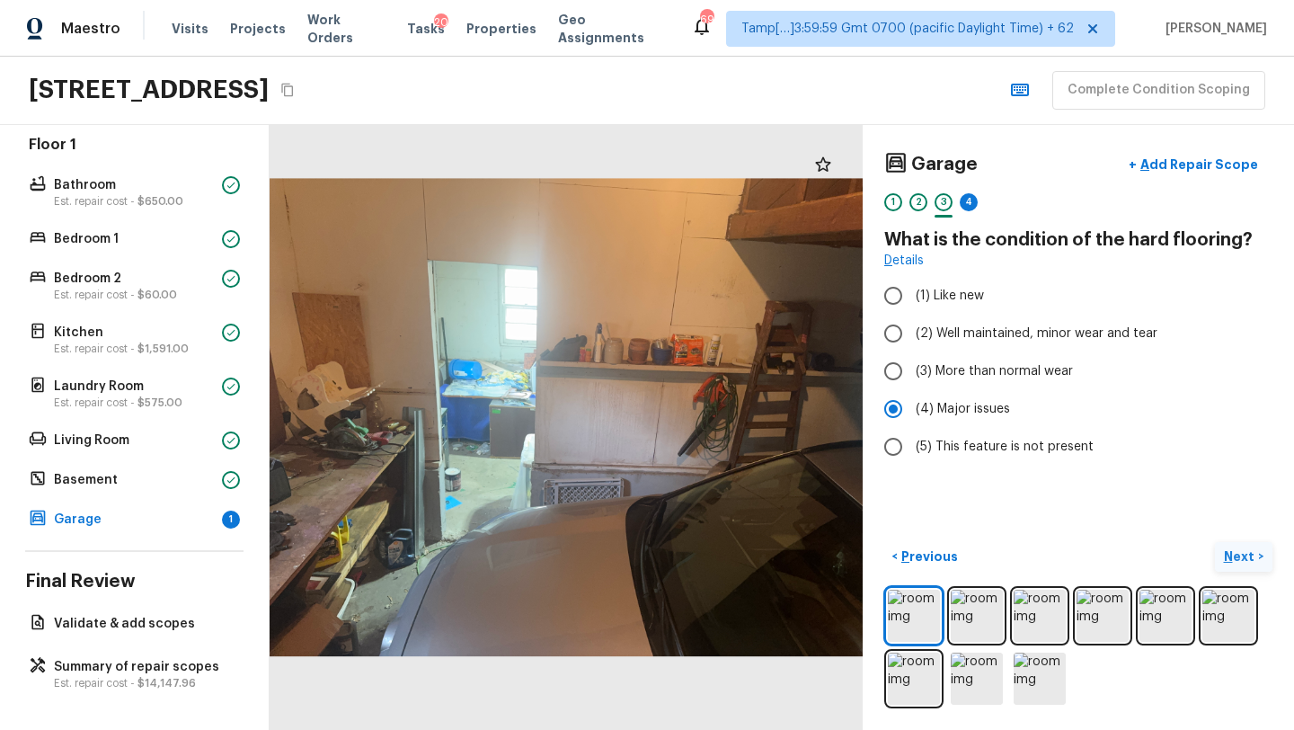
click at [1246, 566] on button "Next >" at bounding box center [1244, 557] width 58 height 30
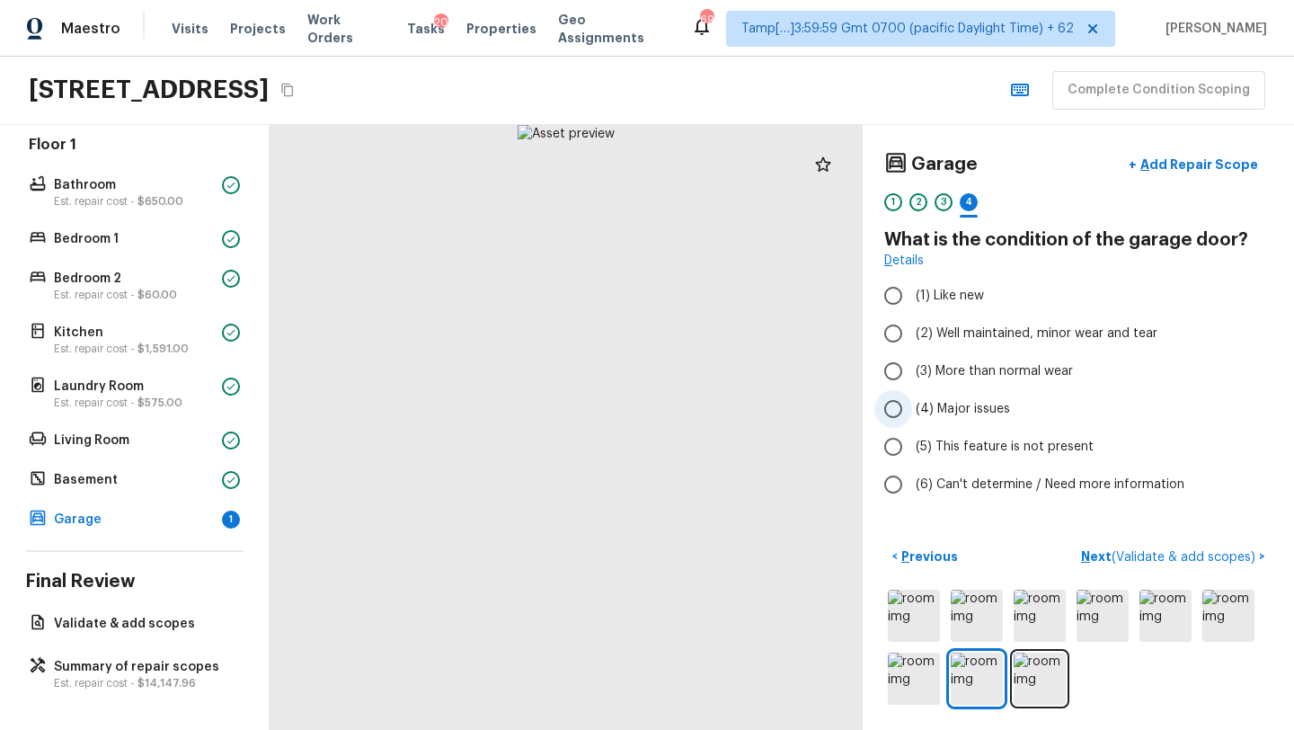
click at [937, 402] on span "(4) Major issues" at bounding box center [963, 409] width 94 height 18
click at [912, 402] on input "(4) Major issues" at bounding box center [893, 409] width 38 height 38
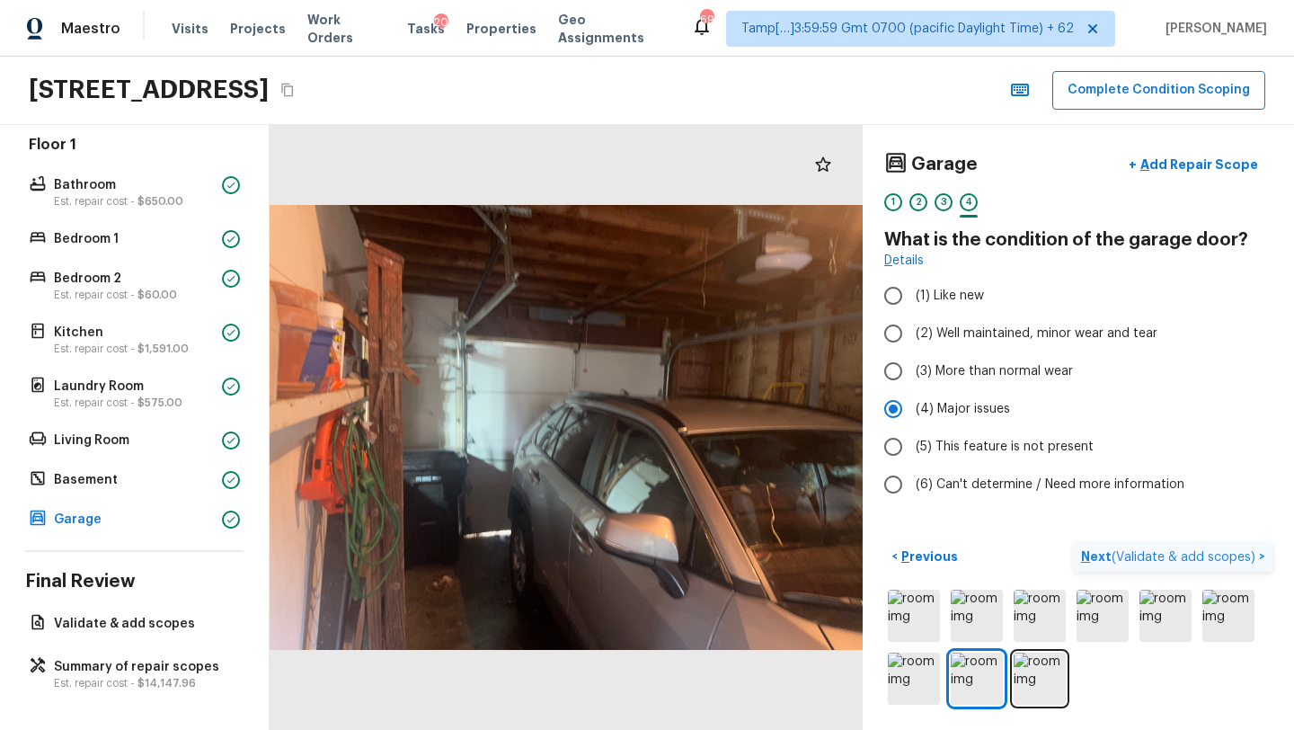
click at [1097, 553] on p "Next ( Validate & add scopes )" at bounding box center [1170, 556] width 178 height 19
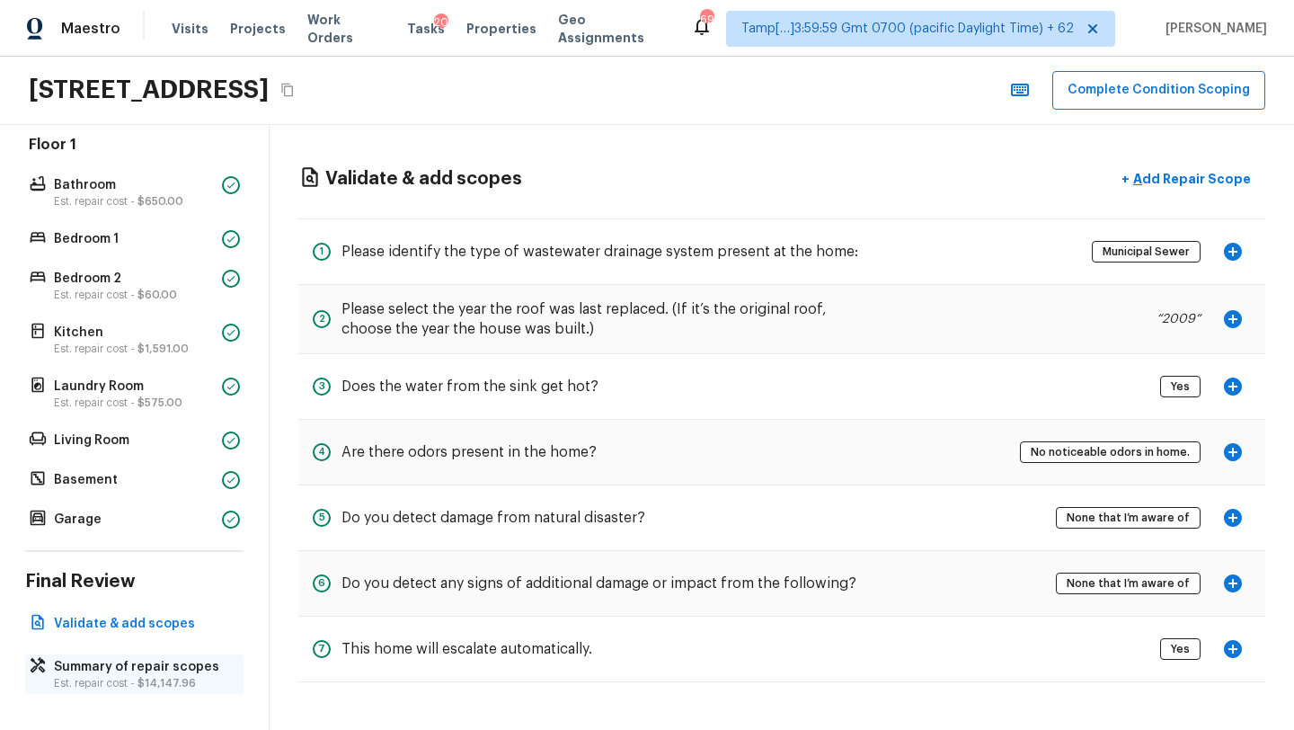
click at [153, 681] on span "$14,147.96" at bounding box center [166, 682] width 58 height 11
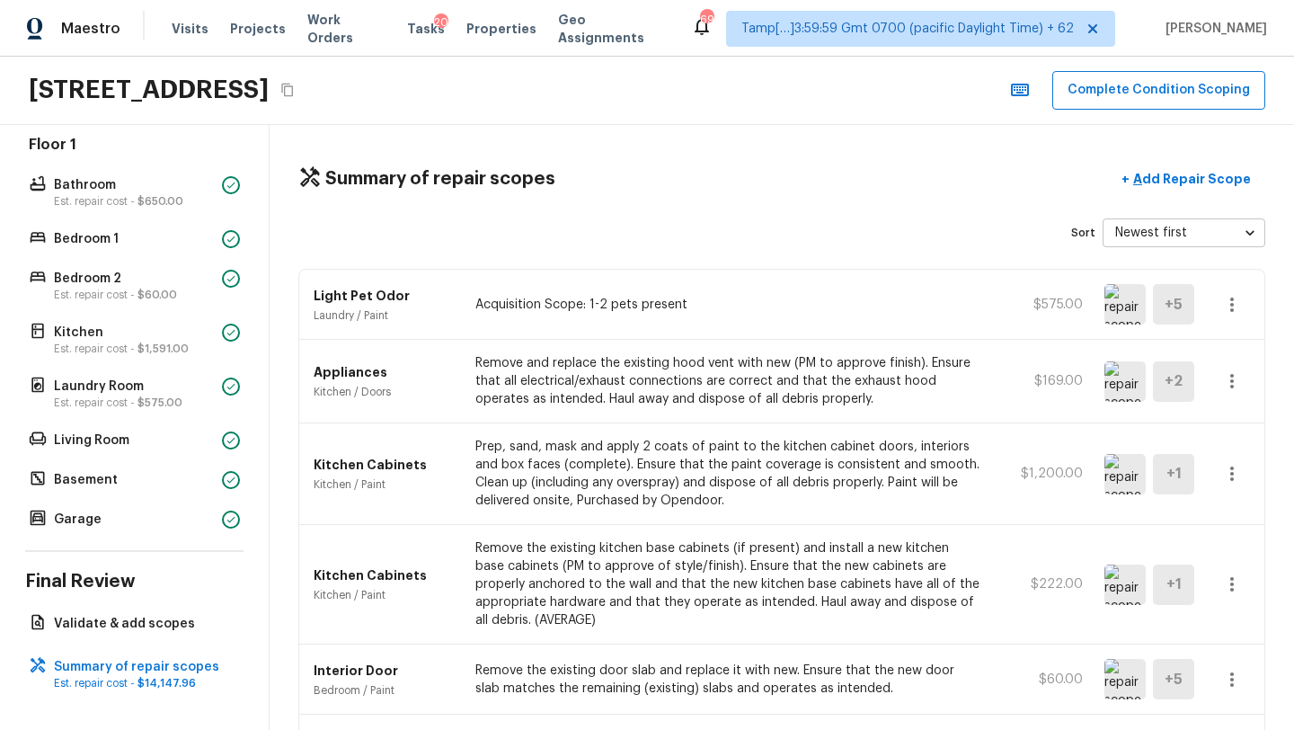
click at [1150, 202] on div "Summary of repair scopes + Add Repair Scope Sort Newest first newestFirst ​ Lig…" at bounding box center [782, 427] width 1024 height 605
click at [1170, 187] on p "Add Repair Scope" at bounding box center [1189, 179] width 121 height 18
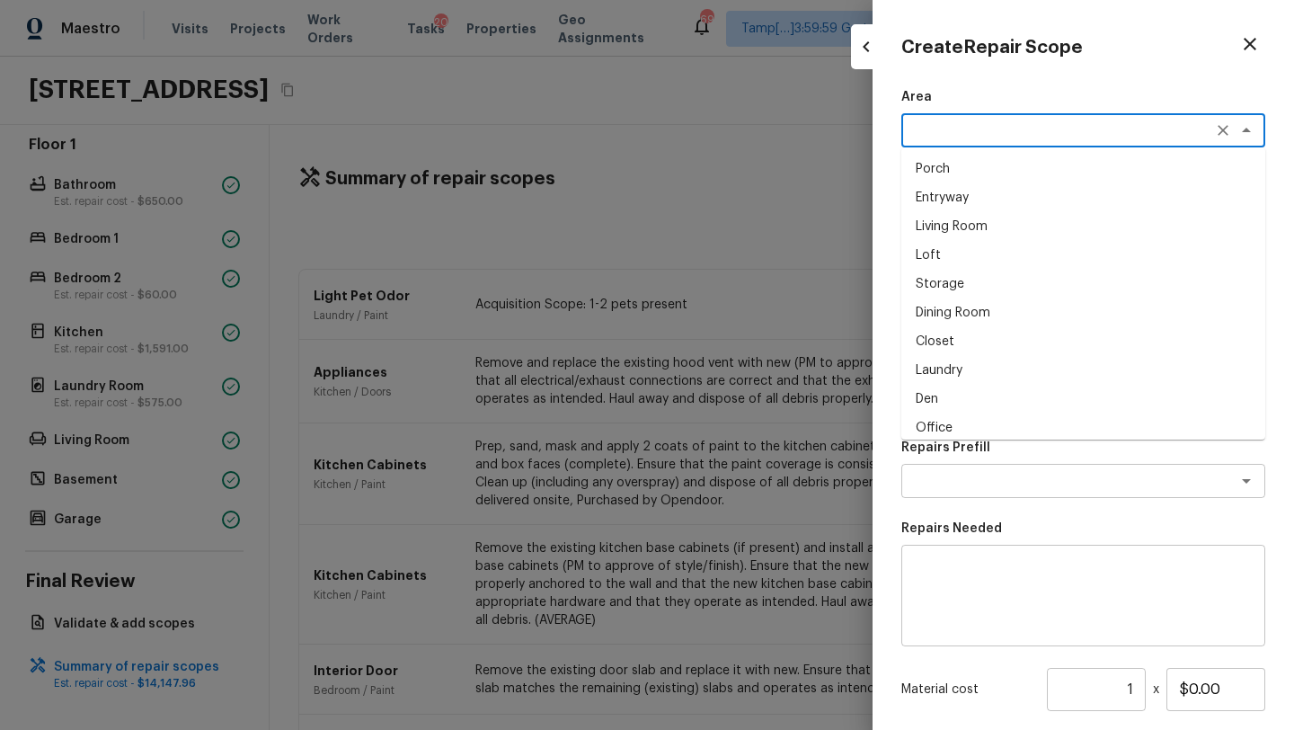
click at [1020, 127] on textarea at bounding box center [1057, 130] width 297 height 18
click at [1023, 173] on li "Interior Overall" at bounding box center [1083, 169] width 364 height 29
click at [997, 210] on textarea at bounding box center [1057, 211] width 297 height 18
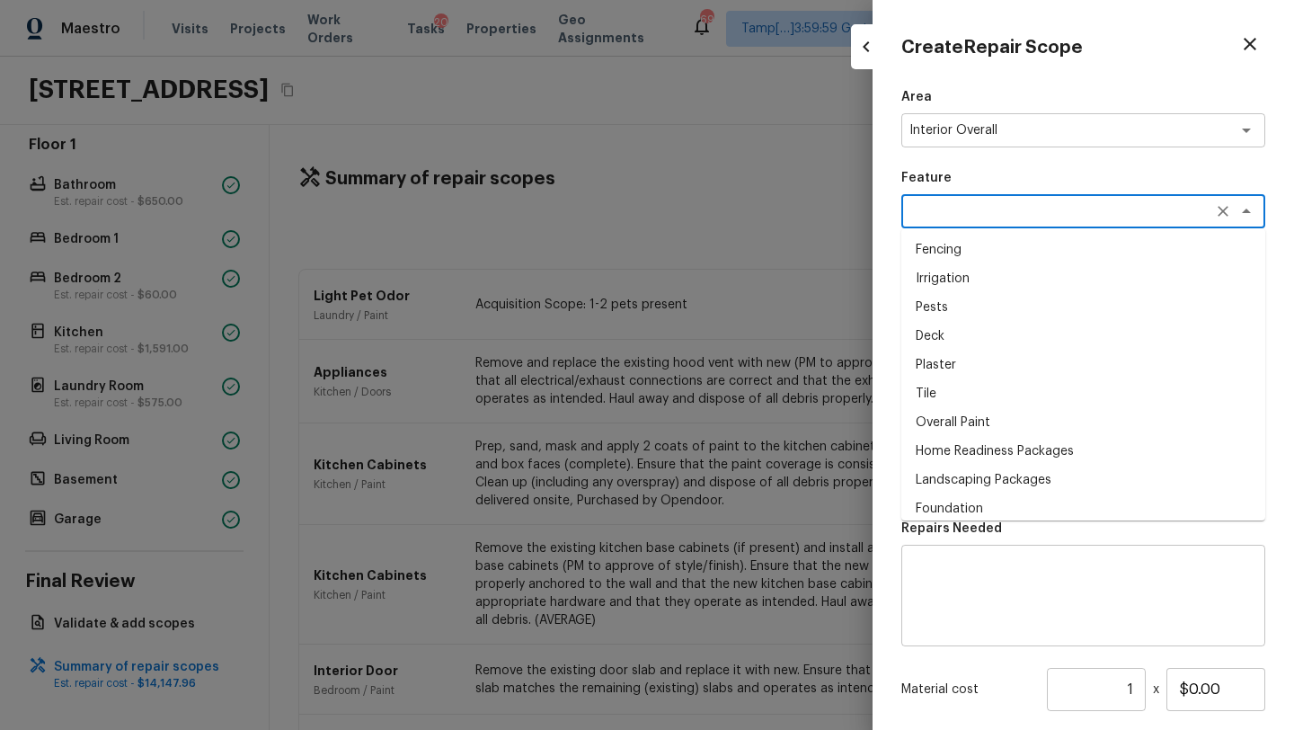
click at [958, 428] on li "Overall Paint" at bounding box center [1083, 422] width 364 height 29
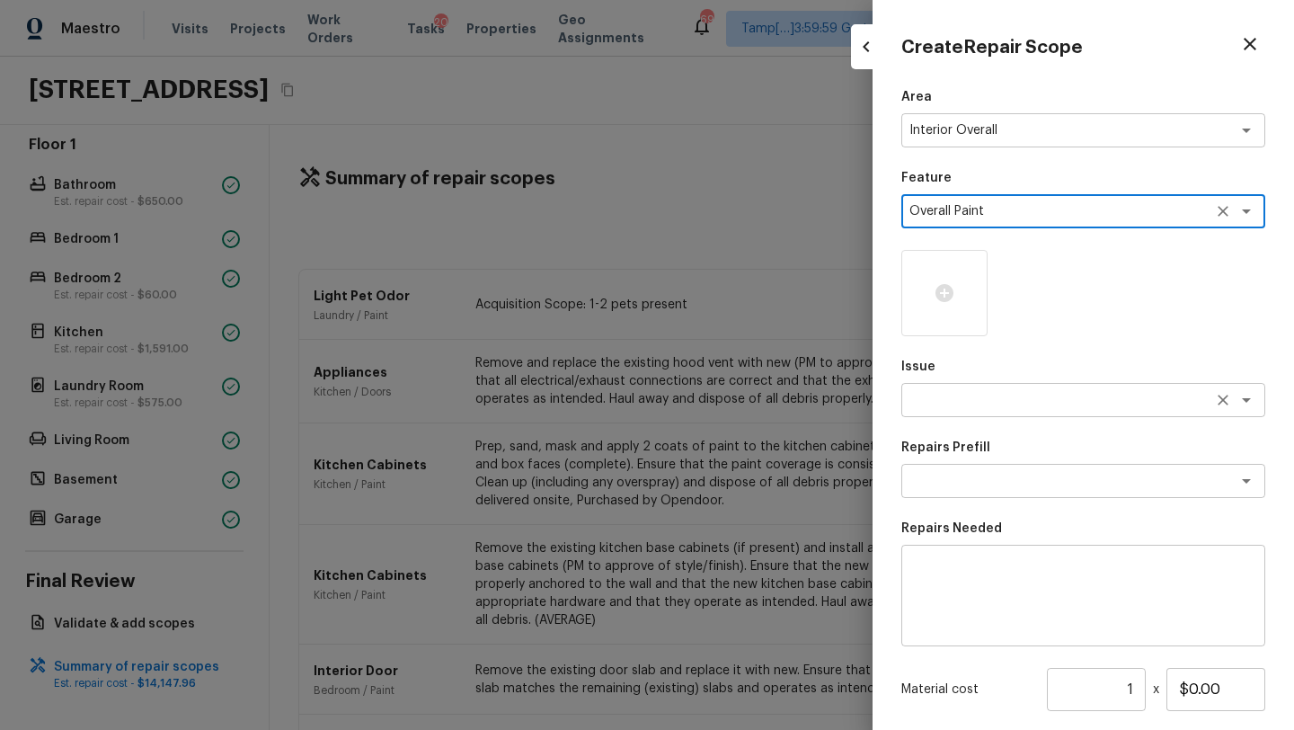
click at [978, 413] on div "x ​" at bounding box center [1083, 400] width 364 height 34
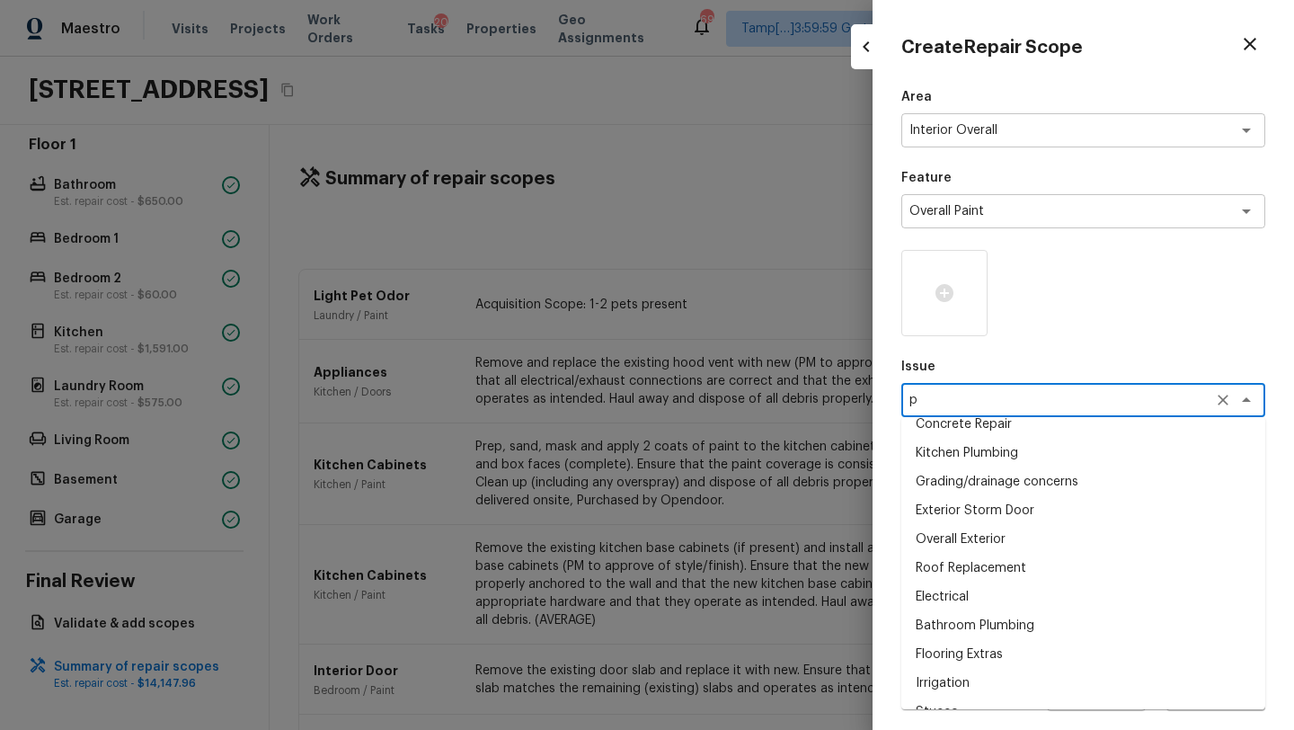
scroll to position [0, 0]
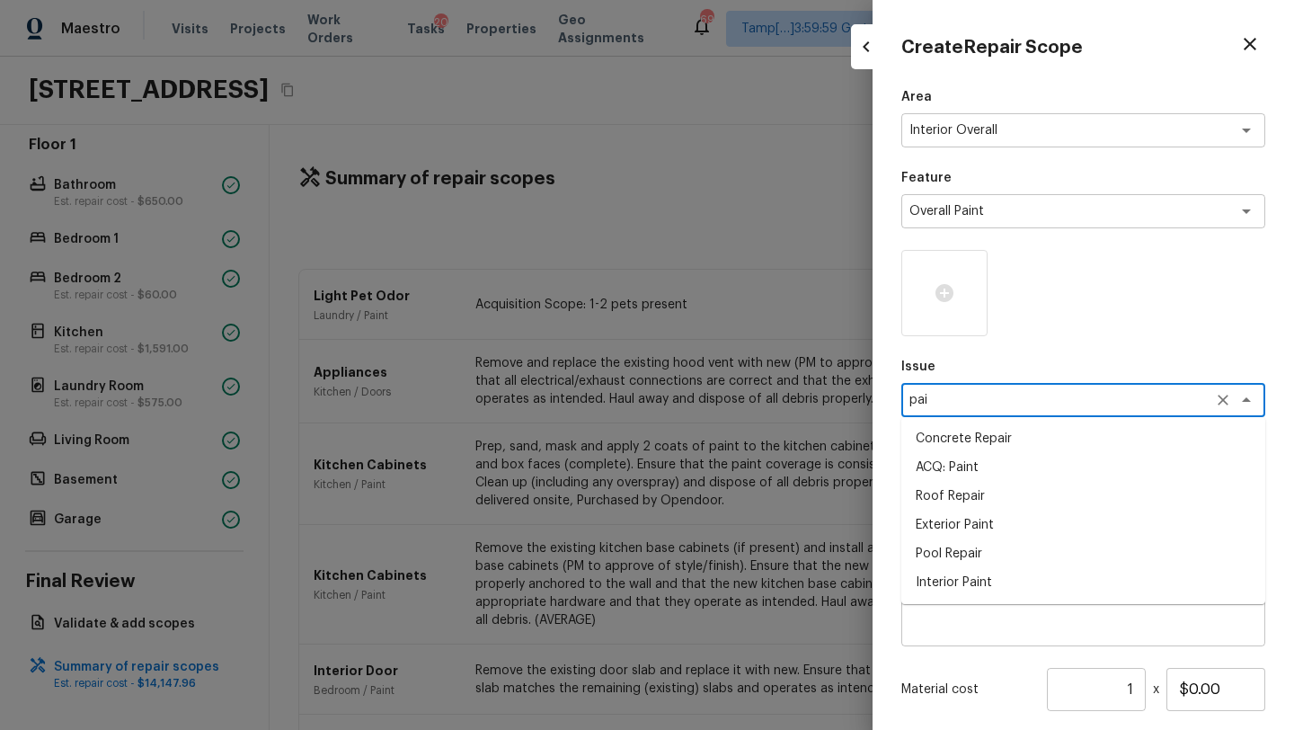
click at [935, 464] on li "ACQ: Paint" at bounding box center [1083, 467] width 364 height 29
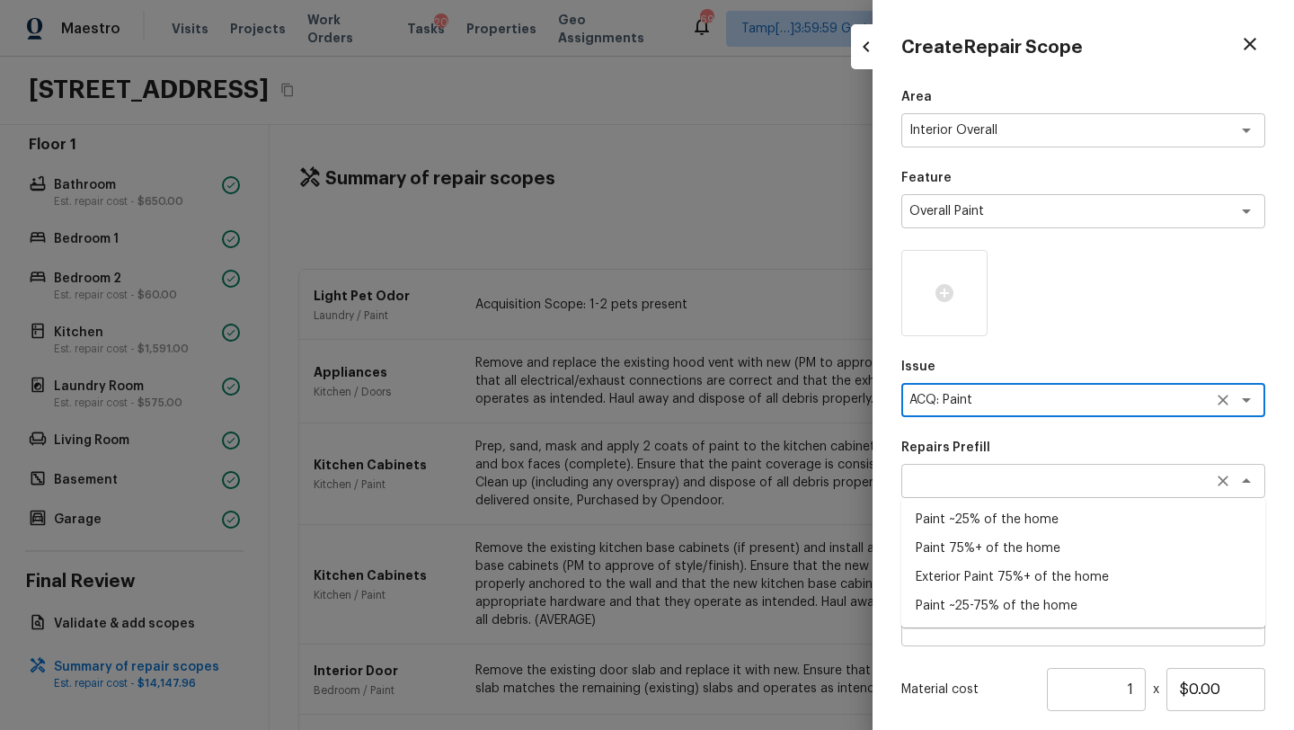
click at [945, 496] on div "x ​" at bounding box center [1083, 481] width 364 height 34
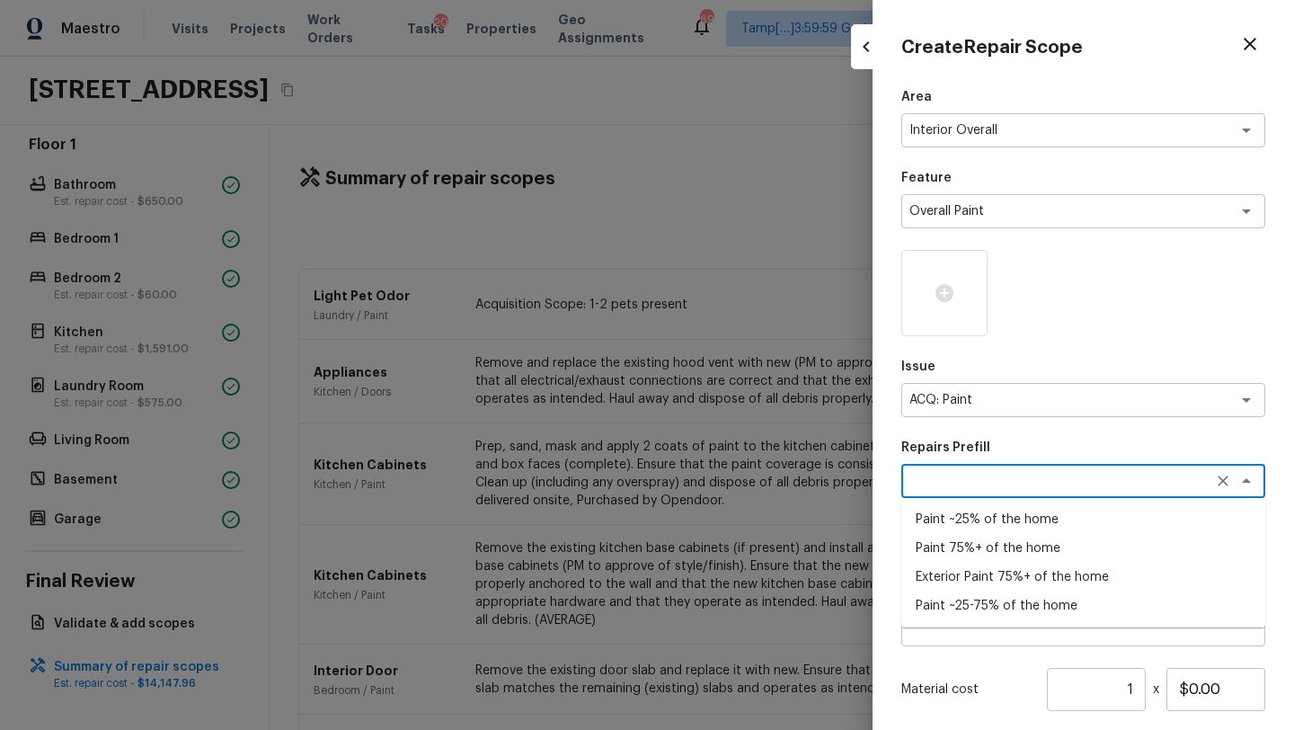
click at [960, 544] on li "Paint 75%+ of the home" at bounding box center [1083, 548] width 364 height 29
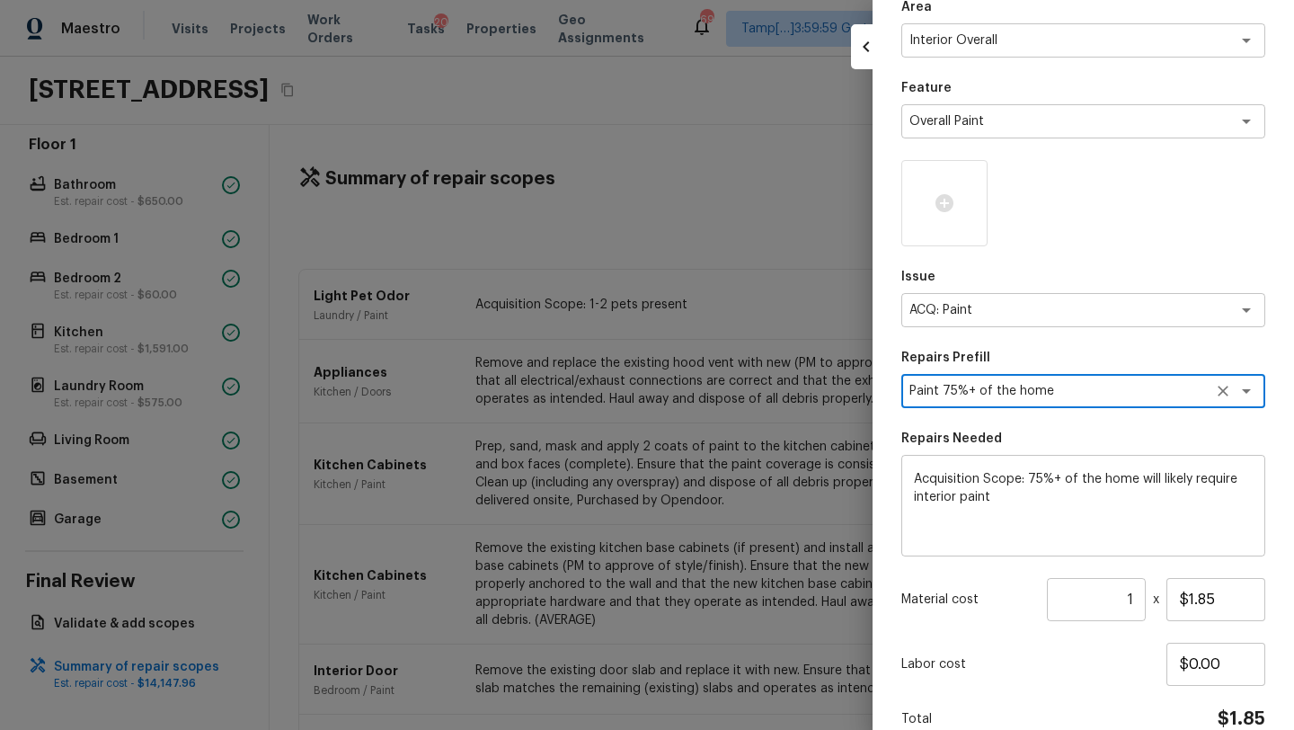
scroll to position [177, 0]
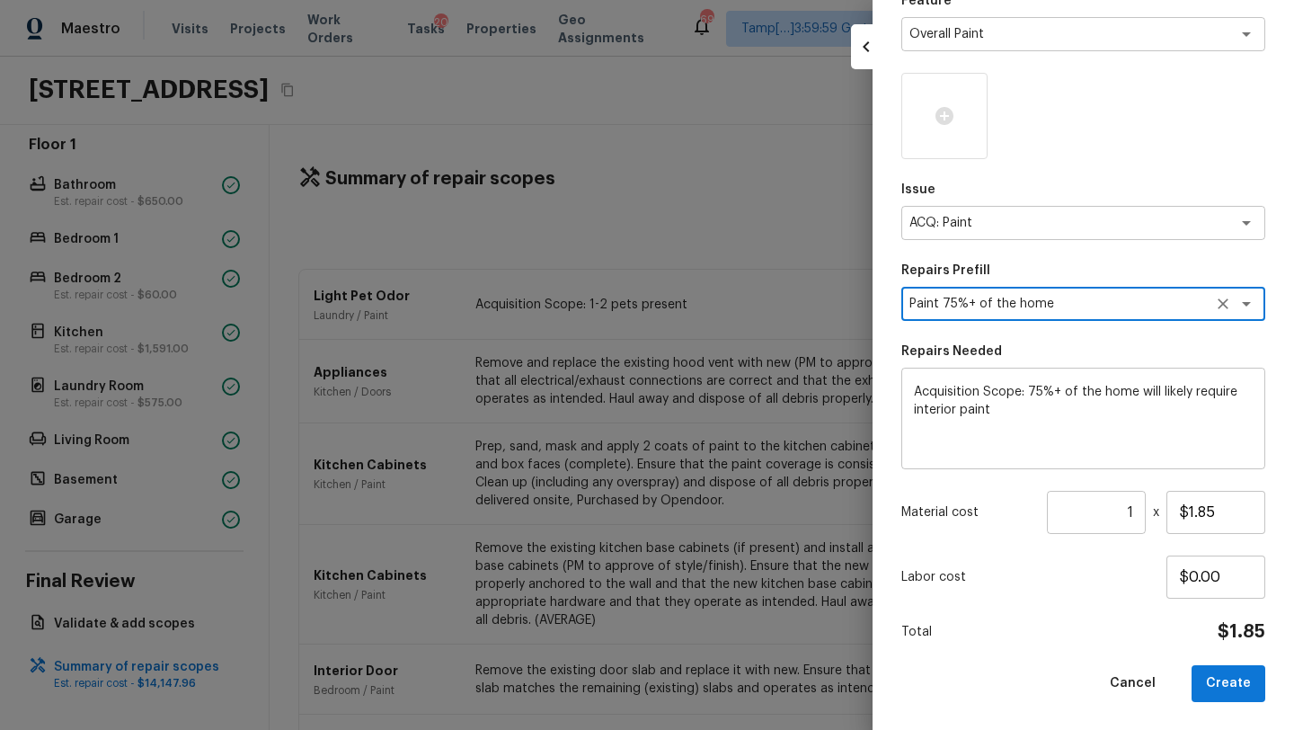
click at [1131, 513] on input "1" at bounding box center [1096, 512] width 99 height 43
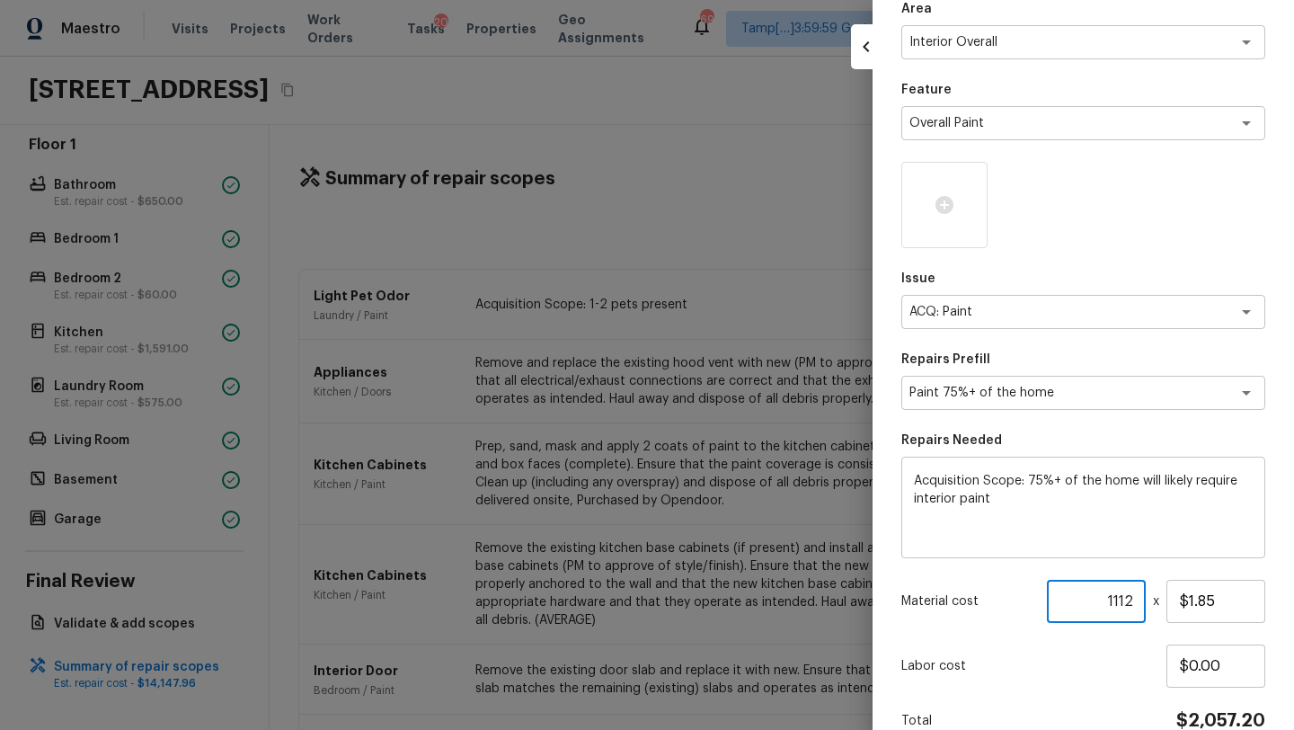
scroll to position [0, 0]
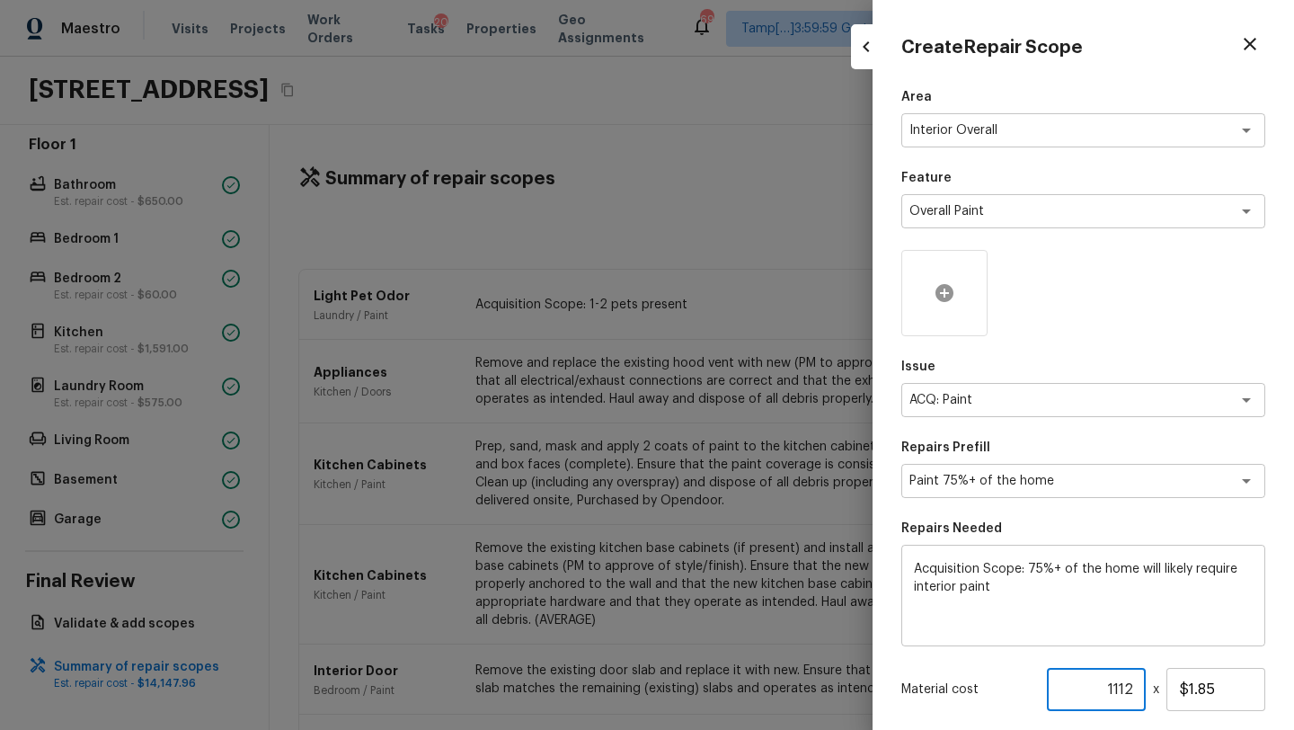
click at [954, 305] on div at bounding box center [944, 293] width 86 height 86
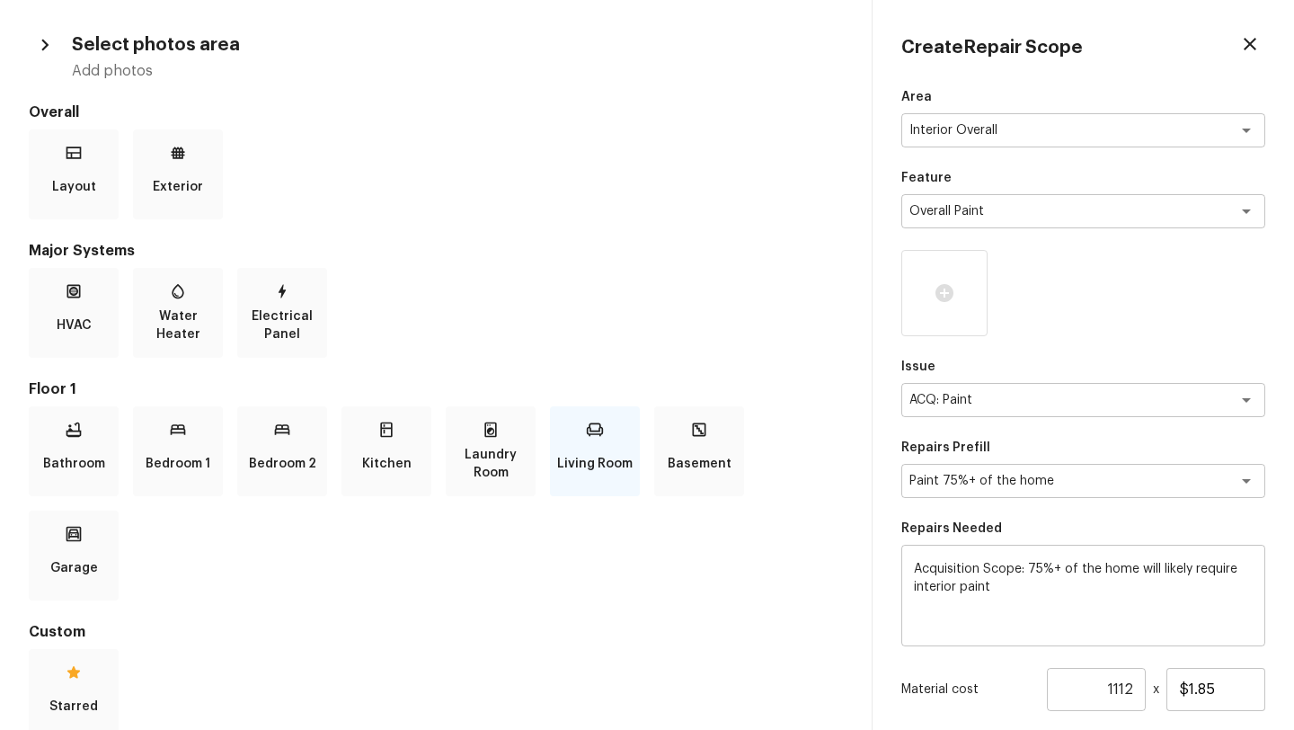
click at [562, 455] on p "Living Room" at bounding box center [594, 464] width 75 height 36
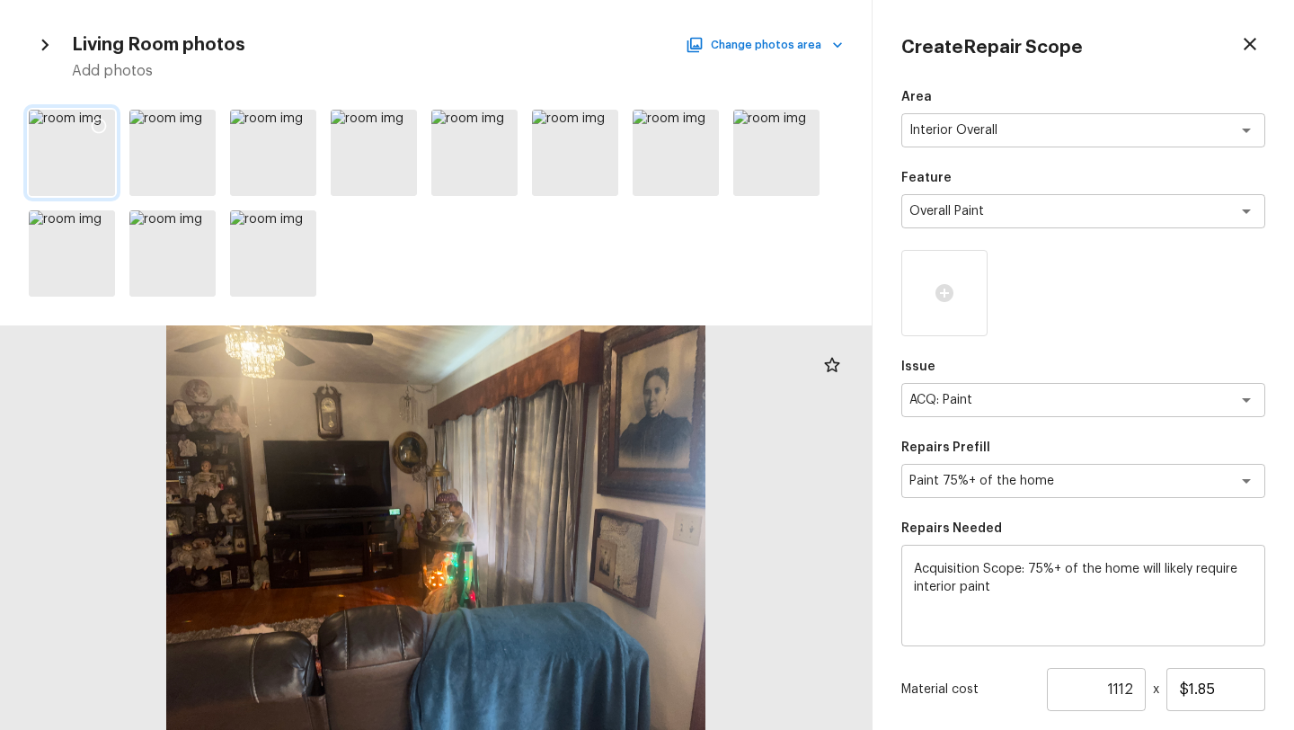
click at [100, 123] on icon at bounding box center [99, 126] width 18 height 18
click at [202, 124] on icon at bounding box center [199, 126] width 18 height 18
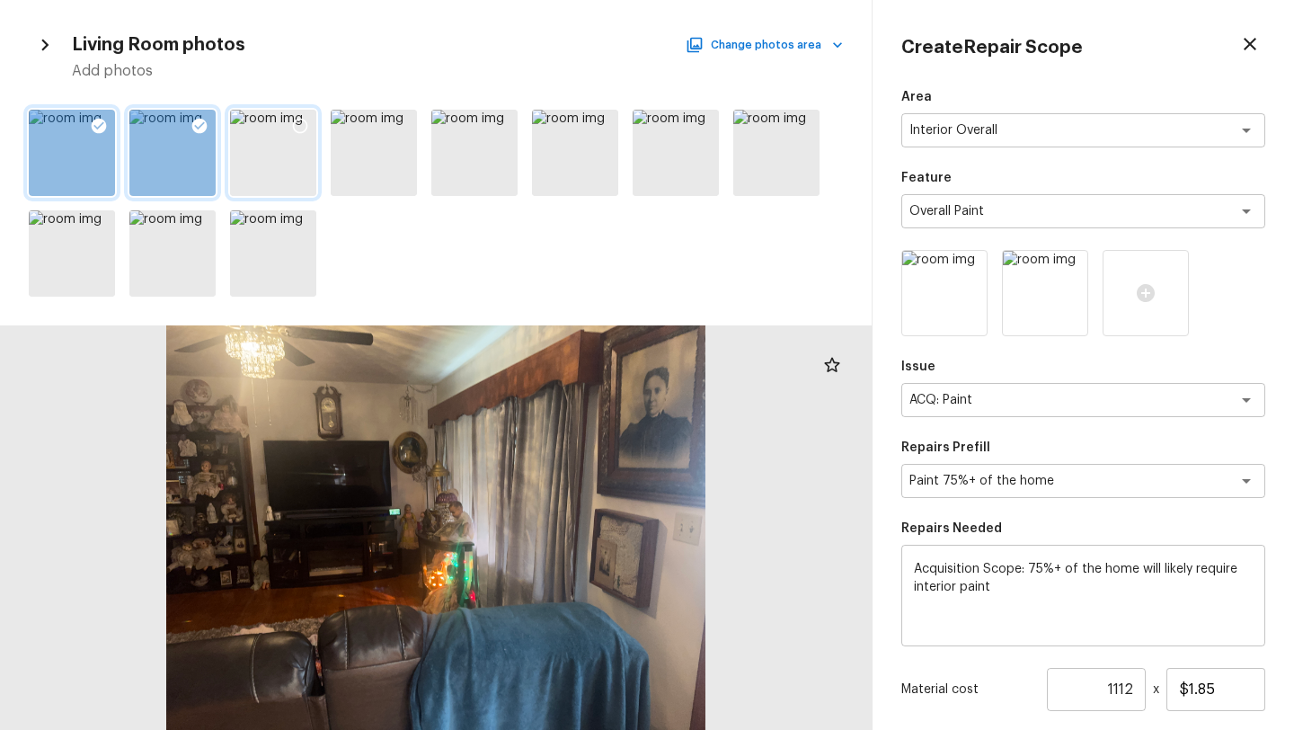
click at [290, 114] on div at bounding box center [300, 129] width 32 height 38
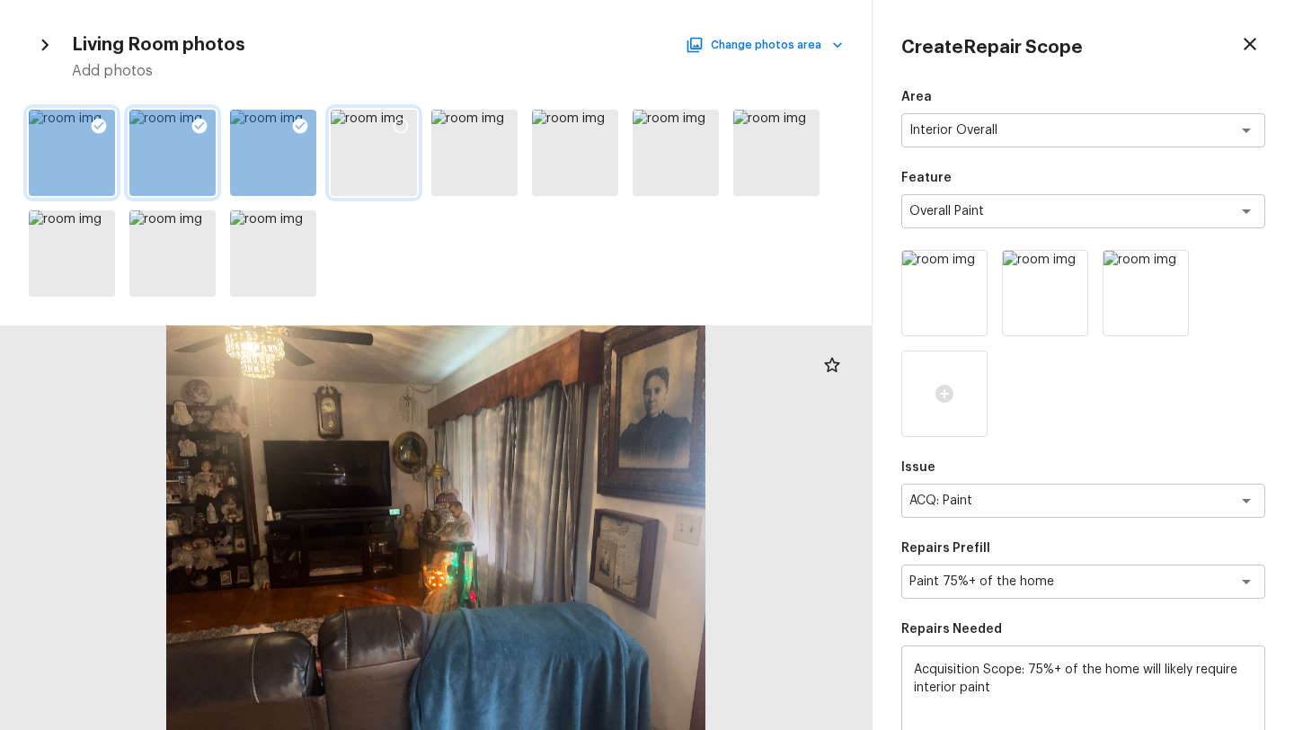
click at [382, 127] on div at bounding box center [374, 153] width 86 height 86
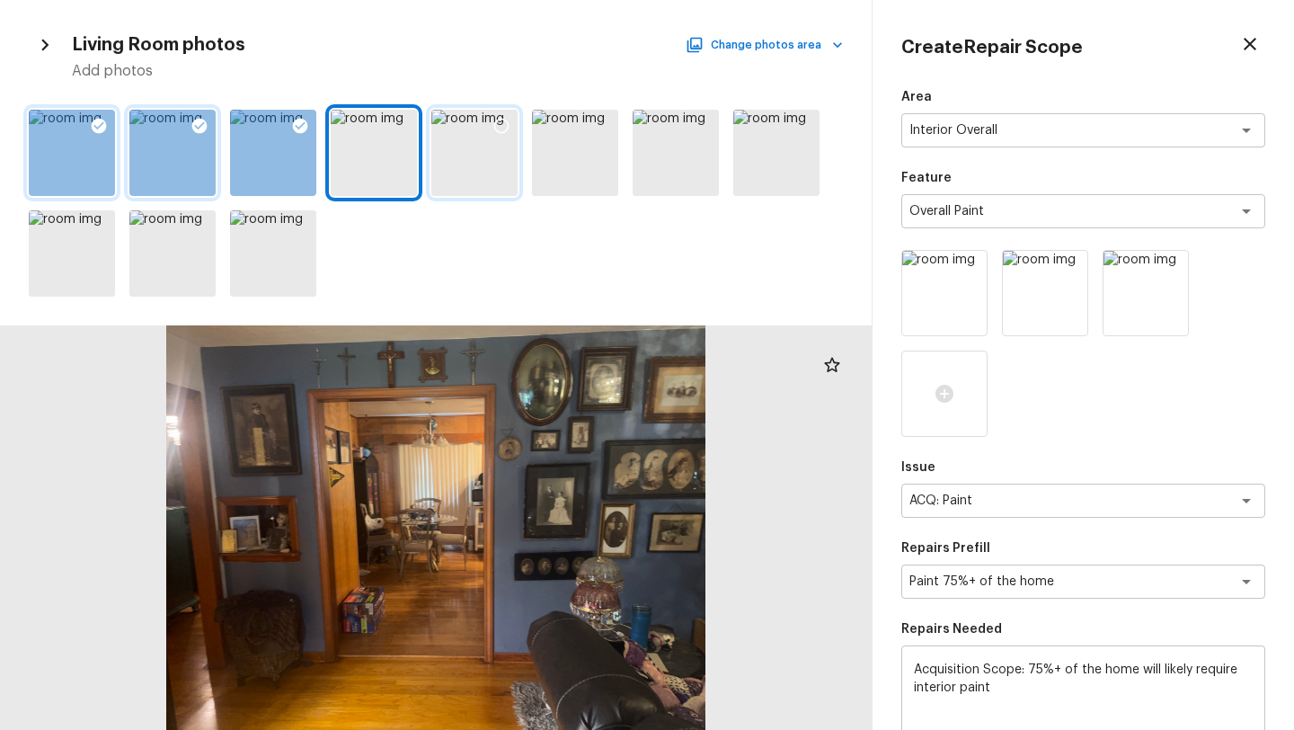
click at [513, 125] on div at bounding box center [501, 129] width 32 height 38
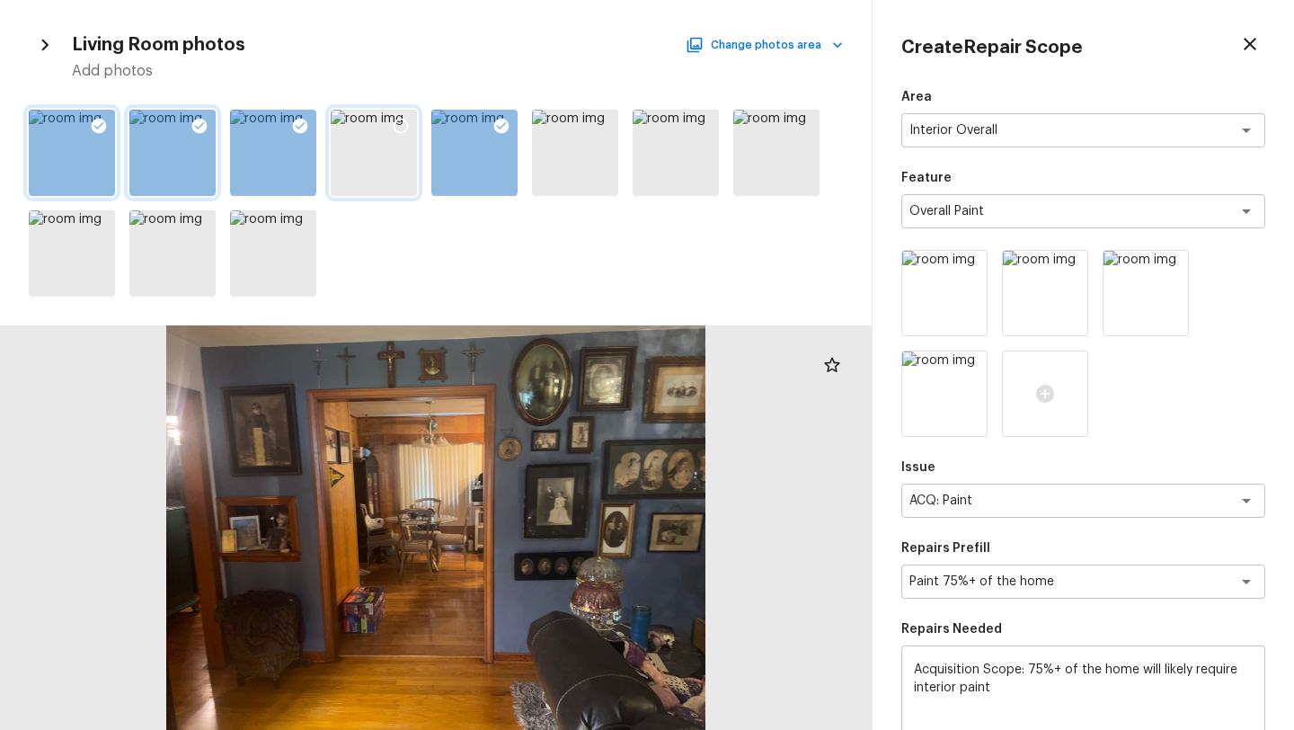
click at [408, 117] on icon at bounding box center [401, 126] width 18 height 18
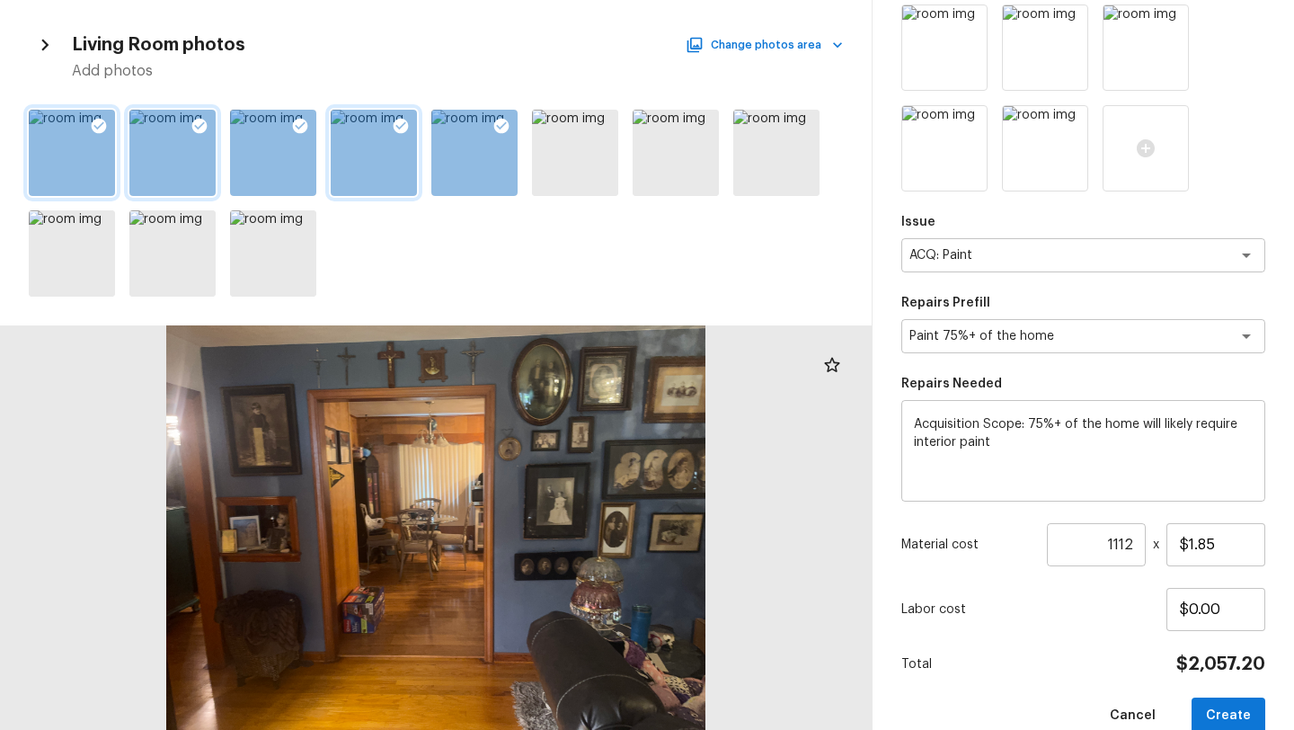
scroll to position [278, 0]
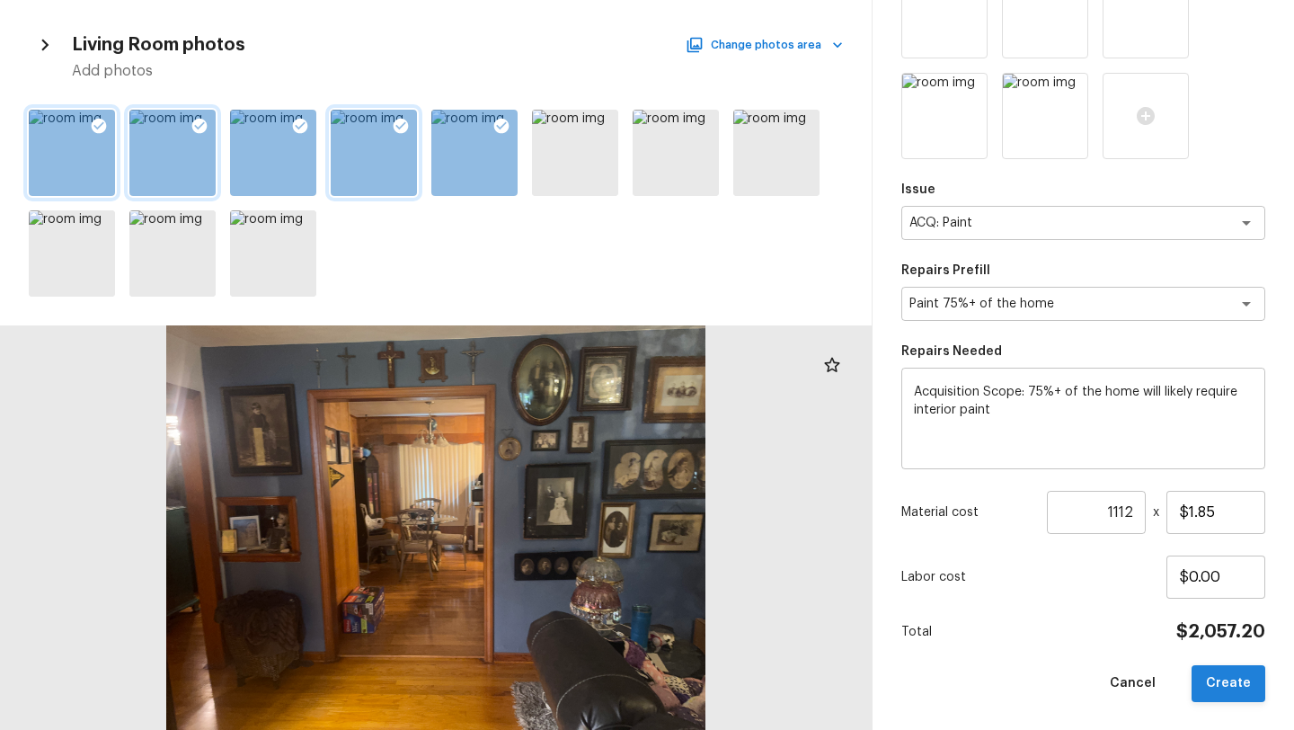
click at [1219, 672] on button "Create" at bounding box center [1228, 683] width 74 height 37
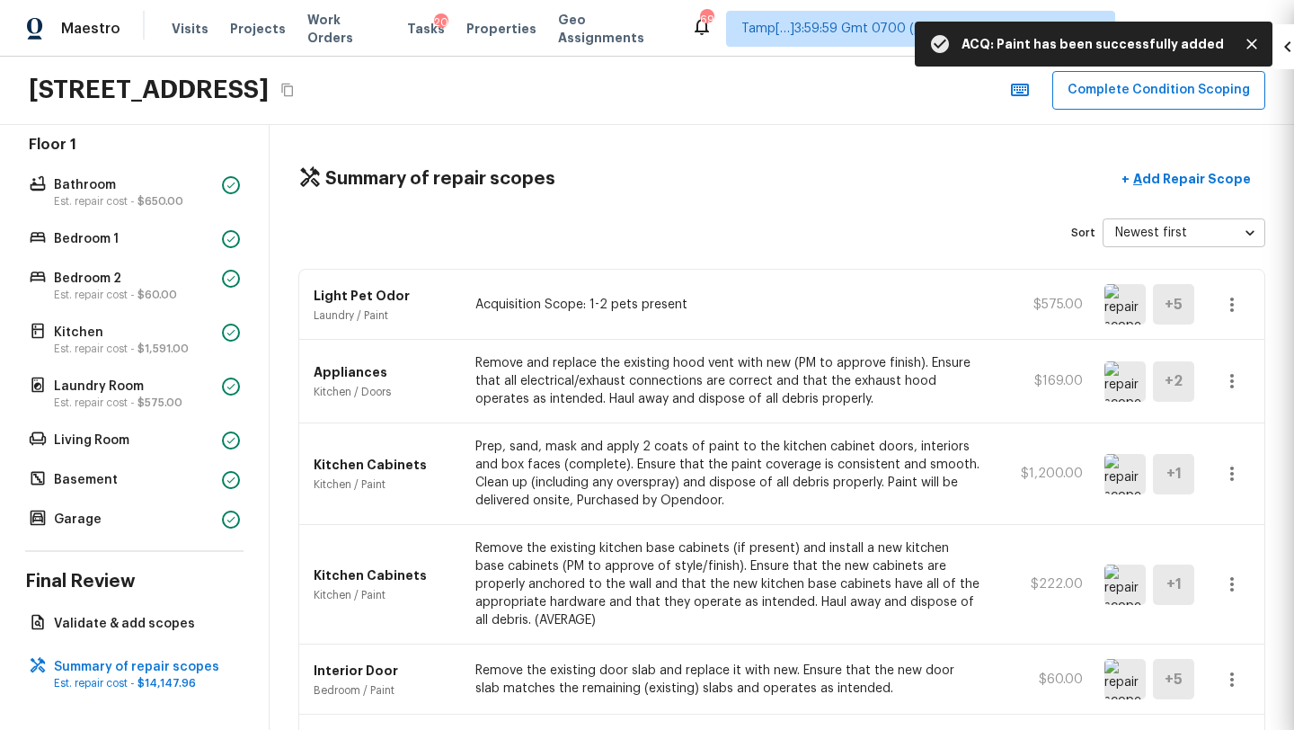
scroll to position [177, 0]
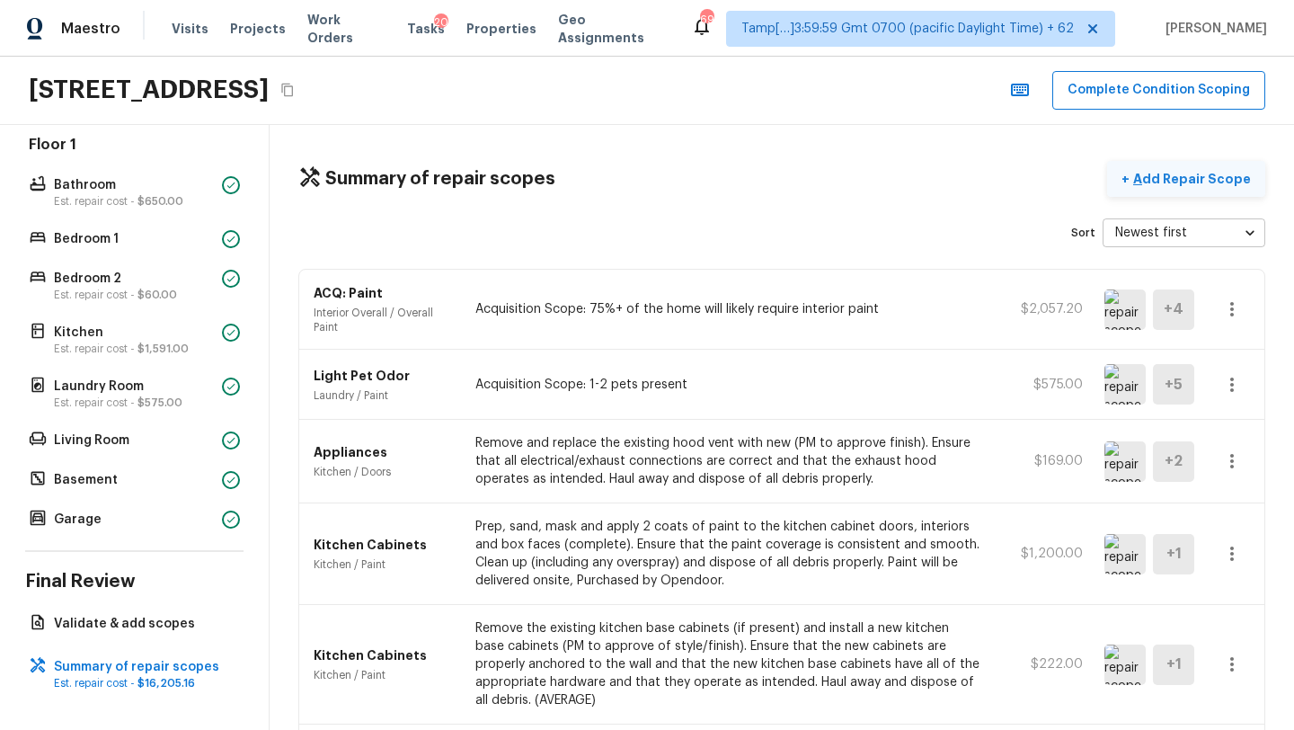
click at [1217, 182] on p "Add Repair Scope" at bounding box center [1189, 179] width 121 height 18
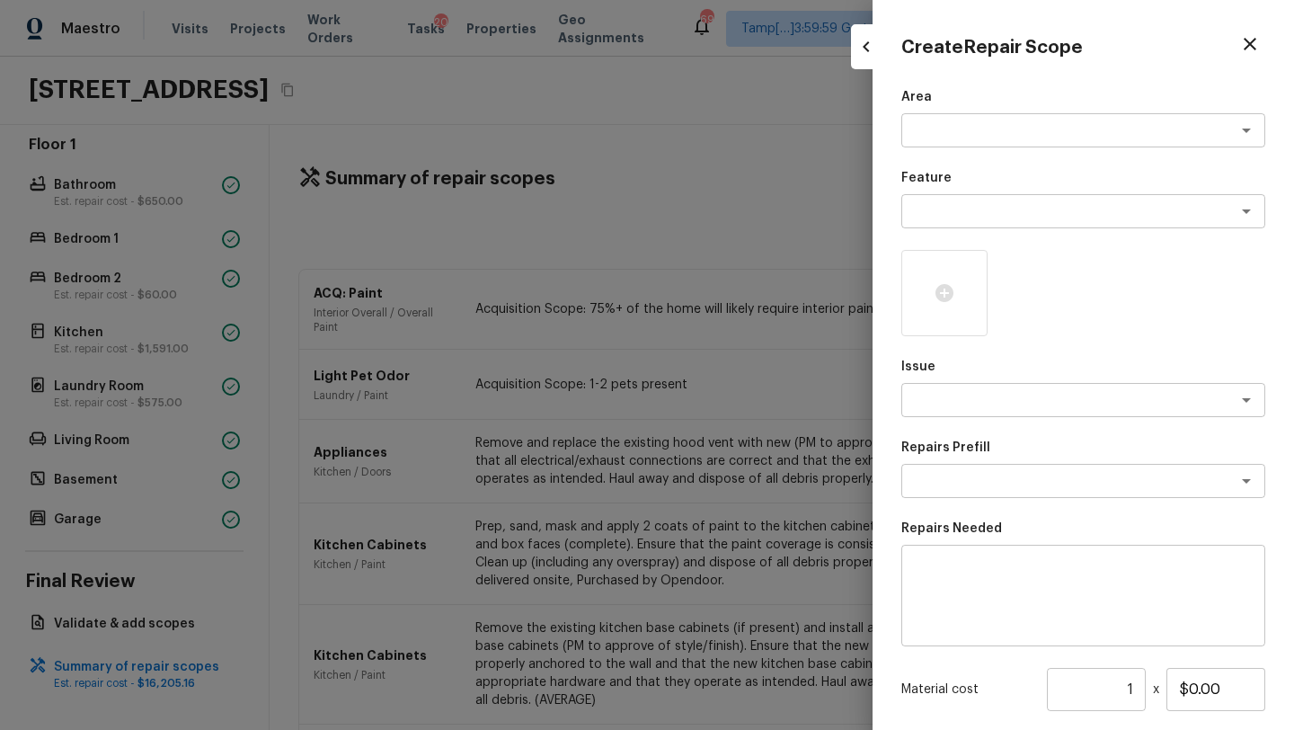
click at [959, 151] on div "Area x ​ Feature x ​ Issue x ​ Repairs Prefill x ​ Repairs Needed x ​ Material …" at bounding box center [1083, 483] width 364 height 791
click at [959, 145] on div "x ​" at bounding box center [1083, 130] width 364 height 34
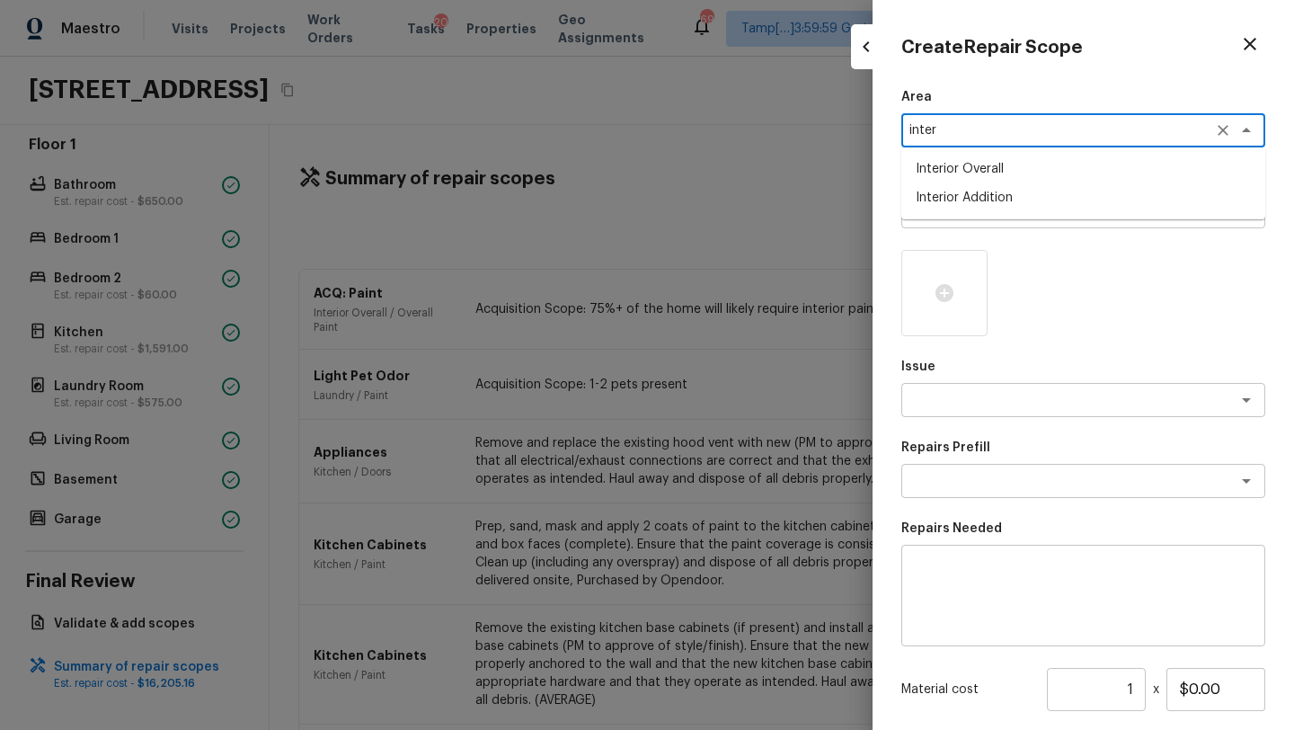
drag, startPoint x: 976, startPoint y: 197, endPoint x: 976, endPoint y: 168, distance: 28.8
click at [976, 168] on ul "Interior Overall Interior Addition" at bounding box center [1083, 183] width 364 height 72
click at [976, 168] on li "Interior Overall" at bounding box center [1083, 169] width 364 height 29
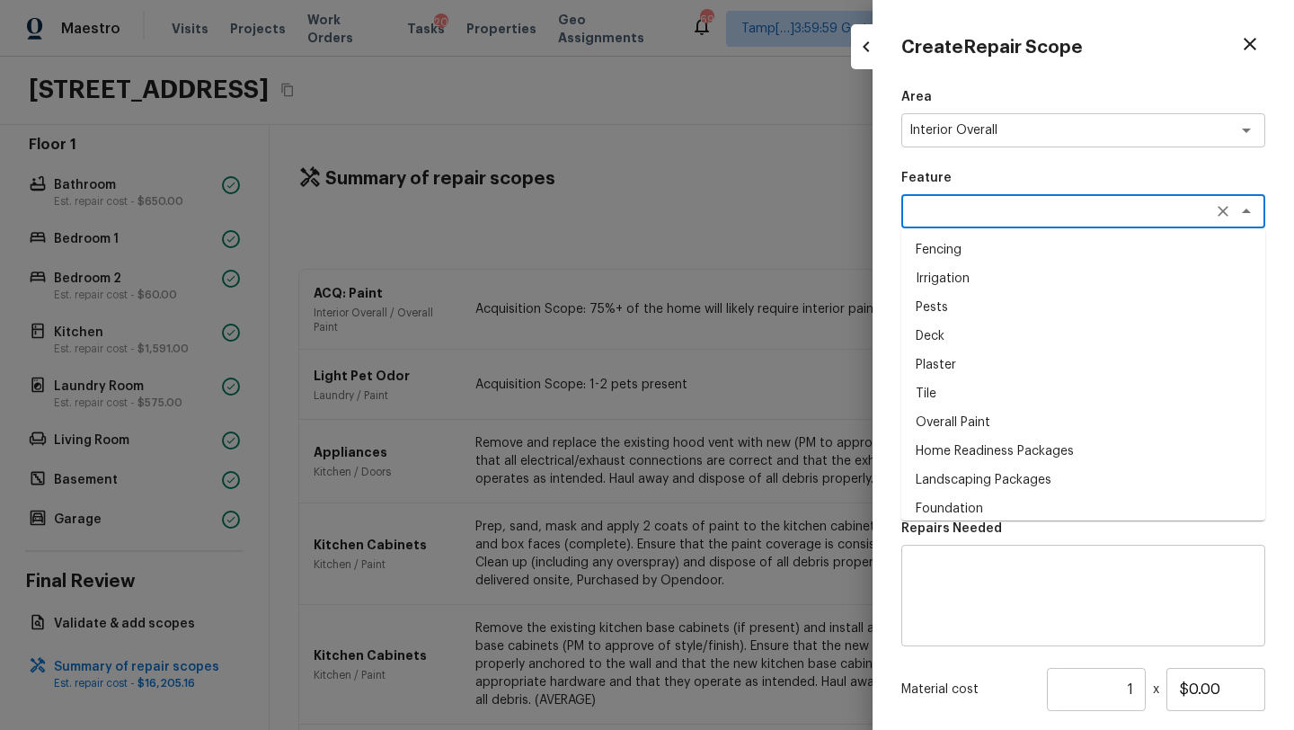
click at [980, 202] on textarea at bounding box center [1057, 211] width 297 height 18
click at [986, 241] on li "Walls and Ceiling" at bounding box center [1083, 249] width 364 height 29
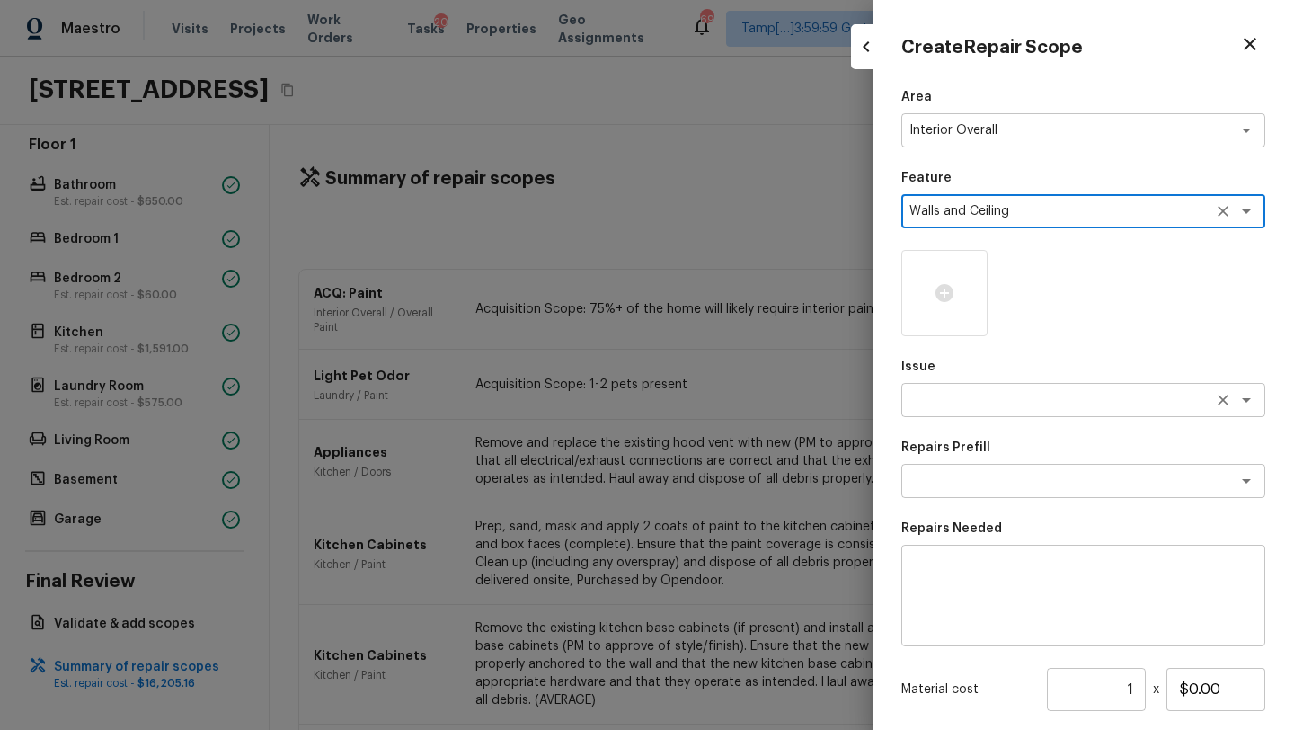
click at [988, 402] on textarea at bounding box center [1057, 400] width 297 height 18
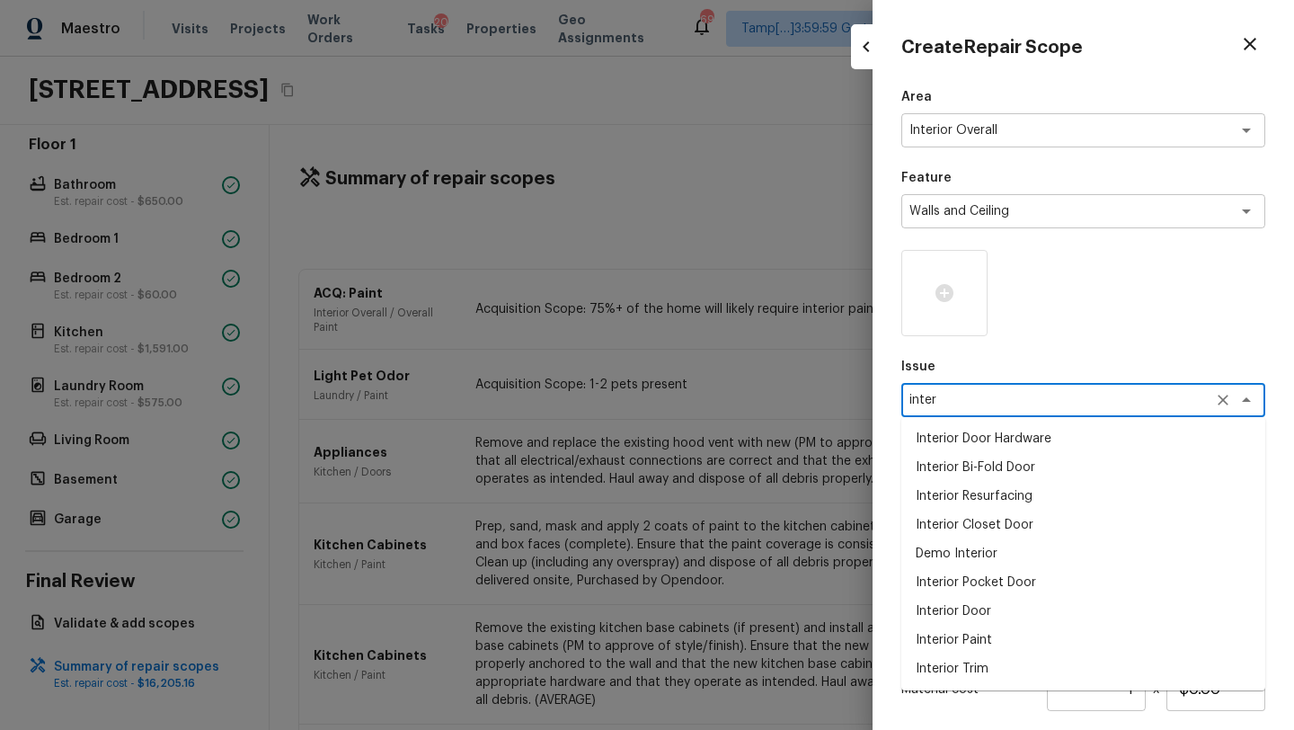
click at [965, 646] on li "Interior Paint" at bounding box center [1083, 639] width 364 height 29
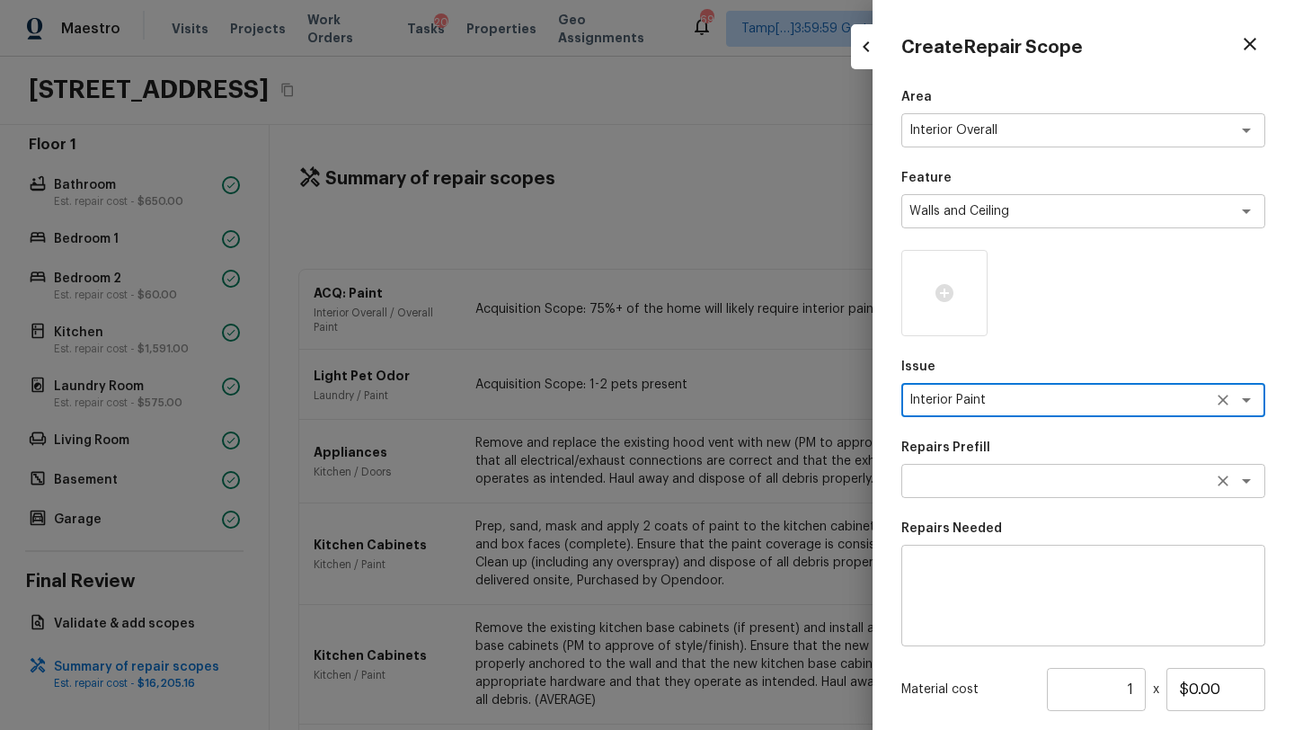
click at [953, 493] on div "x ​" at bounding box center [1083, 481] width 364 height 34
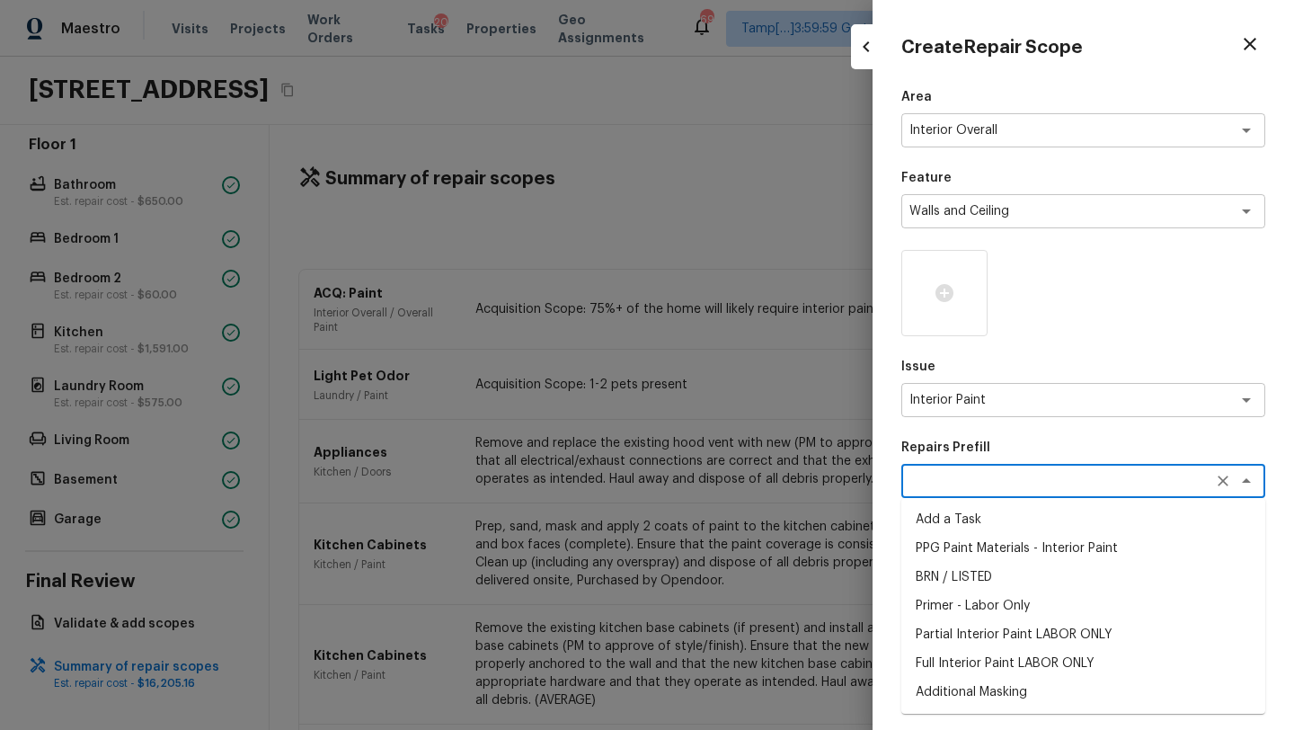
click at [951, 613] on li "Primer - Labor Only" at bounding box center [1083, 605] width 364 height 29
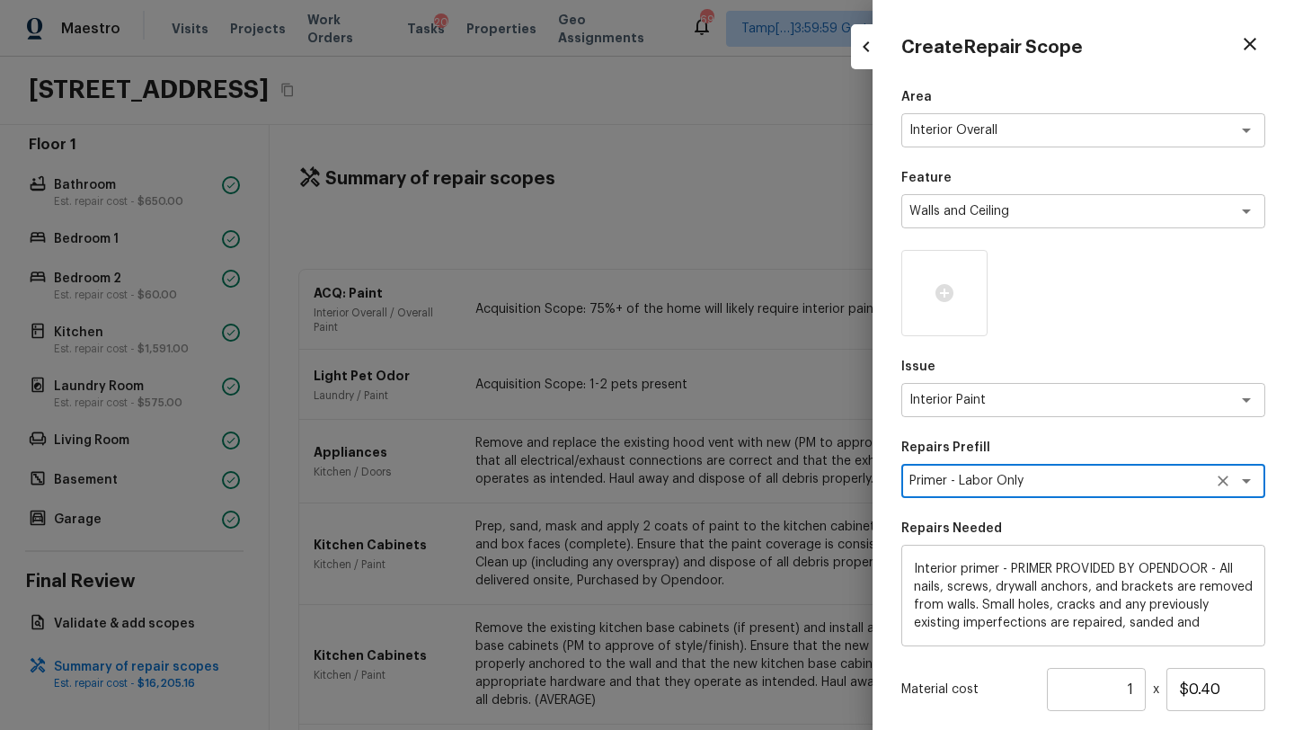
scroll to position [55, 0]
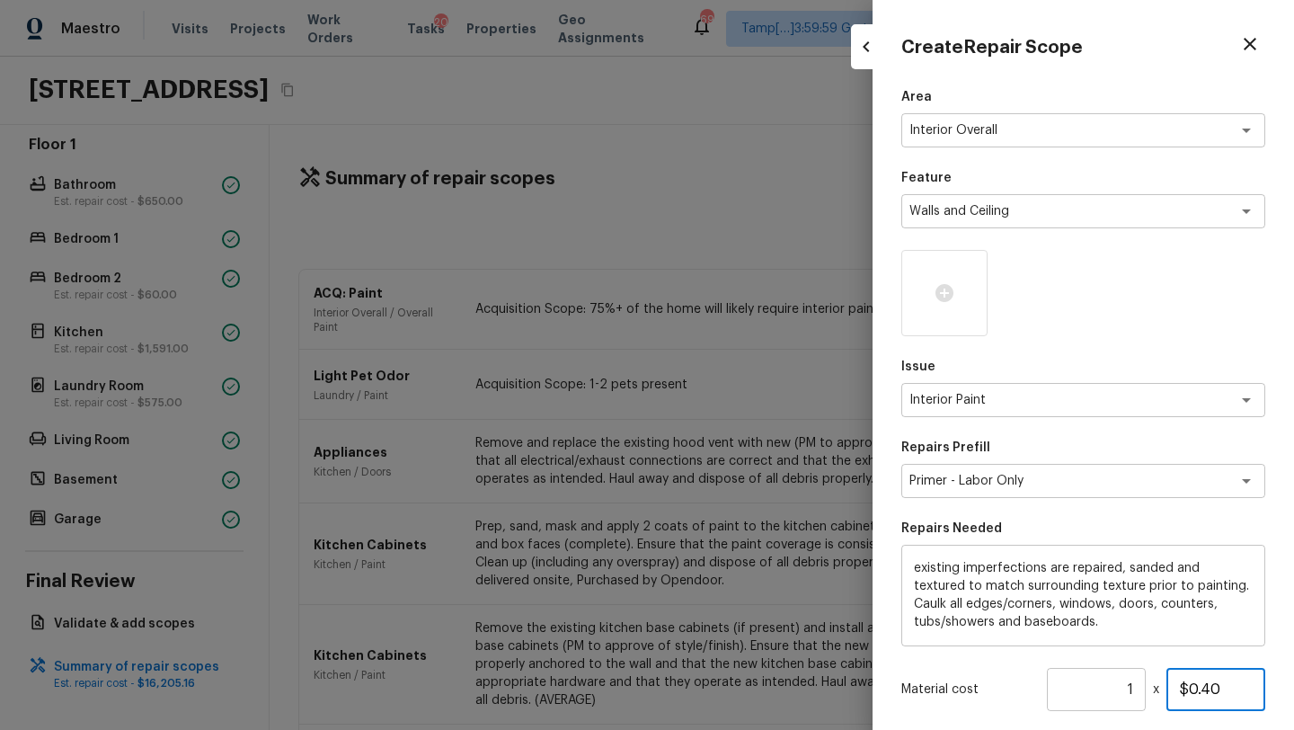
drag, startPoint x: 1189, startPoint y: 690, endPoint x: 1243, endPoint y: 690, distance: 53.9
click at [1243, 690] on input "$0.40" at bounding box center [1215, 689] width 99 height 43
click at [950, 291] on icon at bounding box center [944, 293] width 18 height 18
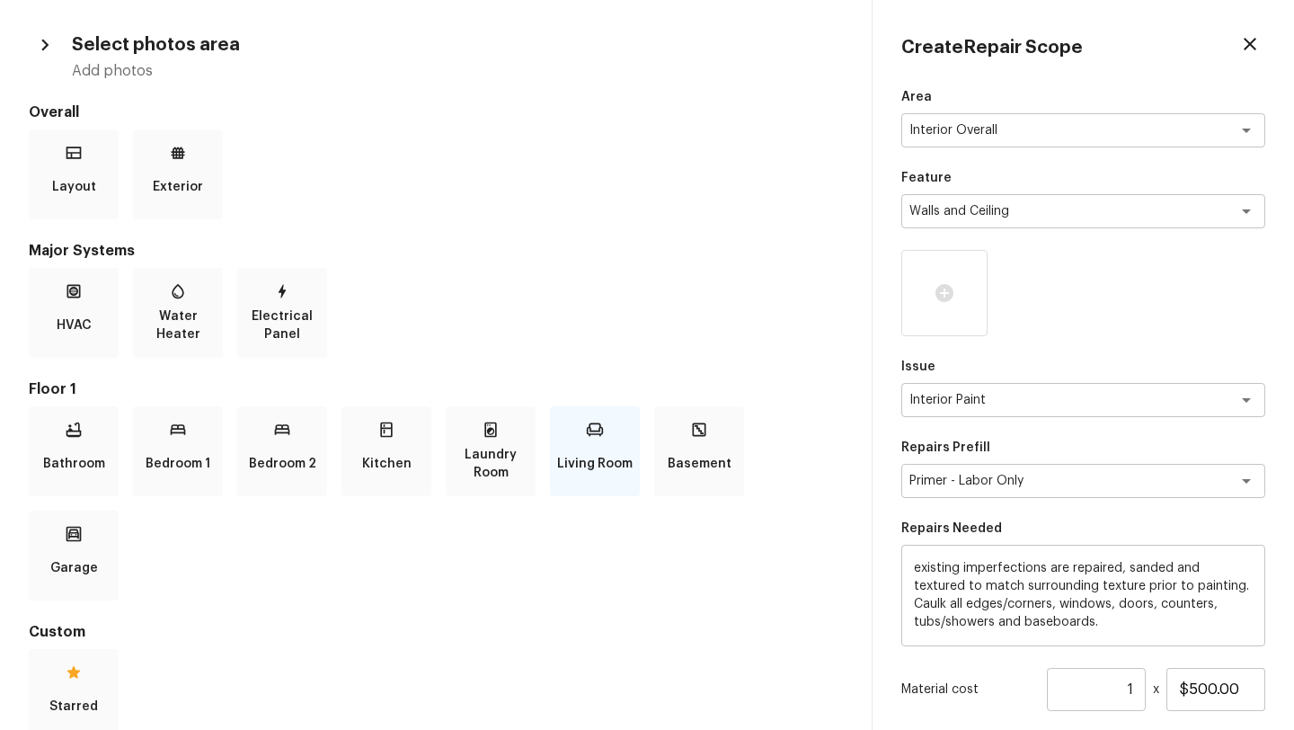
click at [598, 468] on p "Living Room" at bounding box center [594, 464] width 75 height 36
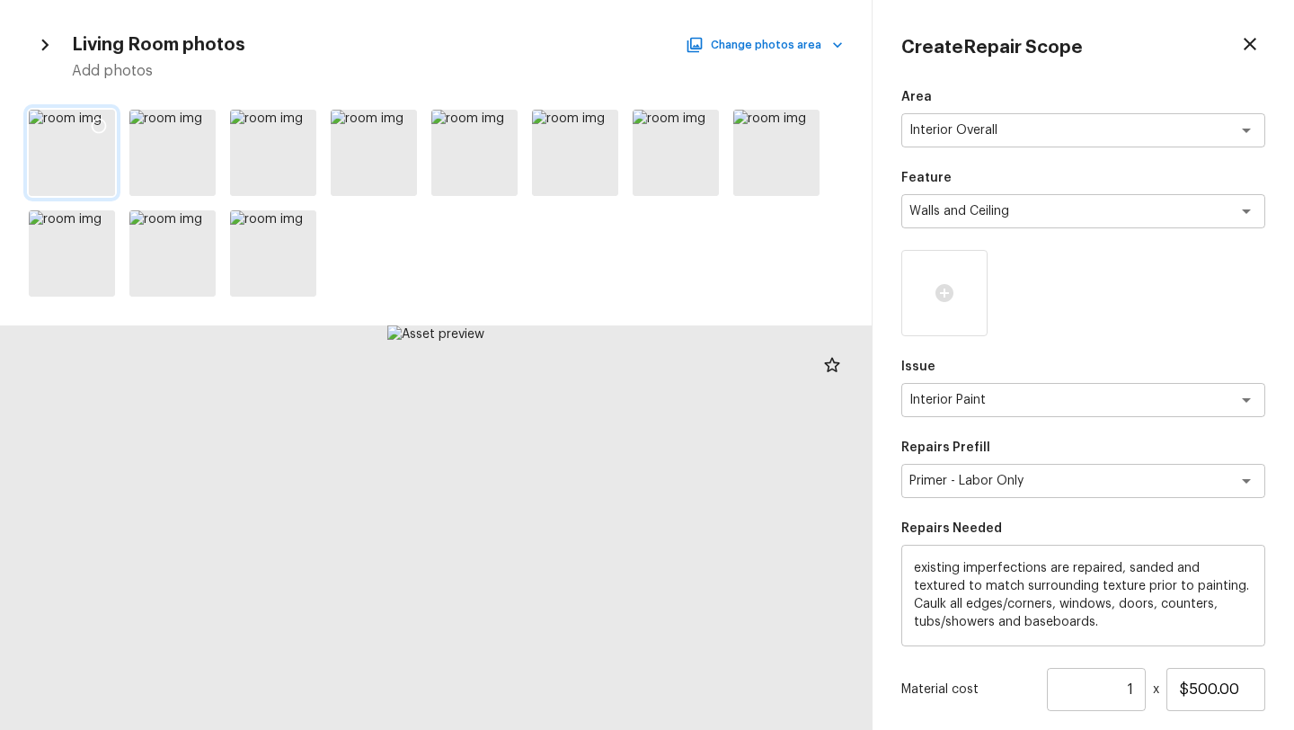
click at [102, 121] on icon at bounding box center [99, 126] width 18 height 18
click at [200, 122] on icon at bounding box center [199, 126] width 18 height 18
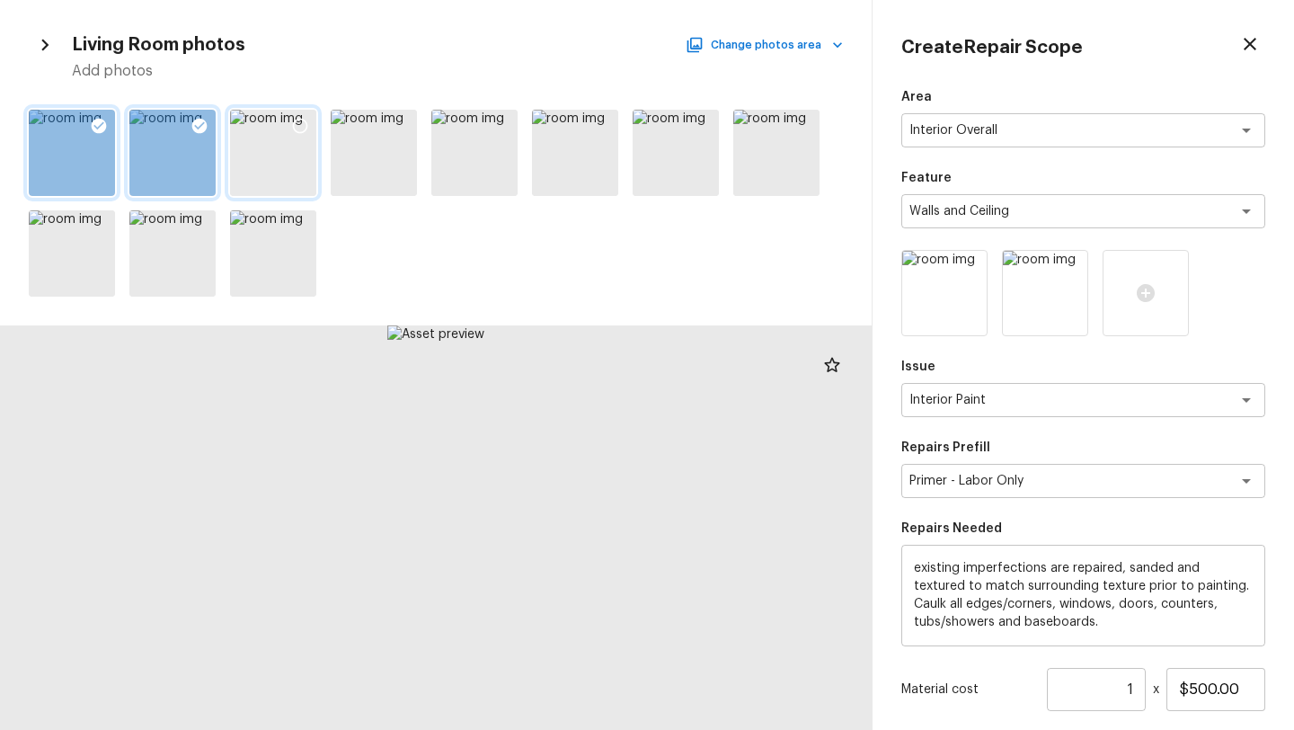
click at [297, 122] on icon at bounding box center [300, 126] width 18 height 18
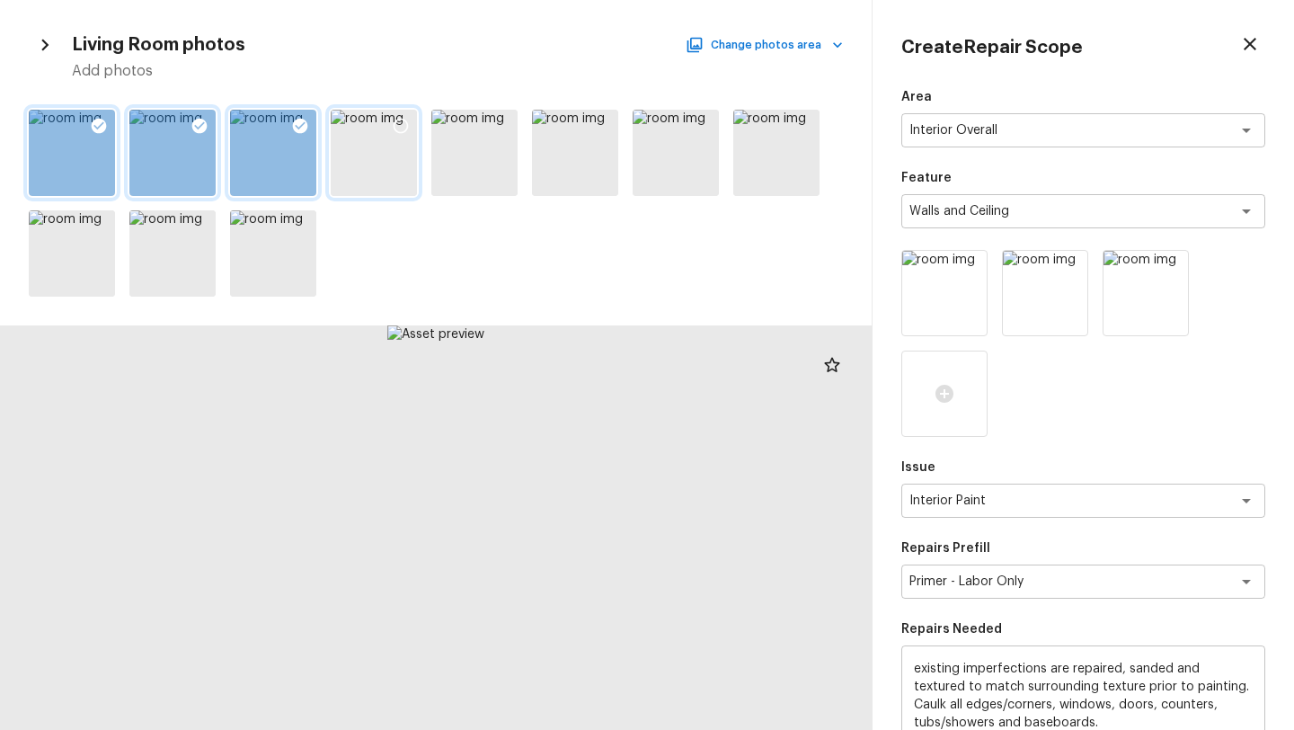
click at [405, 128] on icon at bounding box center [401, 126] width 18 height 18
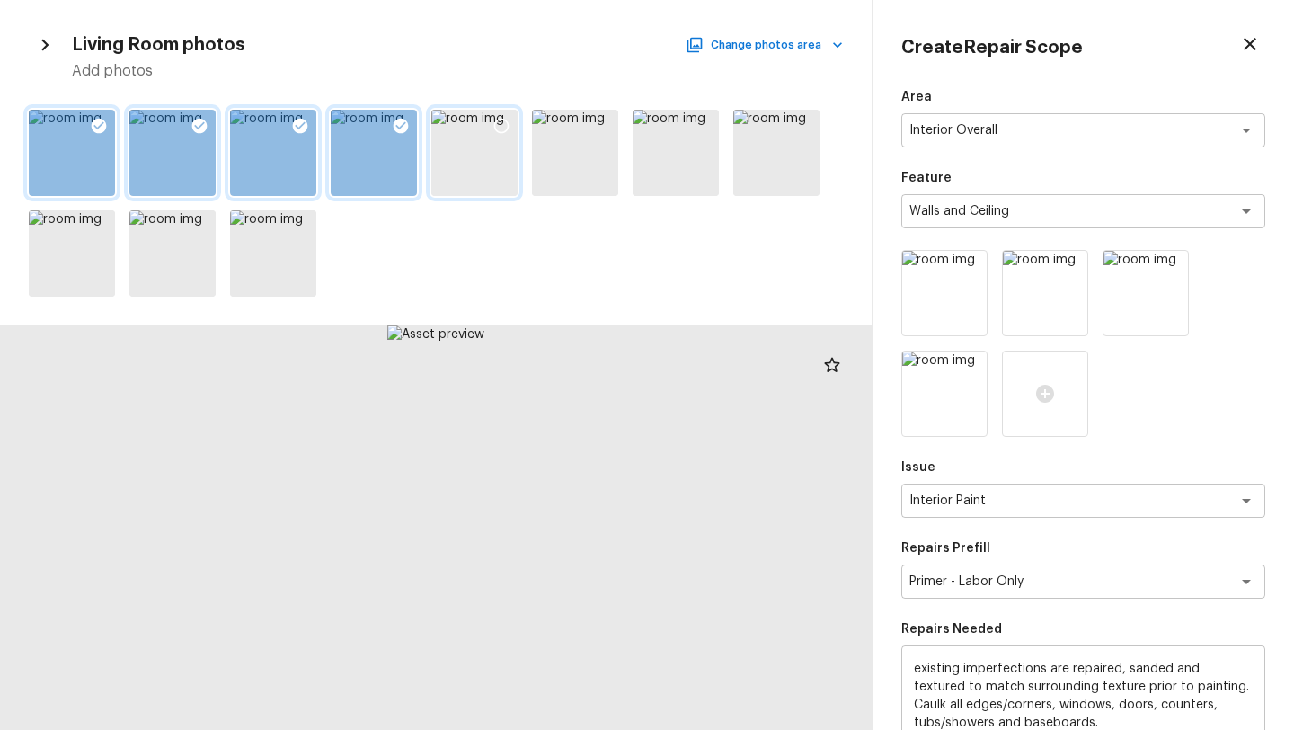
click at [505, 126] on icon at bounding box center [501, 126] width 18 height 18
click at [598, 130] on icon at bounding box center [602, 126] width 18 height 18
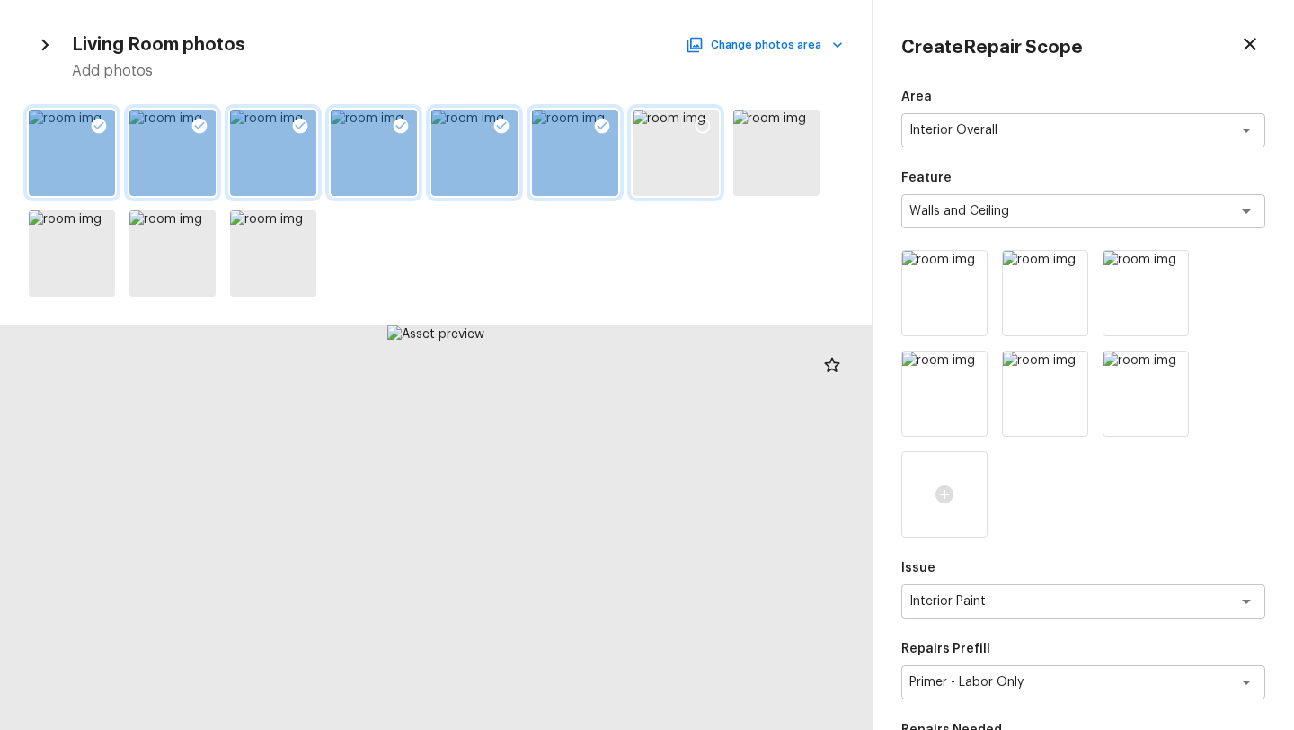
click at [701, 129] on icon at bounding box center [703, 126] width 18 height 18
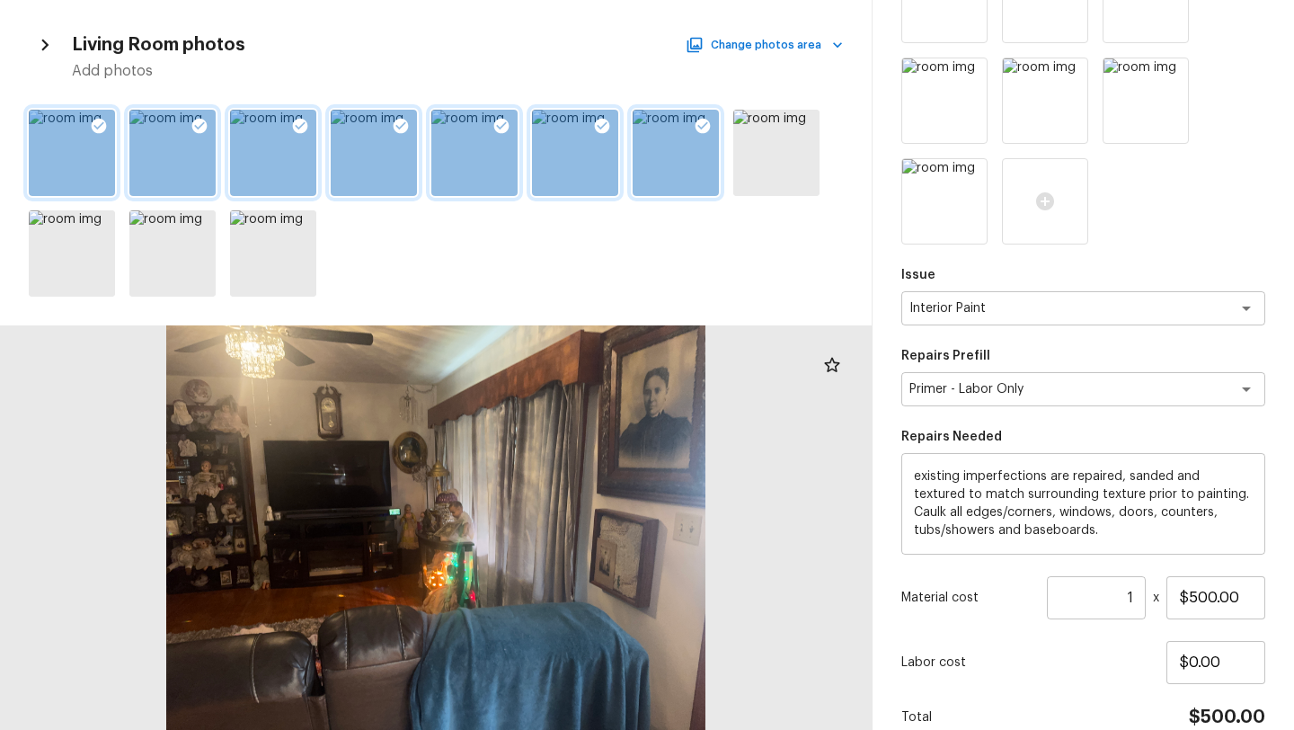
scroll to position [378, 0]
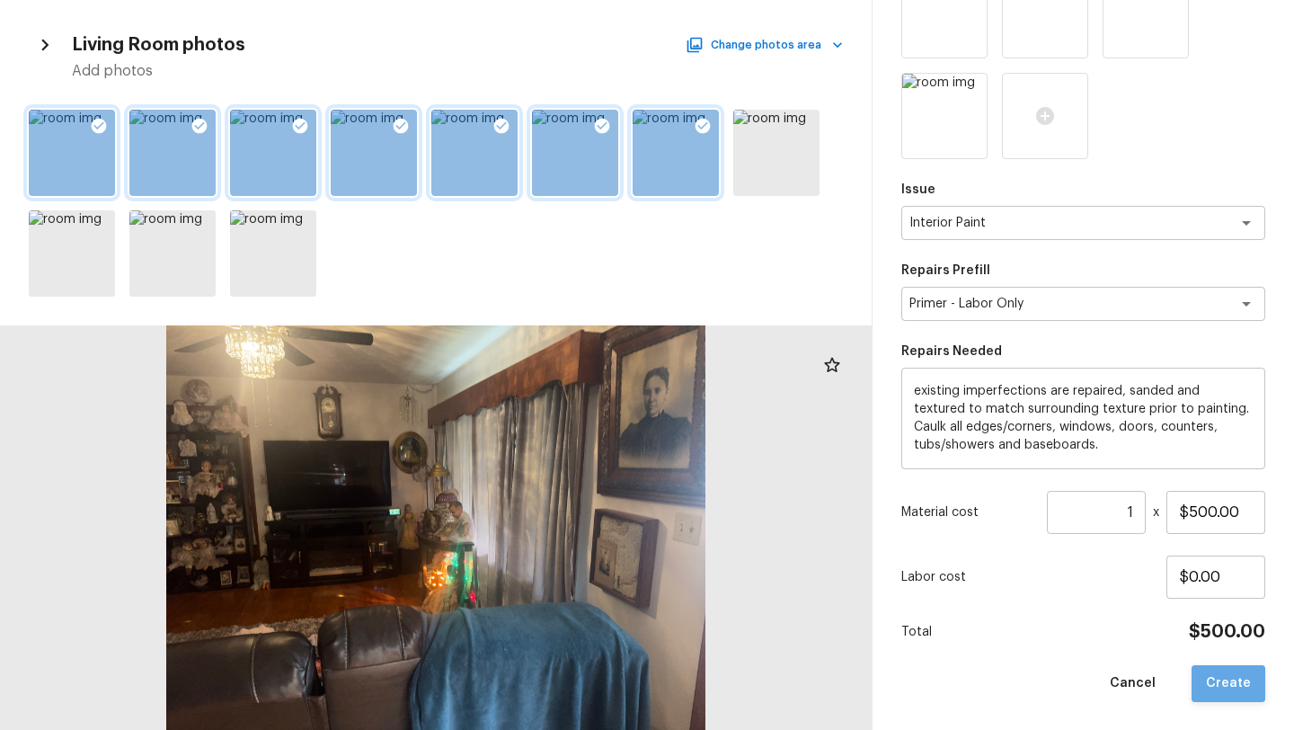
click at [1240, 690] on button "Create" at bounding box center [1228, 683] width 74 height 37
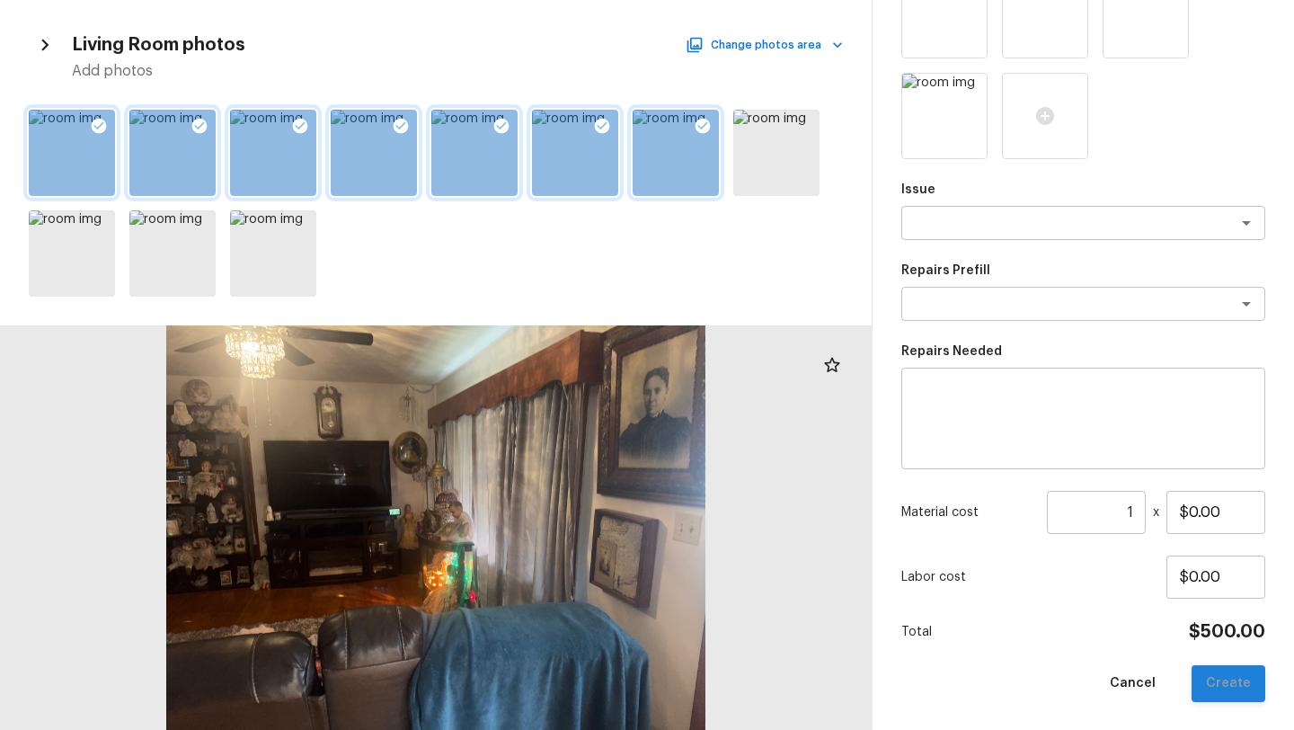
scroll to position [177, 0]
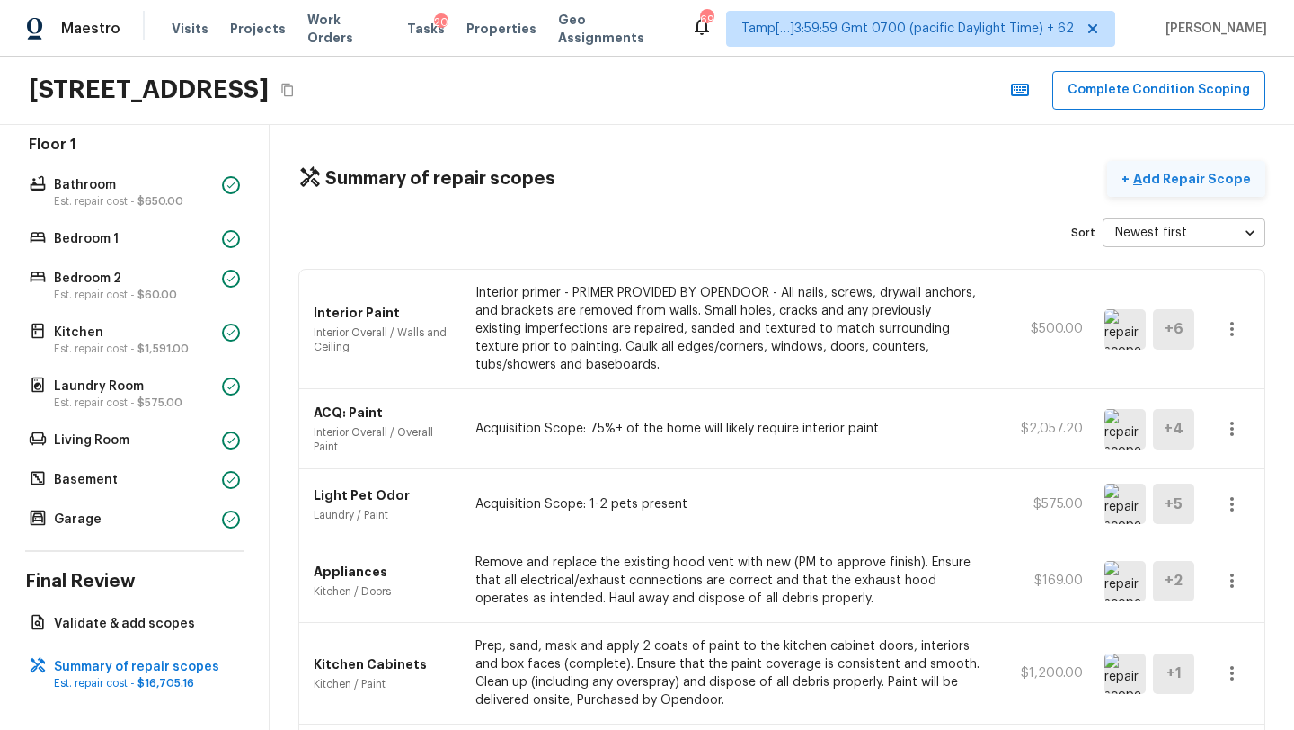
click at [1173, 171] on p "Add Repair Scope" at bounding box center [1189, 179] width 121 height 18
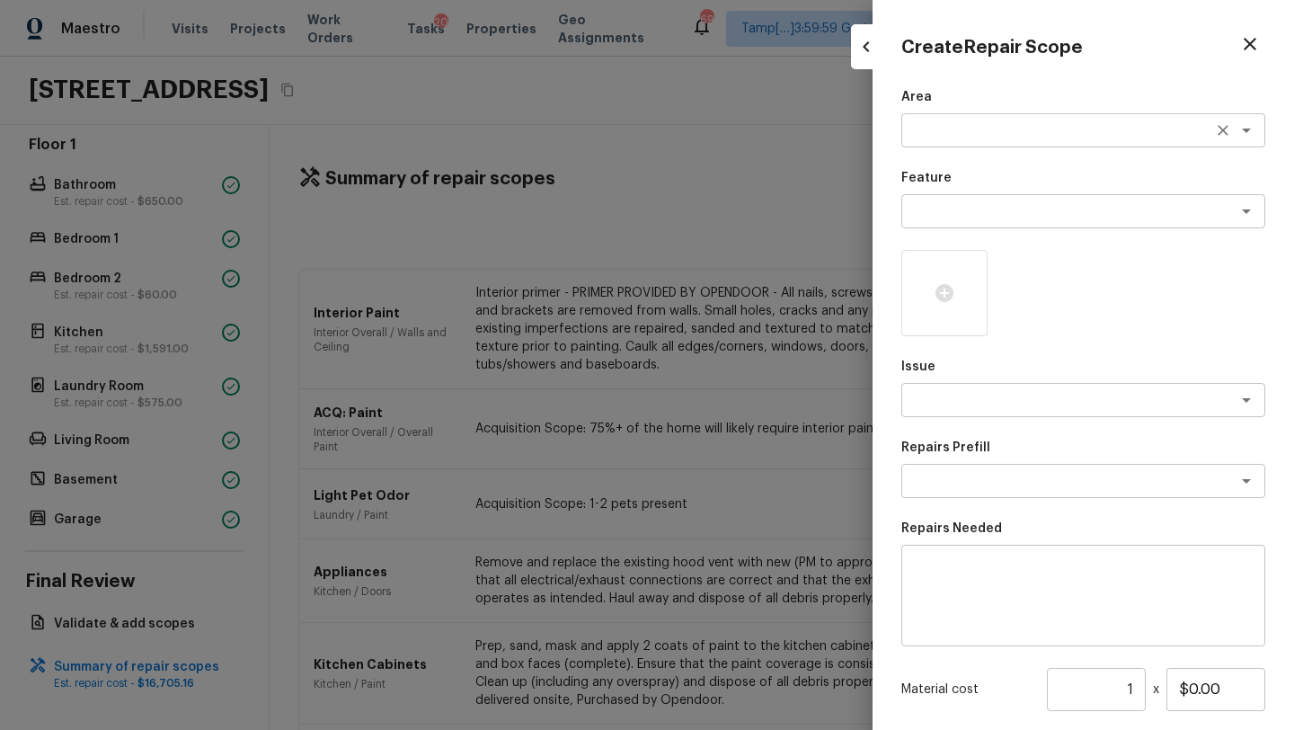
click at [942, 131] on textarea at bounding box center [1057, 130] width 297 height 18
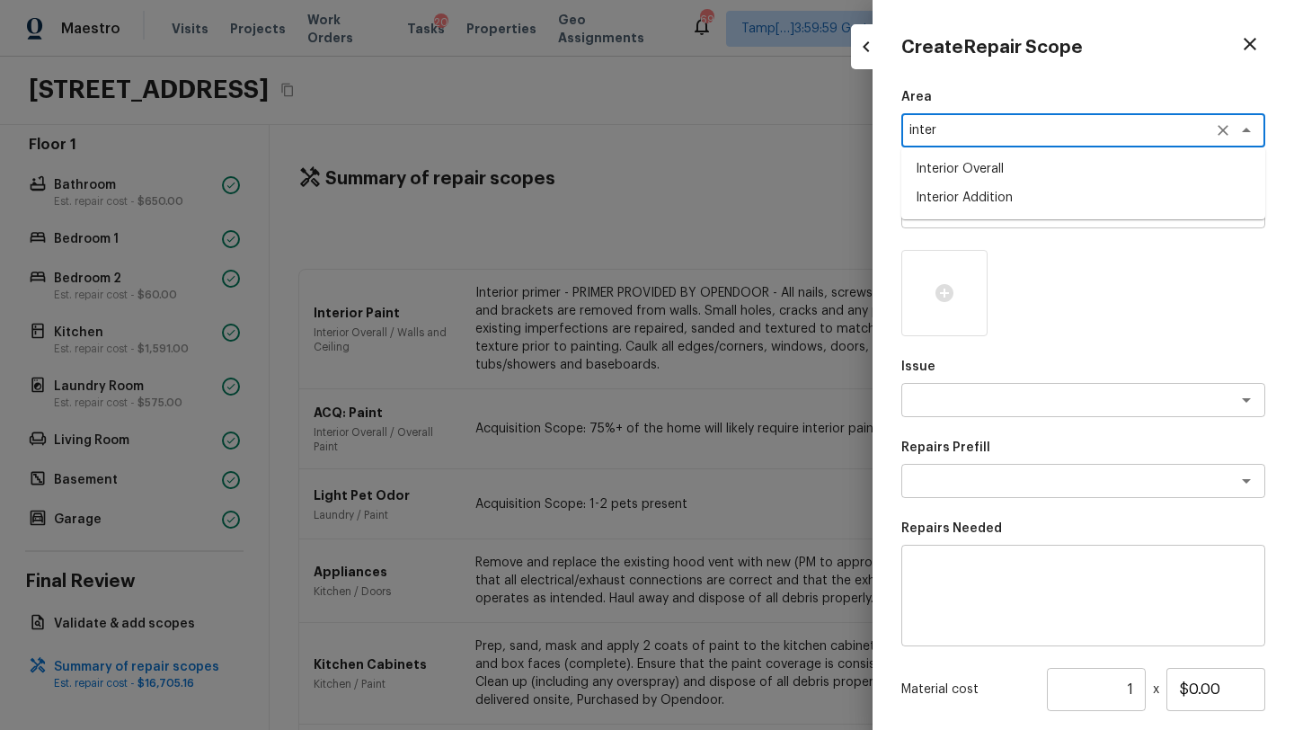
click at [958, 166] on li "Interior Overall" at bounding box center [1083, 169] width 364 height 29
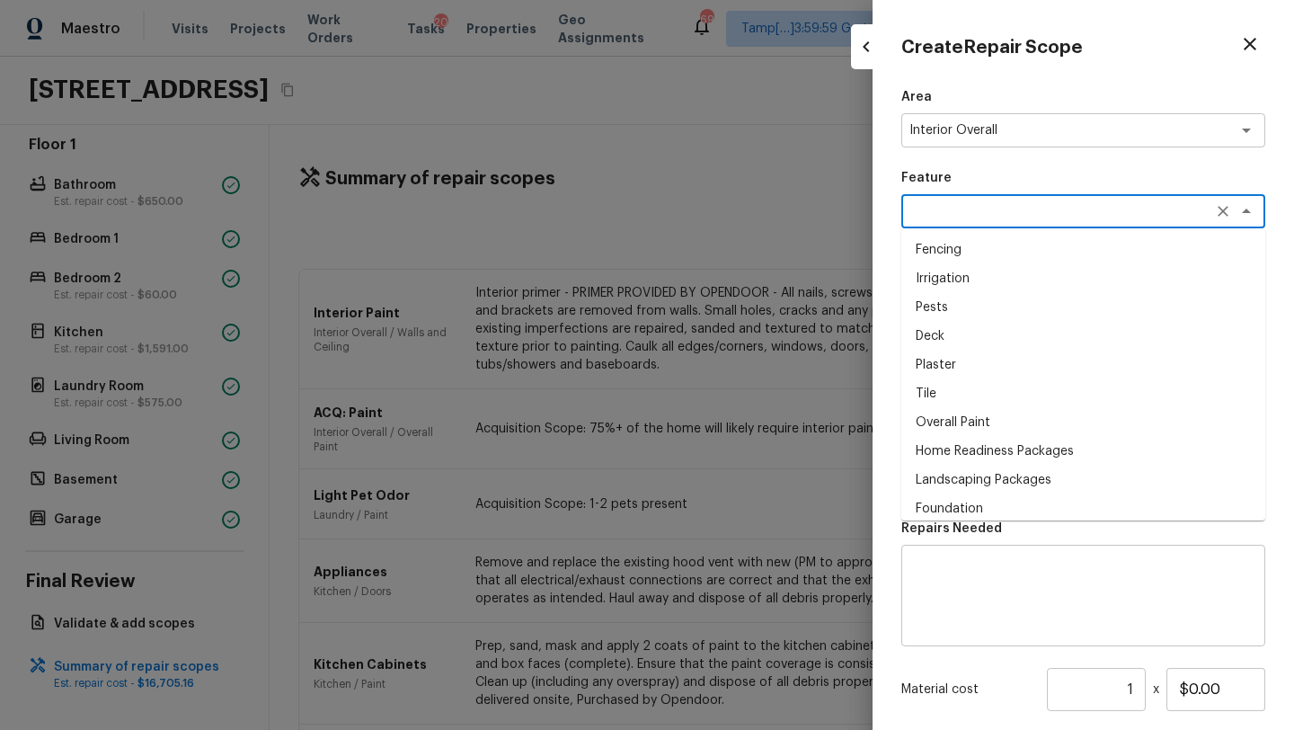
click at [958, 214] on textarea at bounding box center [1057, 211] width 297 height 18
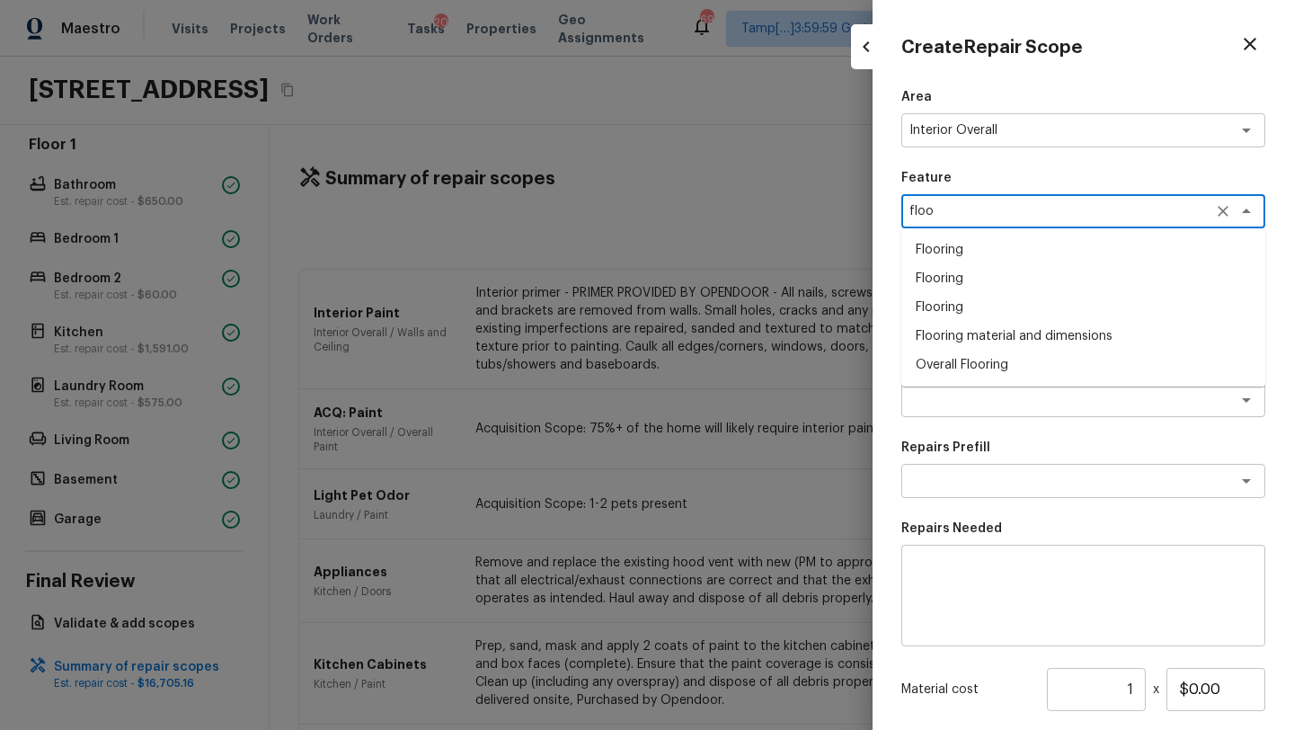
click at [953, 367] on li "Overall Flooring" at bounding box center [1083, 364] width 364 height 29
click at [958, 396] on textarea at bounding box center [1057, 400] width 297 height 18
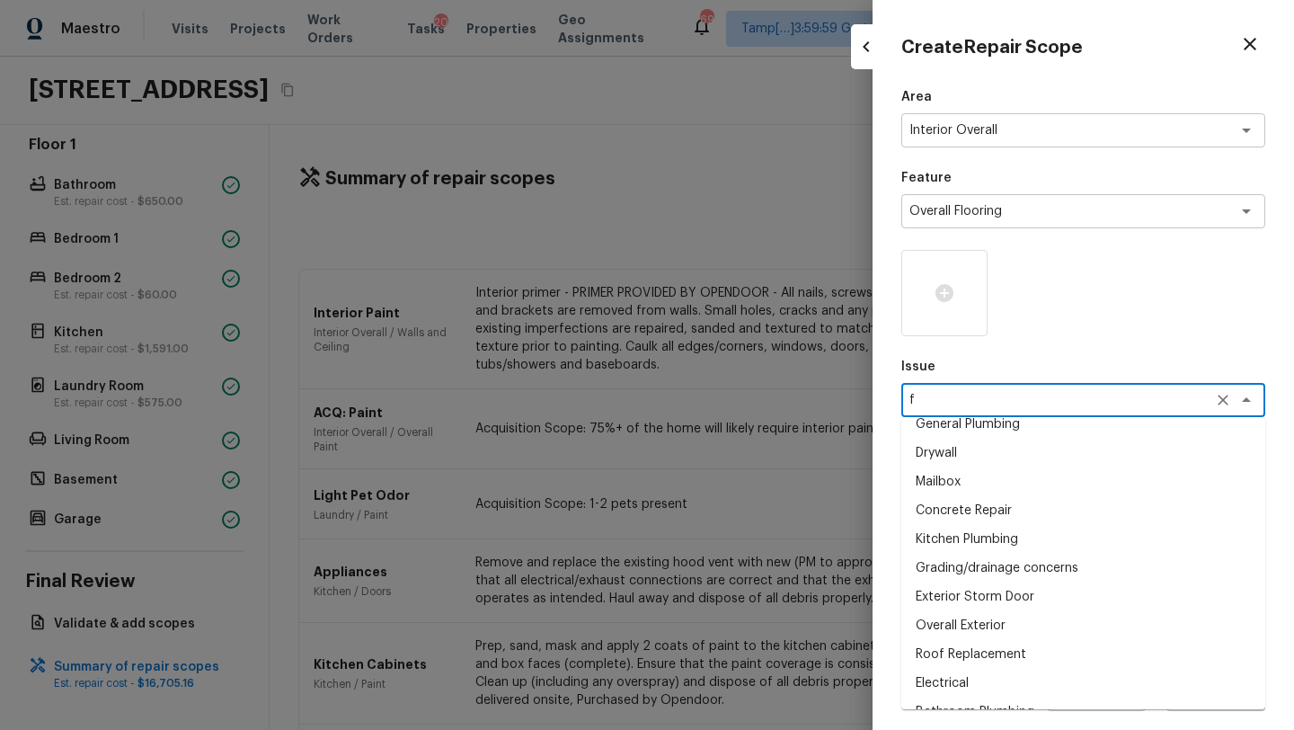
scroll to position [0, 0]
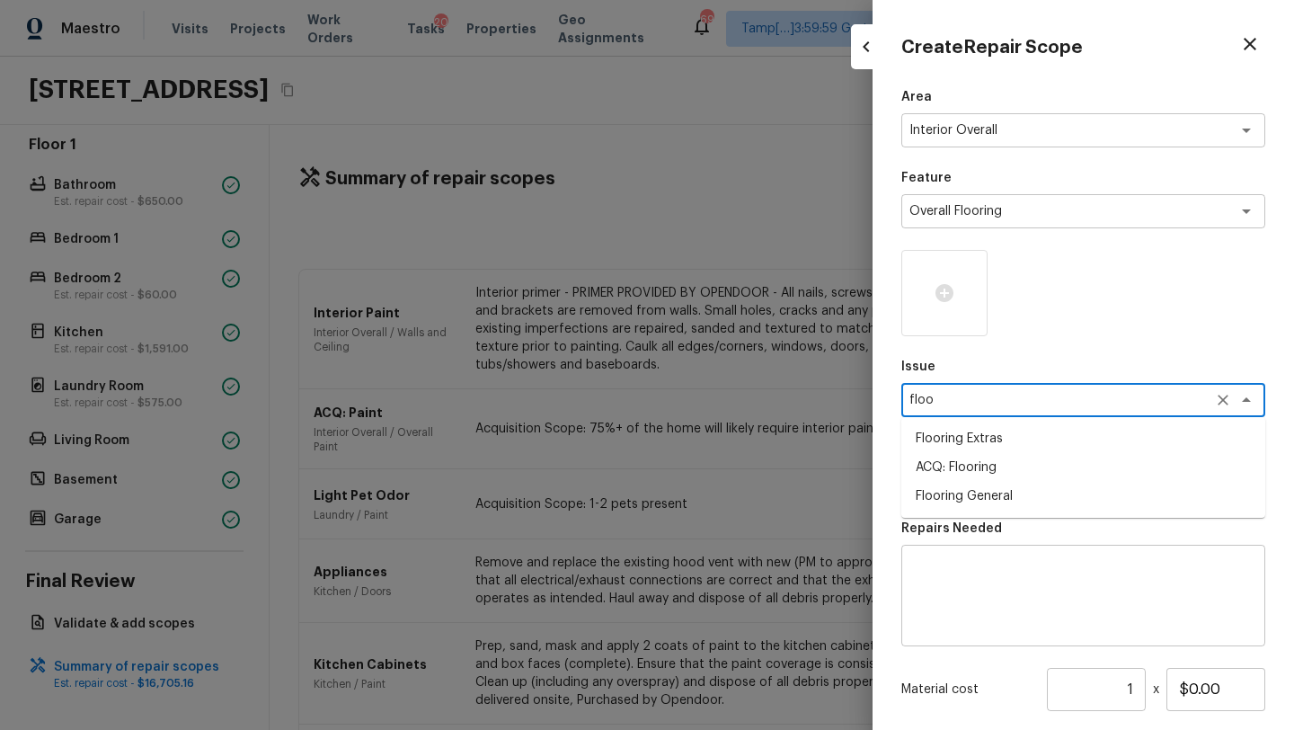
click at [969, 466] on li "ACQ: Flooring" at bounding box center [1083, 467] width 364 height 29
click at [1006, 415] on div "ACQ: Flooring x ​" at bounding box center [1083, 400] width 364 height 34
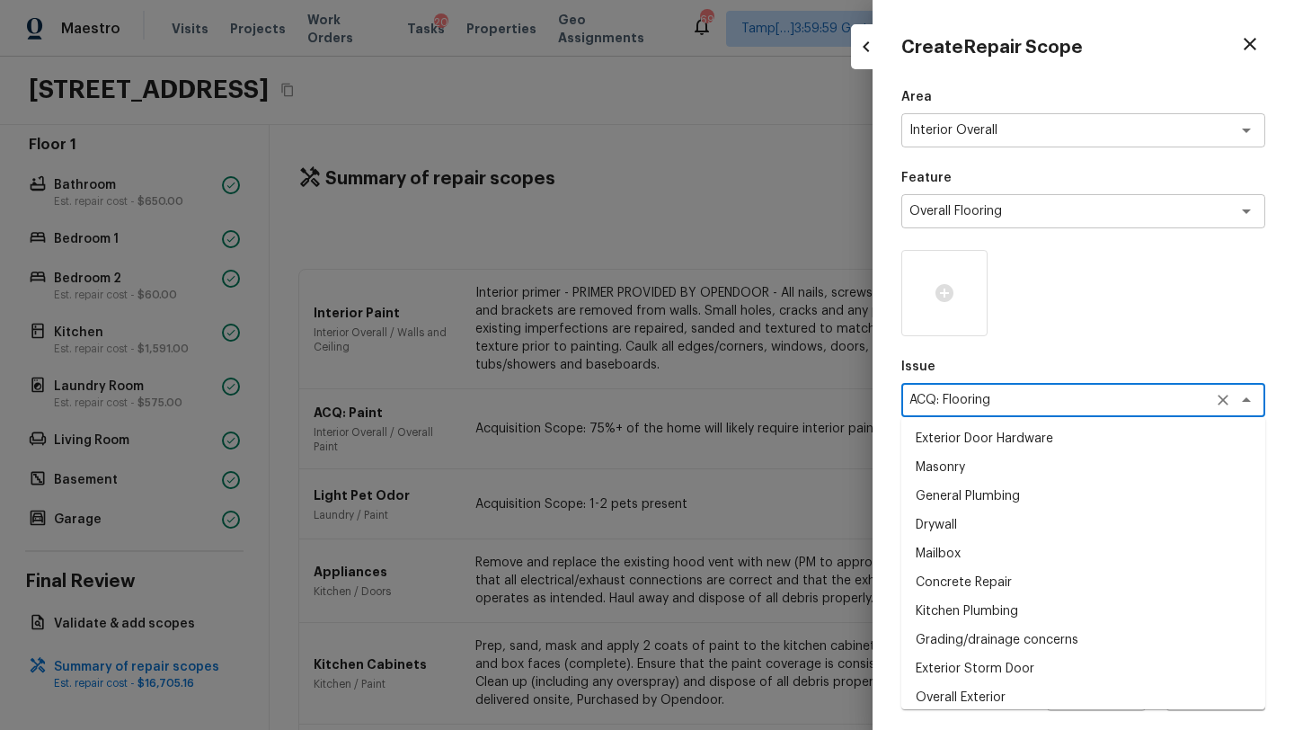
scroll to position [721, 0]
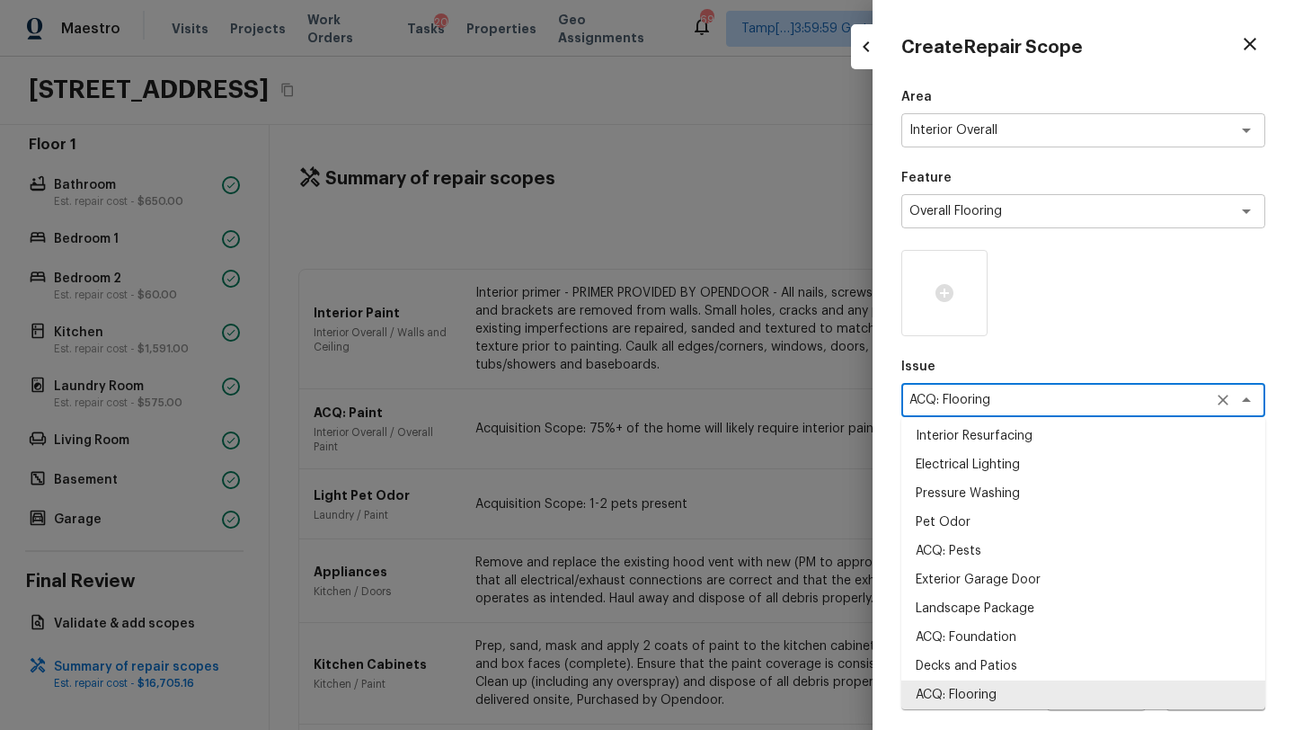
click at [1006, 413] on div "ACQ: Flooring x ​" at bounding box center [1083, 400] width 364 height 34
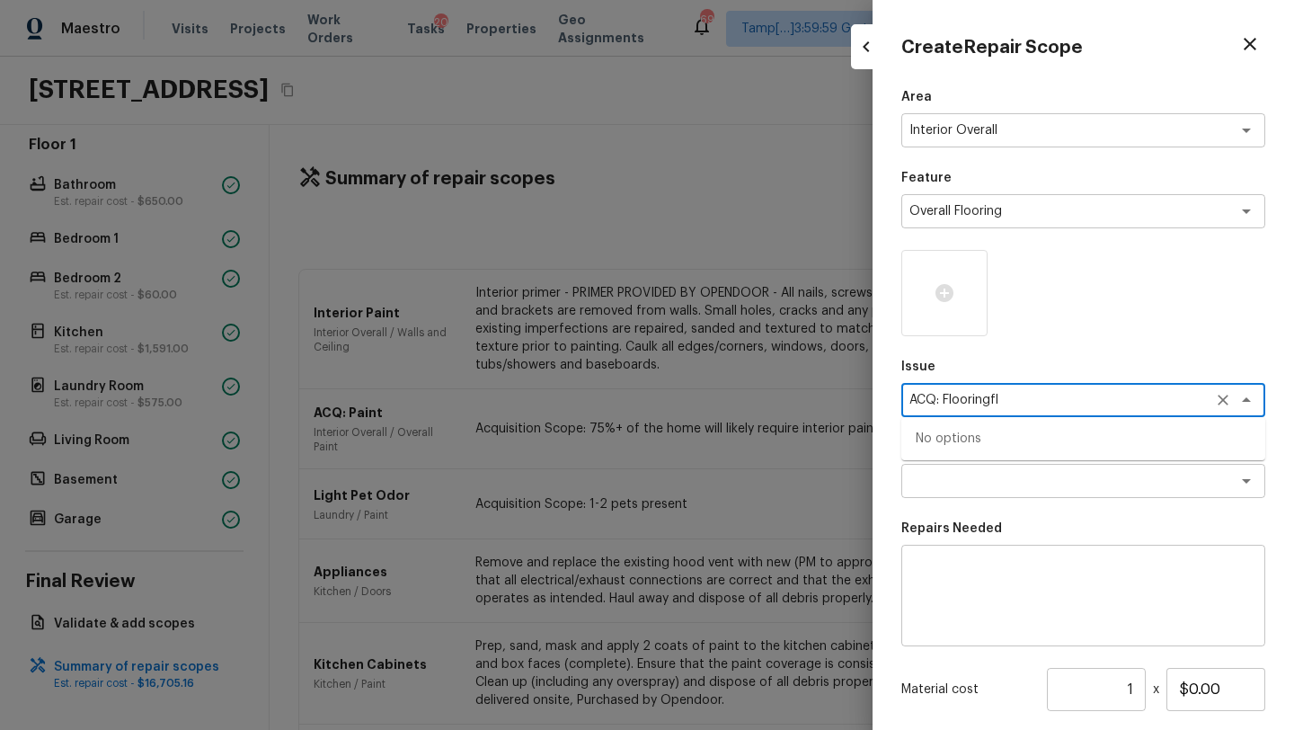
click at [1223, 391] on icon "Clear" at bounding box center [1223, 400] width 18 height 18
click at [1176, 391] on textarea at bounding box center [1057, 400] width 297 height 18
click at [956, 439] on li "Flooring Extras" at bounding box center [1083, 438] width 364 height 29
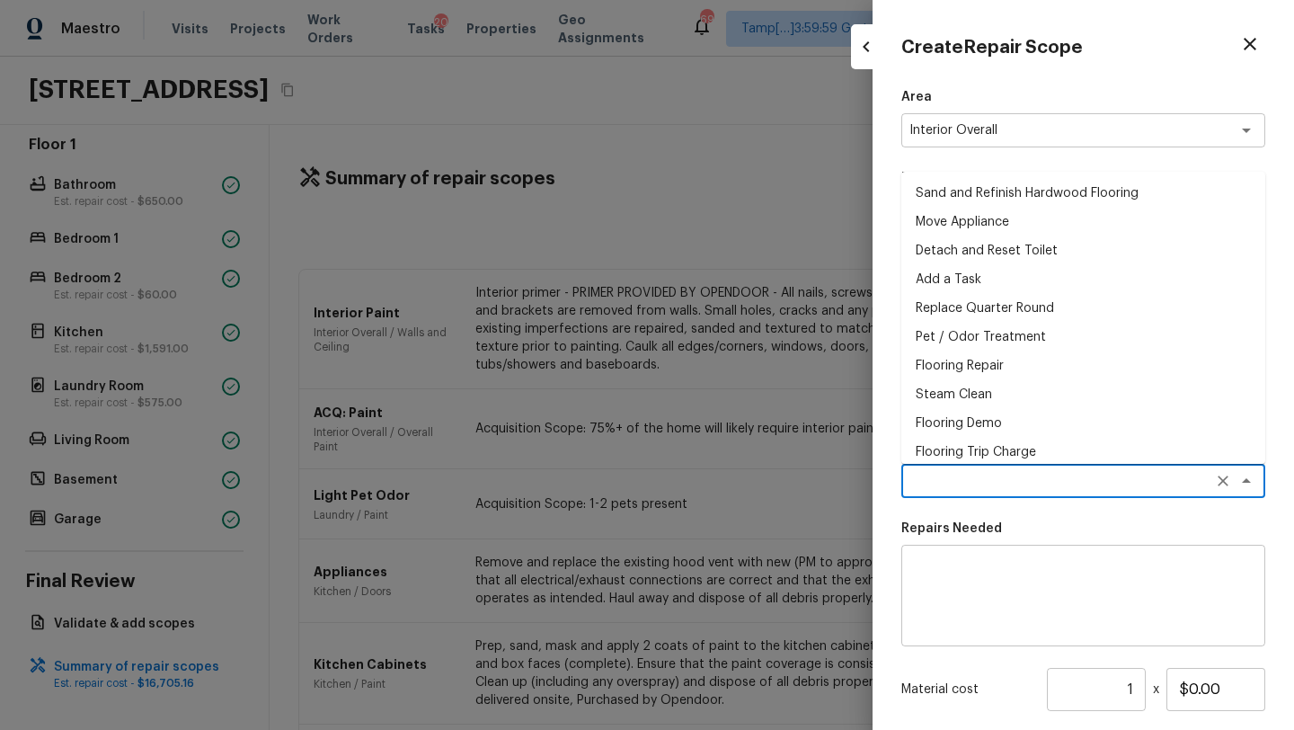
click at [959, 476] on textarea at bounding box center [1057, 481] width 297 height 18
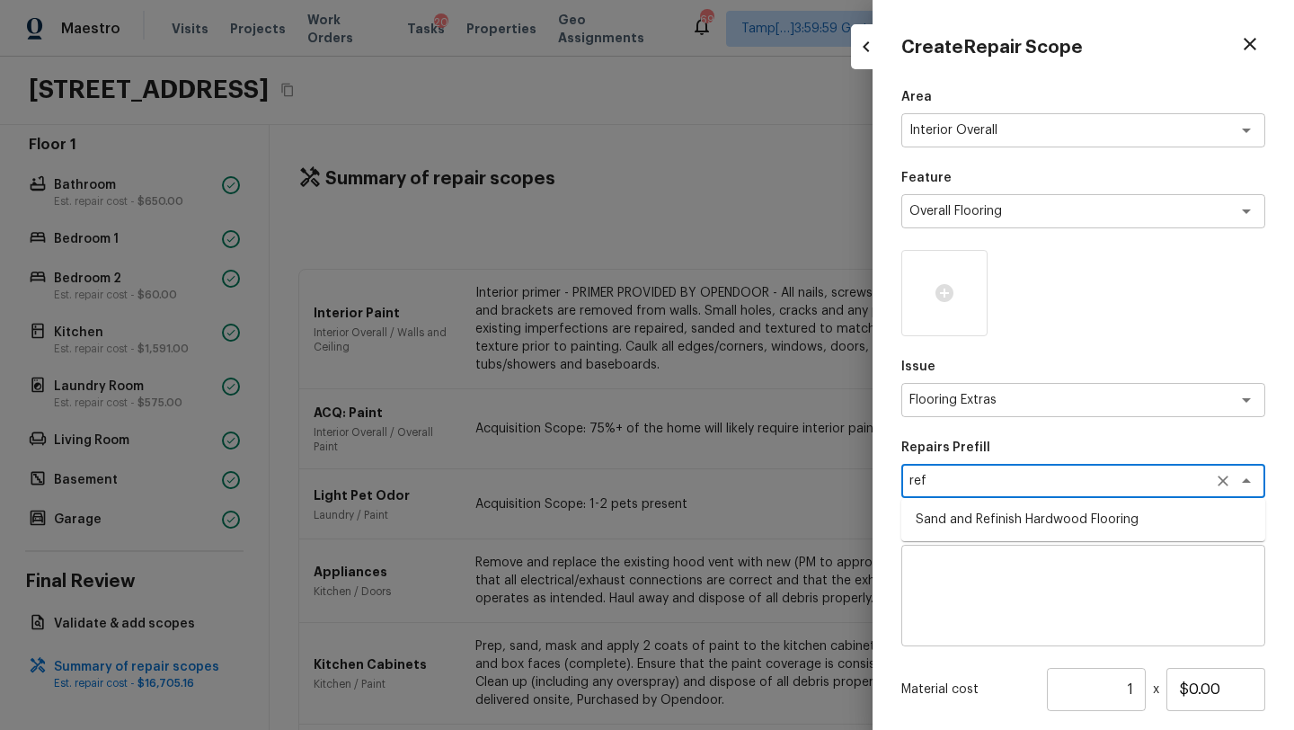
click at [995, 523] on li "Sand and Refinish Hardwood Flooring" at bounding box center [1083, 519] width 364 height 29
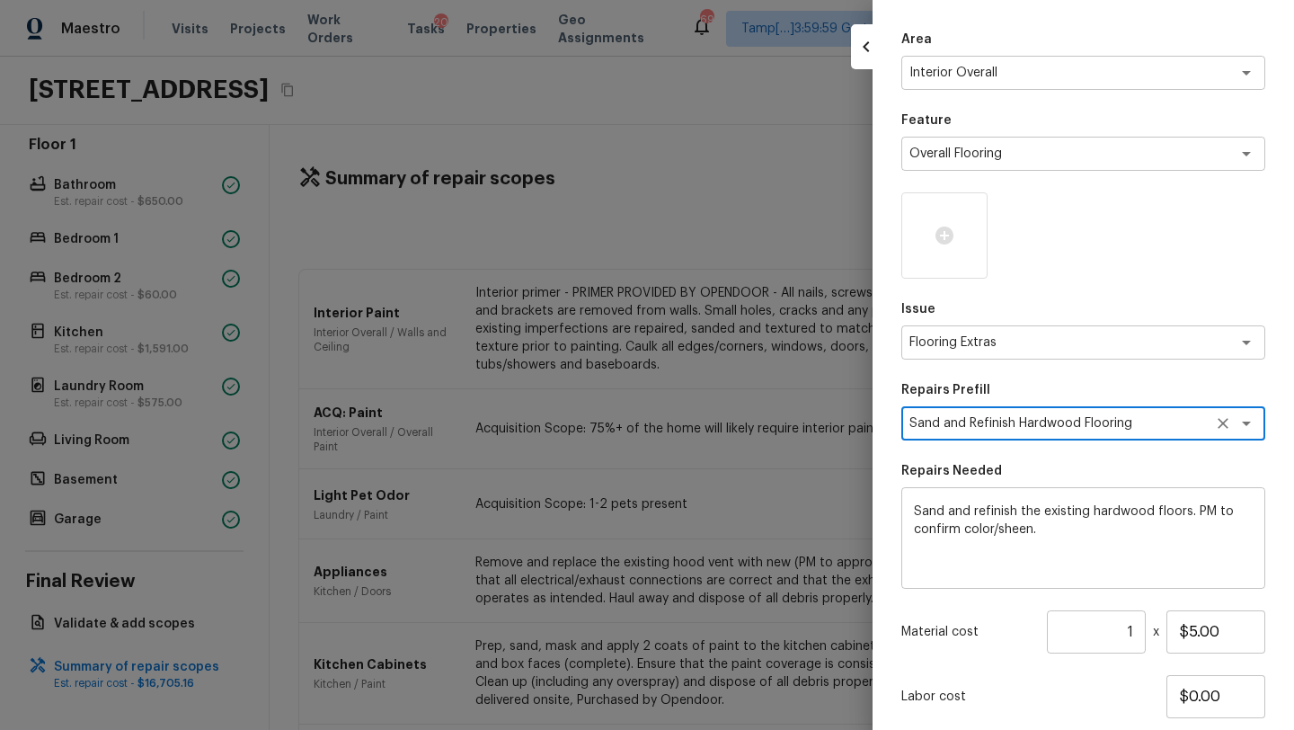
scroll to position [104, 0]
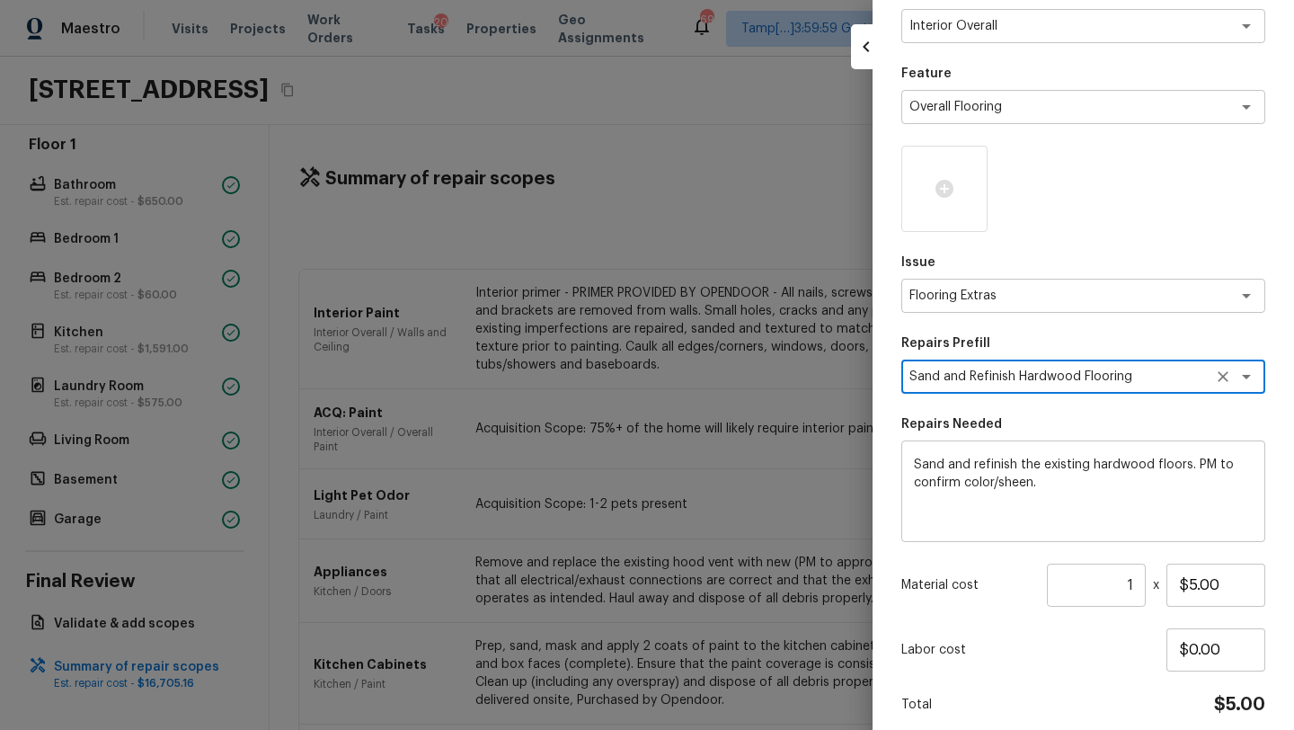
click at [1133, 586] on input "1" at bounding box center [1096, 584] width 99 height 43
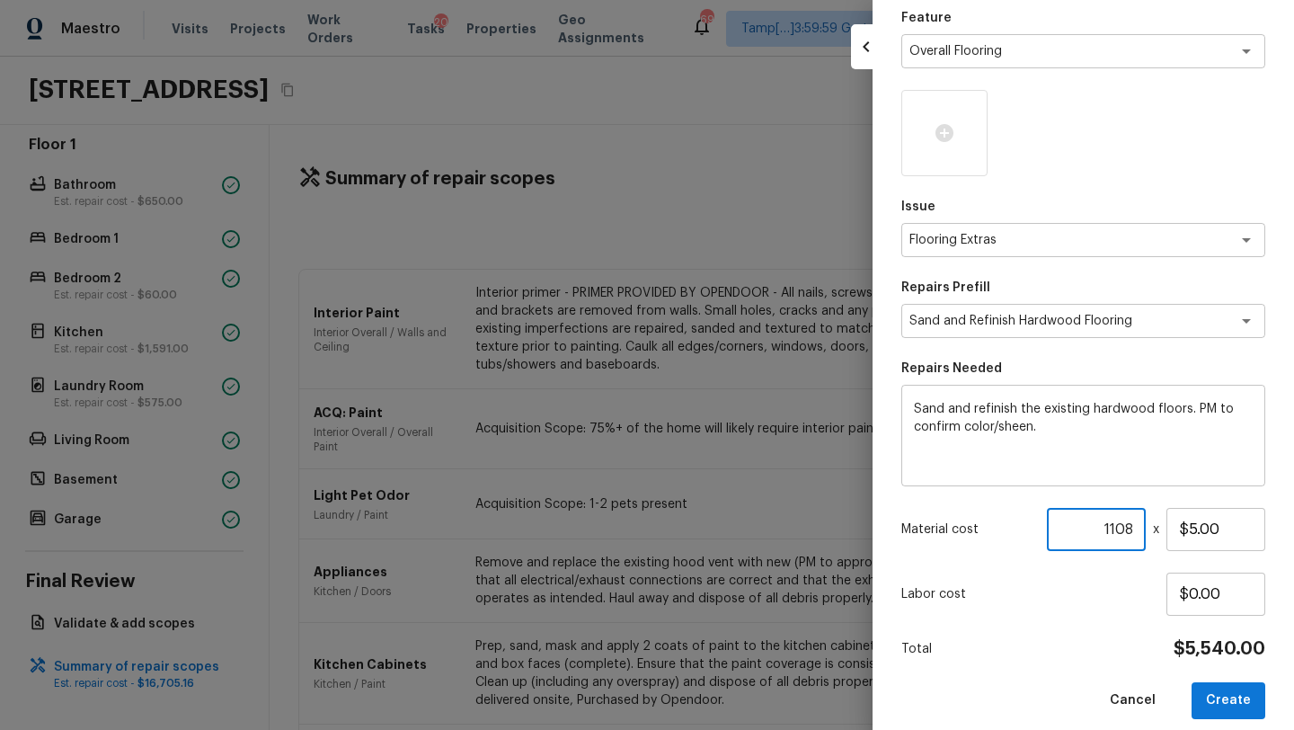
scroll to position [177, 0]
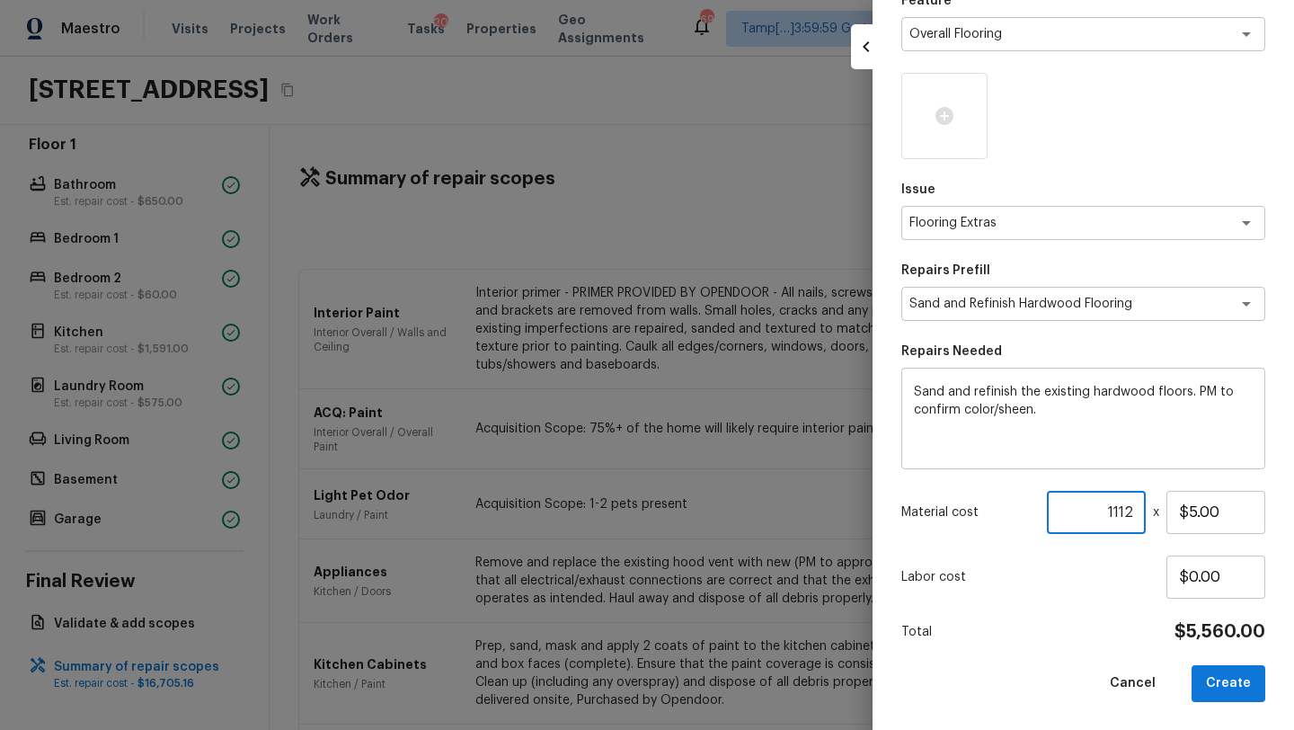
click at [1102, 569] on p "Labor cost" at bounding box center [1033, 577] width 265 height 18
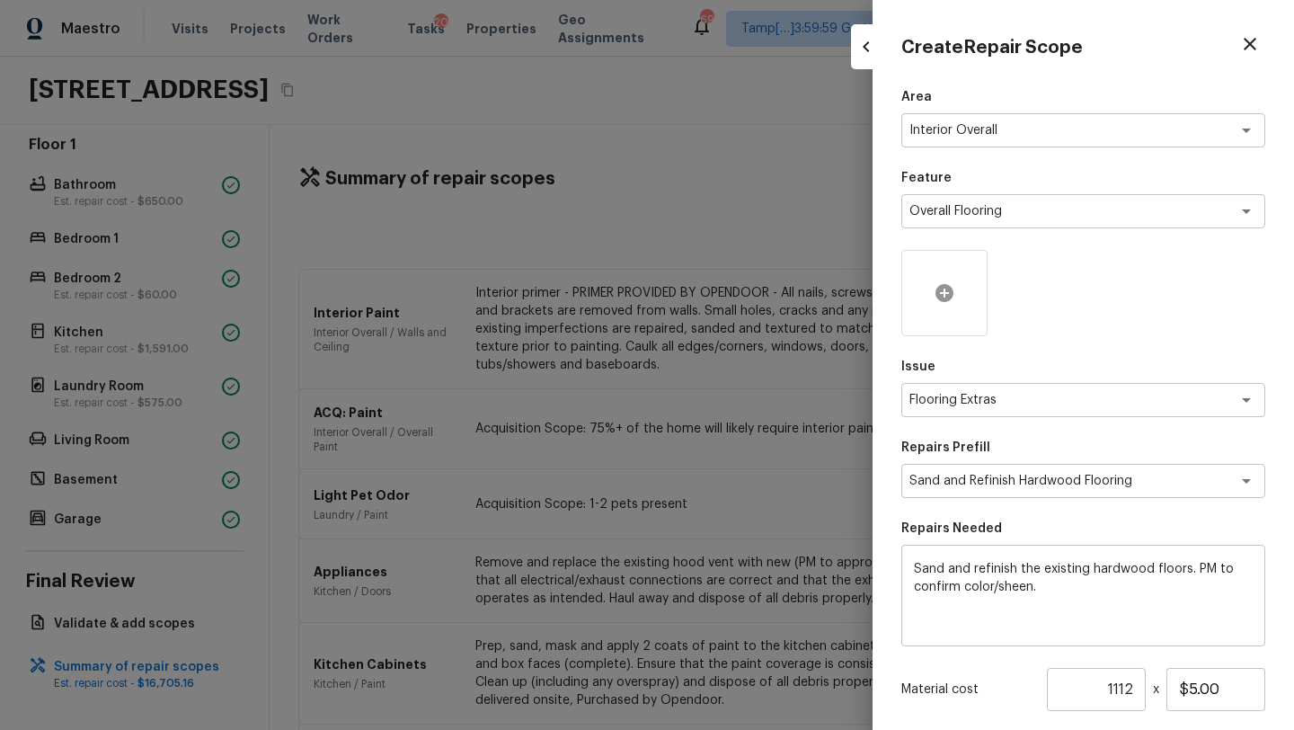
click at [945, 309] on div at bounding box center [944, 293] width 86 height 86
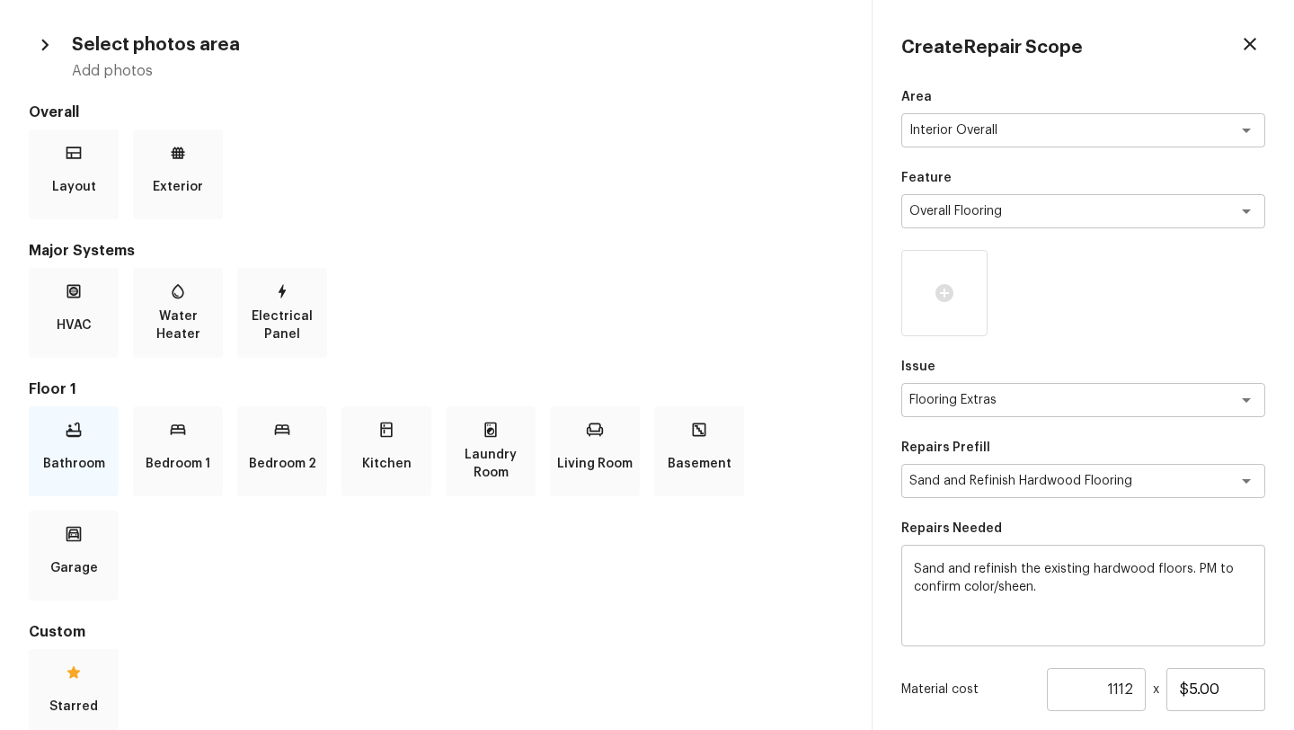
click at [49, 452] on p "Bathroom" at bounding box center [74, 464] width 62 height 36
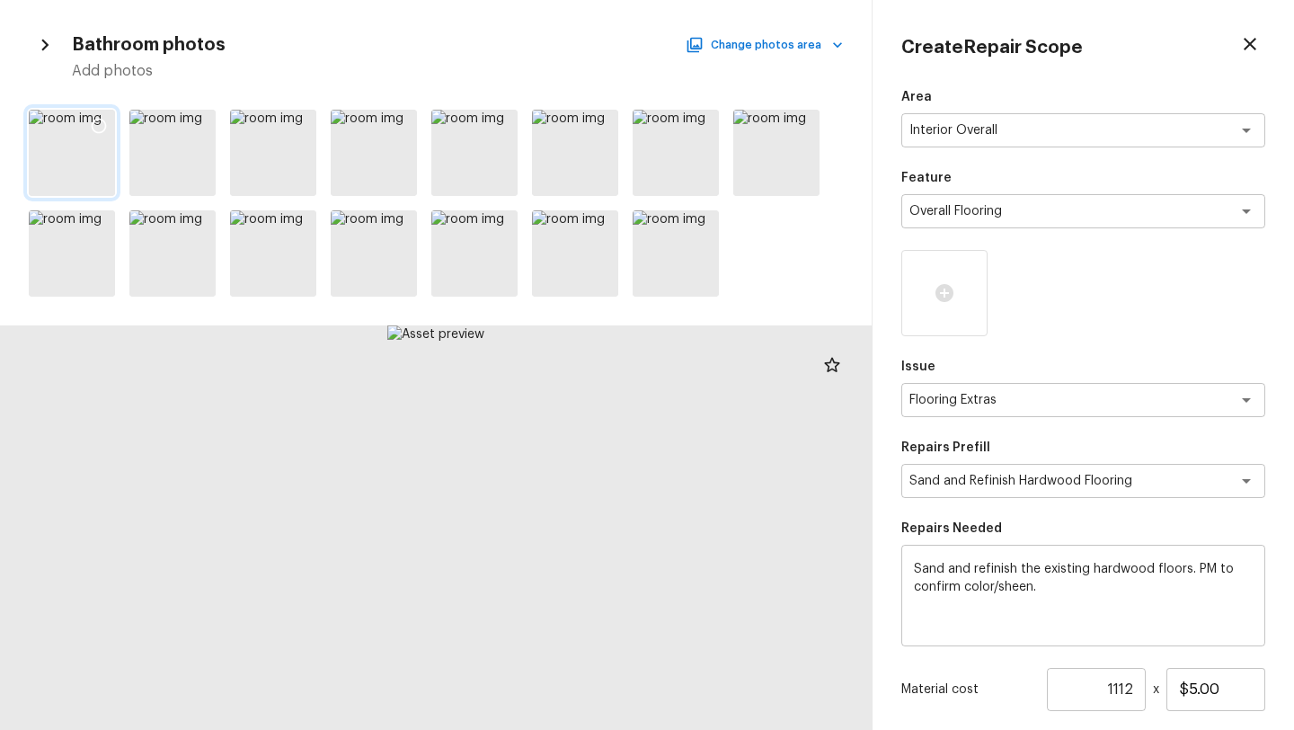
click at [90, 124] on icon at bounding box center [99, 126] width 18 height 18
click at [201, 125] on icon at bounding box center [199, 126] width 18 height 18
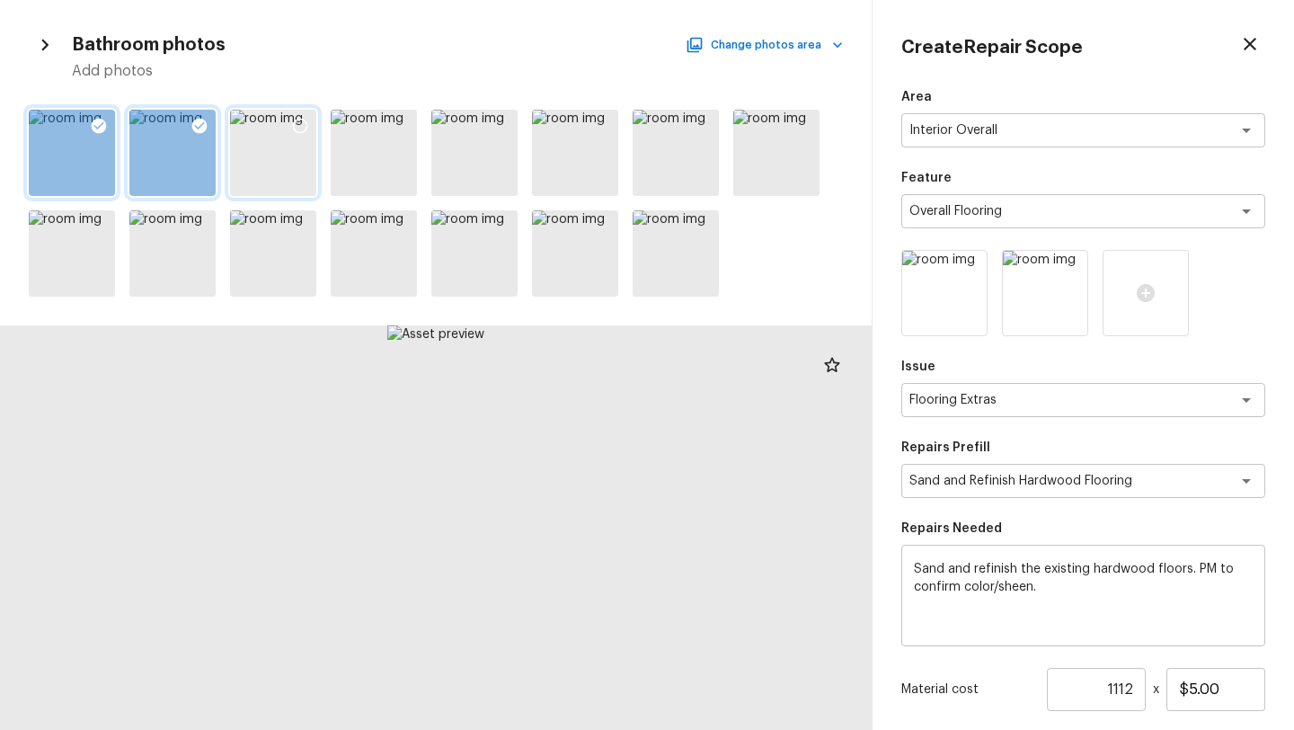
click at [296, 126] on icon at bounding box center [300, 126] width 18 height 18
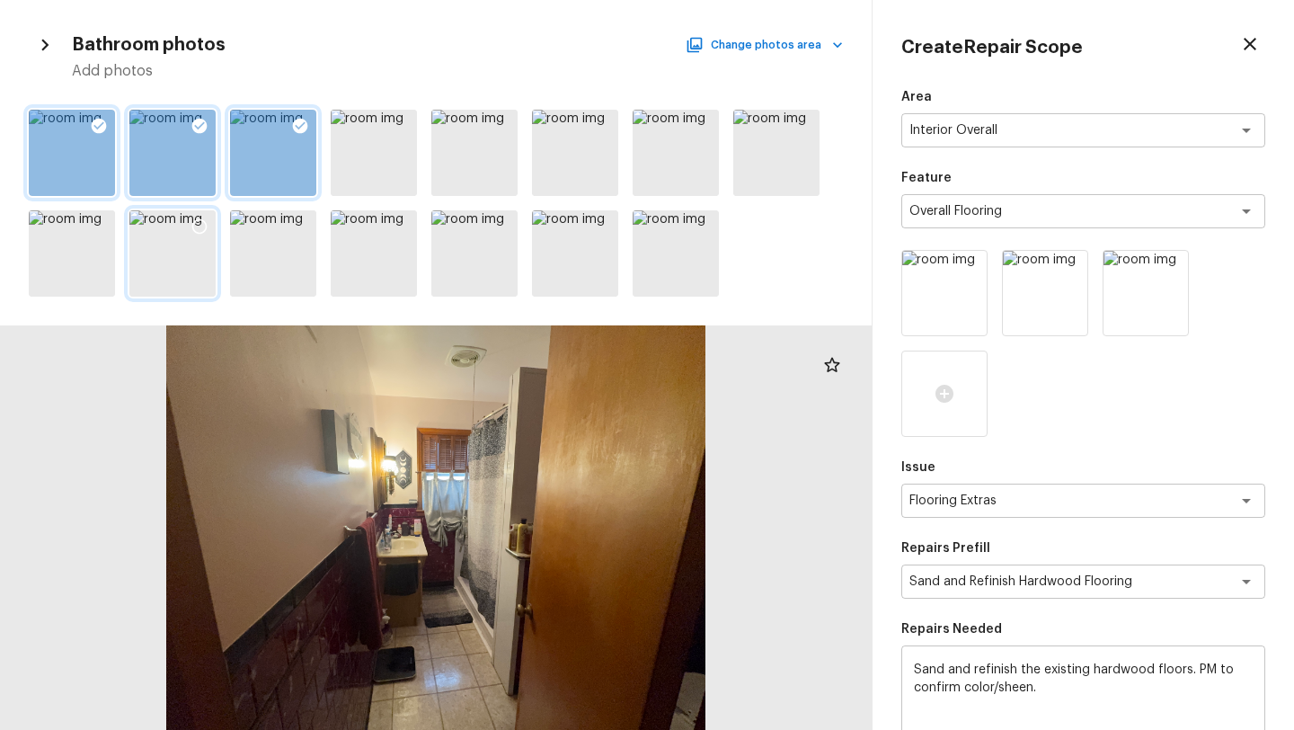
click at [197, 220] on icon at bounding box center [199, 226] width 15 height 15
click at [802, 126] on icon at bounding box center [803, 126] width 18 height 18
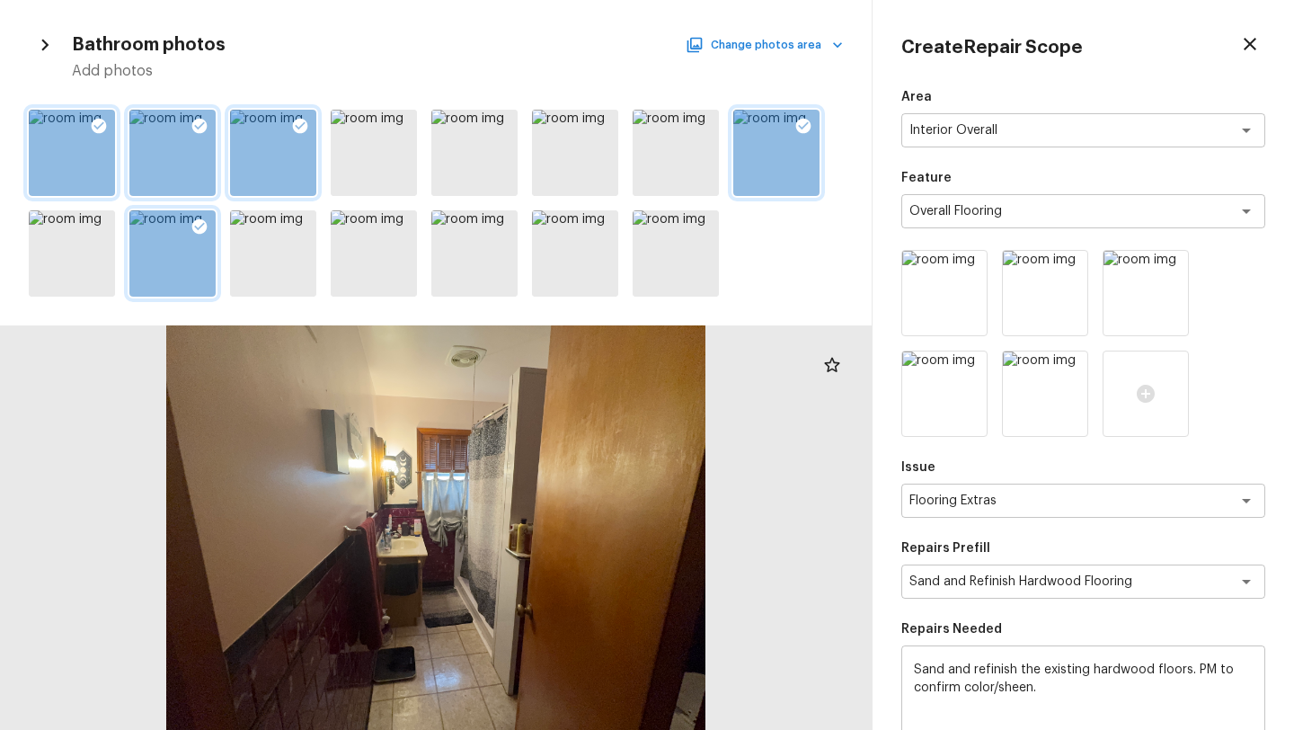
click at [784, 43] on button "Change photos area" at bounding box center [766, 44] width 154 height 23
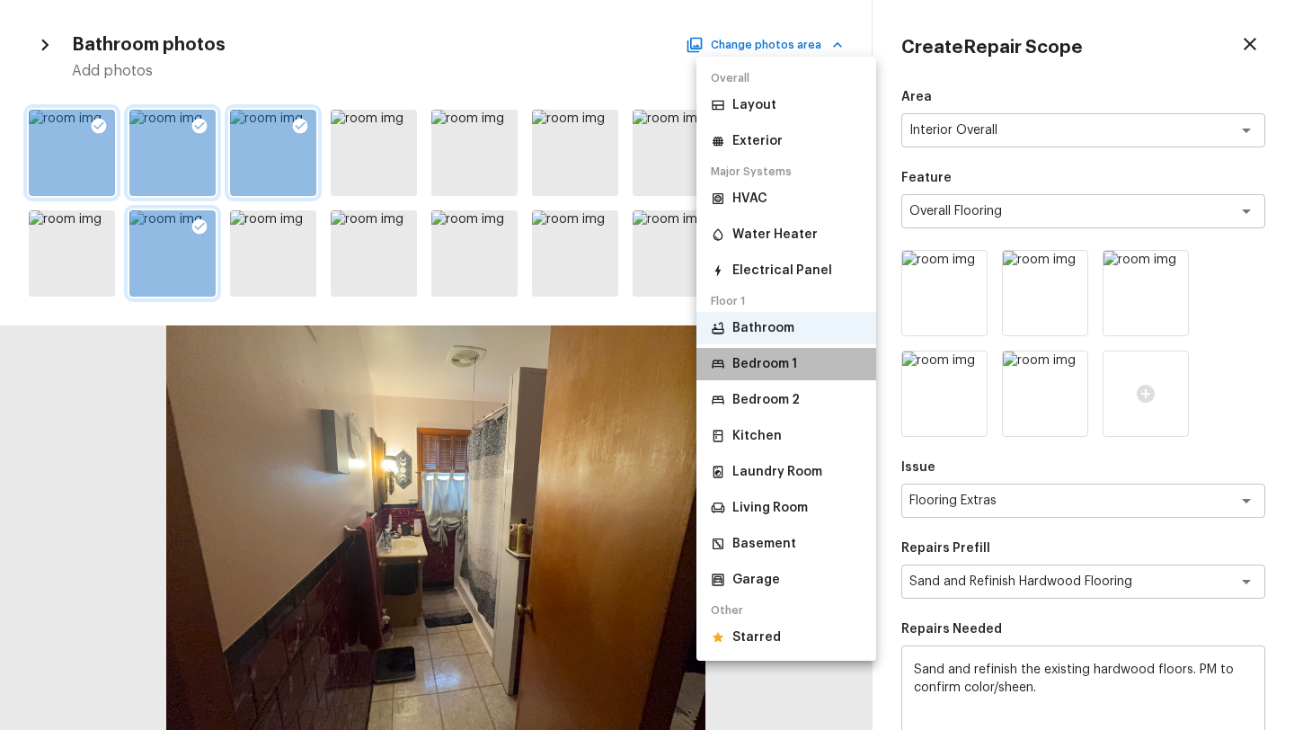
click at [765, 374] on li "Bedroom 1" at bounding box center [786, 364] width 180 height 32
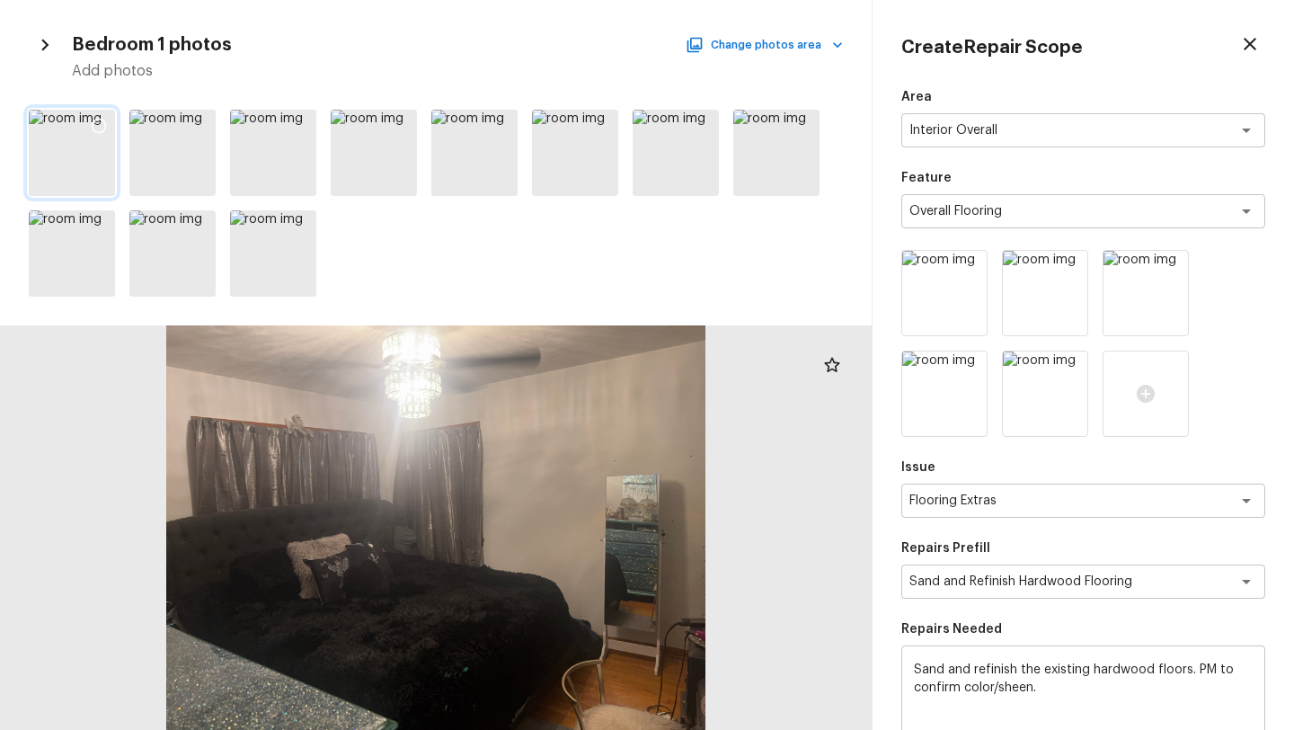
click at [90, 126] on icon at bounding box center [99, 126] width 18 height 18
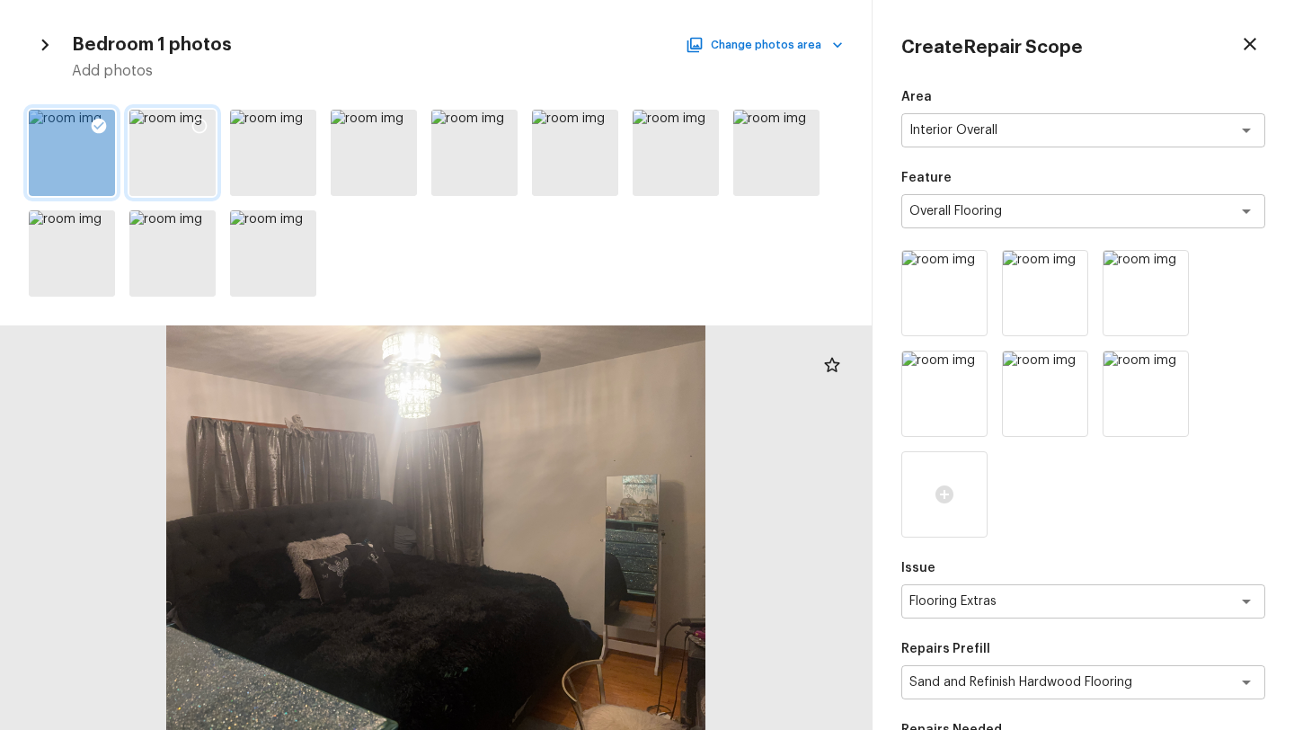
click at [199, 124] on icon at bounding box center [199, 126] width 18 height 18
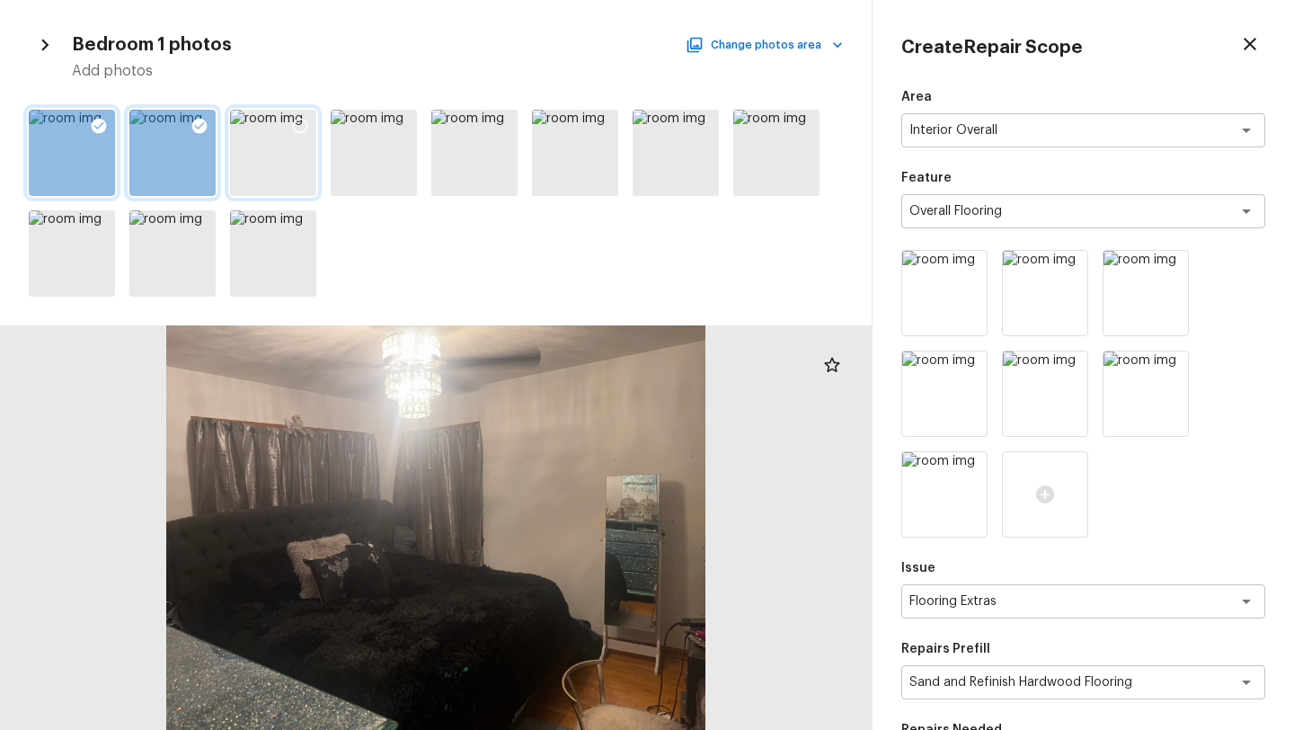
click at [296, 128] on icon at bounding box center [300, 126] width 18 height 18
click at [403, 119] on icon at bounding box center [401, 126] width 15 height 15
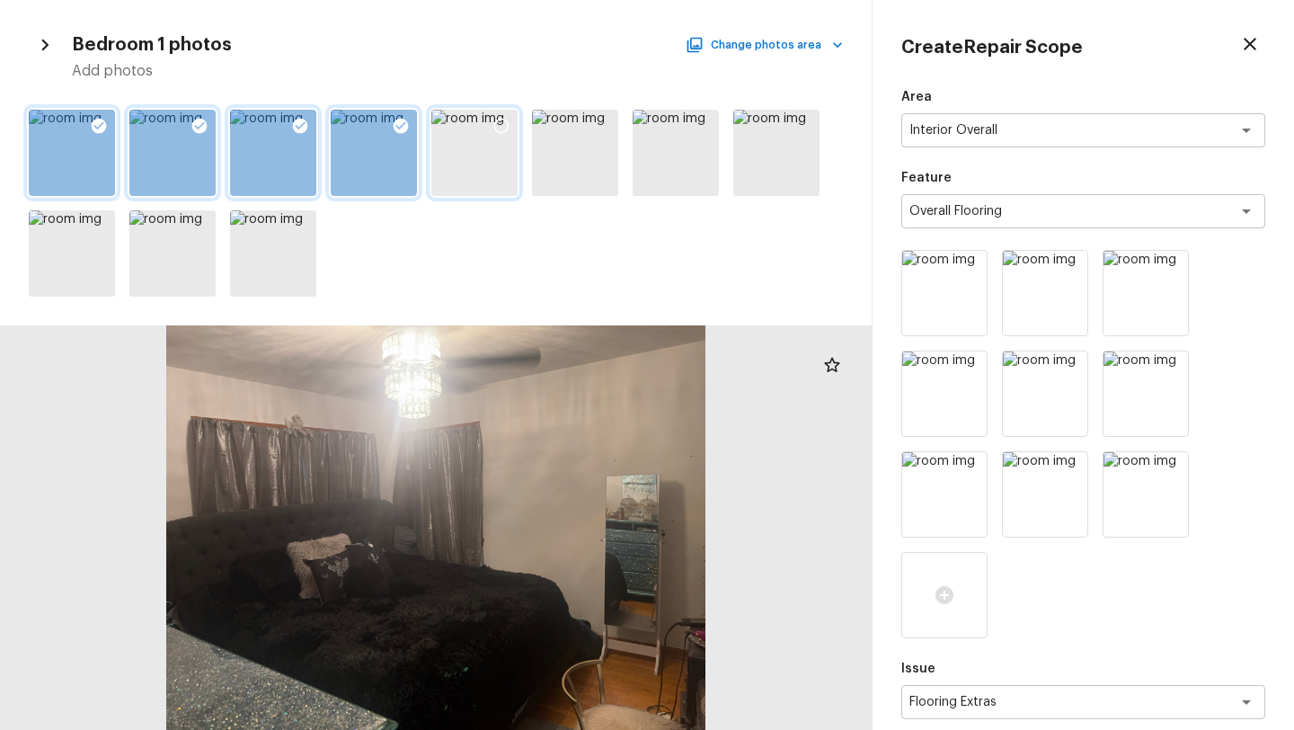
click at [502, 122] on icon at bounding box center [501, 126] width 18 height 18
click at [699, 128] on icon at bounding box center [703, 126] width 18 height 18
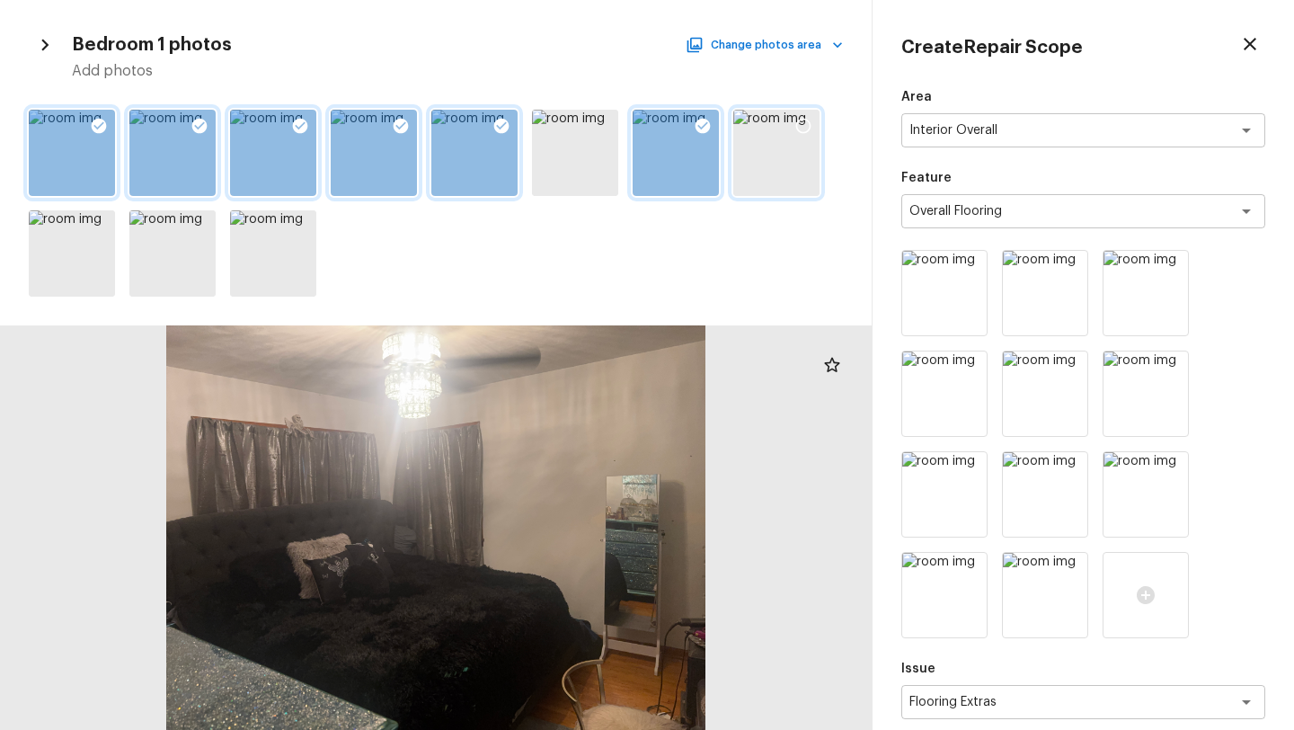
click at [804, 122] on icon at bounding box center [803, 126] width 18 height 18
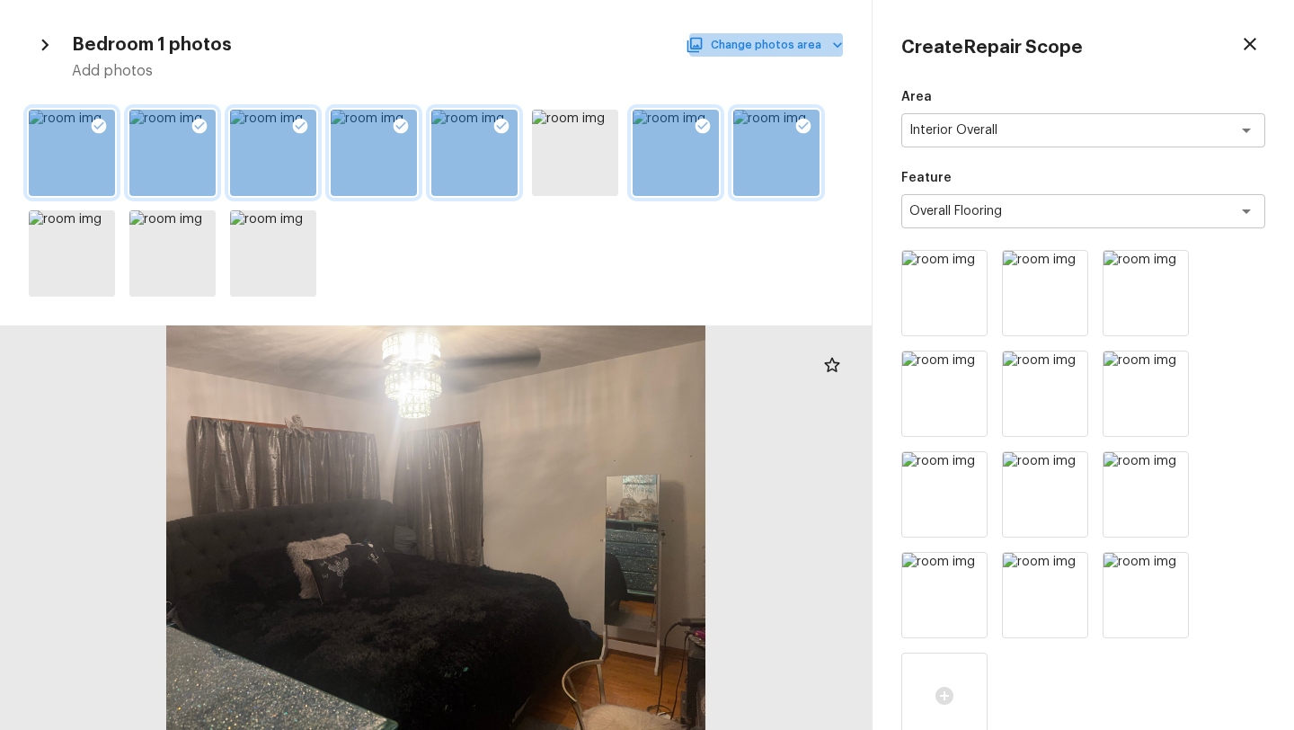
click at [811, 41] on button "Change photos area" at bounding box center [766, 44] width 154 height 23
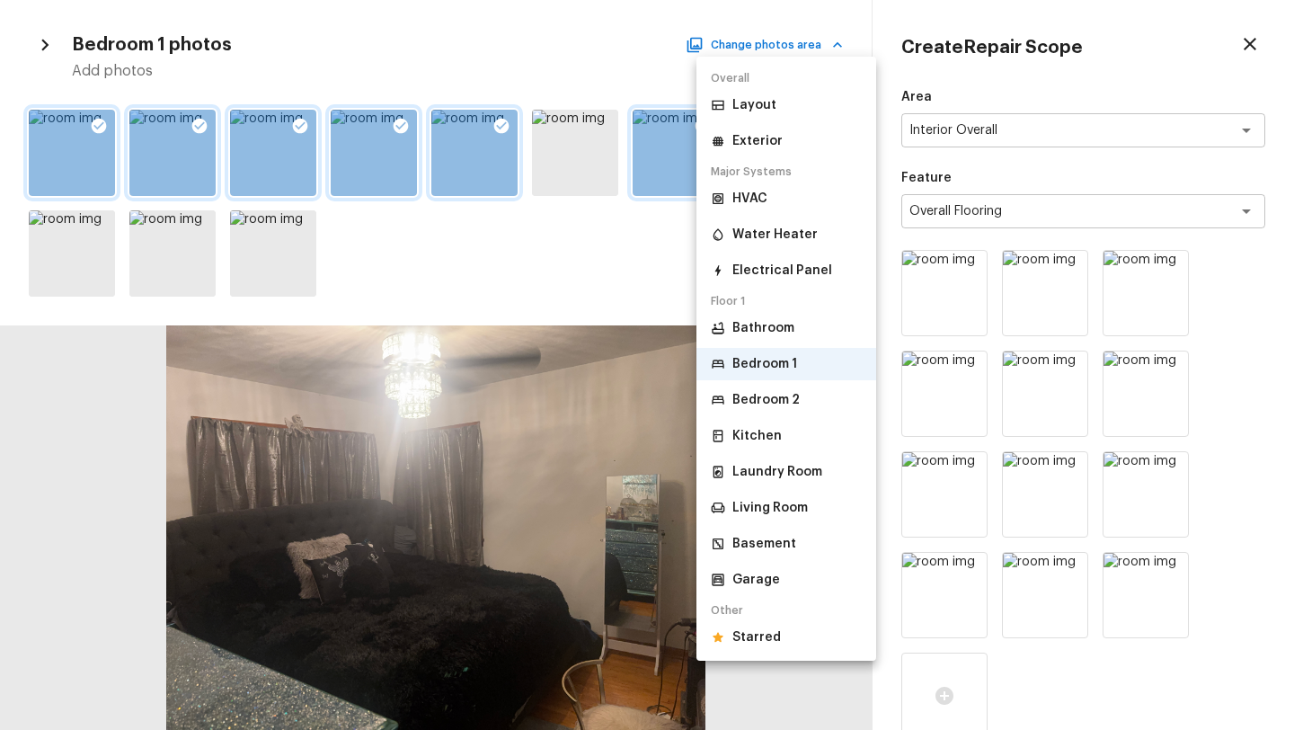
click at [730, 397] on div "Bedroom 2" at bounding box center [755, 400] width 89 height 18
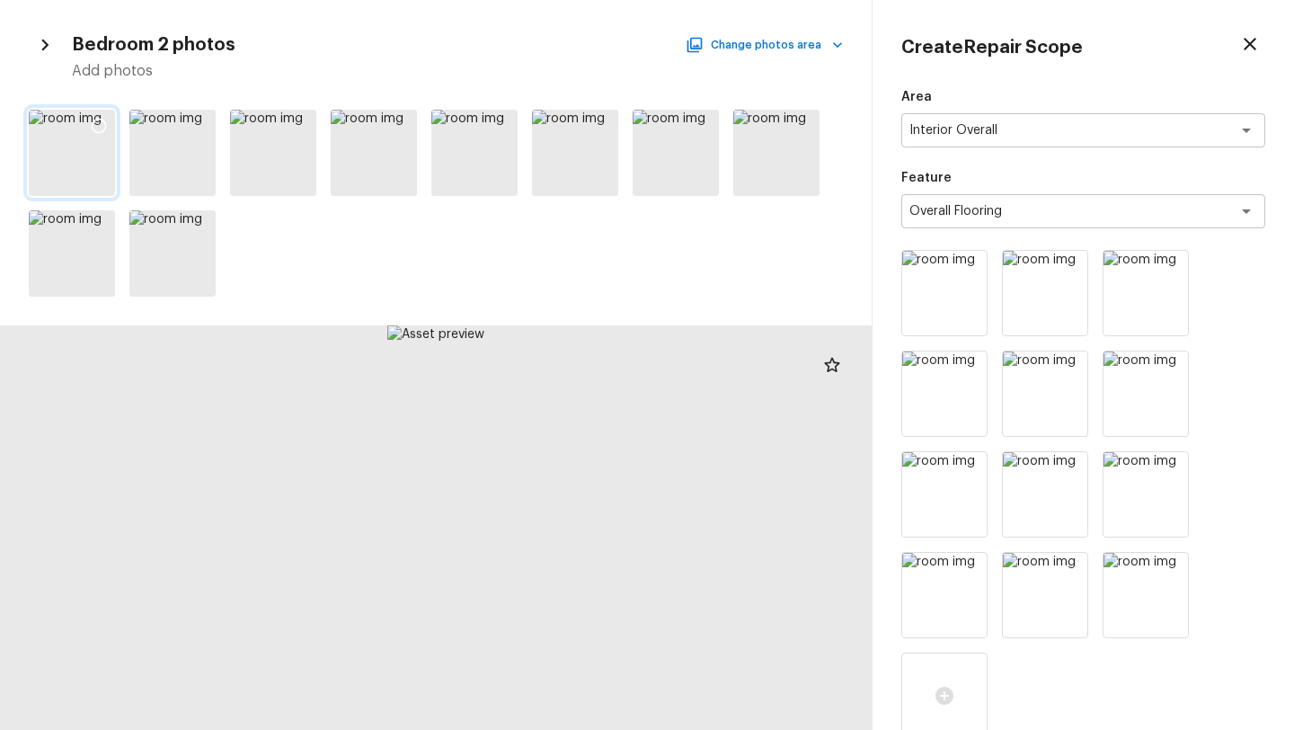
click at [101, 119] on icon at bounding box center [99, 126] width 15 height 15
click at [204, 122] on icon at bounding box center [199, 126] width 15 height 15
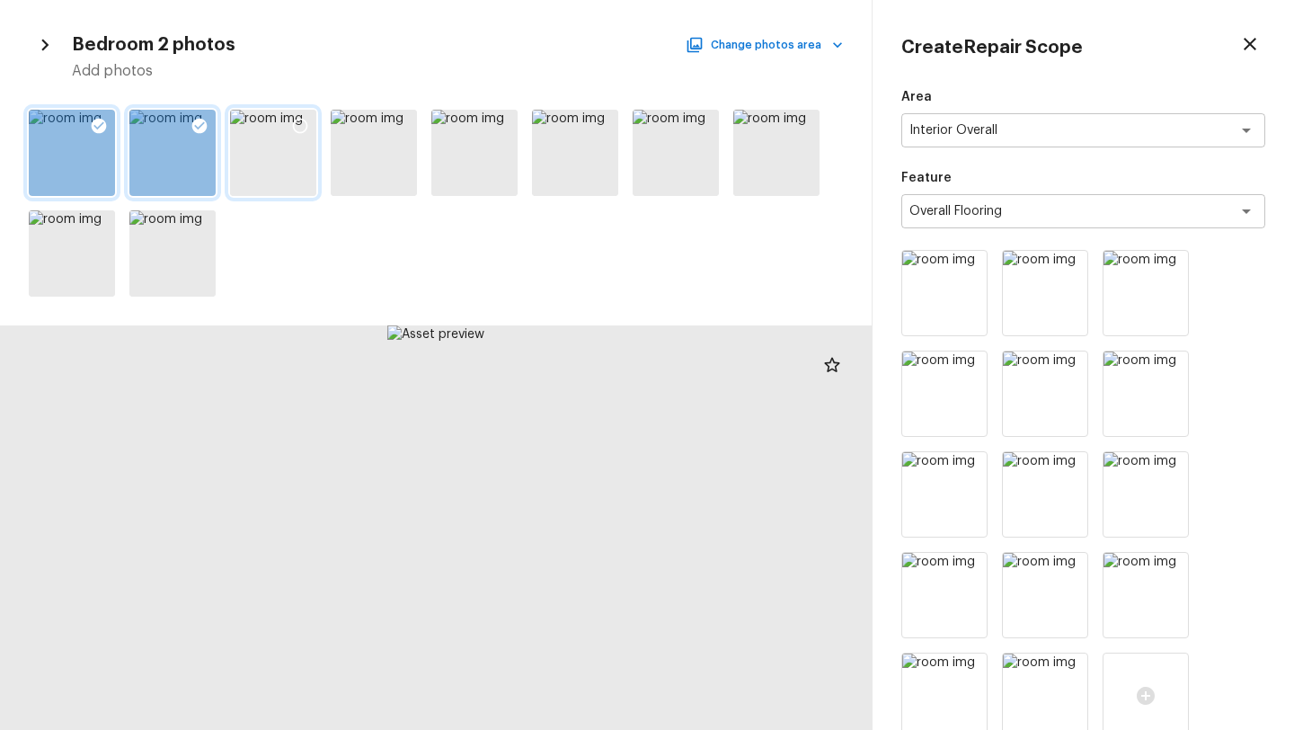
click at [302, 122] on icon at bounding box center [300, 126] width 18 height 18
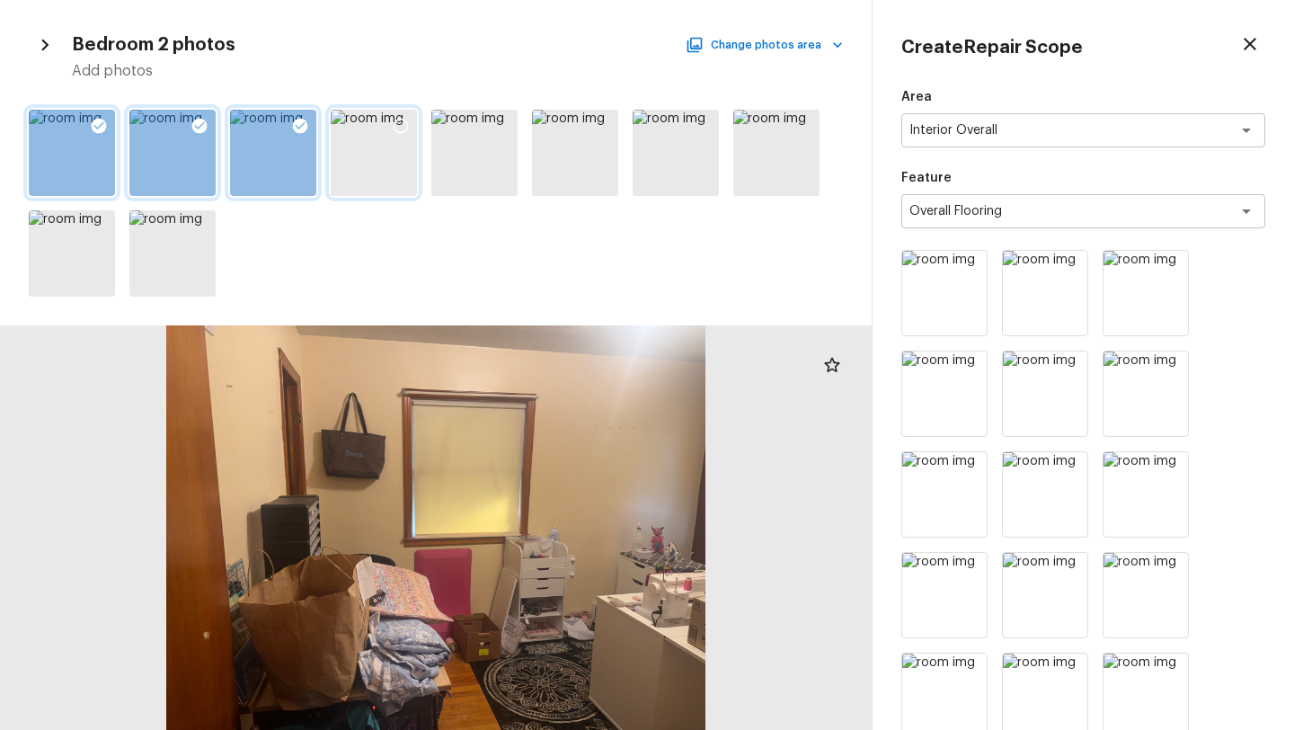
click at [406, 123] on icon at bounding box center [401, 126] width 15 height 15
click at [506, 126] on icon at bounding box center [501, 126] width 18 height 18
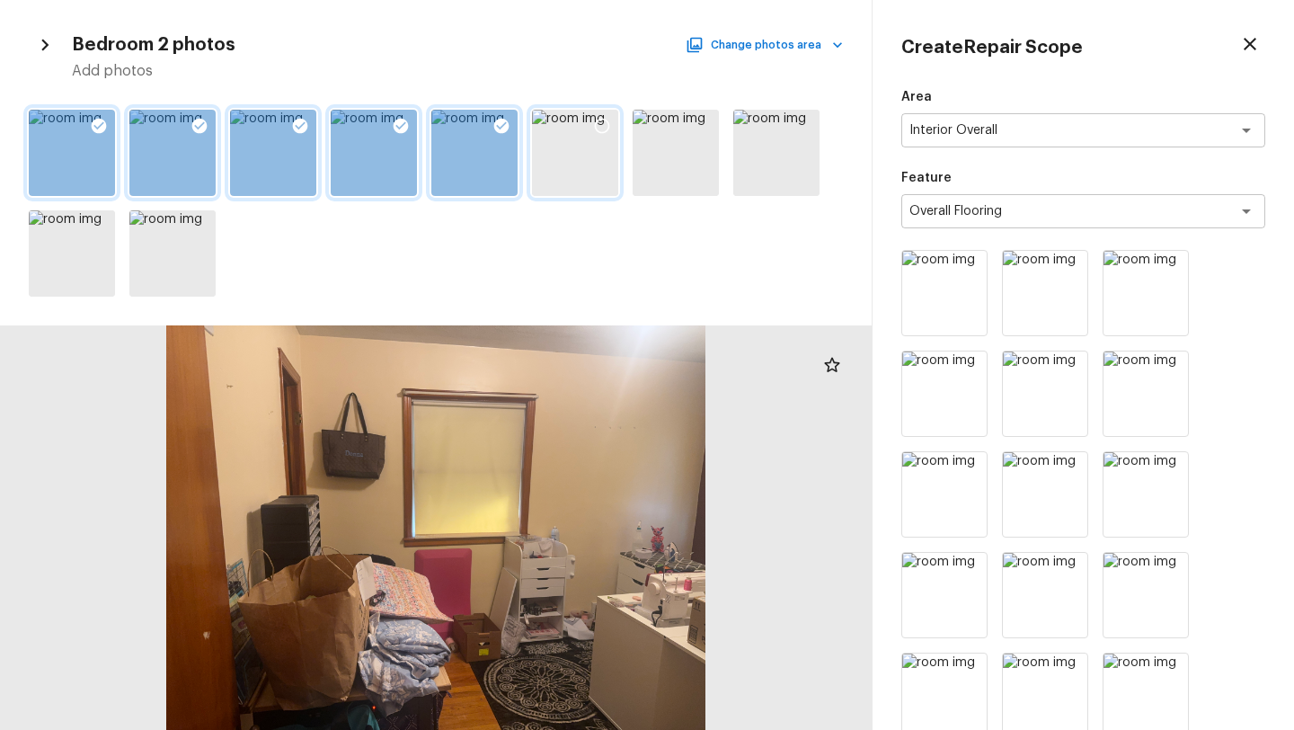
click at [599, 137] on div at bounding box center [602, 129] width 32 height 38
click at [694, 132] on icon at bounding box center [703, 126] width 18 height 18
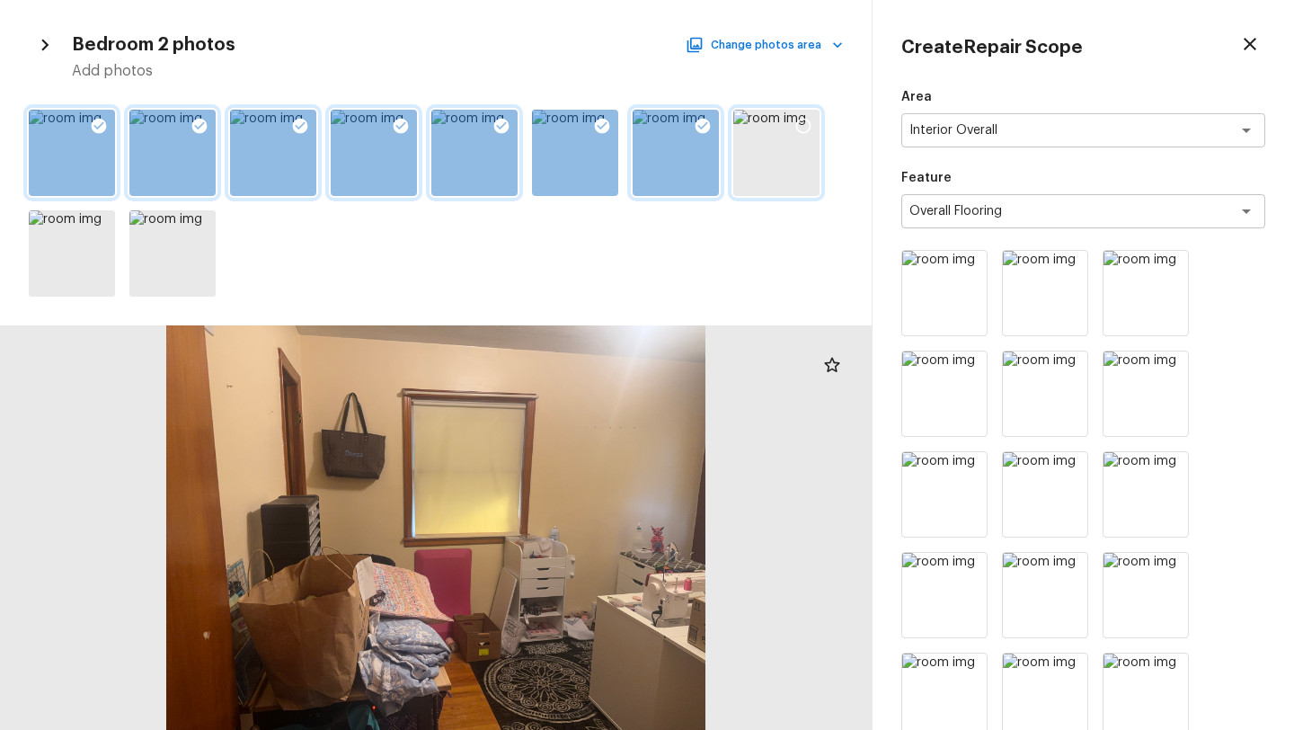
click at [799, 132] on icon at bounding box center [803, 126] width 18 height 18
click at [102, 227] on icon at bounding box center [99, 226] width 18 height 18
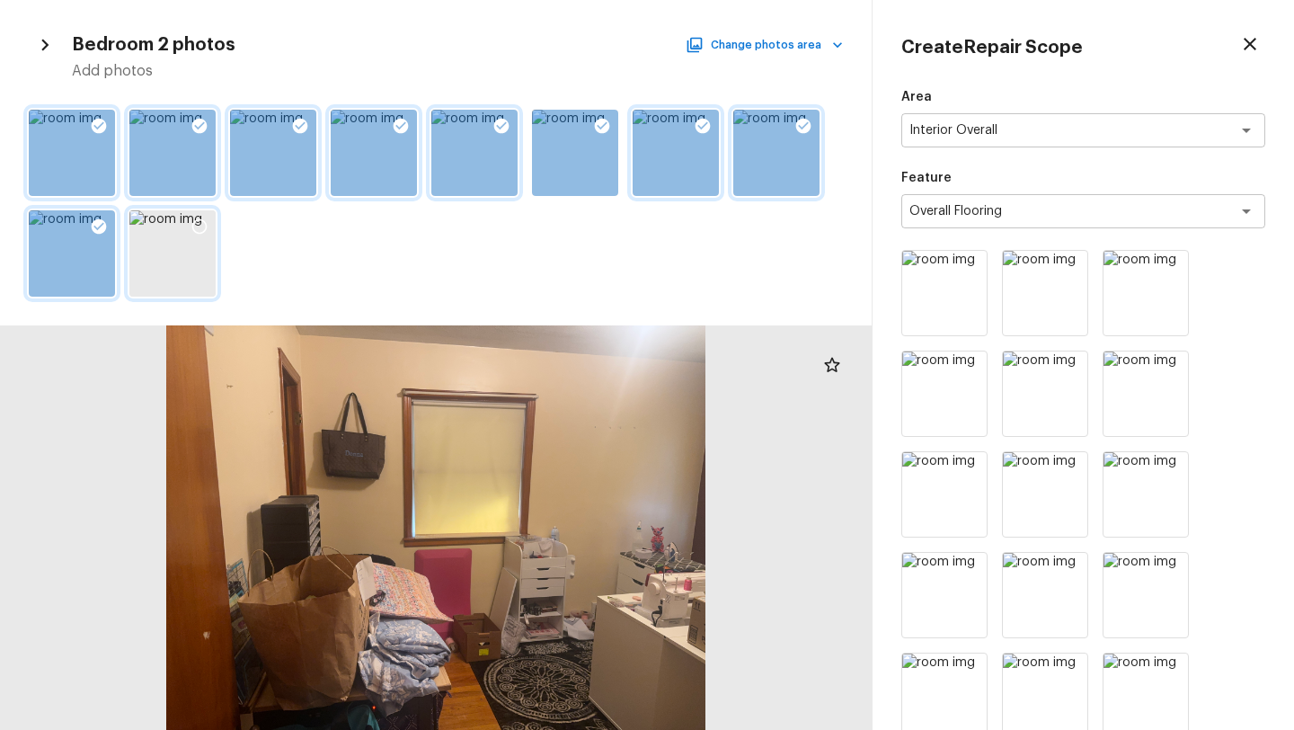
click at [191, 226] on icon at bounding box center [199, 226] width 18 height 18
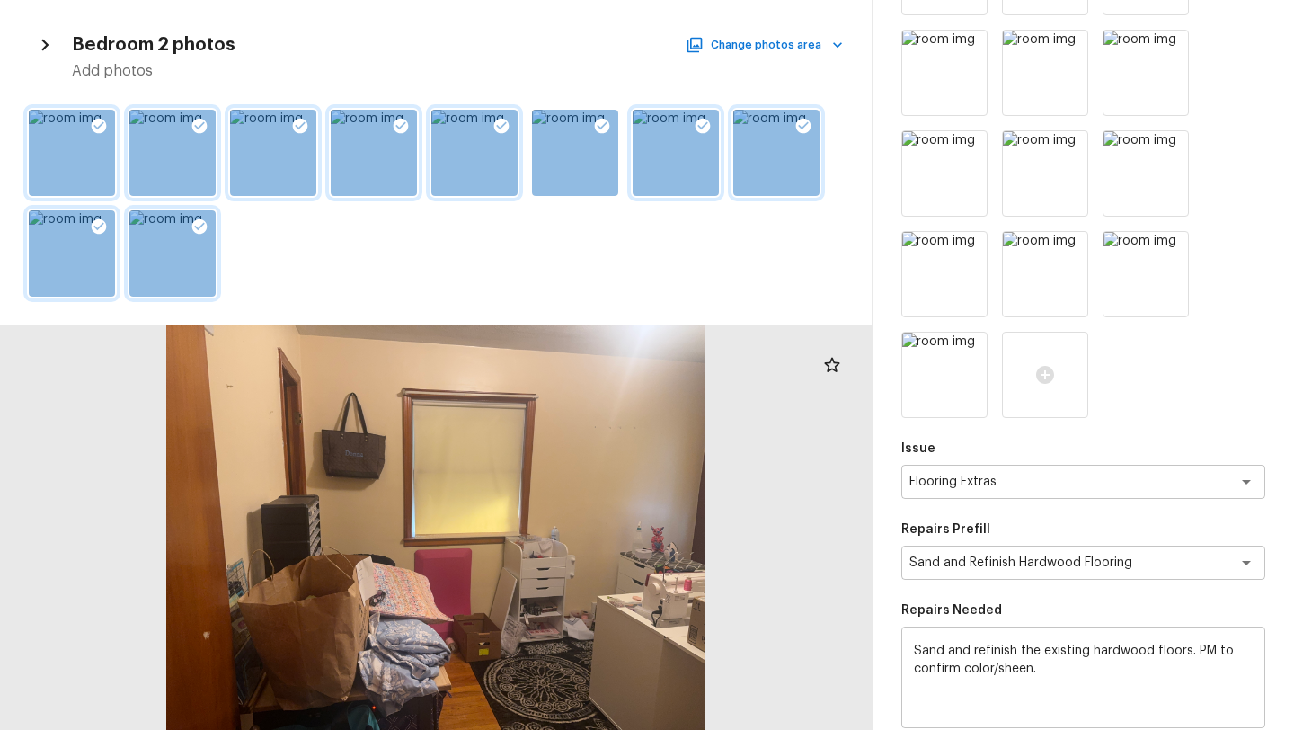
scroll to position [881, 0]
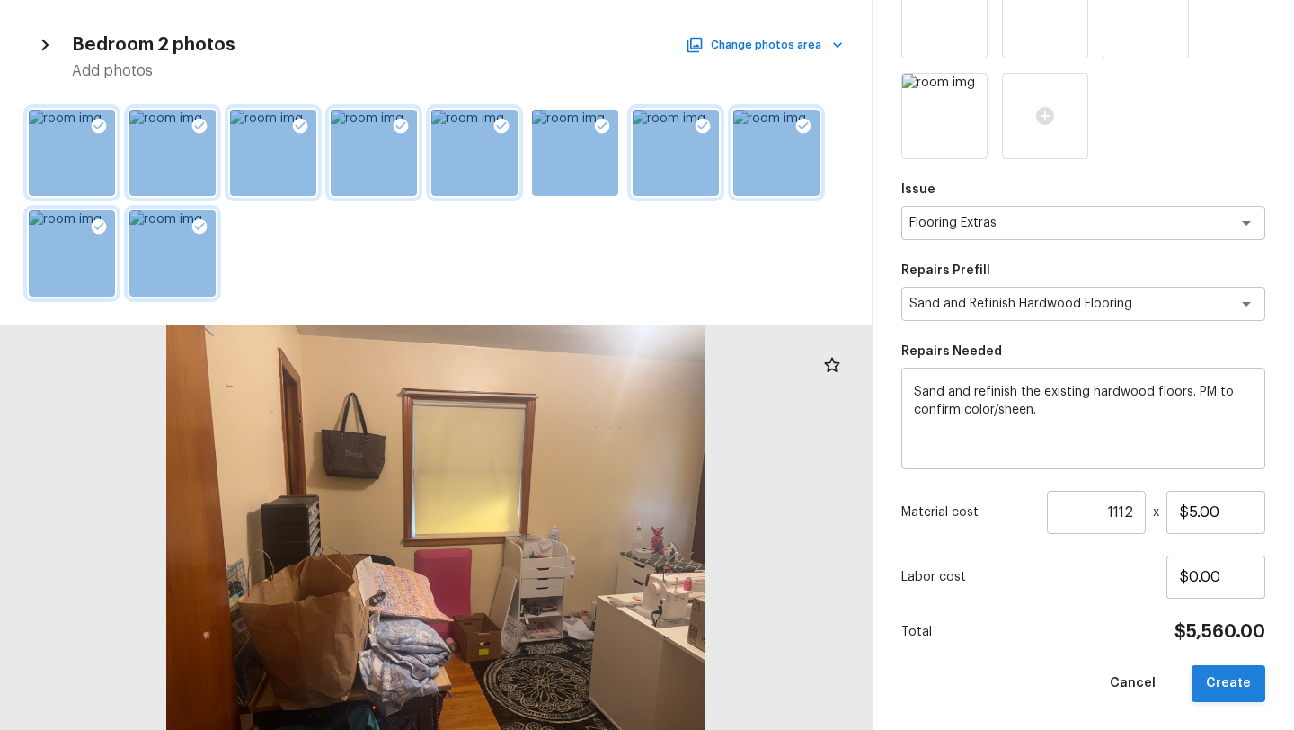
click at [1215, 690] on button "Create" at bounding box center [1228, 683] width 74 height 37
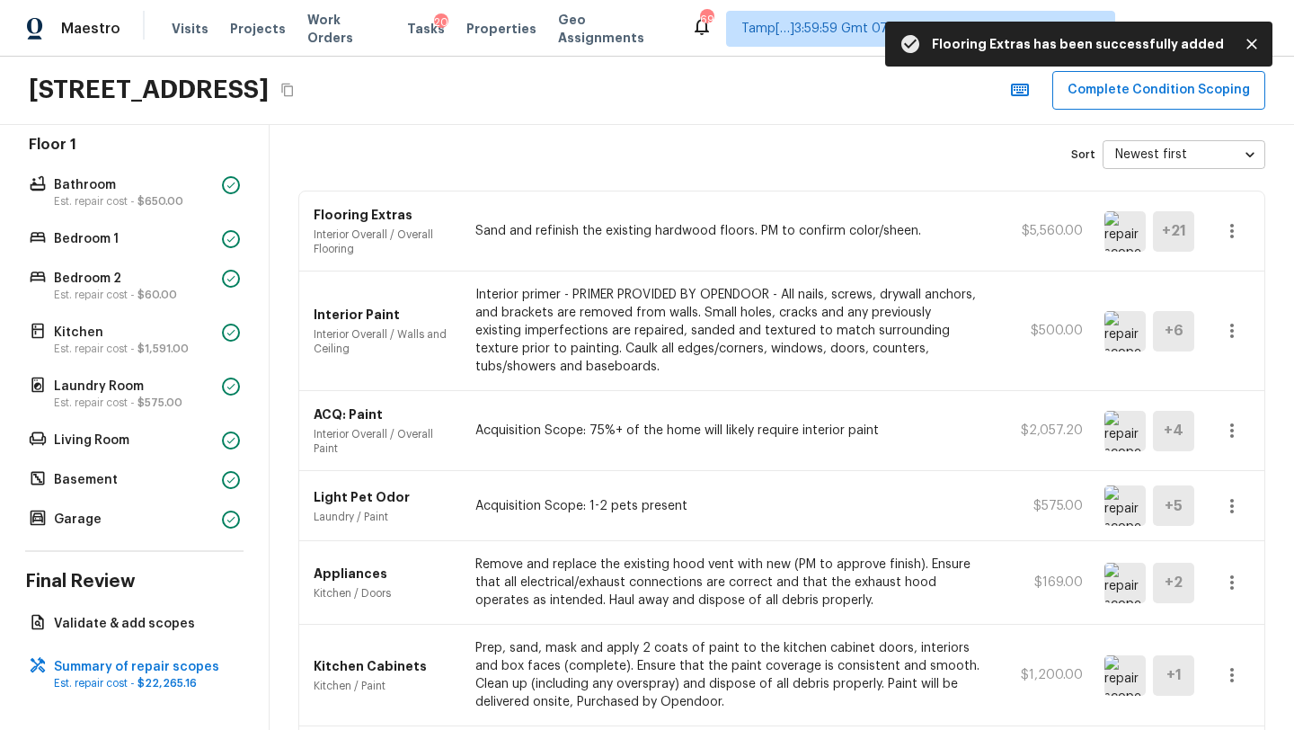
scroll to position [0, 0]
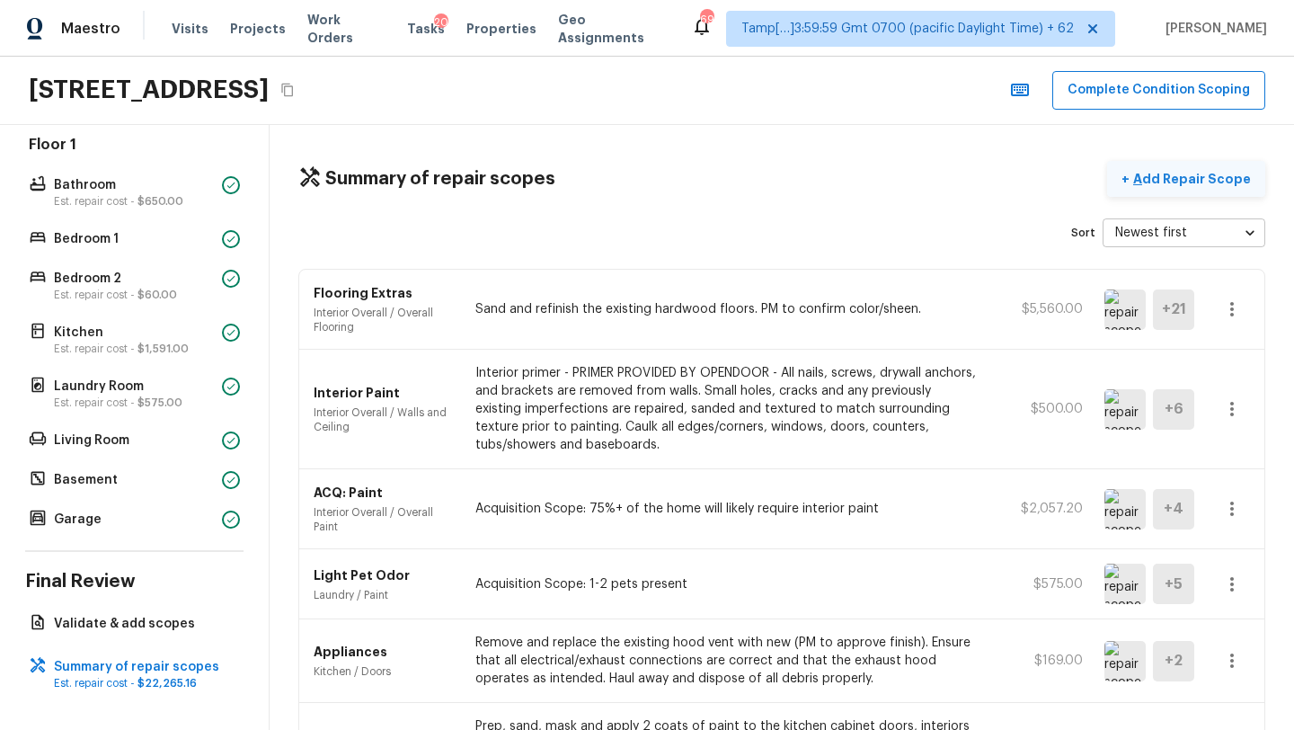
click at [1180, 183] on p "Add Repair Scope" at bounding box center [1189, 179] width 121 height 18
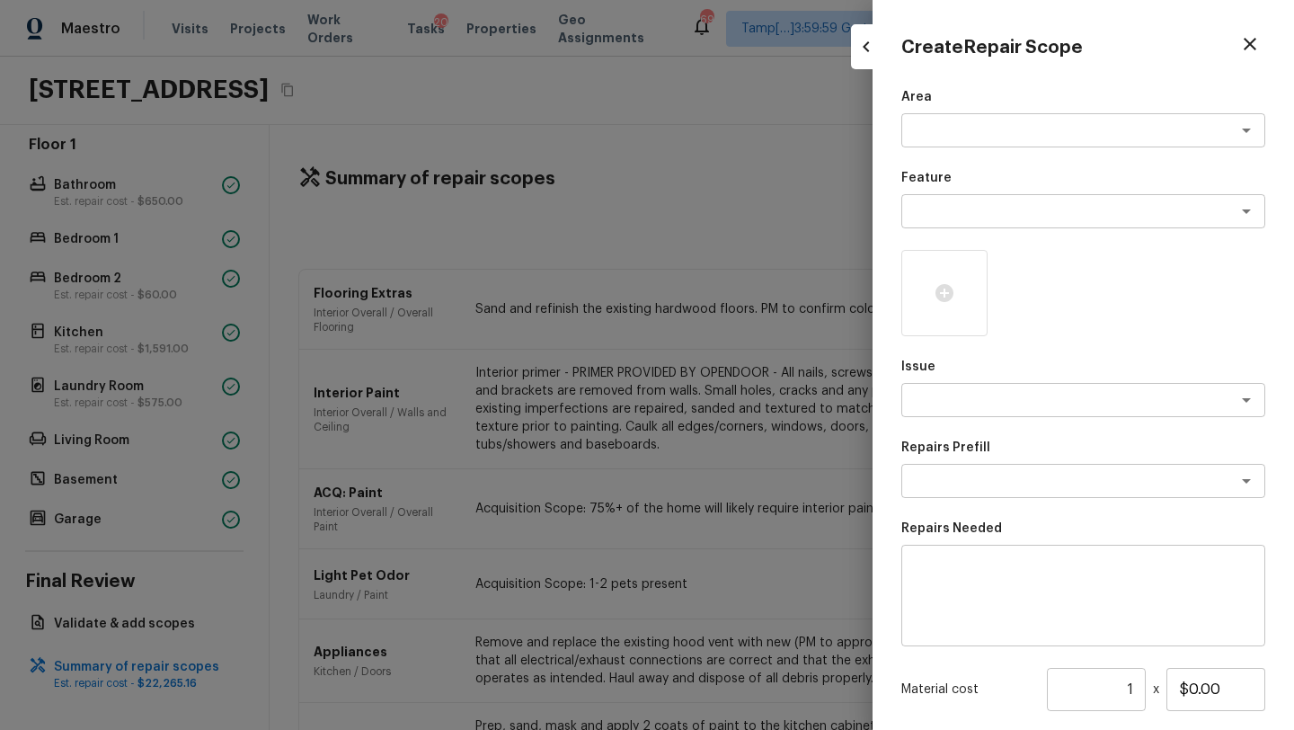
click at [702, 234] on div at bounding box center [647, 365] width 1294 height 730
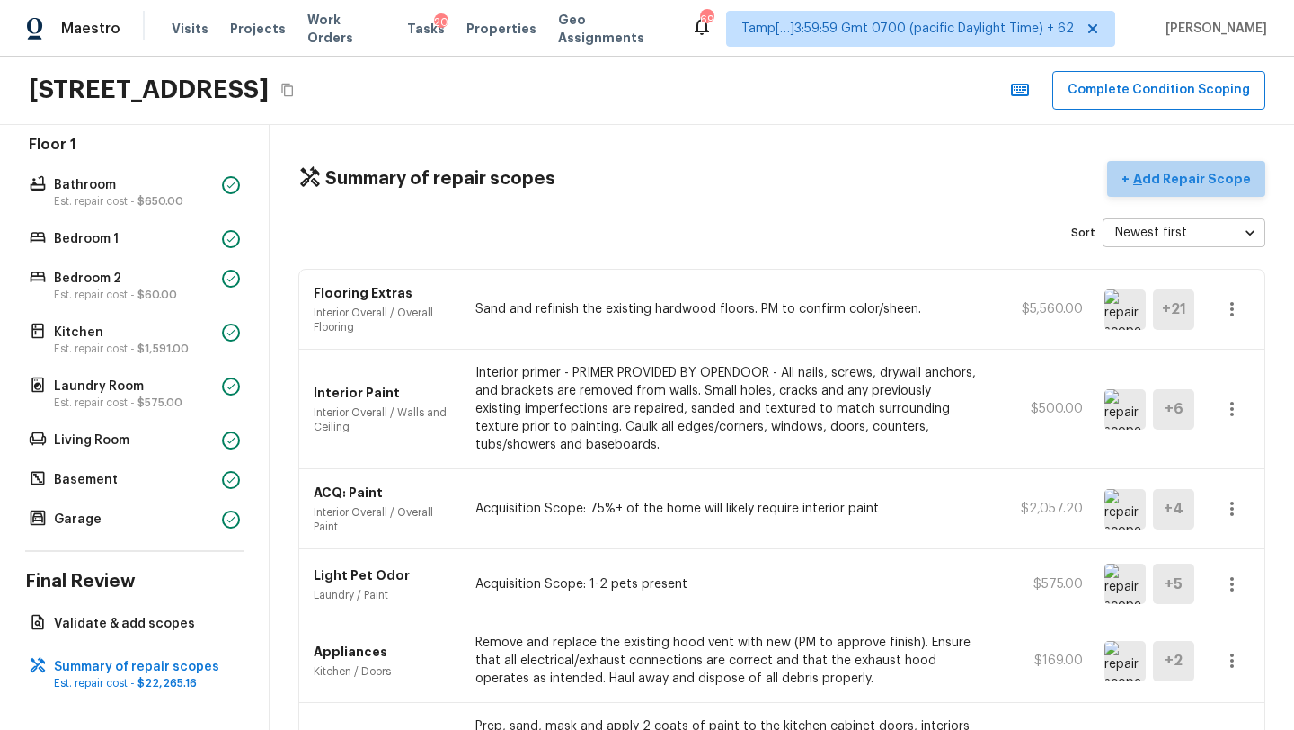
click at [1223, 182] on p "Add Repair Scope" at bounding box center [1189, 179] width 121 height 18
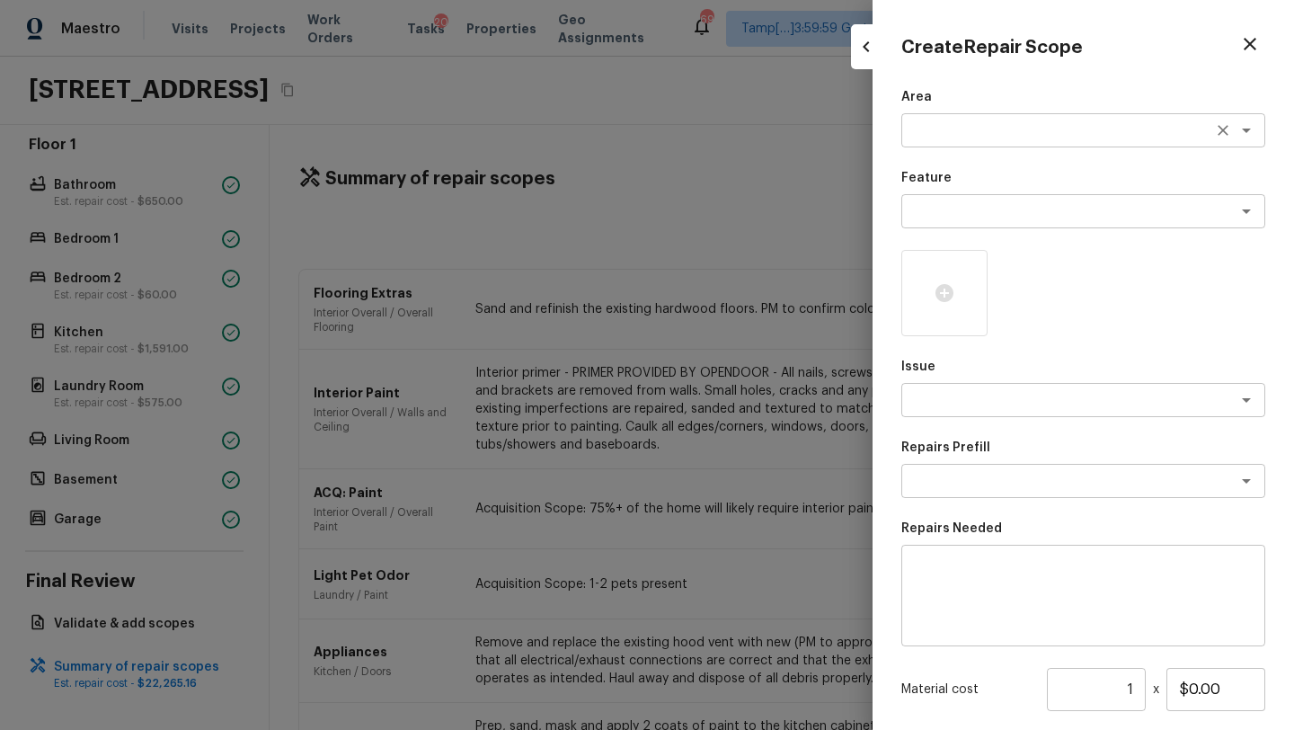
click at [919, 130] on textarea at bounding box center [1057, 130] width 297 height 18
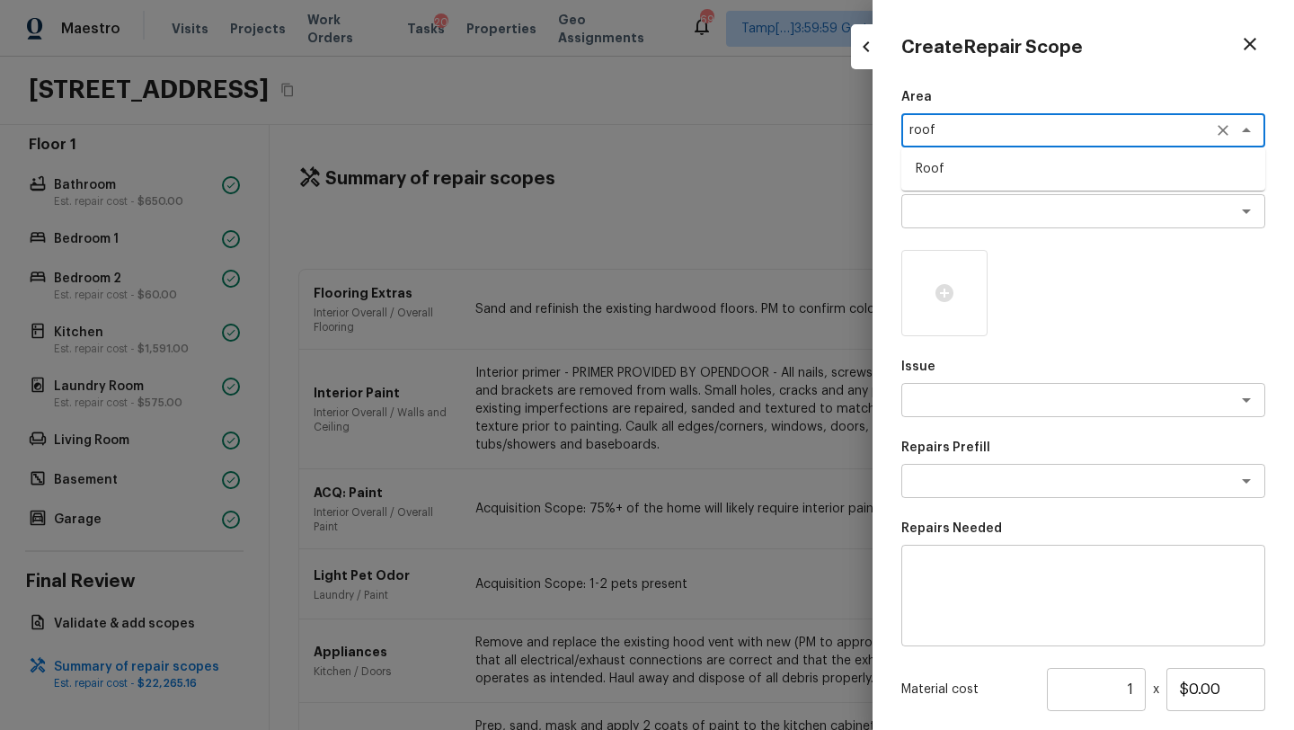
click at [938, 168] on li "Roof" at bounding box center [1083, 169] width 364 height 29
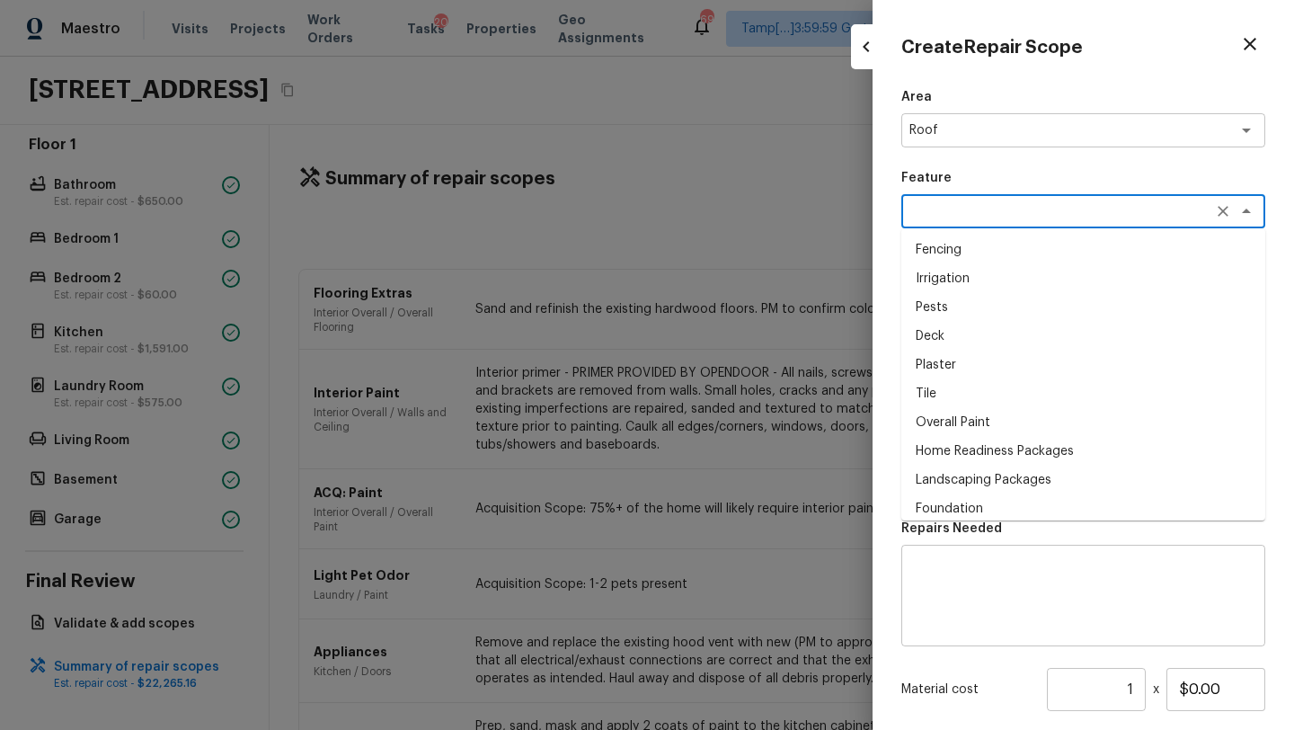
click at [938, 205] on textarea at bounding box center [1057, 211] width 297 height 18
click at [947, 273] on li "Roof" at bounding box center [1083, 278] width 364 height 29
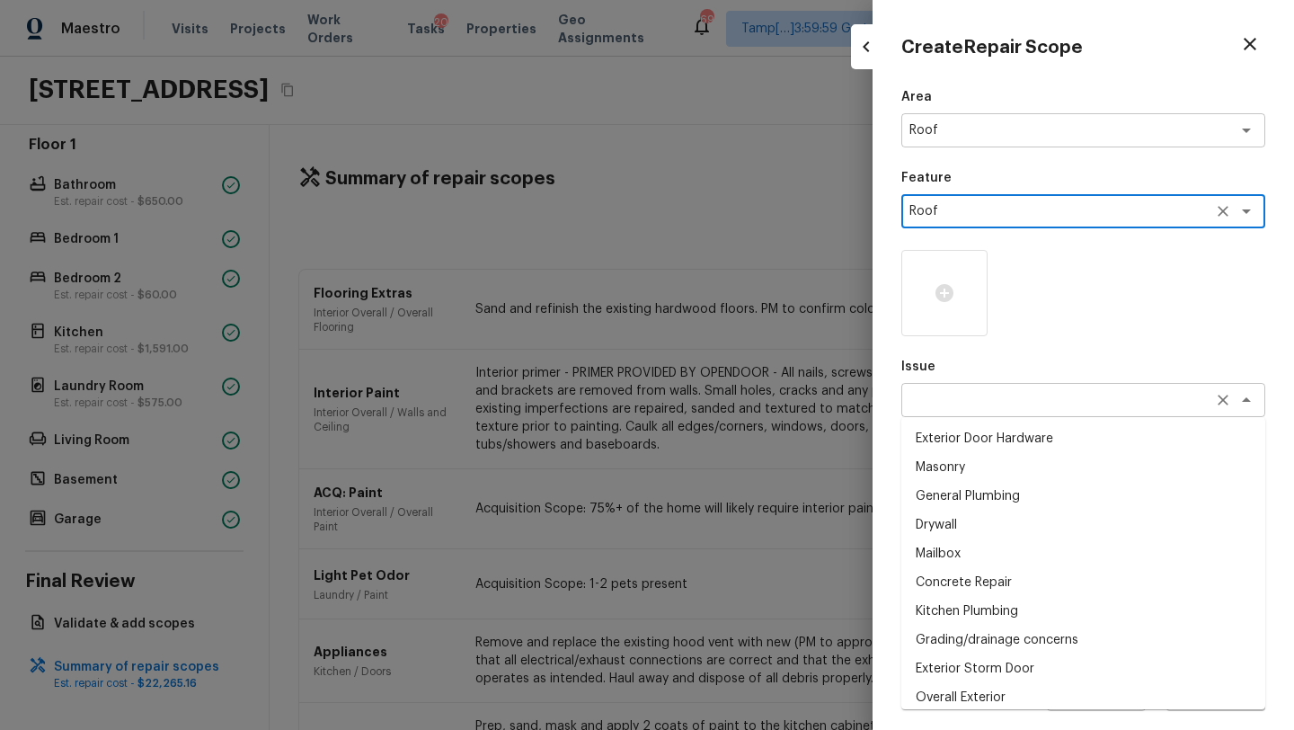
click at [948, 413] on div "x ​" at bounding box center [1083, 400] width 364 height 34
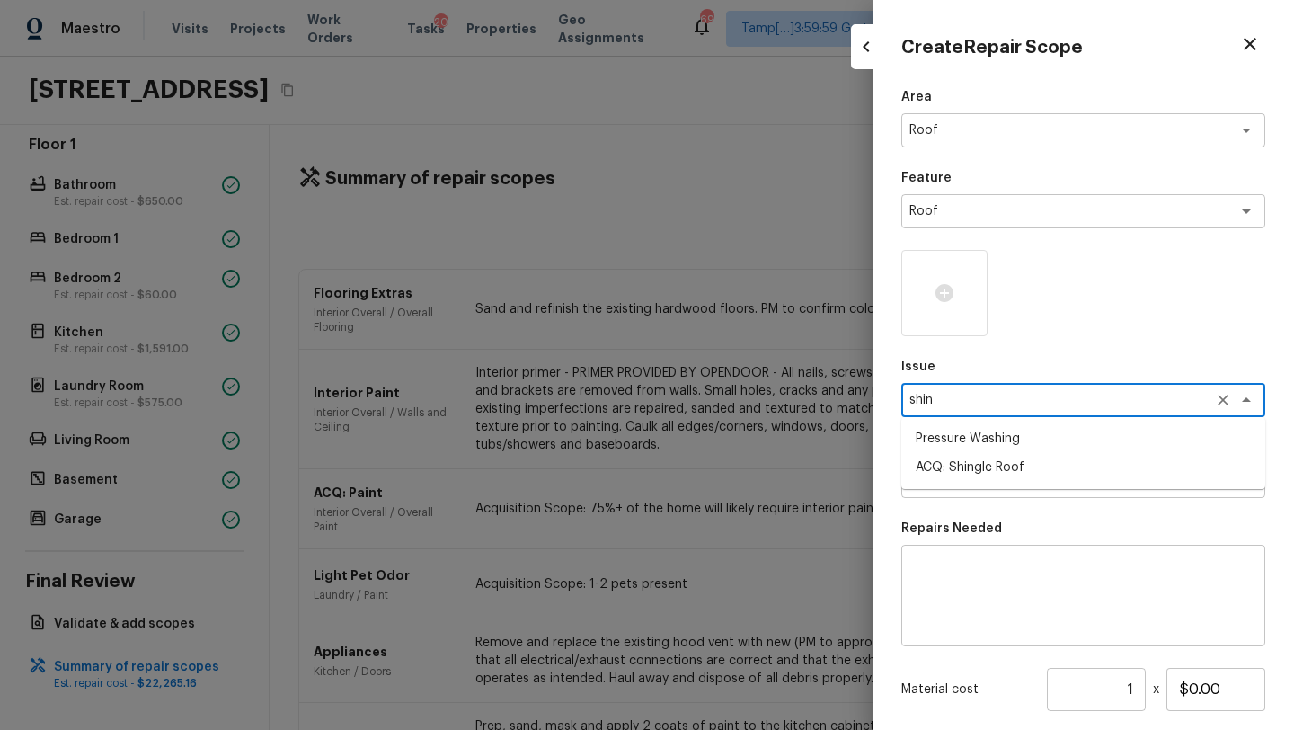
click at [967, 474] on li "ACQ: Shingle Roof" at bounding box center [1083, 467] width 364 height 29
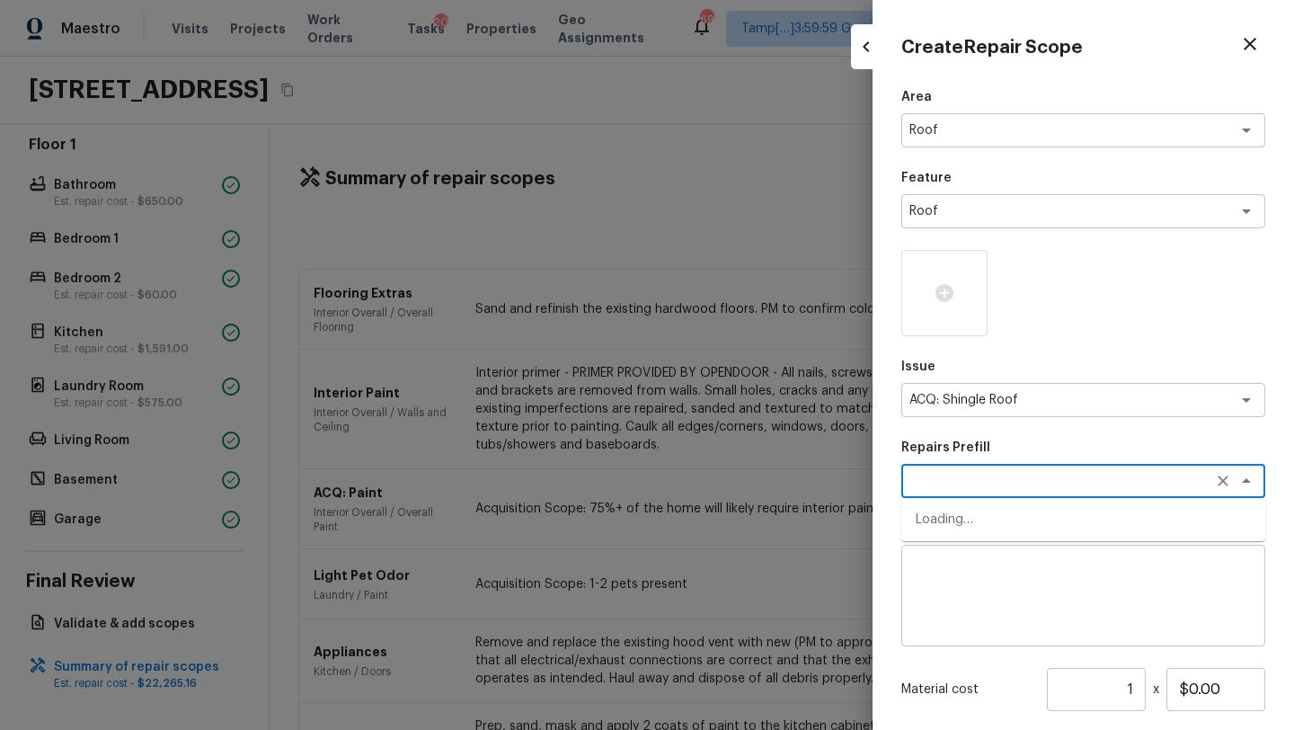
click at [967, 488] on textarea at bounding box center [1057, 481] width 297 height 18
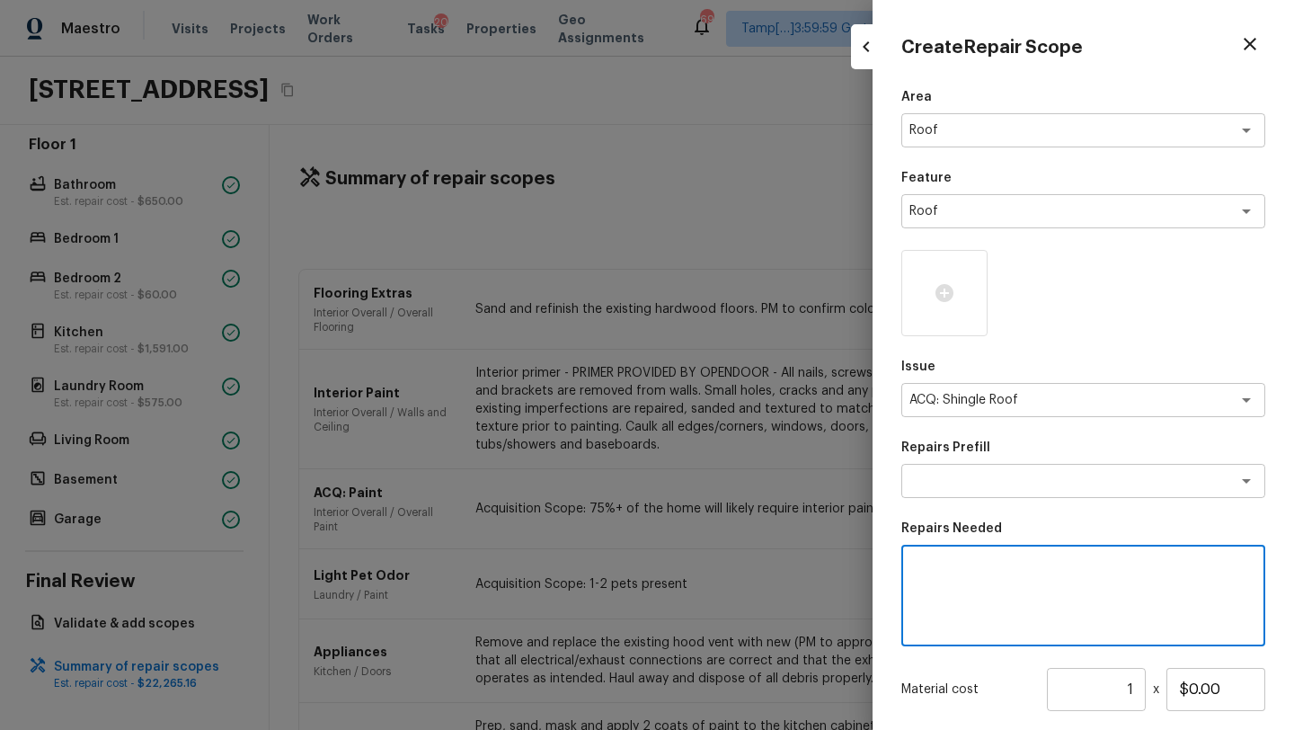
click at [958, 594] on textarea at bounding box center [1083, 596] width 339 height 72
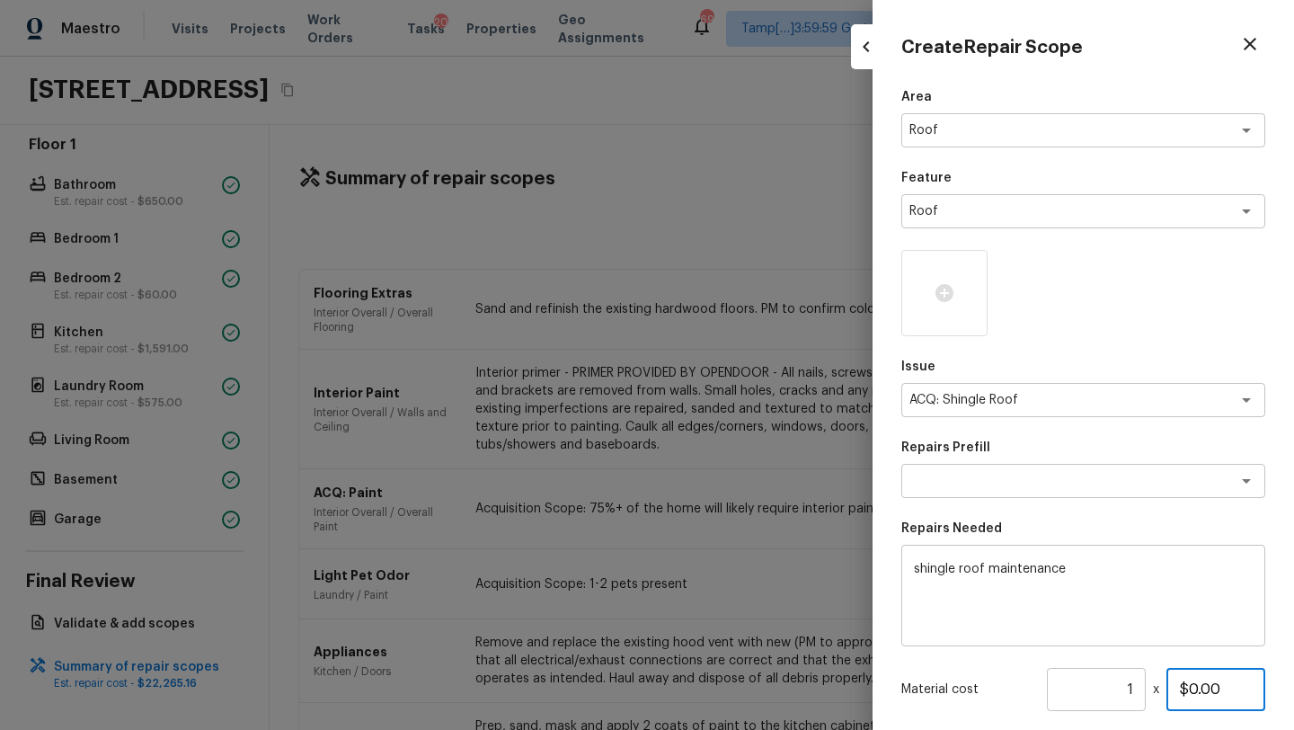
drag, startPoint x: 1190, startPoint y: 690, endPoint x: 1222, endPoint y: 688, distance: 32.4
click at [1222, 688] on input "$0.00" at bounding box center [1215, 689] width 99 height 43
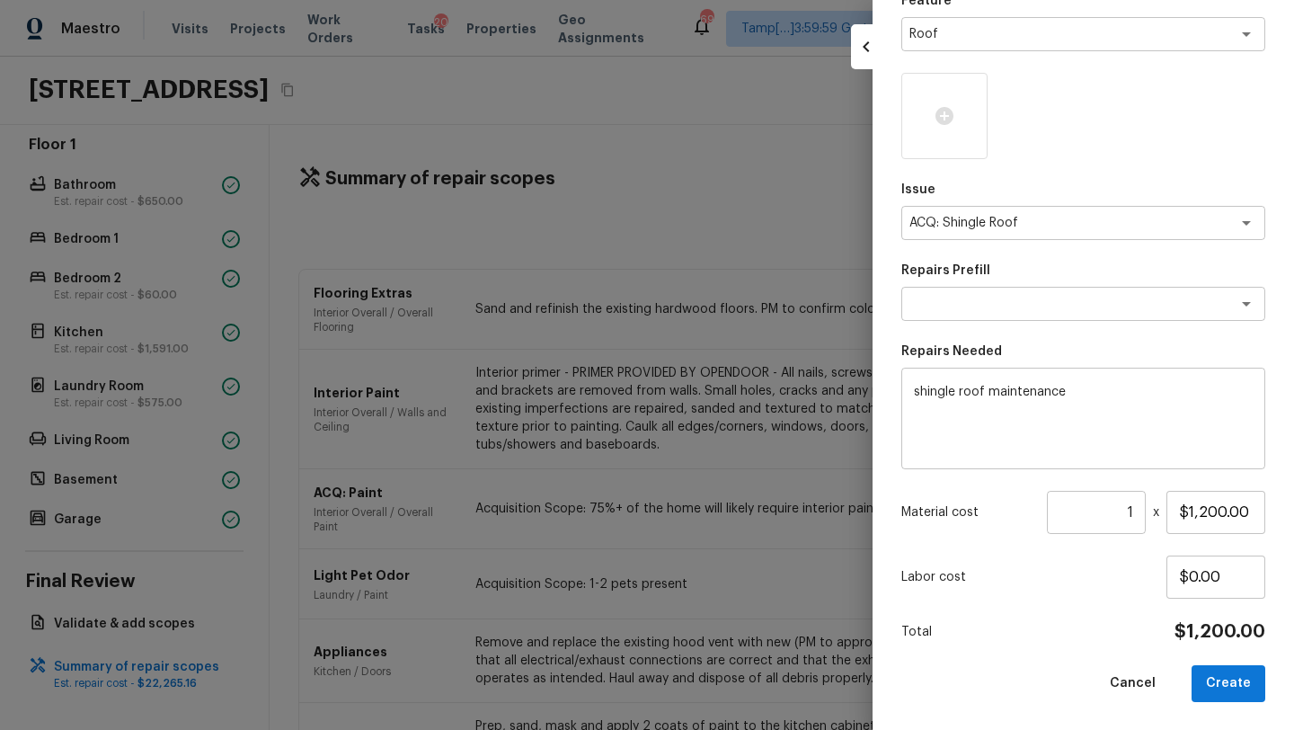
click at [1090, 630] on div "Total $1,200.00" at bounding box center [1083, 631] width 364 height 23
click at [1236, 689] on button "Create" at bounding box center [1228, 683] width 74 height 37
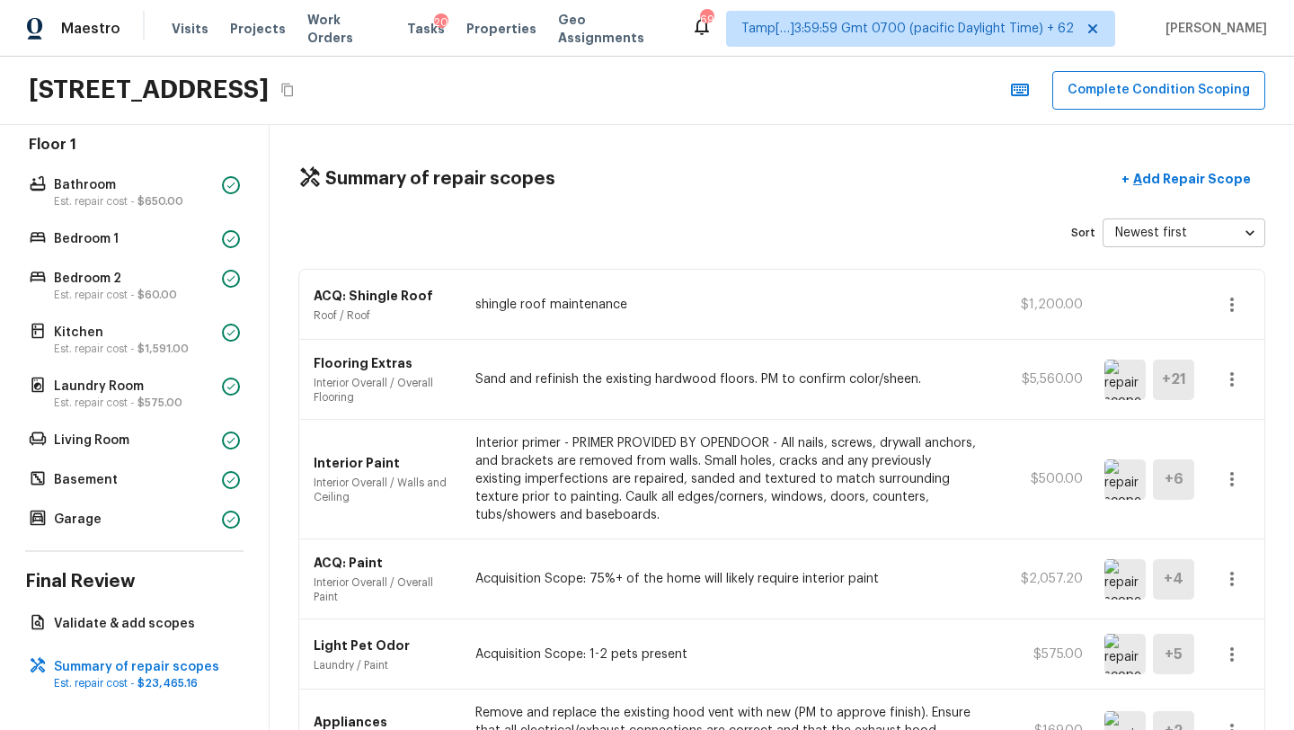
scroll to position [1, 0]
click at [293, 86] on icon "Copy Address" at bounding box center [287, 90] width 12 height 13
drag, startPoint x: 141, startPoint y: 684, endPoint x: 204, endPoint y: 684, distance: 62.9
click at [205, 684] on p "Est. repair cost - $23,465.16" at bounding box center [143, 683] width 179 height 14
copy span "$23,465.16"
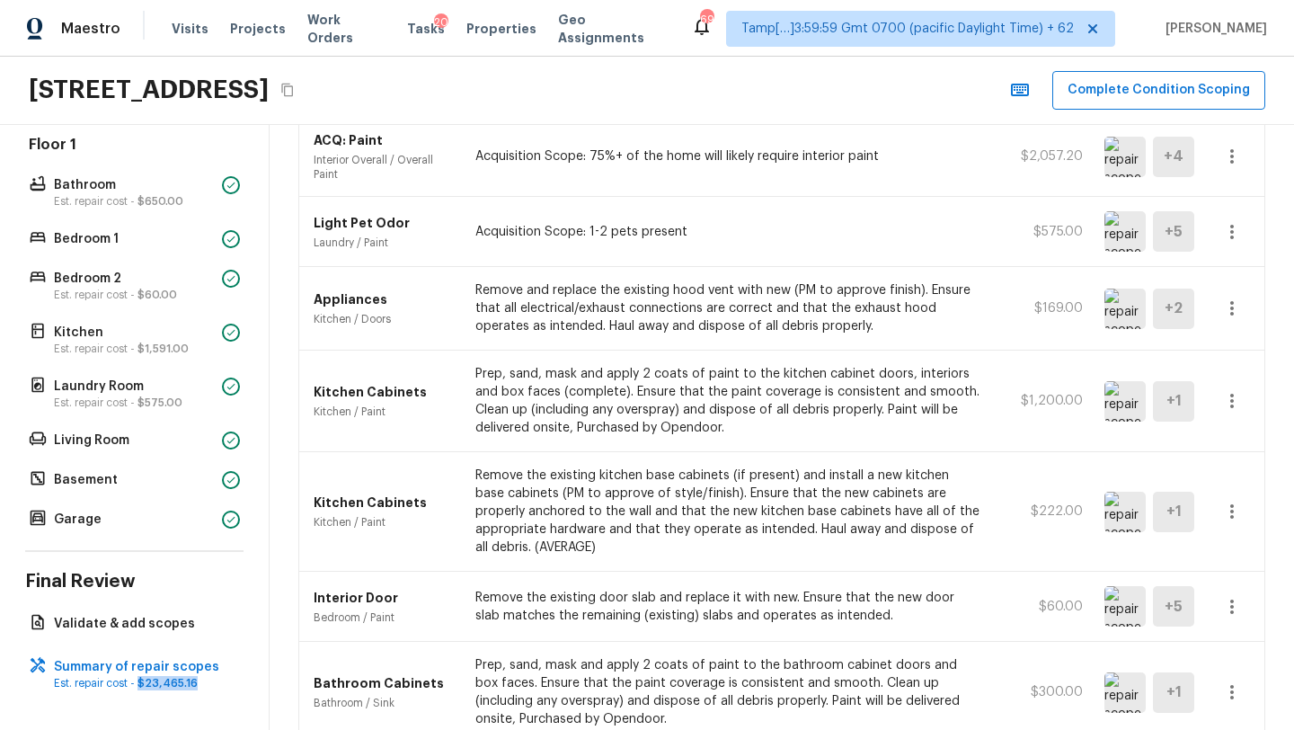
scroll to position [0, 0]
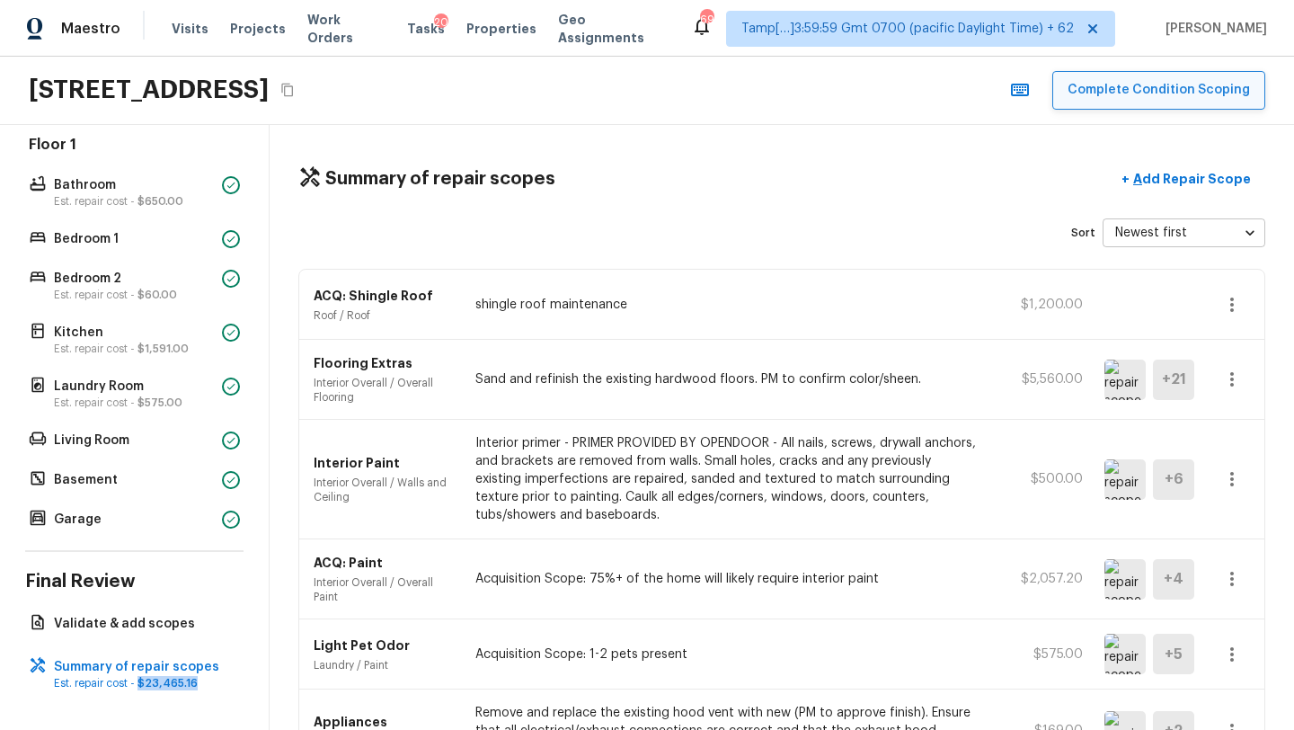
click at [1131, 88] on button "Complete Condition Scoping" at bounding box center [1158, 90] width 213 height 39
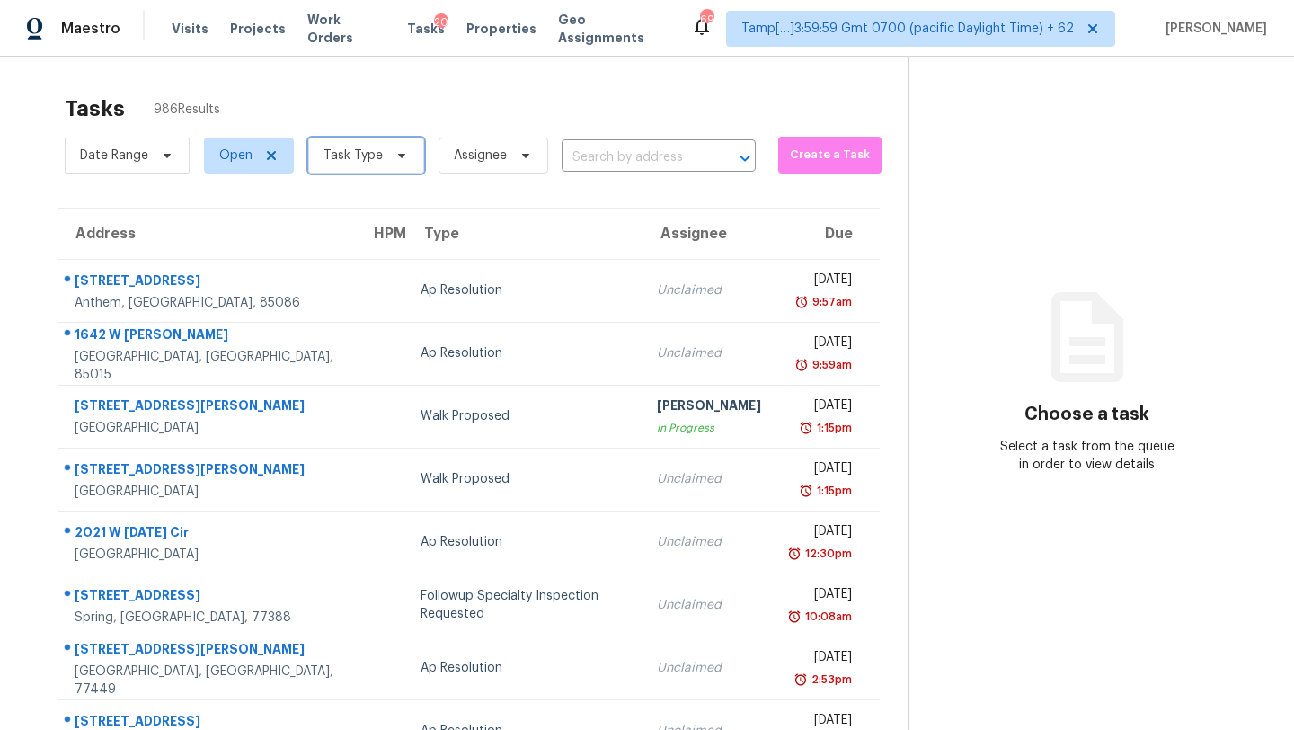
click at [370, 151] on span "Task Type" at bounding box center [352, 155] width 59 height 18
